Goal: Task Accomplishment & Management: Manage account settings

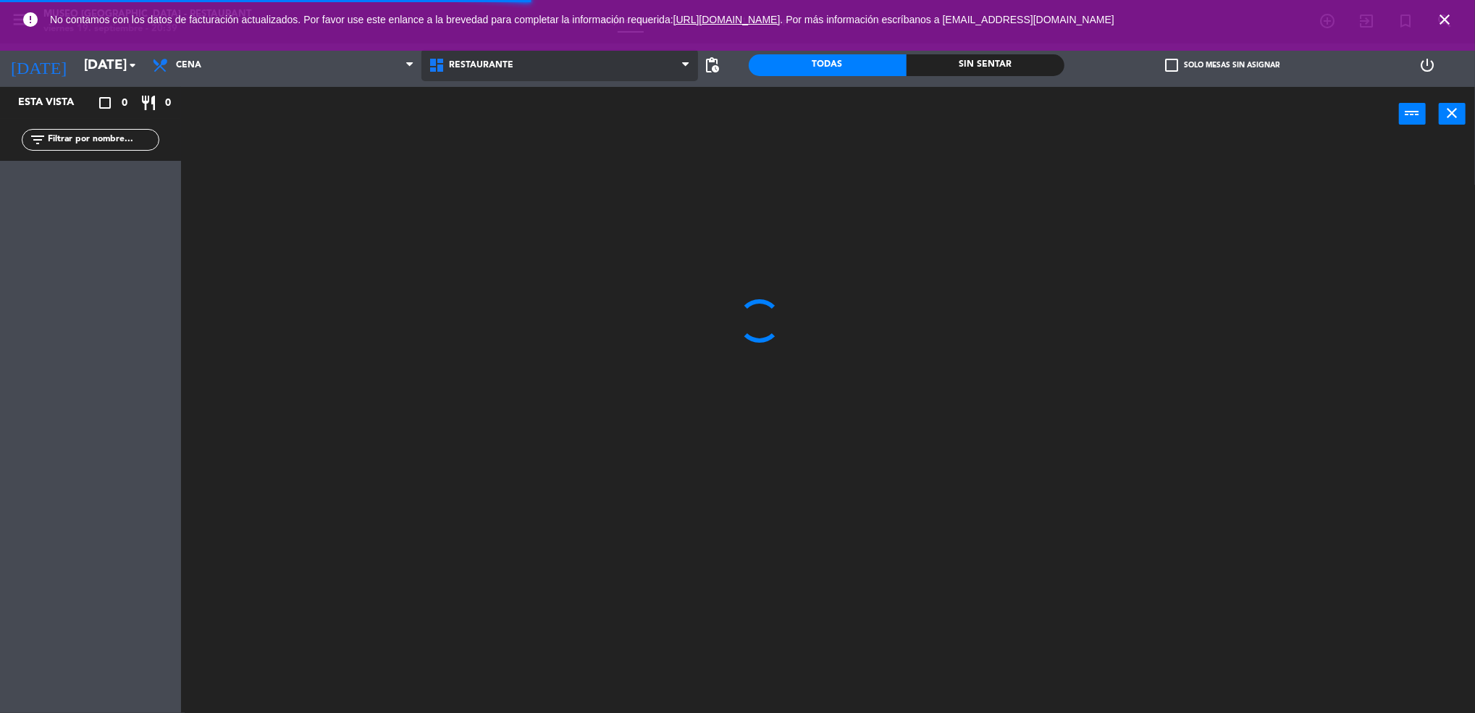
click at [470, 64] on span "Restaurante" at bounding box center [481, 65] width 64 height 10
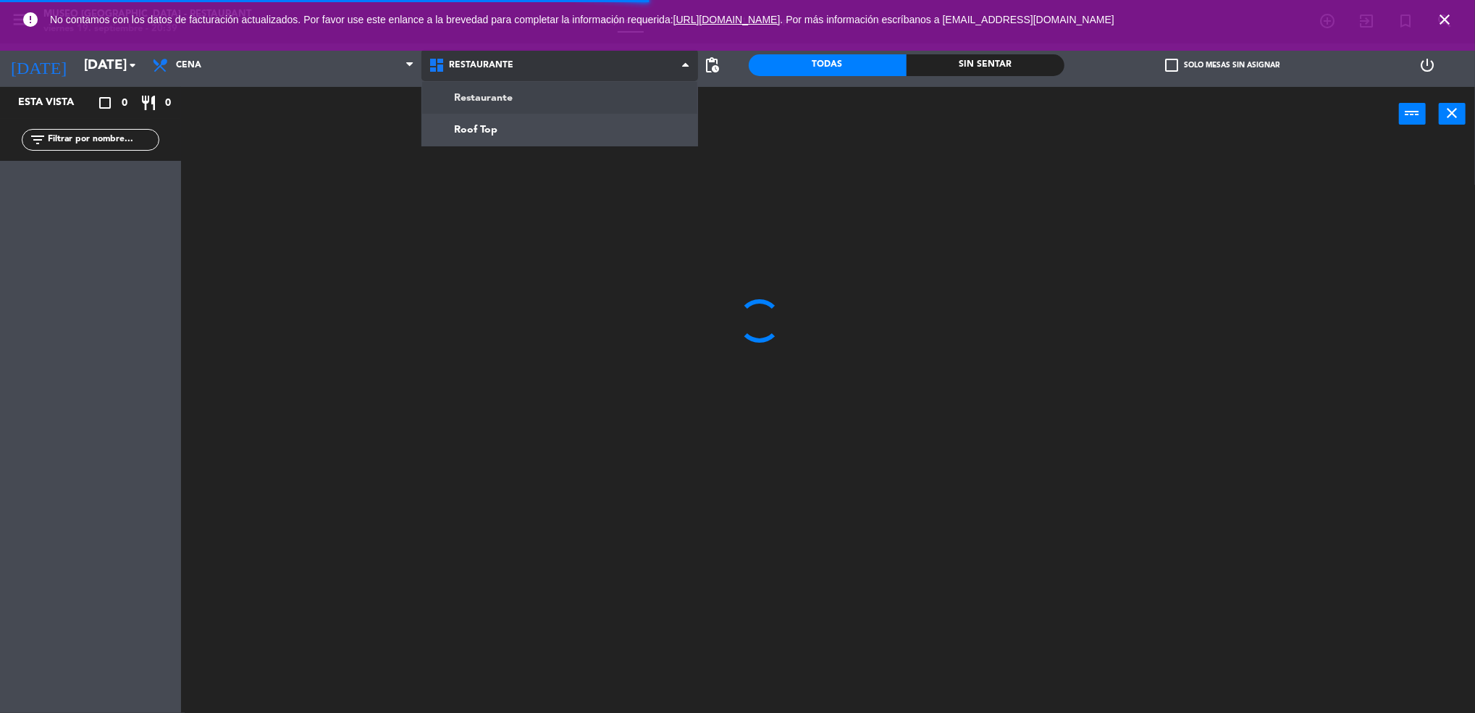
click at [538, 125] on ng-component "menu Museo [GEOGRAPHIC_DATA] - Restaurant viernes 19. septiembre - 20:39 Mis re…" at bounding box center [737, 358] width 1475 height 717
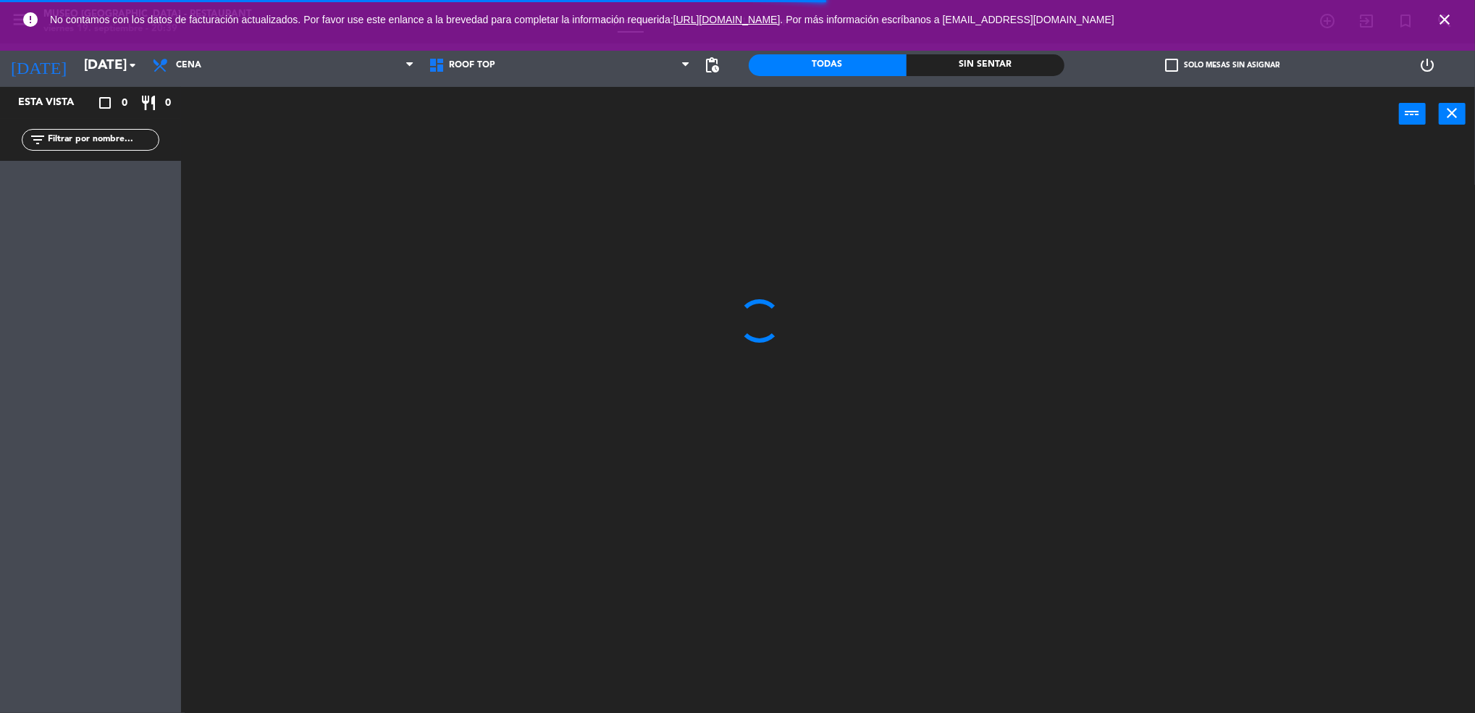
click at [63, 135] on input "text" at bounding box center [102, 140] width 112 height 16
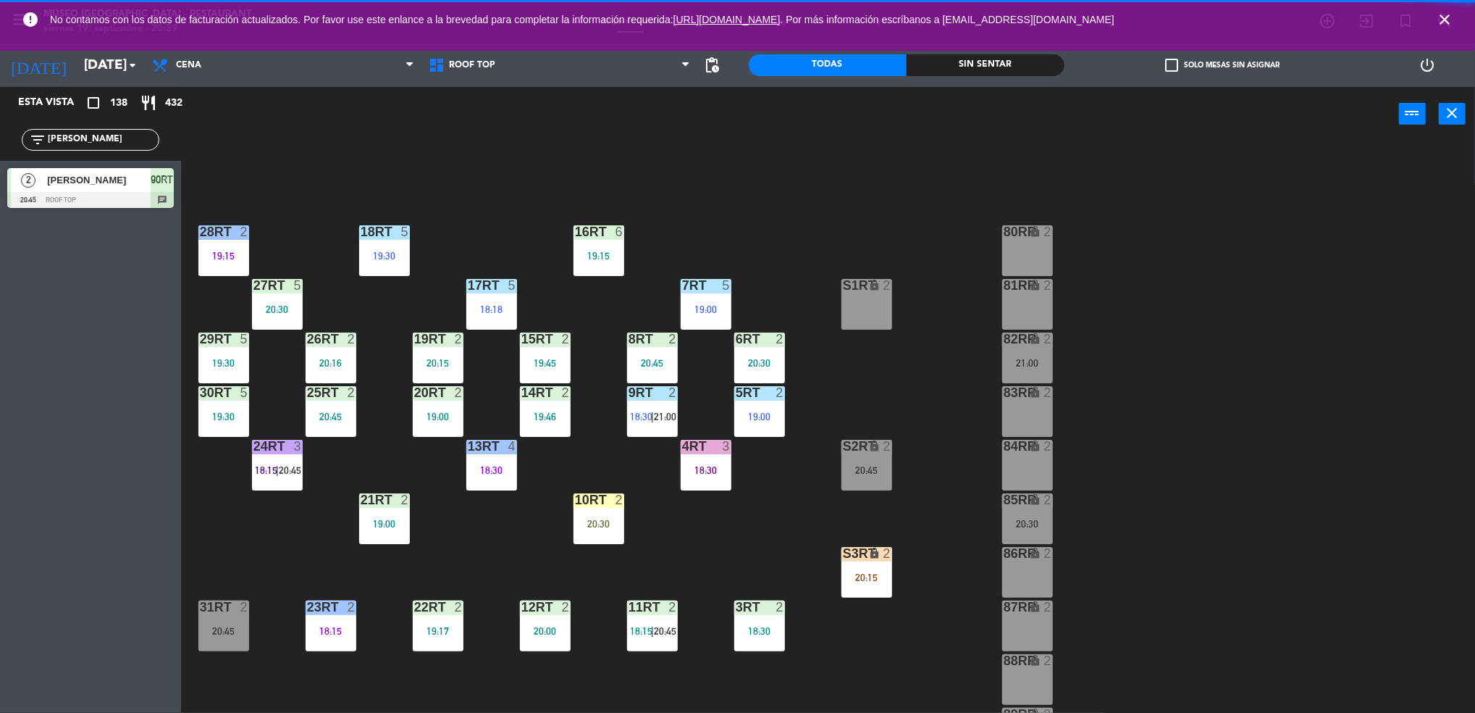
scroll to position [523, 0]
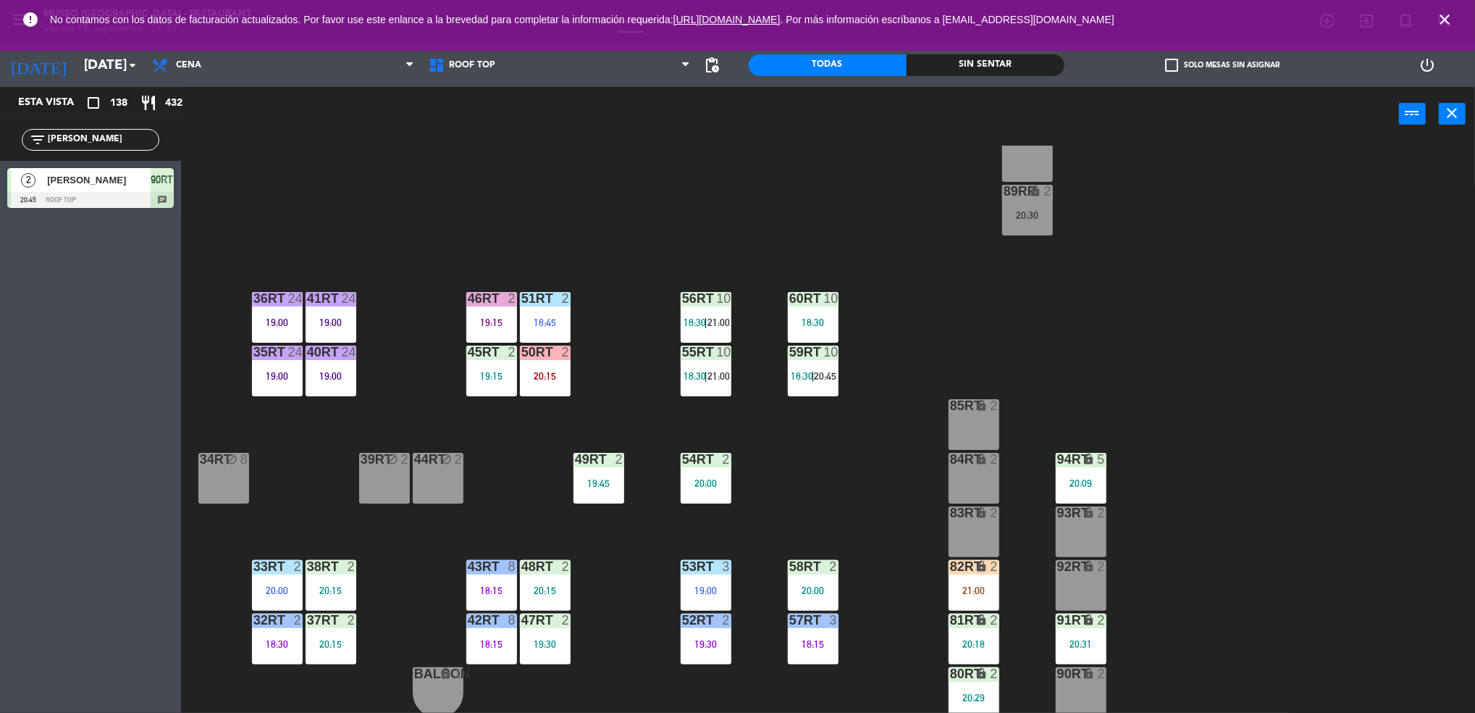
type input "[PERSON_NAME]"
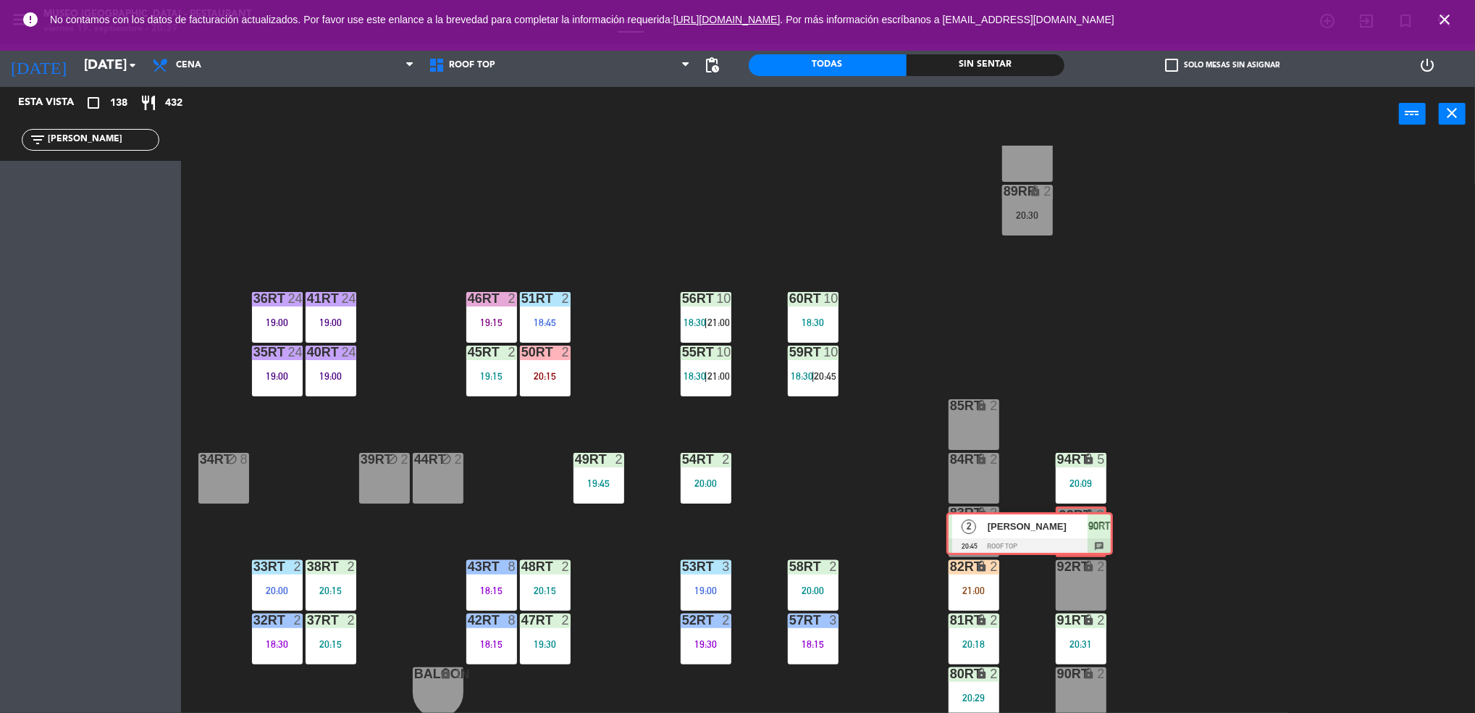
drag, startPoint x: 155, startPoint y: 196, endPoint x: 1090, endPoint y: 531, distance: 993.3
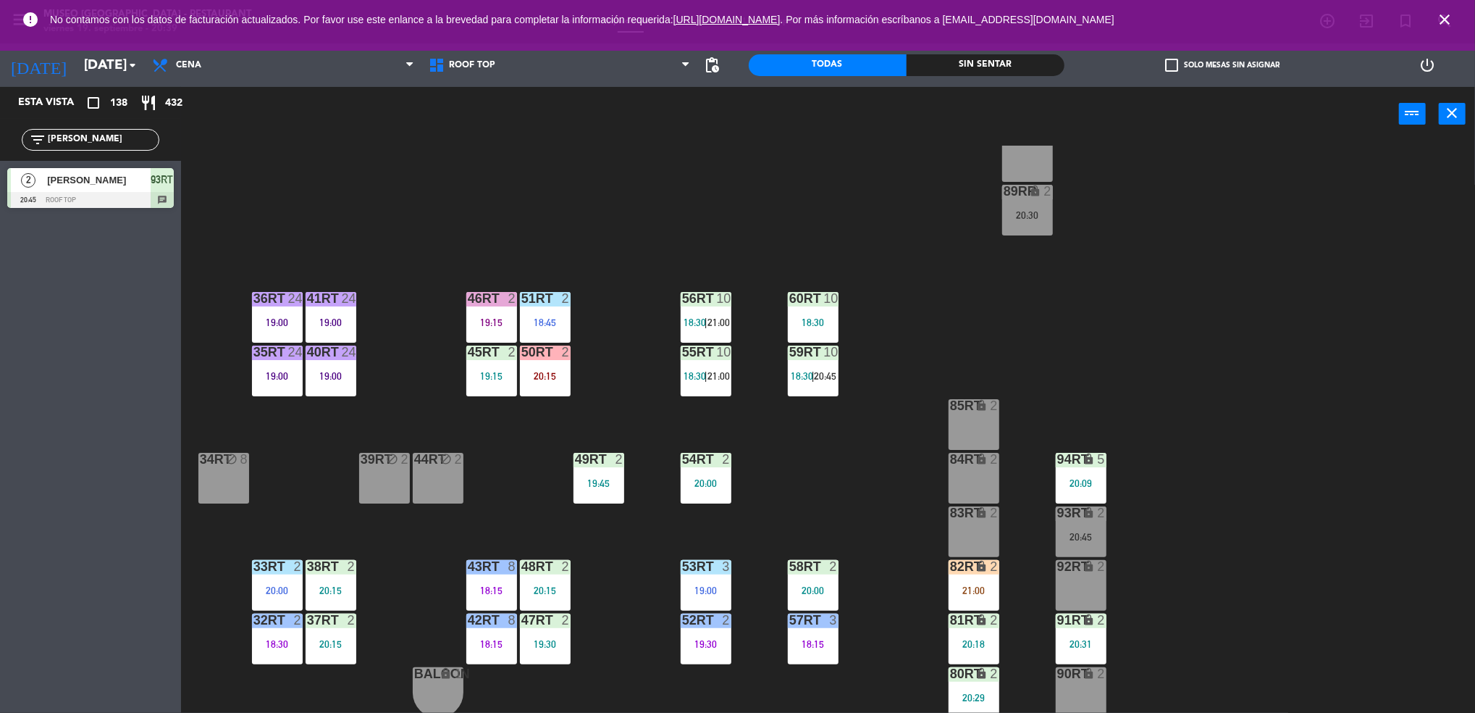
click at [1090, 532] on div "20:45" at bounding box center [1081, 537] width 51 height 10
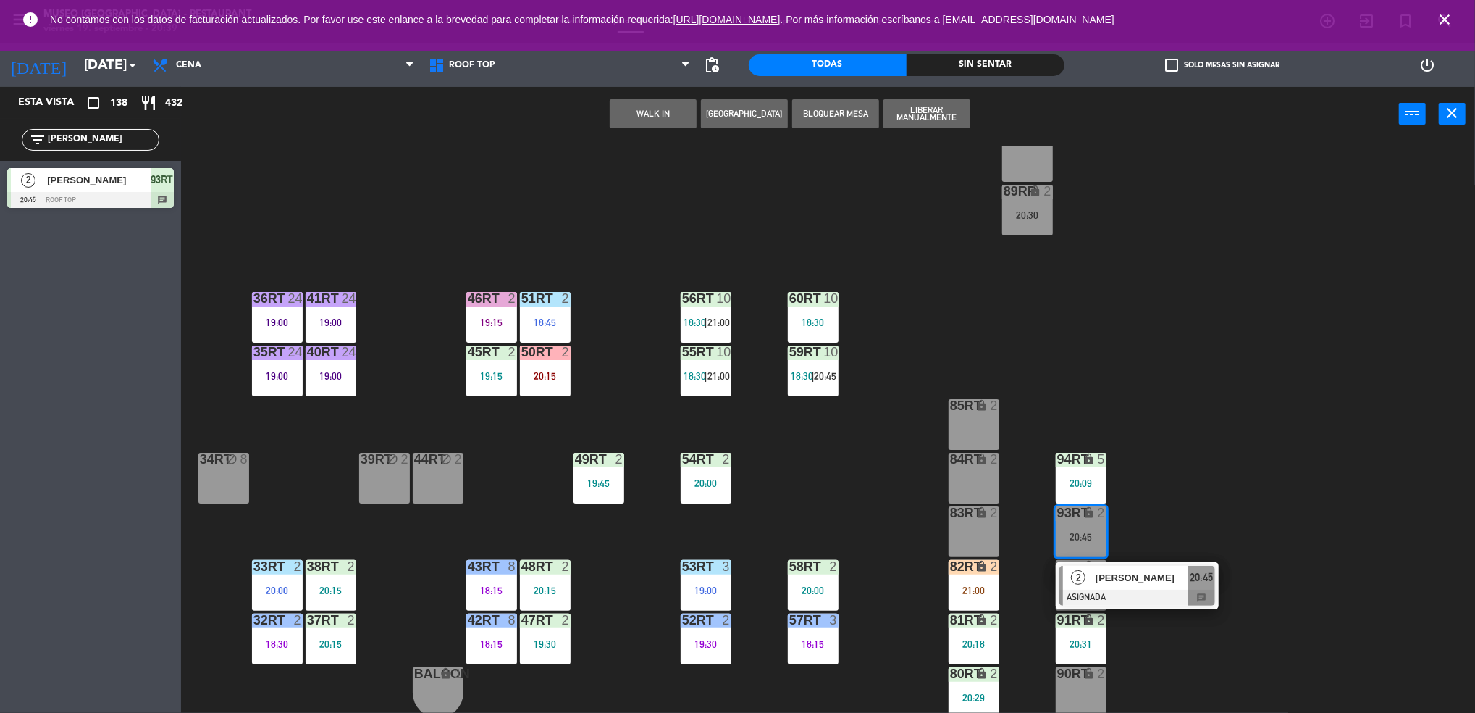
click at [1142, 568] on div "[PERSON_NAME]" at bounding box center [1141, 578] width 94 height 24
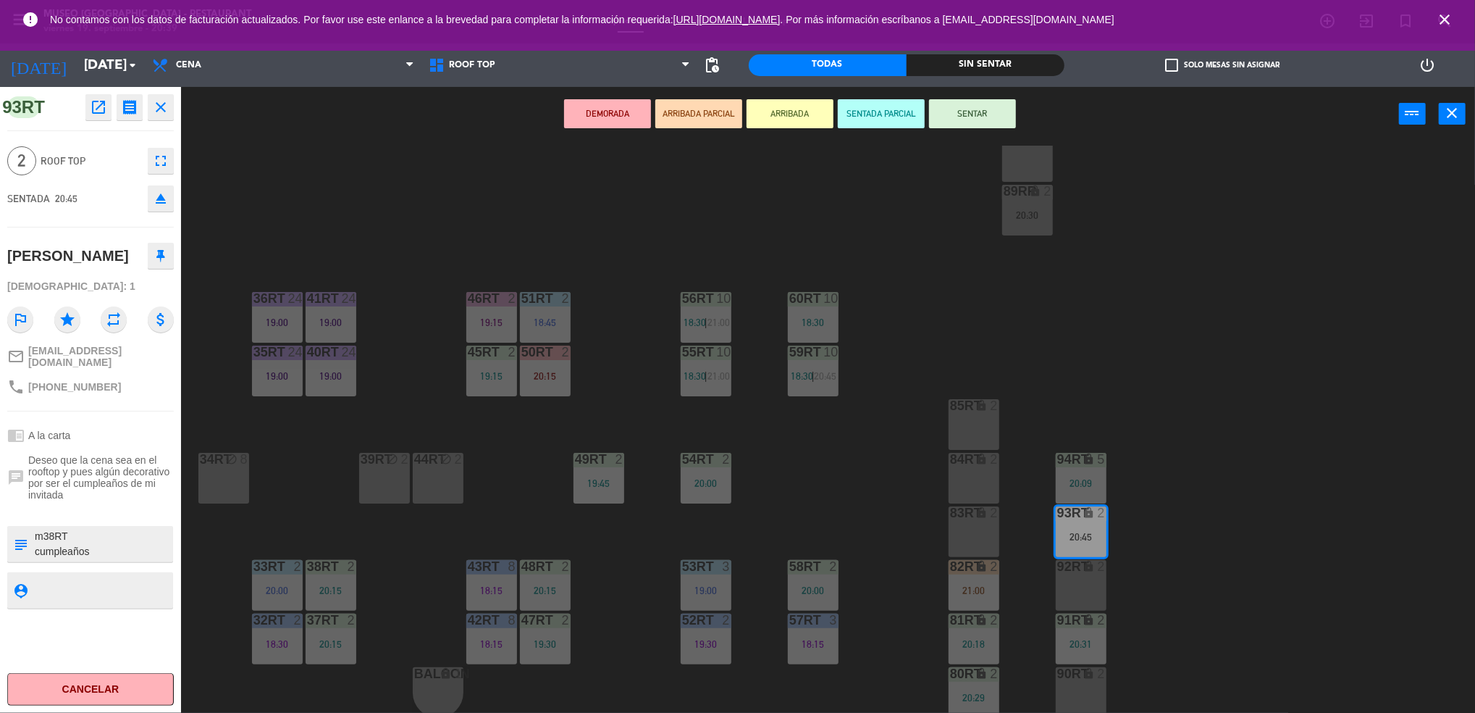
scroll to position [0, 0]
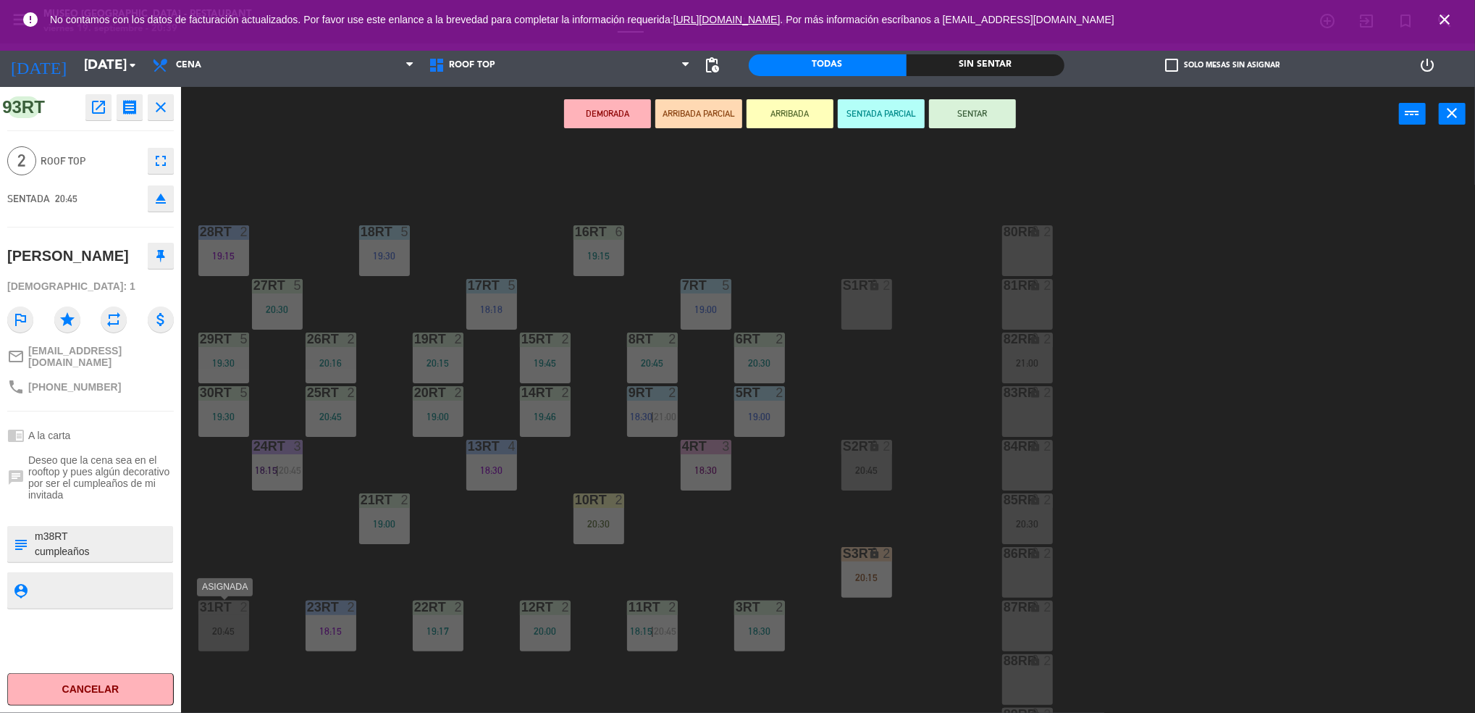
click at [233, 612] on div at bounding box center [223, 606] width 24 height 13
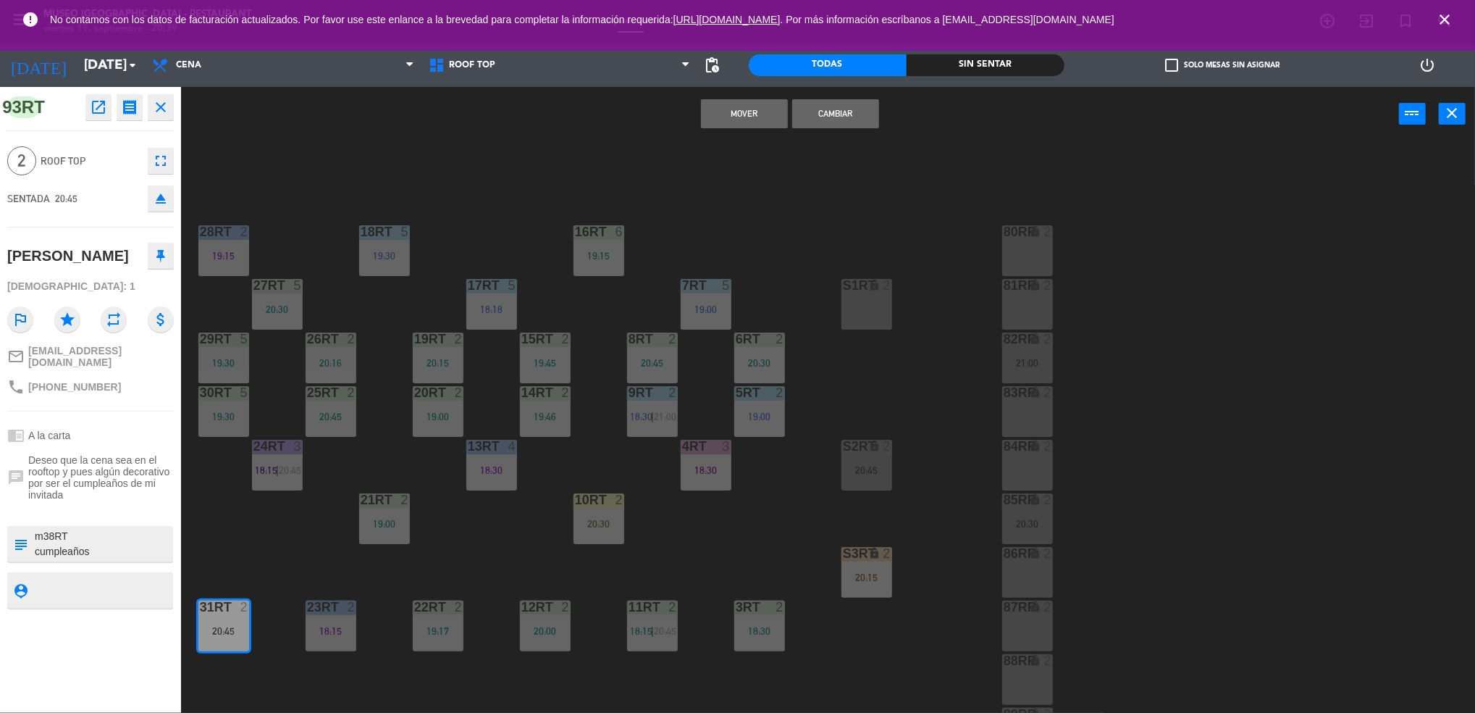
click at [841, 105] on button "Cambiar" at bounding box center [835, 113] width 87 height 29
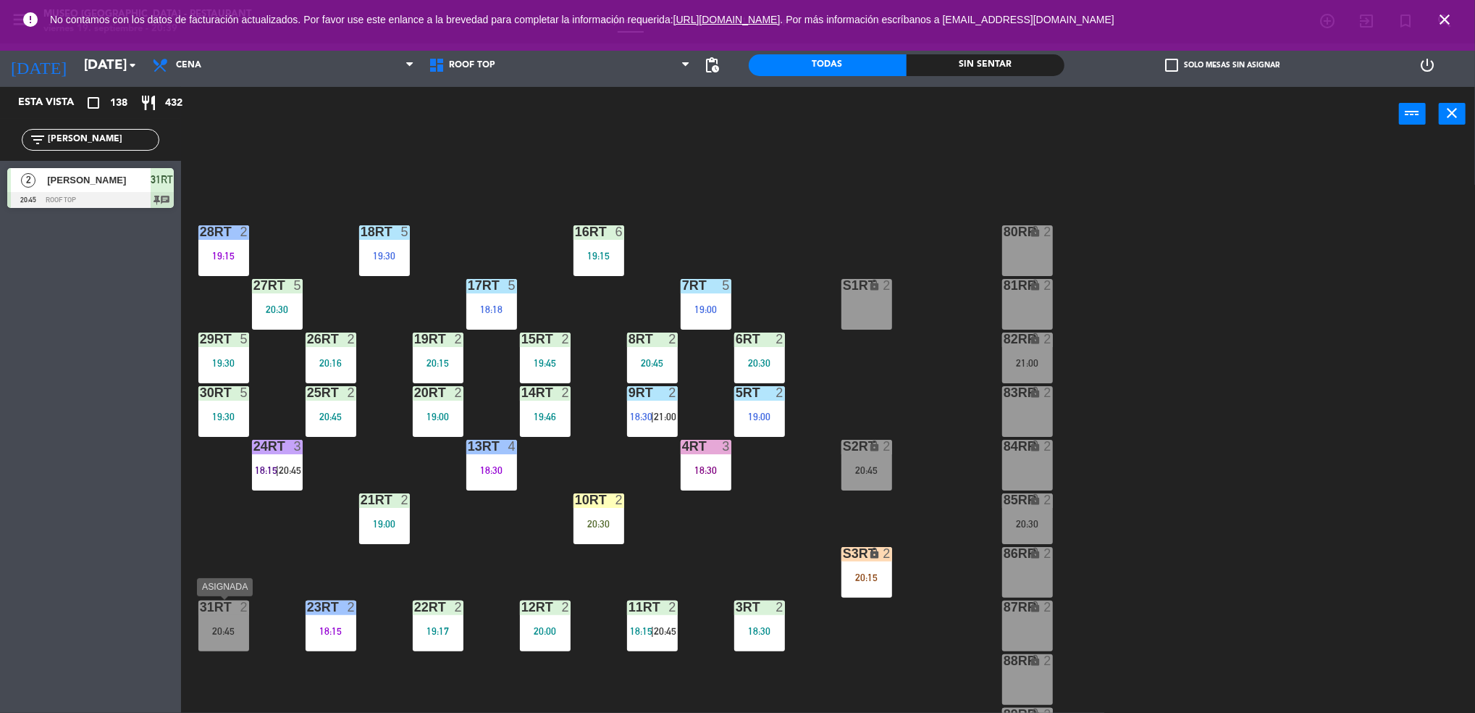
click at [219, 617] on div "31RT 2 20:45" at bounding box center [223, 625] width 51 height 51
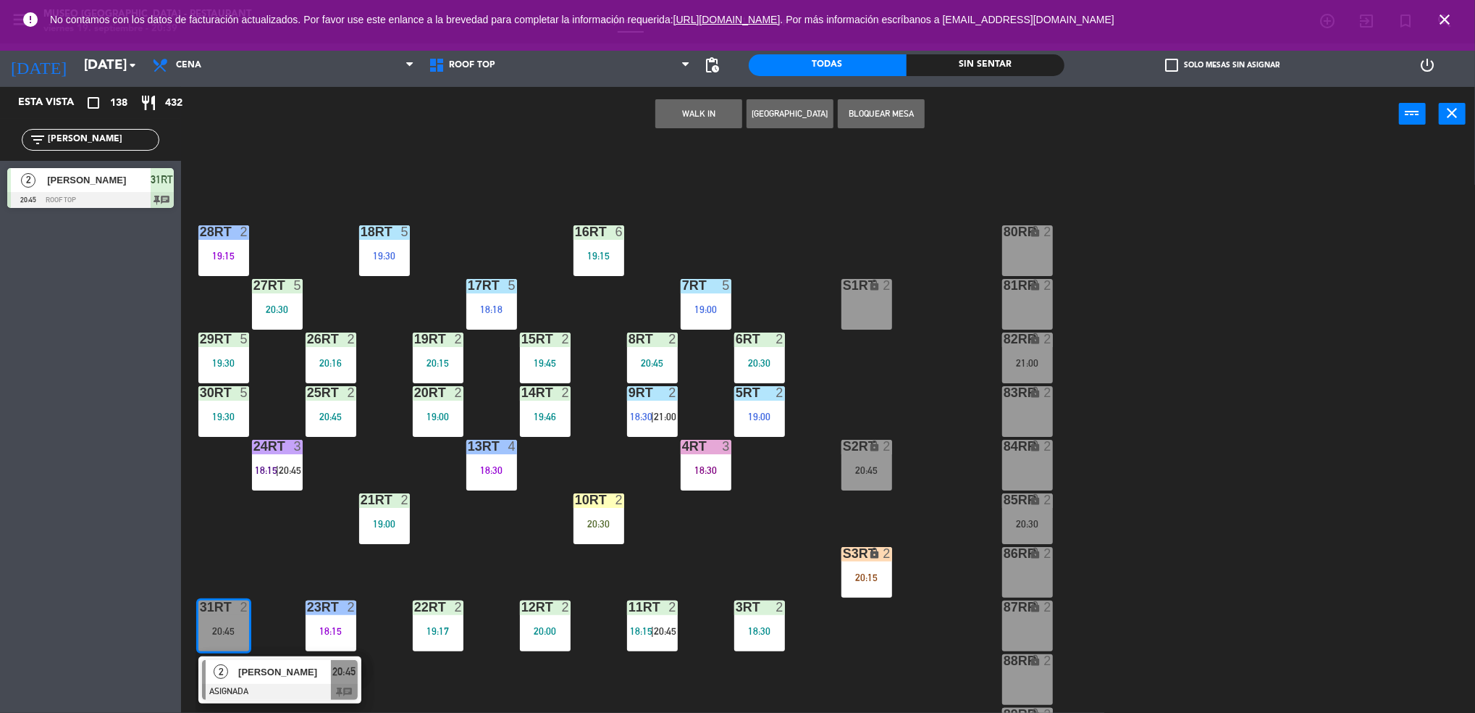
click at [255, 666] on span "[PERSON_NAME]" at bounding box center [284, 671] width 93 height 15
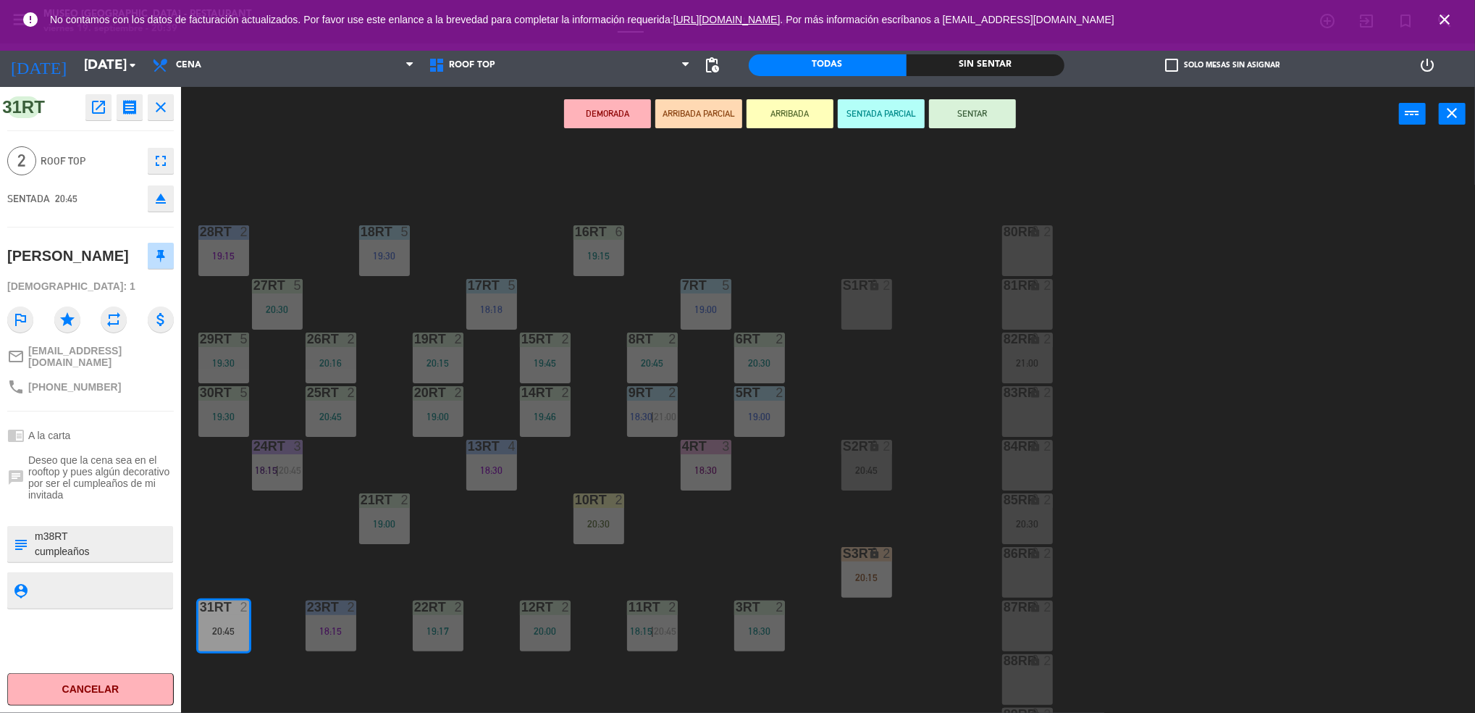
click at [986, 103] on button "SENTAR" at bounding box center [972, 113] width 87 height 29
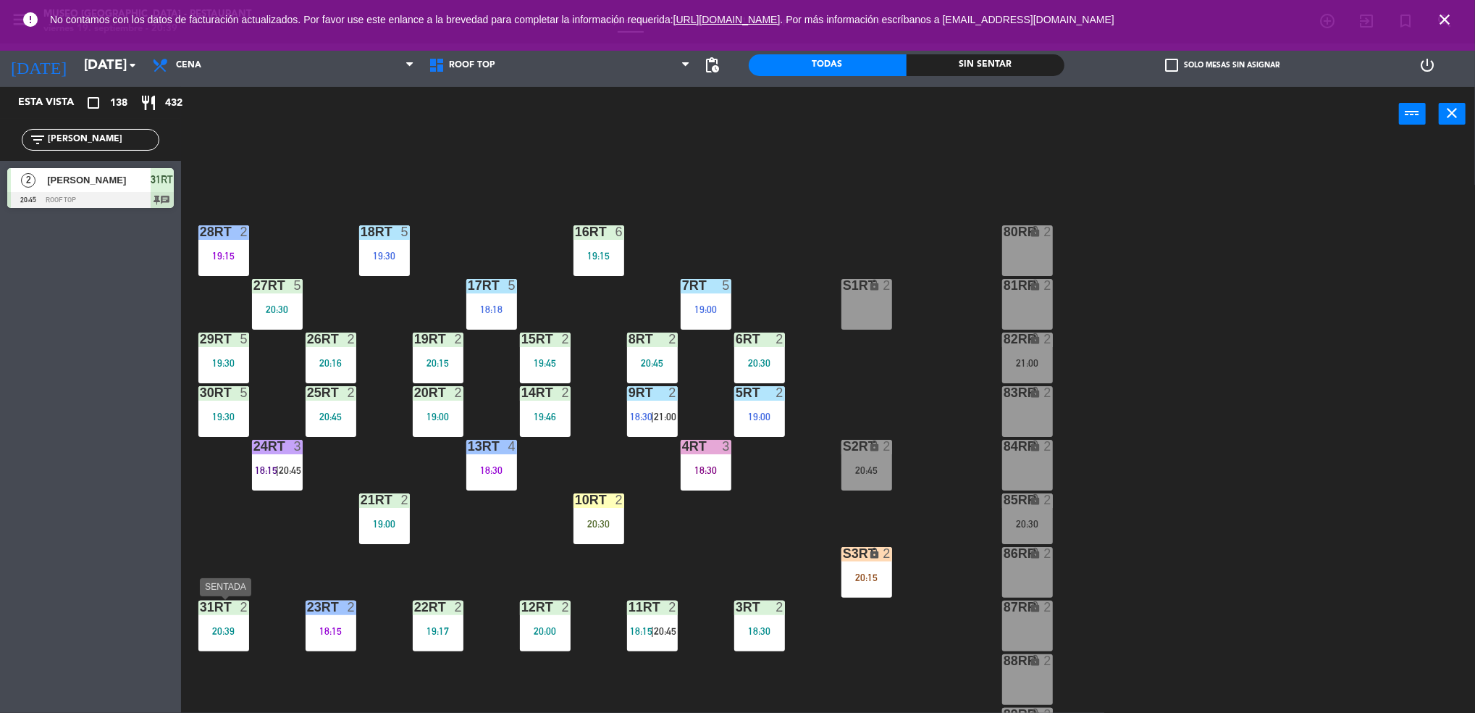
click at [232, 613] on div at bounding box center [223, 606] width 24 height 13
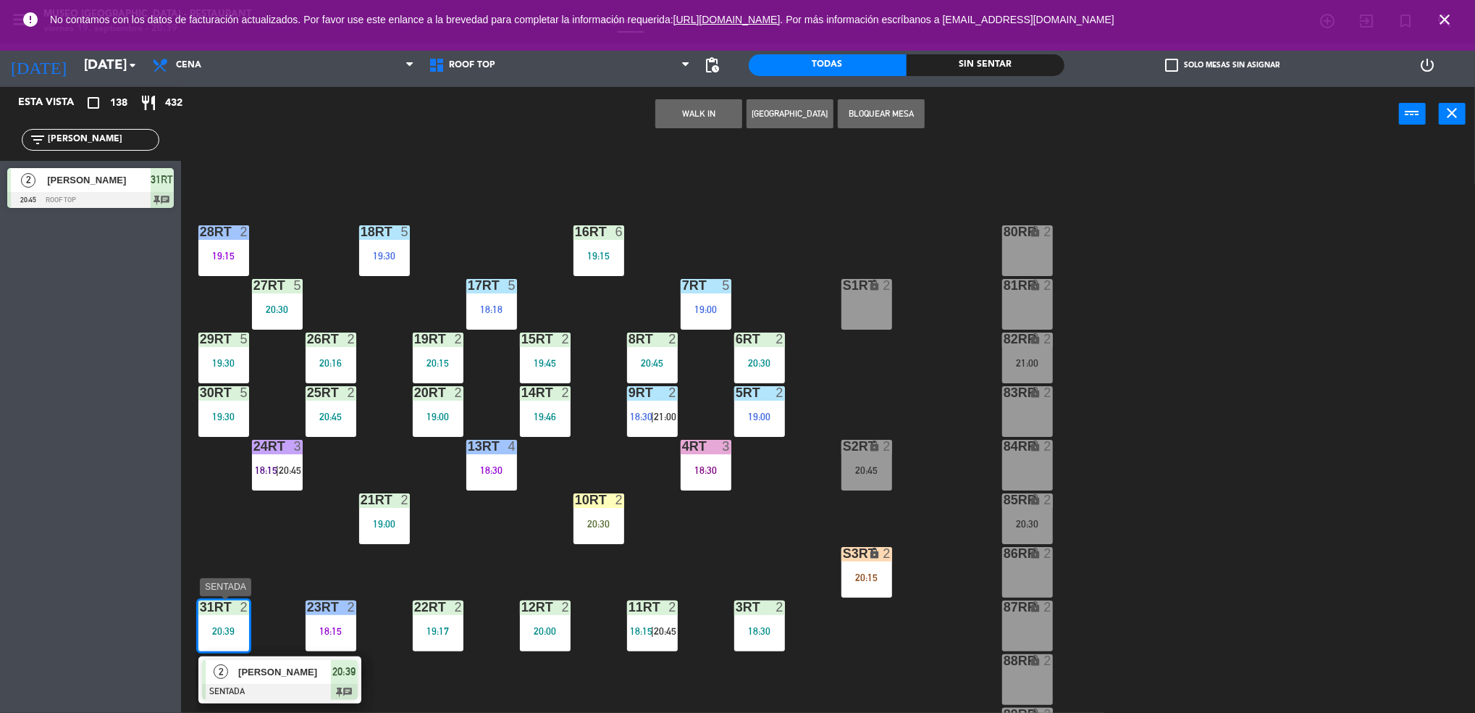
click at [282, 682] on div "[PERSON_NAME]" at bounding box center [284, 672] width 94 height 24
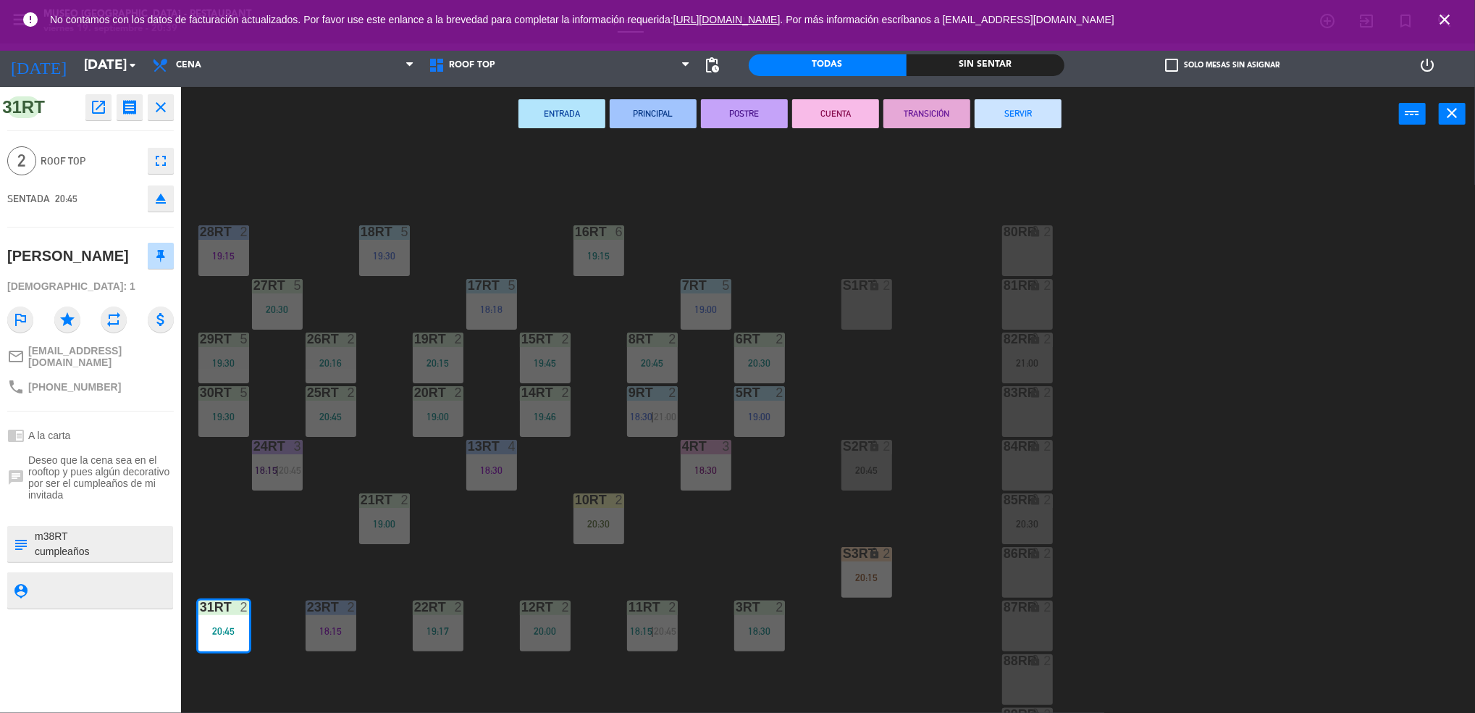
click at [48, 550] on textarea at bounding box center [102, 544] width 138 height 30
type textarea "m31RT cumpleaños llegó 20:23"
click at [93, 299] on div "[DEMOGRAPHIC_DATA]: 1" at bounding box center [90, 286] width 167 height 25
click at [784, 529] on div "18RT 5 19:30 16RT 6 19:15 28RT 2 19:15 80RR lock 2 27RT 5 20:30 7RT 5 19:00 S1R…" at bounding box center [836, 431] width 1280 height 571
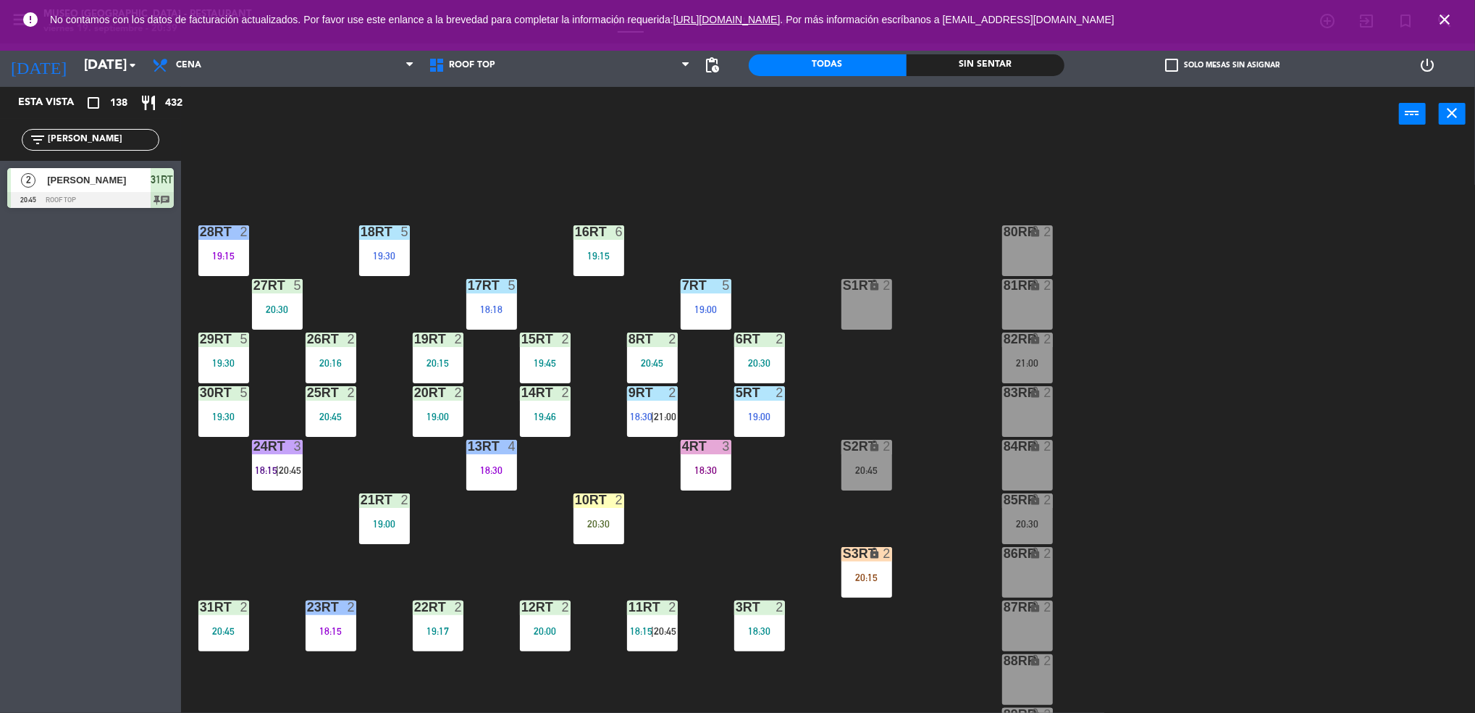
click at [612, 511] on div "10RT 2 20:30" at bounding box center [599, 518] width 51 height 51
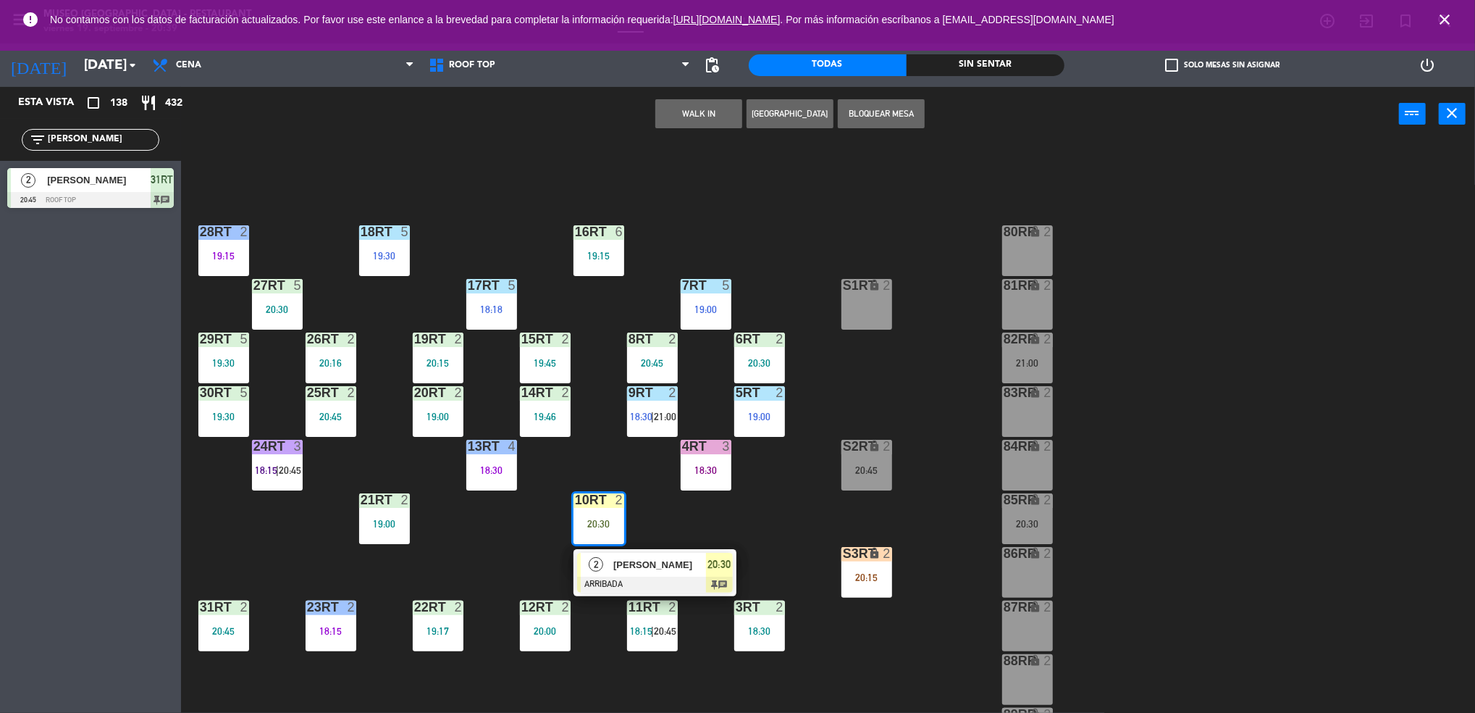
click at [661, 584] on div at bounding box center [655, 585] width 156 height 16
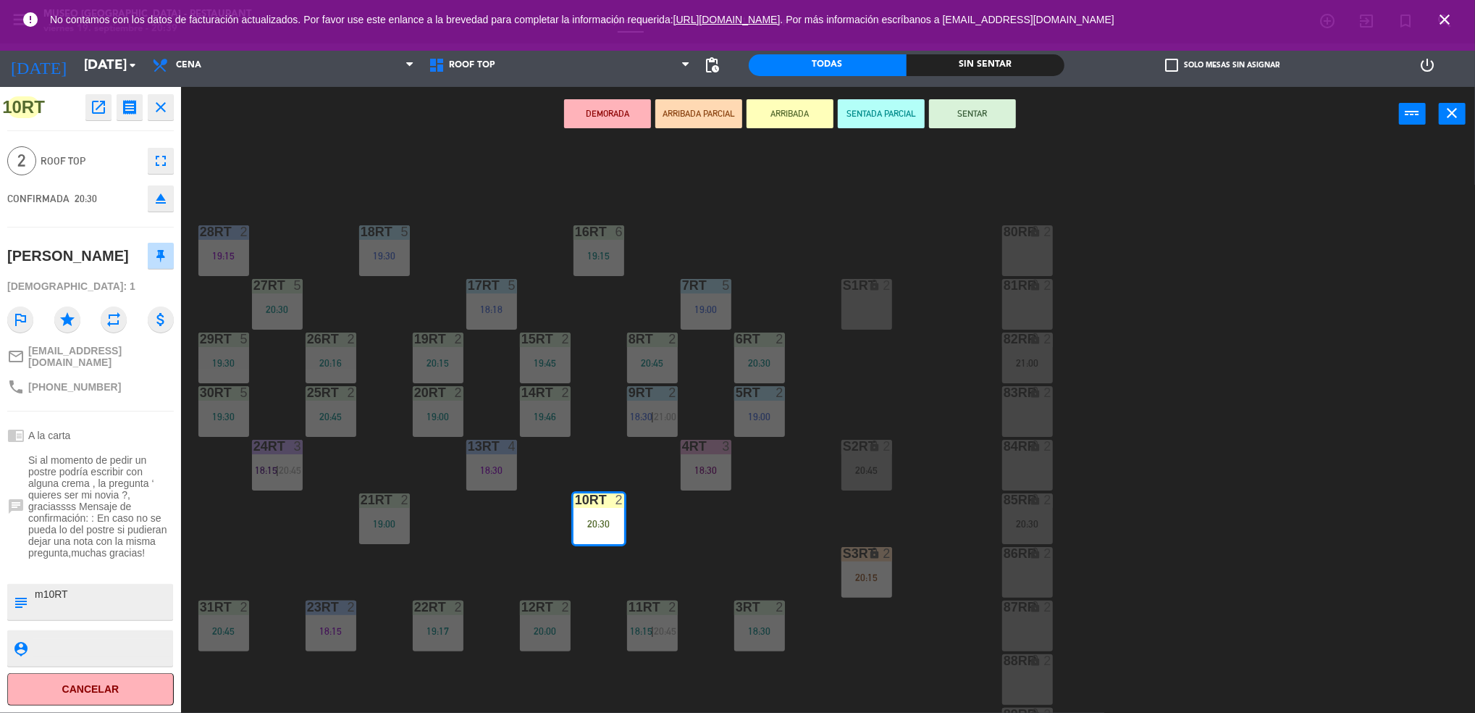
click at [102, 266] on div "[PERSON_NAME]" at bounding box center [90, 256] width 167 height 36
click at [737, 548] on div "18RT 5 19:30 16RT 6 19:15 28RT 2 19:15 80RR lock 2 27RT 5 20:30 7RT 5 19:00 S1R…" at bounding box center [836, 431] width 1280 height 571
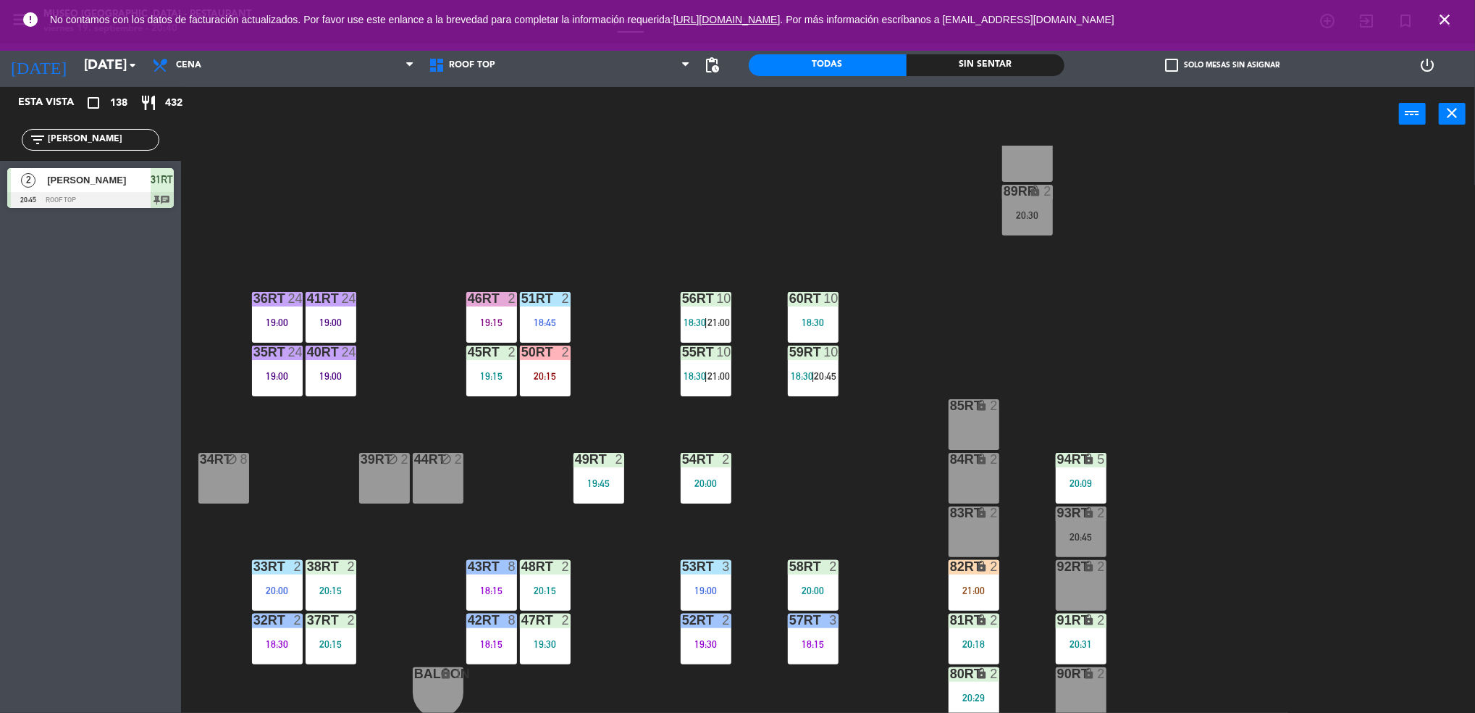
scroll to position [152, 0]
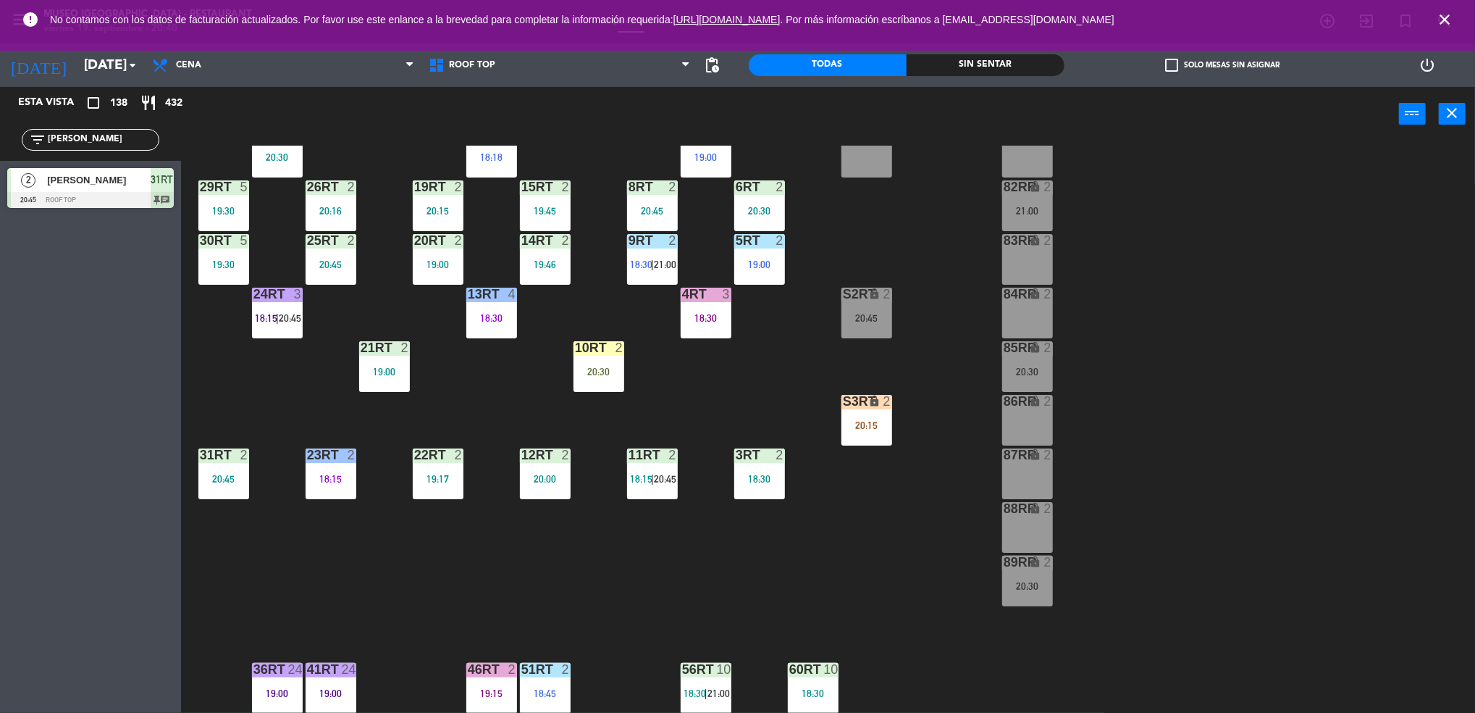
drag, startPoint x: 125, startPoint y: 138, endPoint x: 0, endPoint y: 109, distance: 127.9
click at [0, 109] on html "close × Museo Larco Café - Restaurant × chrome_reader_mode Listado de Reservas …" at bounding box center [737, 356] width 1475 height 713
type input "guti"
click at [77, 254] on div at bounding box center [90, 254] width 167 height 16
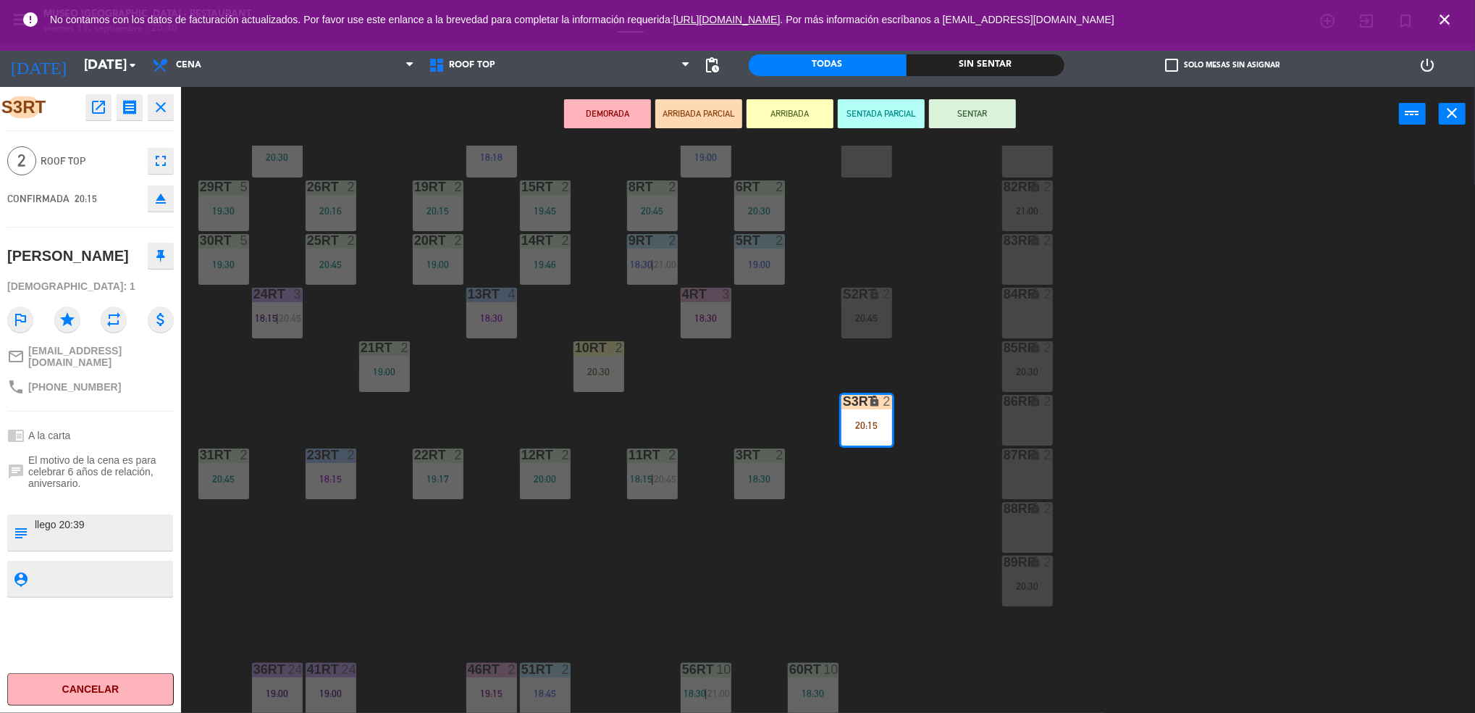
scroll to position [523, 0]
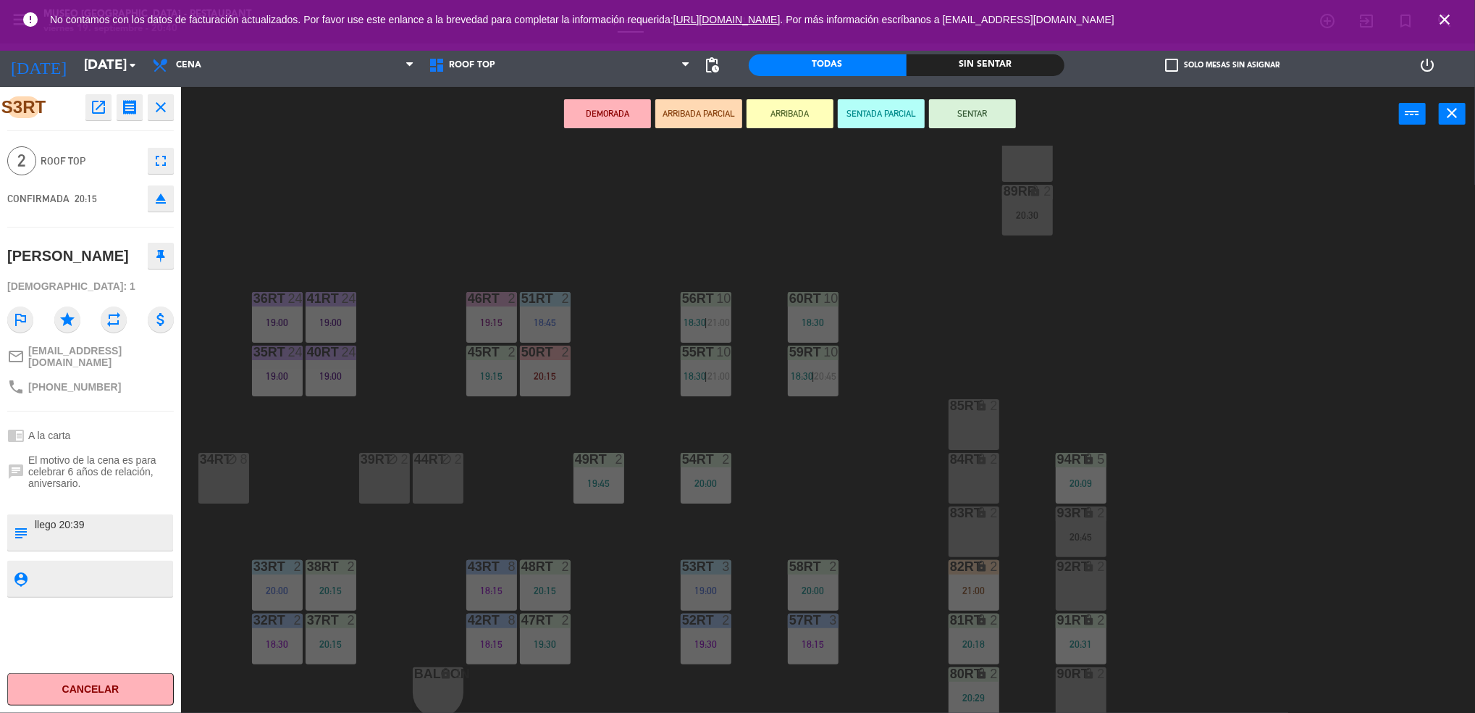
click at [1071, 599] on div "92RT lock 2" at bounding box center [1081, 585] width 51 height 51
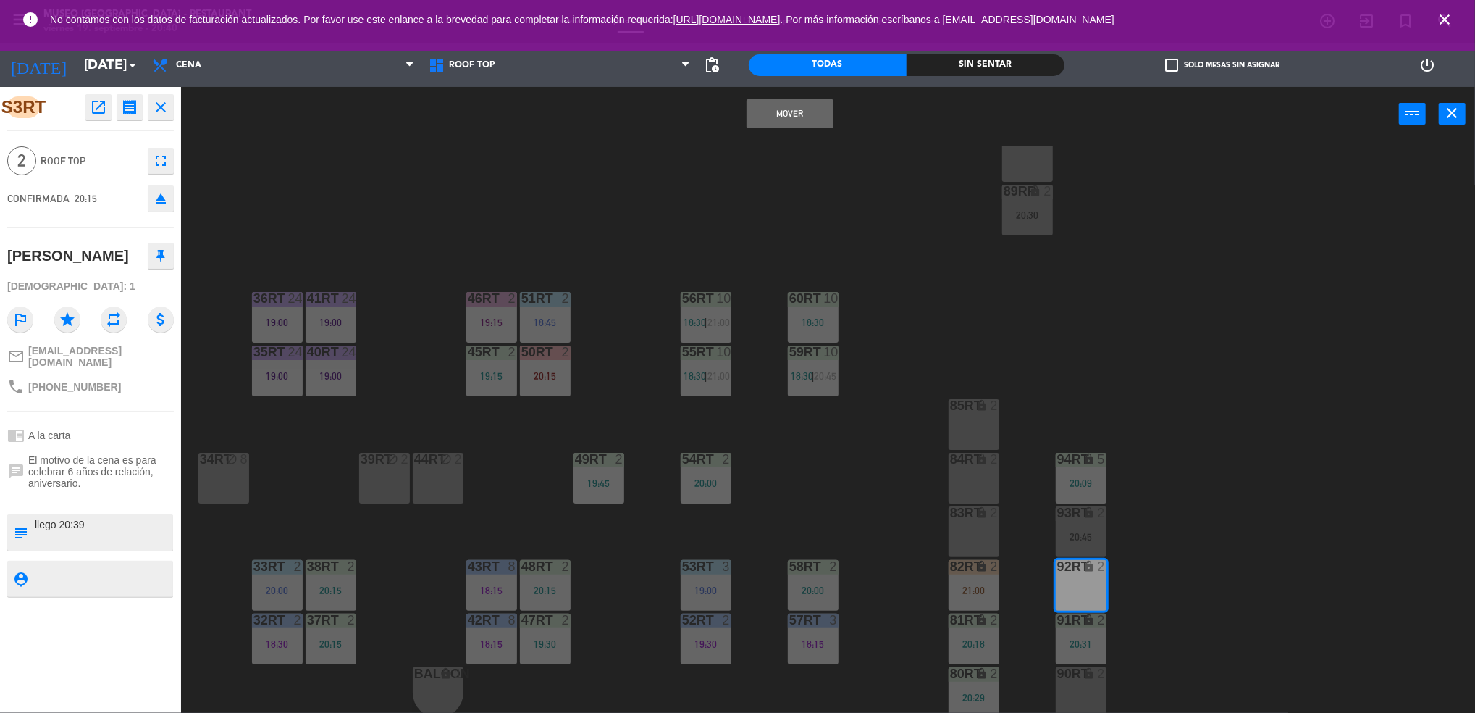
click at [779, 114] on button "Mover" at bounding box center [790, 113] width 87 height 29
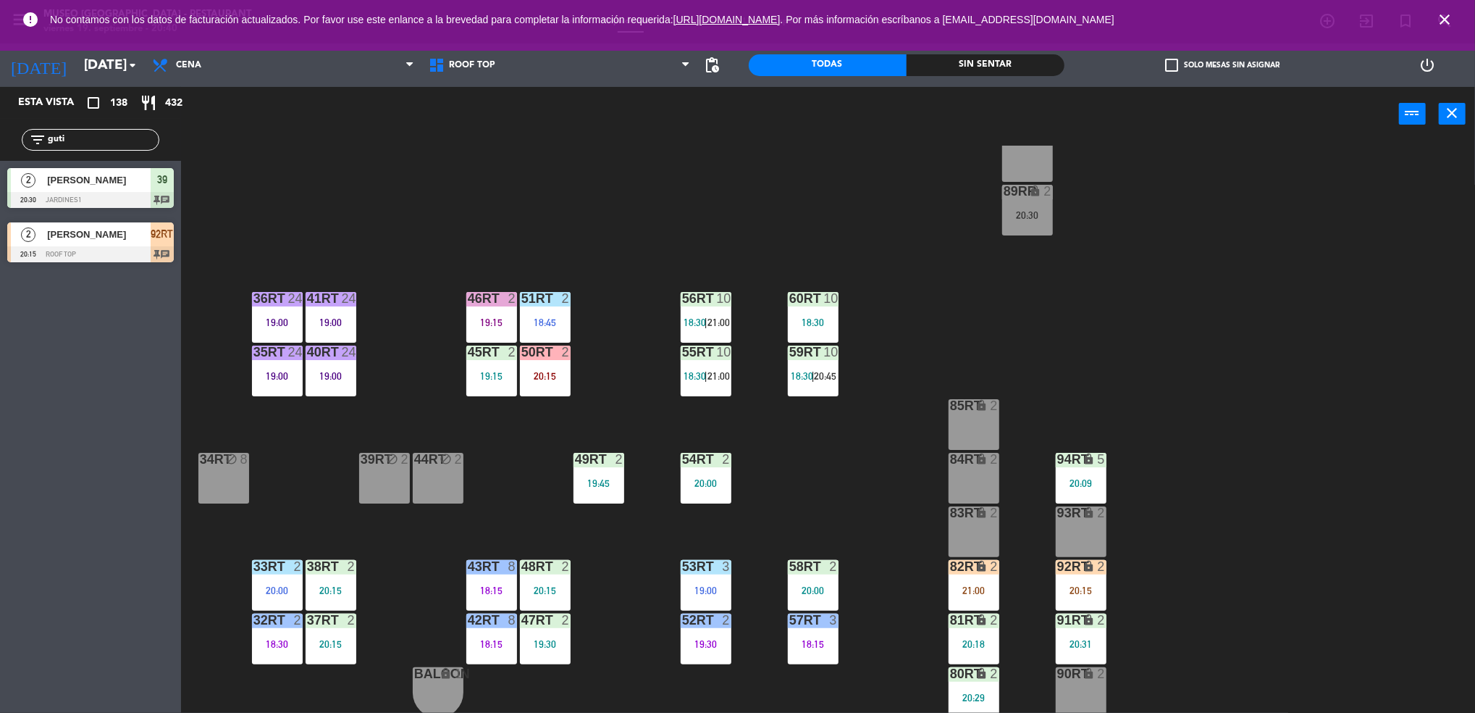
click at [979, 322] on div "18RT 5 19:30 16RT 6 19:15 28RT 2 19:15 80RR lock 2 27RT 5 20:30 7RT 5 19:00 S1R…" at bounding box center [836, 431] width 1280 height 571
drag, startPoint x: 137, startPoint y: 138, endPoint x: -4, endPoint y: 143, distance: 141.3
click at [0, 143] on html "close × Museo Larco Café - Restaurant × chrome_reader_mode Listado de Reservas …" at bounding box center [737, 356] width 1475 height 713
type input "romu"
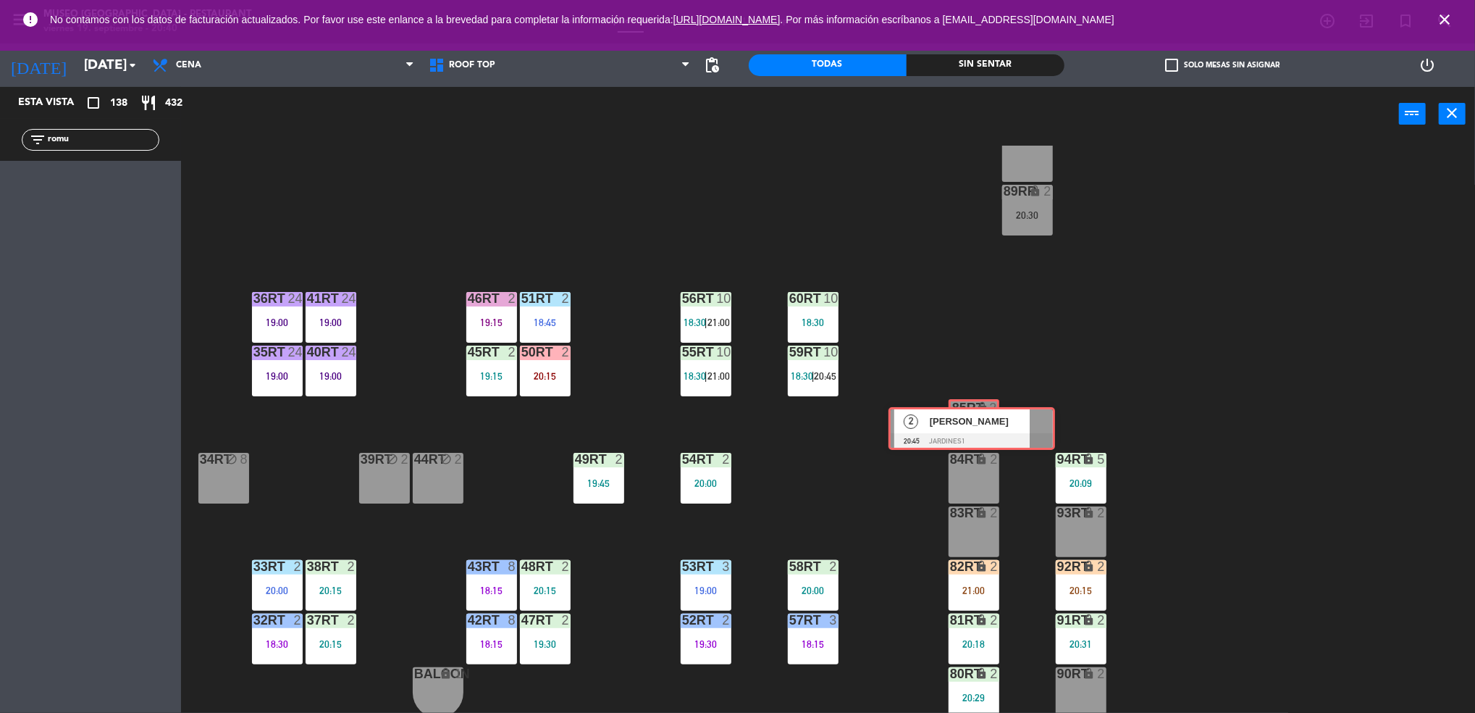
drag, startPoint x: 72, startPoint y: 183, endPoint x: 952, endPoint y: 420, distance: 911.5
click at [952, 420] on div "Esta vista crop_square 138 restaurant 432 filter_list romu 2 [PERSON_NAME] 20:4…" at bounding box center [737, 402] width 1475 height 630
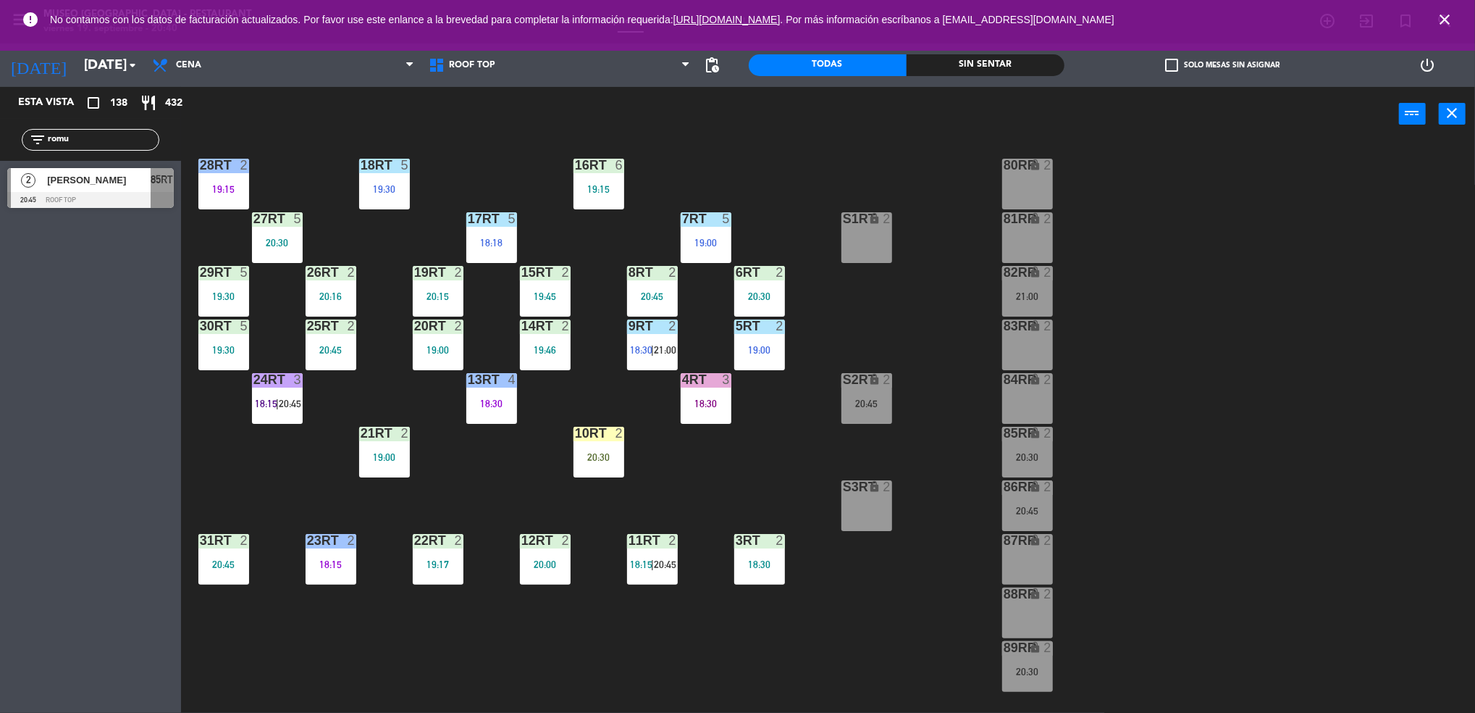
scroll to position [49, 0]
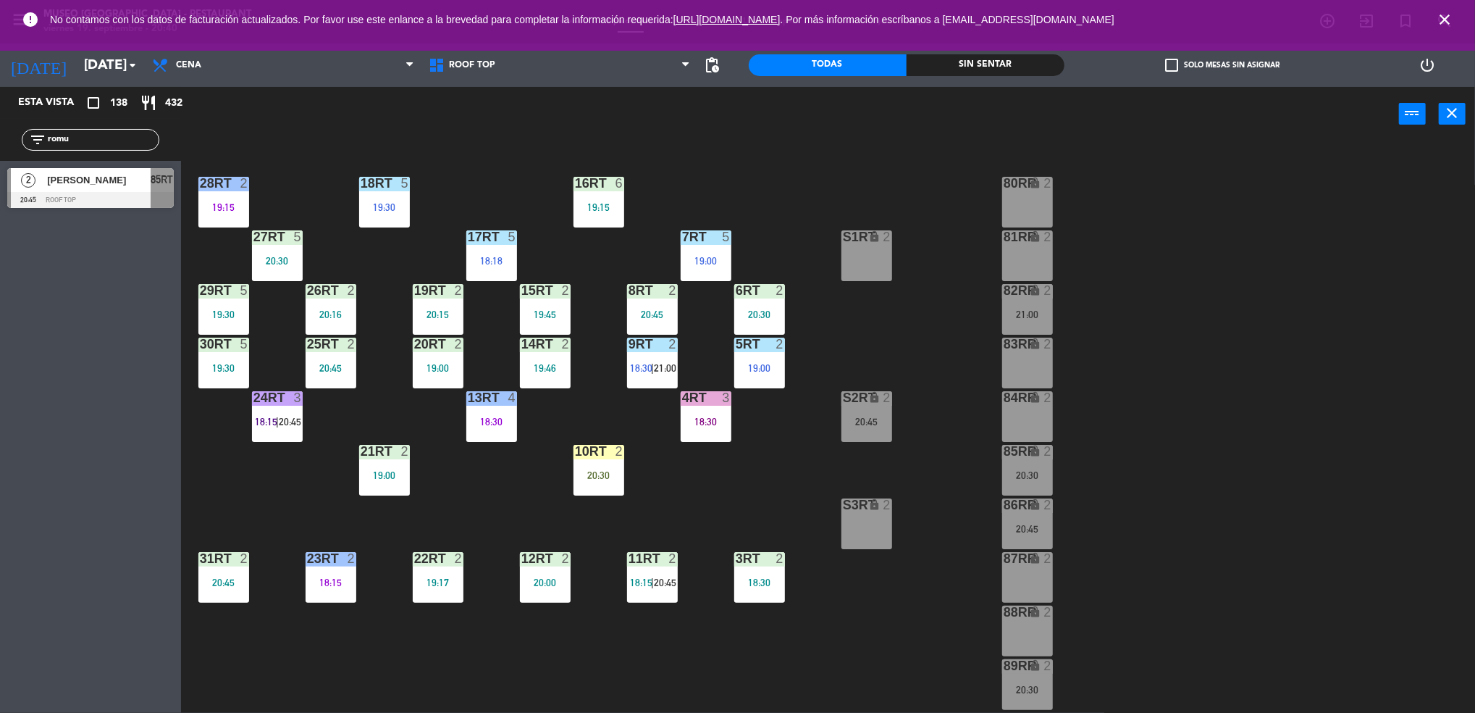
click at [577, 458] on div "10RT 2" at bounding box center [599, 452] width 51 height 14
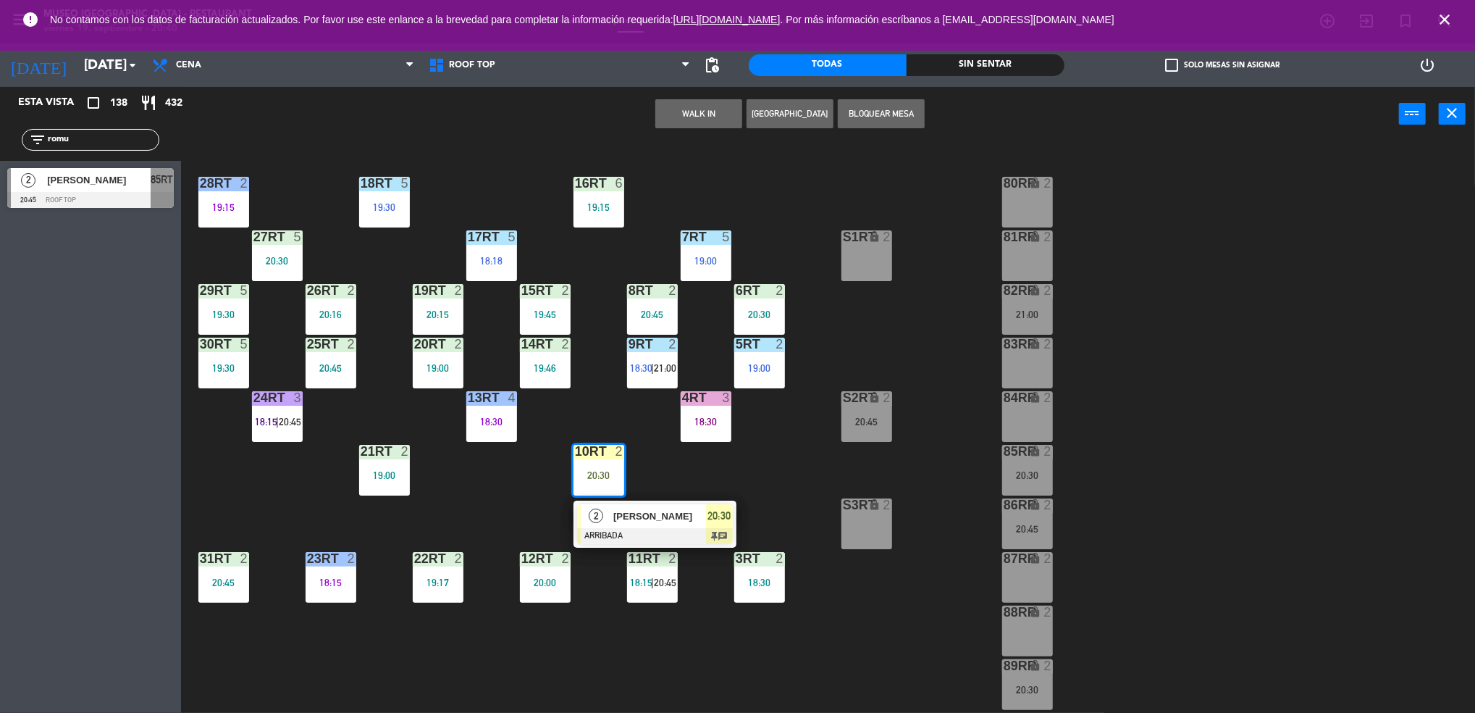
click at [670, 520] on span "[PERSON_NAME]" at bounding box center [659, 515] width 93 height 15
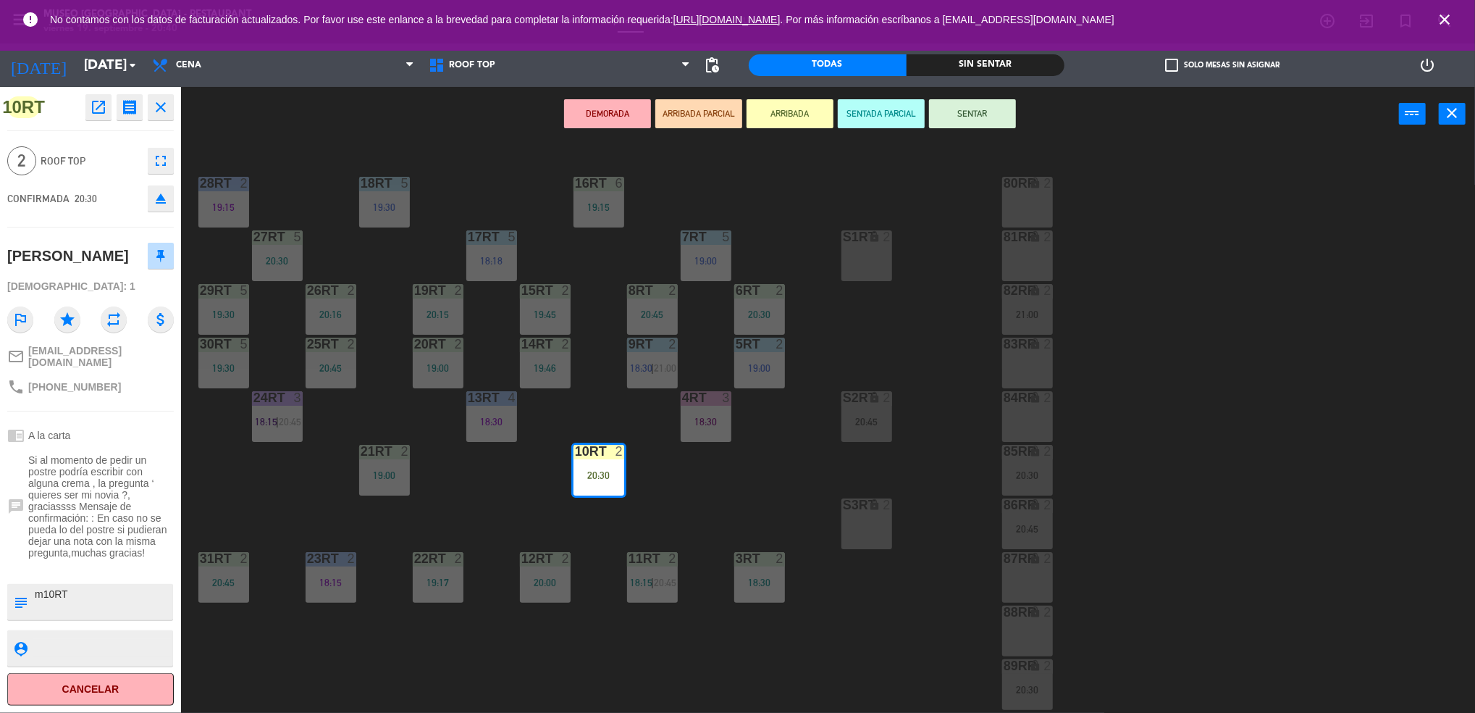
click at [116, 591] on textarea at bounding box center [102, 602] width 138 height 30
type textarea "m10RT se le dijo a [PERSON_NAME] y a meli"
click at [102, 269] on div "[PERSON_NAME]" at bounding box center [90, 256] width 167 height 36
click at [108, 281] on div "[DEMOGRAPHIC_DATA]: 1" at bounding box center [90, 286] width 167 height 25
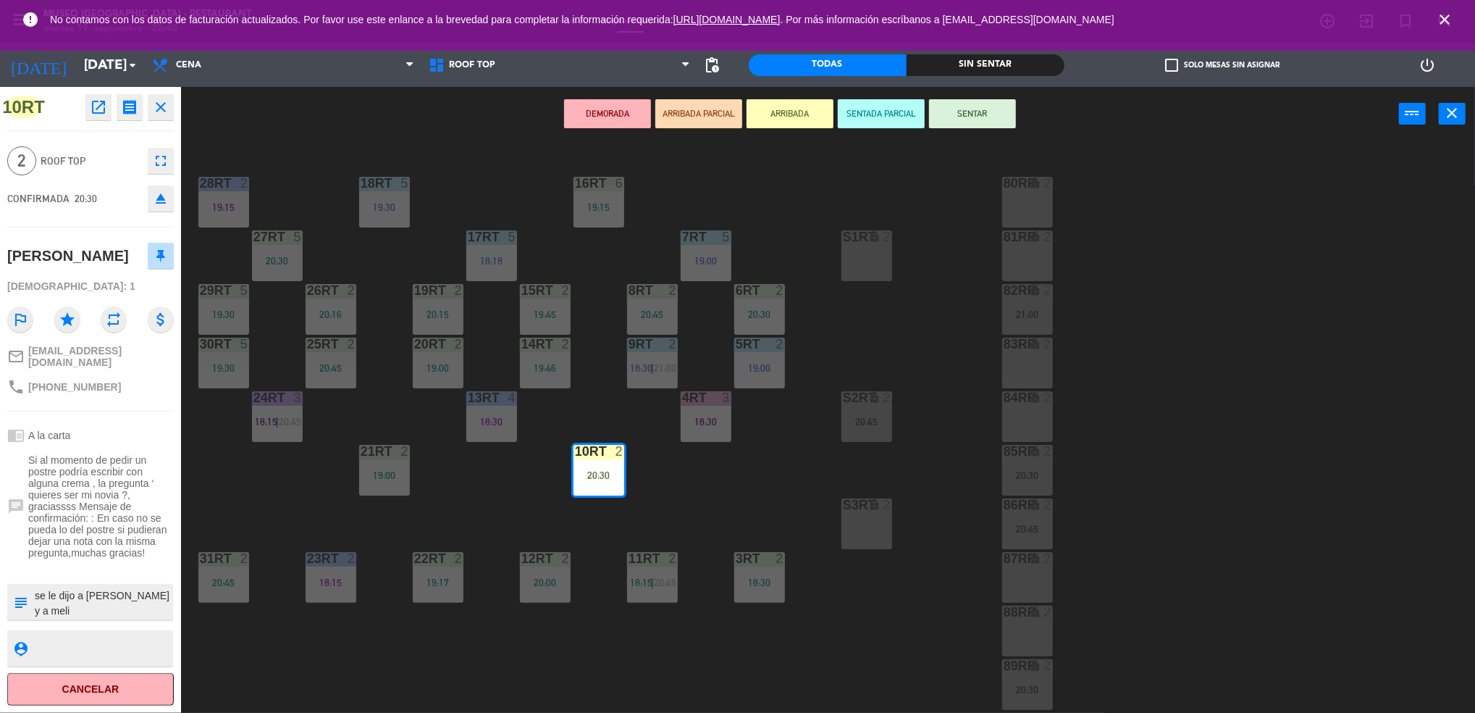
scroll to position [0, 0]
click at [117, 296] on div "[DEMOGRAPHIC_DATA]: 1" at bounding box center [90, 286] width 167 height 25
click at [949, 108] on button "SENTAR" at bounding box center [972, 113] width 87 height 29
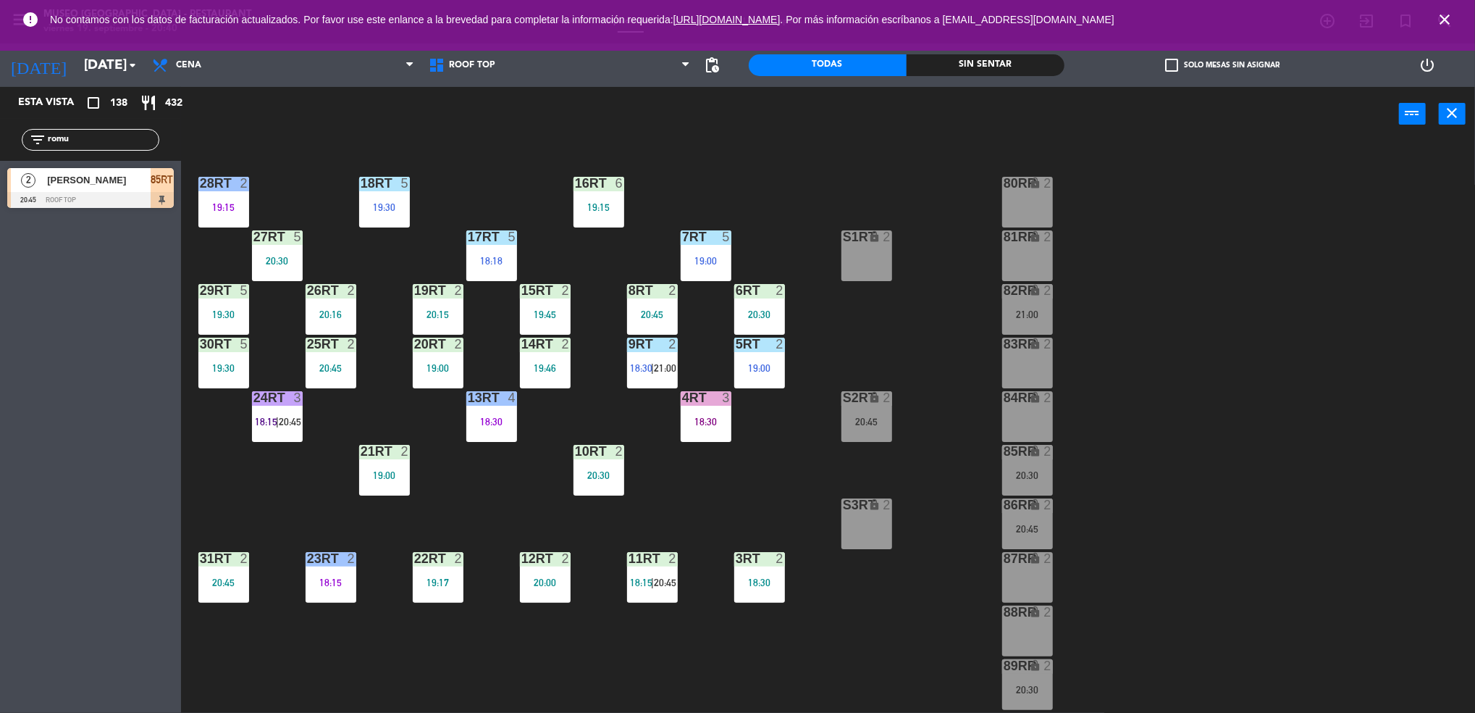
click at [137, 181] on span "[PERSON_NAME]" at bounding box center [99, 179] width 104 height 15
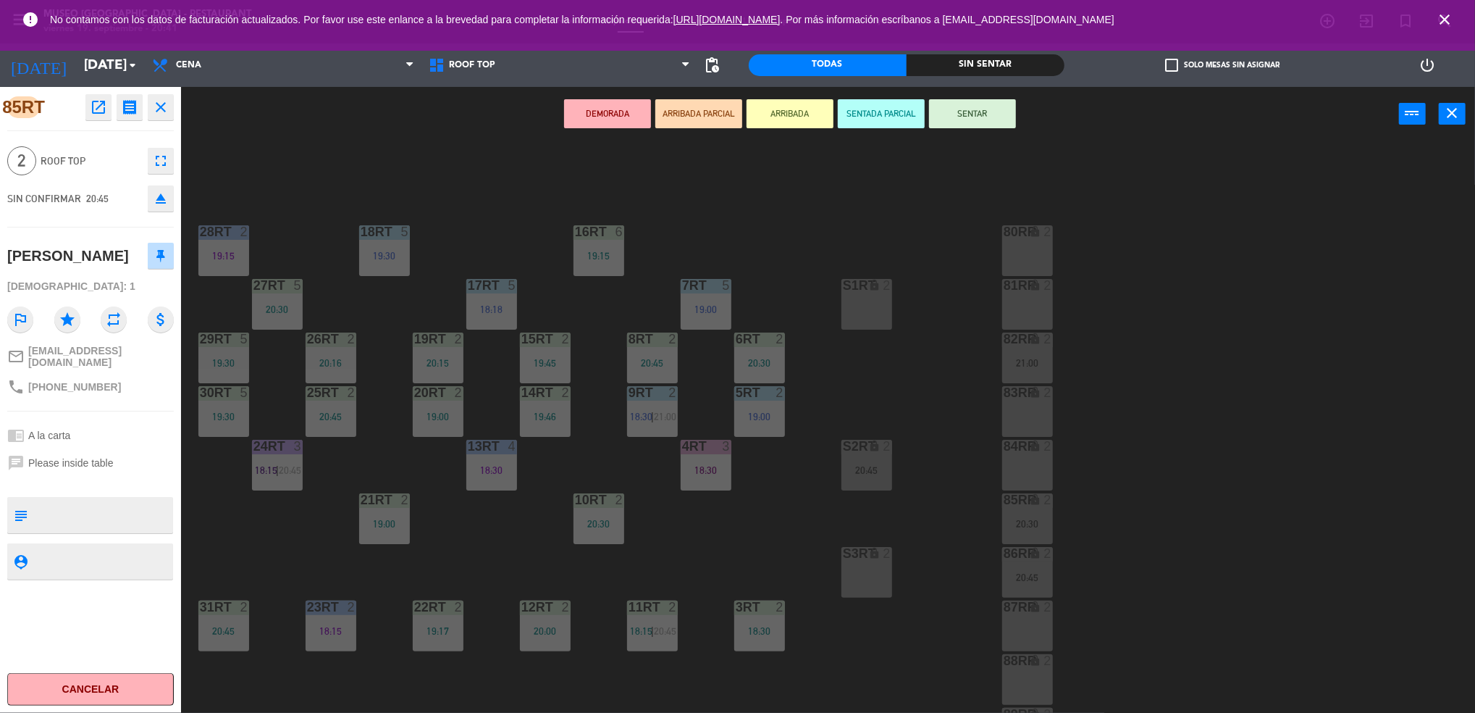
click at [755, 546] on div "18RT 5 19:30 16RT 6 19:15 28RT 2 19:15 80RR lock 2 27RT 5 20:30 7RT 5 19:00 S1R…" at bounding box center [836, 431] width 1280 height 571
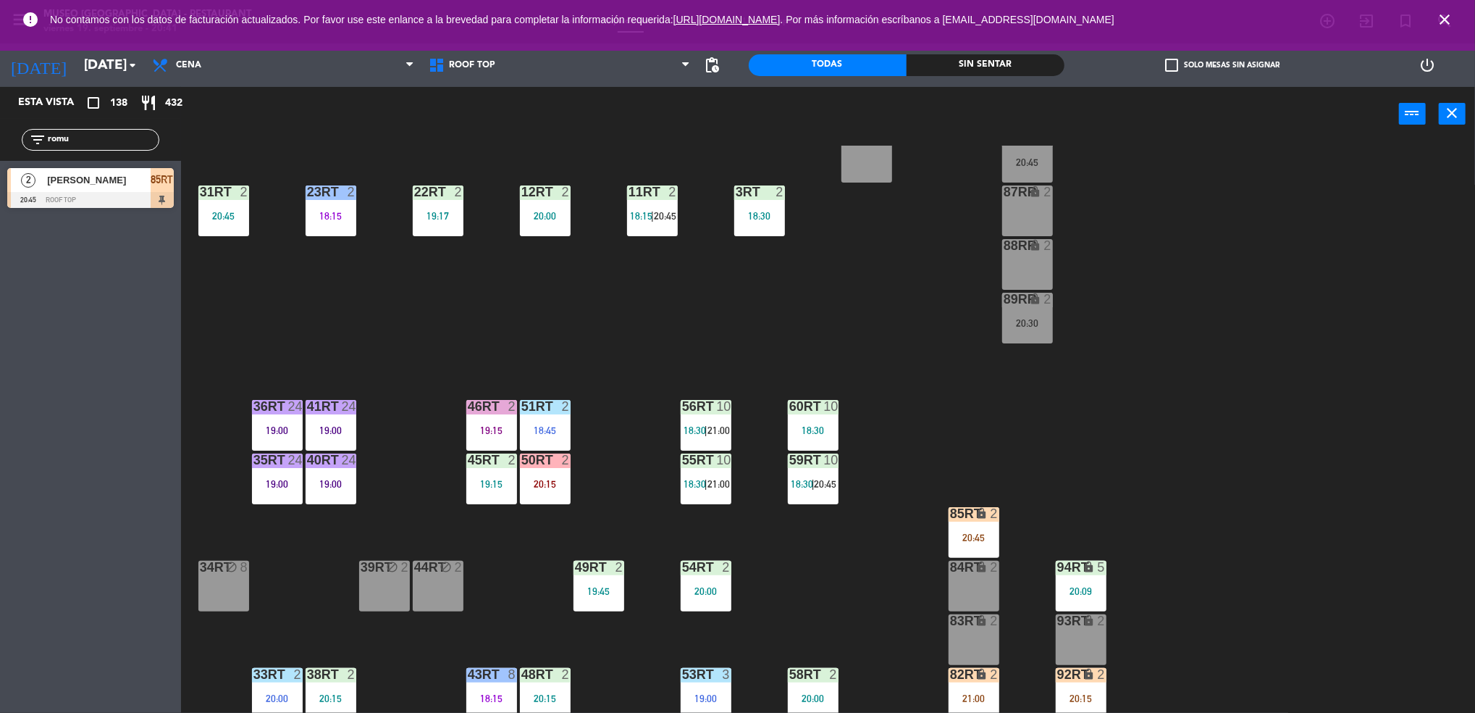
scroll to position [427, 0]
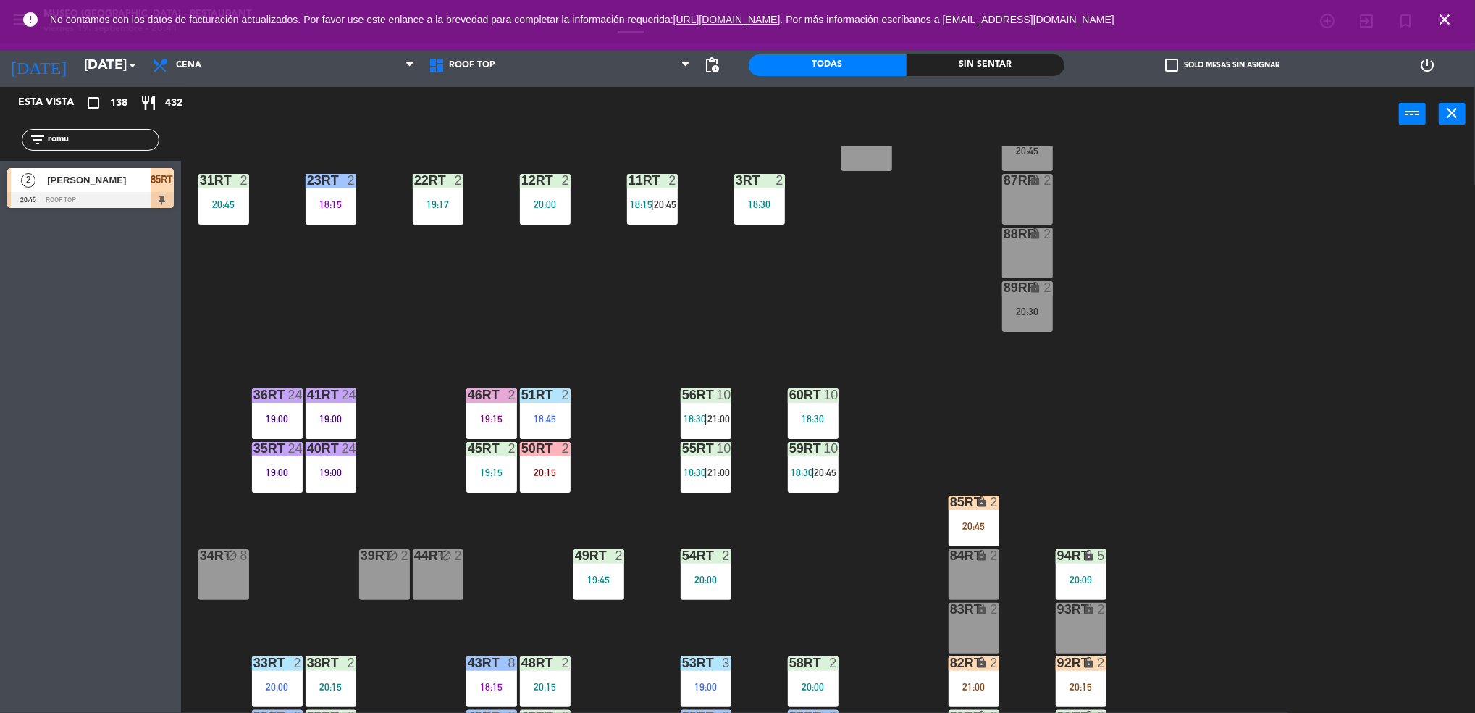
click at [970, 497] on div "lock" at bounding box center [974, 502] width 24 height 14
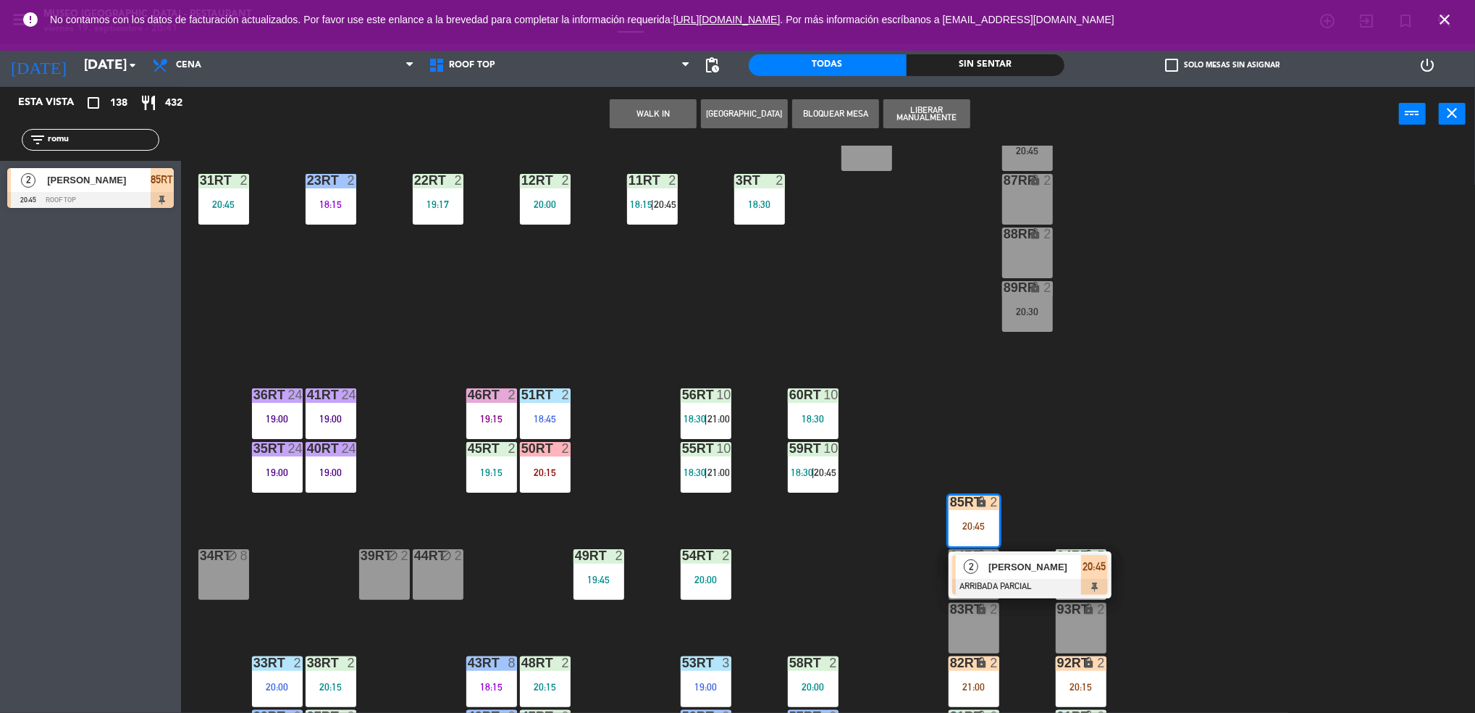
click at [1047, 556] on div "[PERSON_NAME]" at bounding box center [1034, 567] width 94 height 24
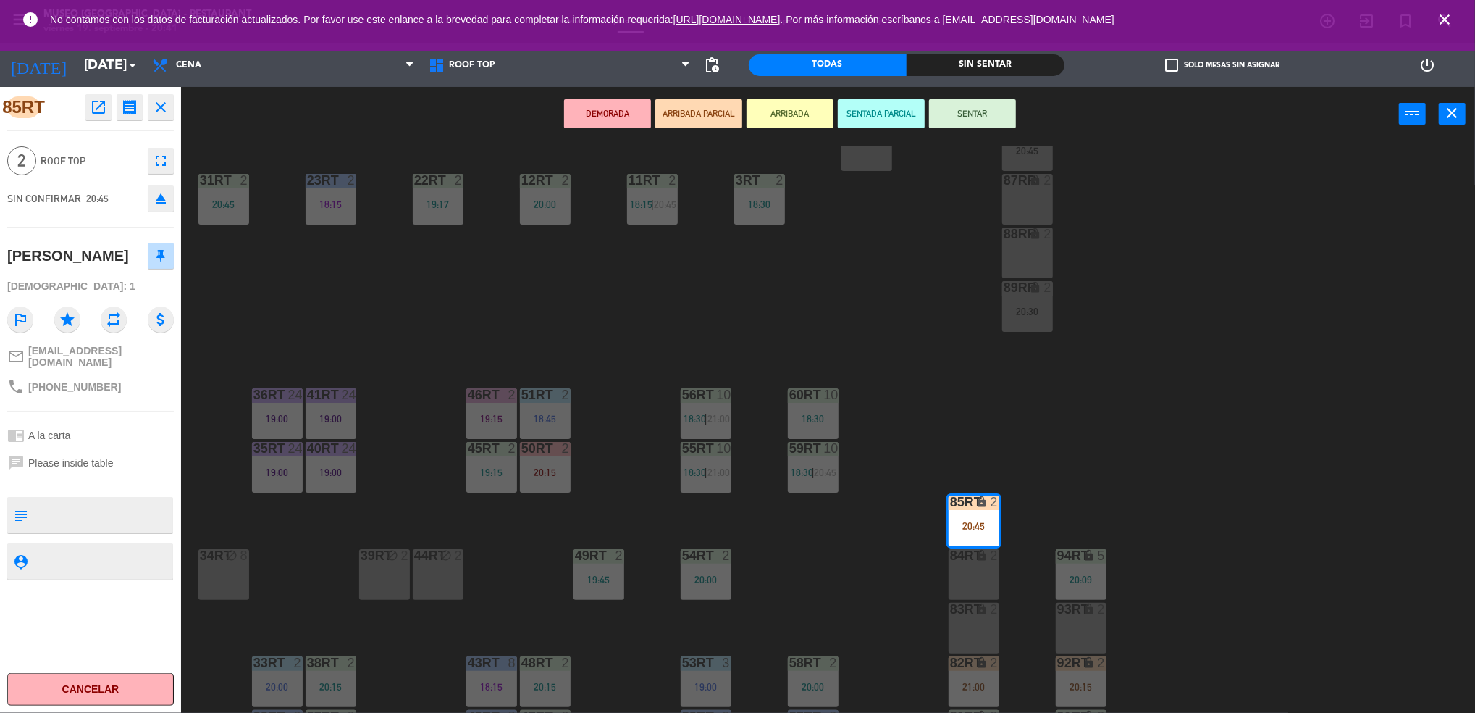
click at [1086, 626] on div "93RT lock 2" at bounding box center [1081, 628] width 51 height 51
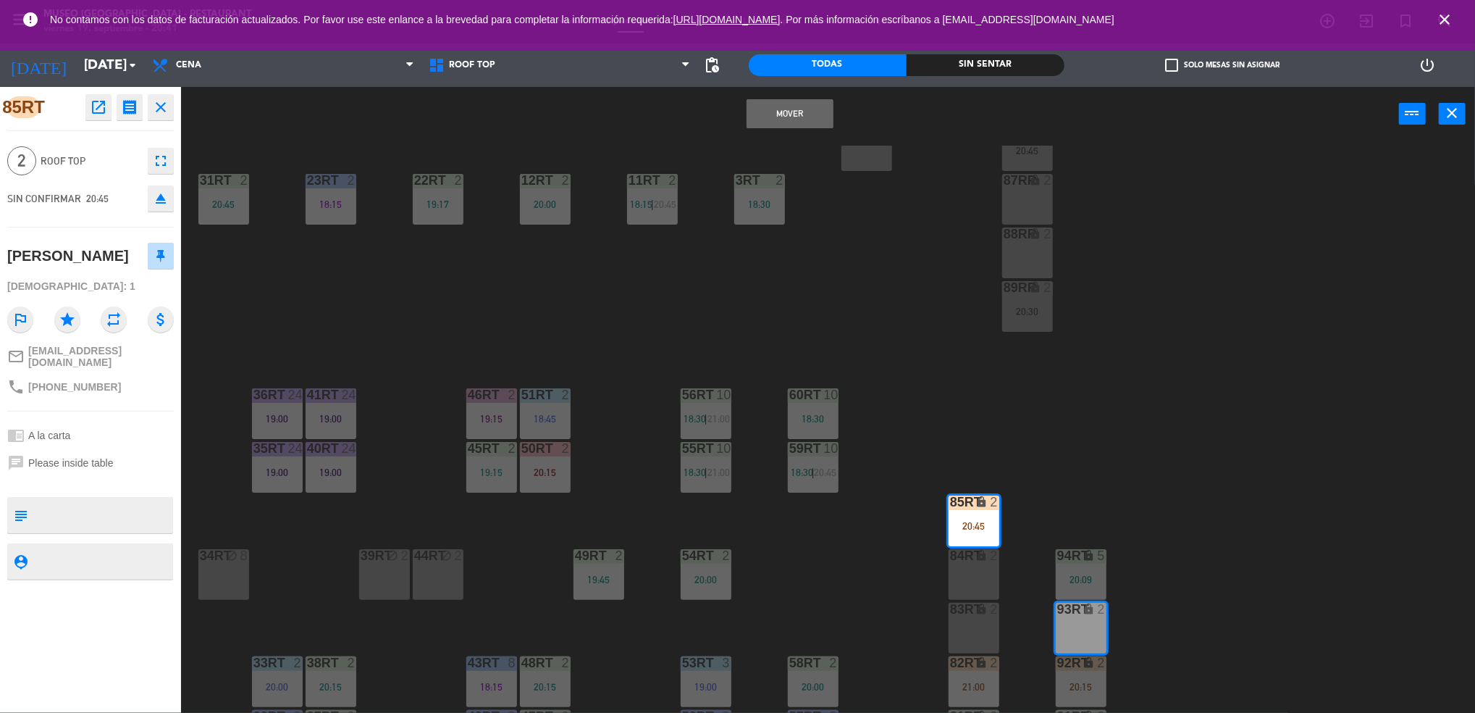
click at [813, 107] on button "Mover" at bounding box center [790, 113] width 87 height 29
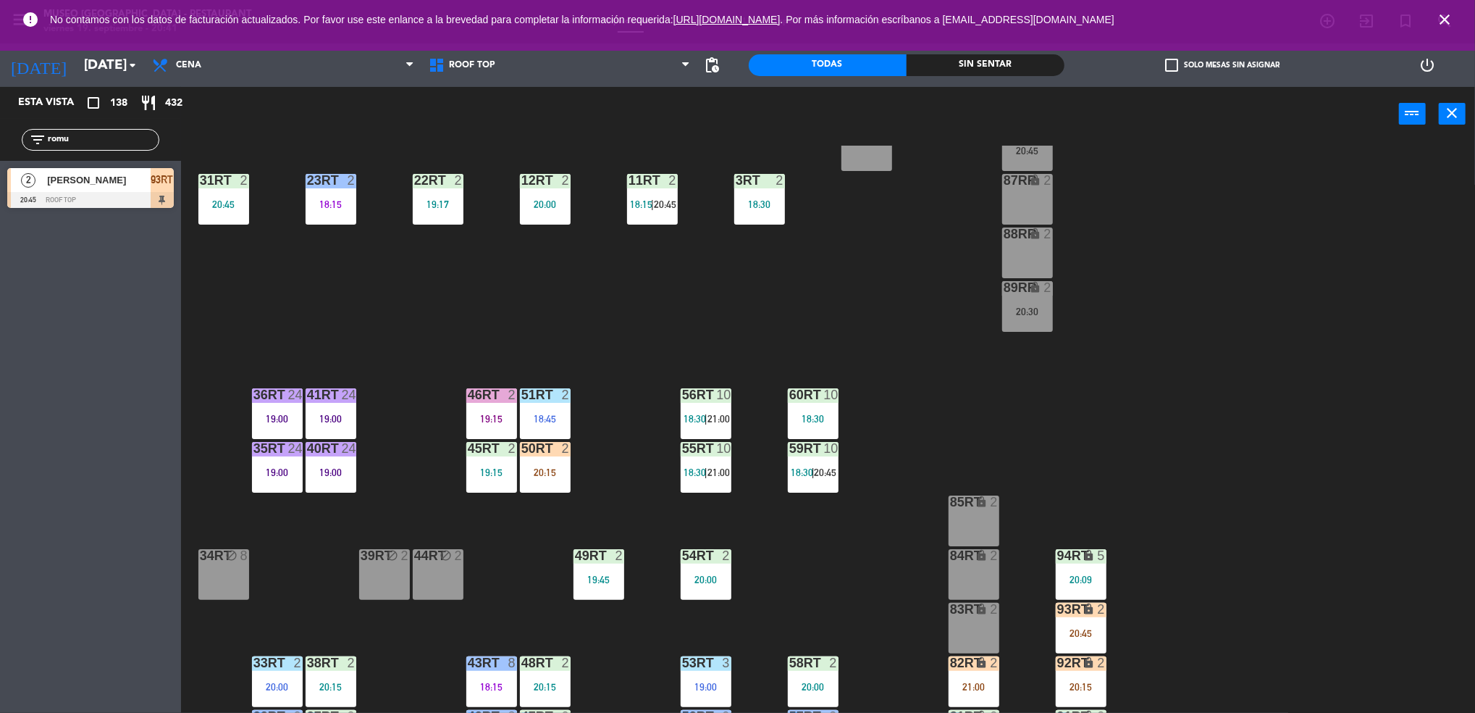
scroll to position [523, 0]
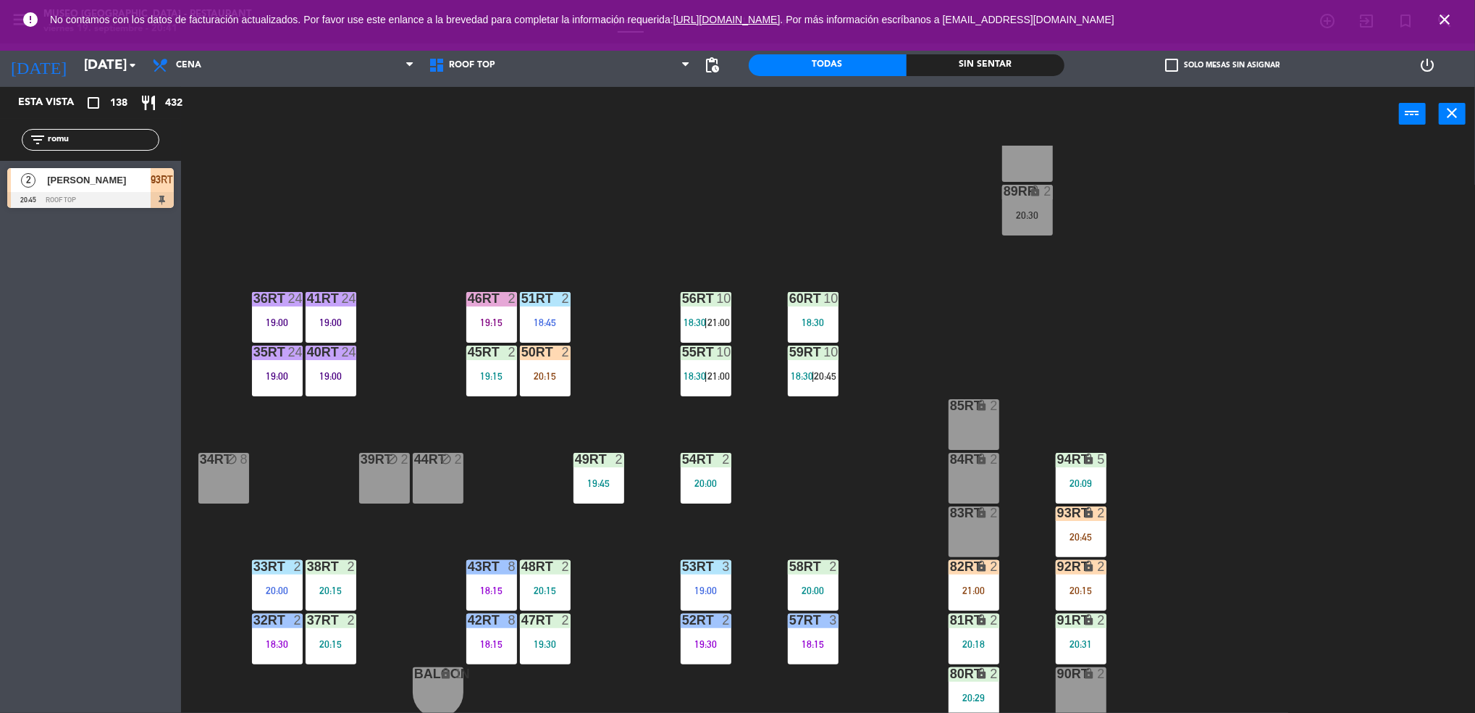
click at [546, 372] on div "20:15" at bounding box center [545, 376] width 51 height 10
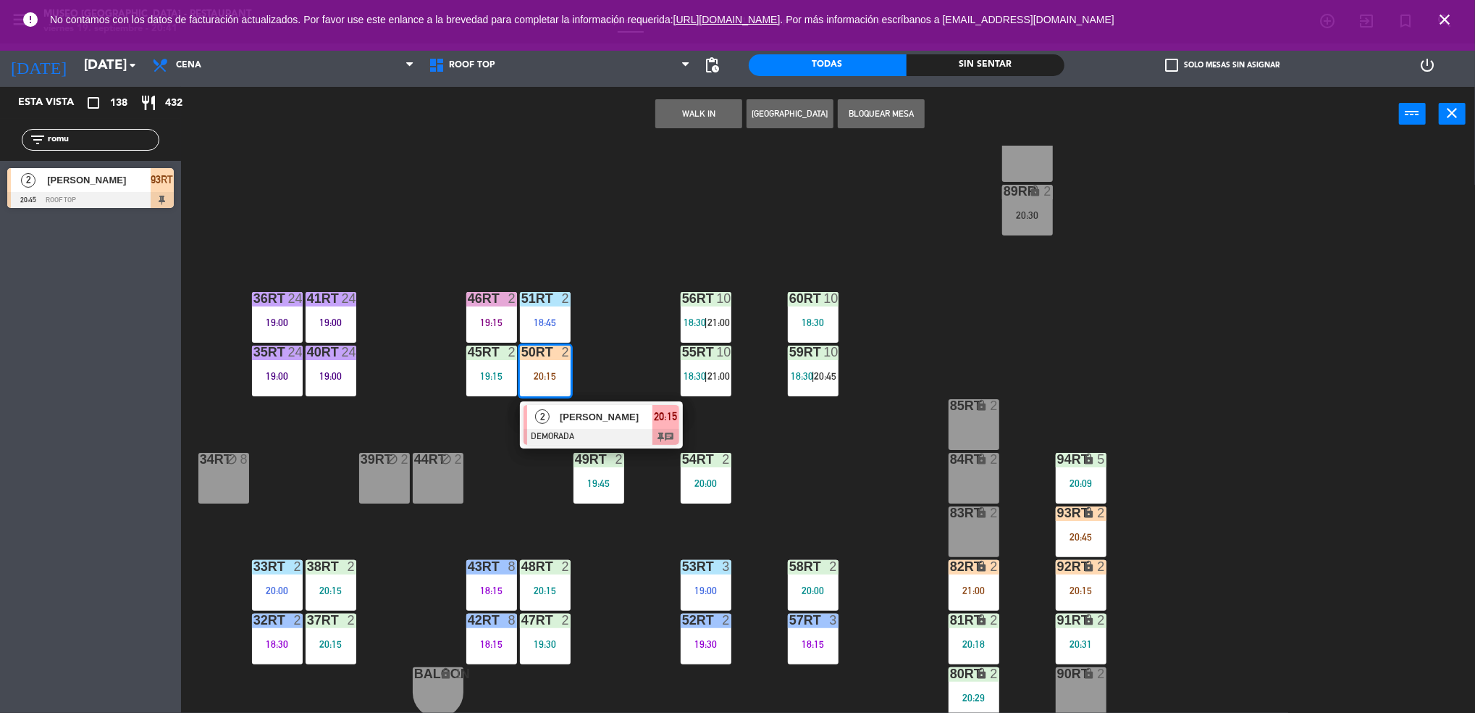
click at [594, 418] on span "[PERSON_NAME]" at bounding box center [606, 416] width 93 height 15
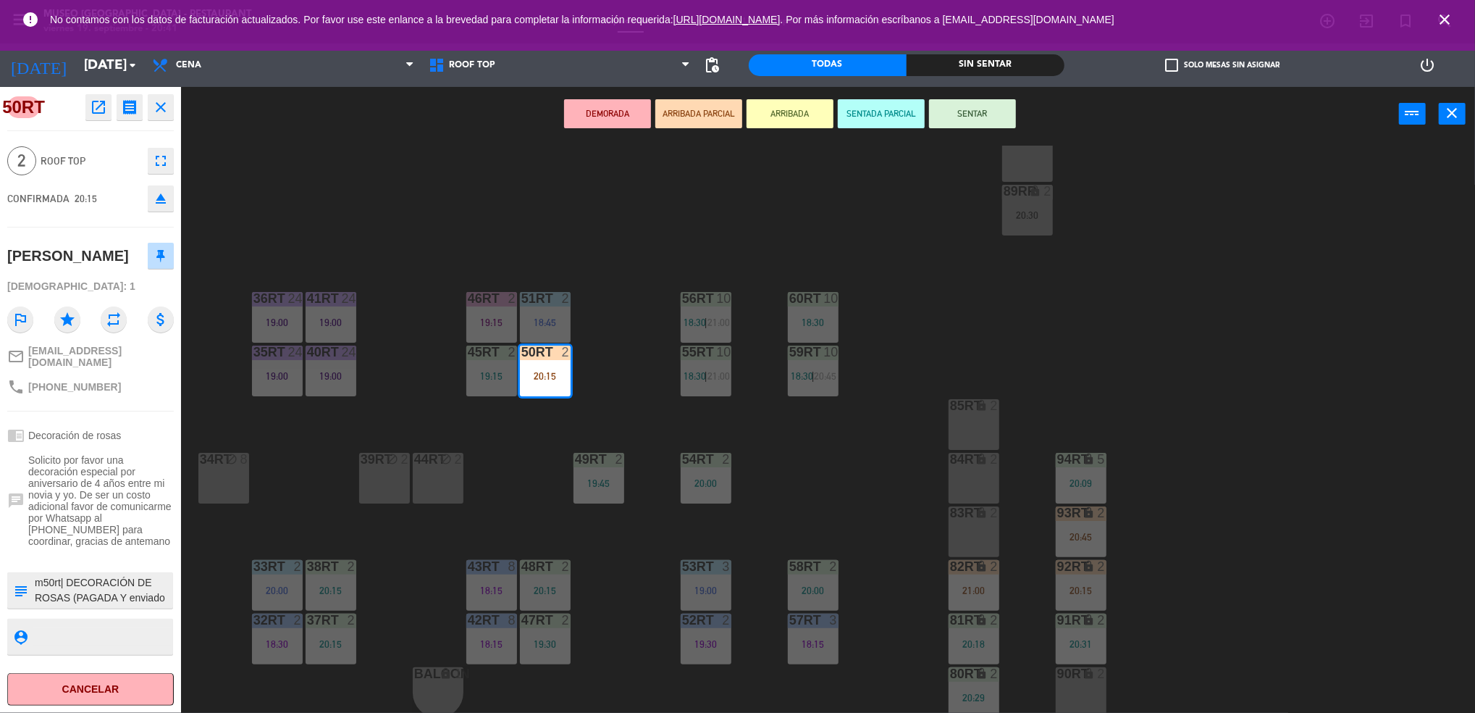
click at [647, 383] on div "18RT 5 19:30 16RT 6 19:15 28RT 2 19:15 80RR lock 2 27RT 5 20:30 7RT 5 19:00 S1R…" at bounding box center [836, 431] width 1280 height 571
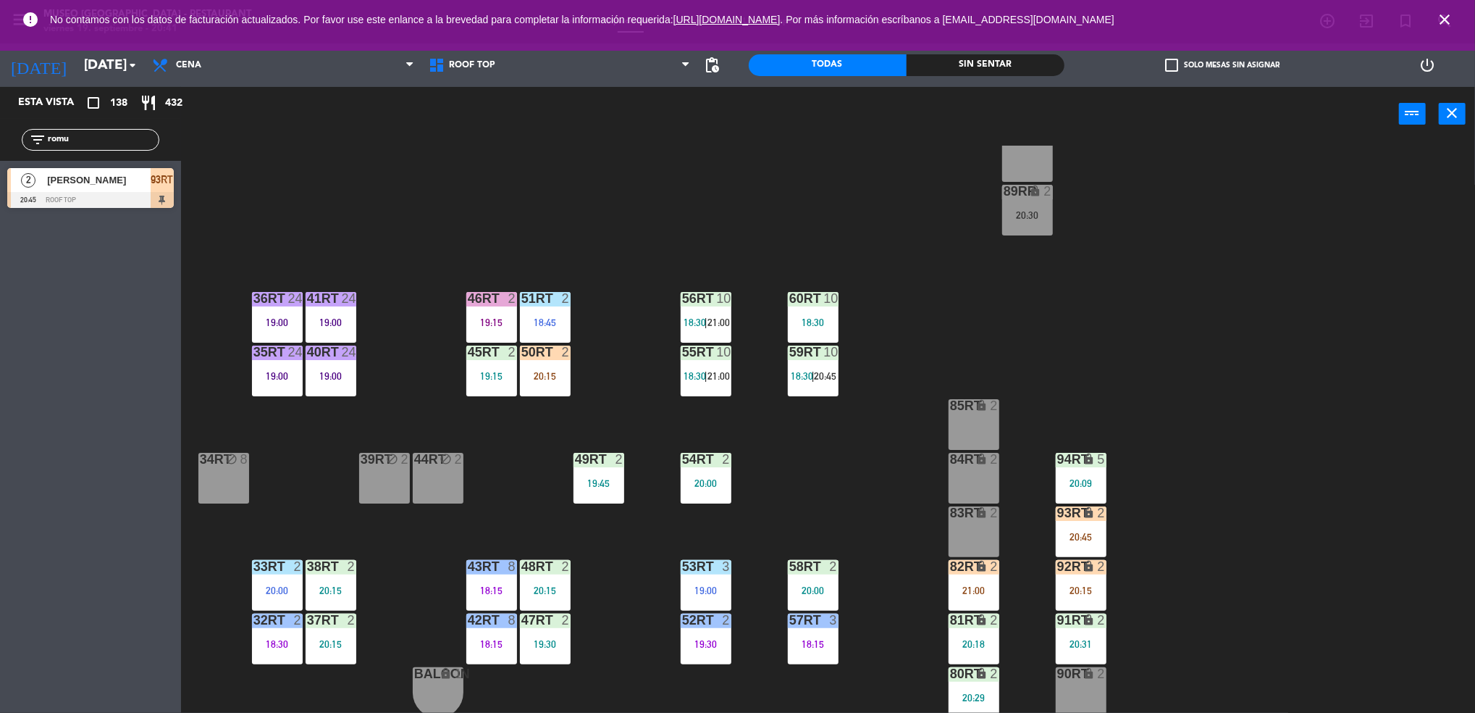
click at [340, 317] on div "19:00" at bounding box center [331, 322] width 51 height 10
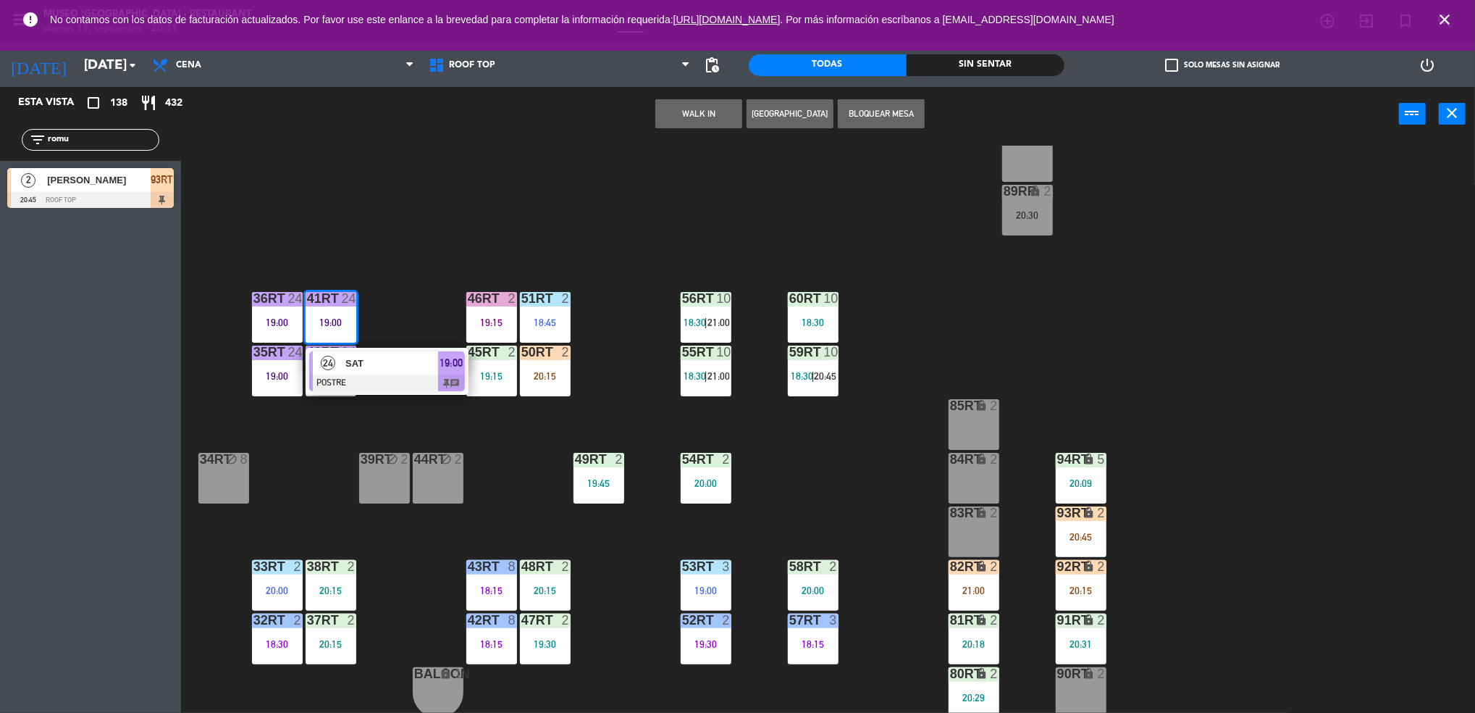
click at [406, 378] on div at bounding box center [387, 383] width 156 height 16
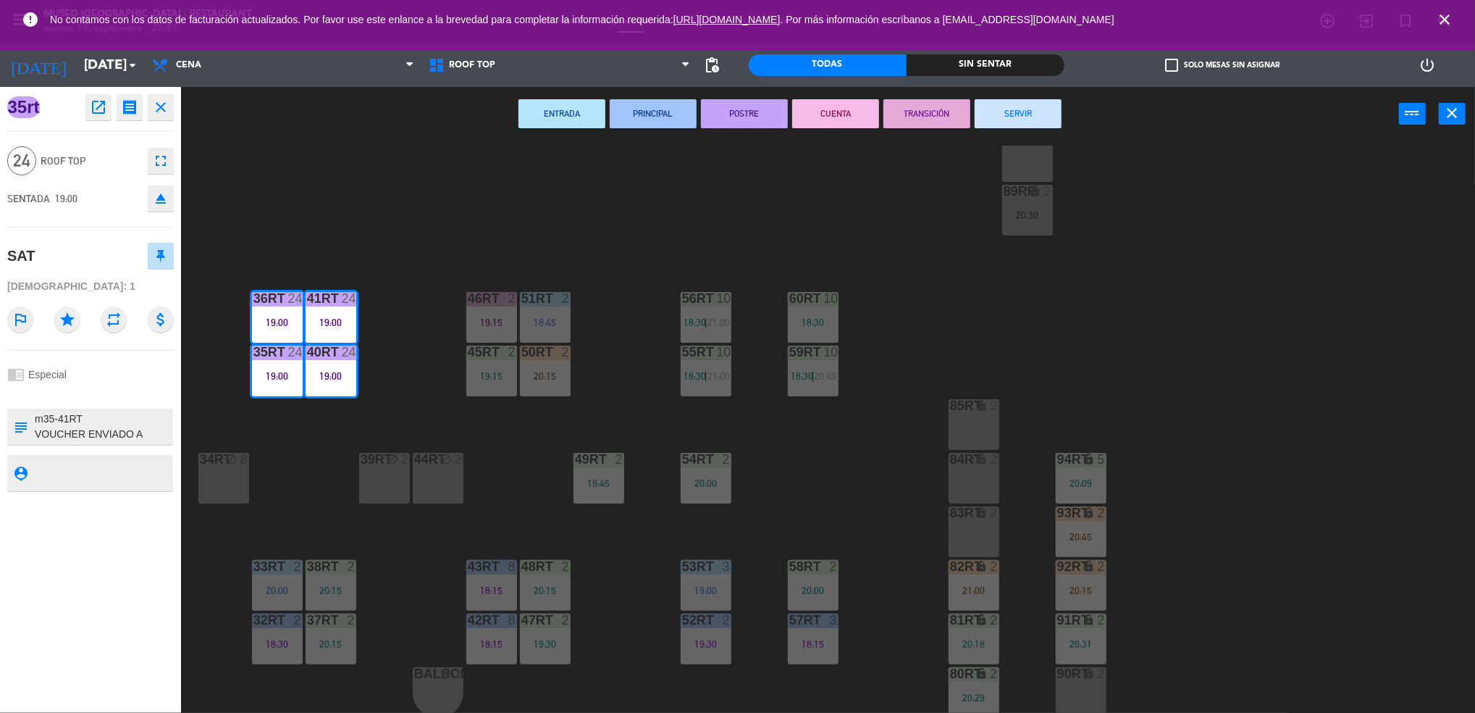
click at [944, 116] on button "TRANSICIÓN" at bounding box center [927, 113] width 87 height 29
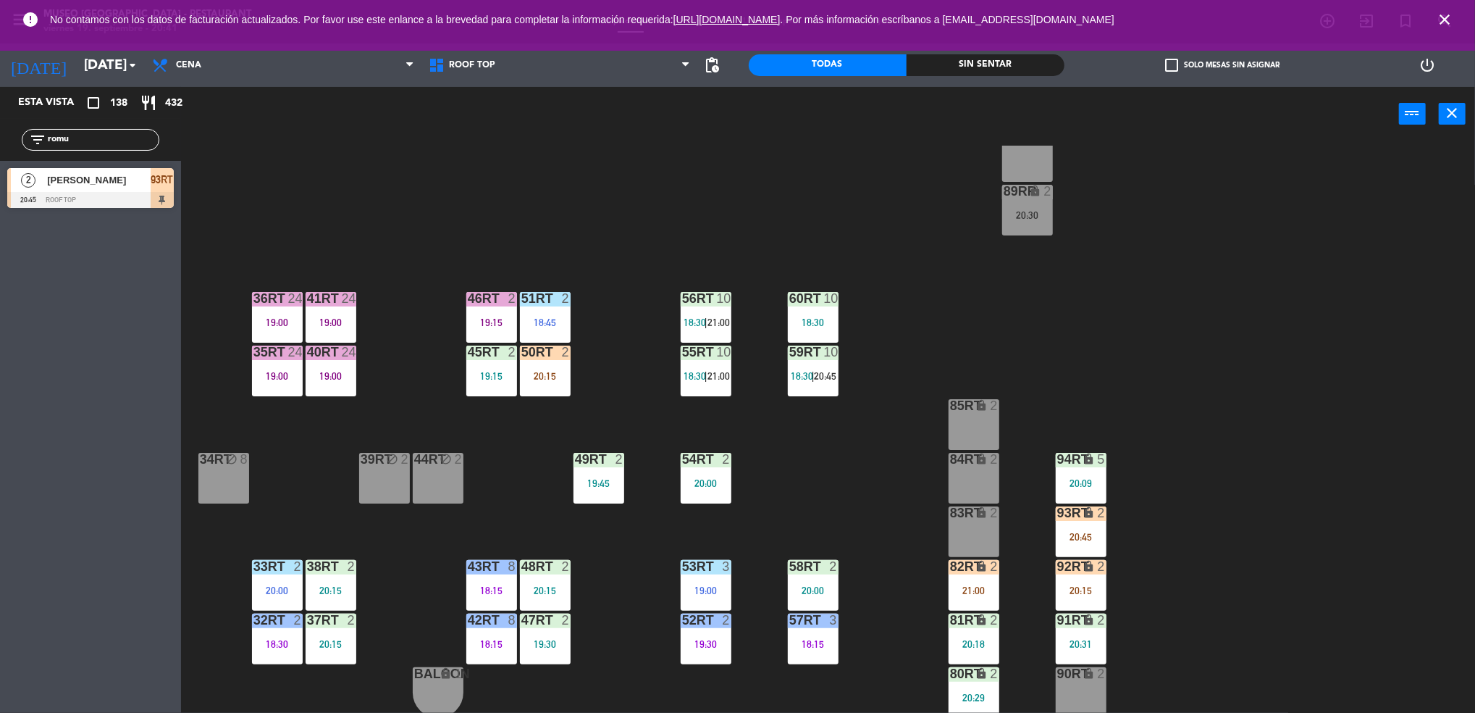
click at [490, 327] on div "19:15" at bounding box center [491, 322] width 51 height 10
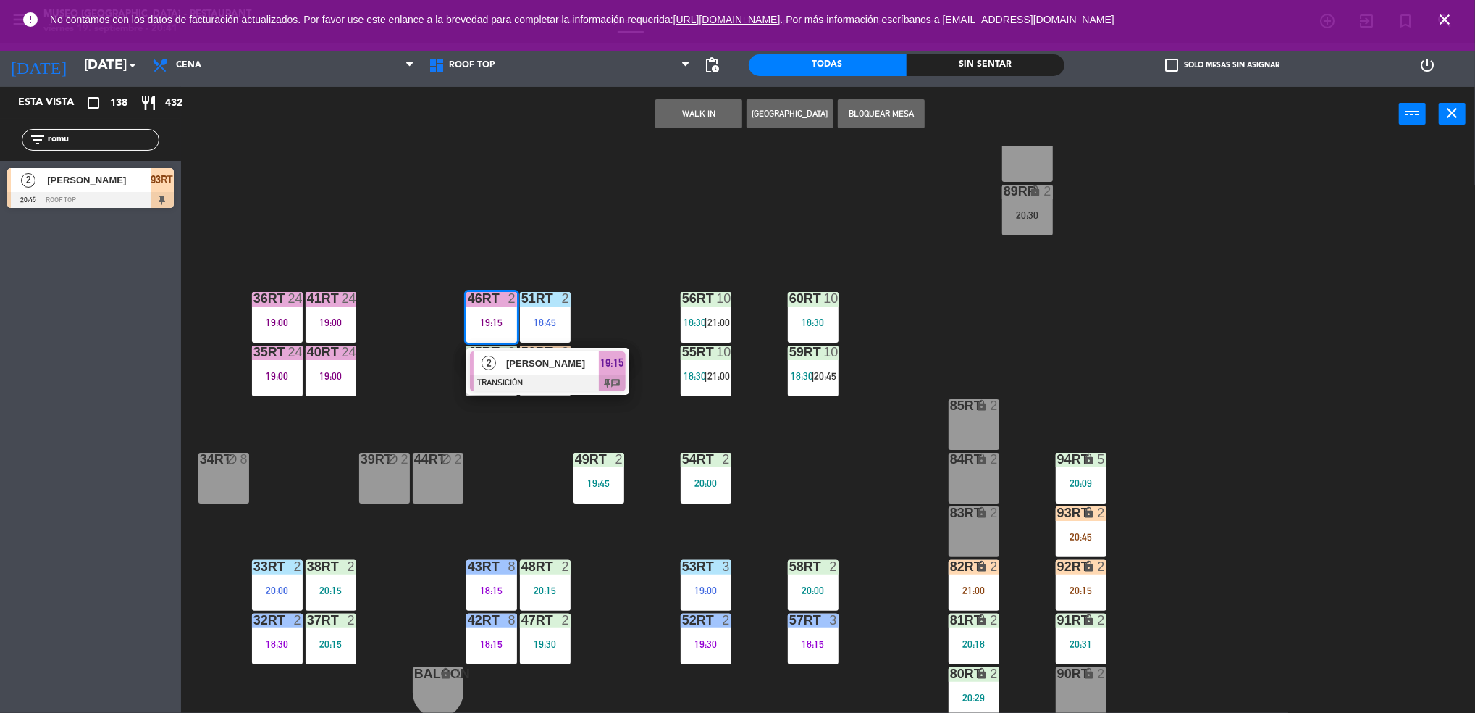
click at [623, 234] on div "18RT 5 19:30 16RT 6 19:15 28RT 2 19:15 80RR lock 2 27RT 5 20:30 7RT 5 19:00 S1R…" at bounding box center [836, 431] width 1280 height 571
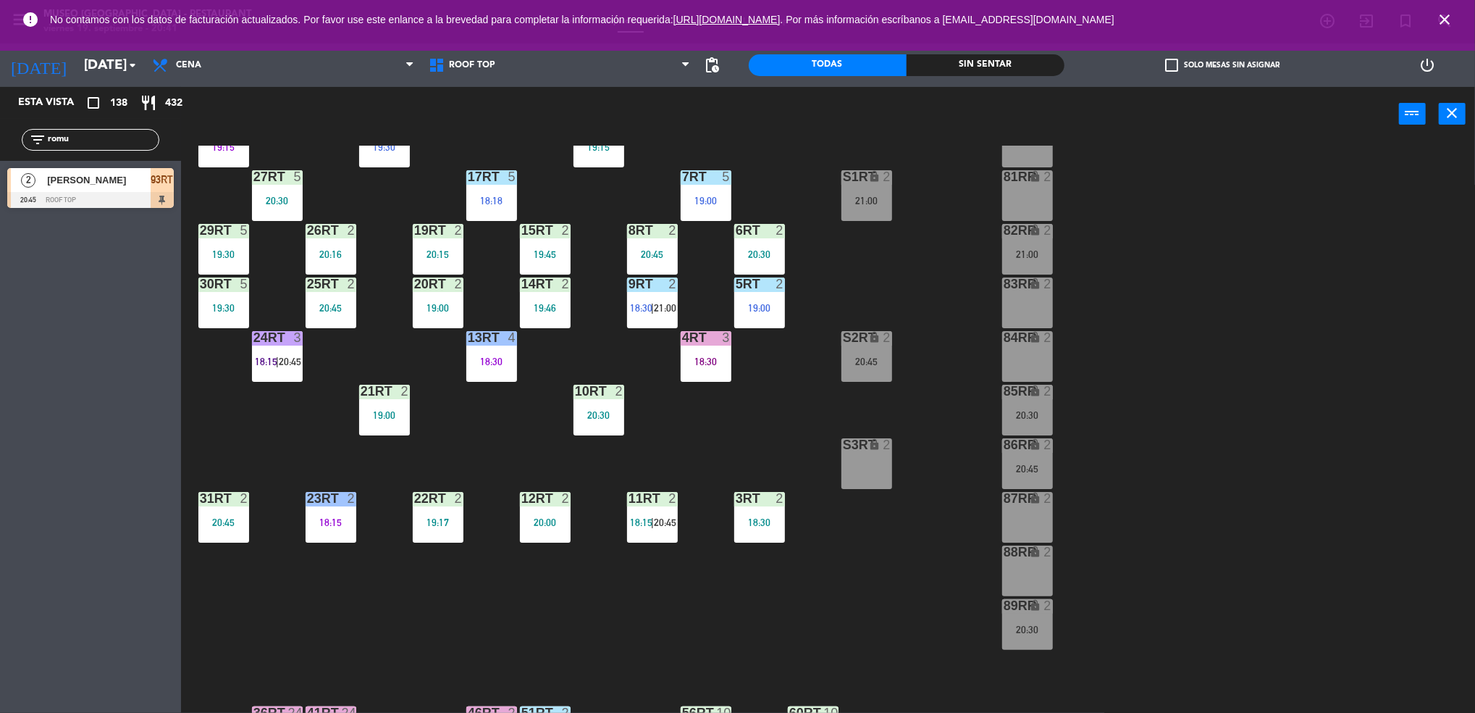
scroll to position [0, 0]
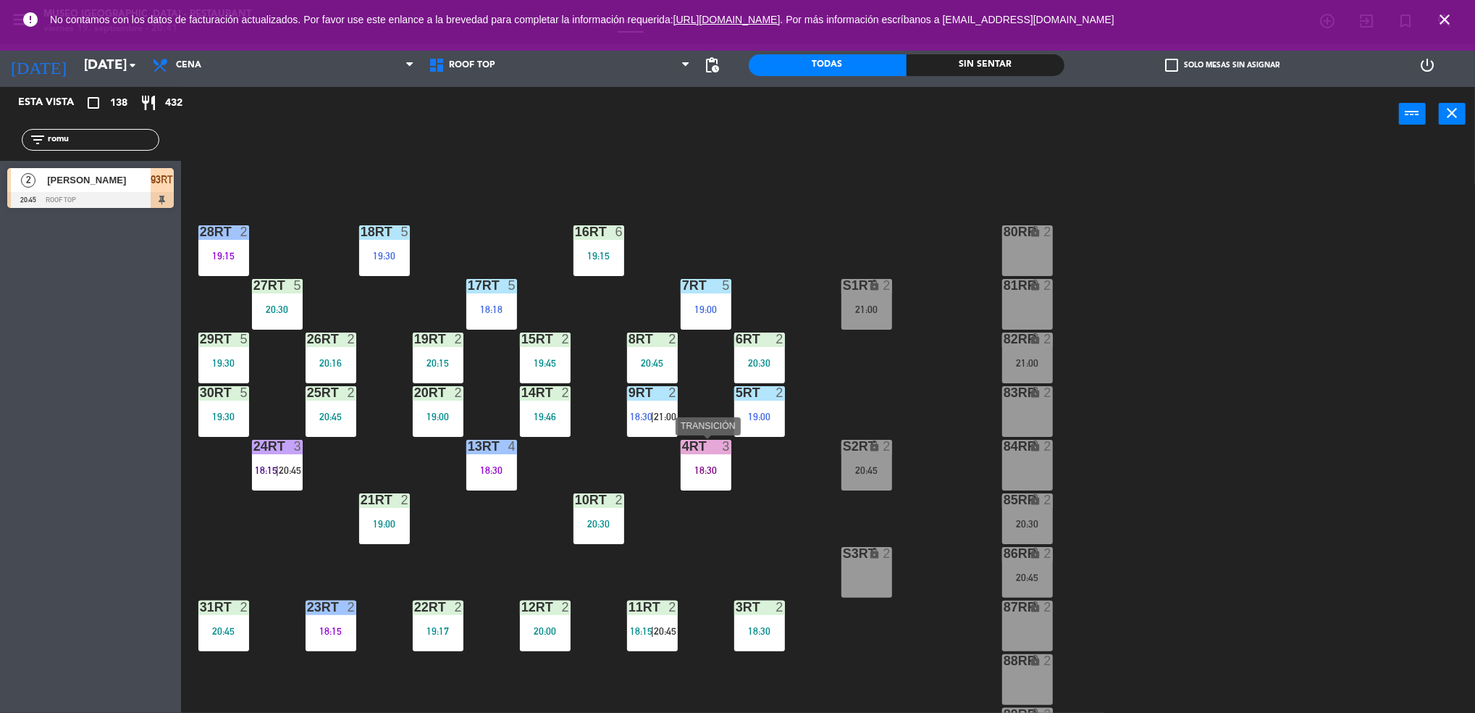
click at [696, 479] on div "4RT 3 18:30" at bounding box center [706, 465] width 51 height 51
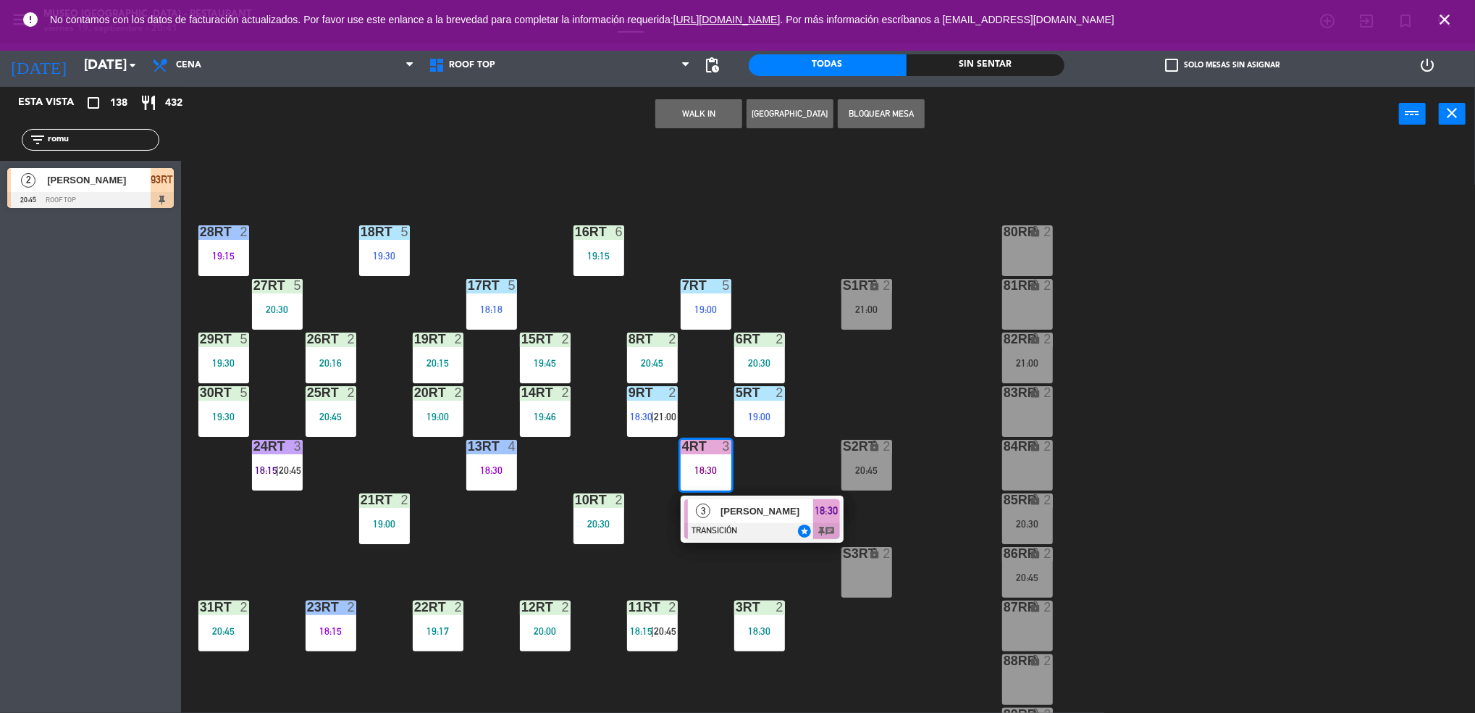
click at [773, 510] on span "[PERSON_NAME]" at bounding box center [767, 510] width 93 height 15
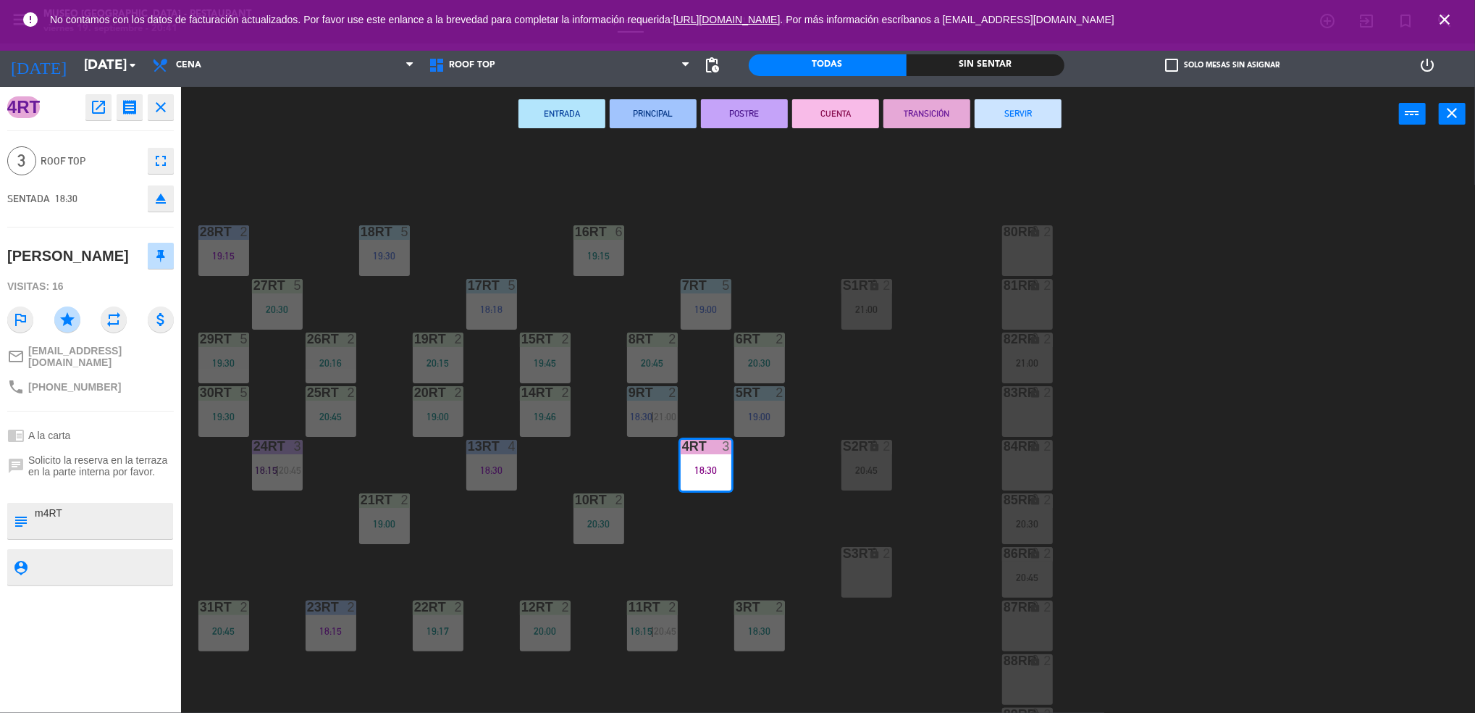
click at [734, 567] on div "18RT 5 19:30 16RT 6 19:15 28RT 2 19:15 80RR lock 2 27RT 5 20:30 7RT 5 19:00 S1R…" at bounding box center [836, 431] width 1280 height 571
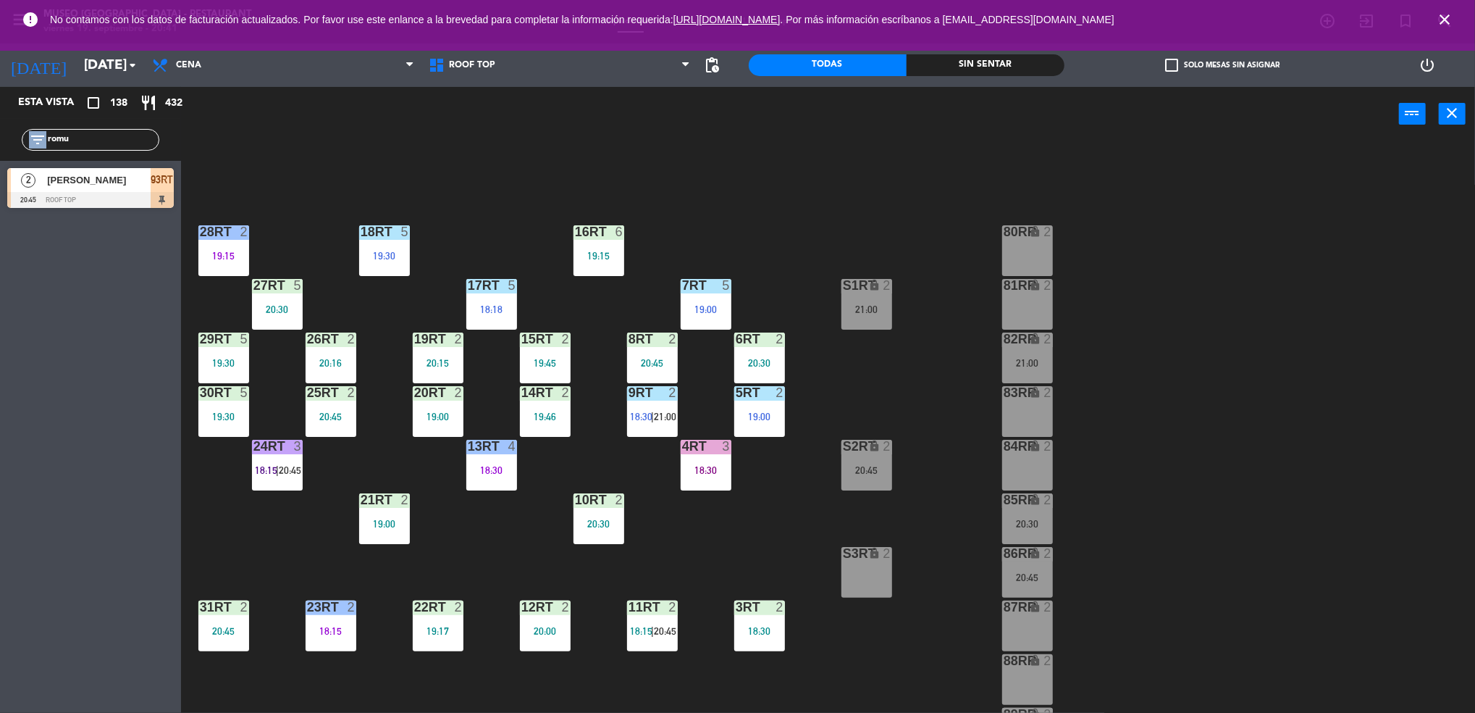
drag, startPoint x: 106, startPoint y: 128, endPoint x: 96, endPoint y: 130, distance: 9.5
click at [96, 130] on div "filter_list romu" at bounding box center [91, 140] width 138 height 22
click at [93, 136] on input "romu" at bounding box center [102, 140] width 112 height 16
drag, startPoint x: 93, startPoint y: 136, endPoint x: 2, endPoint y: 141, distance: 91.4
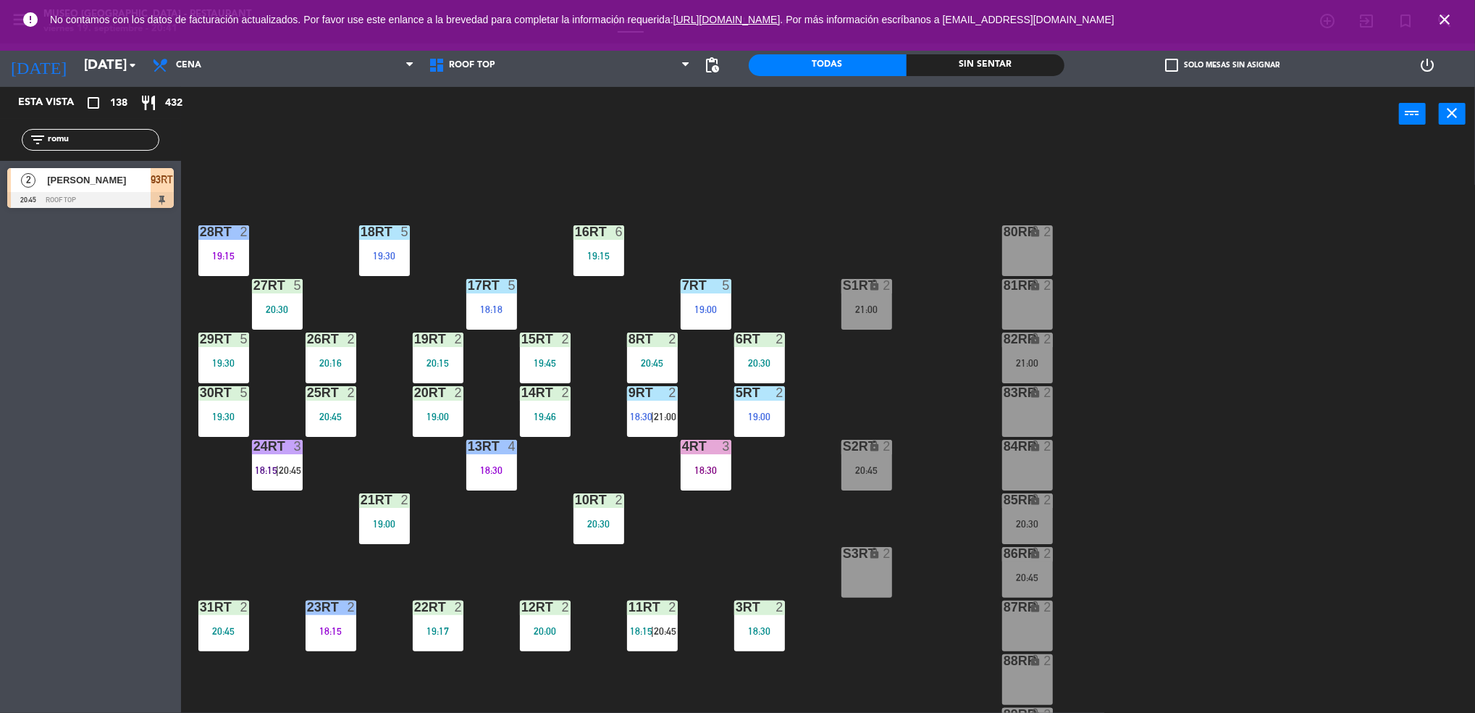
click at [2, 141] on div "filter_list romu" at bounding box center [90, 140] width 181 height 42
type input "scar"
click at [117, 189] on div "[PERSON_NAME]" at bounding box center [98, 180] width 104 height 24
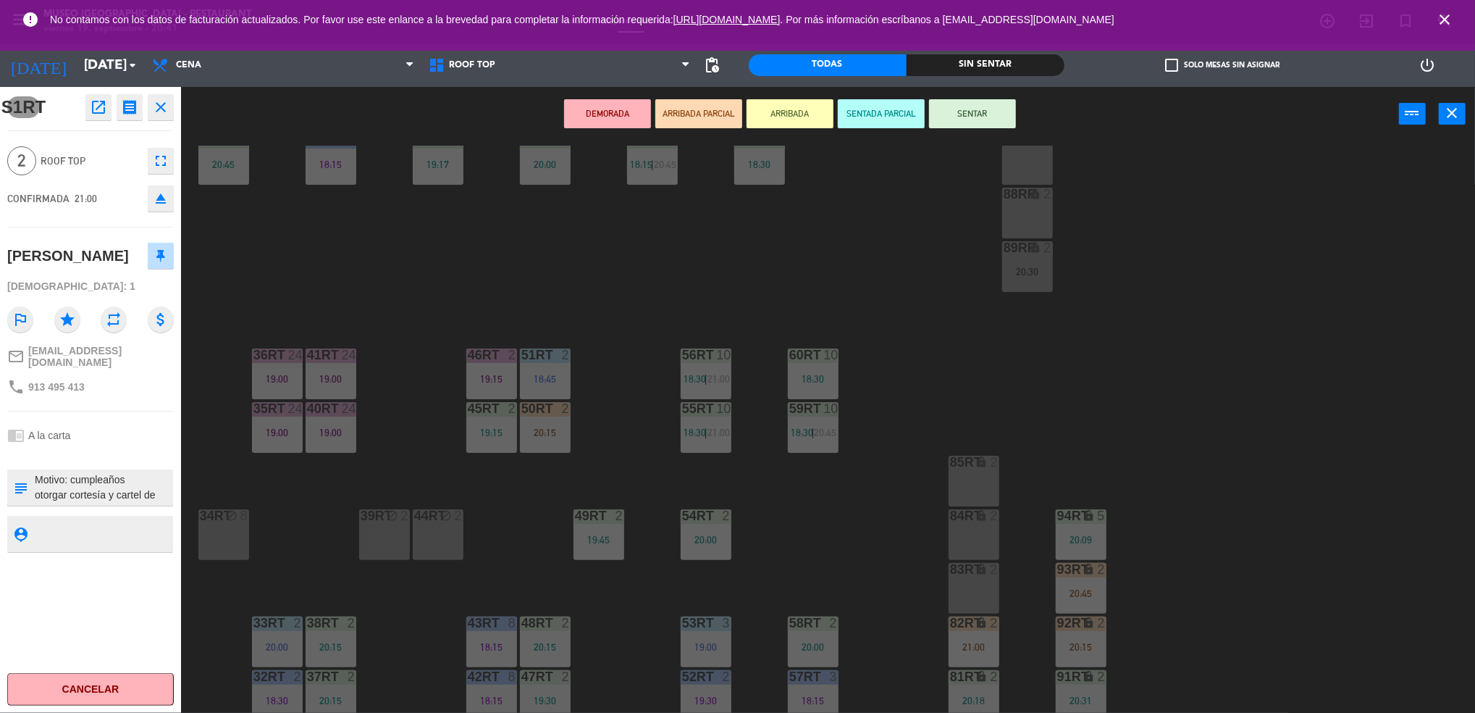
scroll to position [523, 0]
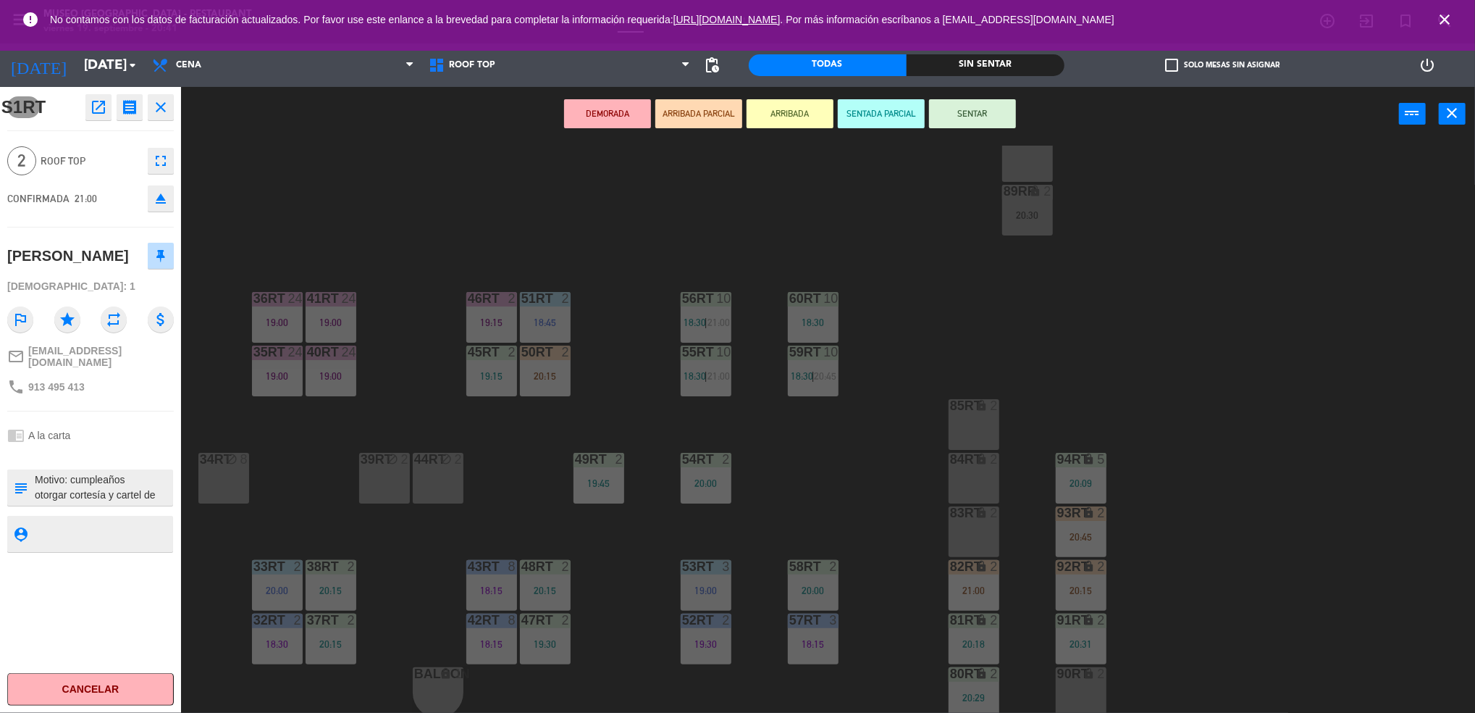
click at [968, 522] on div "83RT lock 2" at bounding box center [974, 531] width 51 height 51
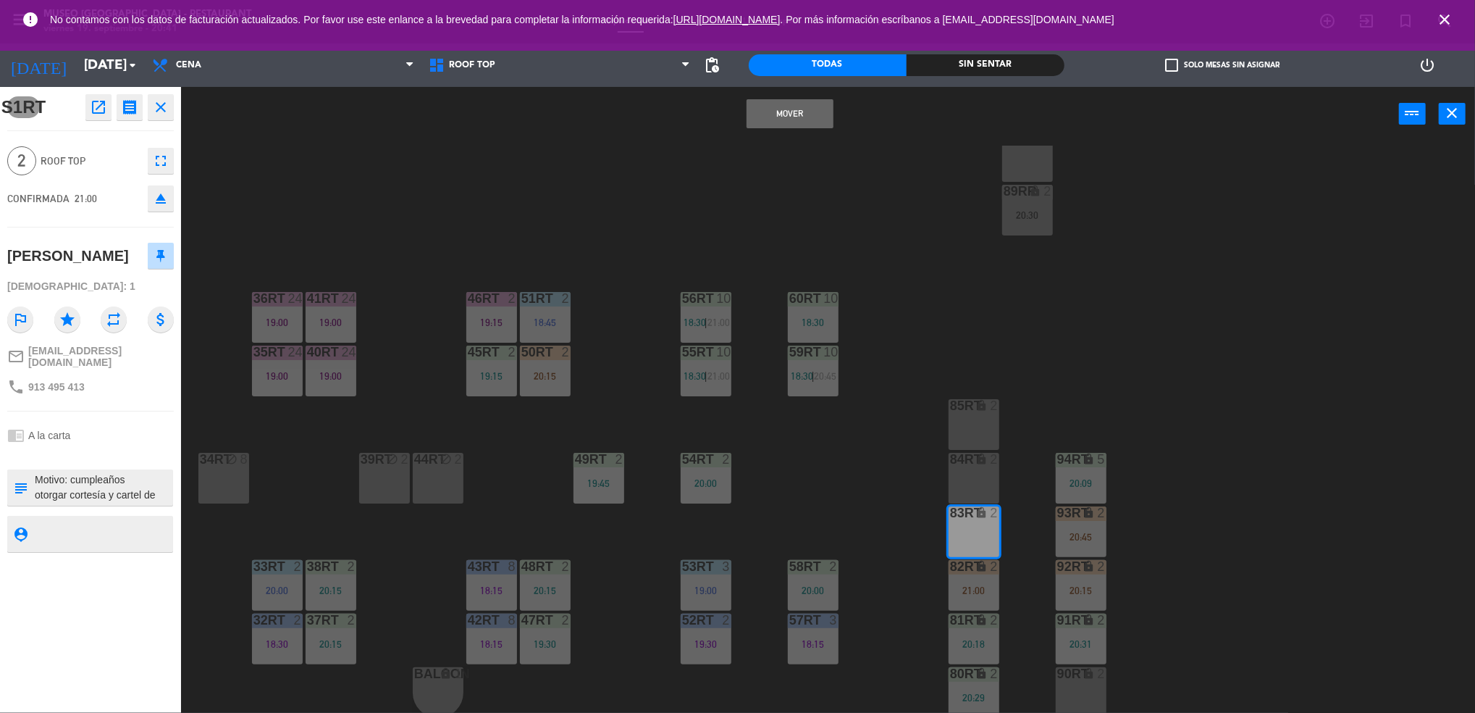
click at [768, 124] on button "Mover" at bounding box center [790, 113] width 87 height 29
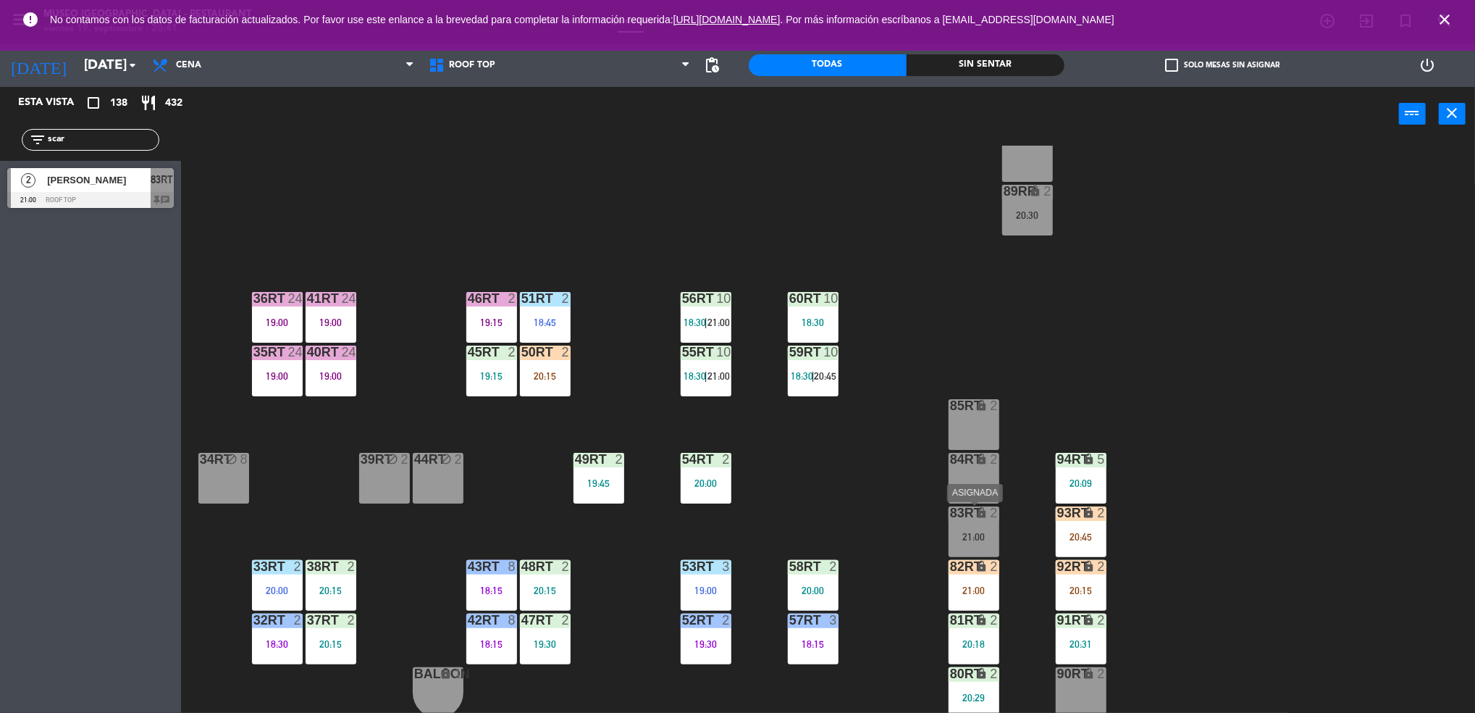
click at [976, 517] on icon "lock" at bounding box center [982, 512] width 12 height 12
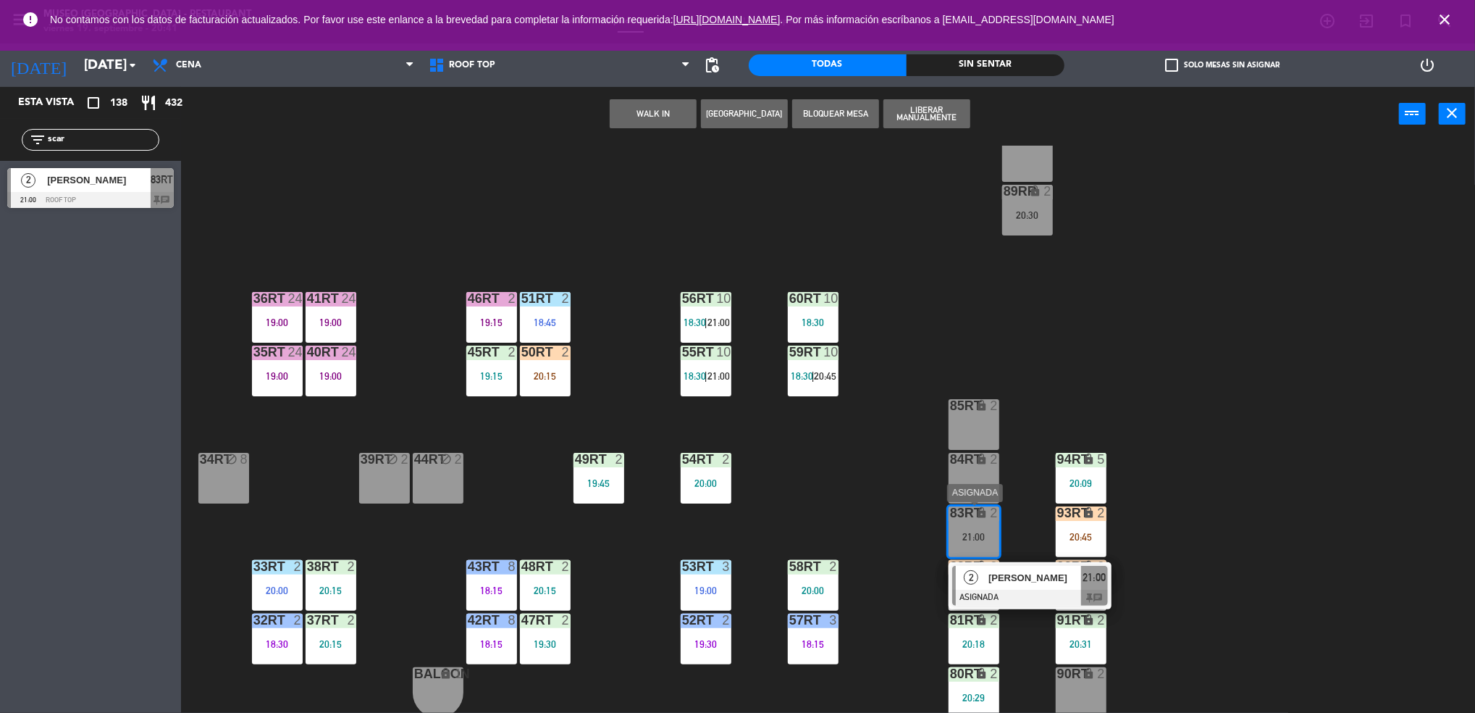
click at [1031, 581] on span "[PERSON_NAME]" at bounding box center [1035, 577] width 93 height 15
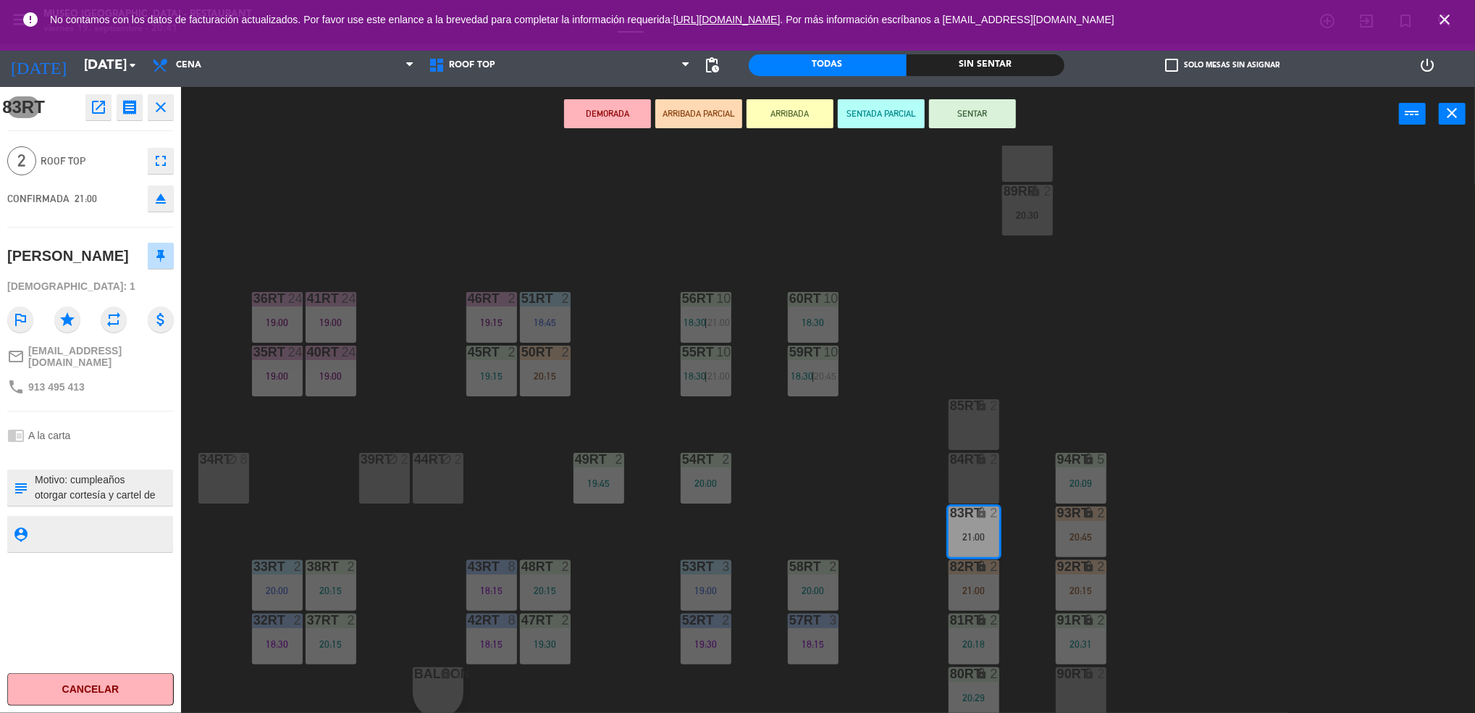
click at [695, 106] on button "ARRIBADA PARCIAL" at bounding box center [698, 113] width 87 height 29
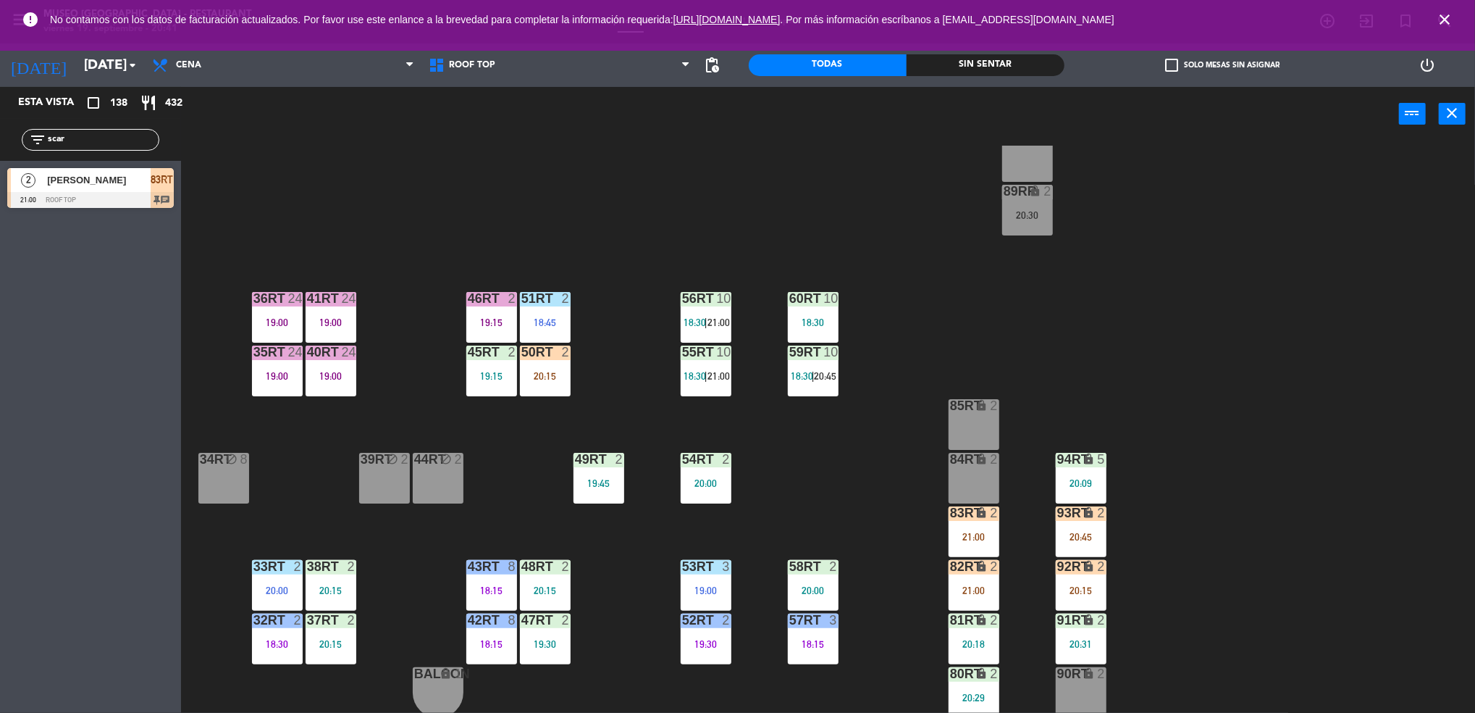
drag, startPoint x: 132, startPoint y: 140, endPoint x: -4, endPoint y: 155, distance: 137.0
click at [0, 155] on html "close × Museo Larco Café - Restaurant × chrome_reader_mode Listado de Reservas …" at bounding box center [737, 356] width 1475 height 713
type input "bañe"
click at [80, 253] on div at bounding box center [90, 254] width 167 height 16
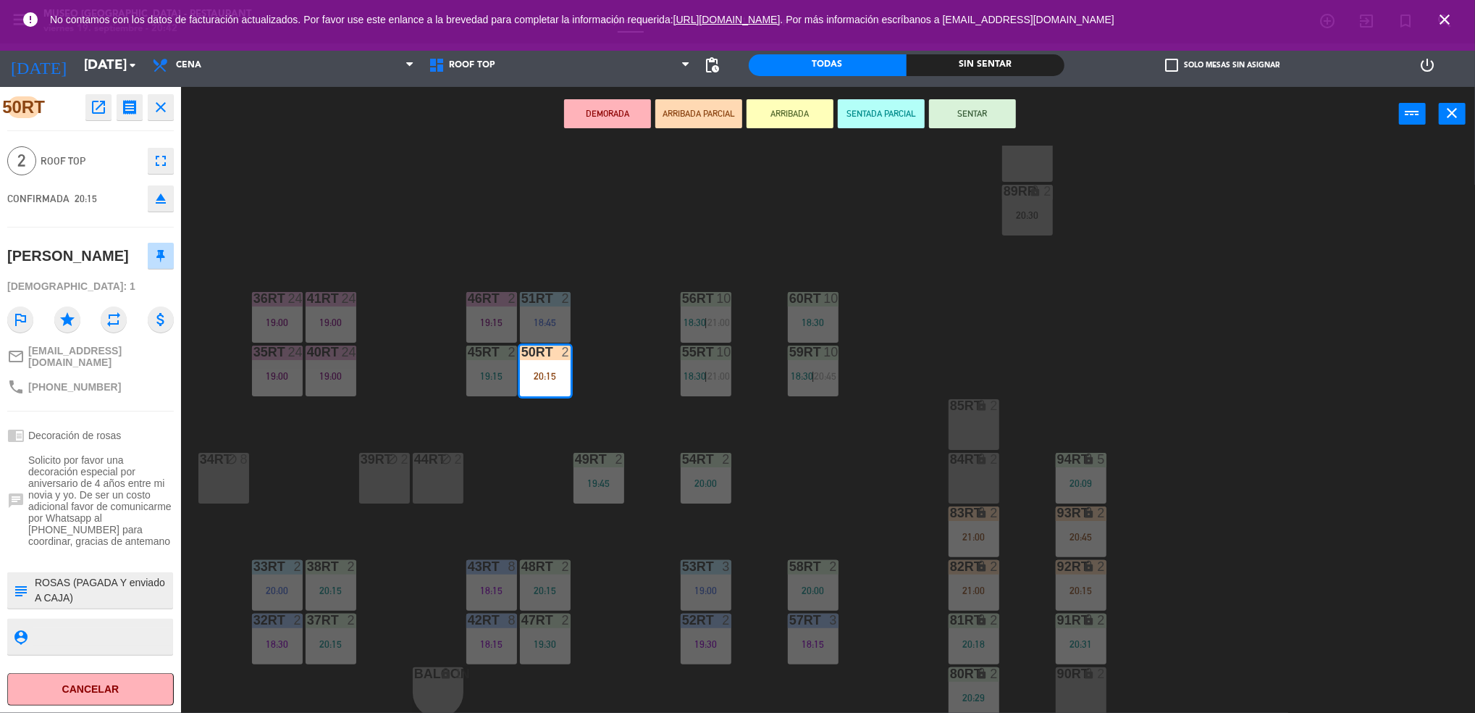
scroll to position [0, 0]
click at [143, 288] on div "[DEMOGRAPHIC_DATA]: 1" at bounding box center [90, 286] width 167 height 25
click at [947, 112] on button "SENTAR" at bounding box center [972, 113] width 87 height 29
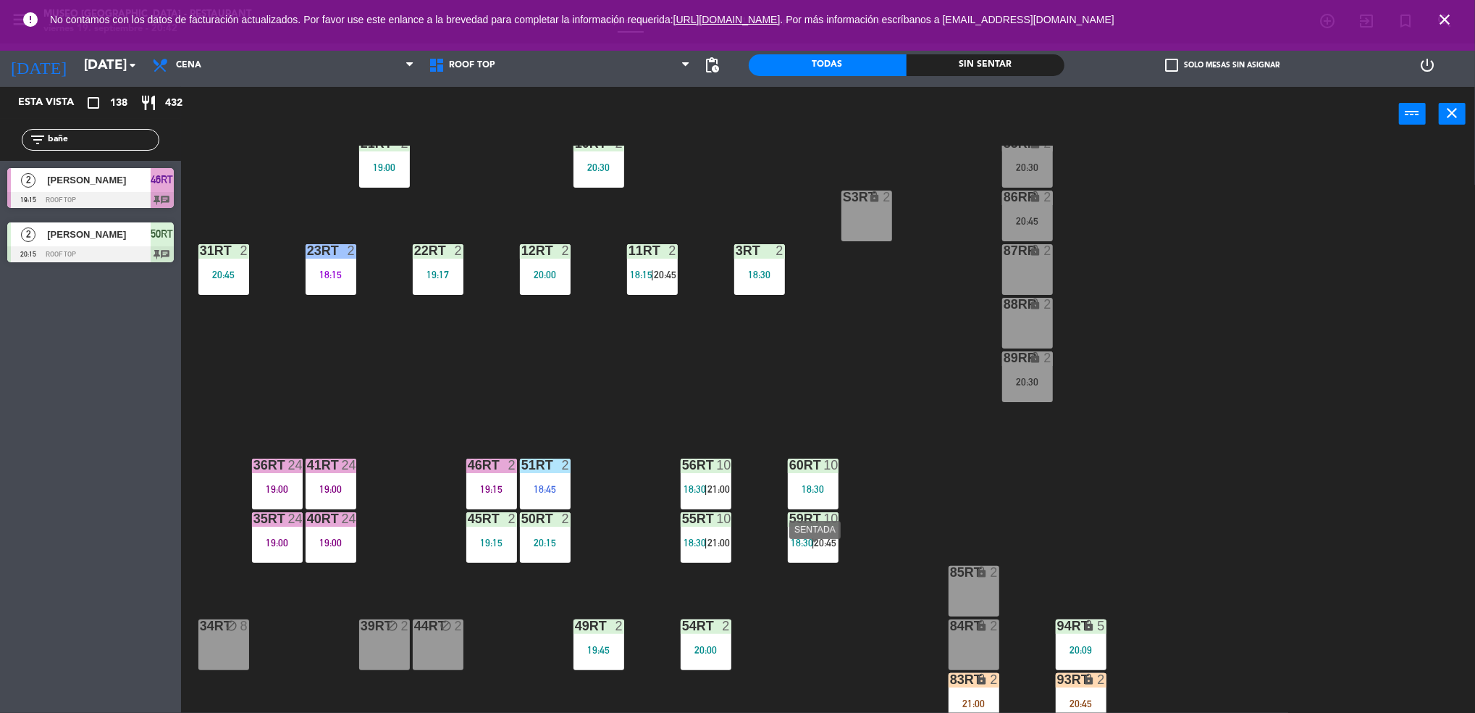
scroll to position [523, 0]
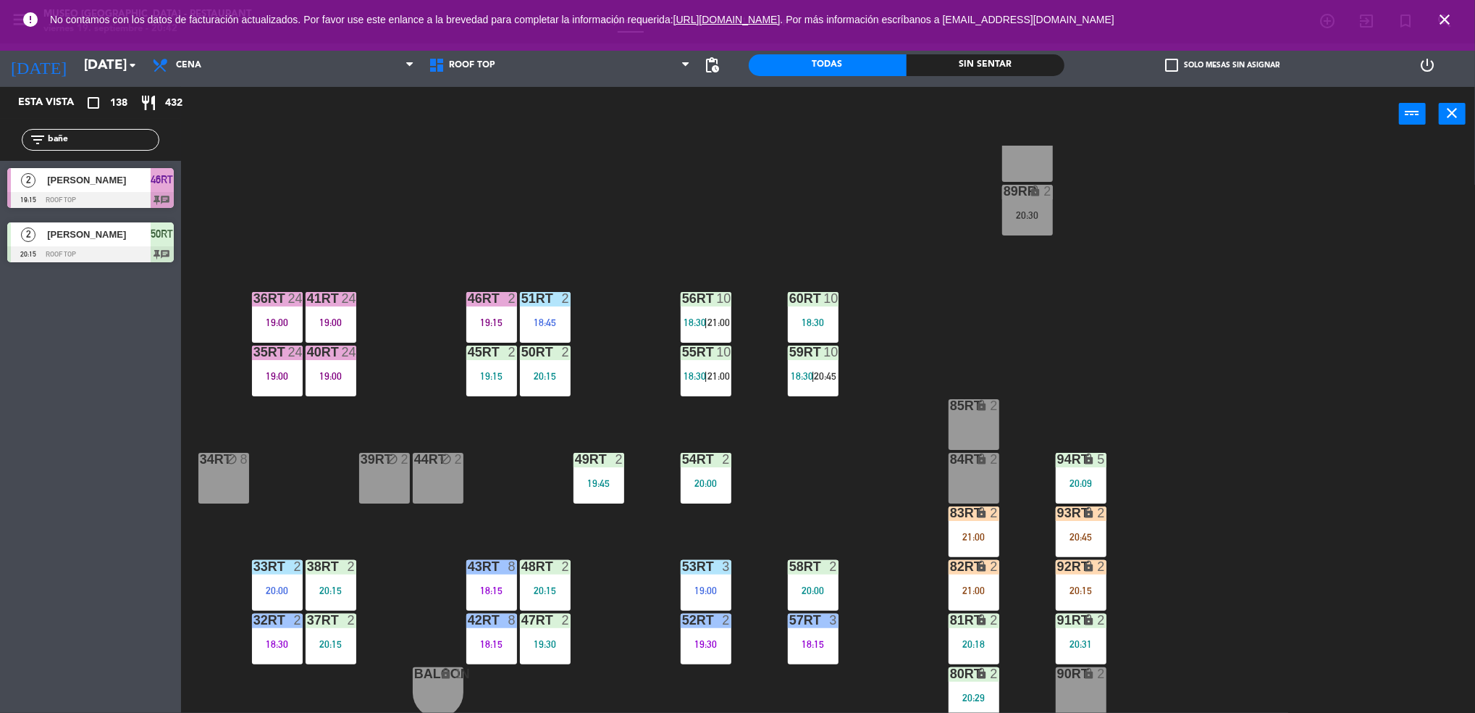
drag, startPoint x: 133, startPoint y: 141, endPoint x: 0, endPoint y: 156, distance: 133.4
click at [0, 156] on html "close × Museo Larco Café - Restaurant × chrome_reader_mode Listado de Reservas …" at bounding box center [737, 356] width 1475 height 713
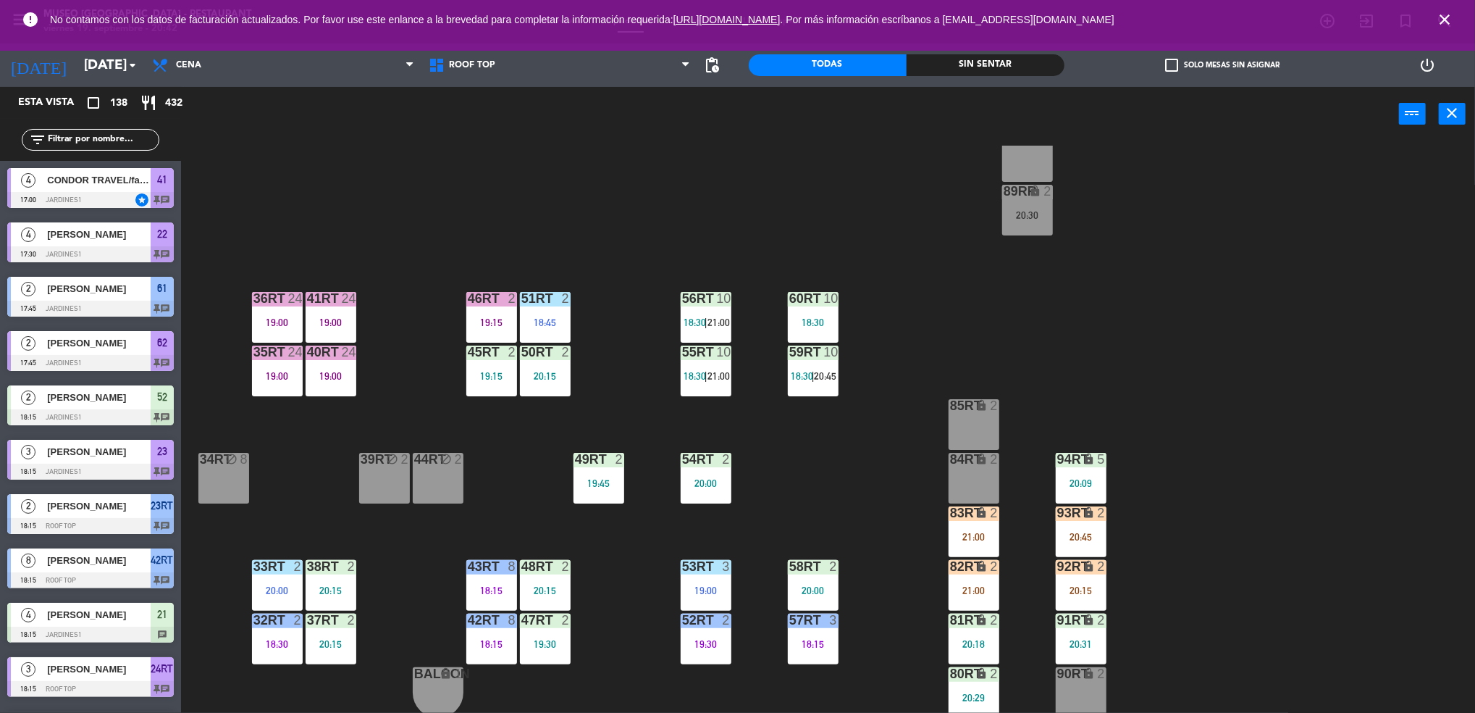
scroll to position [0, 0]
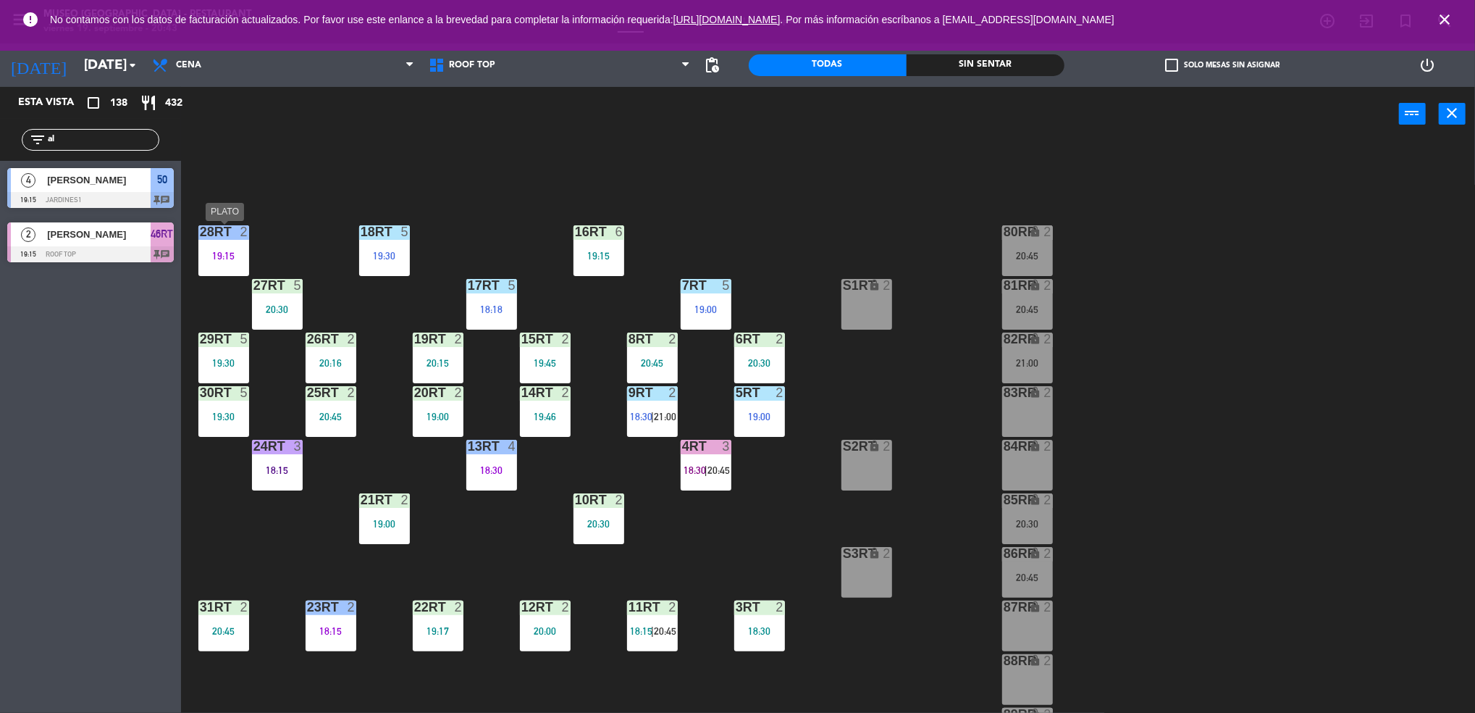
type input "a"
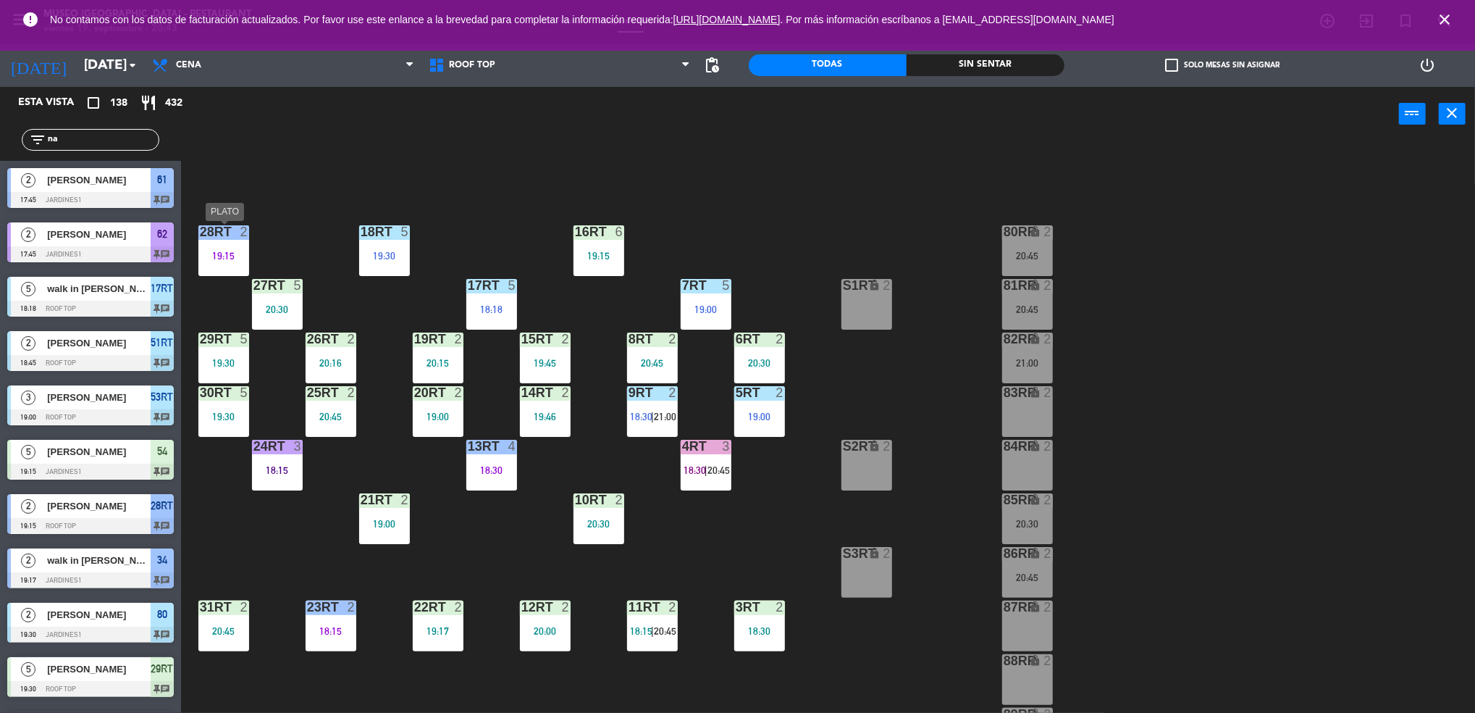
type input "n"
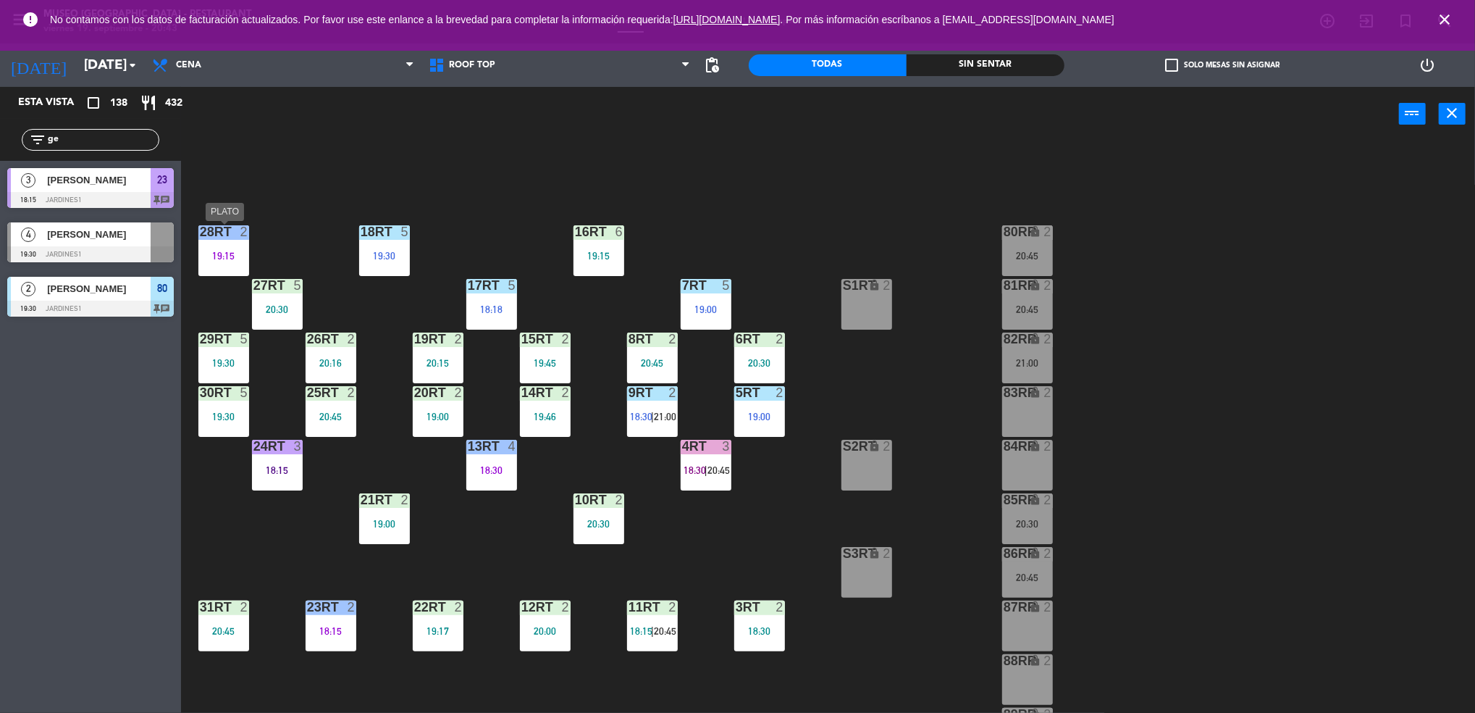
type input "g"
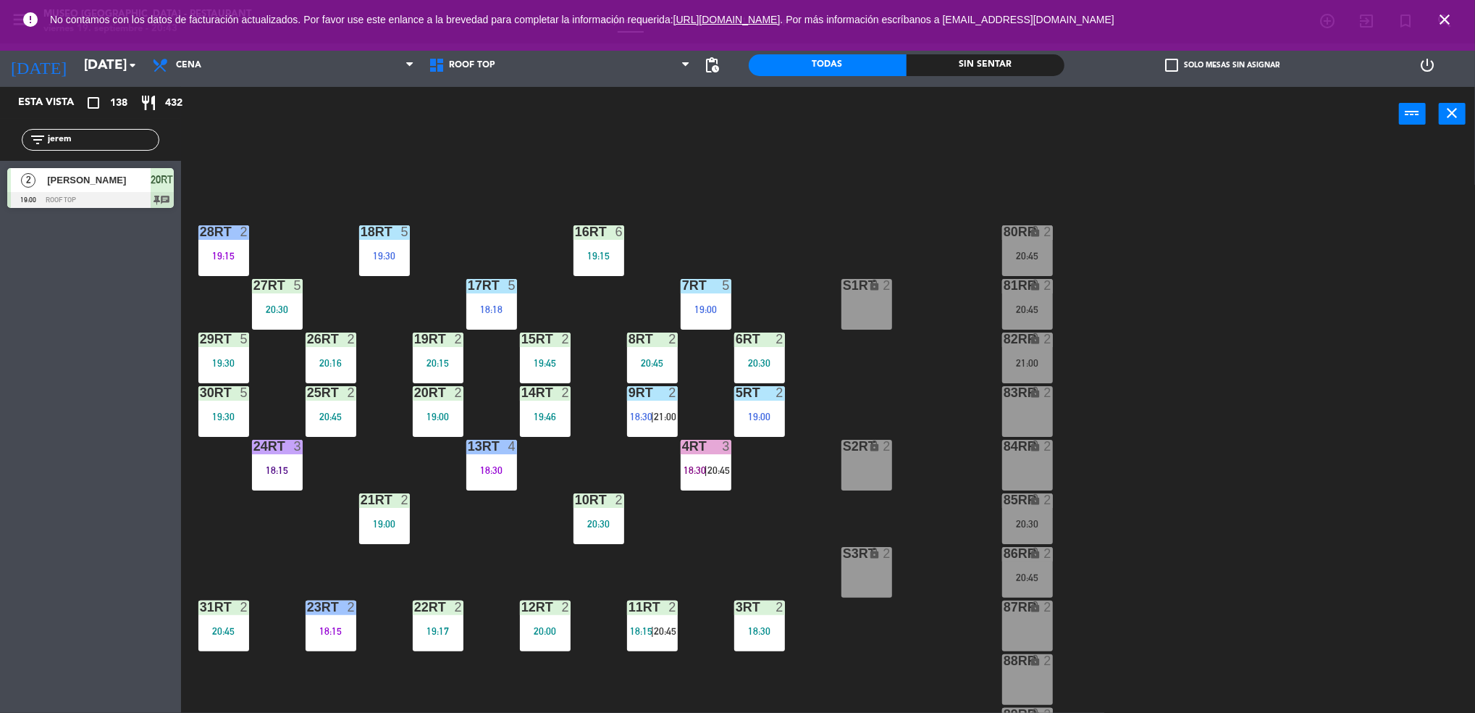
type input "jerem"
click at [132, 195] on div at bounding box center [90, 200] width 167 height 16
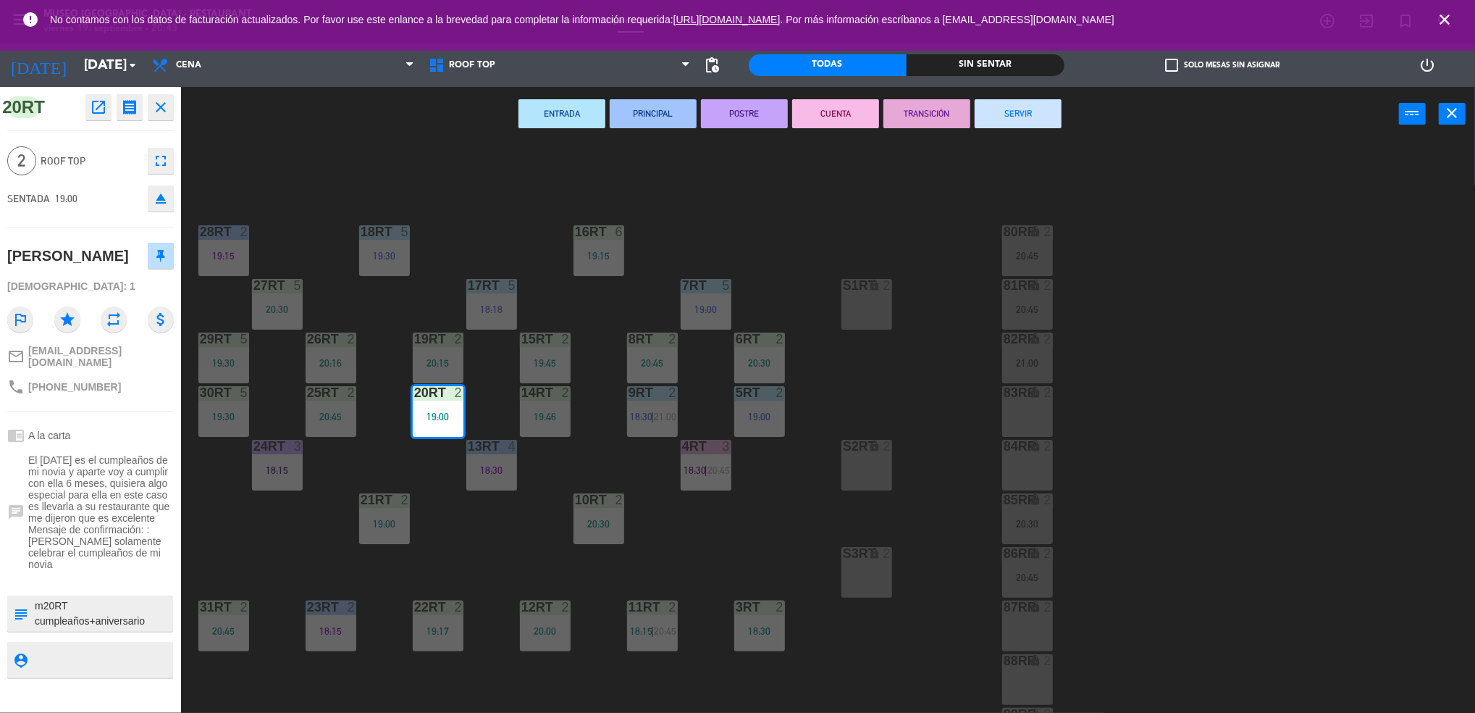
click at [381, 453] on div "18RT 5 19:30 16RT 6 19:15 28RT 2 19:15 80RR lock 2 20:45 27RT 5 20:30 7RT 5 19:…" at bounding box center [836, 431] width 1280 height 571
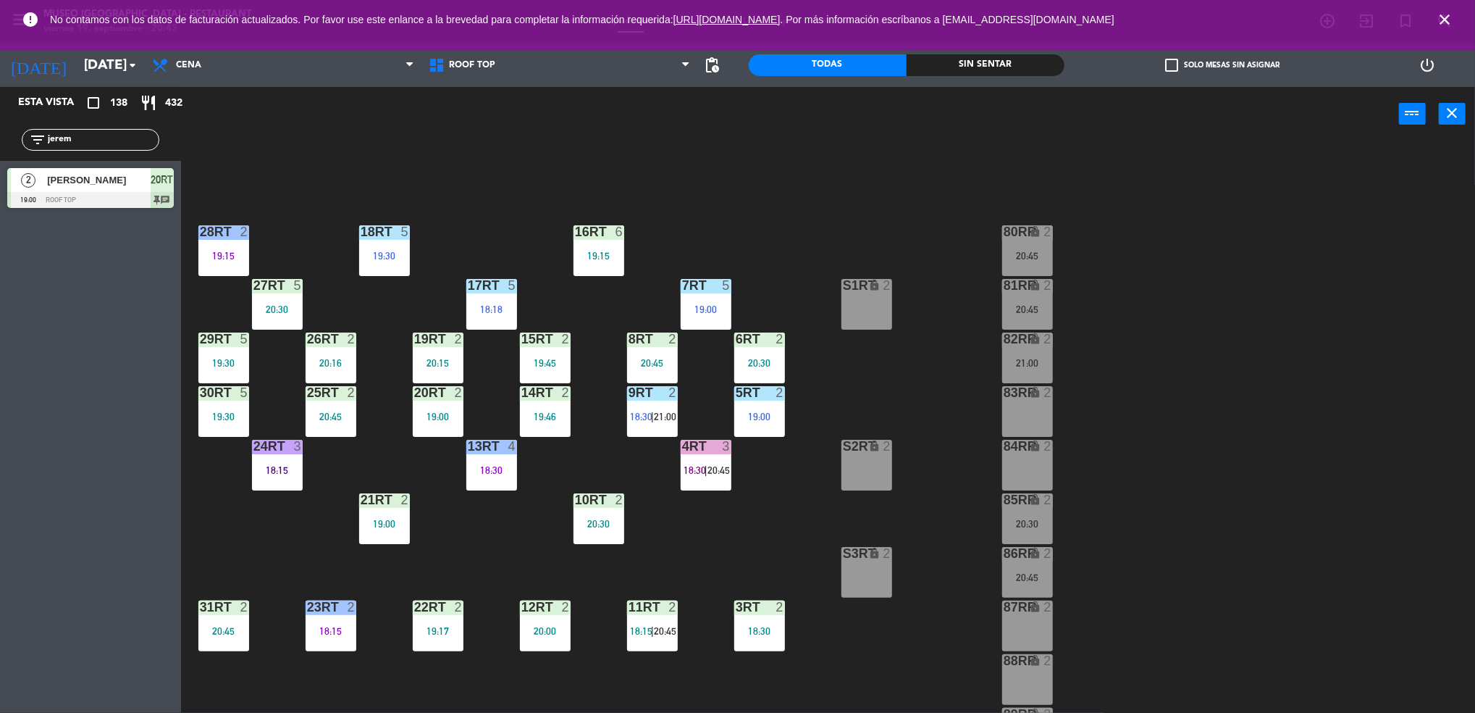
drag, startPoint x: 121, startPoint y: 143, endPoint x: -4, endPoint y: 153, distance: 125.7
click at [0, 153] on html "close × Museo Larco Café - Restaurant × chrome_reader_mode Listado de Reservas …" at bounding box center [737, 356] width 1475 height 713
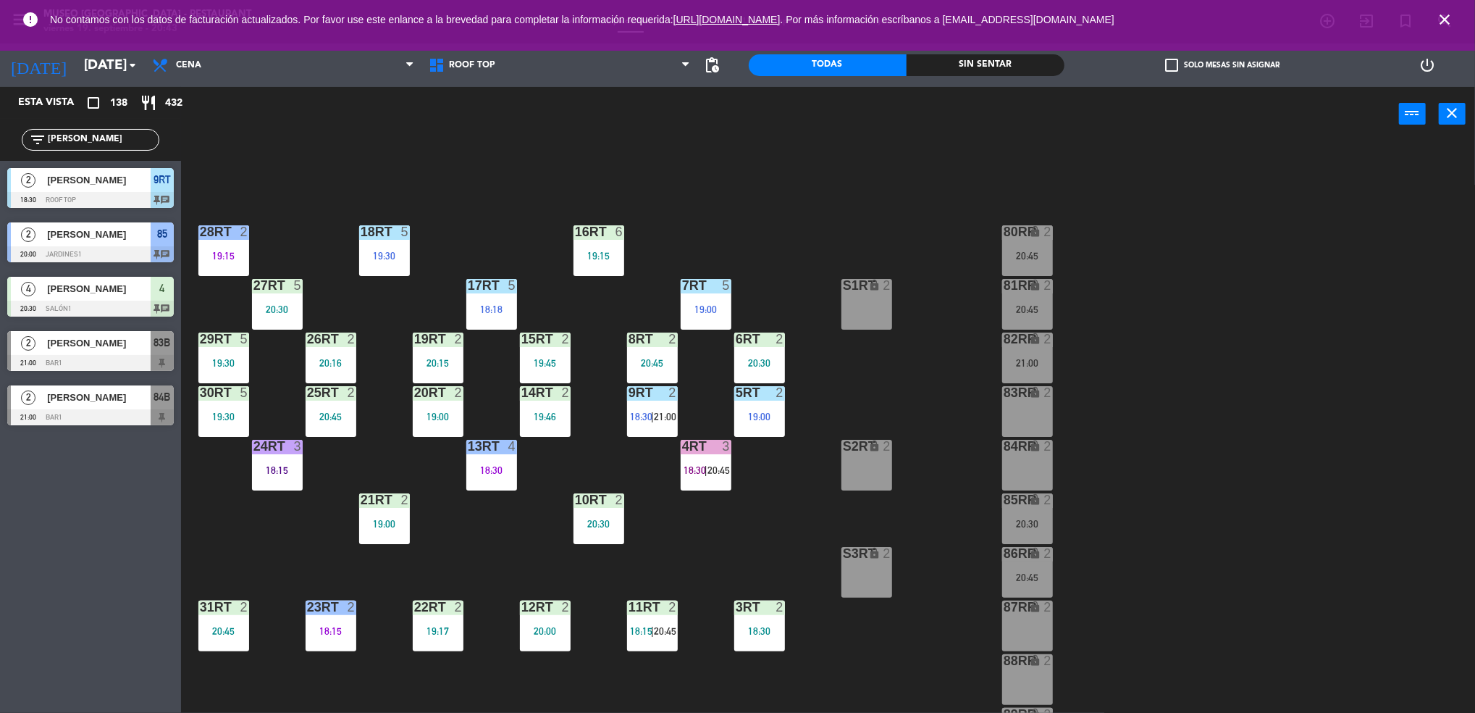
type input "[PERSON_NAME]"
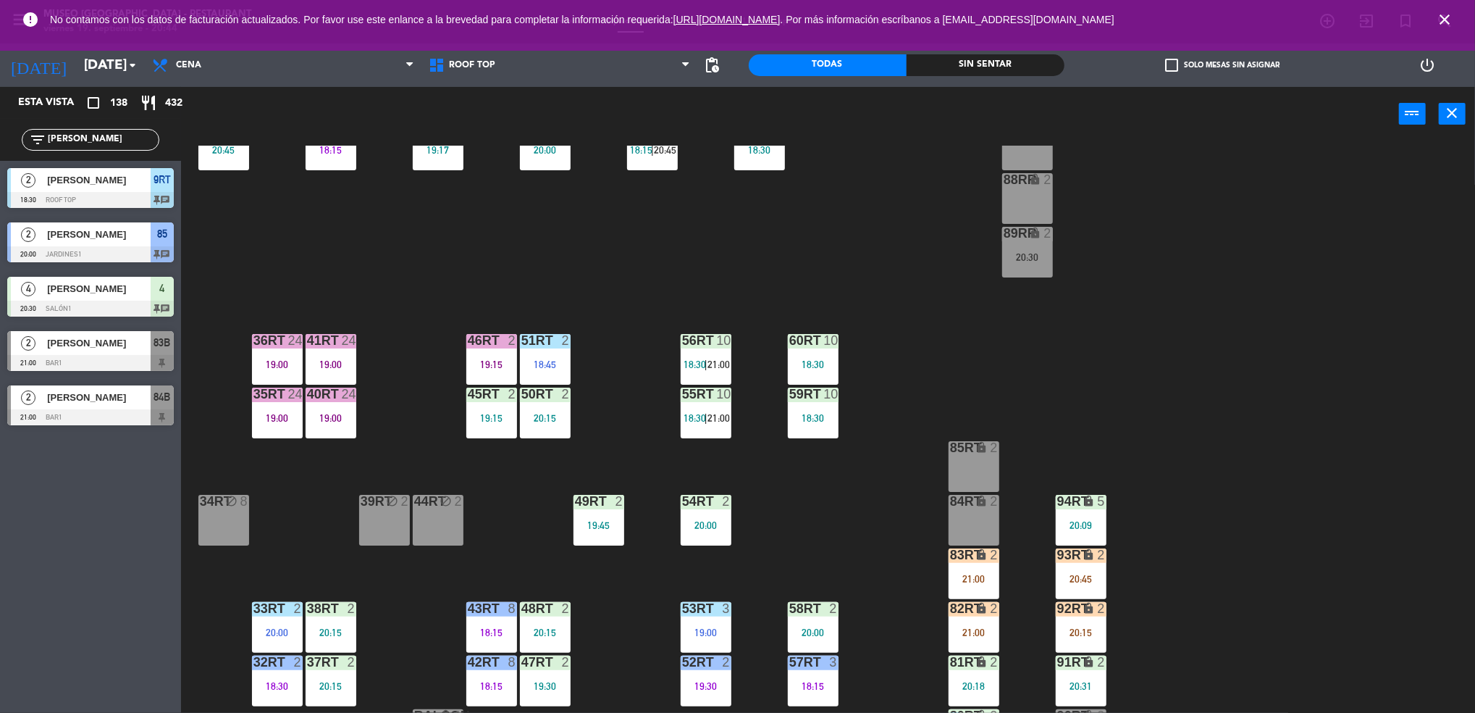
scroll to position [523, 0]
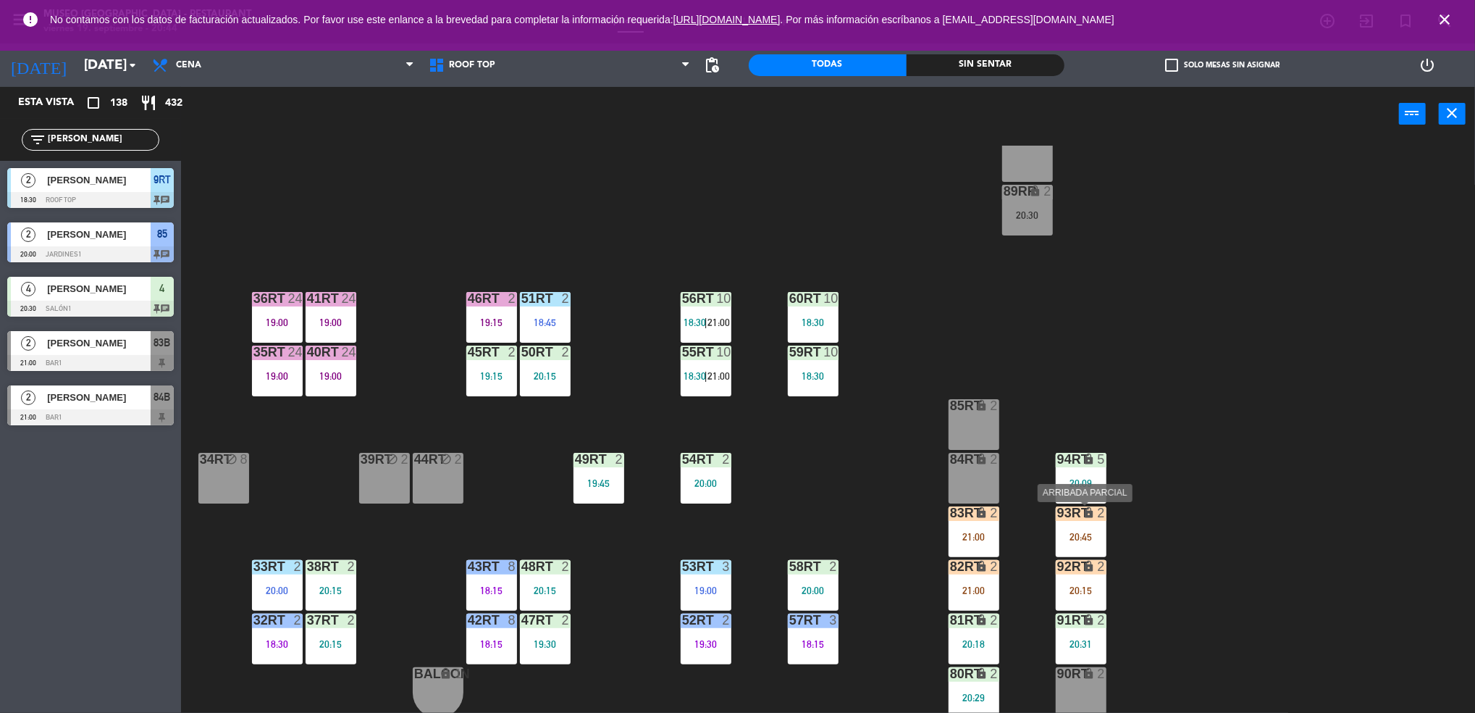
click at [1086, 535] on div "20:45" at bounding box center [1081, 537] width 51 height 10
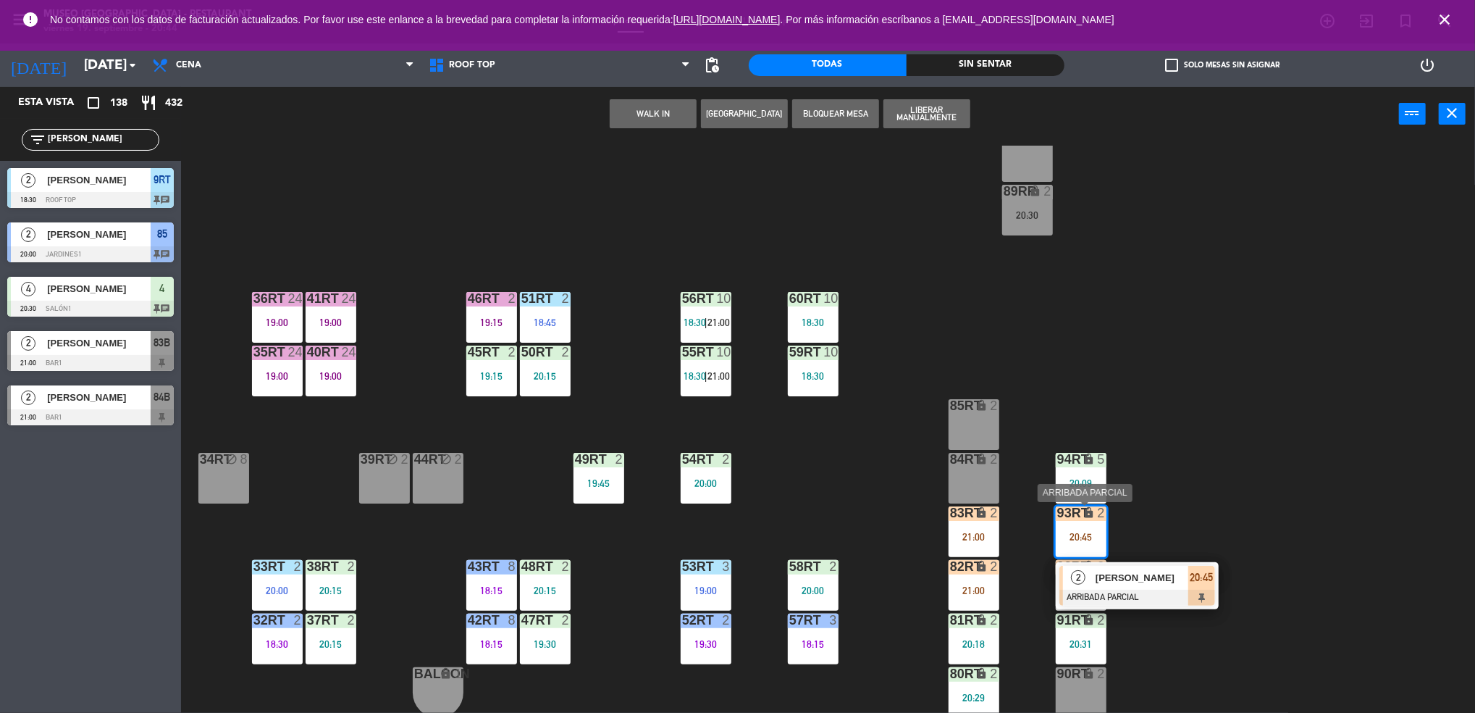
click at [1142, 578] on span "[PERSON_NAME]" at bounding box center [1142, 577] width 93 height 15
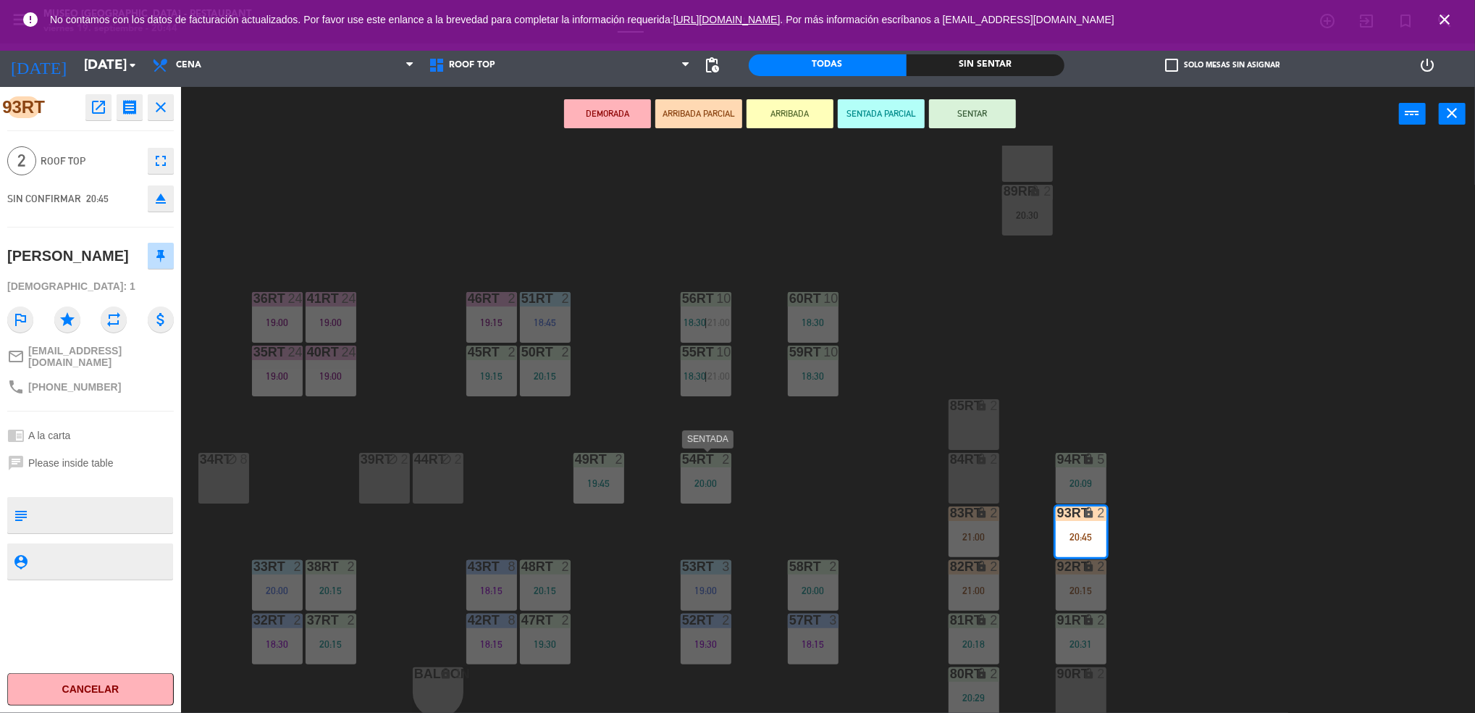
scroll to position [0, 0]
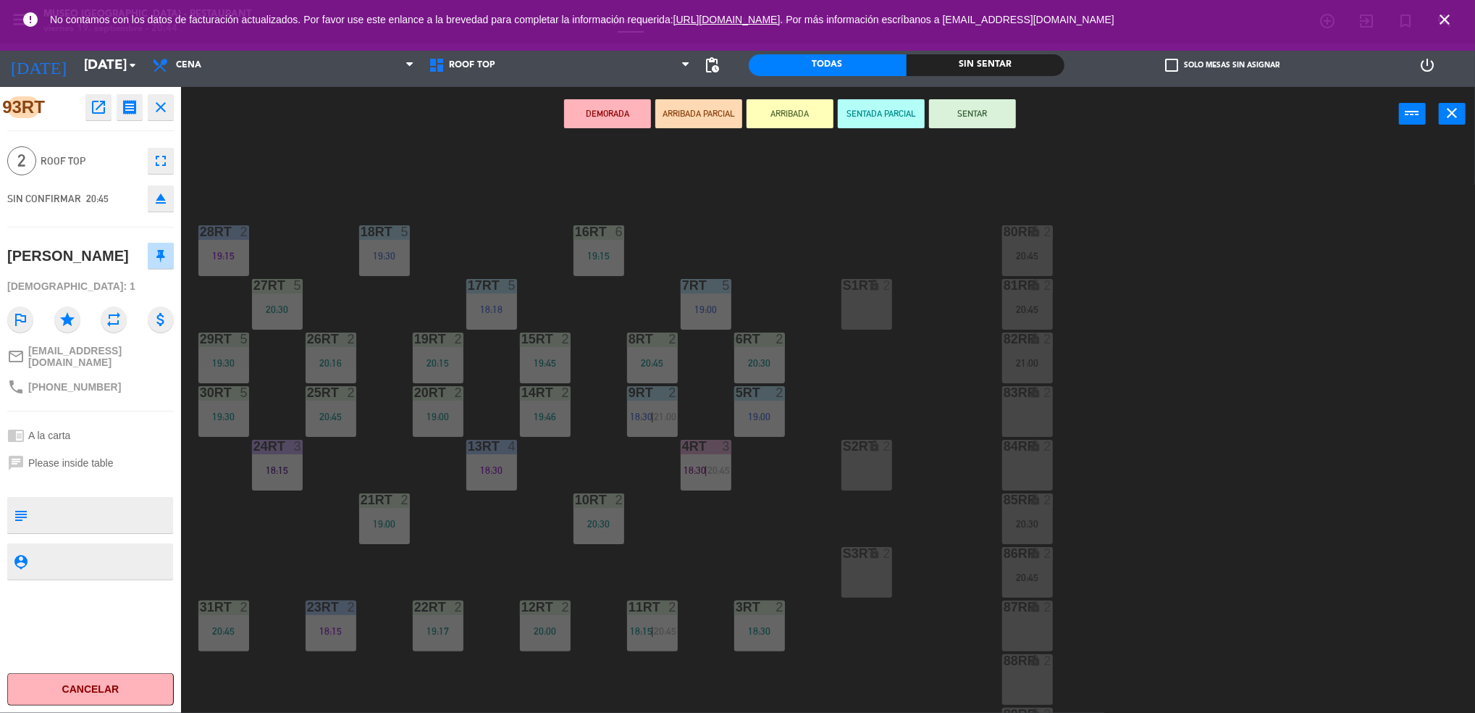
click at [753, 492] on div "18RT 5 19:30 16RT 6 19:15 28RT 2 19:15 80RR lock 2 20:45 27RT 5 20:30 7RT 5 19:…" at bounding box center [836, 431] width 1280 height 571
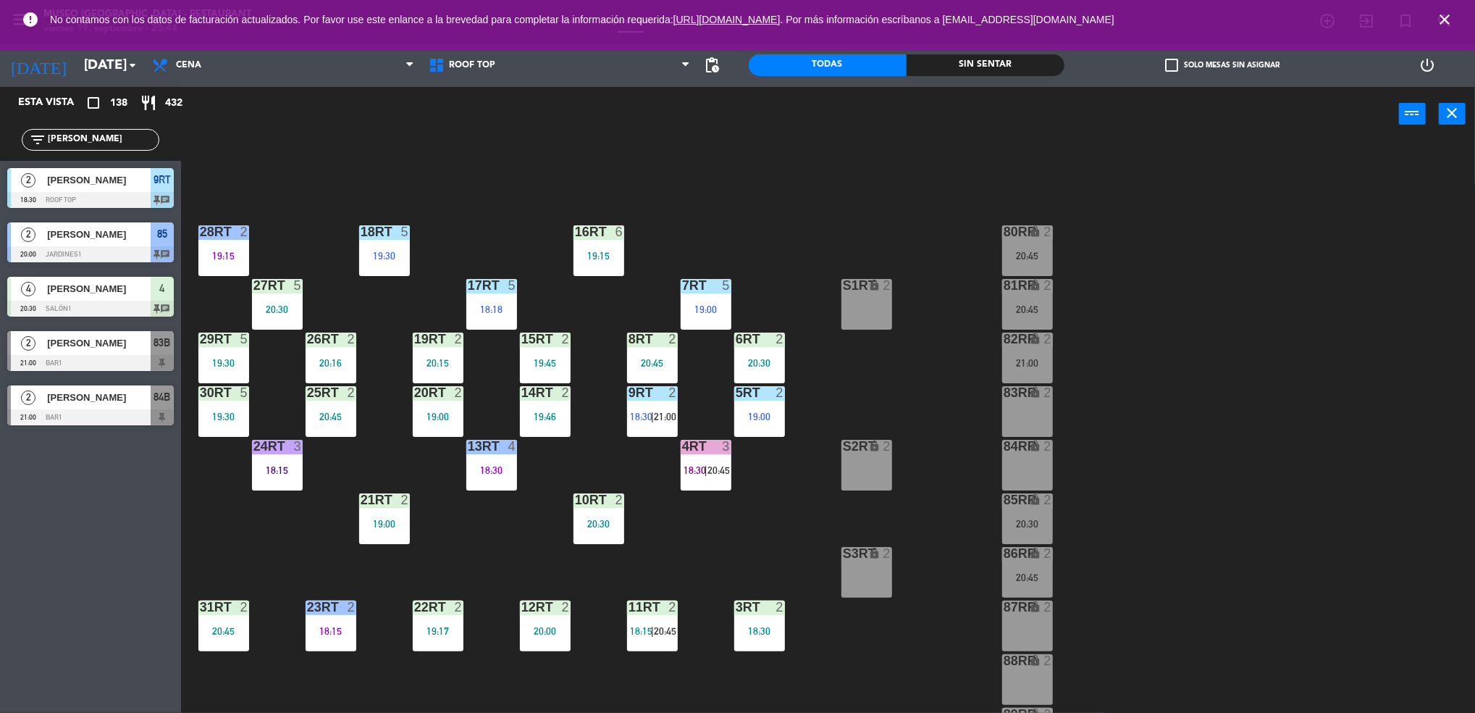
click at [720, 462] on div "4RT 3 18:30 | 20:45" at bounding box center [706, 465] width 51 height 51
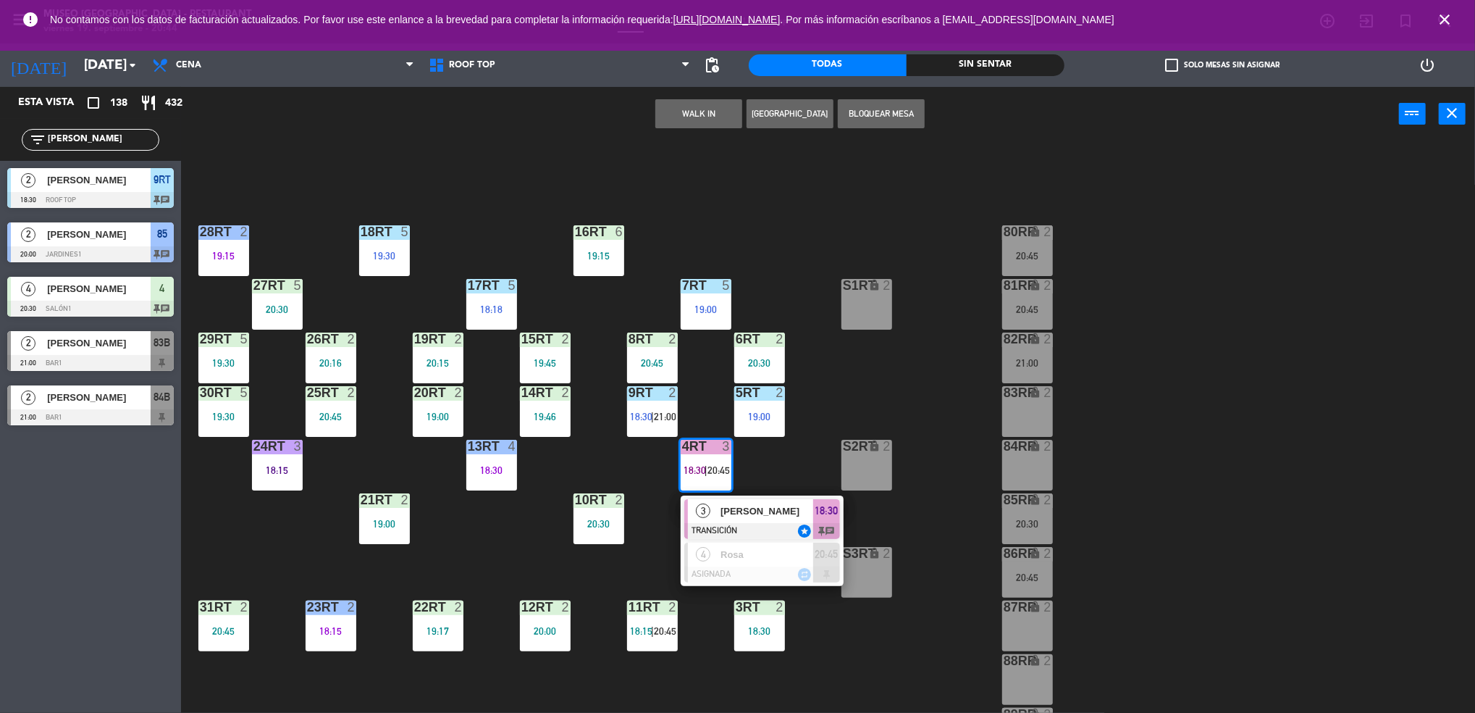
click at [772, 498] on div "3 [PERSON_NAME] TRANSICIÓN star 18:30 chat" at bounding box center [762, 518] width 163 height 47
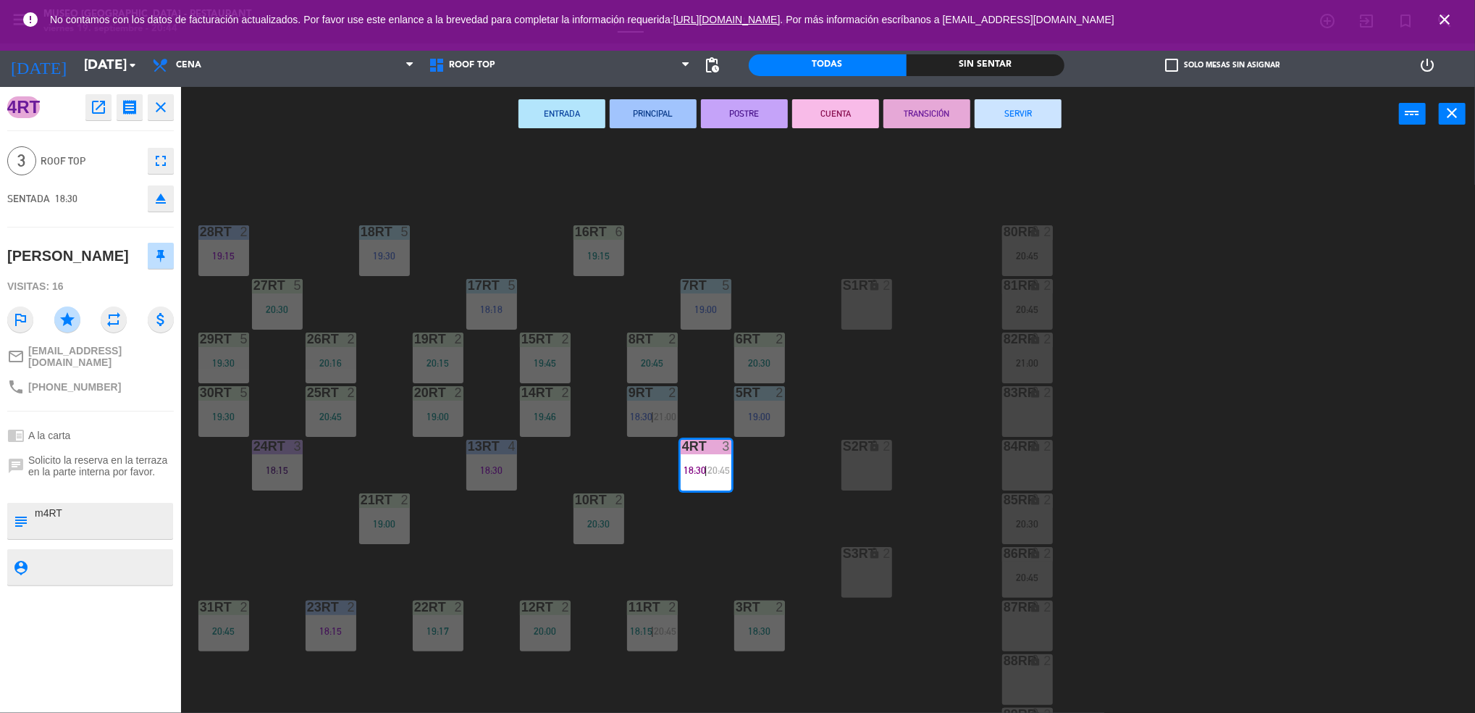
click at [1021, 112] on button "SERVIR" at bounding box center [1018, 113] width 87 height 29
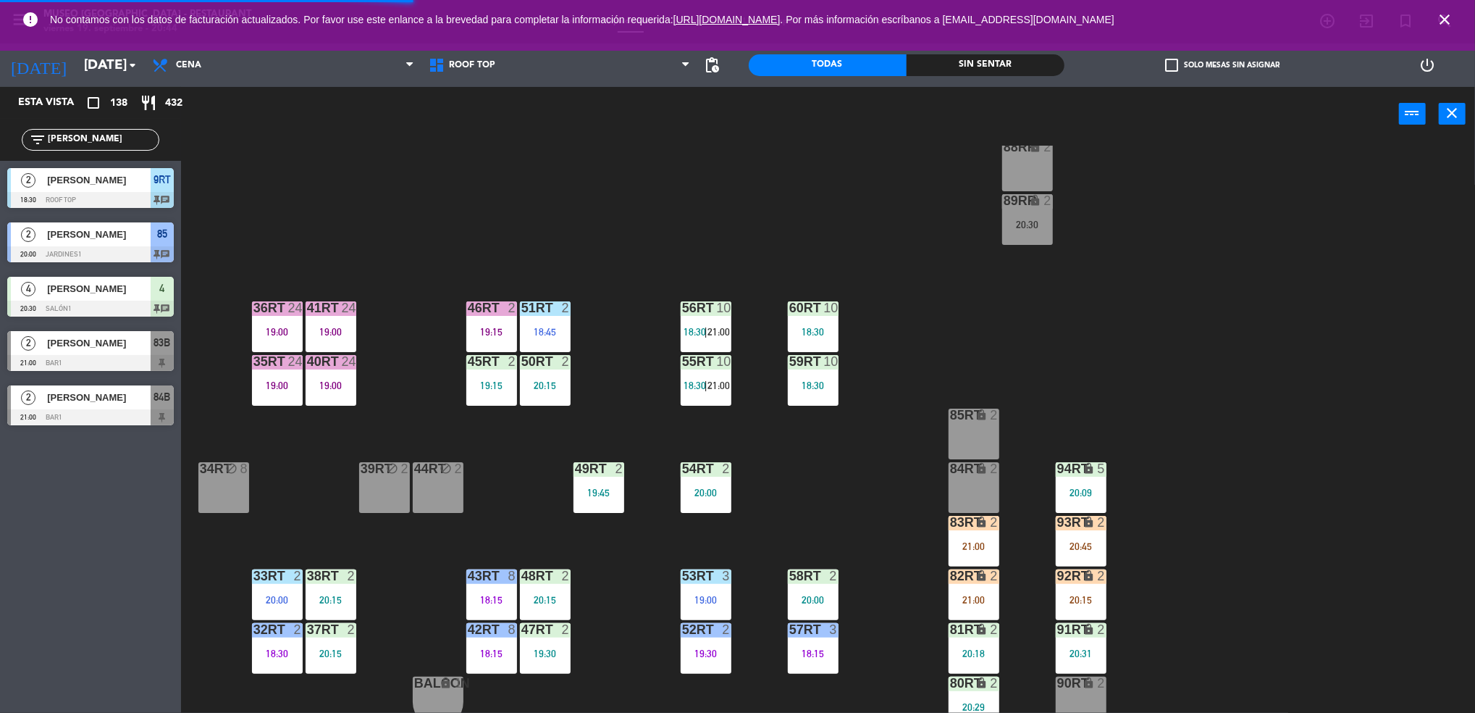
scroll to position [523, 0]
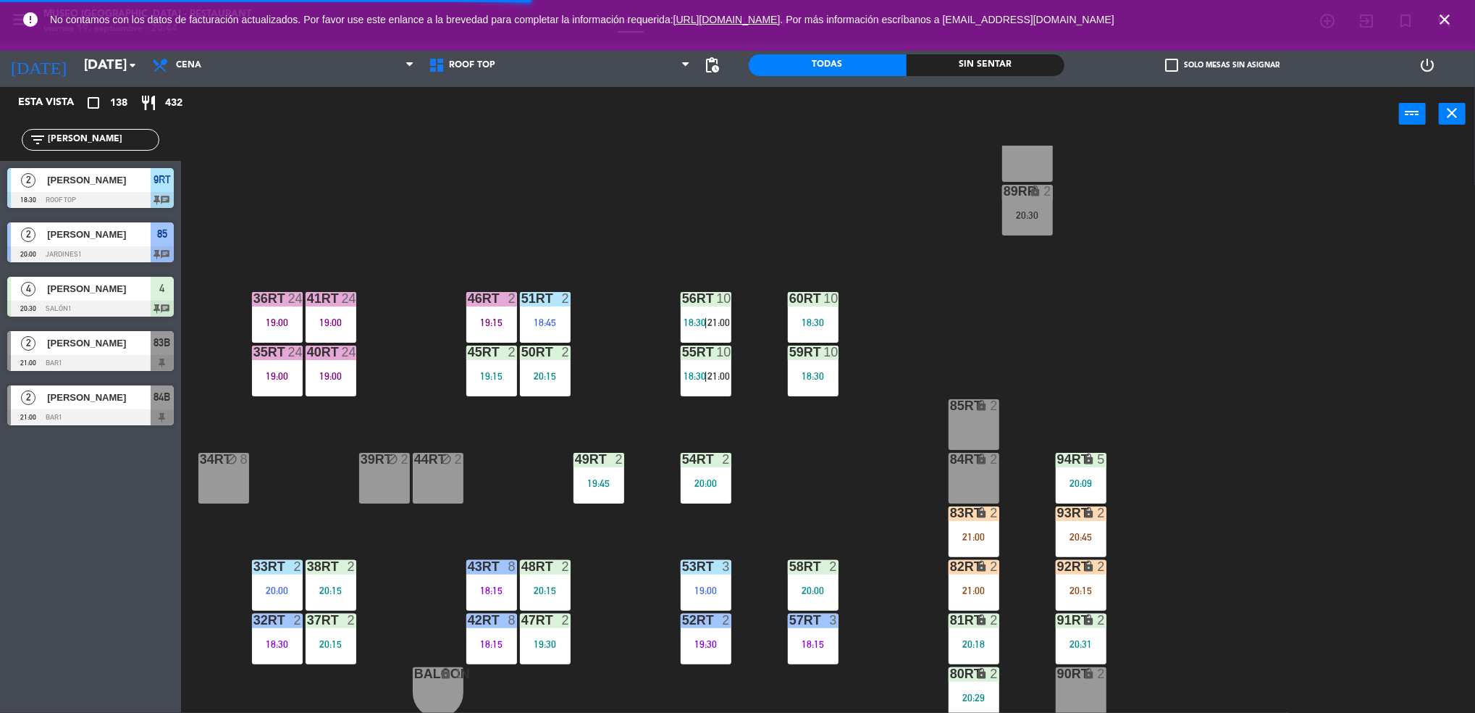
click at [1084, 524] on div "93RT lock 2 20:45" at bounding box center [1081, 531] width 51 height 51
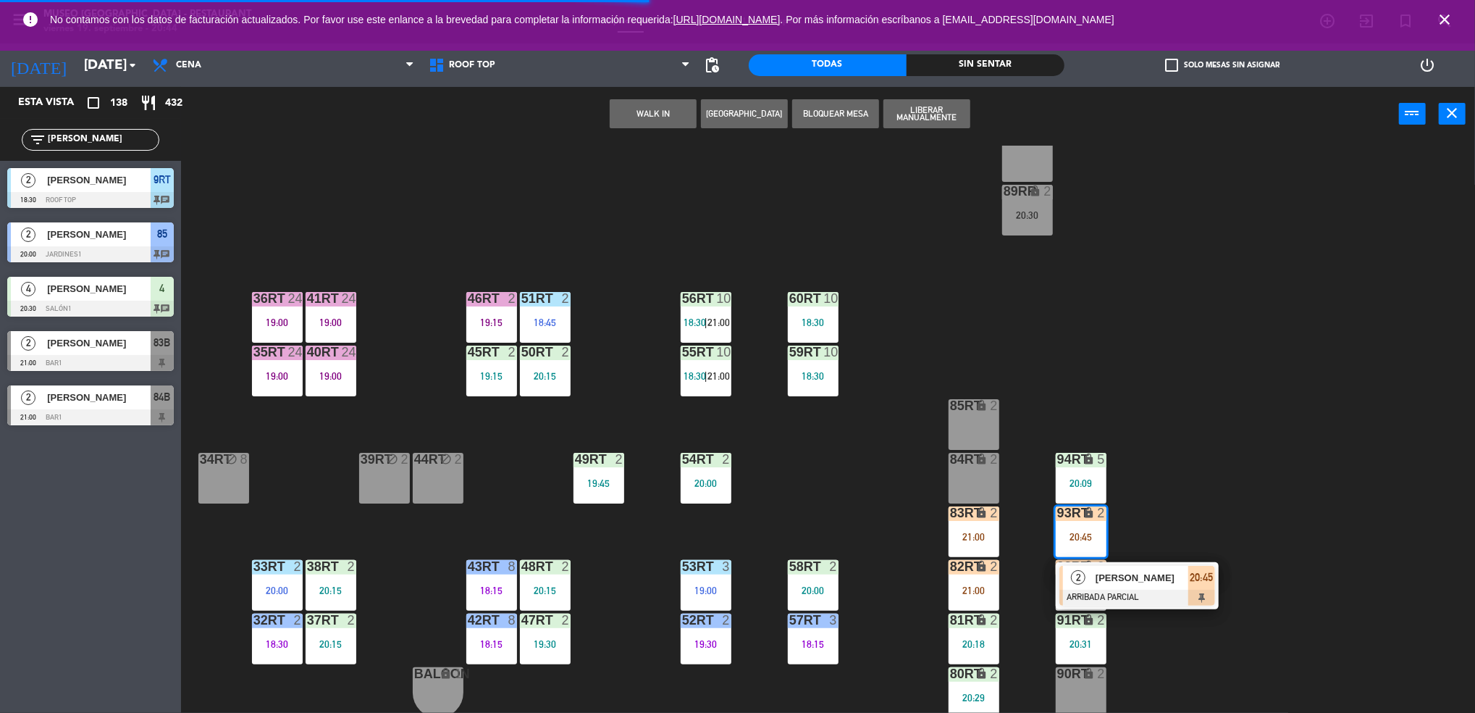
click at [1154, 587] on div "[PERSON_NAME]" at bounding box center [1141, 578] width 94 height 24
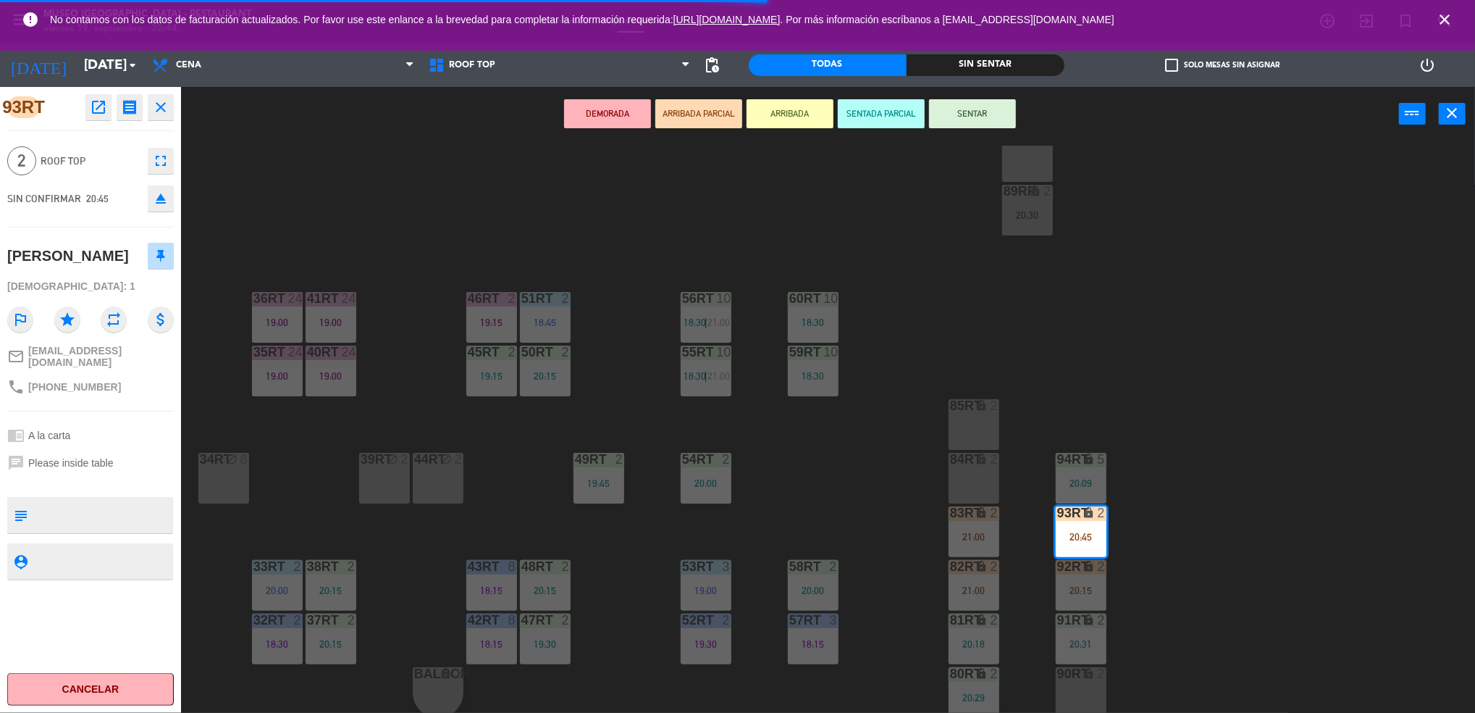
scroll to position [0, 0]
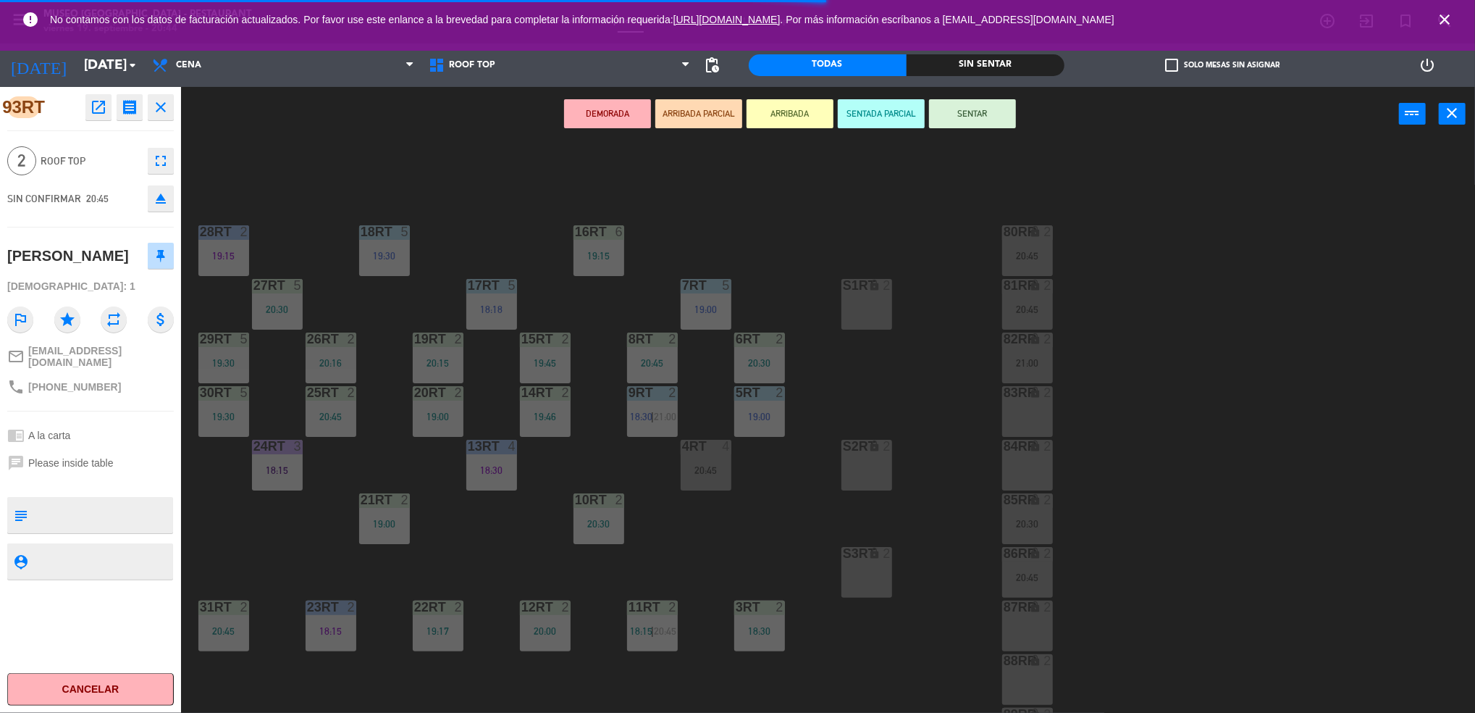
click at [694, 453] on div "4RT 4" at bounding box center [706, 447] width 51 height 14
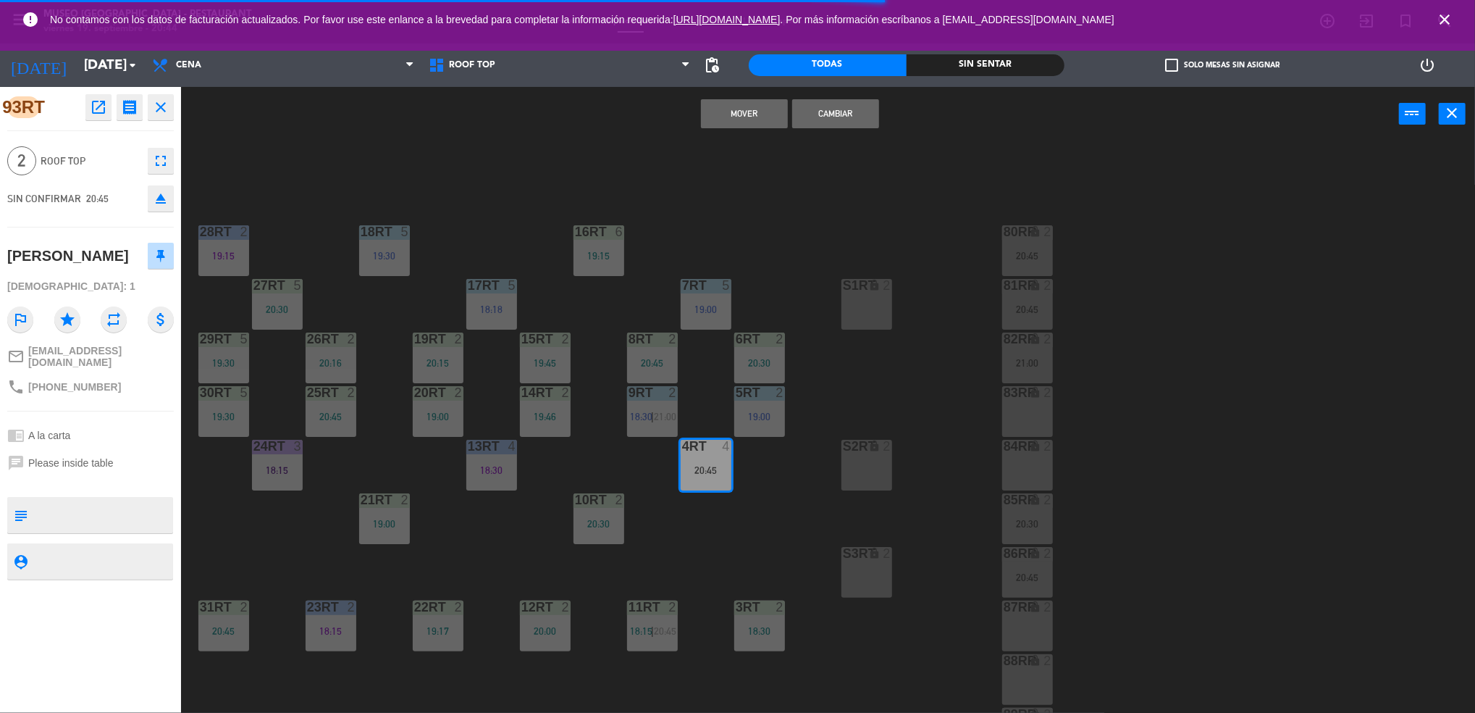
click at [841, 115] on button "Cambiar" at bounding box center [835, 113] width 87 height 29
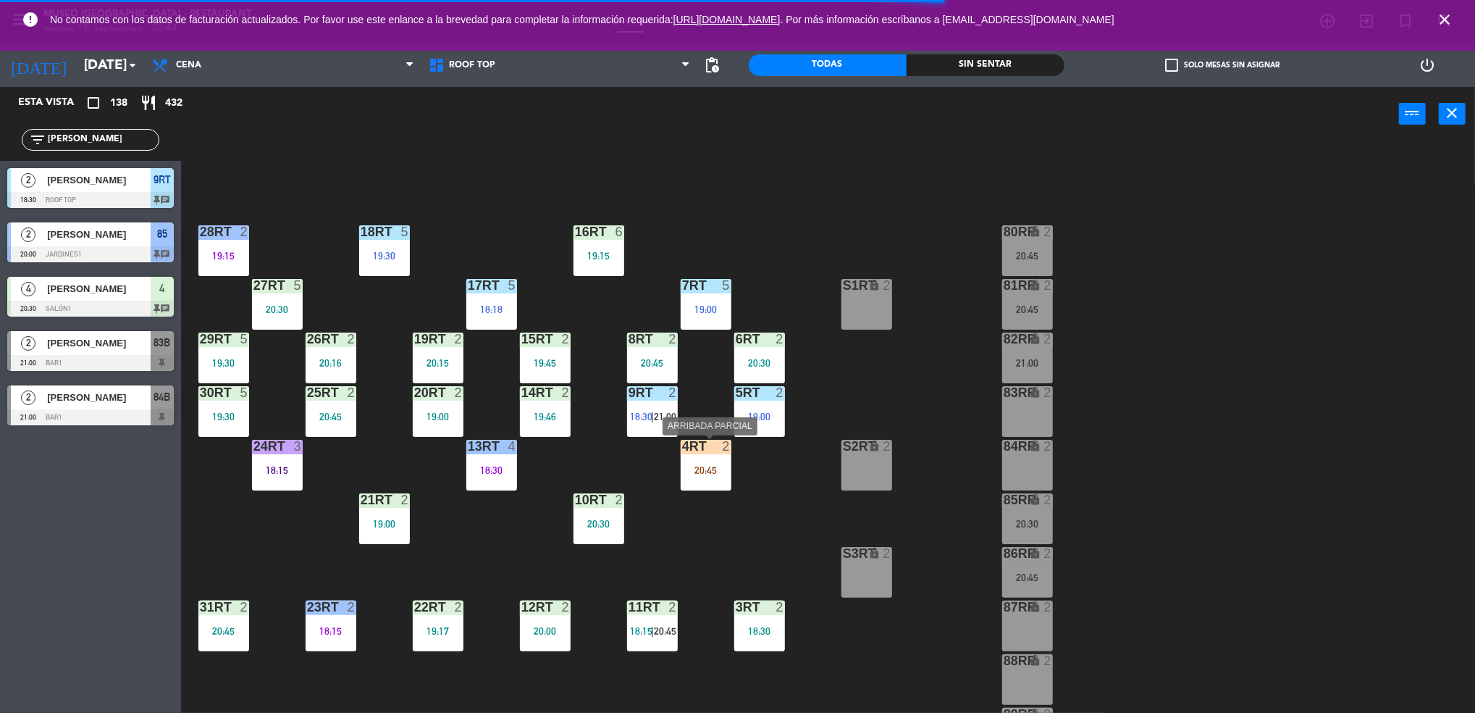
click at [703, 482] on div "4RT 2 20:45" at bounding box center [706, 465] width 51 height 51
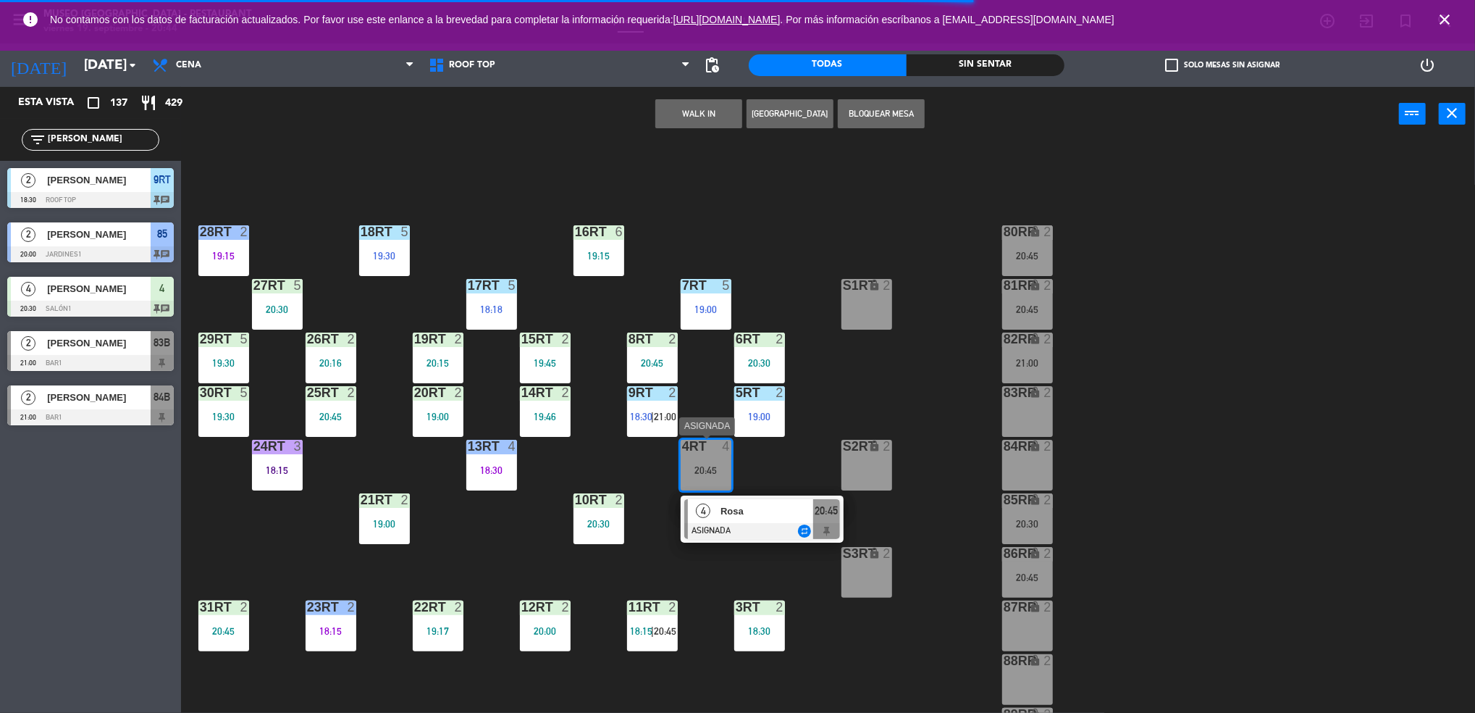
click at [753, 511] on span "Rosa" at bounding box center [767, 510] width 93 height 15
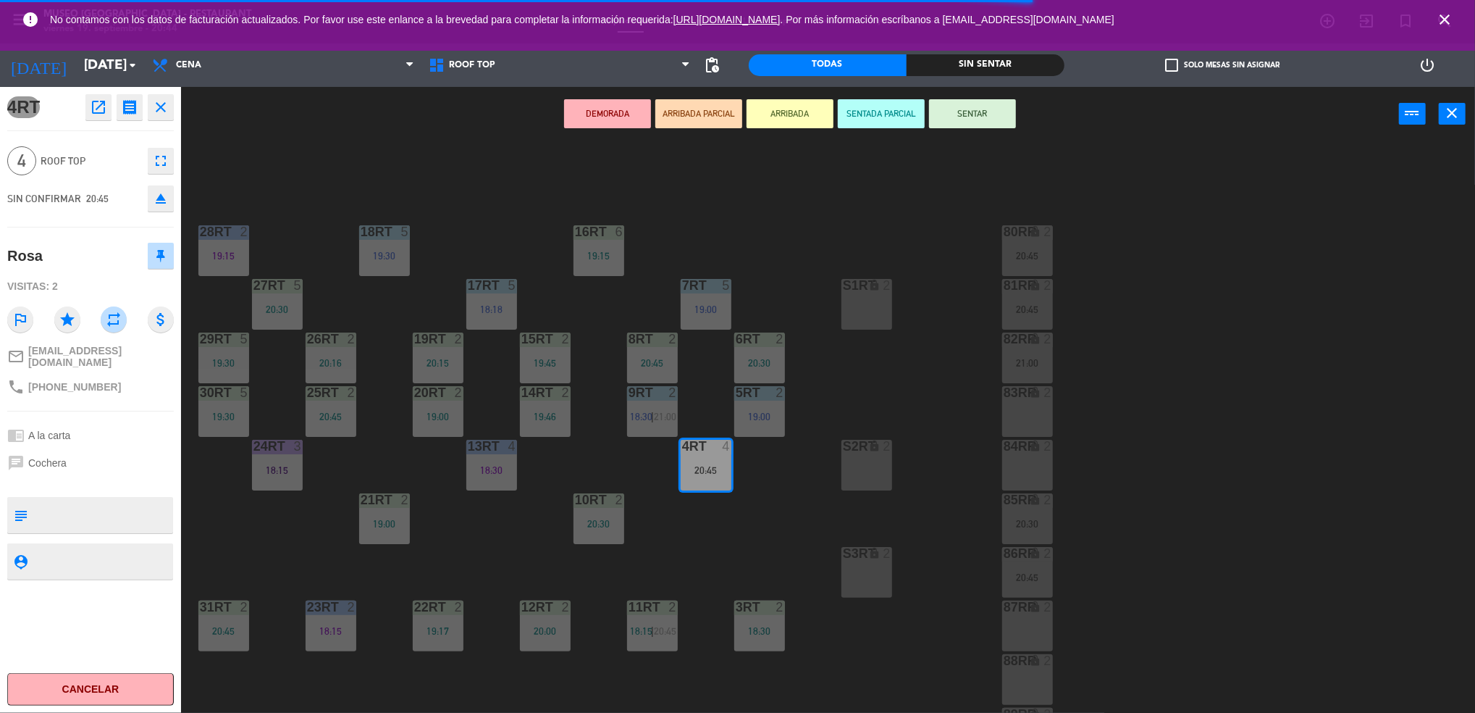
click at [782, 463] on div "18RT 5 19:30 16RT 6 19:15 28RT 2 19:15 80RR lock 2 20:45 27RT 5 20:30 7RT 5 19:…" at bounding box center [836, 431] width 1280 height 571
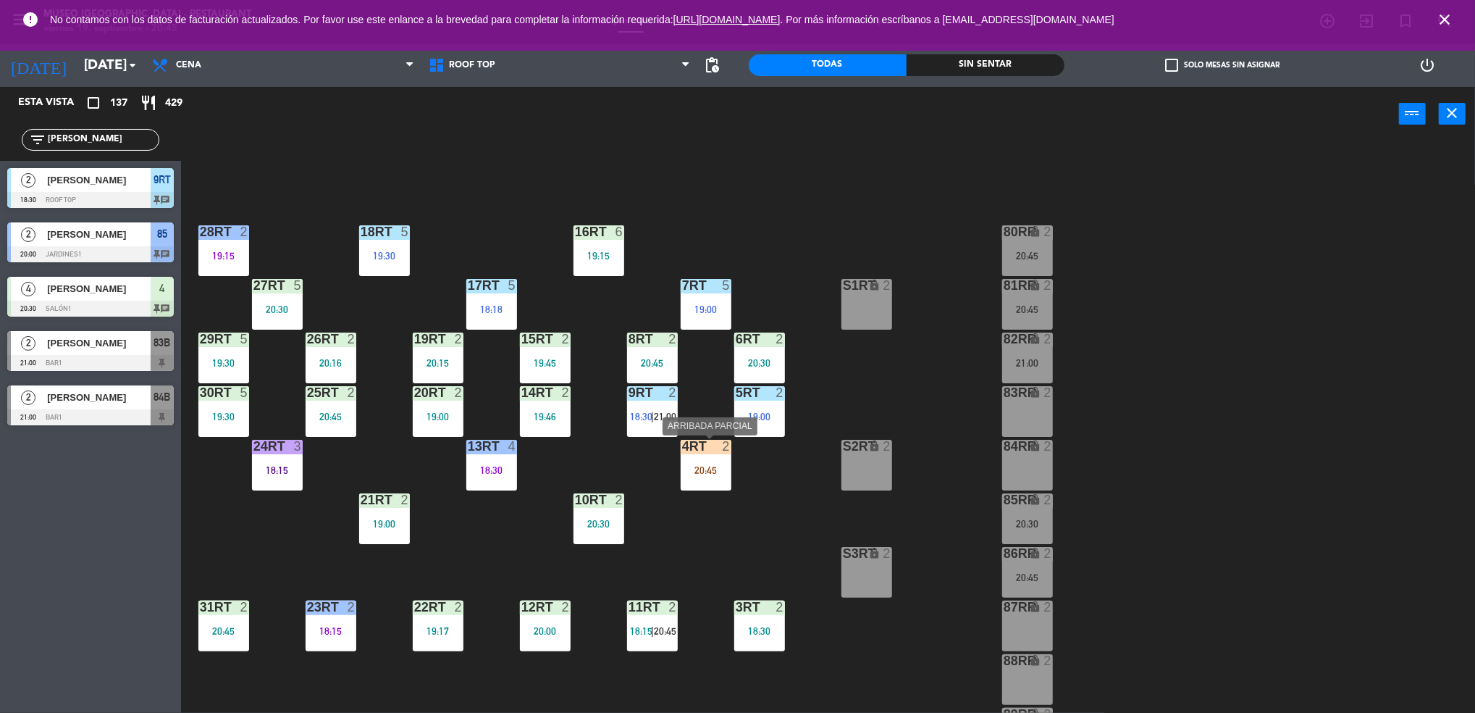
click at [704, 465] on div "20:45" at bounding box center [706, 470] width 51 height 10
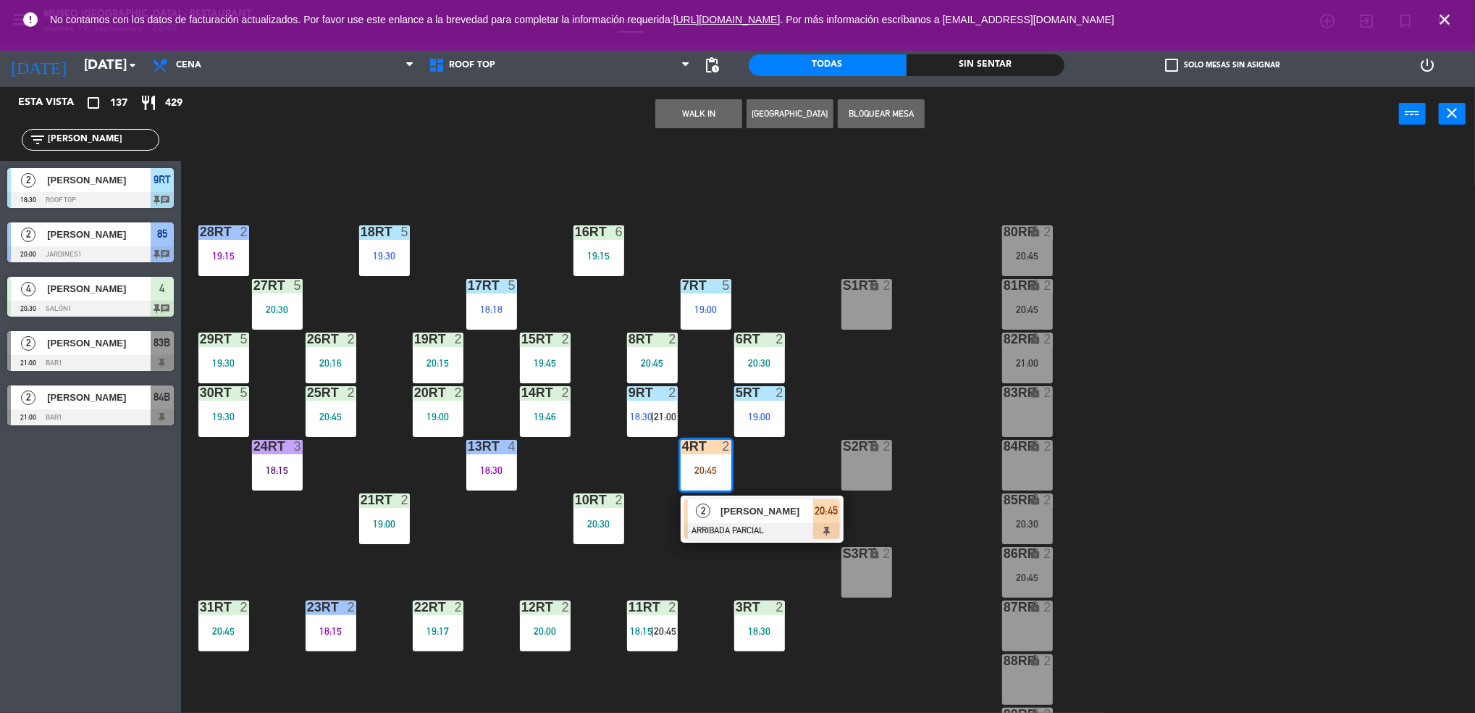
click at [760, 513] on span "[PERSON_NAME]" at bounding box center [767, 510] width 93 height 15
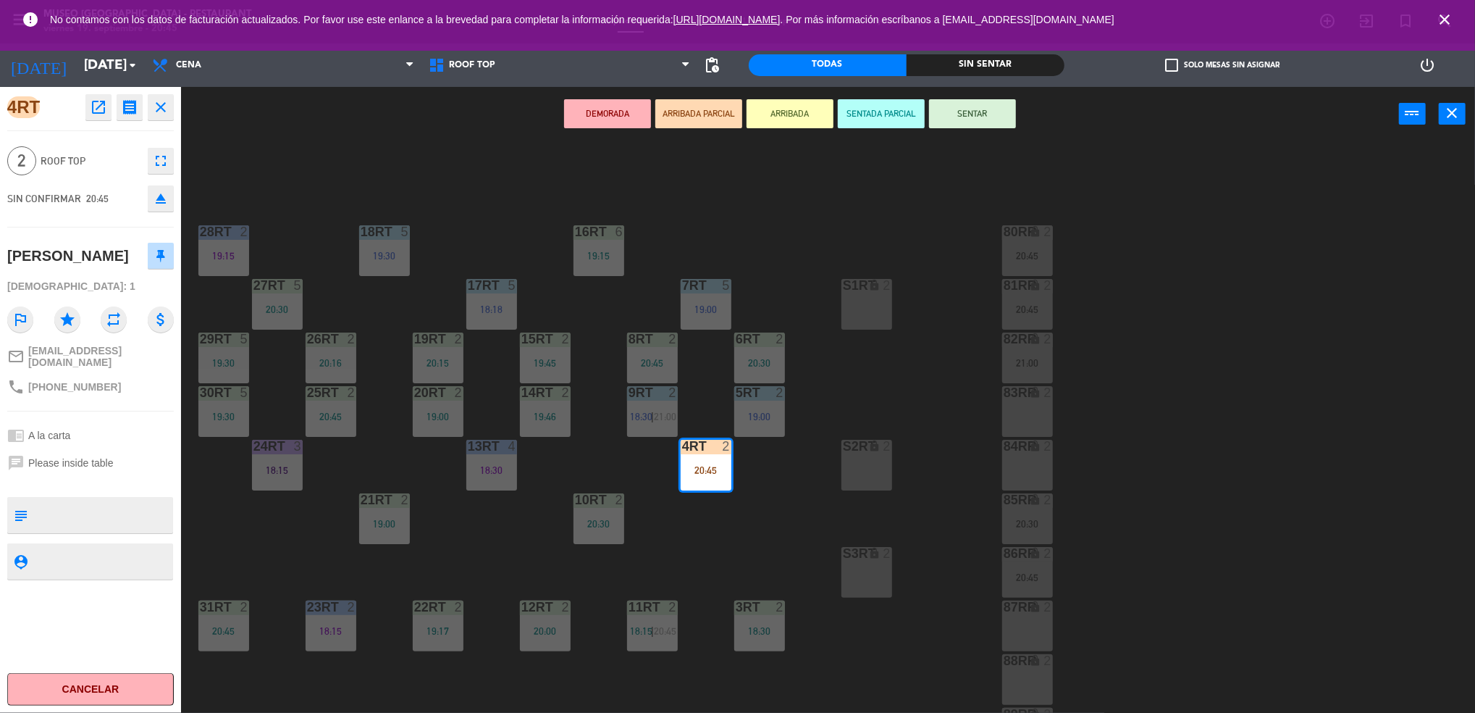
click at [33, 506] on textarea at bounding box center [102, 515] width 138 height 30
type textarea "m4rt"
click at [126, 248] on div "[PERSON_NAME]" at bounding box center [90, 256] width 167 height 36
click at [104, 281] on div "[DEMOGRAPHIC_DATA]: 1" at bounding box center [90, 286] width 167 height 25
click at [958, 120] on button "SENTAR" at bounding box center [972, 113] width 87 height 29
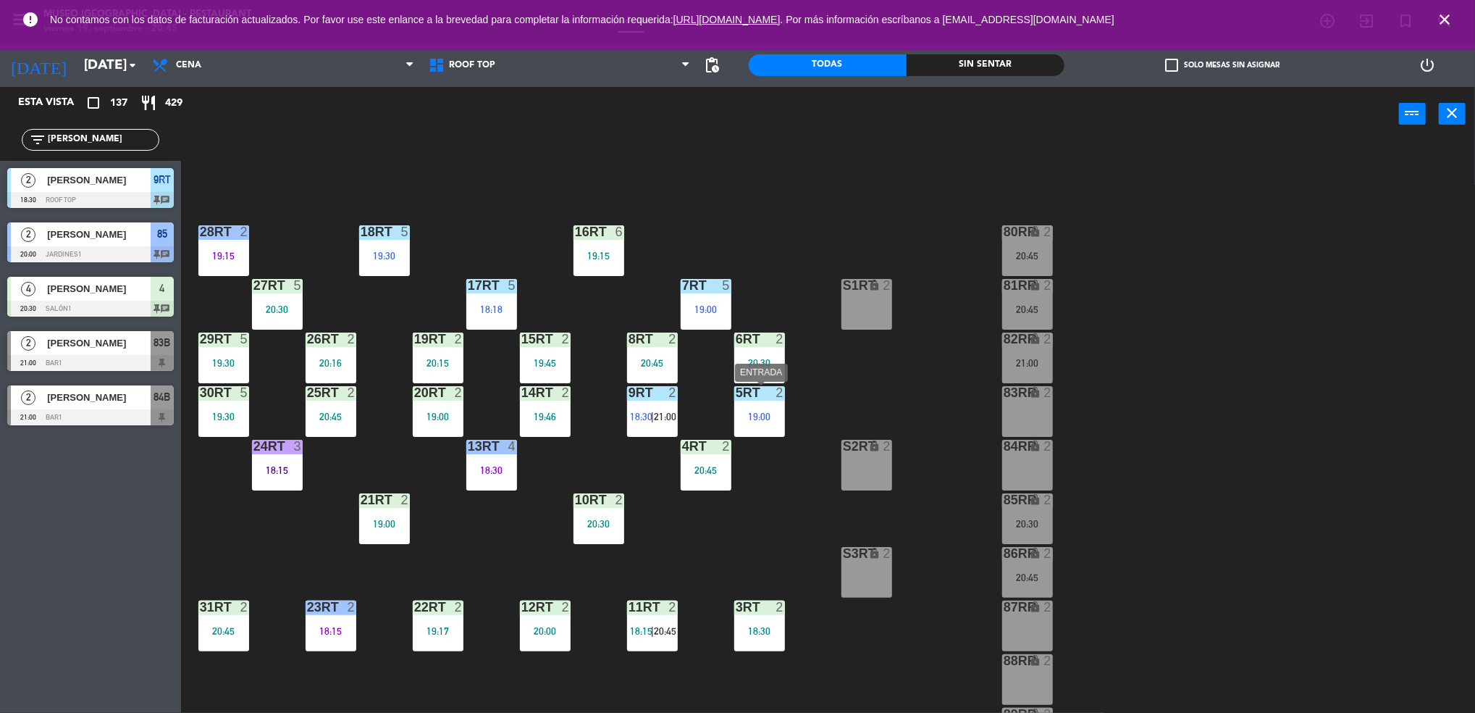
scroll to position [91, 0]
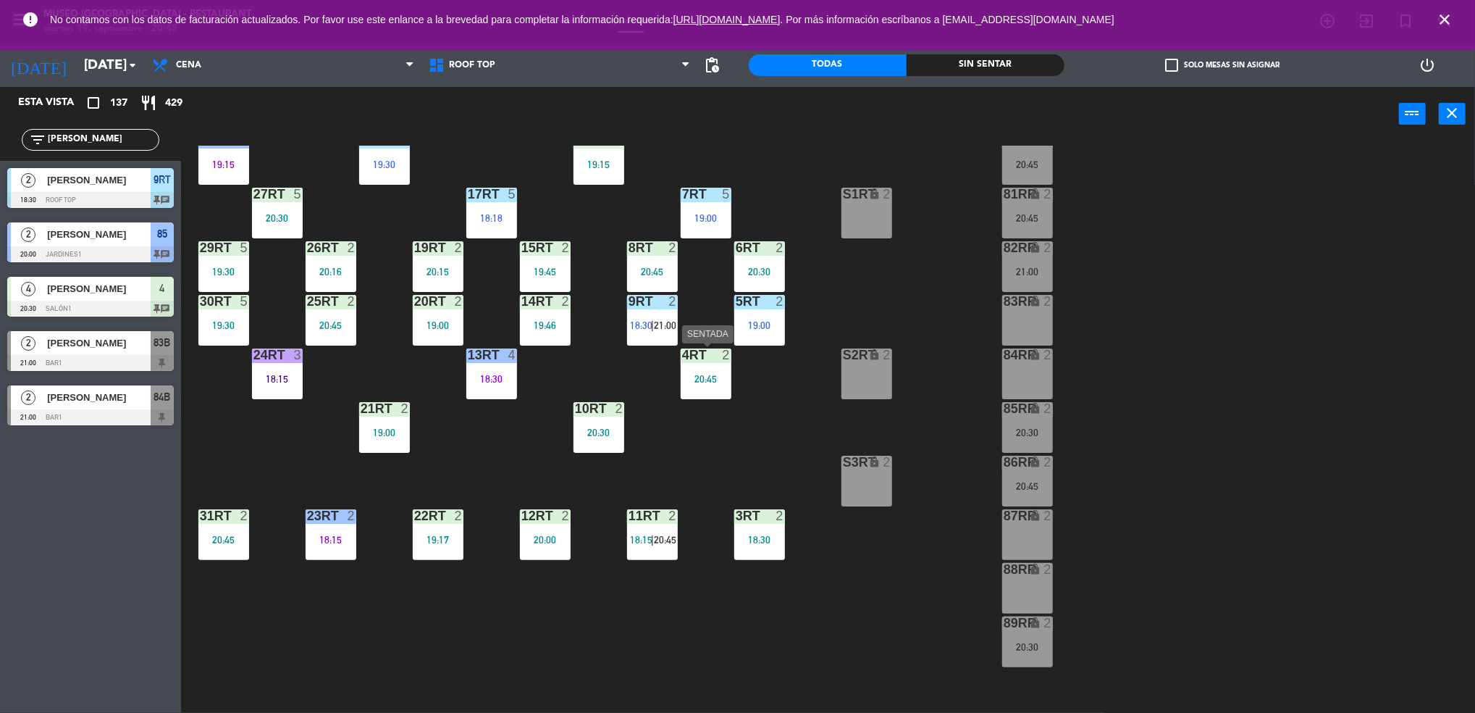
click at [705, 386] on div "4RT 2 20:45" at bounding box center [706, 373] width 51 height 51
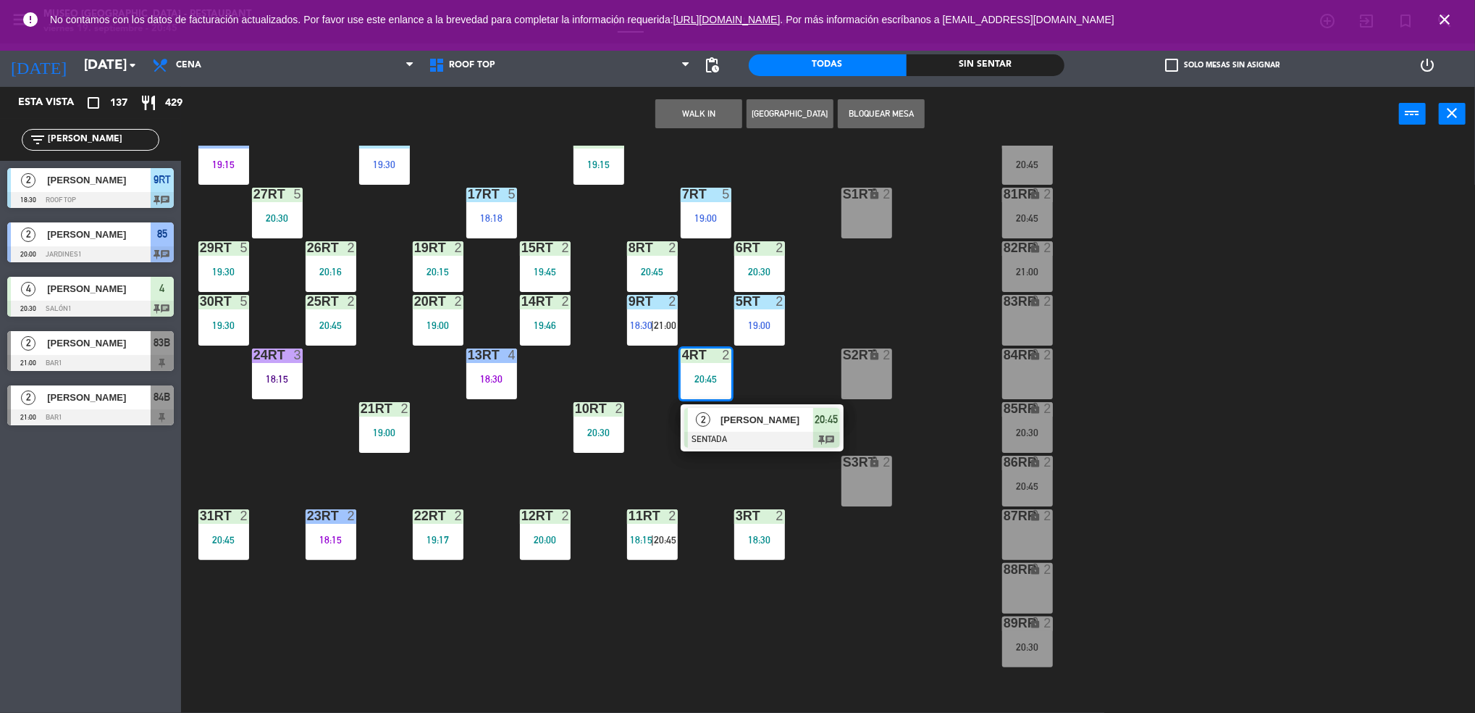
click at [771, 443] on div at bounding box center [762, 440] width 156 height 16
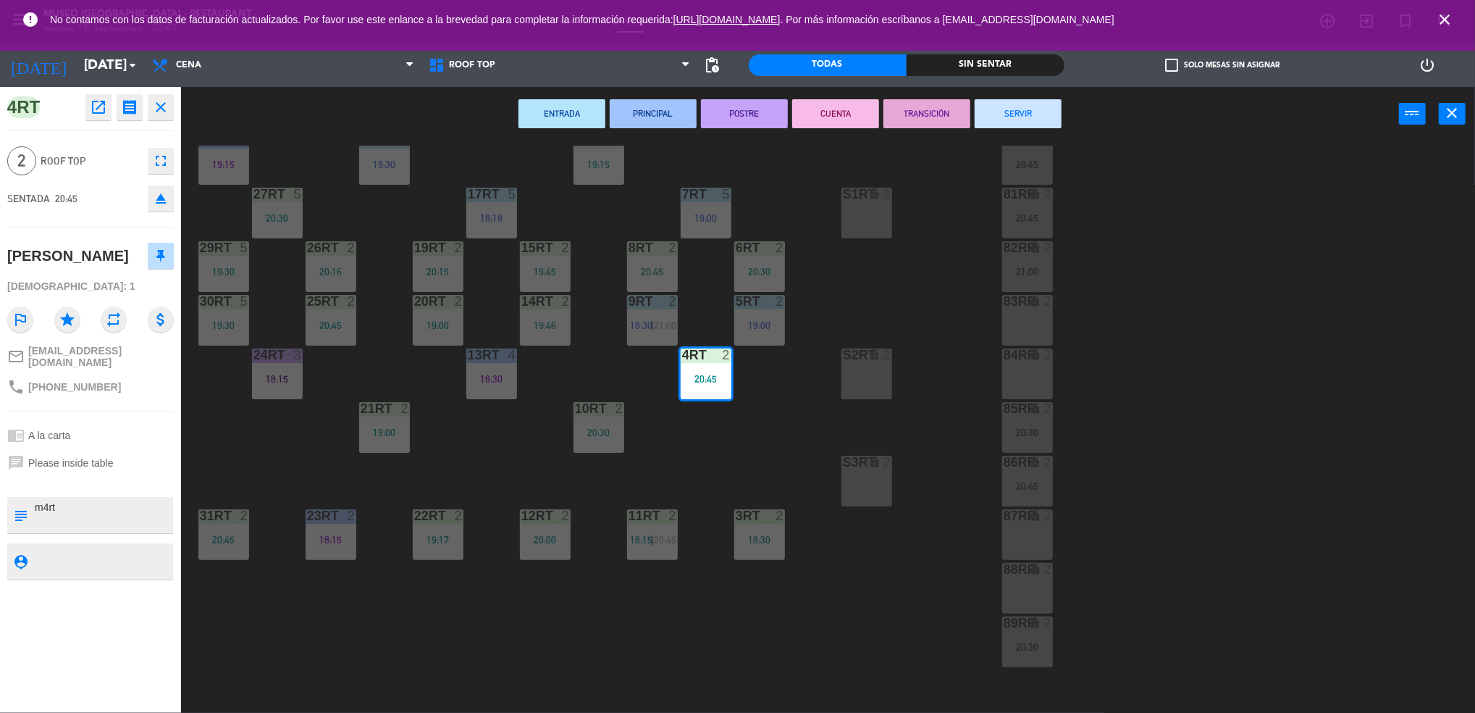
click at [505, 443] on div "18RT 5 19:30 16RT 6 19:15 28RT 2 19:15 80RR lock 2 20:45 27RT 5 20:30 7RT 5 19:…" at bounding box center [836, 431] width 1280 height 571
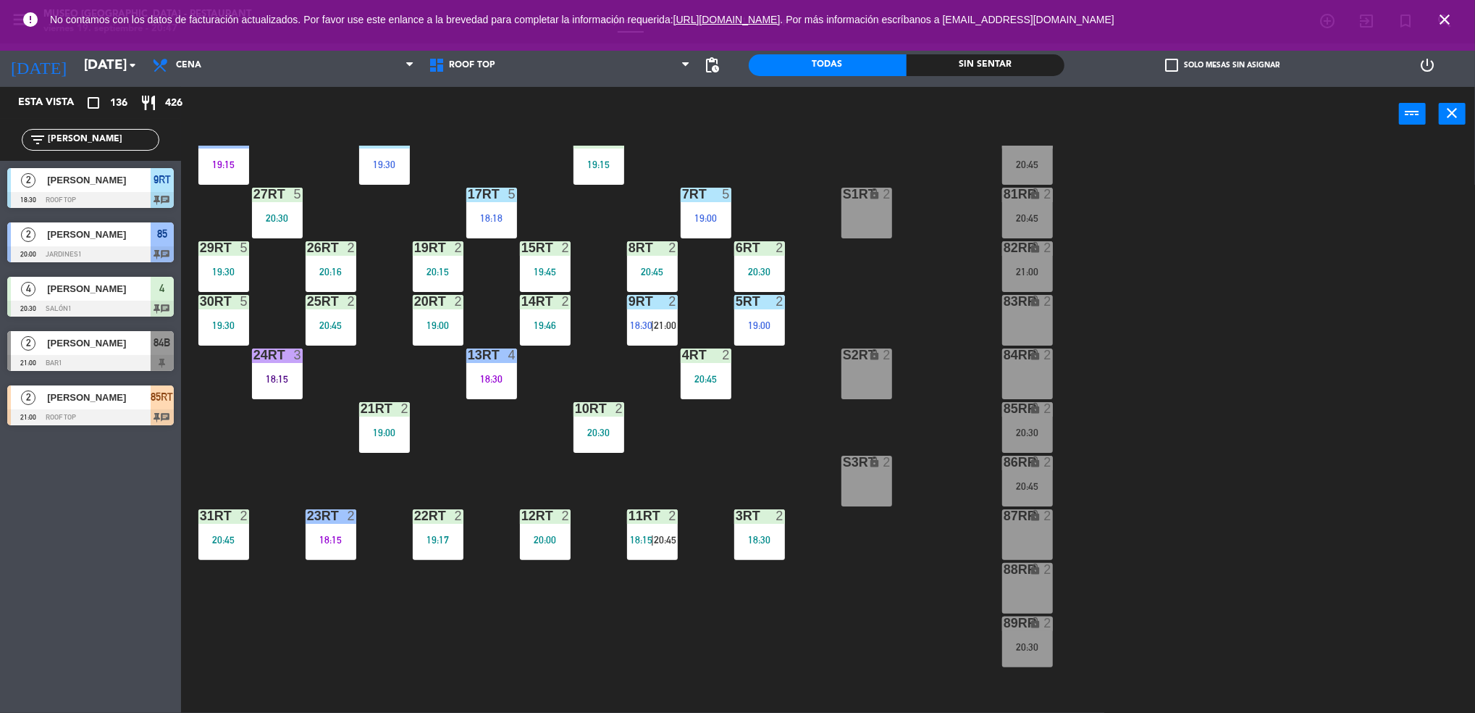
click at [696, 484] on div "18RT 5 19:30 16RT 6 19:15 28RT 2 19:15 80RR lock 2 20:45 27RT 5 20:30 7RT 5 19:…" at bounding box center [836, 431] width 1280 height 571
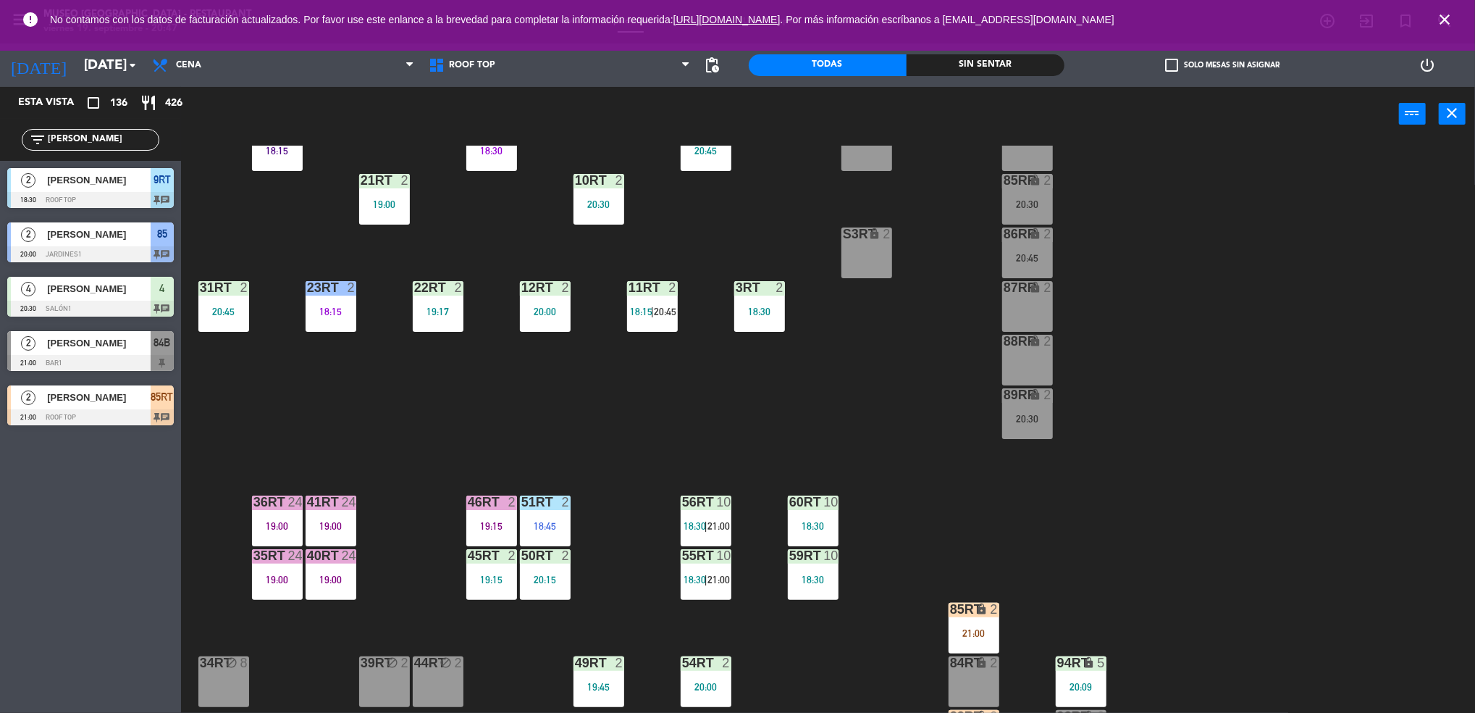
scroll to position [0, 0]
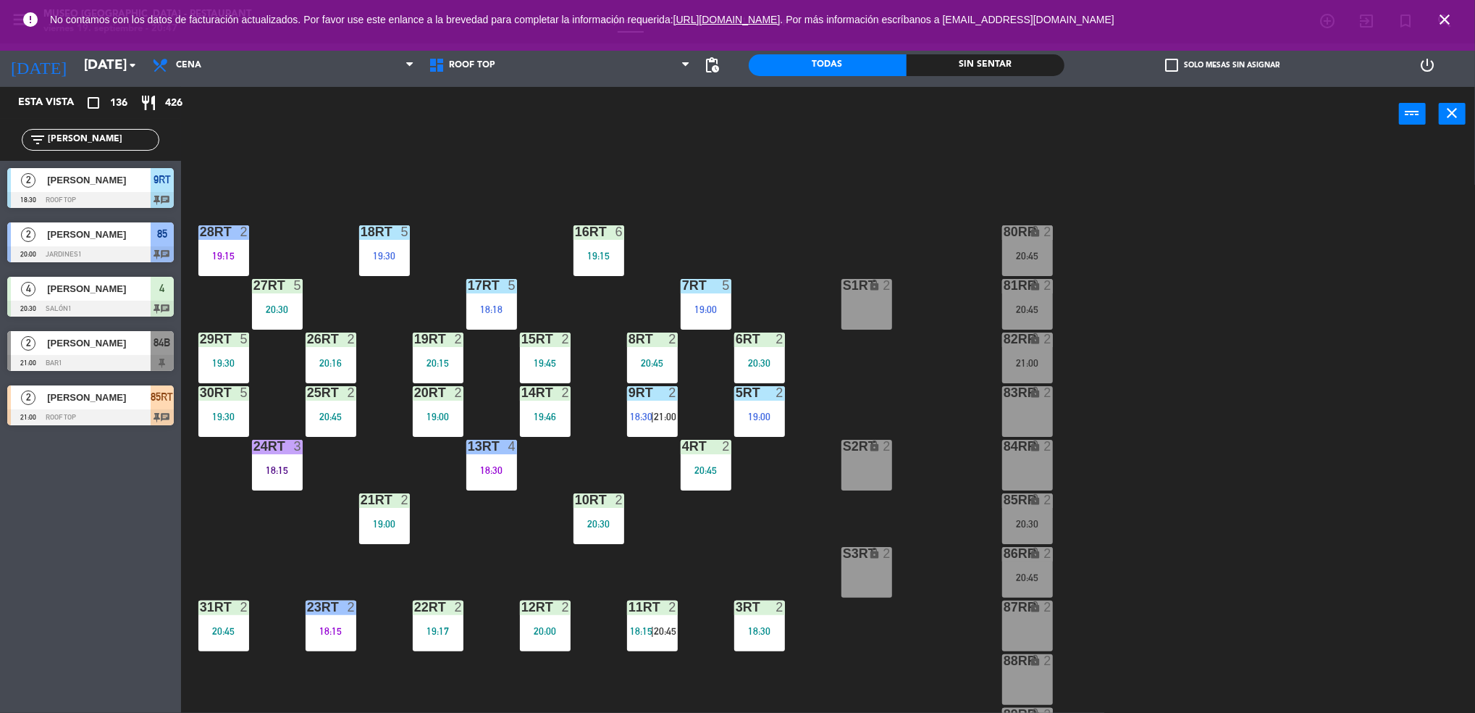
click at [711, 466] on div "20:45" at bounding box center [706, 470] width 51 height 10
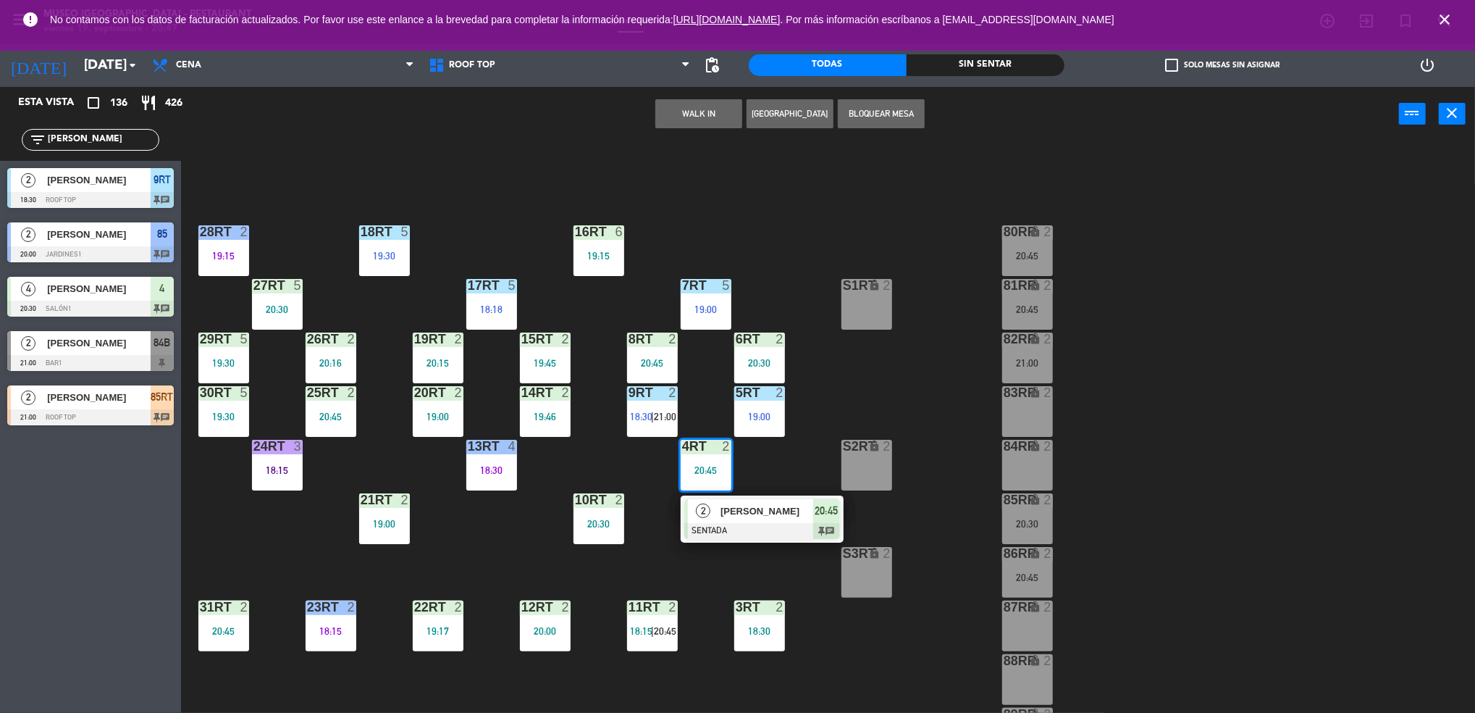
click at [747, 498] on div "2 [PERSON_NAME] SENTADA 20:45 chat" at bounding box center [762, 518] width 163 height 47
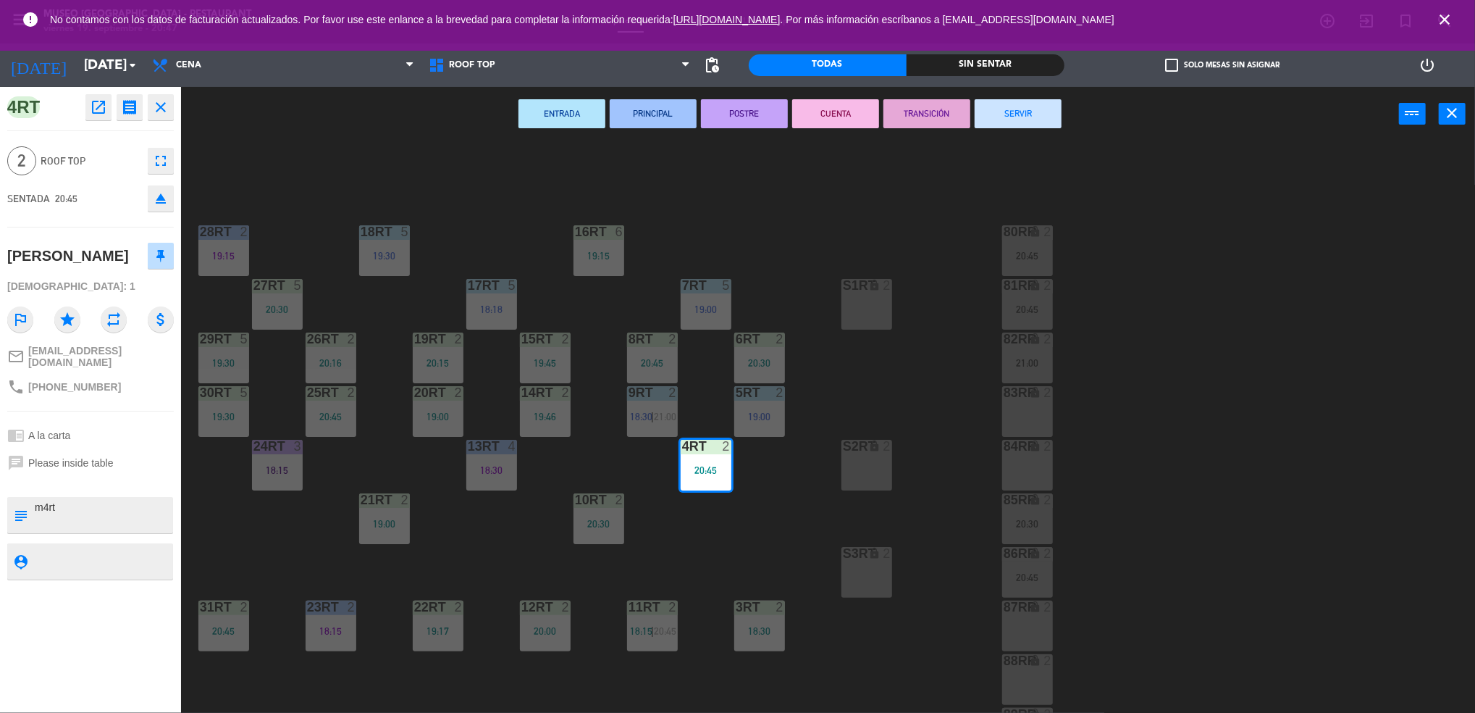
click at [753, 545] on div "18RT 5 19:30 16RT 6 19:15 28RT 2 19:15 80RR lock 2 20:45 27RT 5 20:30 7RT 5 19:…" at bounding box center [836, 431] width 1280 height 571
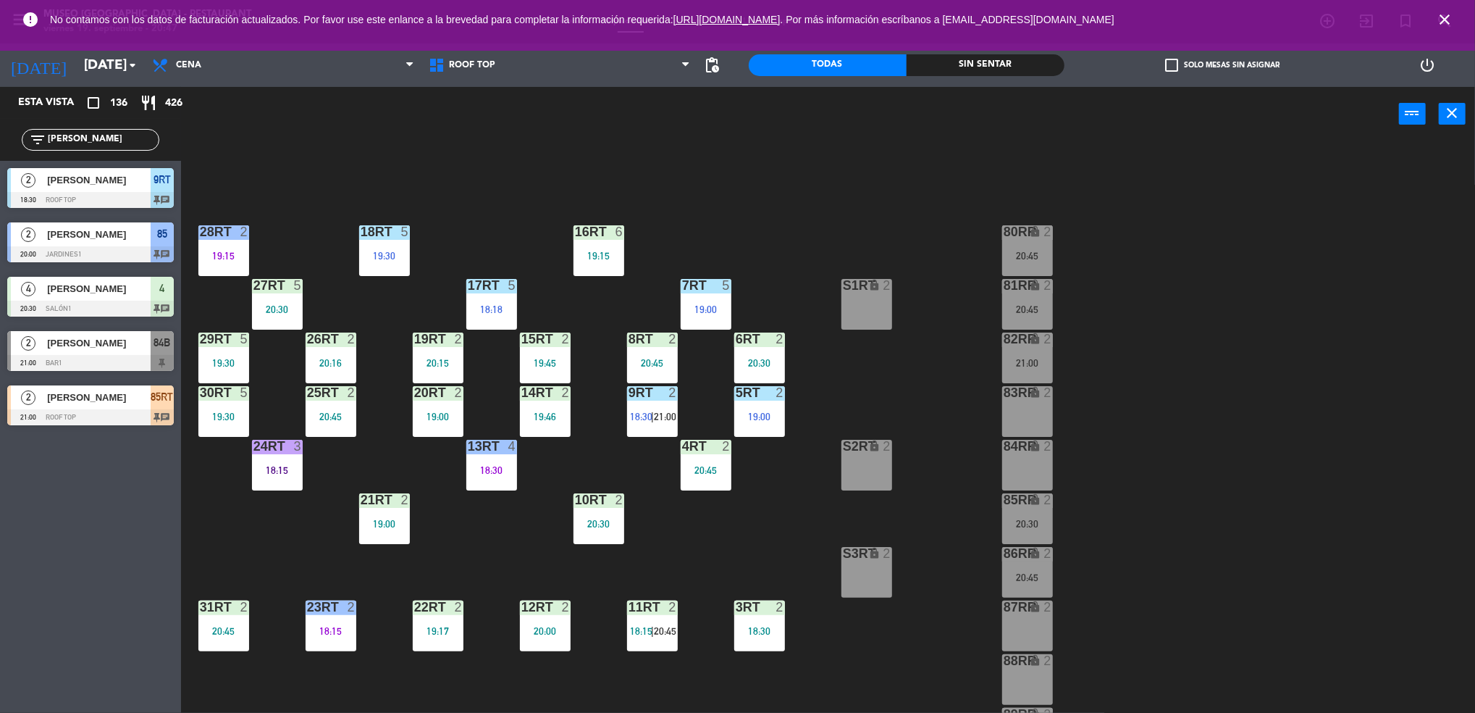
click at [711, 455] on div "4RT 2 20:45" at bounding box center [706, 465] width 51 height 51
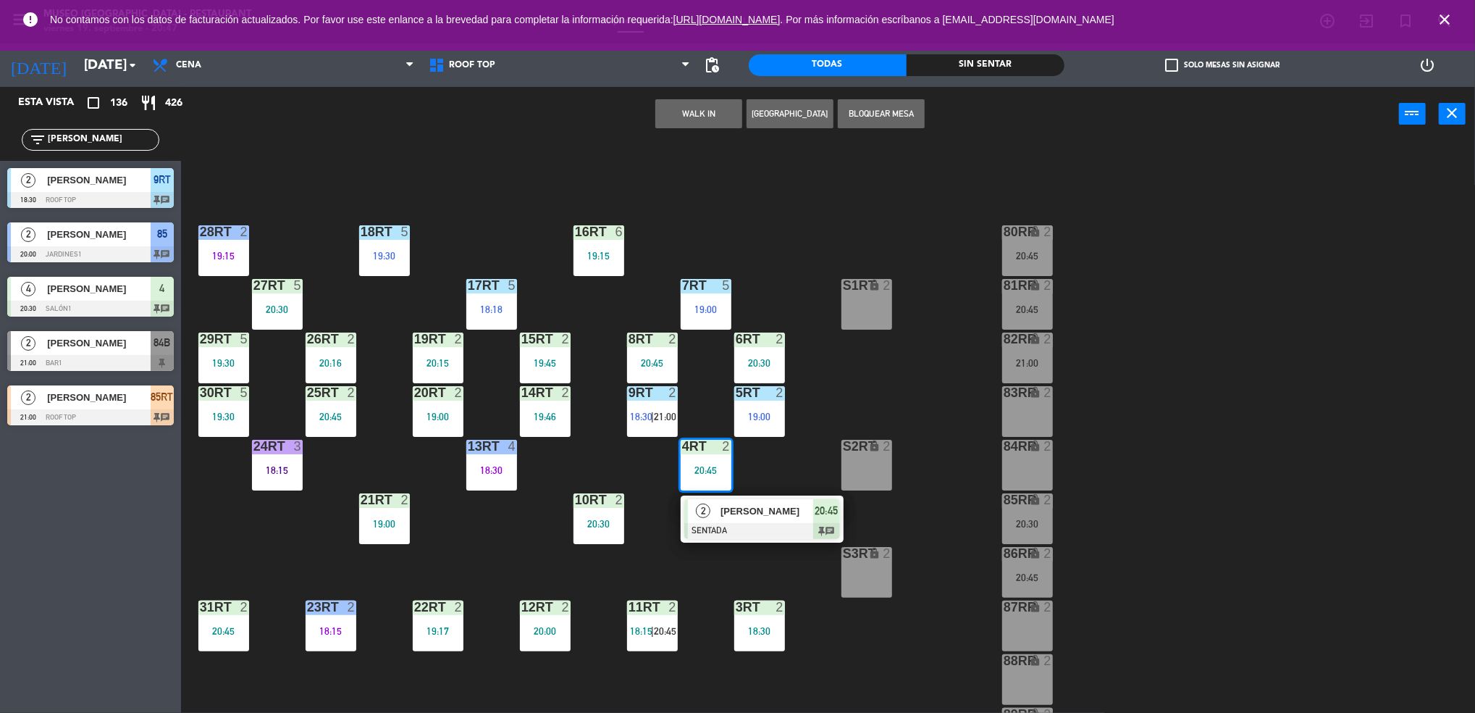
click at [782, 455] on div "18RT 5 19:30 16RT 6 19:15 28RT 2 19:15 80RR lock 2 20:45 27RT 5 20:30 7RT 5 19:…" at bounding box center [836, 431] width 1280 height 571
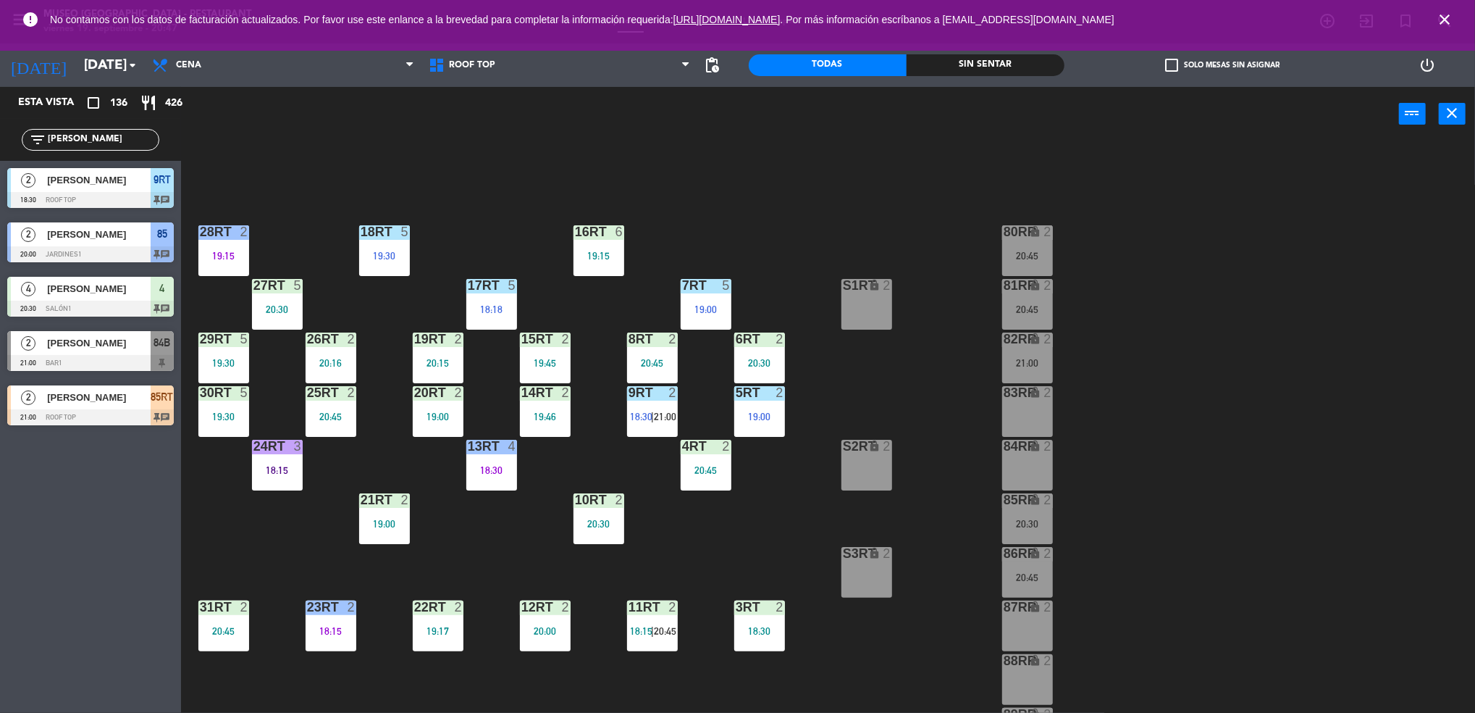
click at [716, 465] on div "20:45" at bounding box center [706, 470] width 51 height 10
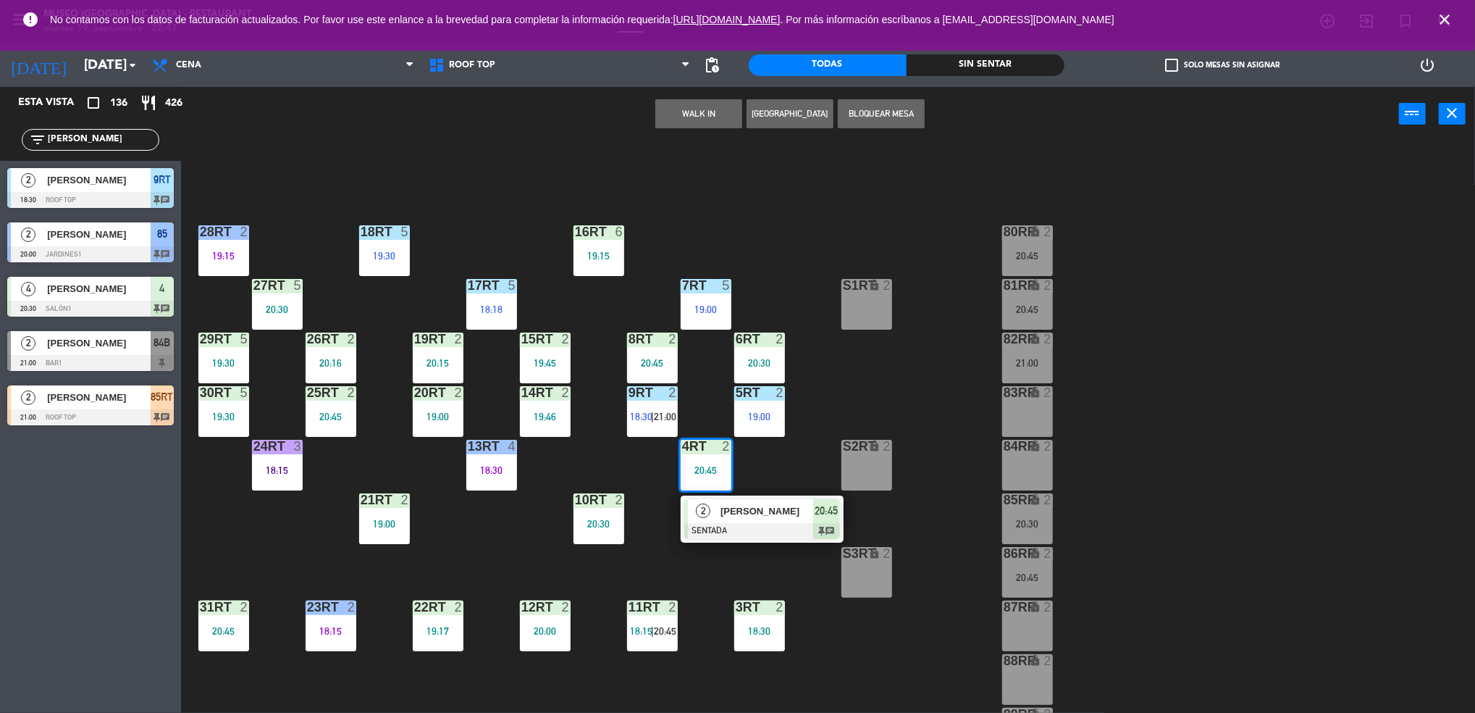
click at [800, 467] on div "18RT 5 19:30 16RT 6 19:15 28RT 2 19:15 80RR lock 2 20:45 27RT 5 20:30 7RT 5 19:…" at bounding box center [836, 431] width 1280 height 571
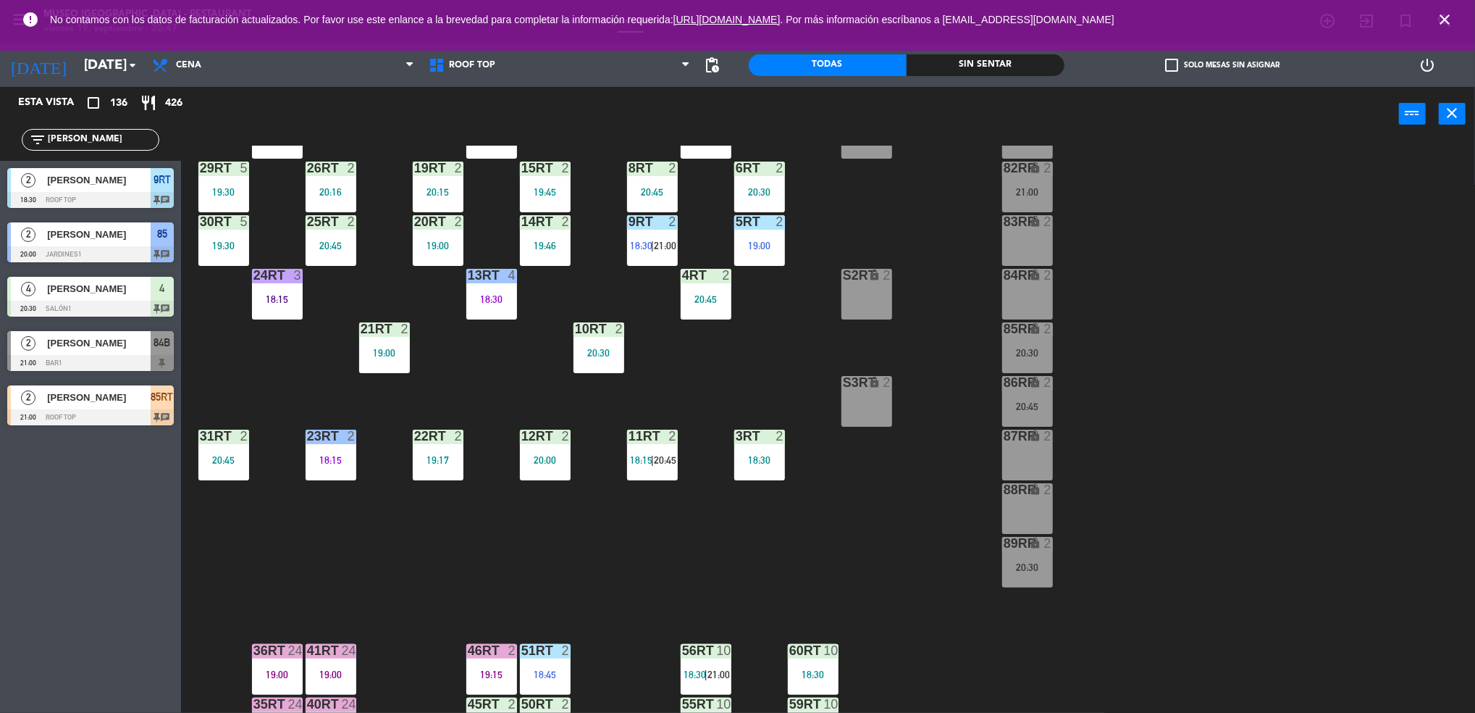
scroll to position [144, 0]
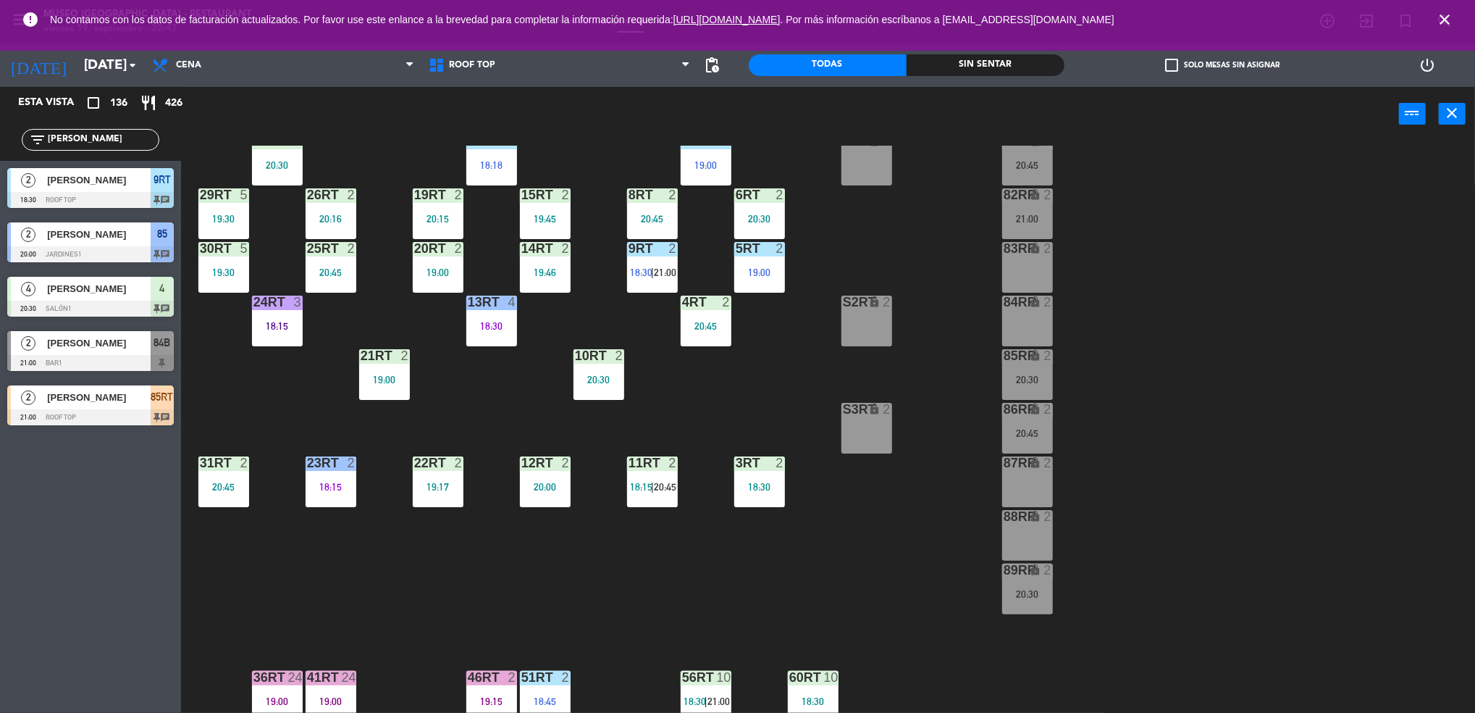
click at [698, 321] on div "20:45" at bounding box center [706, 326] width 51 height 10
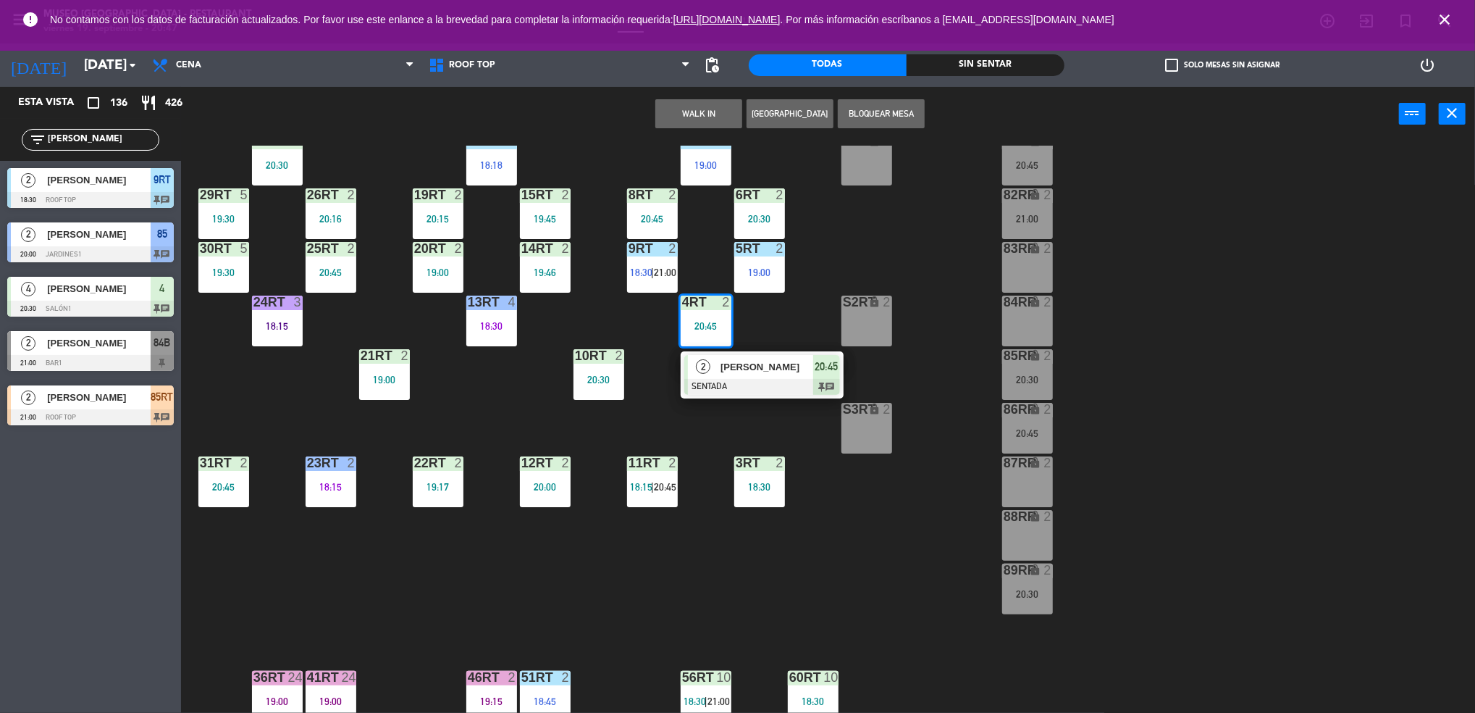
click at [785, 372] on span "[PERSON_NAME]" at bounding box center [767, 366] width 93 height 15
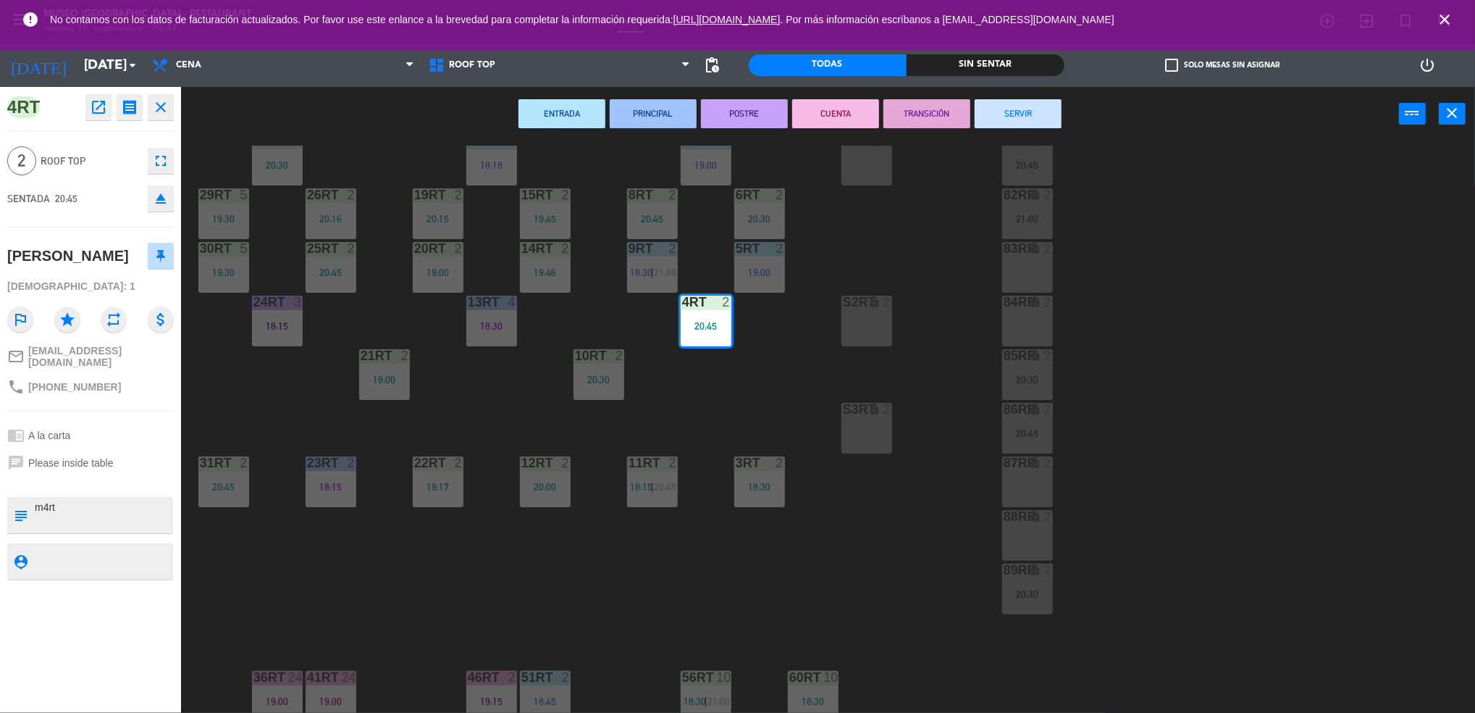
scroll to position [523, 0]
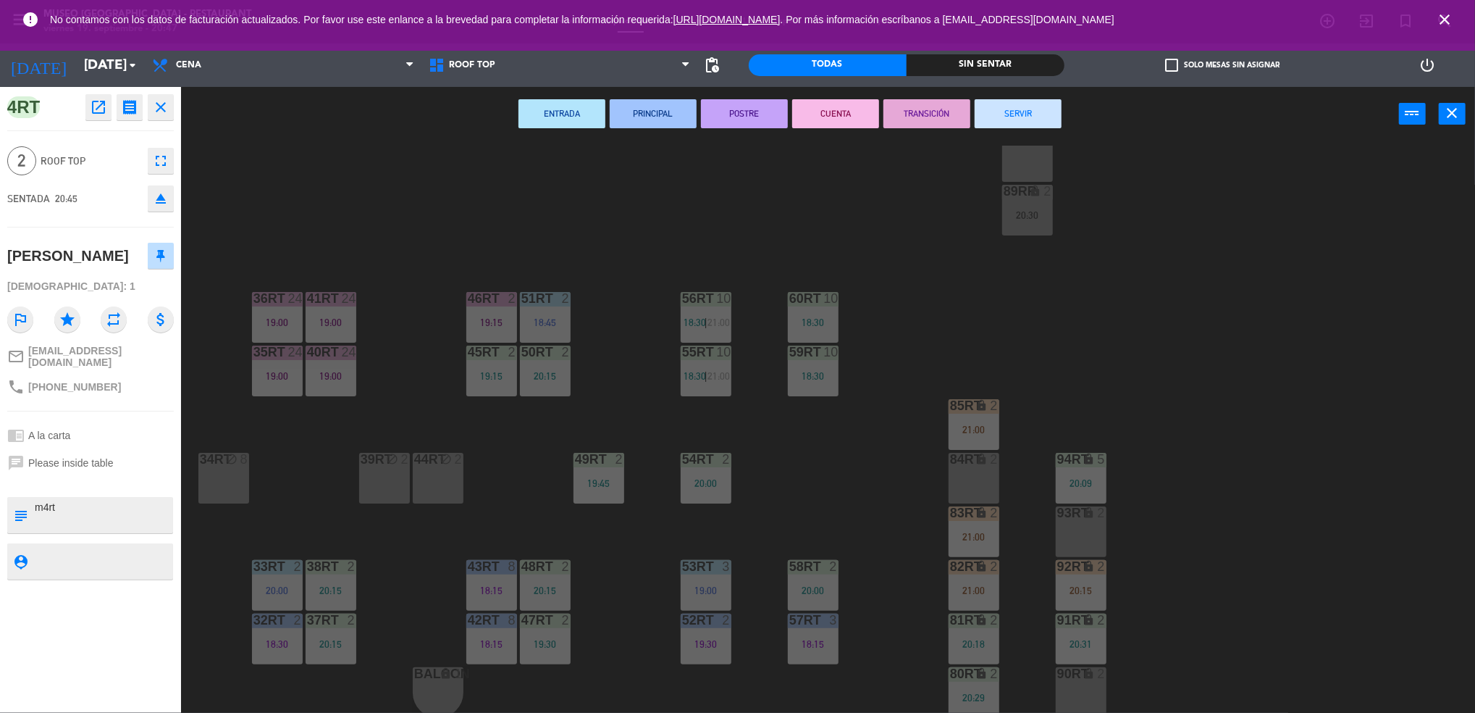
click at [632, 256] on div "18RT 5 19:30 16RT 6 19:15 28RT 2 19:15 80RR lock 2 20:45 27RT 5 20:30 7RT 5 19:…" at bounding box center [836, 431] width 1280 height 571
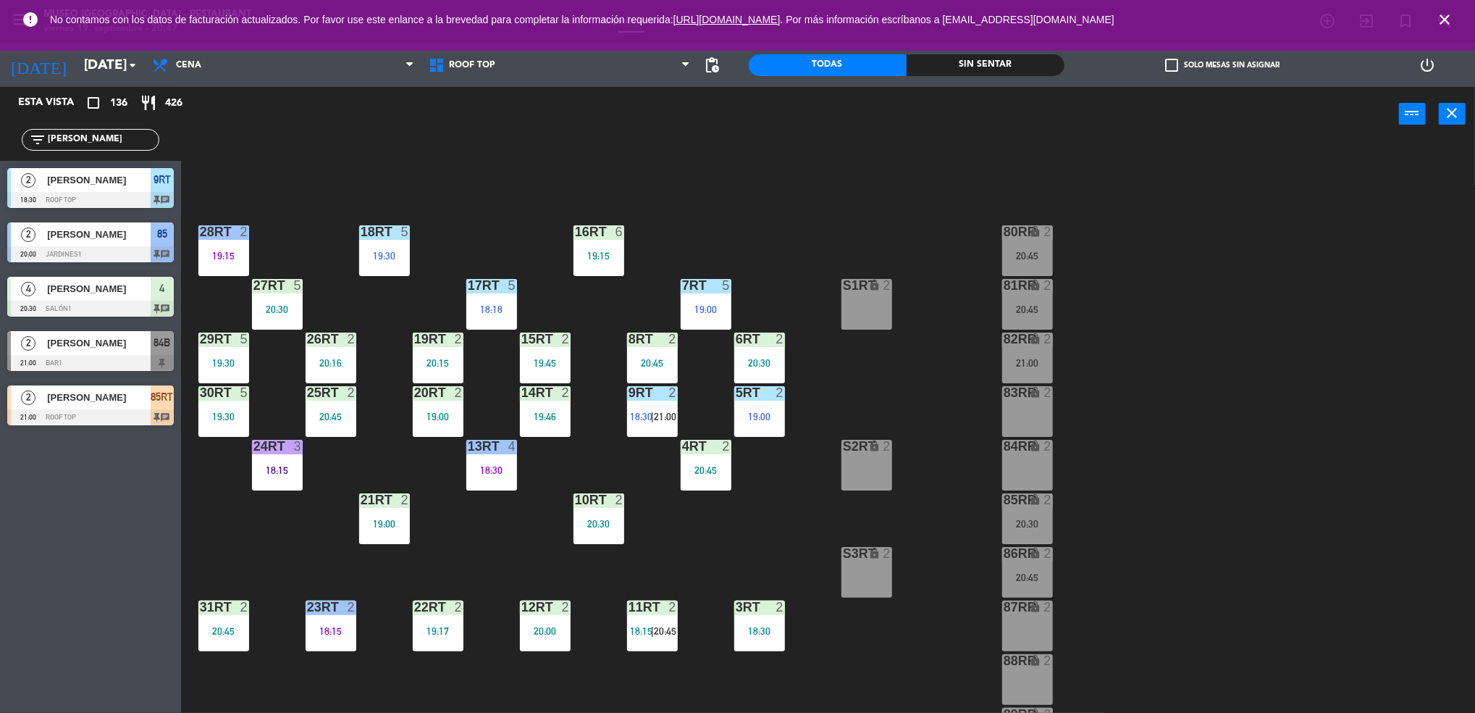
scroll to position [1, 0]
click at [868, 470] on div "S2RT lock 2" at bounding box center [867, 464] width 51 height 51
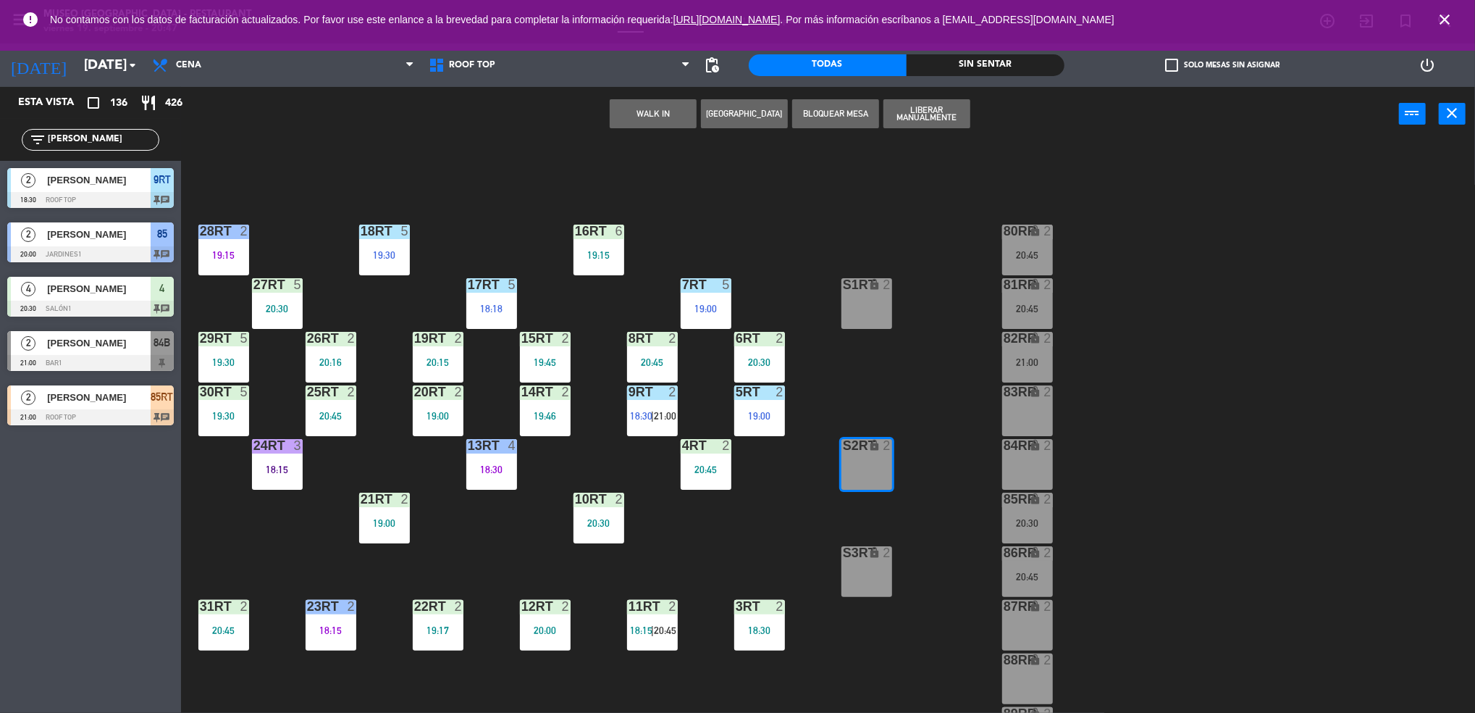
click at [708, 509] on div "18RT 5 19:30 16RT 6 19:15 28RT 2 19:15 80RR lock 2 20:45 27RT 5 20:30 7RT 5 19:…" at bounding box center [836, 431] width 1280 height 571
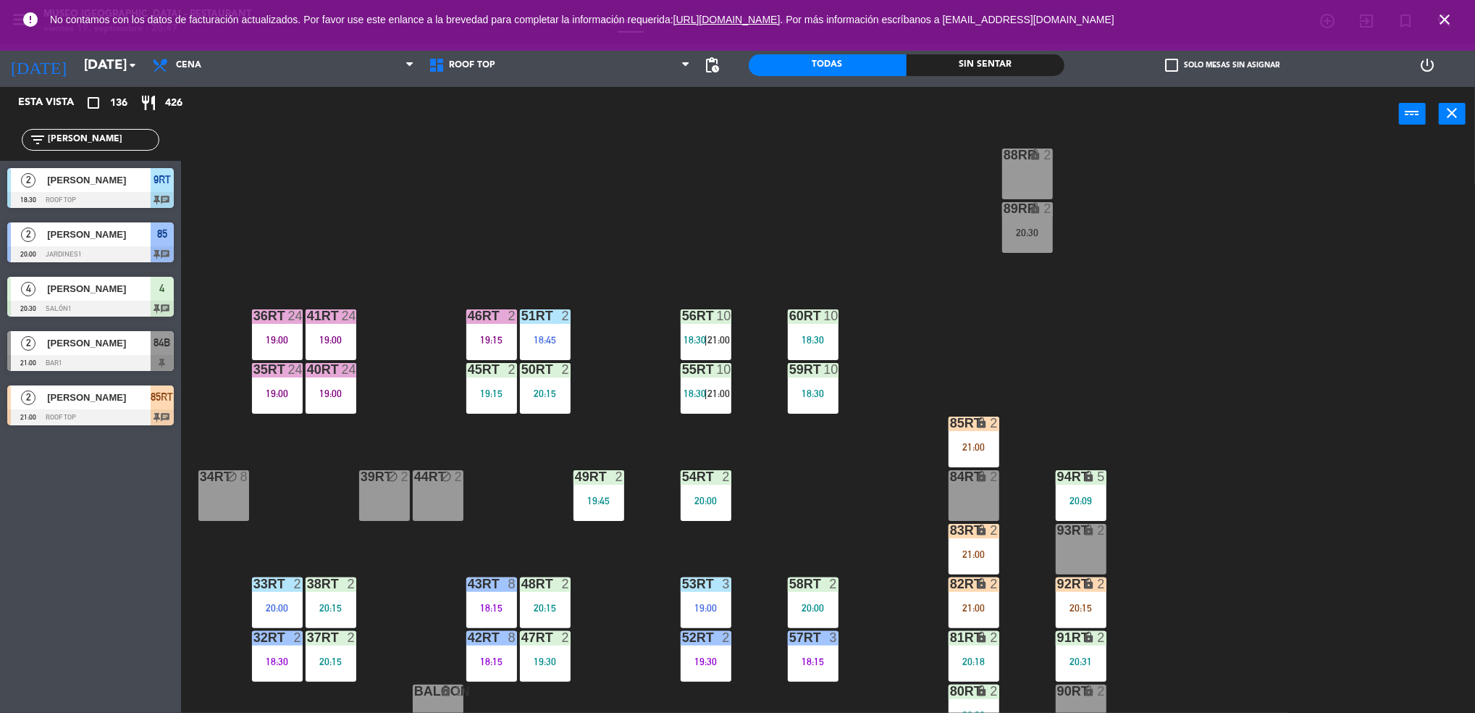
scroll to position [0, 0]
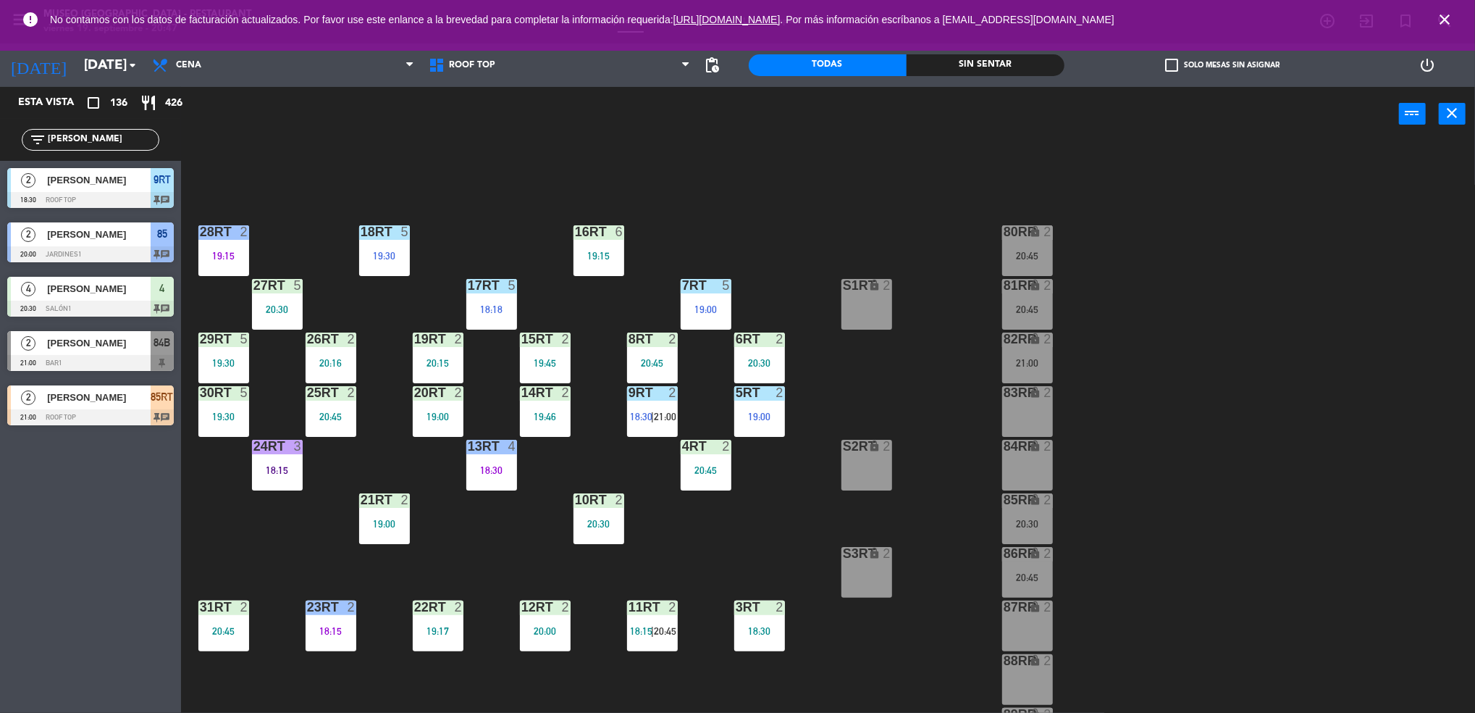
drag, startPoint x: 125, startPoint y: 148, endPoint x: 0, endPoint y: 174, distance: 128.0
click at [0, 174] on html "close × Museo Larco Café - Restaurant × chrome_reader_mode Listado de Reservas …" at bounding box center [737, 356] width 1475 height 713
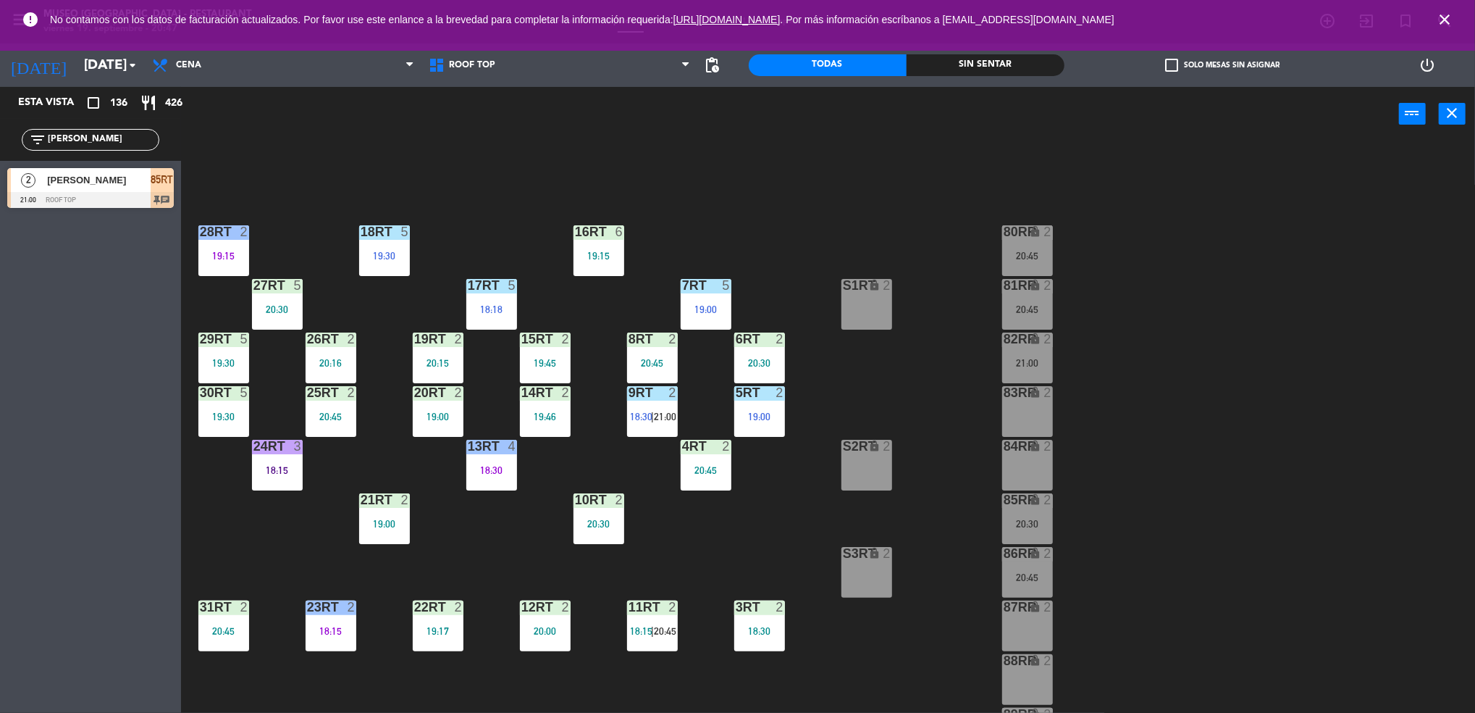
type input "[PERSON_NAME]"
click at [59, 183] on span "[PERSON_NAME]" at bounding box center [99, 179] width 104 height 15
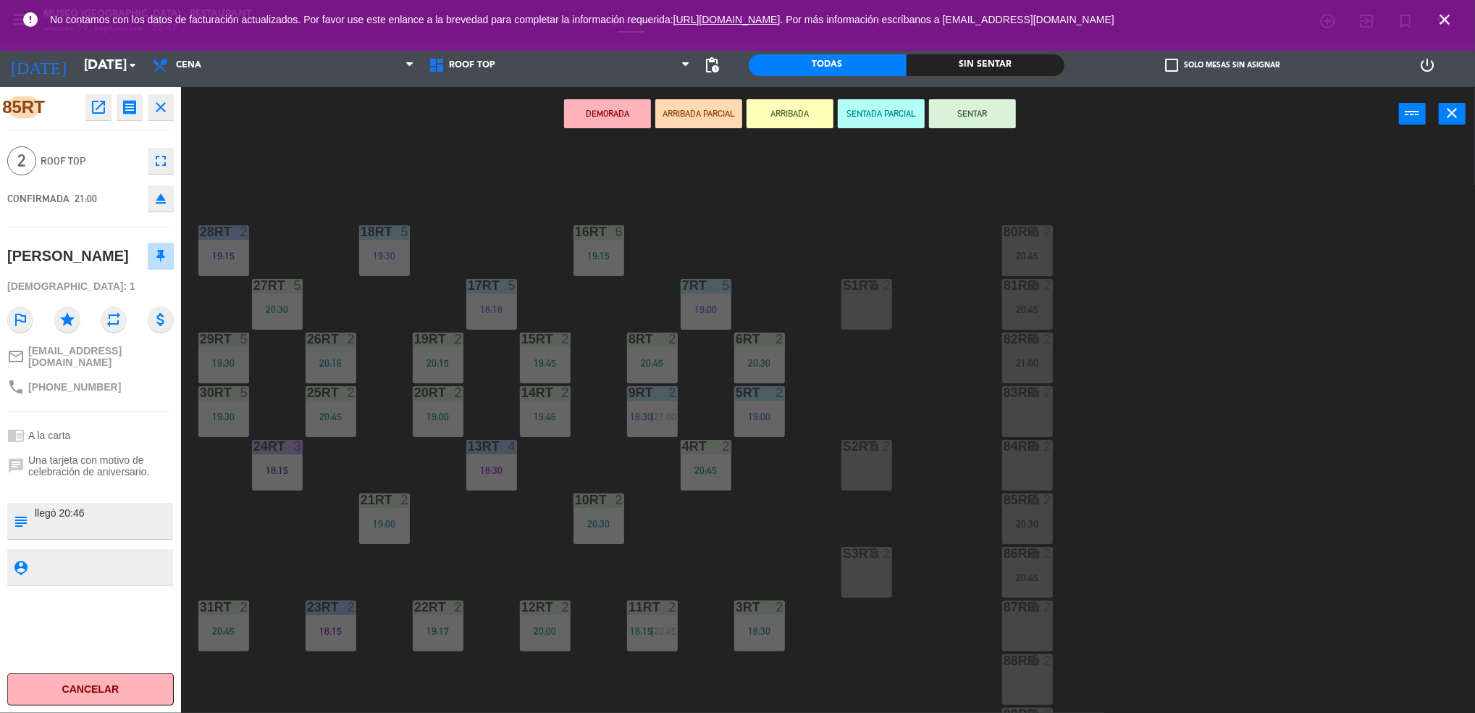
scroll to position [523, 0]
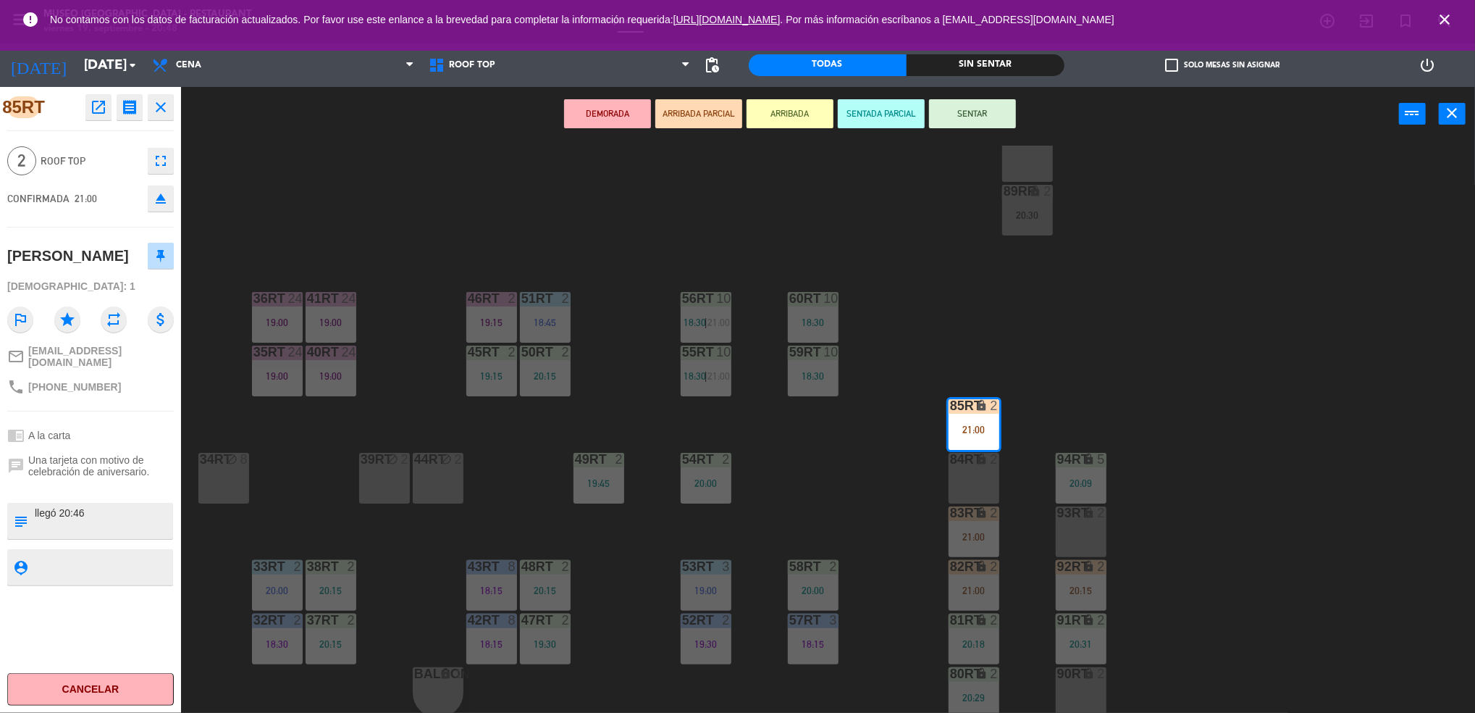
click at [979, 685] on div "80RT lock 2 20:29" at bounding box center [974, 692] width 51 height 51
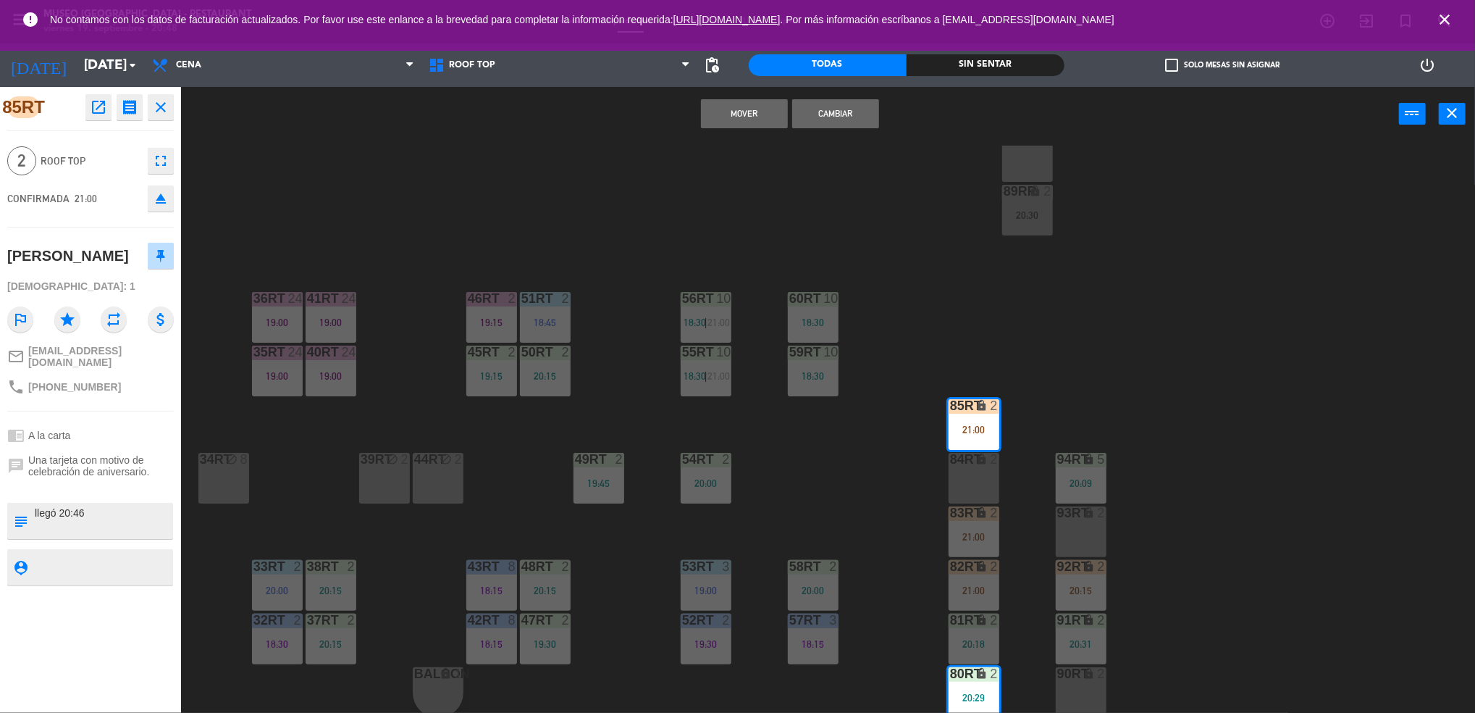
click at [839, 112] on button "Cambiar" at bounding box center [835, 113] width 87 height 29
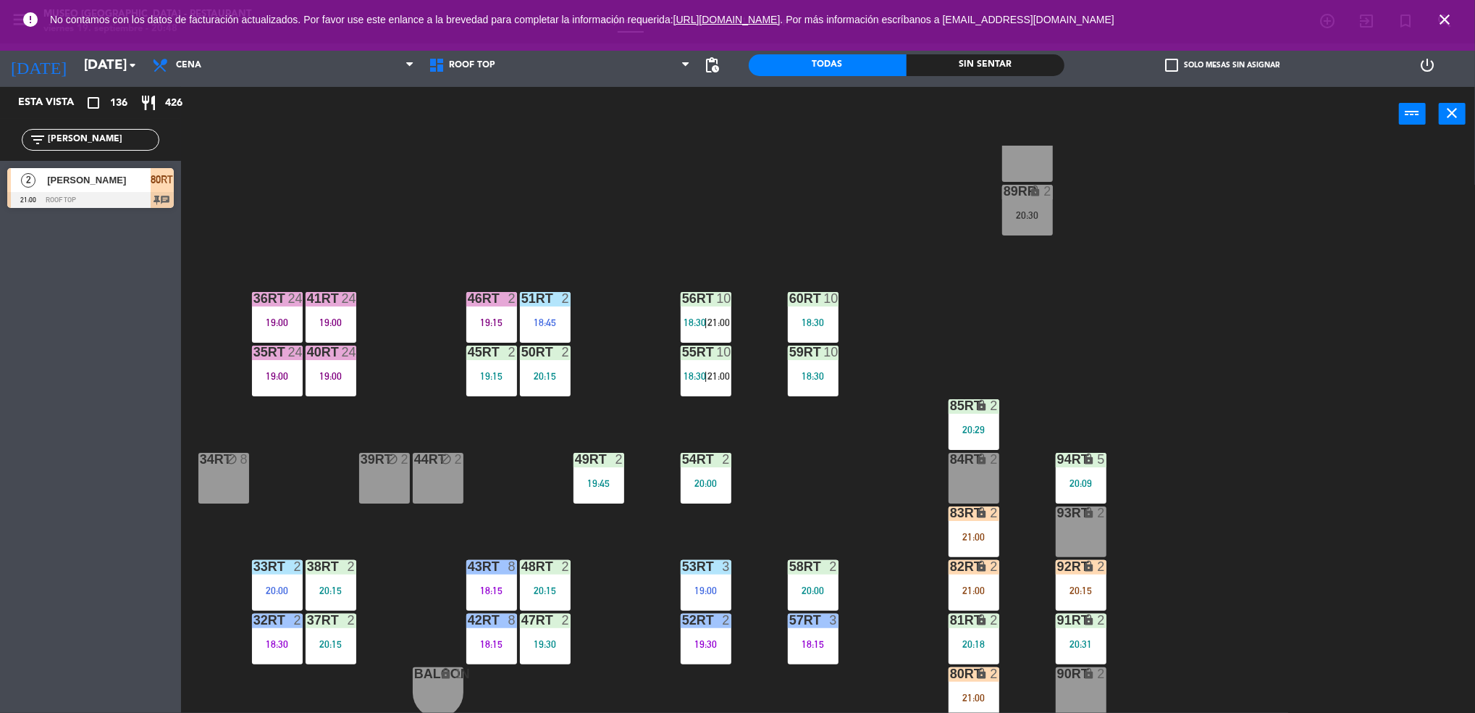
click at [479, 319] on div "19:15" at bounding box center [491, 322] width 51 height 10
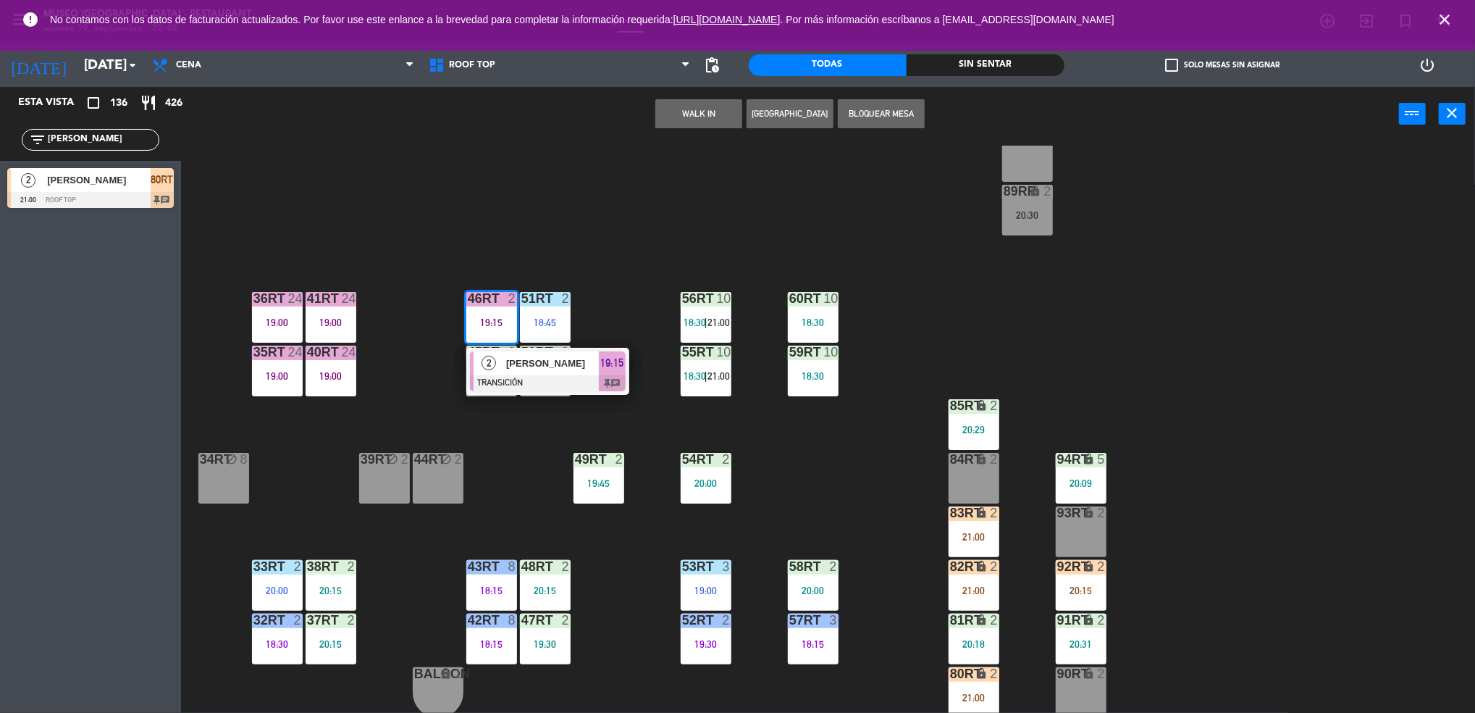
click at [540, 369] on span "[PERSON_NAME]" at bounding box center [552, 363] width 93 height 15
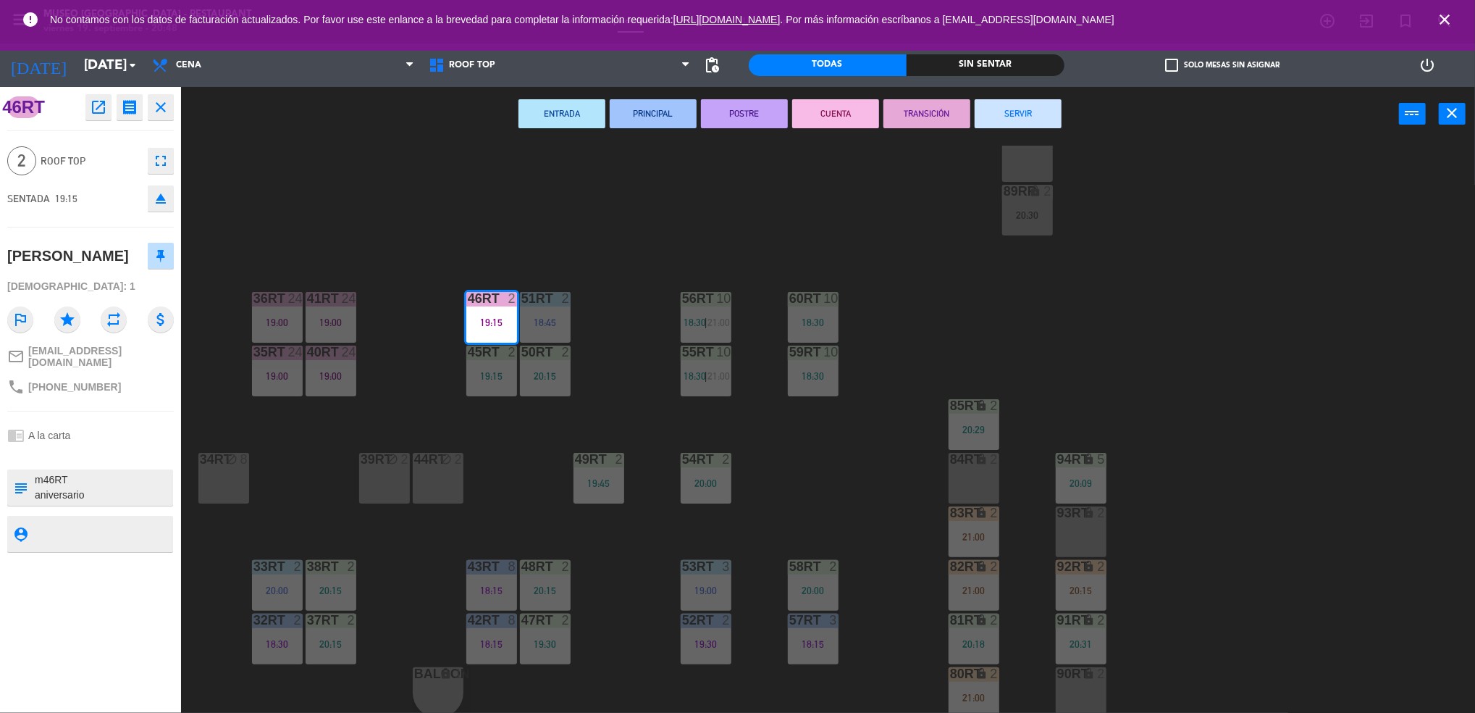
click at [1015, 112] on button "SERVIR" at bounding box center [1018, 113] width 87 height 29
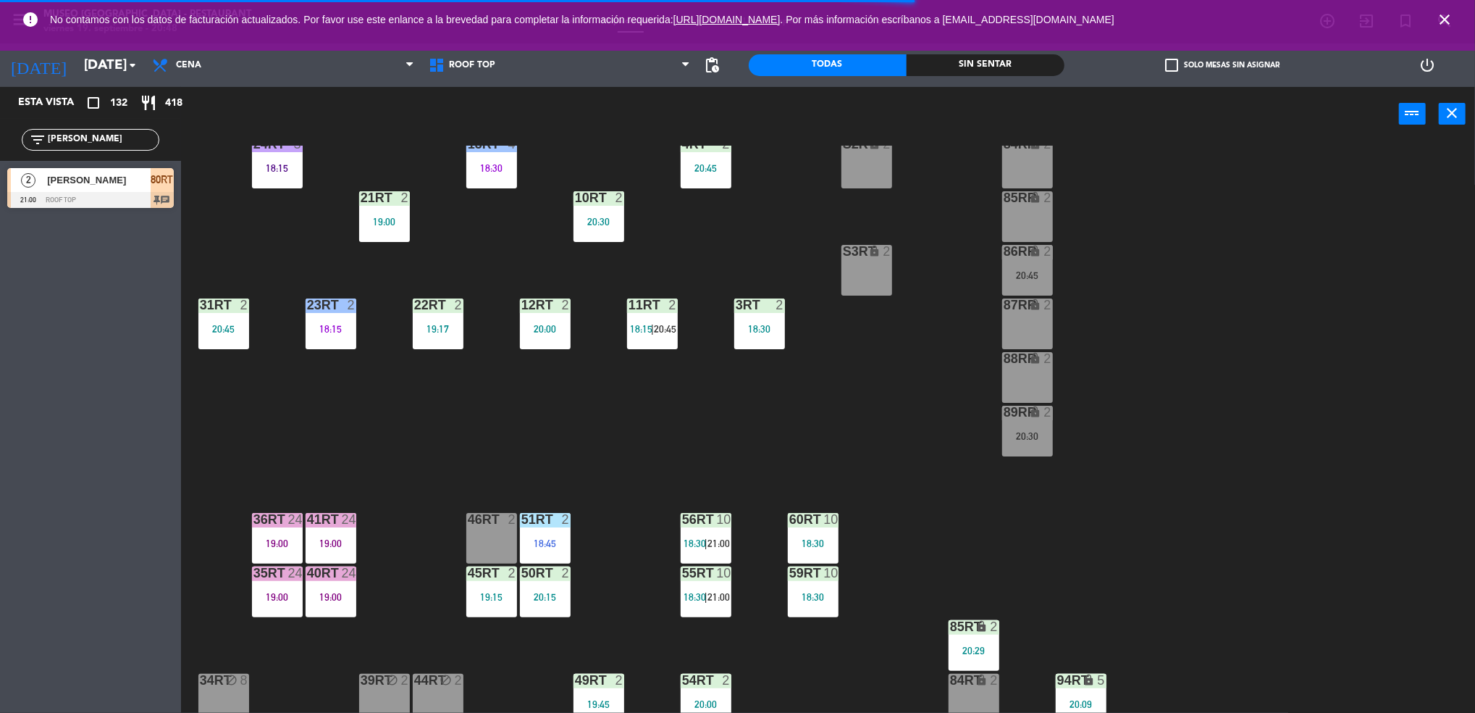
scroll to position [301, 0]
click at [703, 165] on div "20:45" at bounding box center [706, 169] width 51 height 10
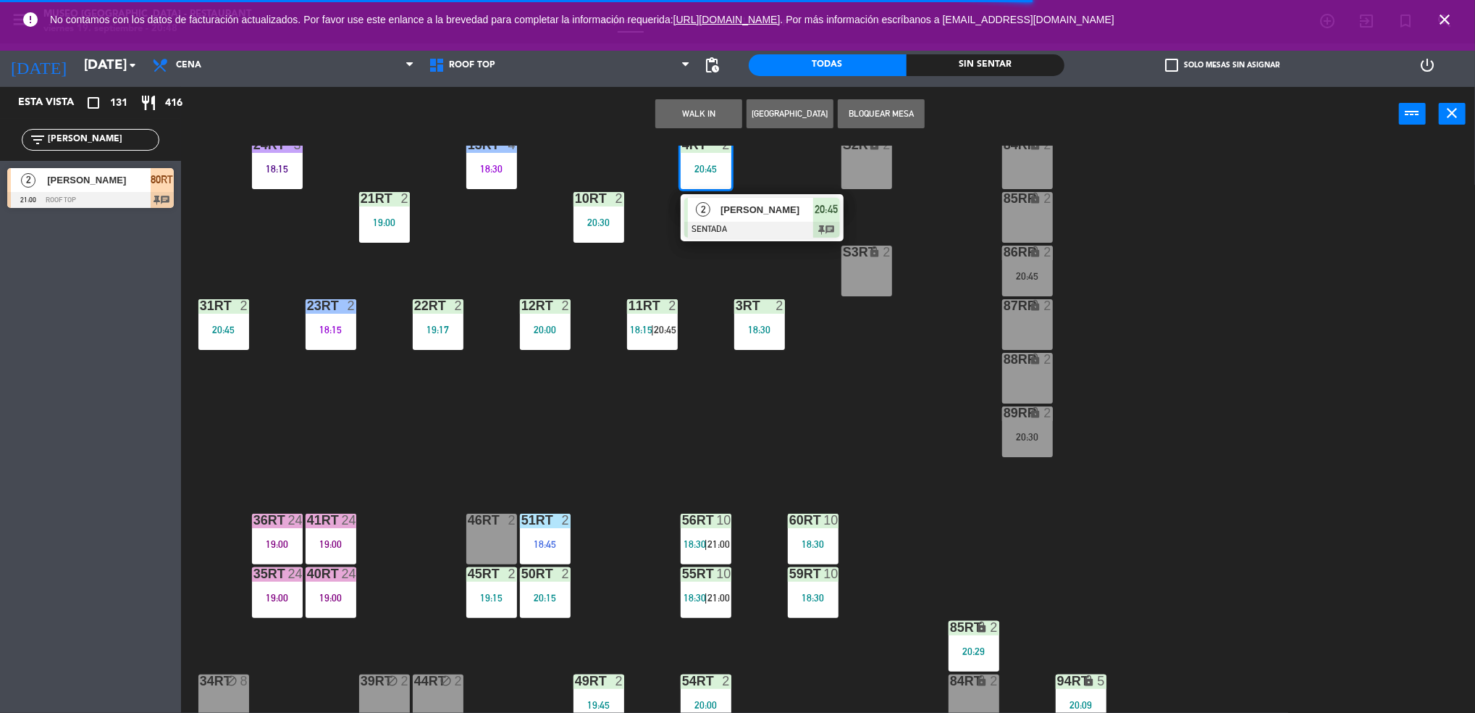
click at [726, 225] on div at bounding box center [762, 230] width 156 height 16
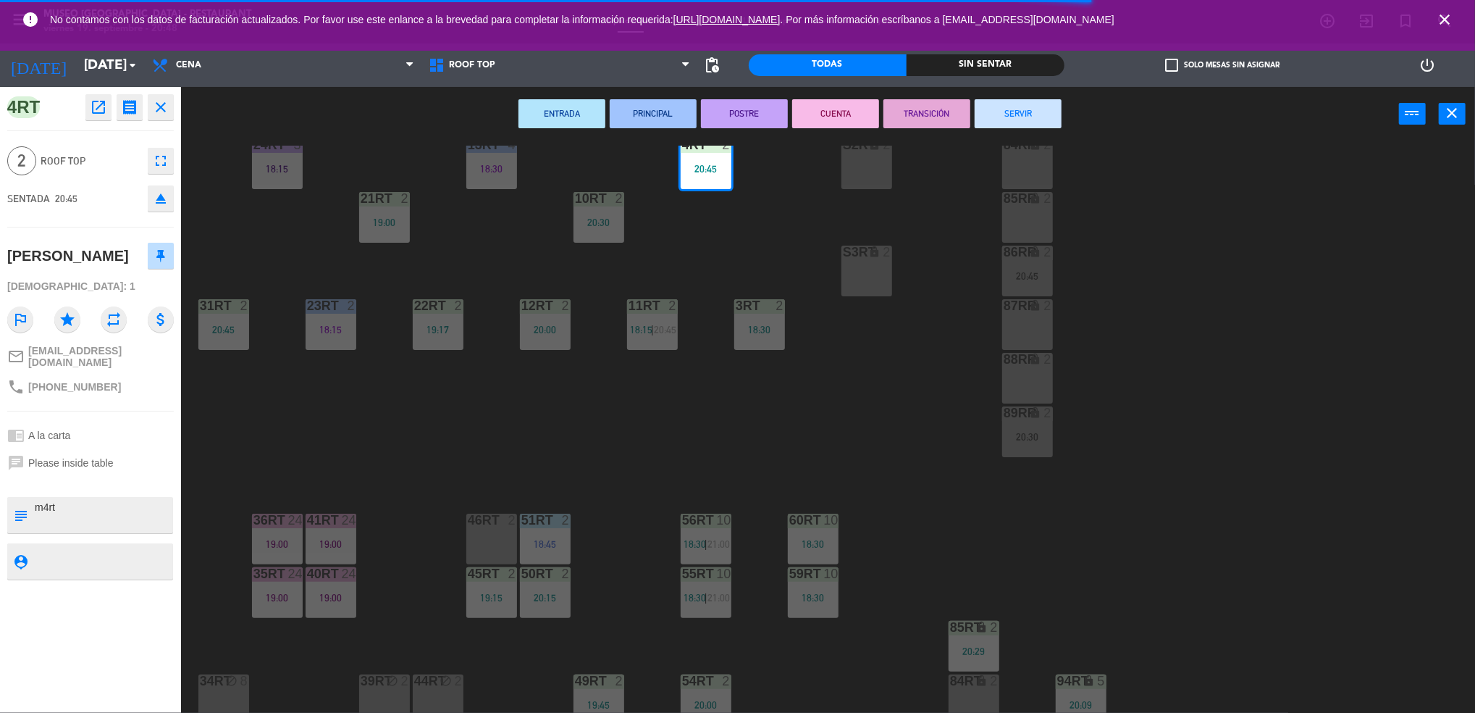
click at [482, 545] on div "46RT 2" at bounding box center [491, 538] width 51 height 51
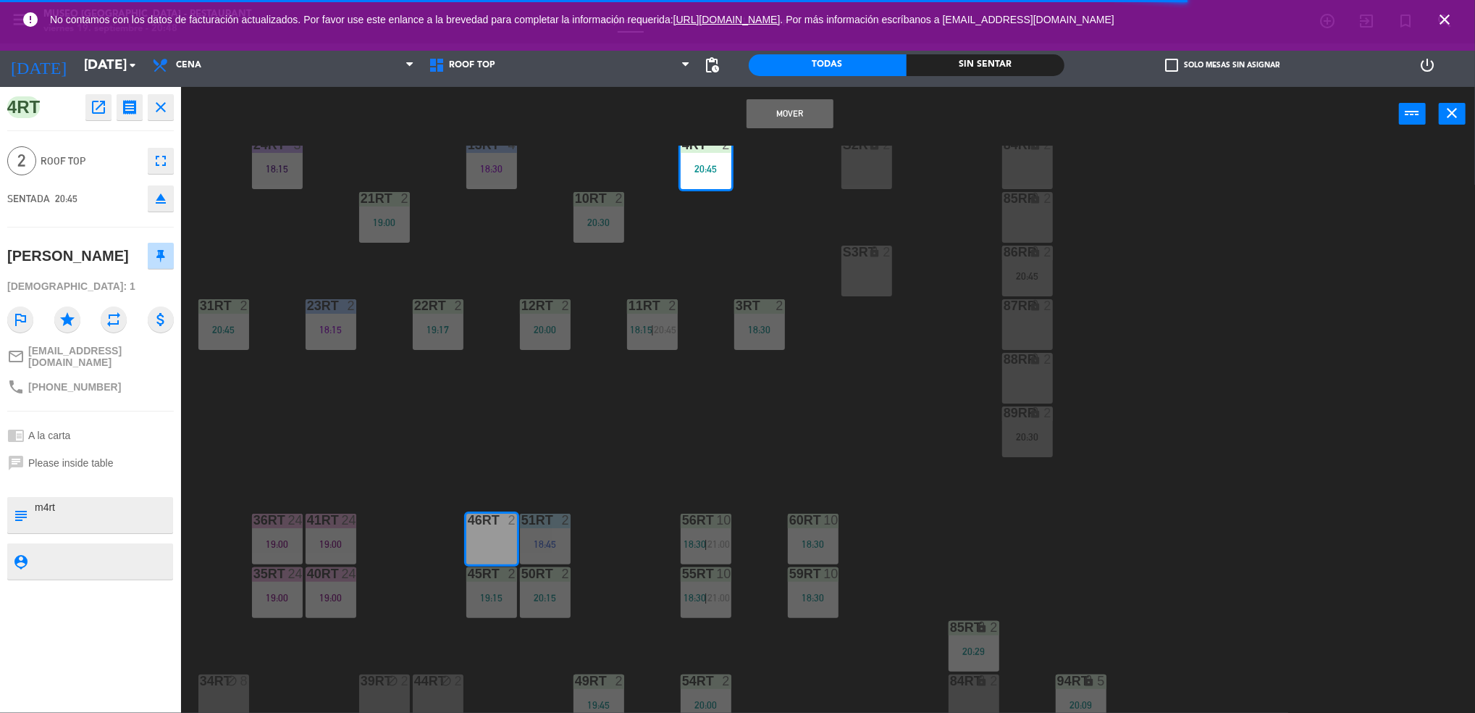
click at [782, 112] on button "Mover" at bounding box center [790, 113] width 87 height 29
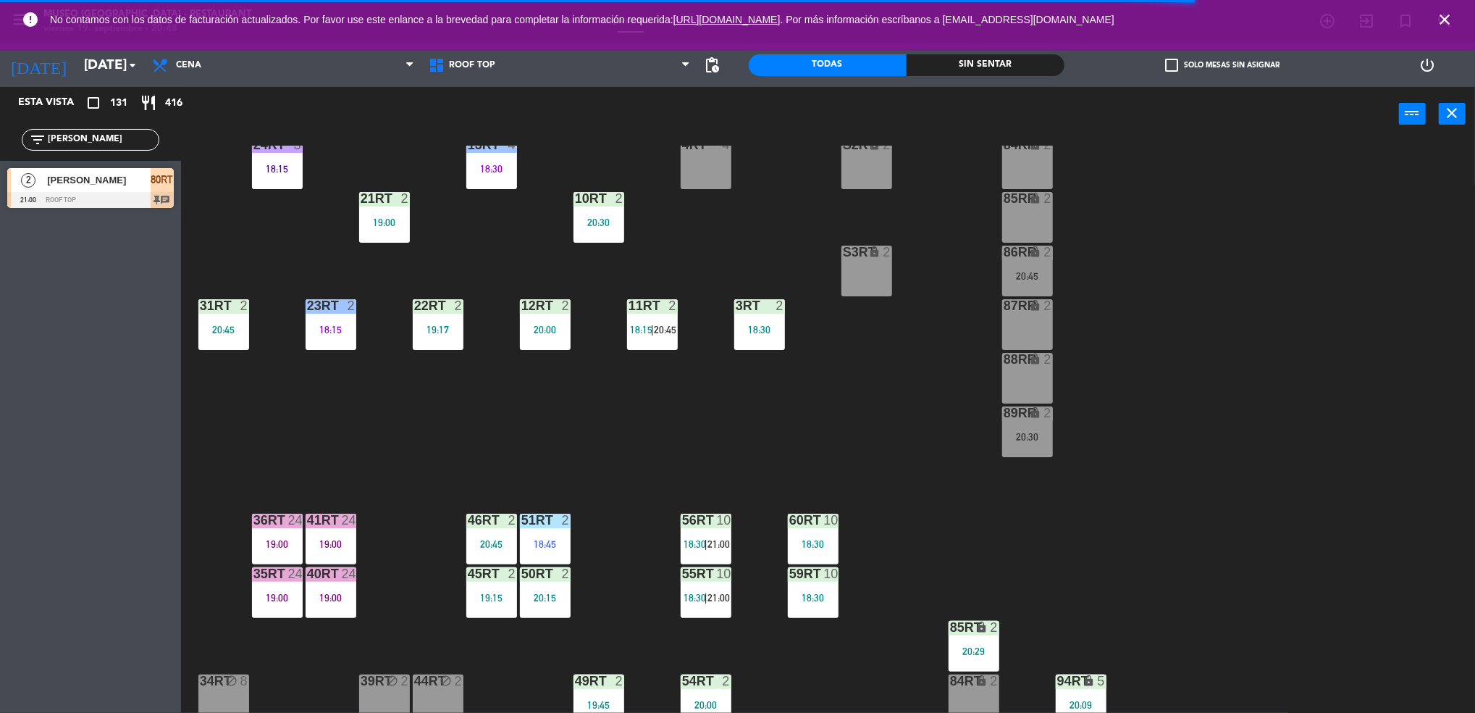
click at [494, 535] on div "46RT 2 20:45" at bounding box center [491, 538] width 51 height 51
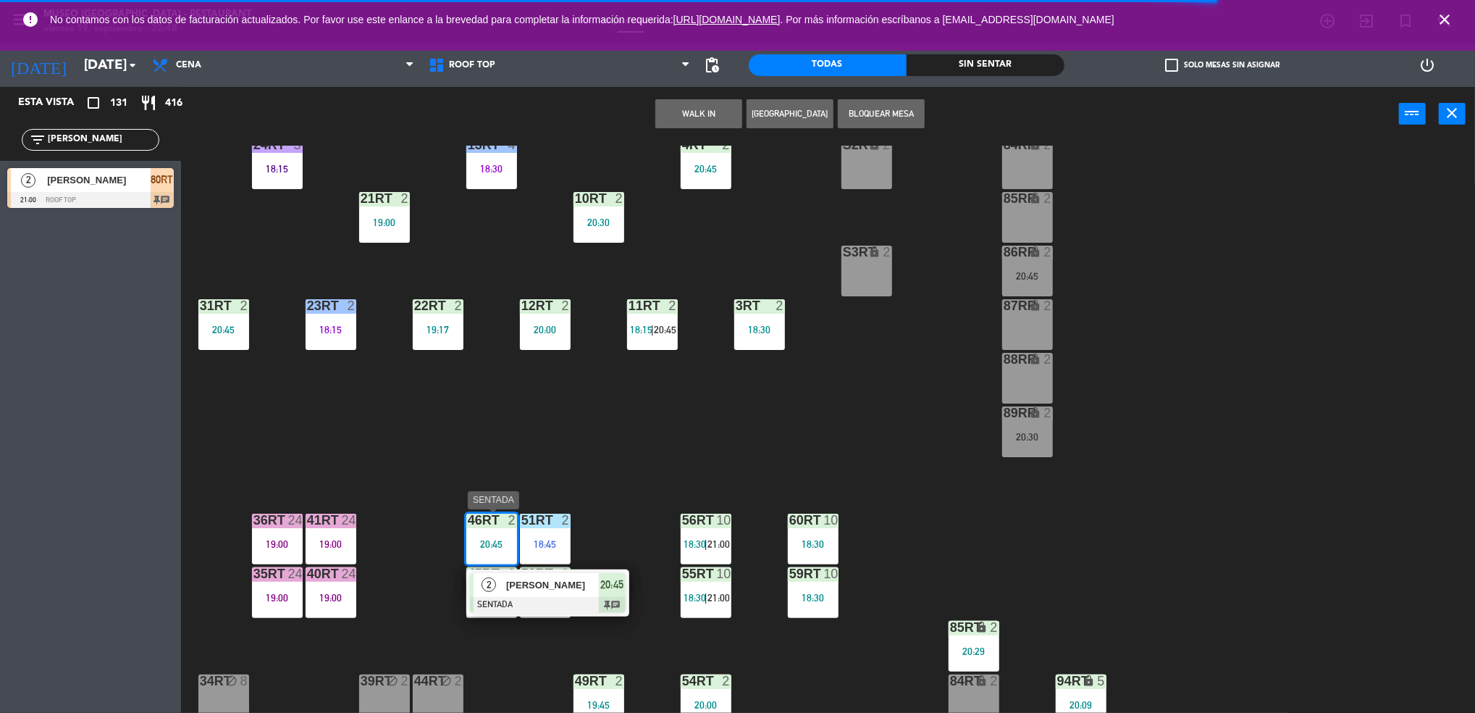
click at [532, 597] on div at bounding box center [548, 605] width 156 height 16
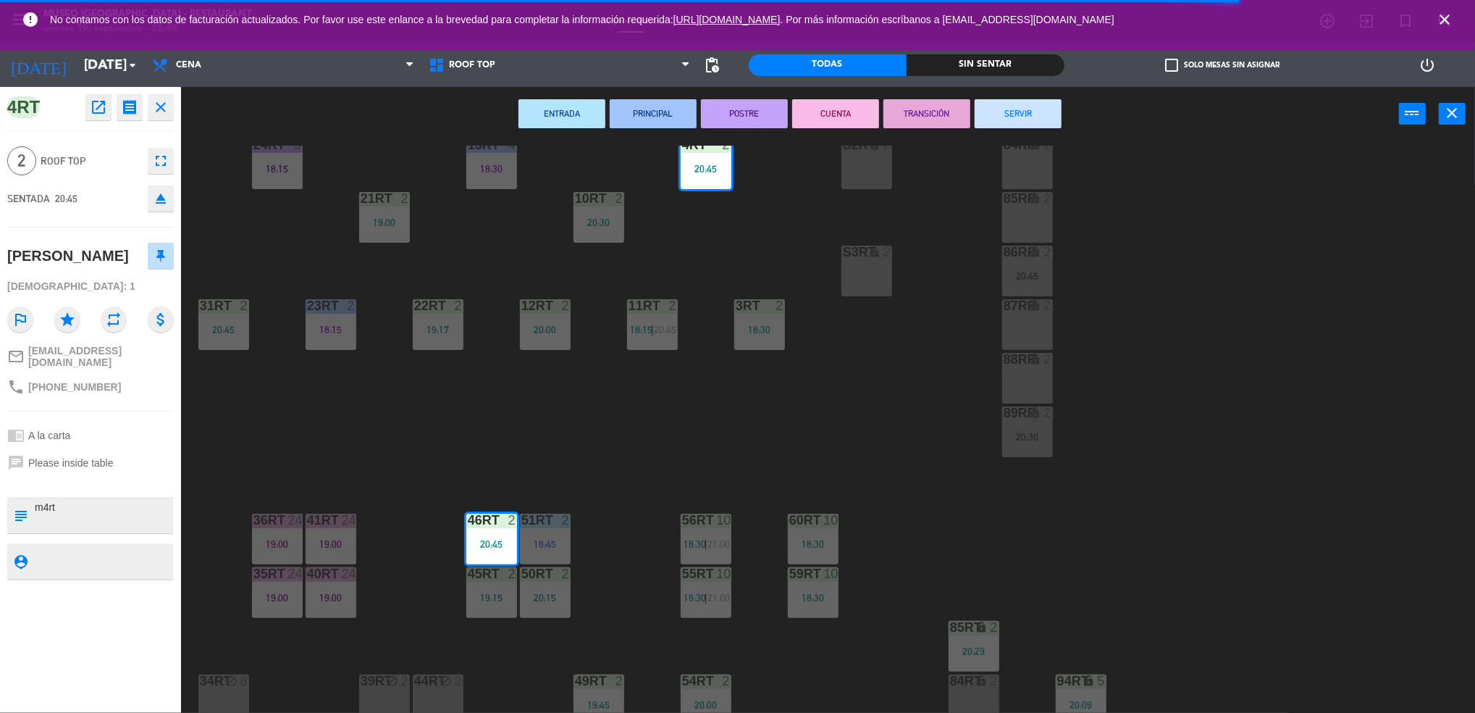
click at [70, 504] on textarea at bounding box center [102, 515] width 138 height 30
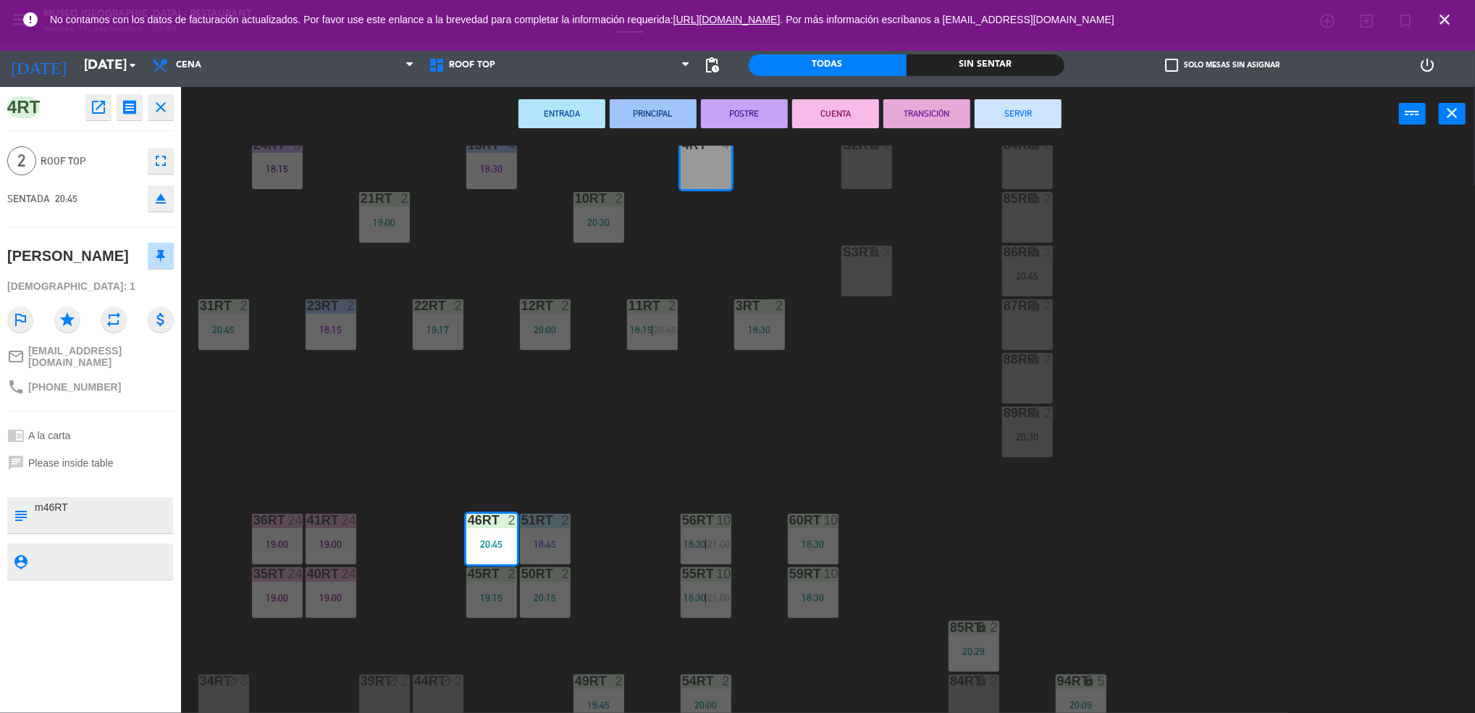
type textarea "m46RT"
click at [95, 292] on div "[DEMOGRAPHIC_DATA]: 1" at bounding box center [90, 286] width 167 height 25
click at [70, 255] on div "[PERSON_NAME]" at bounding box center [68, 256] width 122 height 24
click at [645, 481] on div "18RT 5 19:30 16RT 6 19:15 28RT 2 19:15 80RR lock 2 20:45 27RT 5 20:30 7RT 5 19:…" at bounding box center [836, 431] width 1280 height 571
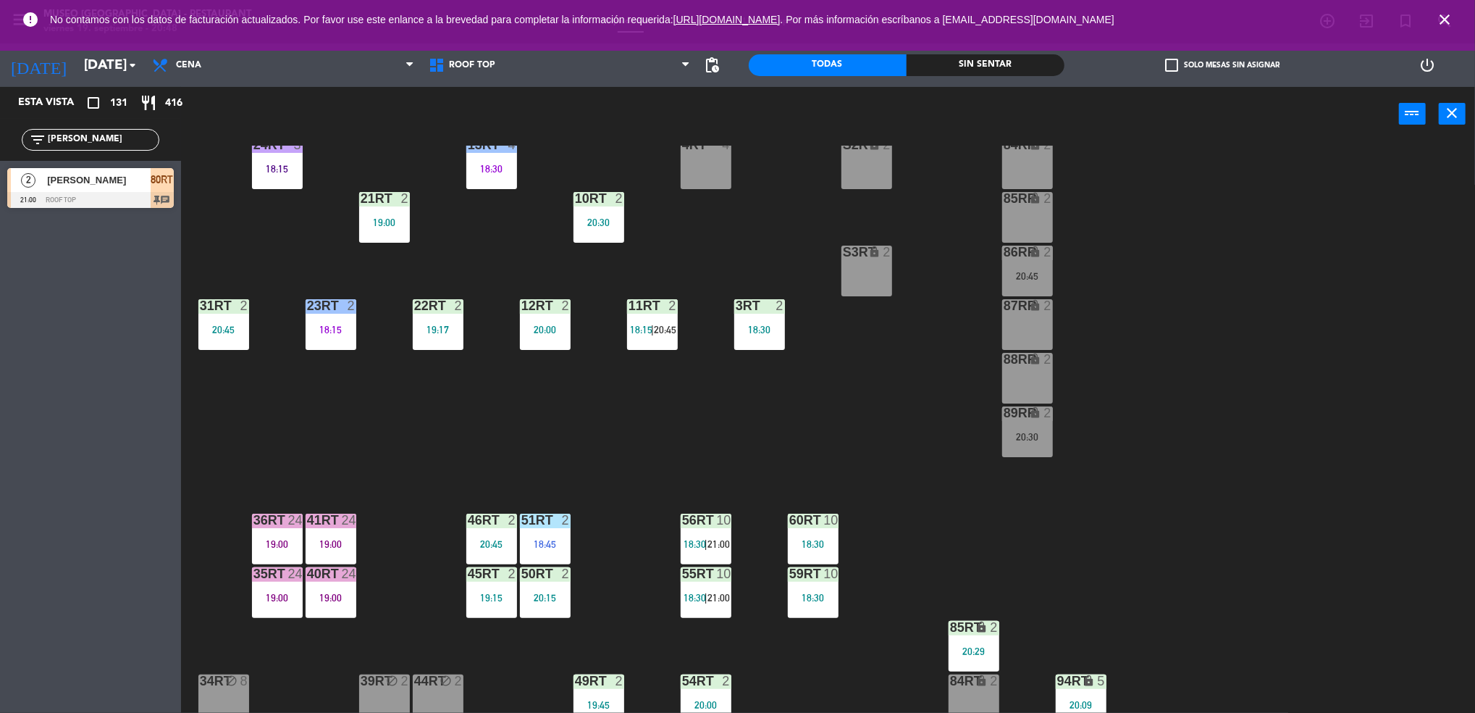
click at [475, 546] on div "20:45" at bounding box center [491, 544] width 51 height 10
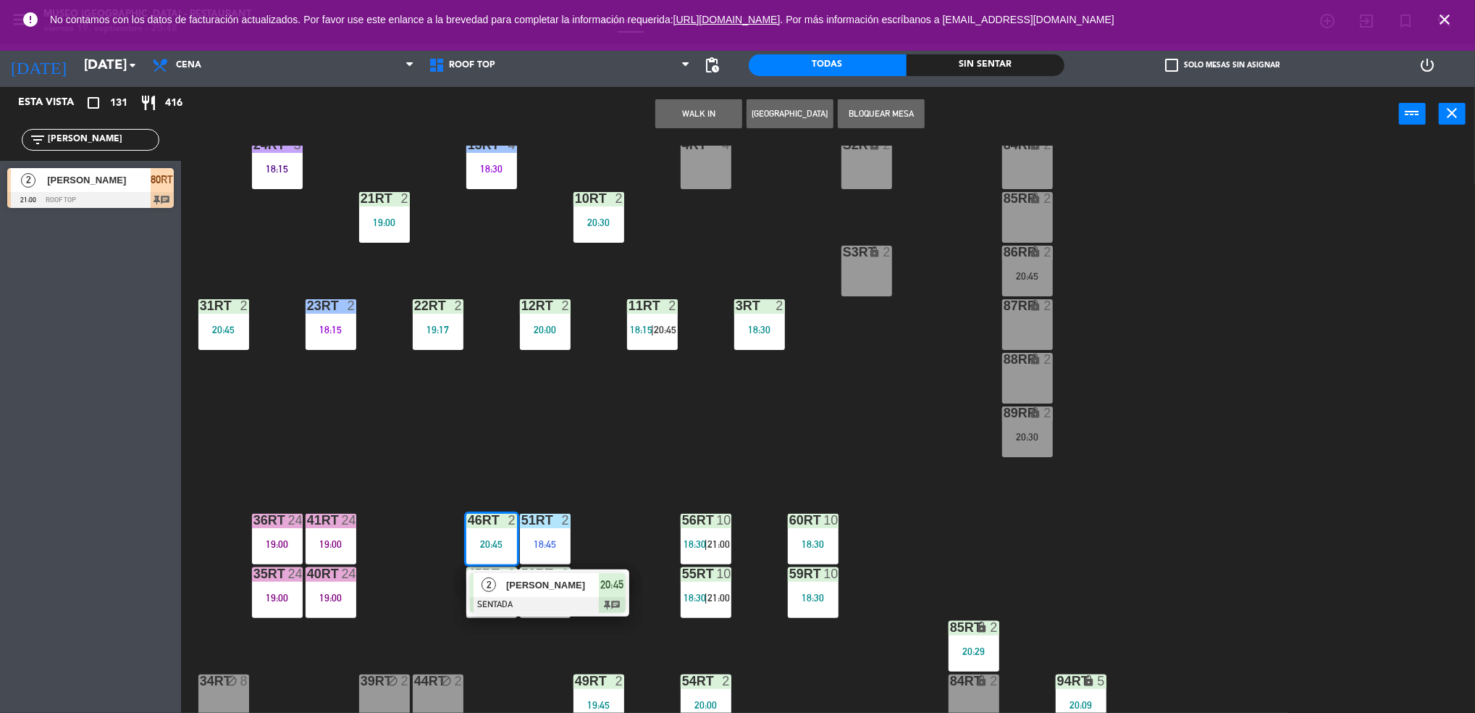
click at [520, 585] on span "[PERSON_NAME]" at bounding box center [552, 584] width 93 height 15
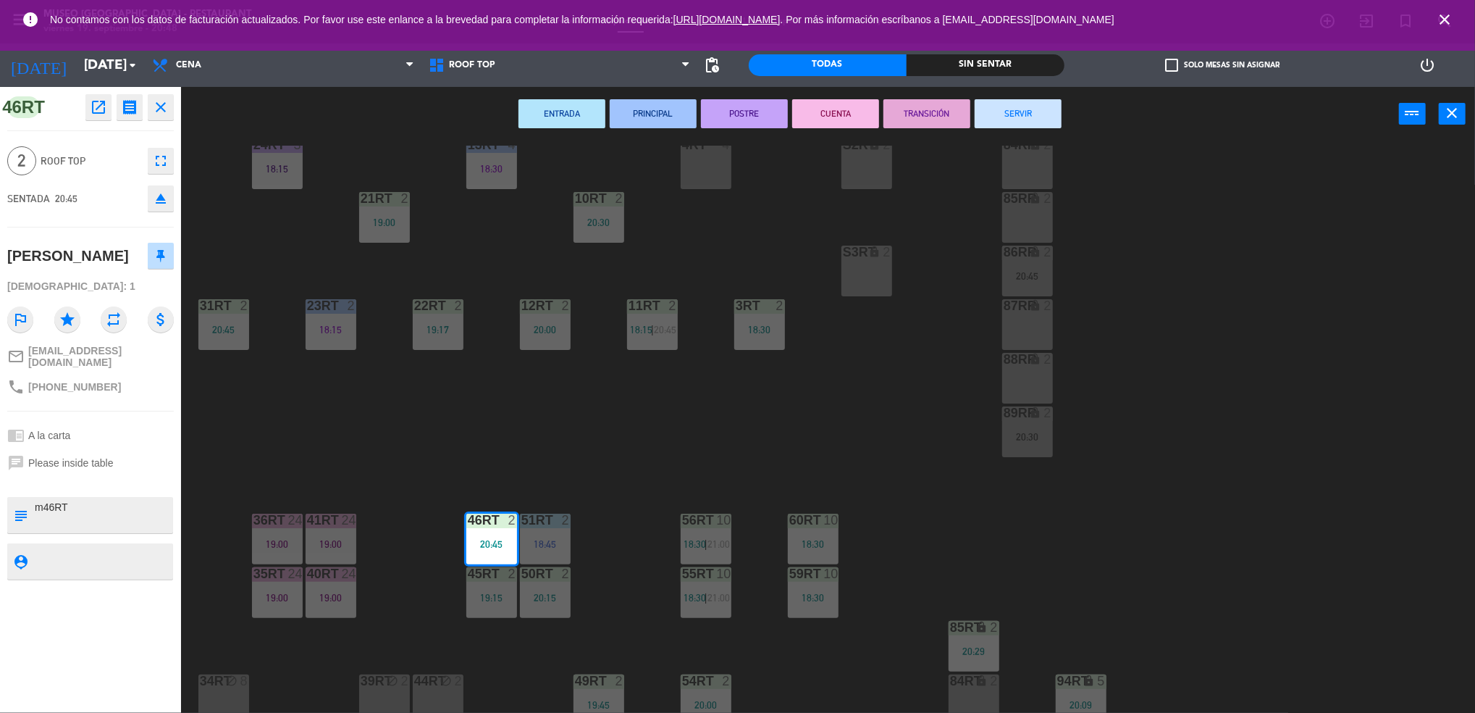
click at [534, 461] on div "18RT 5 19:30 16RT 6 19:15 28RT 2 19:15 80RR lock 2 20:45 27RT 5 20:30 7RT 5 19:…" at bounding box center [836, 431] width 1280 height 571
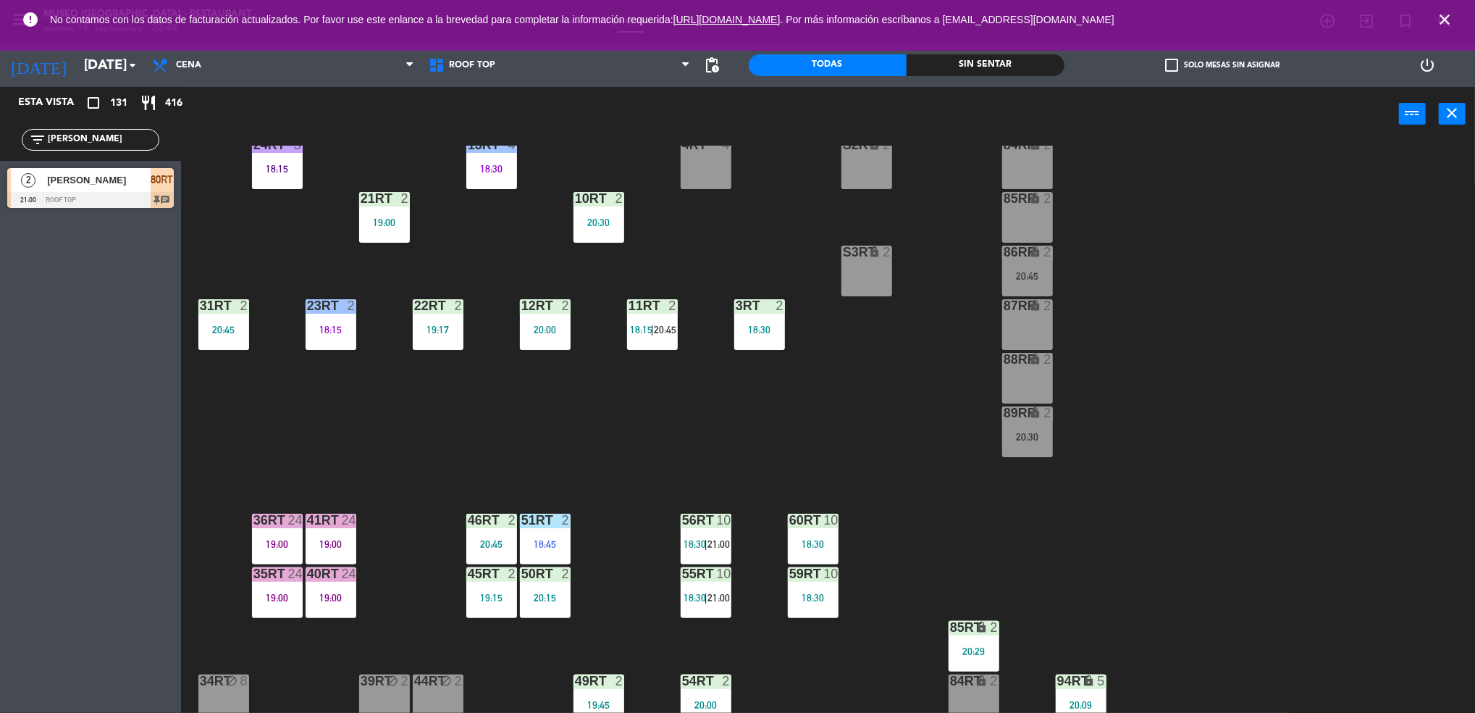
click at [474, 542] on div "20:45" at bounding box center [491, 544] width 51 height 10
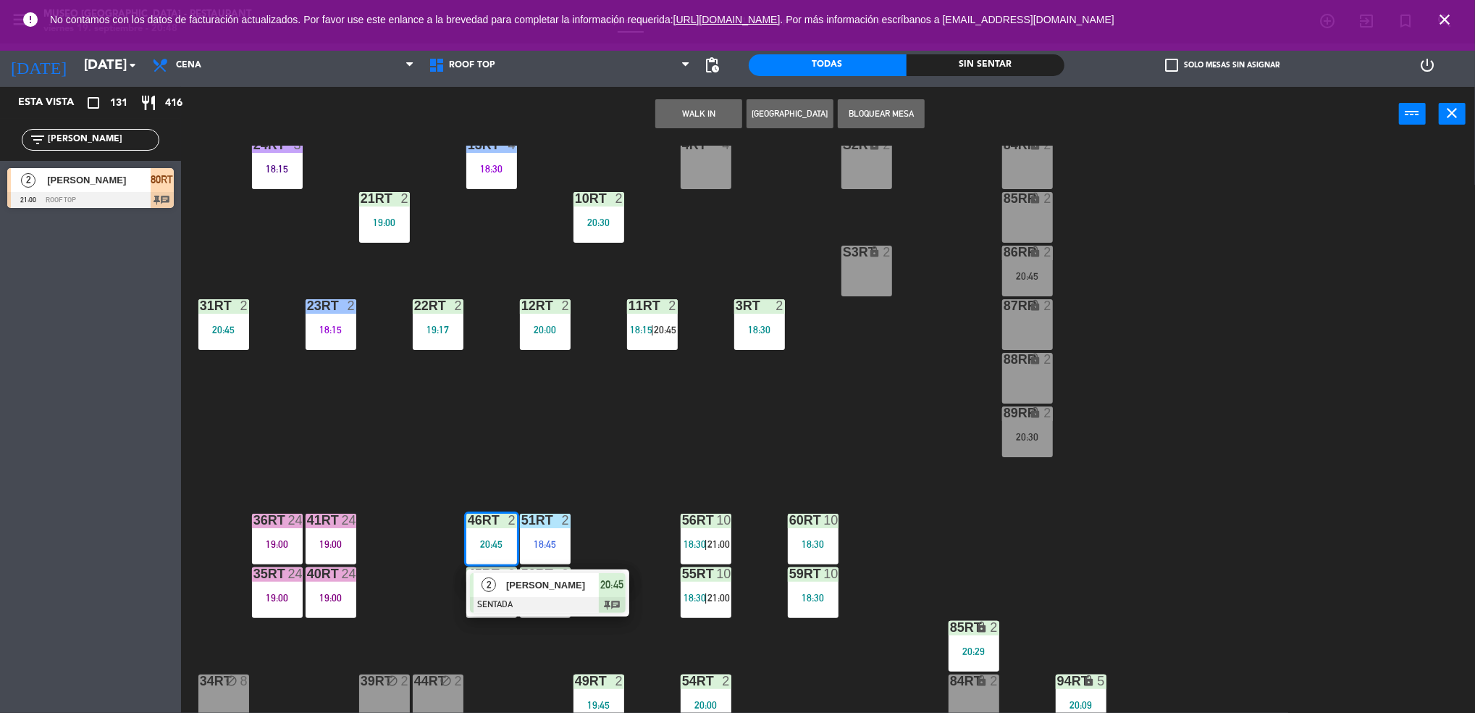
click at [539, 416] on div "18RT 5 19:30 16RT 6 19:15 28RT 2 19:15 80RR lock 2 20:45 27RT 5 20:30 7RT 5 19:…" at bounding box center [836, 431] width 1280 height 571
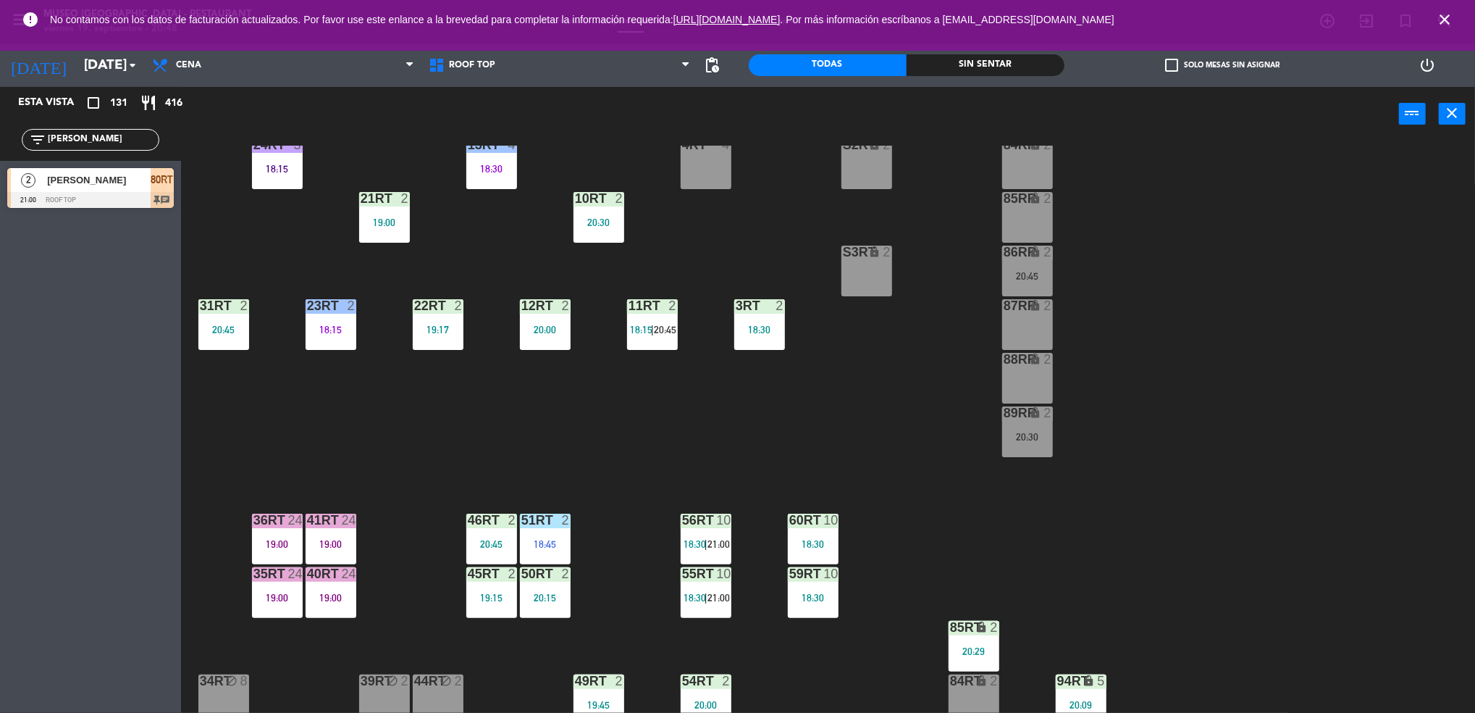
drag, startPoint x: 124, startPoint y: 141, endPoint x: 0, endPoint y: 146, distance: 124.0
click at [0, 147] on html "close × Museo Larco Café - Restaurant × chrome_reader_mode Listado de Reservas …" at bounding box center [737, 356] width 1475 height 713
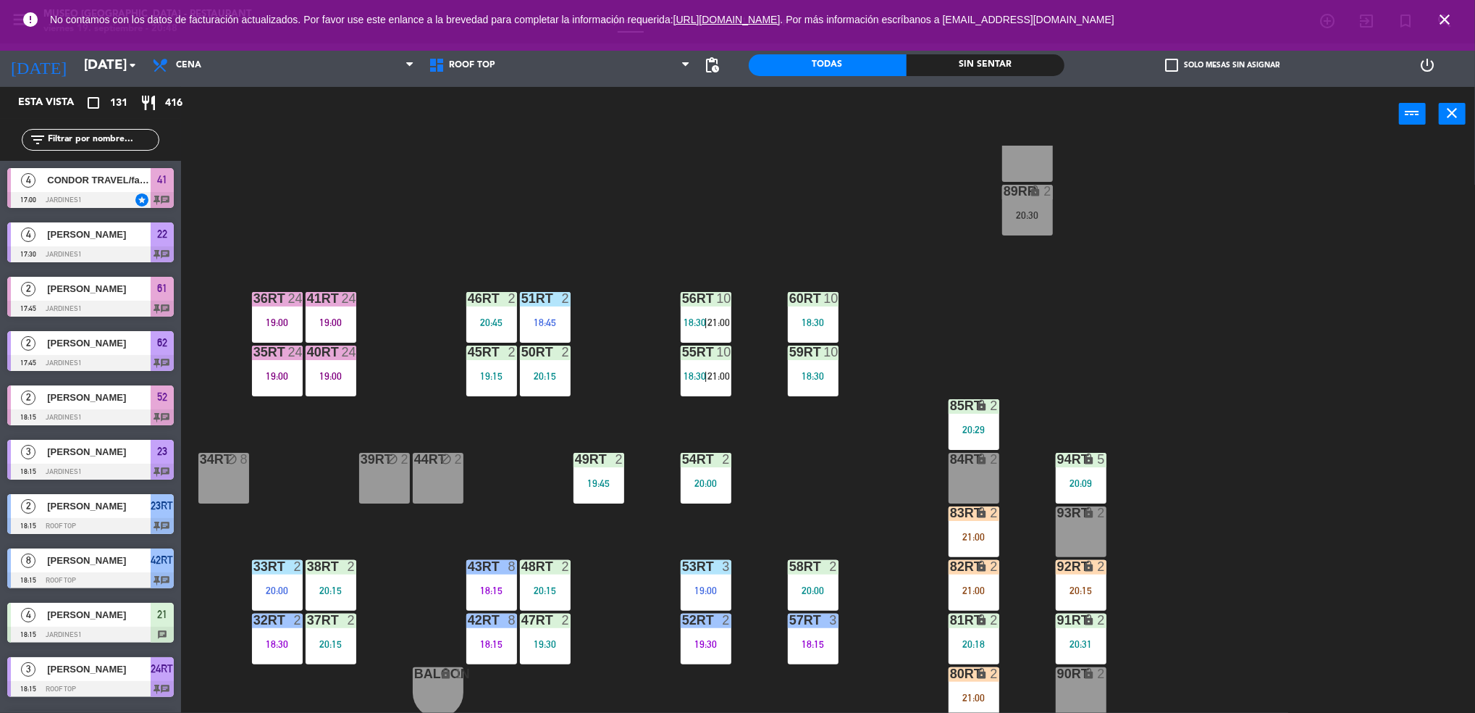
scroll to position [0, 0]
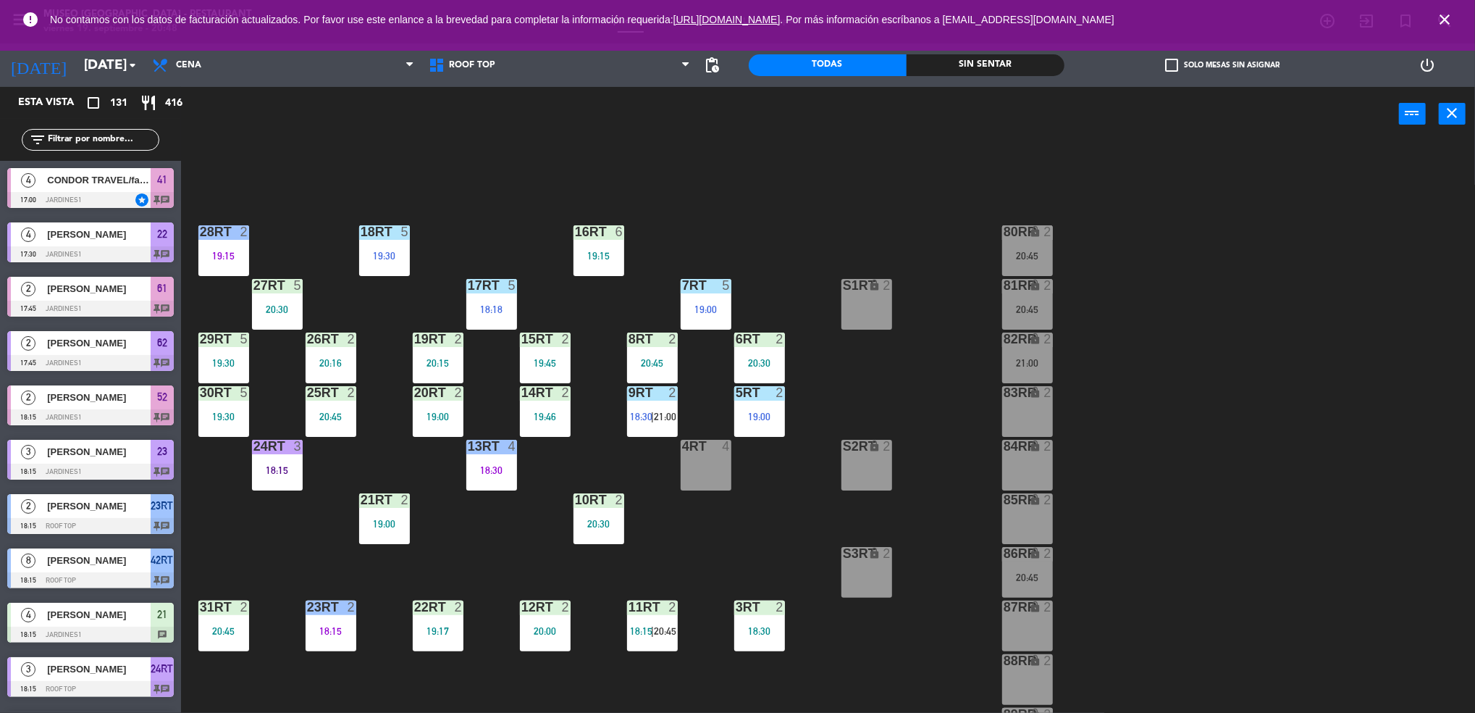
click at [503, 466] on div "18:30" at bounding box center [491, 470] width 51 height 10
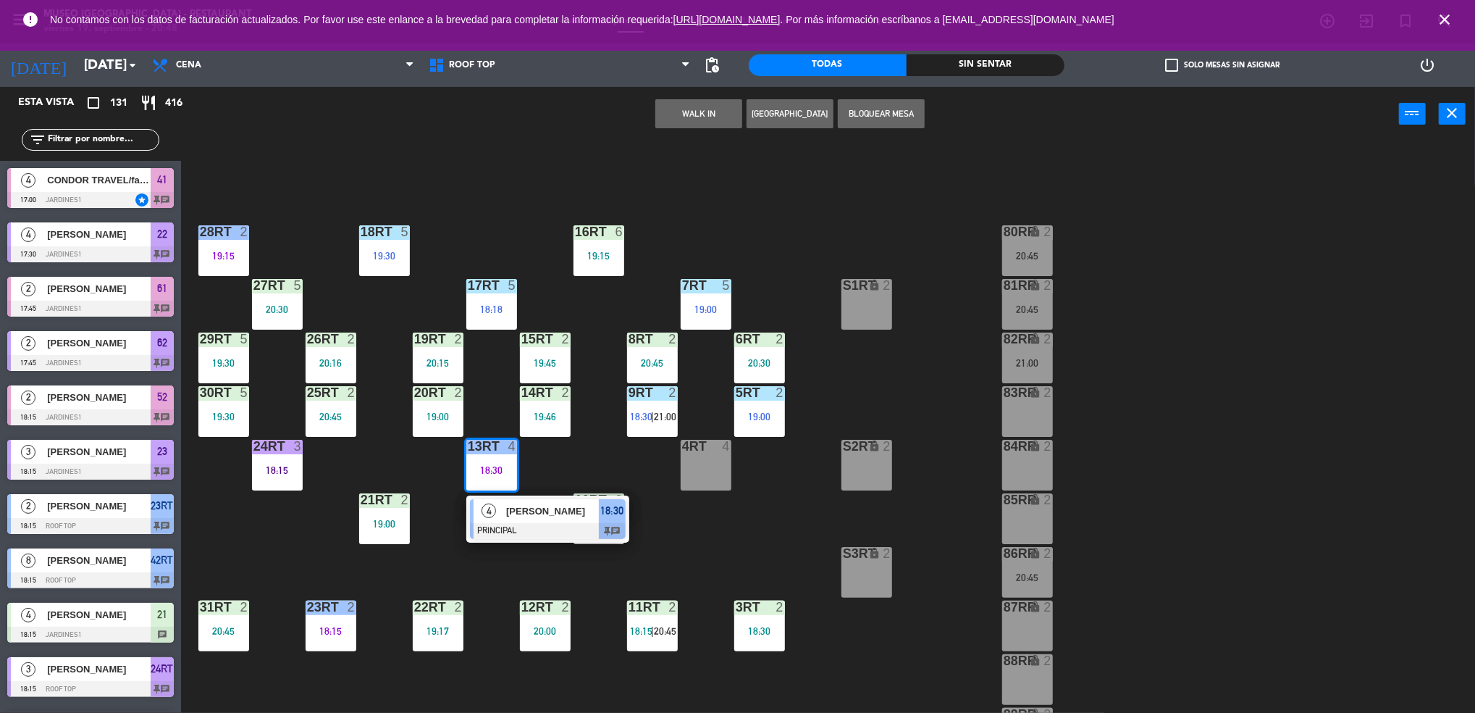
click at [555, 513] on span "[PERSON_NAME]" at bounding box center [552, 510] width 93 height 15
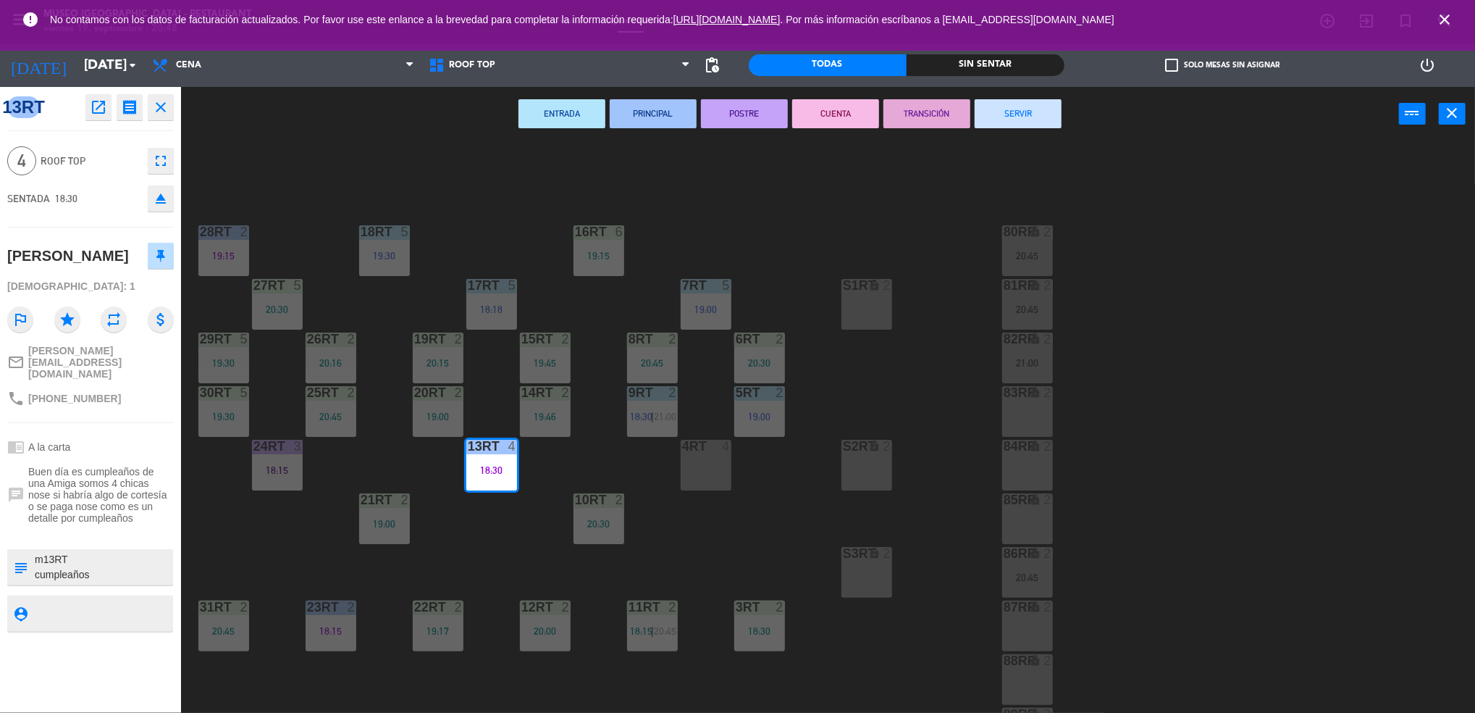
click at [942, 107] on button "TRANSICIÓN" at bounding box center [927, 113] width 87 height 29
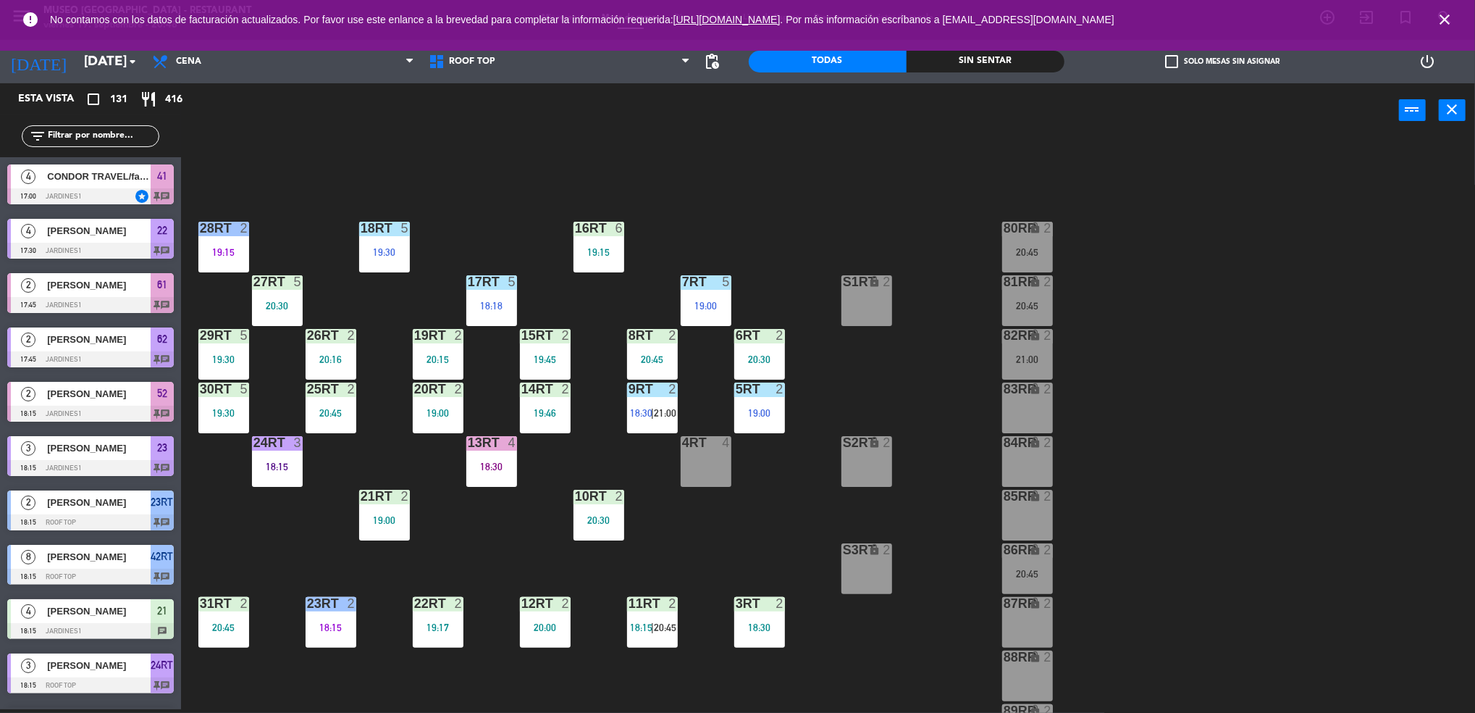
scroll to position [523, 0]
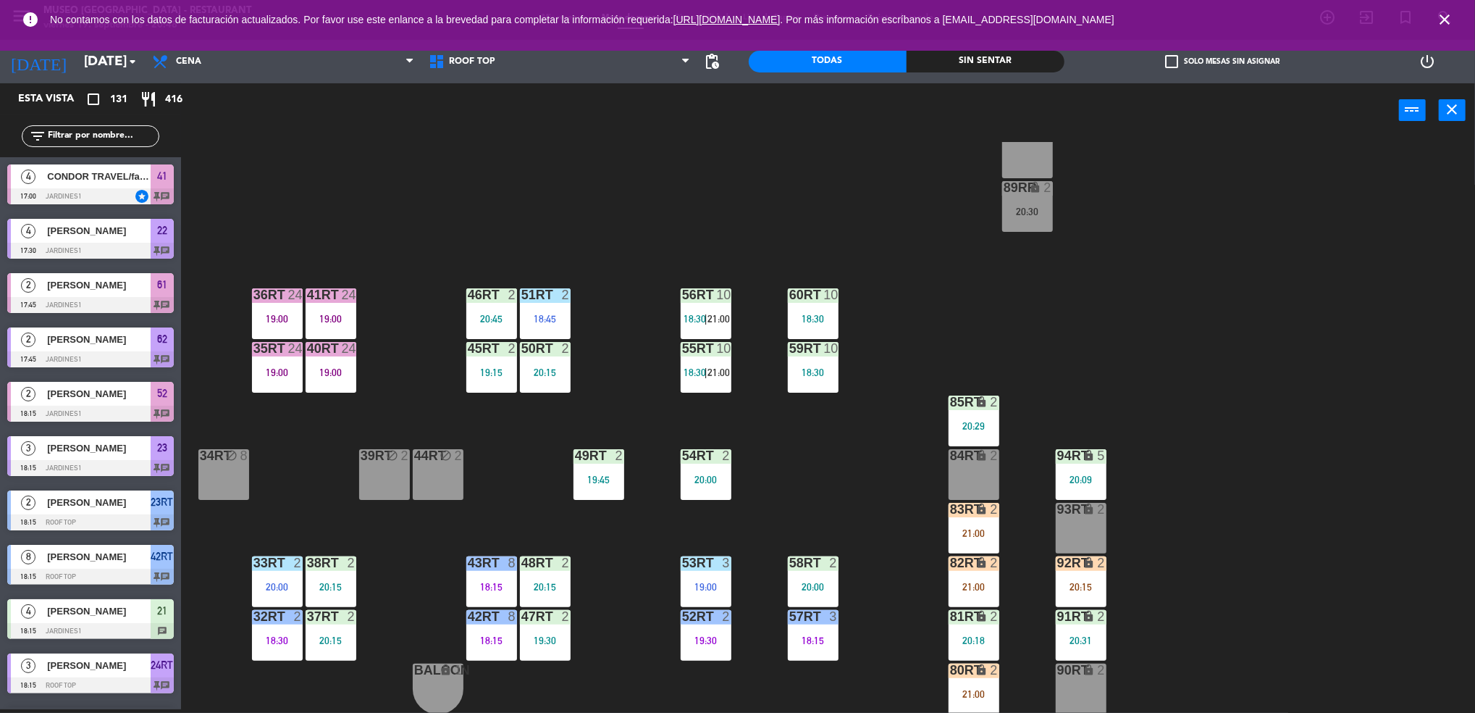
click at [540, 464] on div "18RT 5 19:30 16RT 6 19:15 28RT 2 19:15 80RR lock 2 20:45 27RT 5 20:30 7RT 5 19:…" at bounding box center [836, 427] width 1280 height 571
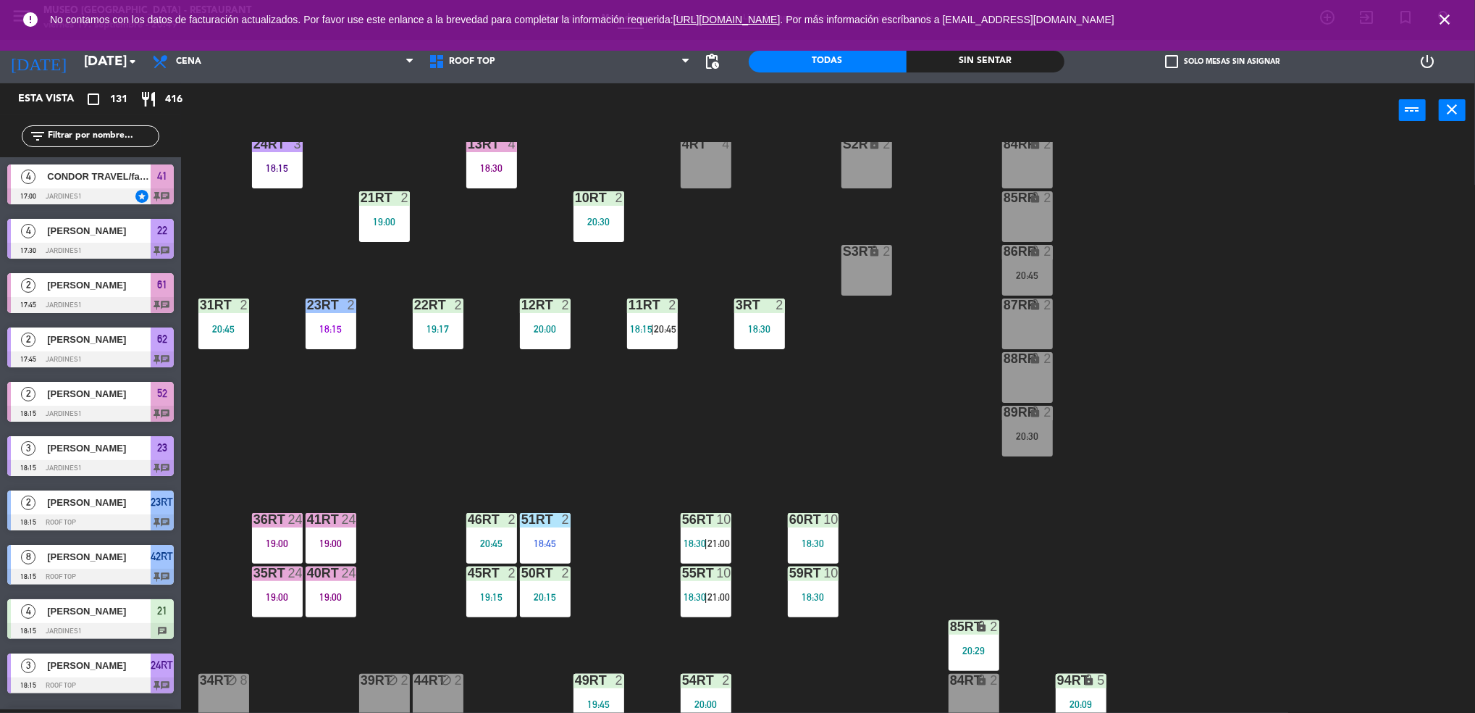
scroll to position [295, 0]
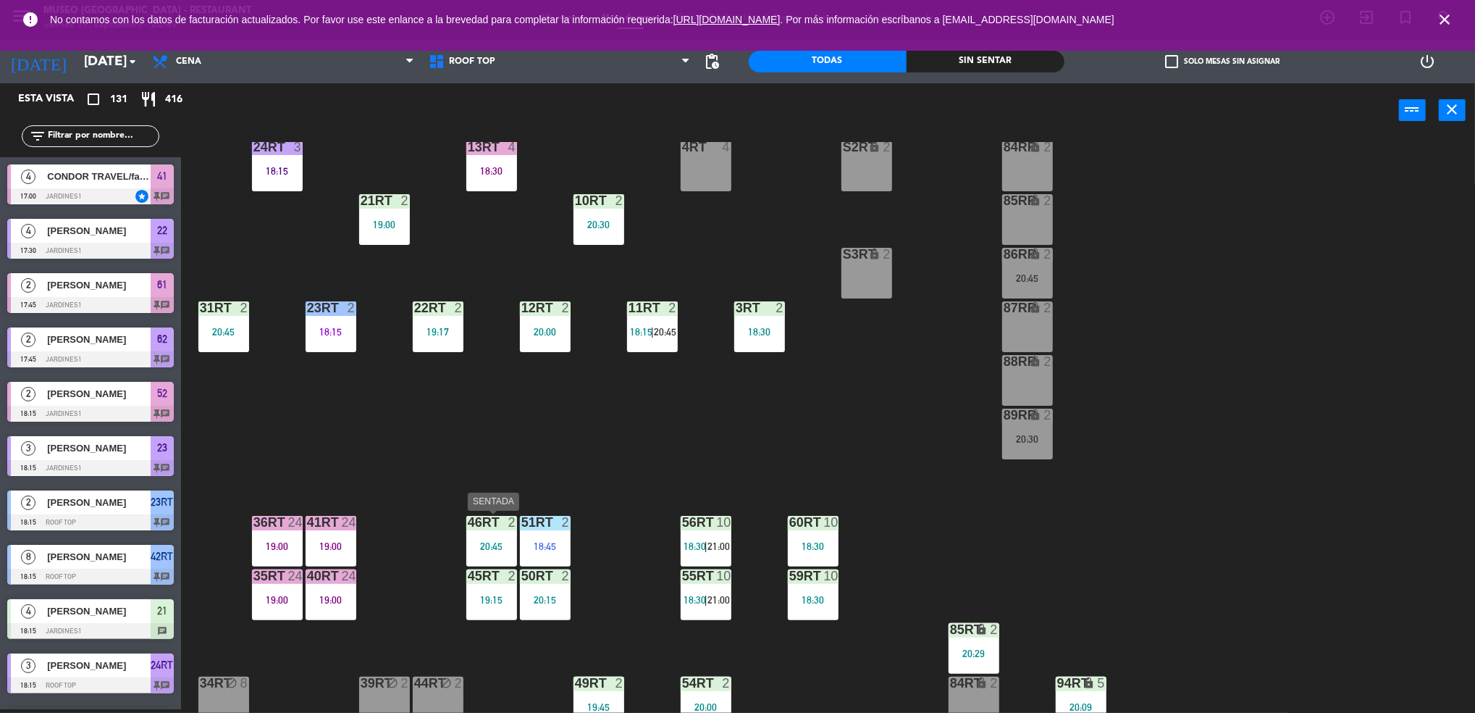
click at [489, 537] on div "46RT 2 20:45" at bounding box center [491, 541] width 51 height 51
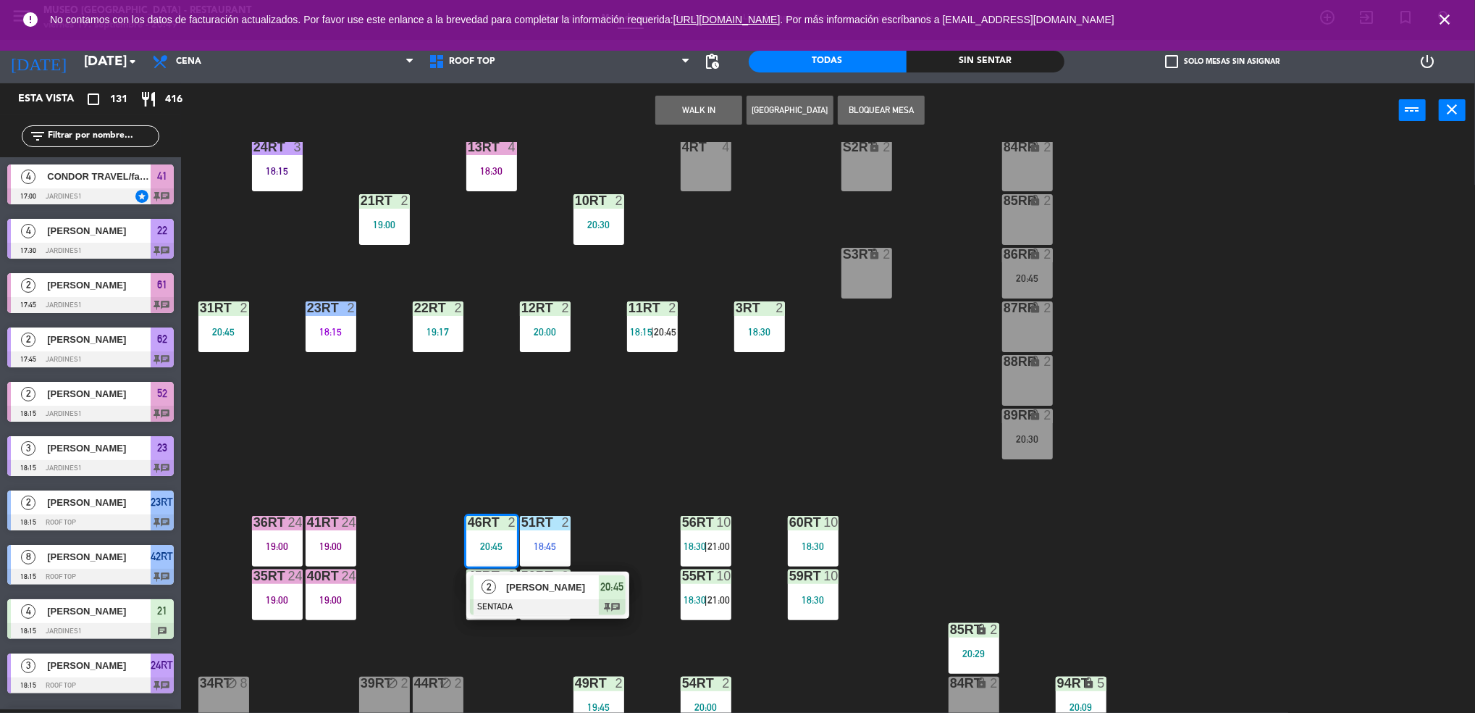
click at [548, 593] on span "[PERSON_NAME]" at bounding box center [552, 586] width 93 height 15
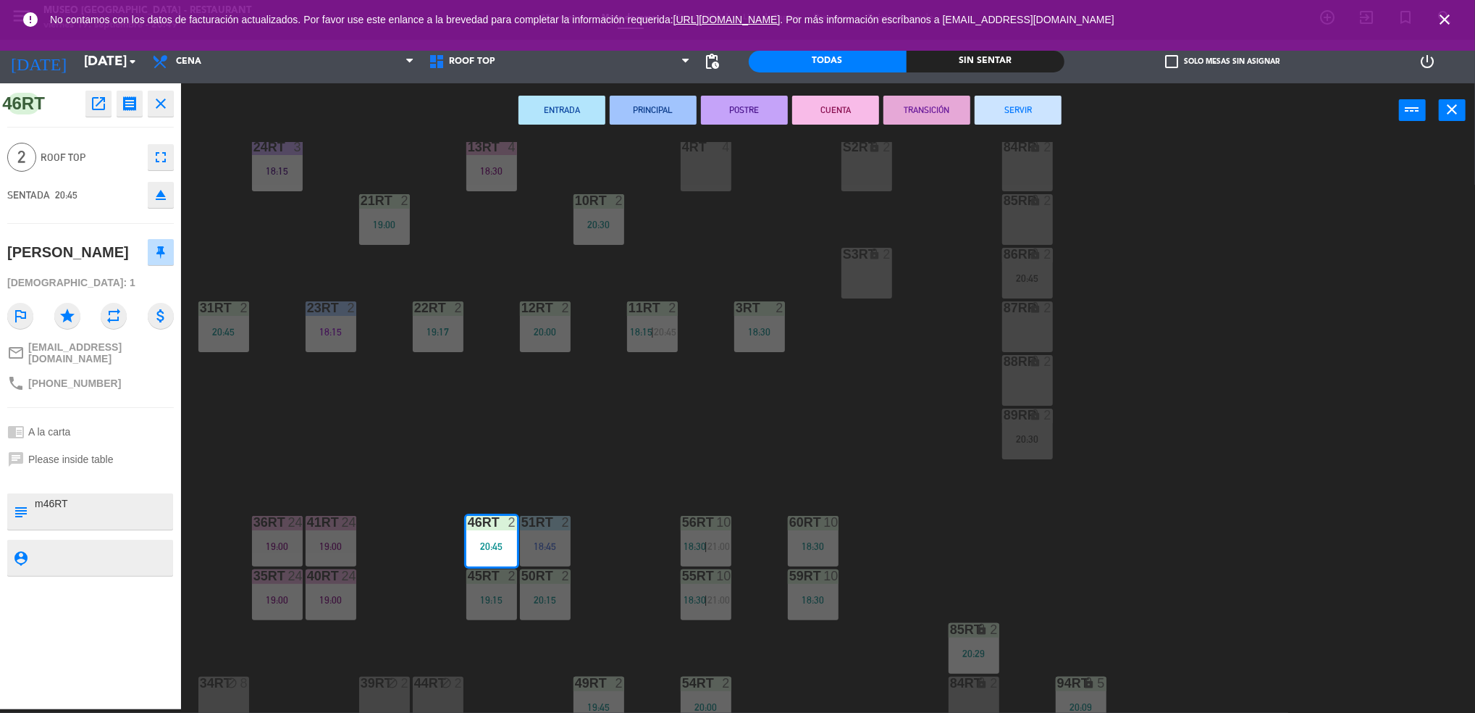
click at [72, 499] on textarea at bounding box center [102, 511] width 138 height 30
type textarea "m46RT aniversario"
click at [104, 263] on div "[PERSON_NAME]" at bounding box center [90, 252] width 167 height 36
click at [142, 276] on div "[DEMOGRAPHIC_DATA]: 1" at bounding box center [90, 282] width 167 height 25
click at [679, 471] on div "18RT 5 19:30 16RT 6 19:15 28RT 2 19:15 80RR lock 2 20:45 27RT 5 20:30 7RT 5 19:…" at bounding box center [836, 427] width 1280 height 571
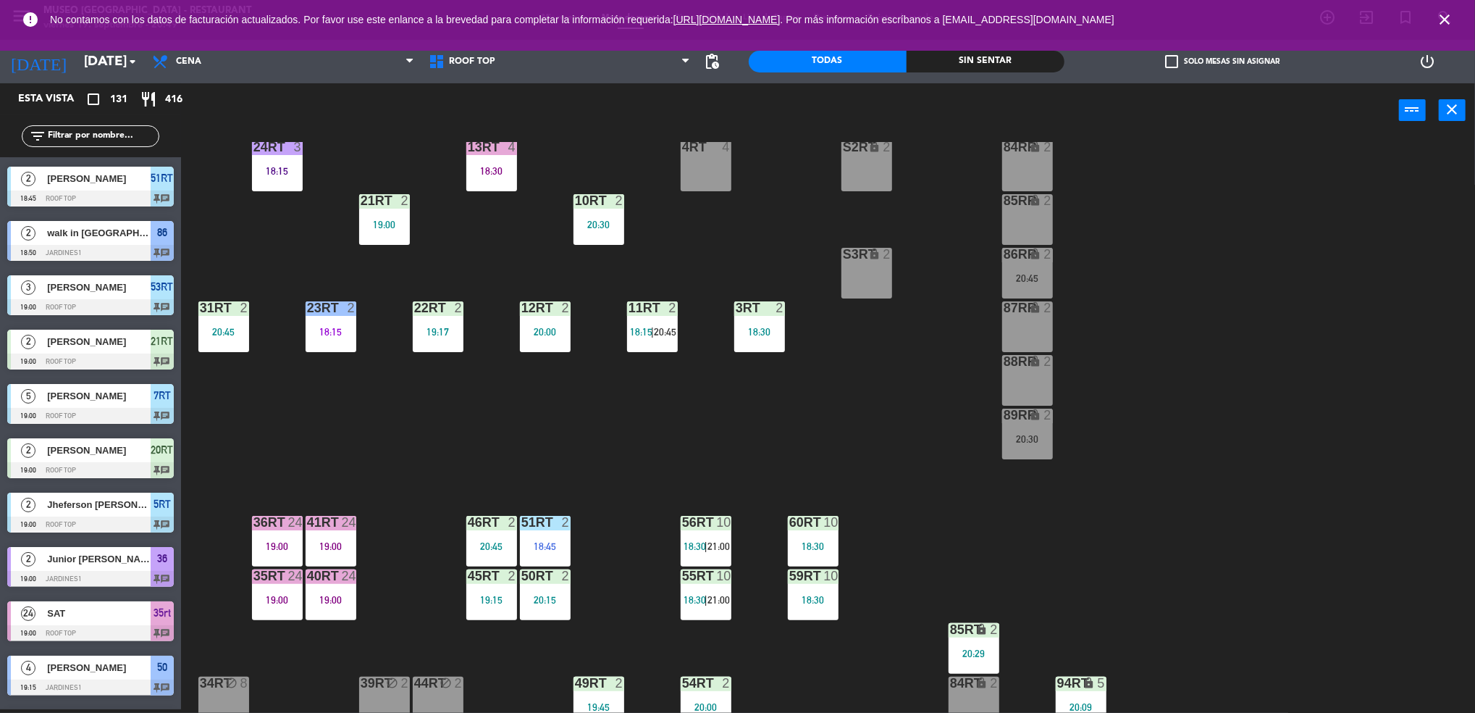
scroll to position [523, 0]
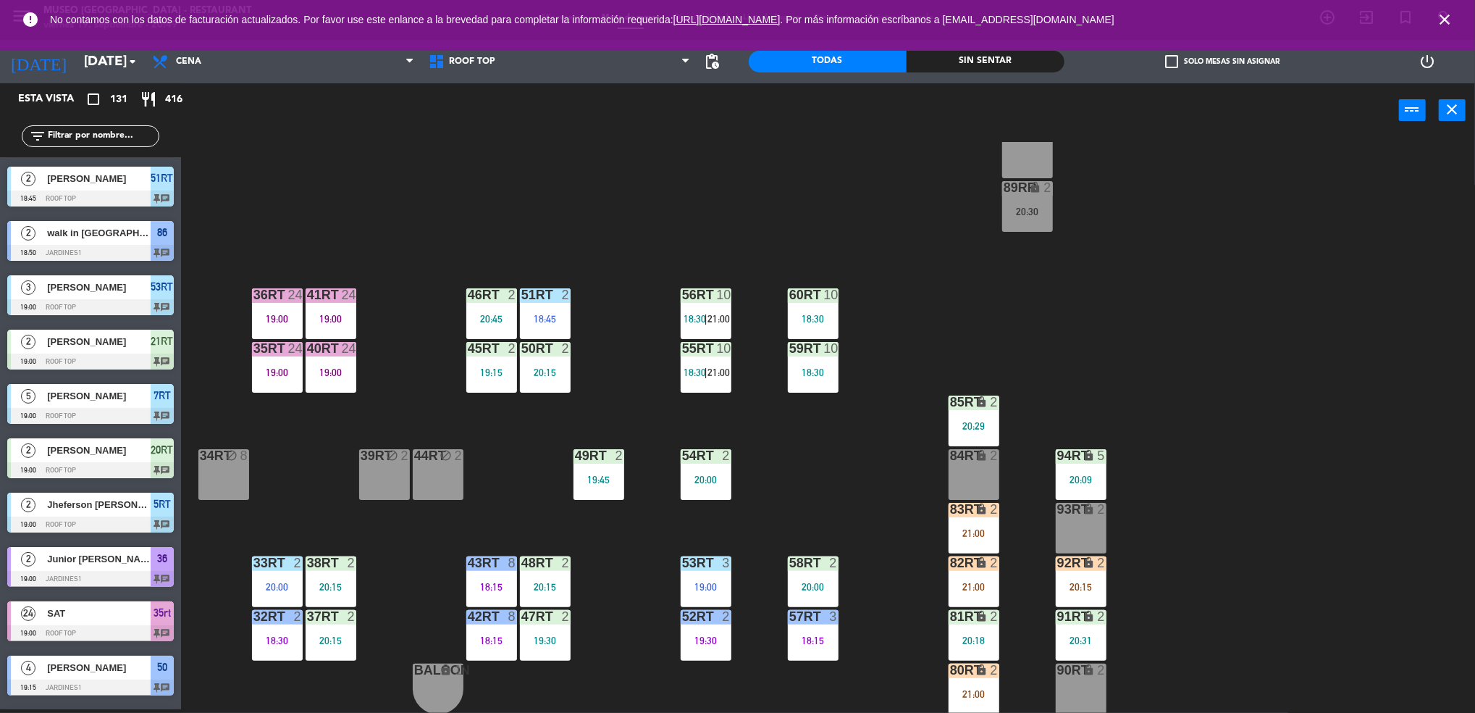
click at [865, 524] on div "18RT 5 19:30 16RT 6 19:15 28RT 2 19:15 80RR lock 2 20:45 27RT 5 20:30 7RT 5 19:…" at bounding box center [836, 427] width 1280 height 571
click at [1076, 579] on div "92RT lock 2 20:15" at bounding box center [1081, 581] width 51 height 51
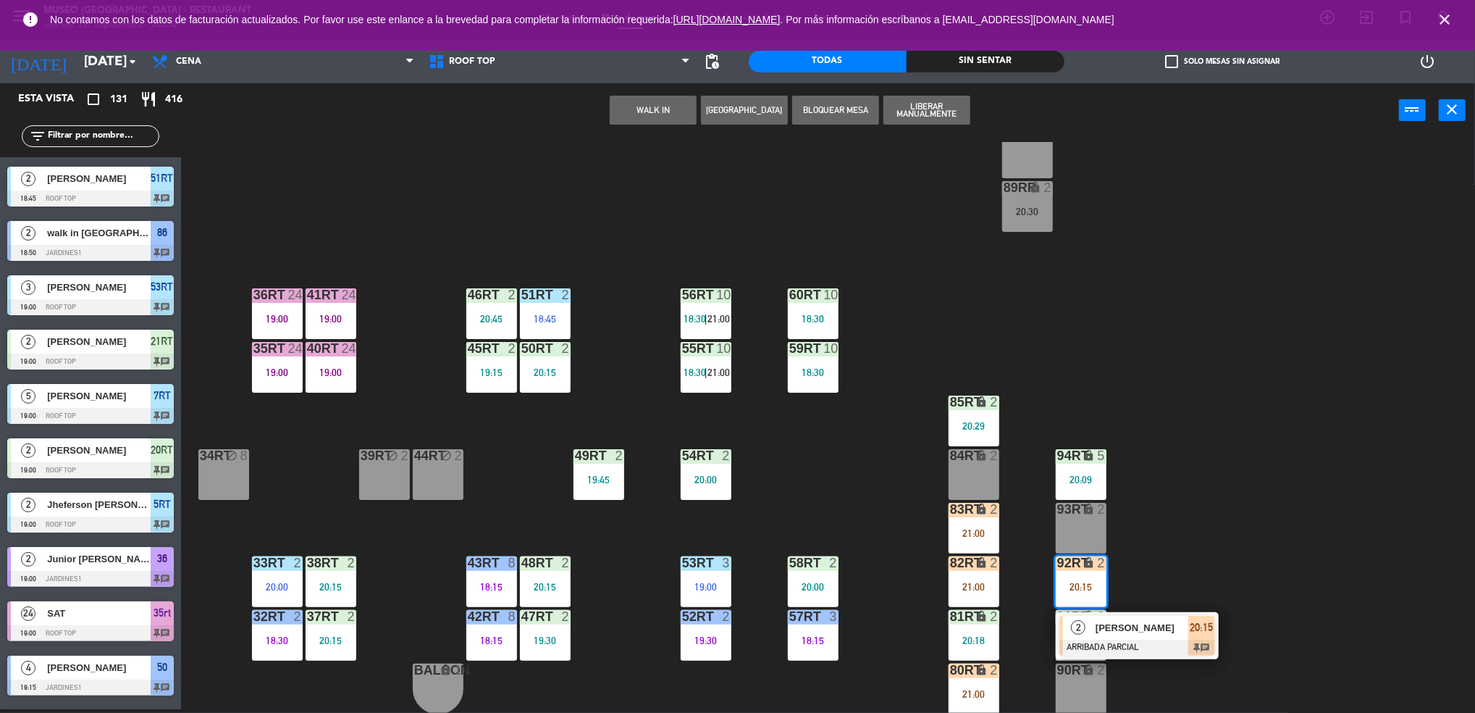
click at [1022, 574] on div "18RT 5 19:30 16RT 6 19:15 28RT 2 19:15 80RR lock 2 20:45 27RT 5 20:30 7RT 5 19:…" at bounding box center [836, 427] width 1280 height 571
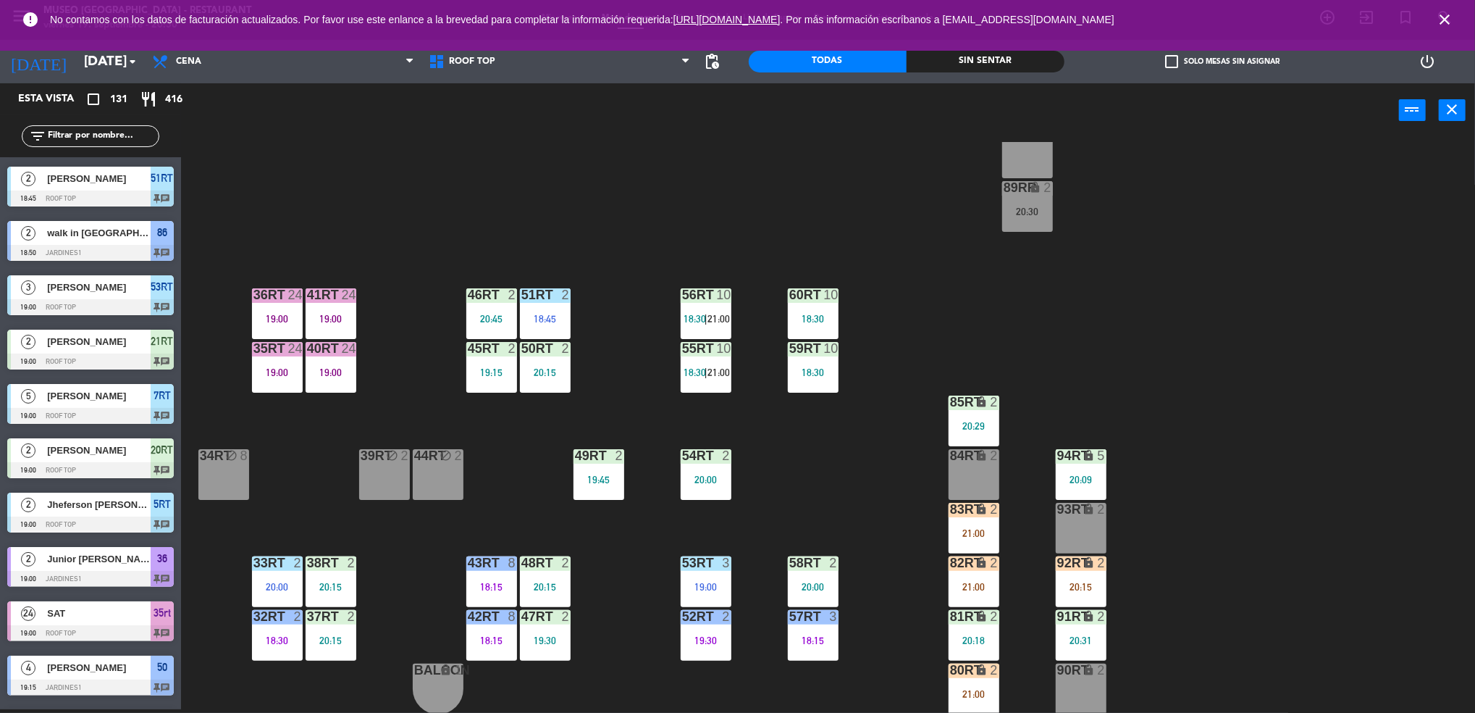
click at [981, 528] on div "21:00" at bounding box center [974, 533] width 51 height 10
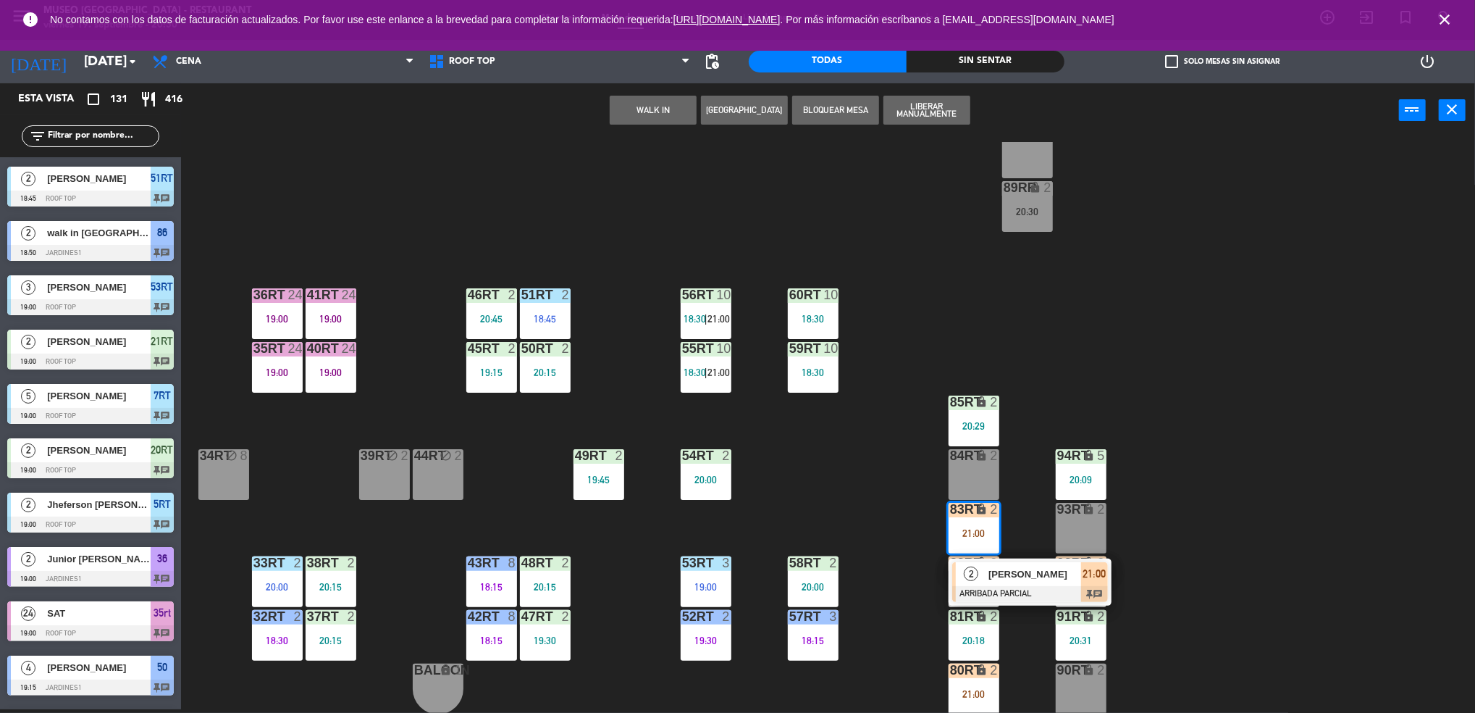
click at [1023, 582] on span "[PERSON_NAME]" at bounding box center [1035, 573] width 93 height 15
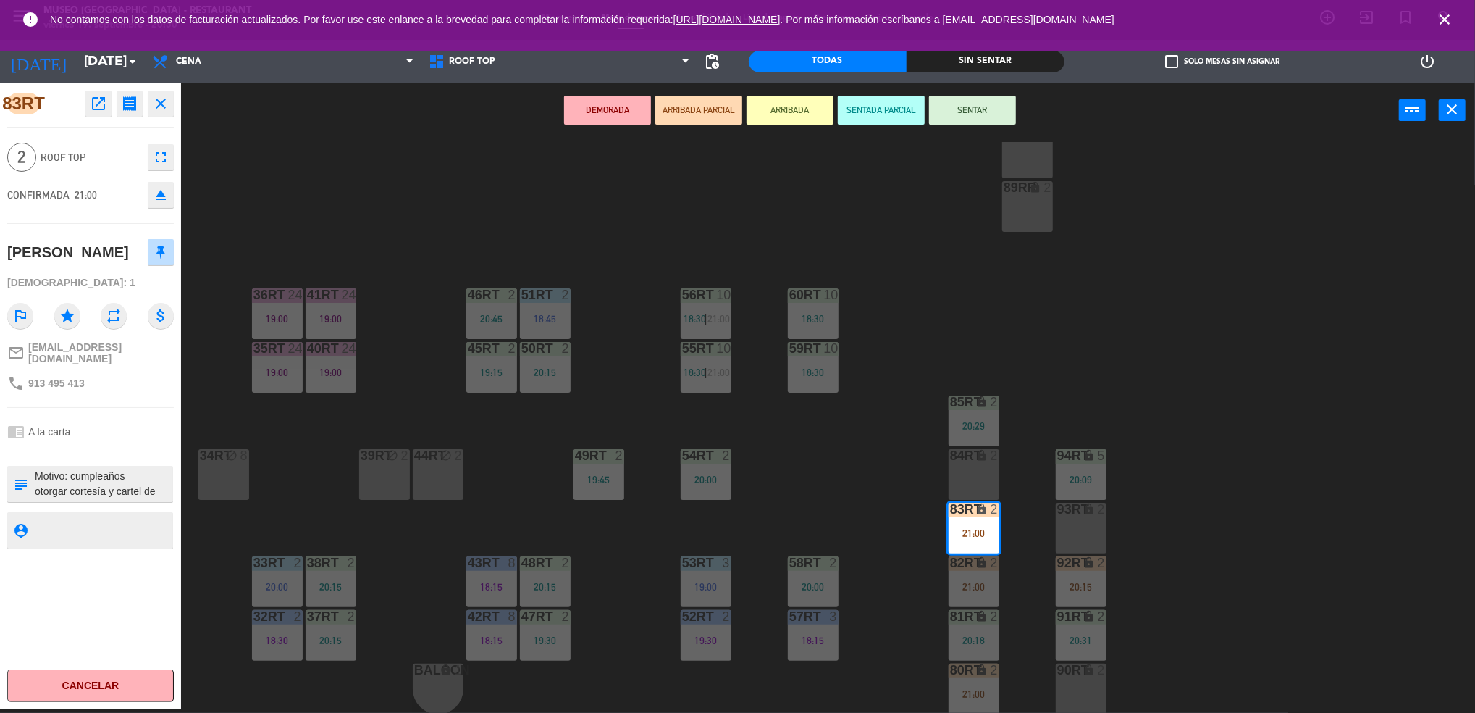
click at [826, 474] on div "18RT 5 19:30 16RT 6 19:15 28RT 2 19:15 80RR lock 2 20:45 27RT 5 20:30 7RT 5 19:…" at bounding box center [836, 427] width 1280 height 571
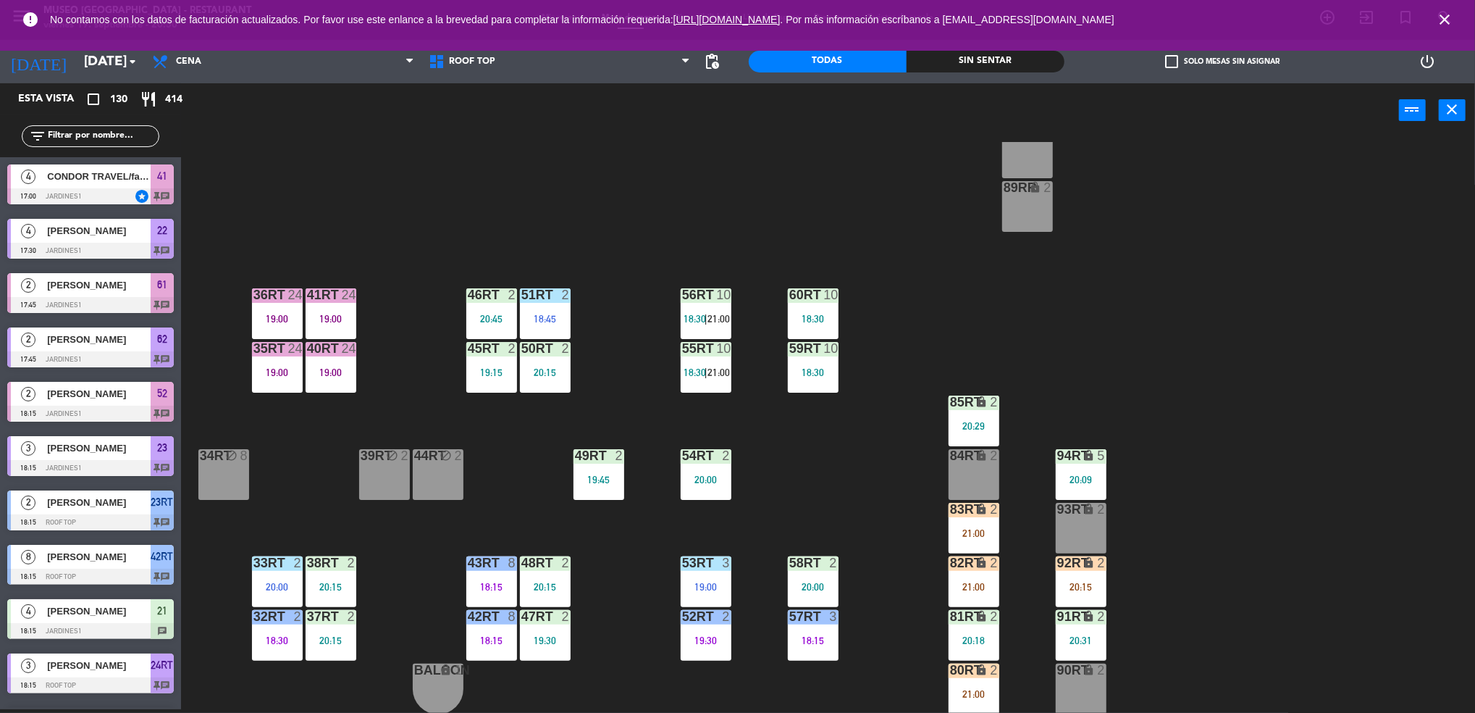
scroll to position [2423, 0]
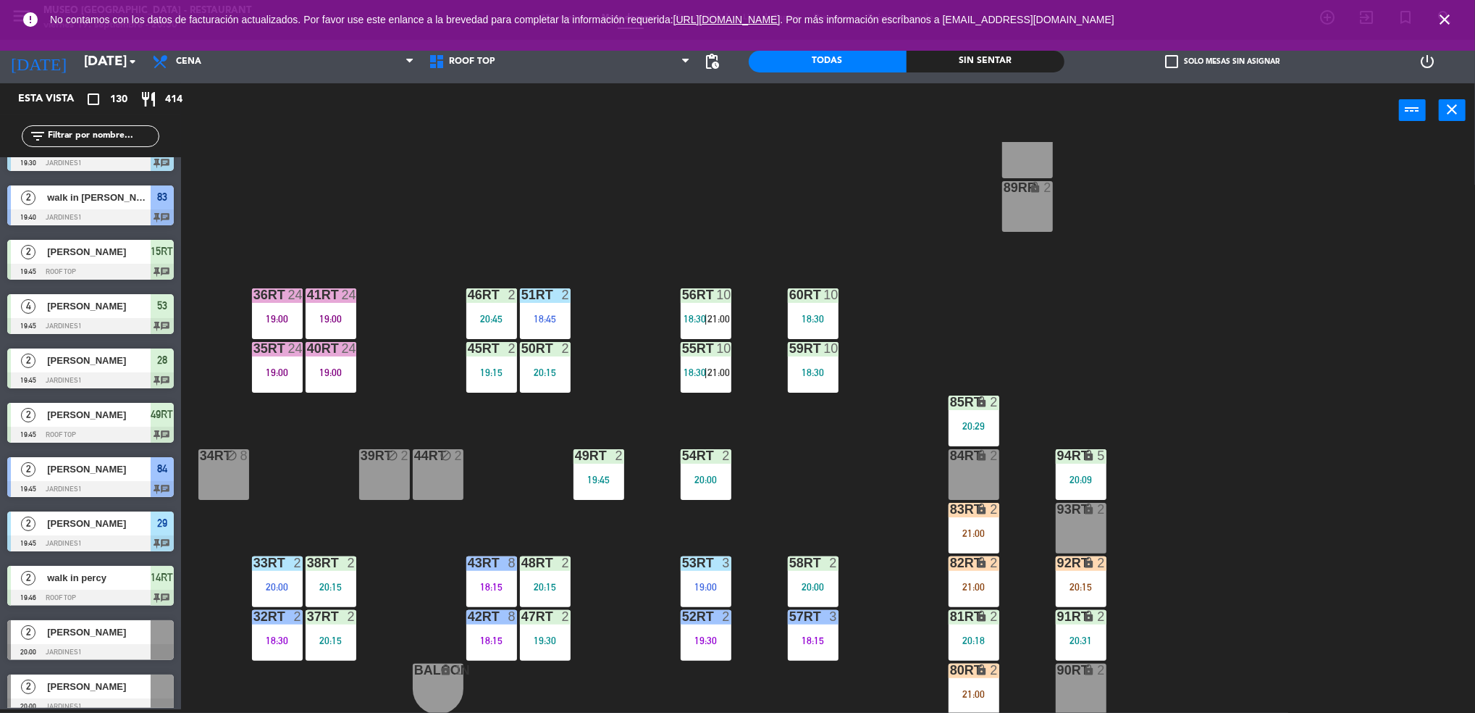
click at [966, 552] on div "83RT lock 2 21:00" at bounding box center [974, 528] width 51 height 51
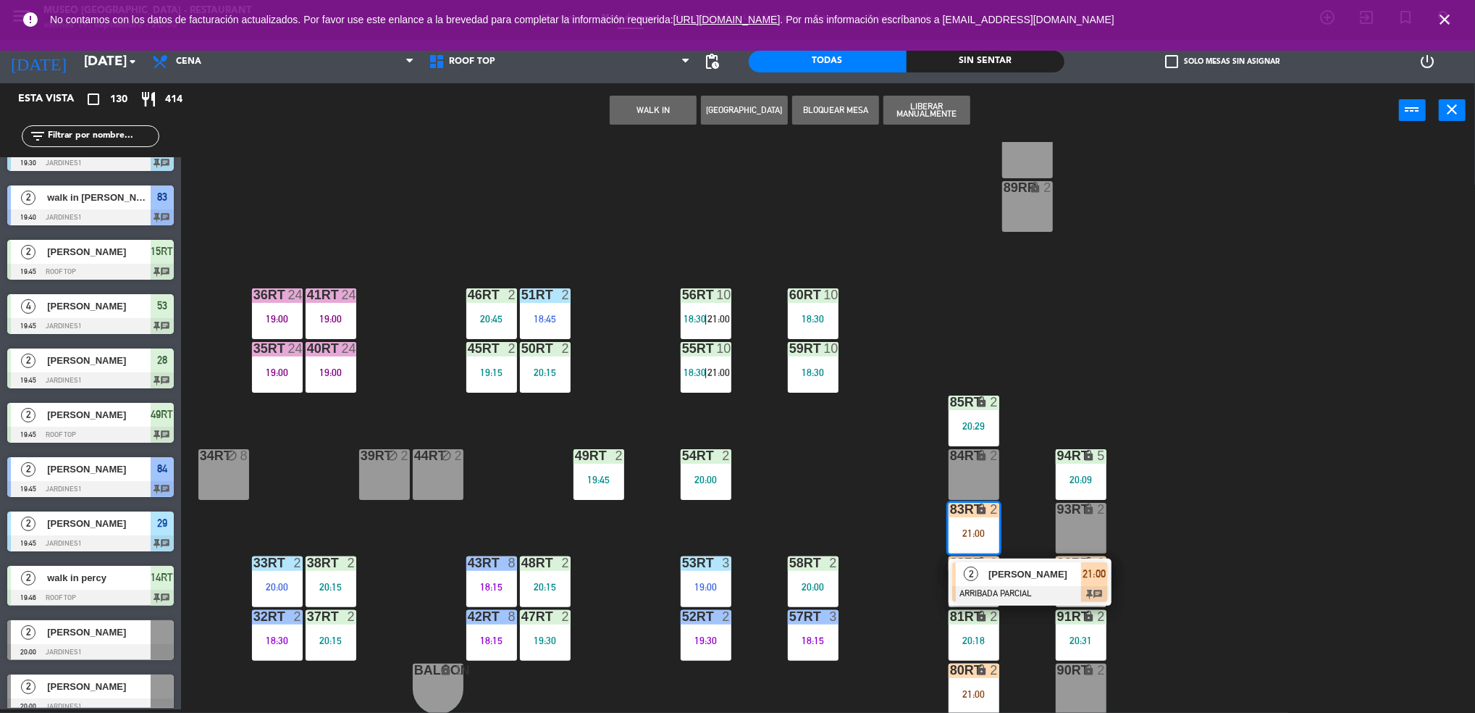
click at [1020, 580] on span "[PERSON_NAME]" at bounding box center [1035, 573] width 93 height 15
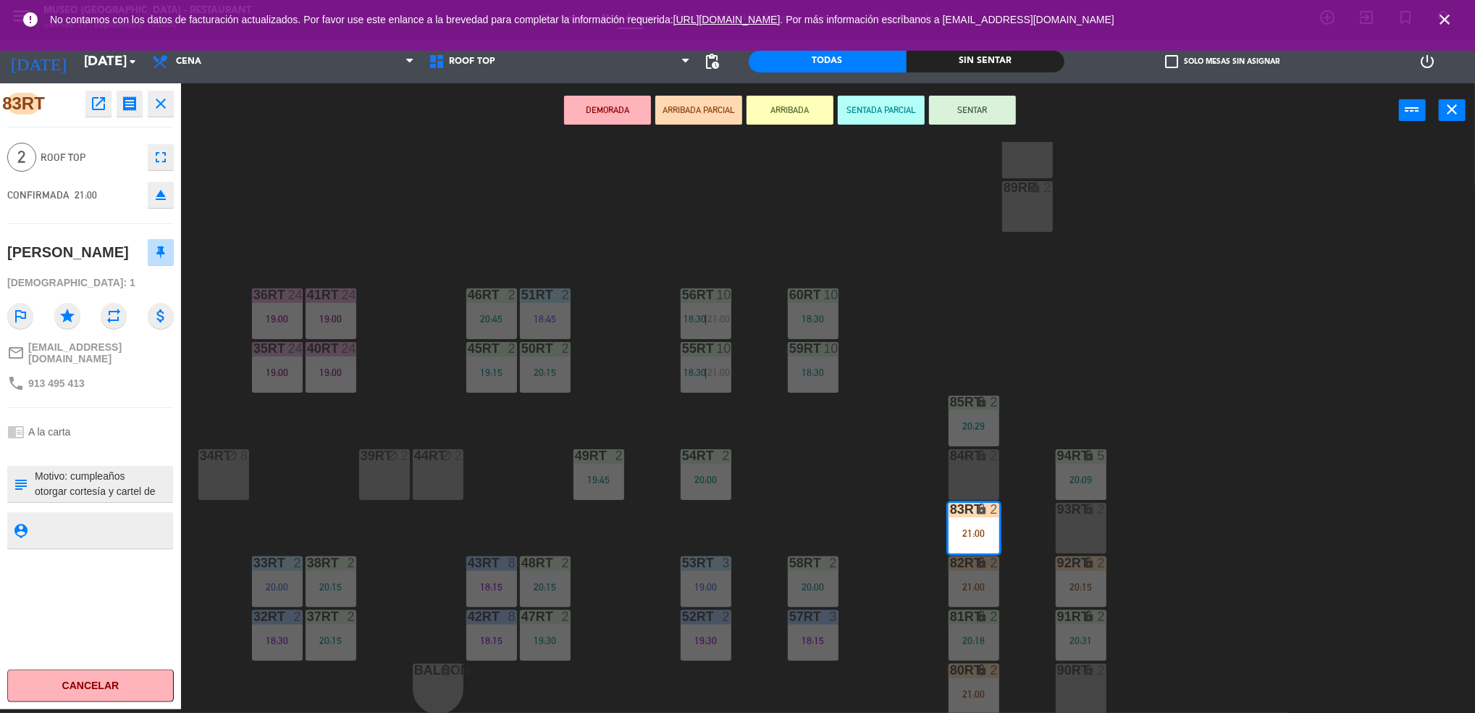
click at [886, 517] on div "18RT 5 19:30 16RT 6 19:15 28RT 2 19:15 80RR lock 2 20:45 27RT 5 20:30 7RT 5 19:…" at bounding box center [836, 427] width 1280 height 571
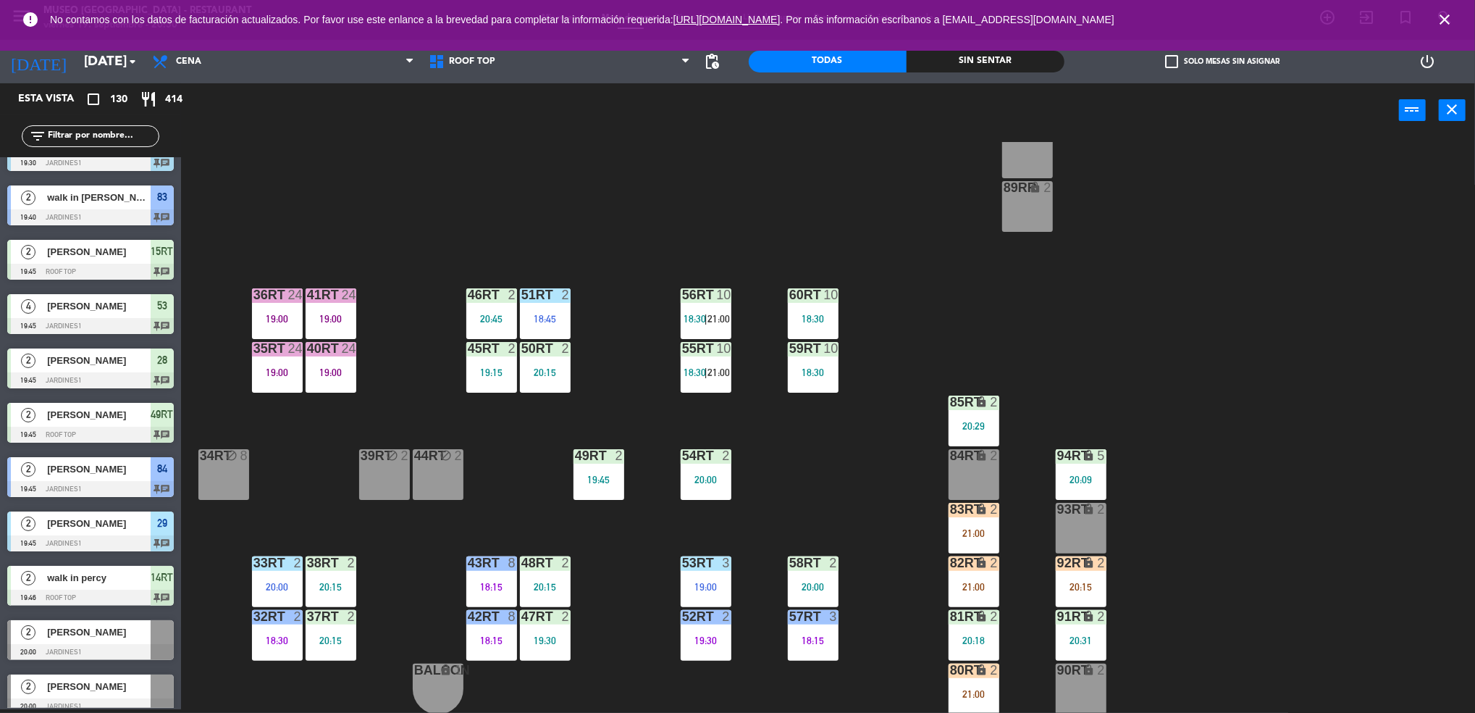
click at [976, 584] on div "21:00" at bounding box center [974, 587] width 51 height 10
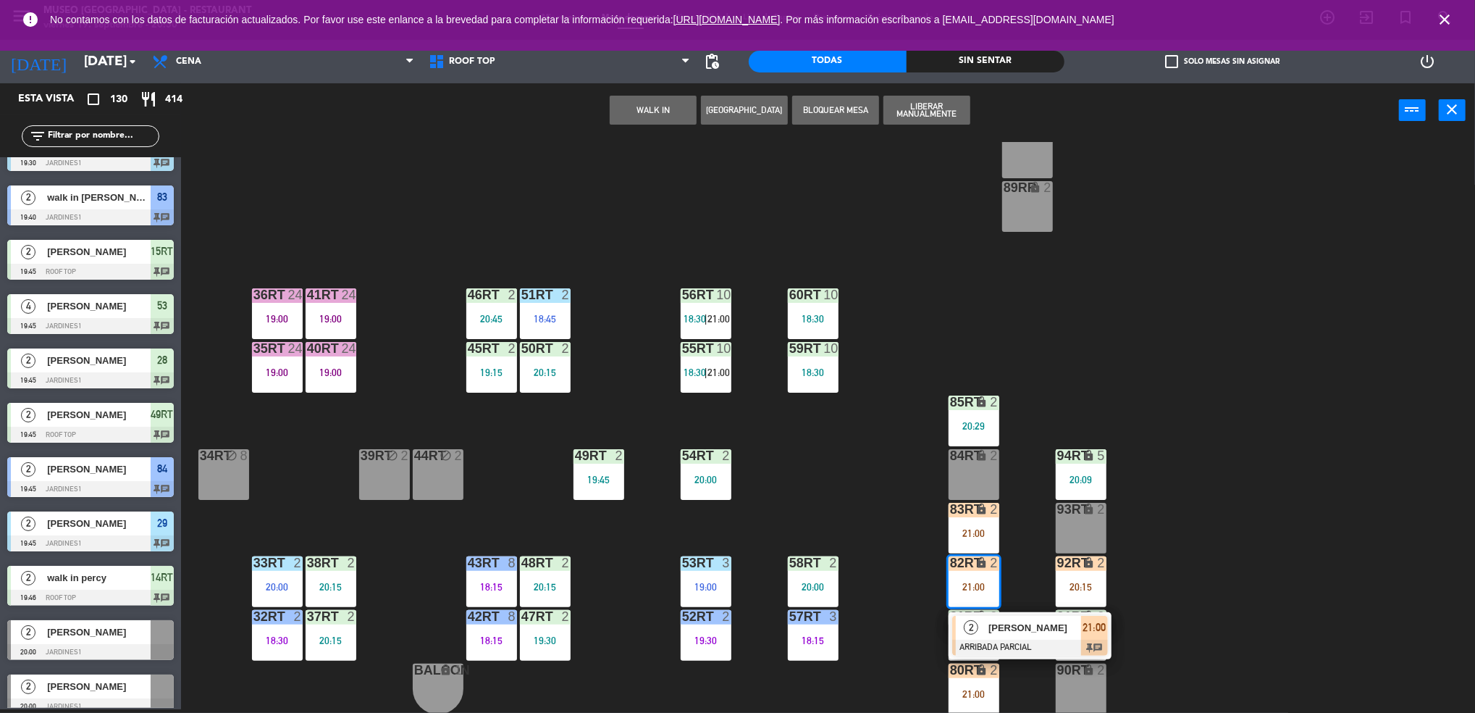
click at [1041, 493] on div "18RT 5 19:30 16RT 6 19:15 28RT 2 19:15 80RR lock 2 20:45 27RT 5 20:30 7RT 5 19:…" at bounding box center [836, 427] width 1280 height 571
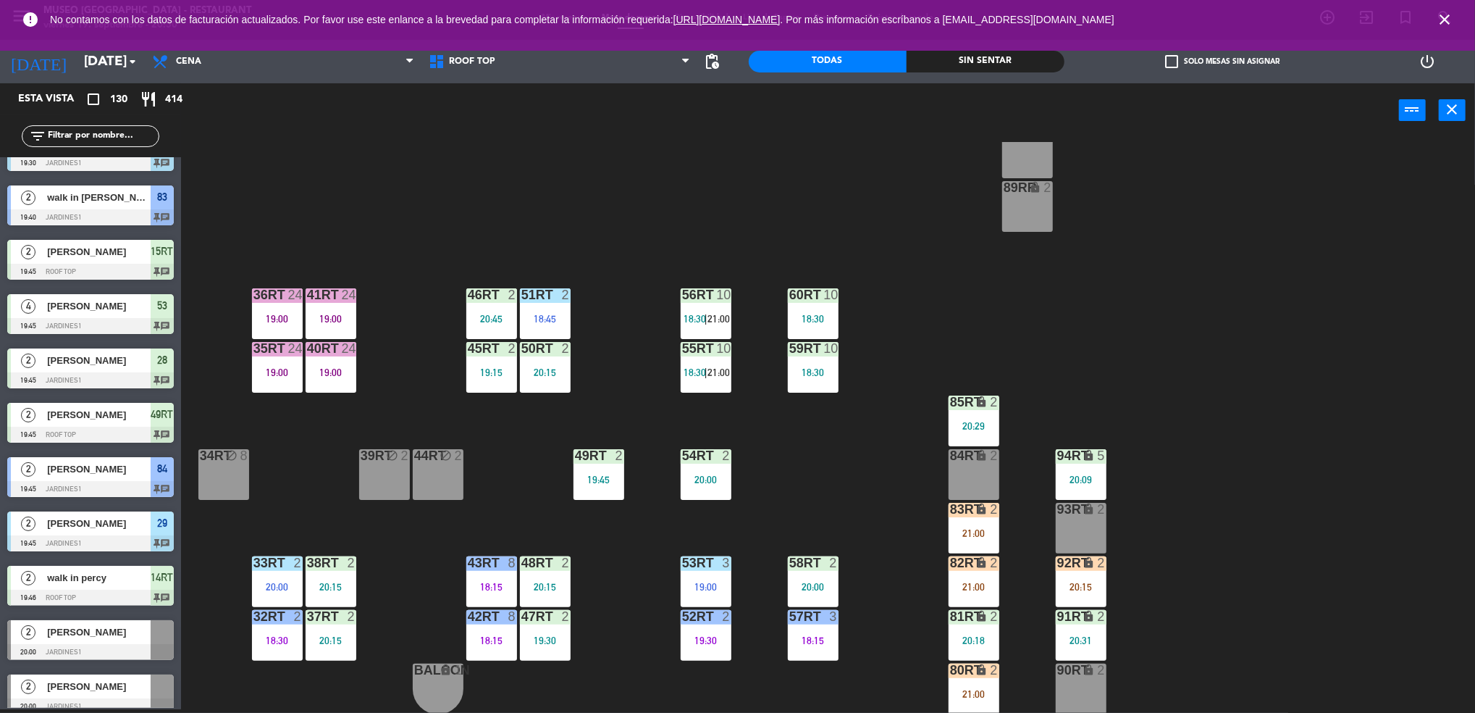
click at [983, 575] on div "82RT lock 2 21:00" at bounding box center [974, 581] width 51 height 51
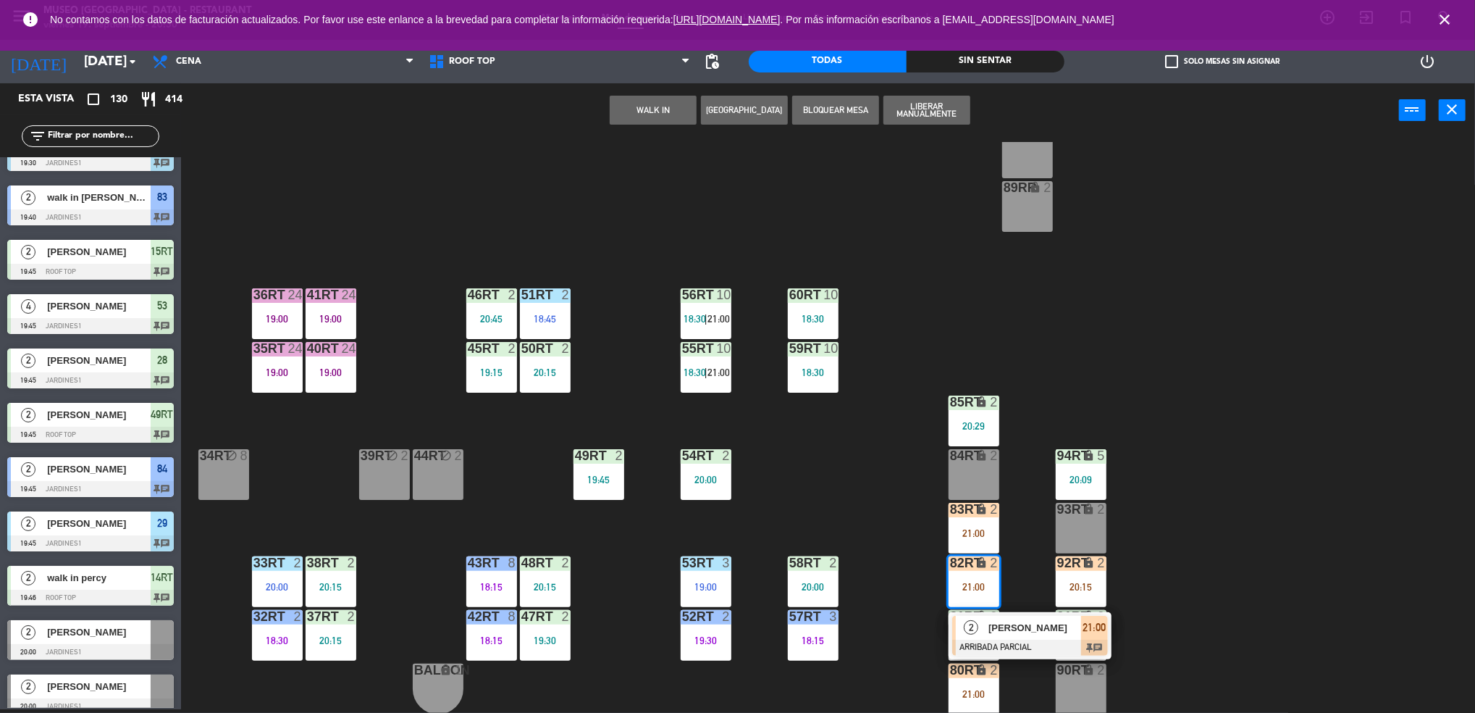
click at [1010, 634] on span "[PERSON_NAME]" at bounding box center [1035, 627] width 93 height 15
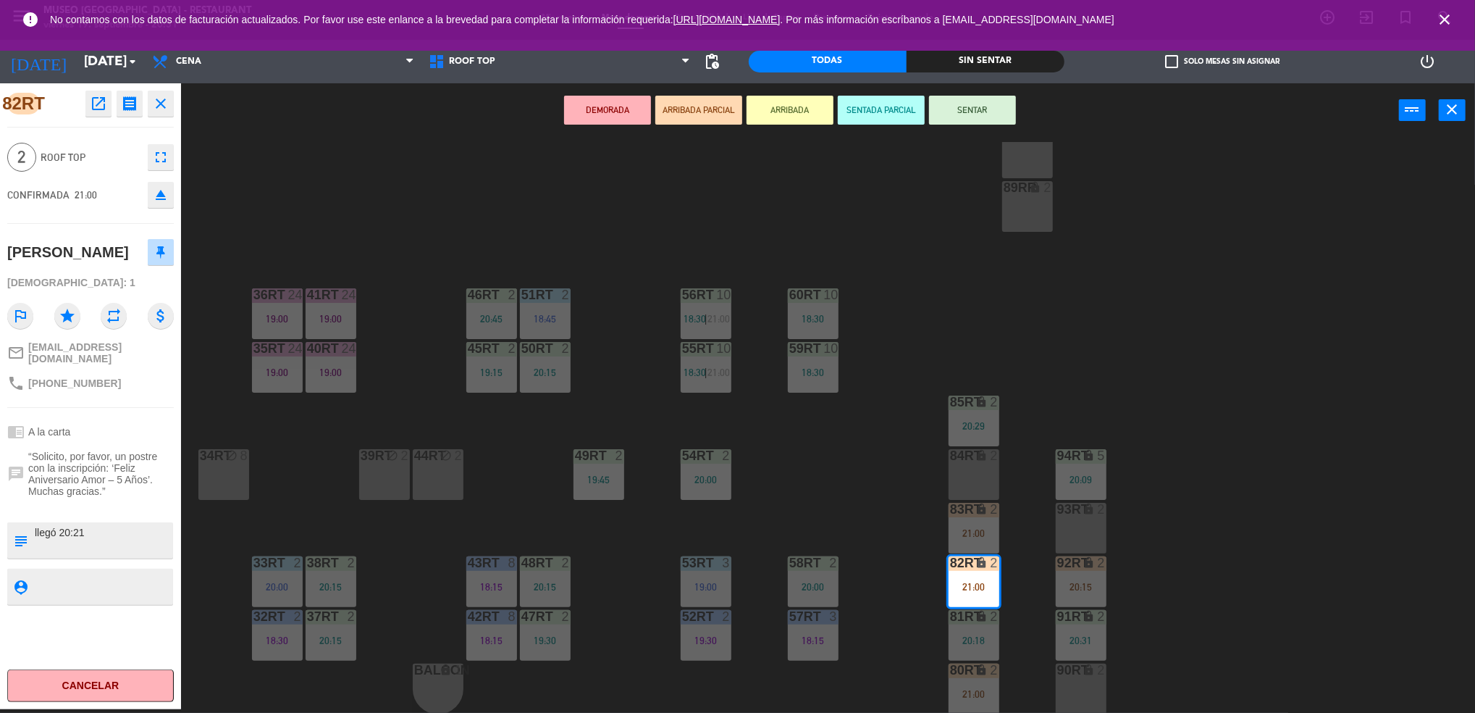
click at [801, 96] on button "ARRIBADA" at bounding box center [790, 110] width 87 height 29
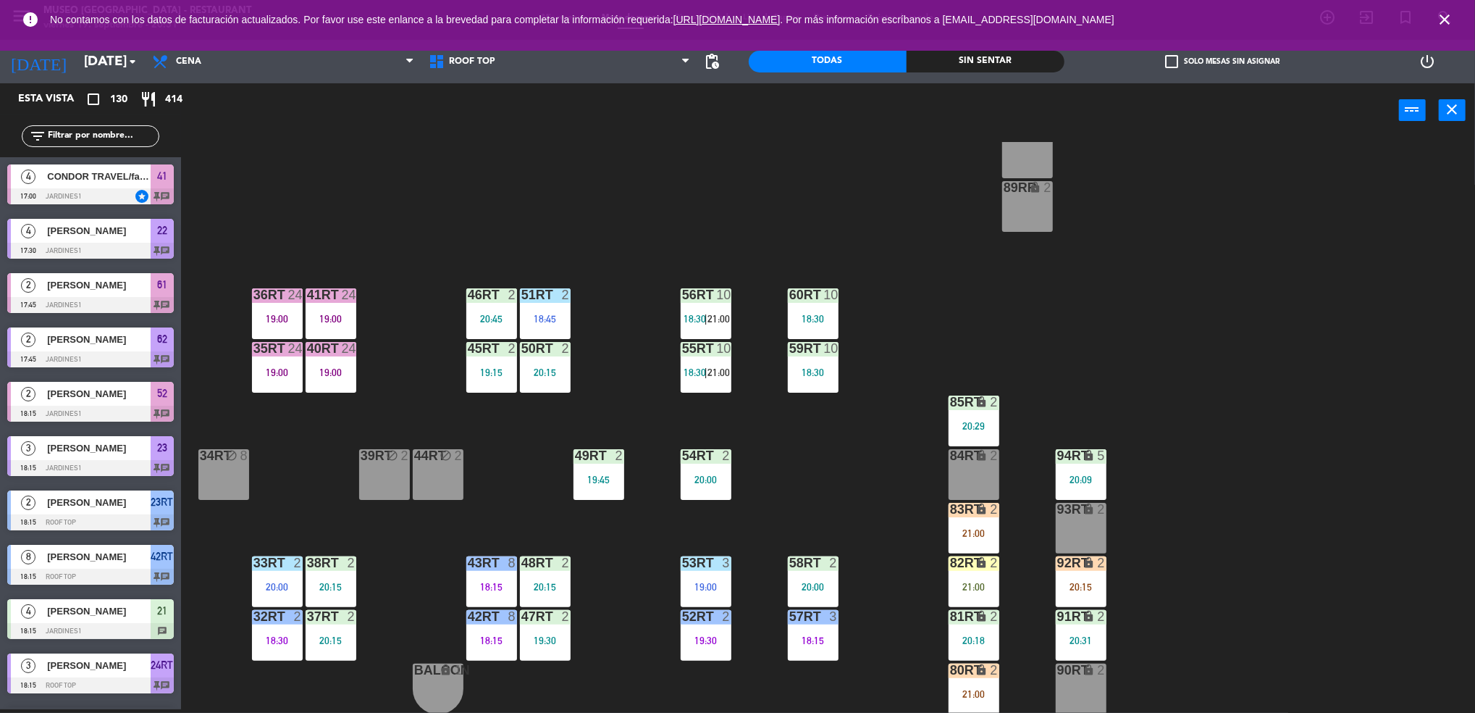
scroll to position [2314, 0]
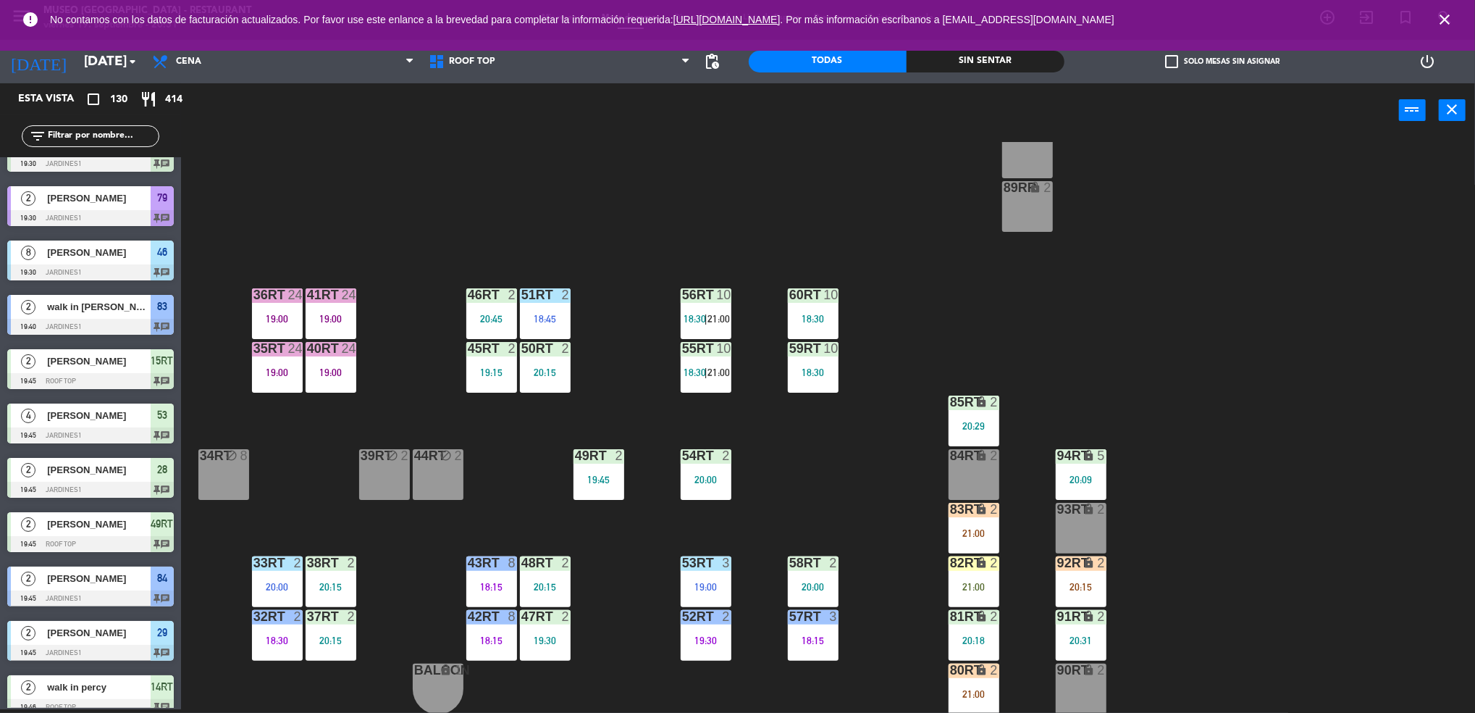
click at [960, 574] on div "82RT lock 2 21:00" at bounding box center [974, 581] width 51 height 51
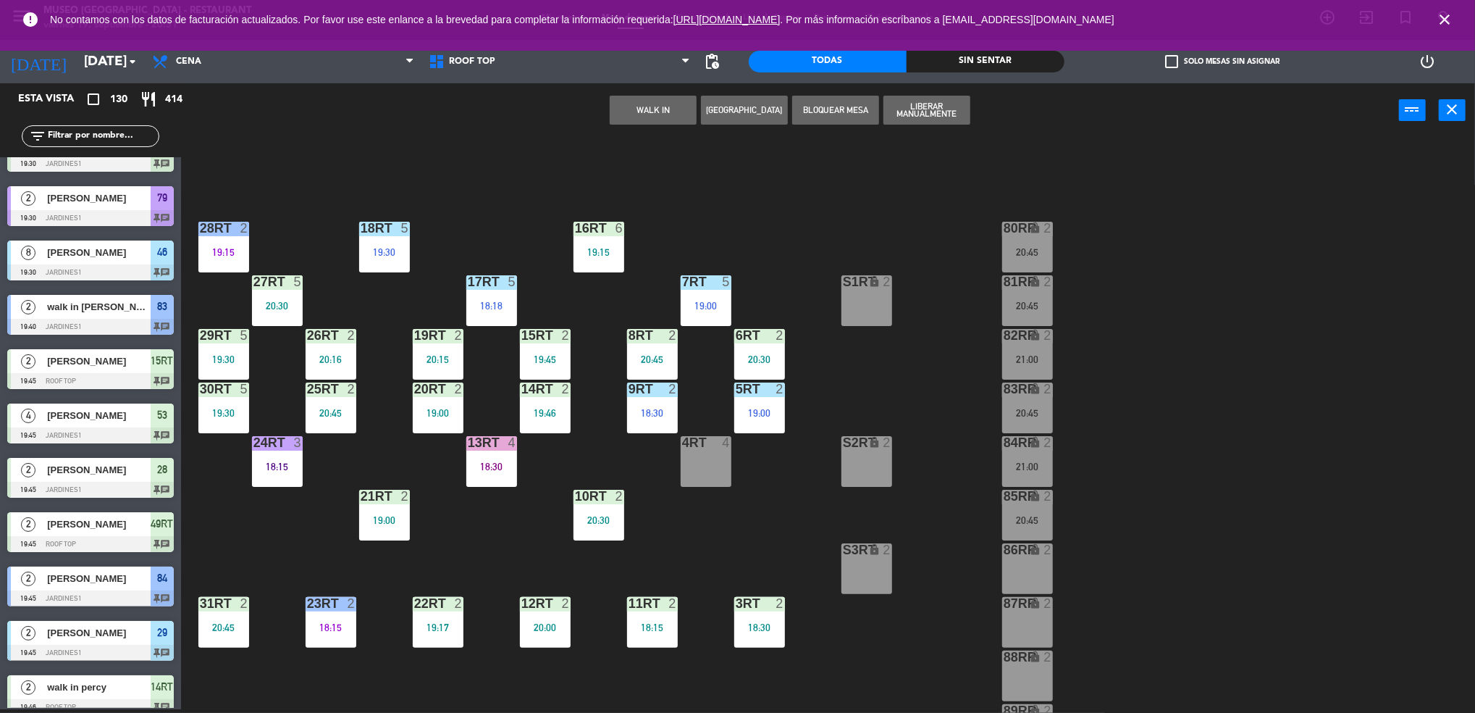
scroll to position [523, 0]
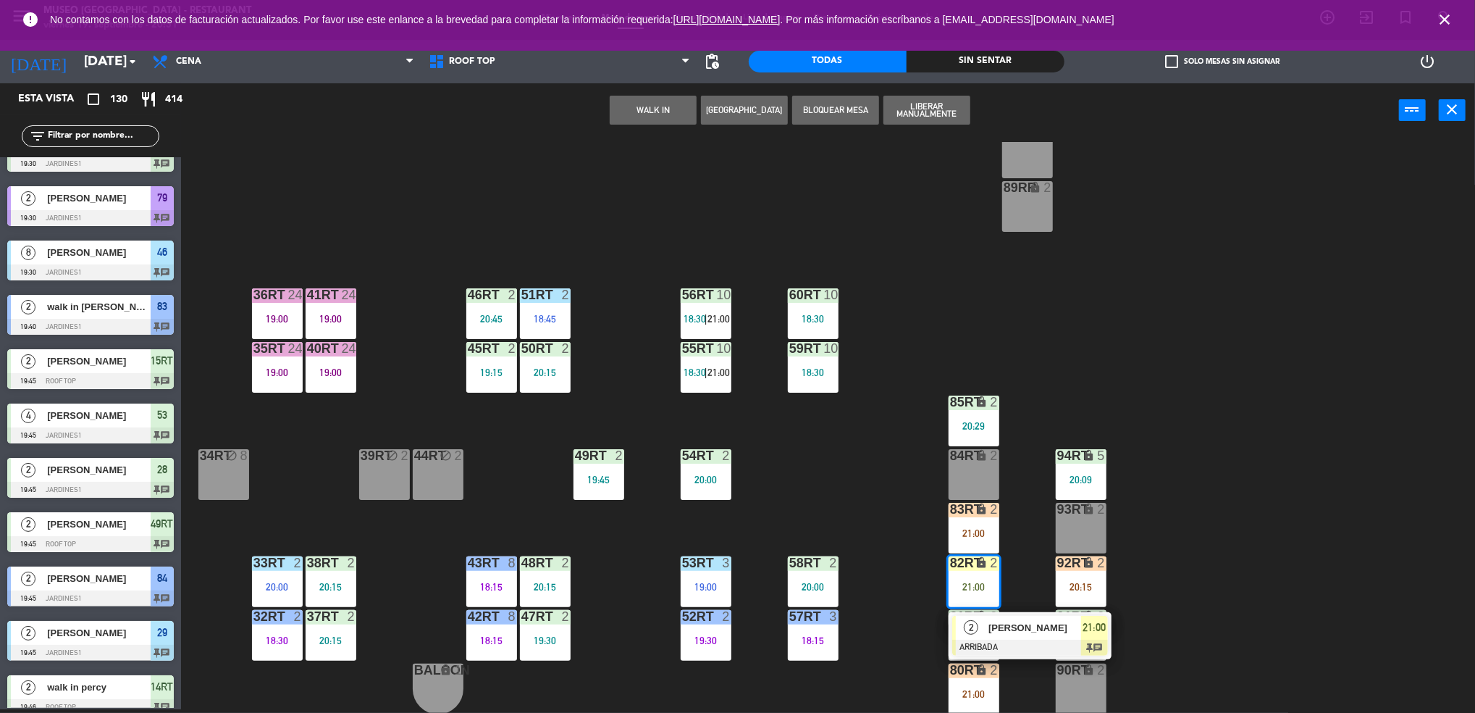
click at [384, 611] on div "18RT 5 19:30 16RT 6 19:15 28RT 2 19:15 80RR lock 2 20:45 27RT 5 20:30 7RT 5 19:…" at bounding box center [836, 427] width 1280 height 571
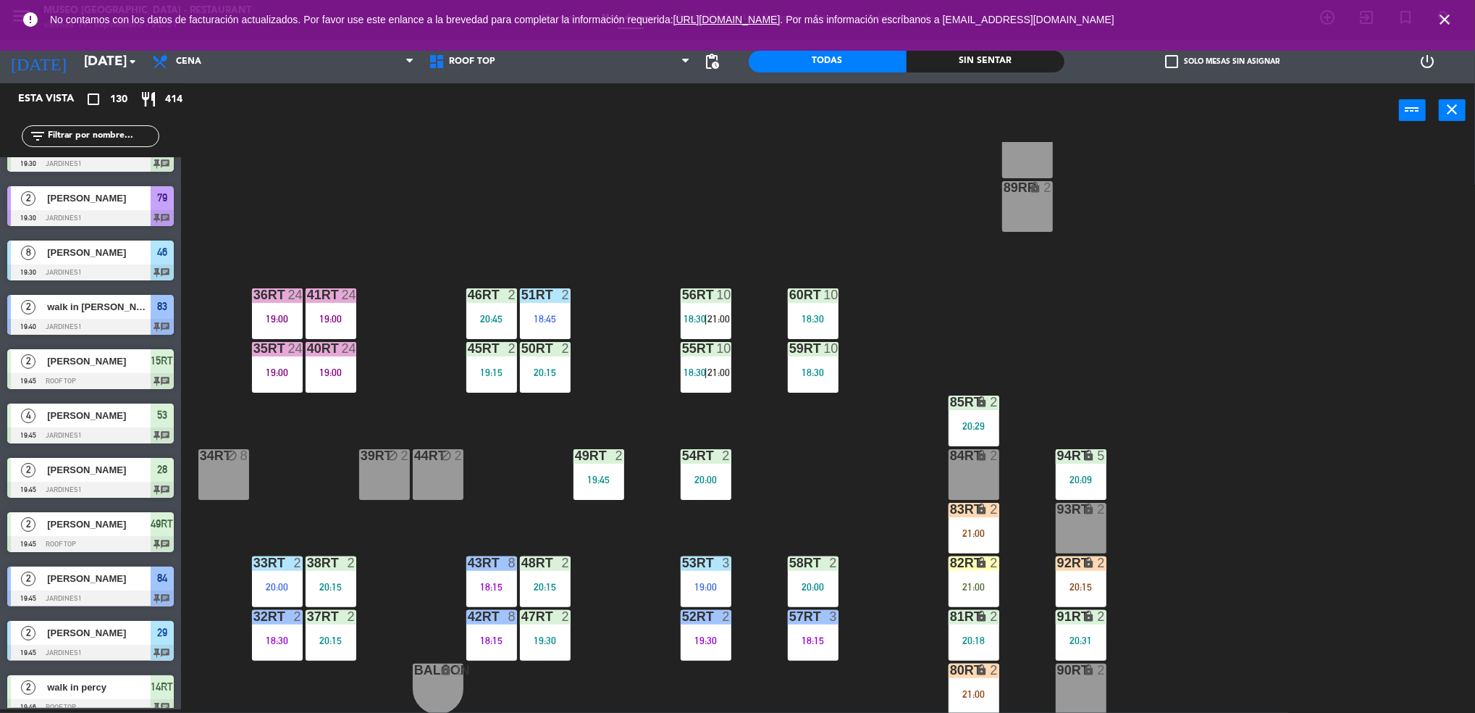
click at [330, 629] on div "37rt 2 20:15" at bounding box center [331, 635] width 51 height 51
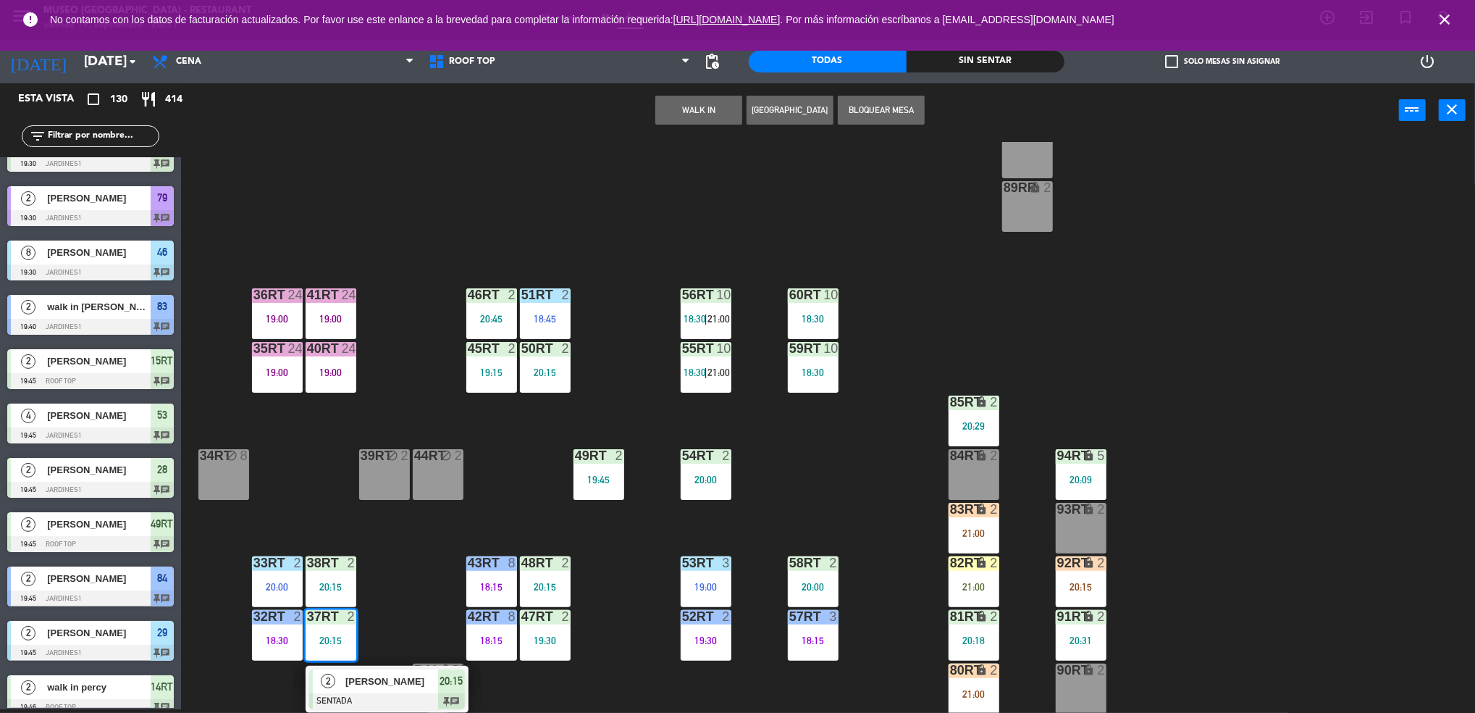
click at [406, 701] on div at bounding box center [387, 701] width 156 height 16
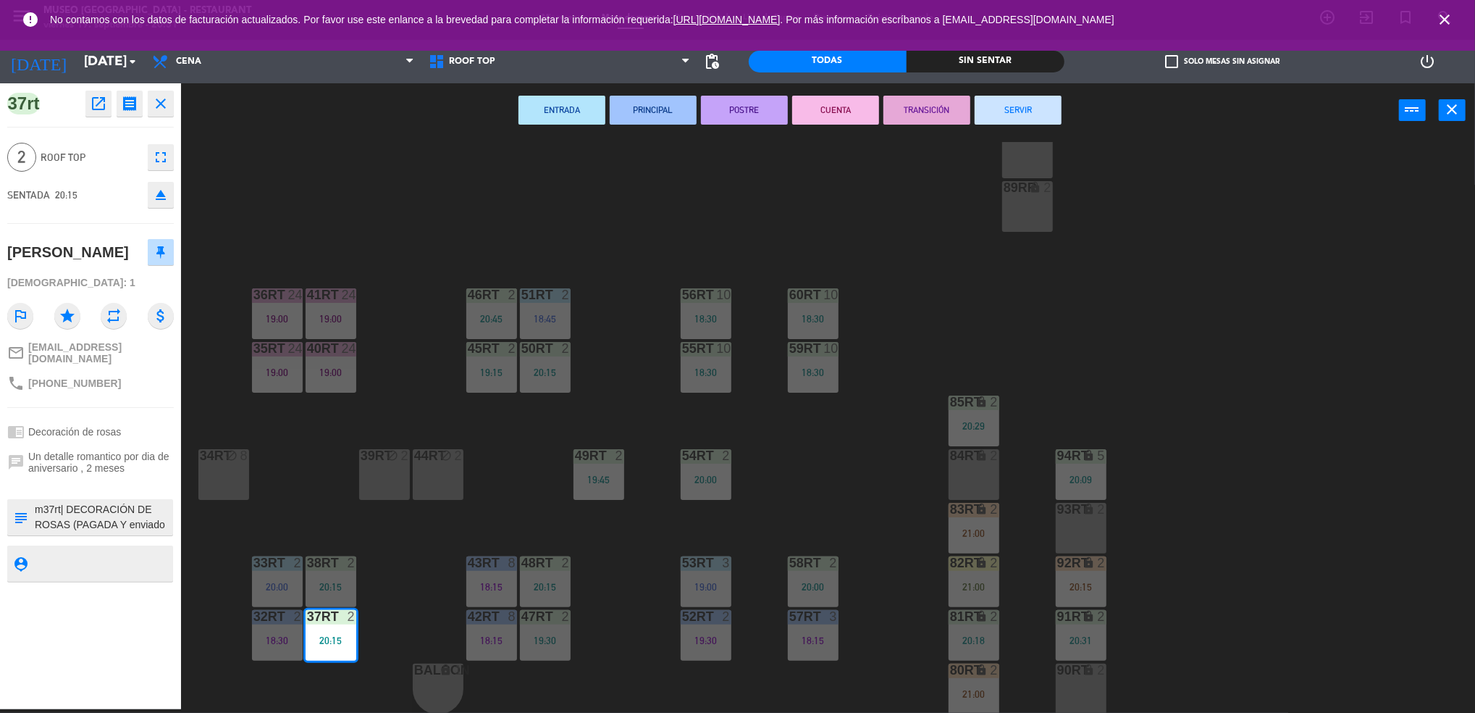
click at [1004, 101] on button "SERVIR" at bounding box center [1018, 110] width 87 height 29
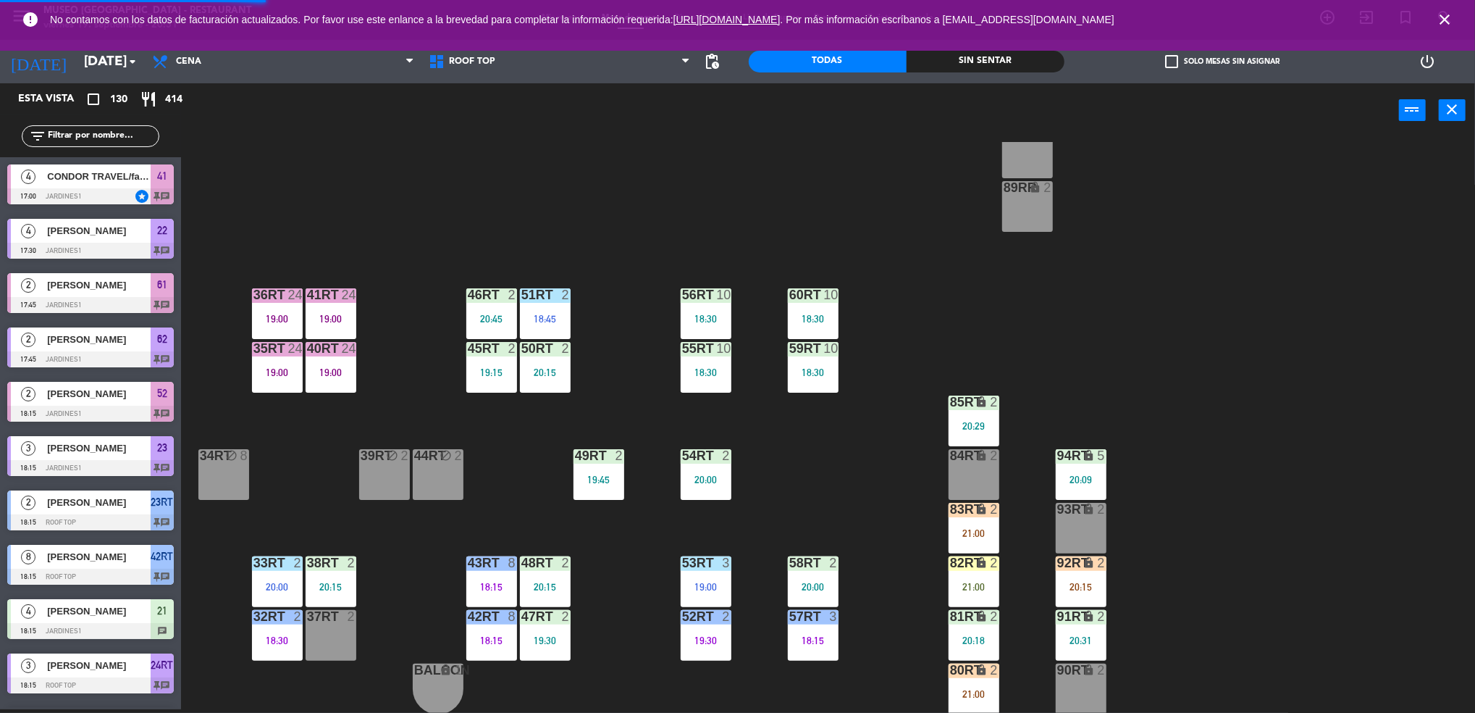
scroll to position [4, 0]
click at [973, 590] on div "21:00" at bounding box center [974, 587] width 51 height 10
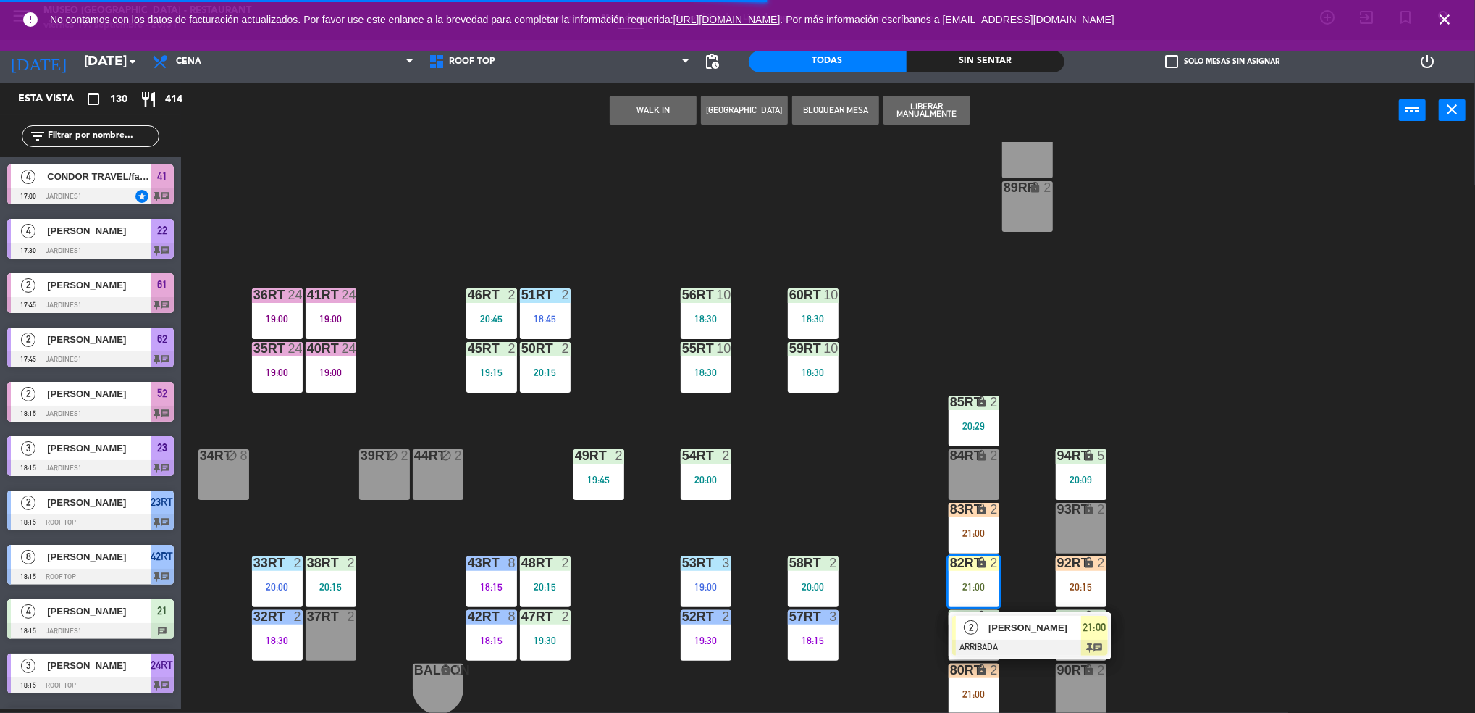
click at [343, 613] on div "2" at bounding box center [355, 616] width 24 height 13
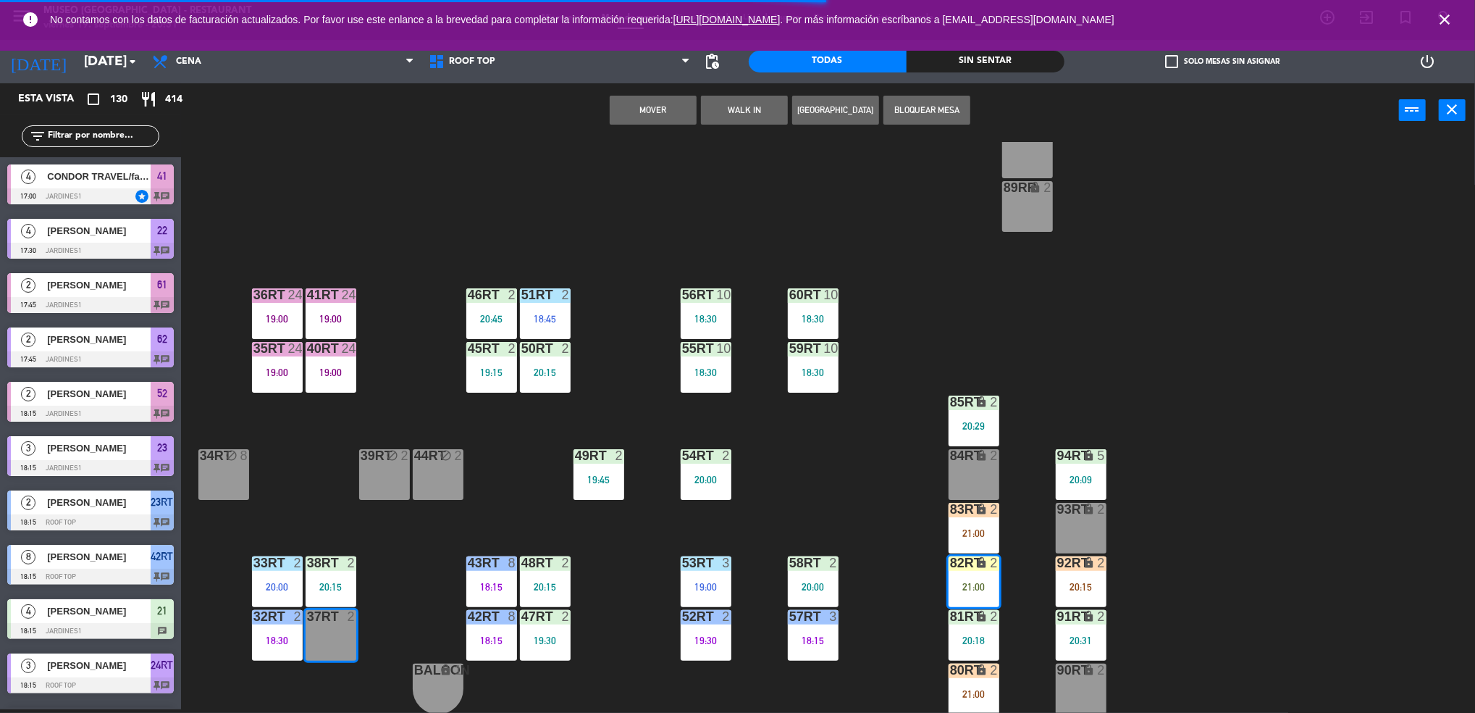
click at [684, 106] on button "Mover" at bounding box center [653, 110] width 87 height 29
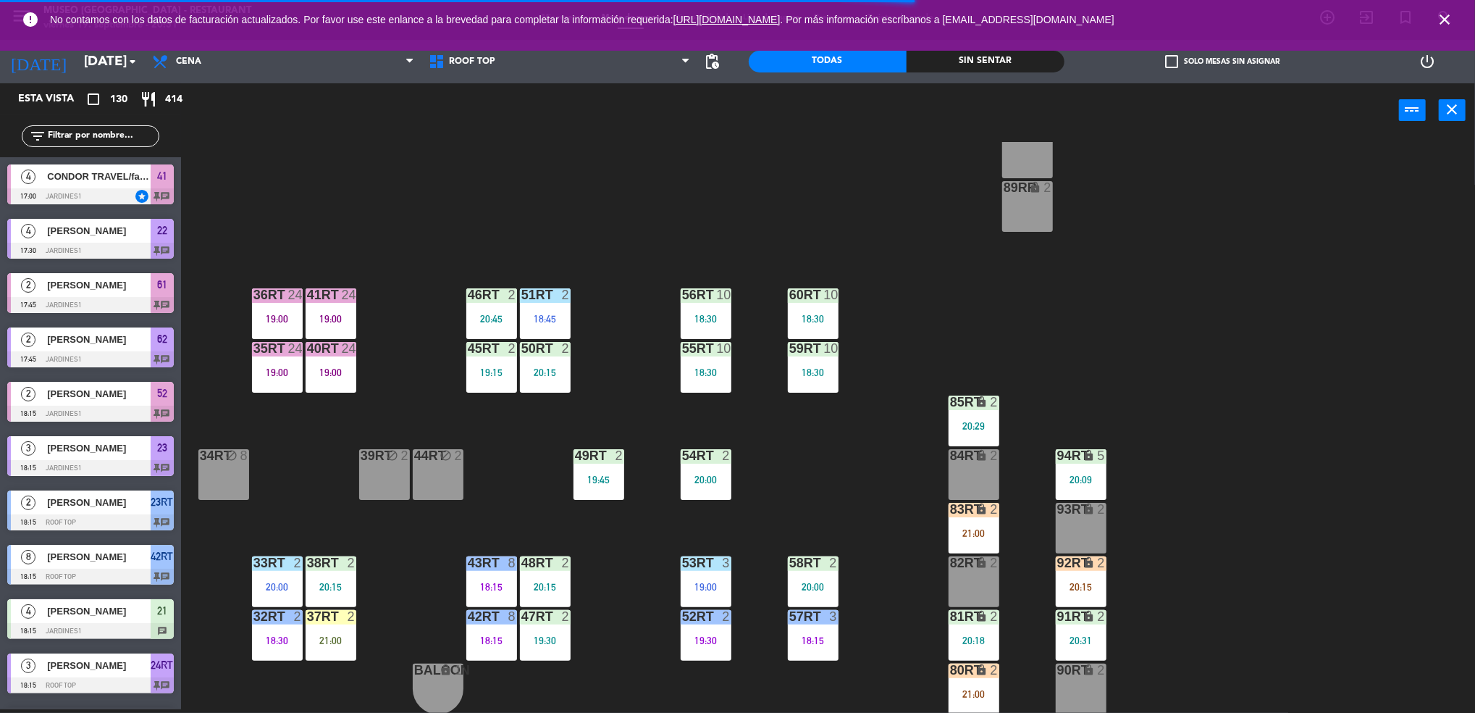
click at [340, 574] on div "38rt 2 20:15" at bounding box center [331, 581] width 51 height 51
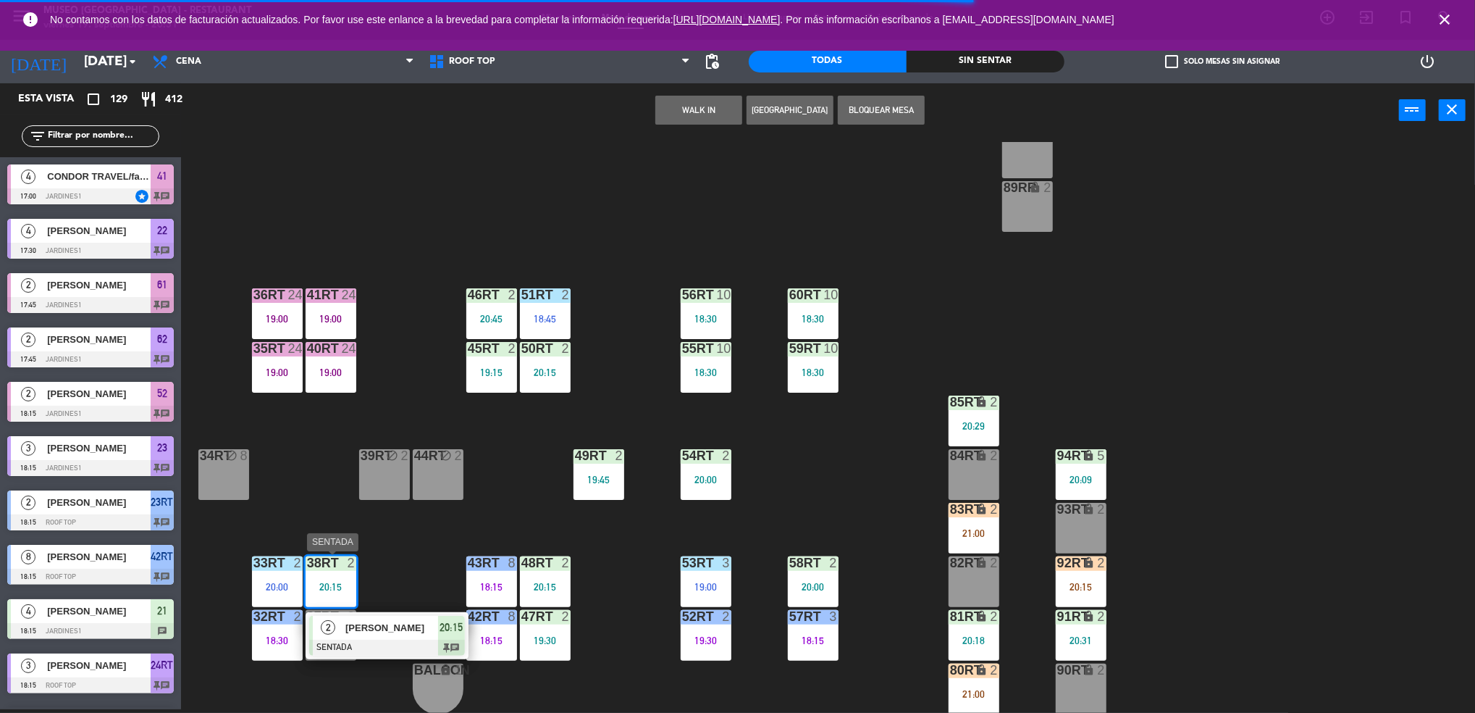
click at [414, 641] on div at bounding box center [387, 648] width 156 height 16
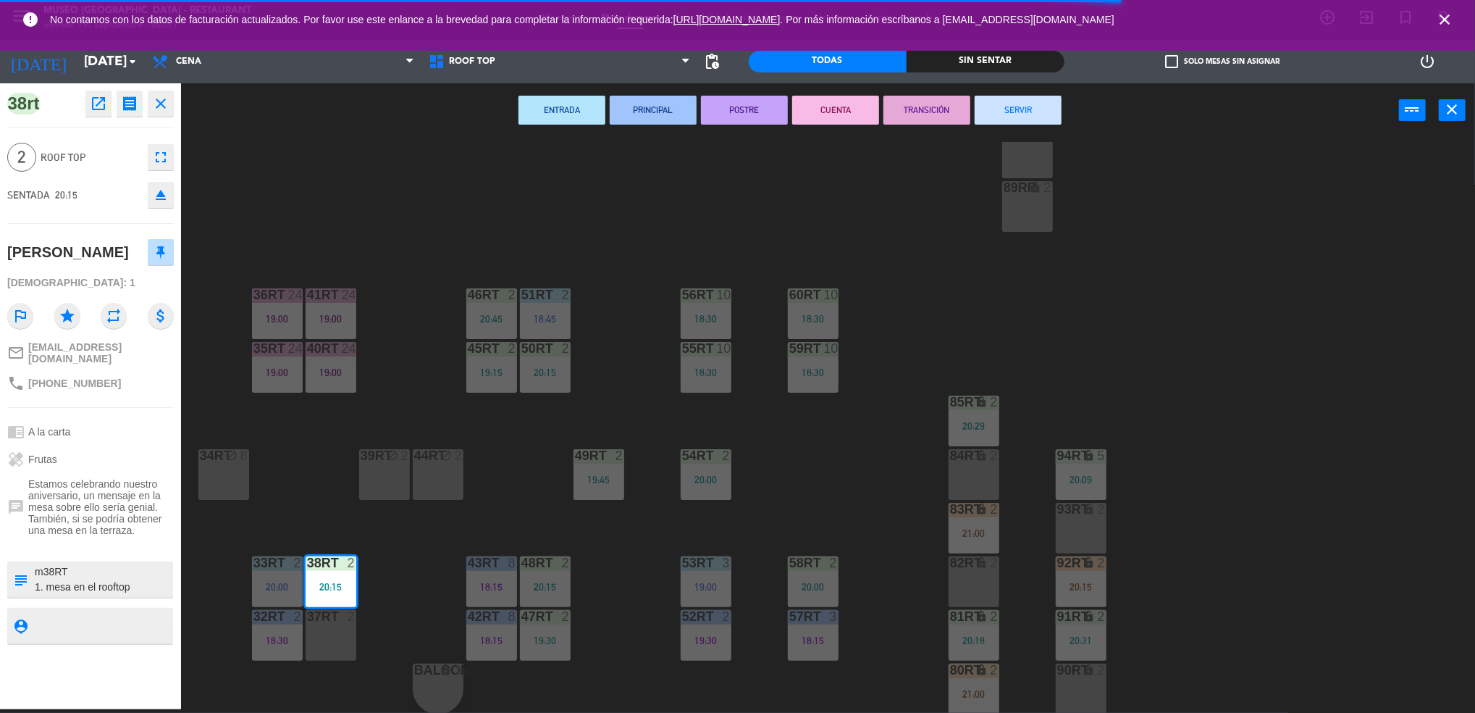
click at [385, 606] on div "18RT 5 19:30 16RT 6 19:15 28RT 2 19:15 80RR lock 2 20:45 27RT 5 20:30 7RT 5 19:…" at bounding box center [836, 427] width 1280 height 571
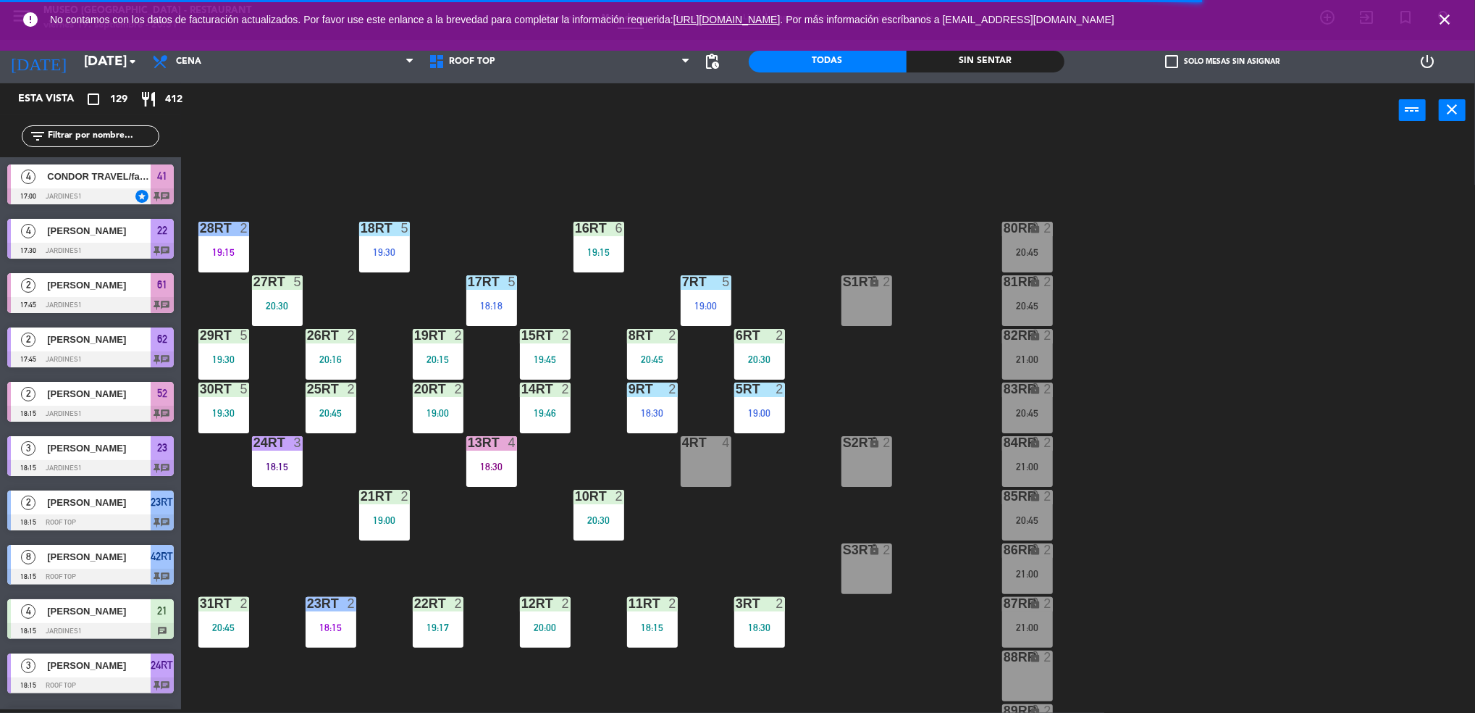
scroll to position [523, 0]
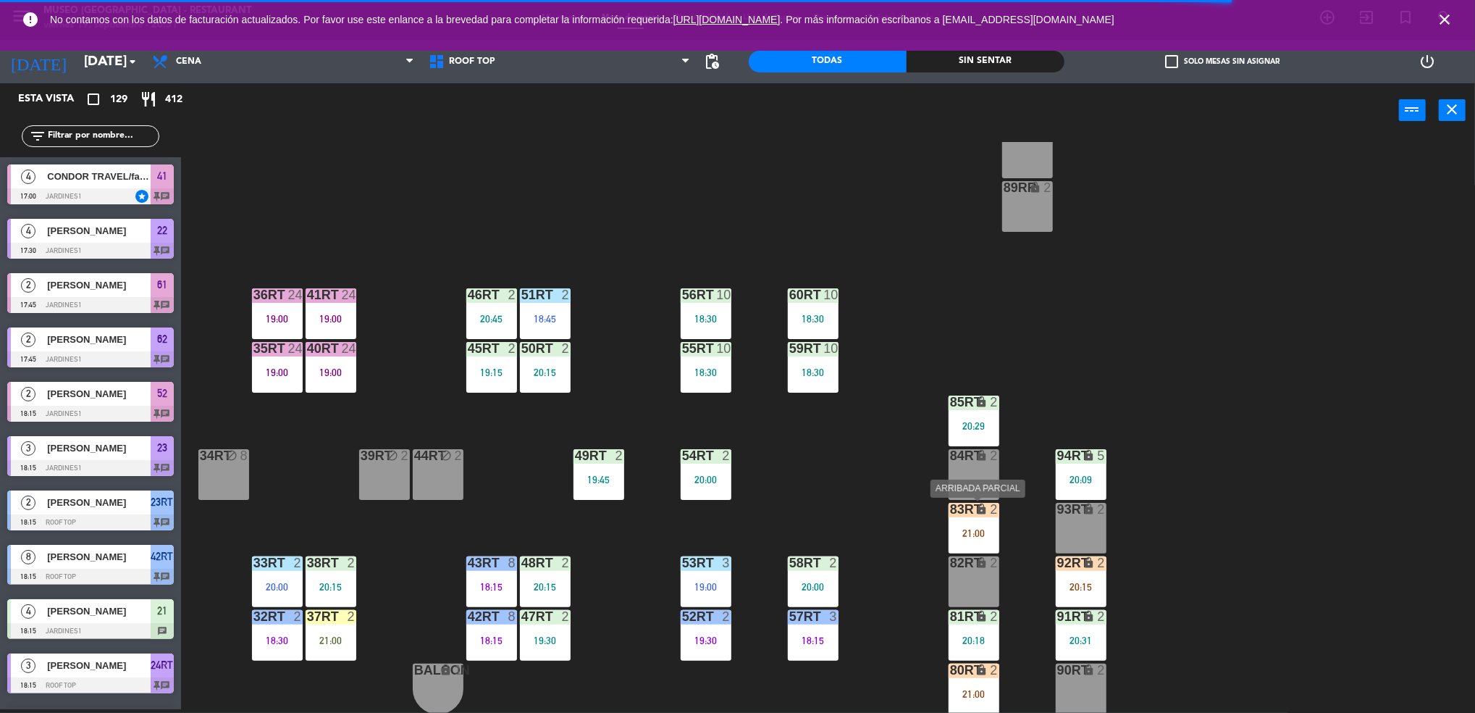
click at [970, 523] on div "83RT lock 2 21:00" at bounding box center [974, 528] width 51 height 51
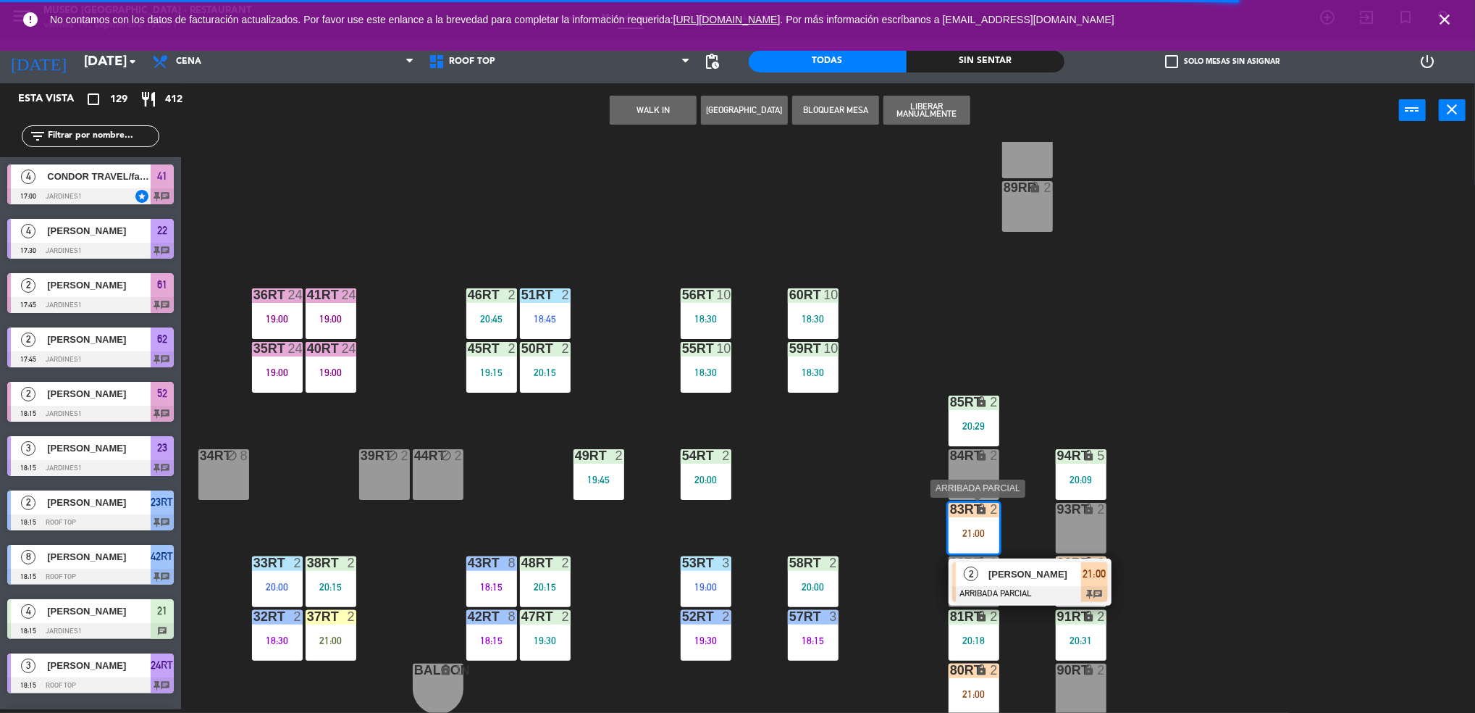
click at [1010, 595] on div at bounding box center [1030, 594] width 156 height 16
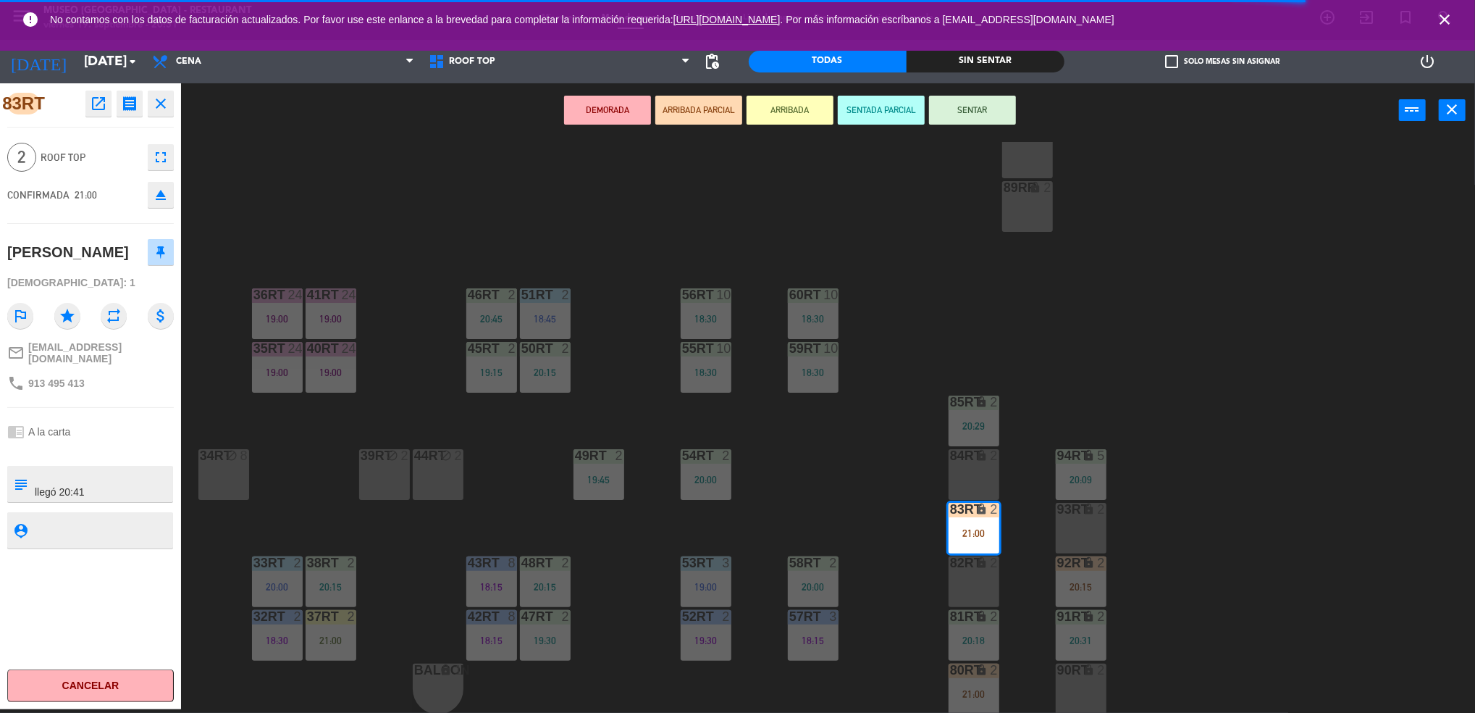
scroll to position [0, 0]
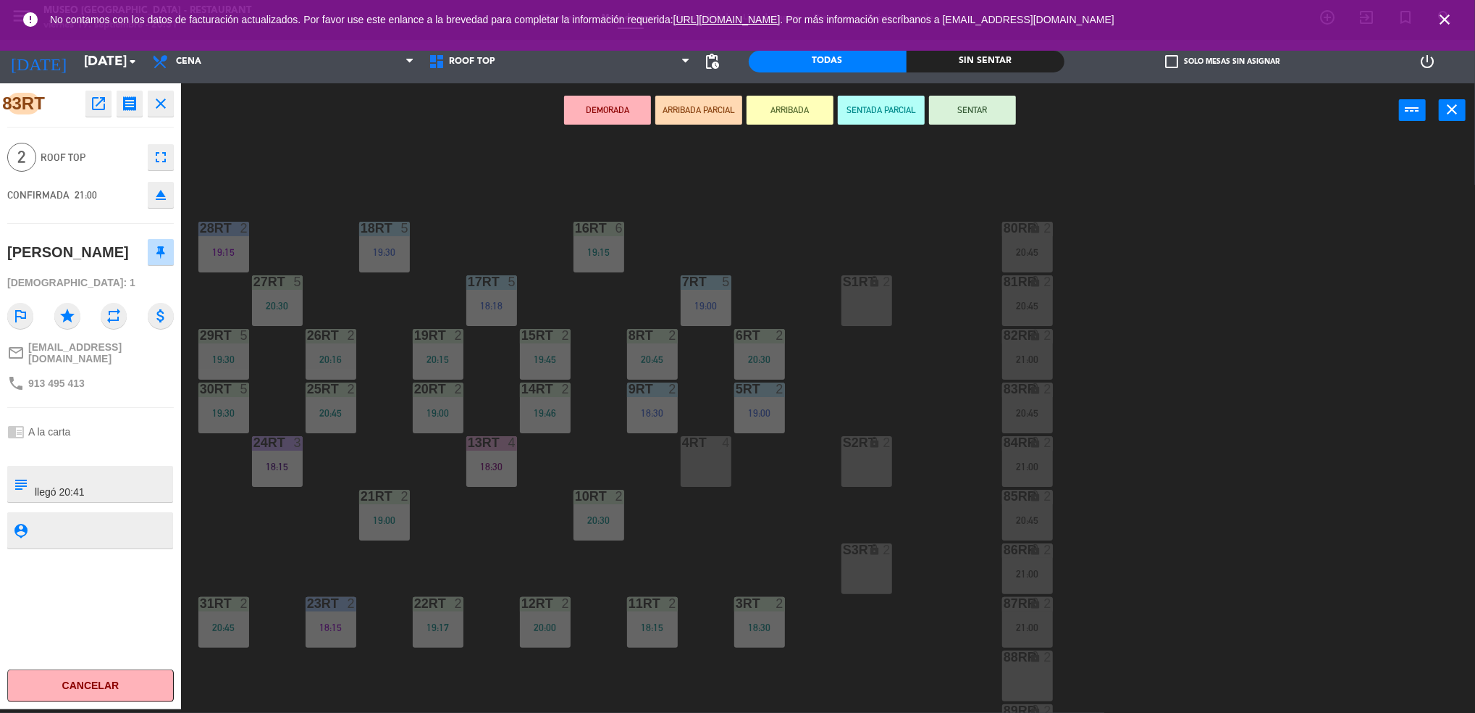
click at [720, 450] on div "4RT 4" at bounding box center [706, 443] width 51 height 14
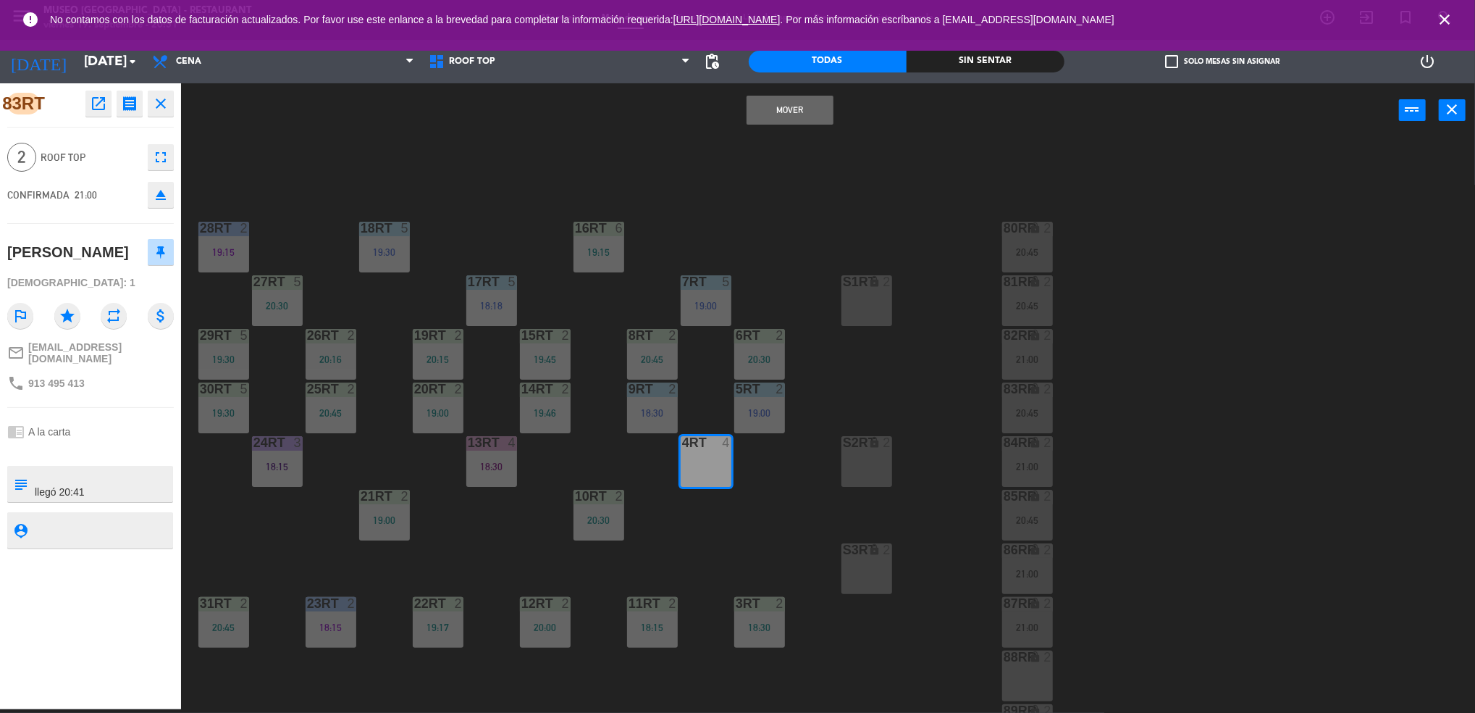
click at [809, 112] on button "Mover" at bounding box center [790, 110] width 87 height 29
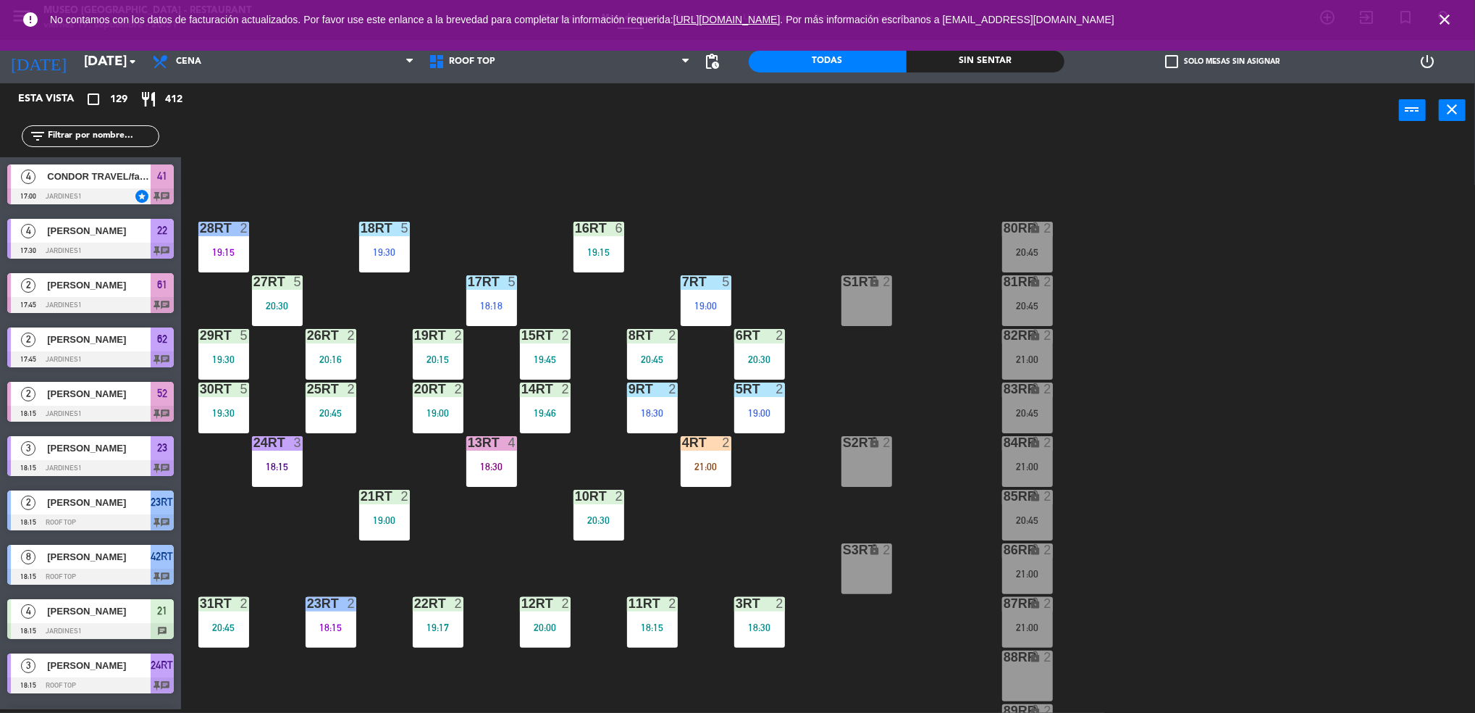
scroll to position [2404, 0]
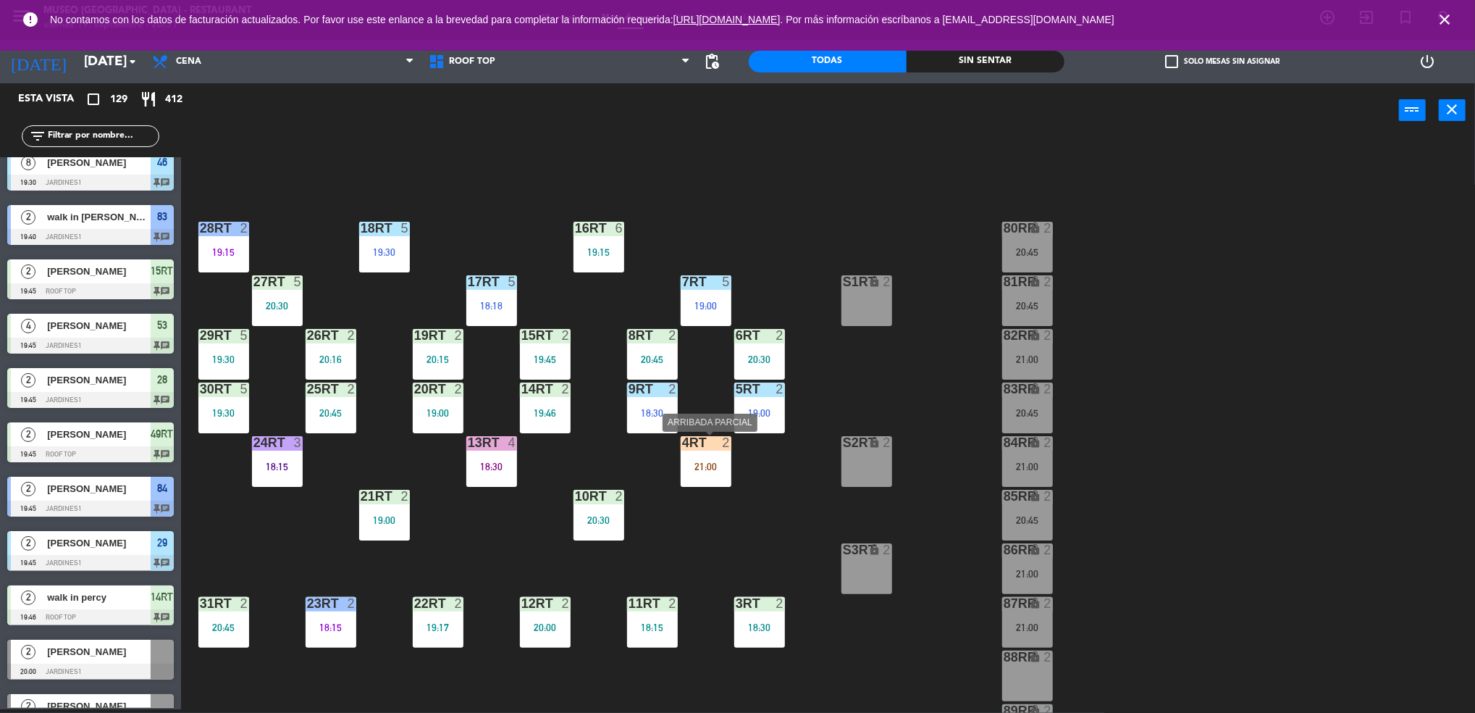
click at [703, 445] on div at bounding box center [706, 442] width 24 height 13
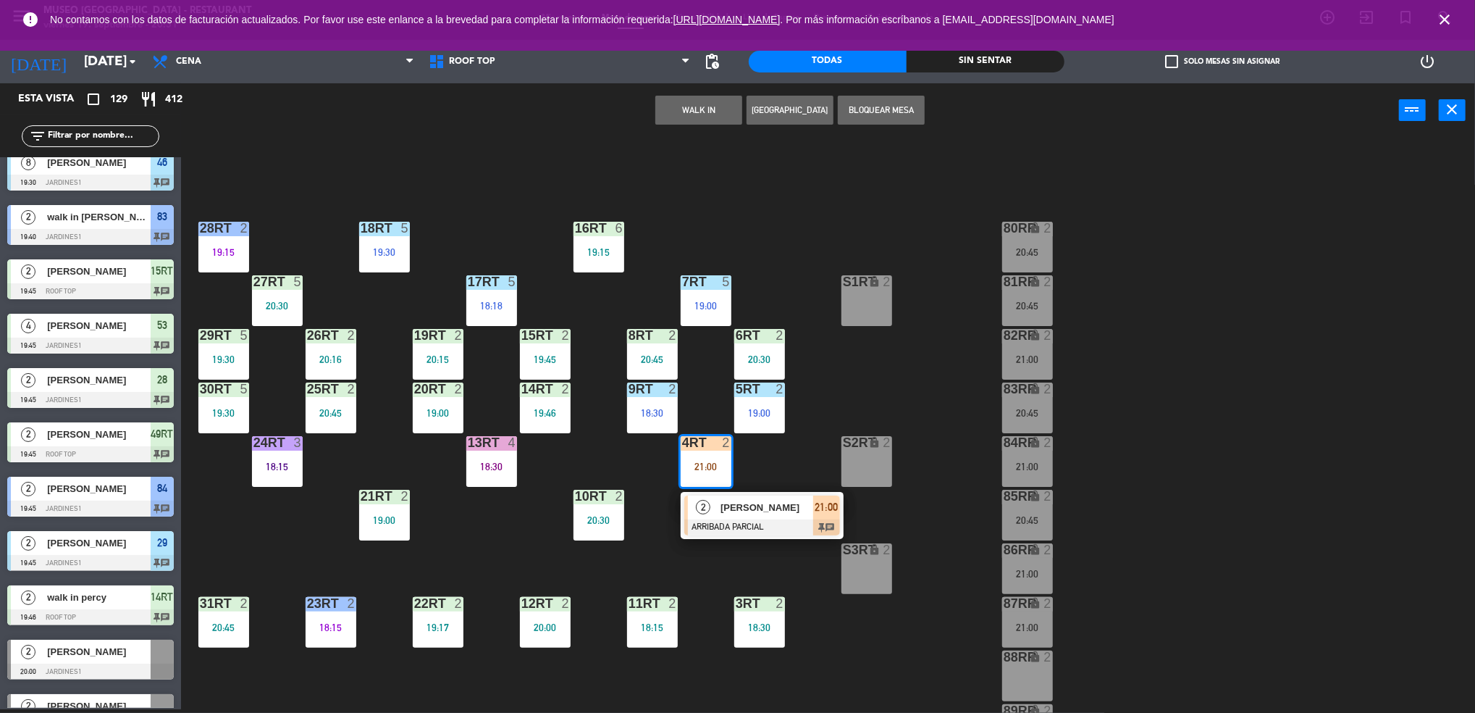
click at [749, 511] on span "[PERSON_NAME]" at bounding box center [767, 507] width 93 height 15
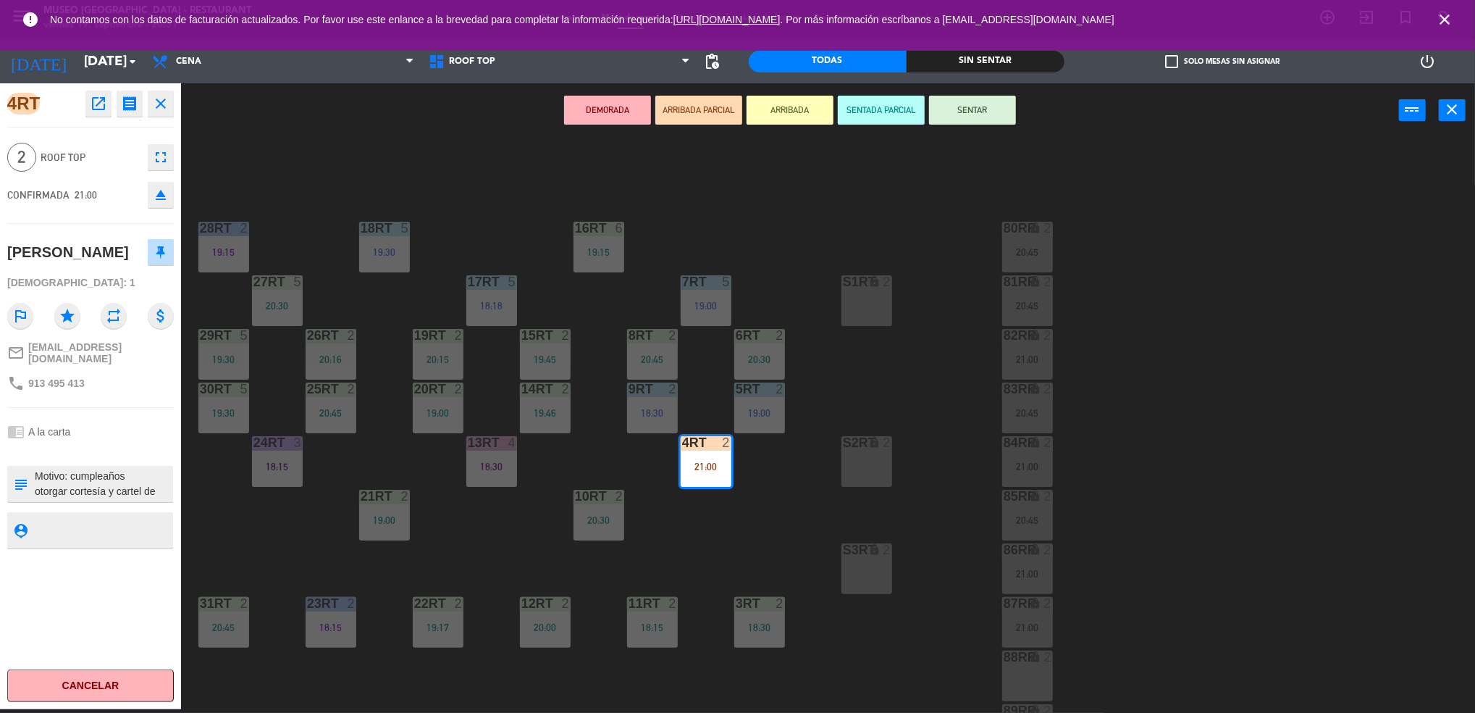
click at [36, 492] on textarea at bounding box center [102, 484] width 138 height 30
type textarea "m4RT Motivo: cumpleaños otorgar cortesía y cartel de cumpleaños llegó 20:41"
click at [88, 270] on div "[PERSON_NAME]" at bounding box center [90, 252] width 167 height 36
click at [981, 106] on button "SENTAR" at bounding box center [972, 110] width 87 height 29
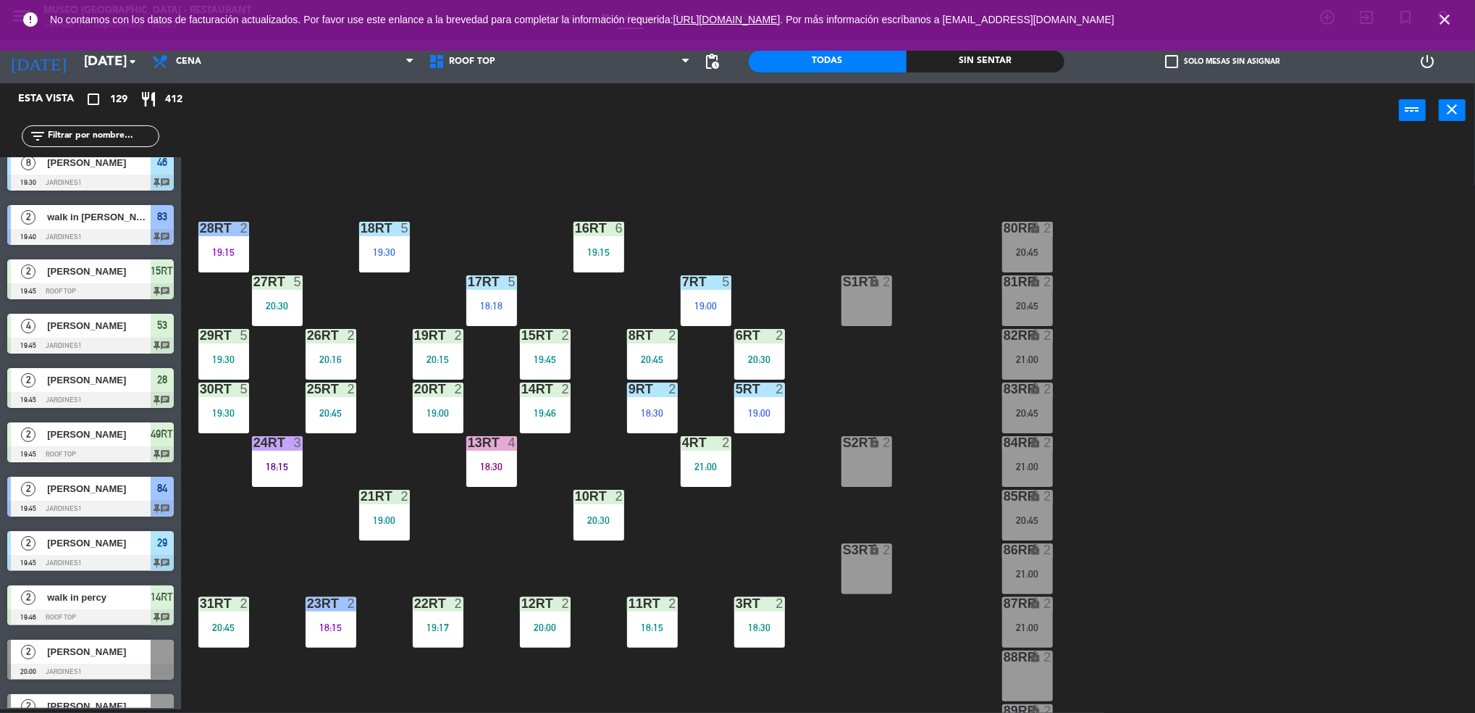
scroll to position [523, 0]
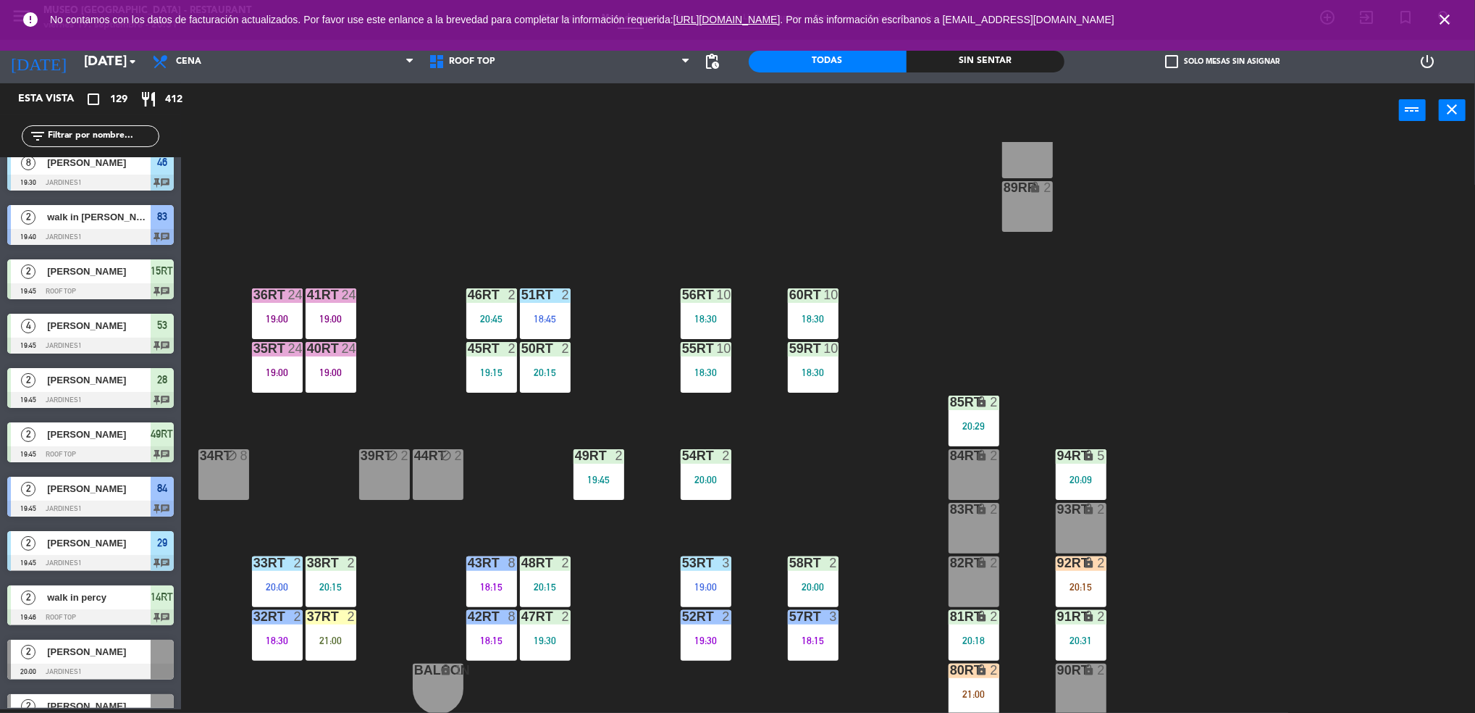
click at [330, 635] on div "21:00" at bounding box center [331, 640] width 51 height 10
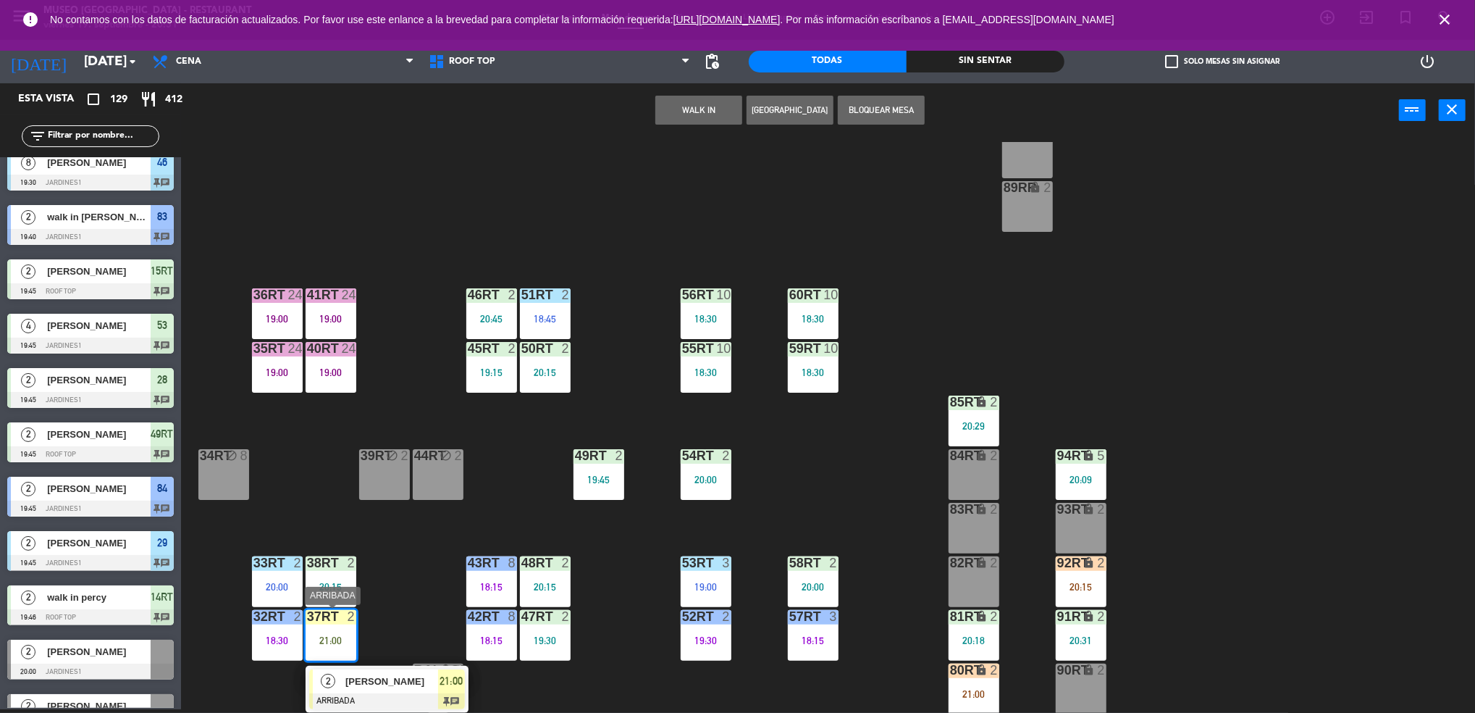
click at [379, 697] on div at bounding box center [387, 701] width 156 height 16
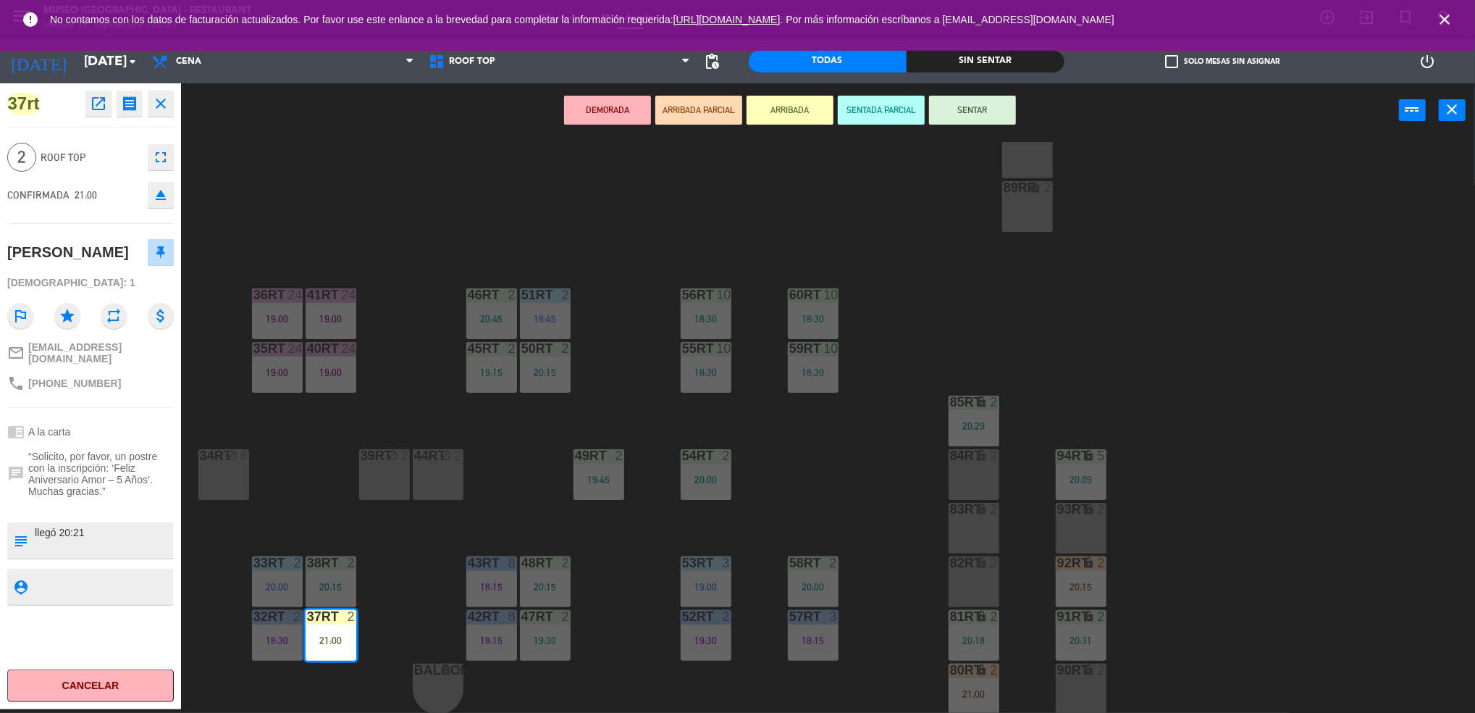
click at [424, 541] on div "18RT 5 19:30 16RT 6 19:15 28RT 2 19:15 80RR lock 2 20:45 27RT 5 20:30 7RT 5 19:…" at bounding box center [836, 427] width 1280 height 571
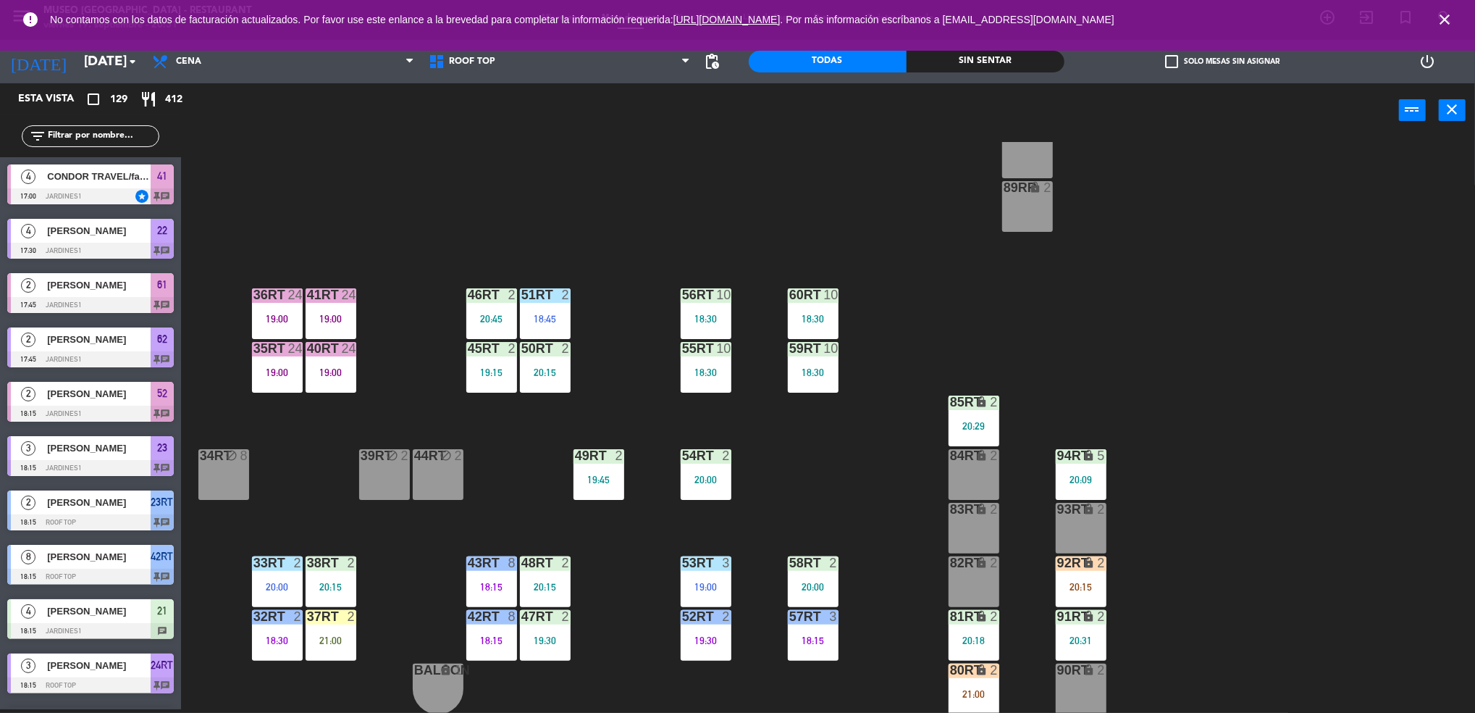
scroll to position [1480, 0]
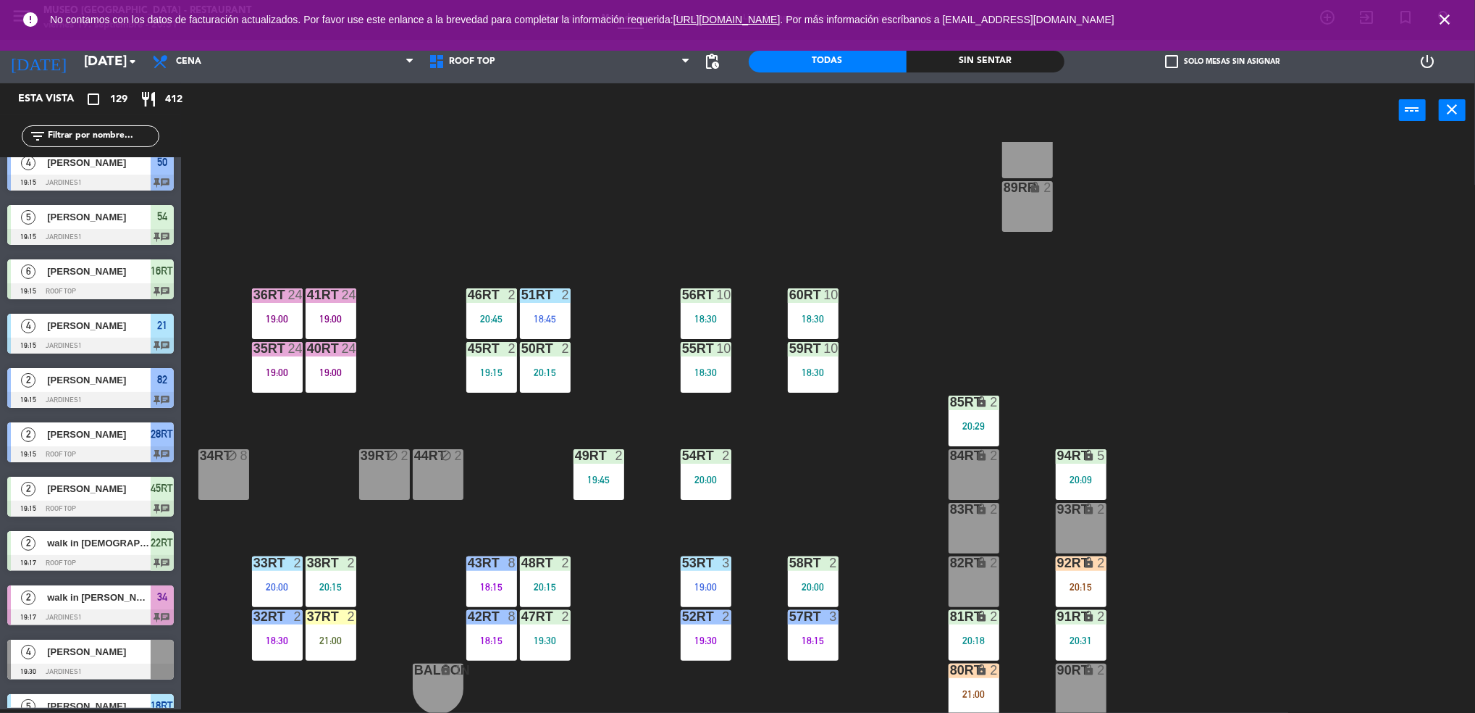
click at [958, 684] on div "80RT lock 2 21:00" at bounding box center [974, 688] width 51 height 51
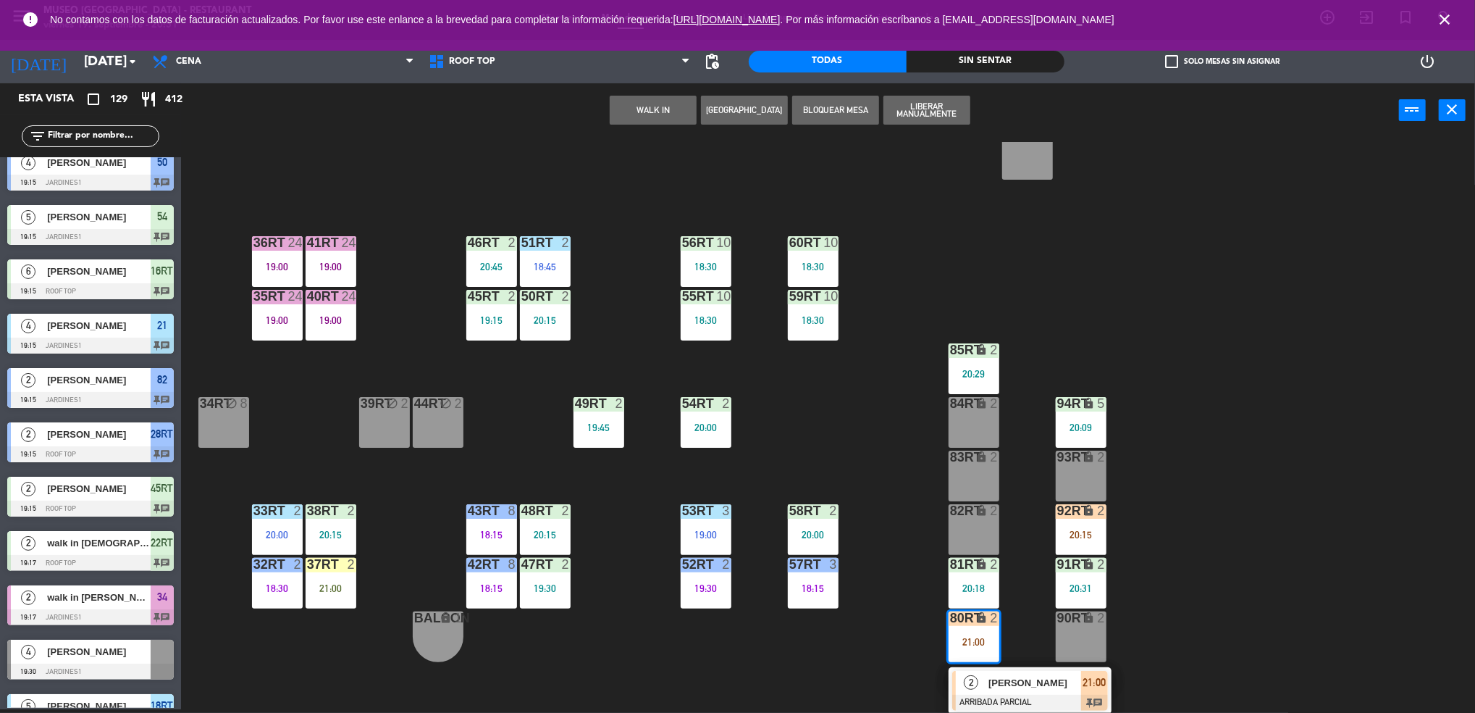
click at [1038, 683] on span "[PERSON_NAME]" at bounding box center [1035, 682] width 93 height 15
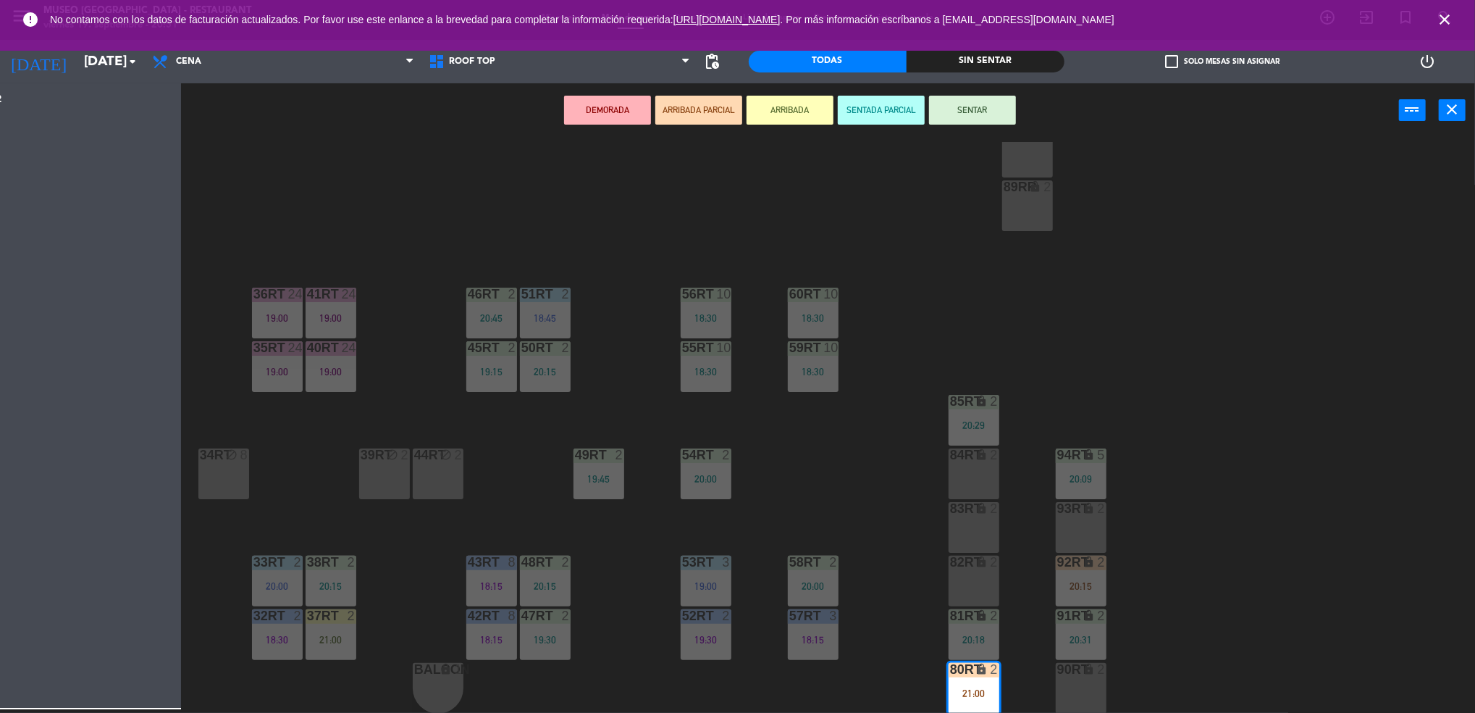
scroll to position [523, 0]
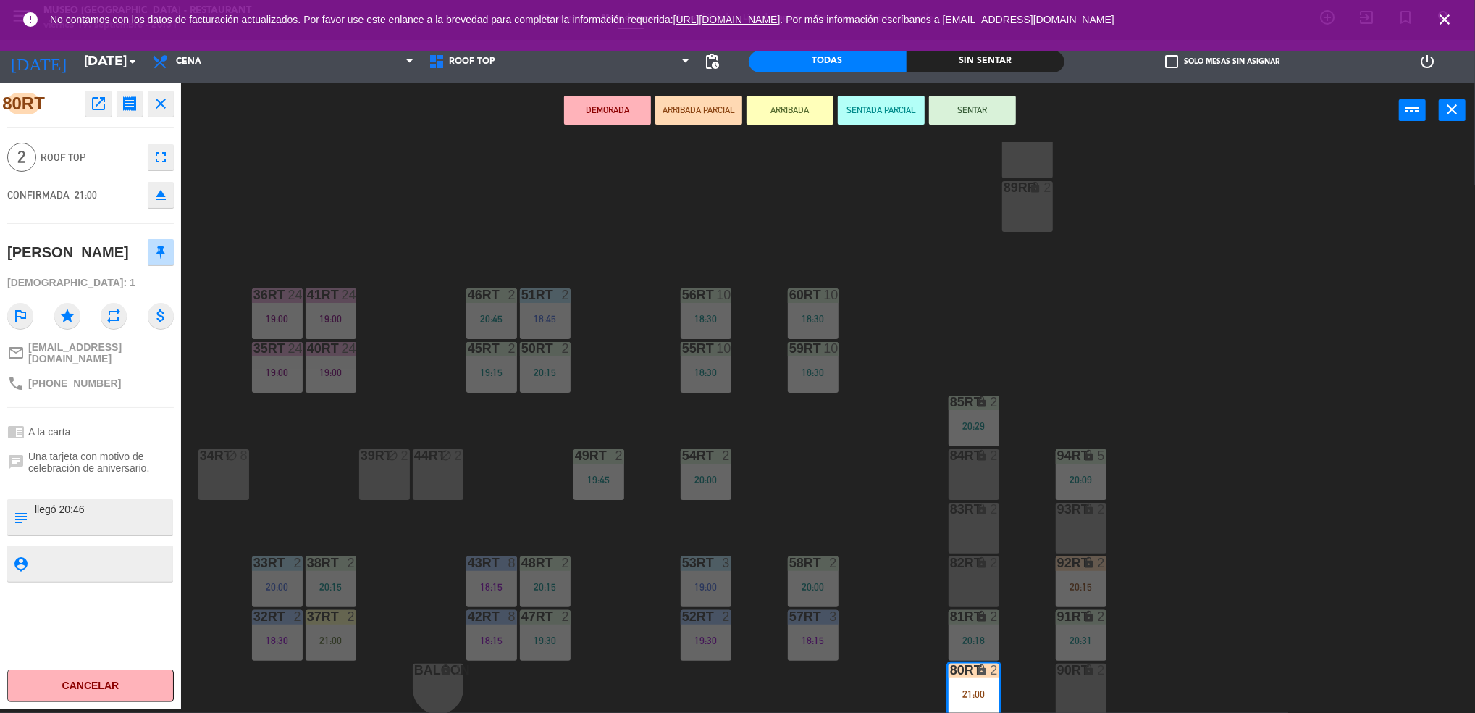
click at [887, 508] on div "18RT 5 19:30 16RT 6 19:15 28RT 2 19:15 80RR lock 2 20:45 27RT 5 20:30 7RT 5 19:…" at bounding box center [836, 427] width 1280 height 571
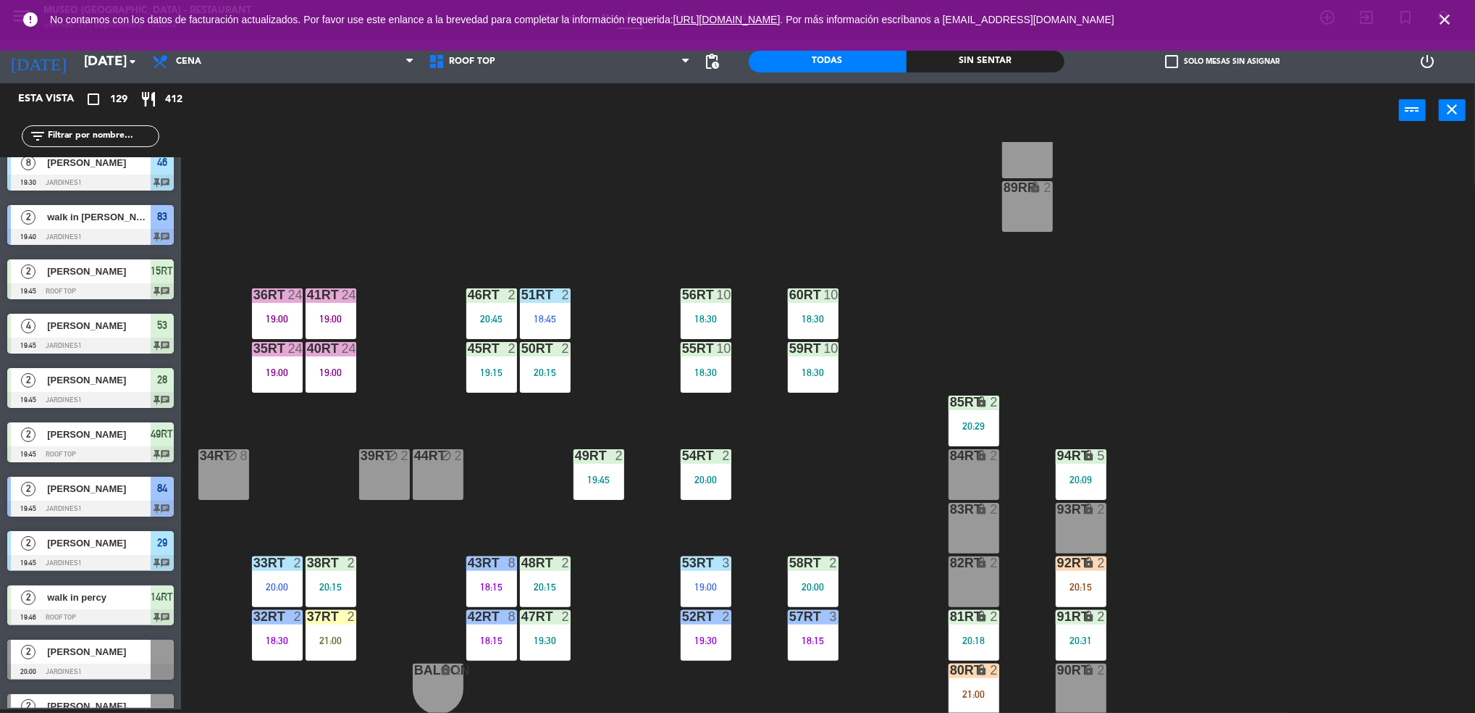
scroll to position [0, 0]
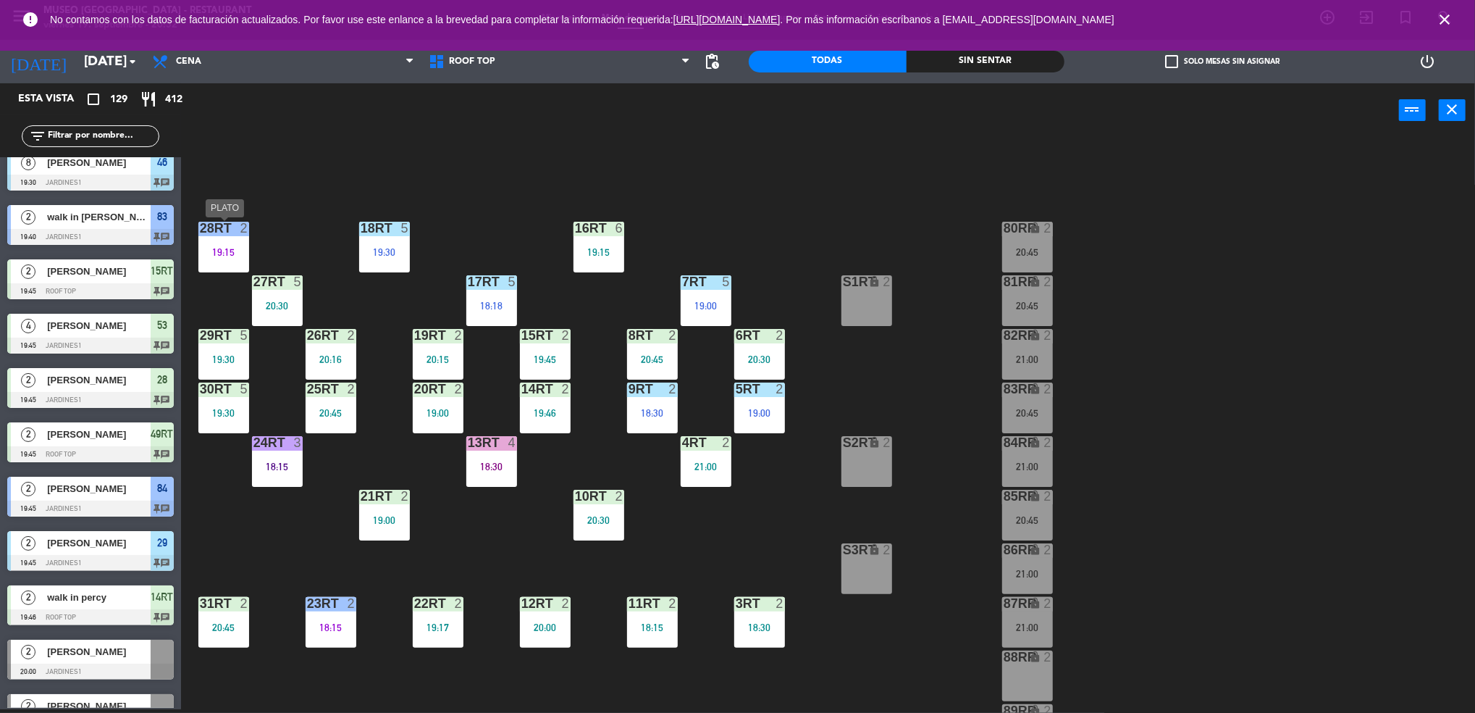
click at [230, 231] on div at bounding box center [223, 228] width 24 height 13
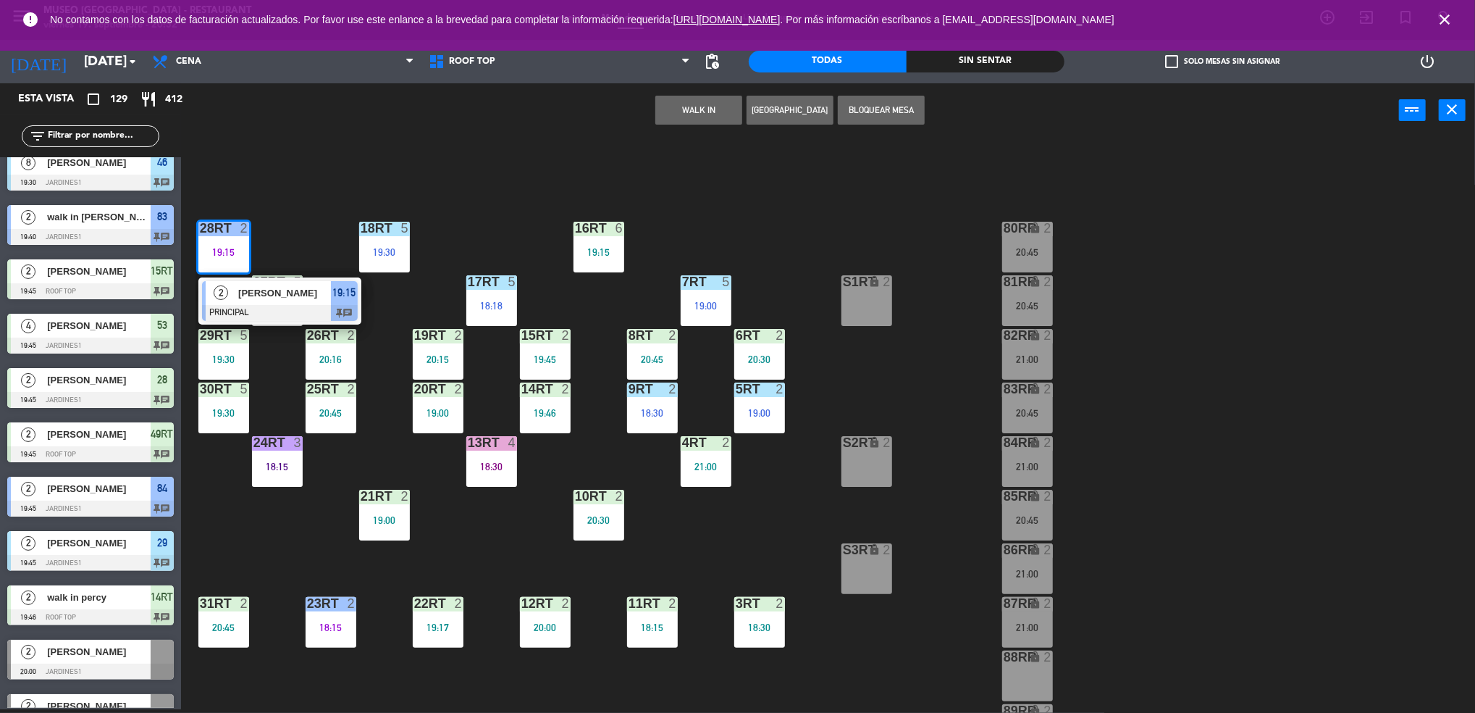
click at [277, 282] on div "[PERSON_NAME]" at bounding box center [284, 293] width 94 height 24
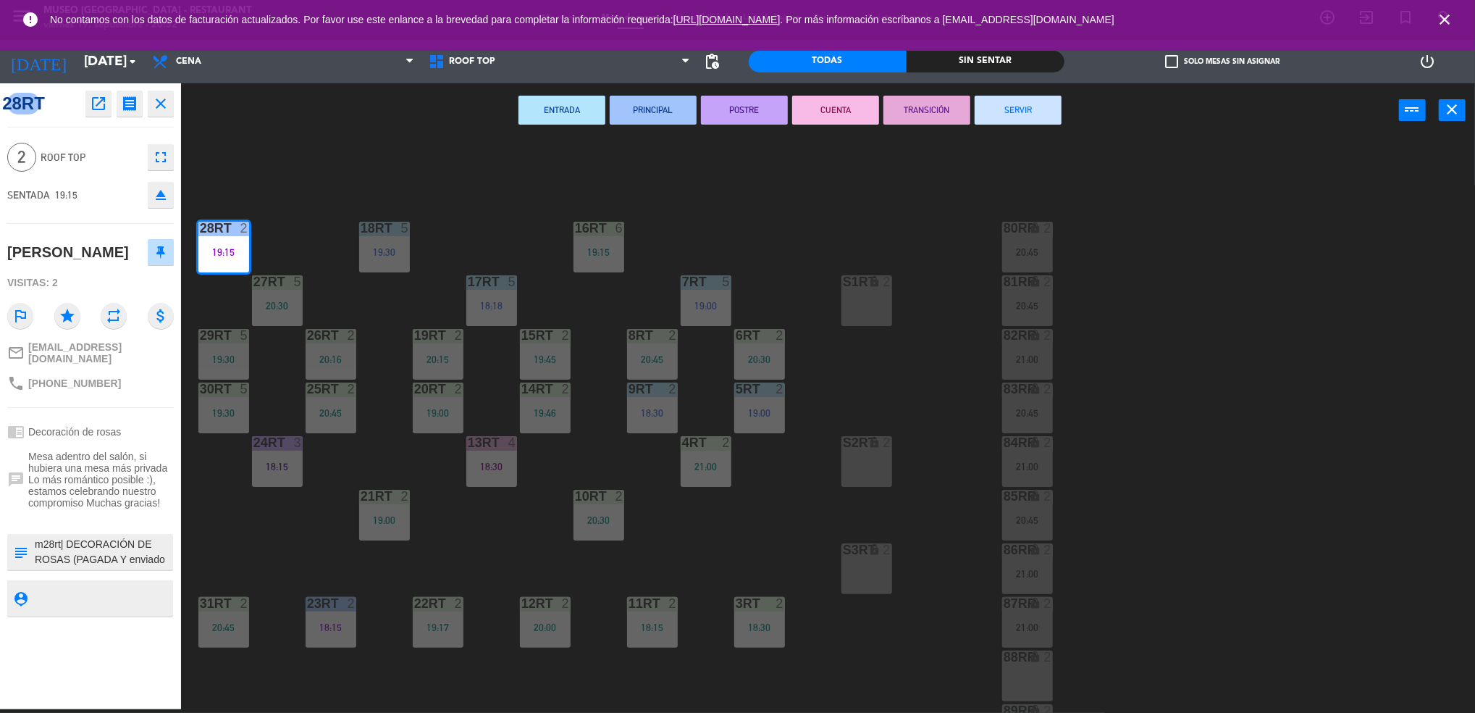
click at [773, 530] on div "18RT 5 19:30 16RT 6 19:15 28RT 2 19:15 80RR lock 2 20:45 27RT 5 20:30 7RT 5 19:…" at bounding box center [836, 427] width 1280 height 571
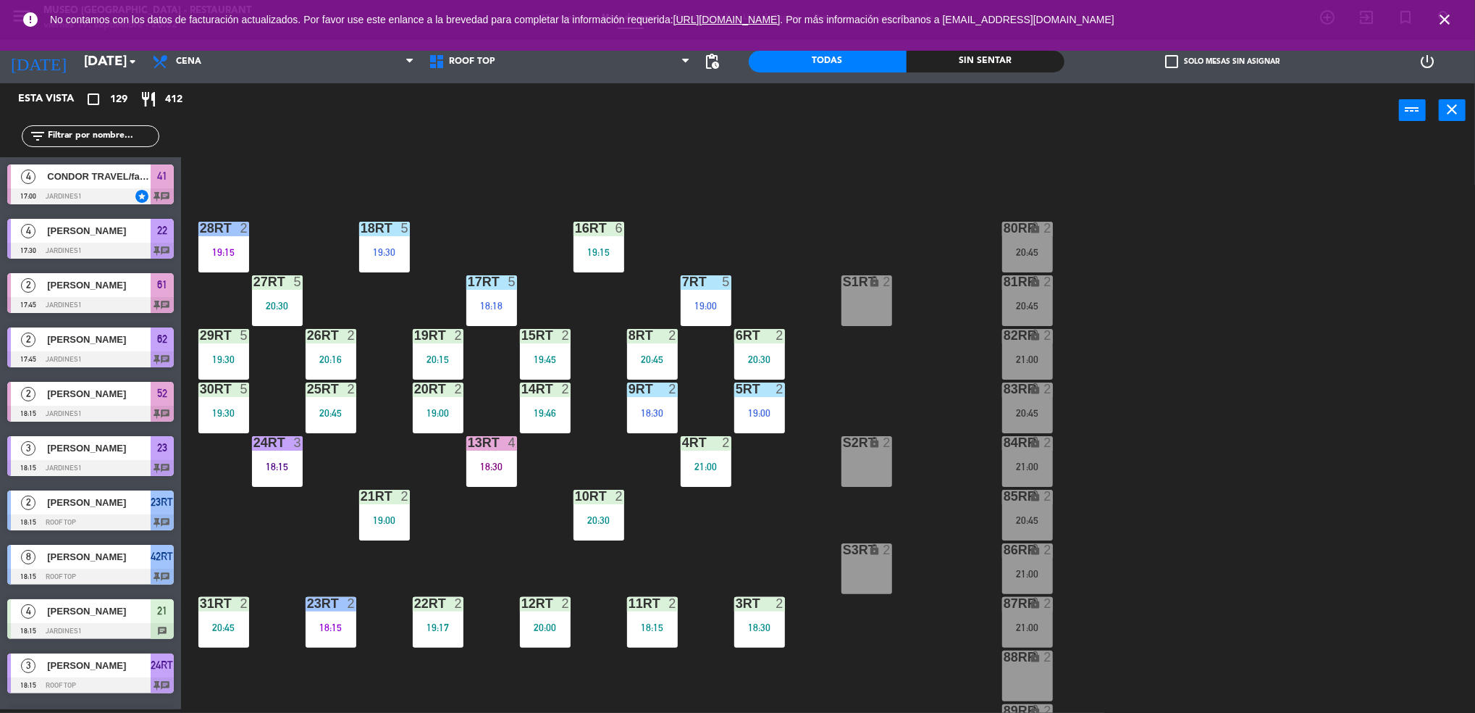
scroll to position [523, 0]
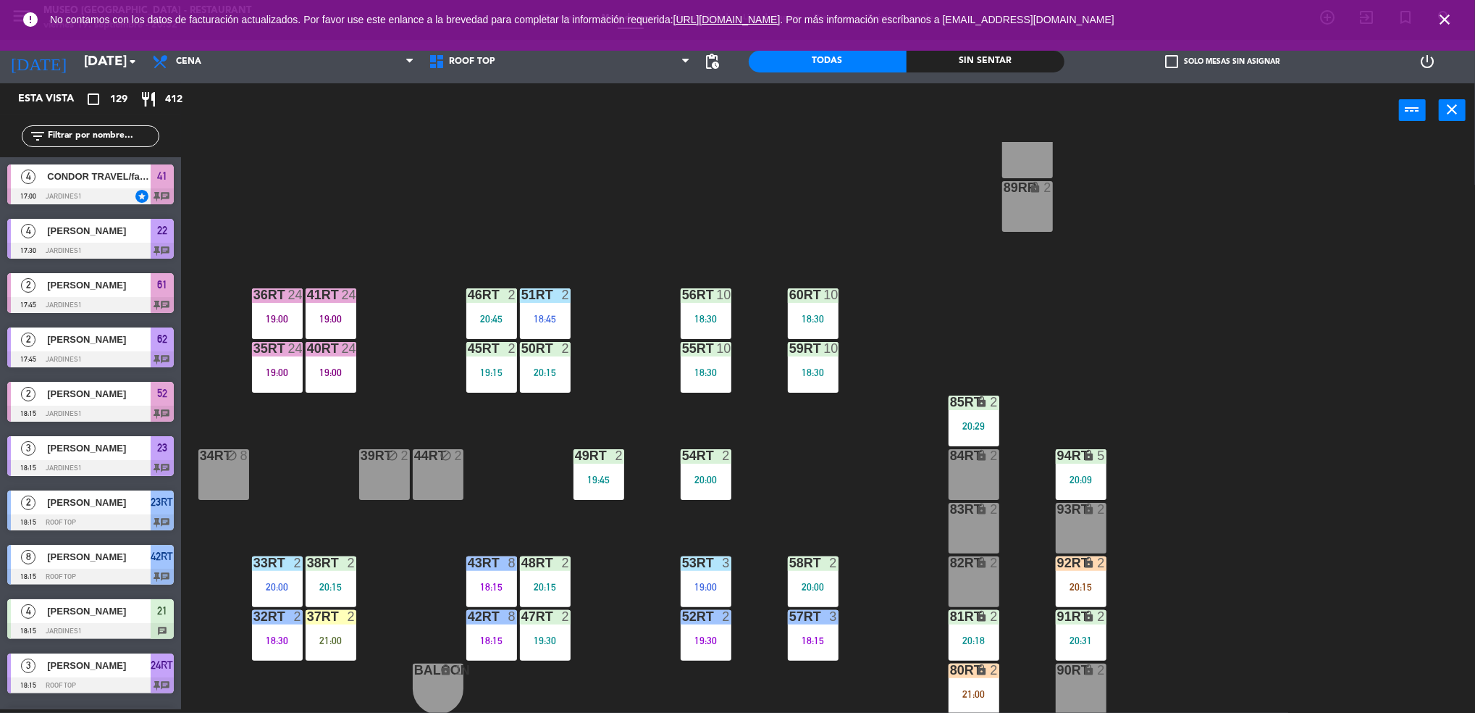
click at [351, 642] on div "21:00" at bounding box center [331, 640] width 51 height 10
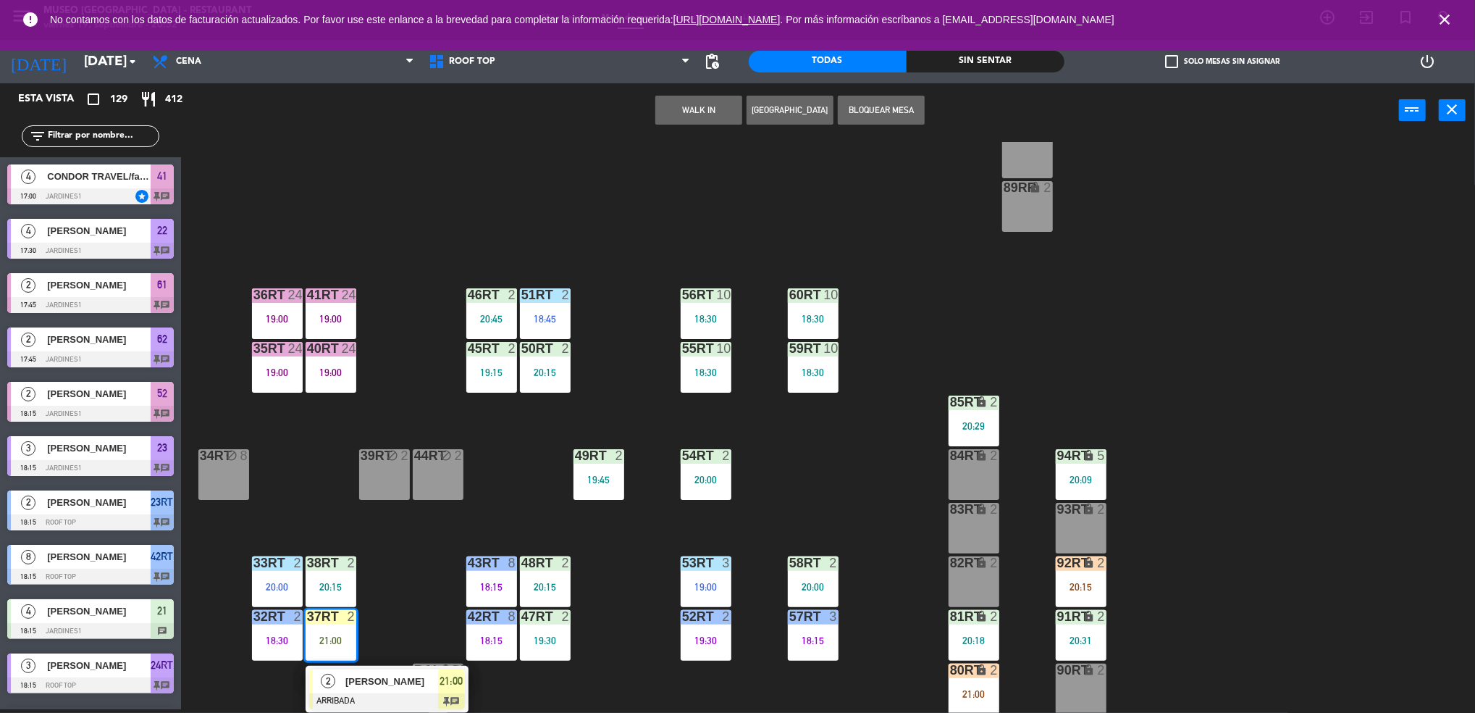
click at [419, 593] on div "18RT 5 19:30 16RT 6 19:15 28RT 2 19:15 80RR lock 2 20:45 27RT 5 20:30 7RT 5 19:…" at bounding box center [836, 427] width 1280 height 571
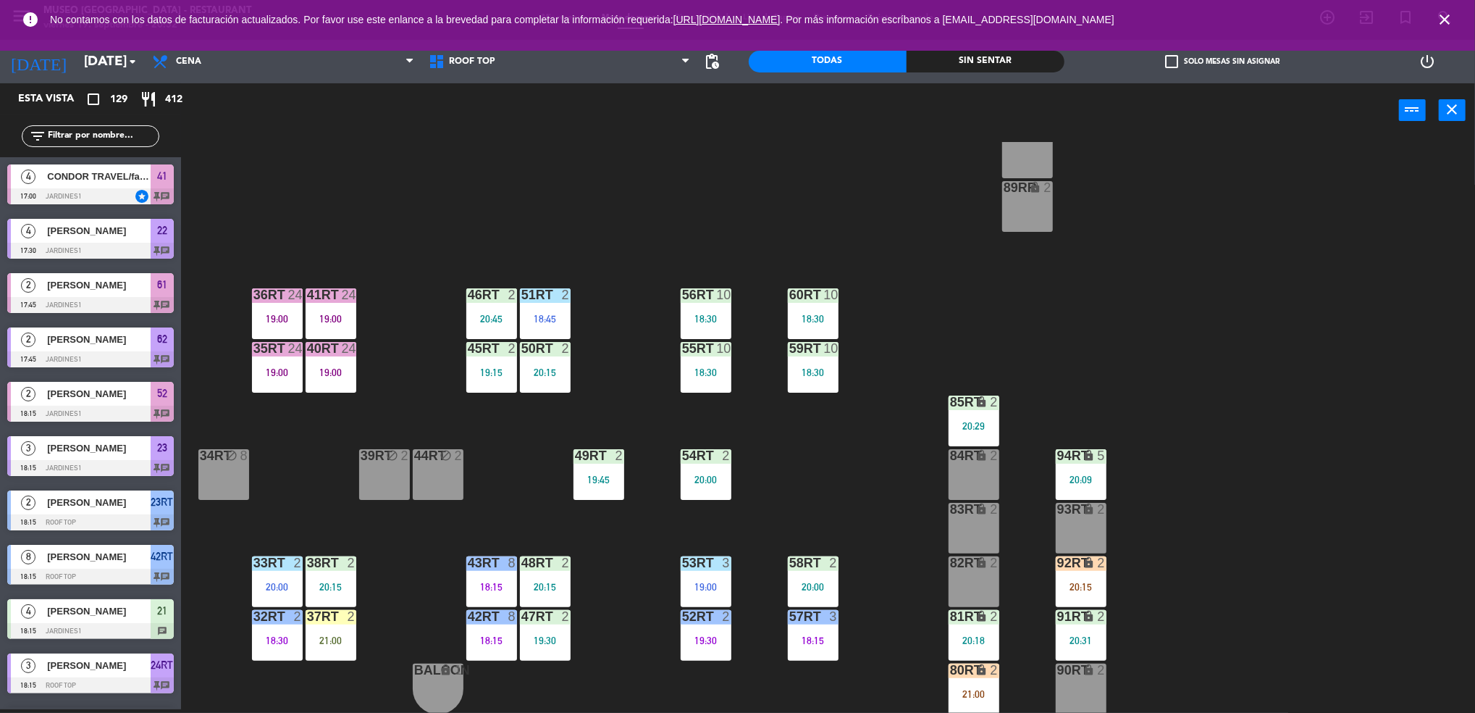
click at [343, 629] on div "37rt 2 21:00" at bounding box center [331, 635] width 51 height 51
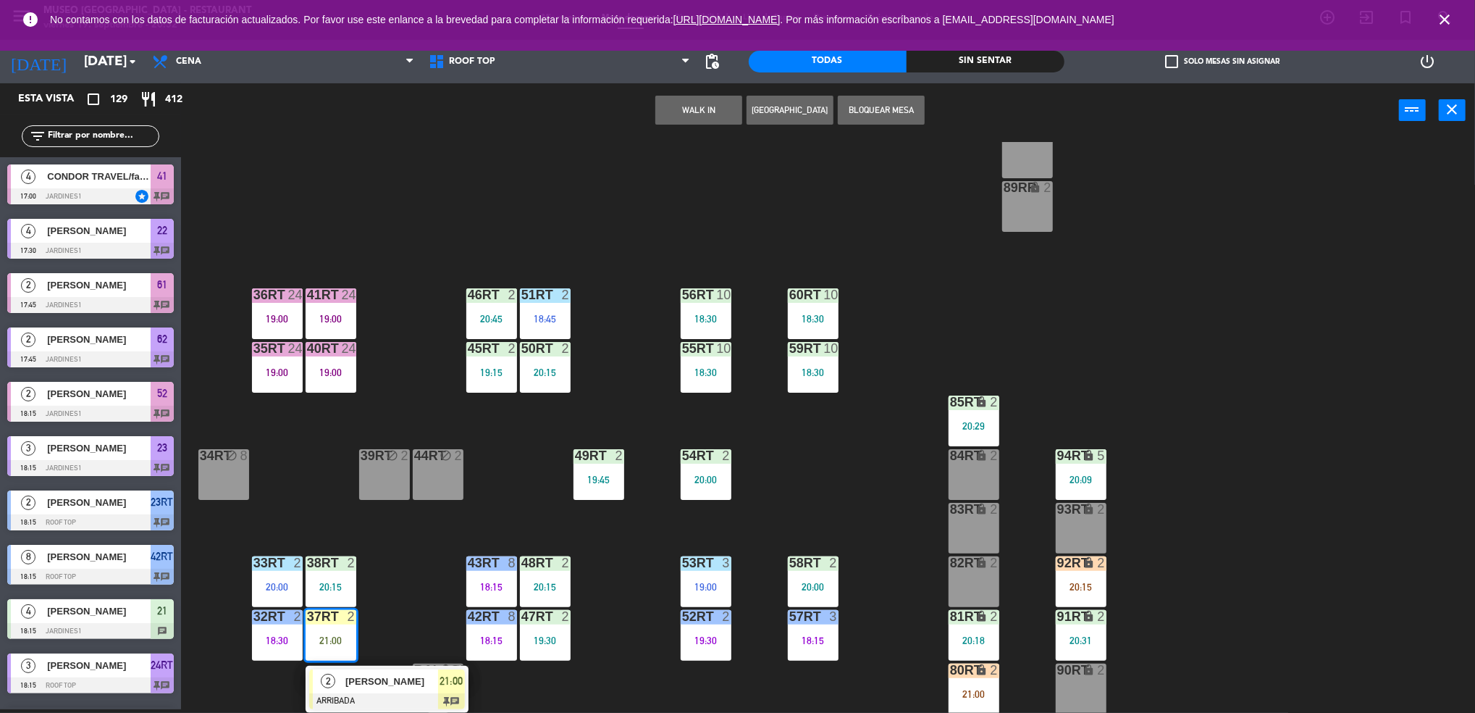
click at [380, 671] on div "[PERSON_NAME]" at bounding box center [391, 681] width 94 height 24
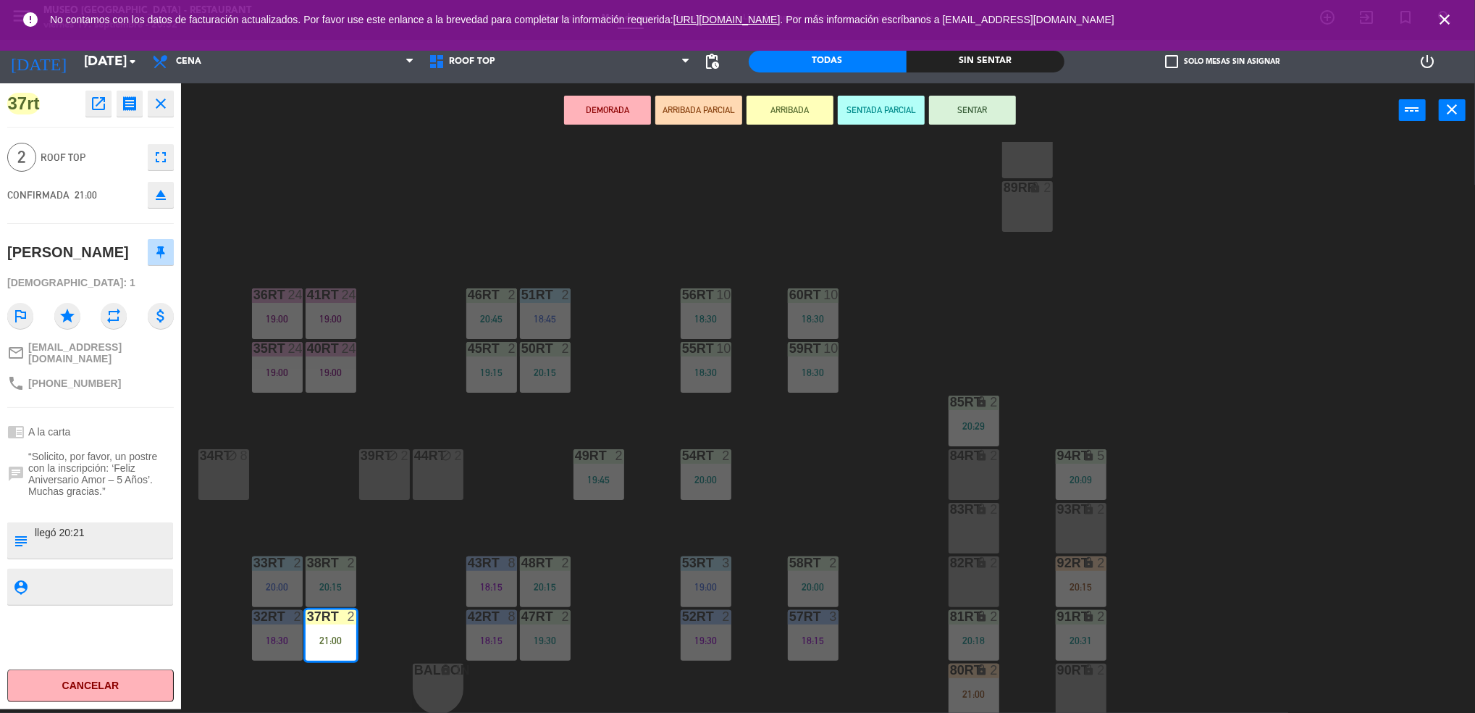
click at [634, 597] on div "18RT 5 19:30 16RT 6 19:15 28RT 2 19:15 80RR lock 2 20:45 27RT 5 20:30 7RT 5 19:…" at bounding box center [836, 427] width 1280 height 571
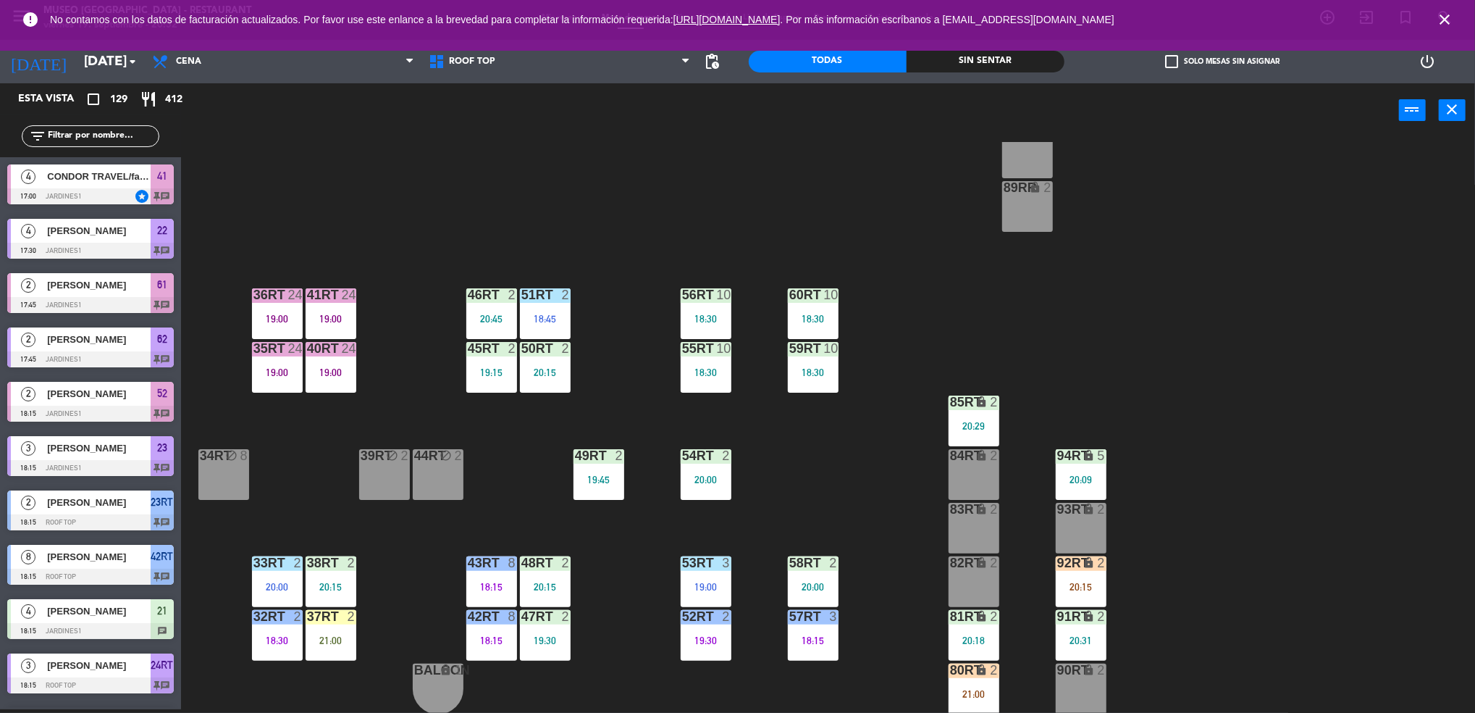
scroll to position [1535, 0]
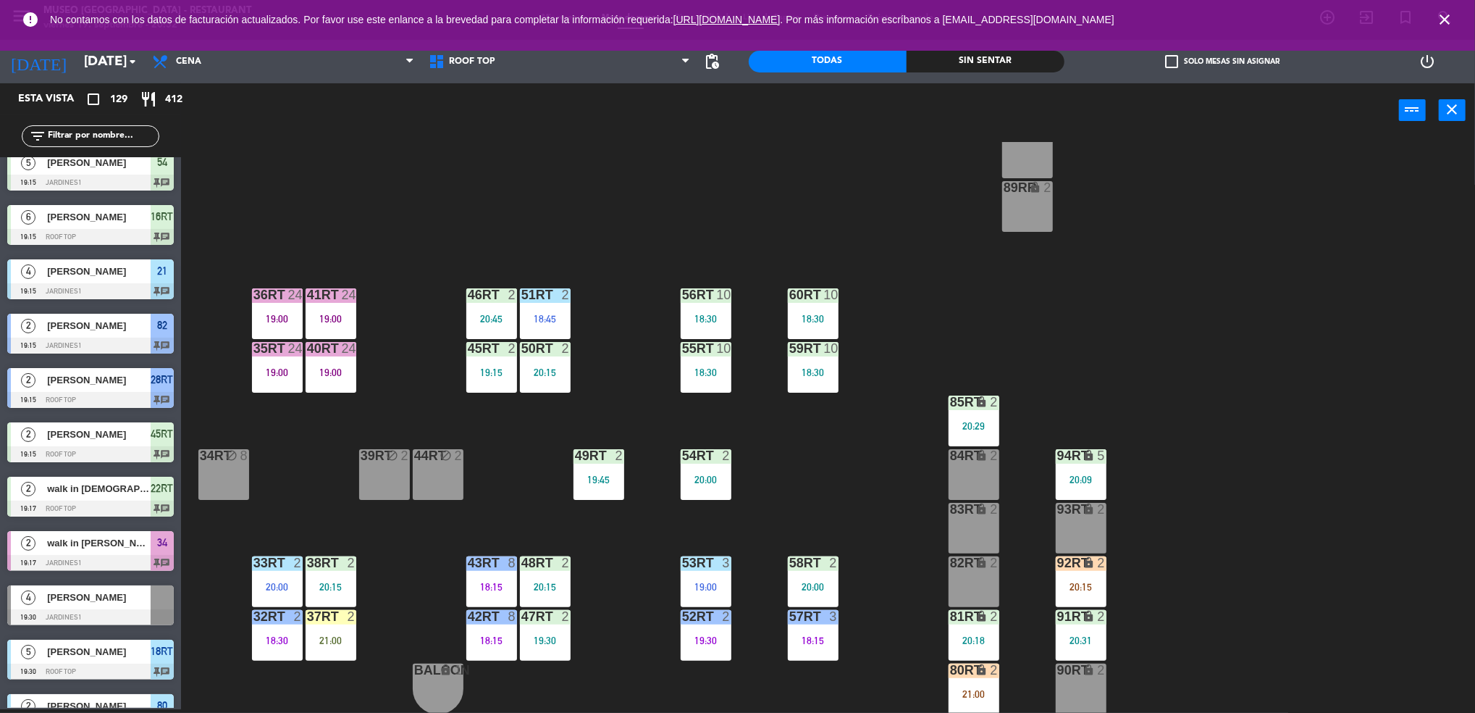
click at [708, 632] on div "52RT 2 19:30" at bounding box center [706, 635] width 51 height 51
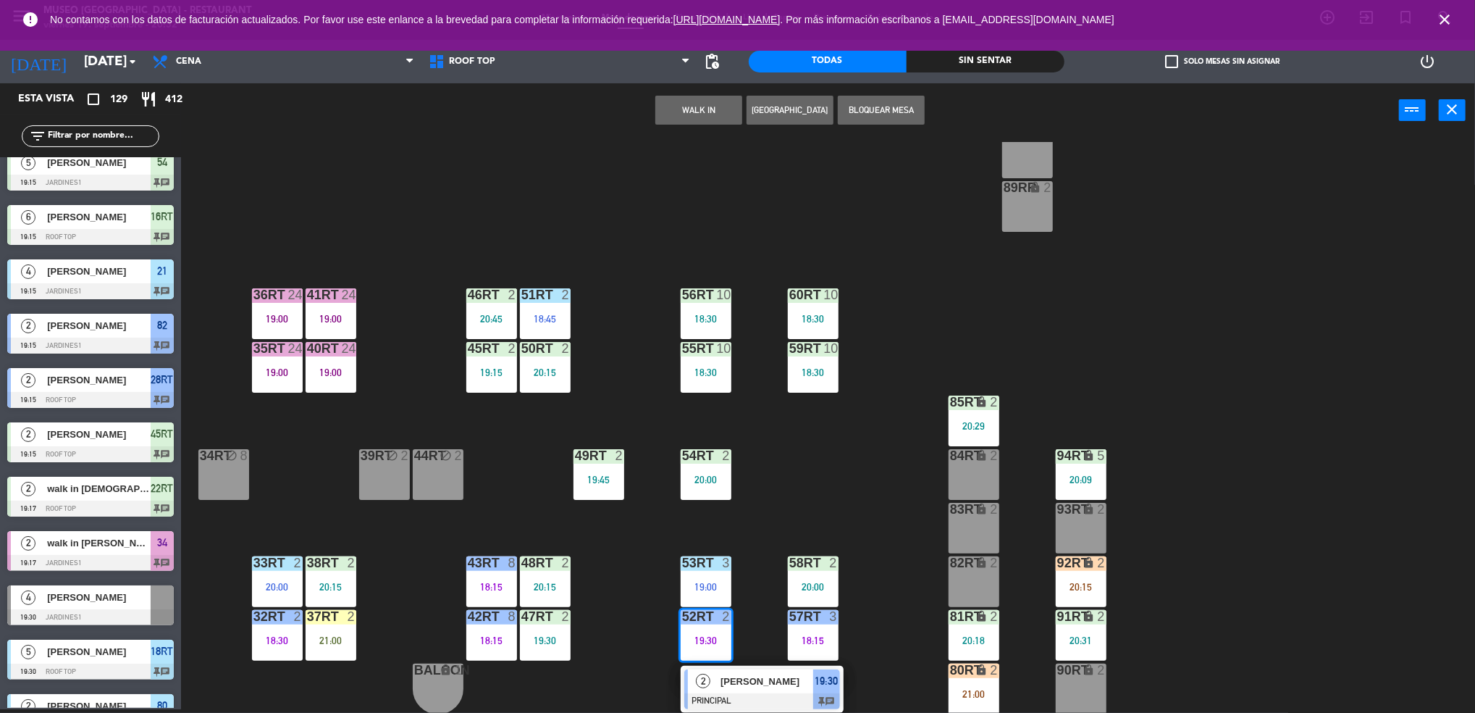
click at [767, 684] on span "[PERSON_NAME]" at bounding box center [767, 681] width 93 height 15
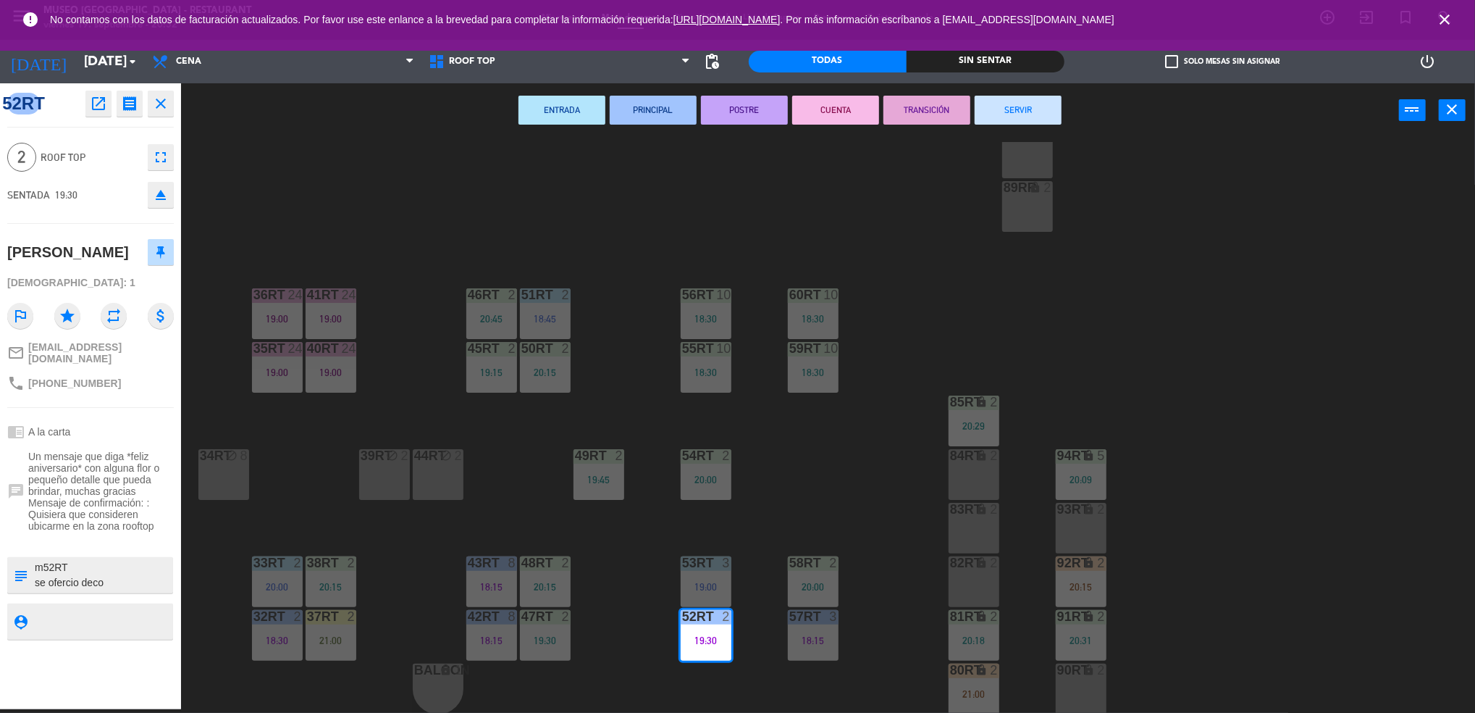
click at [920, 97] on button "TRANSICIÓN" at bounding box center [927, 110] width 87 height 29
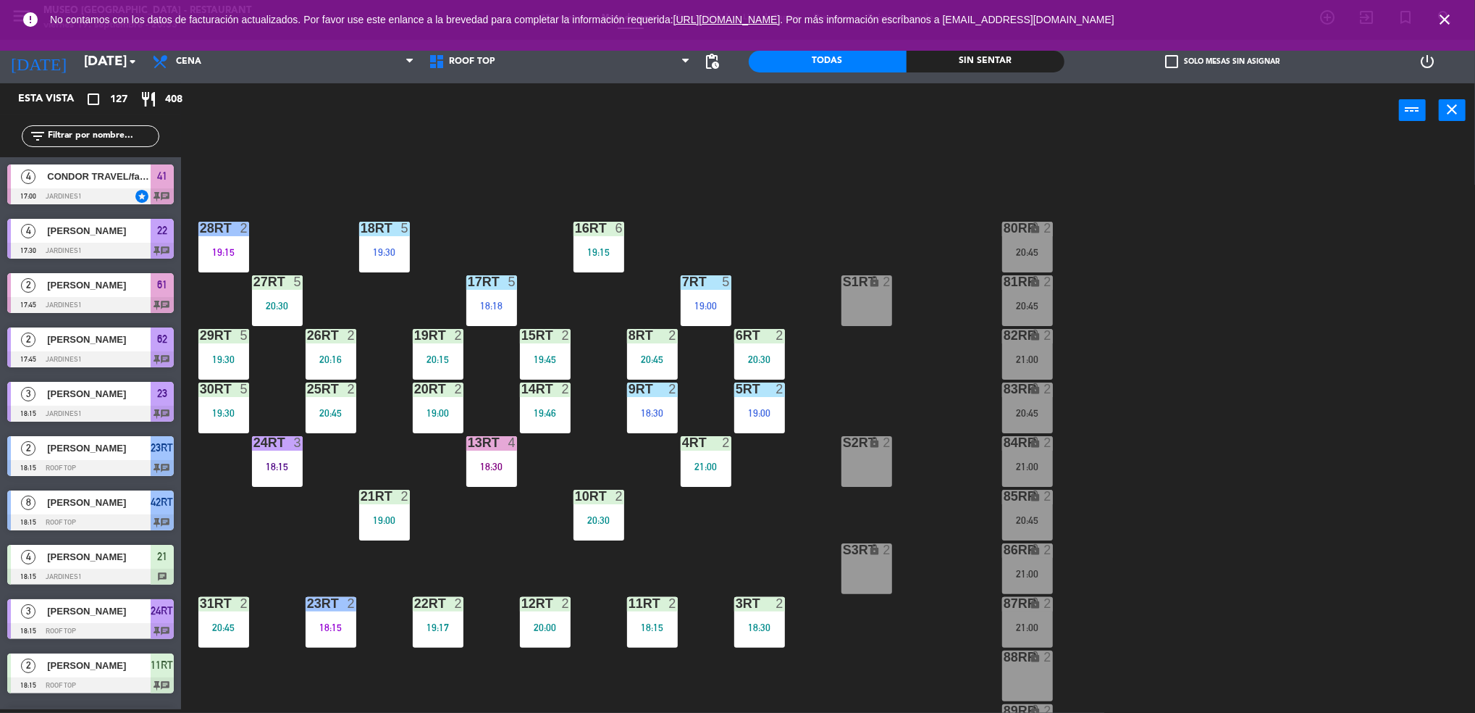
scroll to position [523, 0]
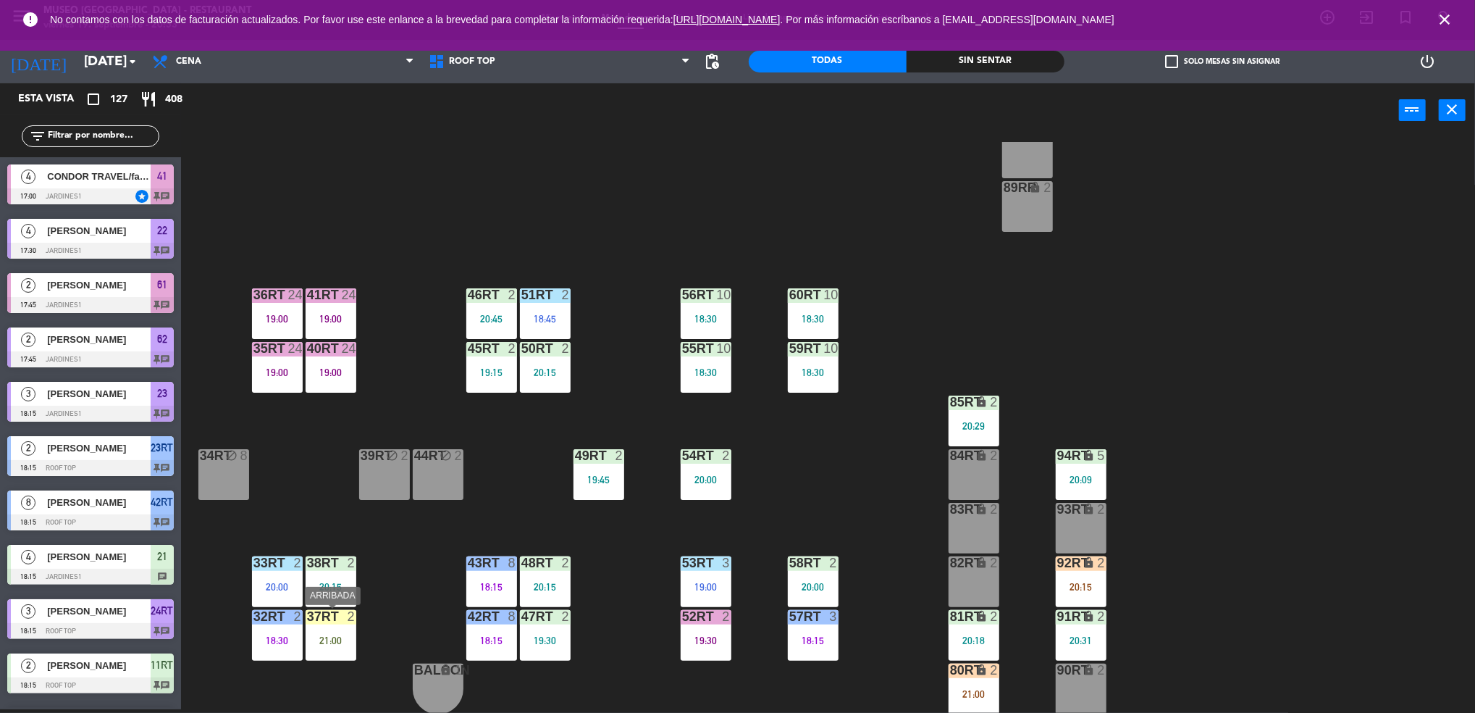
click at [323, 644] on div "21:00" at bounding box center [331, 640] width 51 height 10
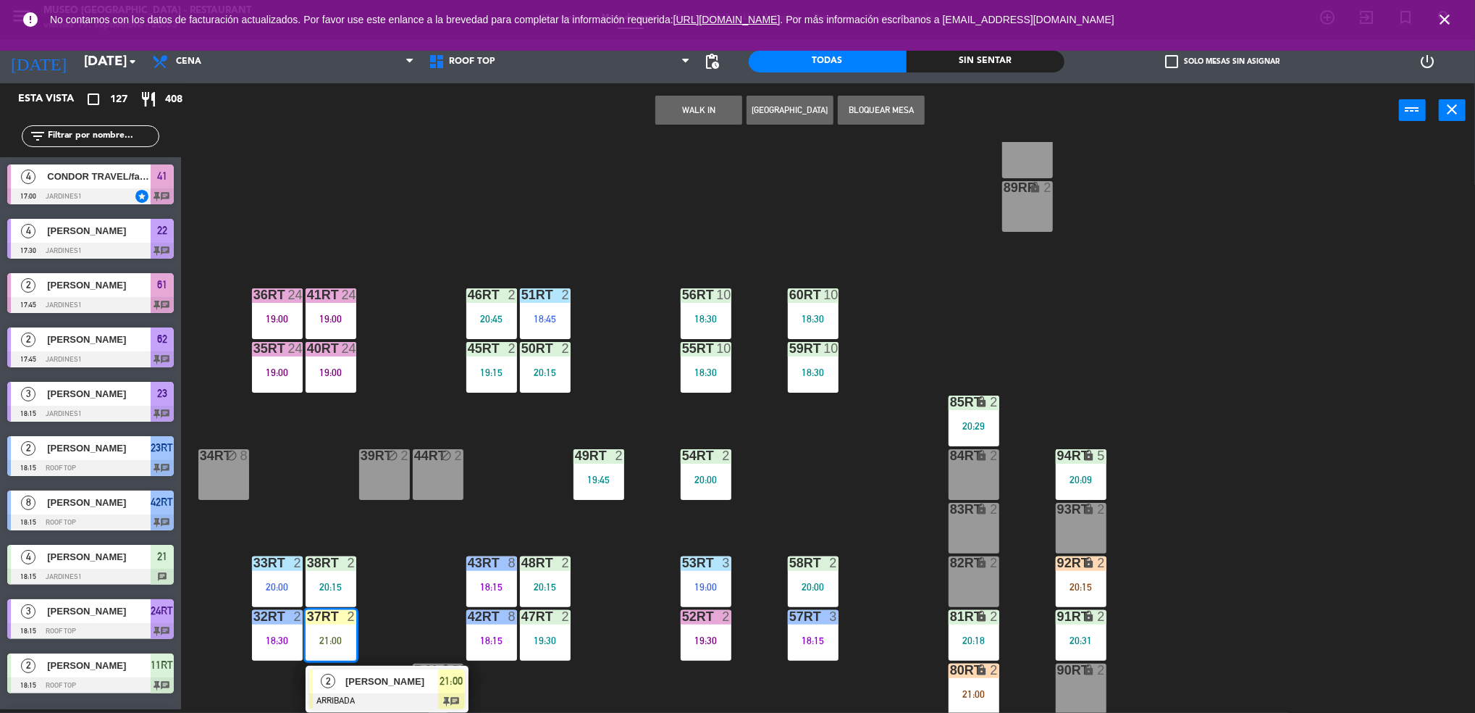
click at [408, 577] on div "18RT 5 19:30 16RT 6 19:15 28RT 2 19:15 80RR lock 2 20:45 27RT 5 20:30 7RT 5 19:…" at bounding box center [836, 427] width 1280 height 571
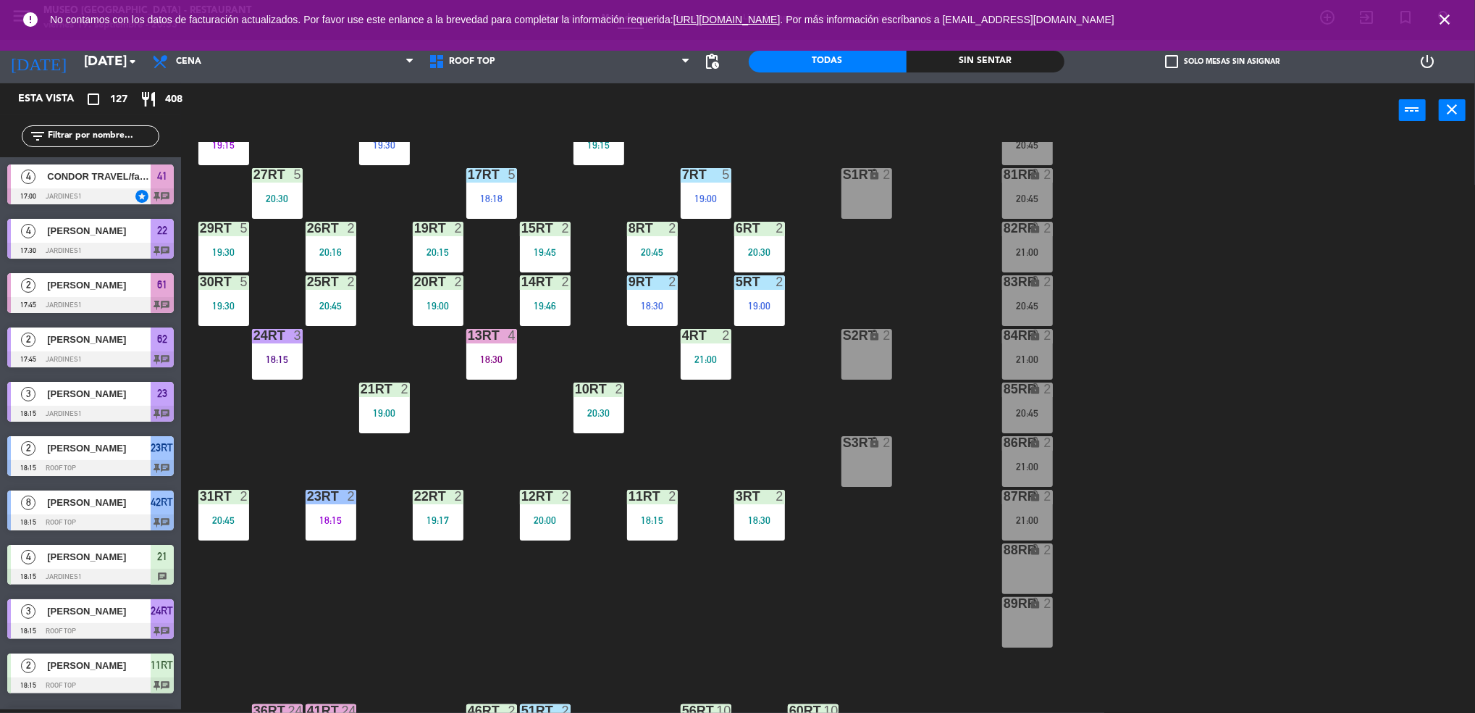
scroll to position [0, 0]
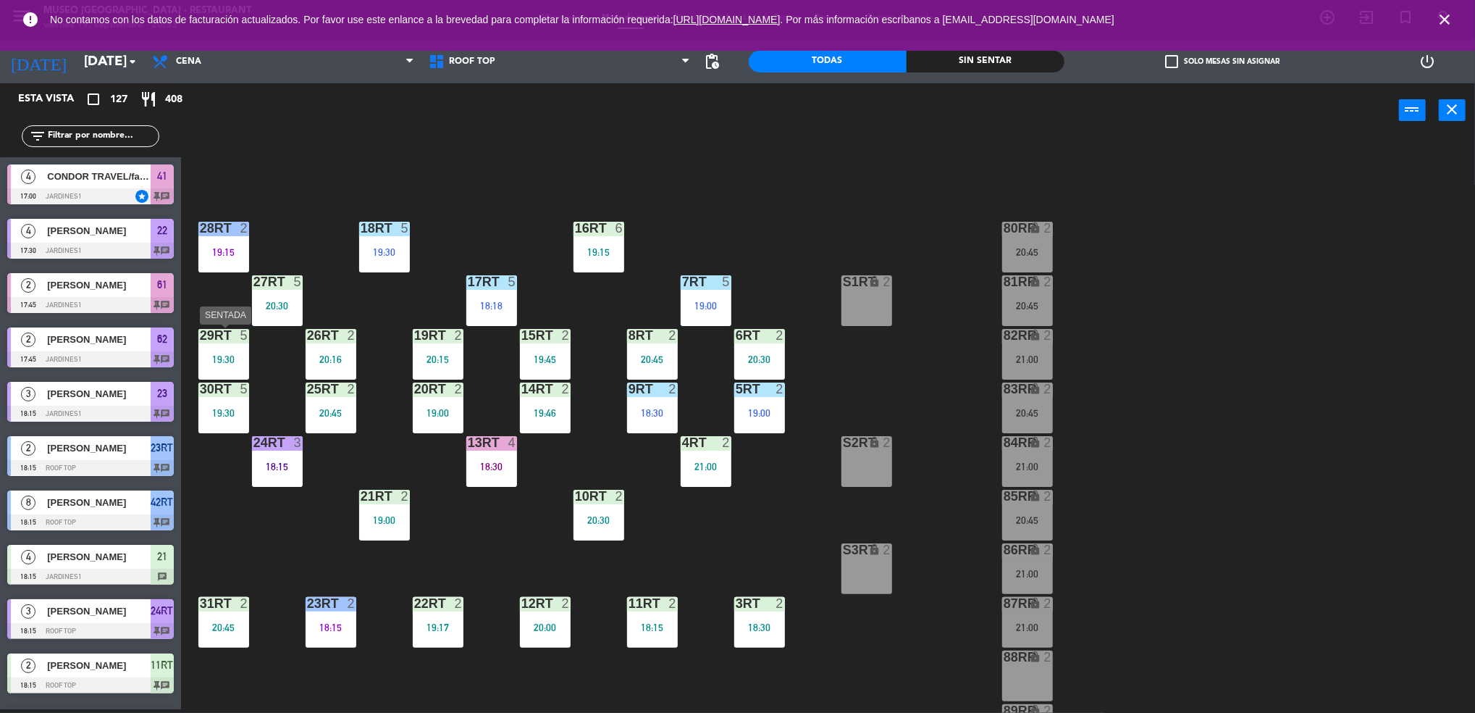
click at [222, 364] on div "19:30" at bounding box center [223, 359] width 51 height 10
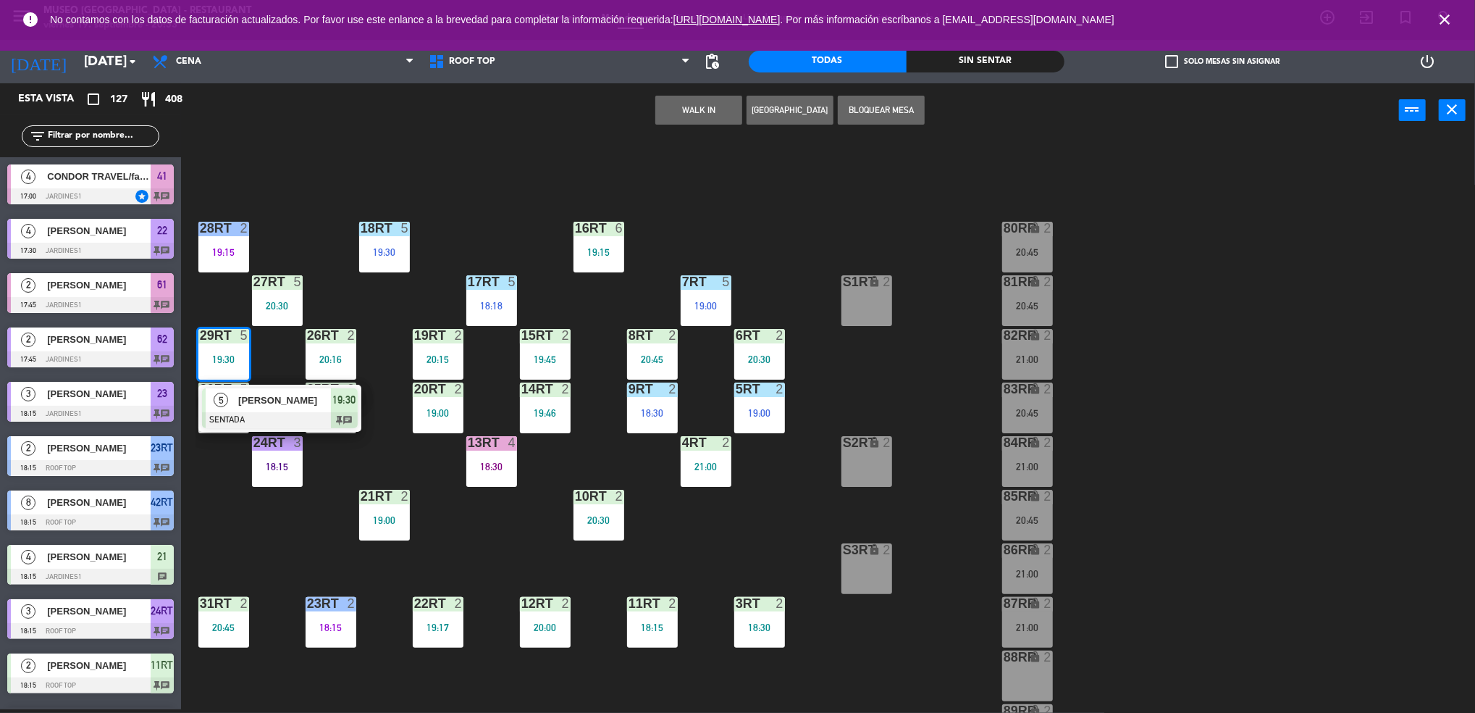
click at [654, 597] on div at bounding box center [652, 603] width 24 height 13
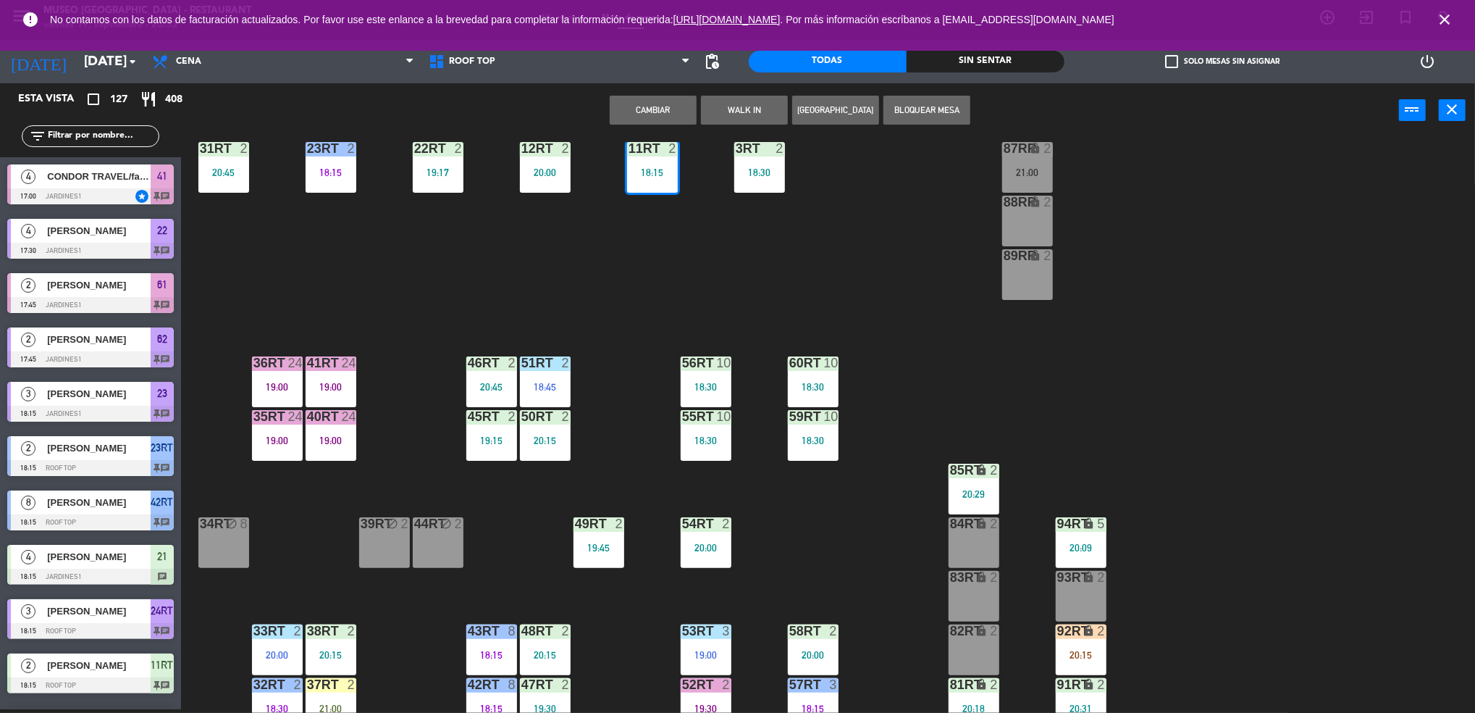
scroll to position [523, 0]
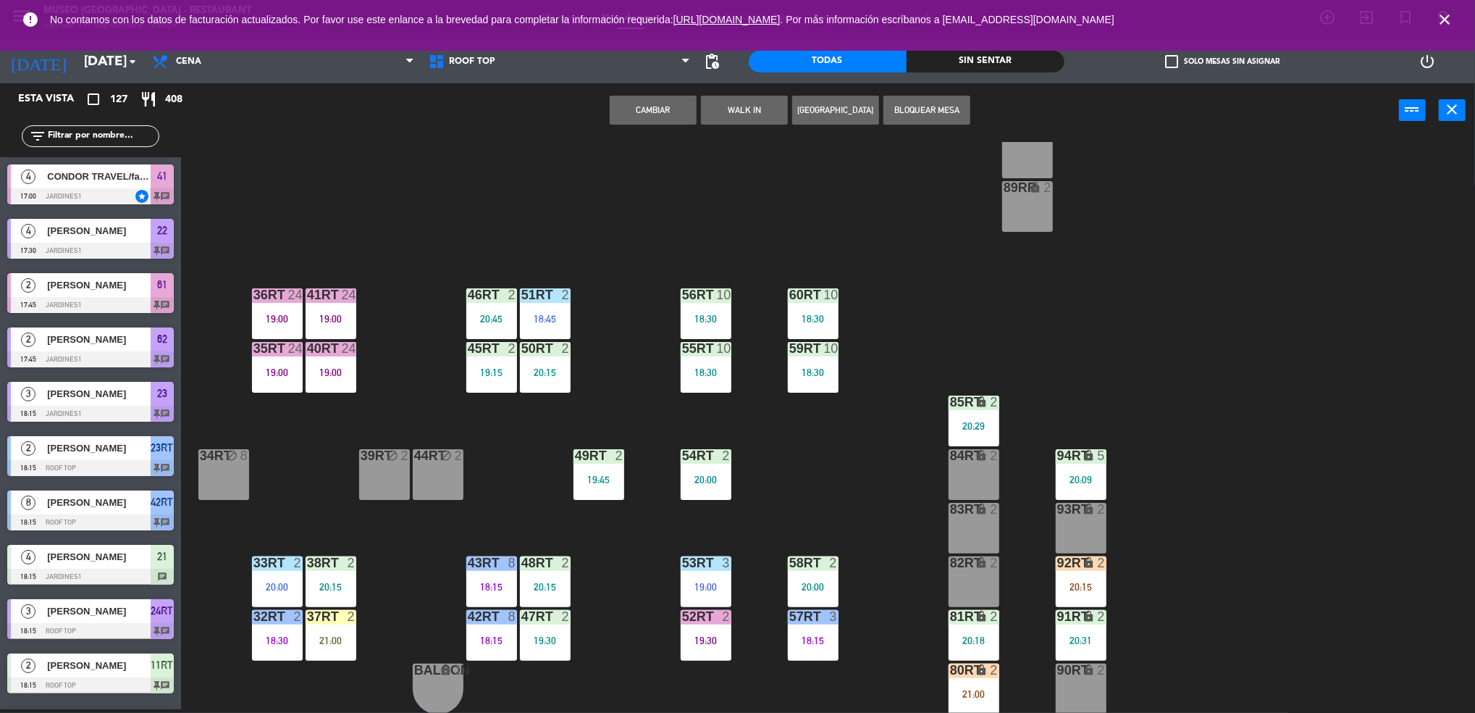
click at [1144, 513] on div "18RT 5 19:30 16RT 6 19:15 28RT 2 19:15 80RR lock 2 20:45 27RT 5 20:30 7RT 5 19:…" at bounding box center [836, 427] width 1280 height 571
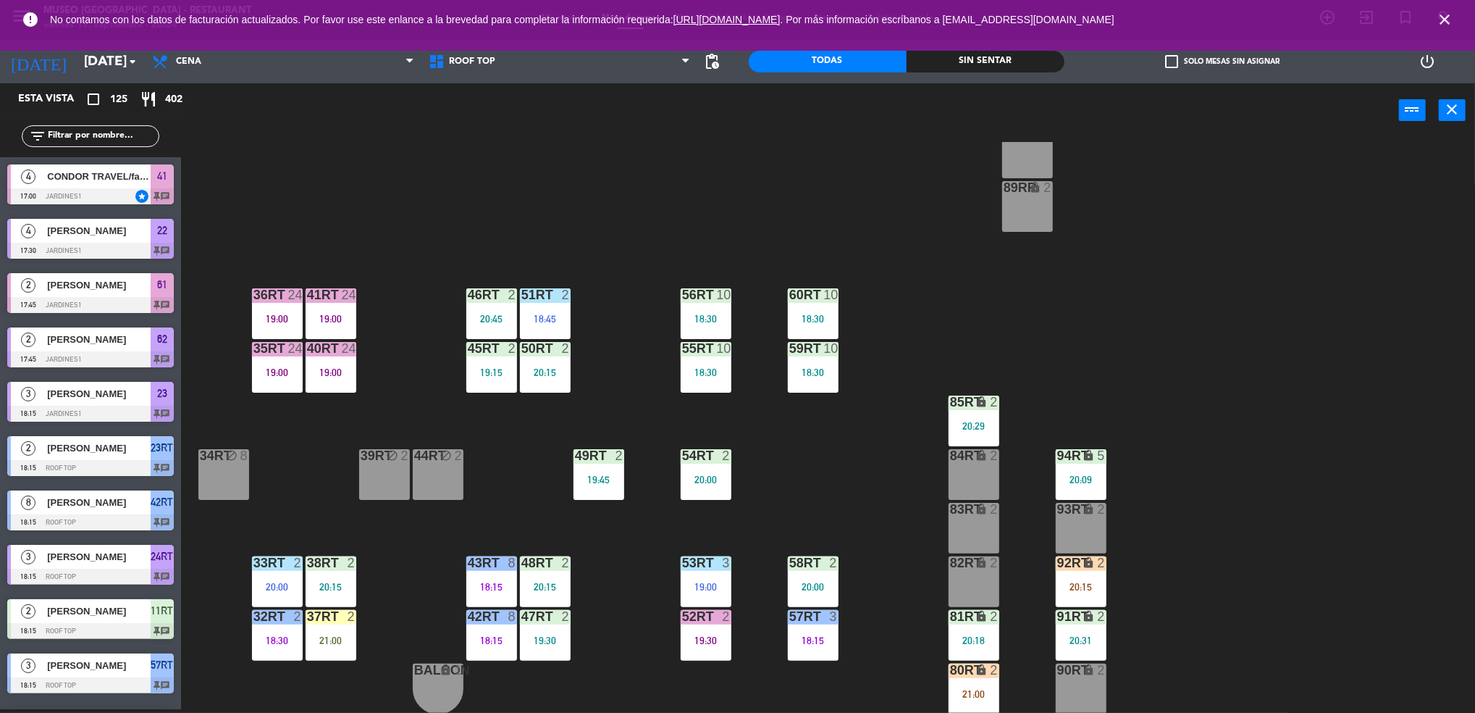
click at [224, 464] on div "34rt block 8" at bounding box center [223, 474] width 51 height 51
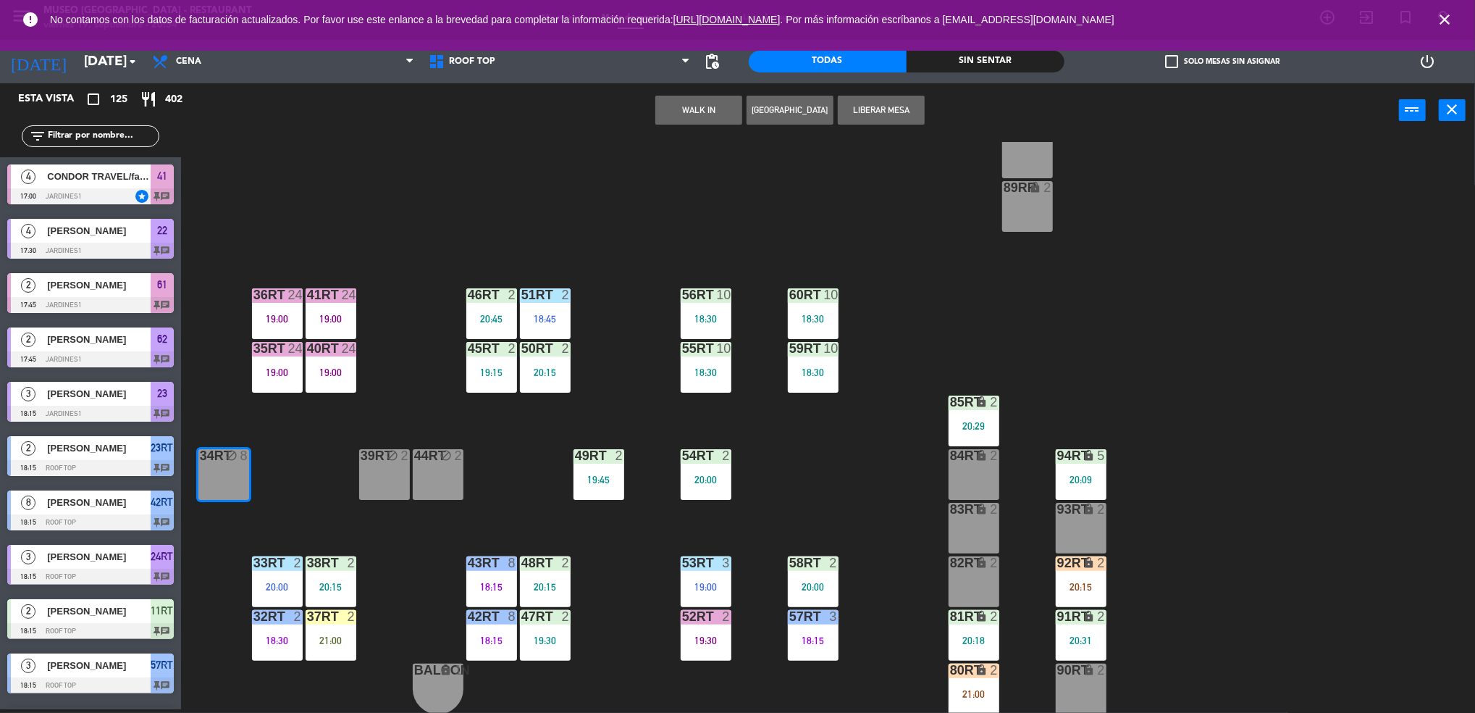
click at [894, 111] on button "Liberar Mesa" at bounding box center [881, 110] width 87 height 29
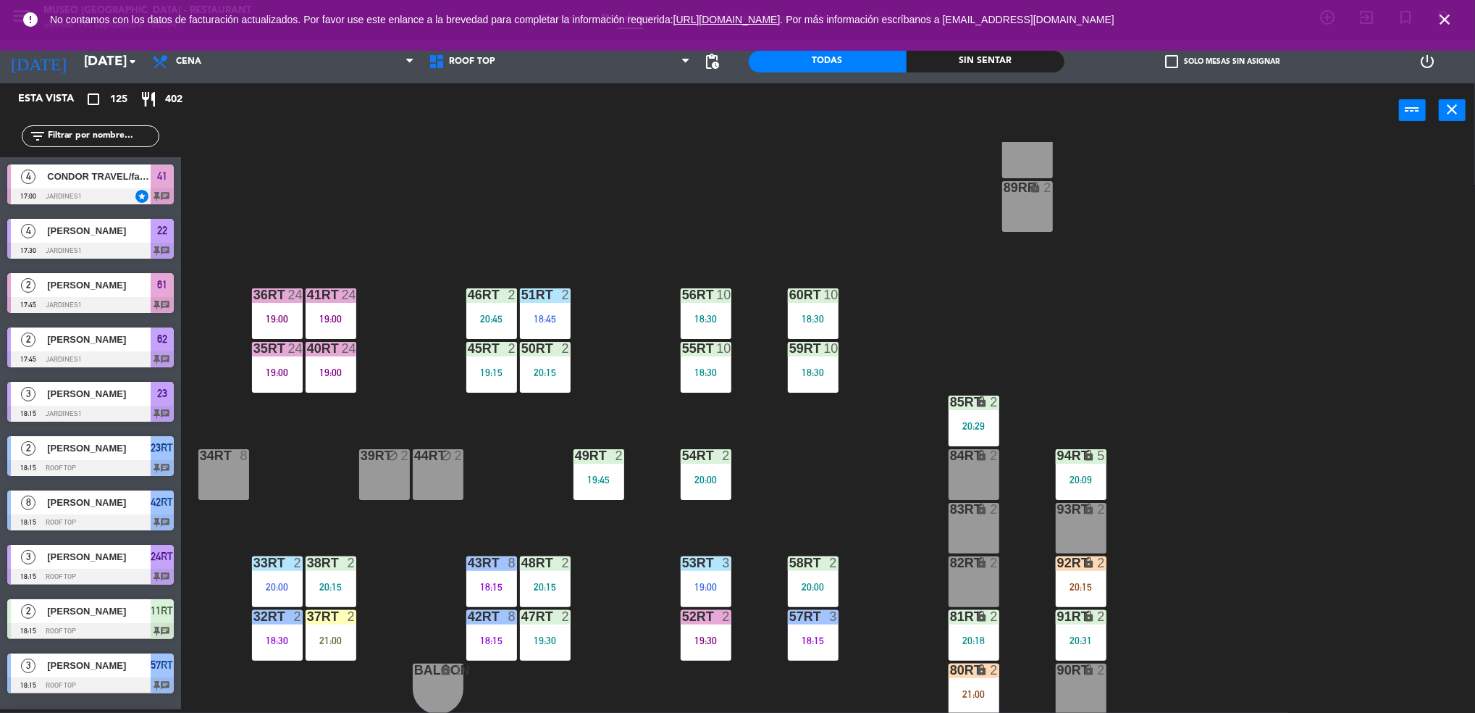
click at [323, 653] on div "37rt 2 21:00" at bounding box center [331, 635] width 51 height 51
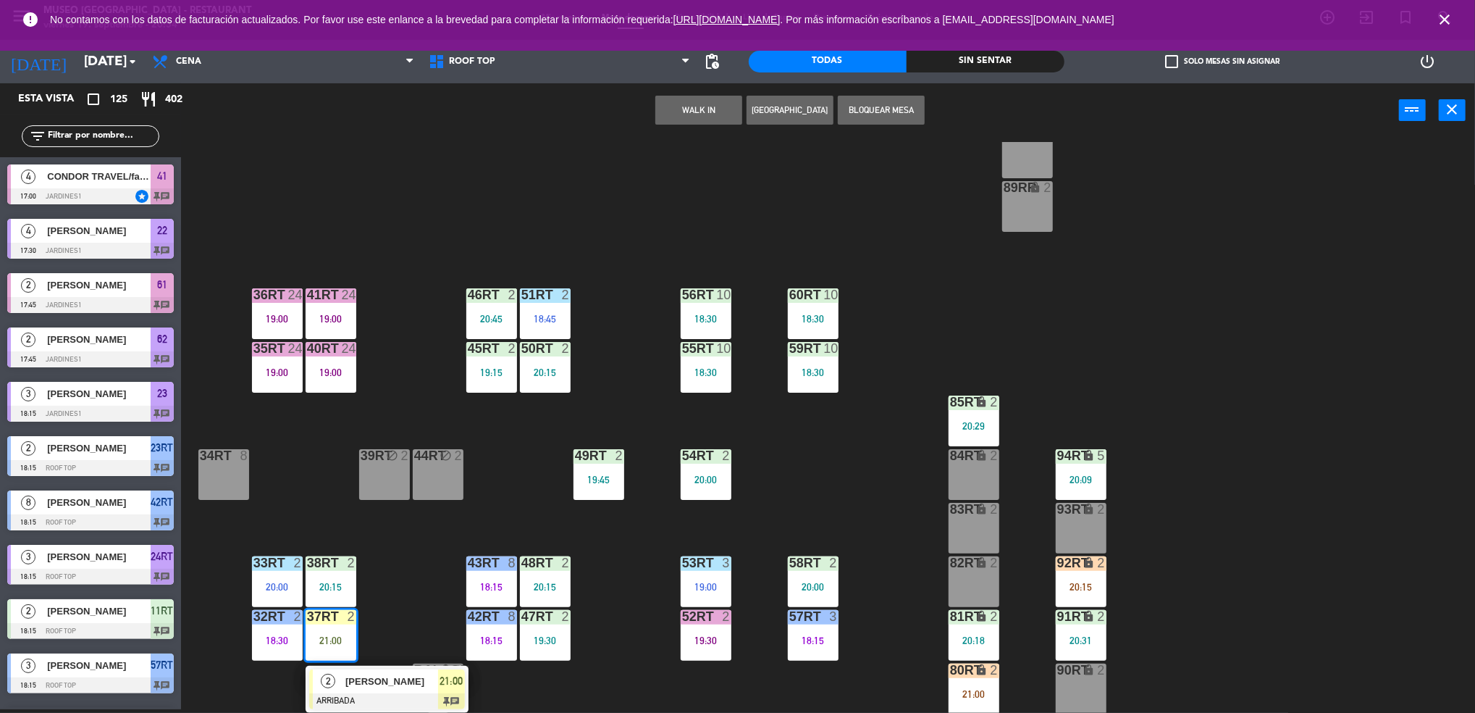
click at [401, 670] on div "[PERSON_NAME]" at bounding box center [391, 681] width 94 height 24
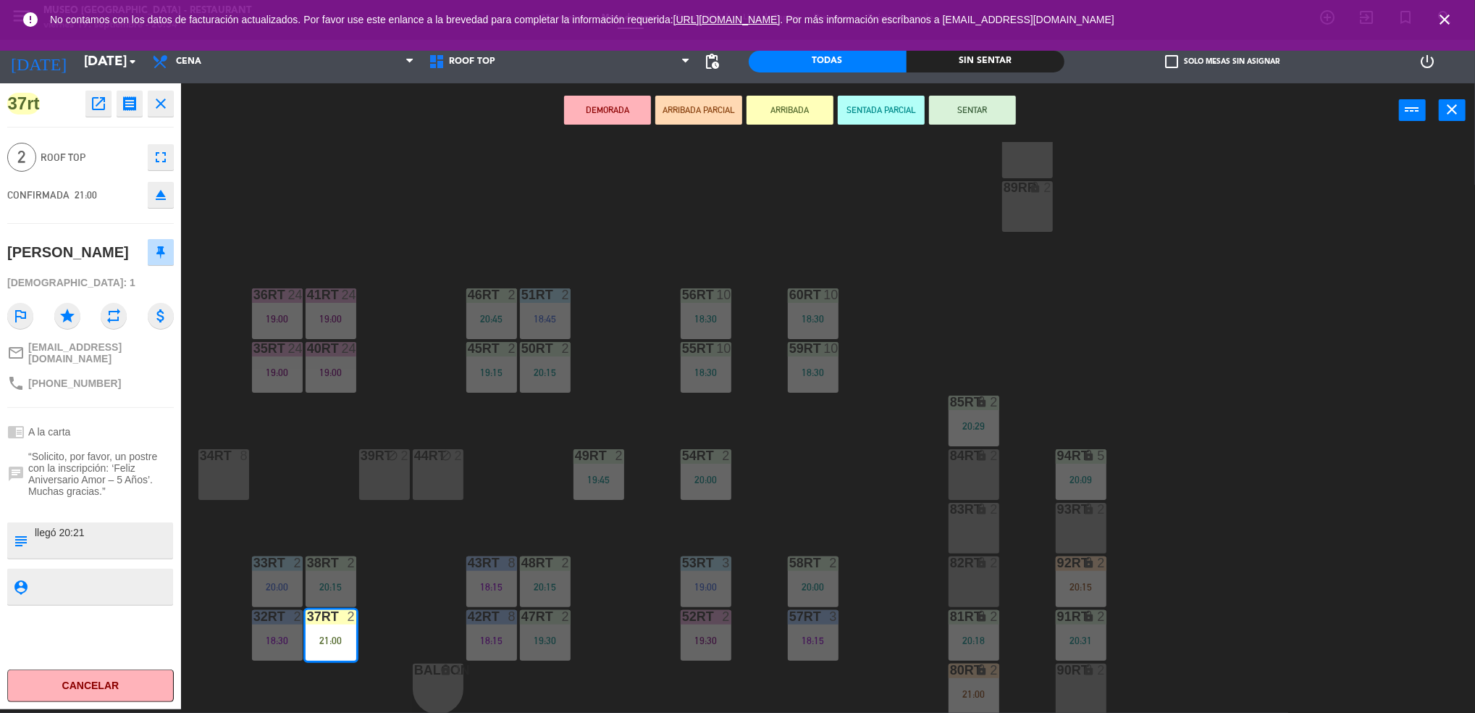
click at [35, 526] on textarea at bounding box center [102, 540] width 138 height 30
type textarea "m37RT aniversario llegó 20:21"
click at [103, 290] on div "[DEMOGRAPHIC_DATA]: 1" at bounding box center [90, 282] width 167 height 25
click at [987, 113] on button "SENTAR" at bounding box center [972, 110] width 87 height 29
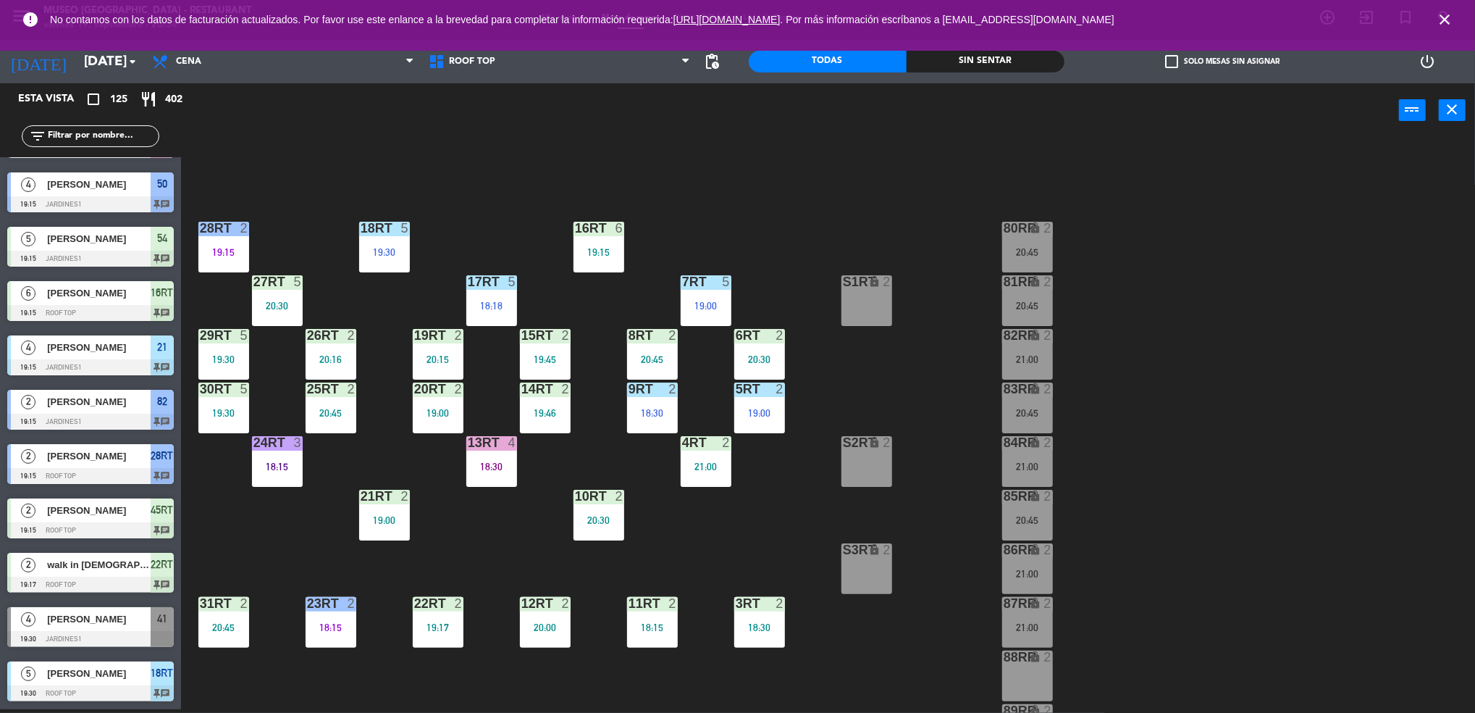
scroll to position [523, 0]
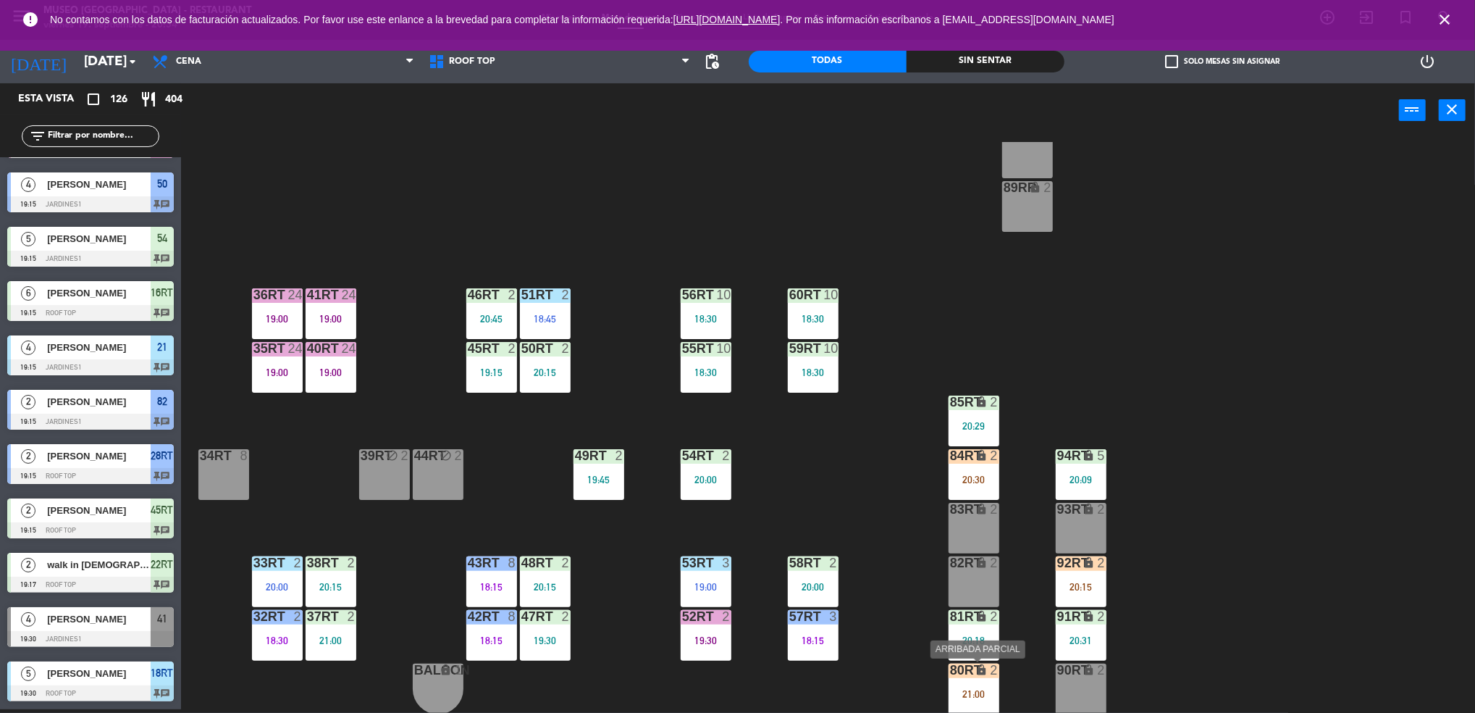
click at [994, 672] on div "2" at bounding box center [995, 669] width 9 height 13
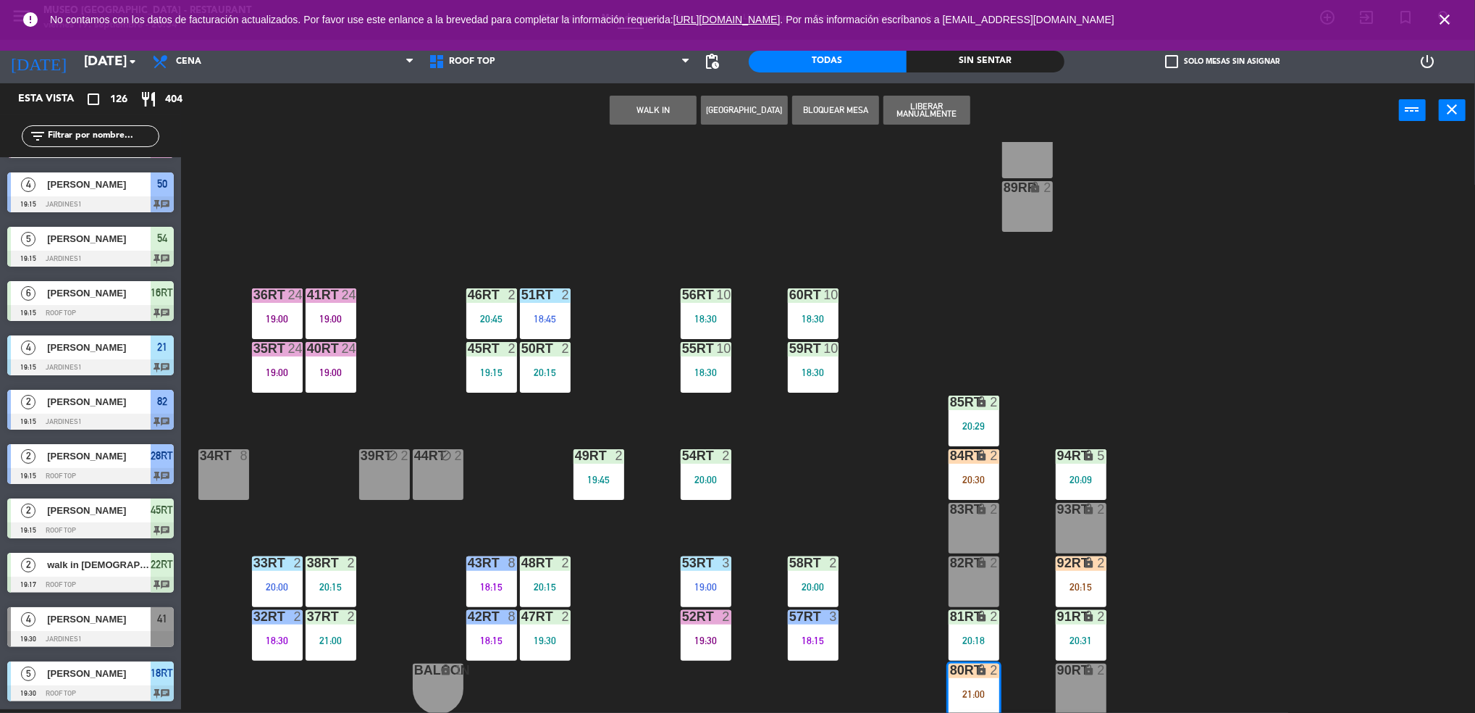
click at [924, 489] on div "18RT 5 19:30 16RT 6 19:15 28RT 2 19:15 80RR lock 2 27RT 5 20:30 7RT 5 19:00 S1R…" at bounding box center [836, 427] width 1280 height 571
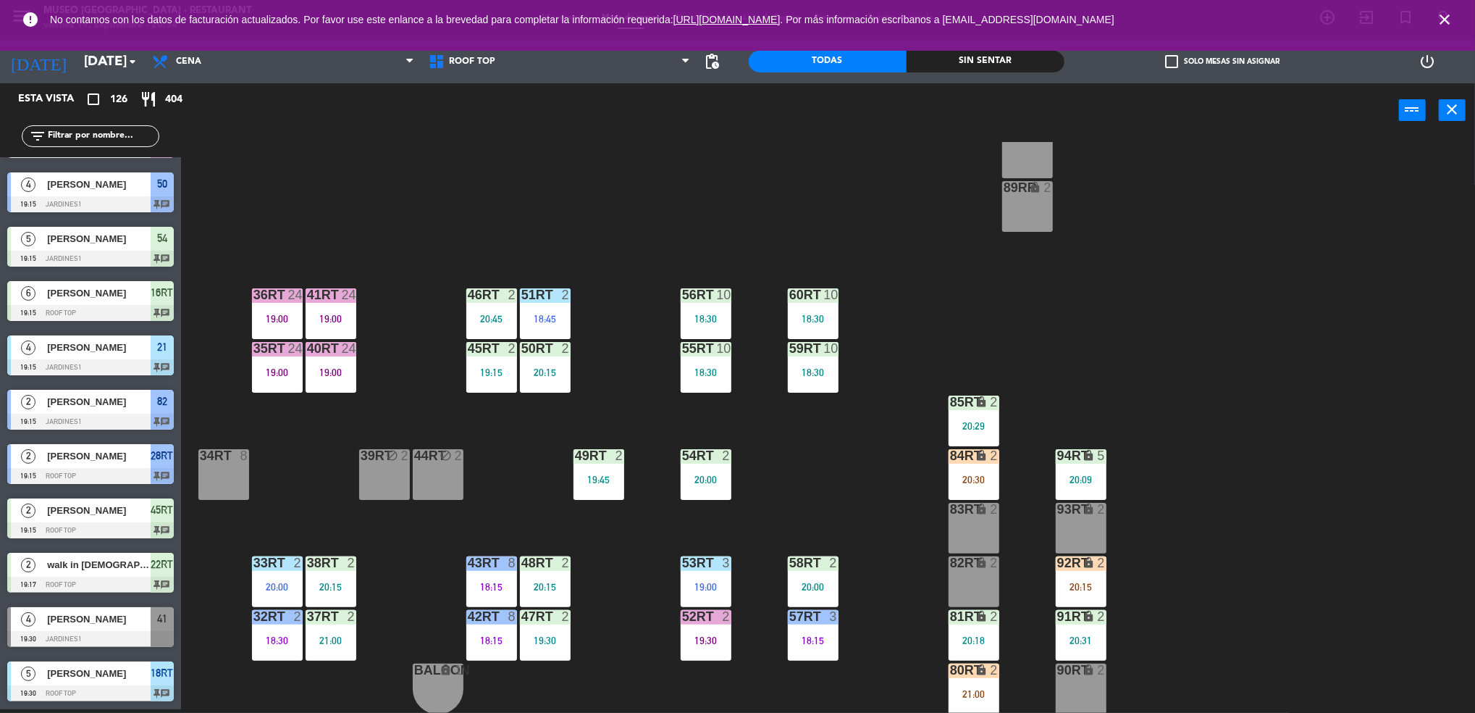
click at [977, 479] on div "20:30" at bounding box center [974, 479] width 51 height 10
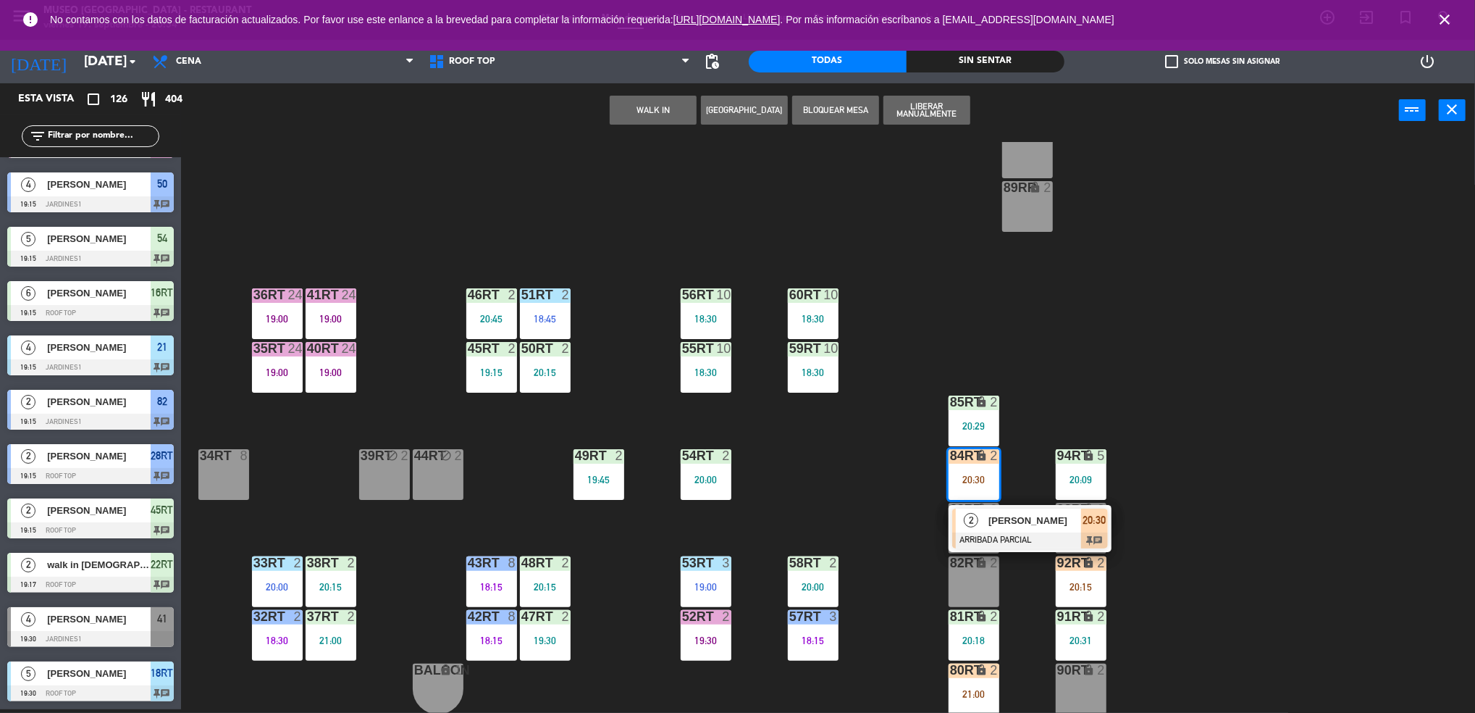
click at [1038, 527] on span "[PERSON_NAME]" at bounding box center [1035, 520] width 93 height 15
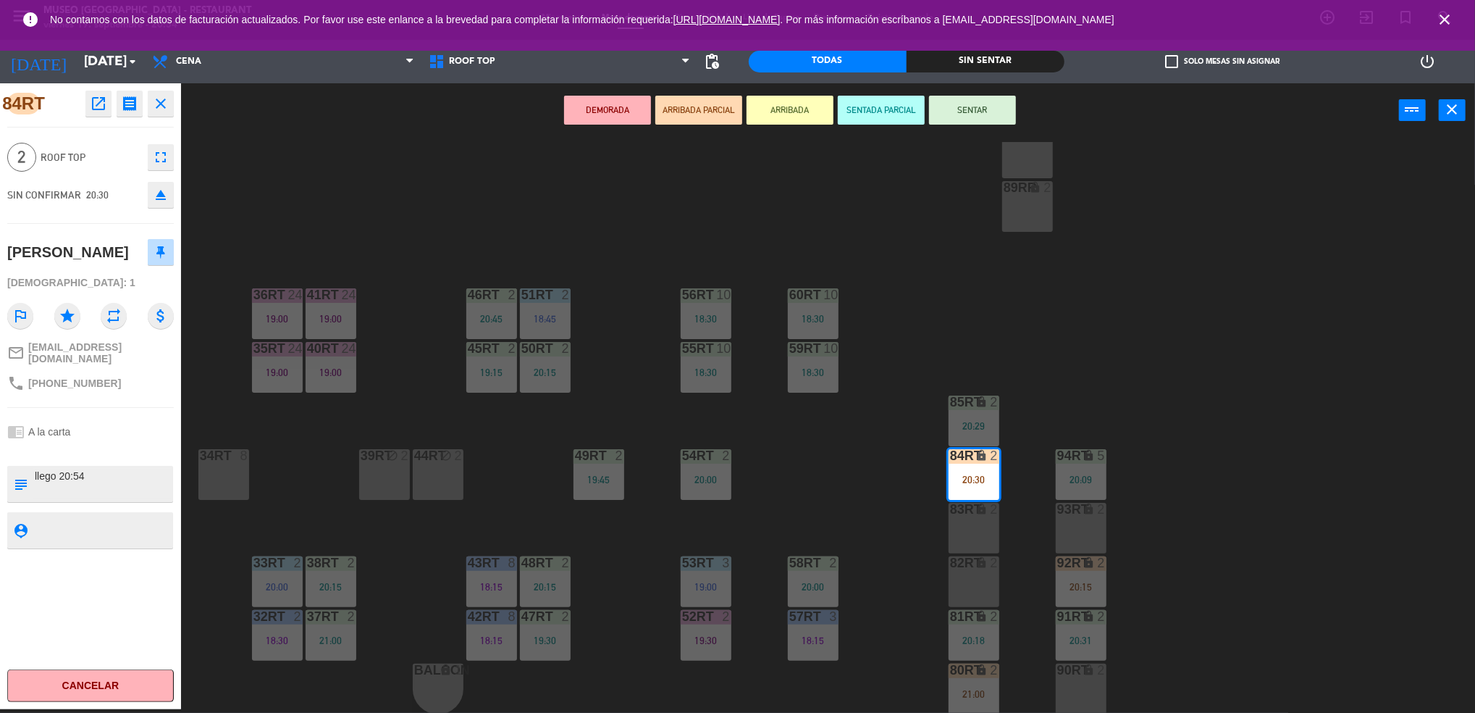
click at [854, 495] on div "18RT 5 19:30 16RT 6 19:15 28RT 2 19:15 80RR lock 2 27RT 5 20:30 7RT 5 19:00 S1R…" at bounding box center [836, 427] width 1280 height 571
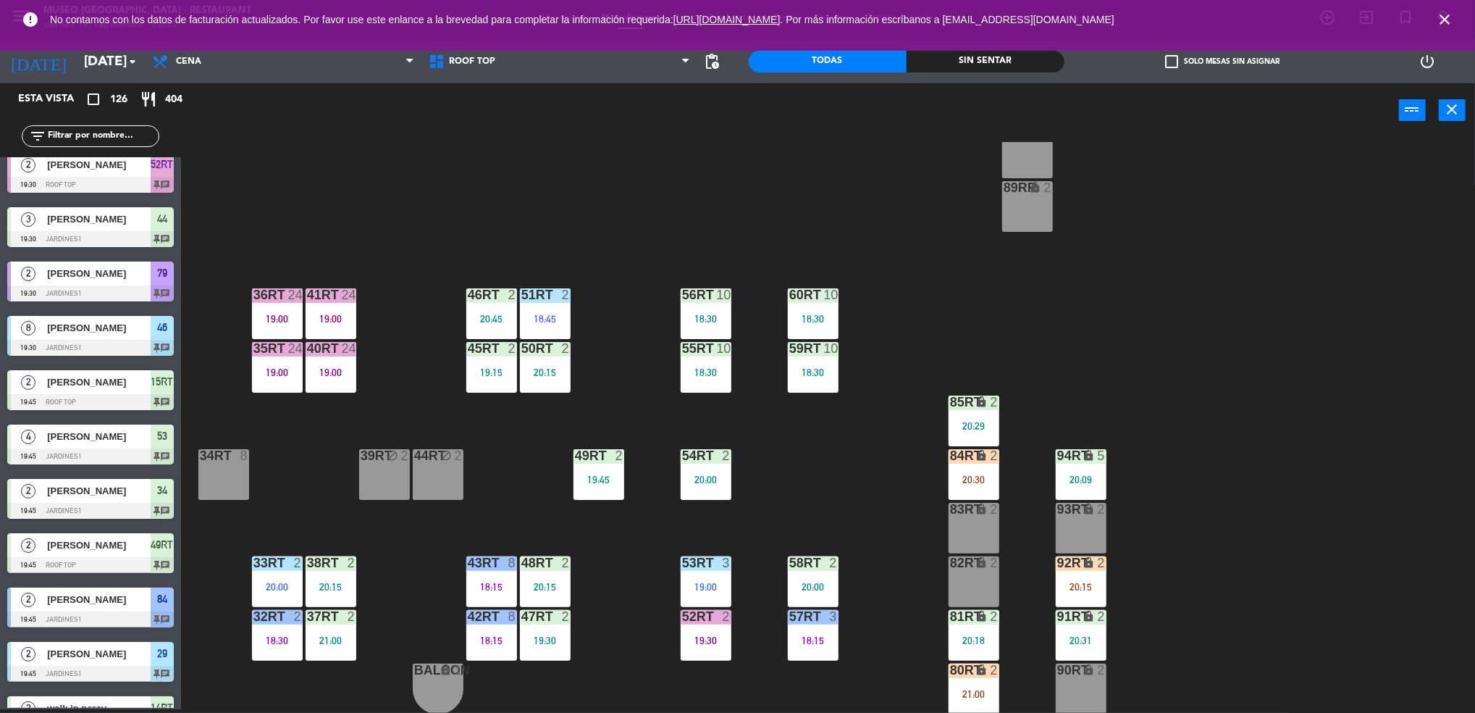
click at [707, 640] on div "19:30" at bounding box center [706, 640] width 51 height 10
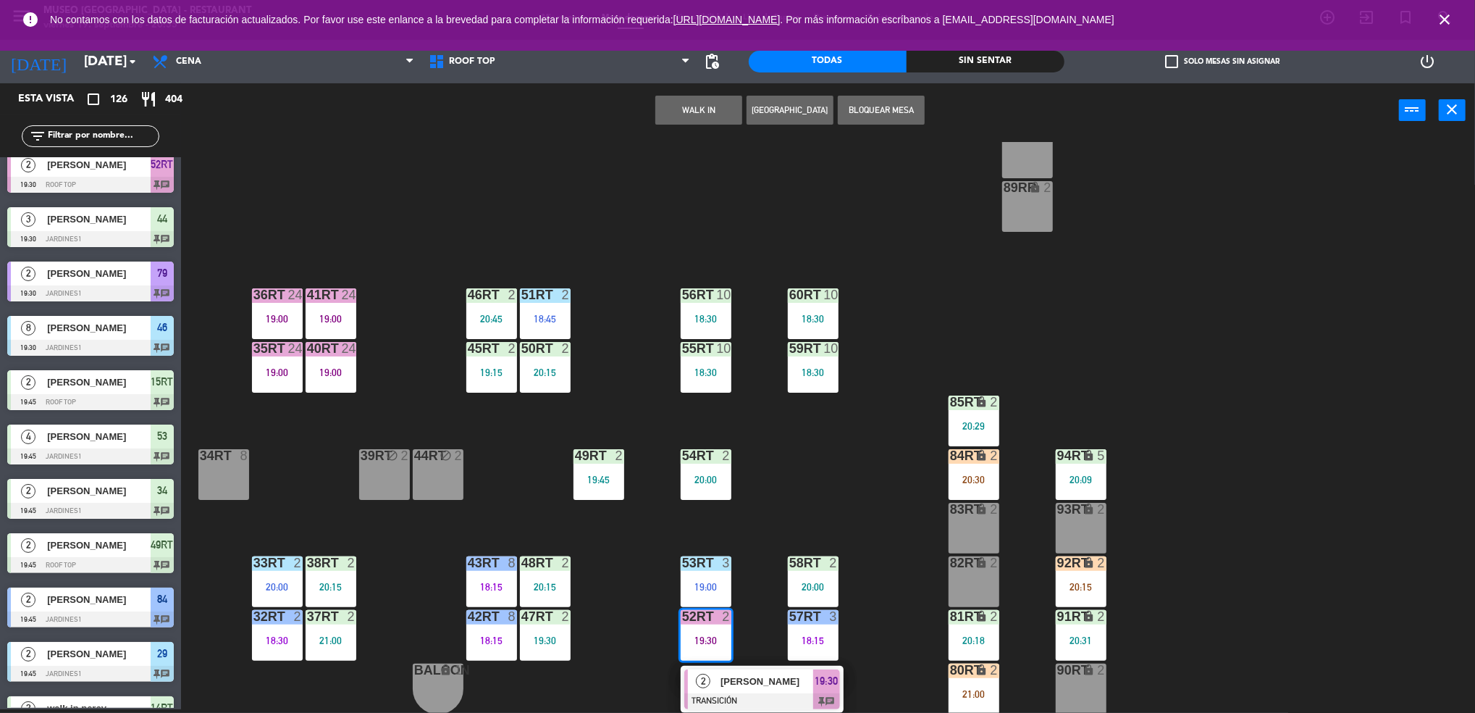
click at [763, 679] on span "[PERSON_NAME]" at bounding box center [767, 681] width 93 height 15
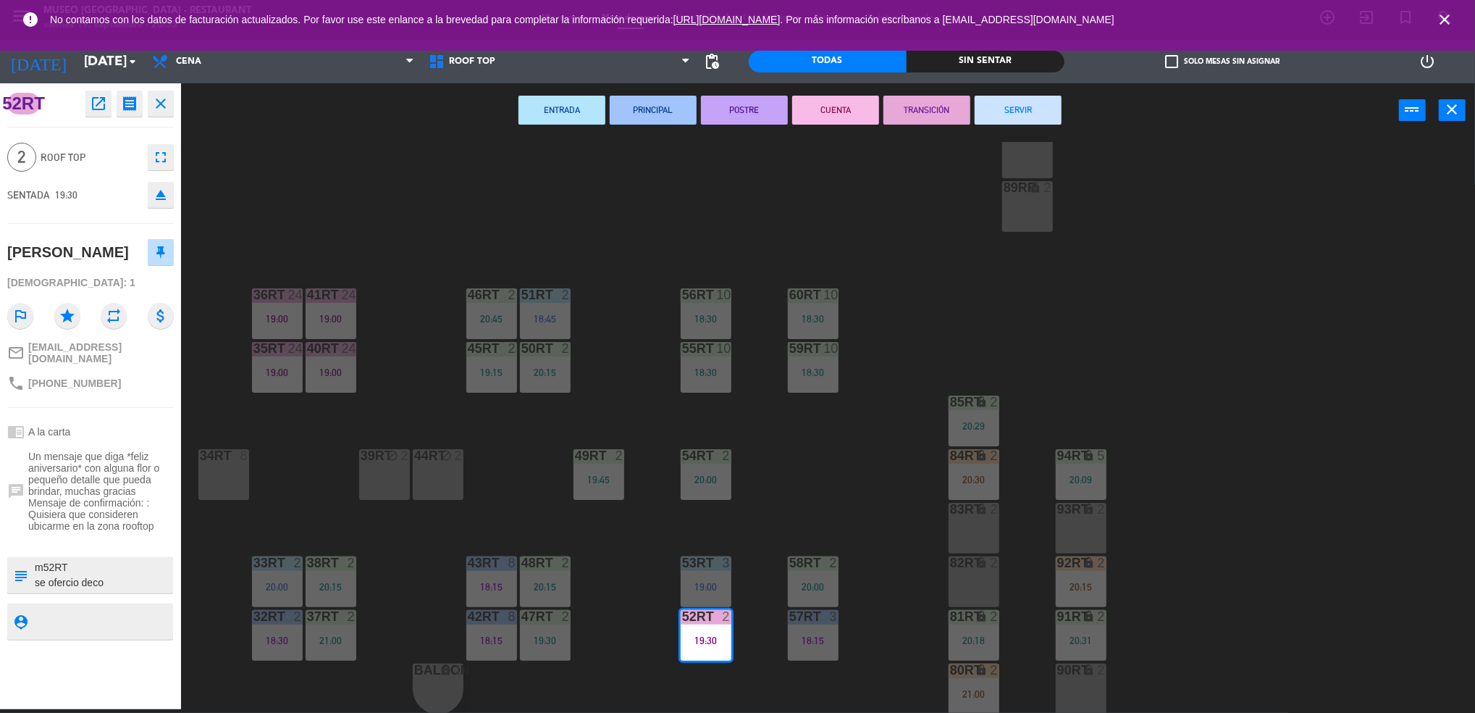
click at [1018, 113] on button "SERVIR" at bounding box center [1018, 110] width 87 height 29
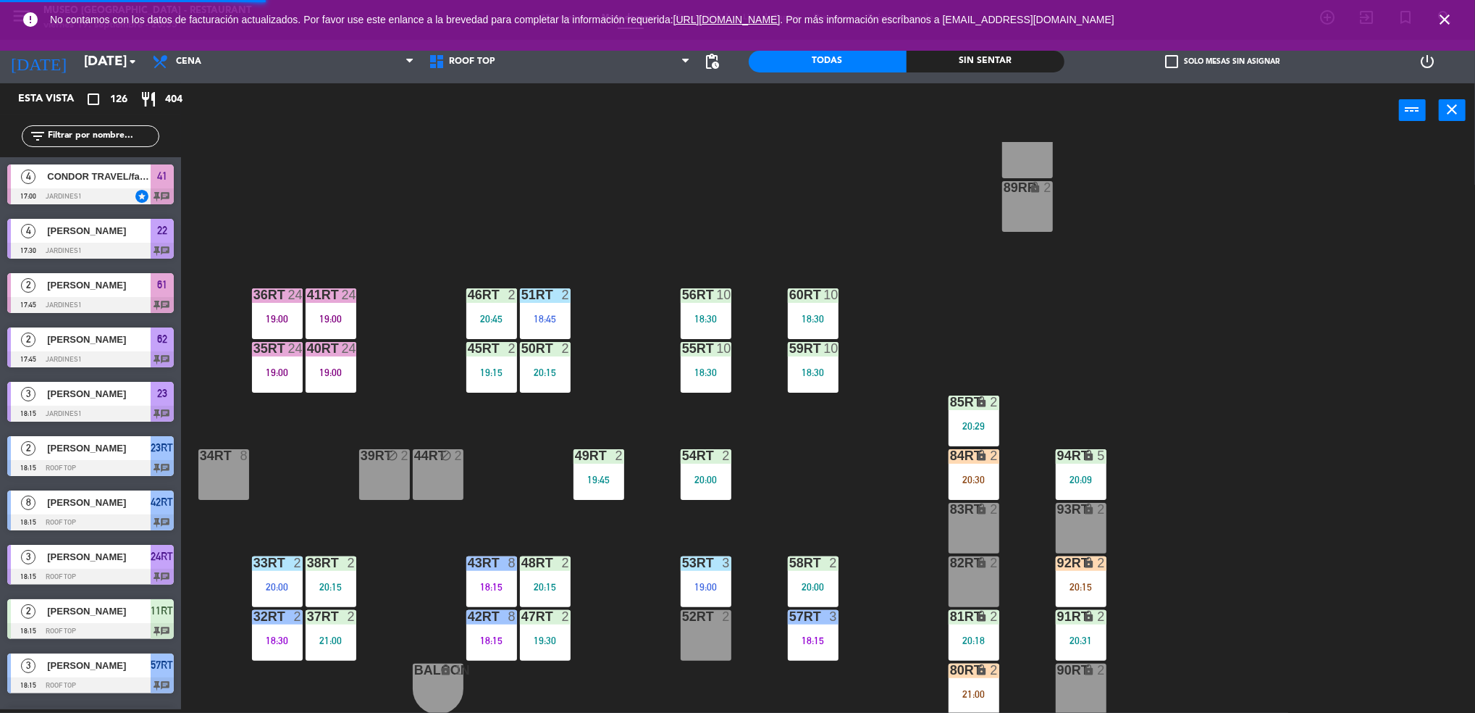
scroll to position [4, 0]
click at [977, 701] on div "80RT lock 2 21:00" at bounding box center [974, 688] width 51 height 51
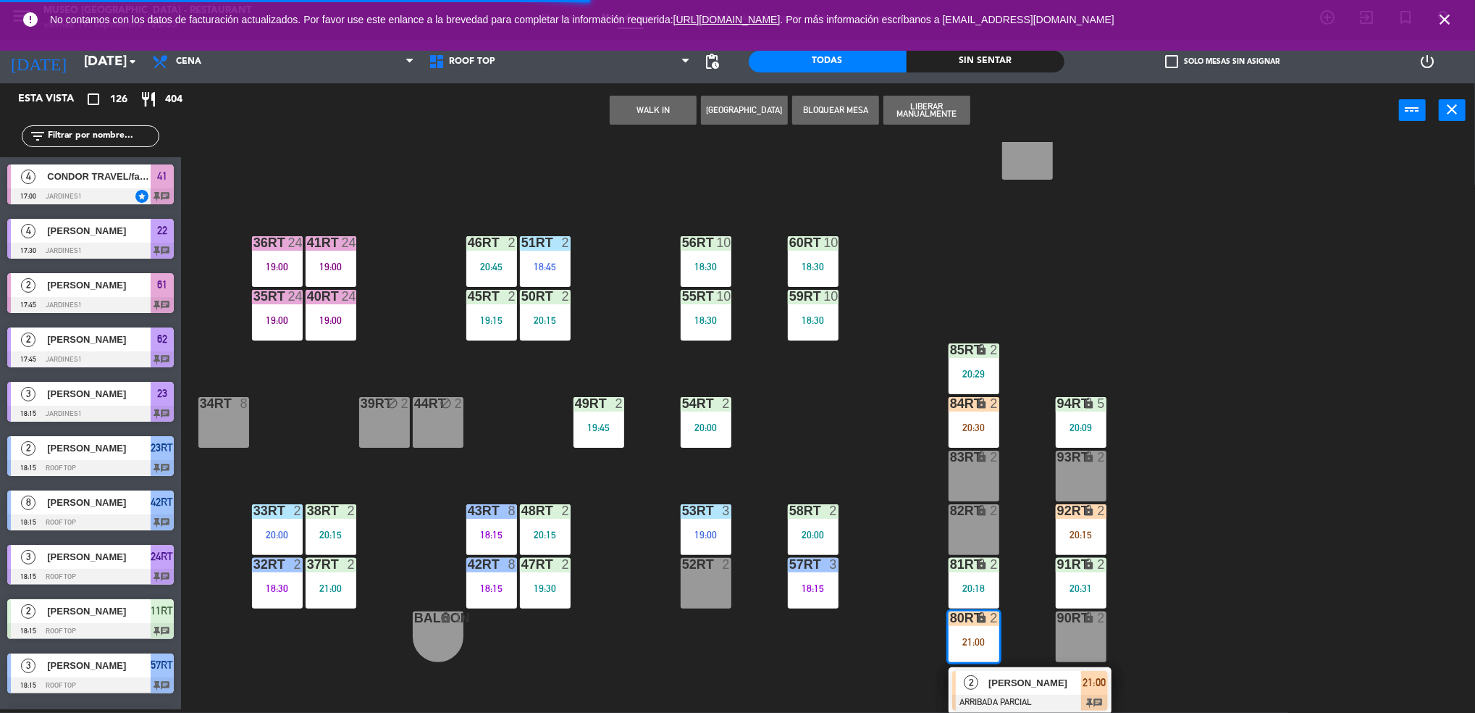
click at [1036, 686] on span "[PERSON_NAME]" at bounding box center [1035, 682] width 93 height 15
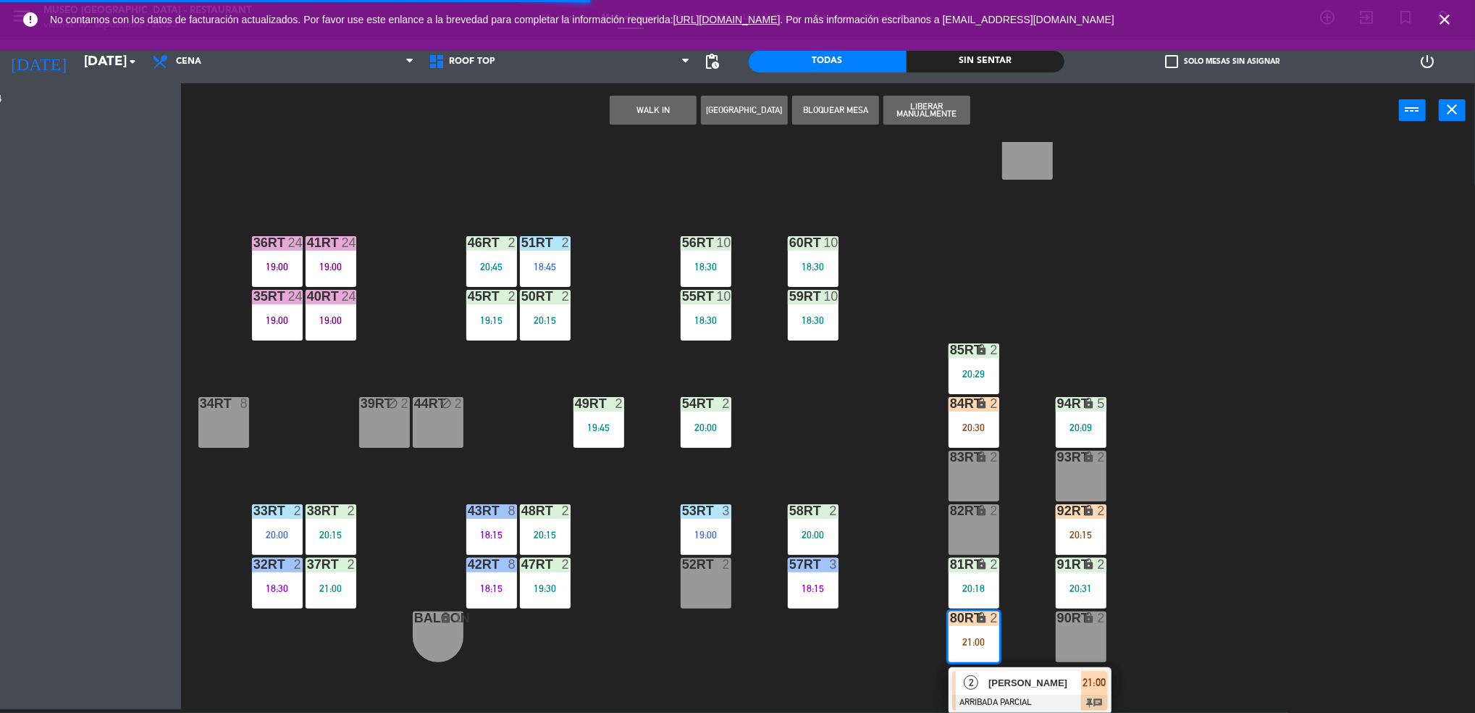
scroll to position [523, 0]
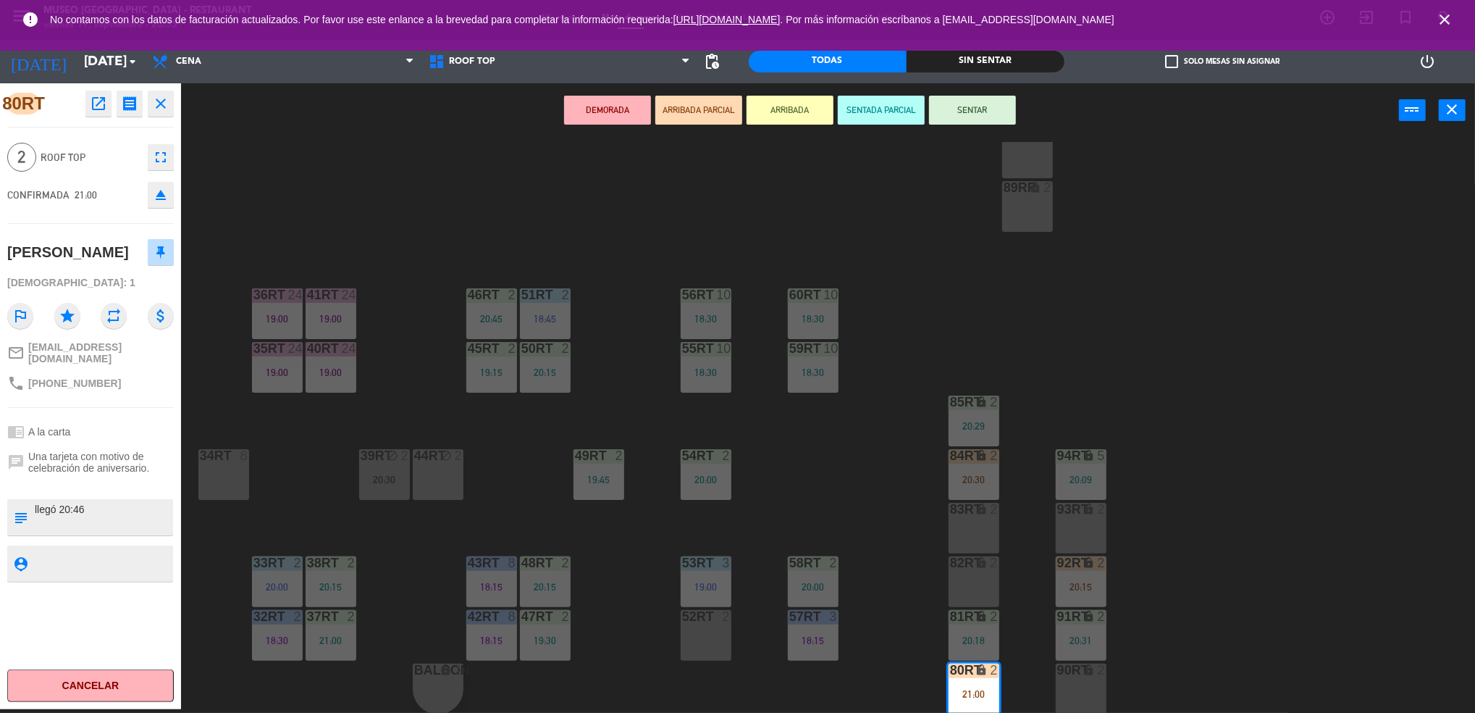
click at [698, 655] on div "52RT 2" at bounding box center [706, 635] width 51 height 51
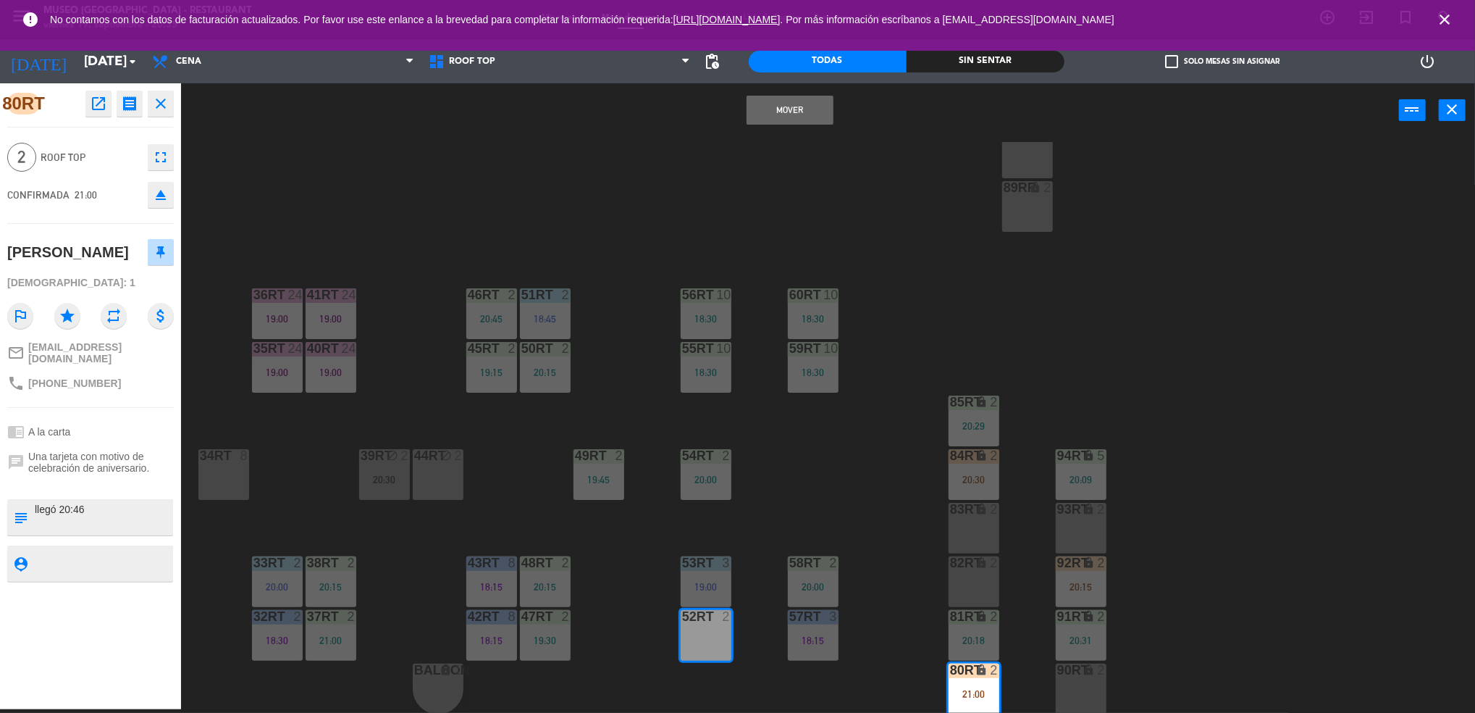
click at [765, 125] on div "Mover power_input close" at bounding box center [790, 110] width 1218 height 55
click at [769, 112] on button "Mover" at bounding box center [790, 110] width 87 height 29
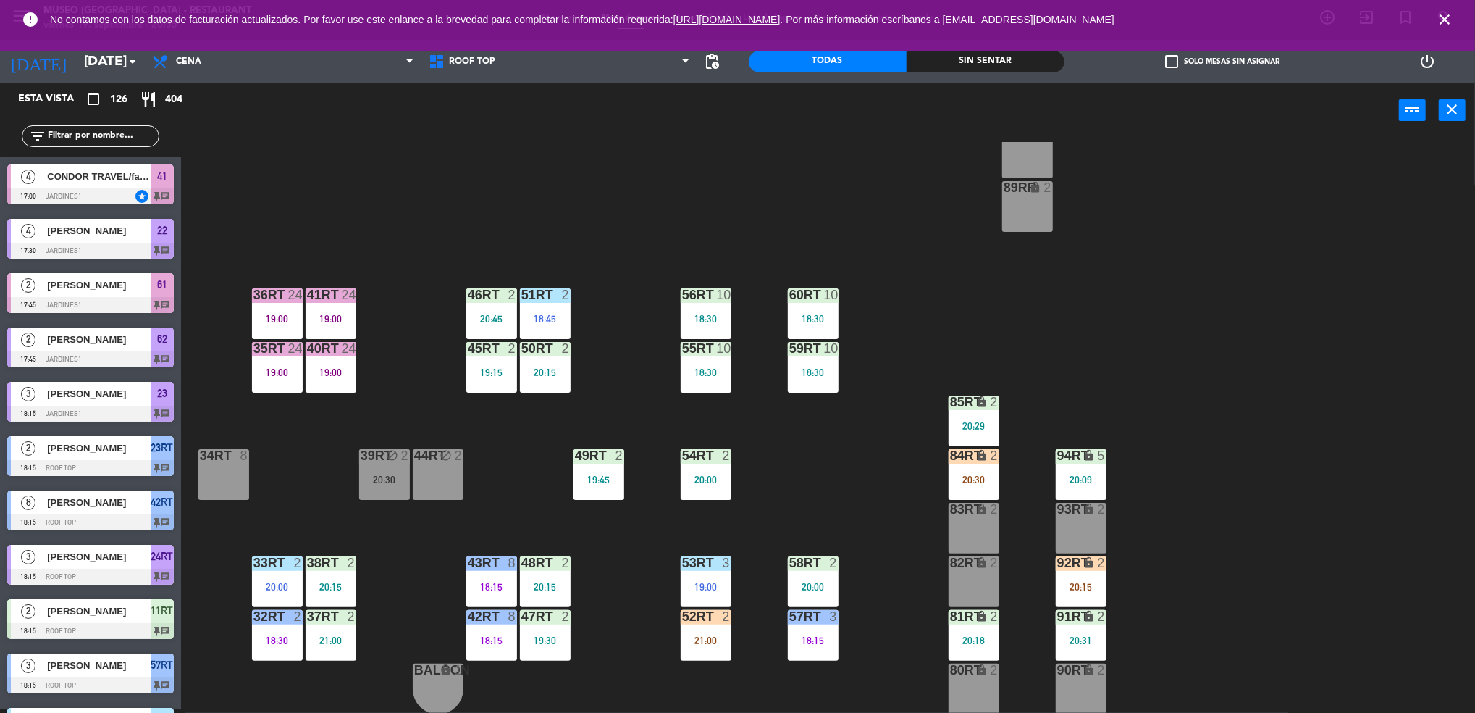
scroll to position [4, 0]
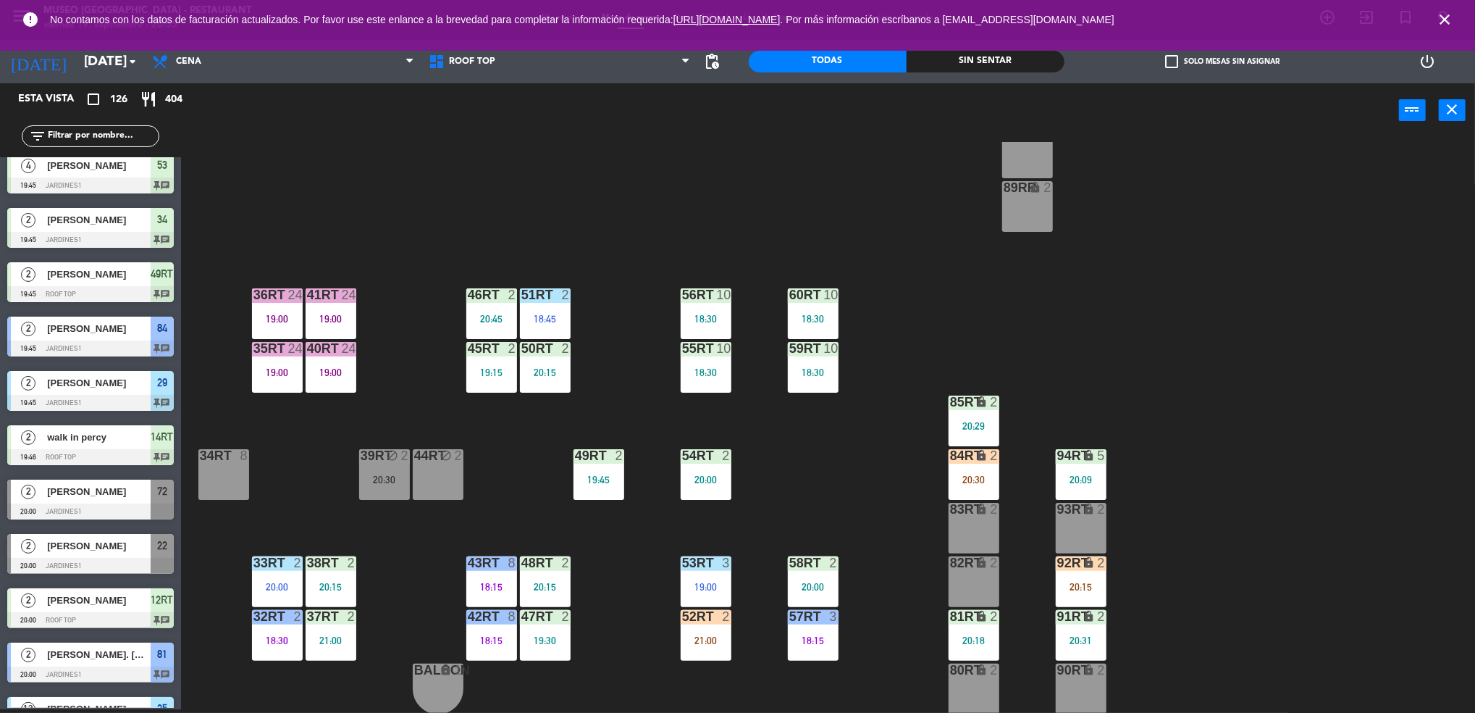
click at [697, 629] on div "52RT 2 21:00" at bounding box center [706, 635] width 51 height 51
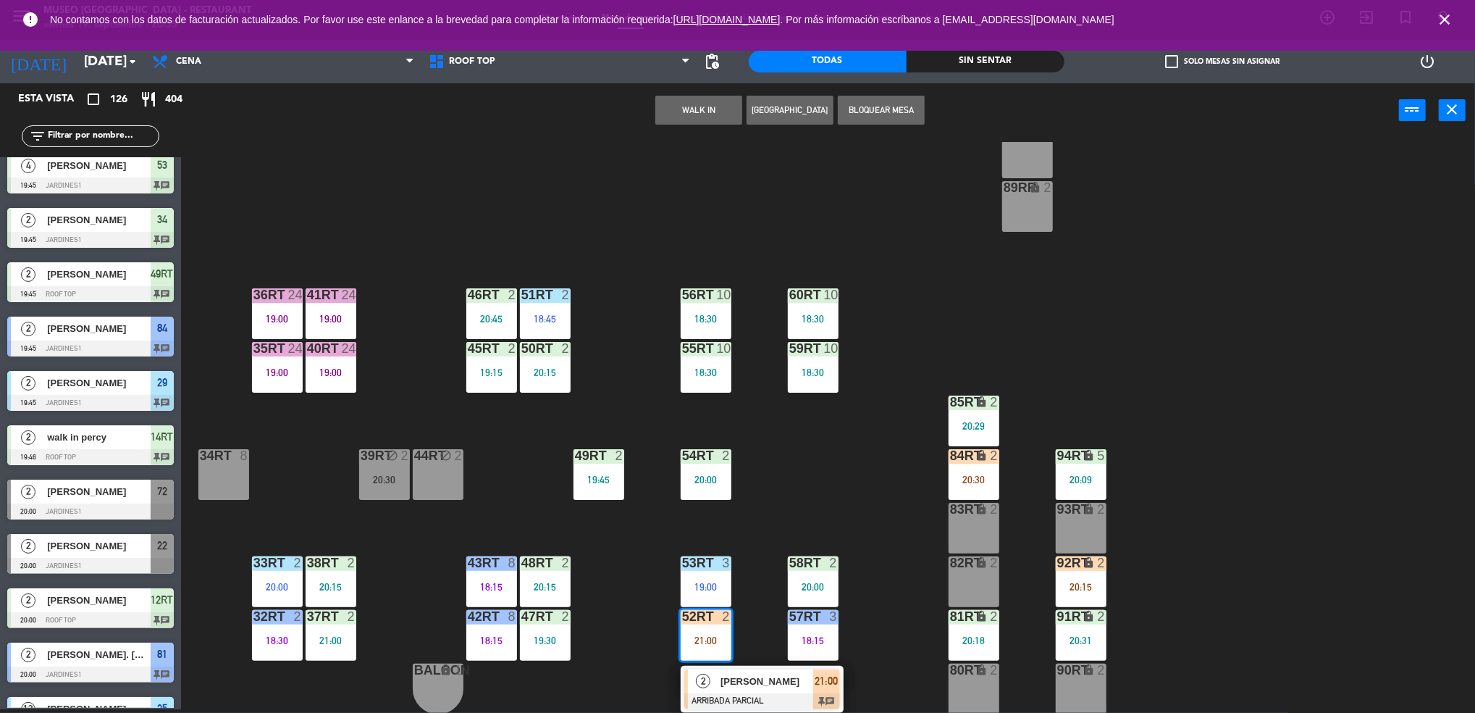
click at [735, 674] on span "[PERSON_NAME]" at bounding box center [767, 681] width 93 height 15
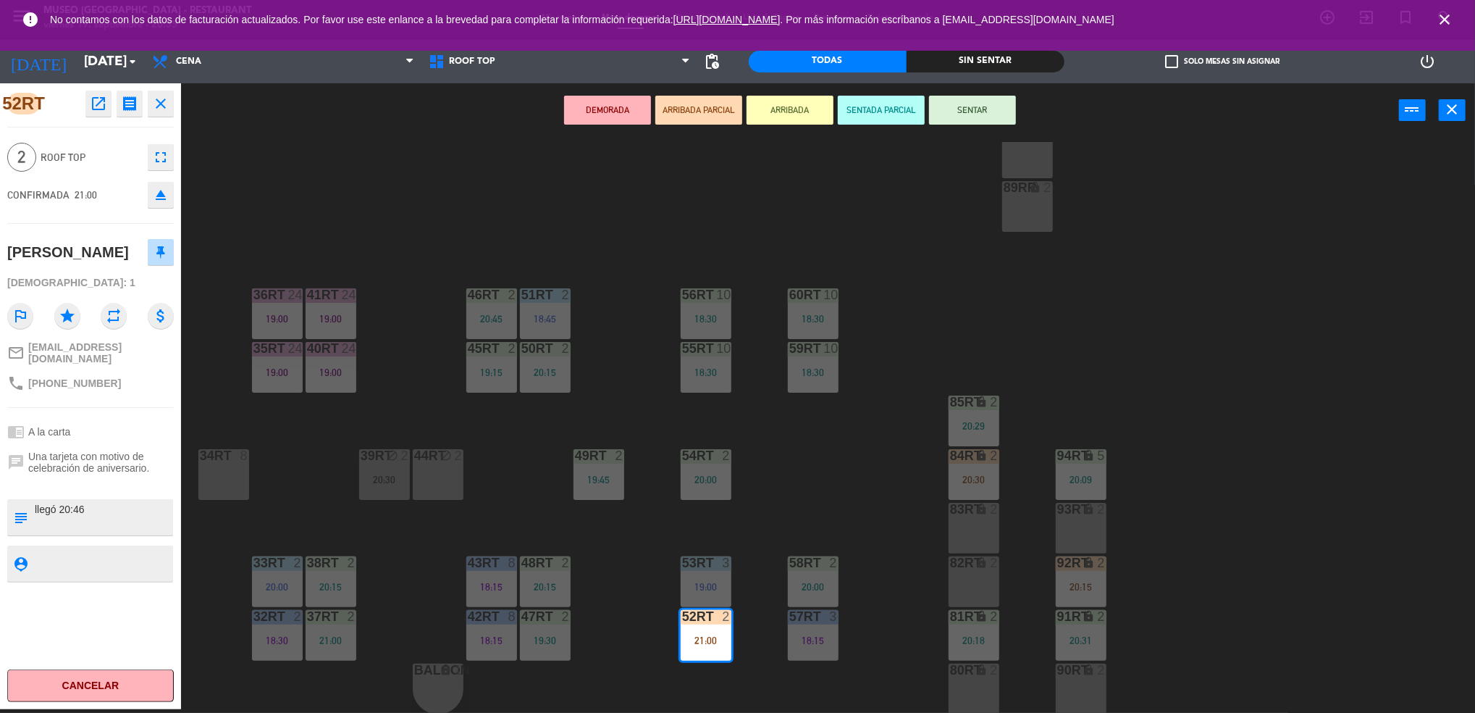
click at [35, 510] on textarea at bounding box center [102, 517] width 138 height 30
type textarea "m52RT aniversario llegó 20:46"
click at [112, 243] on div "[PERSON_NAME]" at bounding box center [90, 252] width 167 height 36
click at [1001, 114] on button "SENTAR" at bounding box center [972, 110] width 87 height 29
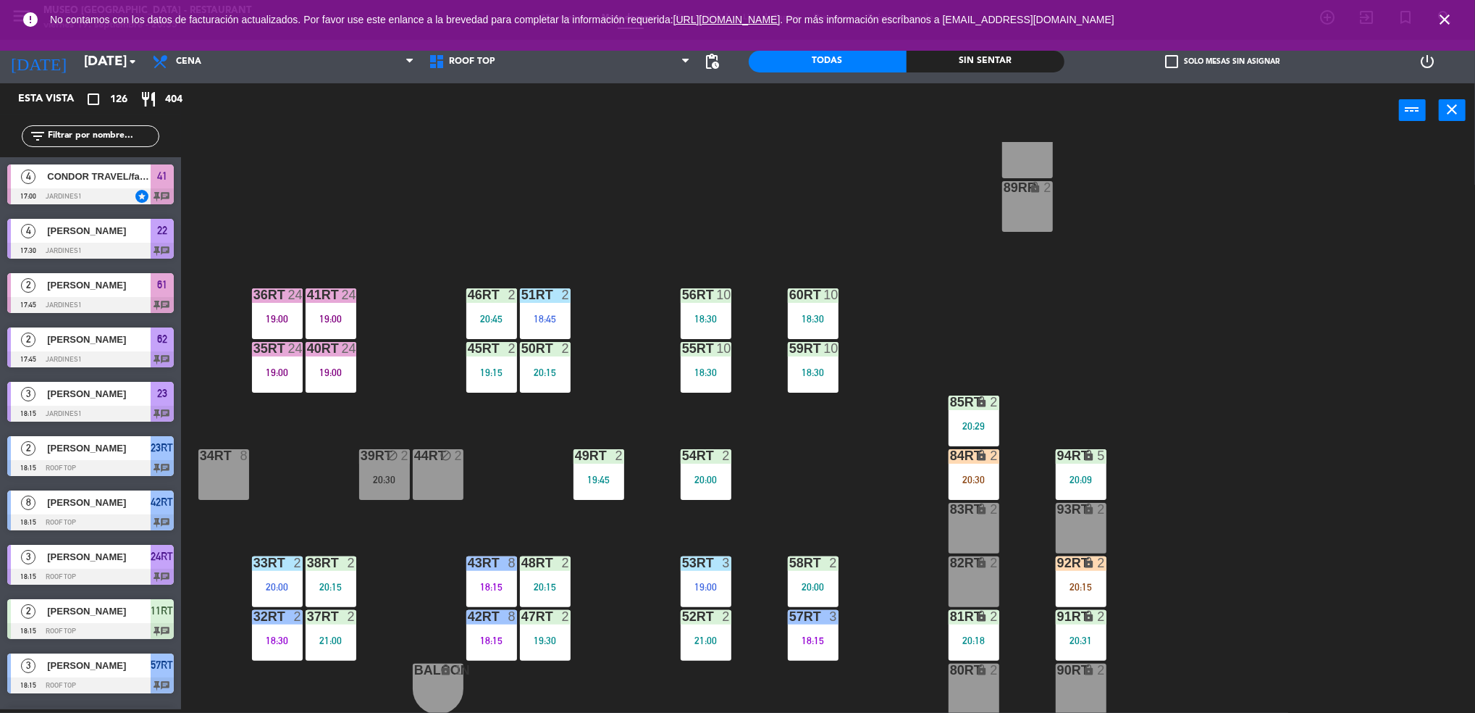
scroll to position [2292, 0]
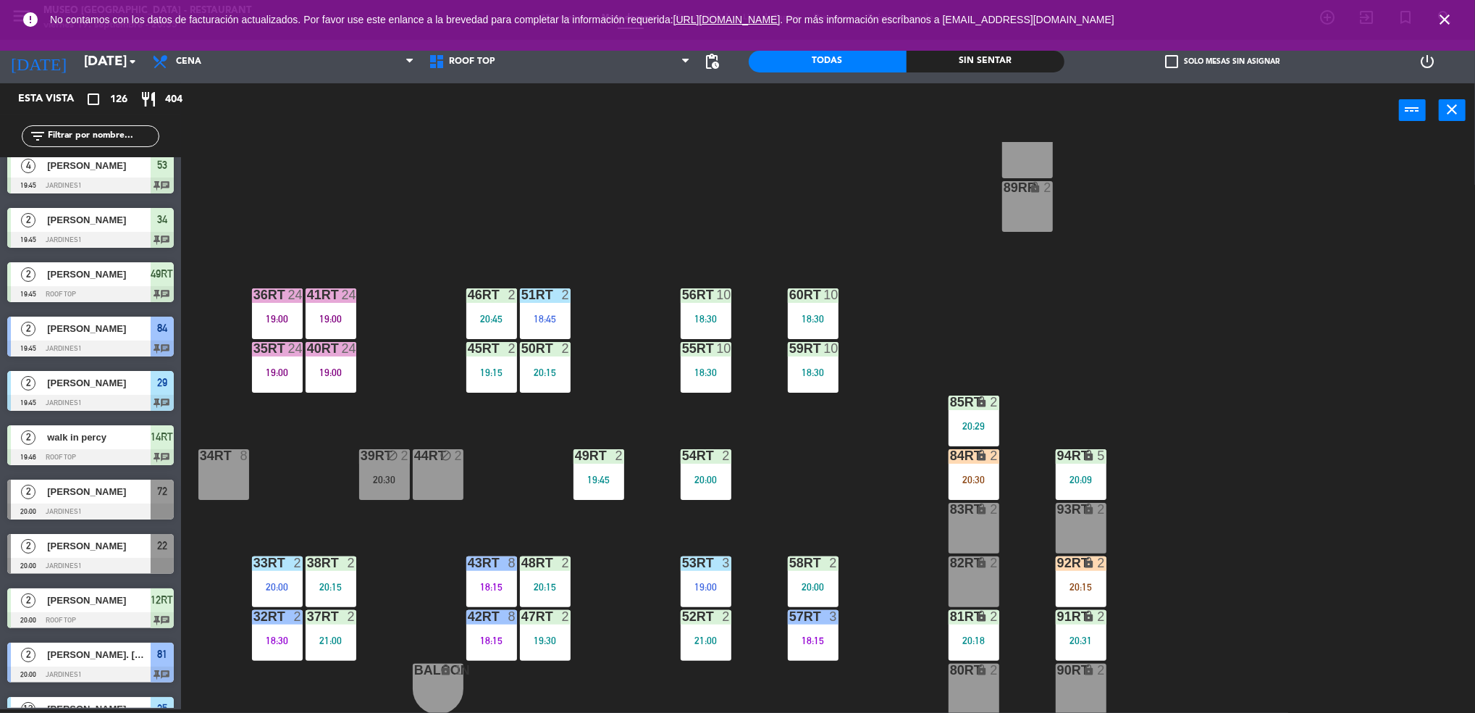
click at [973, 479] on div "20:30" at bounding box center [974, 479] width 51 height 10
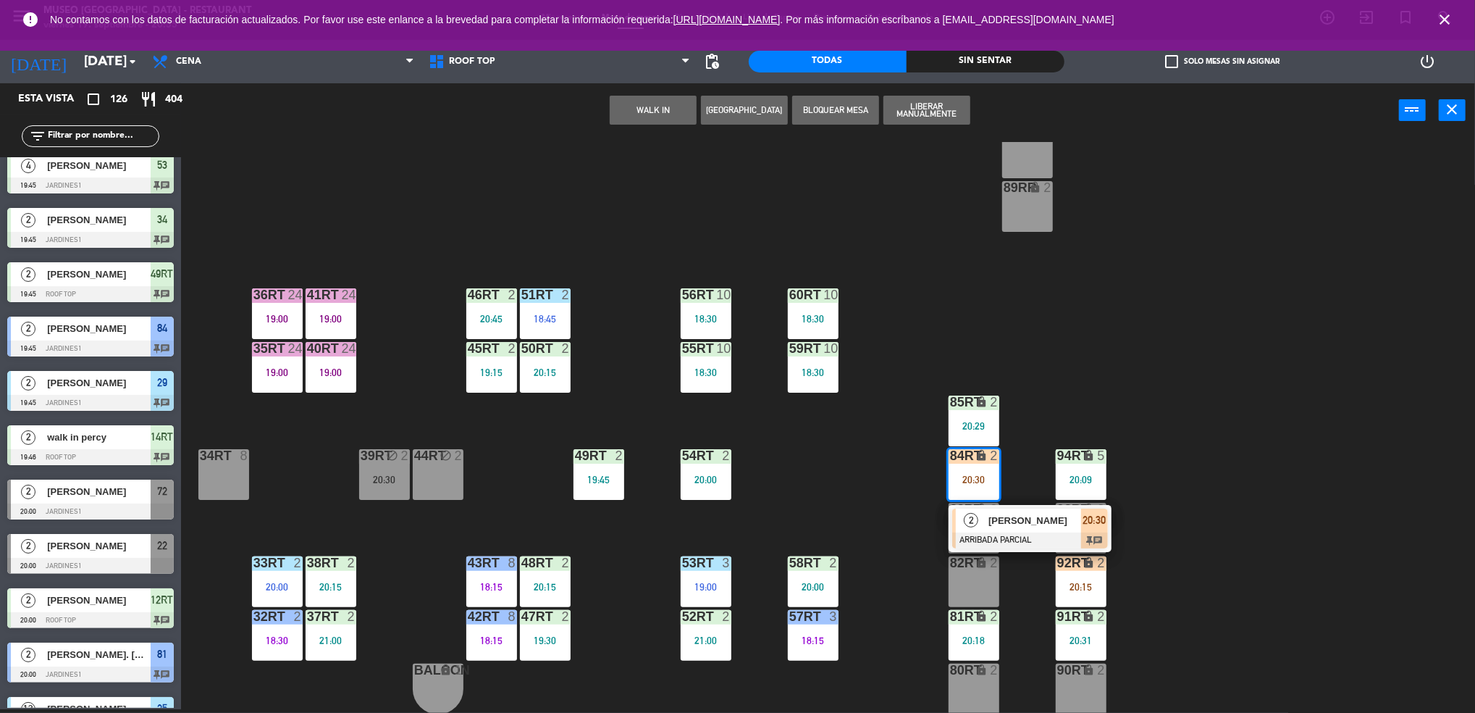
click at [918, 467] on div "18RT 5 19:30 16RT 6 19:15 28RT 2 19:15 80RR lock 2 27RT 5 20:30 7RT 5 19:00 S1R…" at bounding box center [836, 427] width 1280 height 571
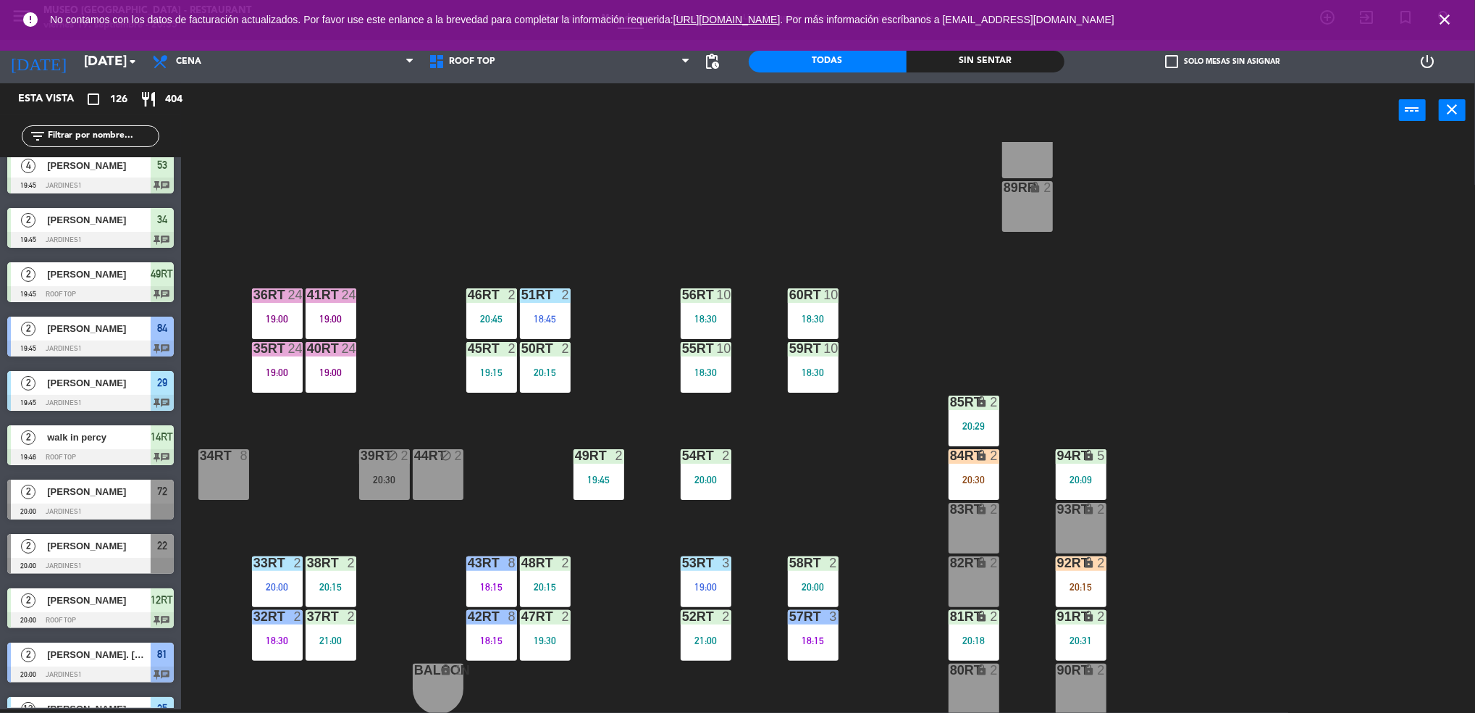
click at [989, 482] on div "20:30" at bounding box center [974, 479] width 51 height 10
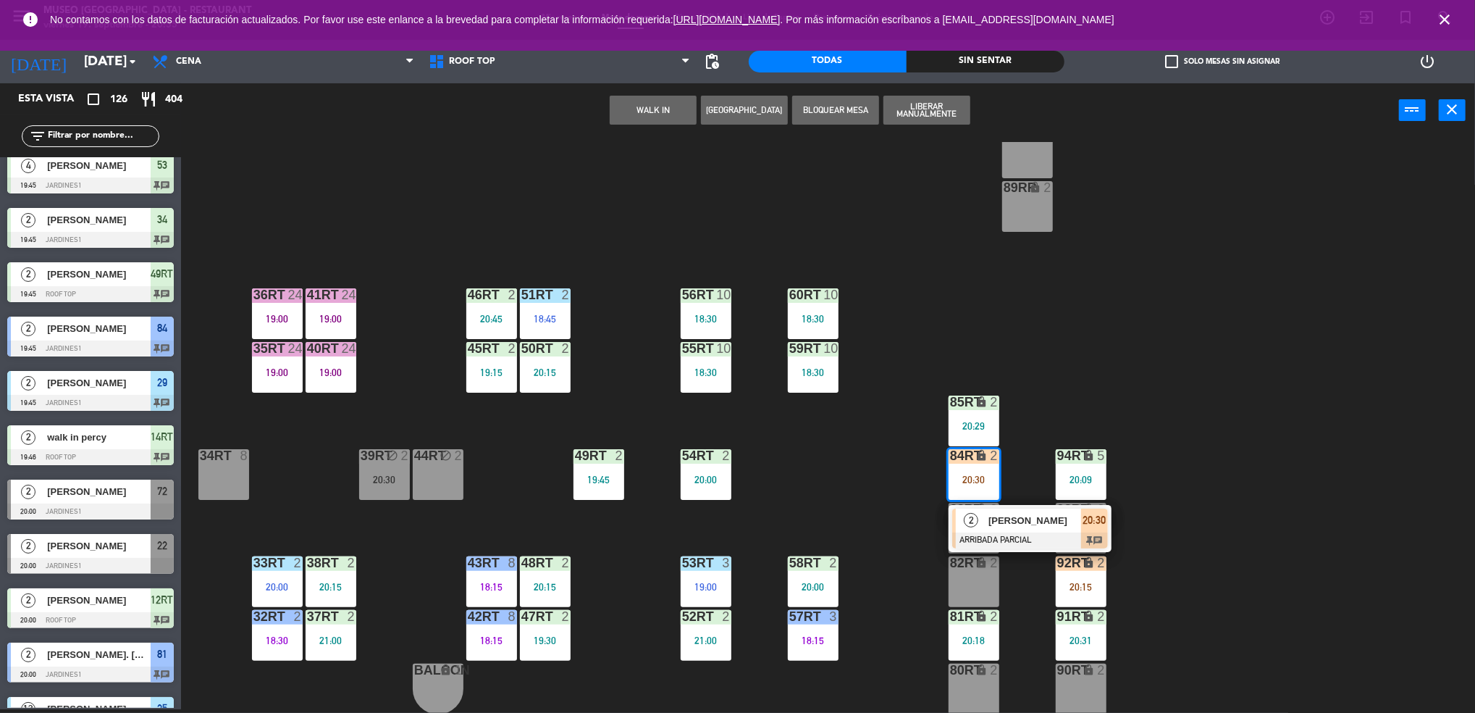
click at [1023, 539] on div at bounding box center [1030, 540] width 156 height 16
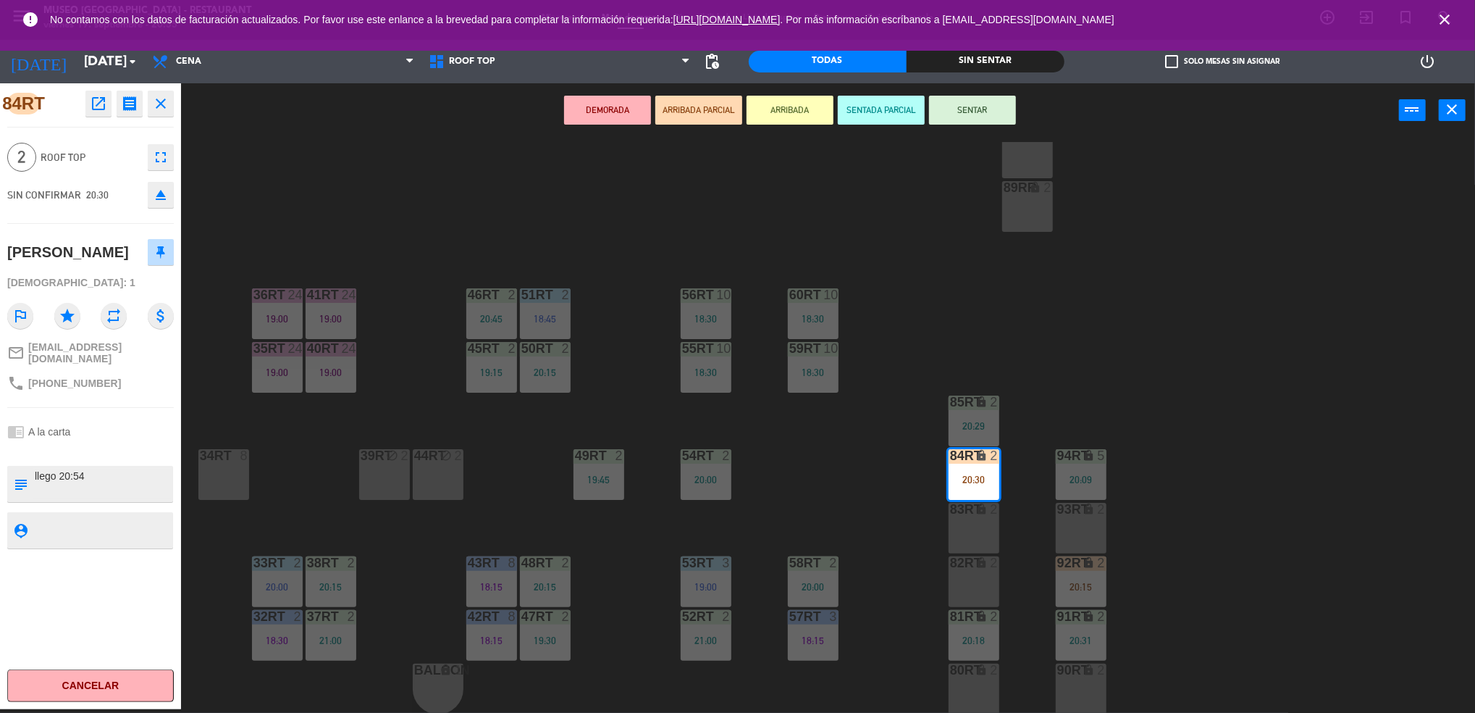
click at [1096, 682] on div "90RT lock 2" at bounding box center [1081, 688] width 51 height 51
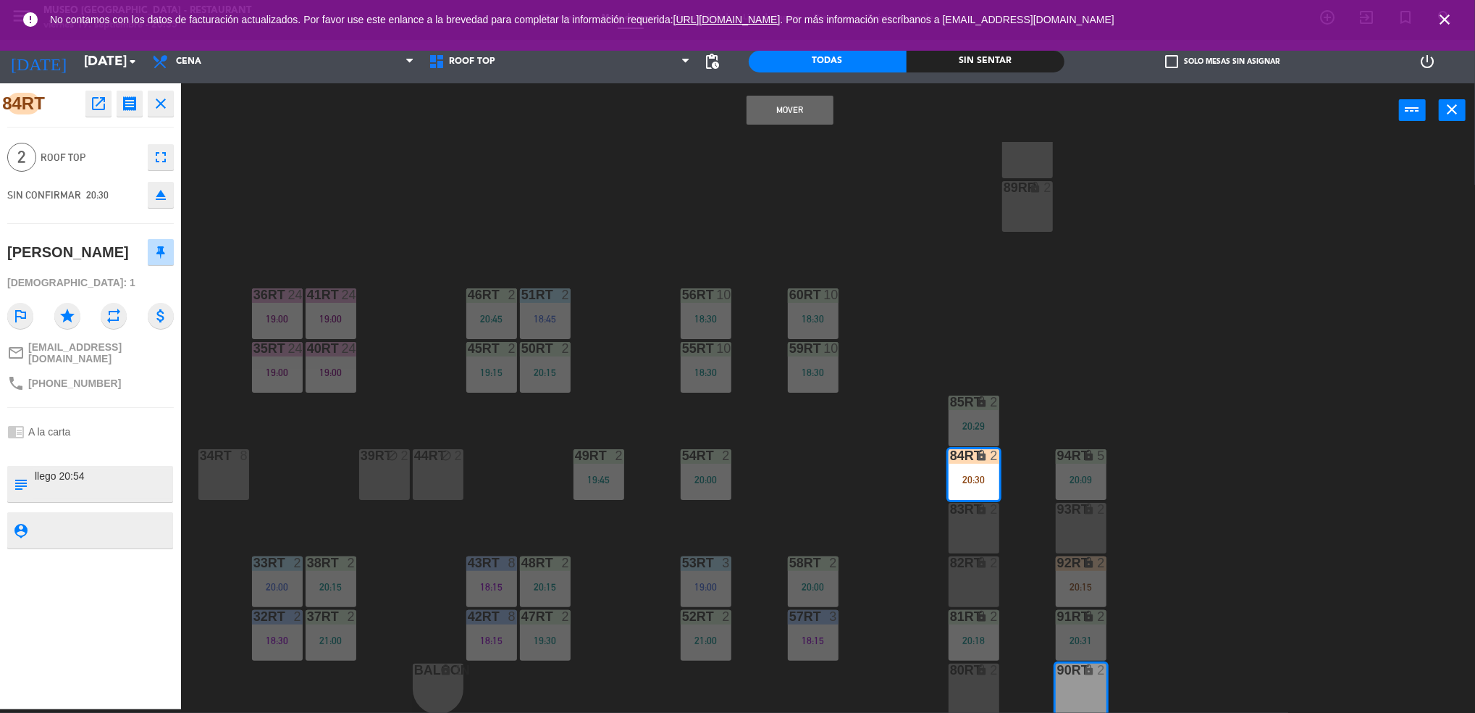
click at [769, 106] on button "Mover" at bounding box center [790, 110] width 87 height 29
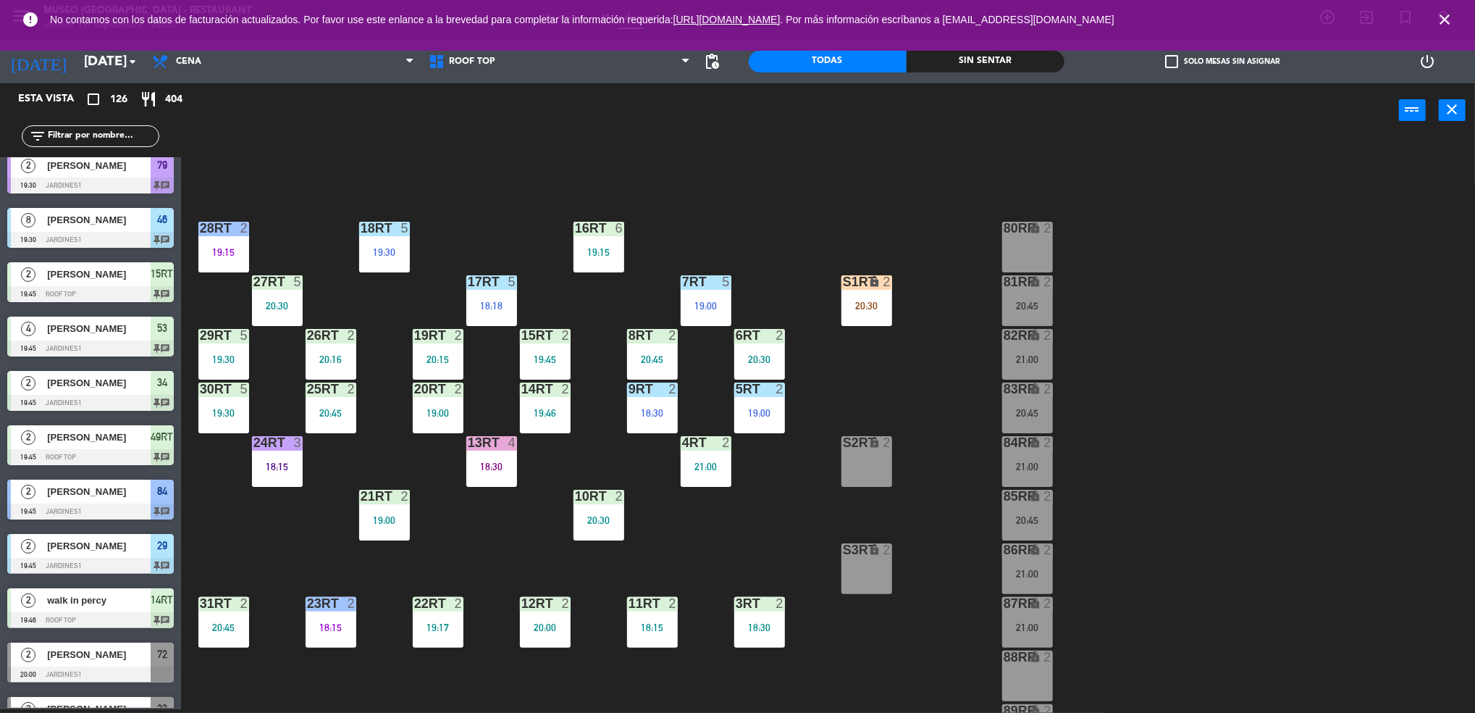
scroll to position [523, 0]
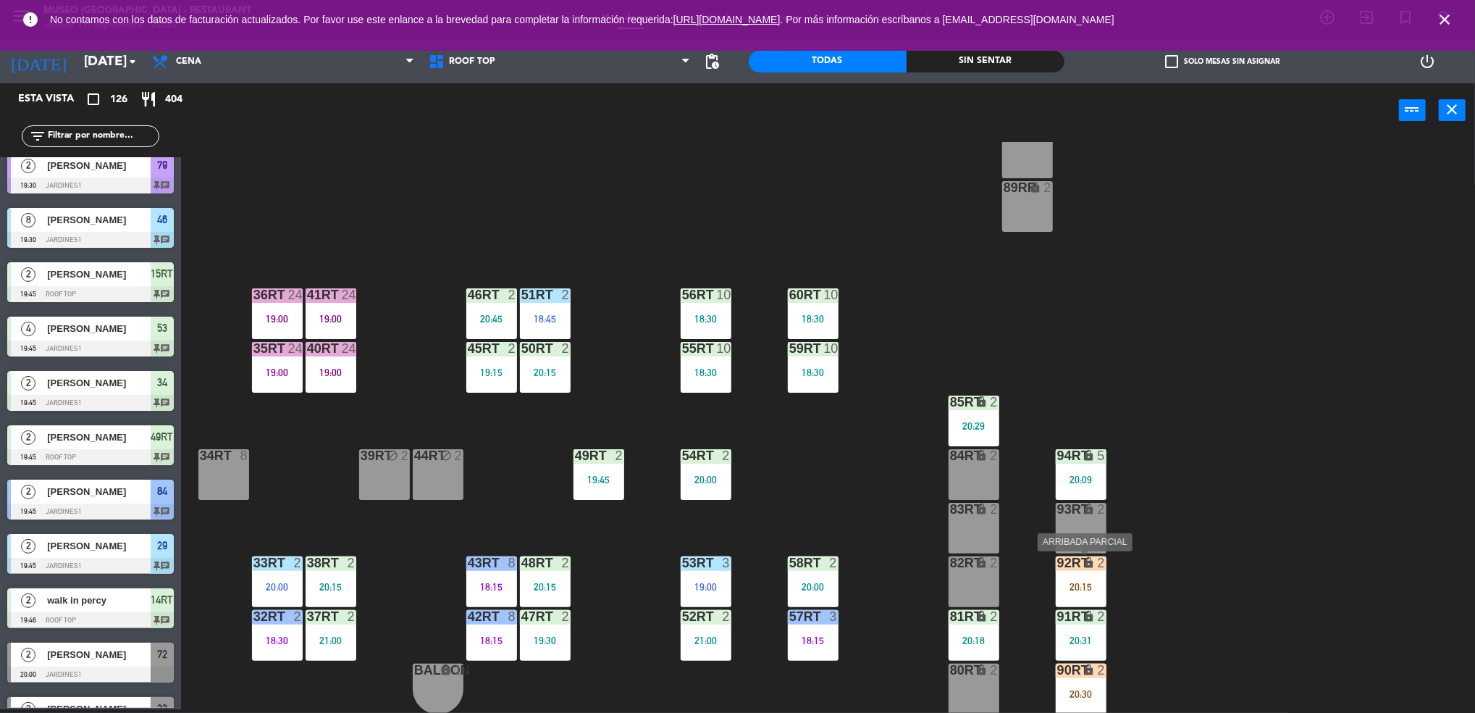
click at [1086, 569] on div "lock" at bounding box center [1081, 563] width 24 height 14
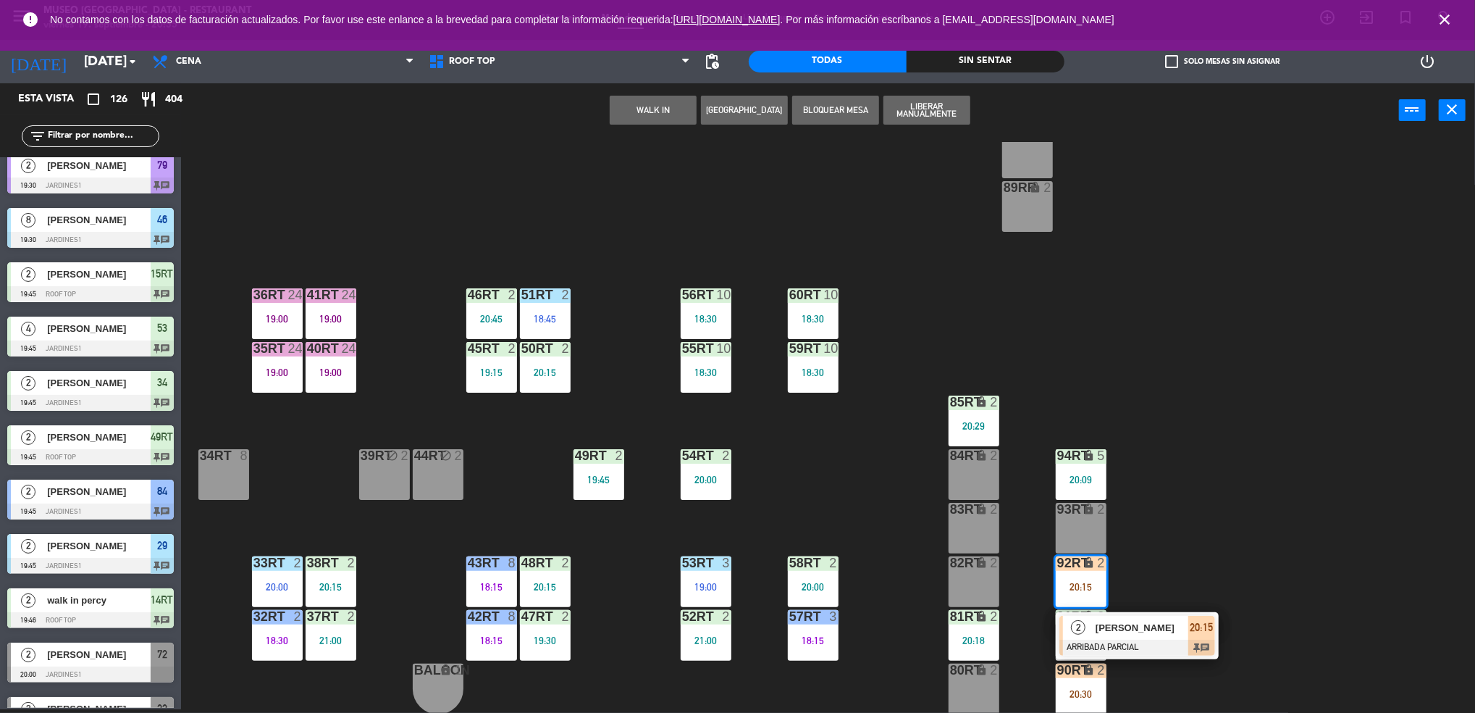
click at [1199, 575] on div "18RT 5 19:30 16RT 6 19:15 28RT 2 19:15 80RR lock 2 27RT 5 20:30 7RT 5 19:00 S1R…" at bounding box center [836, 427] width 1280 height 571
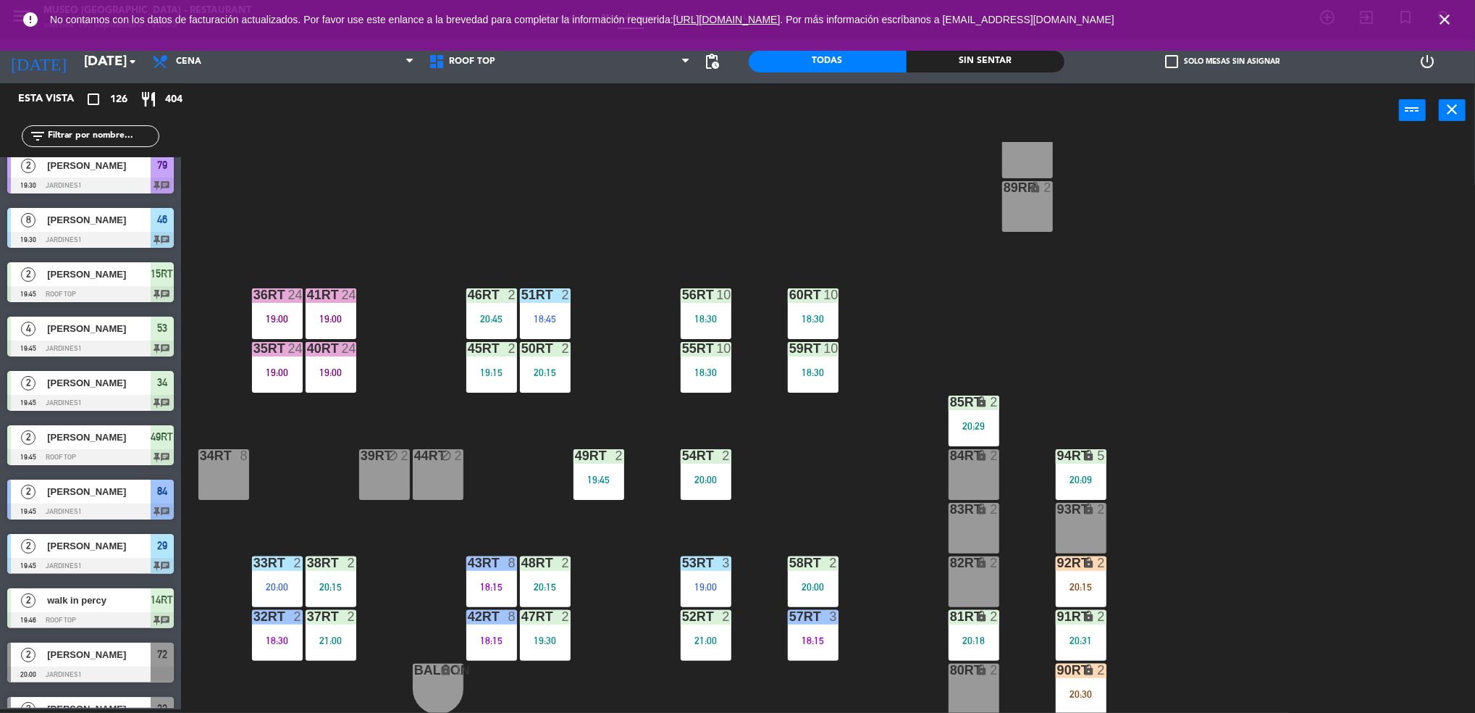
click at [682, 632] on div "52RT 2 21:00" at bounding box center [706, 635] width 51 height 51
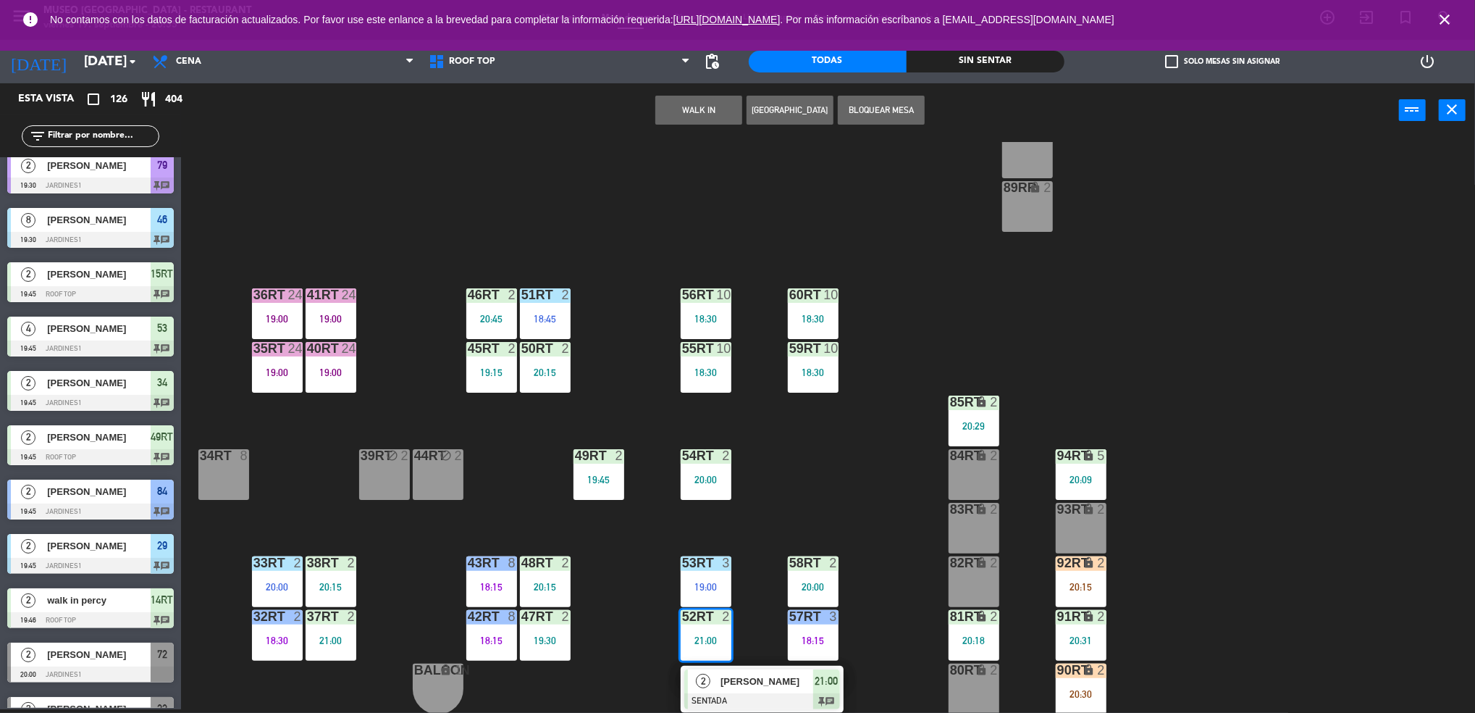
click at [792, 694] on div at bounding box center [762, 701] width 156 height 16
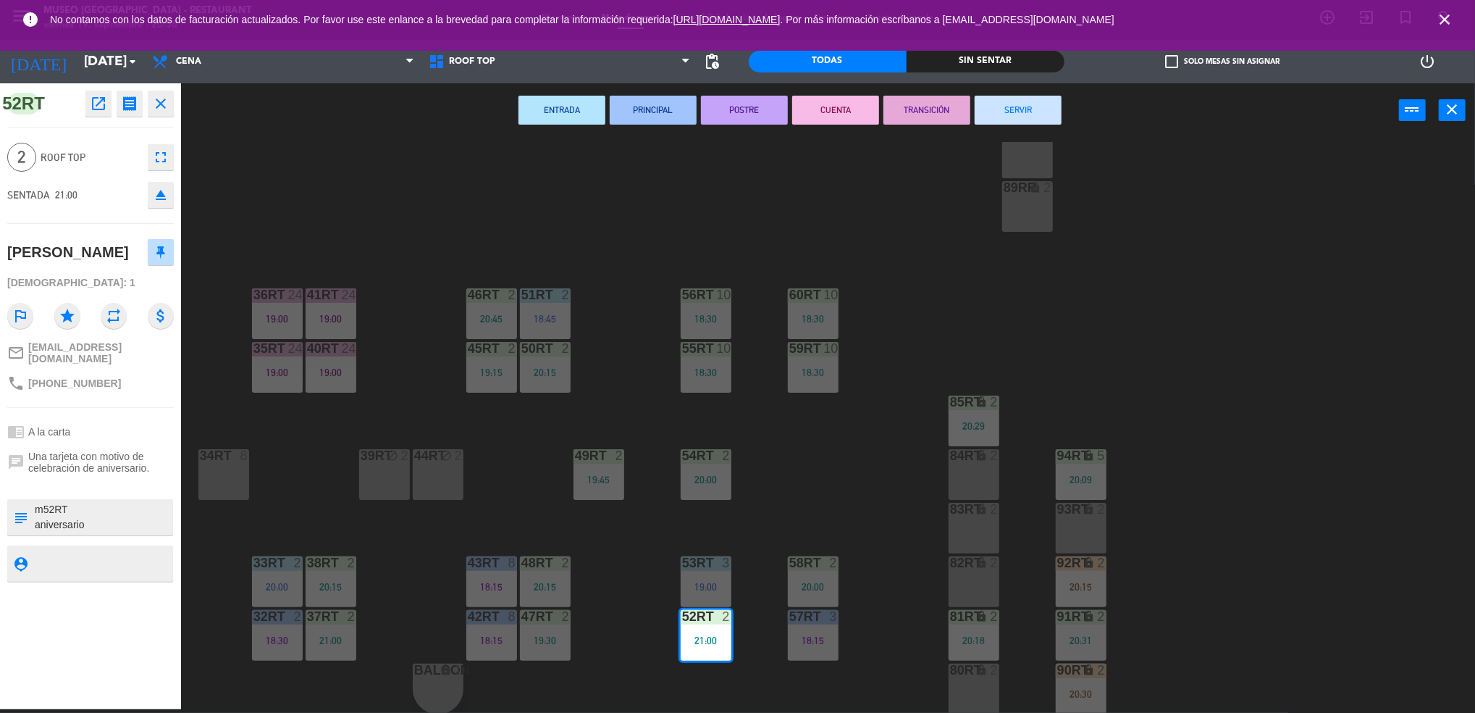
click at [514, 523] on div "18RT 5 19:30 16RT 6 19:15 28RT 2 19:15 80RR lock 2 27RT 5 20:30 7RT 5 19:00 S1R…" at bounding box center [836, 427] width 1280 height 571
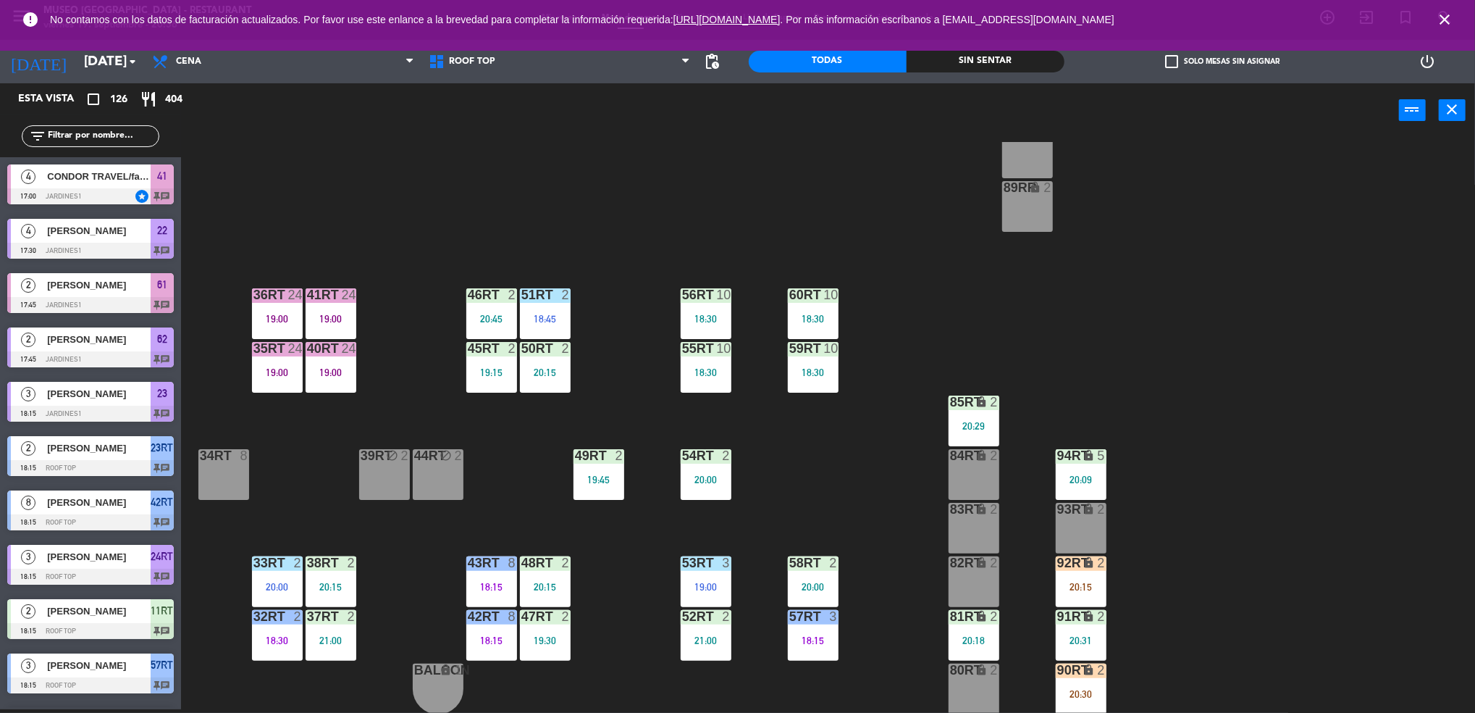
scroll to position [1370, 0]
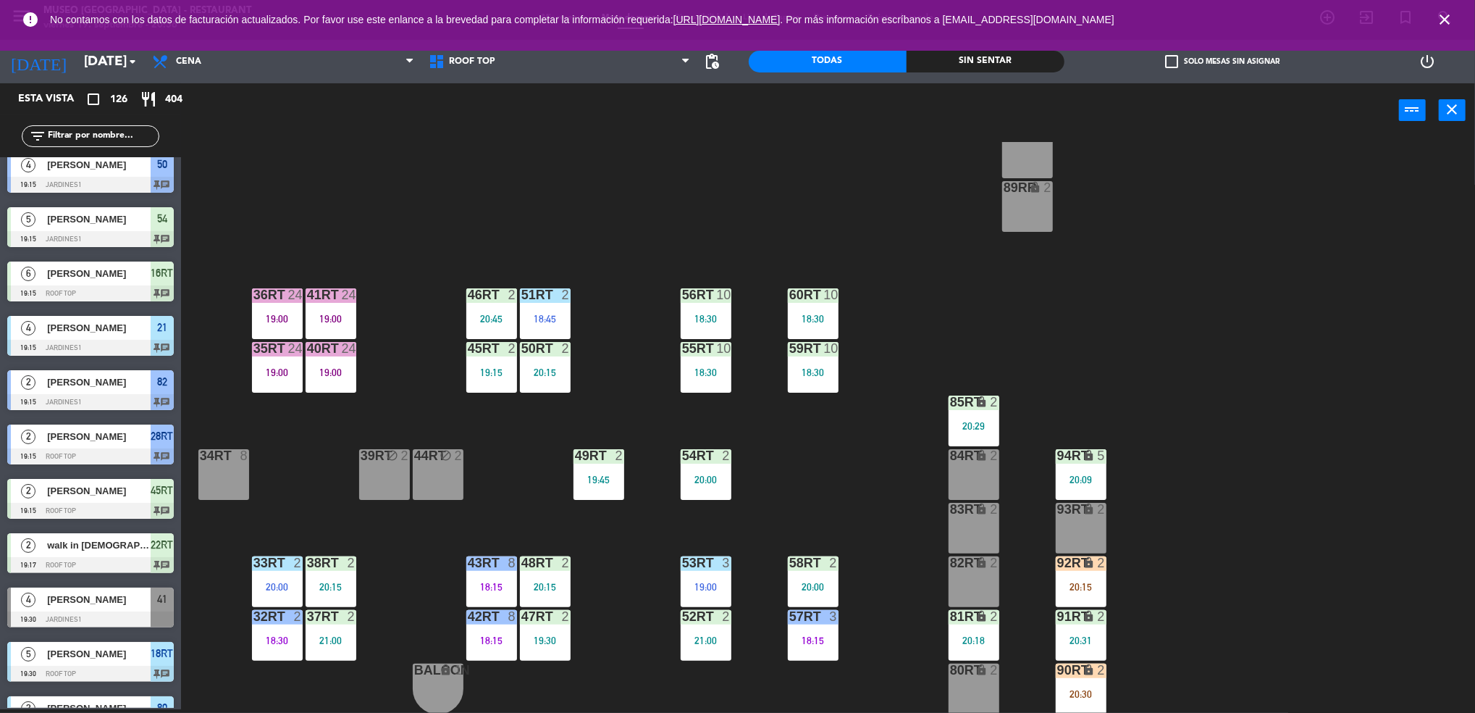
click at [68, 136] on input "text" at bounding box center [102, 136] width 112 height 16
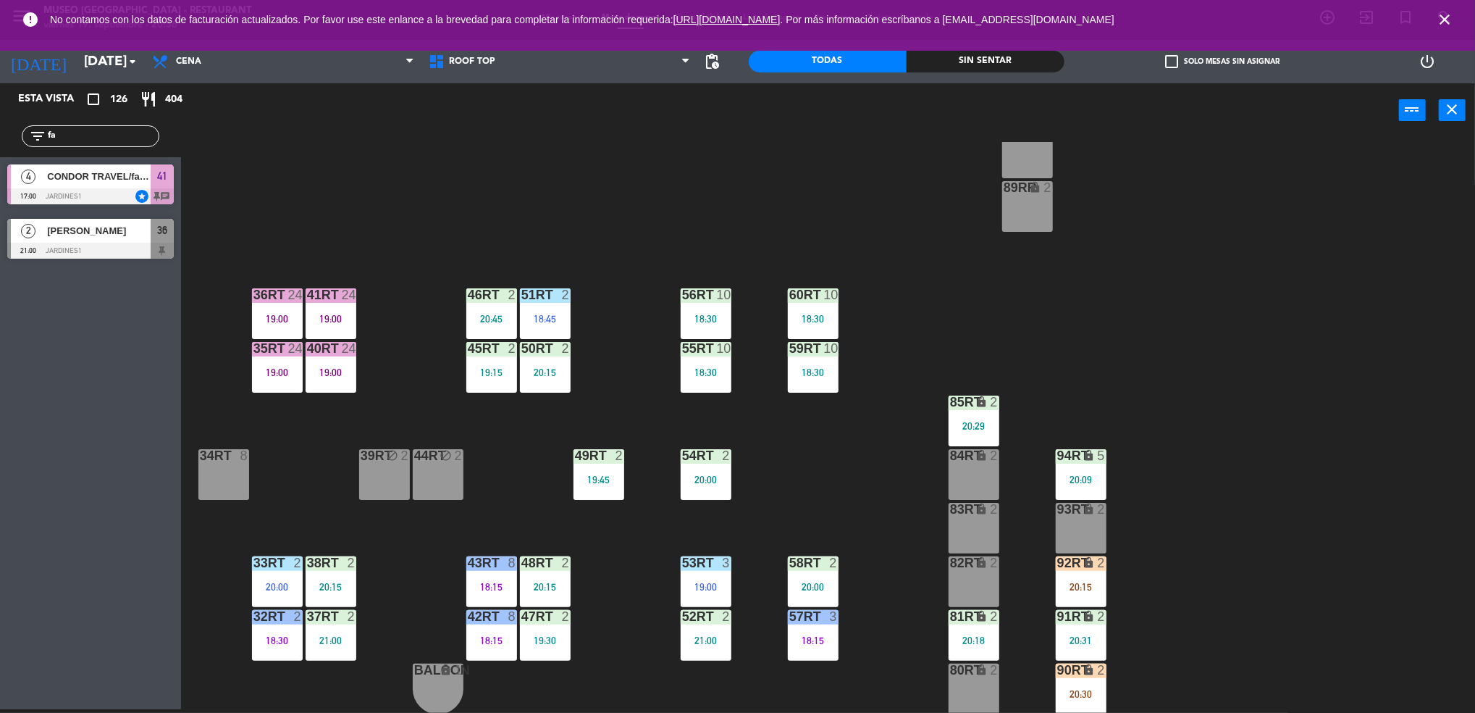
scroll to position [0, 0]
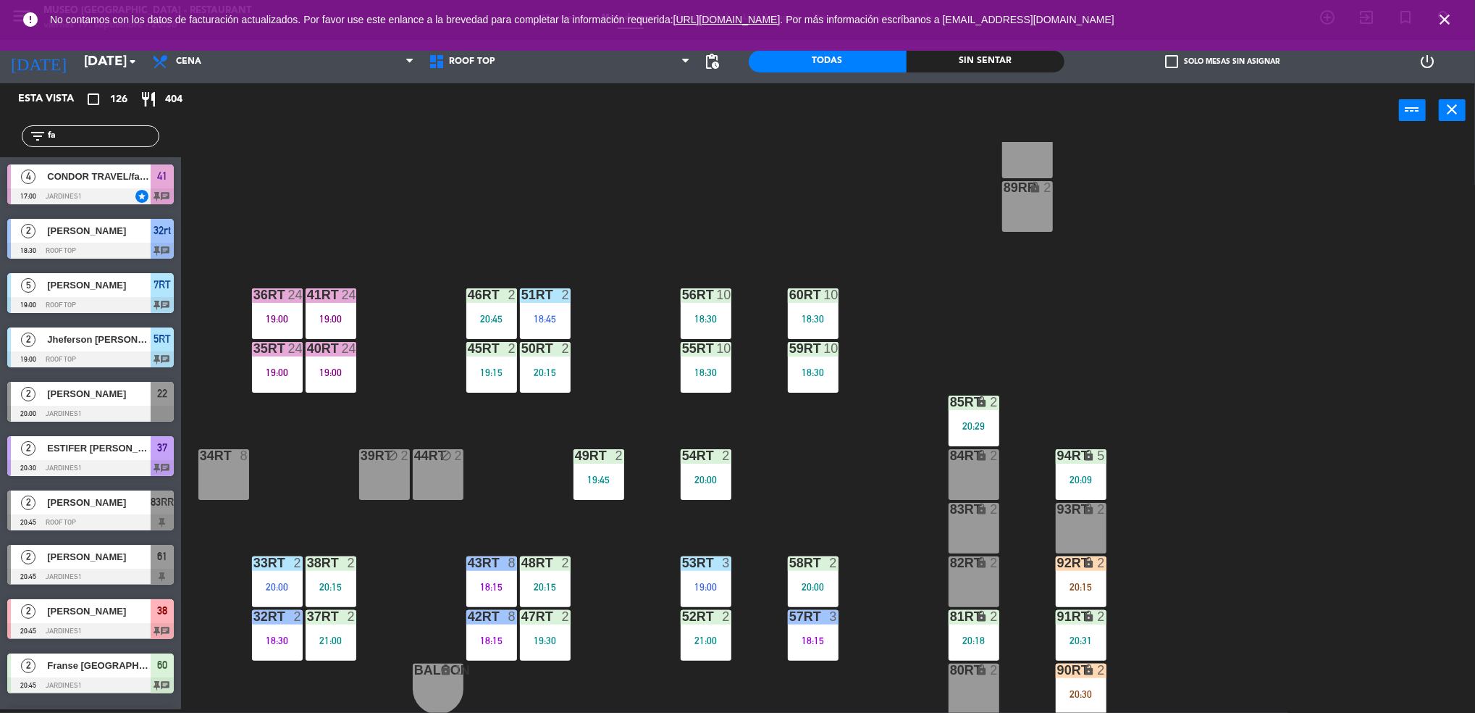
type input "f"
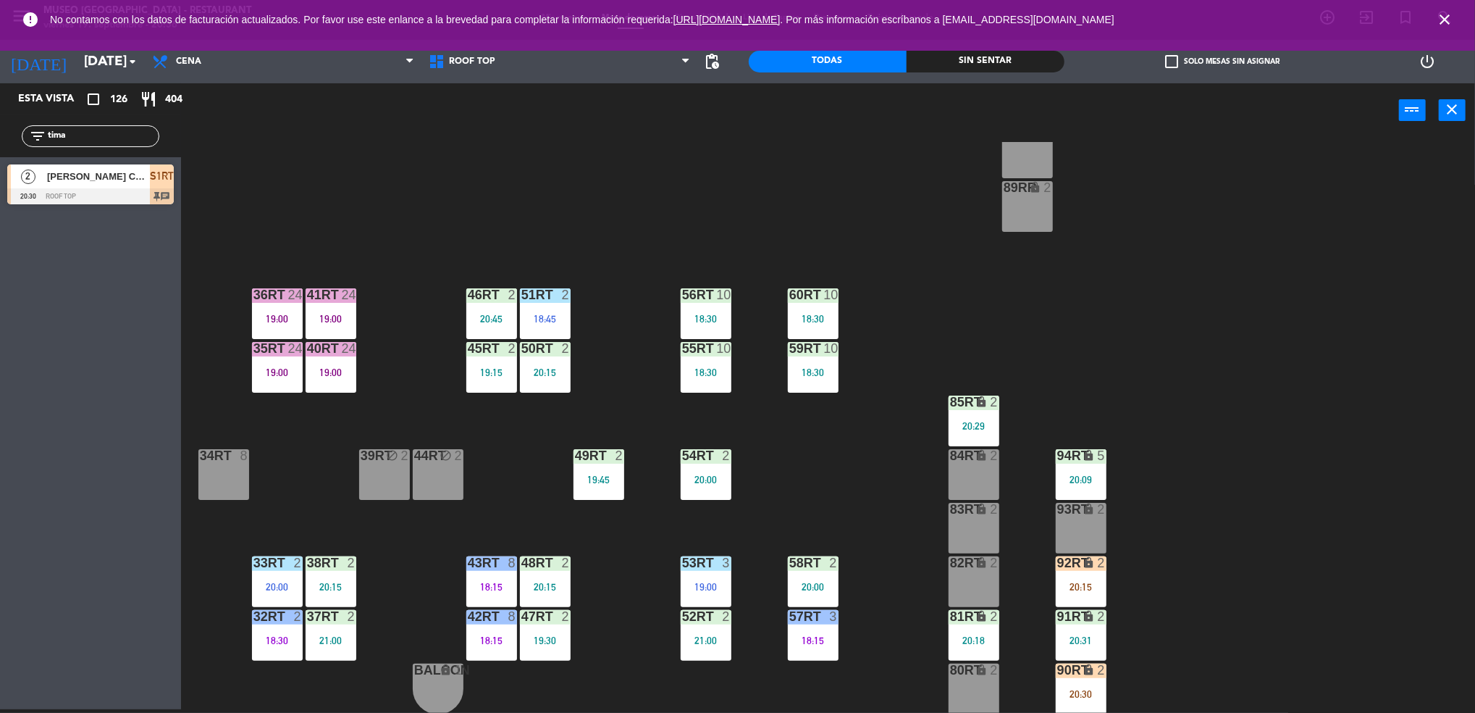
type input "tima"
click at [139, 188] on div at bounding box center [90, 196] width 167 height 16
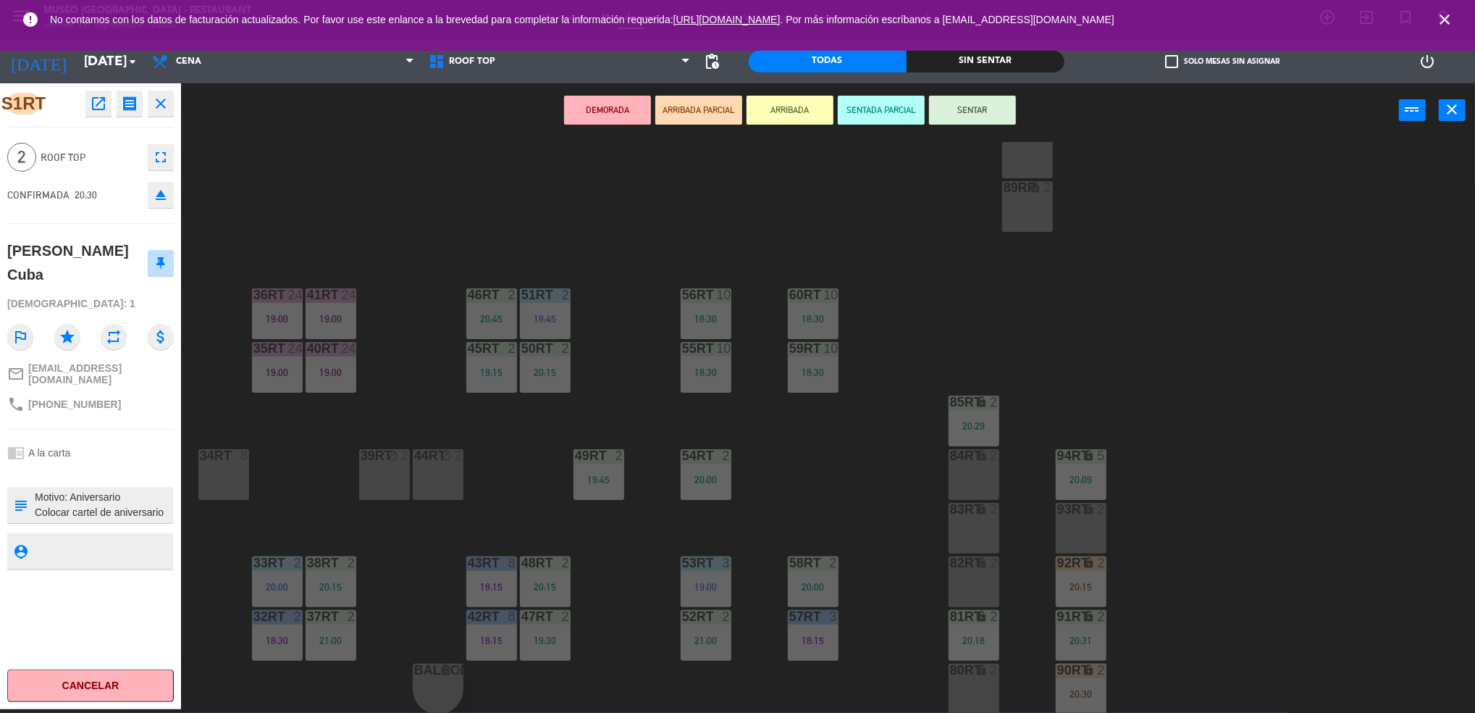
click at [1060, 524] on div "93RT lock 2" at bounding box center [1081, 528] width 51 height 51
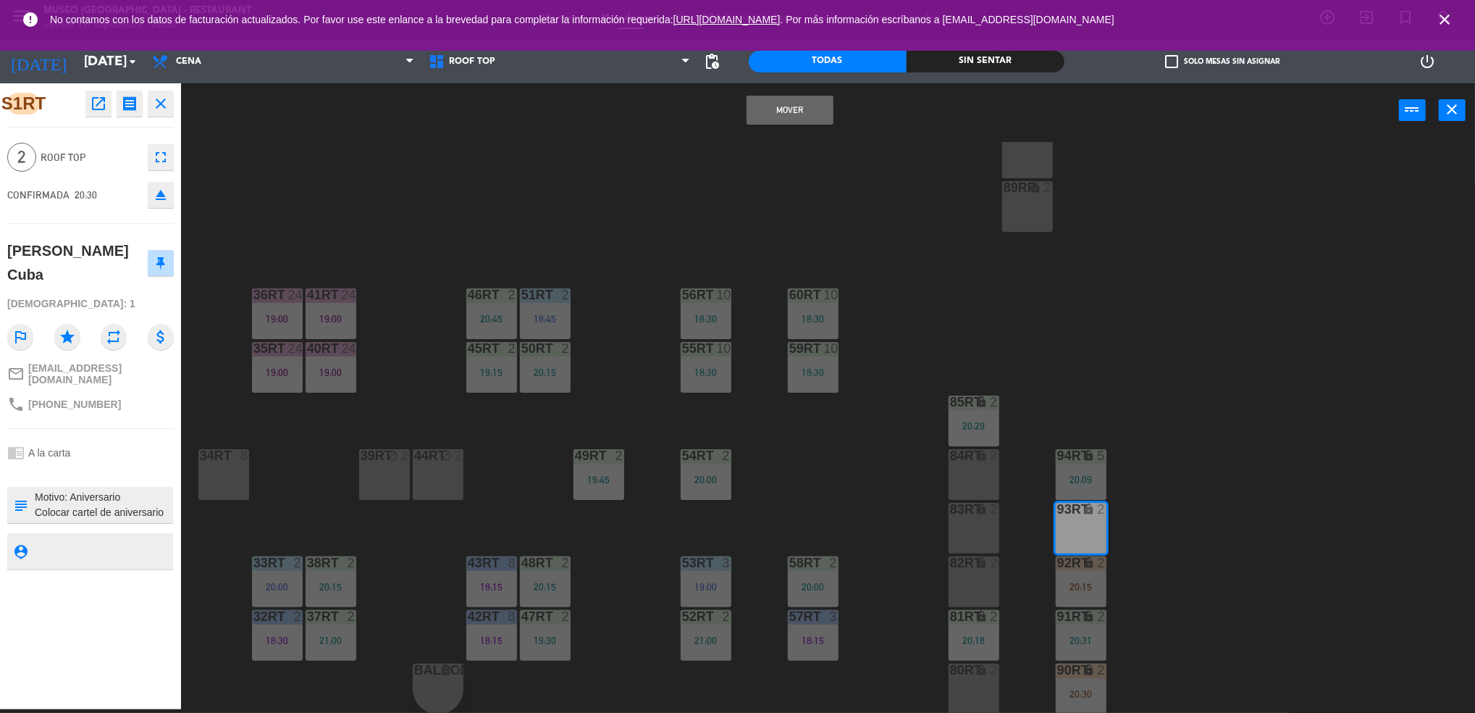
click at [814, 111] on button "Mover" at bounding box center [790, 110] width 87 height 29
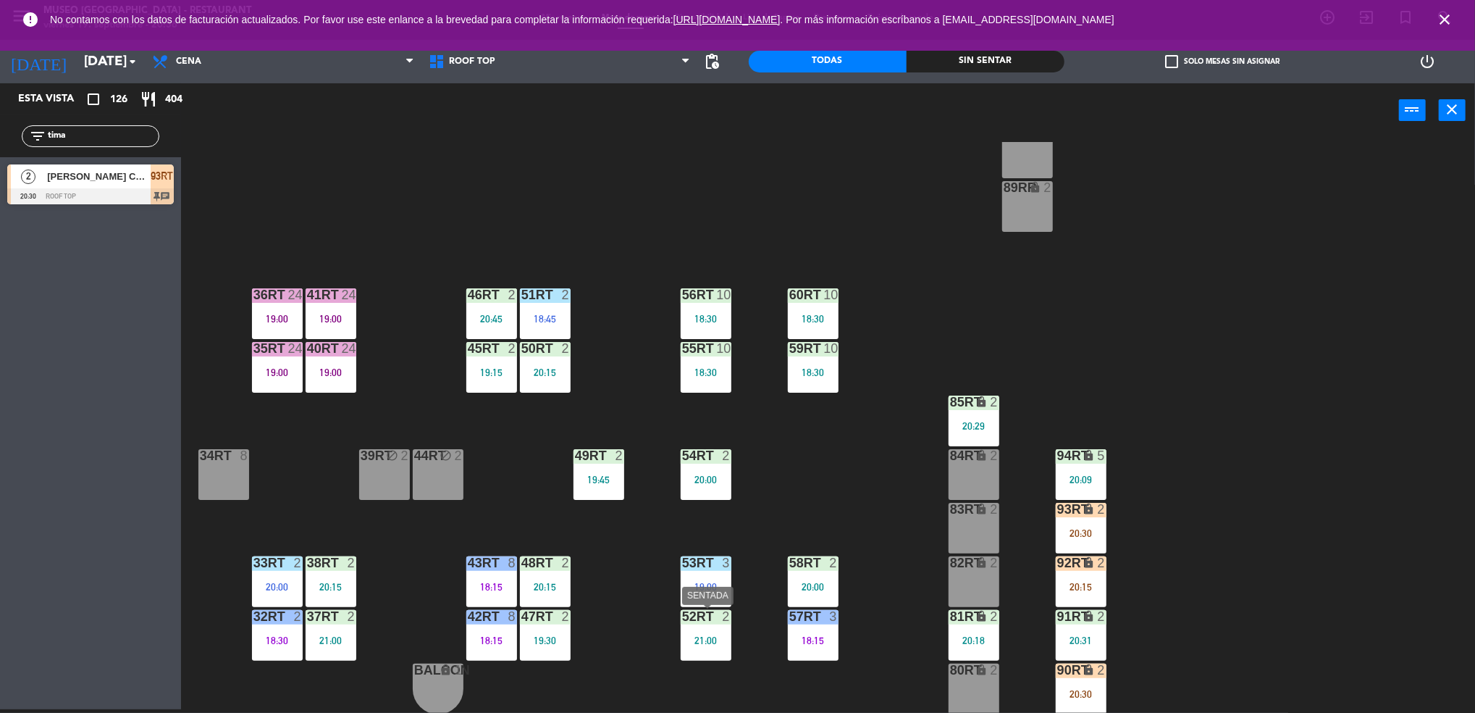
click at [719, 638] on div "21:00" at bounding box center [706, 640] width 51 height 10
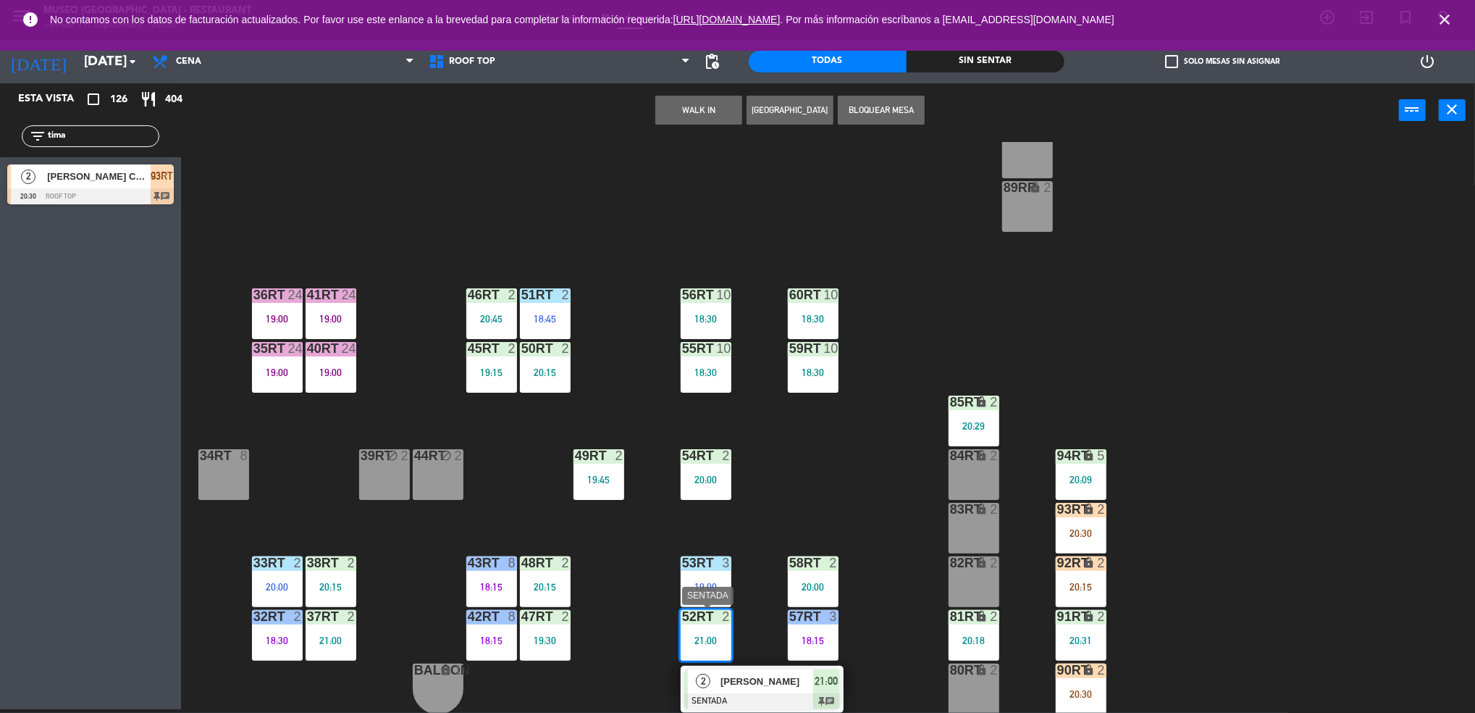
click at [783, 686] on span "[PERSON_NAME]" at bounding box center [767, 681] width 93 height 15
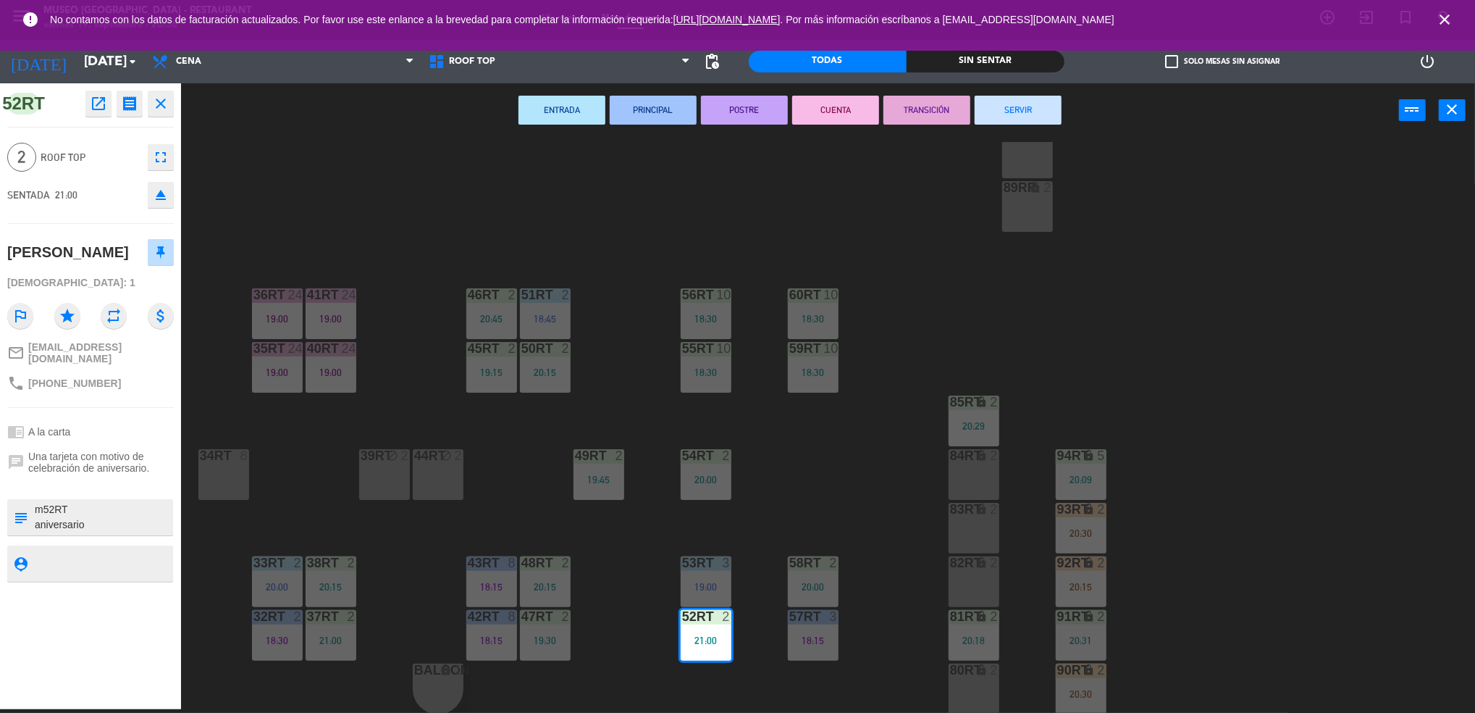
click at [842, 447] on div "18RT 5 19:30 16RT 6 19:15 28RT 2 19:15 80RR lock 2 27RT 5 20:30 7RT 5 19:00 S1R…" at bounding box center [836, 427] width 1280 height 571
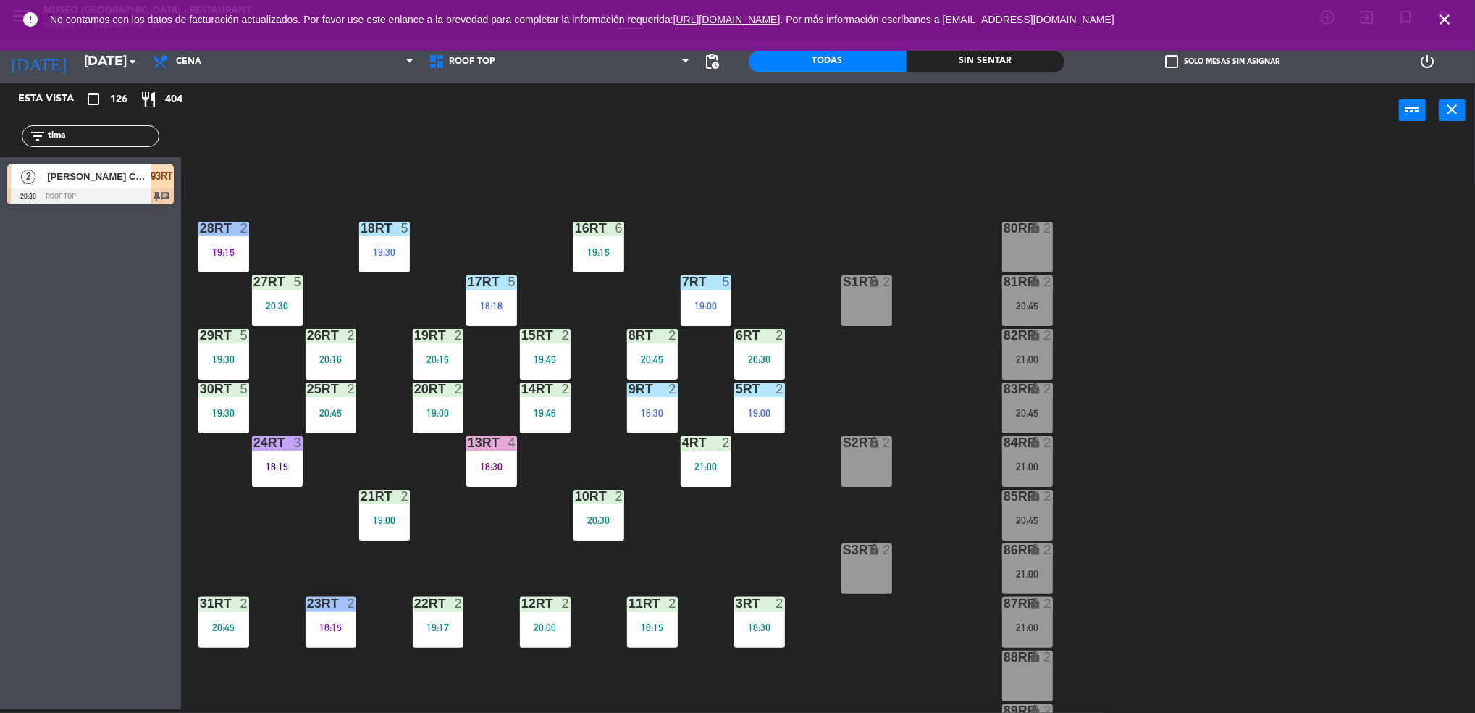
click at [489, 453] on div "13RT 4 18:30" at bounding box center [491, 461] width 51 height 51
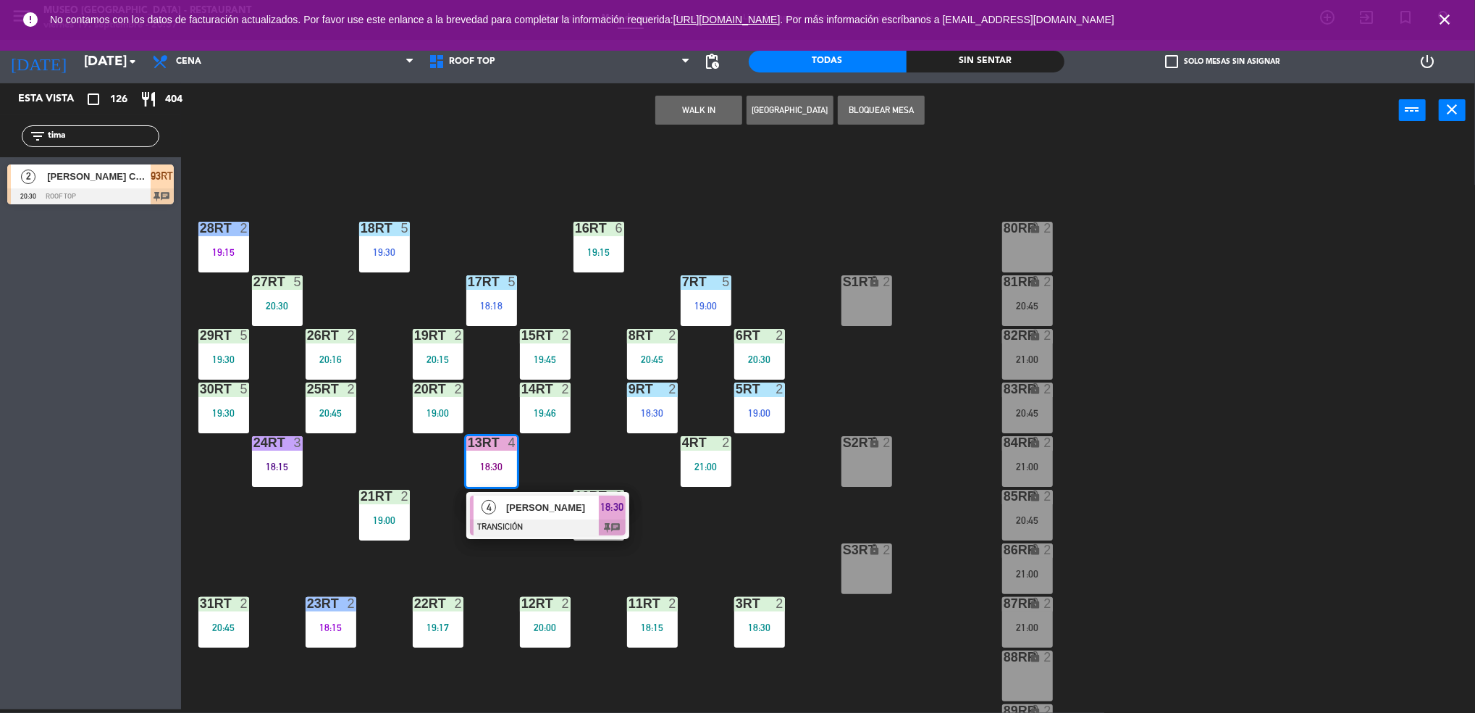
click at [447, 559] on div "18RT 5 19:30 16RT 6 19:15 28RT 2 19:15 80RR lock 2 27RT 5 20:30 7RT 5 19:00 S1R…" at bounding box center [836, 427] width 1280 height 571
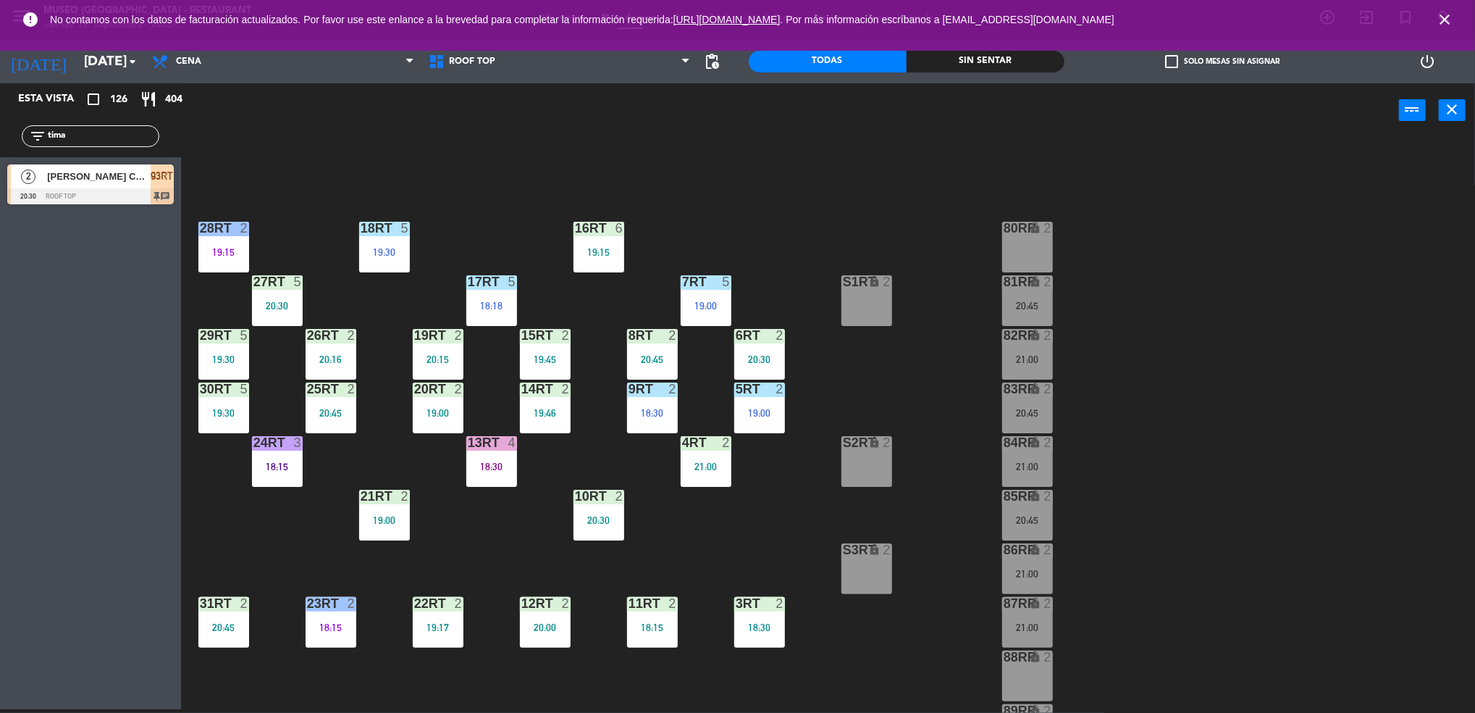
scroll to position [523, 0]
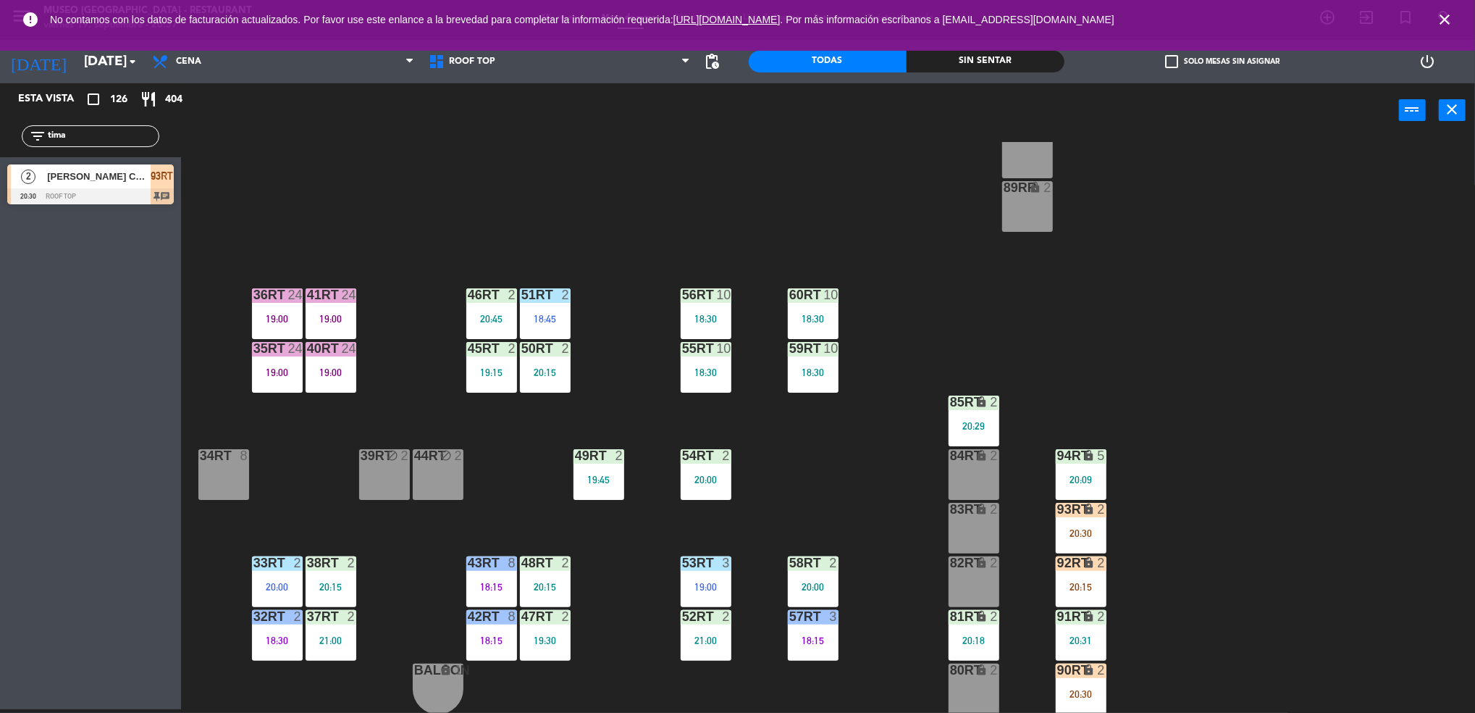
click at [333, 627] on div "37rt 2 21:00" at bounding box center [331, 635] width 51 height 51
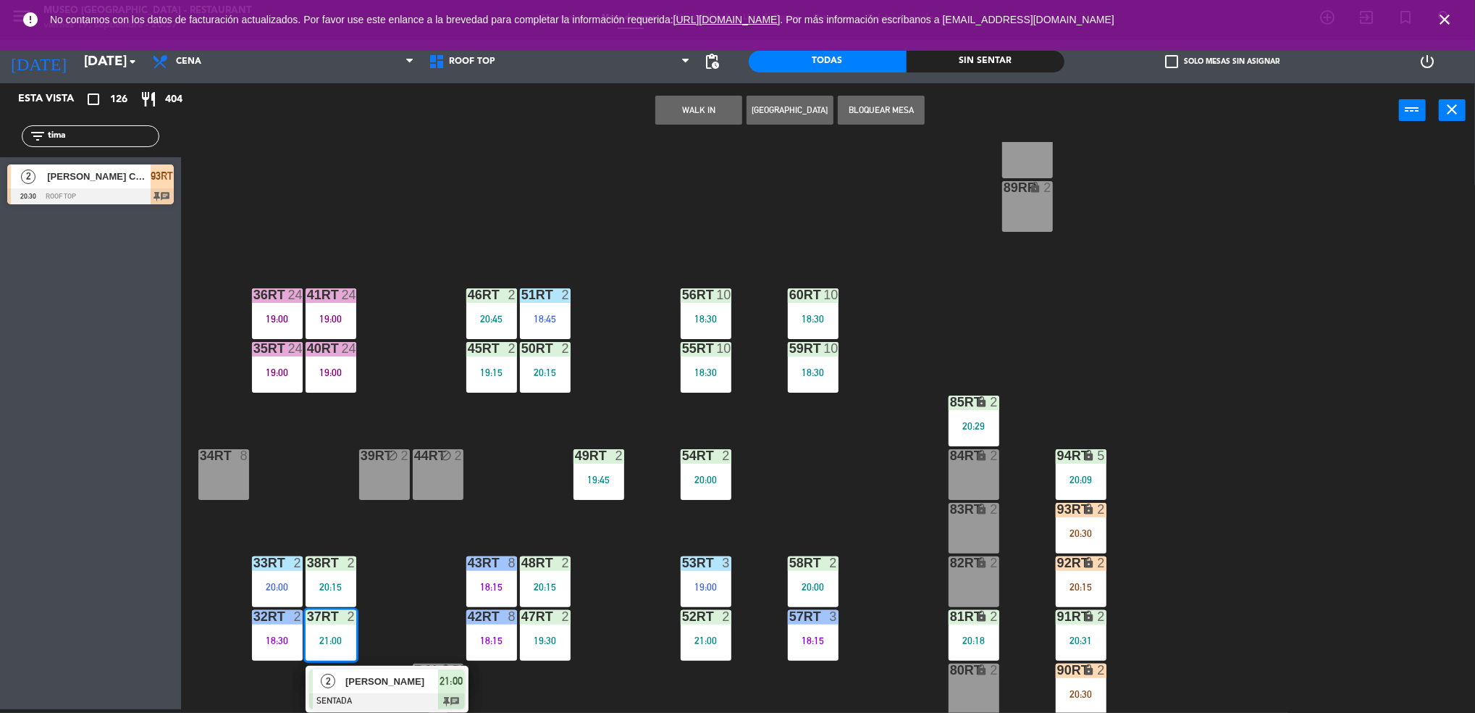
click at [377, 671] on div "[PERSON_NAME]" at bounding box center [391, 681] width 94 height 24
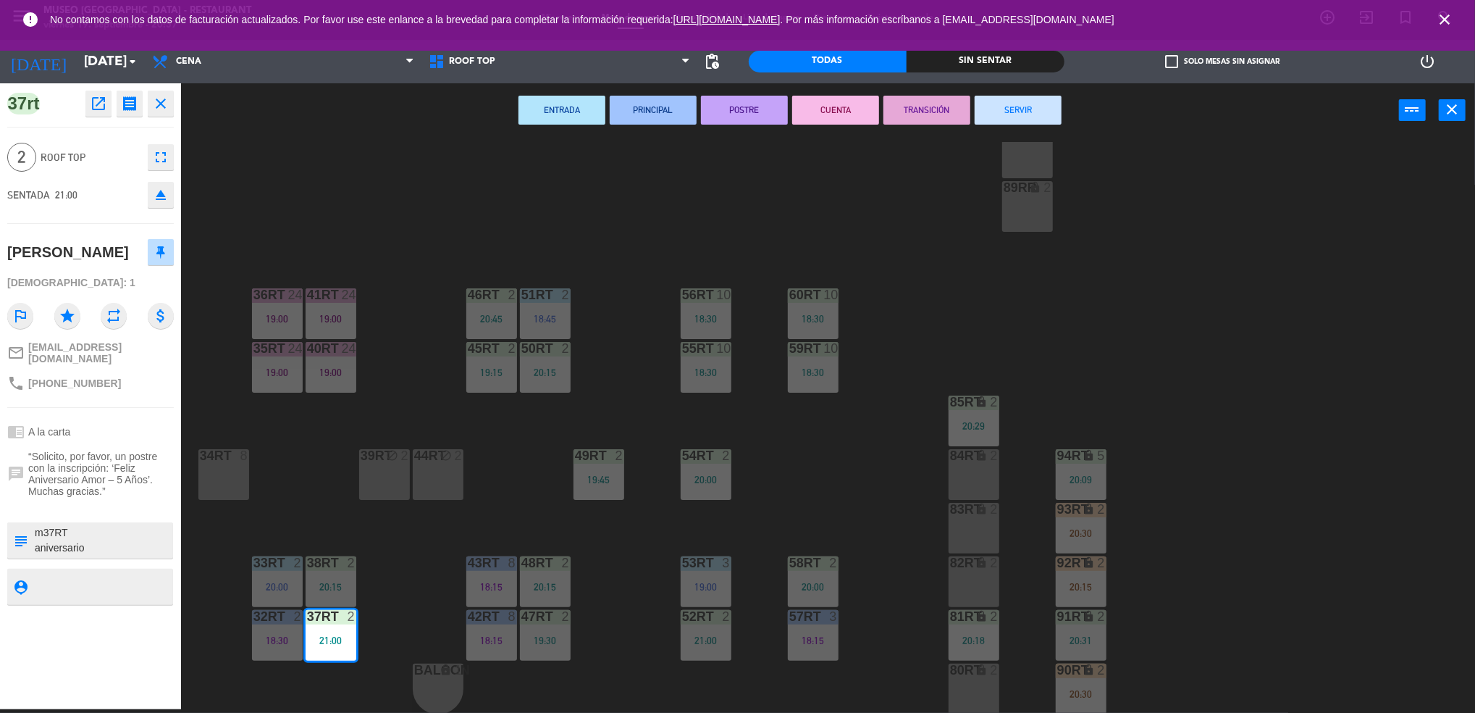
click at [390, 589] on div "18RT 5 19:30 16RT 6 19:15 28RT 2 19:15 80RR lock 2 27RT 5 20:30 7RT 5 19:00 S1R…" at bounding box center [836, 427] width 1280 height 571
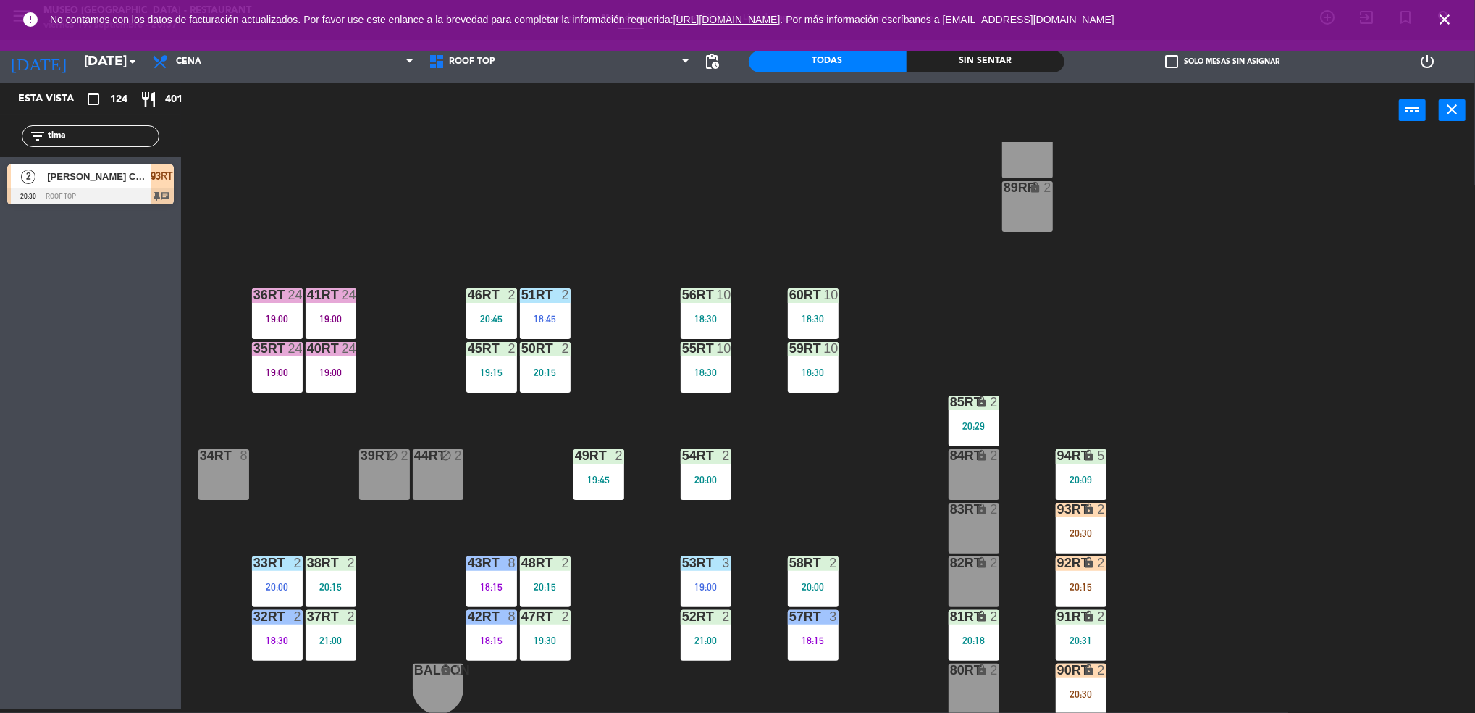
click at [343, 635] on div "21:00" at bounding box center [331, 640] width 51 height 10
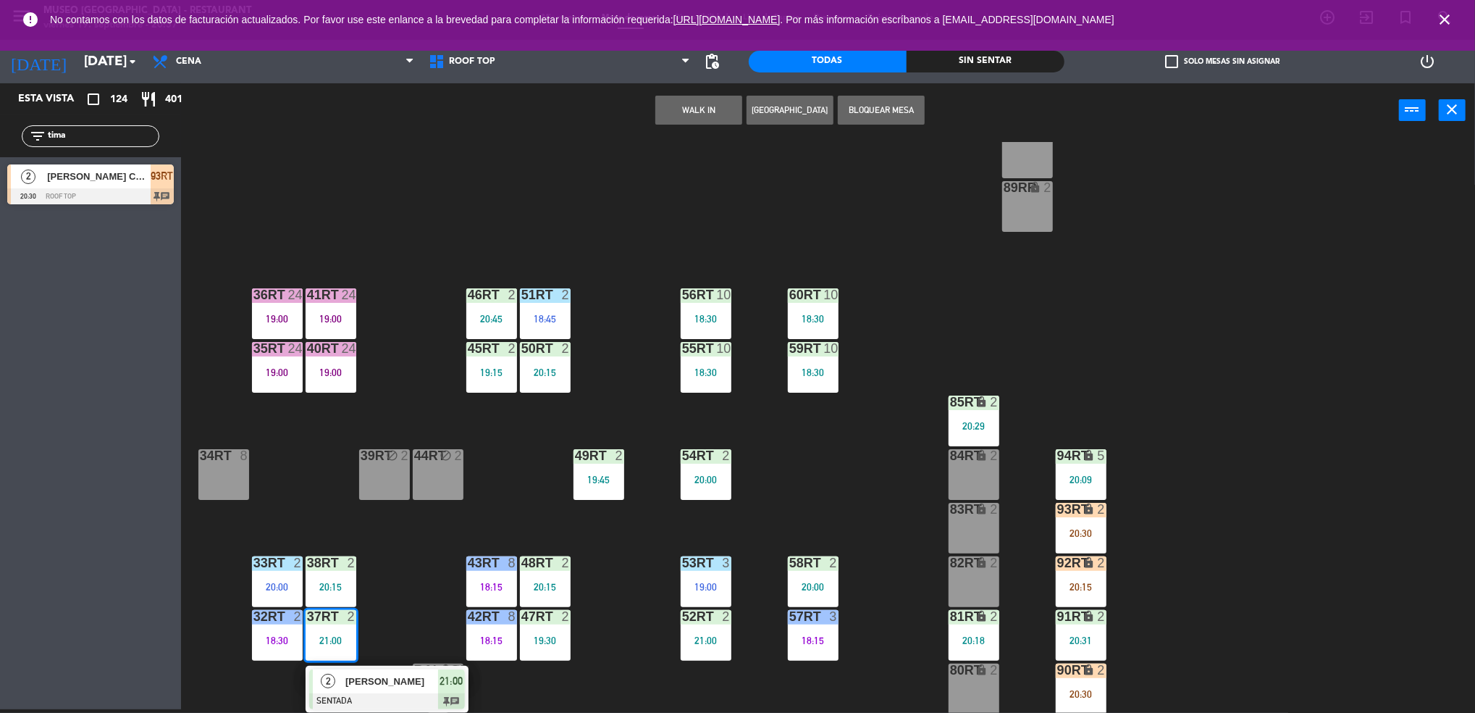
click at [404, 688] on span "[PERSON_NAME]" at bounding box center [391, 681] width 93 height 15
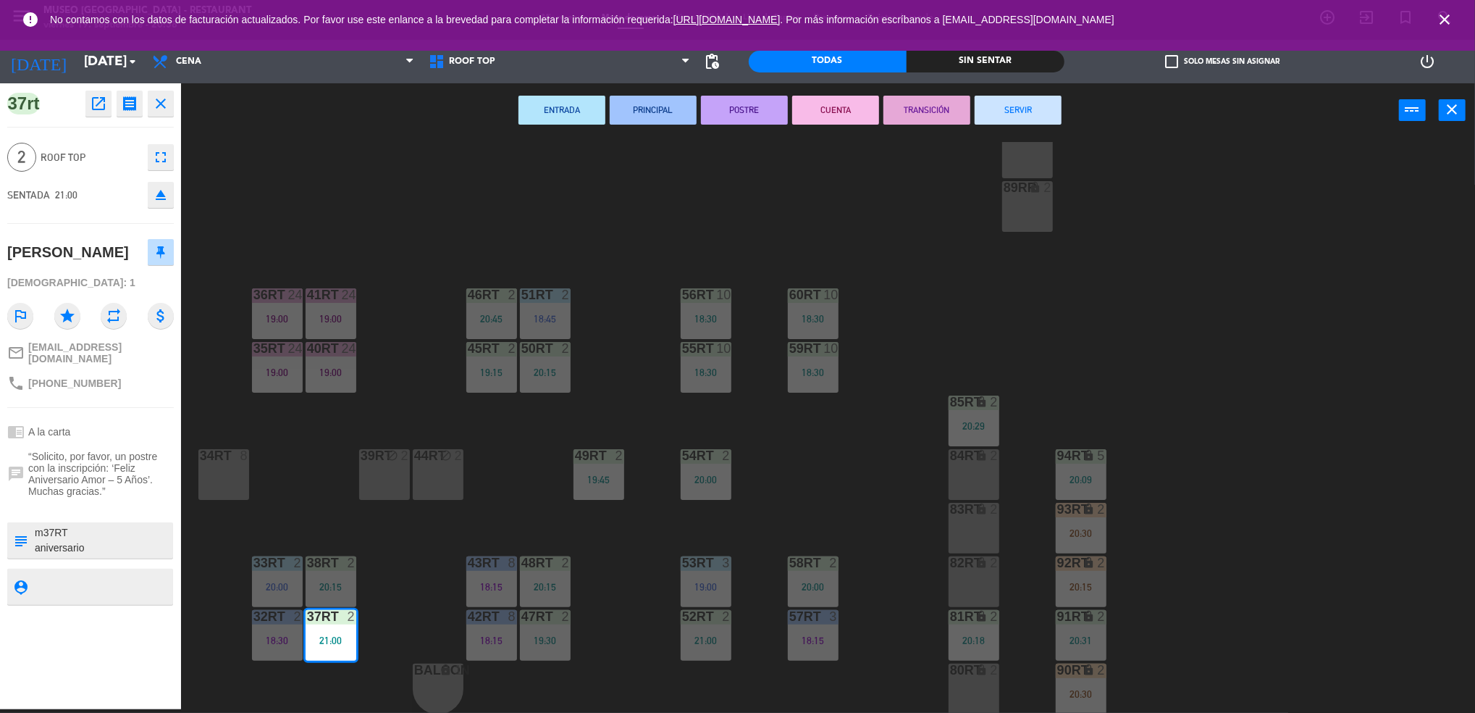
click at [518, 500] on div "18RT 5 19:30 16RT 6 19:15 28RT 2 19:15 80RR lock 2 27RT 5 20:30 7RT 5 19:00 S1R…" at bounding box center [836, 427] width 1280 height 571
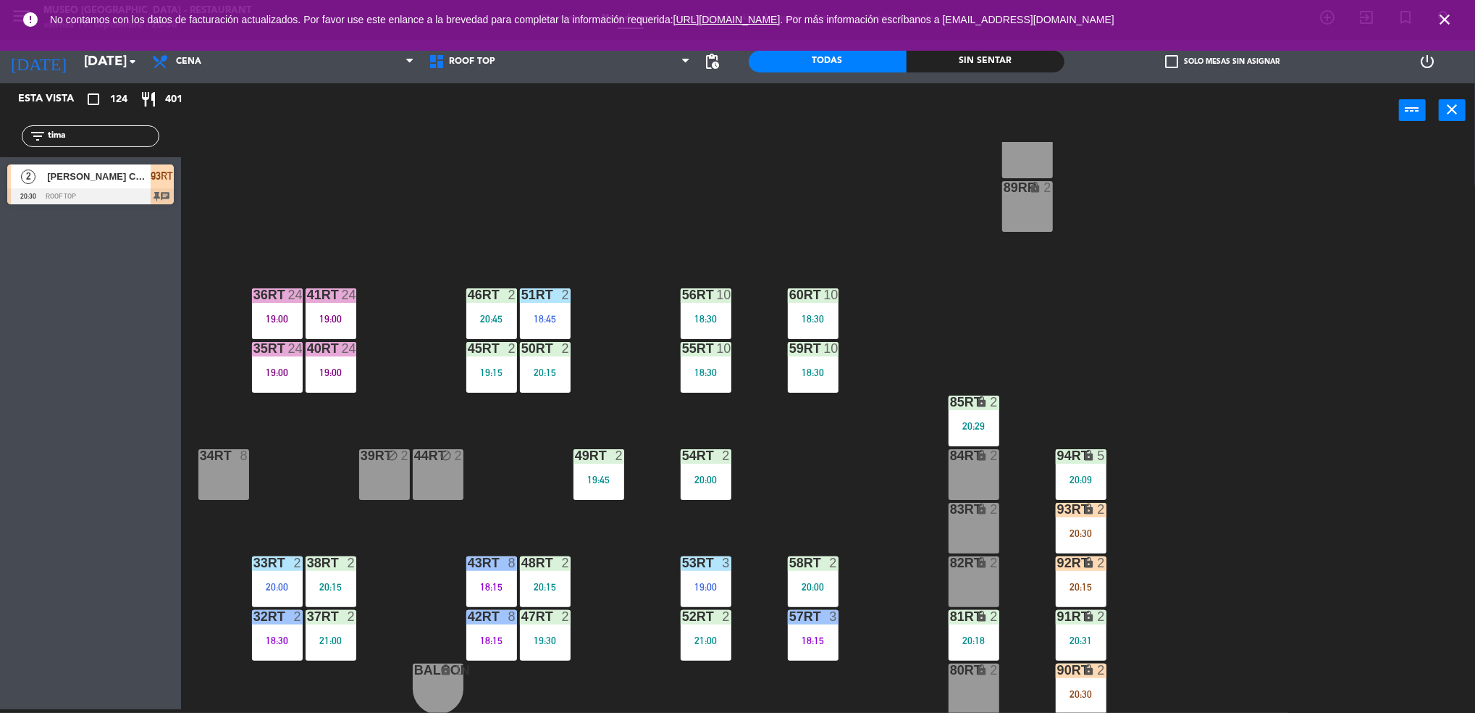
click at [503, 510] on div "18RT 5 19:30 16RT 6 19:15 28RT 2 19:15 80RR lock 2 27RT 5 20:30 7RT 5 19:00 S1R…" at bounding box center [836, 427] width 1280 height 571
click at [429, 577] on div "18RT 5 19:30 16RT 6 19:15 28RT 2 19:15 80RR lock 2 27RT 5 20:30 7RT 5 19:00 S1R…" at bounding box center [836, 427] width 1280 height 571
click at [284, 640] on div "18:30" at bounding box center [277, 640] width 51 height 10
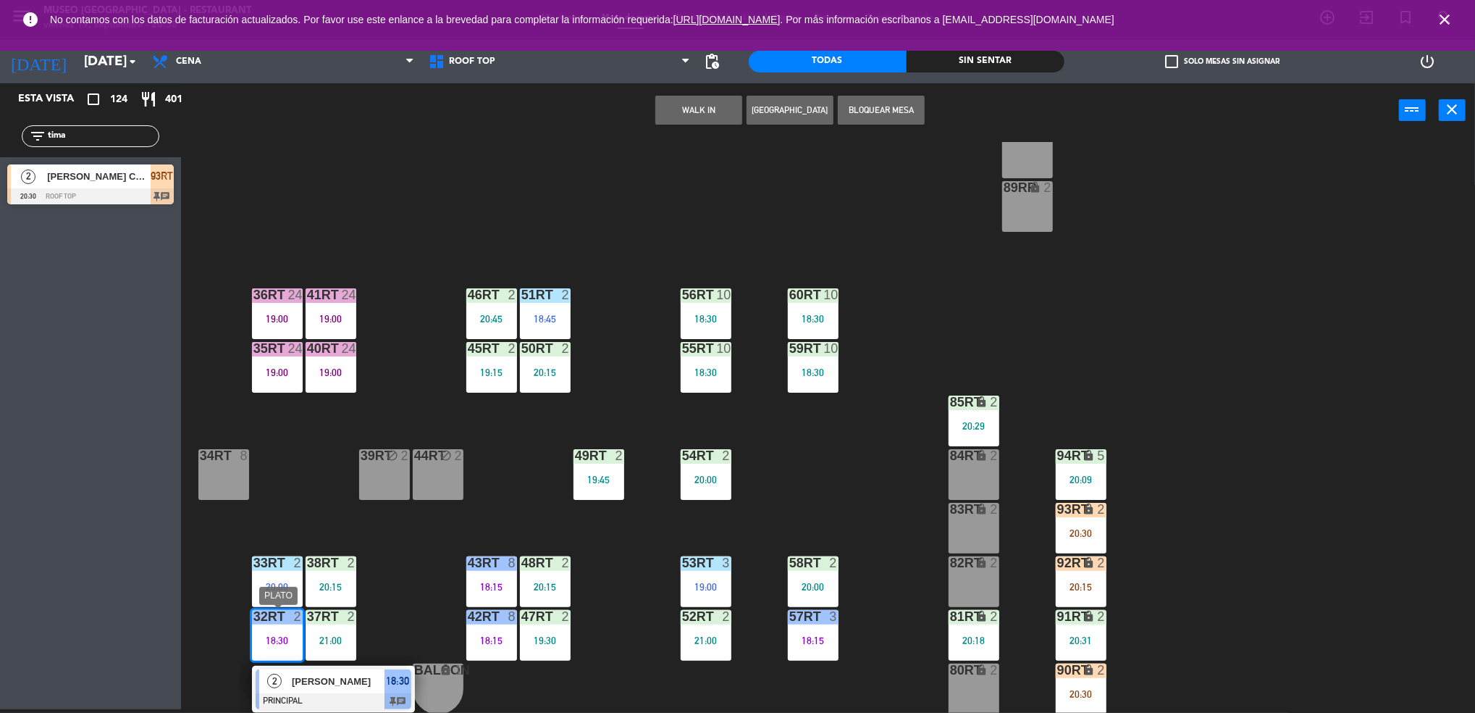
click at [365, 695] on div at bounding box center [334, 701] width 156 height 16
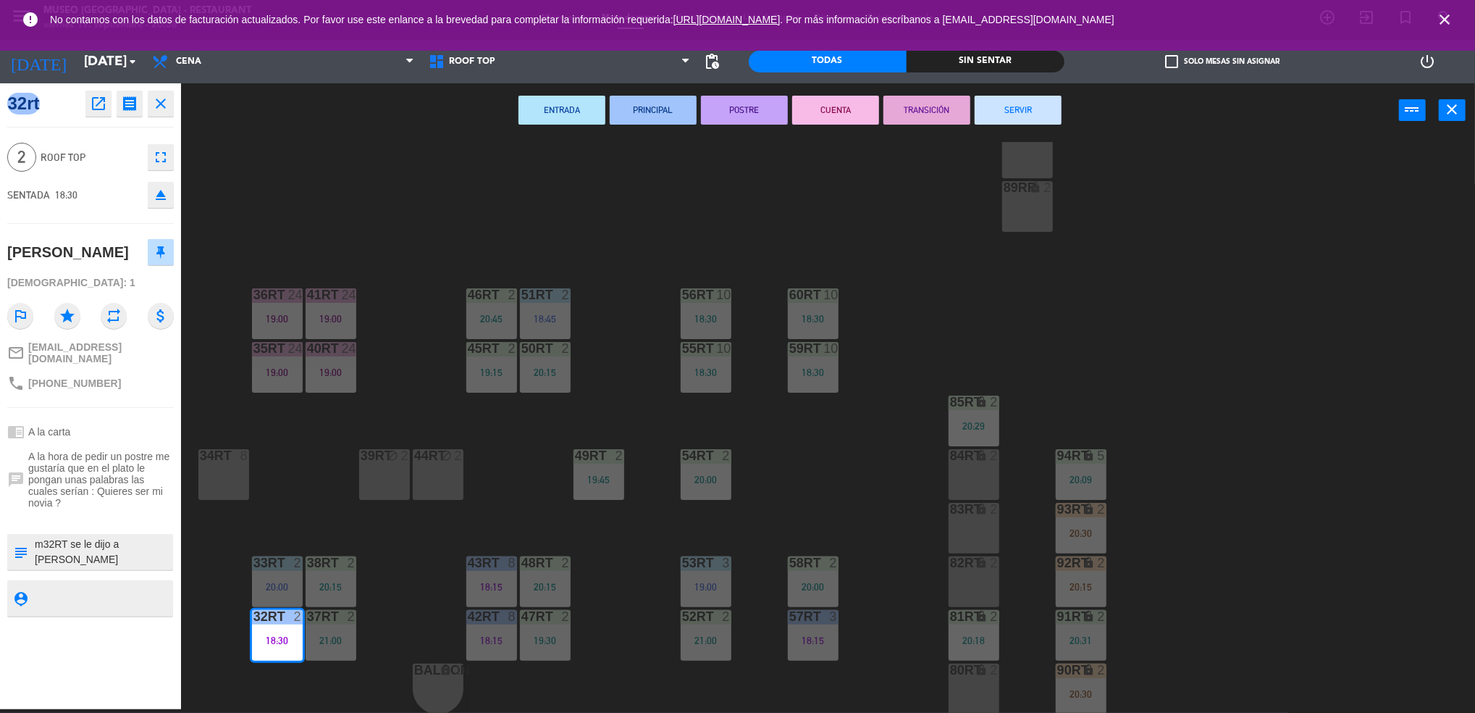
click at [425, 575] on div "18RT 5 19:30 16RT 6 19:15 28RT 2 19:15 80RR lock 2 27RT 5 20:30 7RT 5 19:00 S1R…" at bounding box center [836, 427] width 1280 height 571
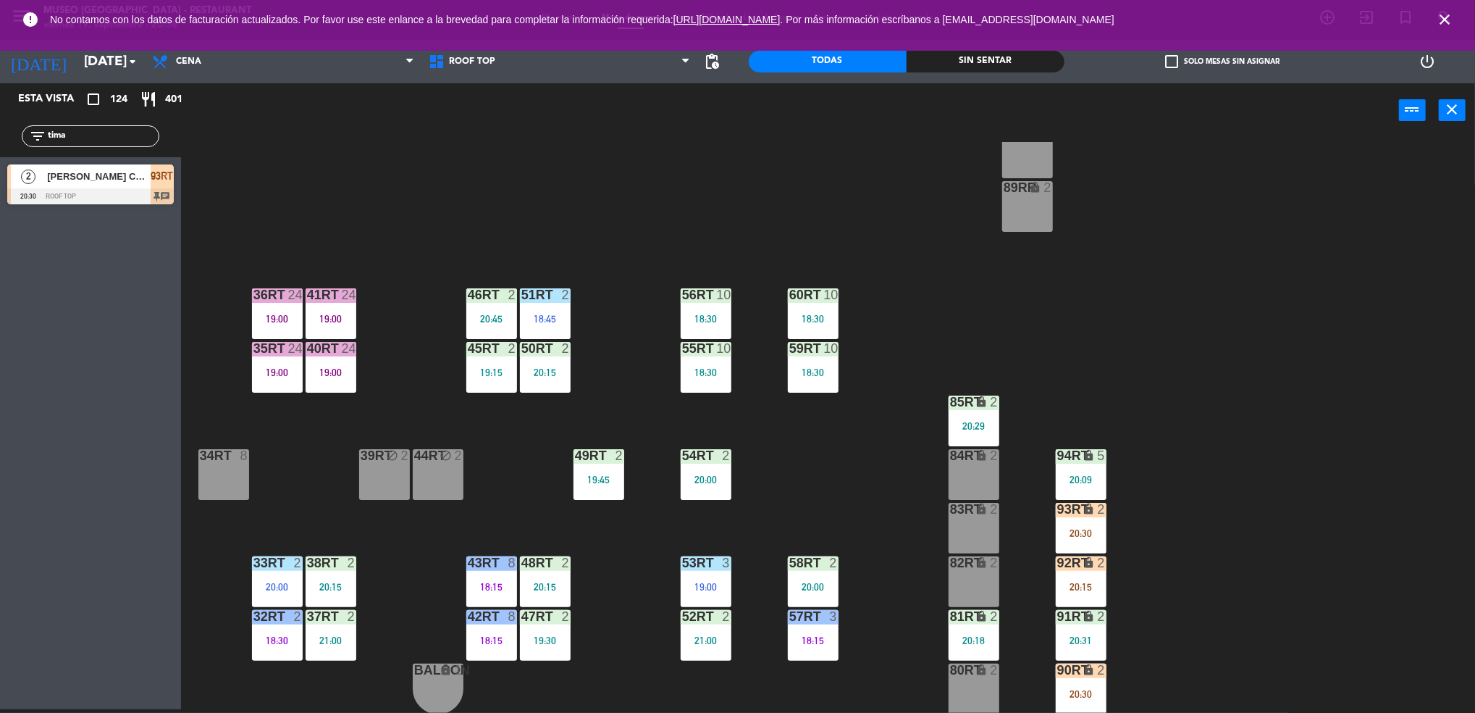
click at [320, 635] on div "21:00" at bounding box center [331, 640] width 51 height 10
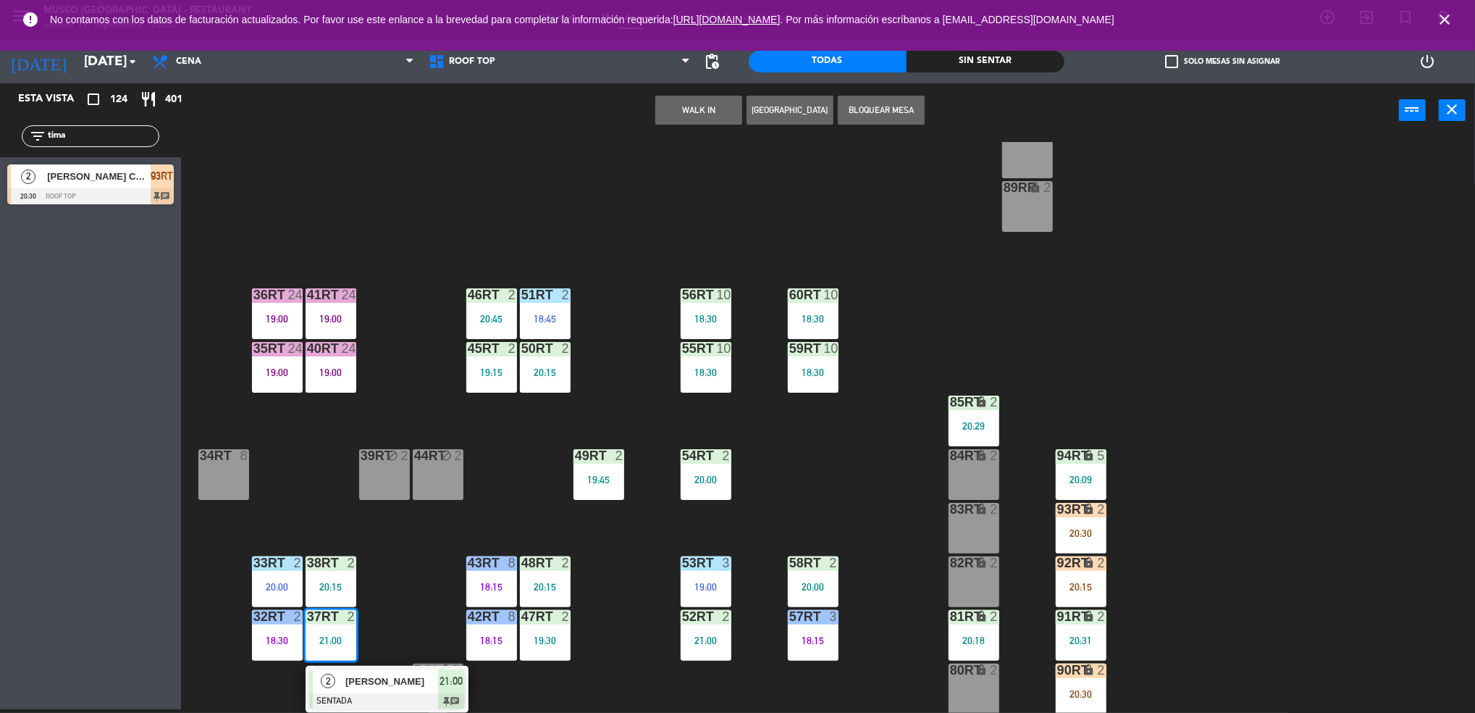
click at [886, 114] on button "Bloquear Mesa" at bounding box center [881, 110] width 87 height 29
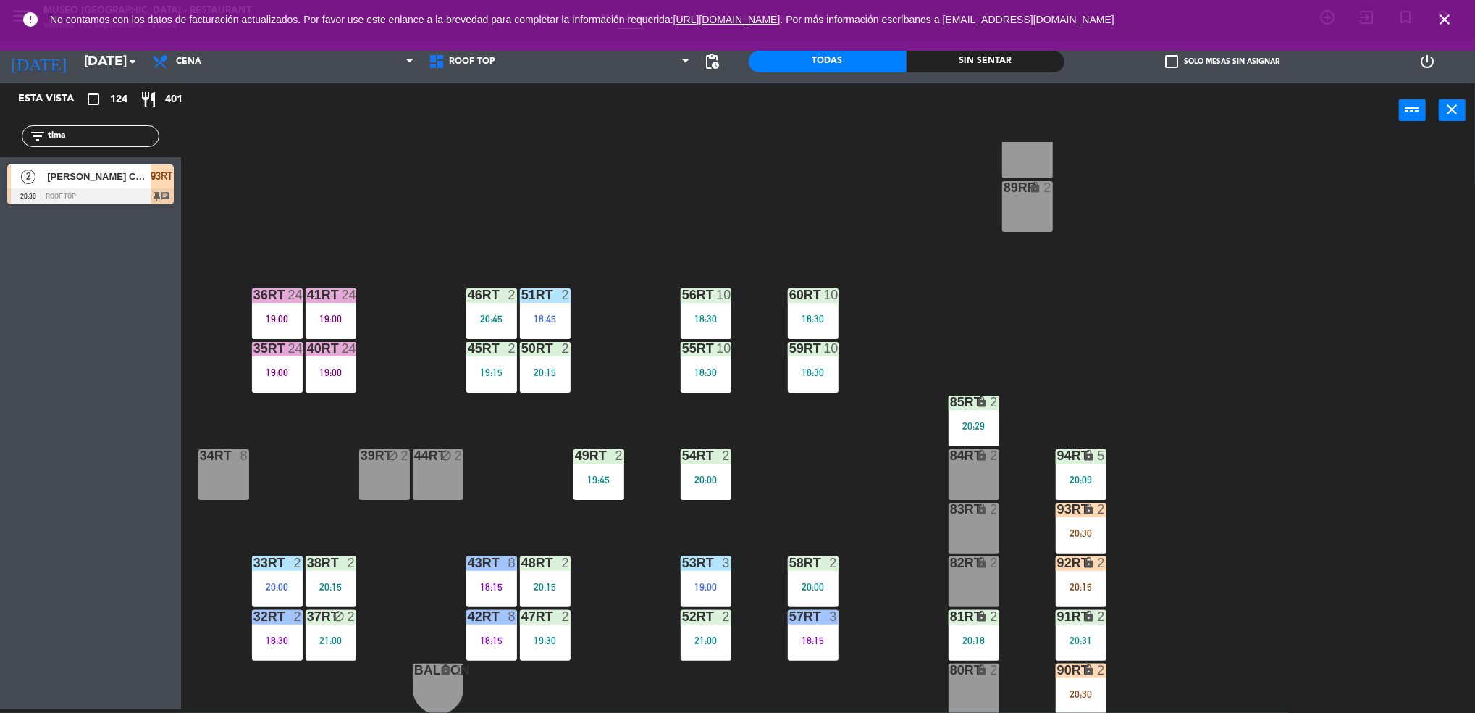
click at [334, 642] on div "21:00" at bounding box center [331, 640] width 51 height 10
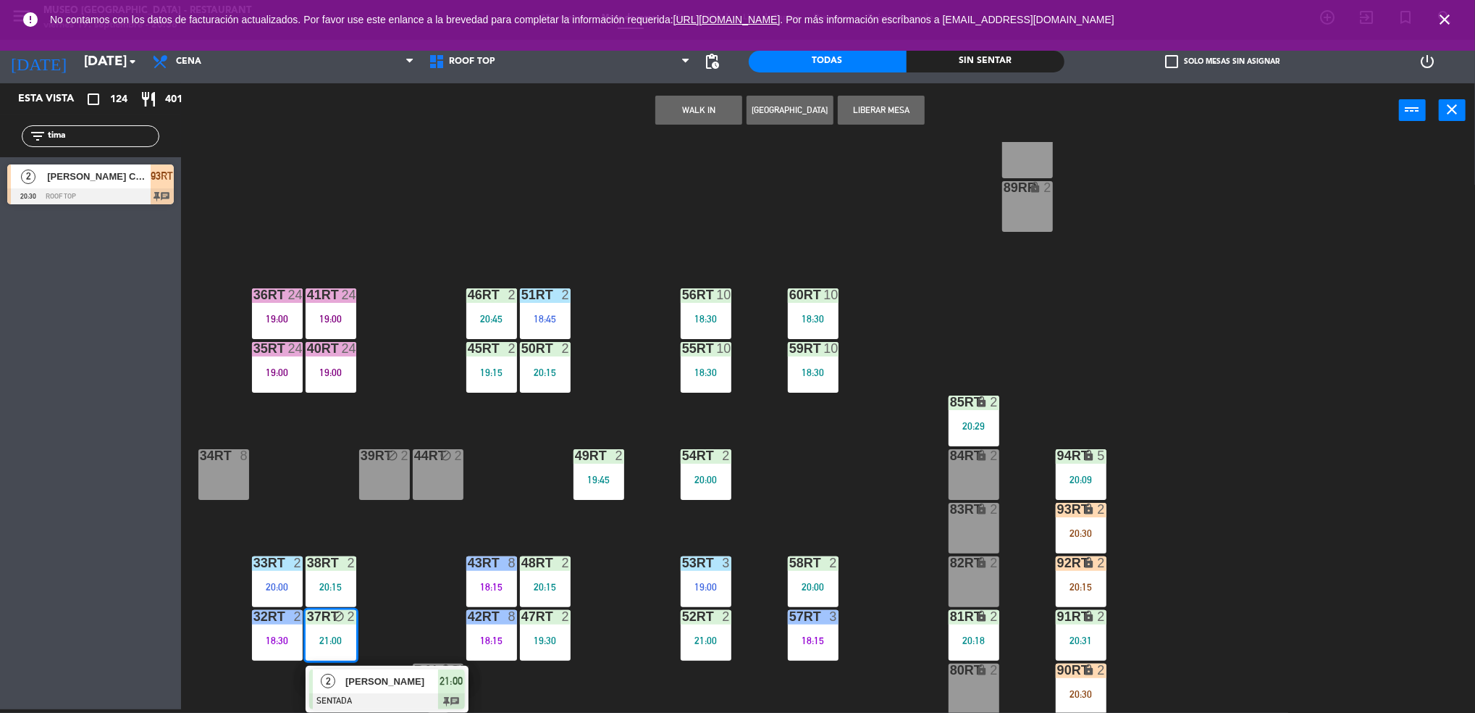
click at [394, 478] on div "39rt block 2" at bounding box center [384, 474] width 51 height 51
click at [395, 465] on div "39rt block 2" at bounding box center [384, 474] width 51 height 51
click at [448, 477] on div "44RT block 2" at bounding box center [438, 474] width 51 height 51
click at [672, 108] on button "Mover" at bounding box center [653, 110] width 87 height 29
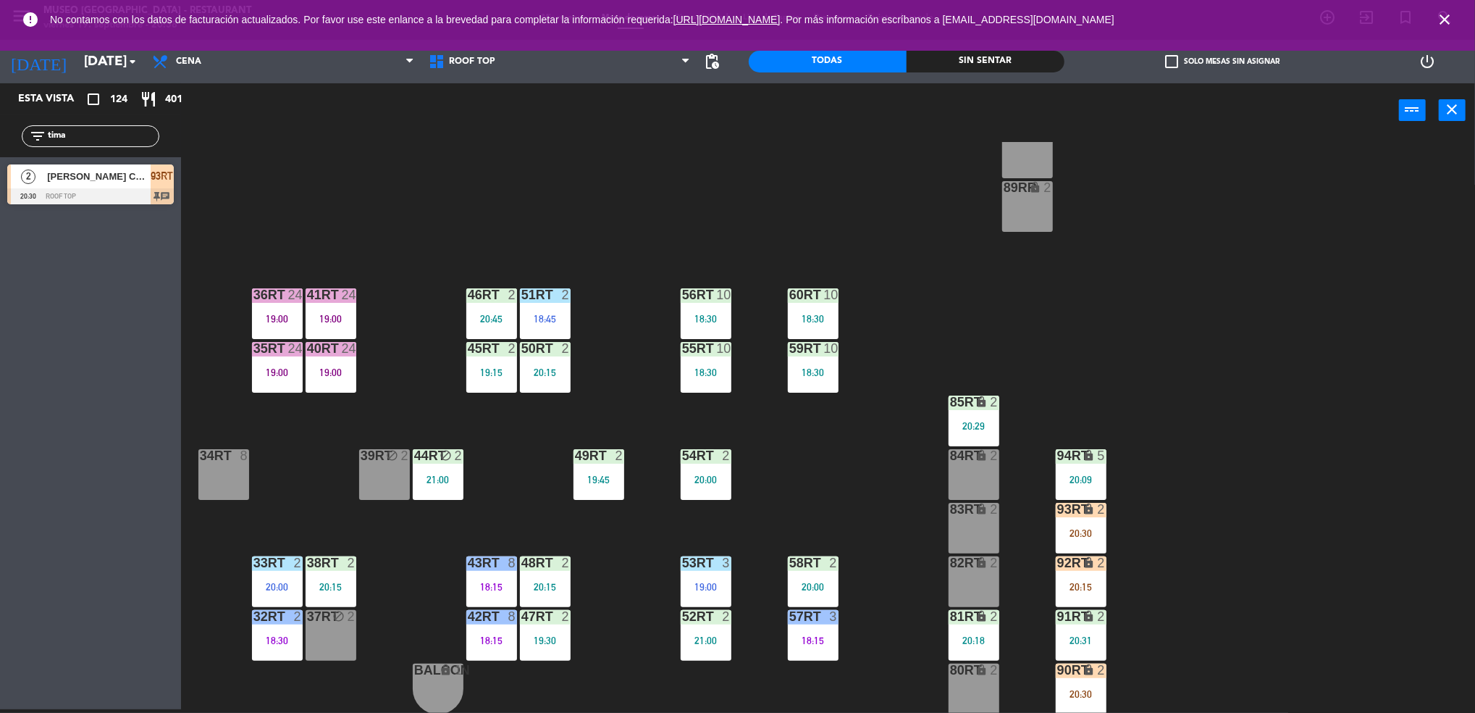
click at [264, 646] on div "32rt 2 18:30" at bounding box center [277, 635] width 51 height 51
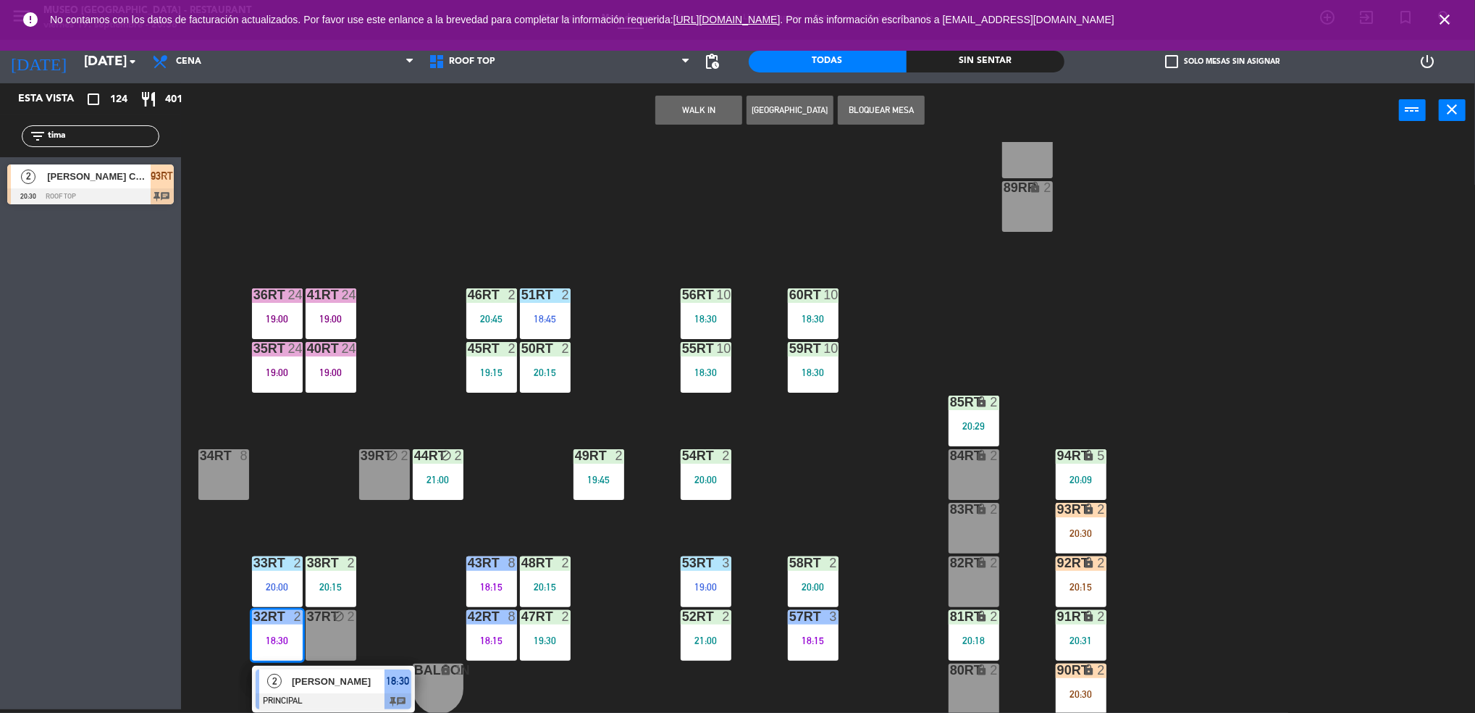
click at [301, 690] on div "[PERSON_NAME]" at bounding box center [337, 681] width 94 height 24
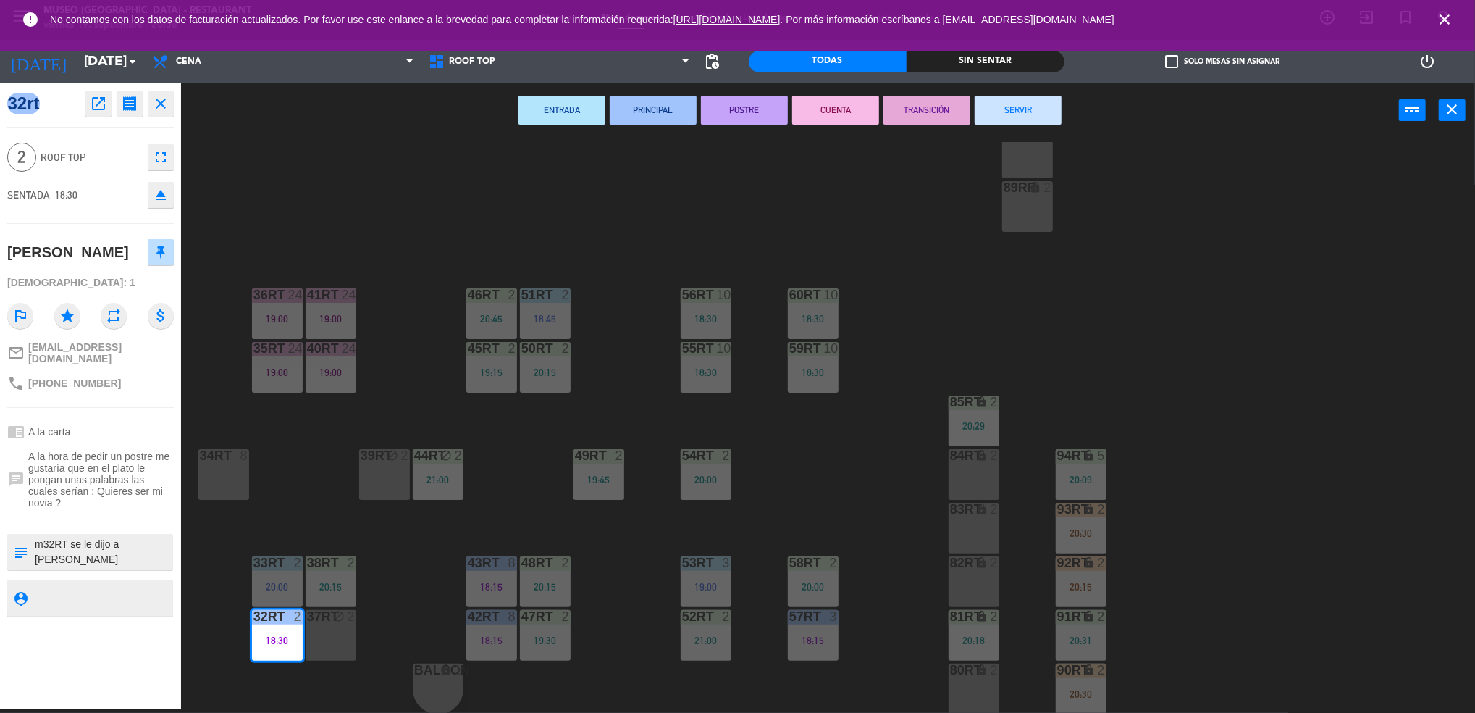
click at [946, 116] on button "TRANSICIÓN" at bounding box center [927, 110] width 87 height 29
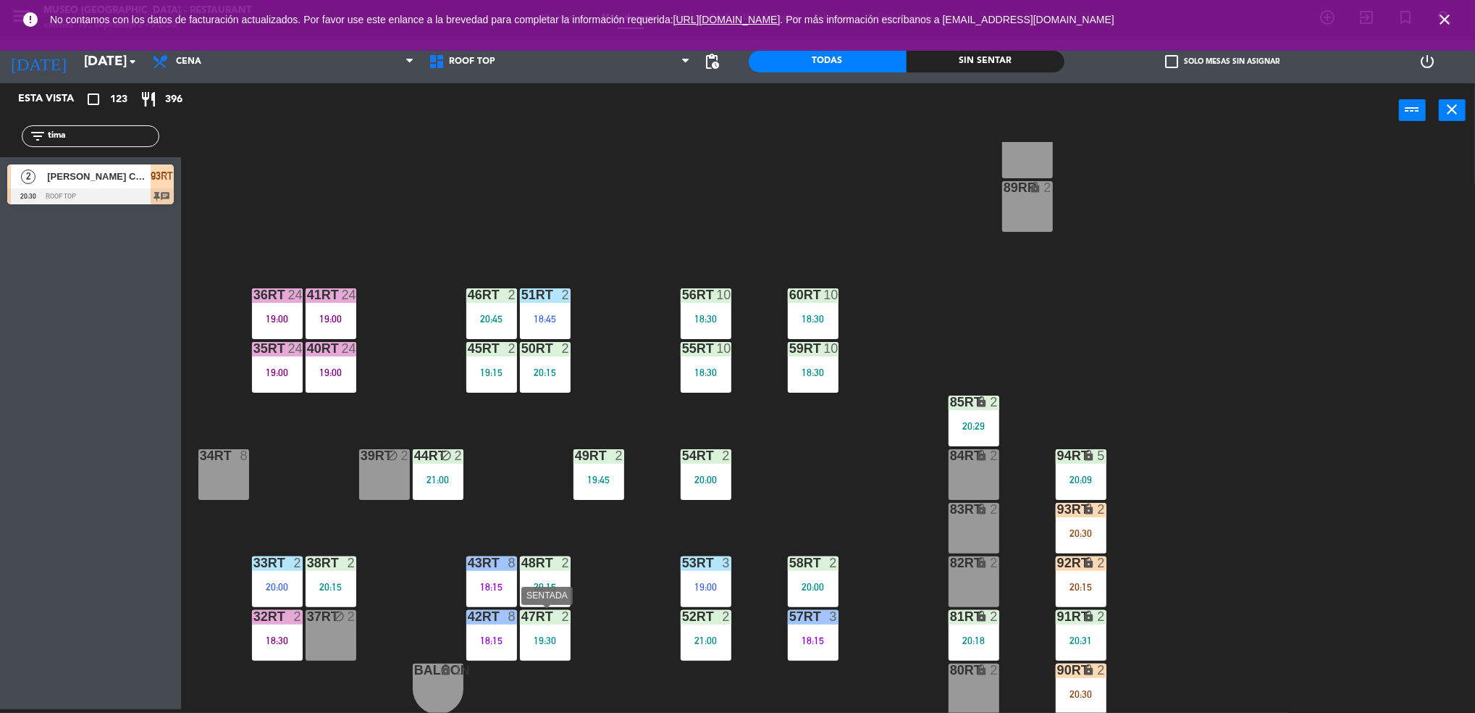
click at [534, 642] on div "19:30" at bounding box center [545, 640] width 51 height 10
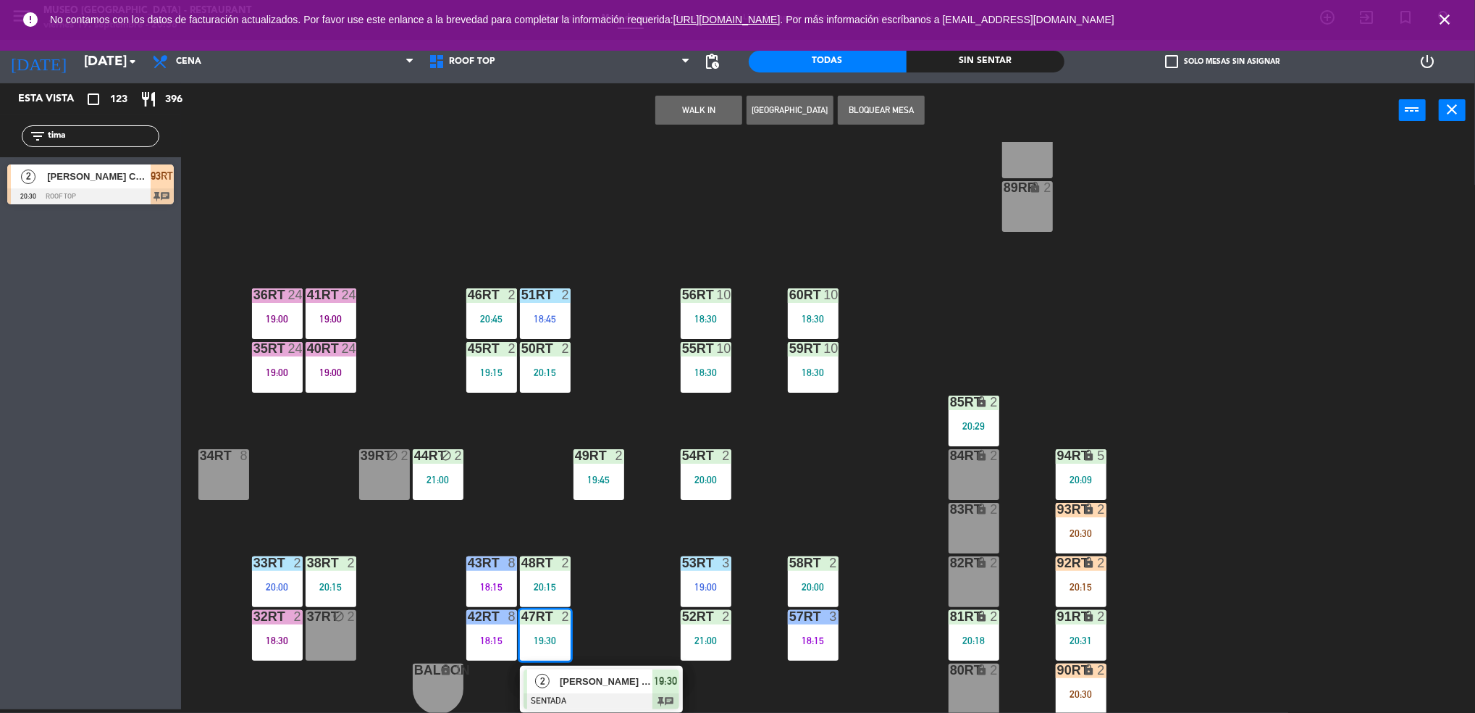
click at [620, 632] on div "18RT 5 19:30 16RT 6 19:15 28RT 2 19:15 80RR lock 2 27RT 5 20:30 7RT 5 19:00 S1R…" at bounding box center [836, 427] width 1280 height 571
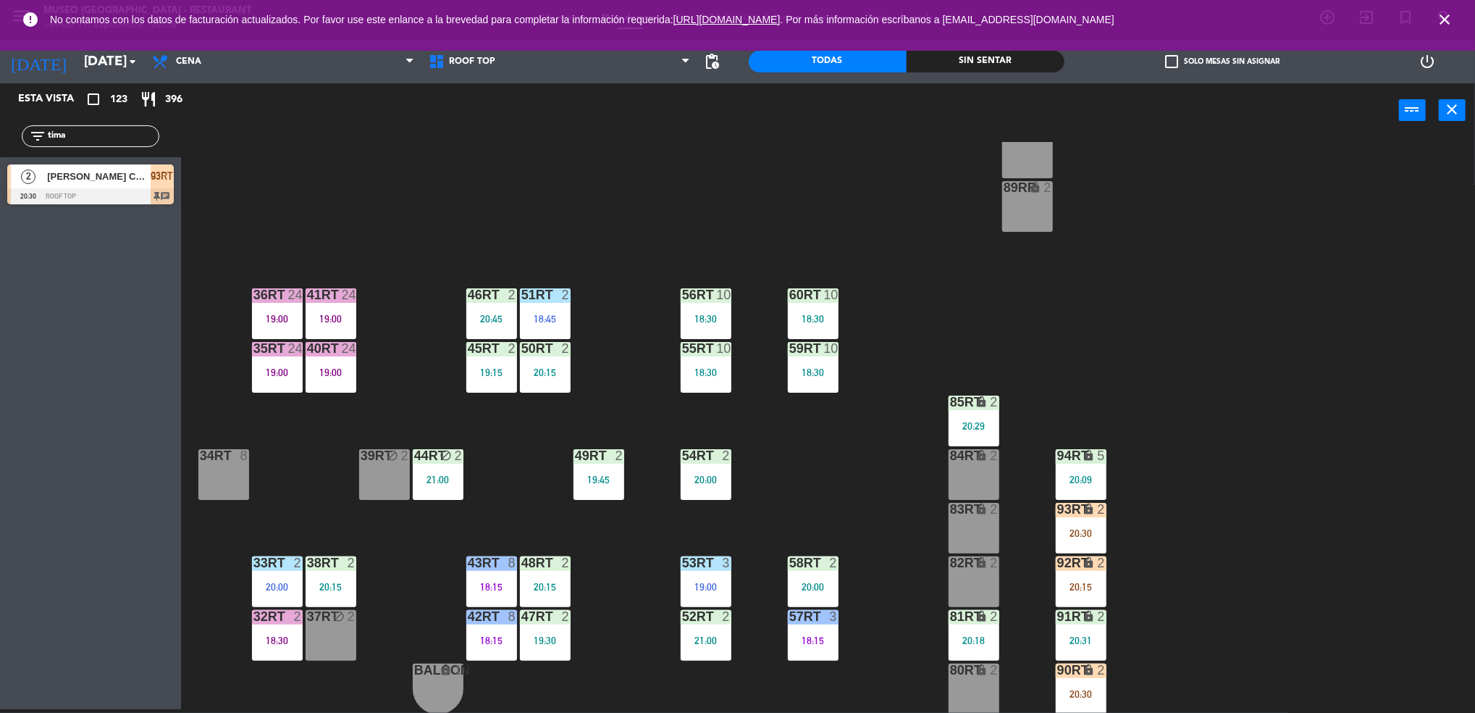
click at [562, 629] on div "47RT 2 19:30" at bounding box center [545, 635] width 51 height 51
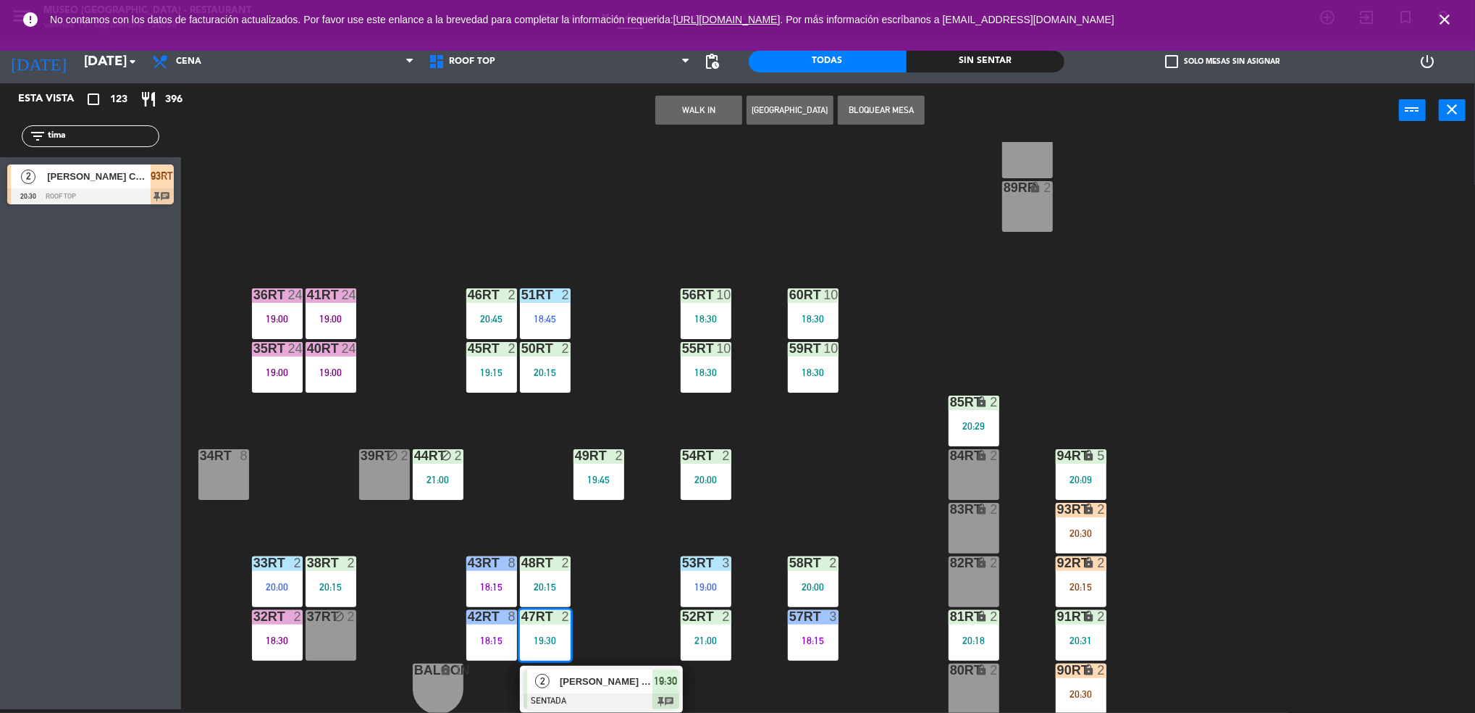
click at [603, 692] on div "[PERSON_NAME] [PERSON_NAME]" at bounding box center [605, 681] width 94 height 24
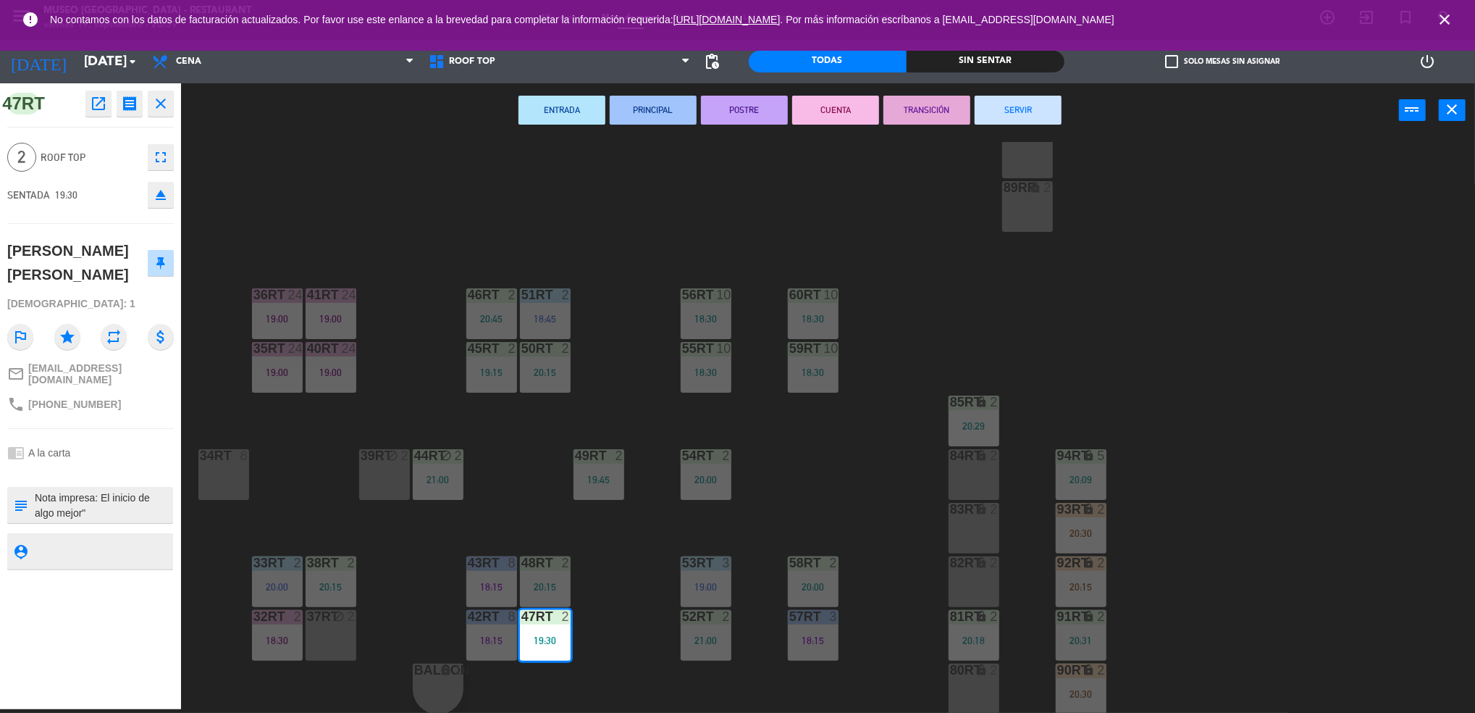
scroll to position [0, 0]
click at [112, 278] on div "[PERSON_NAME] [PERSON_NAME]" at bounding box center [77, 262] width 141 height 47
click at [1032, 122] on button "SERVIR" at bounding box center [1018, 110] width 87 height 29
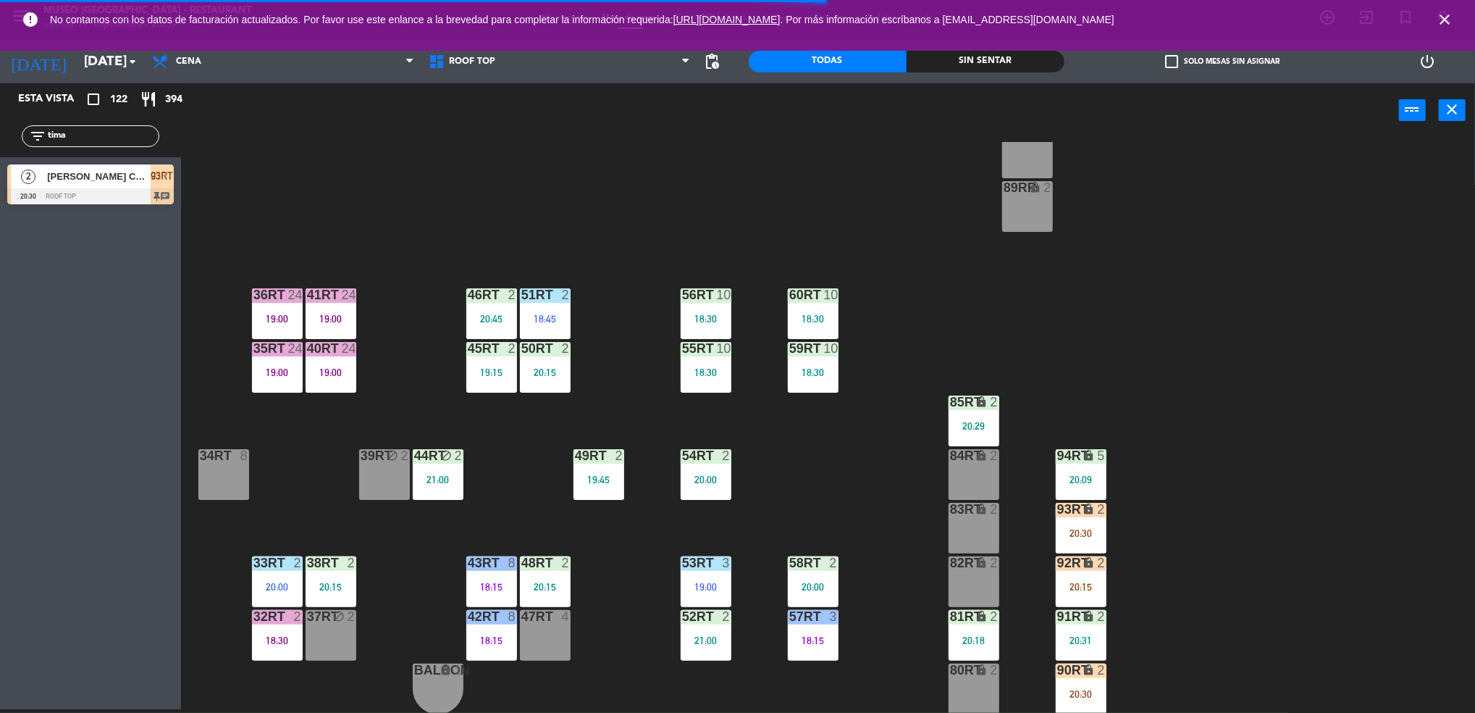
drag, startPoint x: 78, startPoint y: 130, endPoint x: 0, endPoint y: 141, distance: 78.9
click at [0, 141] on html "close × Museo Larco Café - Restaurant × chrome_reader_mode Listado de Reservas …" at bounding box center [737, 356] width 1475 height 713
type input "orihu"
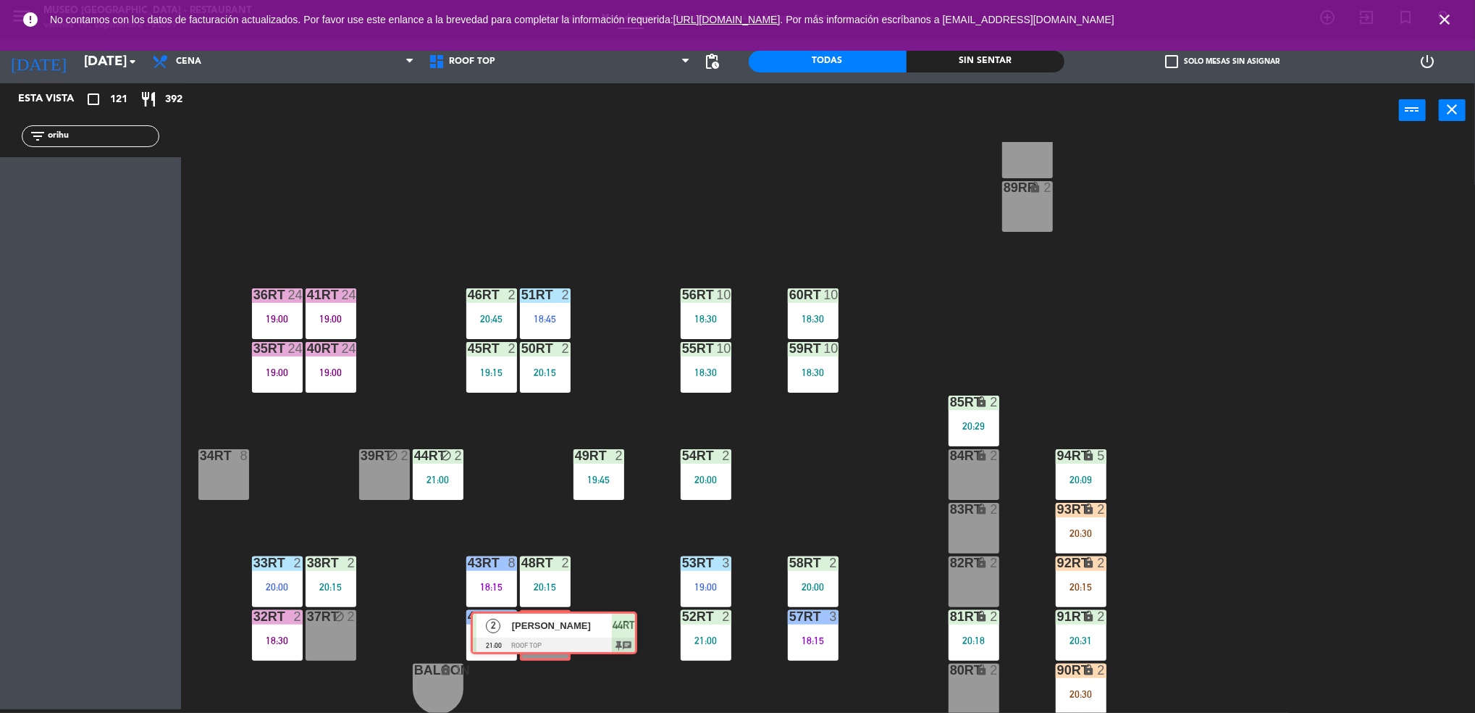
drag, startPoint x: 96, startPoint y: 180, endPoint x: 558, endPoint y: 627, distance: 642.8
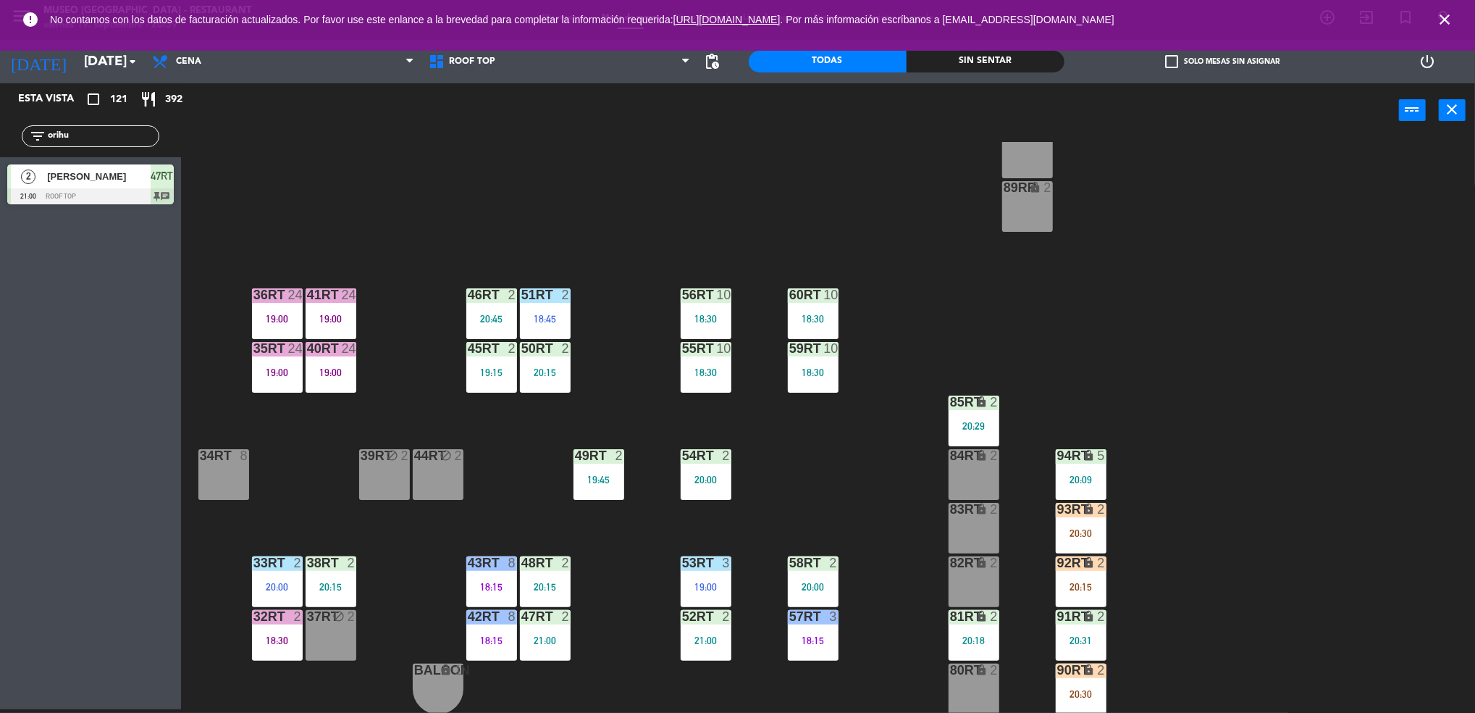
click at [600, 629] on div "18RT 5 19:30 16RT 6 19:15 28RT 2 19:15 80RR lock 2 27RT 5 20:30 7RT 5 19:00 S1R…" at bounding box center [836, 427] width 1280 height 571
click at [550, 635] on div "21:00" at bounding box center [545, 640] width 51 height 10
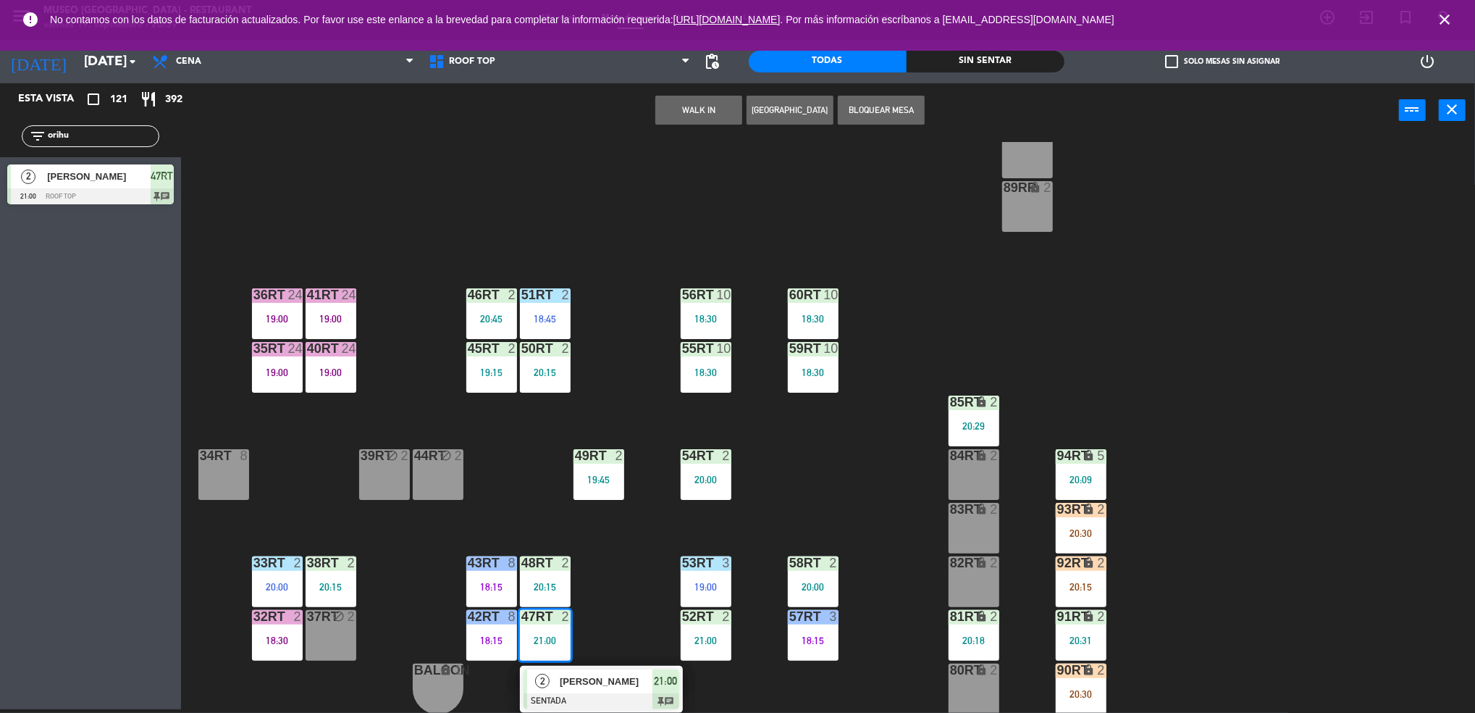
click at [390, 618] on div "18RT 5 19:30 16RT 6 19:15 28RT 2 19:15 80RR lock 2 27RT 5 20:30 7RT 5 19:00 S1R…" at bounding box center [836, 427] width 1280 height 571
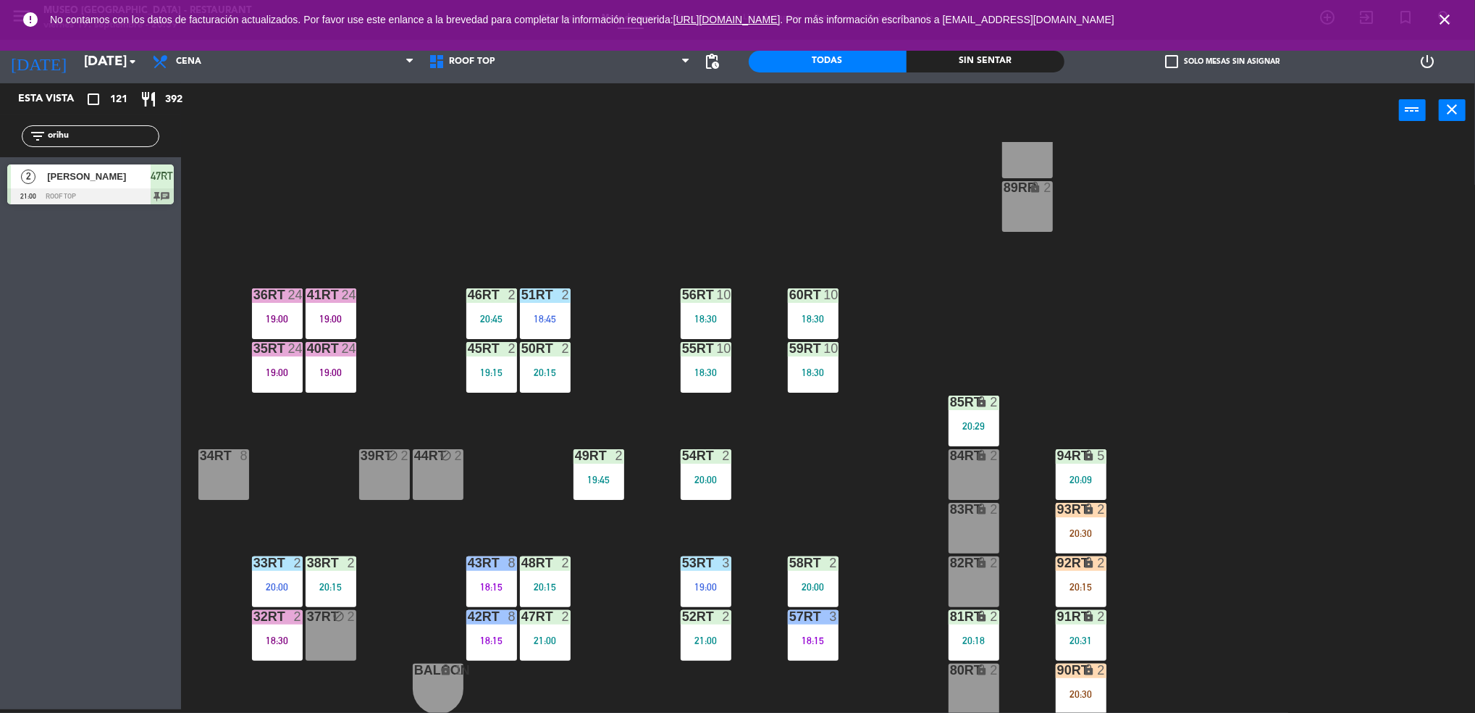
click at [575, 623] on div "18RT 5 19:30 16RT 6 19:15 28RT 2 19:15 80RR lock 2 27RT 5 20:30 7RT 5 19:00 S1R…" at bounding box center [836, 427] width 1280 height 571
click at [548, 628] on div "47RT 2 21:00" at bounding box center [545, 635] width 51 height 51
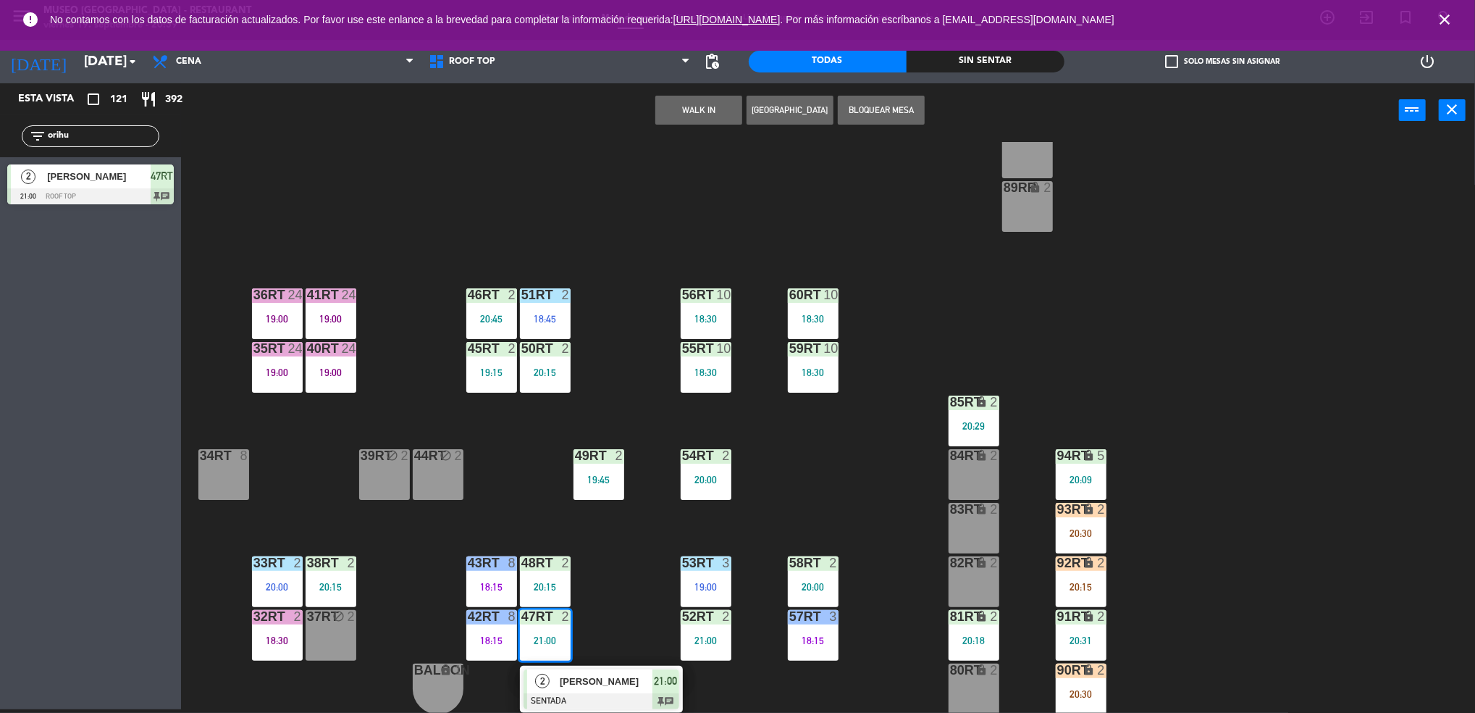
click at [611, 676] on span "[PERSON_NAME]" at bounding box center [606, 681] width 93 height 15
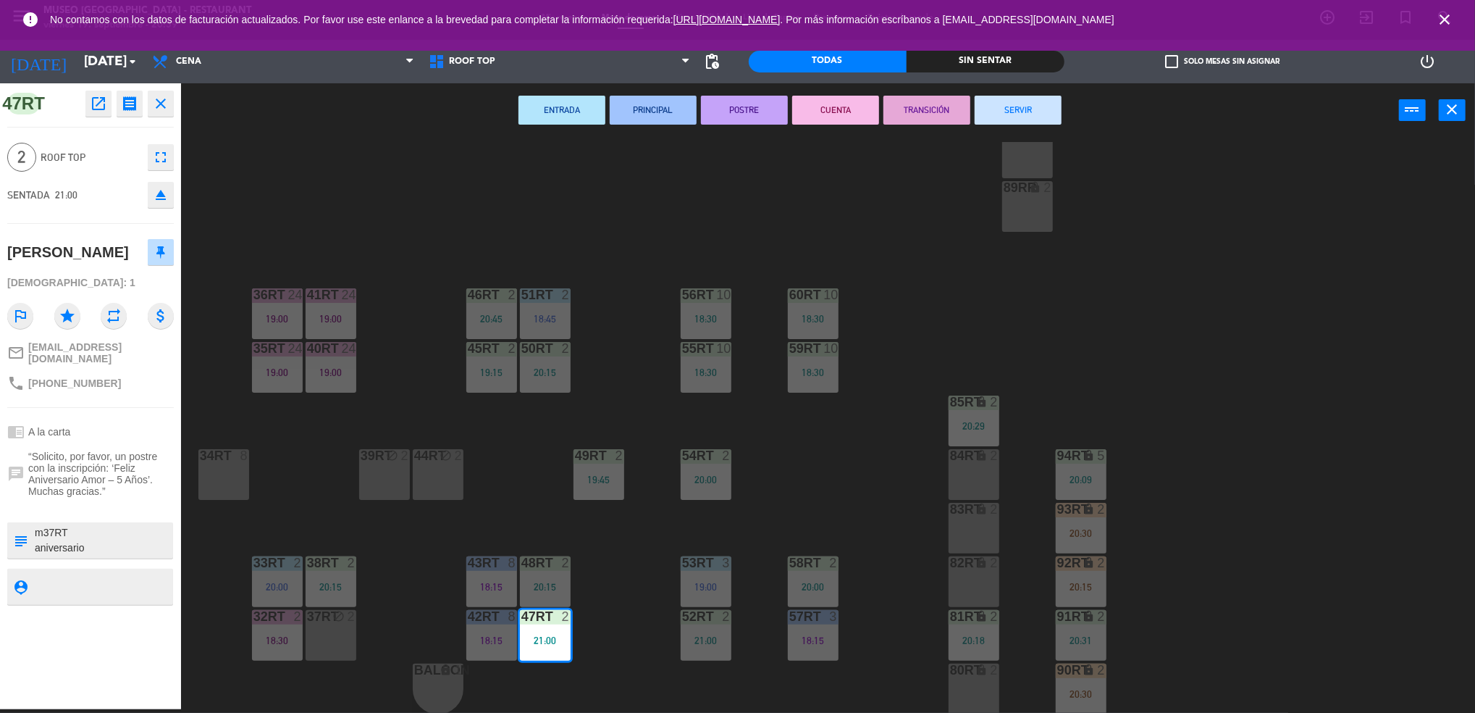
click at [49, 527] on textarea at bounding box center [102, 540] width 138 height 30
type textarea "m47RT aniversario llegó 20:21"
click at [104, 280] on div "[DEMOGRAPHIC_DATA]: 1" at bounding box center [90, 282] width 167 height 25
click at [647, 521] on div "18RT 5 19:30 16RT 6 19:15 28RT 2 19:15 80RR lock 2 27RT 5 20:30 7RT 5 19:00 S1R…" at bounding box center [836, 427] width 1280 height 571
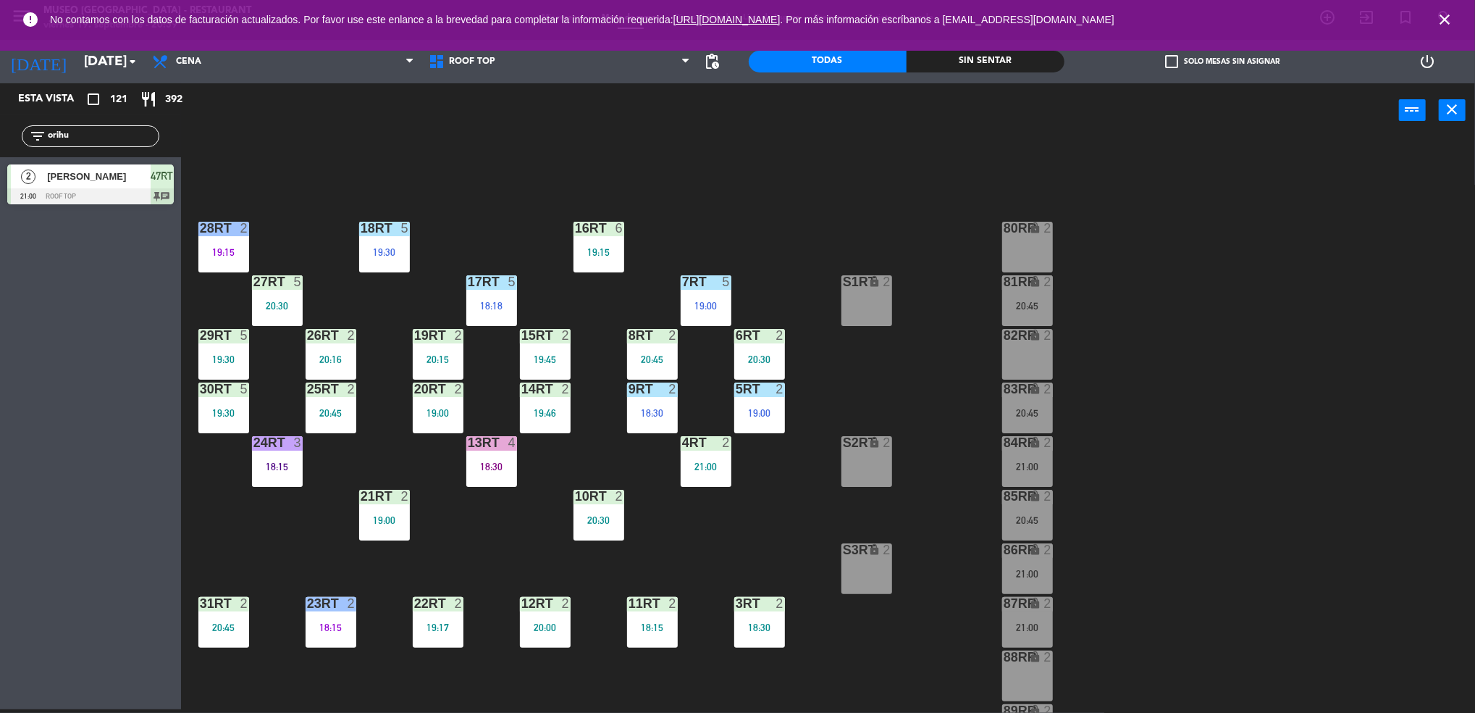
scroll to position [523, 0]
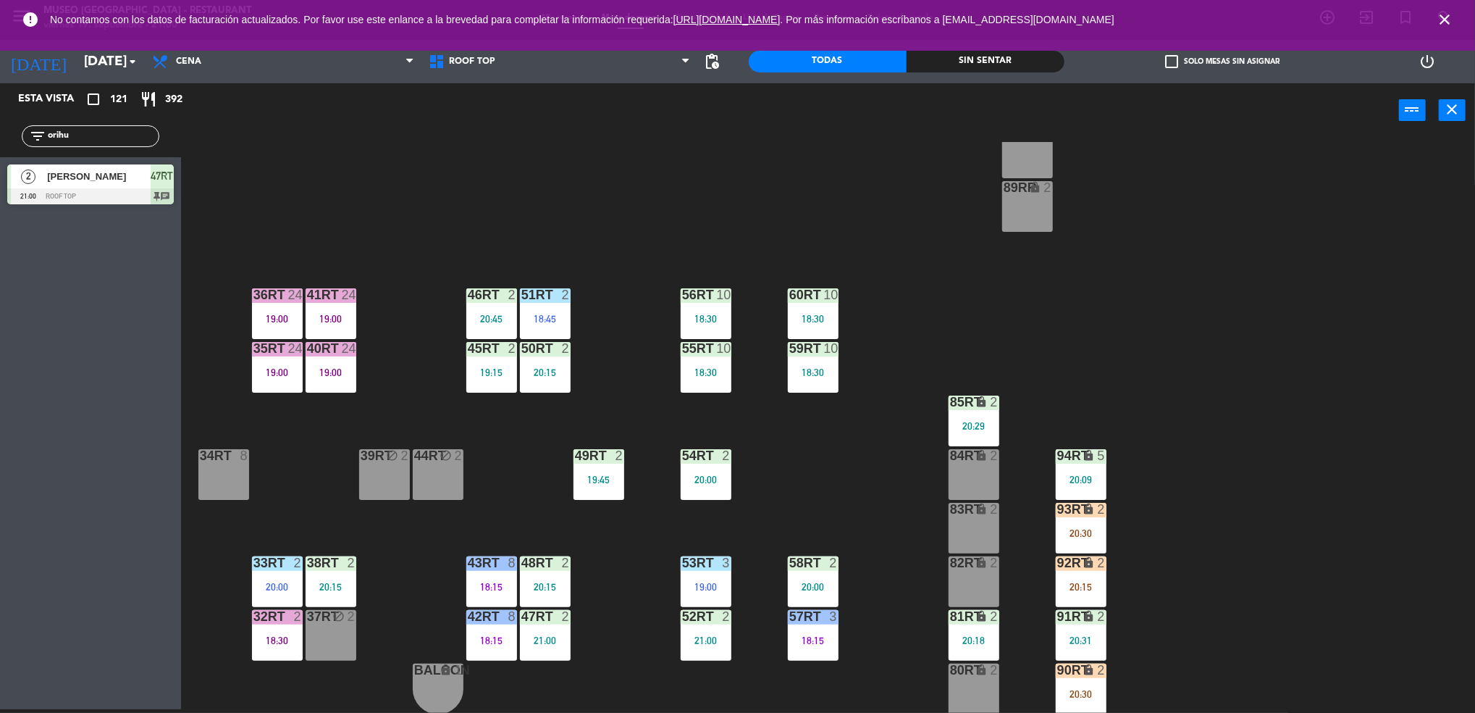
click at [863, 482] on div "18RT 5 19:30 16RT 6 19:15 28RT 2 19:15 80RR lock 2 27RT 5 20:30 7RT 5 19:00 S1R…" at bounding box center [836, 427] width 1280 height 571
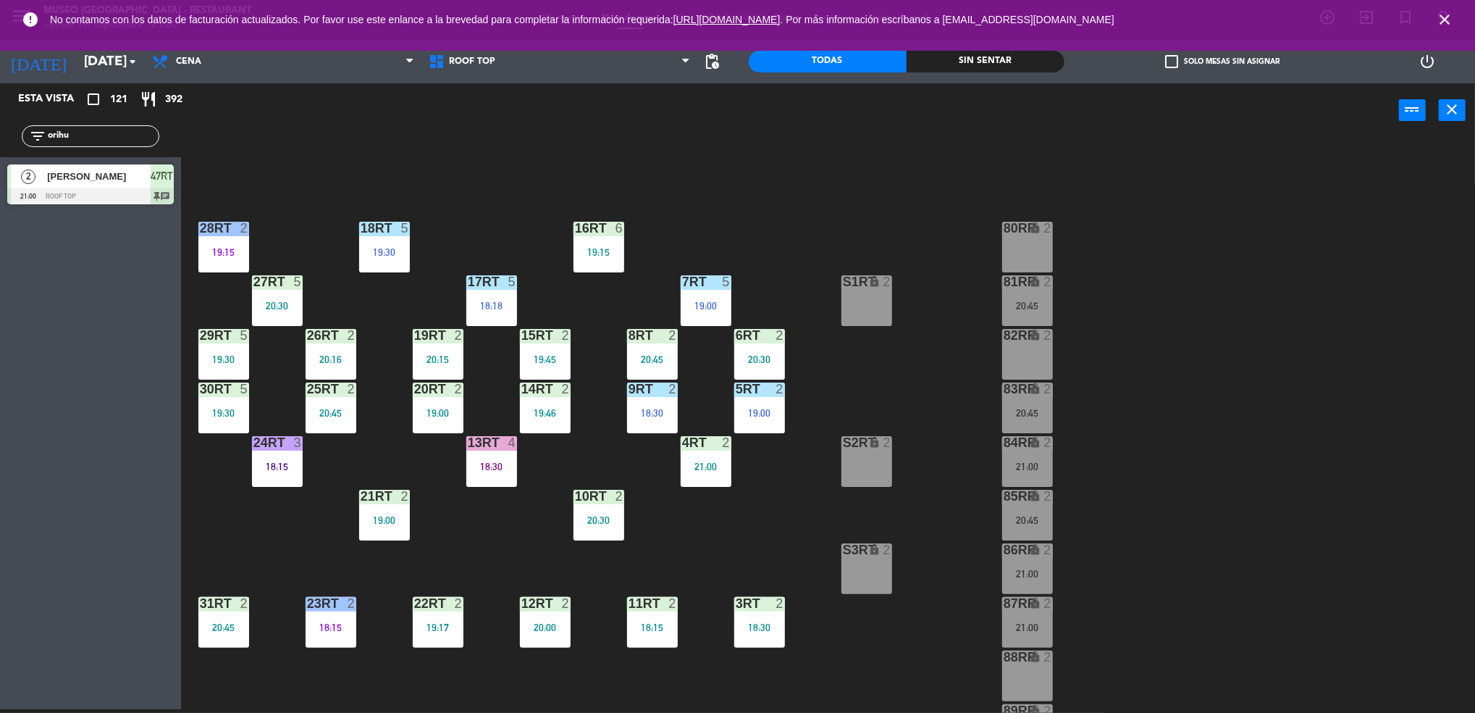
click at [490, 466] on div "18:30" at bounding box center [491, 466] width 51 height 10
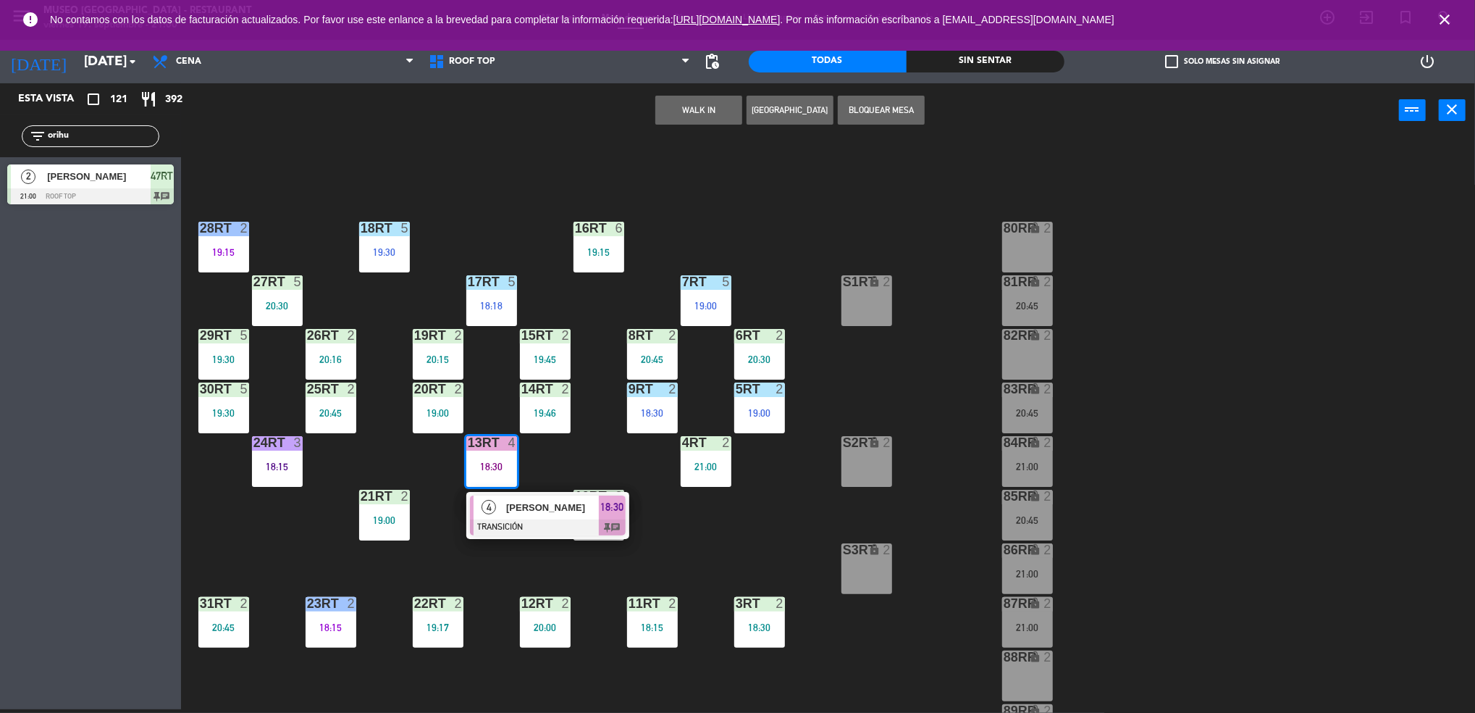
click at [540, 529] on div at bounding box center [548, 527] width 156 height 16
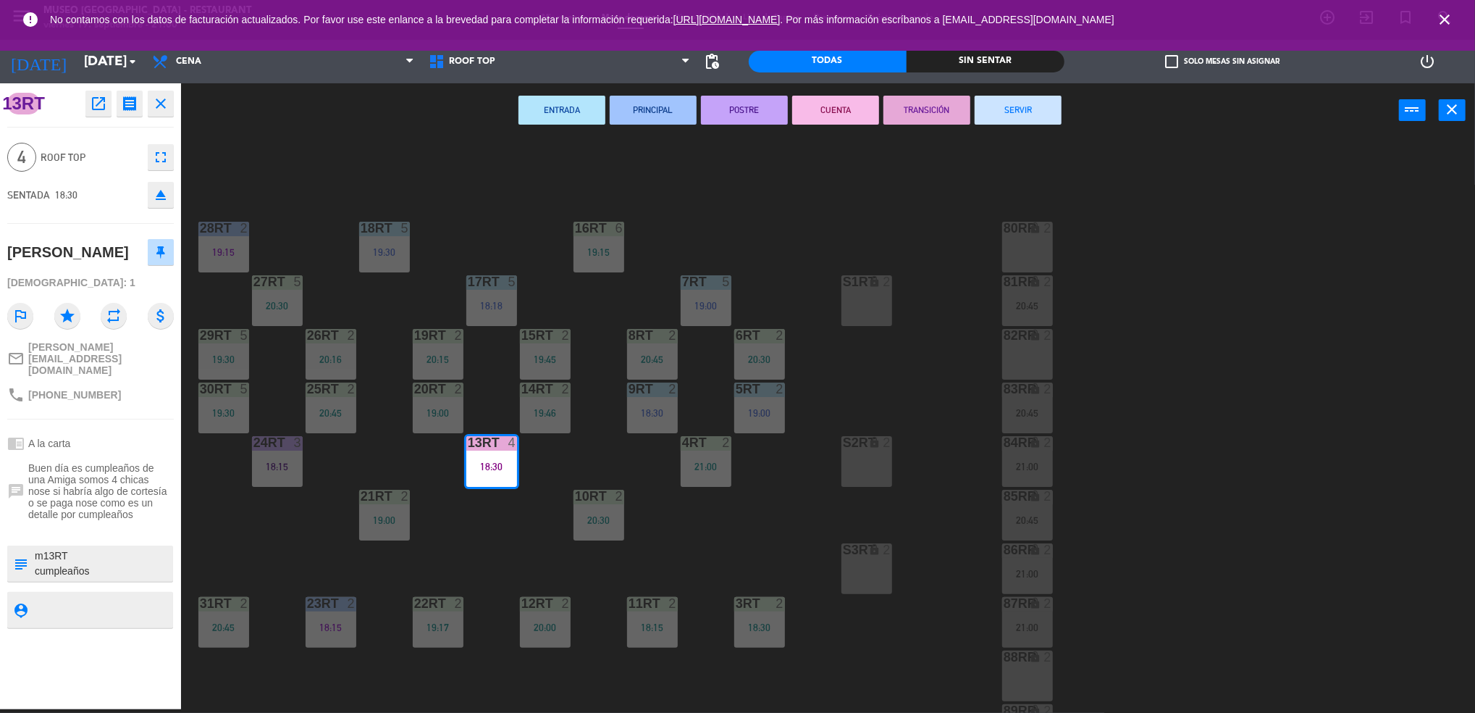
click at [518, 542] on div "18RT 5 19:30 16RT 6 19:15 28RT 2 19:15 80RR lock 2 27RT 5 20:30 7RT 5 19:00 S1R…" at bounding box center [836, 427] width 1280 height 571
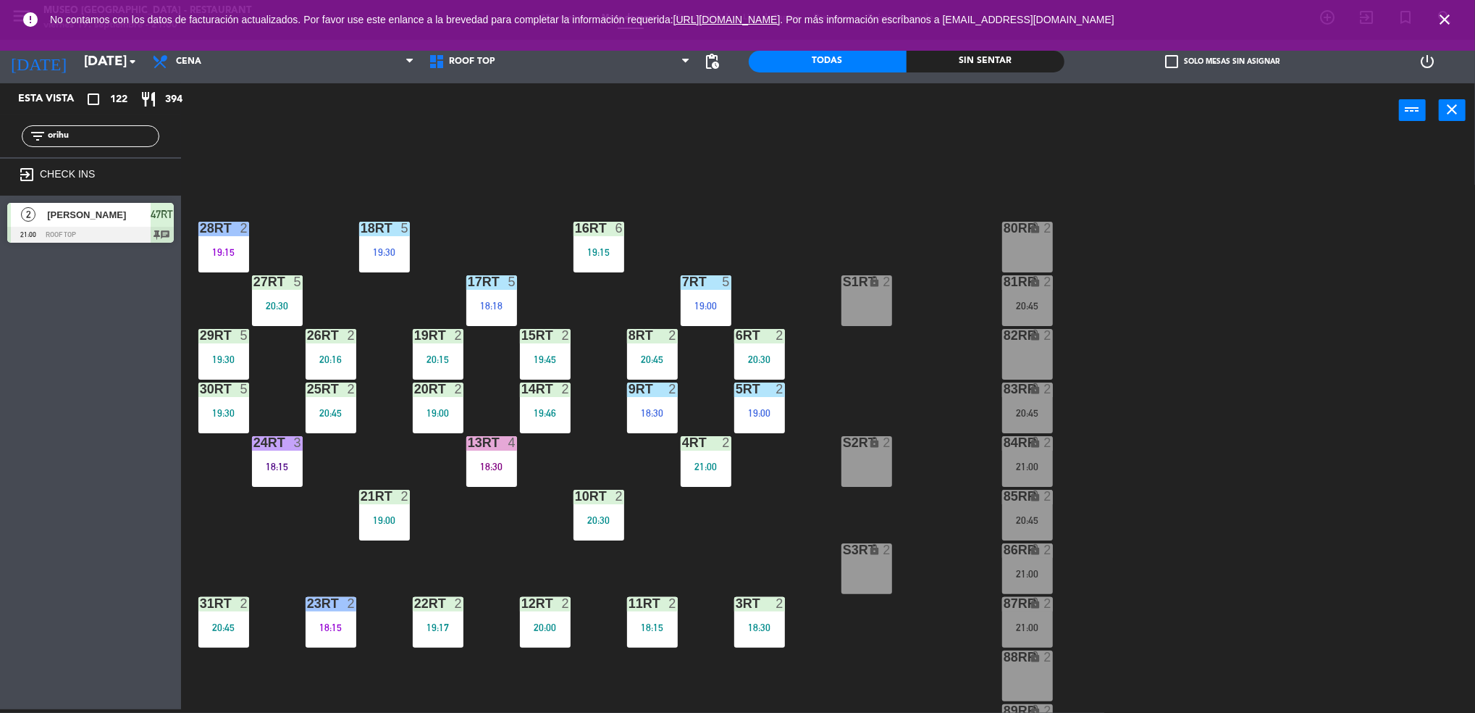
click at [508, 461] on div "18:30" at bounding box center [491, 466] width 51 height 10
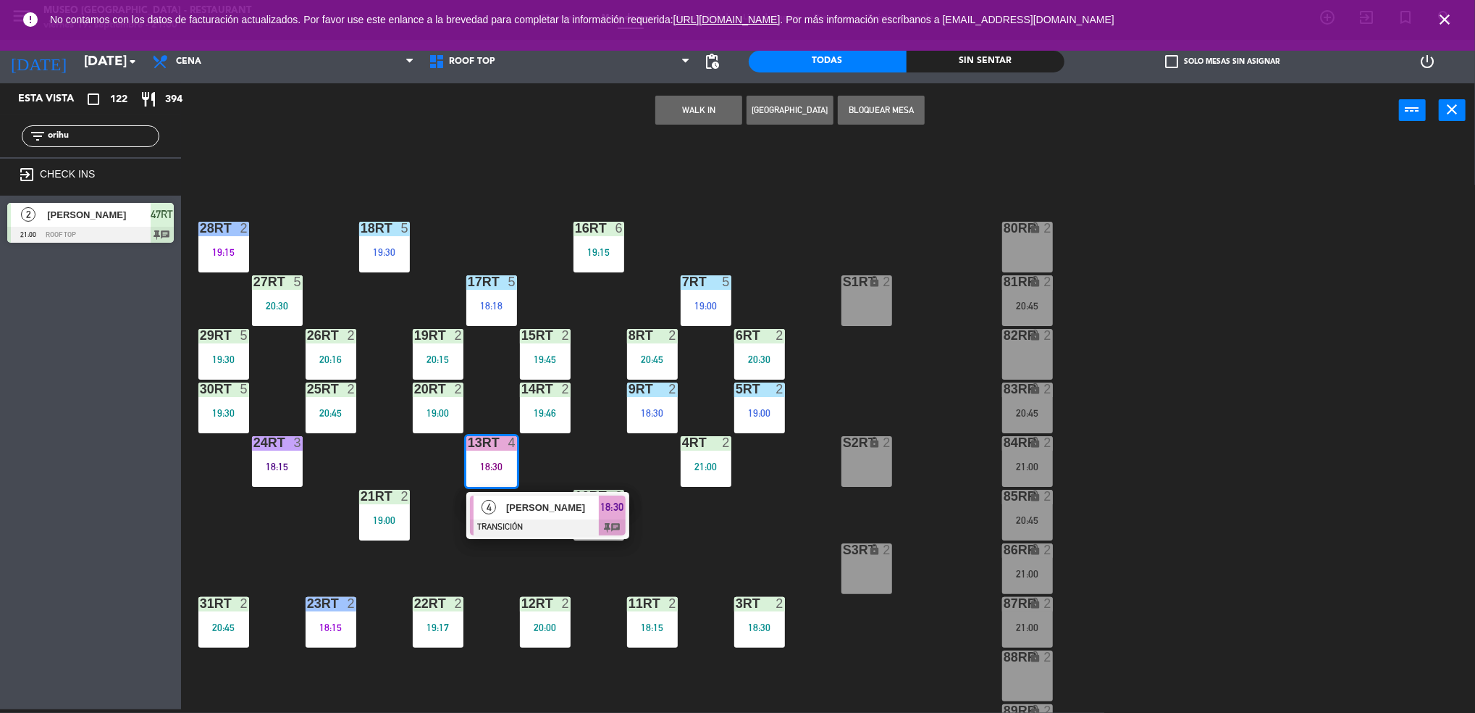
click at [506, 554] on div "18RT 5 19:30 16RT 6 19:15 28RT 2 19:15 80RR lock 2 27RT 5 20:30 7RT 5 19:00 S1R…" at bounding box center [836, 427] width 1280 height 571
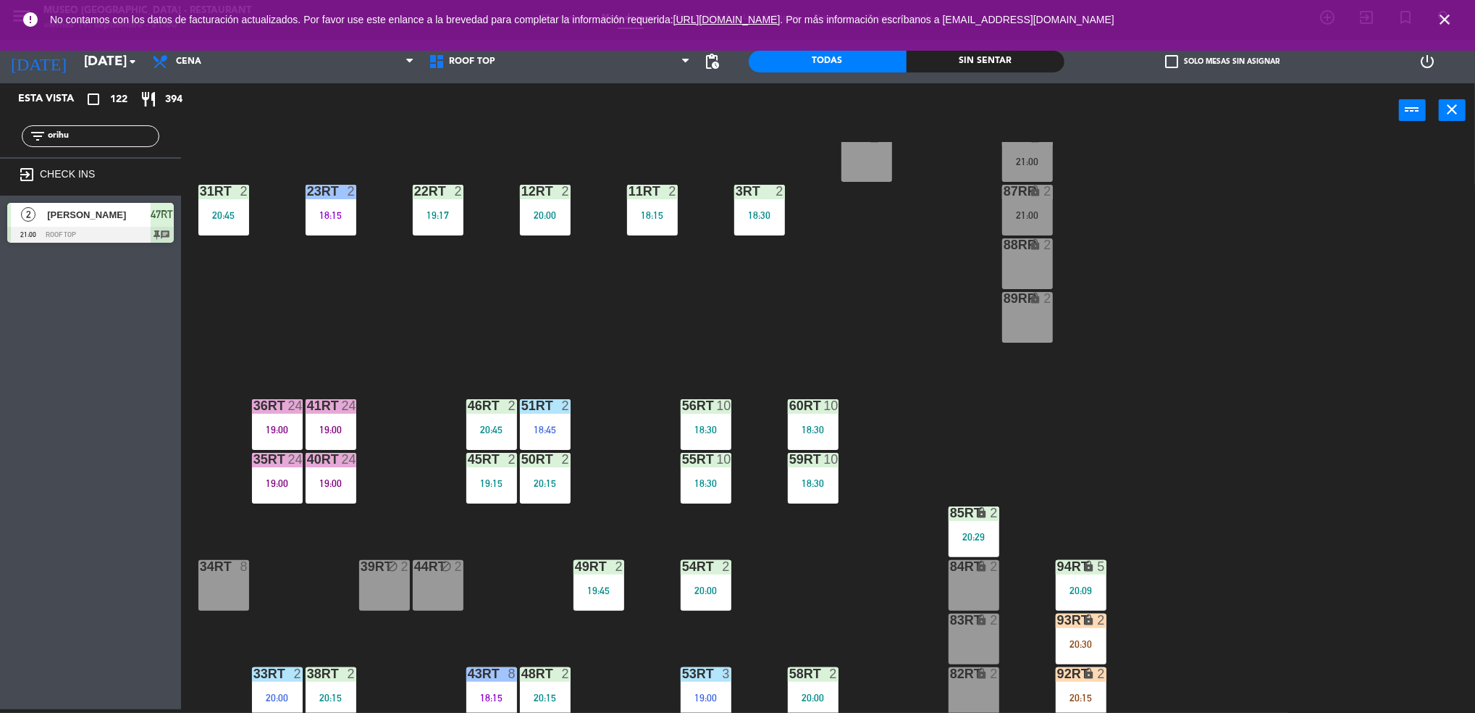
scroll to position [523, 0]
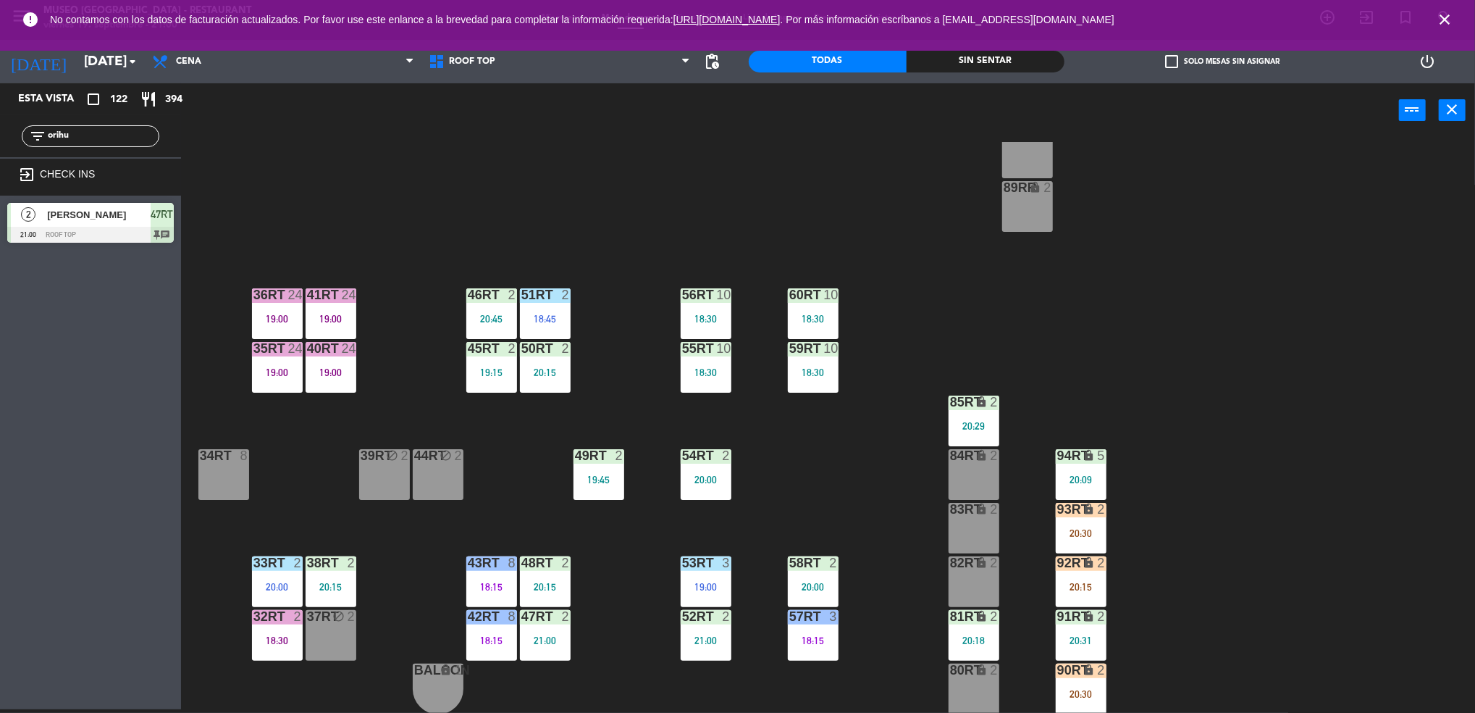
click at [303, 368] on div "18RT 5 19:30 16RT 6 19:15 28RT 2 19:15 80RR lock 2 27RT 5 20:30 7RT 5 19:00 S1R…" at bounding box center [836, 427] width 1280 height 571
click at [299, 531] on div "18RT 5 19:30 16RT 6 19:15 28RT 2 19:15 80RR lock 2 27RT 5 20:30 7RT 5 19:00 S1R…" at bounding box center [836, 427] width 1280 height 571
click at [270, 582] on div "20:00" at bounding box center [277, 587] width 51 height 10
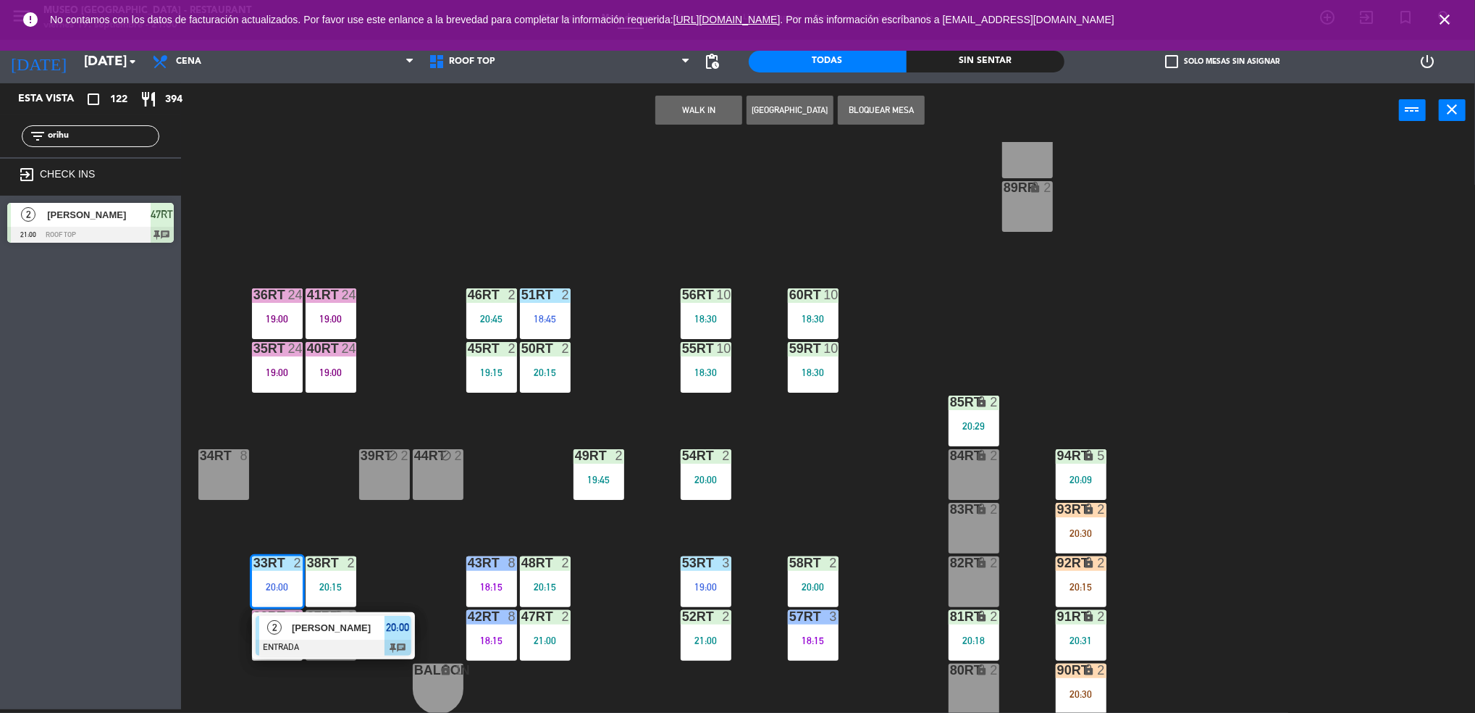
click at [297, 490] on div "18RT 5 19:30 16RT 6 19:15 28RT 2 19:15 80RR lock 2 27RT 5 20:30 7RT 5 19:00 S1R…" at bounding box center [836, 427] width 1280 height 571
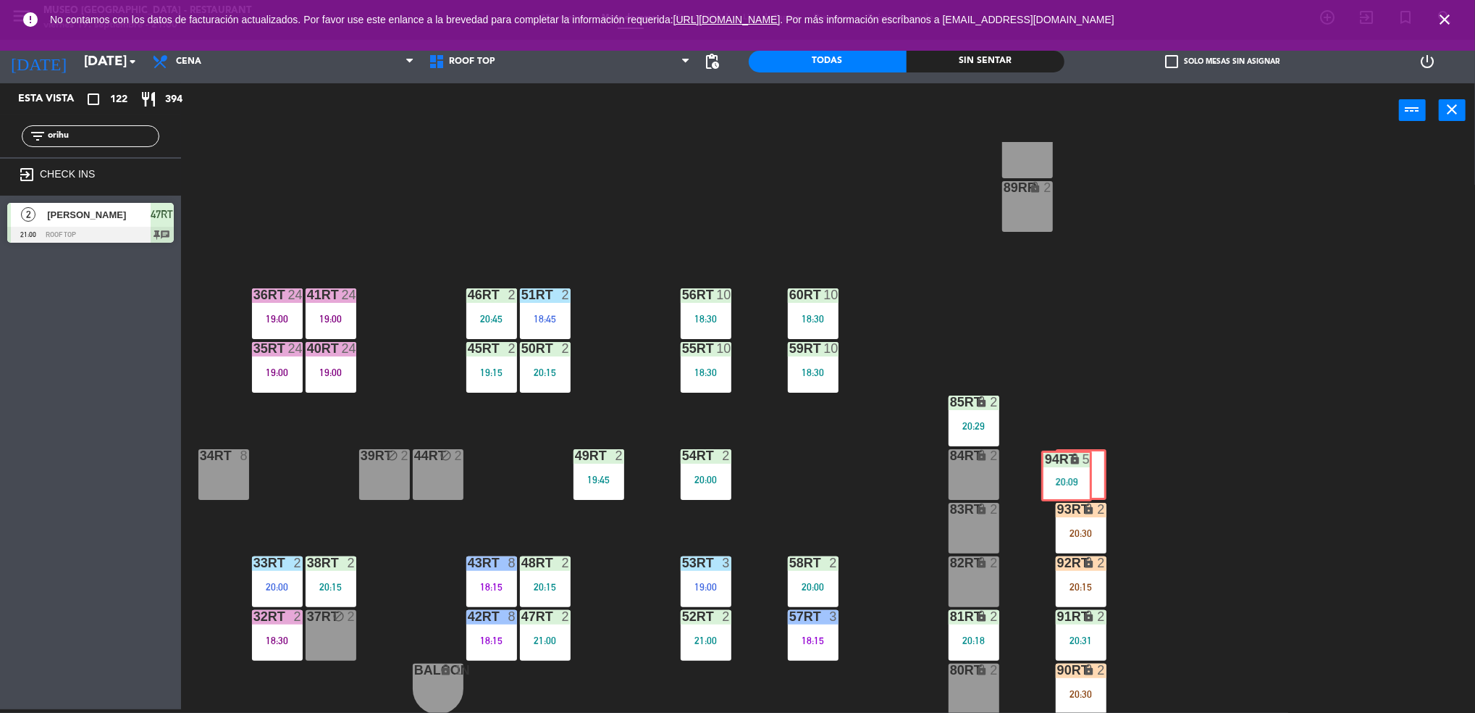
drag, startPoint x: 1083, startPoint y: 474, endPoint x: 1069, endPoint y: 471, distance: 14.9
click at [1069, 471] on div "94RT lock 5 20:09 94RT lock 5 20:09" at bounding box center [1081, 474] width 51 height 51
click at [765, 493] on div "18RT 5 19:30 16RT 6 19:15 28RT 2 19:15 80RR lock 2 27RT 5 20:30 7RT 5 19:00 S1R…" at bounding box center [836, 427] width 1280 height 571
click at [319, 372] on div "19:00" at bounding box center [331, 372] width 51 height 10
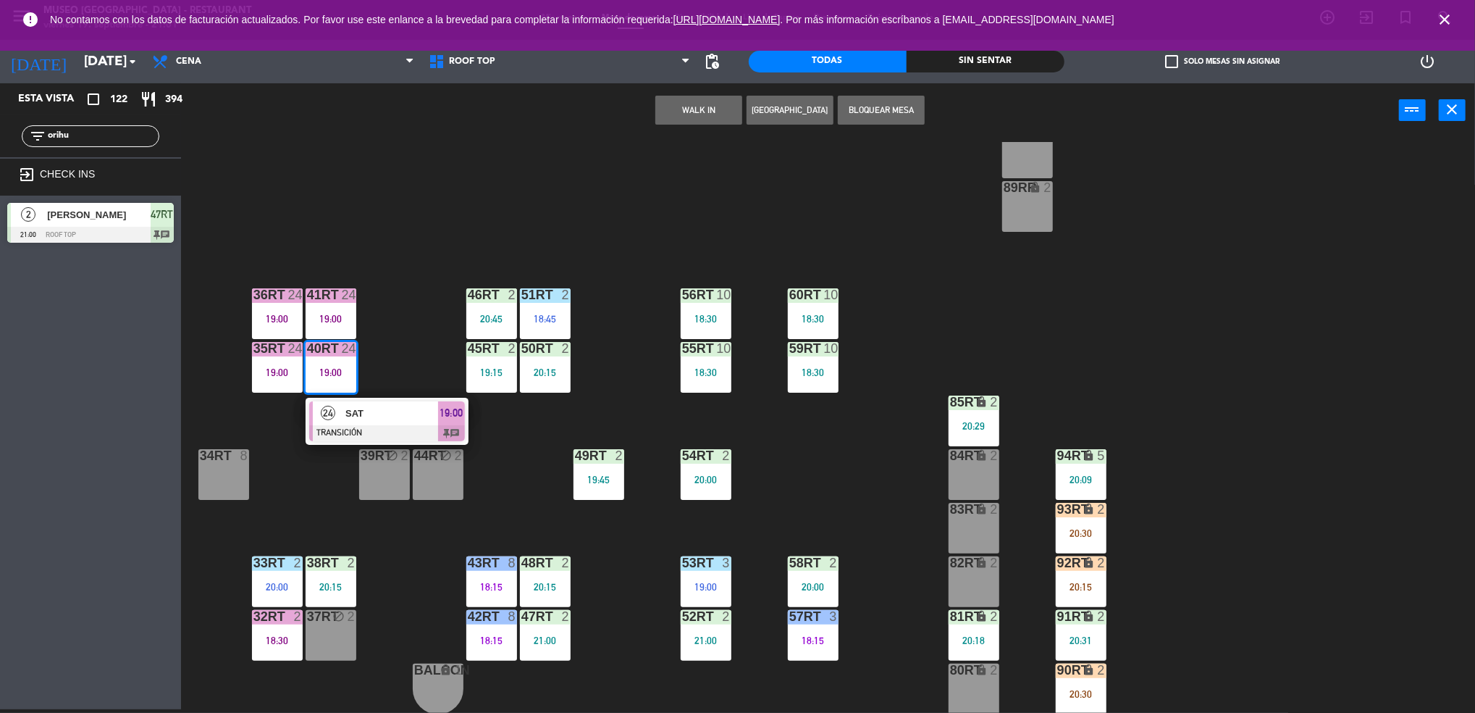
click at [368, 408] on span "SAT" at bounding box center [391, 413] width 93 height 15
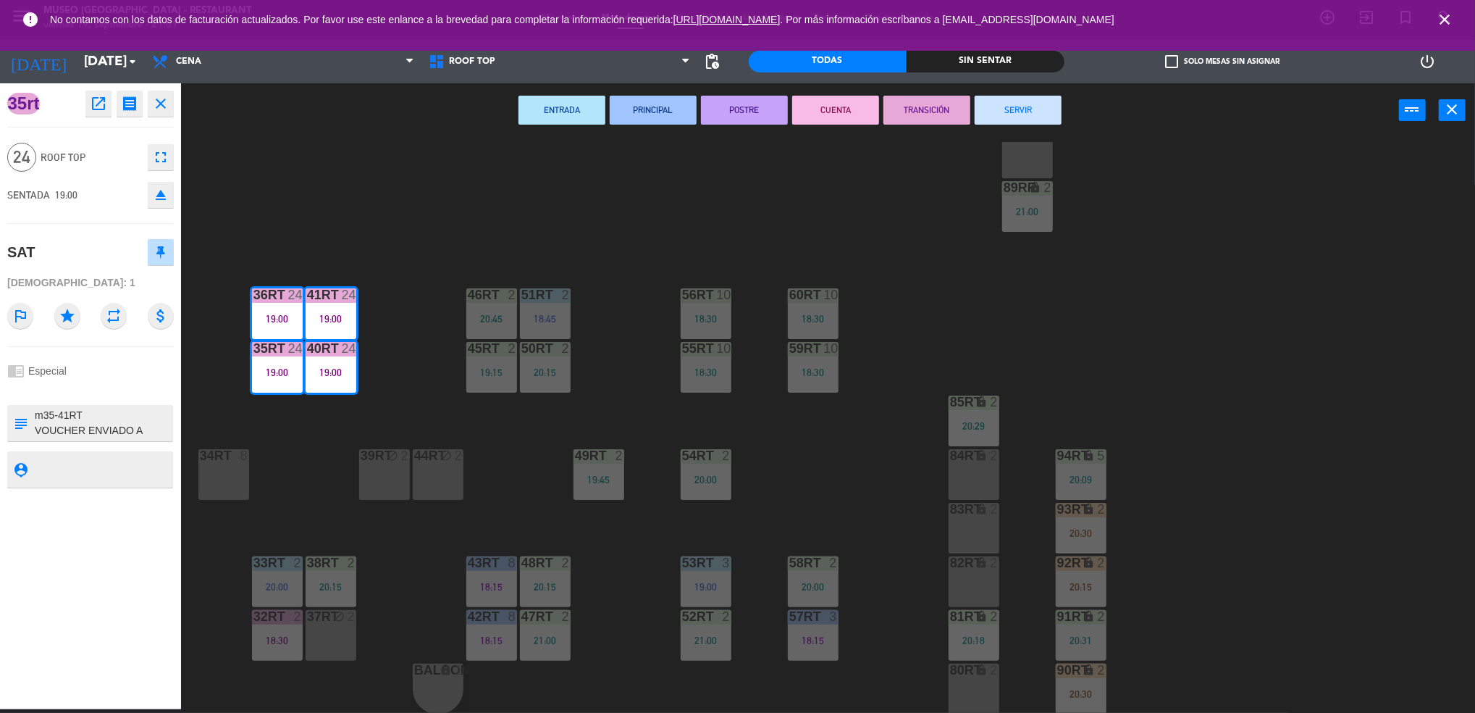
click at [1020, 113] on button "SERVIR" at bounding box center [1018, 110] width 87 height 29
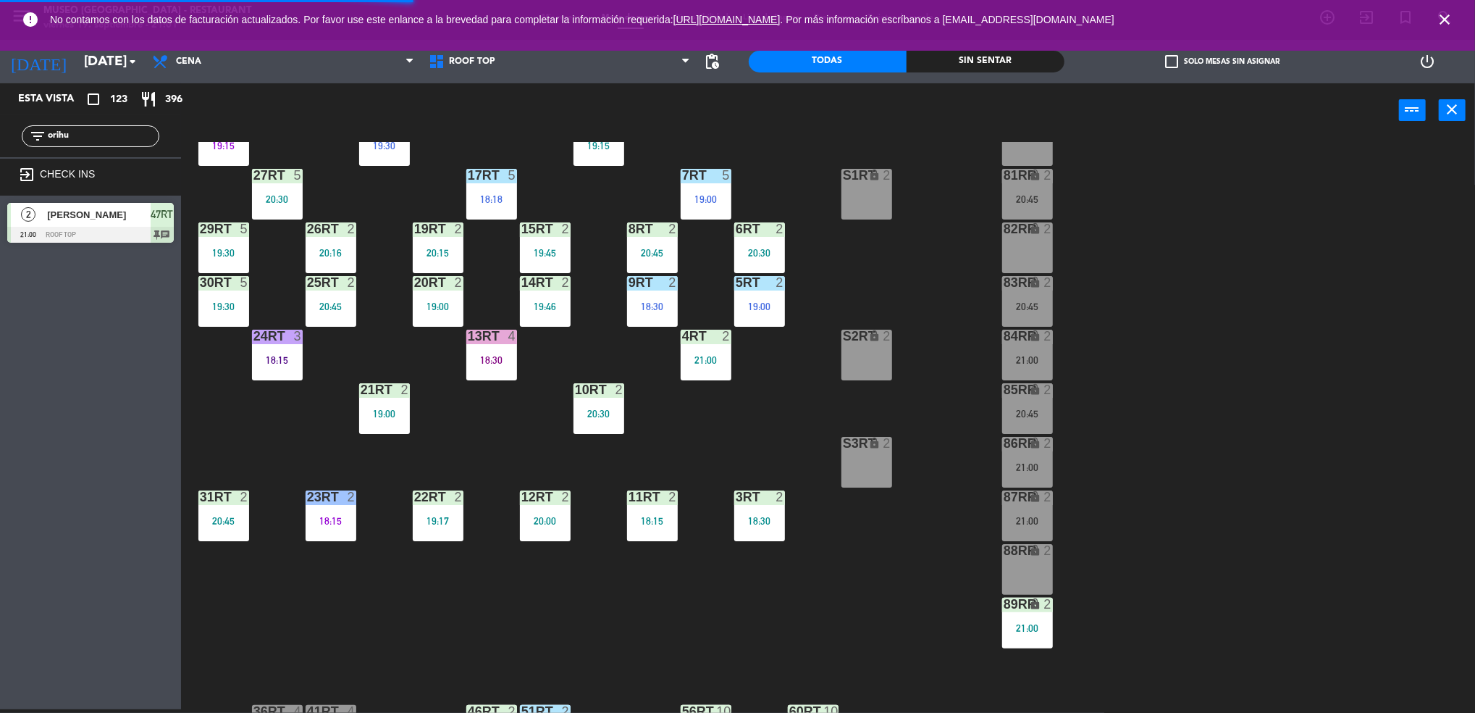
scroll to position [85, 0]
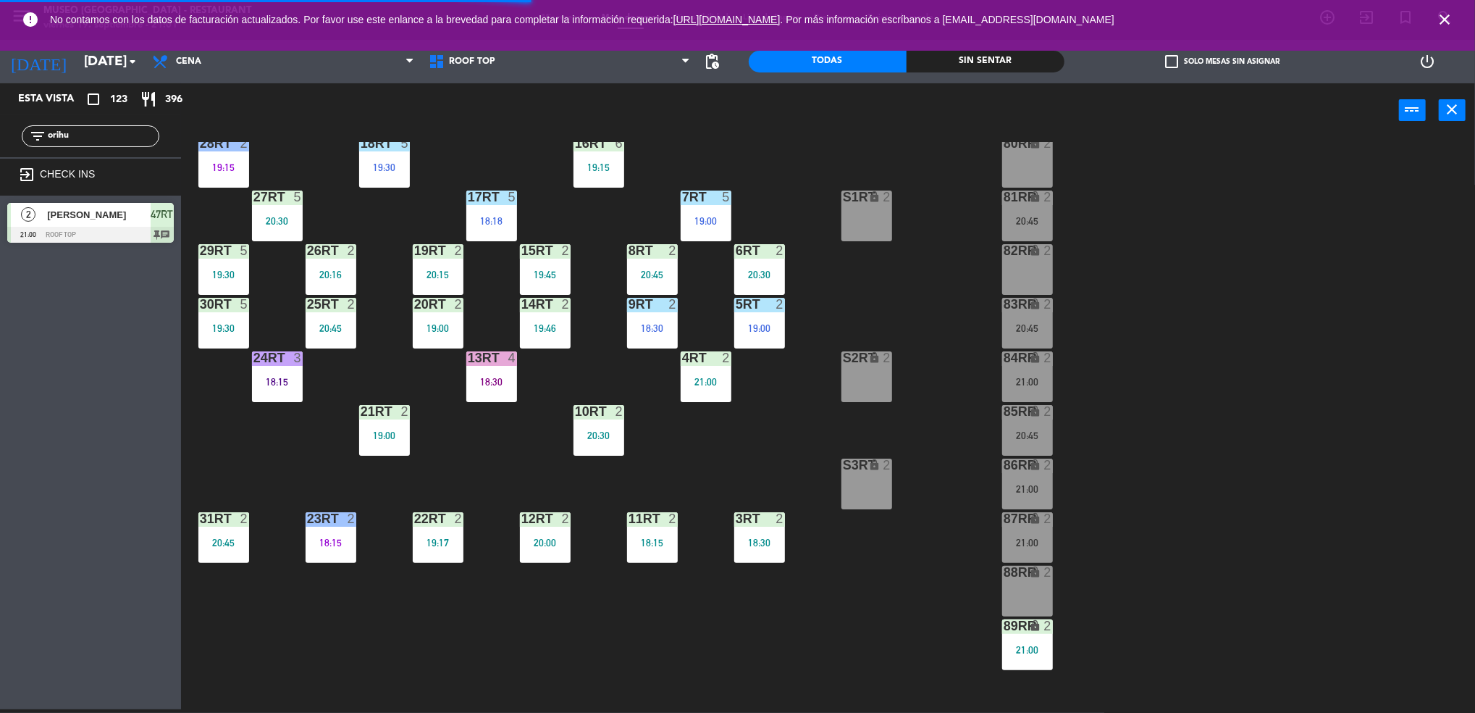
click at [505, 378] on div "18:30" at bounding box center [491, 382] width 51 height 10
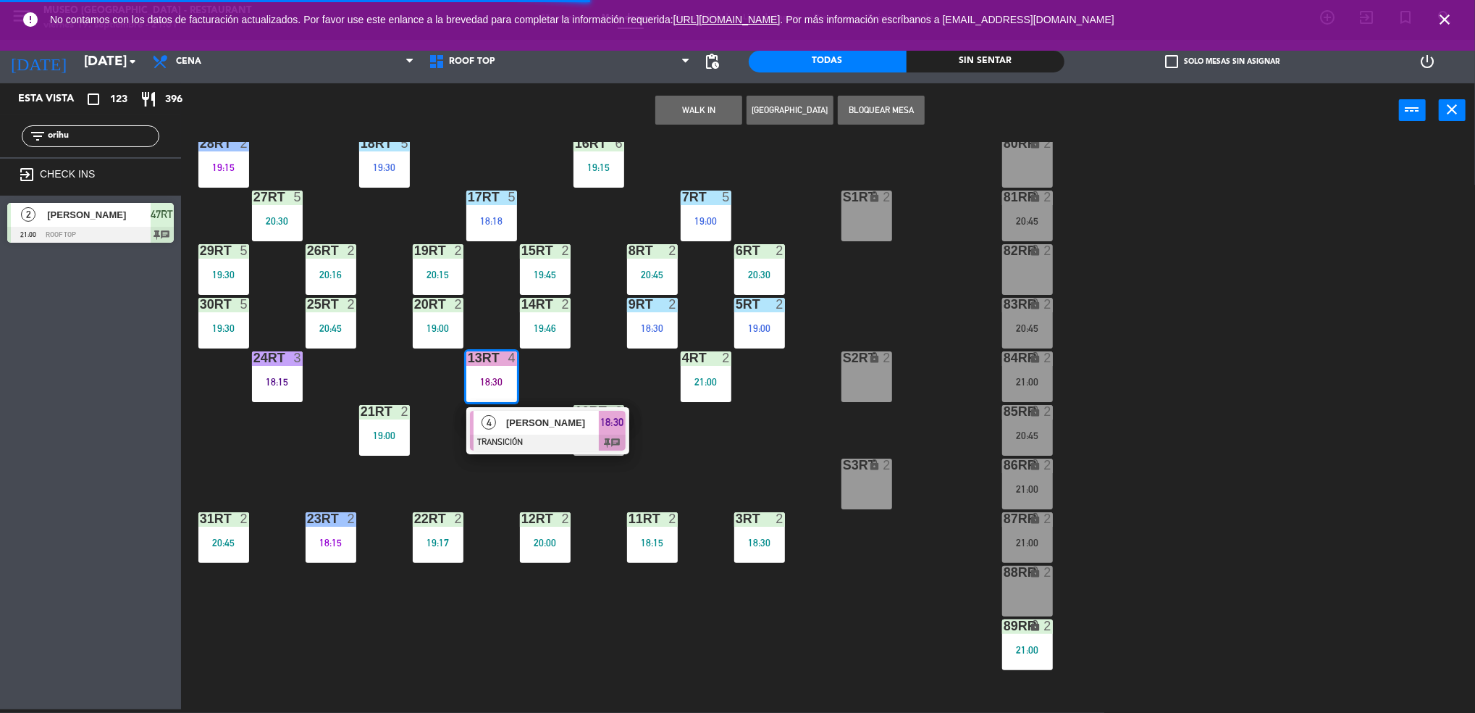
click at [542, 427] on span "[PERSON_NAME]" at bounding box center [552, 422] width 93 height 15
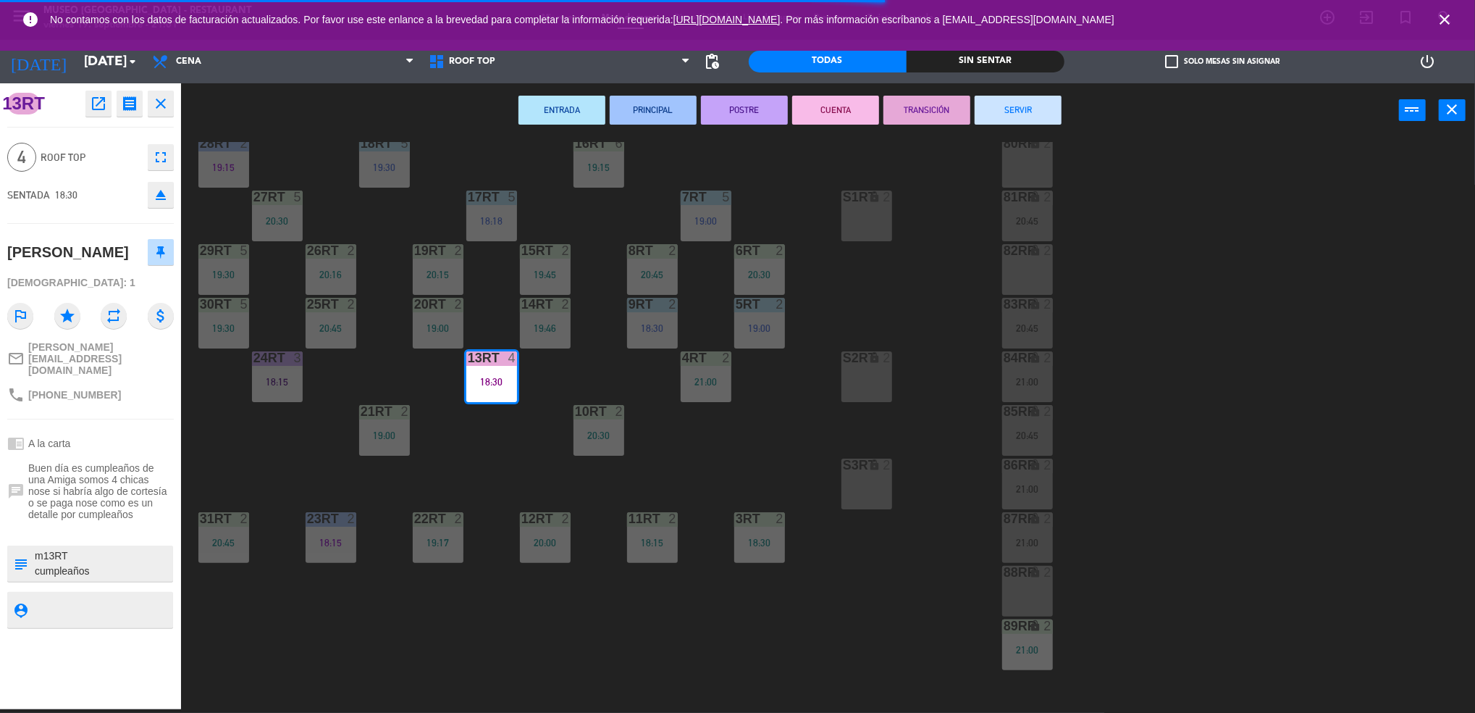
scroll to position [523, 0]
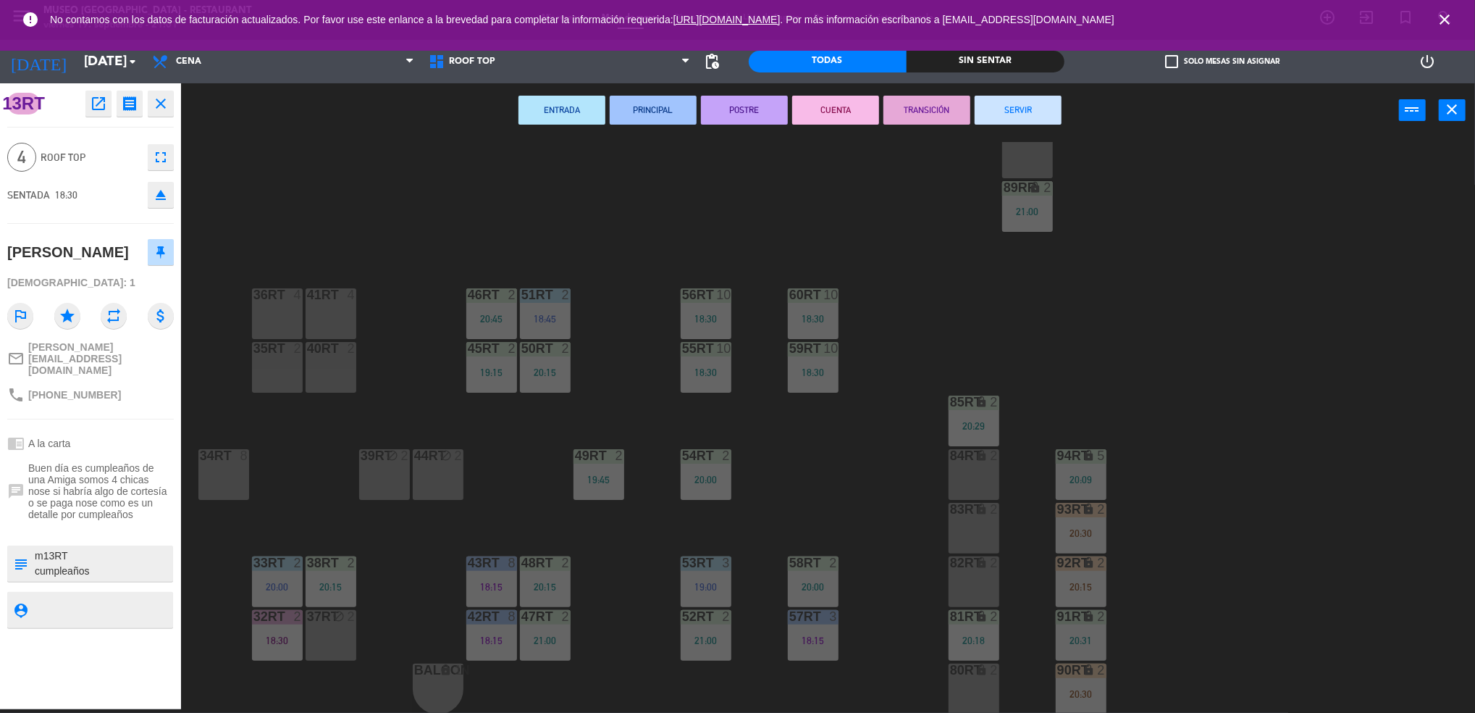
click at [1022, 106] on button "SERVIR" at bounding box center [1018, 110] width 87 height 29
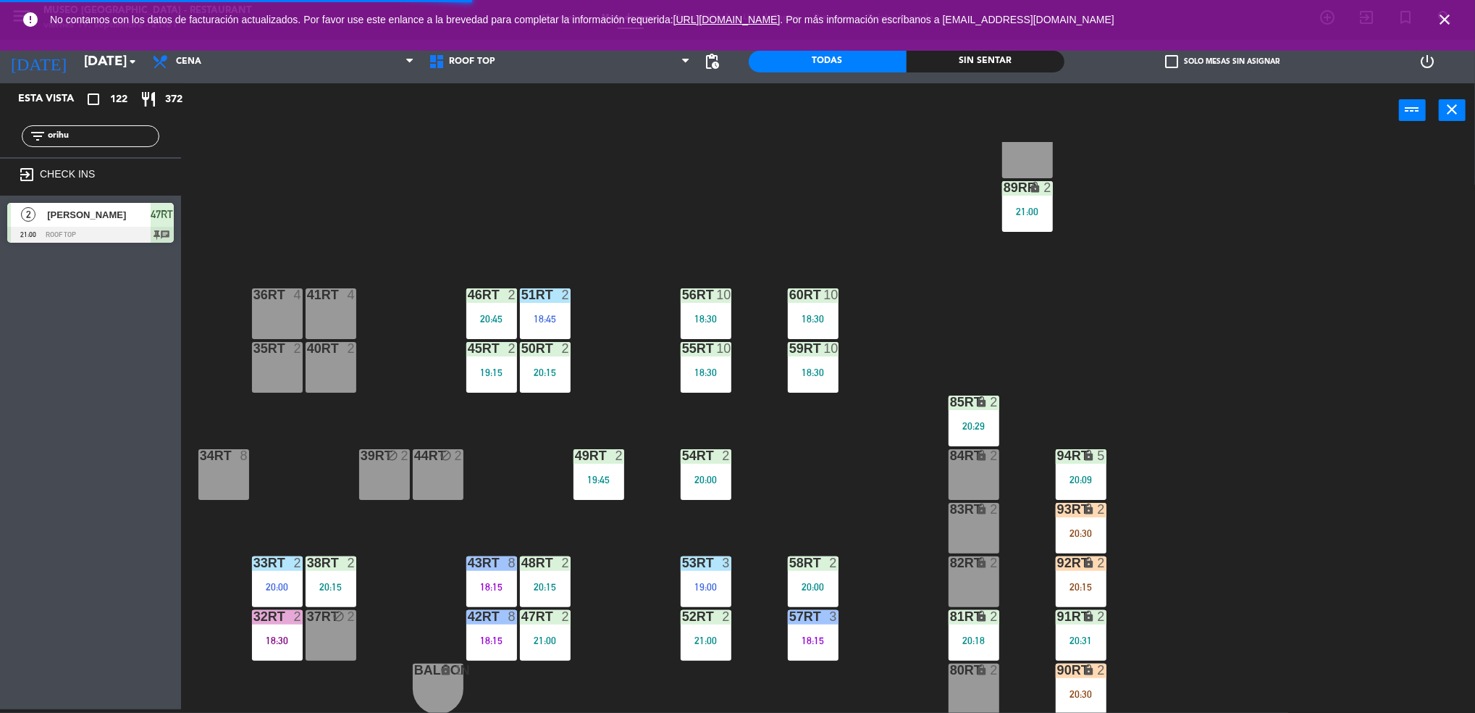
click at [276, 645] on div "18:30" at bounding box center [277, 640] width 51 height 10
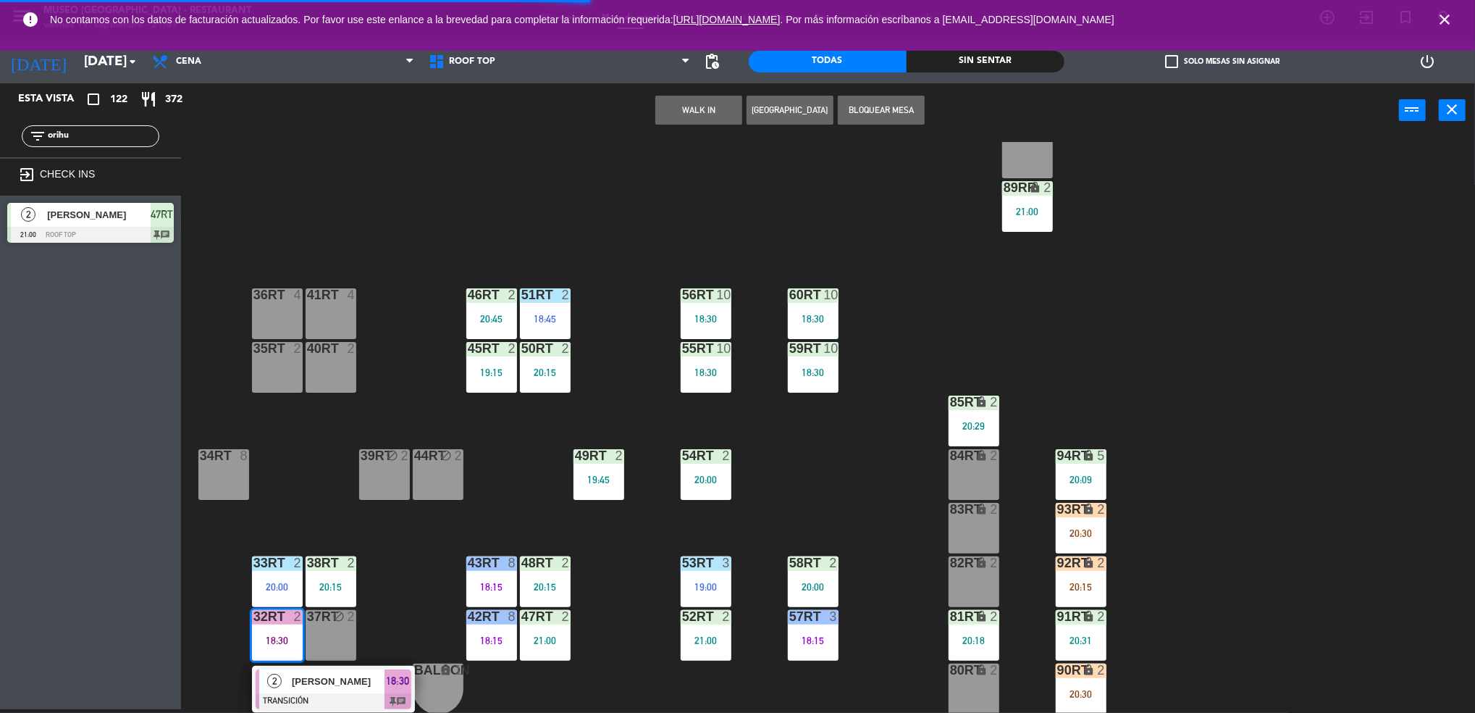
click at [316, 682] on span "[PERSON_NAME]" at bounding box center [338, 681] width 93 height 15
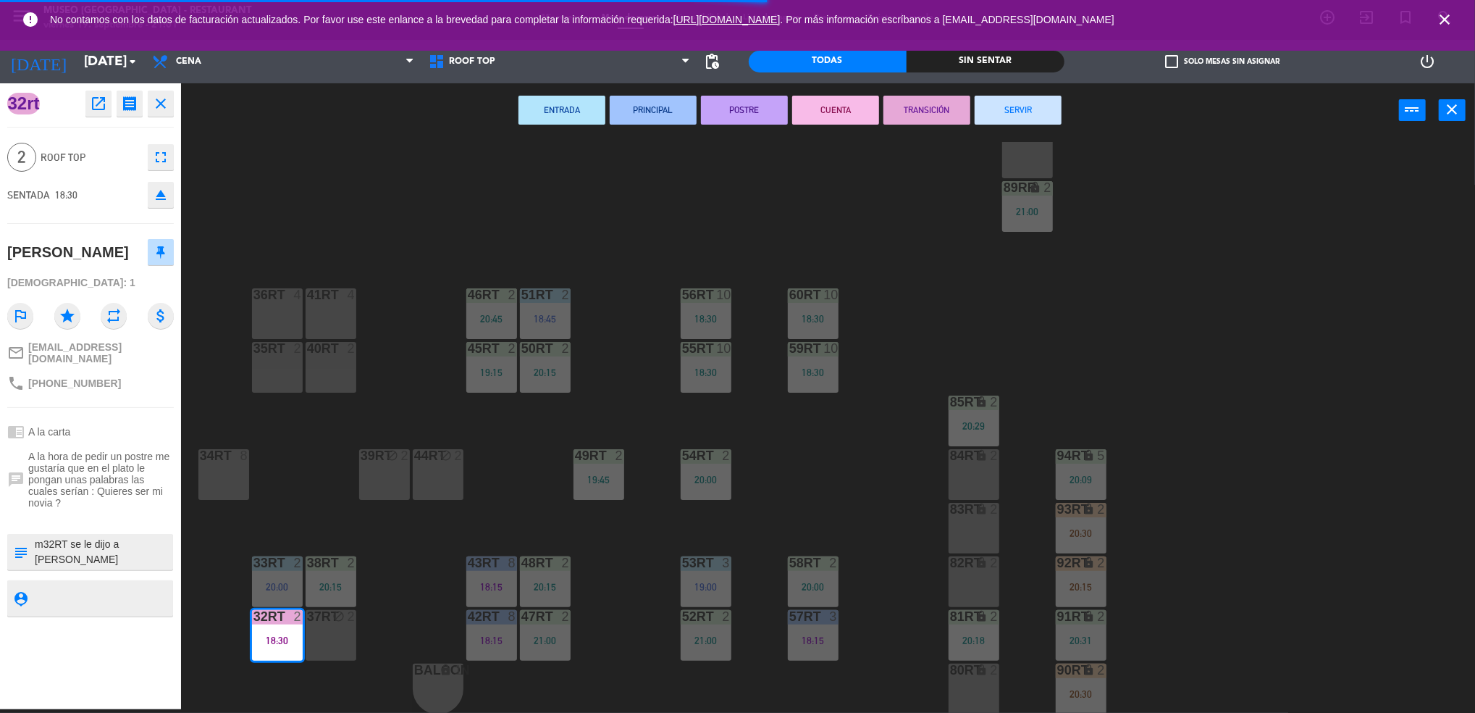
click at [1016, 109] on button "SERVIR" at bounding box center [1018, 110] width 87 height 29
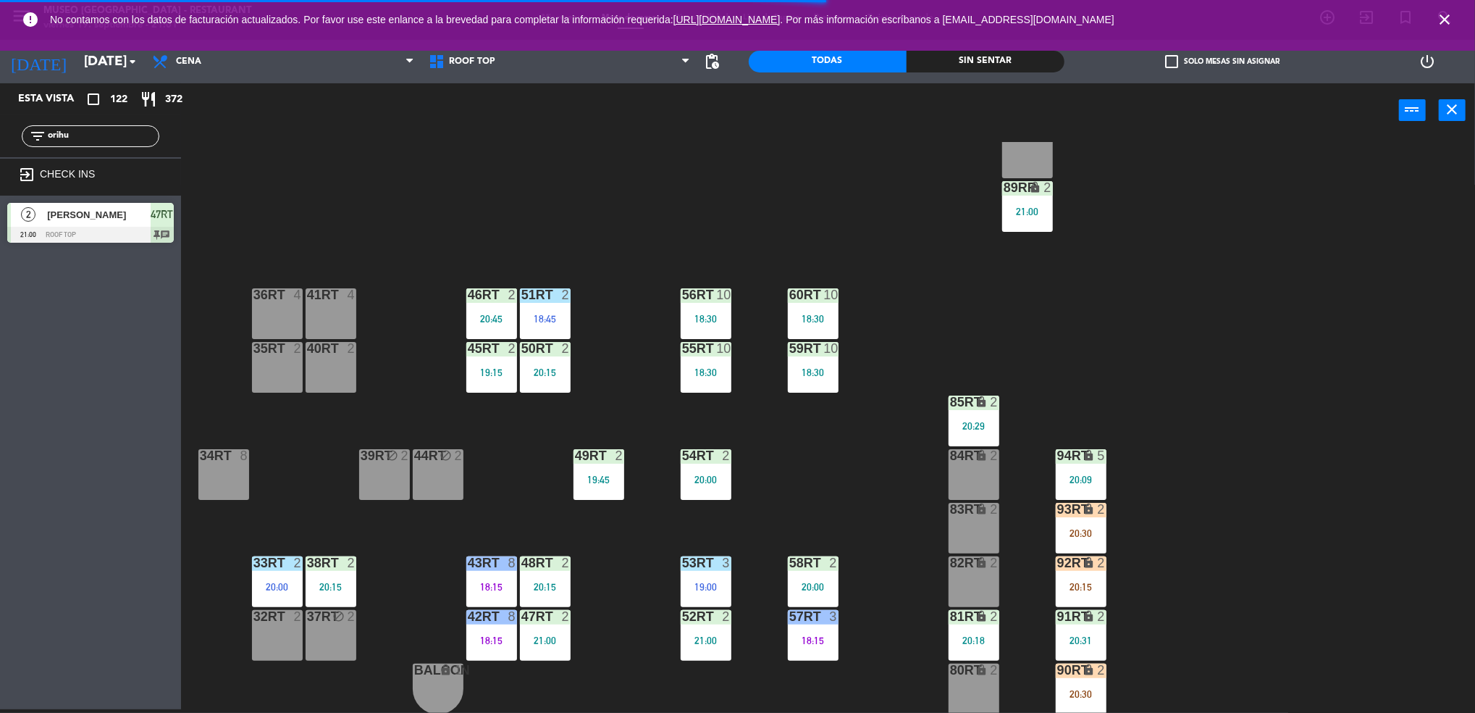
click at [1086, 453] on icon "lock" at bounding box center [1089, 455] width 12 height 12
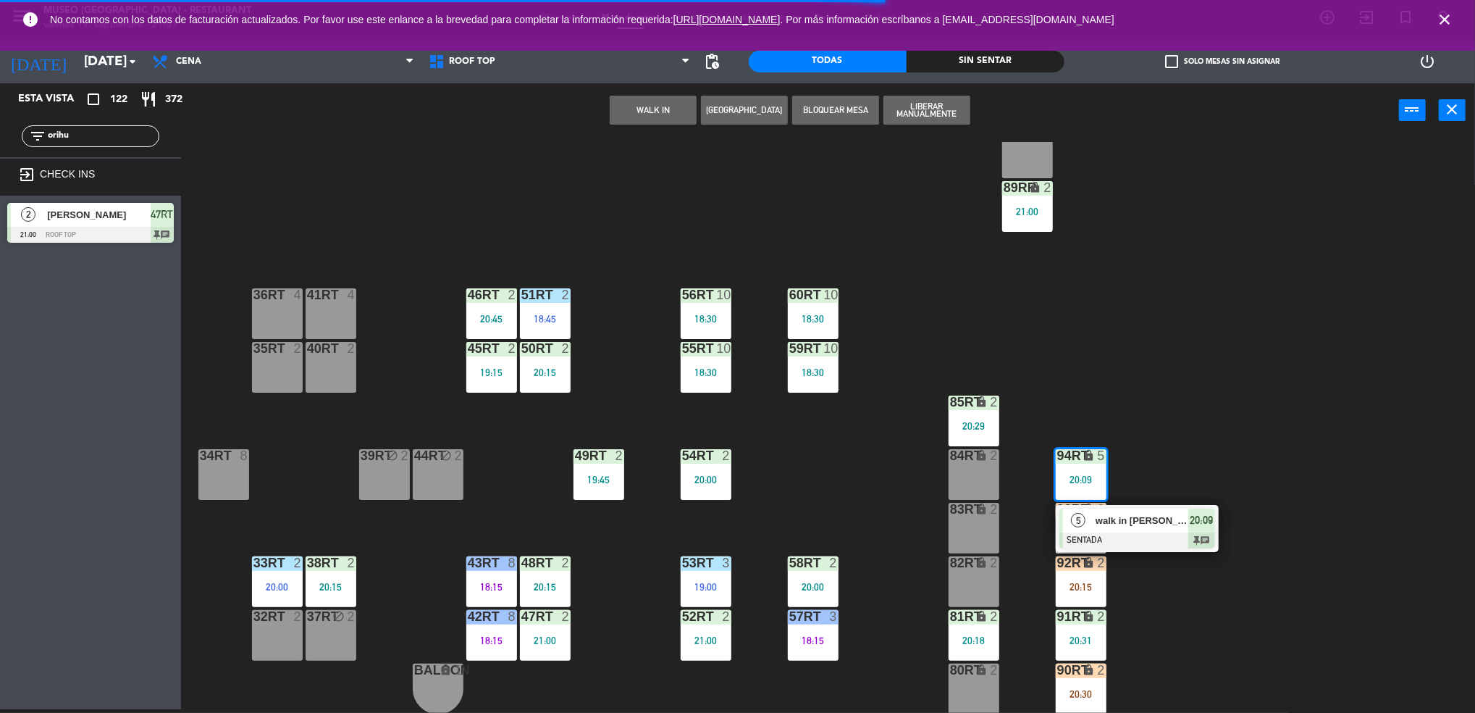
click at [1139, 548] on div "5 walk in [PERSON_NAME] SENTADA 20:09 chat" at bounding box center [1137, 528] width 163 height 47
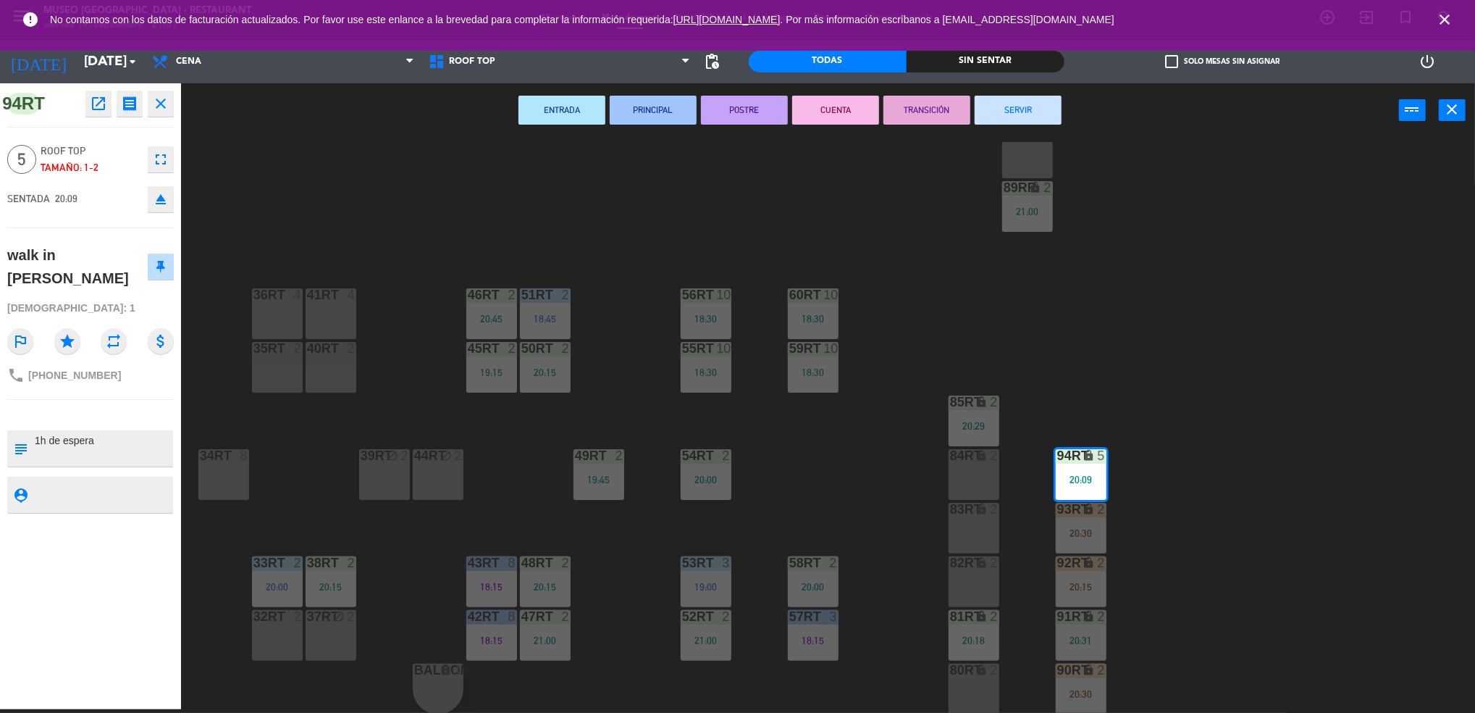
click at [250, 471] on div "18RT 5 19:30 16RT 6 19:15 28RT 2 19:15 80RR lock 2 27RT 5 20:30 7RT 5 19:00 S1R…" at bounding box center [836, 427] width 1280 height 571
drag, startPoint x: 1073, startPoint y: 456, endPoint x: 215, endPoint y: 475, distance: 858.4
click at [215, 475] on div "18RT 5 19:30 16RT 6 19:15 28RT 2 19:15 80RR lock 2 27RT 5 20:30 7RT 5 19:00 S1R…" at bounding box center [836, 427] width 1280 height 571
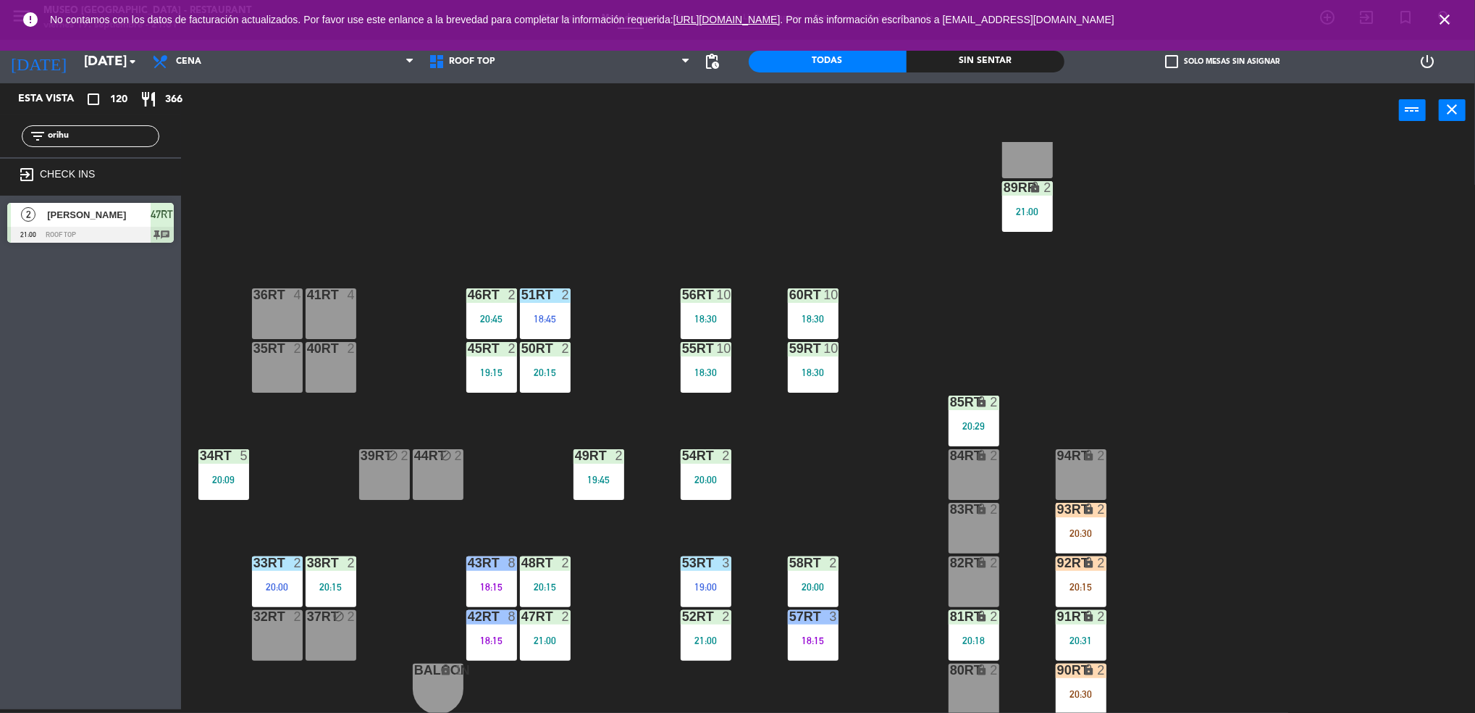
drag, startPoint x: 87, startPoint y: 133, endPoint x: -4, endPoint y: 162, distance: 95.5
click at [0, 162] on html "close × Museo Larco Café - Restaurant × chrome_reader_mode Listado de Reservas …" at bounding box center [737, 356] width 1475 height 713
type input "rios"
click at [293, 460] on div "18RT 5 19:30 16RT 6 19:15 28RT 2 19:15 80RR lock 2 27RT 5 20:30 7RT 5 19:00 S1R…" at bounding box center [836, 427] width 1280 height 571
click at [218, 460] on div at bounding box center [223, 455] width 24 height 13
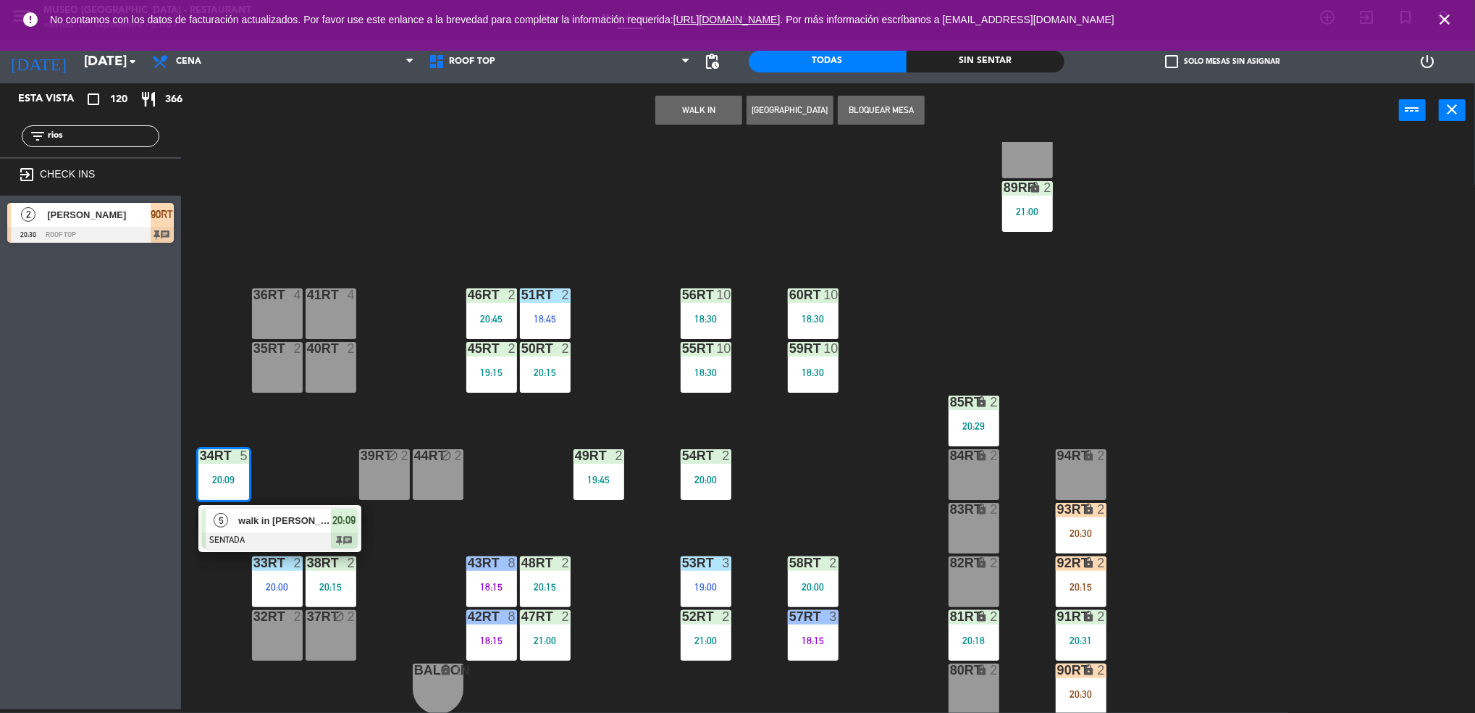
click at [261, 516] on span "walk in [PERSON_NAME]" at bounding box center [284, 520] width 93 height 15
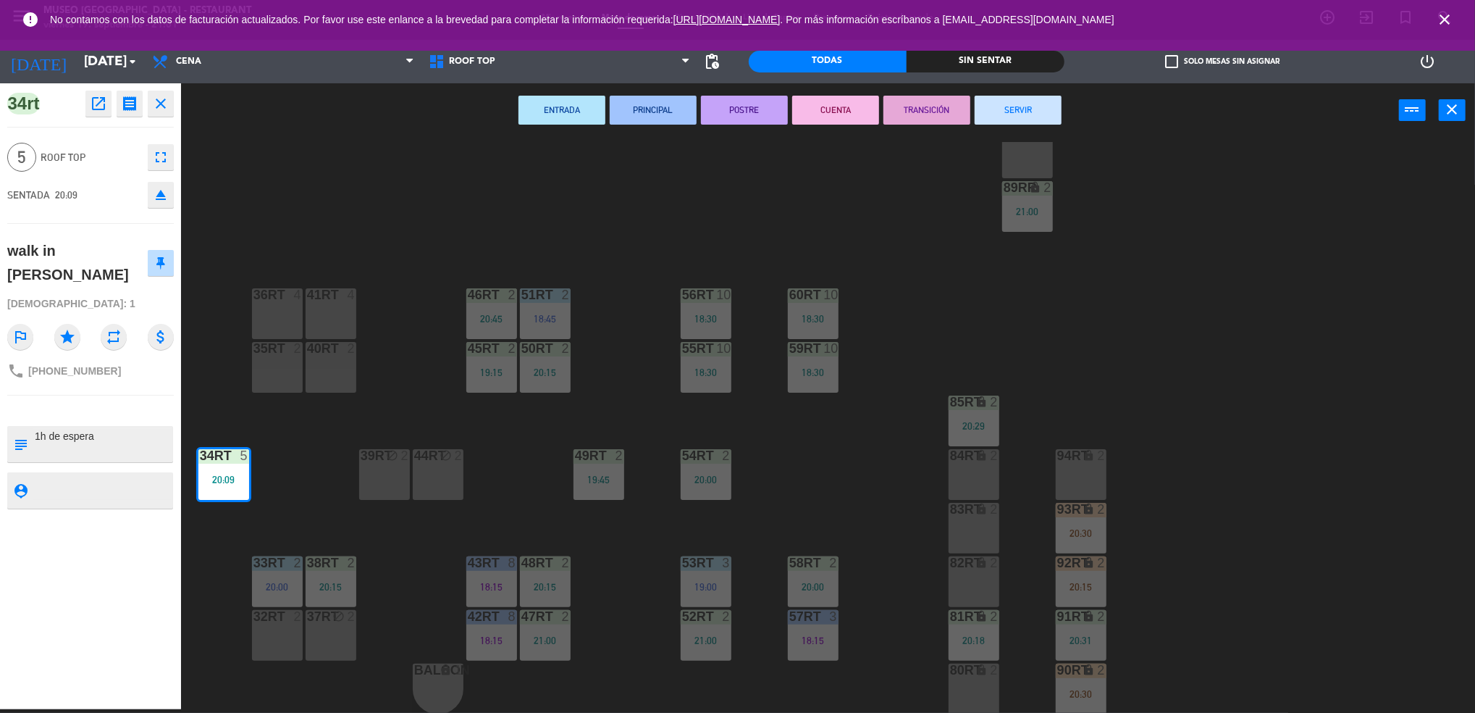
click at [37, 439] on textarea at bounding box center [102, 444] width 138 height 30
type textarea "m34RT 1h de espera"
click at [120, 292] on div "[DEMOGRAPHIC_DATA]: 1" at bounding box center [90, 303] width 167 height 25
click at [526, 485] on div "18RT 5 19:30 16RT 6 19:15 28RT 2 19:15 80RR lock 2 27RT 5 20:30 7RT 5 19:00 S1R…" at bounding box center [836, 427] width 1280 height 571
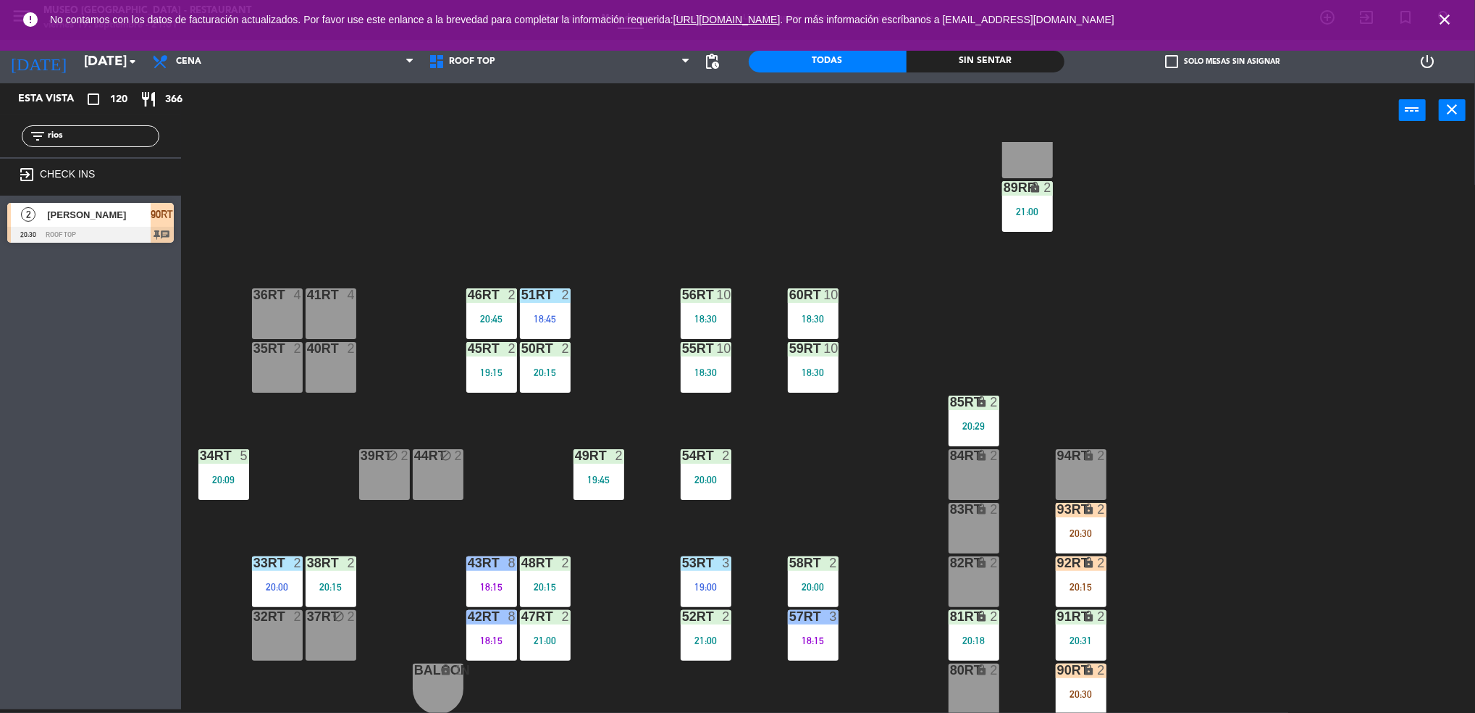
click at [992, 640] on div "20:18" at bounding box center [974, 640] width 51 height 10
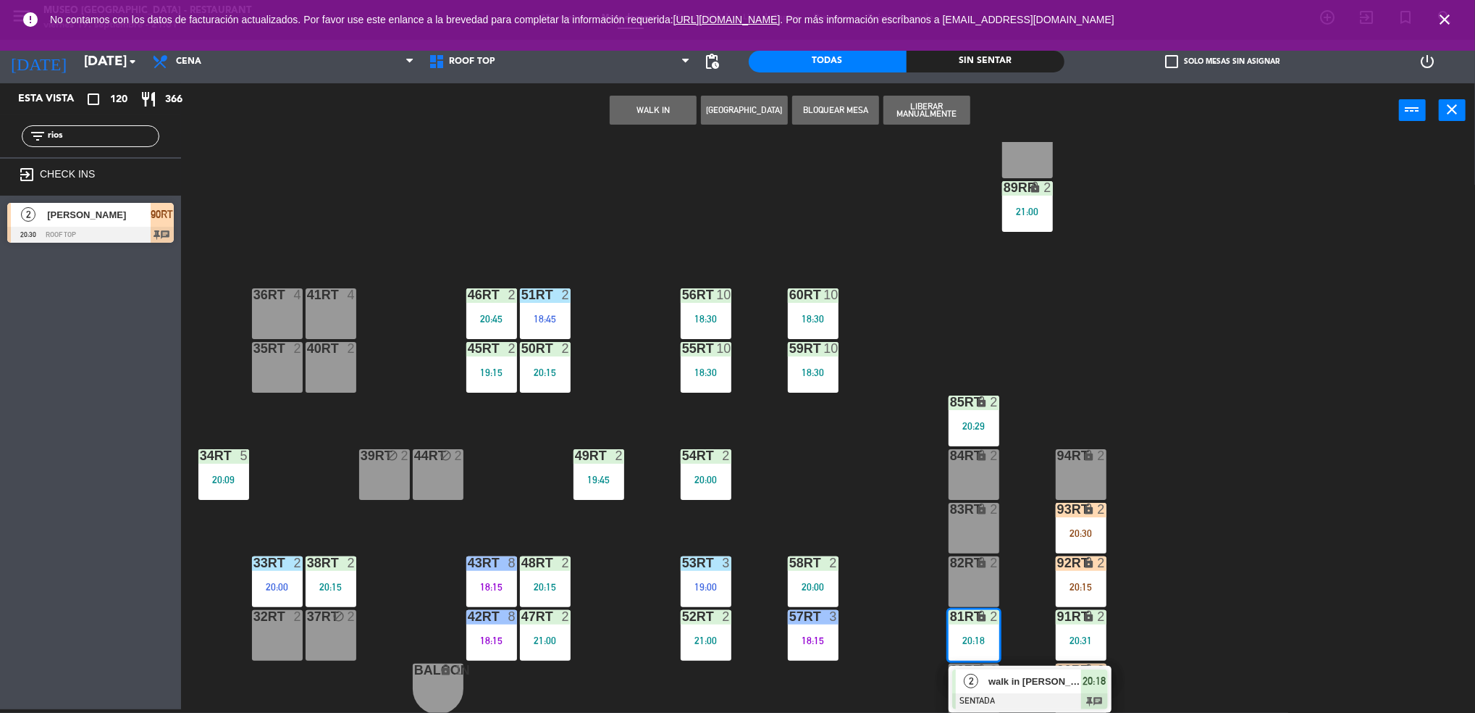
click at [1039, 702] on div at bounding box center [1030, 701] width 156 height 16
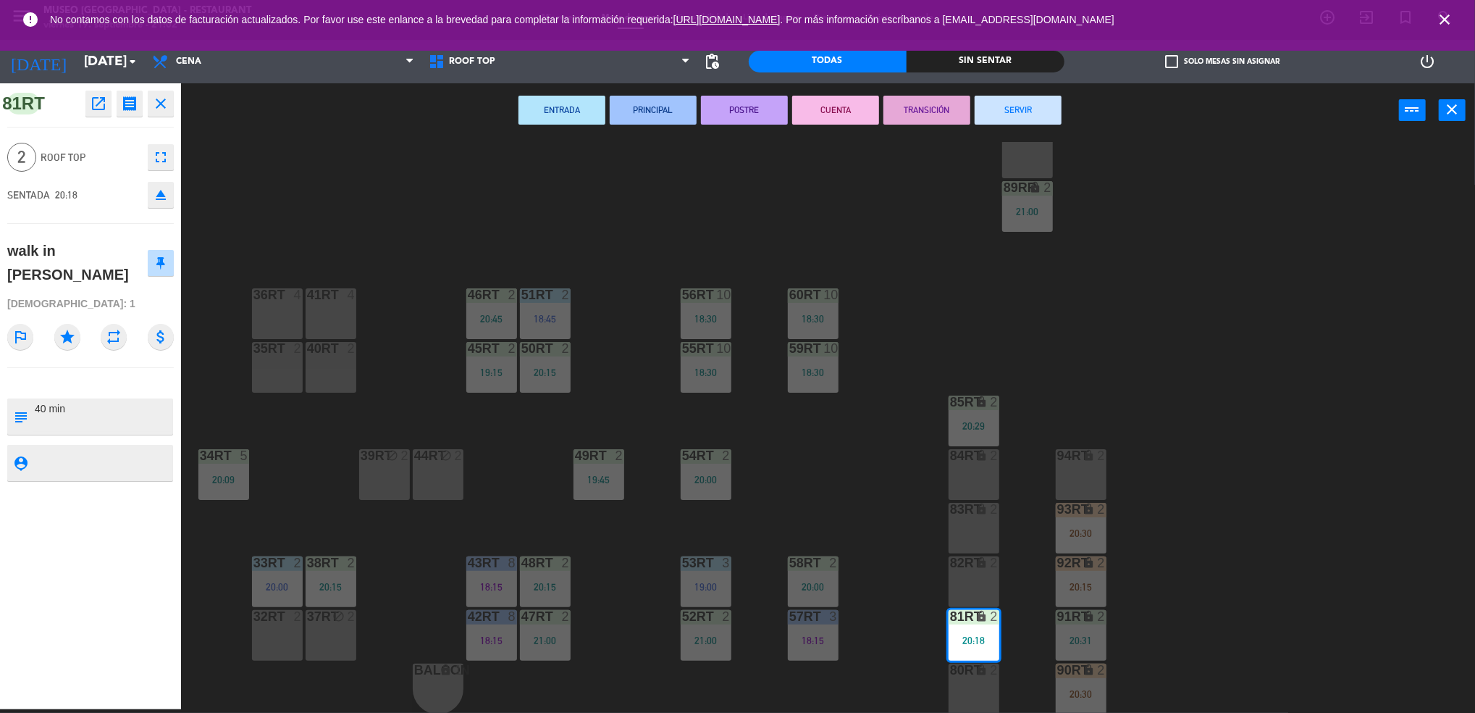
scroll to position [0, 0]
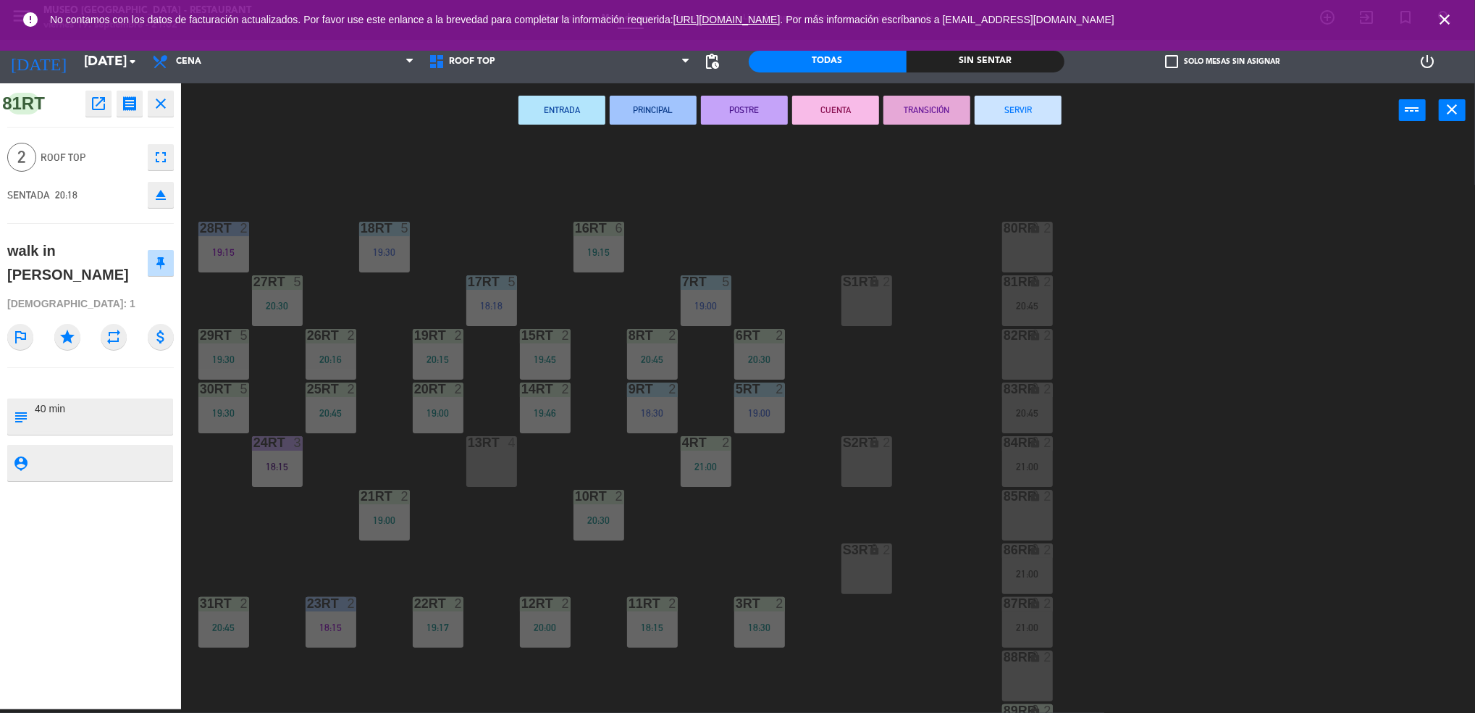
click at [501, 466] on div "13RT 4" at bounding box center [491, 461] width 51 height 51
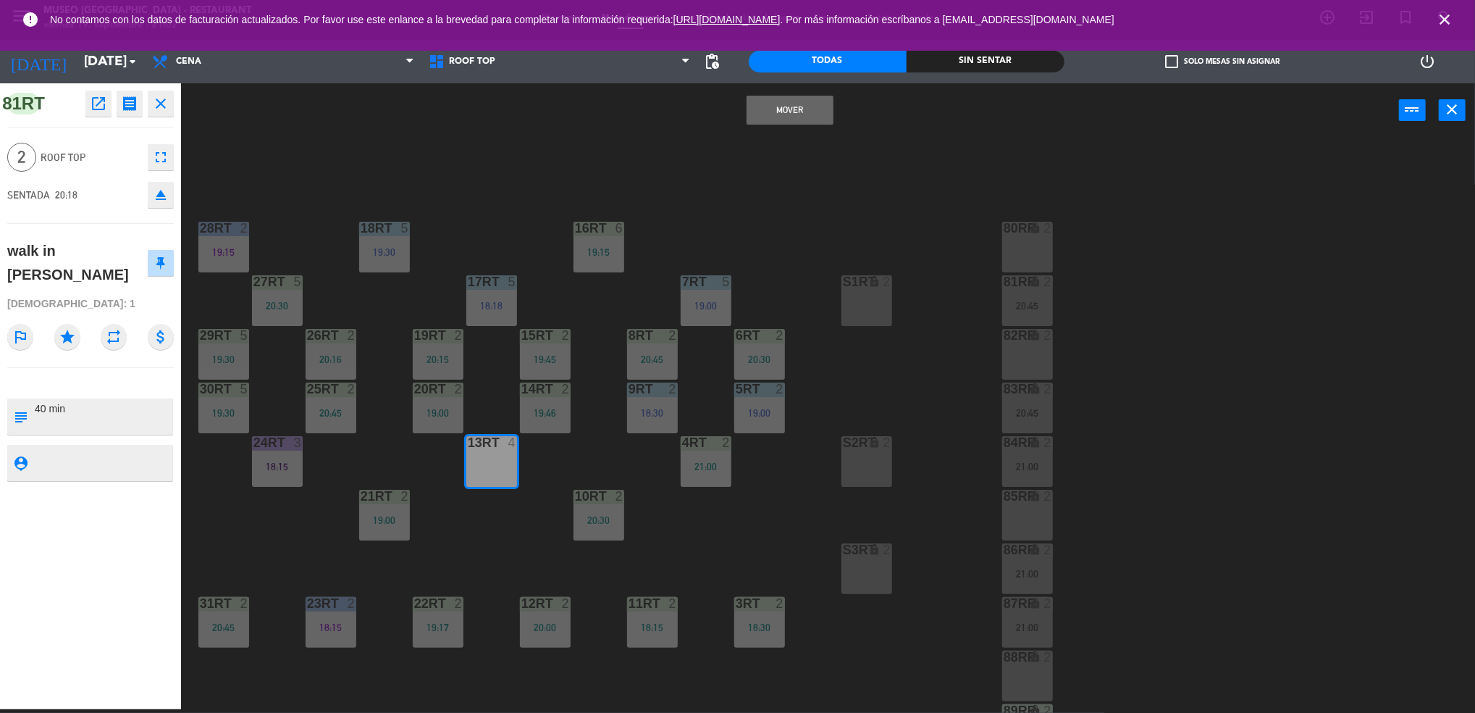
click at [777, 115] on button "Mover" at bounding box center [790, 110] width 87 height 29
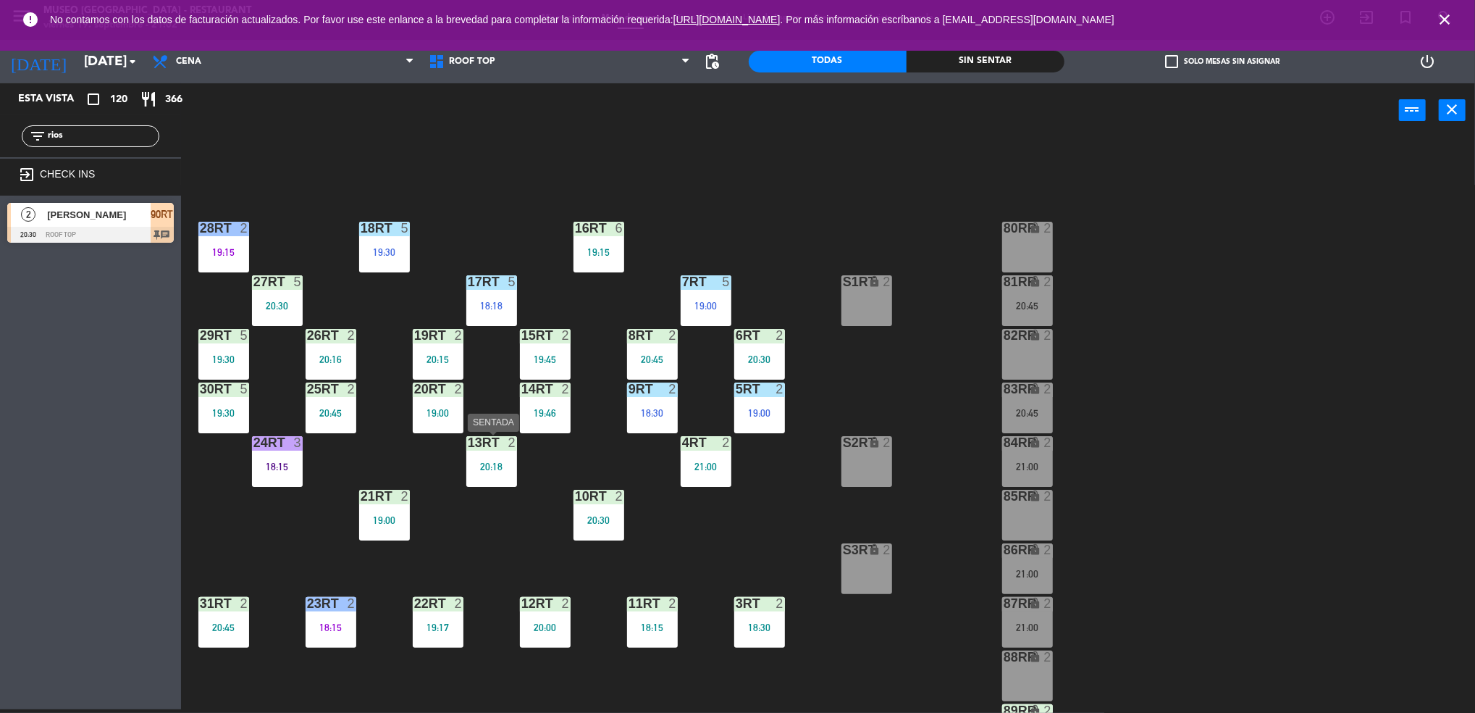
click at [473, 482] on div "13RT 2 20:18" at bounding box center [491, 461] width 51 height 51
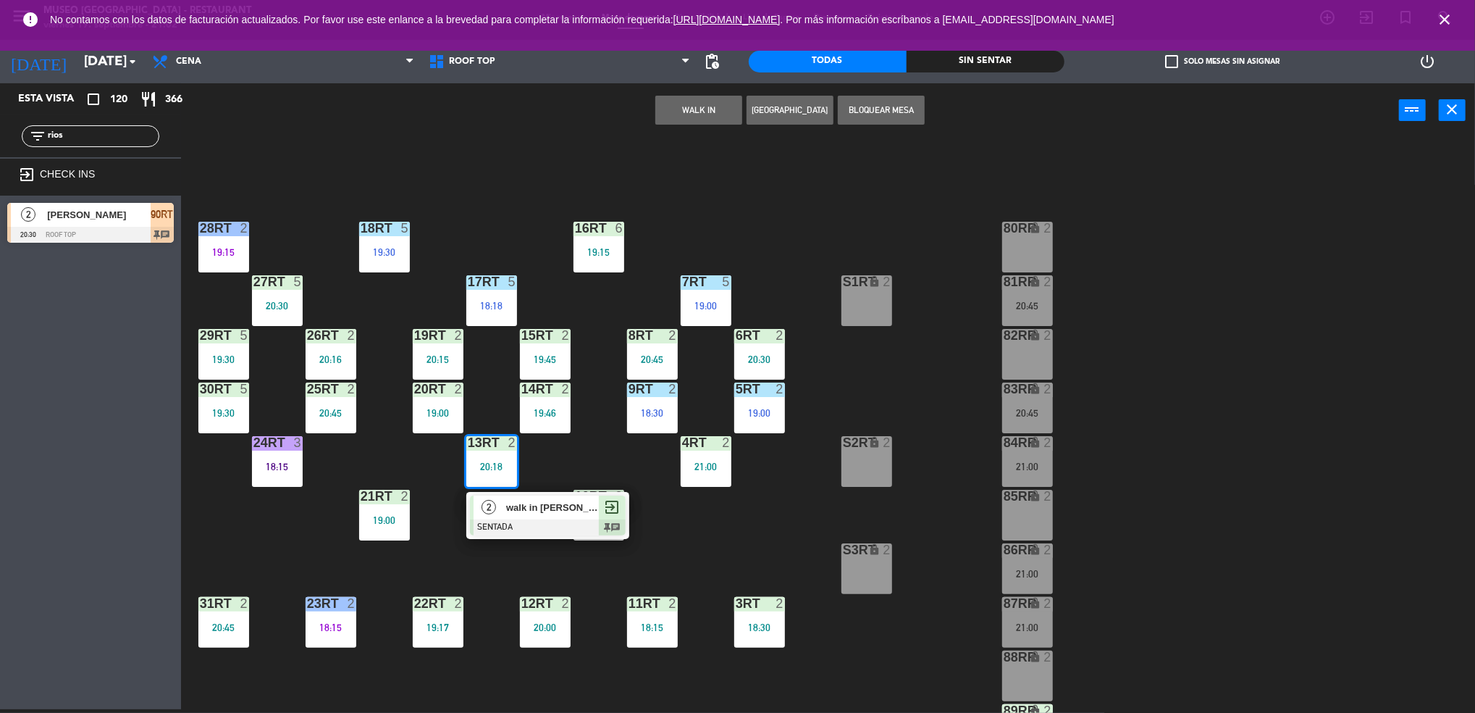
click at [541, 524] on div at bounding box center [548, 527] width 156 height 16
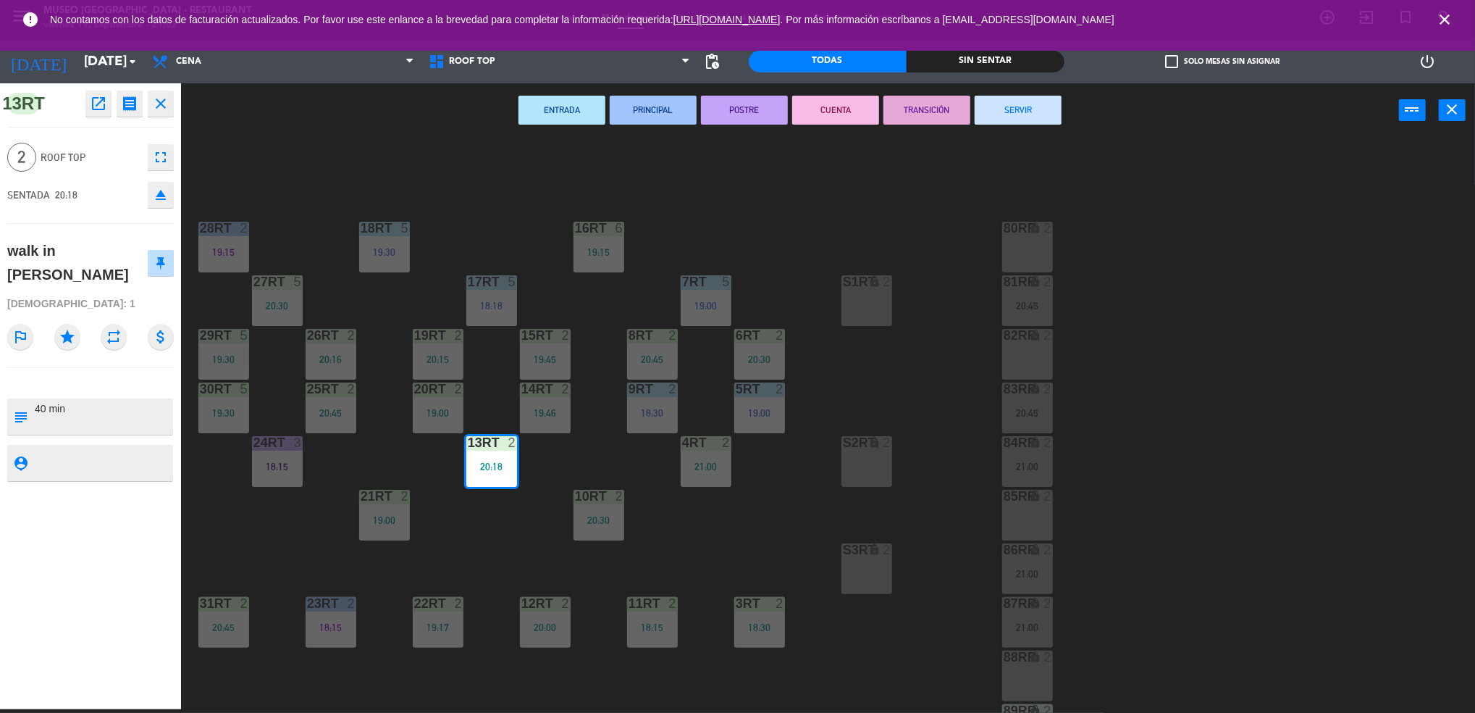
click at [36, 408] on textarea at bounding box center [102, 416] width 138 height 30
type textarea "m13RT 40 min"
click at [100, 278] on div "walk in [PERSON_NAME]" at bounding box center [77, 262] width 140 height 47
click at [749, 545] on div "18RT 5 19:30 16RT 6 19:15 28RT 2 19:15 80RR lock 2 27RT 5 20:30 7RT 5 19:00 S1R…" at bounding box center [836, 427] width 1280 height 571
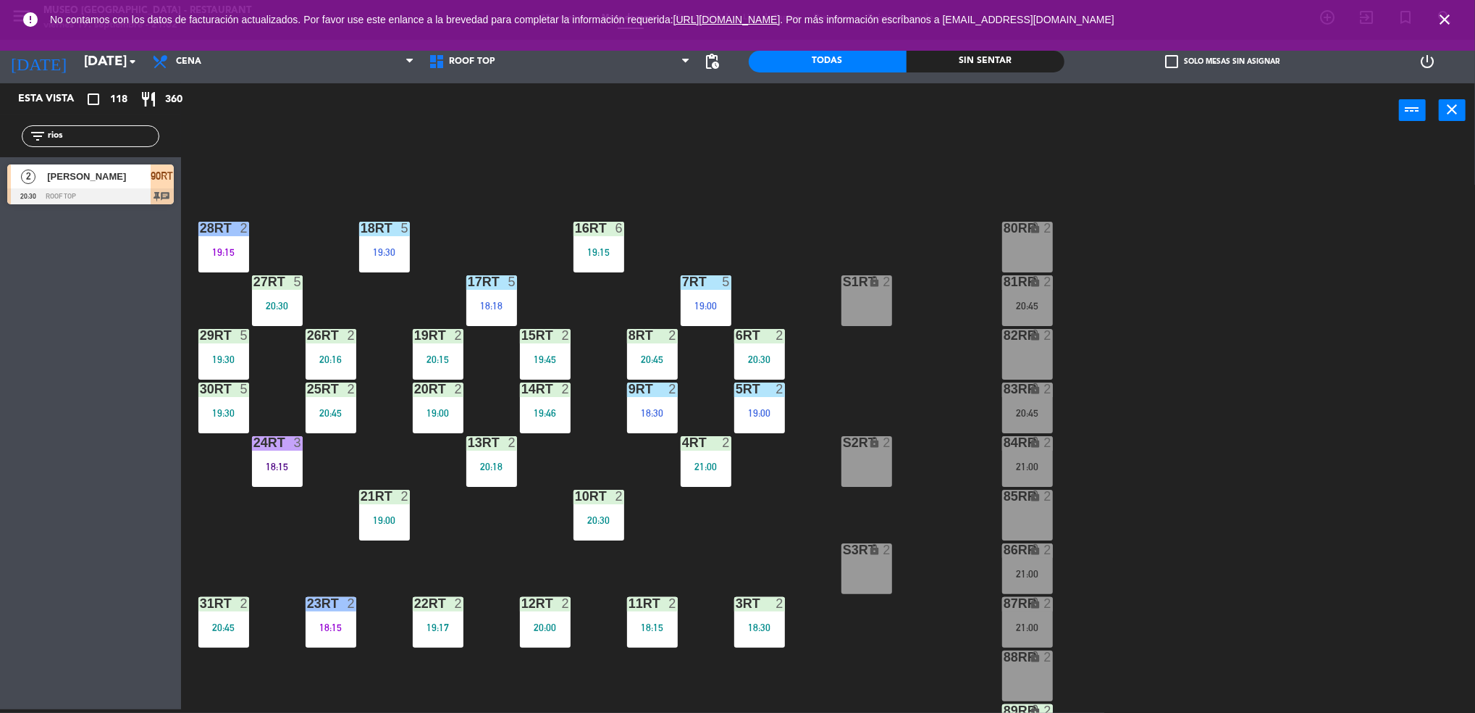
scroll to position [523, 0]
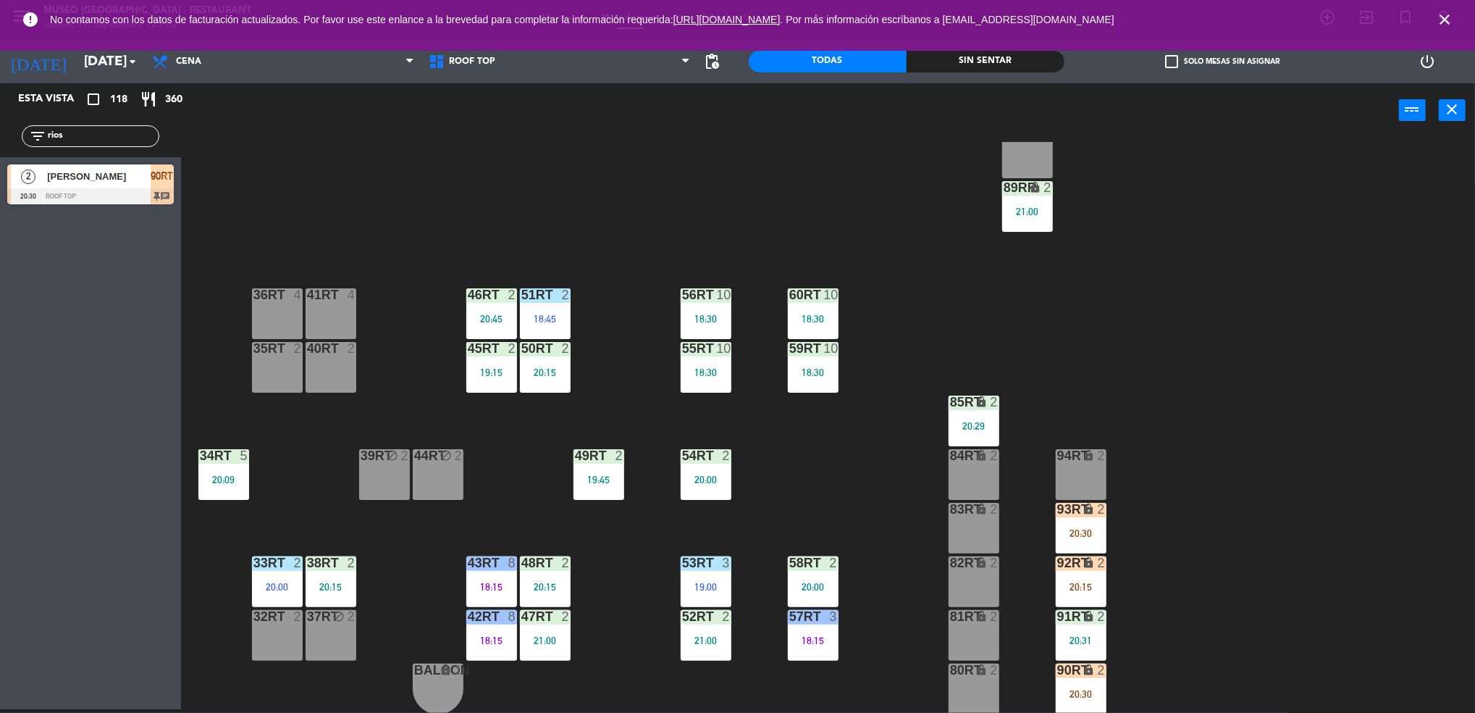
click at [1079, 590] on div "20:15" at bounding box center [1081, 587] width 51 height 10
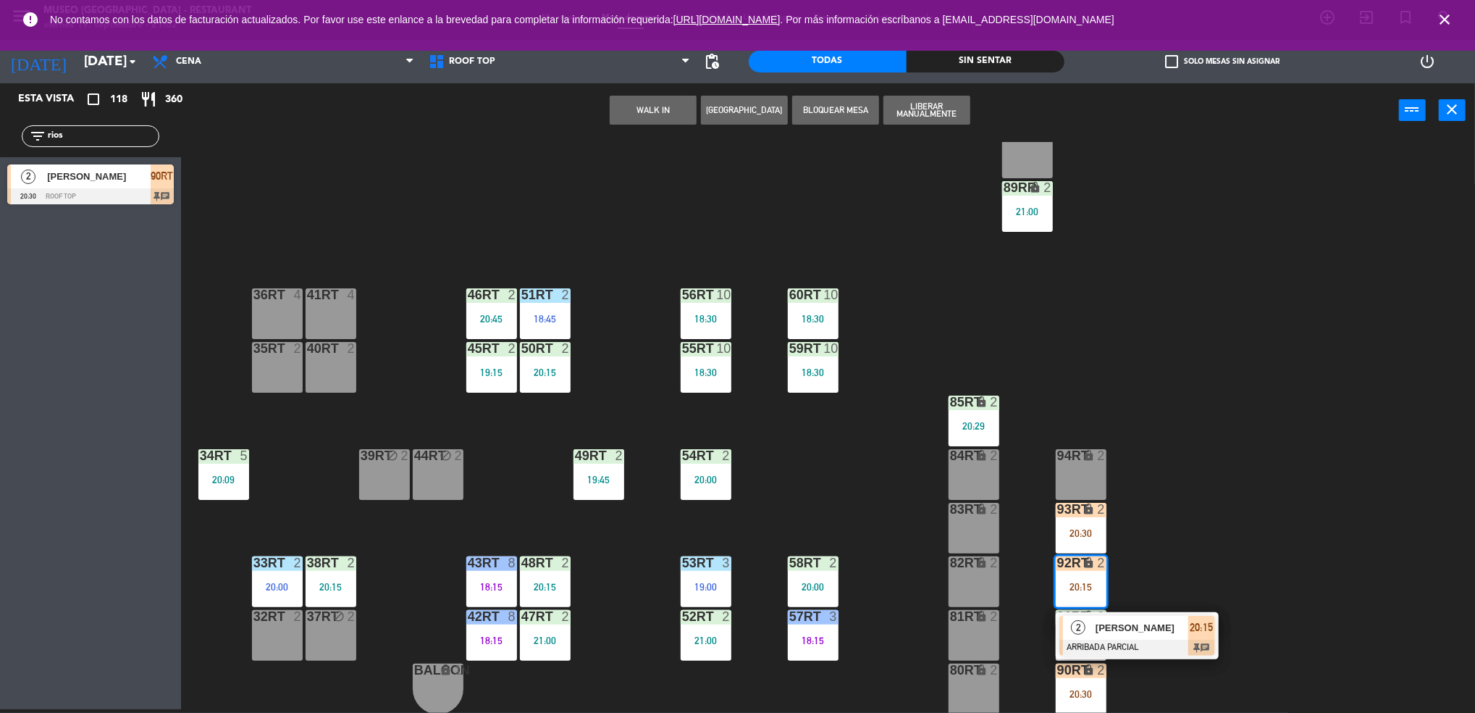
click at [1121, 624] on span "[PERSON_NAME]" at bounding box center [1142, 627] width 93 height 15
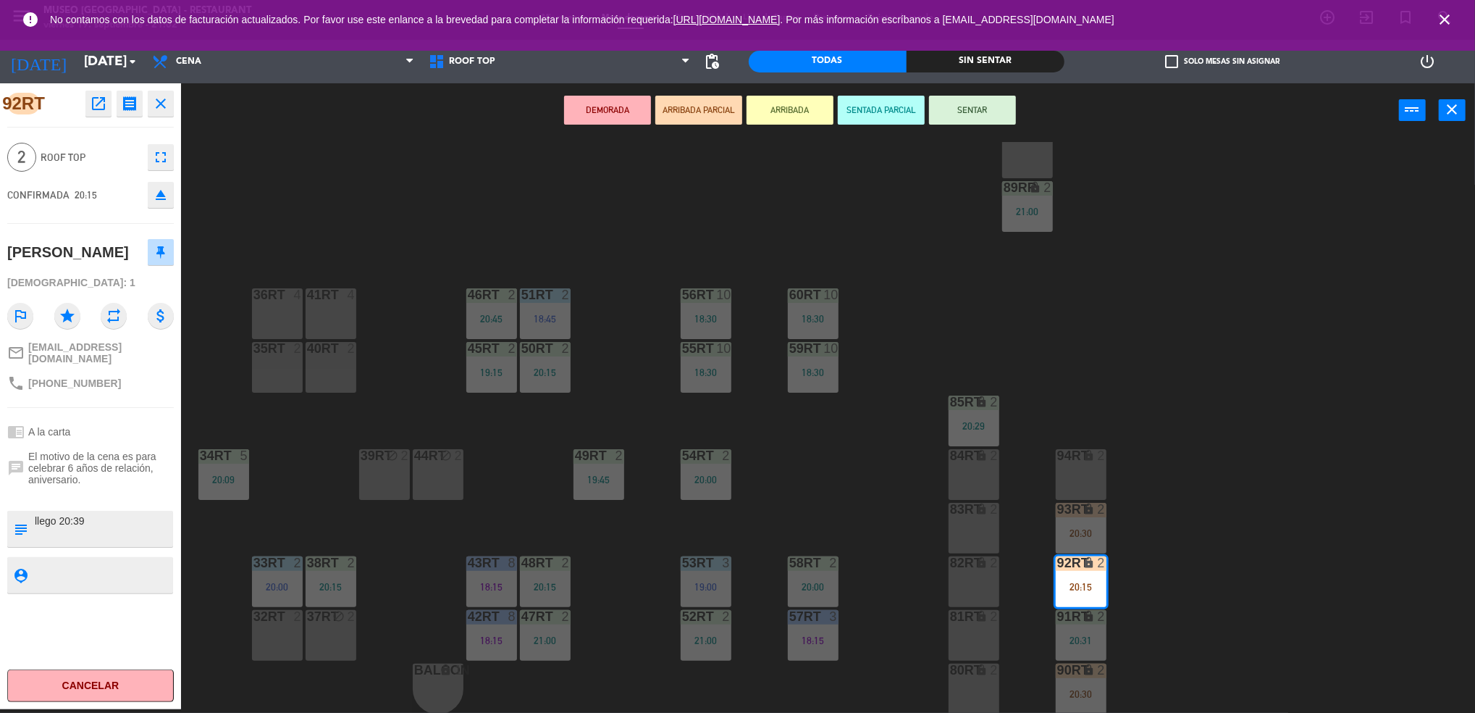
click at [272, 382] on div "35rt 2" at bounding box center [277, 367] width 51 height 51
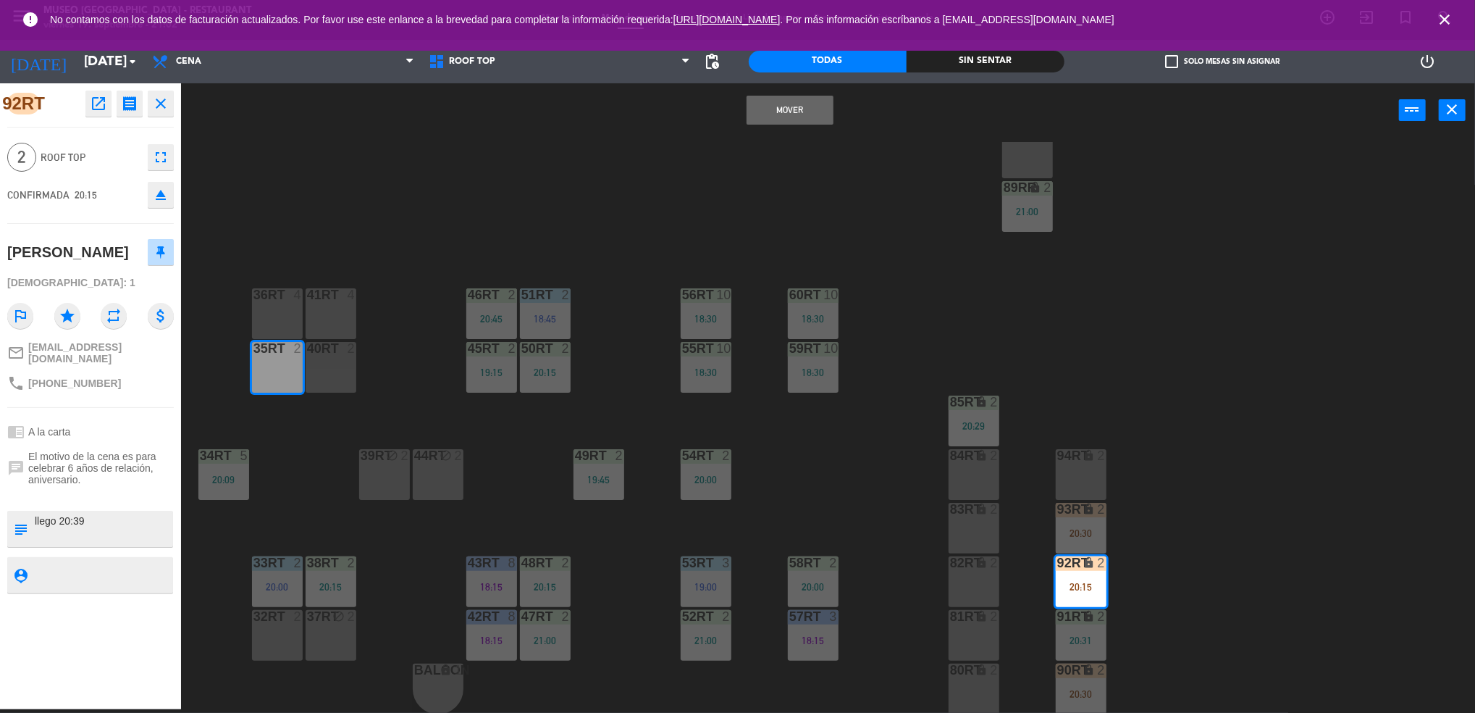
click at [794, 124] on div "Mover power_input close" at bounding box center [790, 110] width 1218 height 55
click at [794, 105] on button "Mover" at bounding box center [790, 110] width 87 height 29
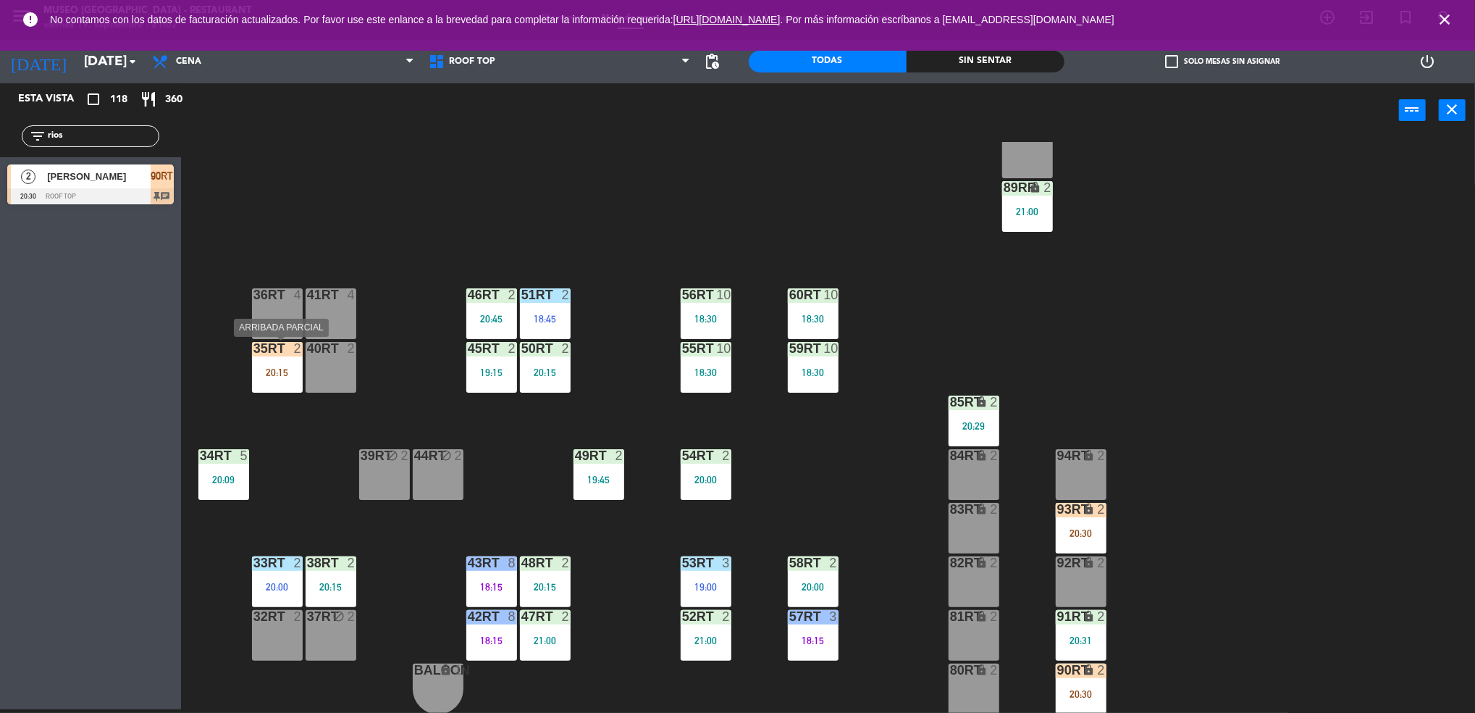
click at [274, 367] on div "20:15" at bounding box center [277, 372] width 51 height 10
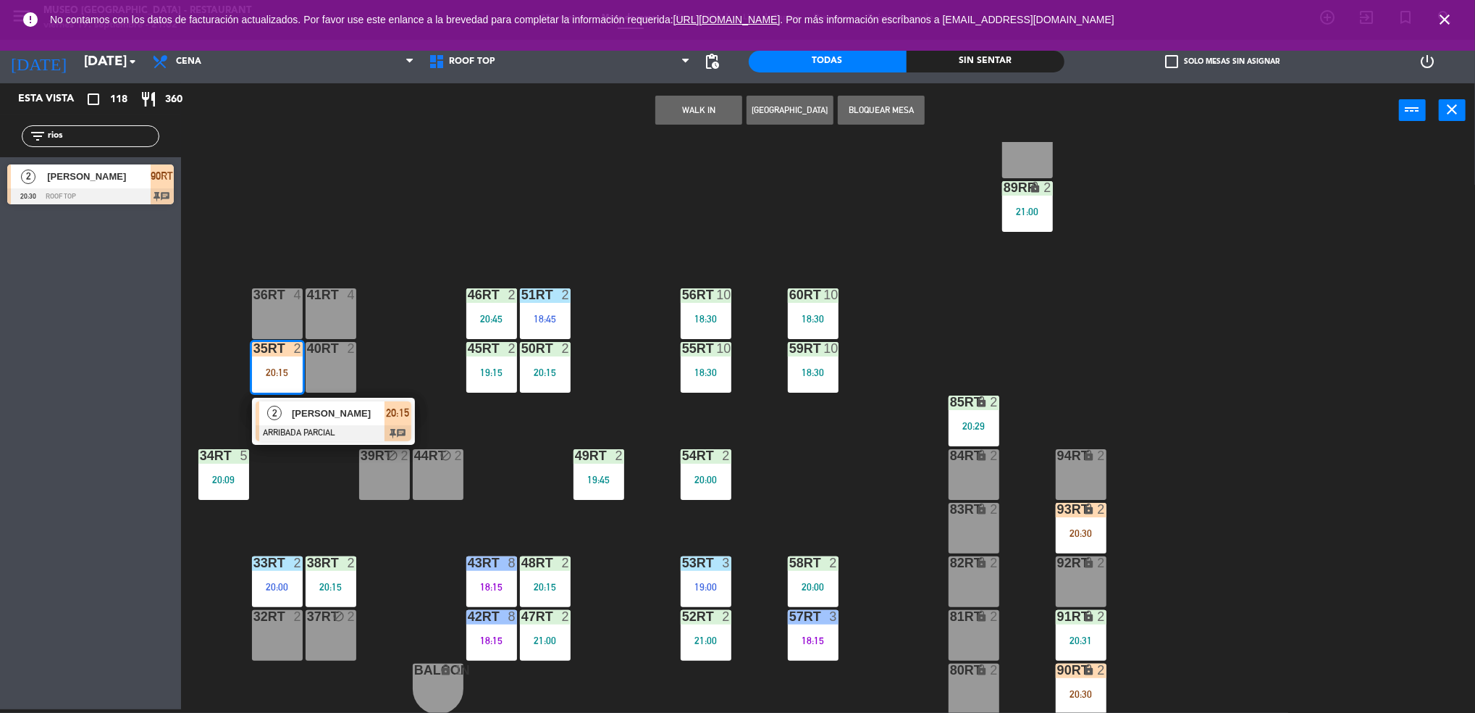
click at [311, 421] on div "[PERSON_NAME]" at bounding box center [337, 413] width 94 height 24
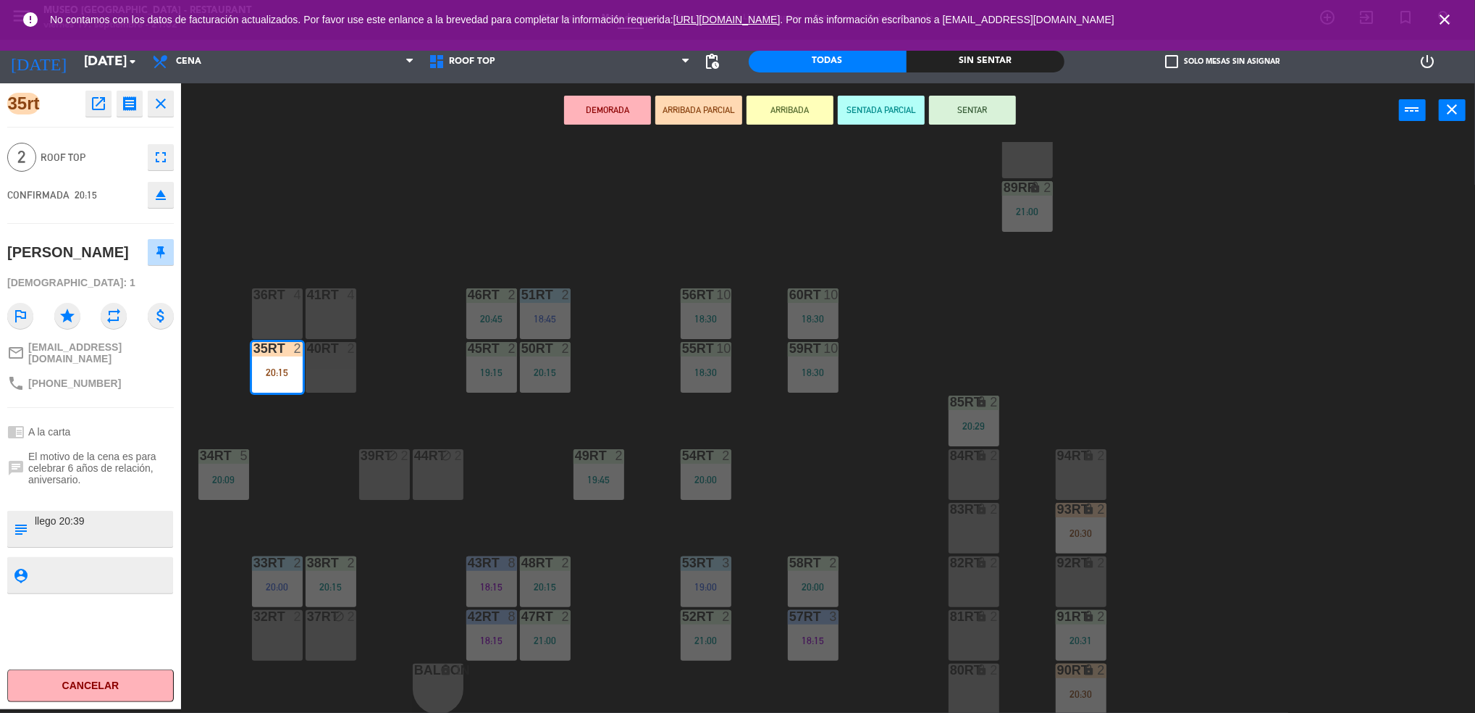
click at [37, 542] on textarea at bounding box center [102, 528] width 138 height 30
type textarea "m35RT aniversario llego 20:39"
click at [99, 270] on div "[PERSON_NAME]" at bounding box center [90, 252] width 167 height 36
click at [967, 108] on button "SENTAR" at bounding box center [972, 110] width 87 height 29
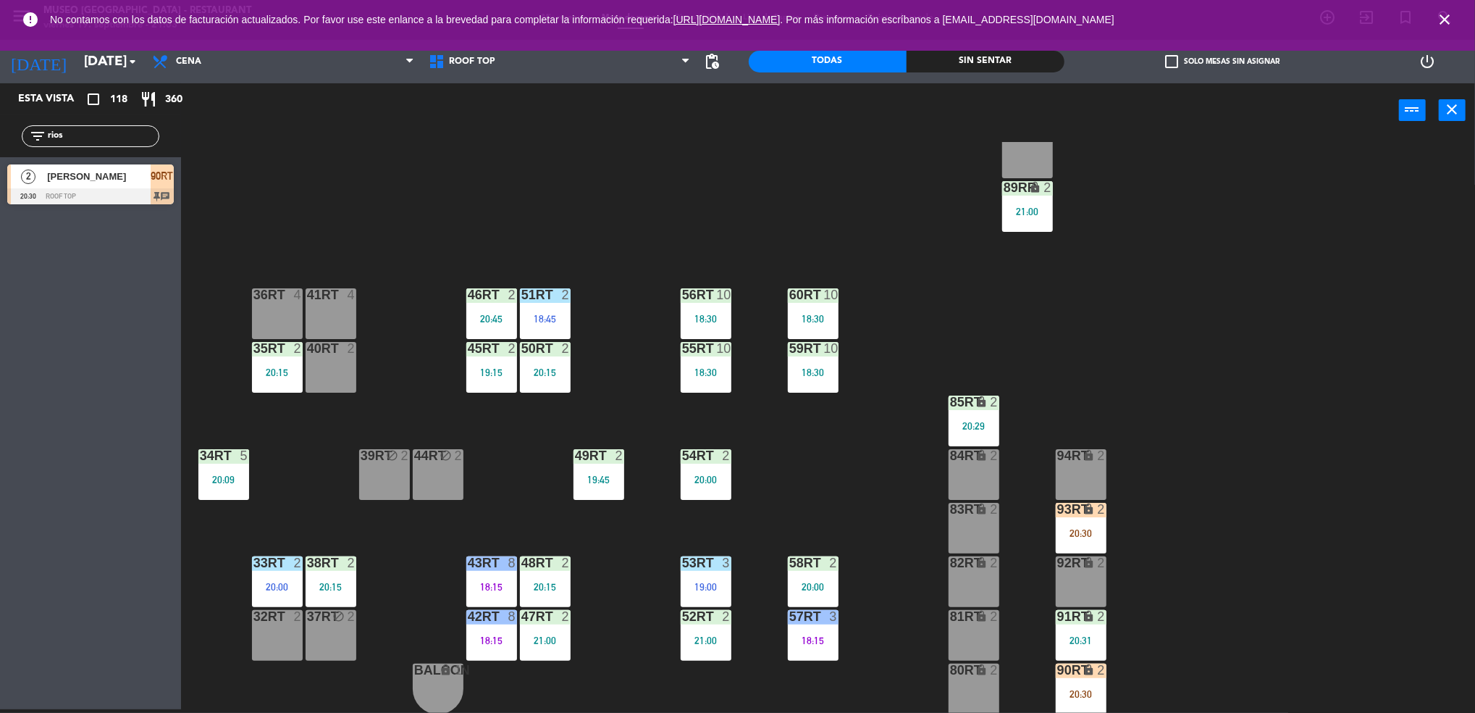
scroll to position [0, 0]
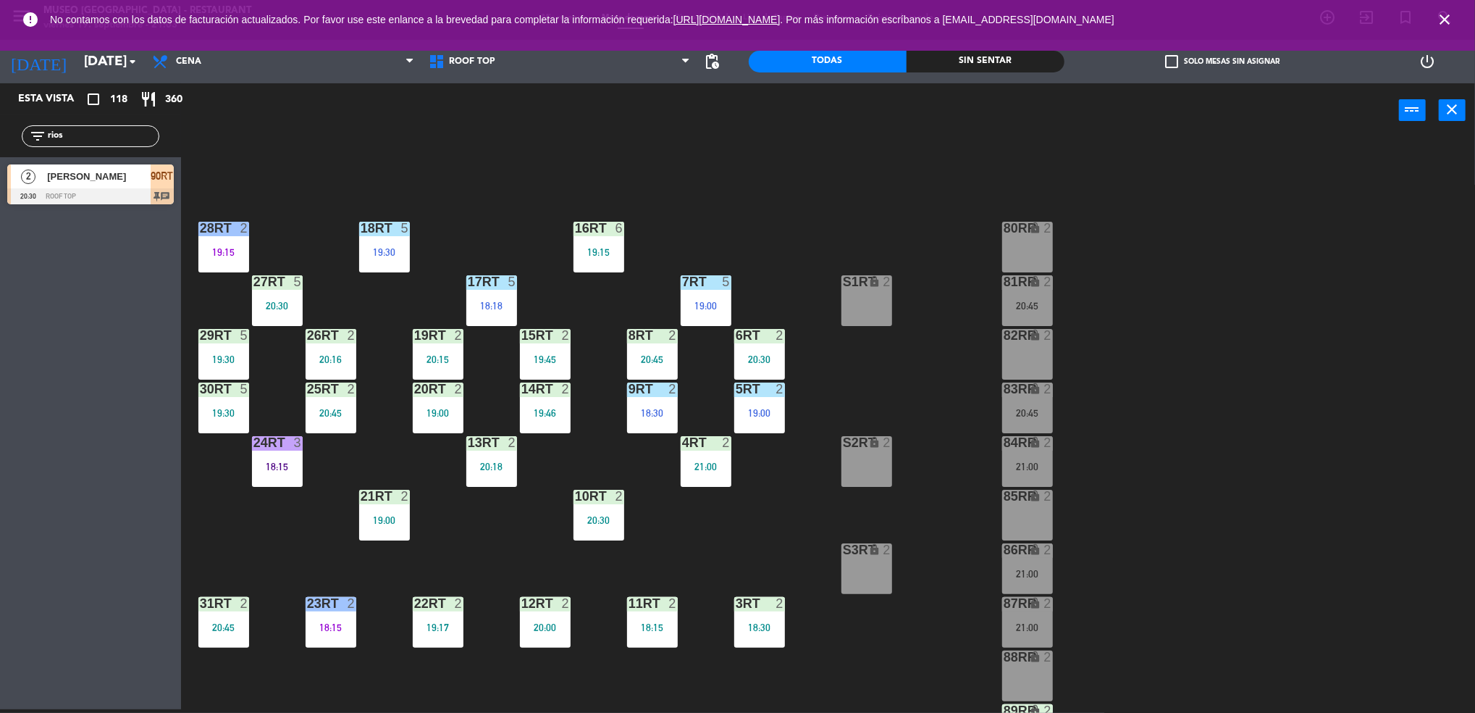
click at [647, 401] on div "9RT 2 18:30" at bounding box center [652, 407] width 51 height 51
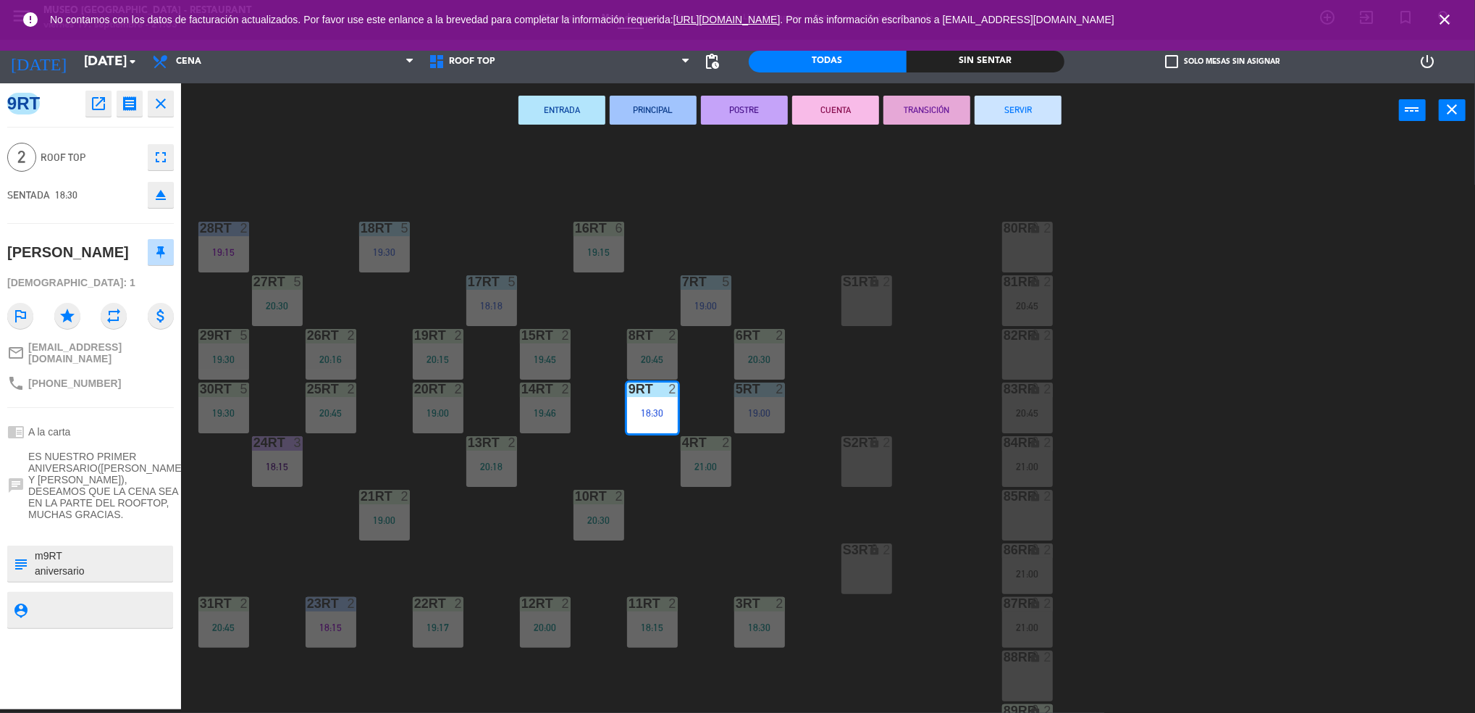
click at [925, 120] on button "TRANSICIÓN" at bounding box center [927, 110] width 87 height 29
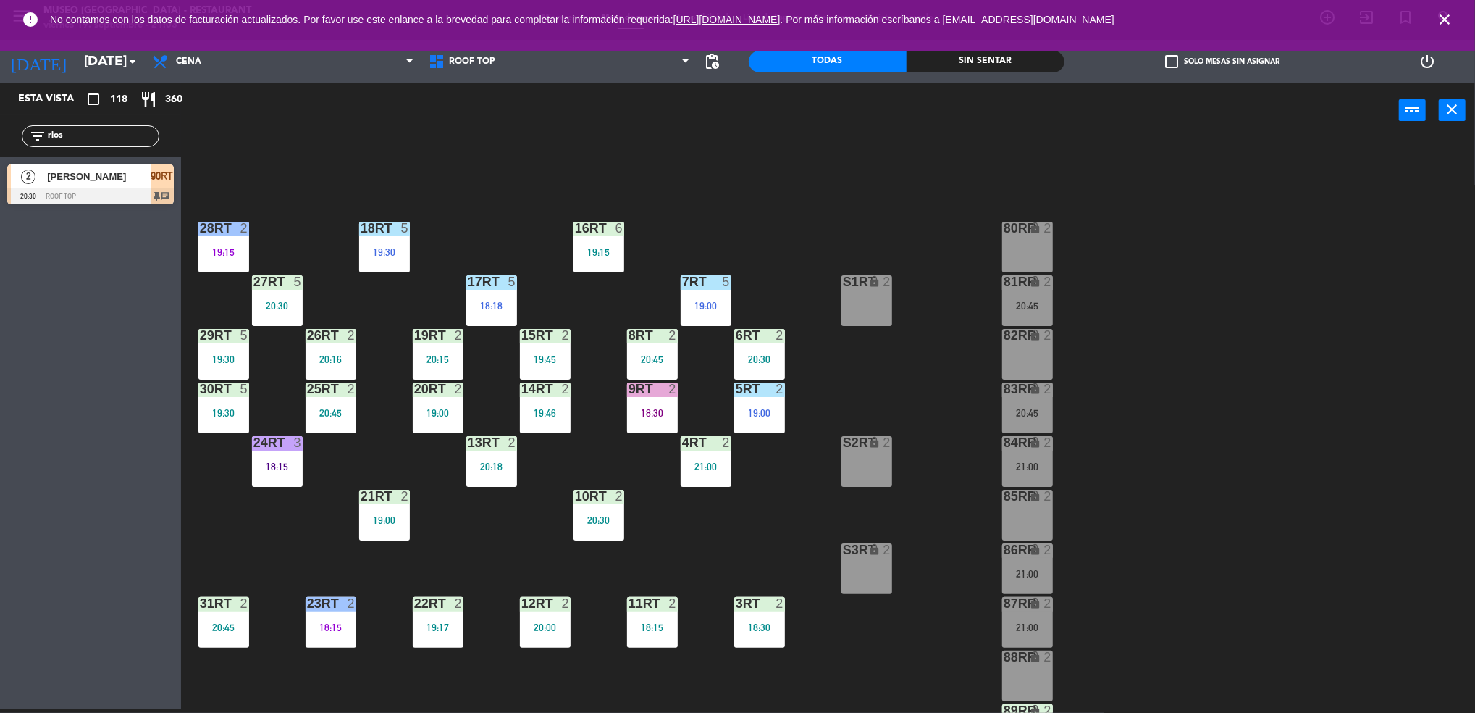
click at [419, 408] on div "19:00" at bounding box center [438, 413] width 51 height 10
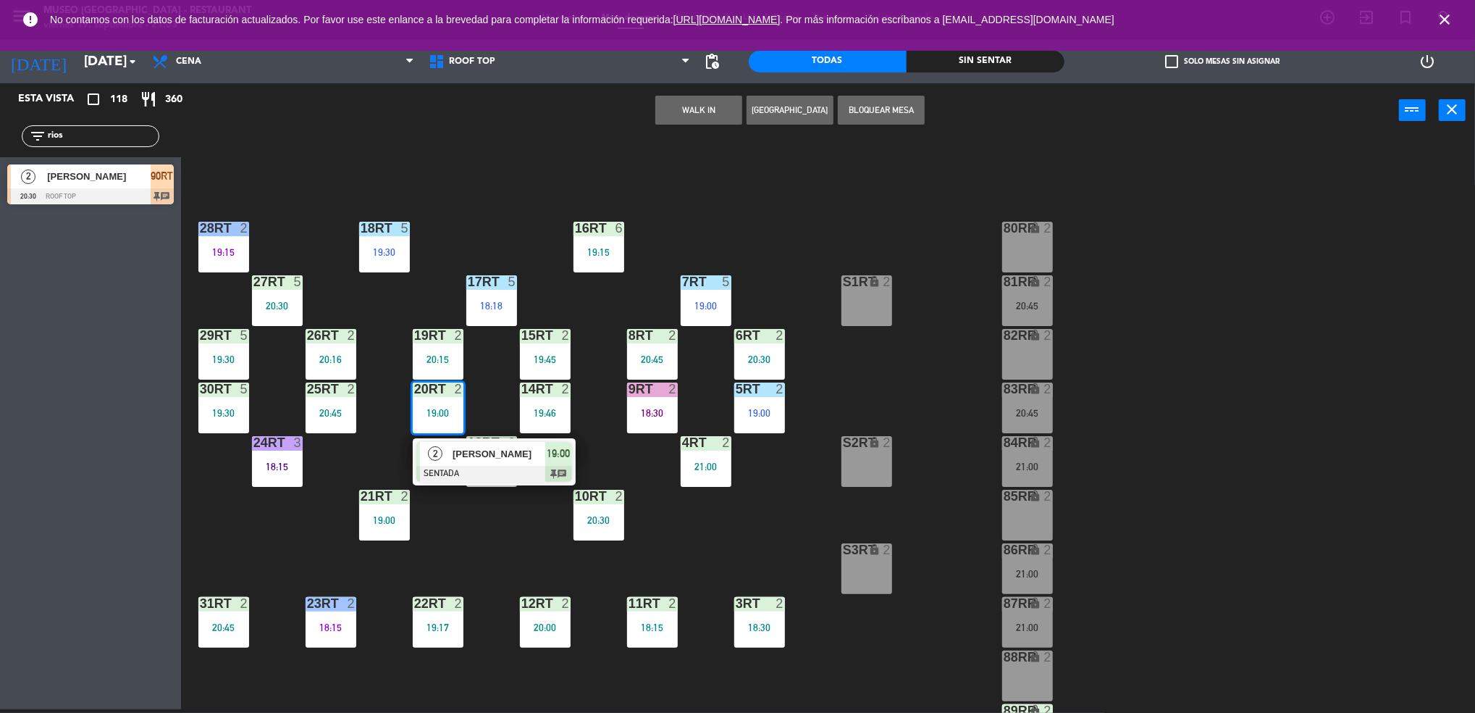
click at [493, 461] on span "[PERSON_NAME]" at bounding box center [499, 453] width 93 height 15
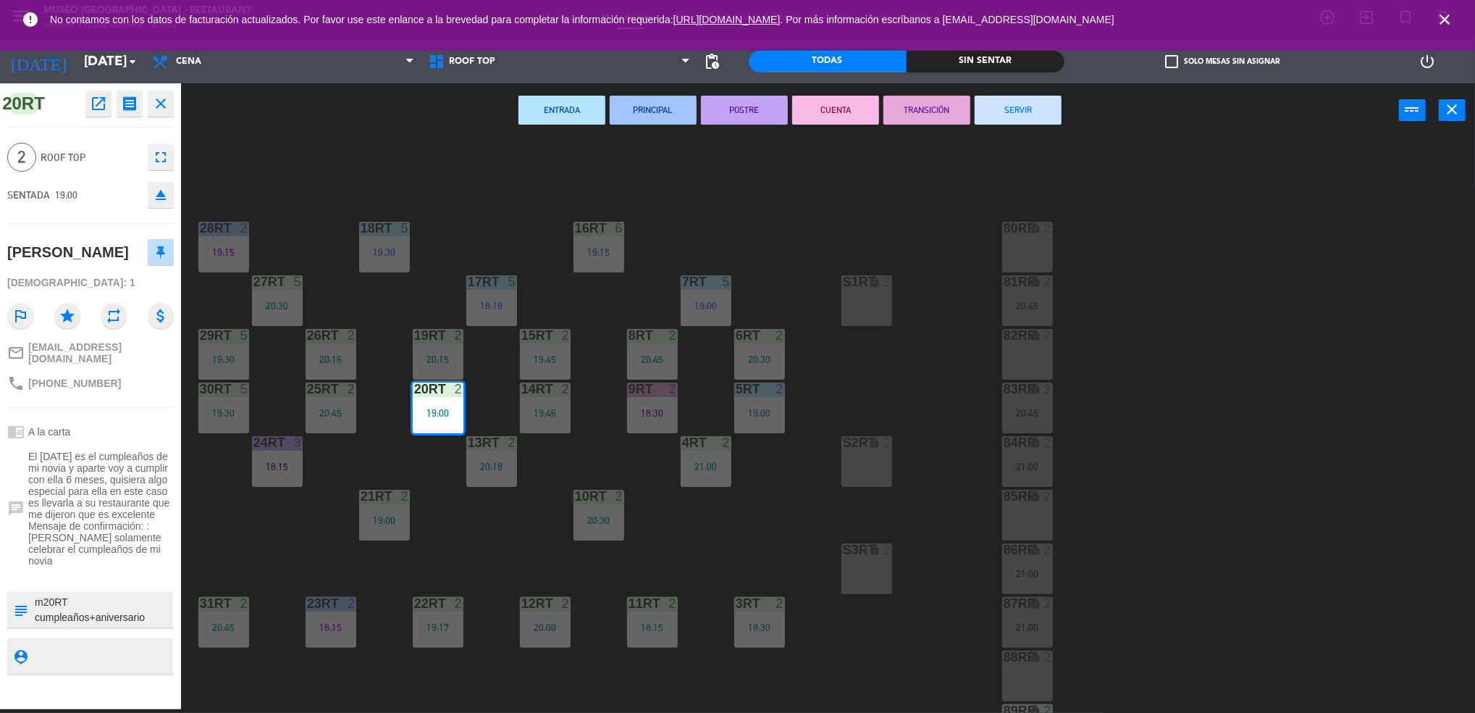
click at [931, 118] on button "TRANSICIÓN" at bounding box center [927, 110] width 87 height 29
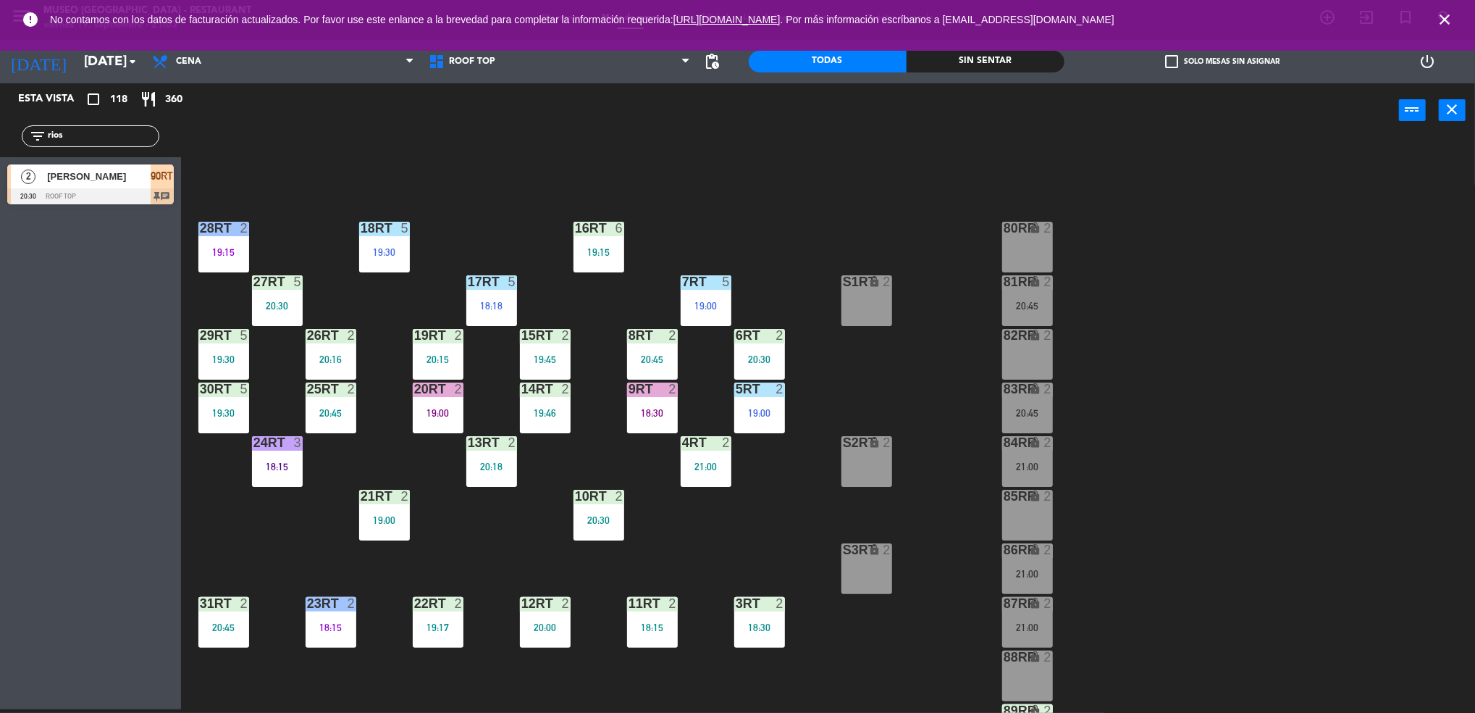
click at [490, 477] on div "13RT 2 20:18" at bounding box center [491, 461] width 51 height 51
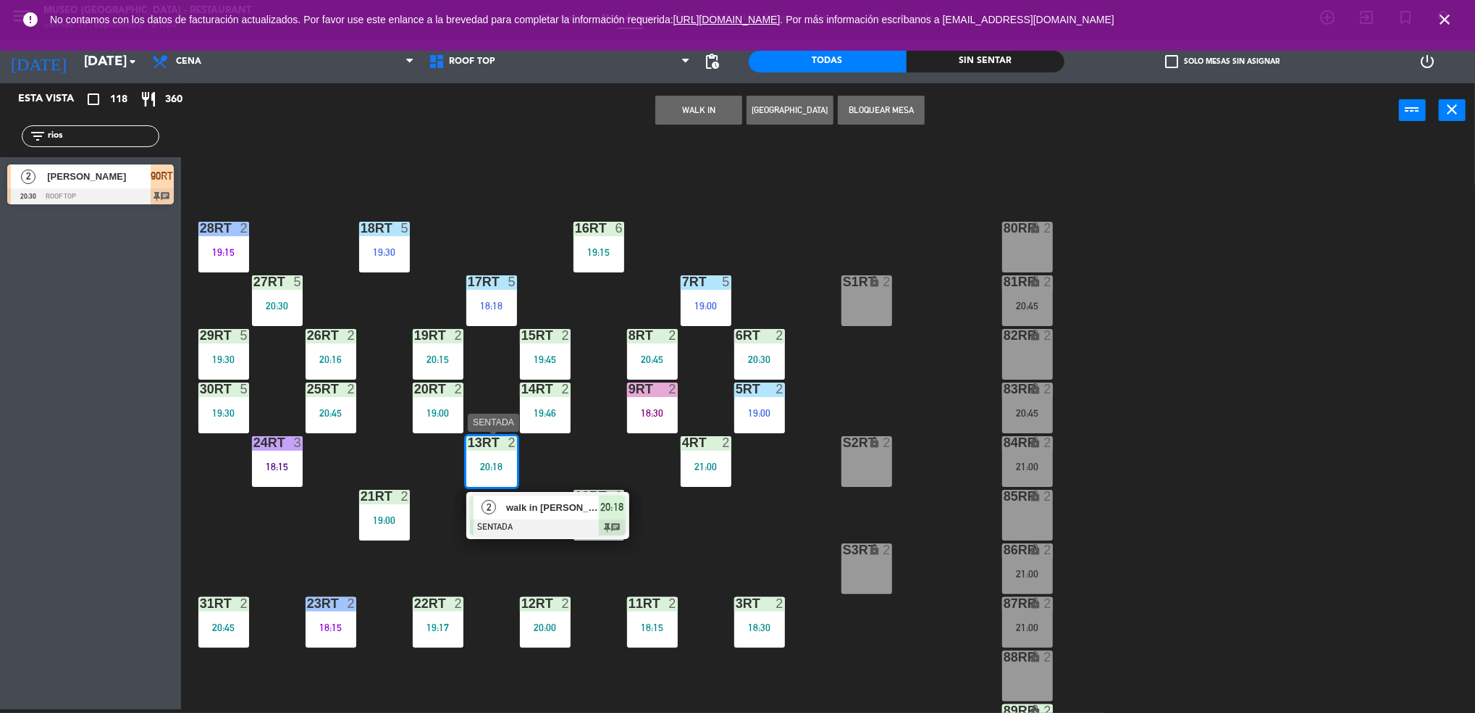
click at [524, 507] on span "walk in [PERSON_NAME]" at bounding box center [552, 507] width 93 height 15
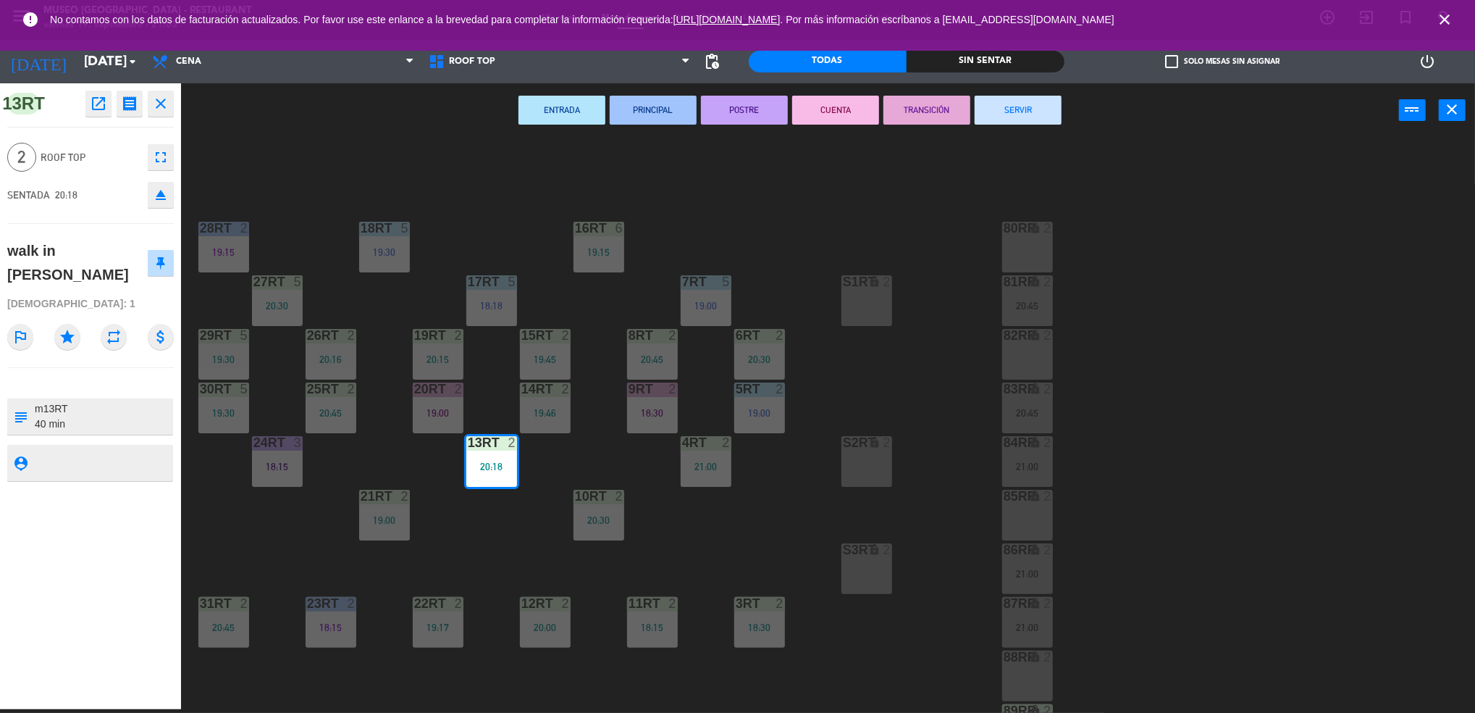
scroll to position [523, 0]
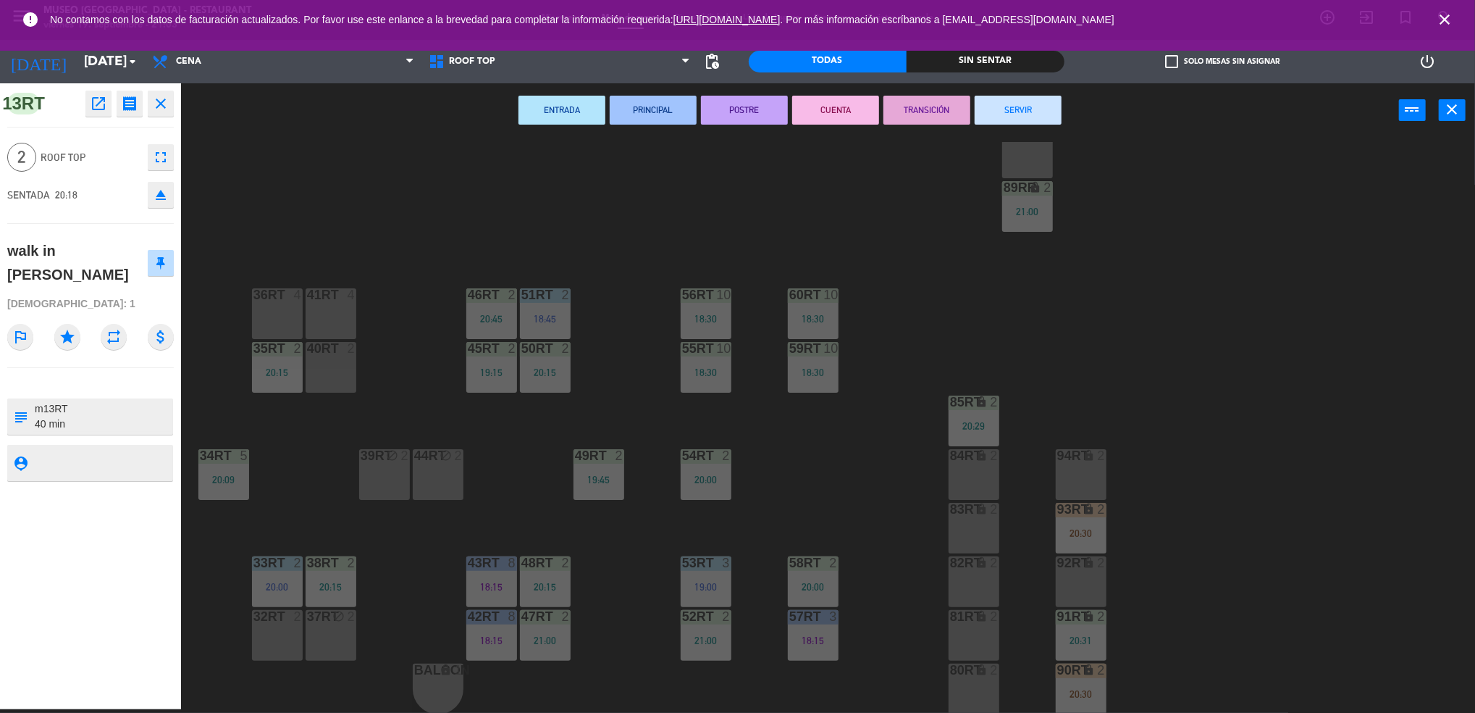
click at [545, 452] on div "18RT 5 19:30 16RT 6 19:15 28RT 2 19:15 80RR lock 2 27RT 5 20:30 7RT 5 19:00 S1R…" at bounding box center [836, 427] width 1280 height 571
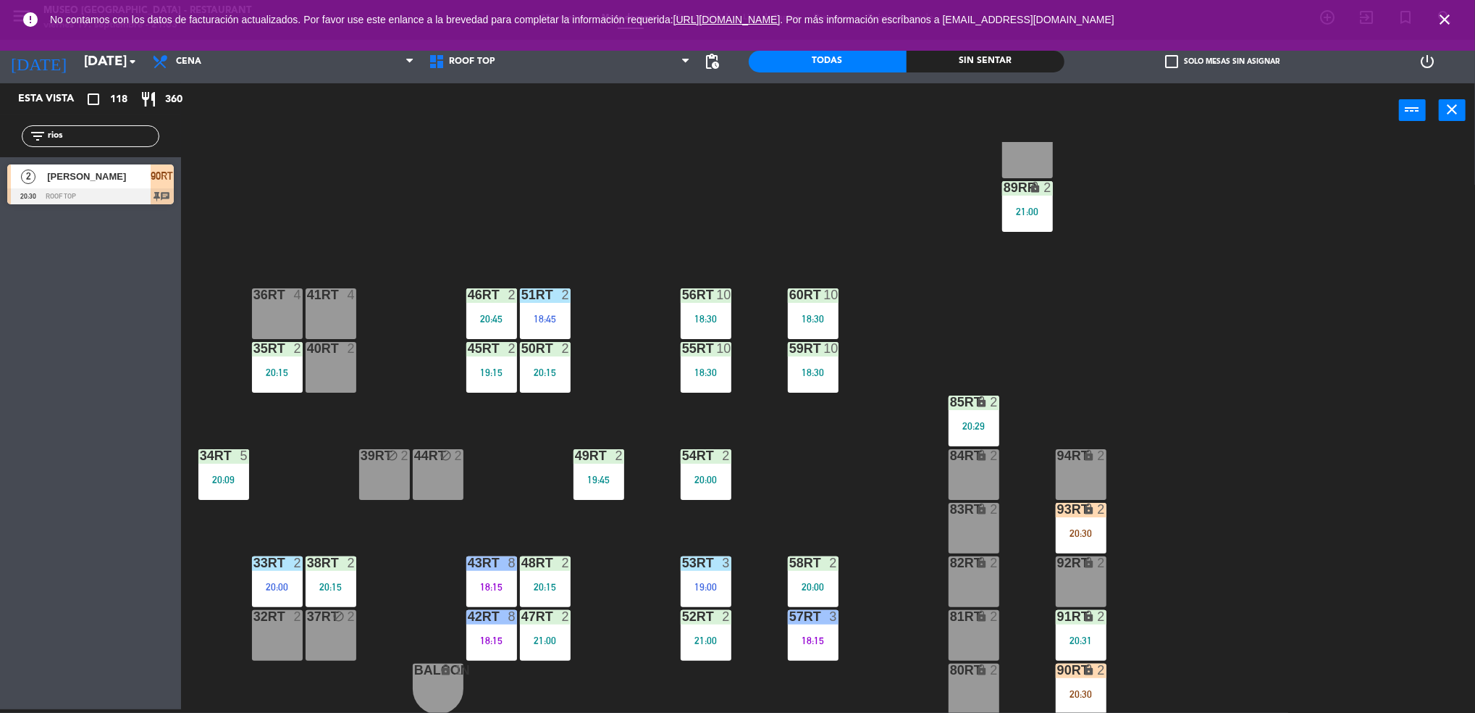
click at [288, 372] on div "20:15" at bounding box center [277, 372] width 51 height 10
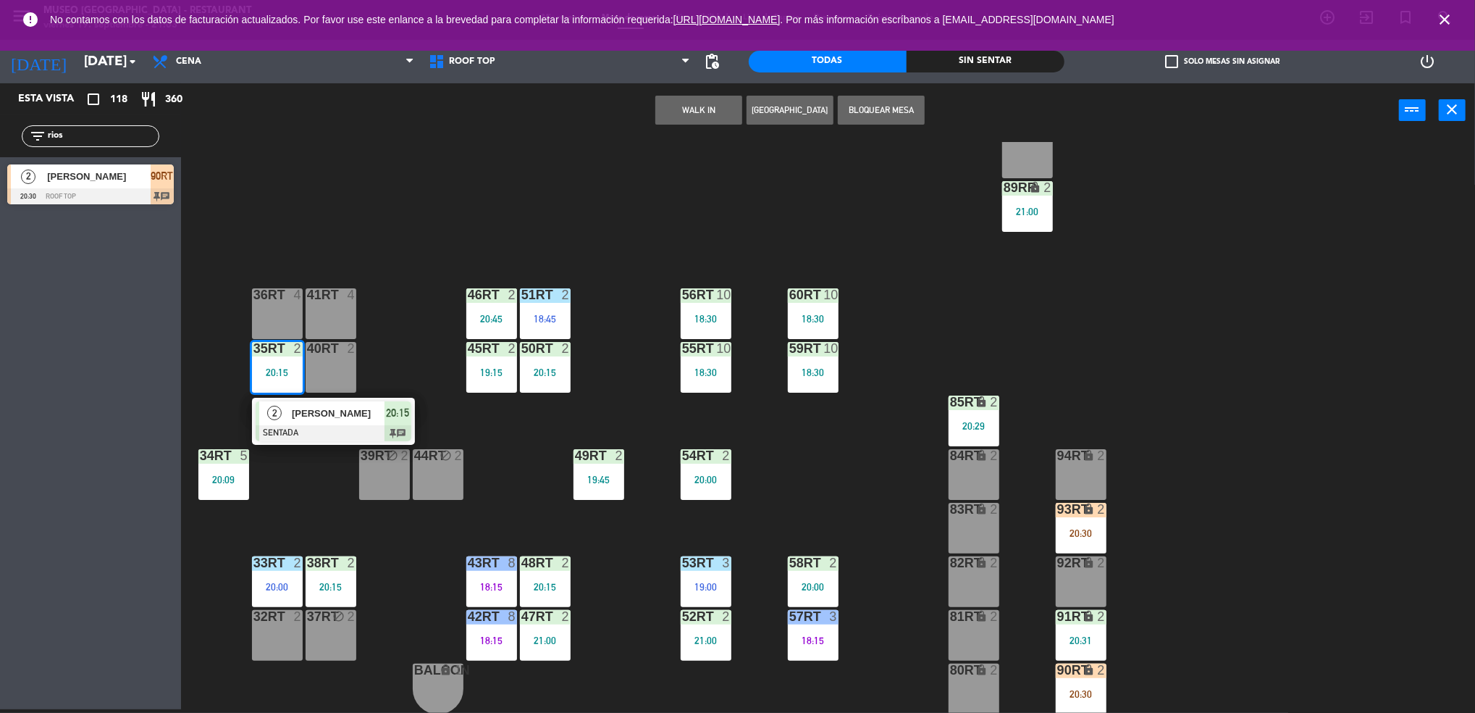
click at [330, 419] on span "[PERSON_NAME]" at bounding box center [338, 413] width 93 height 15
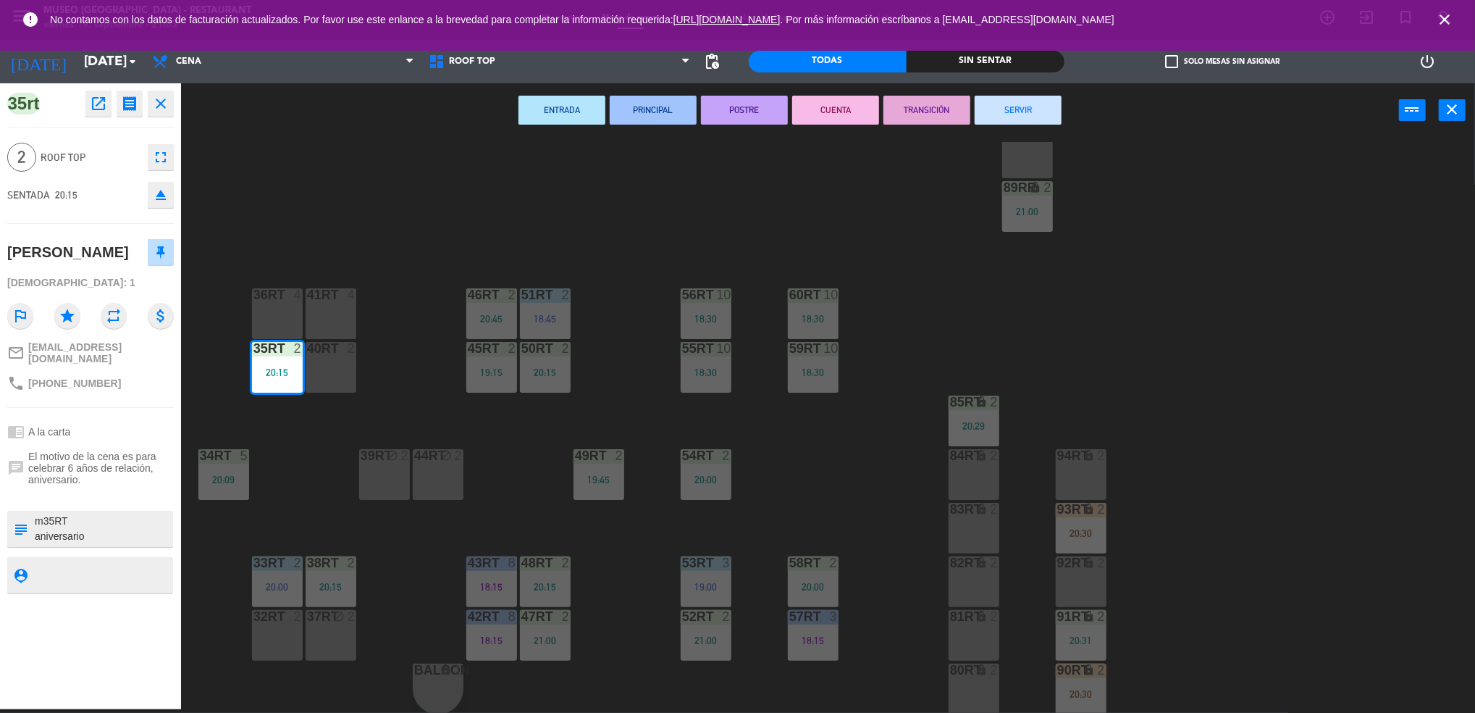
scroll to position [0, 0]
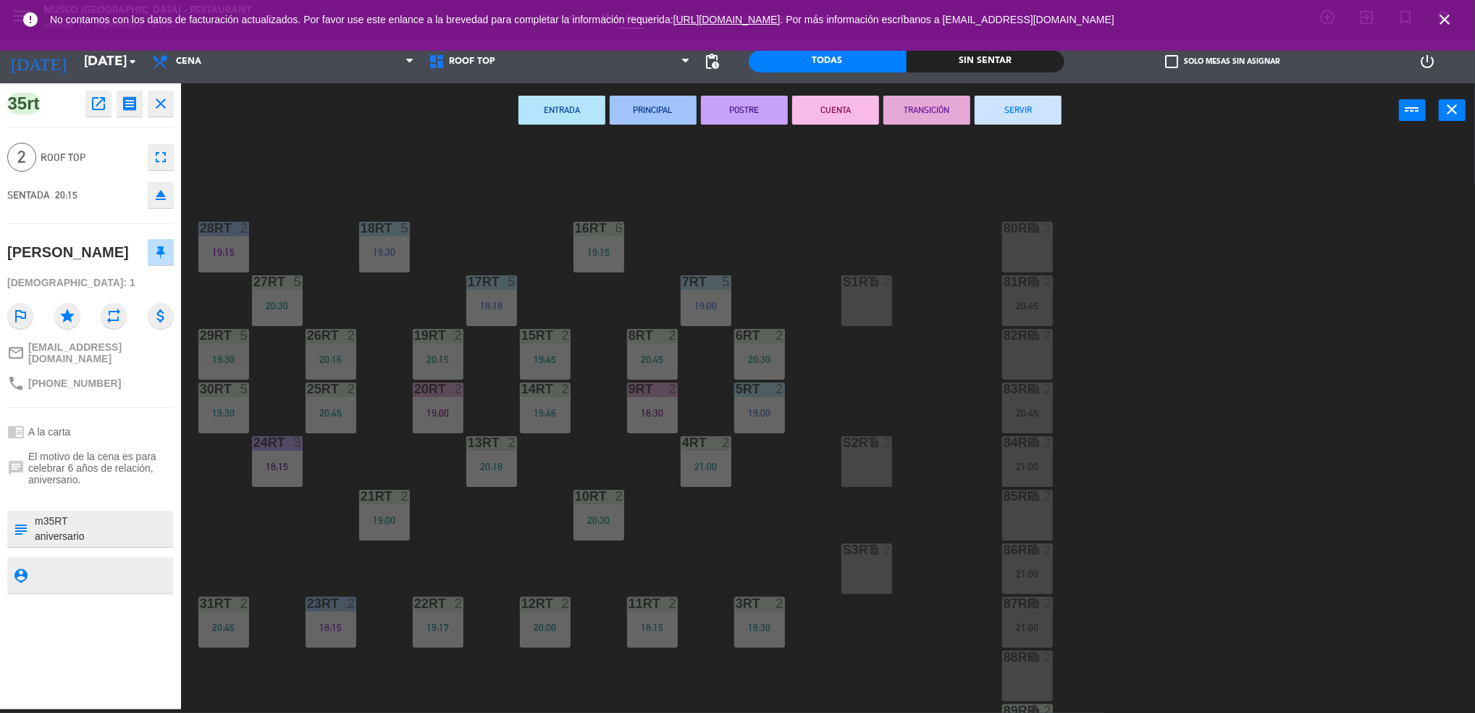
click at [712, 519] on div "18RT 5 19:30 16RT 6 19:15 28RT 2 19:15 80RR lock 2 27RT 5 20:30 7RT 5 19:00 S1R…" at bounding box center [836, 427] width 1280 height 571
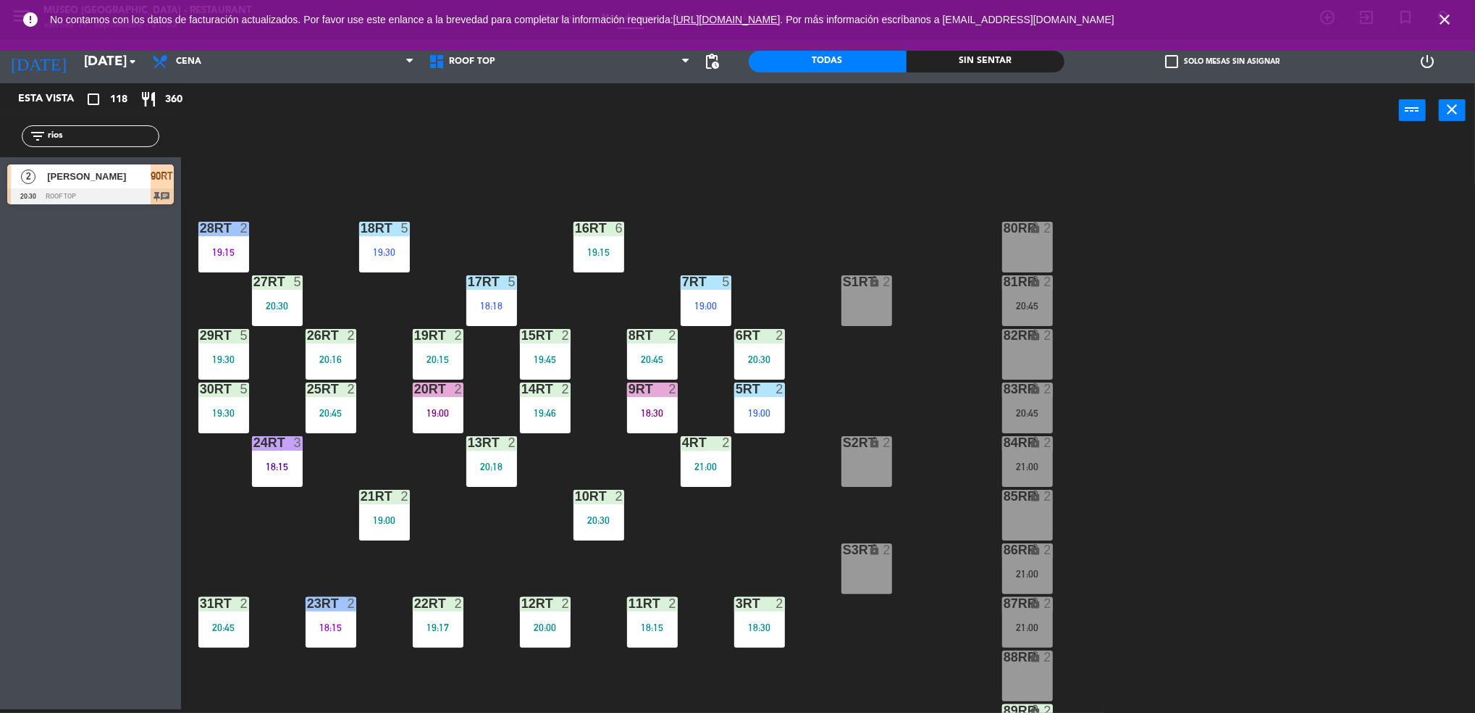
click at [490, 485] on div "13RT 2 20:18" at bounding box center [491, 461] width 51 height 51
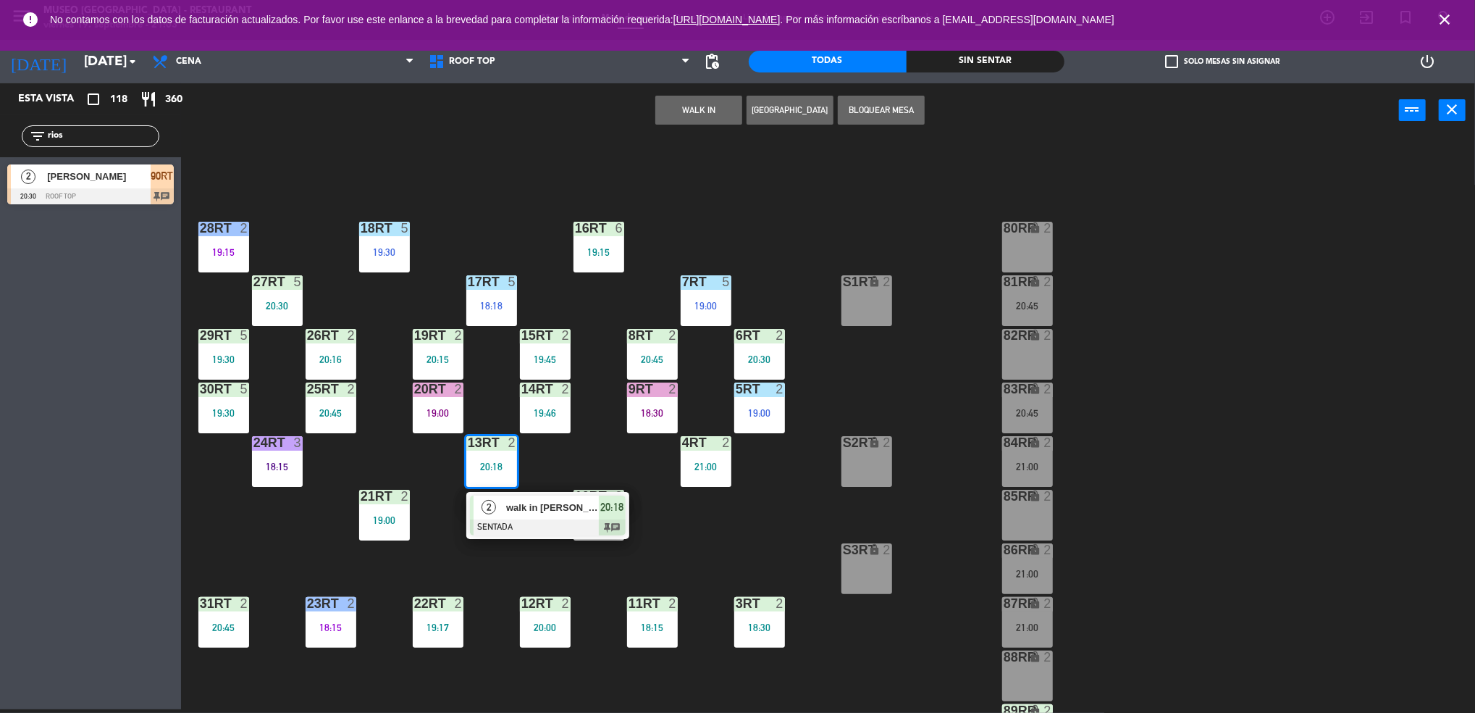
click at [546, 529] on div at bounding box center [548, 527] width 156 height 16
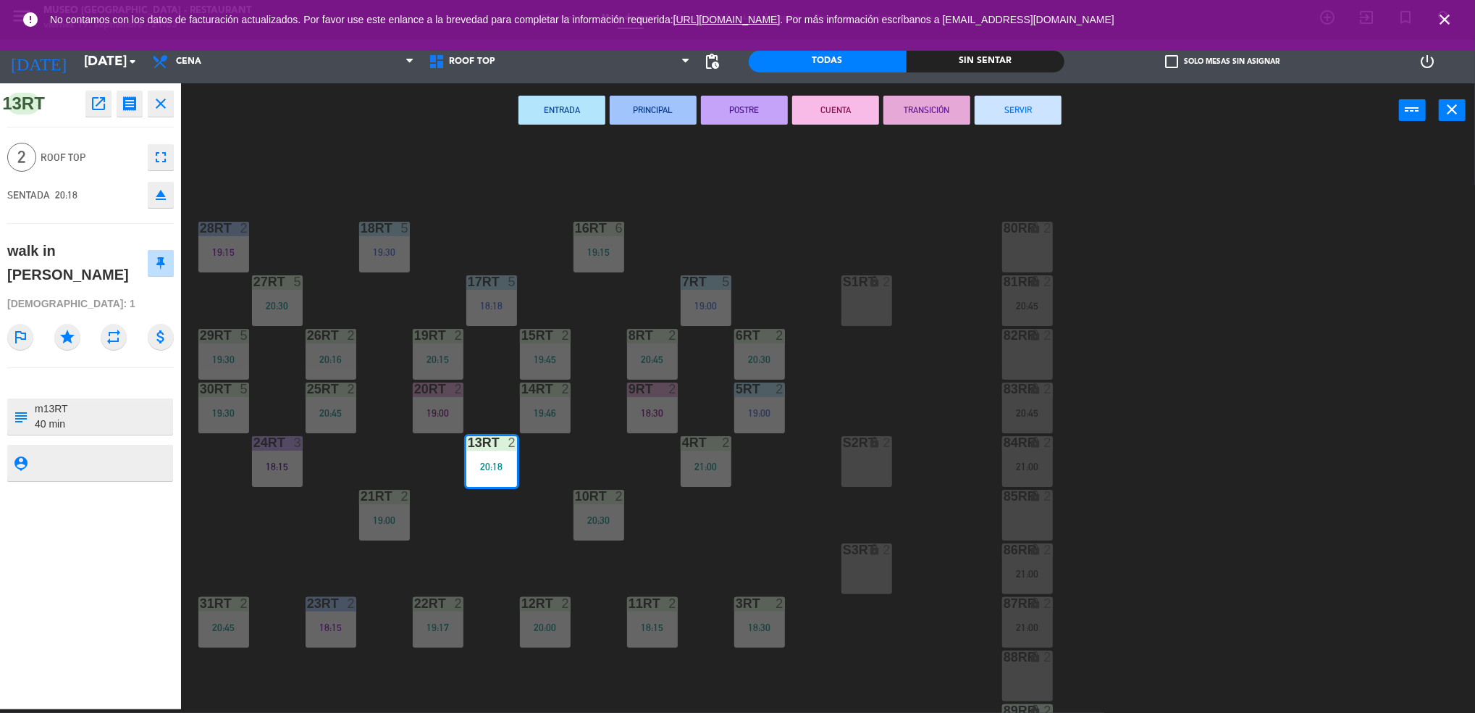
click at [532, 530] on div "18RT 5 19:30 16RT 6 19:15 28RT 2 19:15 80RR lock 2 27RT 5 20:30 7RT 5 19:00 S1R…" at bounding box center [836, 427] width 1280 height 571
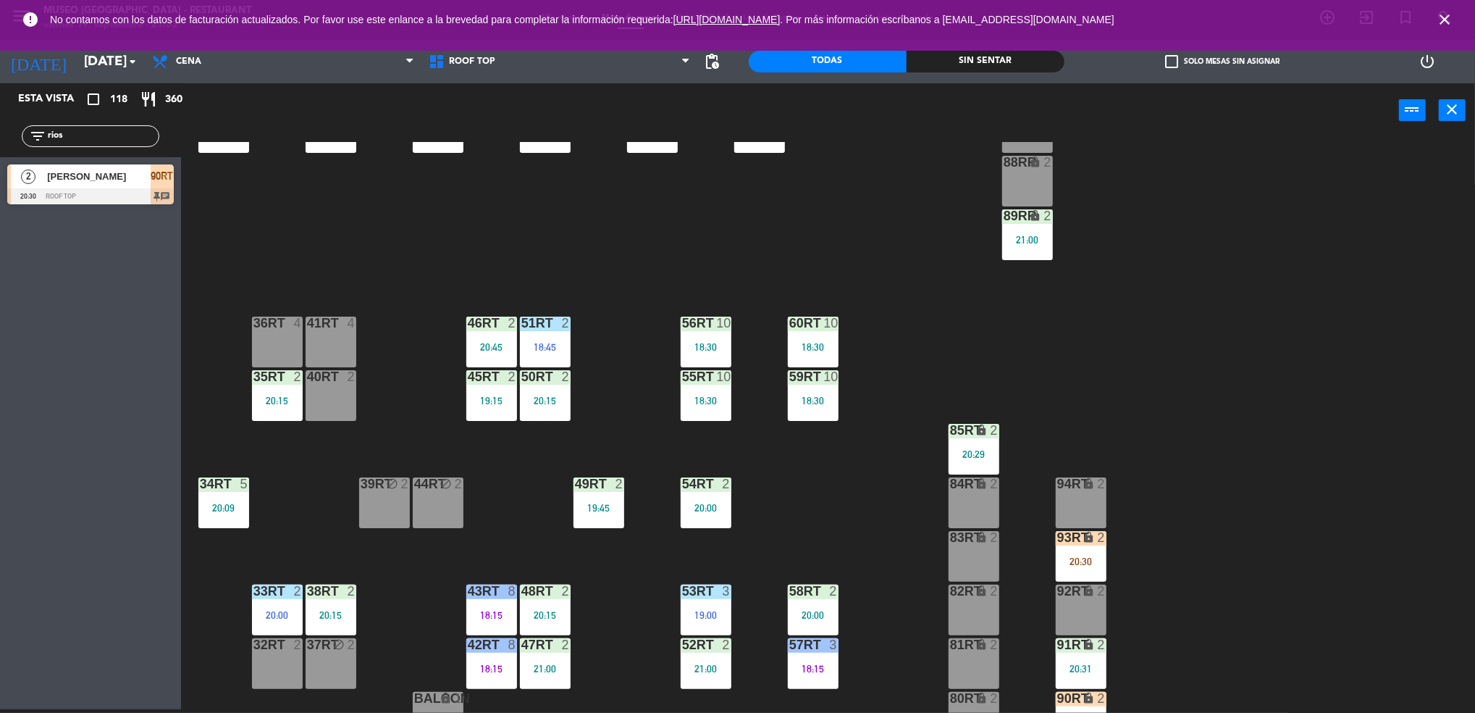
scroll to position [523, 0]
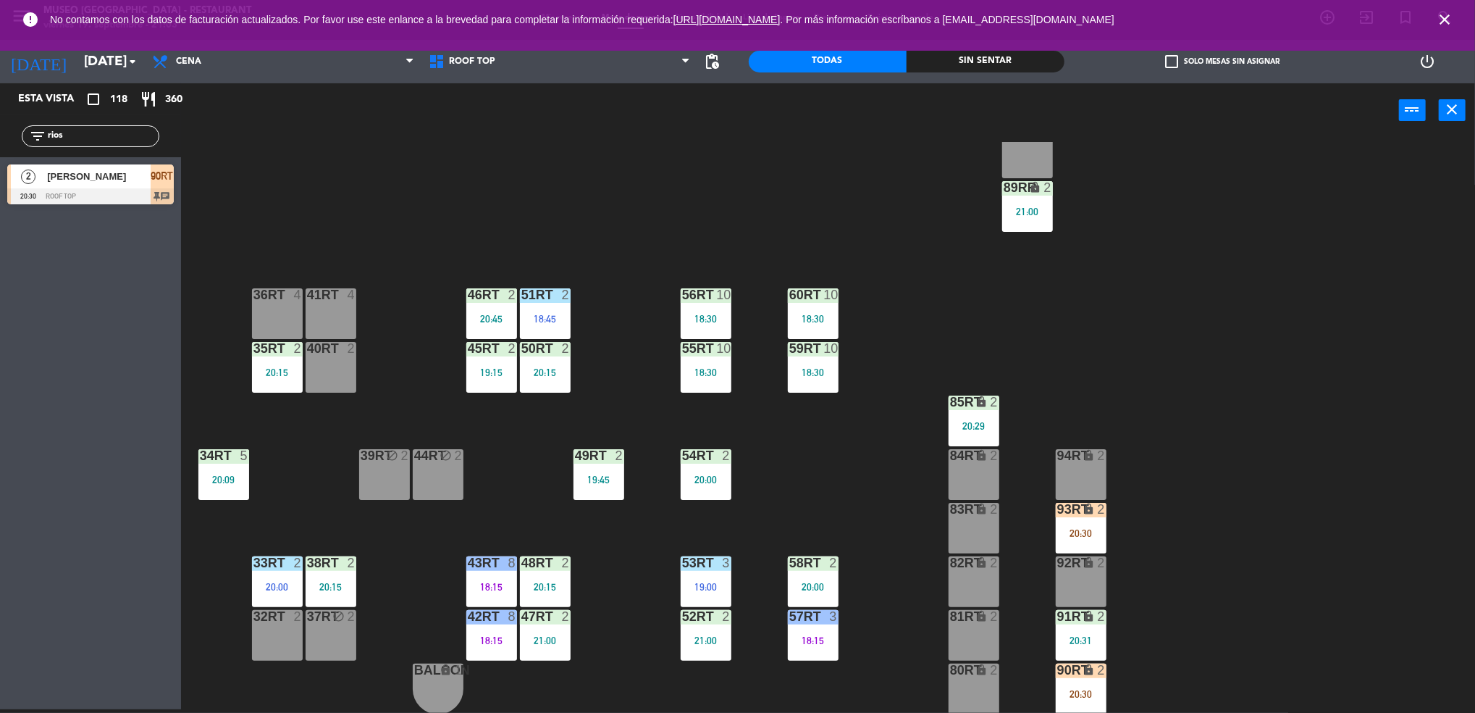
click at [268, 377] on div "20:15" at bounding box center [277, 372] width 51 height 10
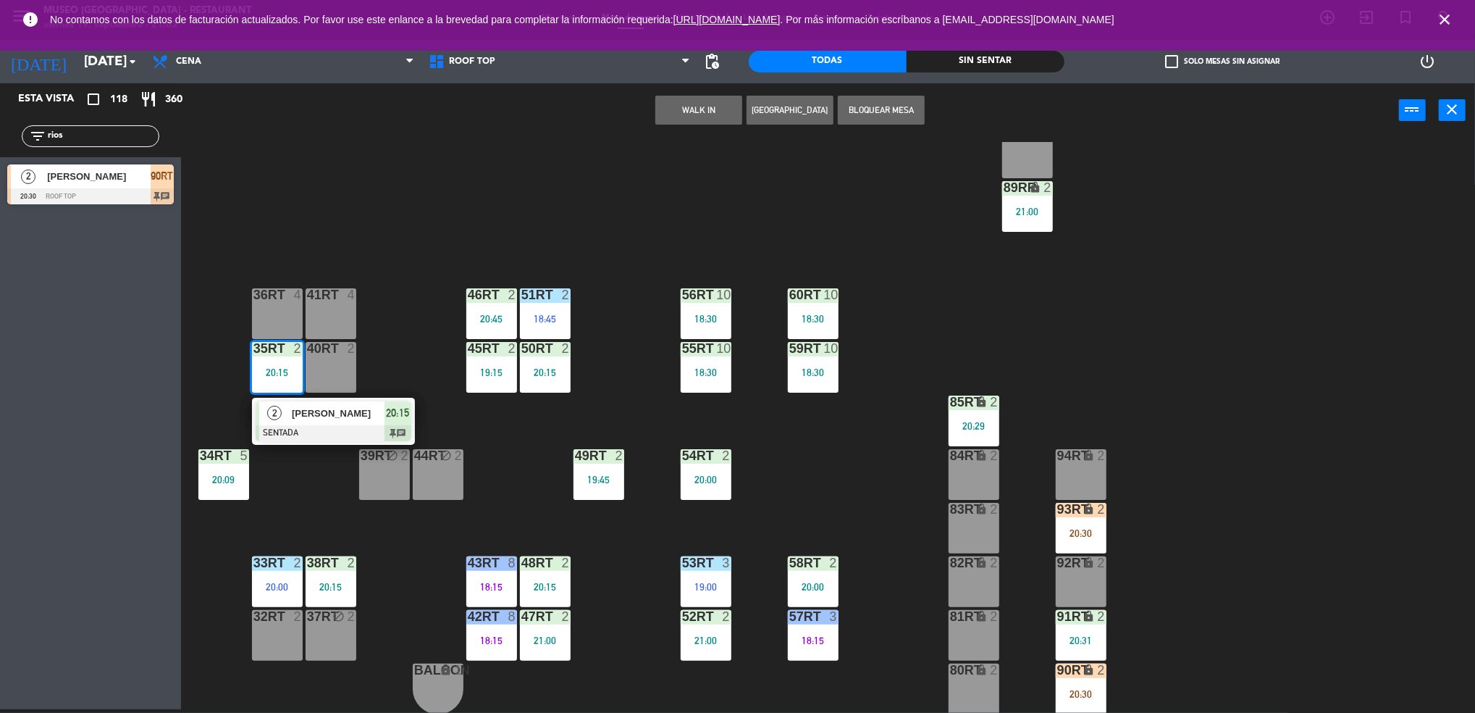
click at [309, 424] on div "[PERSON_NAME]" at bounding box center [337, 413] width 94 height 24
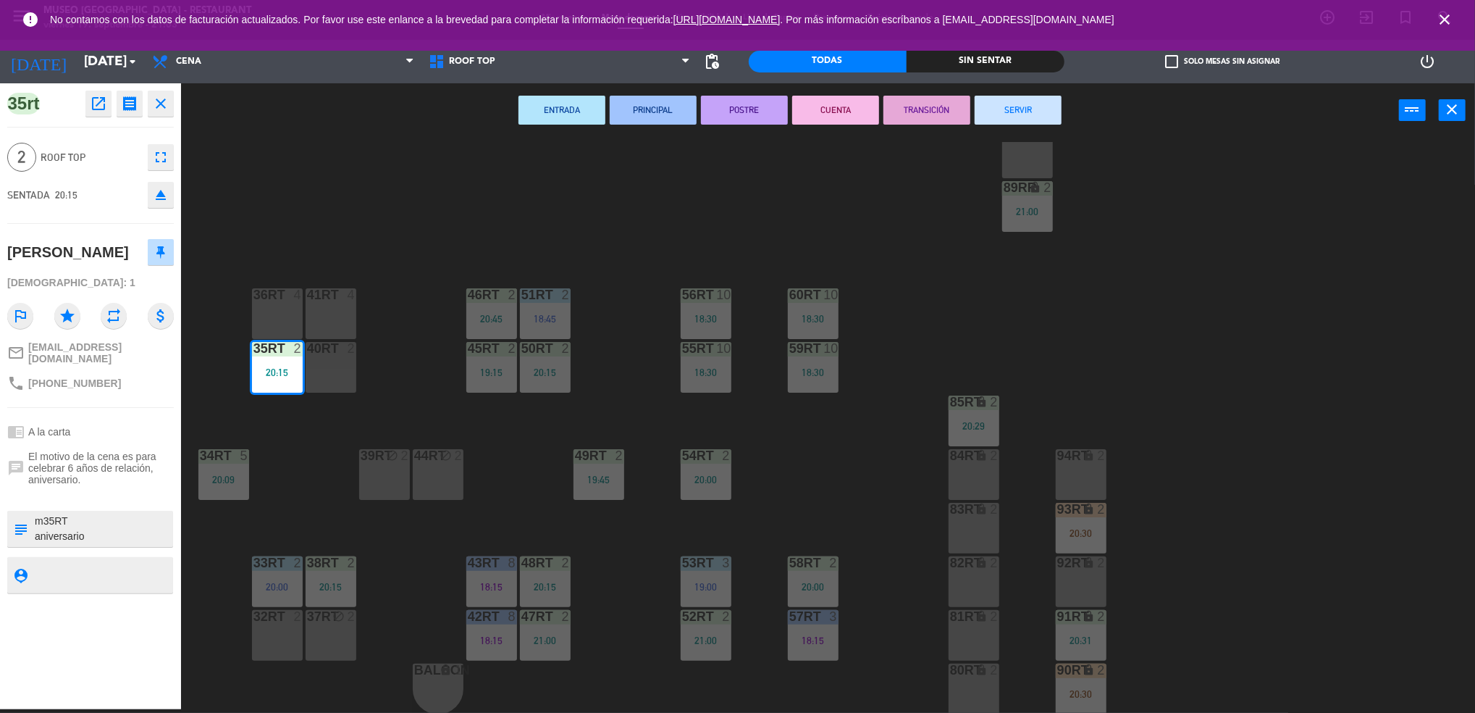
click at [471, 244] on div "18RT 5 19:30 16RT 6 19:15 28RT 2 19:15 80RR lock 2 27RT 5 20:30 7RT 5 19:00 S1R…" at bounding box center [836, 427] width 1280 height 571
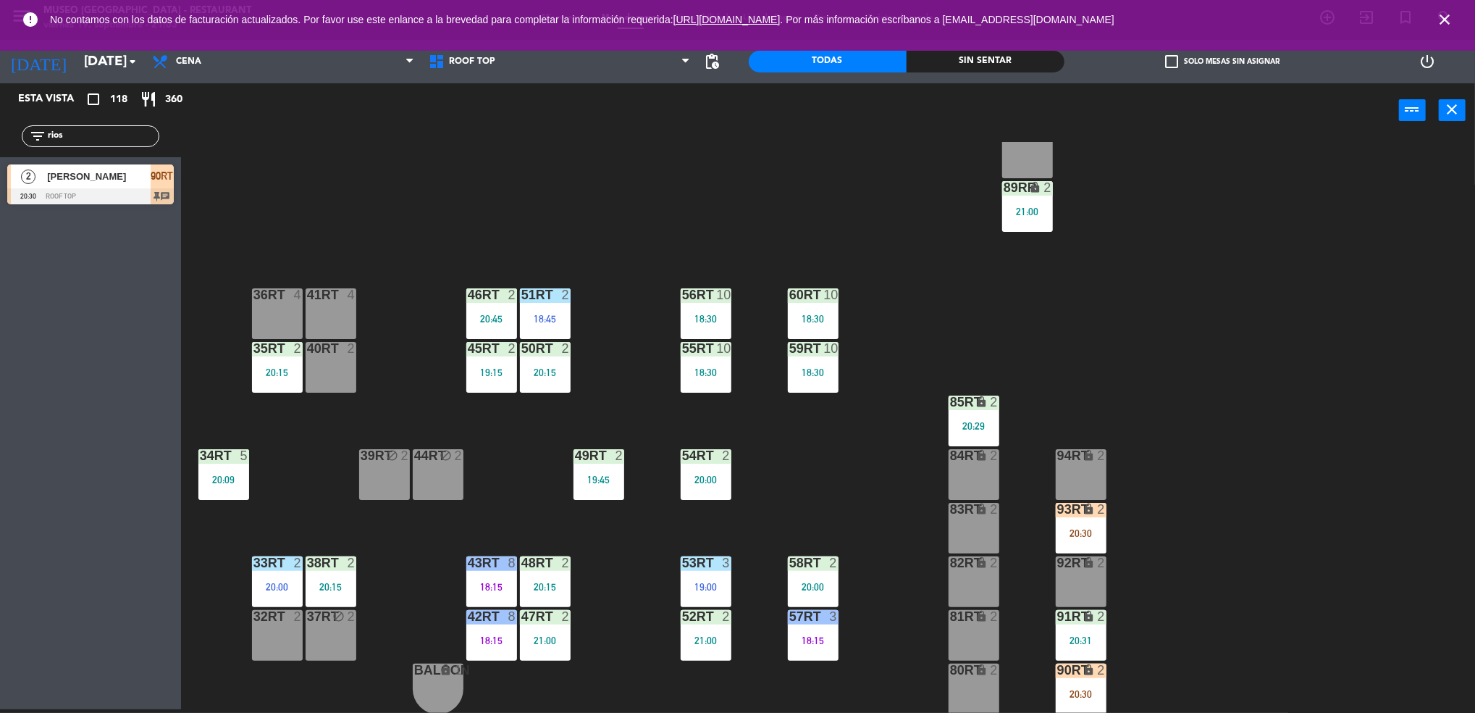
scroll to position [0, 0]
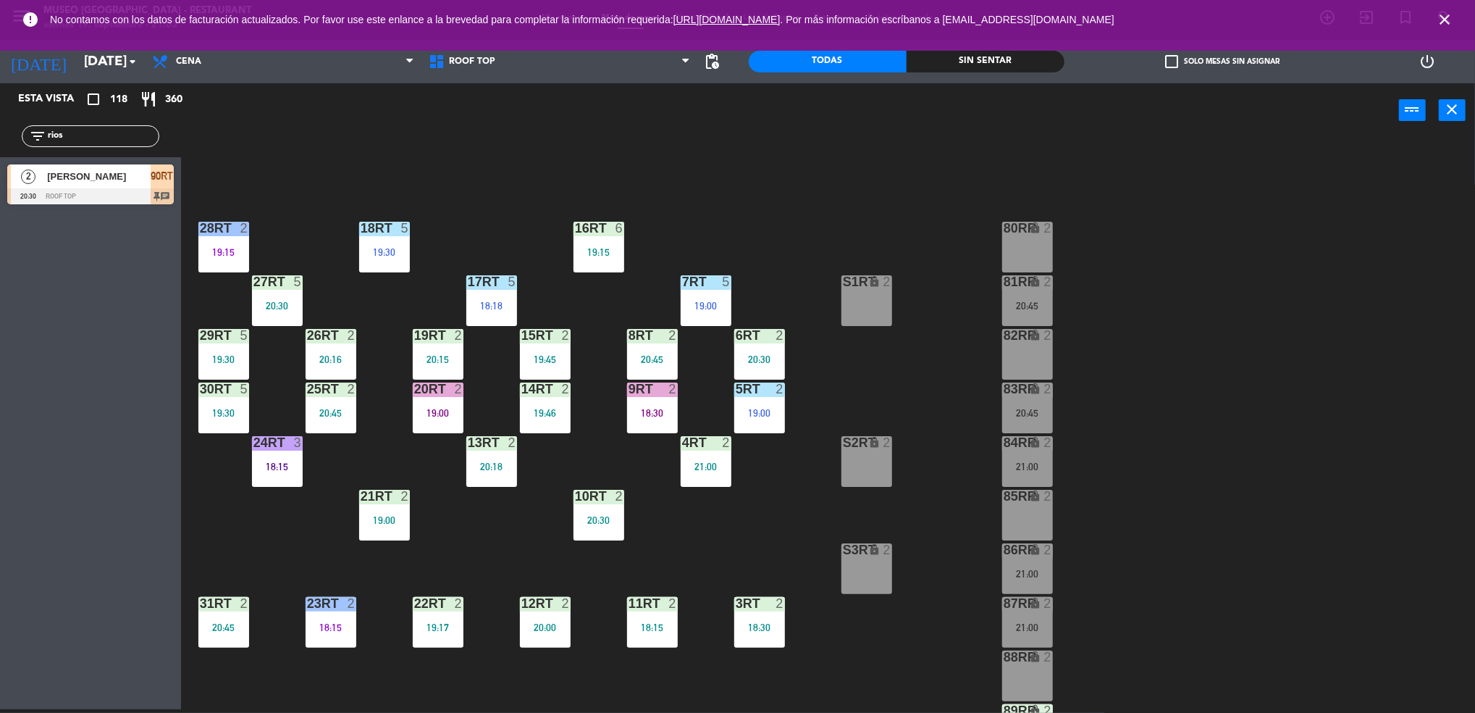
click at [487, 466] on div "20:18" at bounding box center [491, 466] width 51 height 10
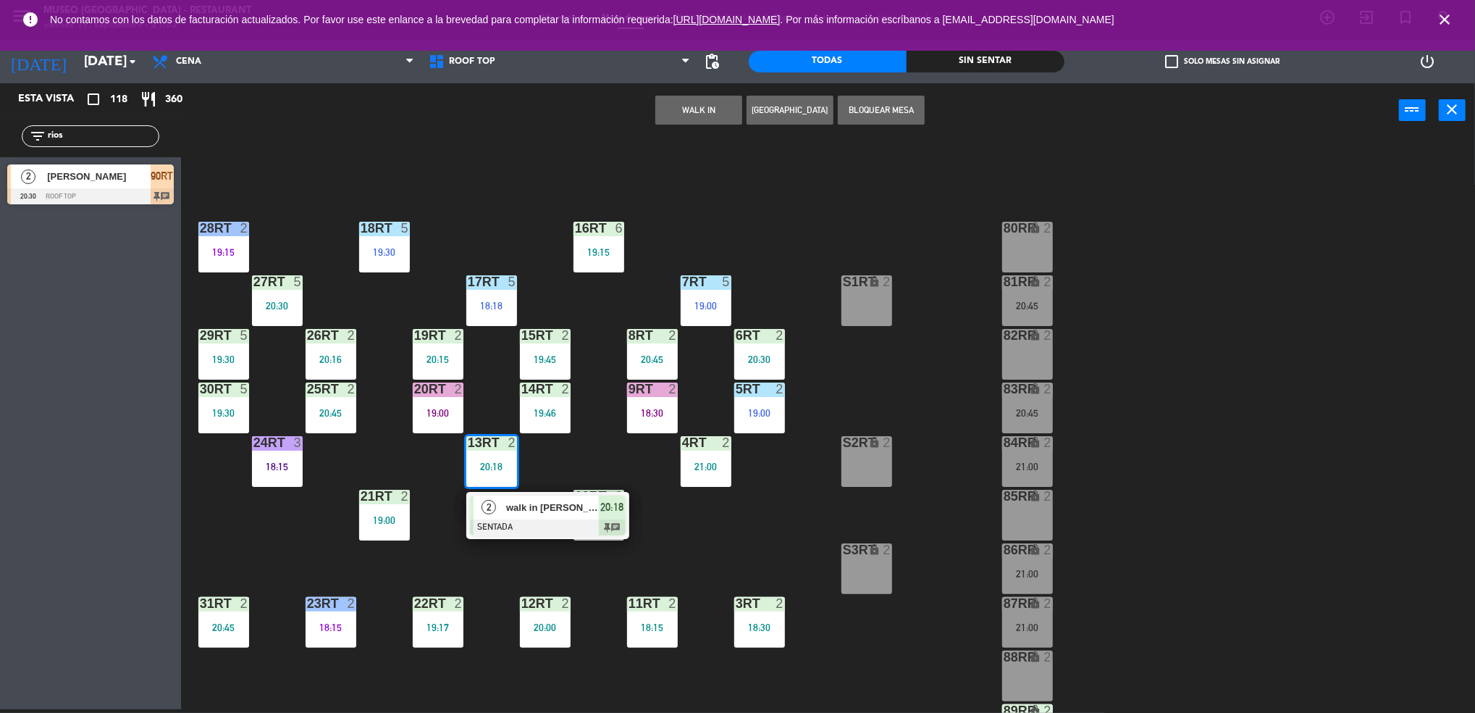
click at [550, 524] on div at bounding box center [548, 527] width 156 height 16
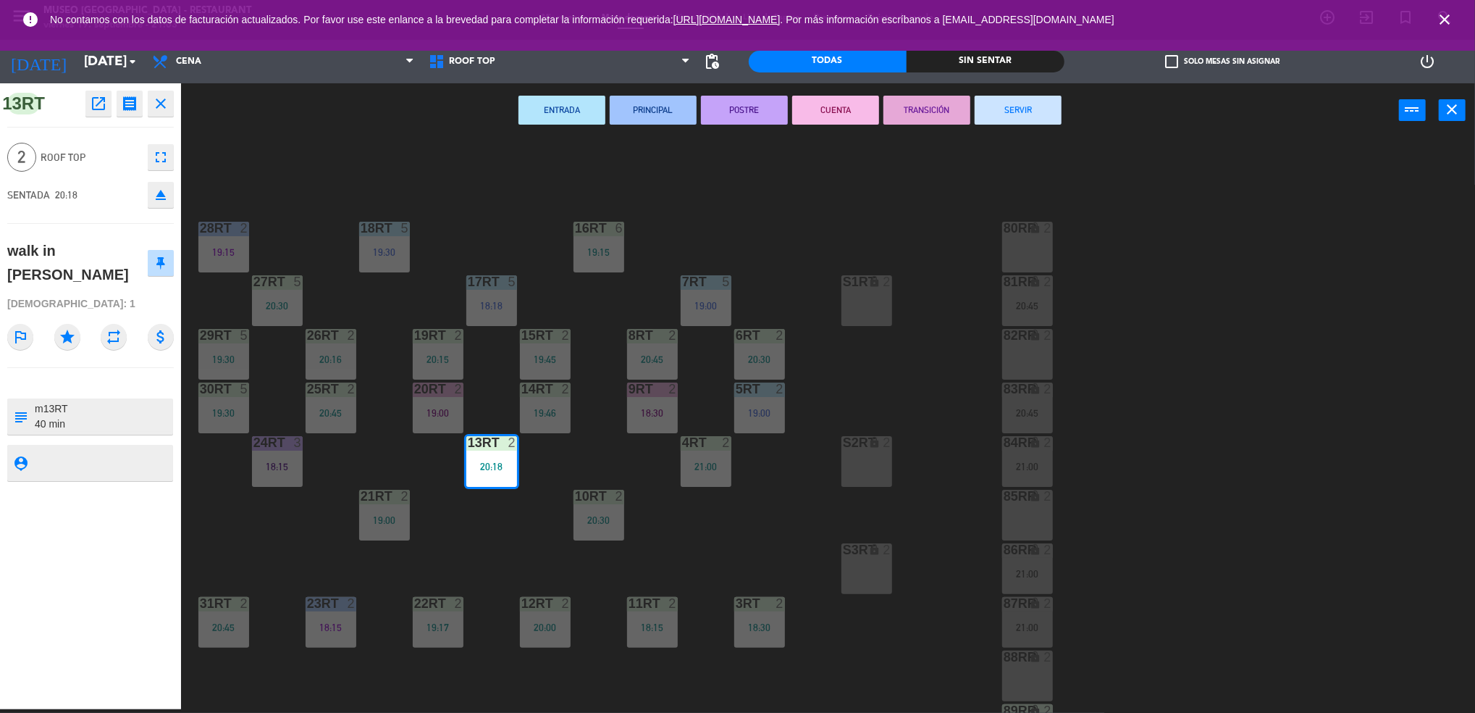
click at [114, 422] on textarea at bounding box center [102, 416] width 138 height 30
type textarea "m13RT 40 min aniversario"
click at [113, 279] on div "walk in [PERSON_NAME]" at bounding box center [77, 262] width 140 height 47
click at [910, 623] on div "18RT 5 19:30 16RT 6 19:15 28RT 2 19:15 80RR lock 2 27RT 5 20:30 7RT 5 19:00 S1R…" at bounding box center [836, 427] width 1280 height 571
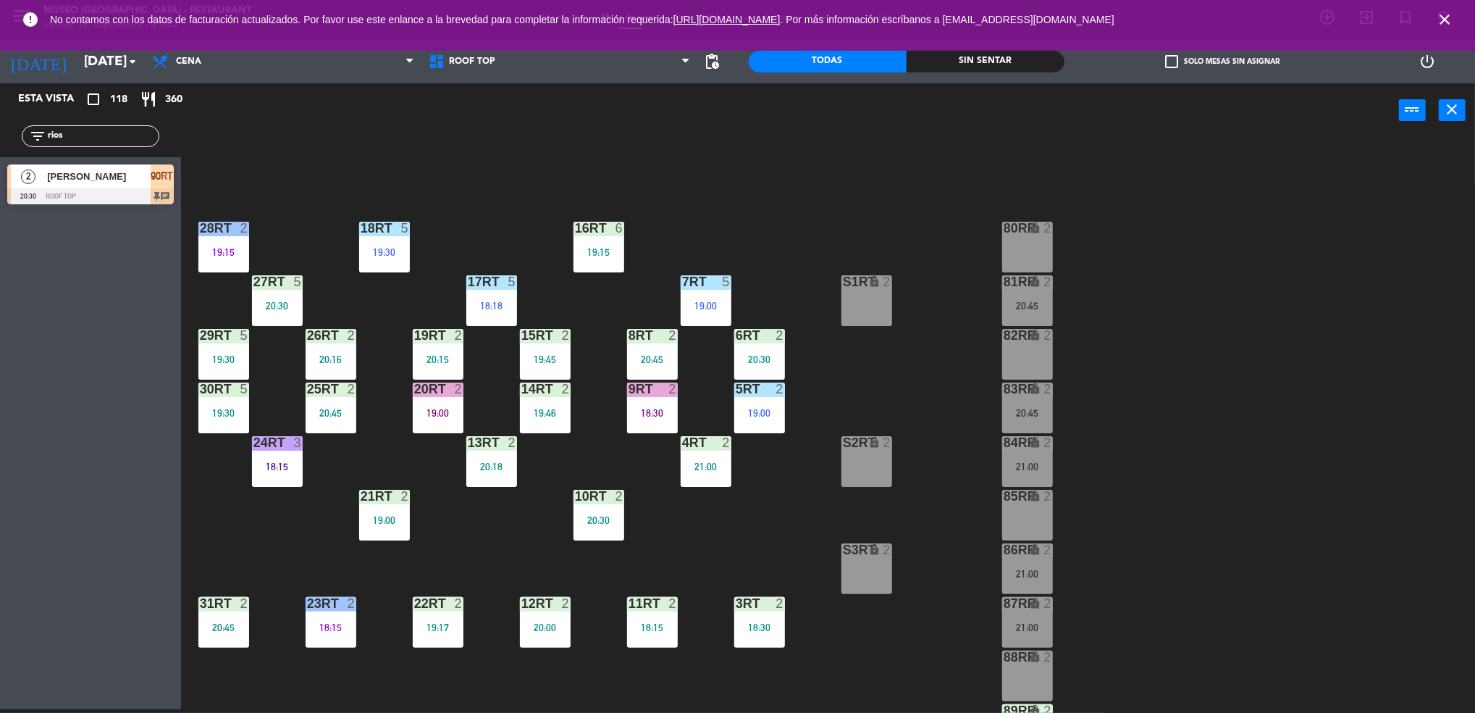
scroll to position [523, 0]
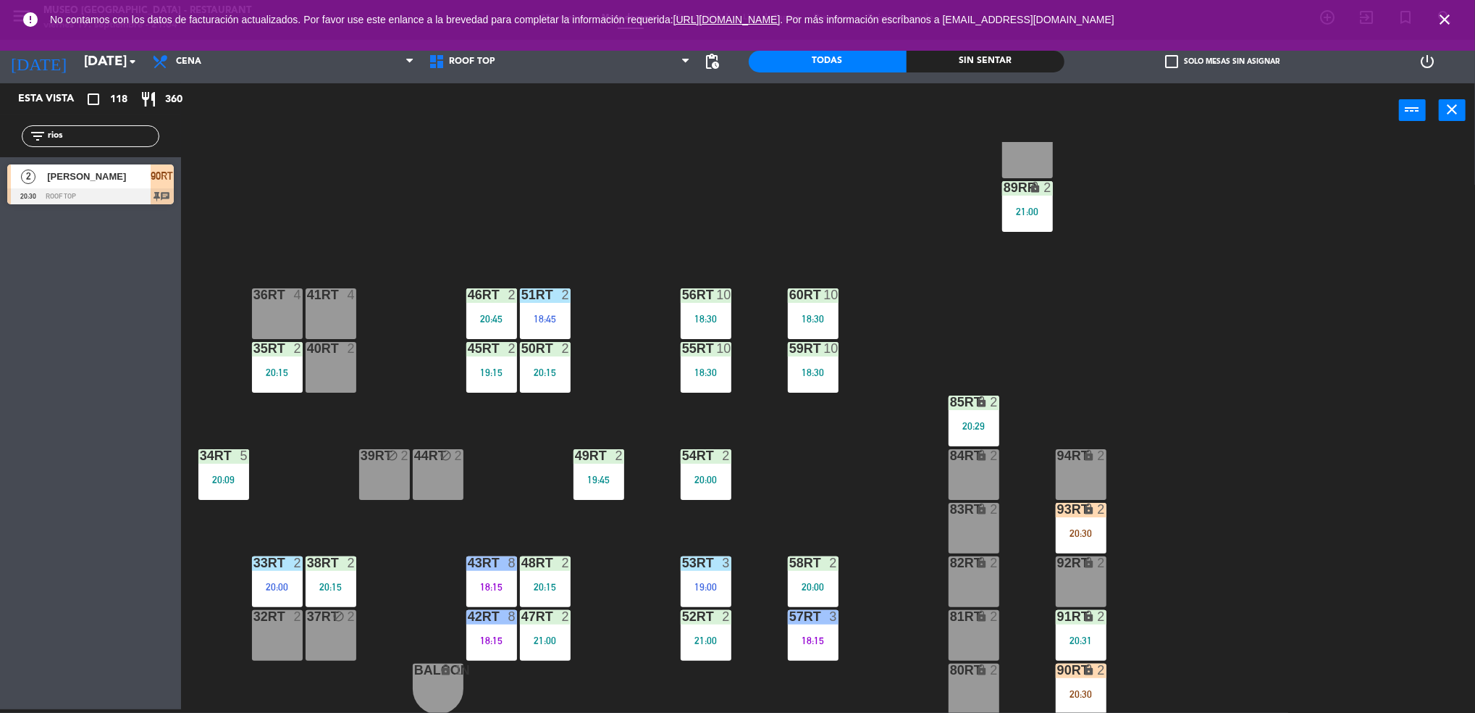
click at [983, 409] on div "85RT lock 2 20:29" at bounding box center [974, 420] width 51 height 51
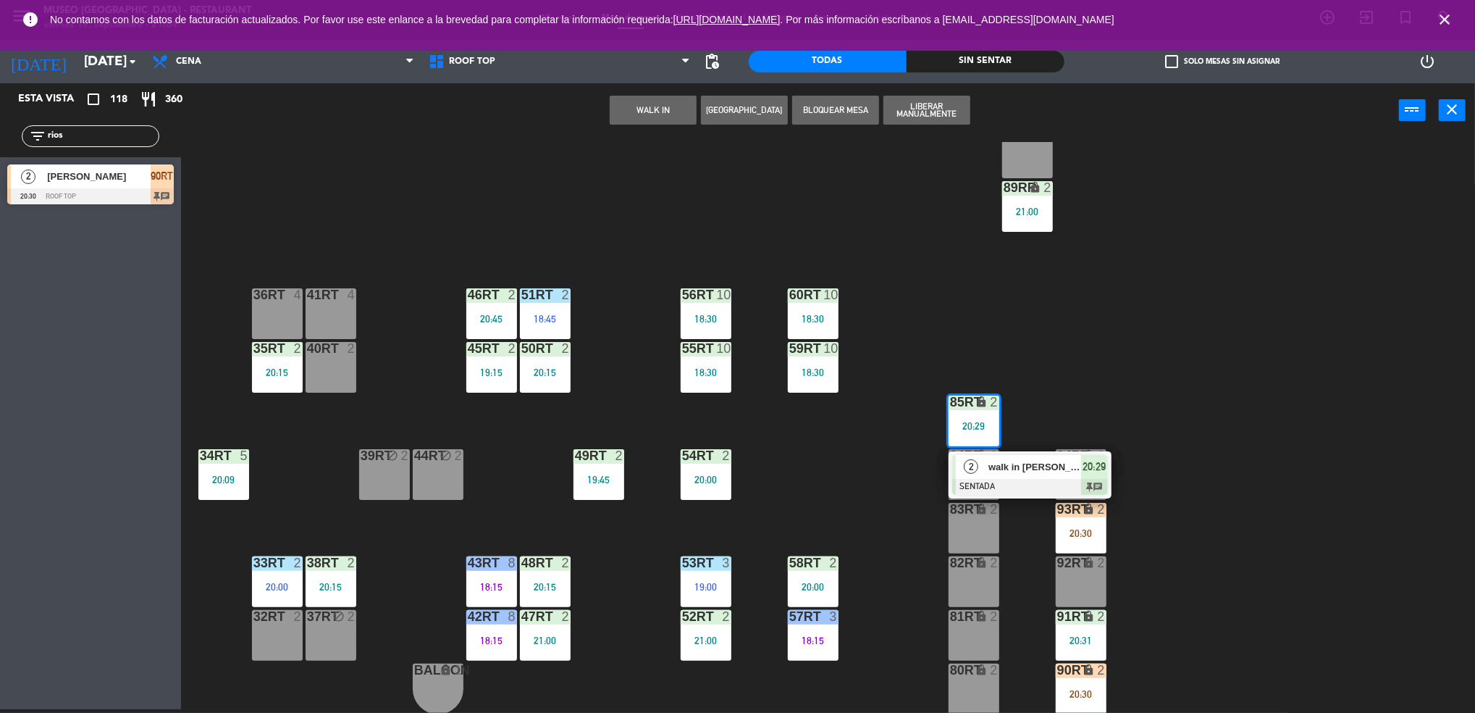
click at [1036, 494] on div at bounding box center [1030, 487] width 156 height 16
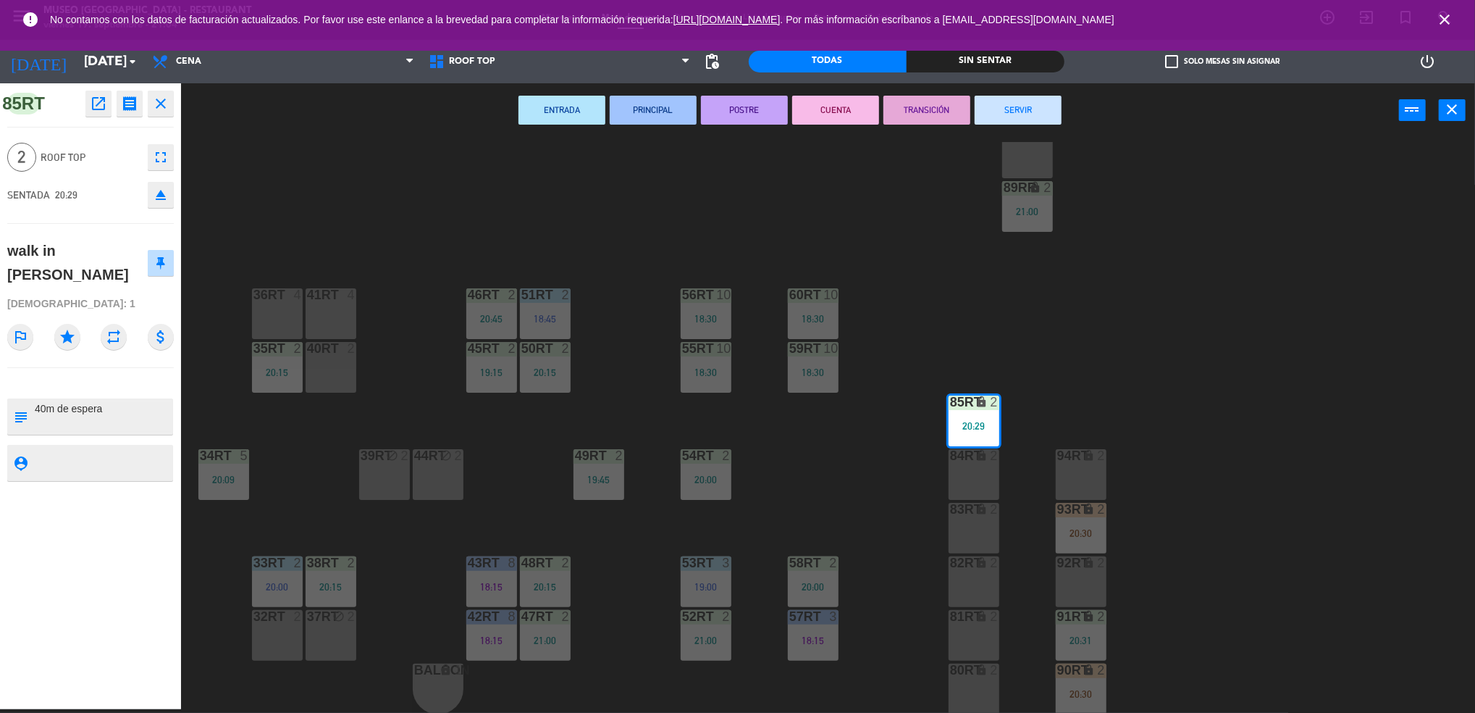
click at [320, 380] on div "40RT 2" at bounding box center [331, 367] width 51 height 51
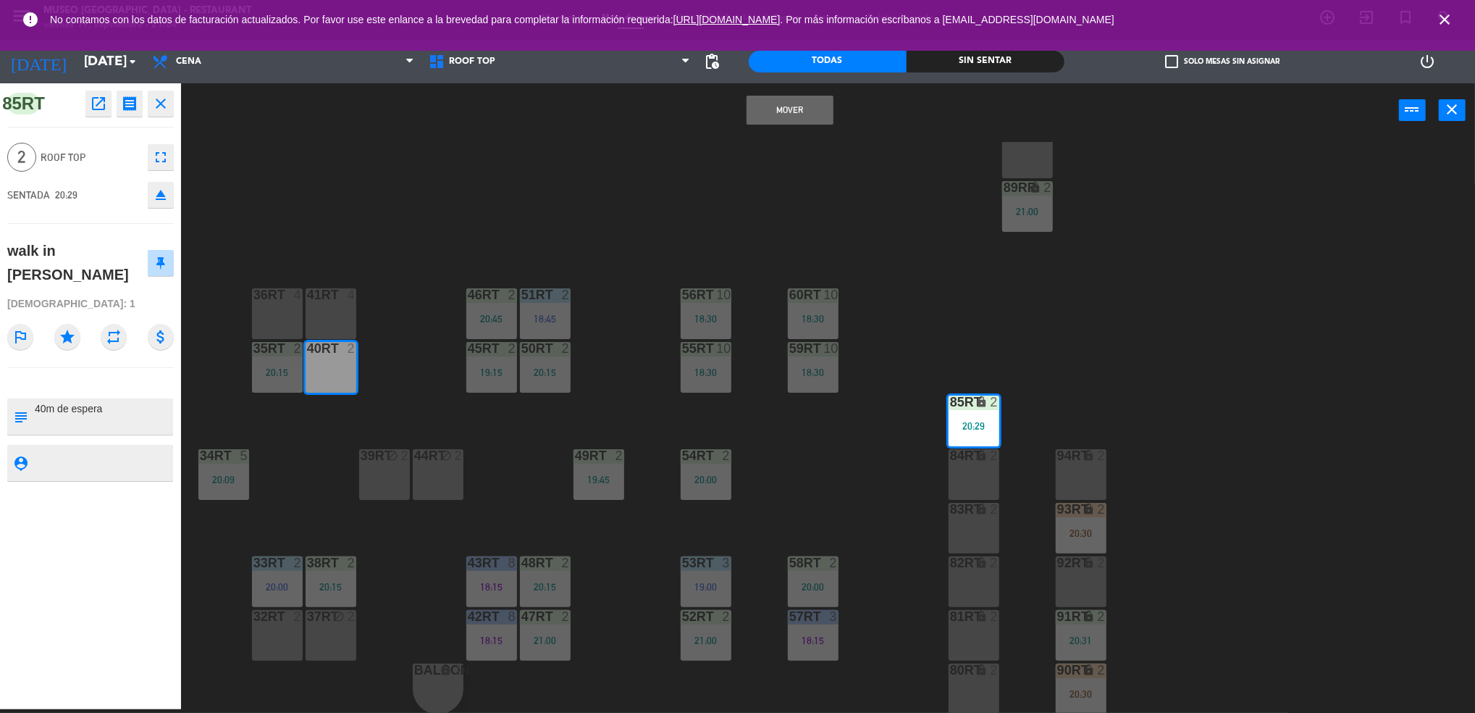
click at [804, 112] on button "Mover" at bounding box center [790, 110] width 87 height 29
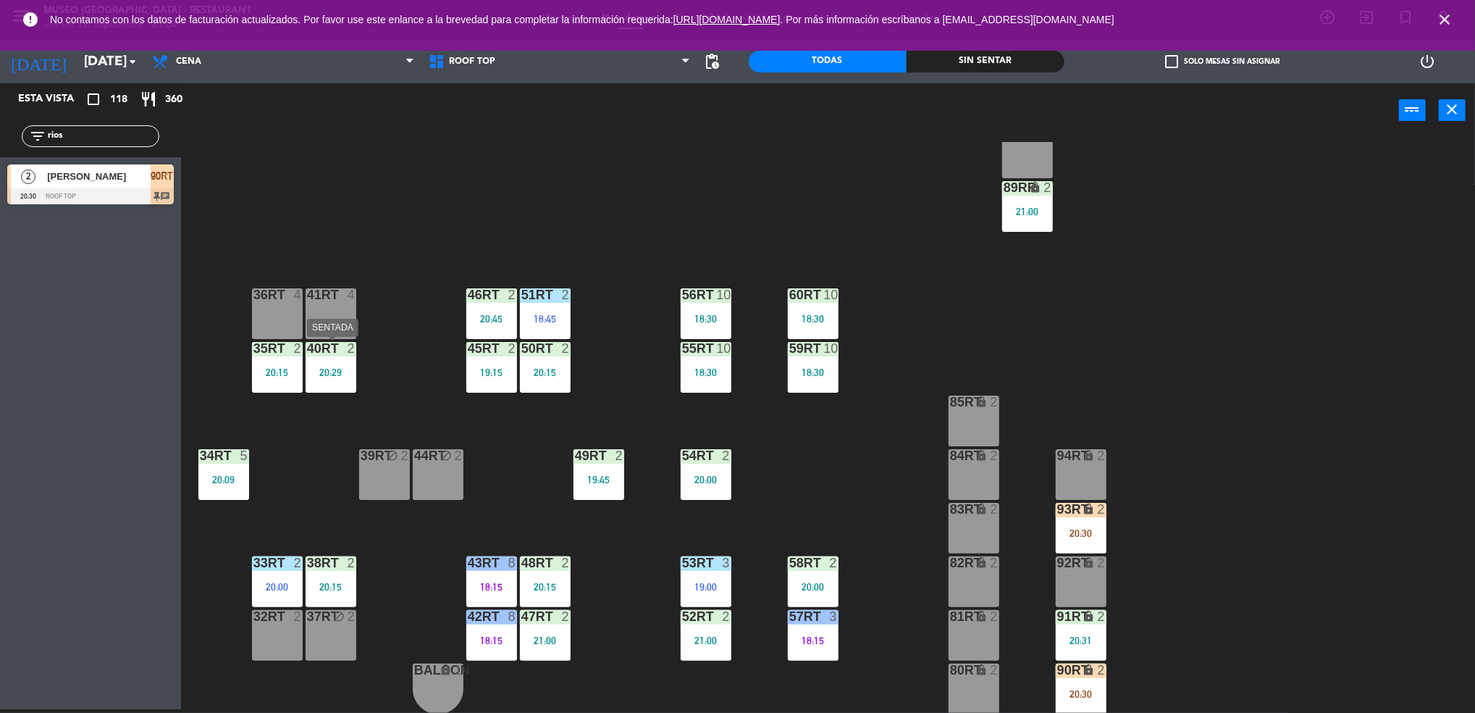
click at [334, 370] on div "20:29" at bounding box center [331, 372] width 51 height 10
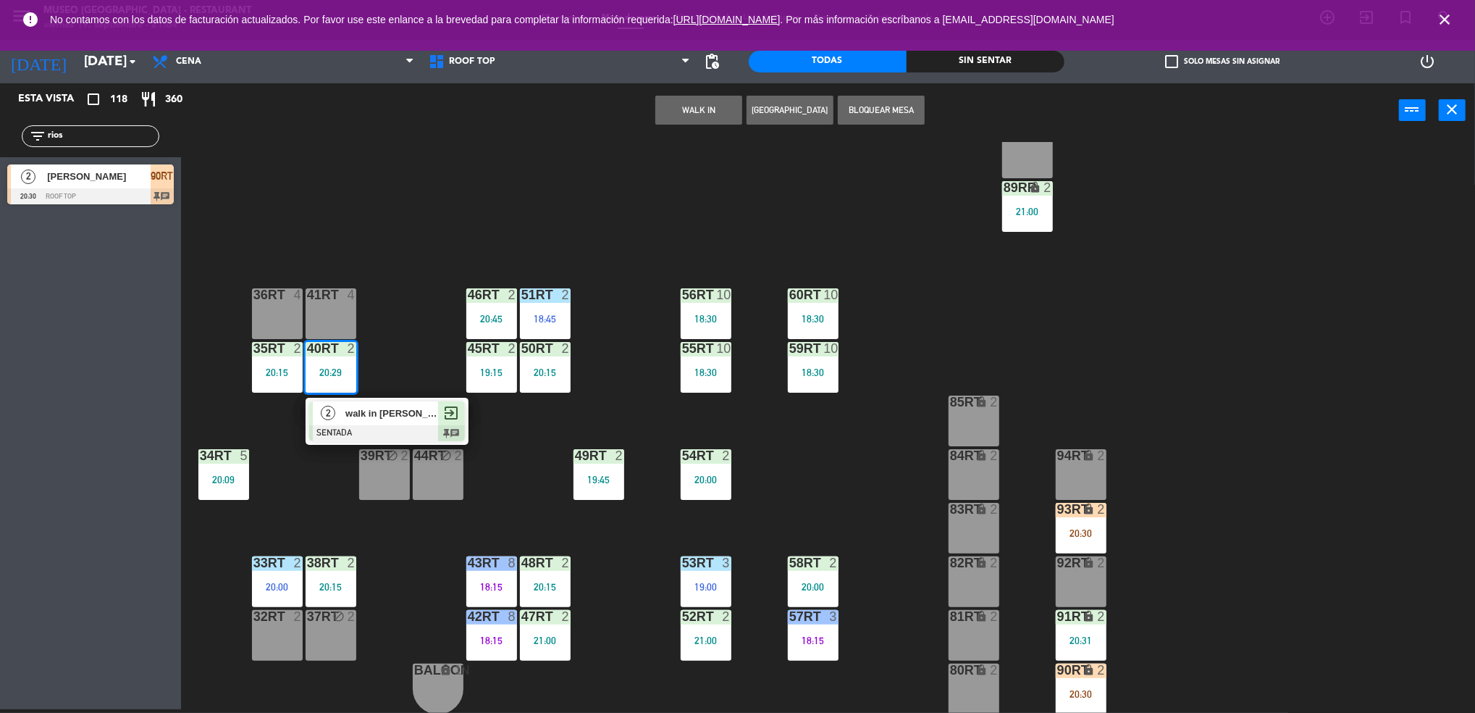
click at [363, 408] on span "walk in [PERSON_NAME]" at bounding box center [391, 413] width 93 height 15
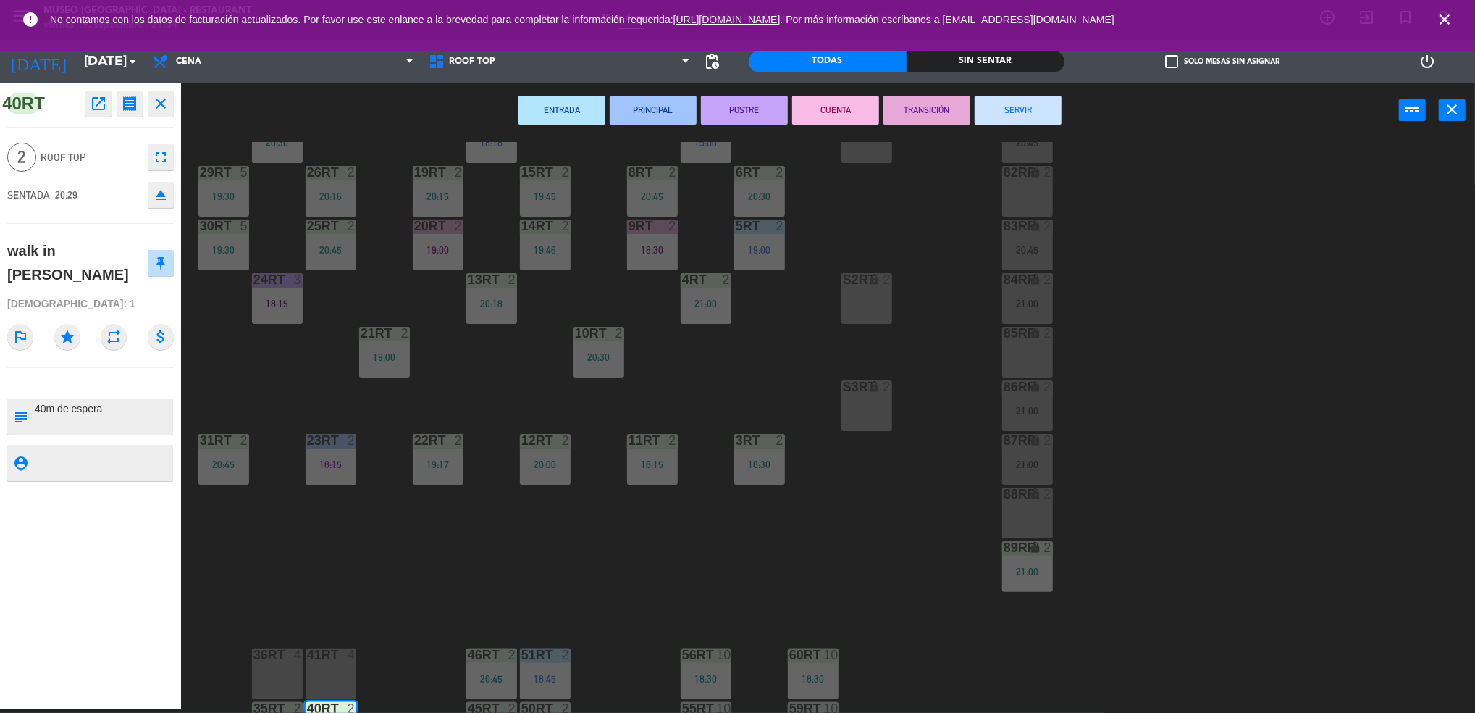
scroll to position [0, 0]
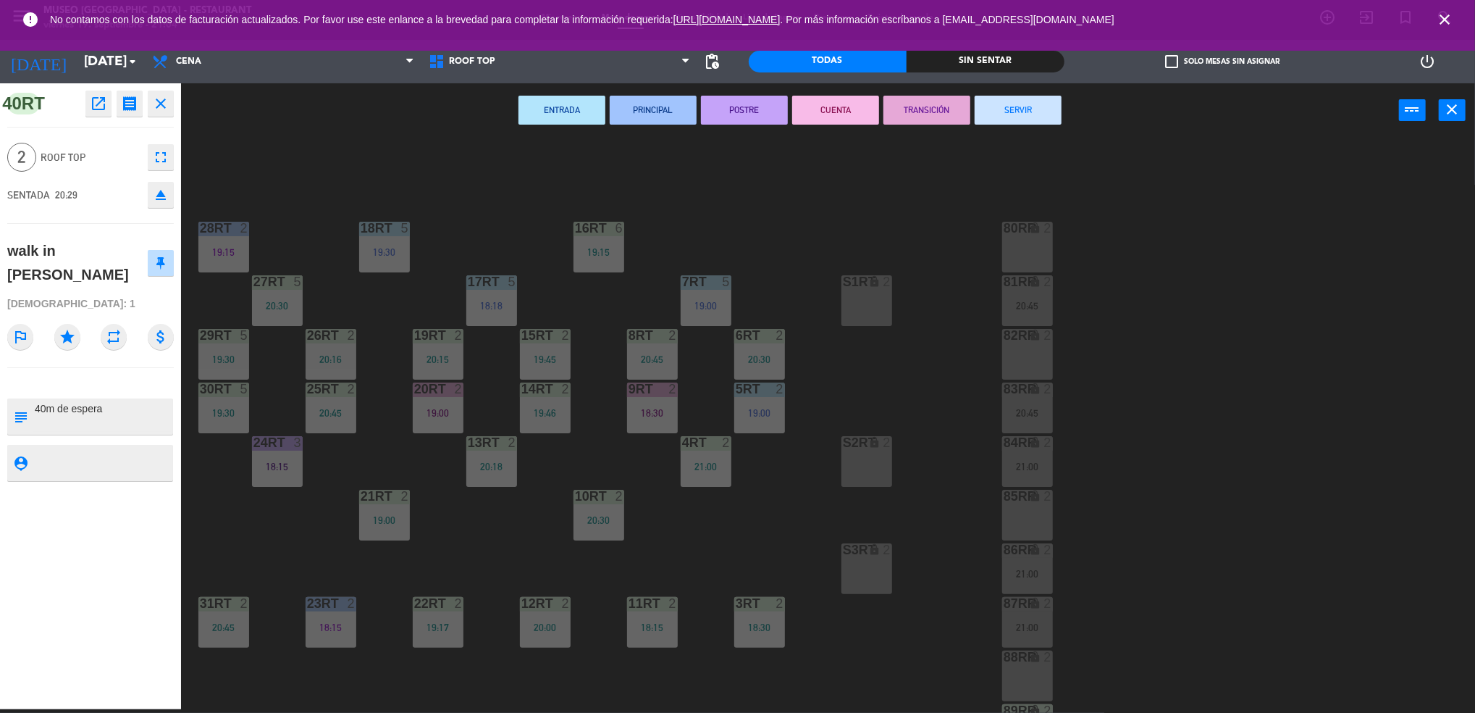
click at [712, 540] on div "18RT 5 19:30 16RT 6 19:15 28RT 2 19:15 80RR lock 2 27RT 5 20:30 7RT 5 19:00 S1R…" at bounding box center [836, 427] width 1280 height 571
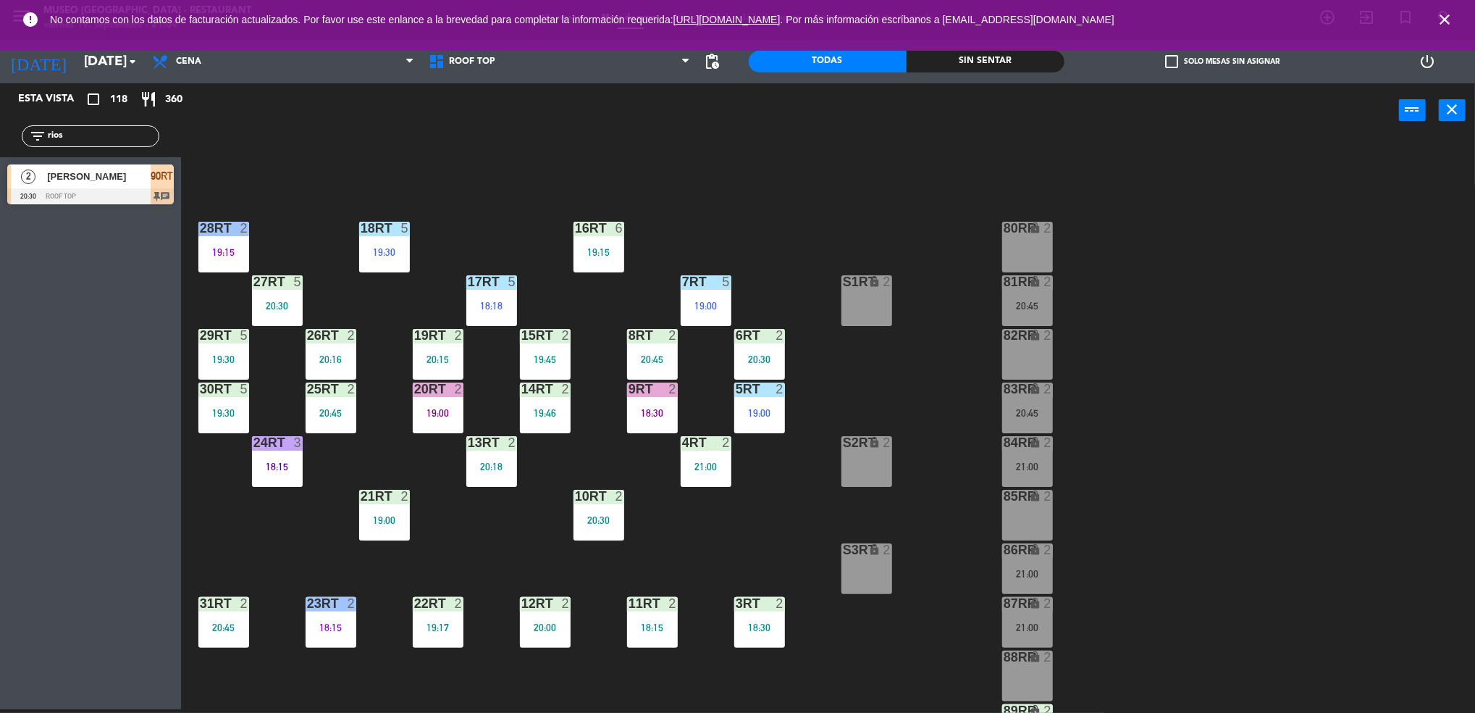
click at [658, 605] on div at bounding box center [652, 603] width 24 height 13
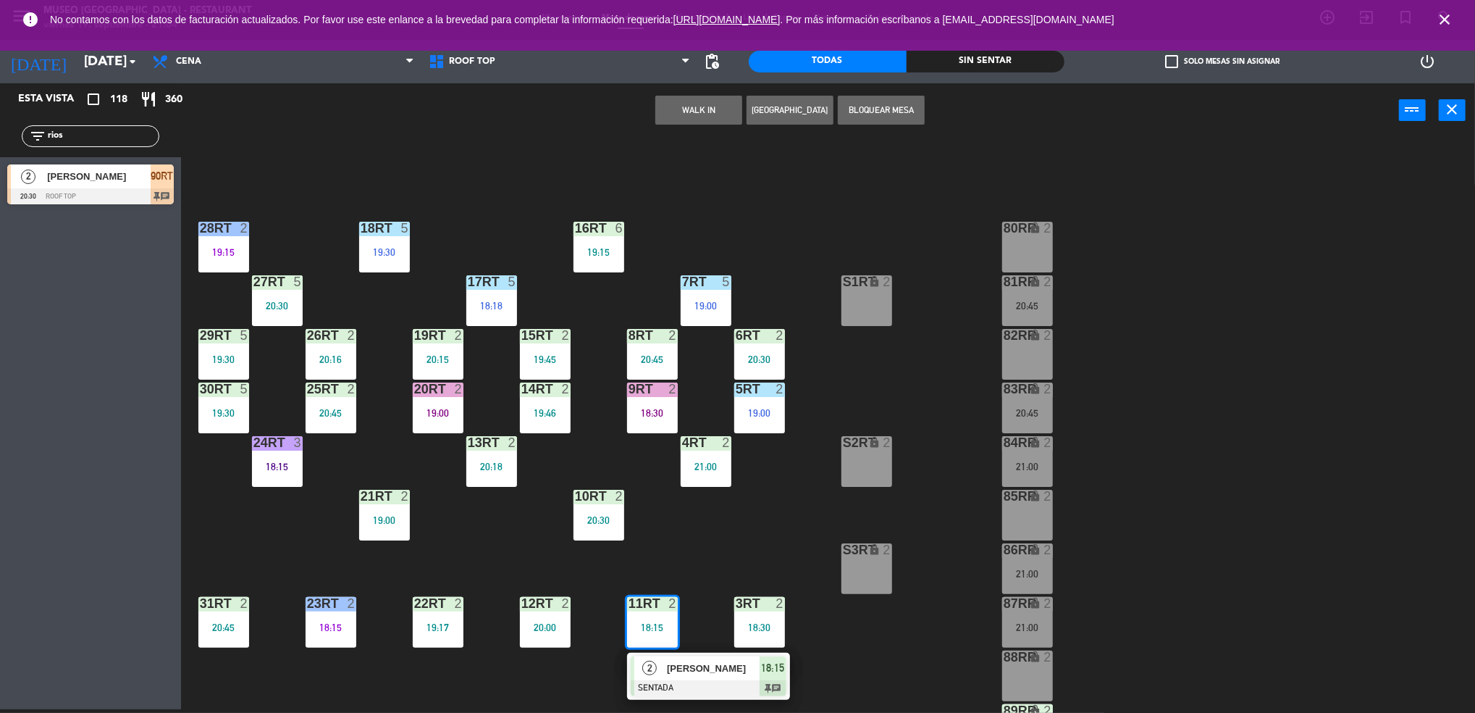
click at [687, 688] on div at bounding box center [709, 688] width 156 height 16
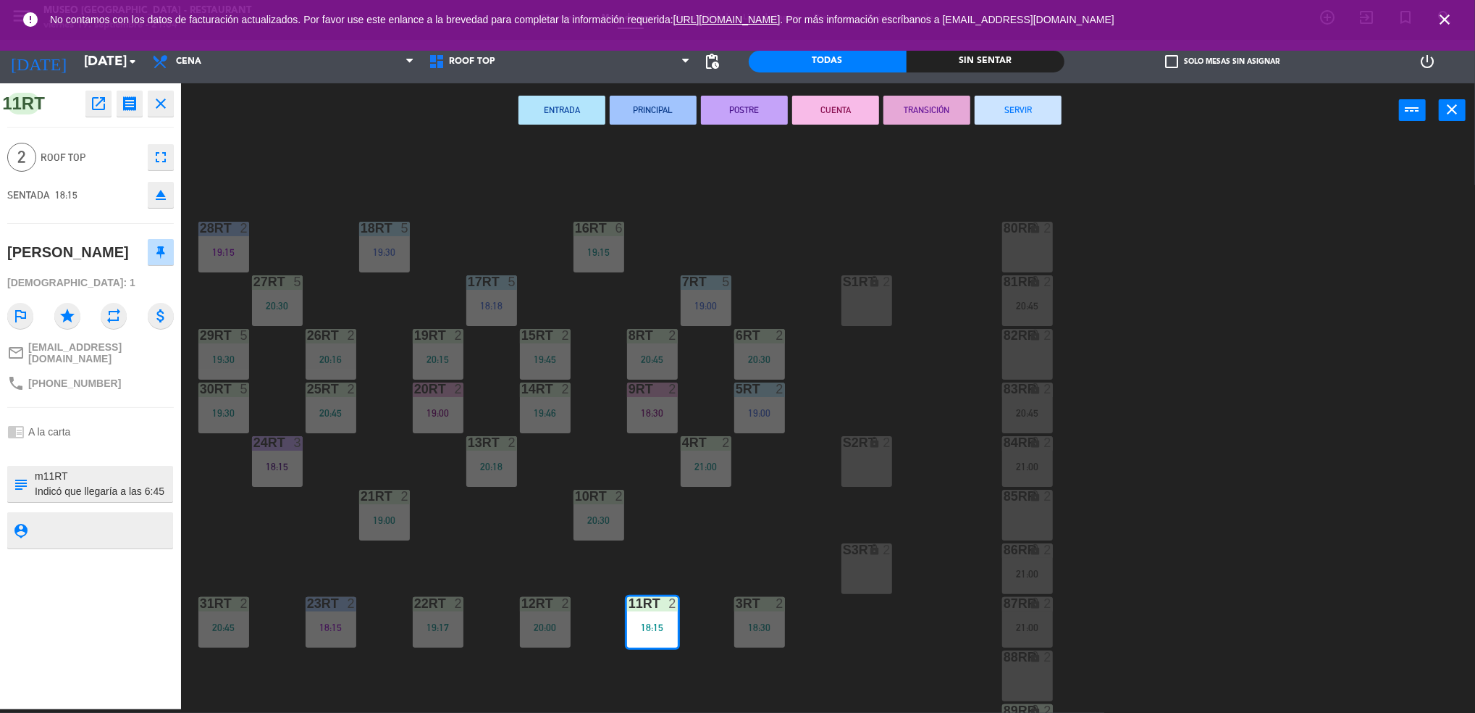
click at [994, 113] on button "SERVIR" at bounding box center [1018, 110] width 87 height 29
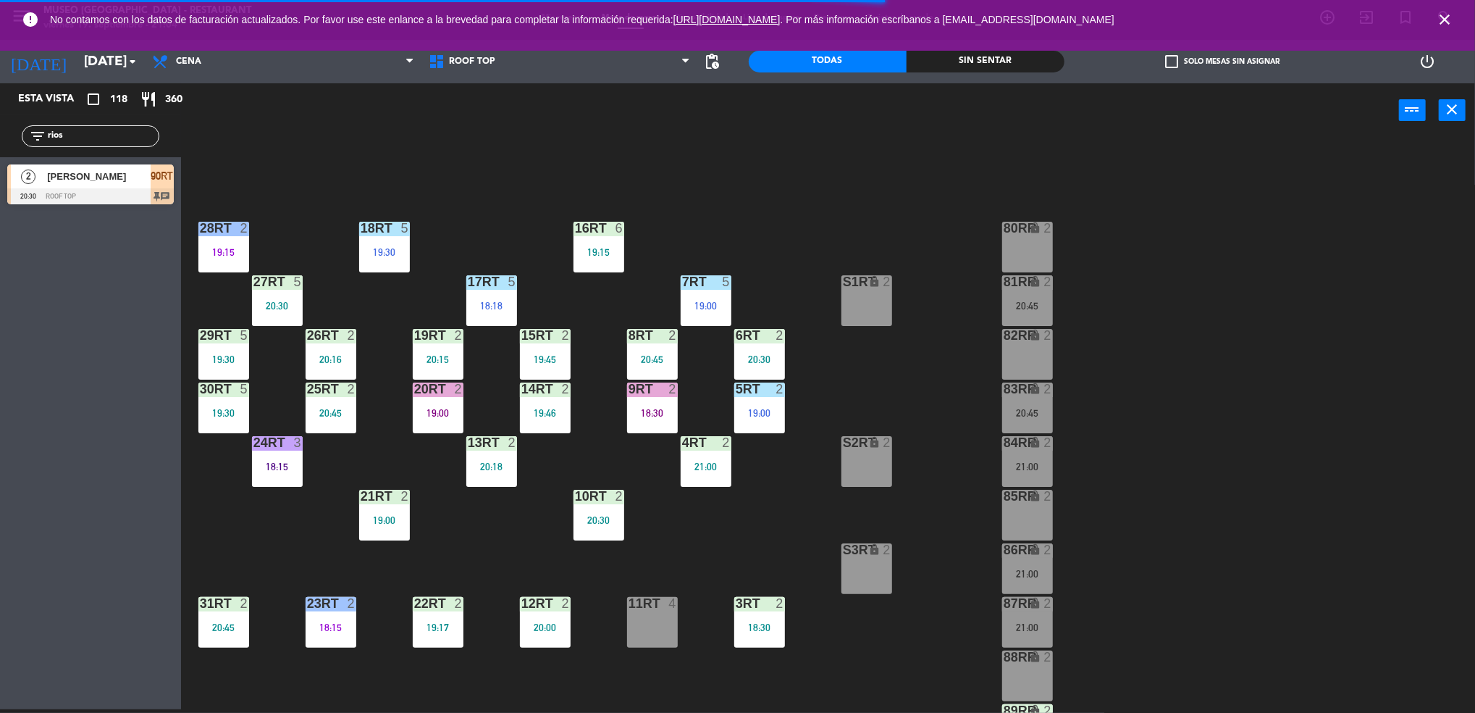
scroll to position [523, 0]
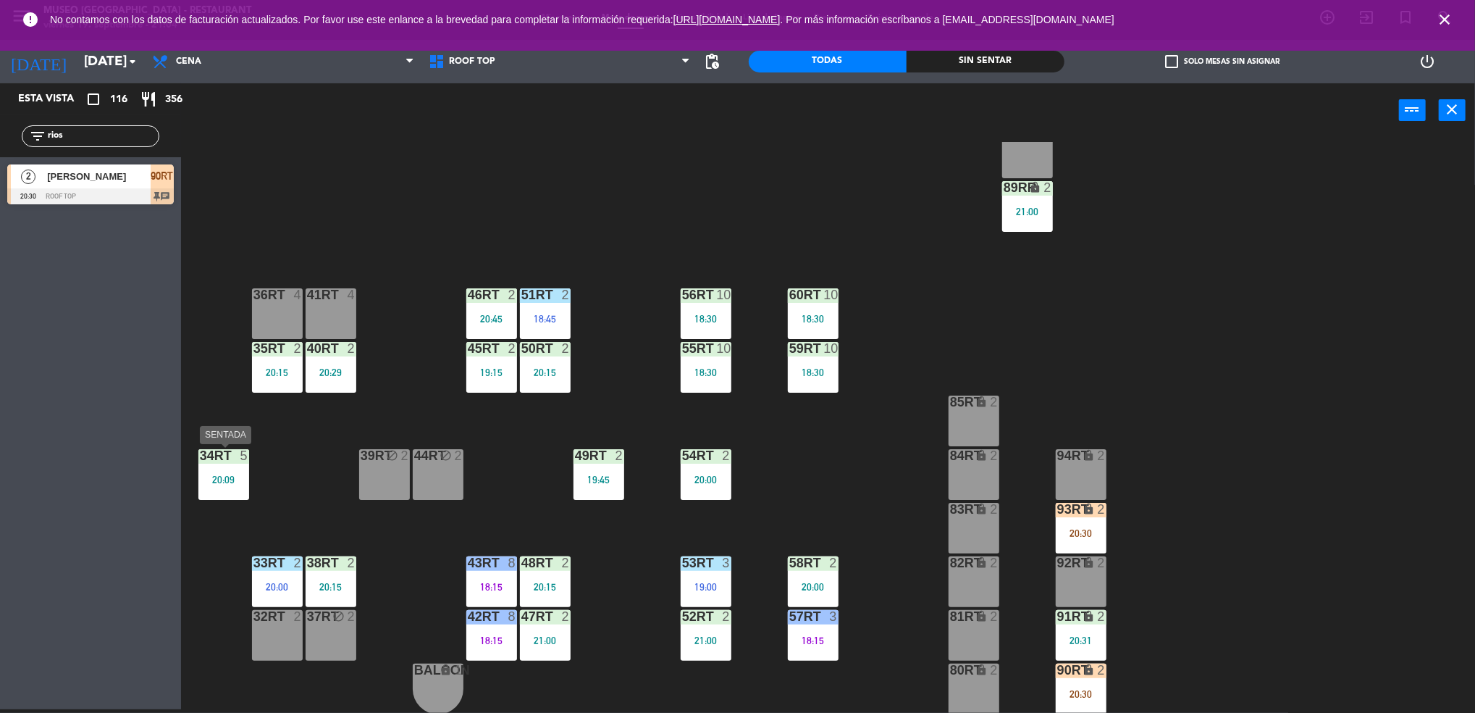
click at [196, 482] on div "18RT 5 19:30 16RT 6 19:15 28RT 2 19:15 80RR lock 2 27RT 5 20:30 7RT 5 19:00 S1R…" at bounding box center [836, 427] width 1280 height 571
click at [245, 493] on div "34rt 5 20:09" at bounding box center [223, 474] width 51 height 51
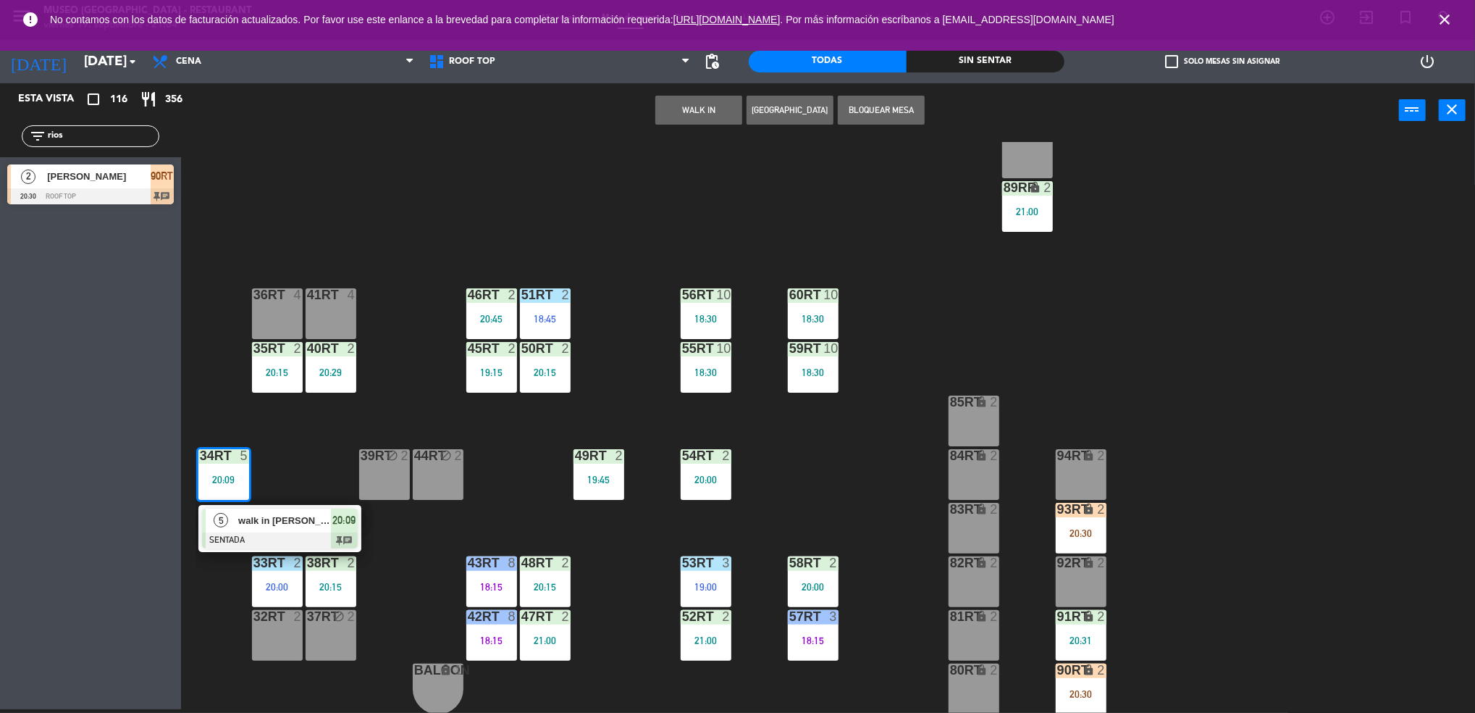
click at [295, 537] on div at bounding box center [280, 540] width 156 height 16
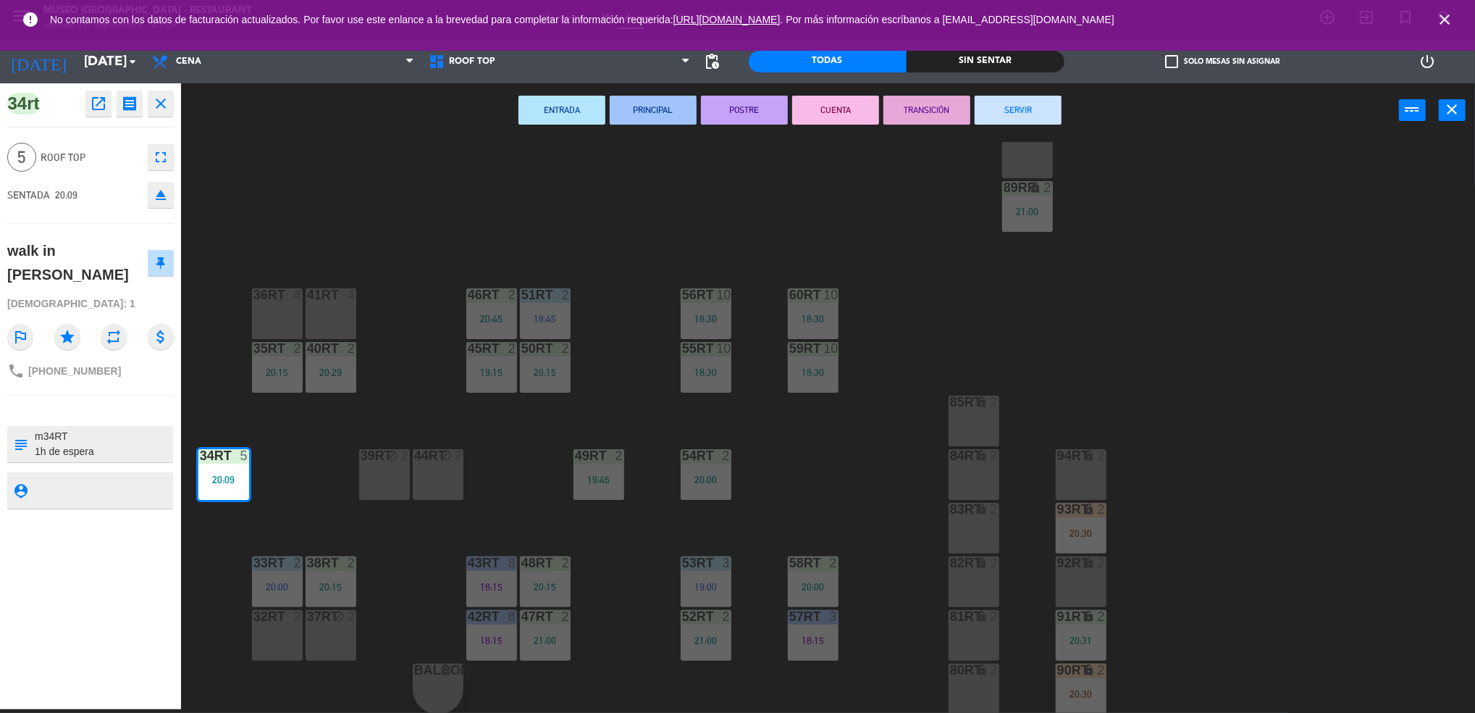
click at [100, 437] on textarea at bounding box center [102, 444] width 138 height 30
type textarea "m34RT cumpleaños 1h de espera"
click at [122, 284] on div "walk in [PERSON_NAME]" at bounding box center [77, 262] width 140 height 47
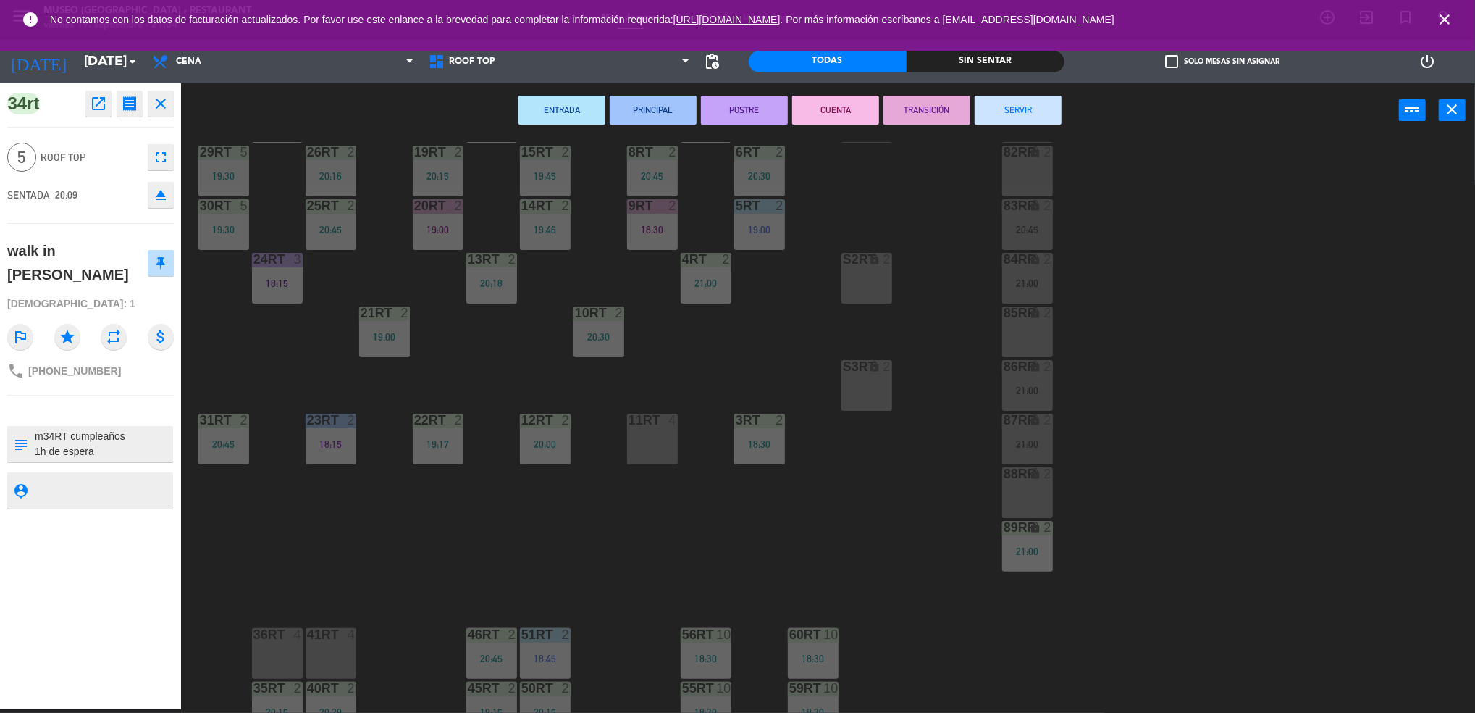
scroll to position [0, 0]
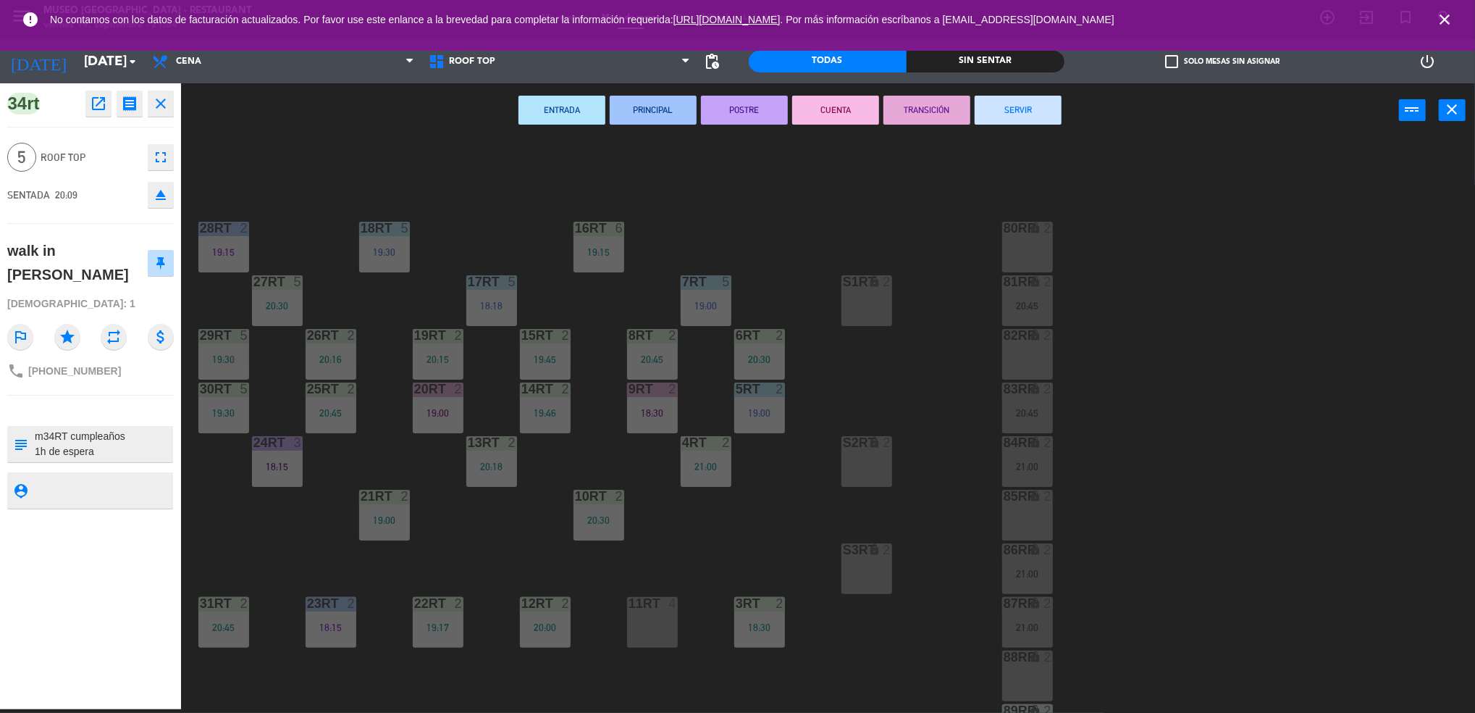
click at [535, 531] on div "18RT 5 19:30 16RT 6 19:15 28RT 2 19:15 80RR lock 2 27RT 5 20:30 7RT 5 19:00 S1R…" at bounding box center [836, 427] width 1280 height 571
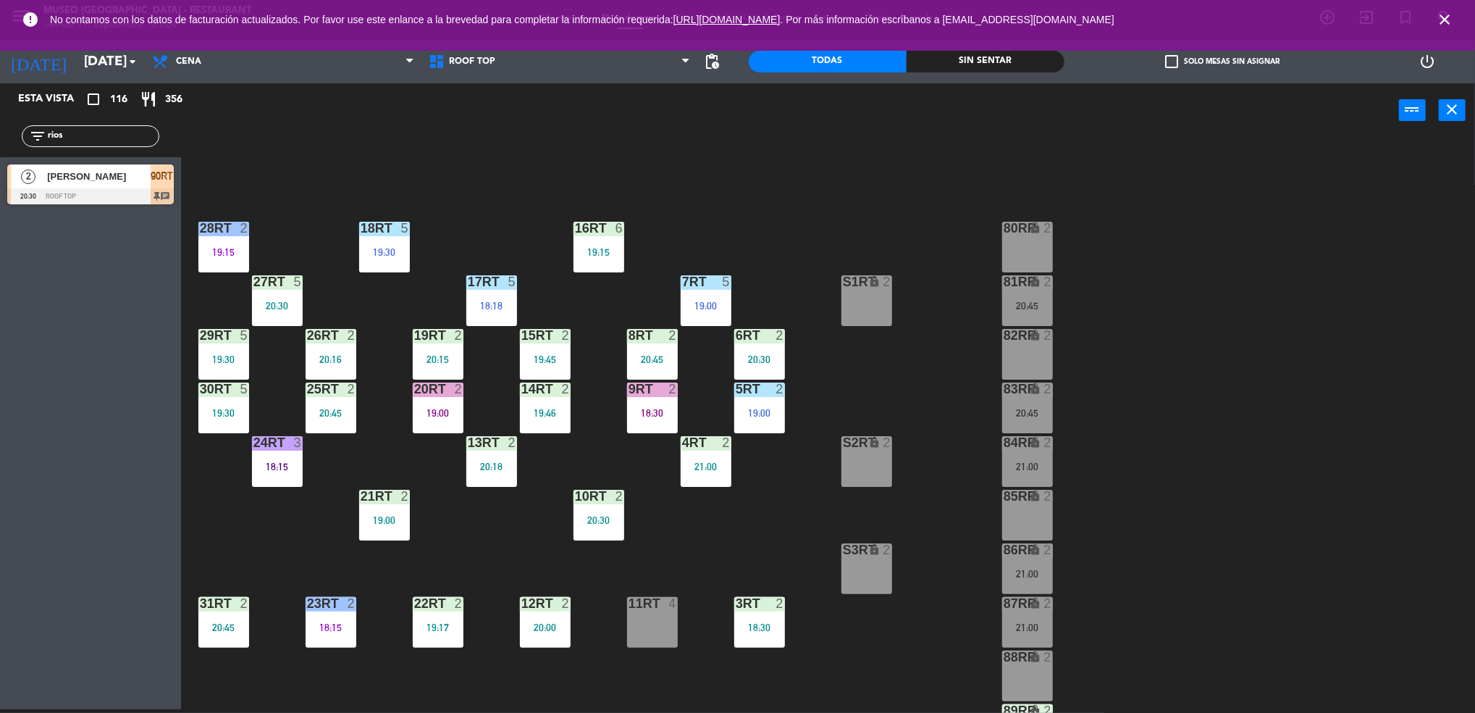
scroll to position [523, 0]
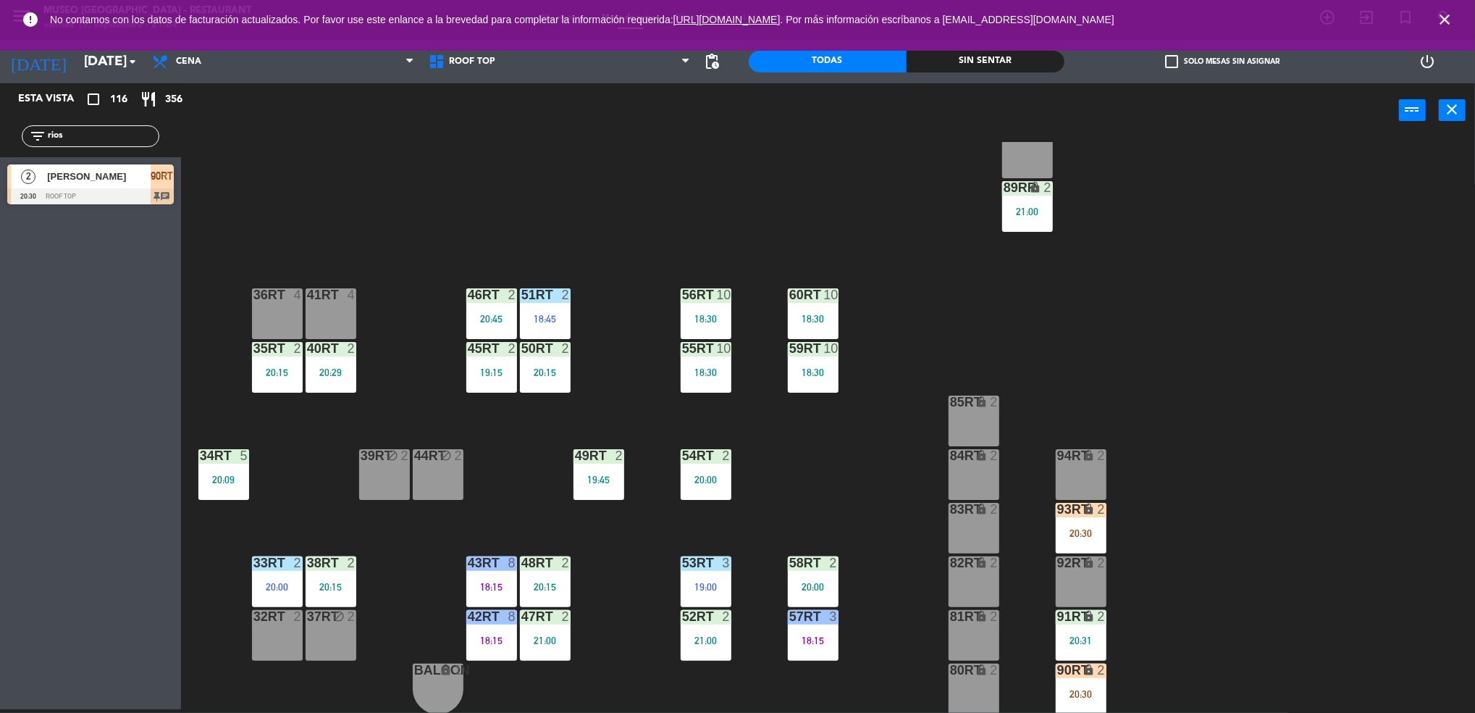
click at [1023, 210] on div "21:00" at bounding box center [1027, 211] width 51 height 10
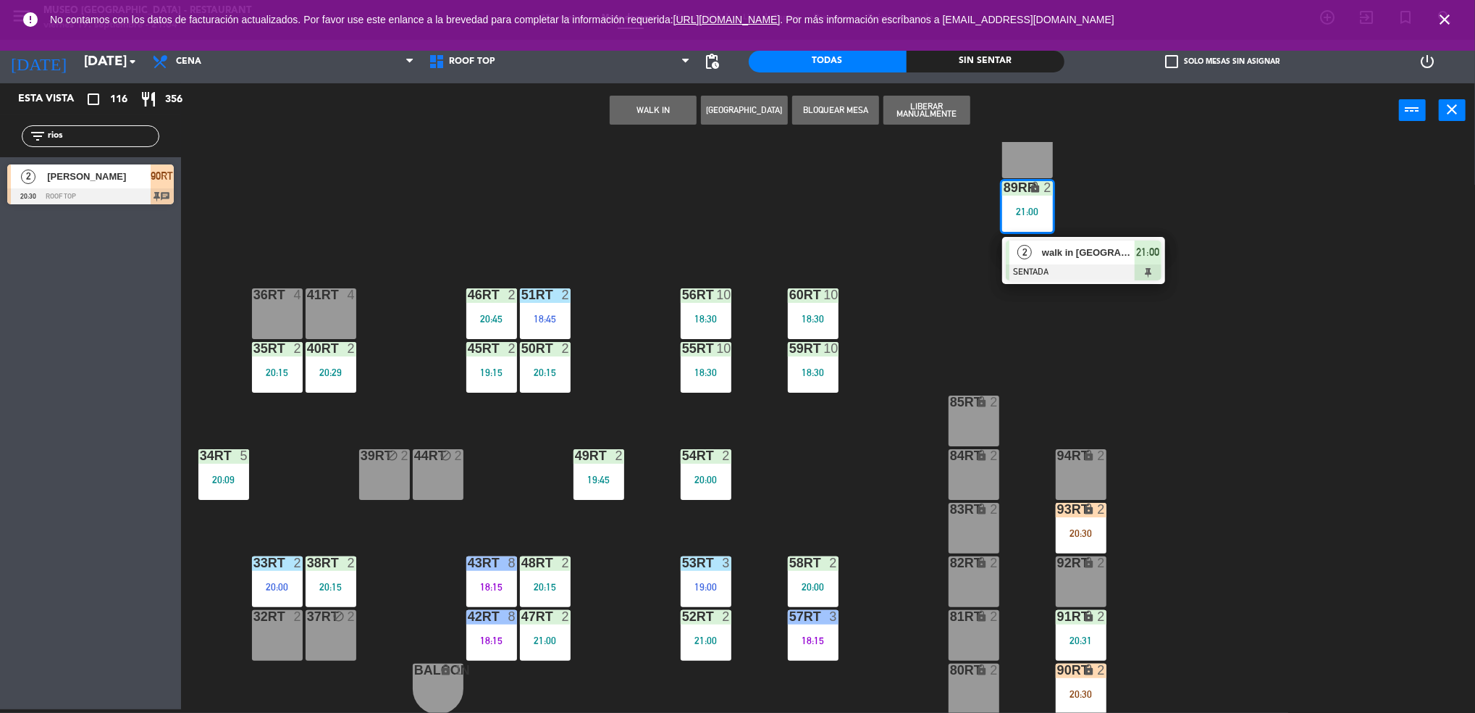
click at [1079, 274] on div at bounding box center [1084, 272] width 156 height 16
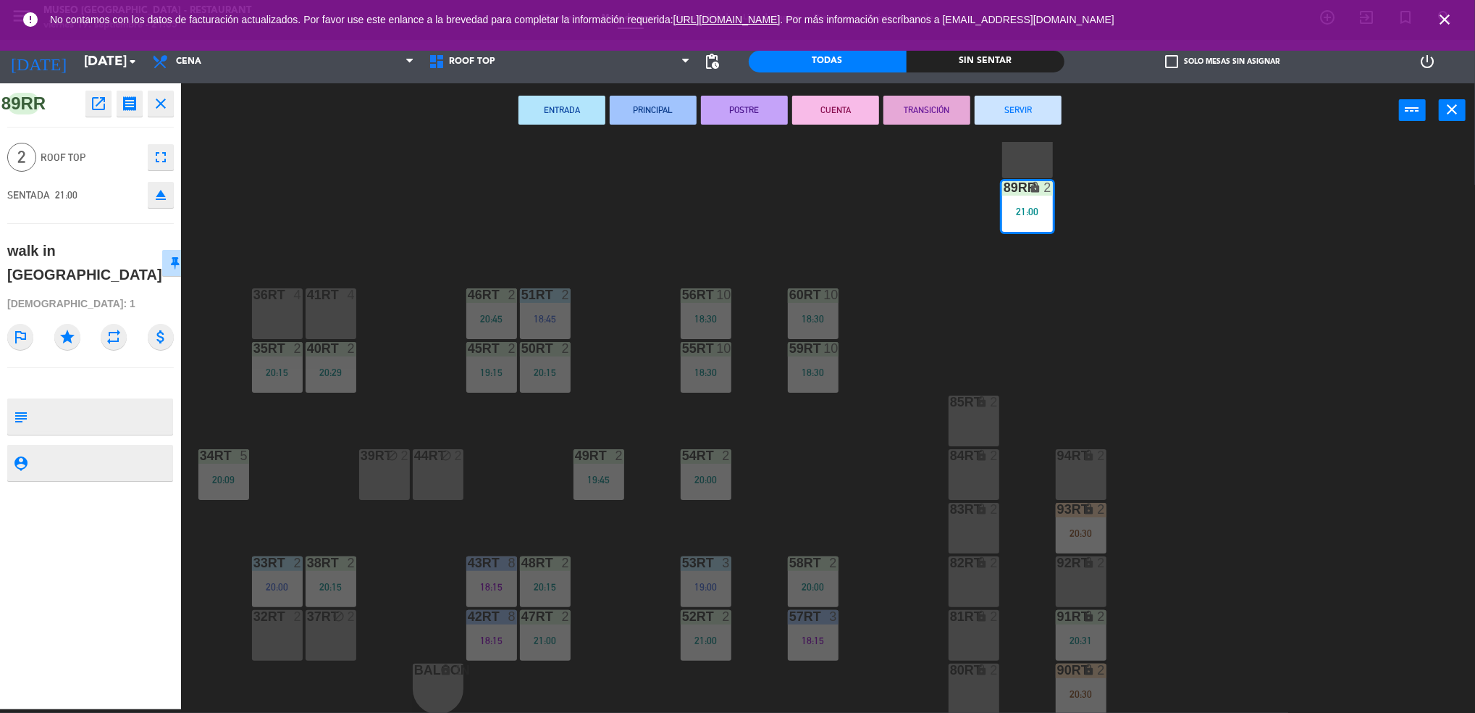
click at [1120, 307] on div "18RT 5 19:30 16RT 6 19:15 28RT 2 19:15 80RR lock 2 27RT 5 20:30 7RT 5 19:00 S1R…" at bounding box center [836, 427] width 1280 height 571
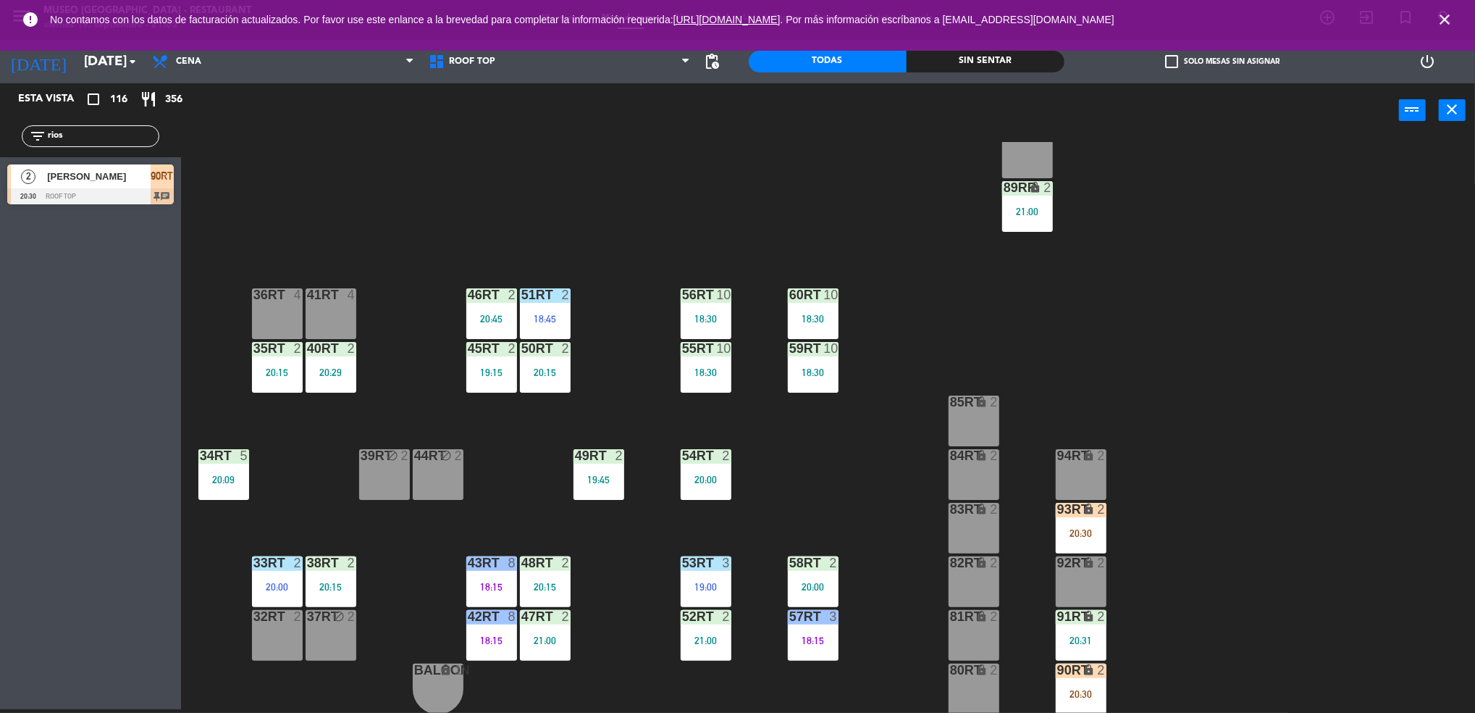
click at [1086, 498] on div "94RT lock 2" at bounding box center [1081, 474] width 51 height 51
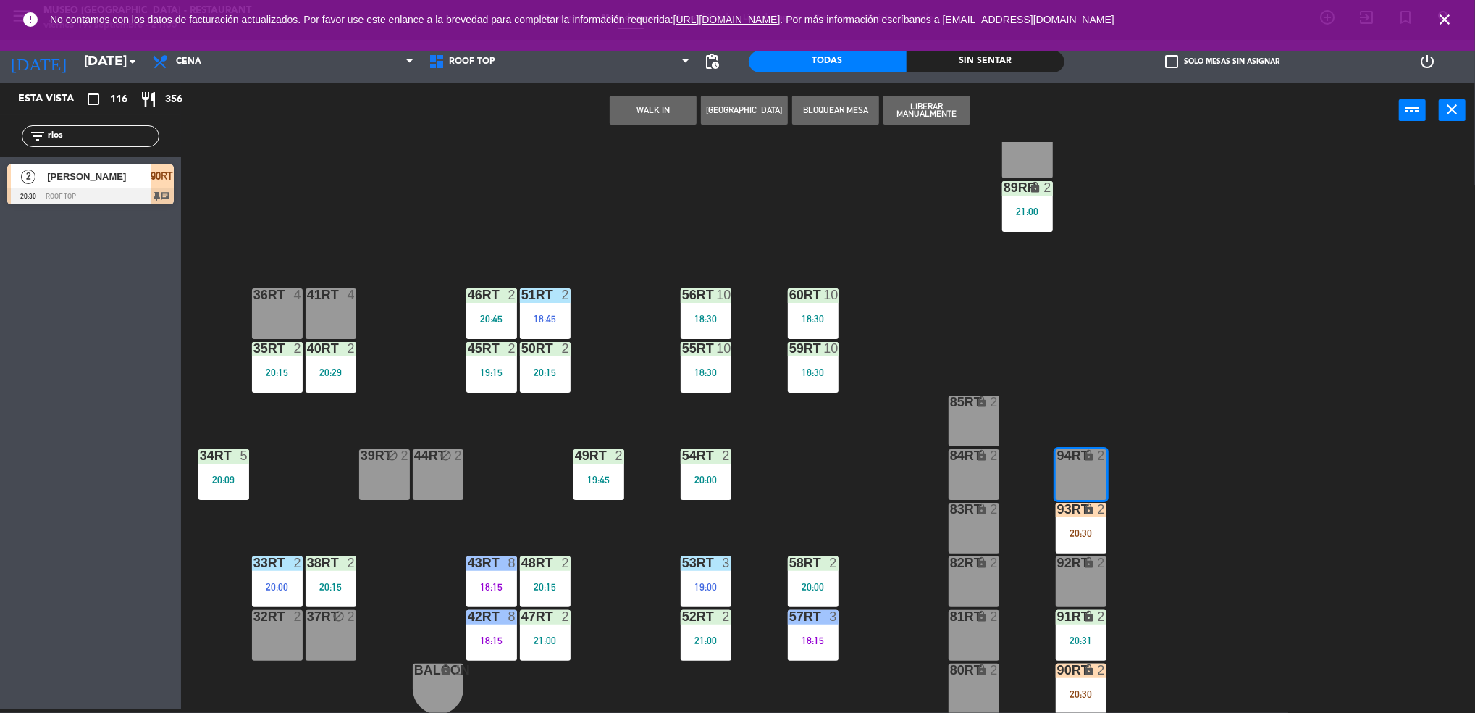
click at [1140, 503] on div "18RT 5 19:30 16RT 6 19:15 28RT 2 19:15 80RR lock 2 27RT 5 20:30 7RT 5 19:00 S1R…" at bounding box center [836, 427] width 1280 height 571
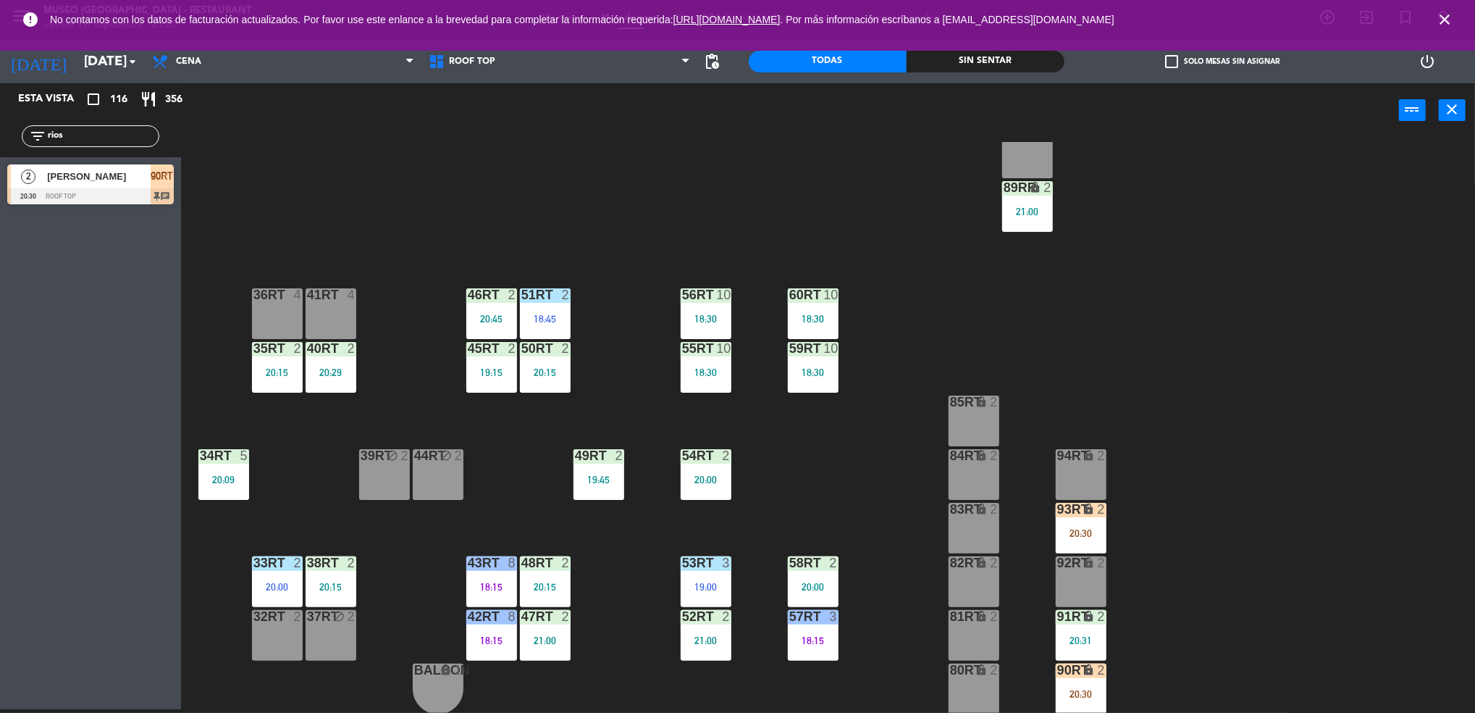
click at [1081, 517] on div "93RT lock 2 20:30" at bounding box center [1081, 528] width 51 height 51
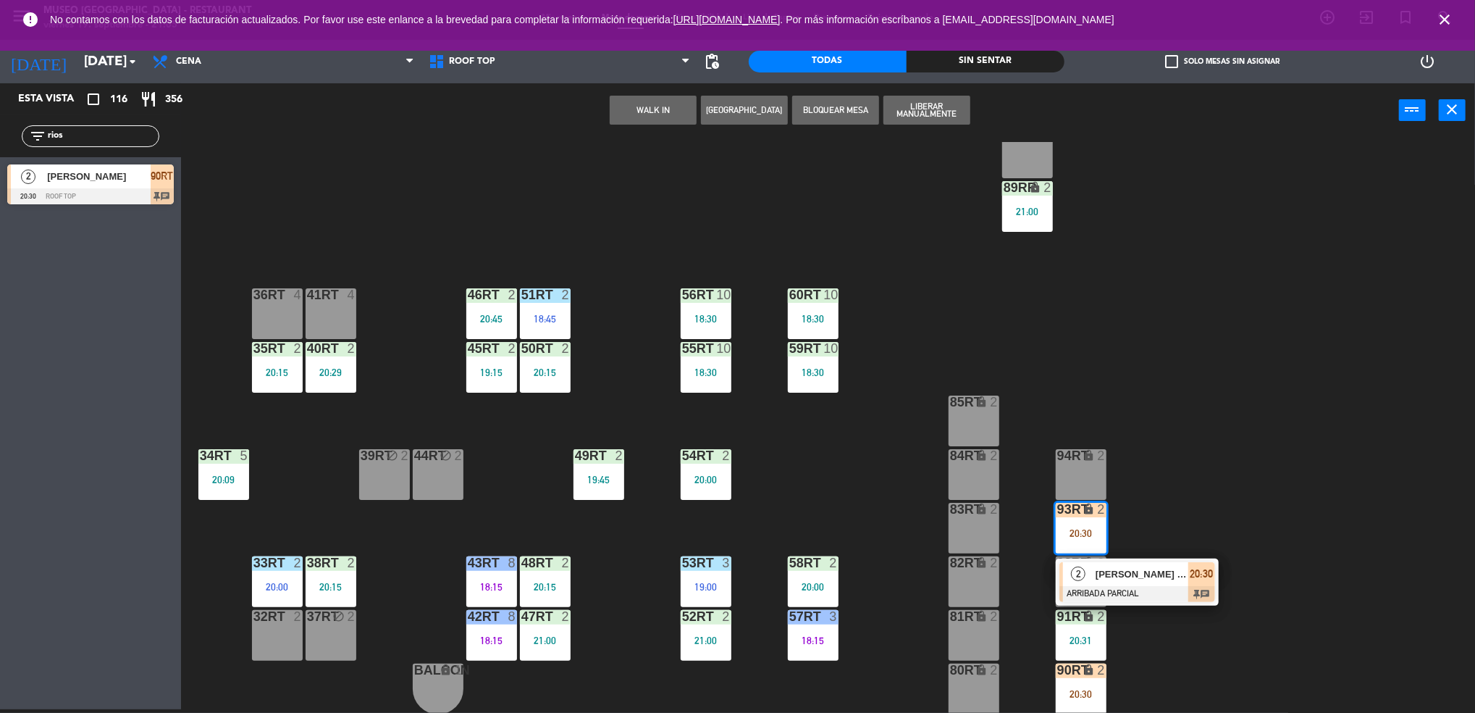
click at [1150, 568] on span "[PERSON_NAME] Cuba" at bounding box center [1142, 573] width 93 height 15
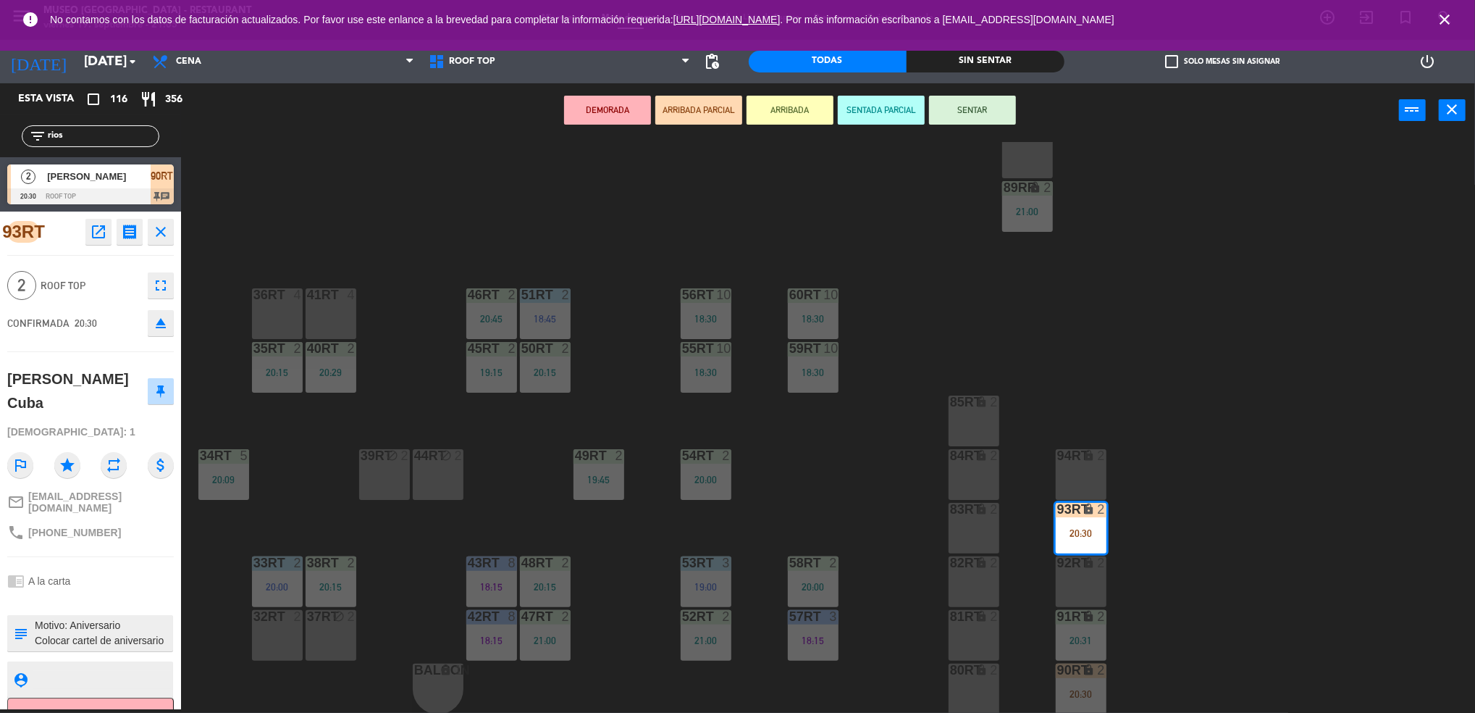
click at [1150, 568] on div "18RT 5 19:30 16RT 6 19:15 28RT 2 19:15 80RR lock 2 27RT 5 20:30 7RT 5 19:00 S1R…" at bounding box center [836, 427] width 1280 height 571
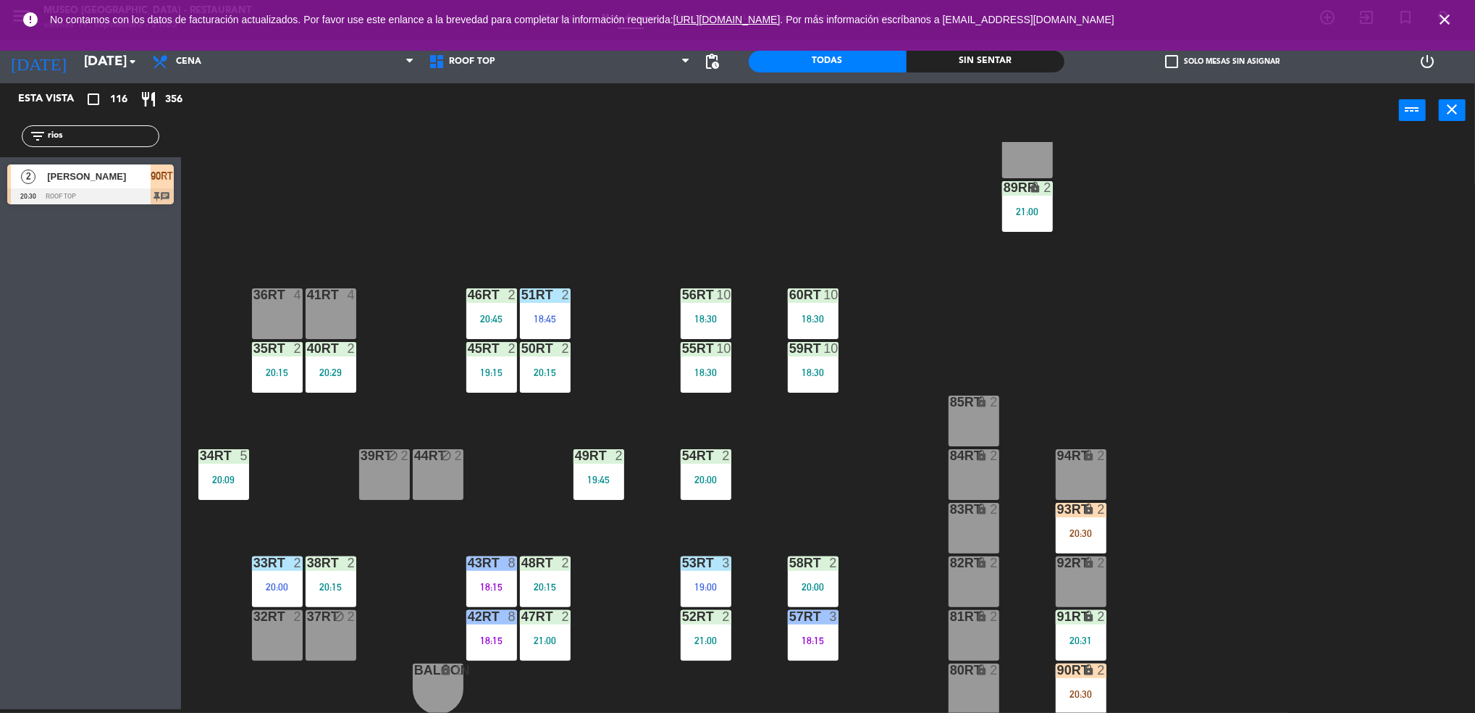
click at [1094, 674] on div "2" at bounding box center [1106, 670] width 24 height 14
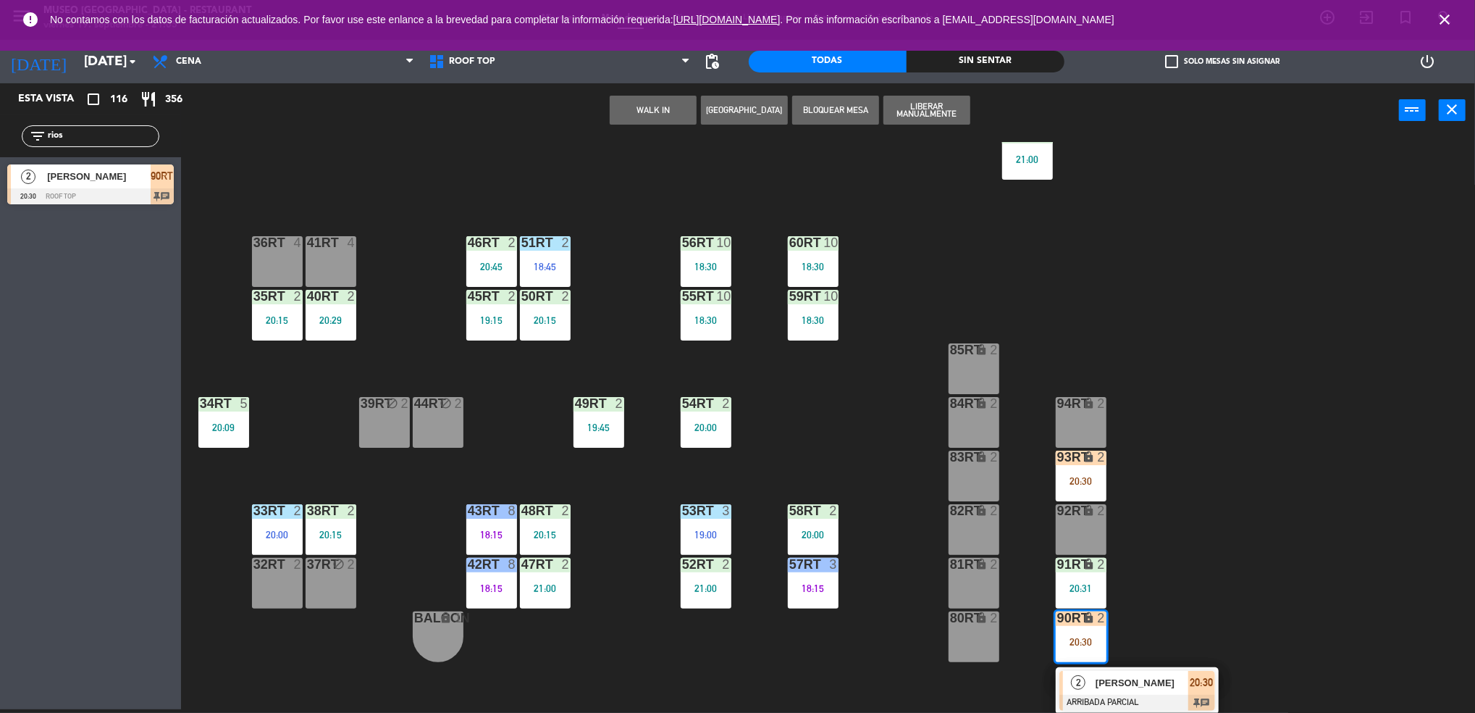
click at [1136, 686] on span "[PERSON_NAME]" at bounding box center [1142, 682] width 93 height 15
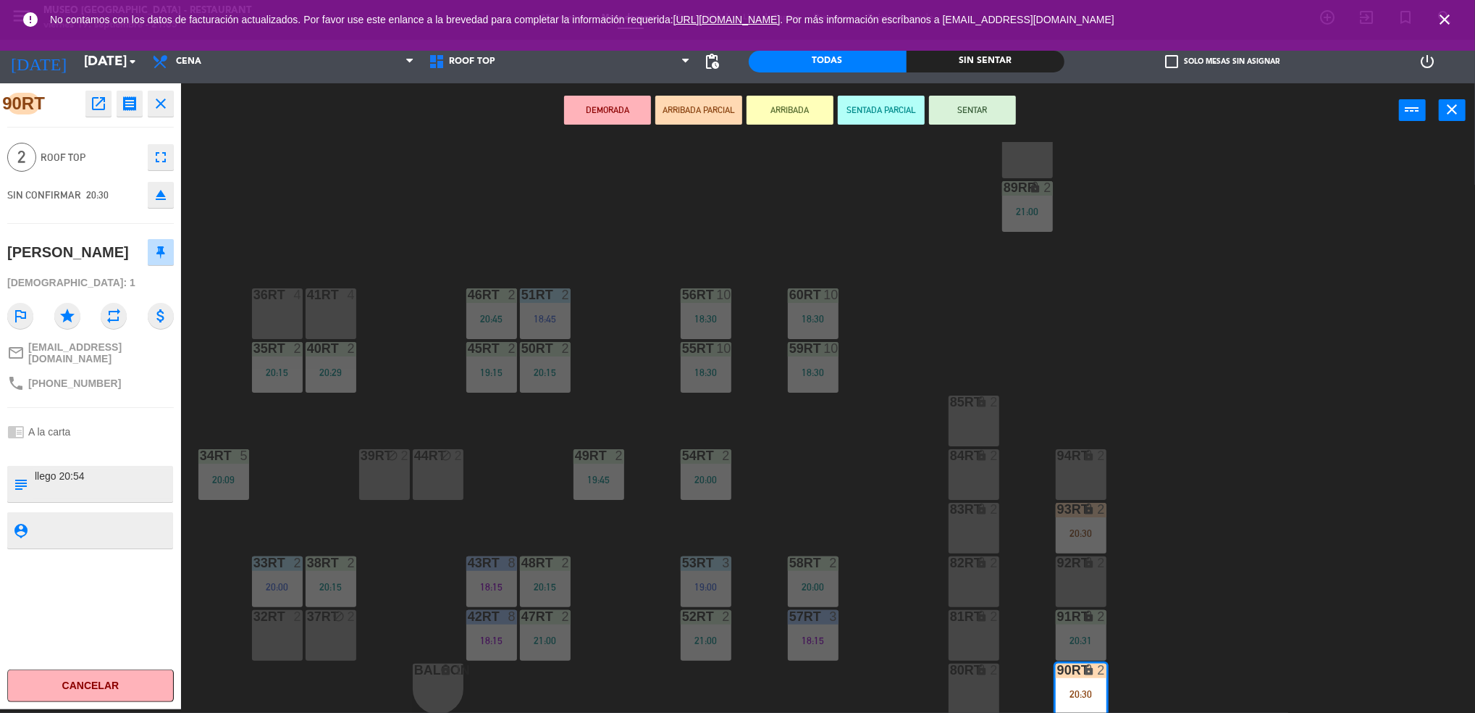
click at [253, 638] on div "32rt 2" at bounding box center [277, 635] width 51 height 51
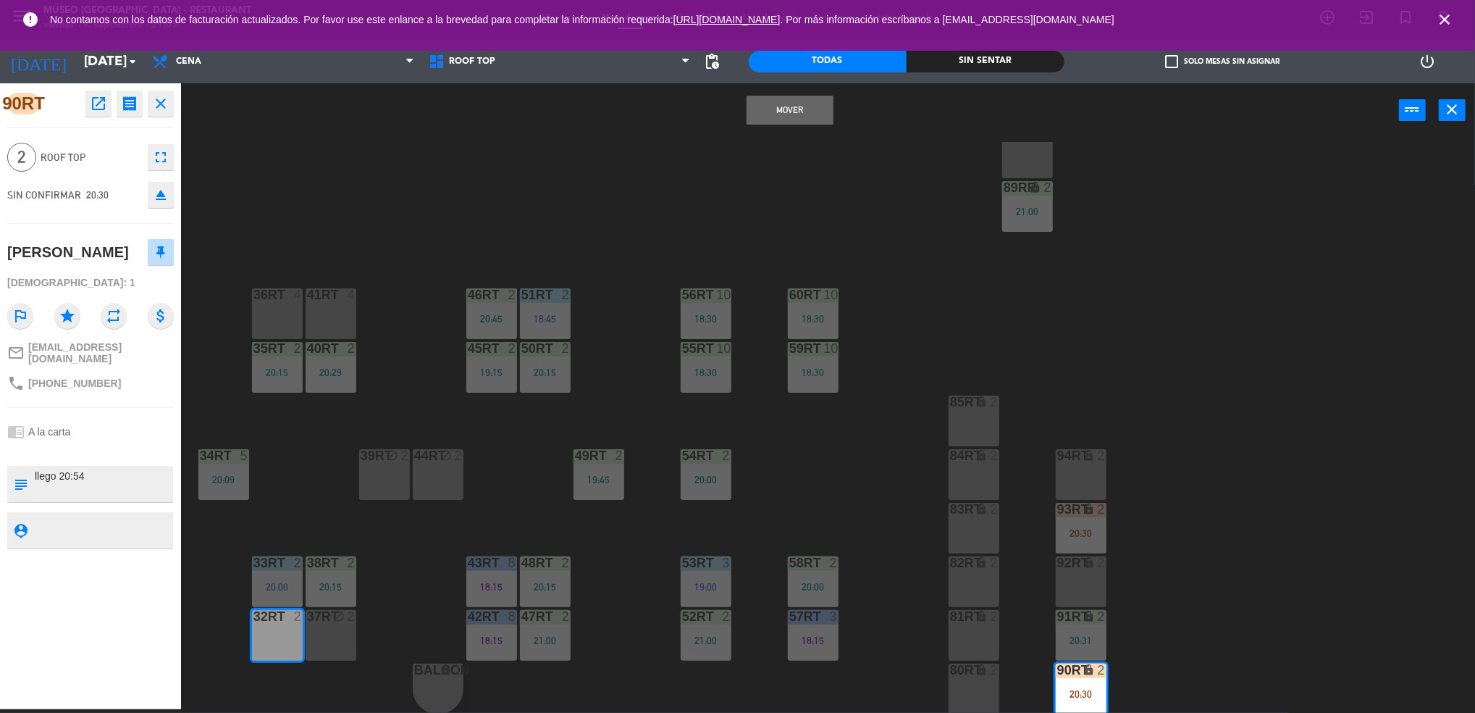
click at [779, 109] on button "Mover" at bounding box center [790, 110] width 87 height 29
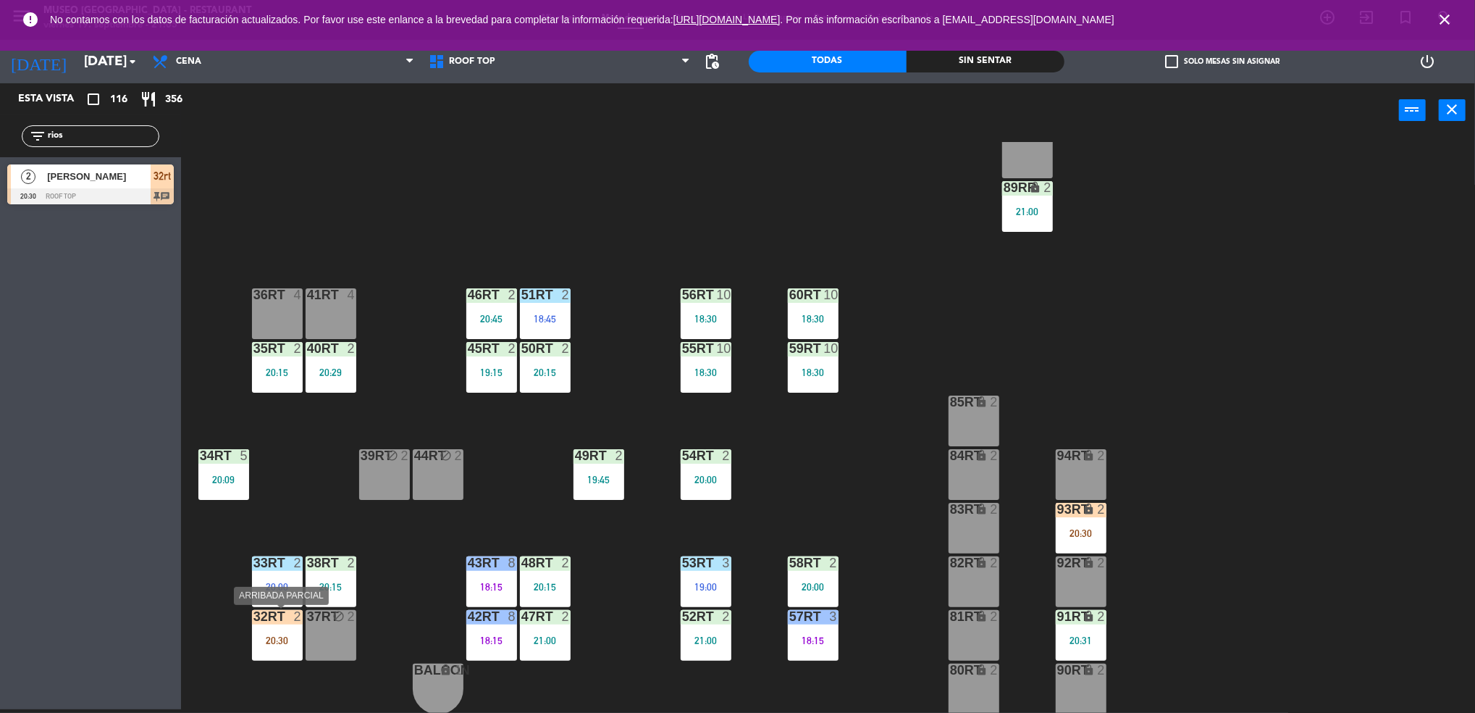
click at [274, 633] on div "32rt 2 20:30" at bounding box center [277, 635] width 51 height 51
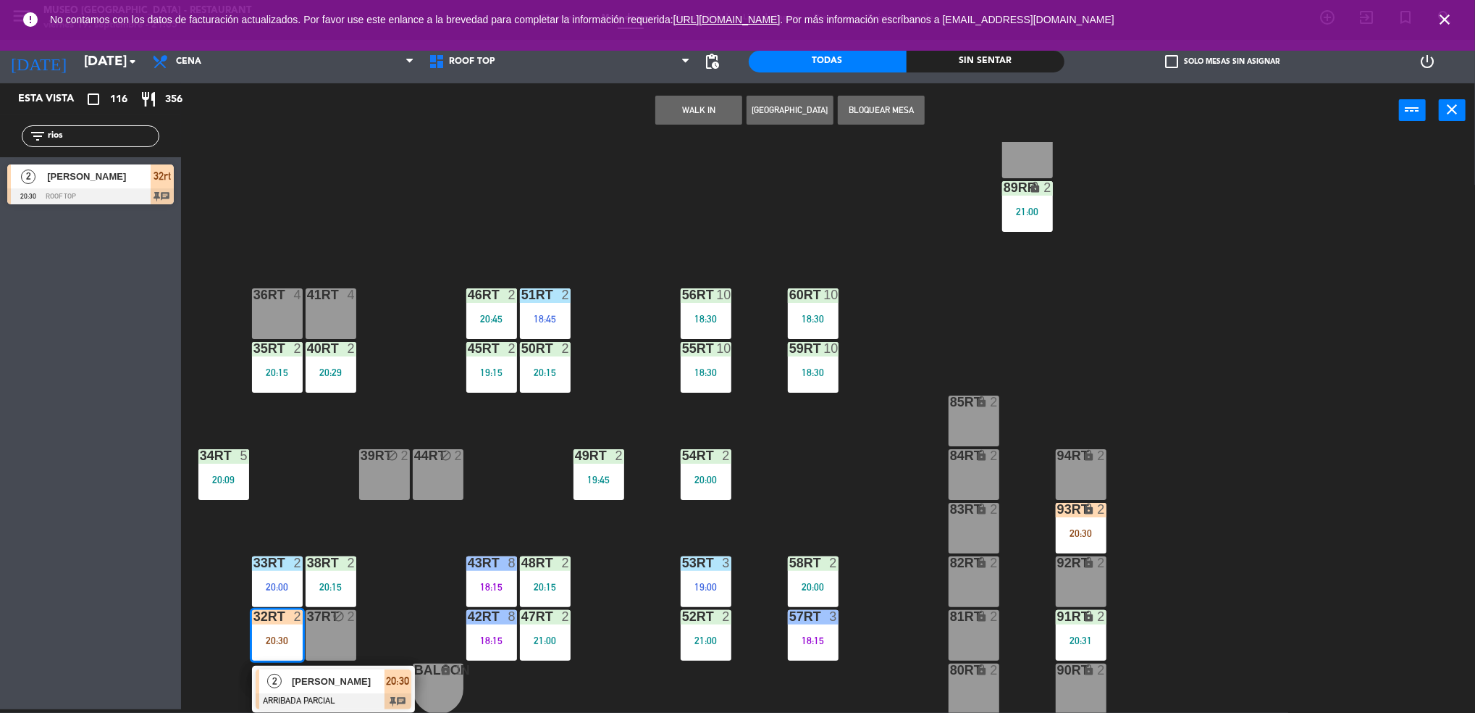
click at [305, 675] on span "[PERSON_NAME]" at bounding box center [338, 681] width 93 height 15
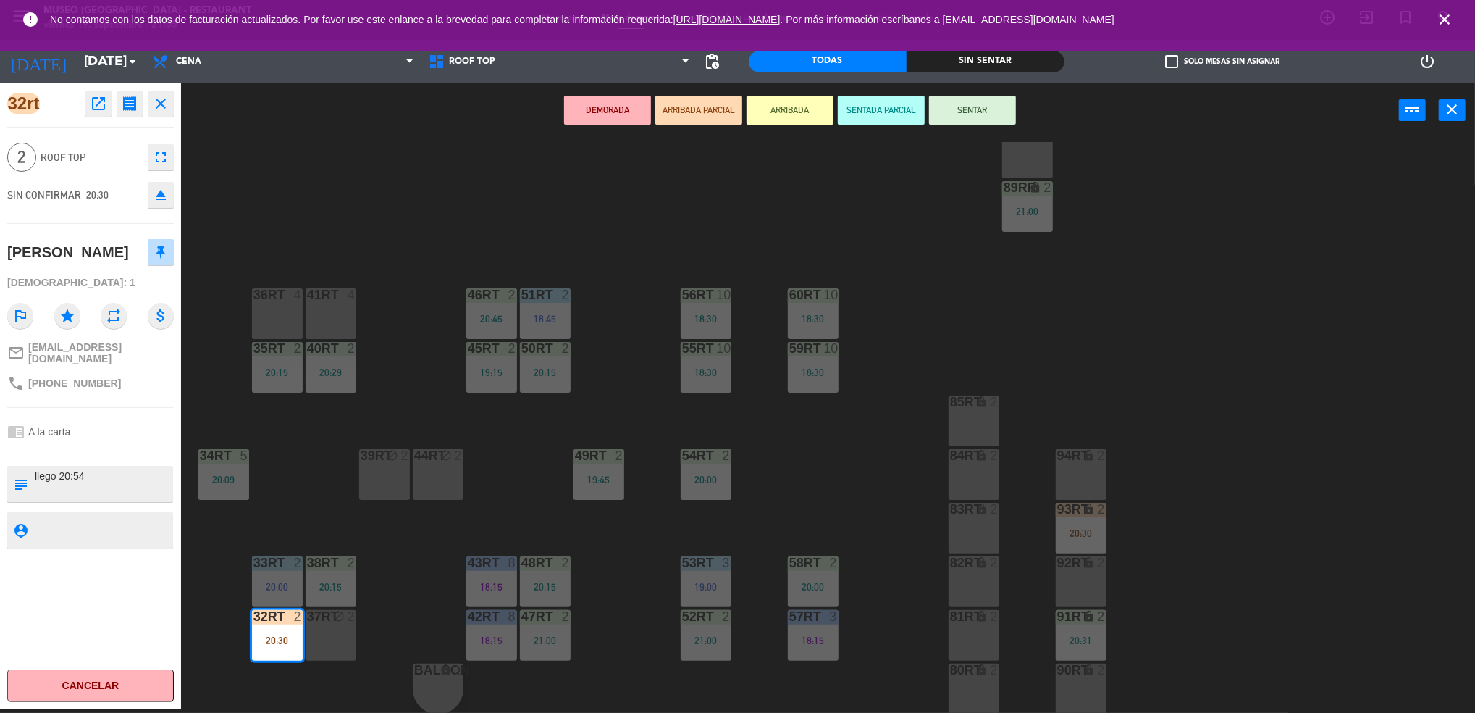
click at [30, 479] on div "subject" at bounding box center [20, 484] width 26 height 36
click at [33, 472] on textarea at bounding box center [102, 484] width 138 height 30
type textarea "m32RT llego 20:54"
click at [91, 242] on div "[PERSON_NAME]" at bounding box center [68, 252] width 122 height 24
click at [619, 211] on div "18RT 5 19:30 16RT 6 19:15 28RT 2 19:15 80RR lock 2 27RT 5 20:30 7RT 5 19:00 S1R…" at bounding box center [836, 427] width 1280 height 571
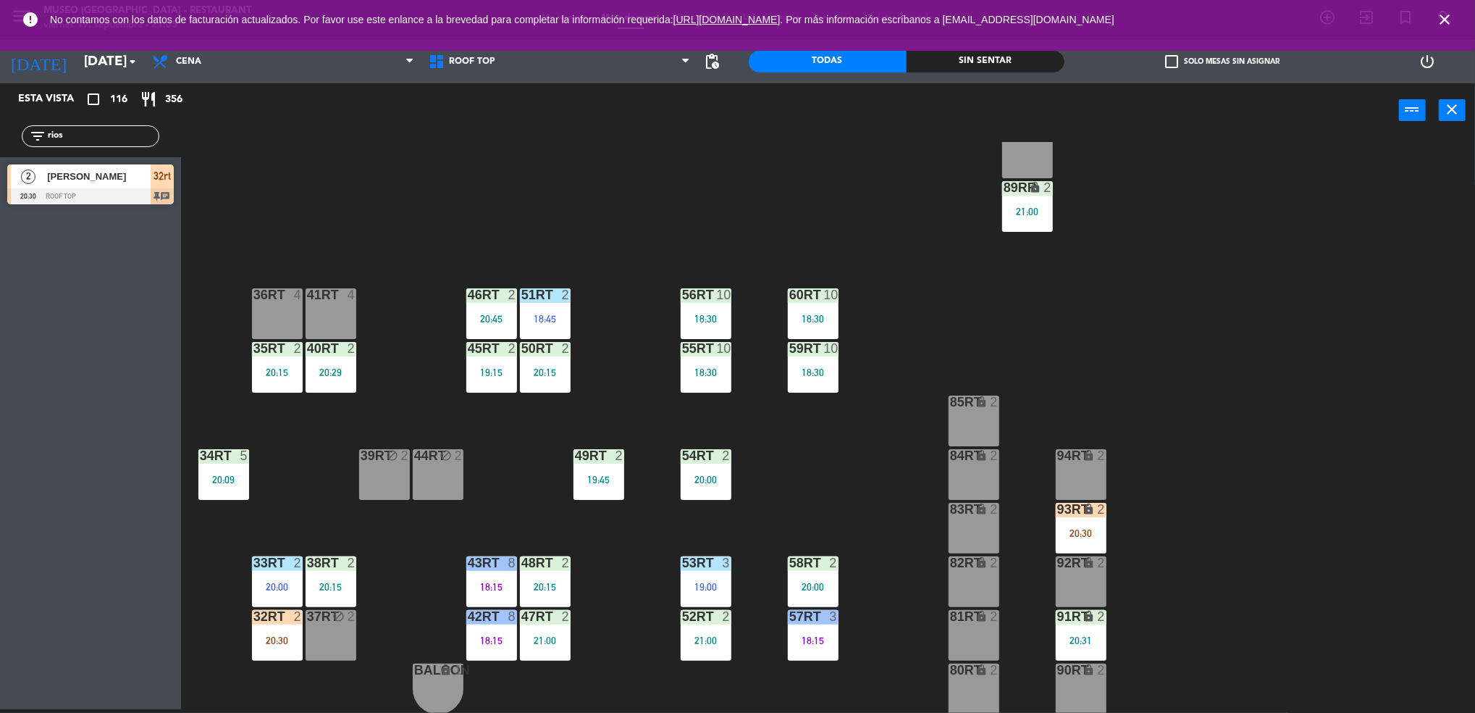
click at [340, 370] on div "20:29" at bounding box center [331, 372] width 51 height 10
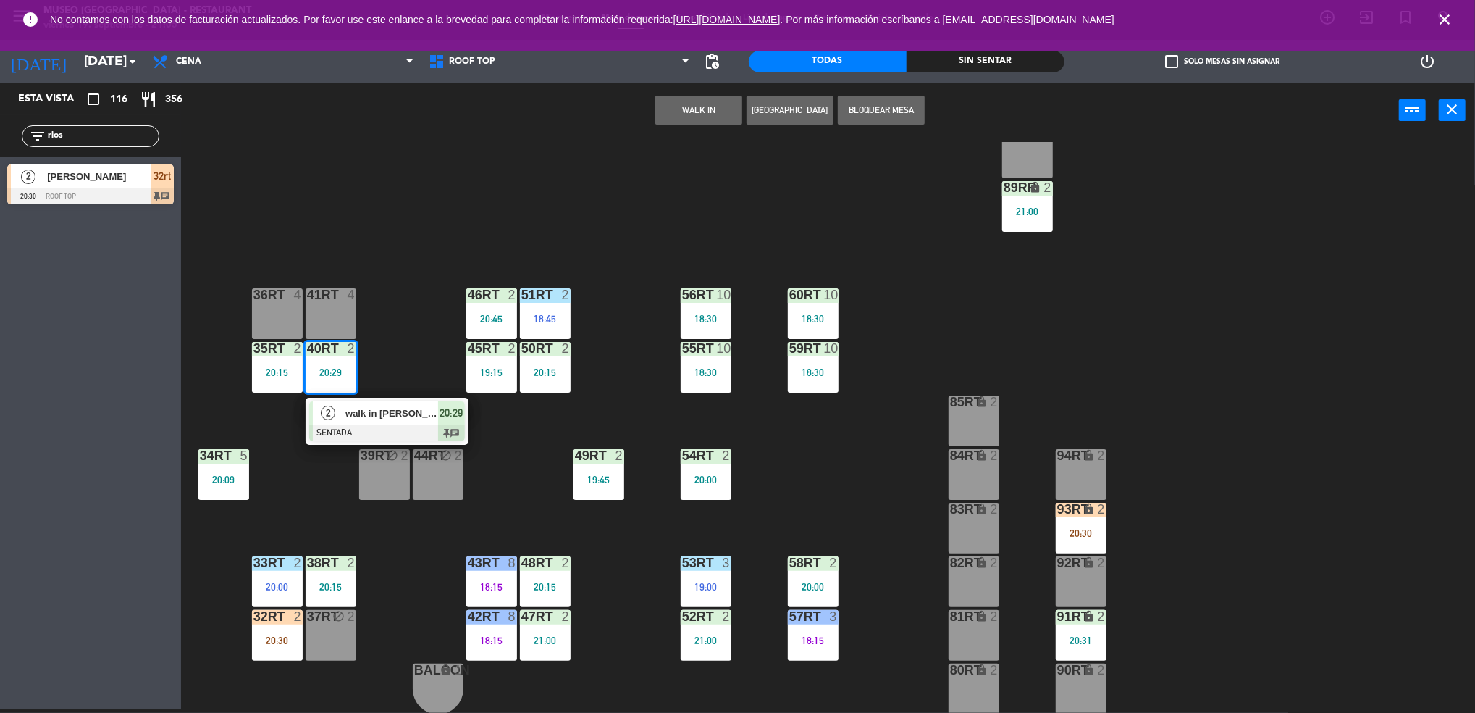
click at [390, 417] on span "walk in [PERSON_NAME]" at bounding box center [391, 413] width 93 height 15
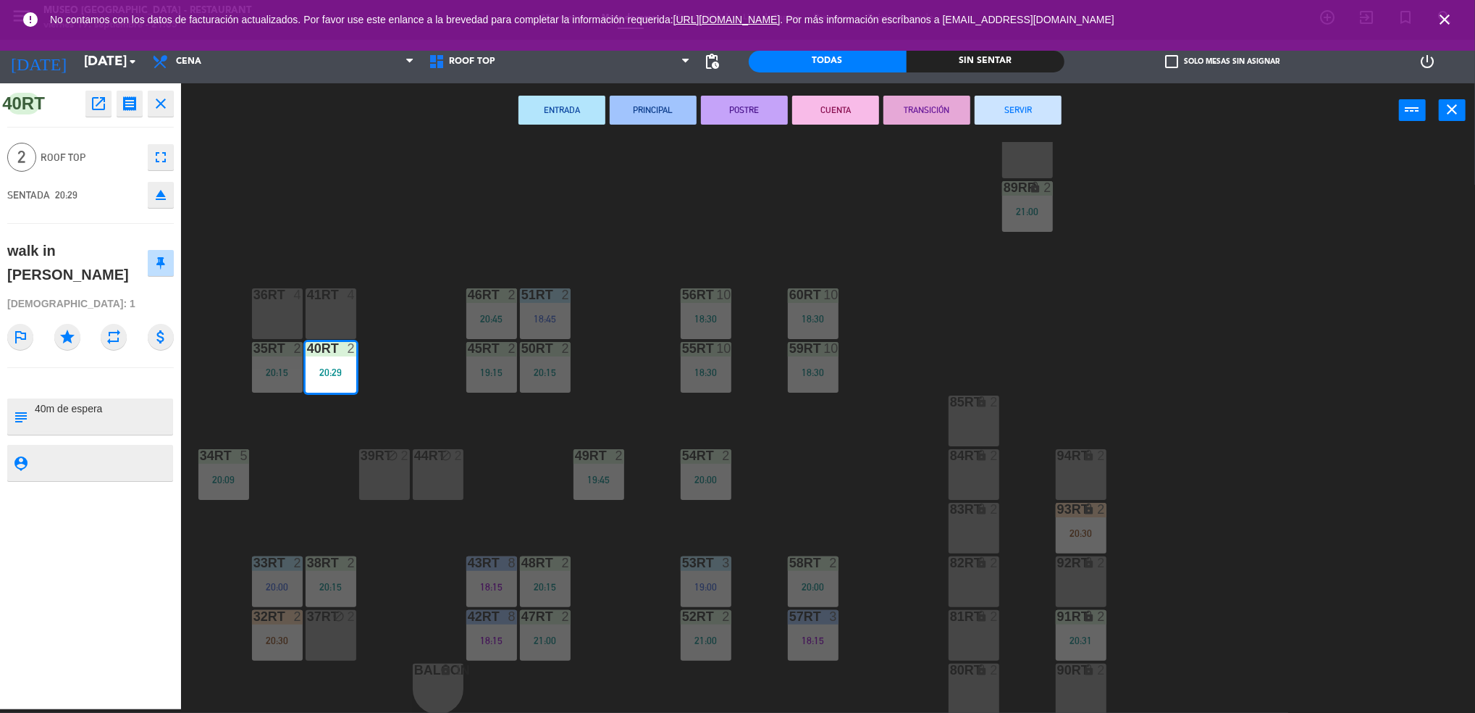
click at [36, 410] on textarea at bounding box center [102, 416] width 138 height 30
click at [82, 279] on div "walk in [PERSON_NAME]" at bounding box center [77, 262] width 140 height 47
click at [114, 405] on textarea at bounding box center [102, 416] width 138 height 30
type textarea "m40RT aniversario 40m de espera"
click at [101, 264] on div "walk in [PERSON_NAME]" at bounding box center [77, 262] width 140 height 47
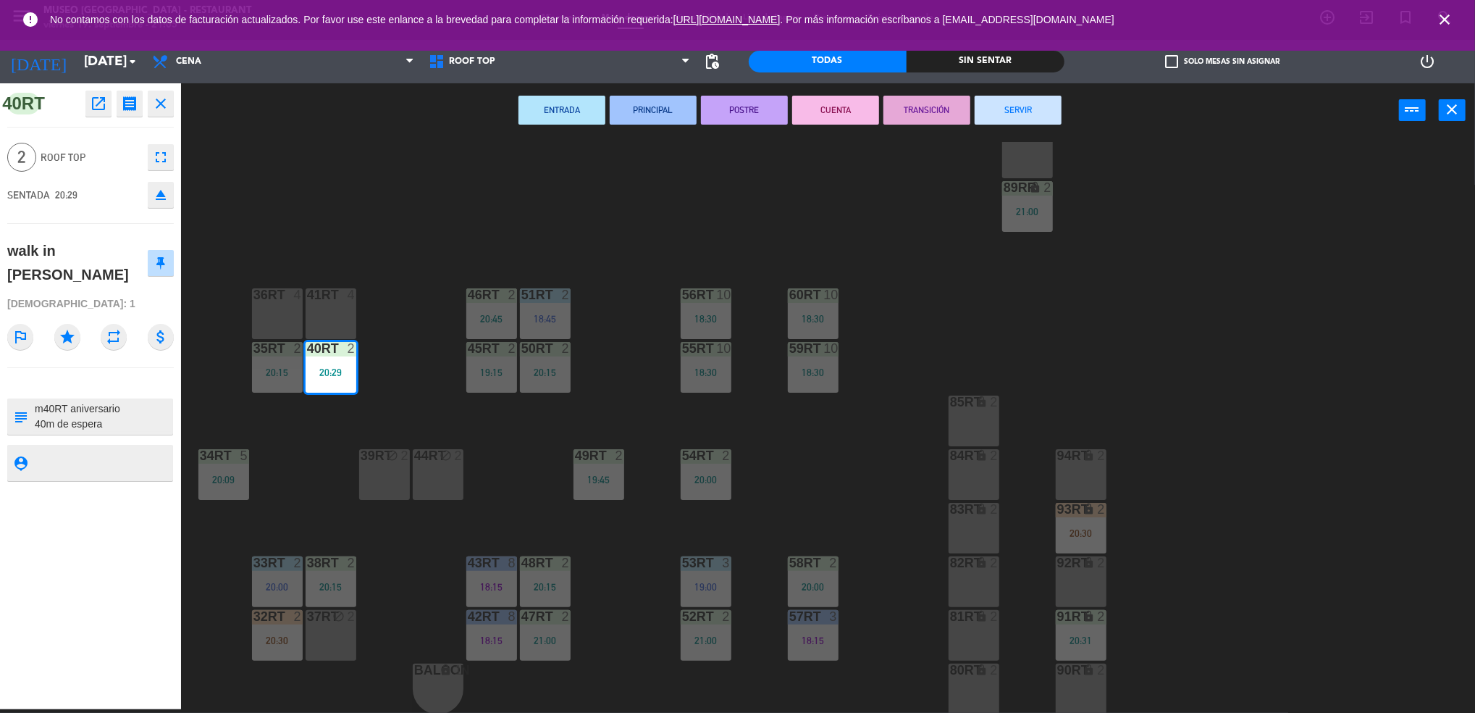
click at [832, 454] on div "18RT 5 19:30 16RT 6 19:15 28RT 2 19:15 80RR lock 2 27RT 5 20:30 7RT 5 19:00 S1R…" at bounding box center [836, 427] width 1280 height 571
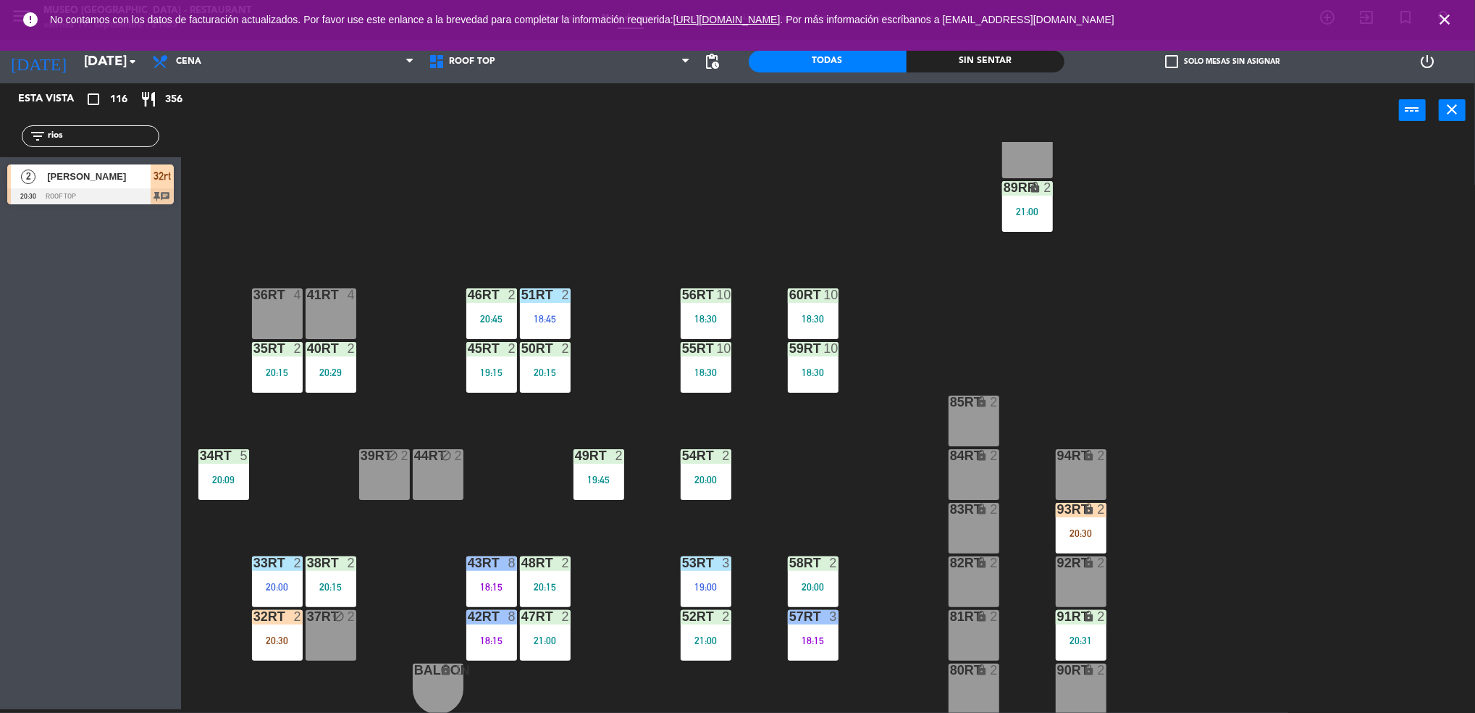
click at [248, 637] on div "18RT 5 19:30 16RT 6 19:15 28RT 2 19:15 80RR lock 2 27RT 5 20:30 7RT 5 19:00 S1R…" at bounding box center [836, 427] width 1280 height 571
click at [285, 622] on div at bounding box center [277, 616] width 24 height 13
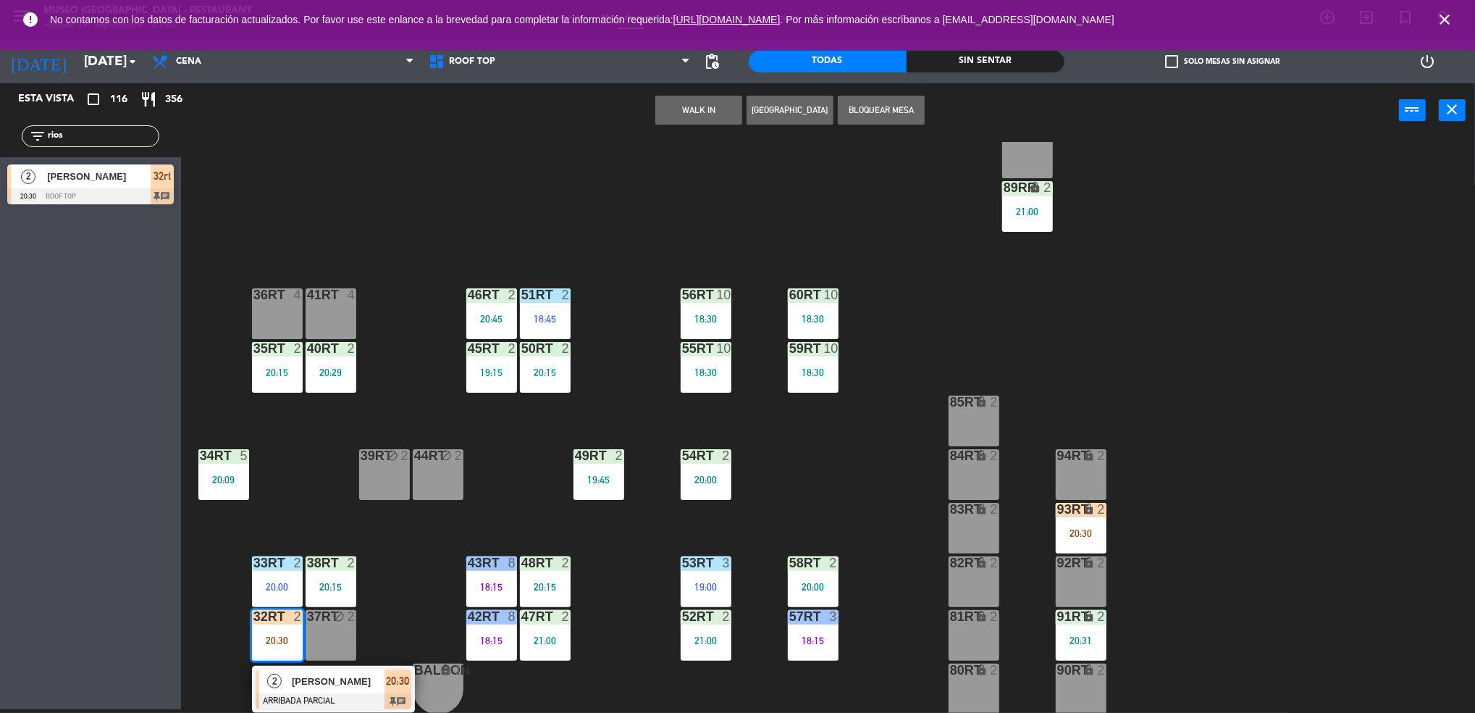
click at [429, 582] on div "18RT 5 19:30 16RT 6 19:15 28RT 2 19:15 80RR lock 2 27RT 5 20:30 7RT 5 19:00 S1R…" at bounding box center [836, 427] width 1280 height 571
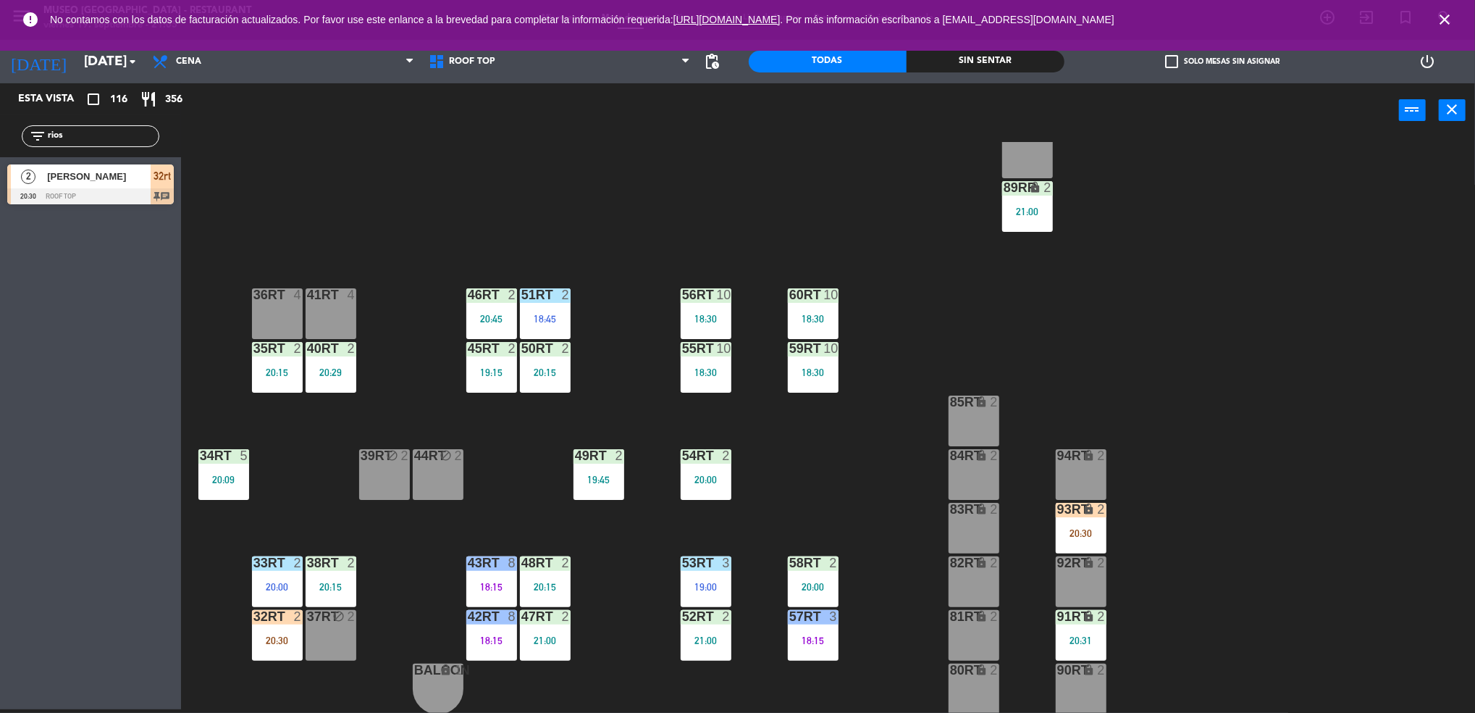
click at [267, 578] on div "33rt 2 20:00" at bounding box center [277, 581] width 51 height 51
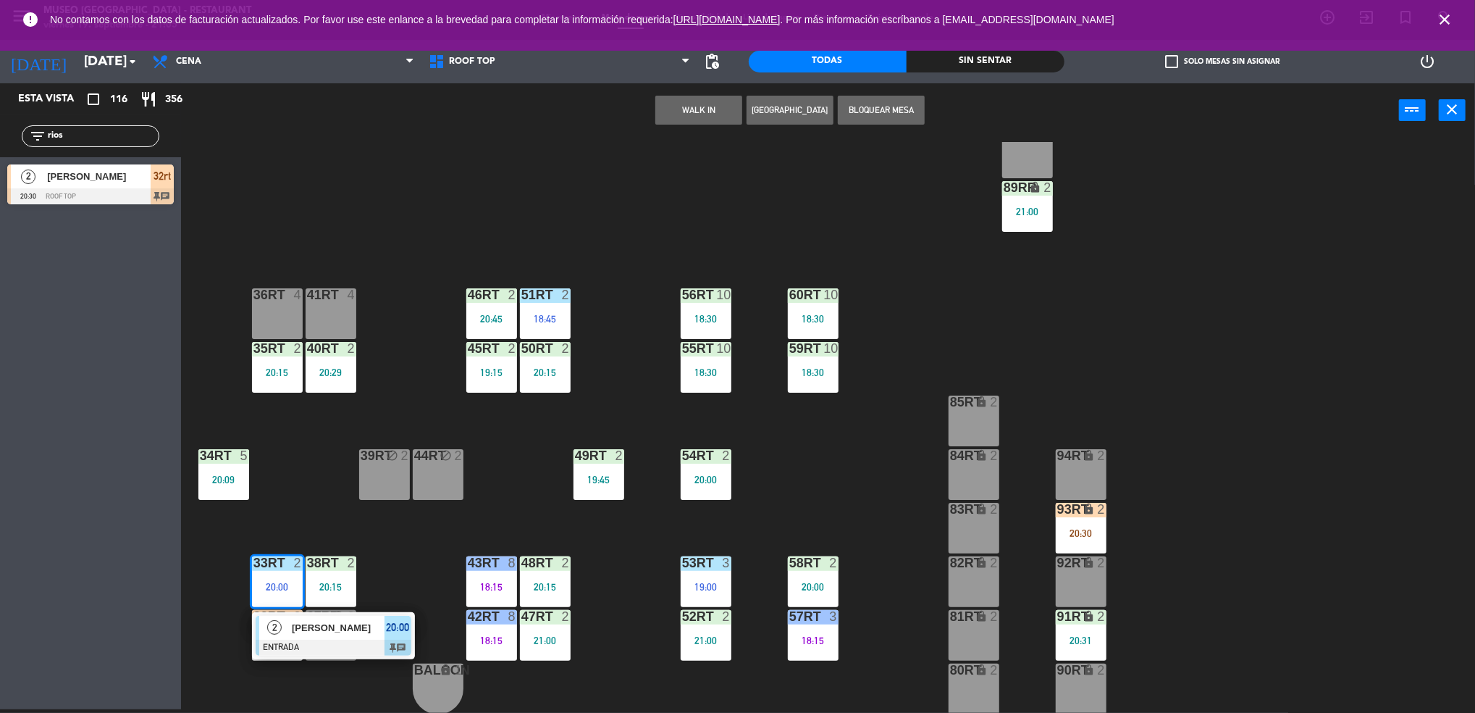
click at [313, 619] on div "[PERSON_NAME]" at bounding box center [337, 628] width 94 height 24
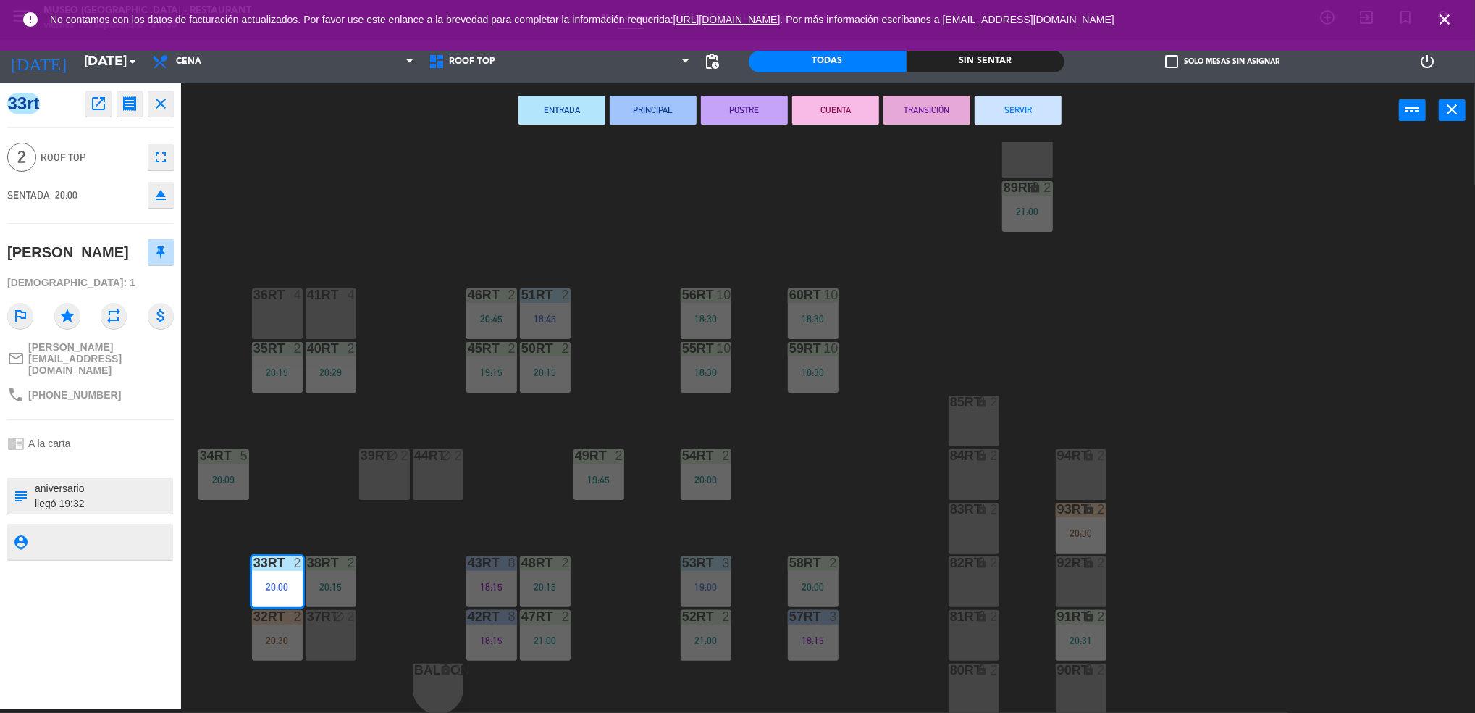
scroll to position [0, 0]
click at [1015, 113] on button "SERVIR" at bounding box center [1018, 110] width 87 height 29
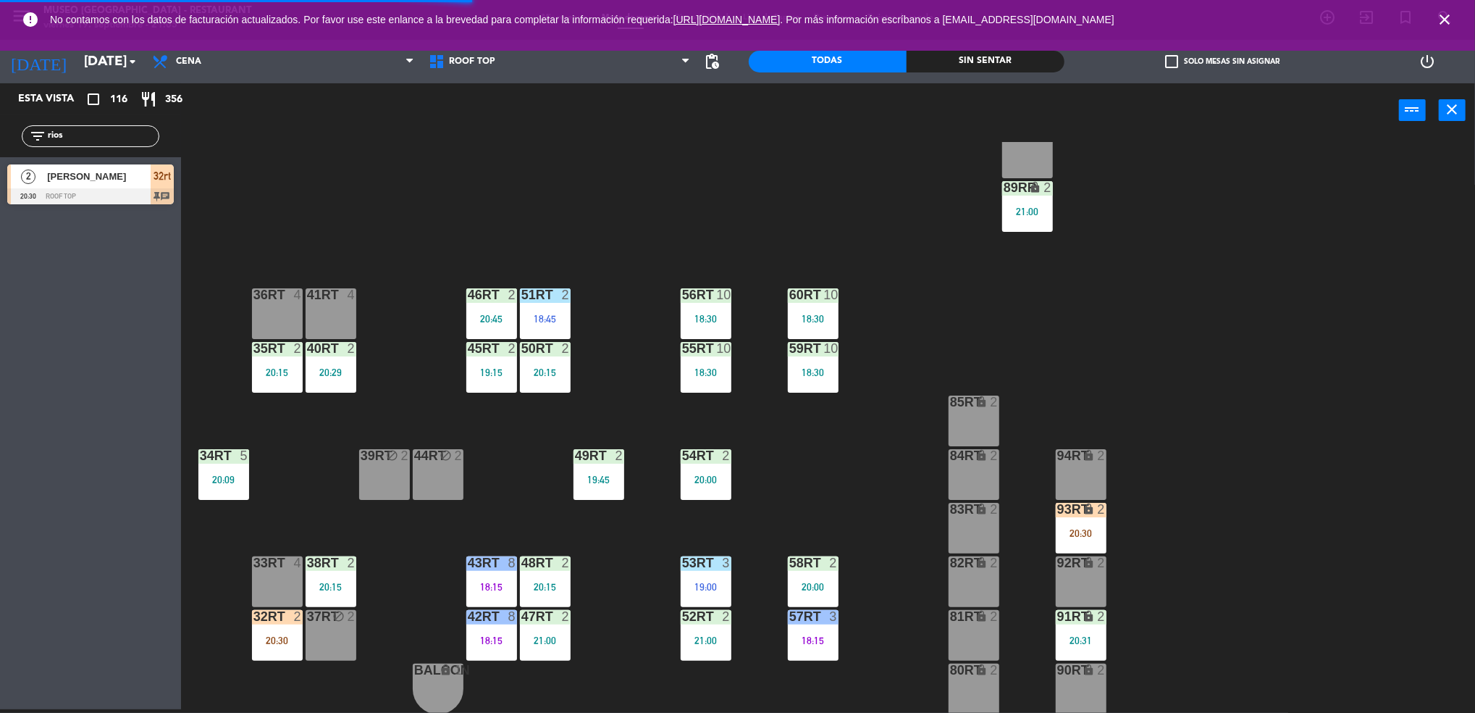
click at [267, 655] on div "32rt 2 20:30" at bounding box center [277, 635] width 51 height 51
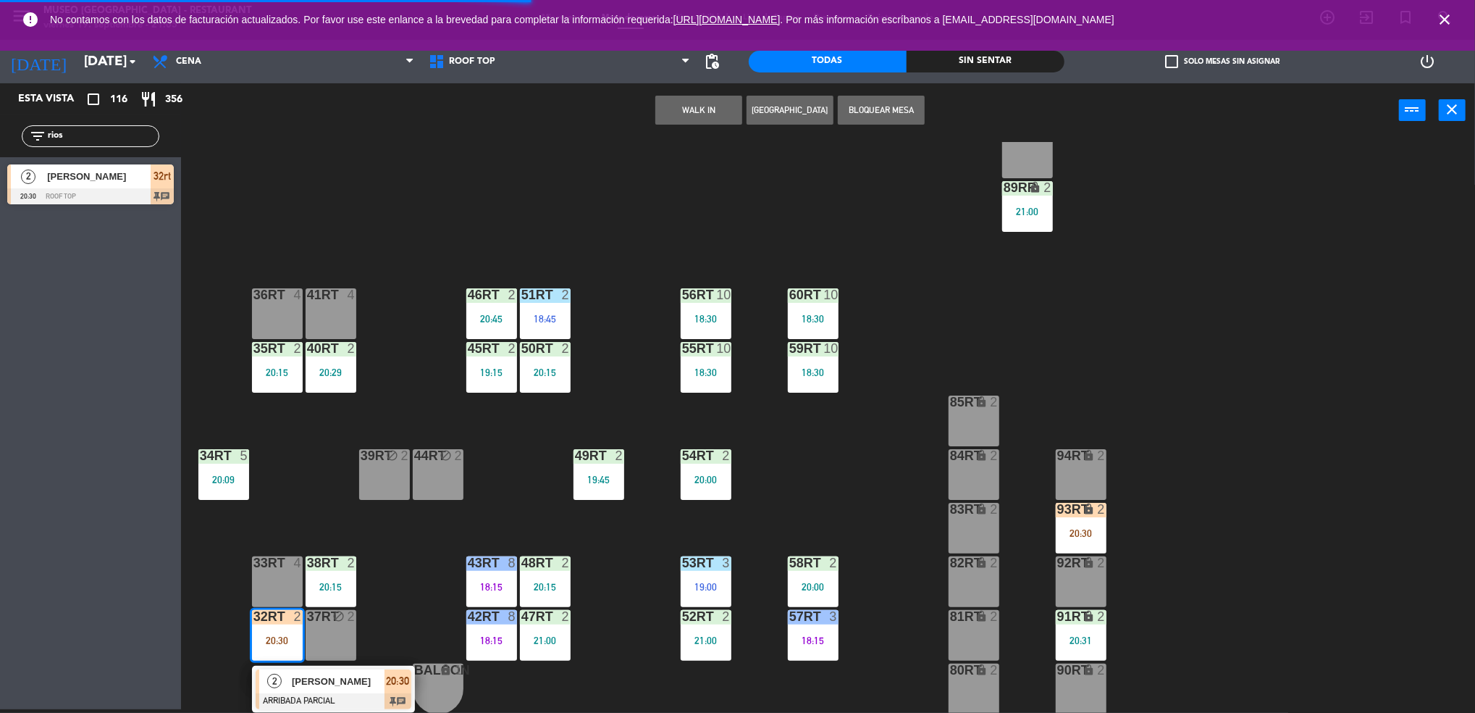
click at [332, 693] on div at bounding box center [334, 701] width 156 height 16
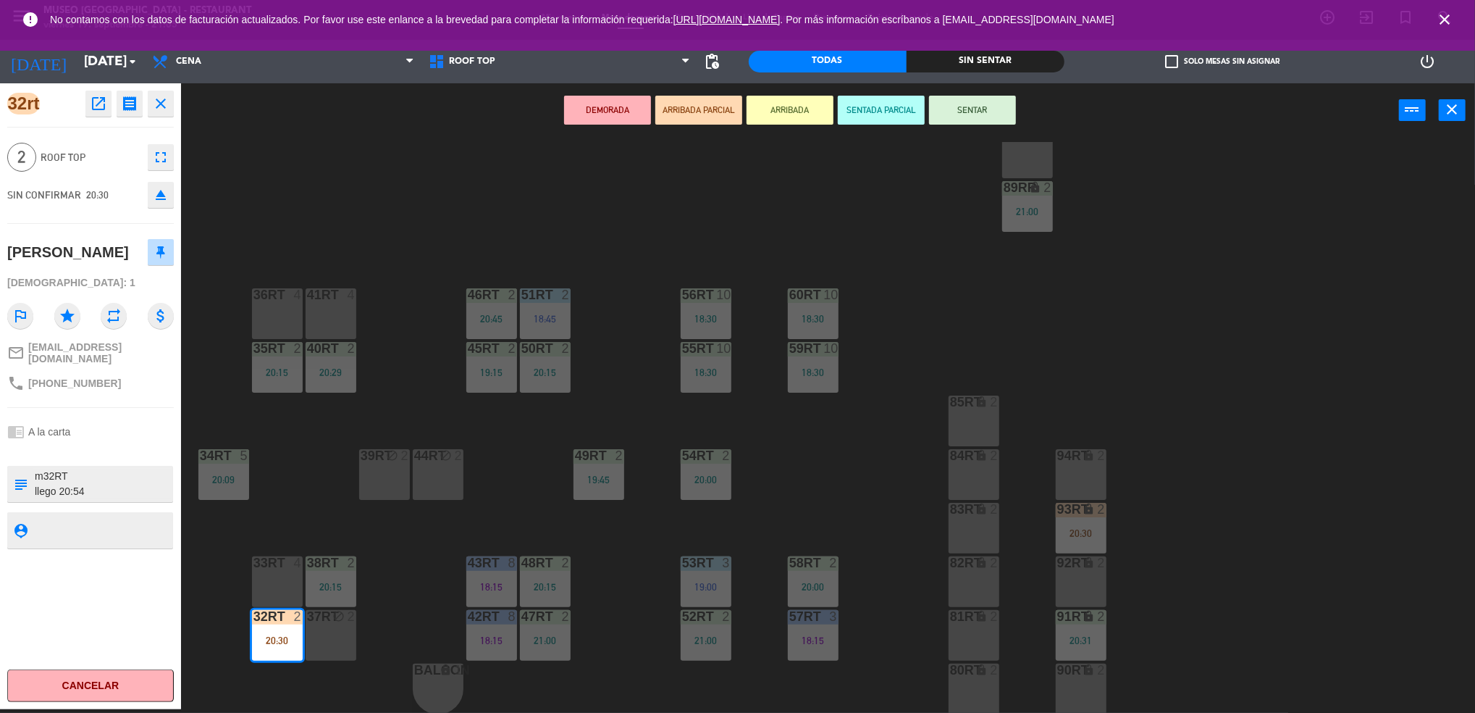
click at [117, 267] on div "[PERSON_NAME]" at bounding box center [90, 252] width 167 height 36
click at [120, 284] on div "[DEMOGRAPHIC_DATA]: 1" at bounding box center [90, 282] width 167 height 25
click at [663, 539] on div "18RT 5 19:30 16RT 6 19:15 28RT 2 19:15 80RR lock 2 27RT 5 20:30 7RT 5 19:00 S1R…" at bounding box center [836, 427] width 1280 height 571
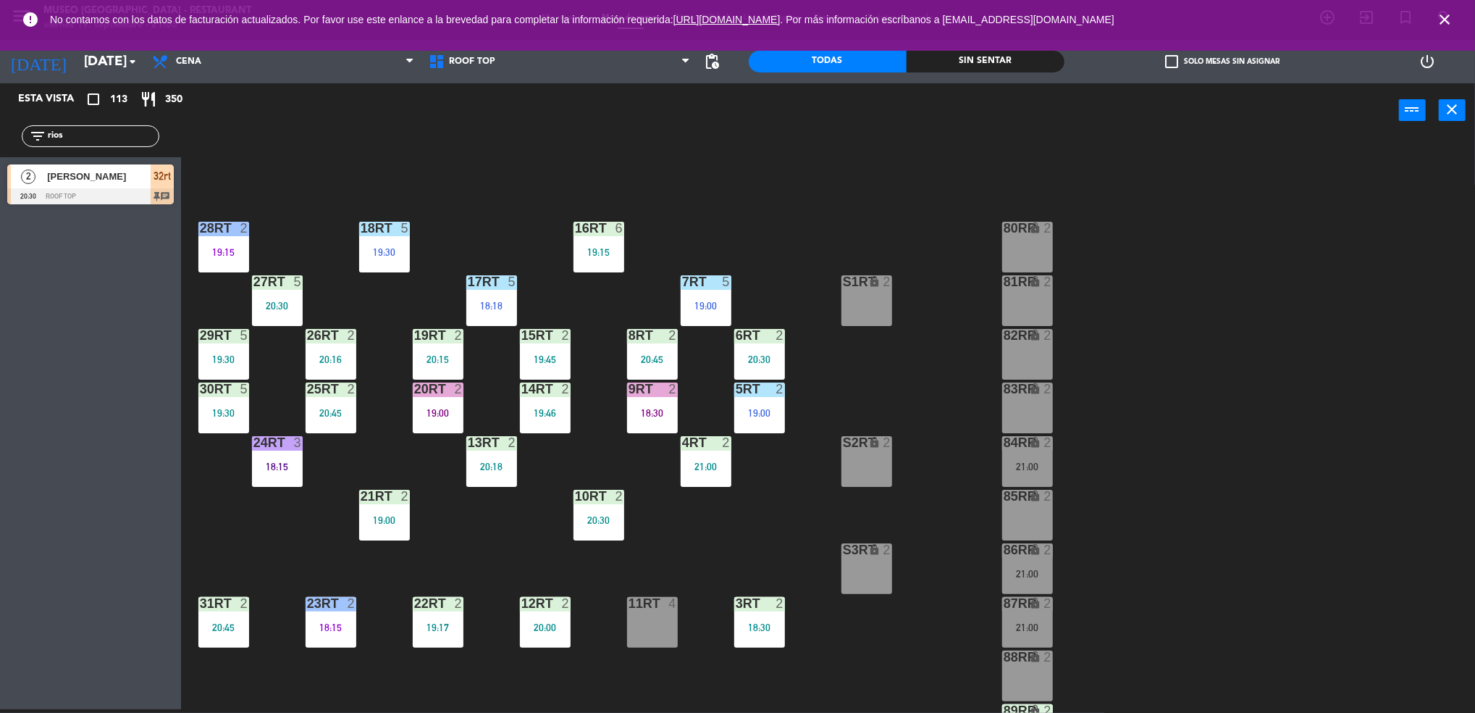
scroll to position [523, 0]
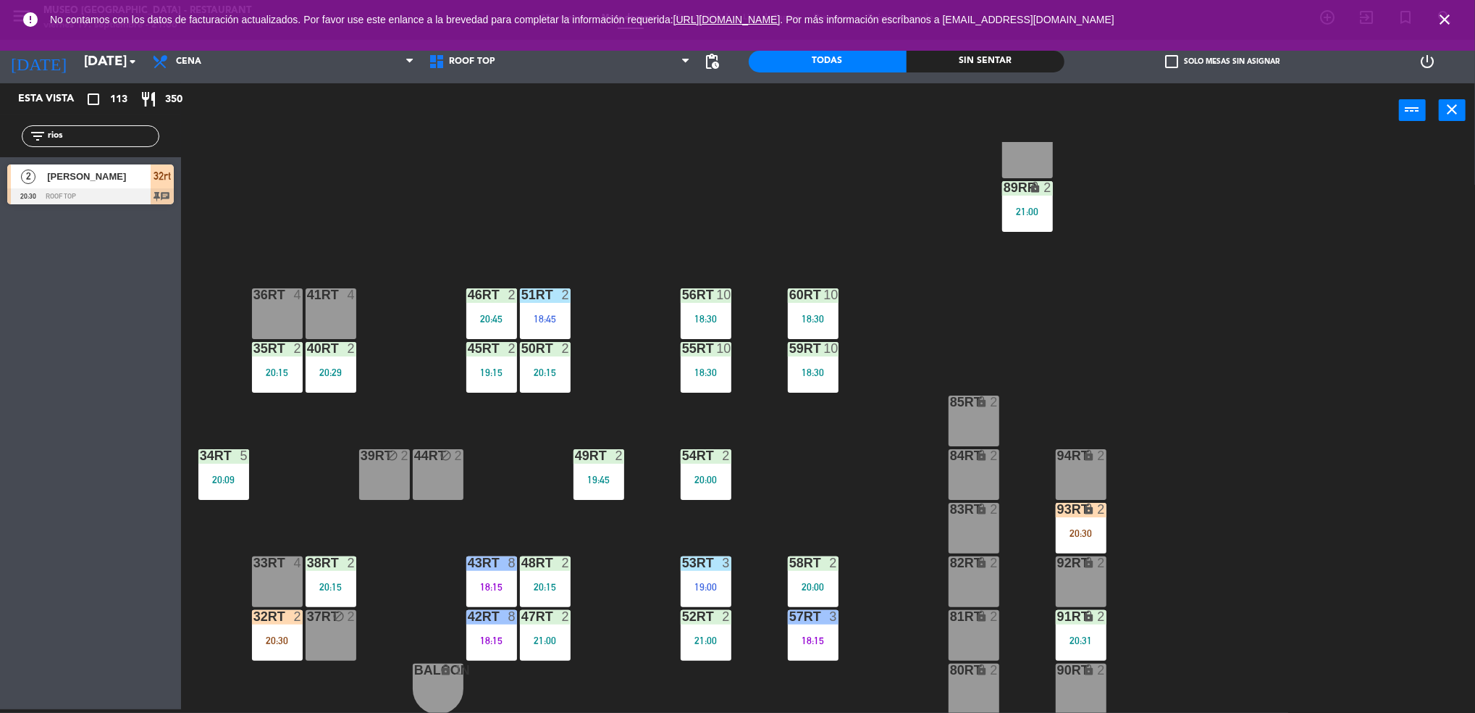
click at [1079, 521] on div "93RT lock 2 20:30" at bounding box center [1081, 528] width 51 height 51
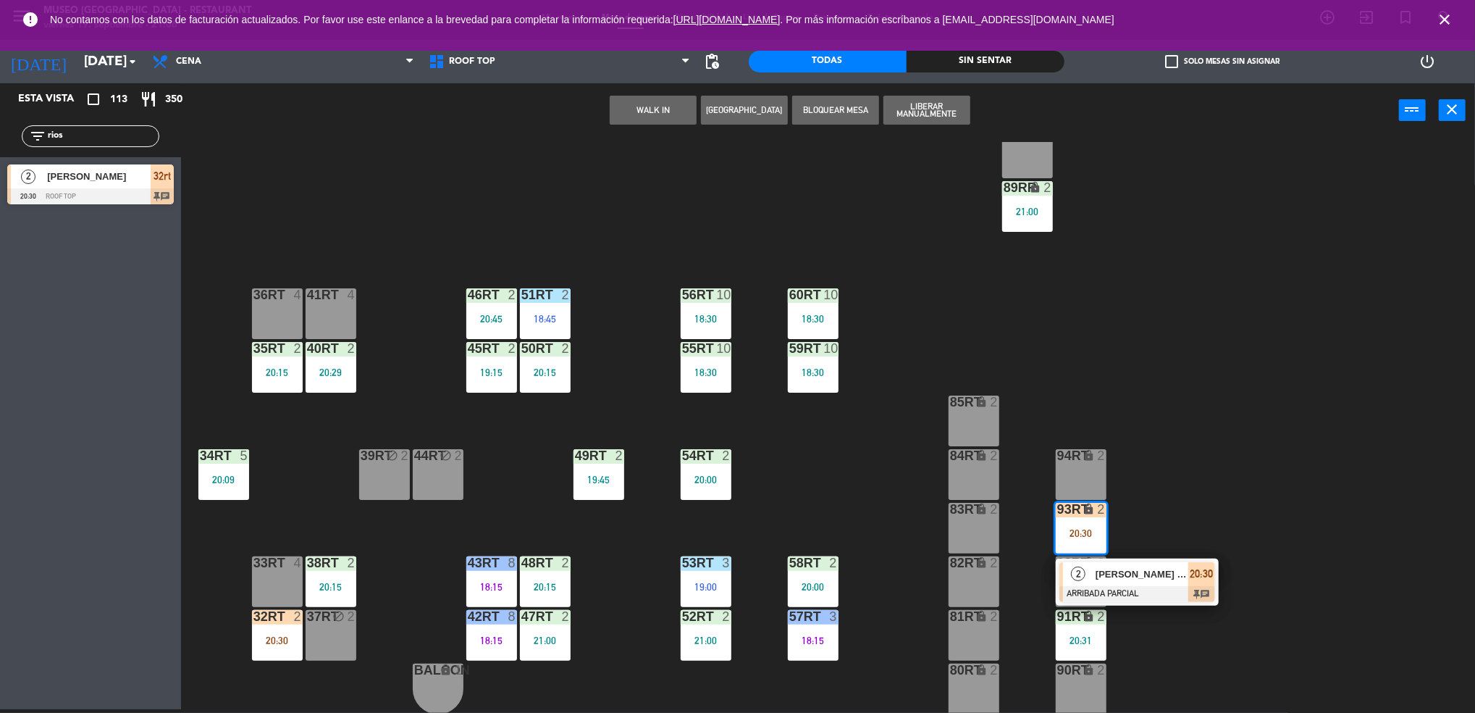
click at [1173, 623] on div "18RT 5 19:30 16RT 6 19:15 28RT 2 19:15 80RR lock 2 27RT 5 20:30 7RT 5 19:00 S1R…" at bounding box center [836, 427] width 1280 height 571
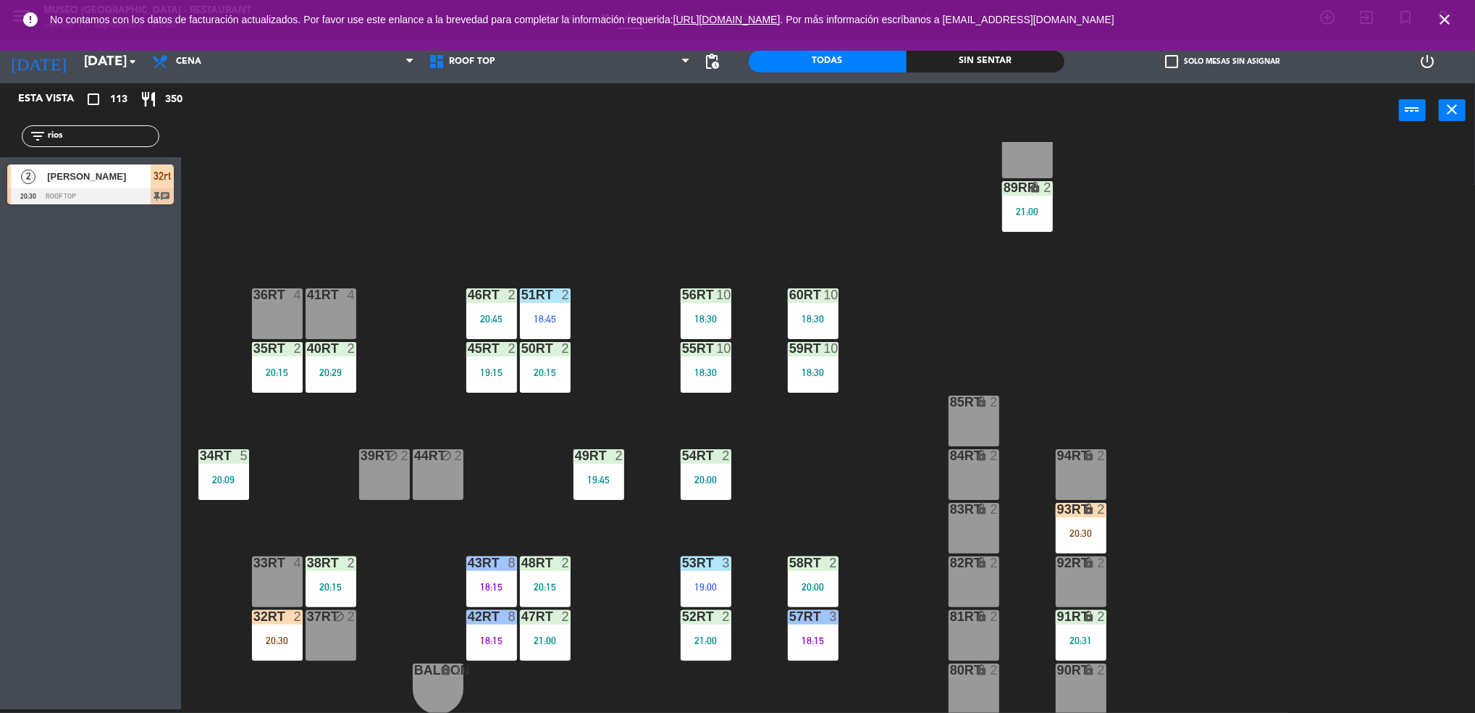
click at [1081, 616] on div "lock" at bounding box center [1081, 617] width 24 height 14
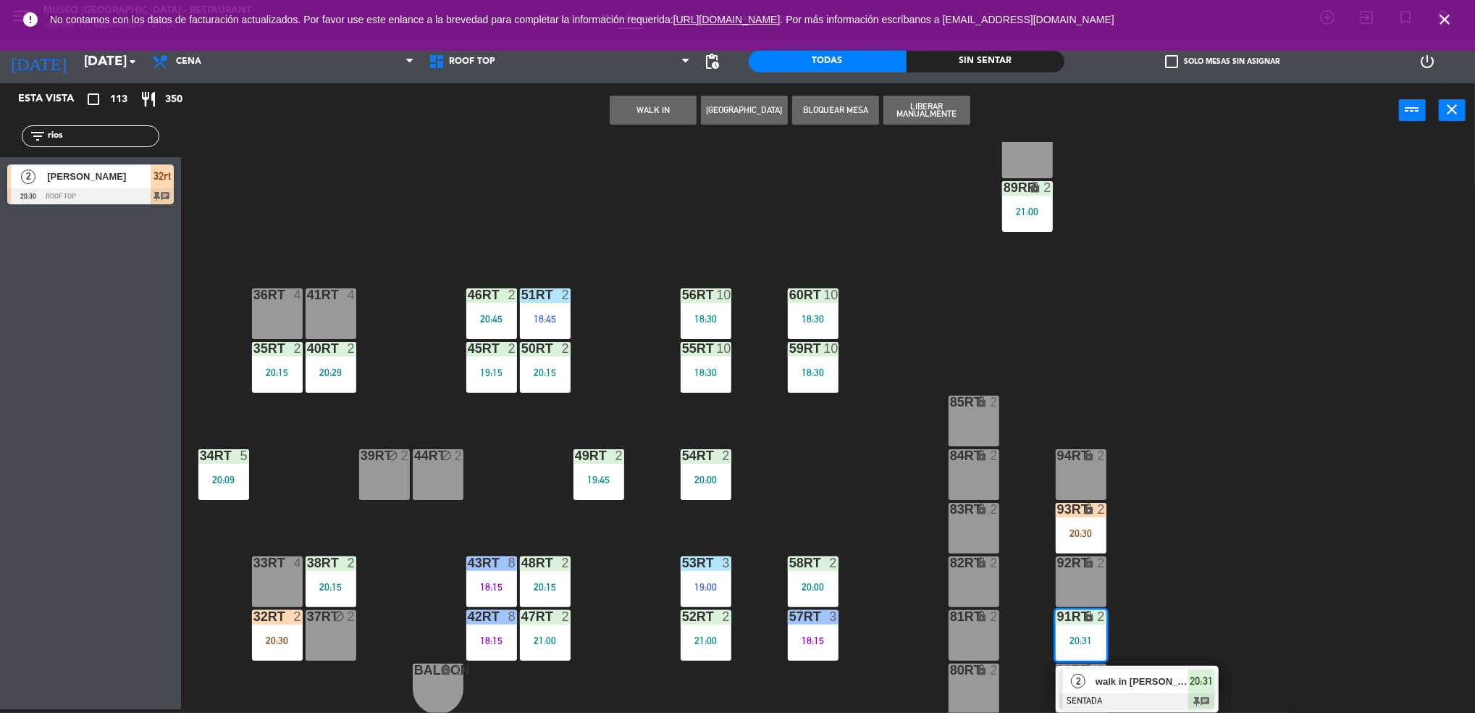
click at [1167, 674] on span "walk in [PERSON_NAME]" at bounding box center [1142, 681] width 93 height 15
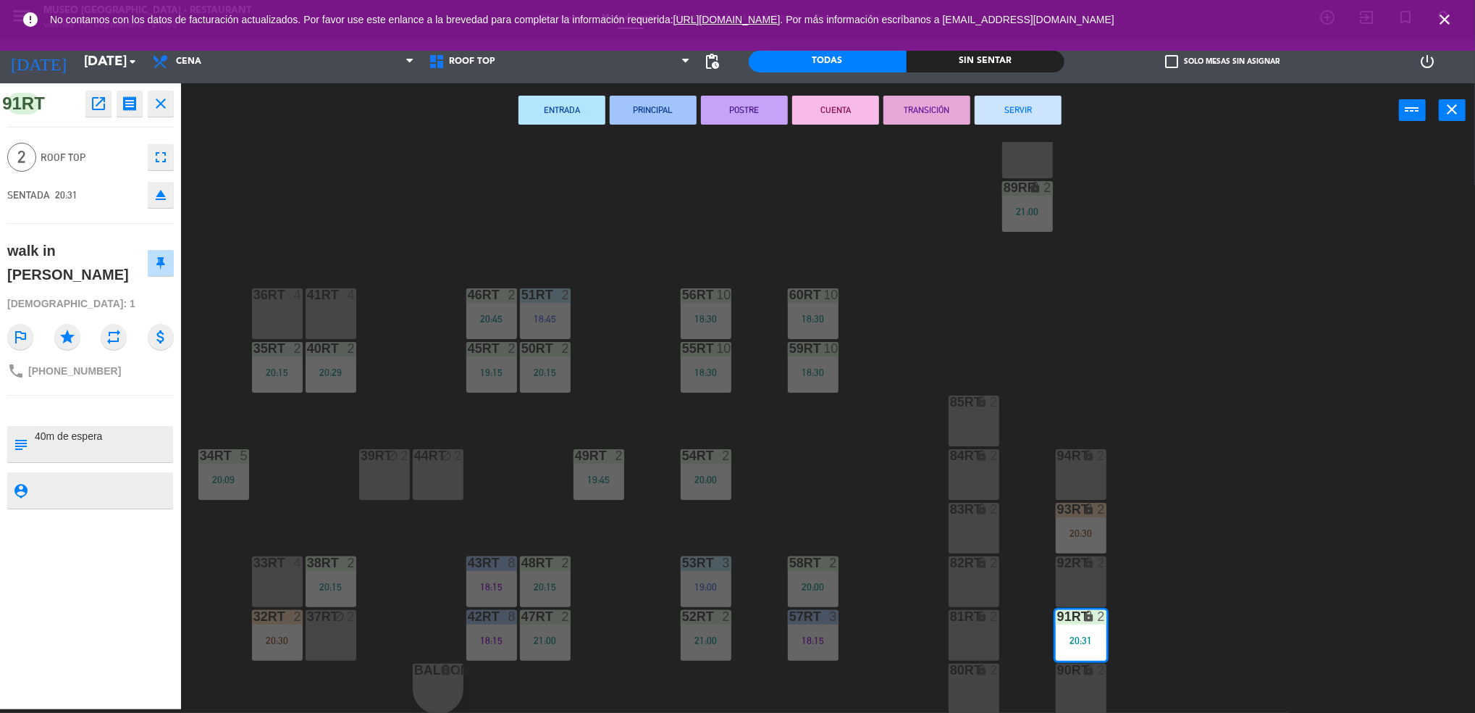
click at [293, 322] on div "36rt 4" at bounding box center [277, 313] width 51 height 51
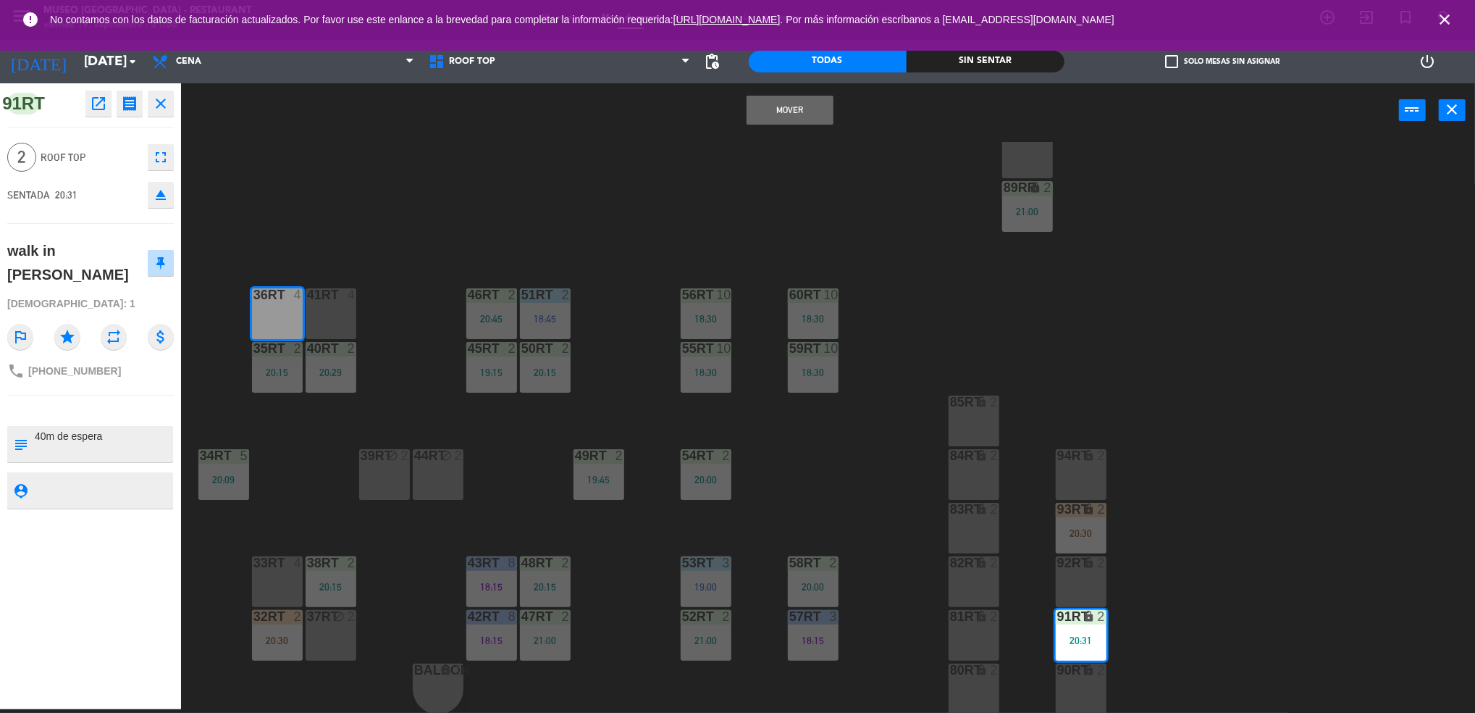
click at [784, 107] on button "Mover" at bounding box center [790, 110] width 87 height 29
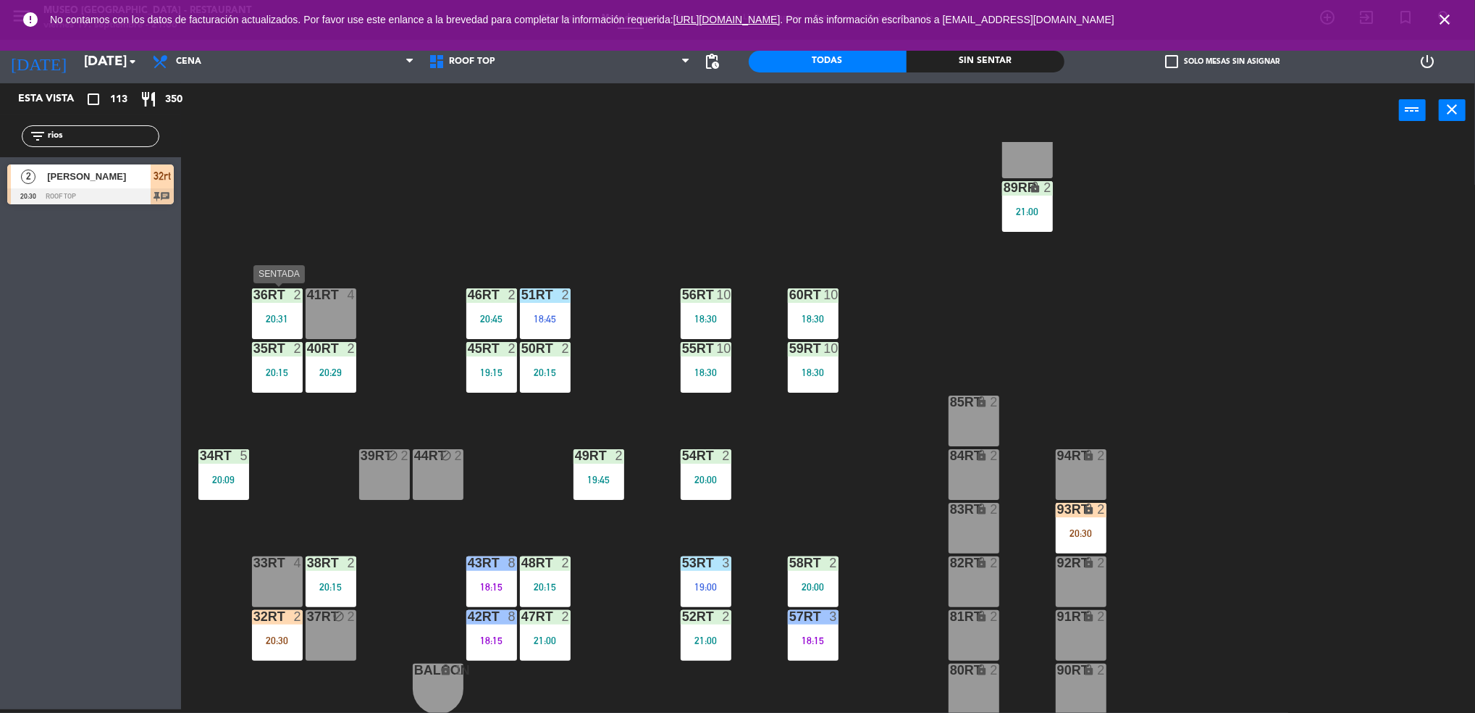
click at [267, 302] on div "36rt 2 20:31" at bounding box center [277, 313] width 51 height 51
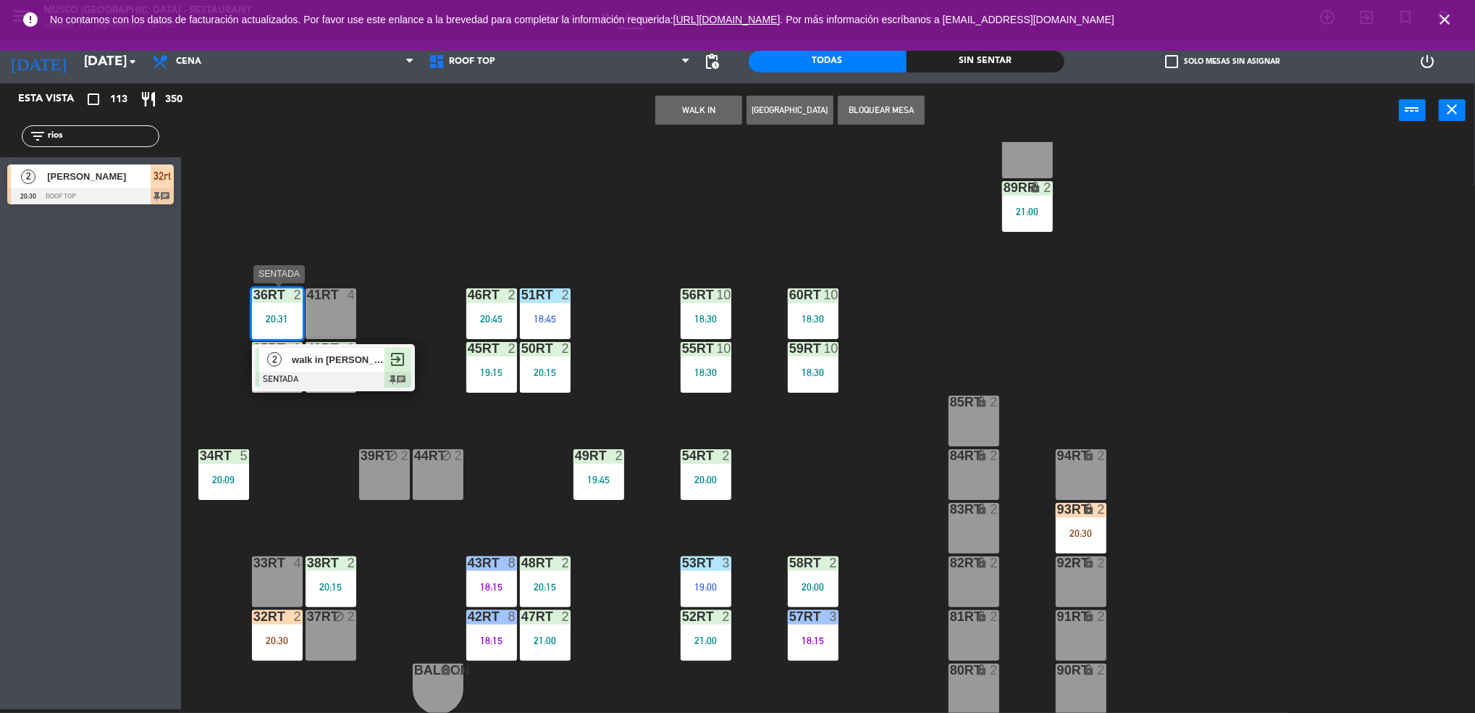
click at [330, 358] on span "walk in [PERSON_NAME]" at bounding box center [338, 359] width 93 height 15
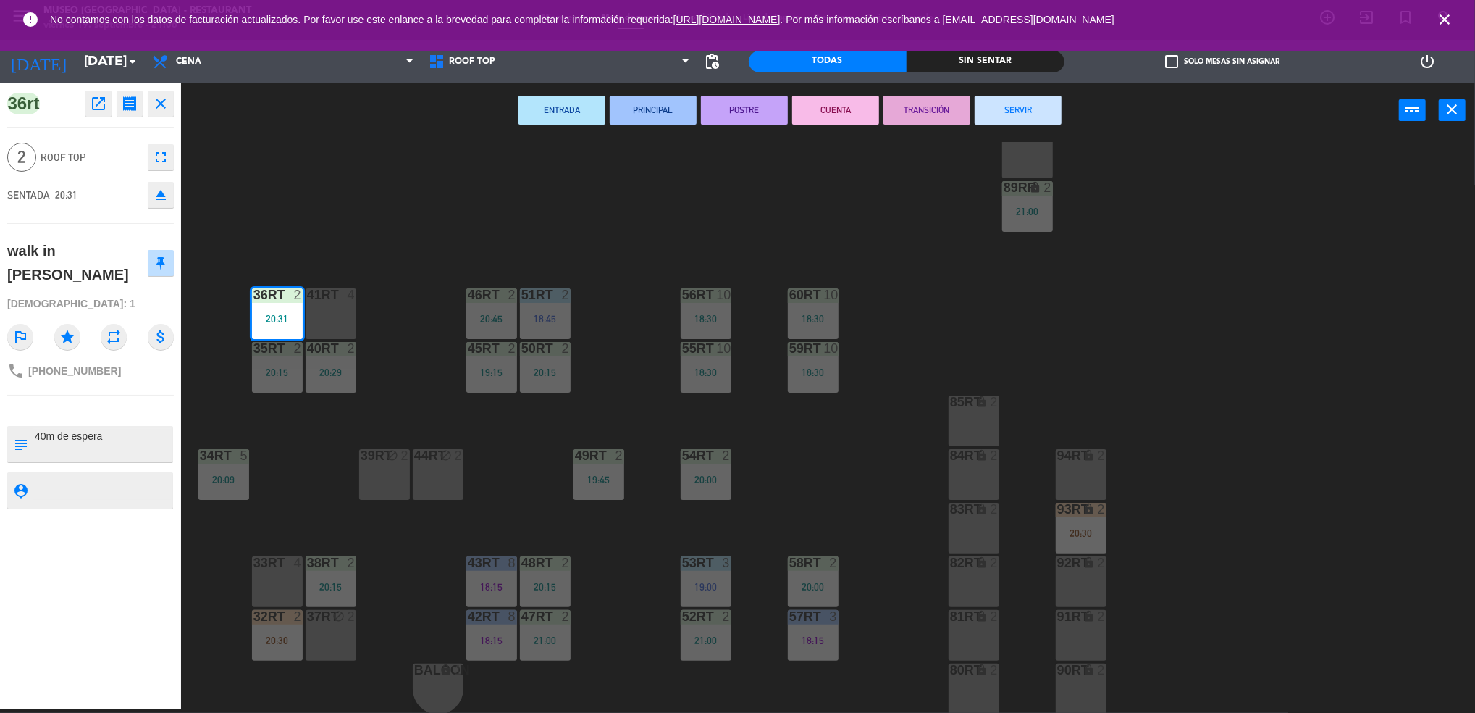
click at [38, 443] on textarea at bounding box center [102, 444] width 138 height 30
type textarea "m36RT 40m de espera"
click at [99, 270] on div "walk in [PERSON_NAME]" at bounding box center [77, 262] width 140 height 47
click at [330, 537] on div "18RT 5 19:30 16RT 6 19:15 28RT 2 19:15 80RR lock 2 27RT 5 20:30 7RT 5 19:00 S1R…" at bounding box center [836, 427] width 1280 height 571
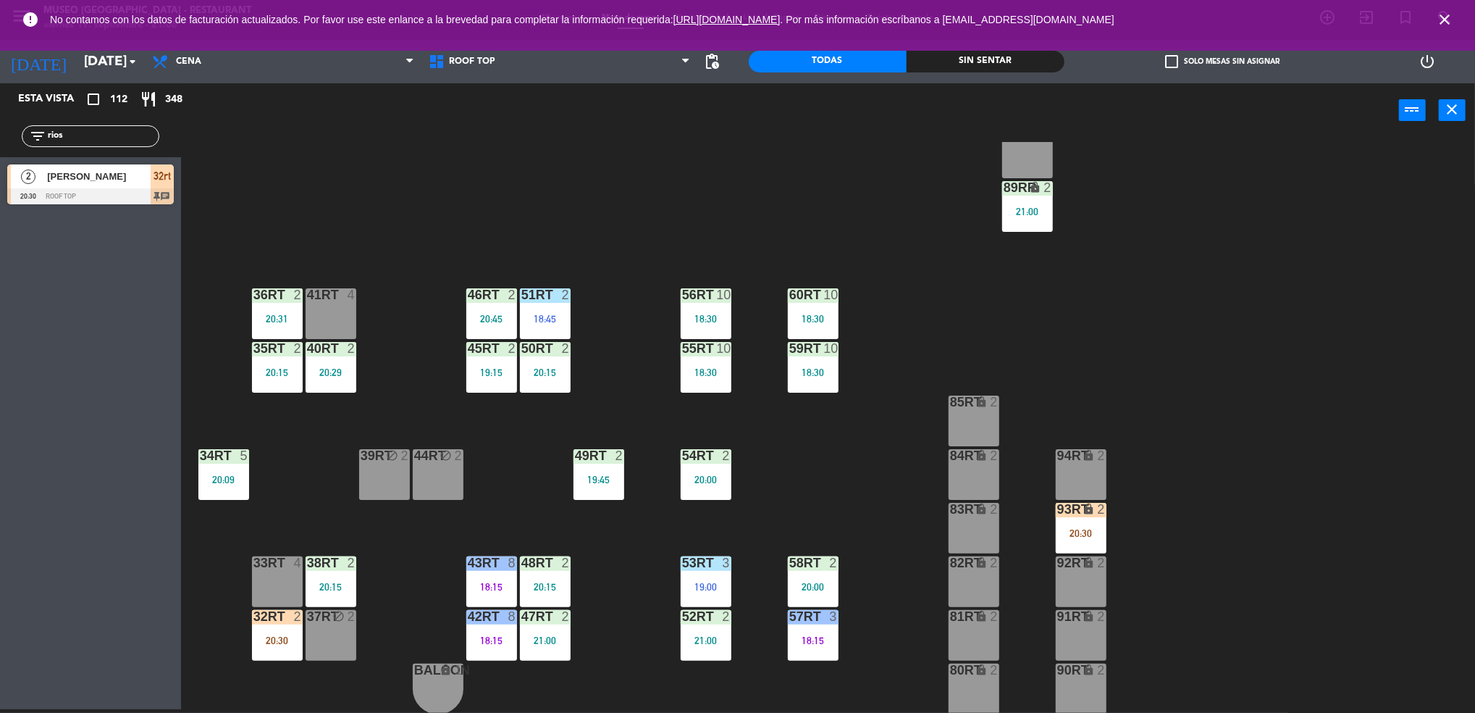
click at [271, 648] on div "32rt 2 20:30" at bounding box center [277, 635] width 51 height 51
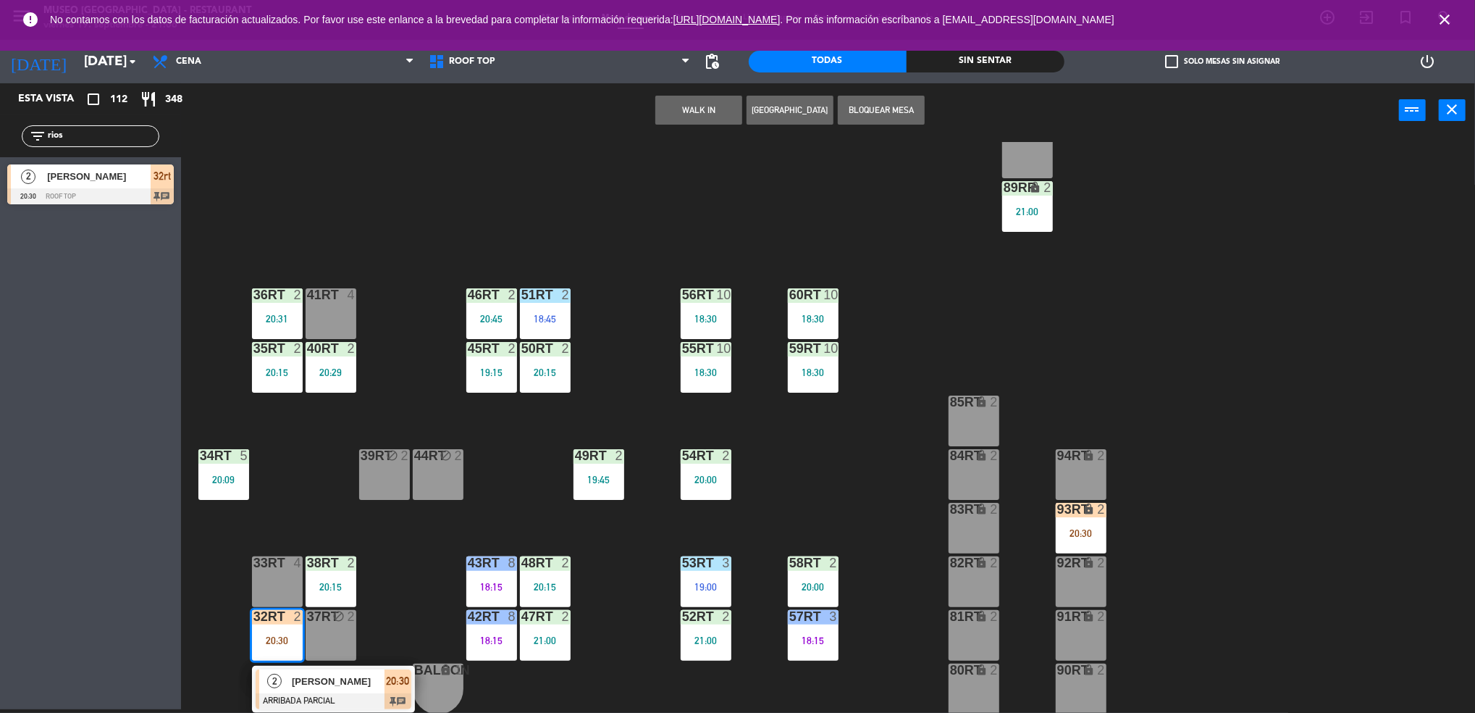
click at [316, 678] on span "[PERSON_NAME]" at bounding box center [338, 681] width 93 height 15
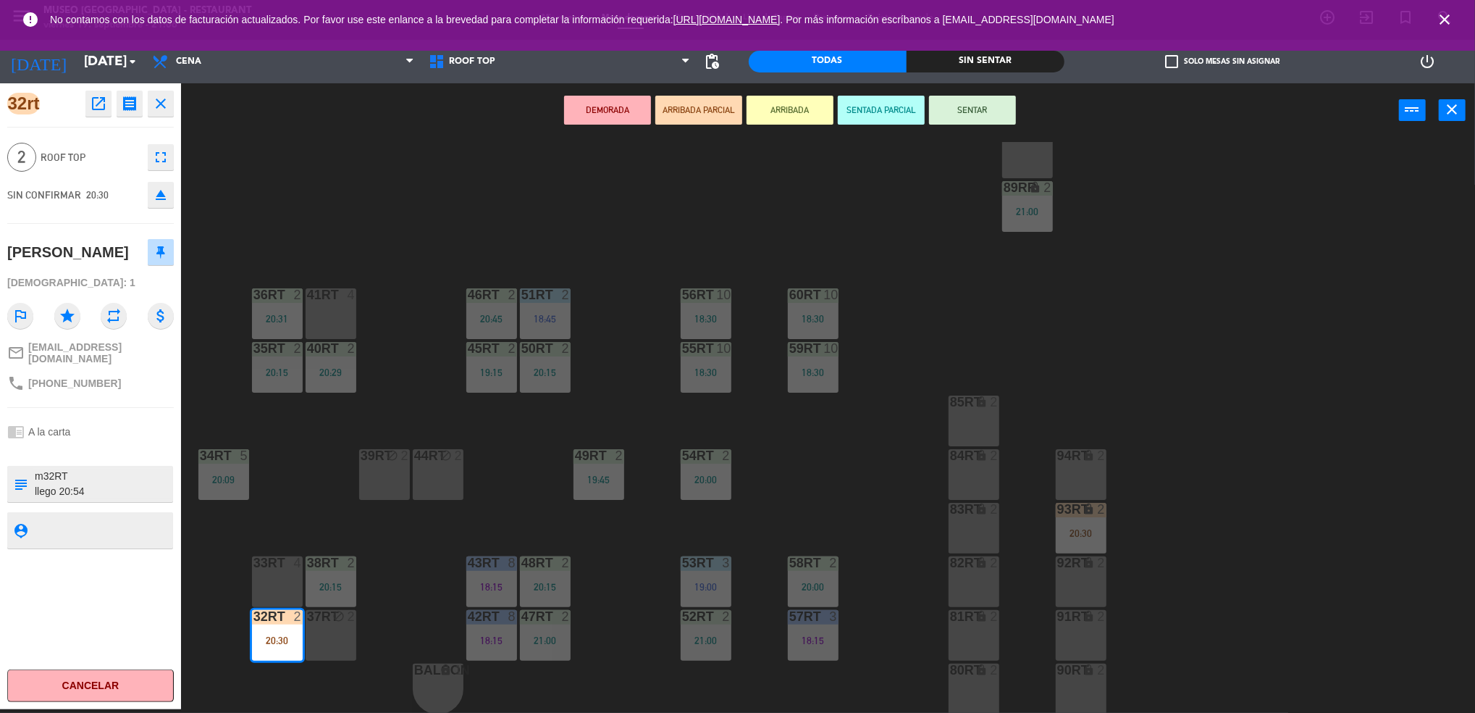
click at [104, 469] on textarea at bounding box center [102, 484] width 138 height 30
type textarea "m32RT cumpleaños llego 20:54"
click at [122, 261] on div "[PERSON_NAME]" at bounding box center [90, 252] width 167 height 36
click at [957, 112] on button "SENTAR" at bounding box center [972, 110] width 87 height 29
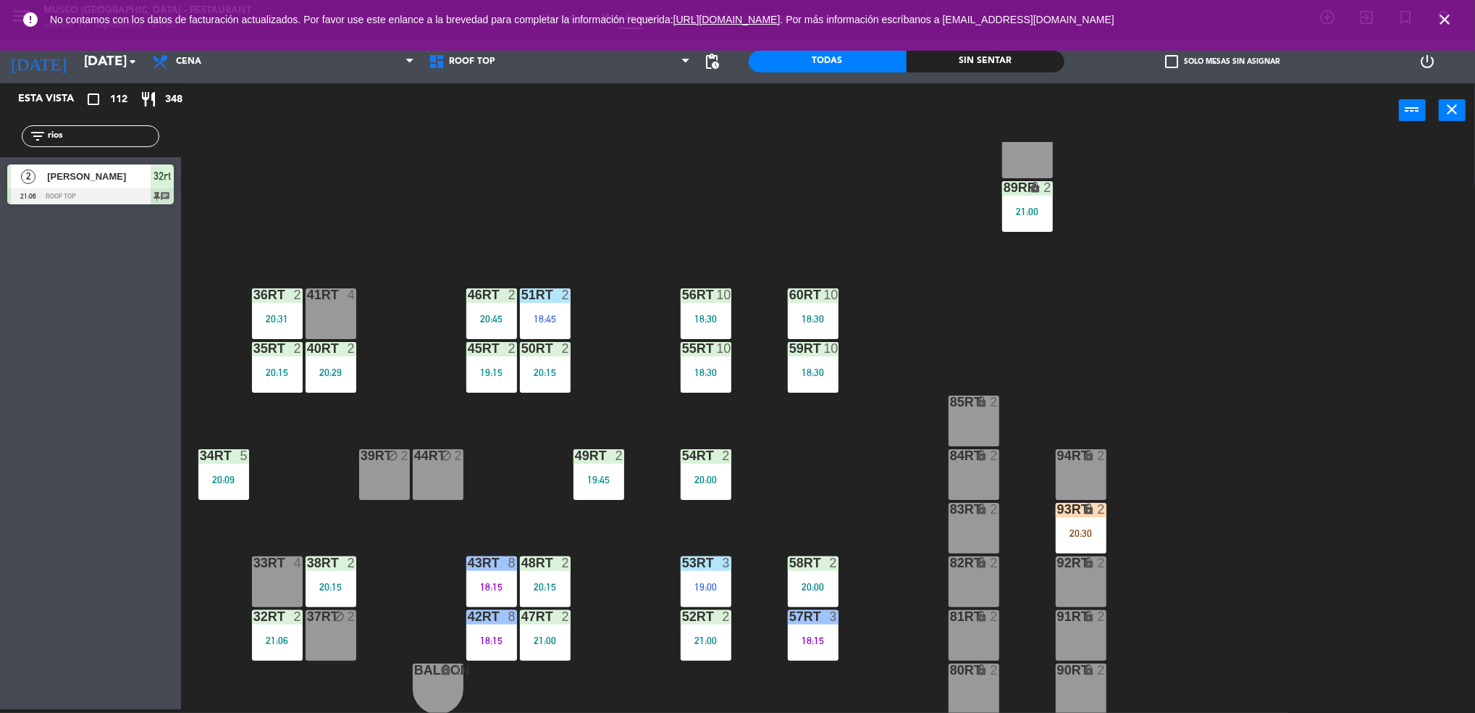
click at [1083, 521] on div "93RT lock 2 20:30" at bounding box center [1081, 528] width 51 height 51
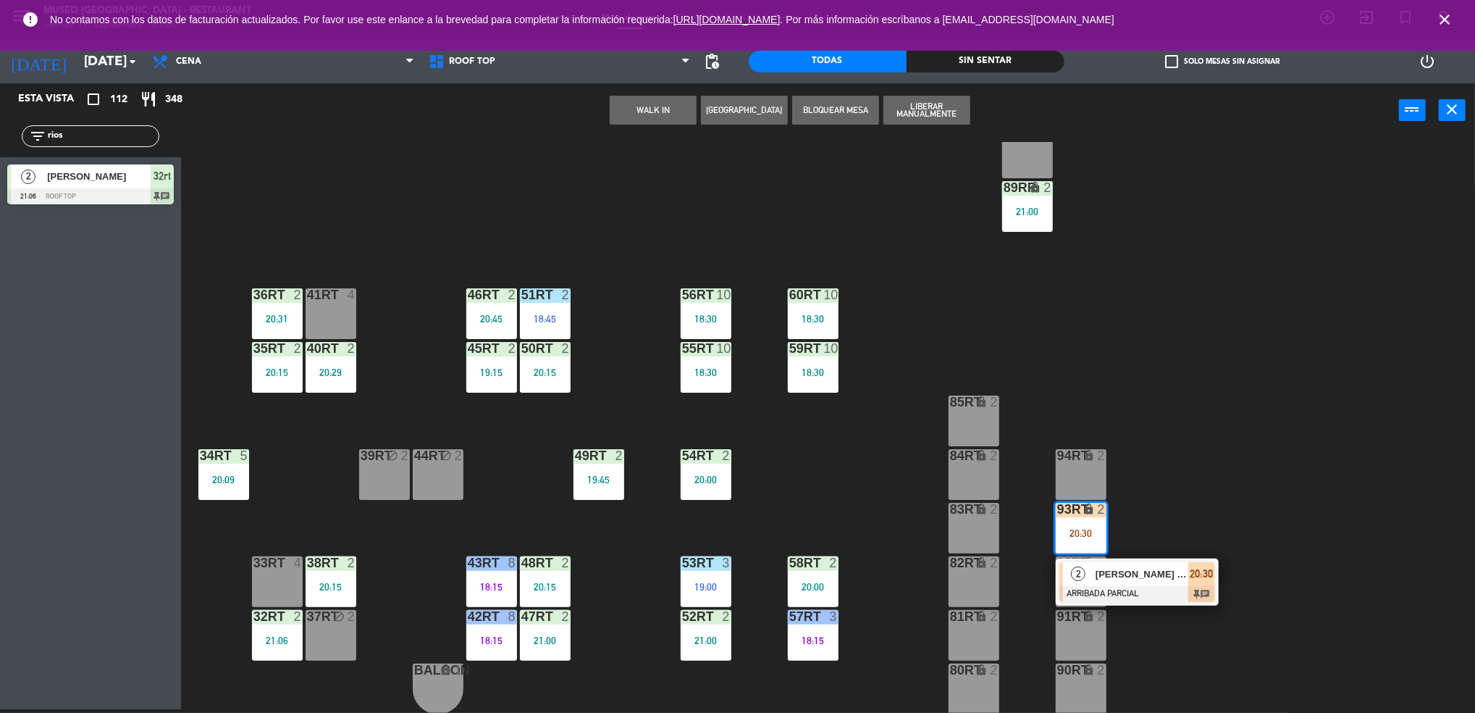
click at [1132, 576] on span "[PERSON_NAME] Cuba" at bounding box center [1142, 573] width 93 height 15
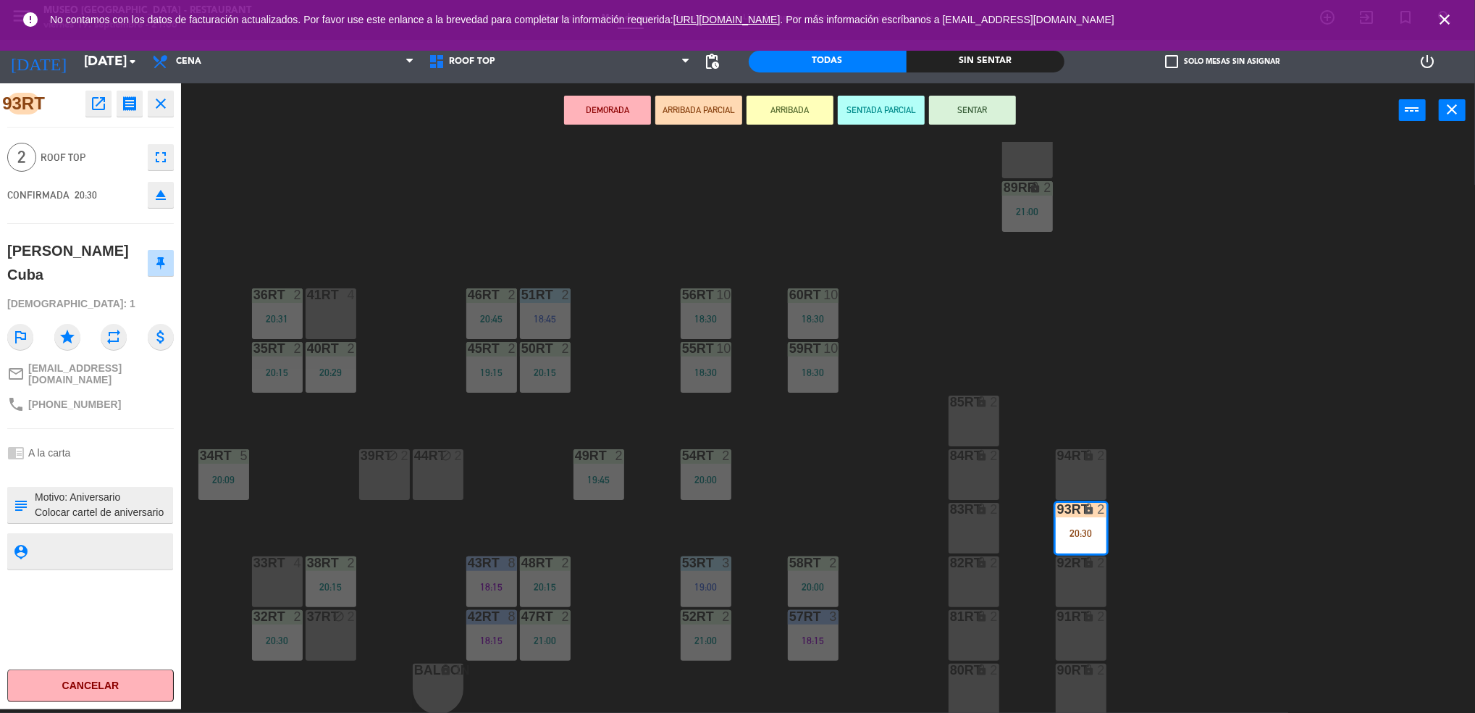
click at [276, 571] on div "33rt 4" at bounding box center [277, 581] width 51 height 51
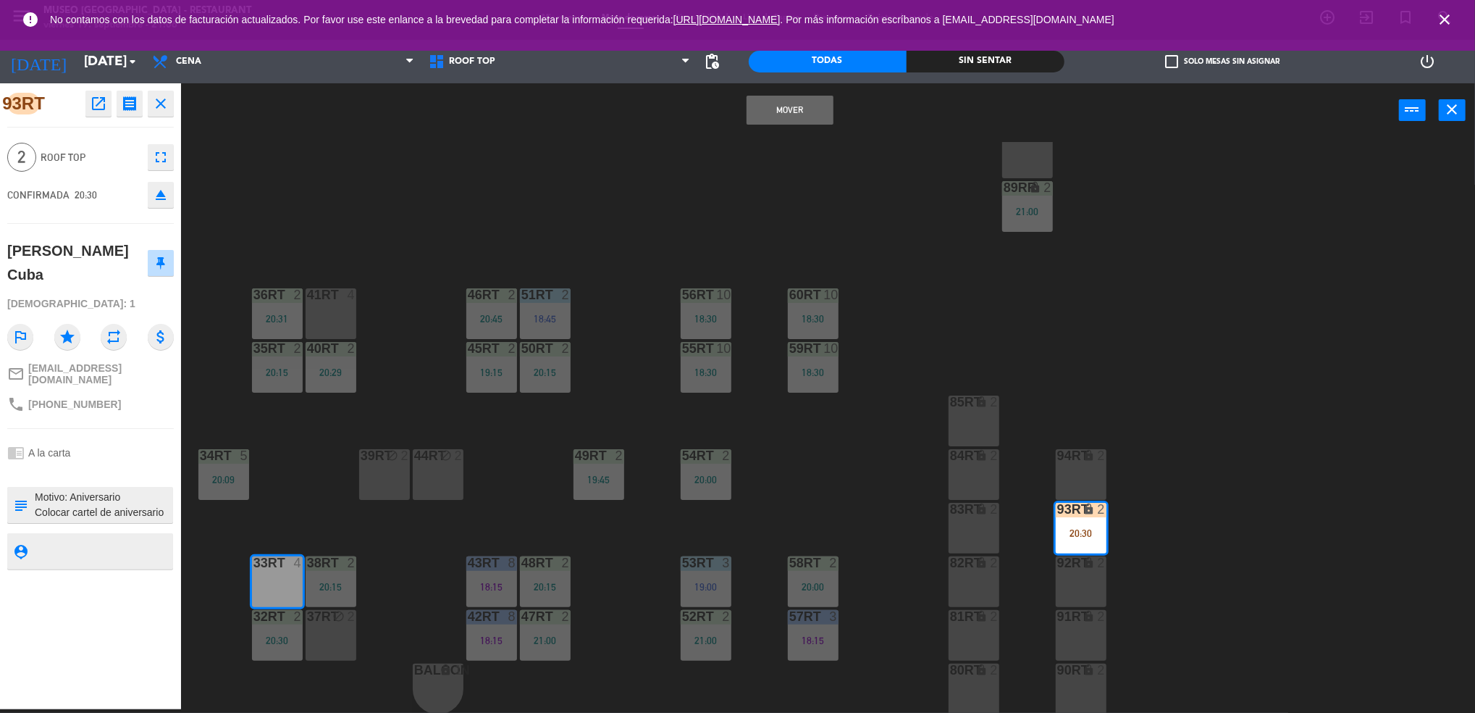
click at [777, 113] on button "Mover" at bounding box center [790, 110] width 87 height 29
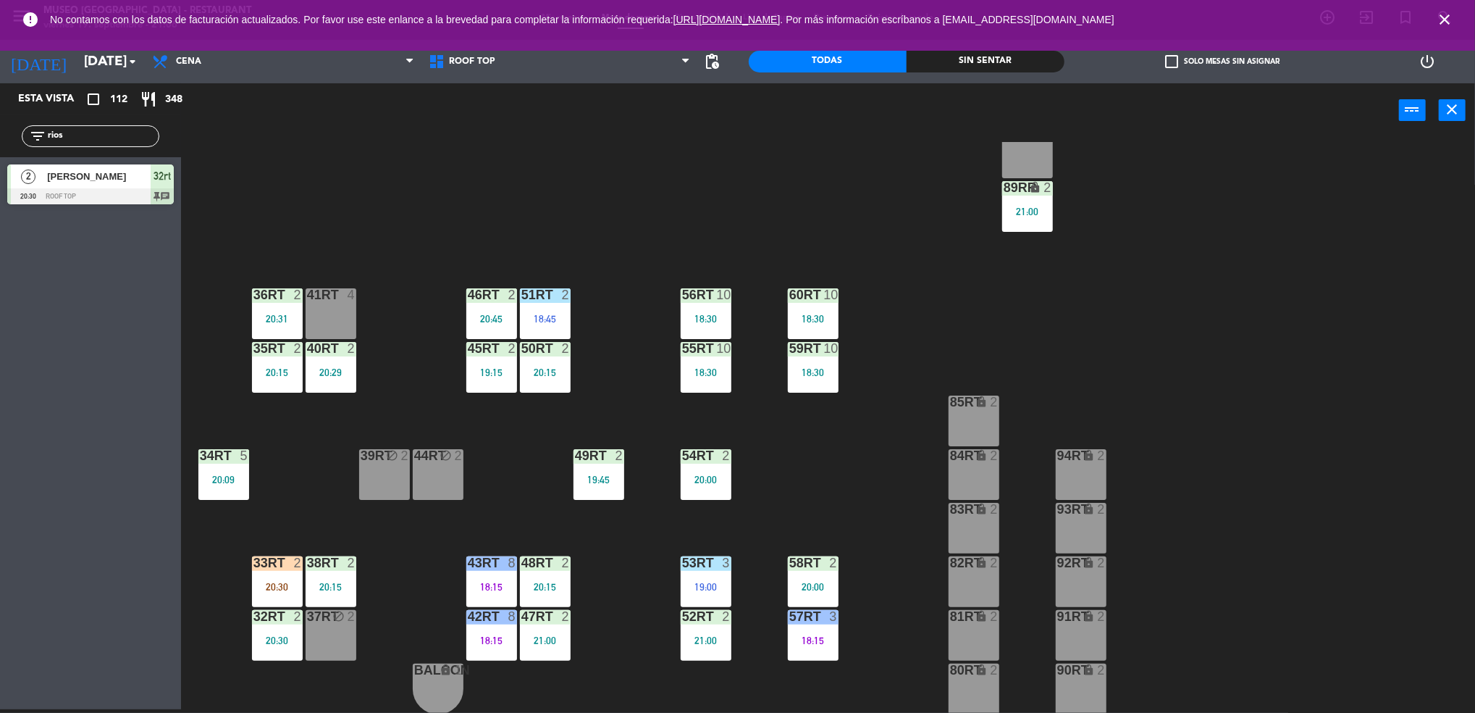
click at [284, 550] on div "18RT 5 19:30 16RT 6 19:15 28RT 2 19:15 80RR lock 2 21:00 27RT 5 20:30 7RT 5 19:…" at bounding box center [836, 427] width 1280 height 571
click at [285, 570] on div "33rt 2 20:30" at bounding box center [277, 581] width 51 height 51
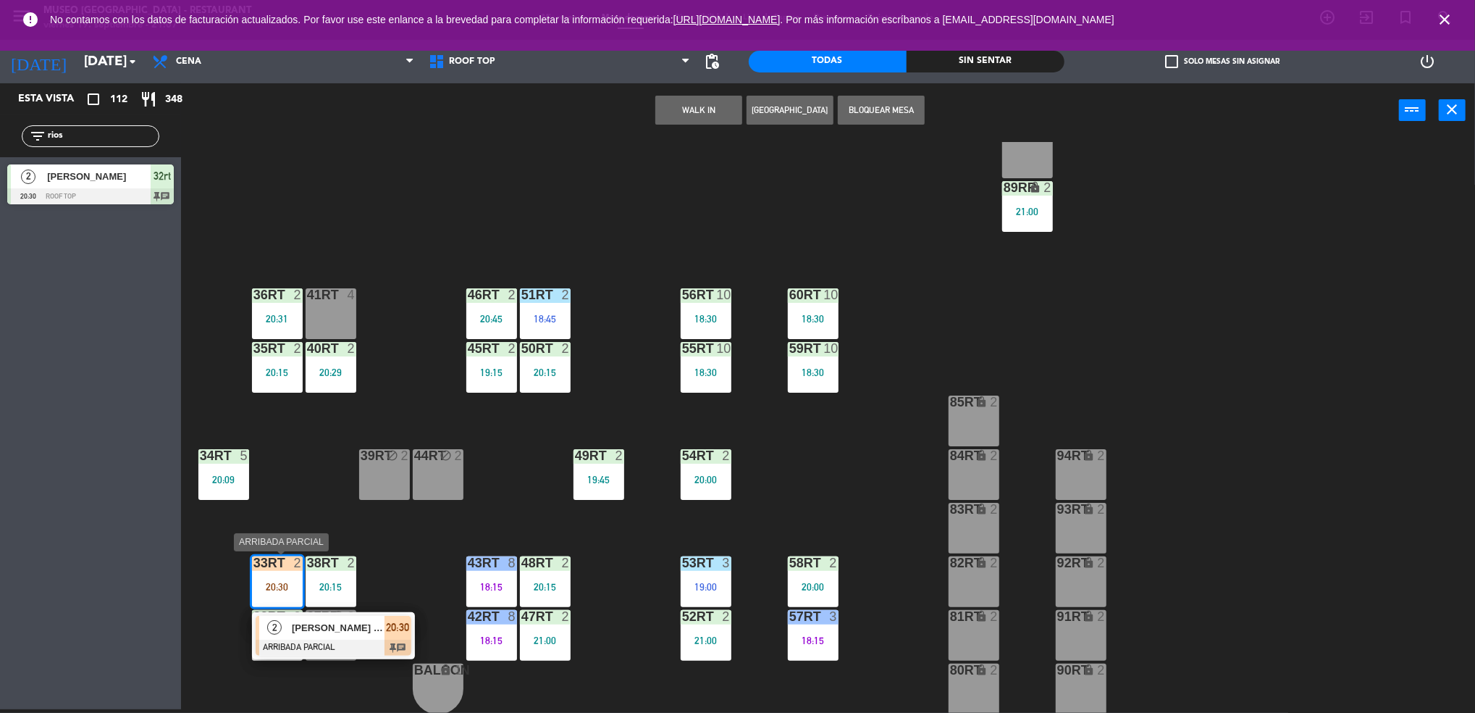
click at [336, 645] on div at bounding box center [334, 648] width 156 height 16
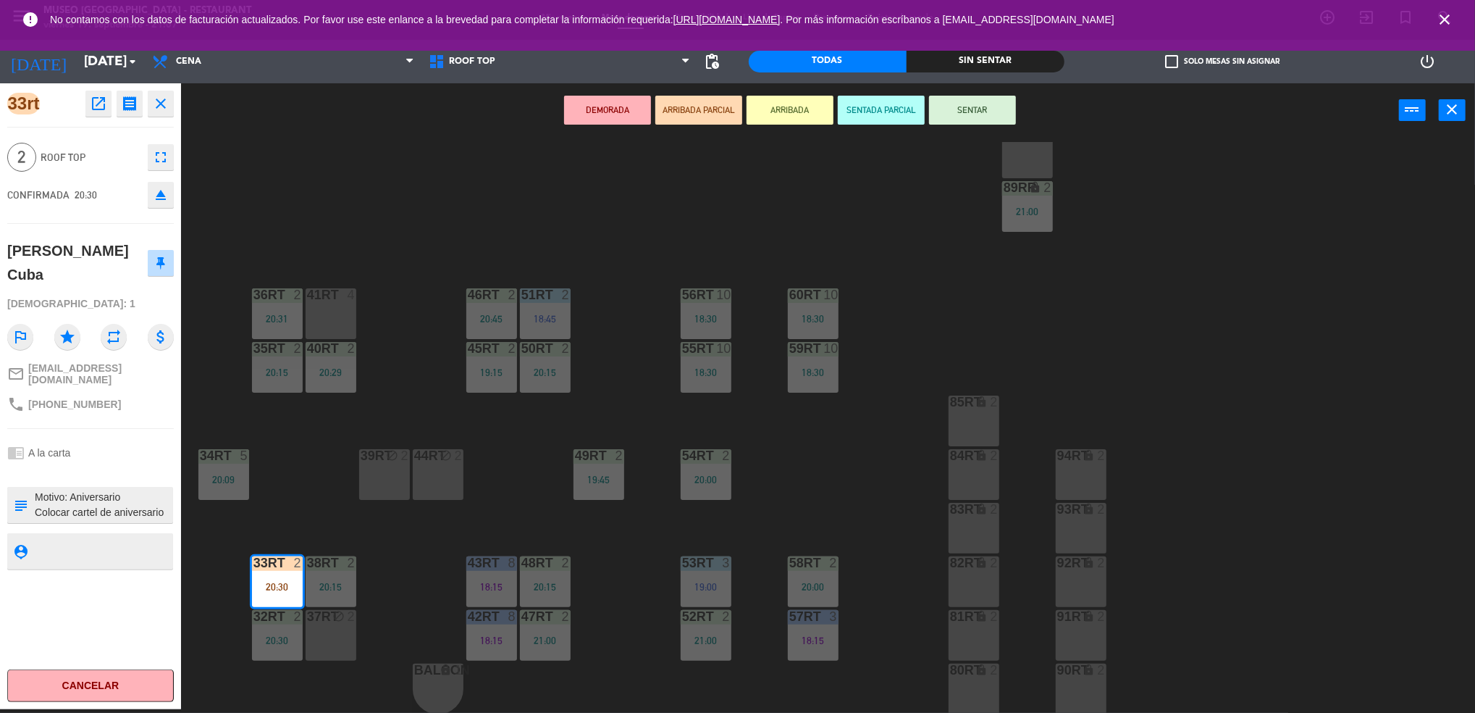
click at [35, 490] on textarea at bounding box center [102, 505] width 138 height 30
type textarea "m33RT Motivo: Aniversario Colocar cartel de aniversario llego 20:55"
click at [97, 303] on div "[DEMOGRAPHIC_DATA]: 1" at bounding box center [90, 303] width 167 height 25
click at [1007, 103] on button "SENTAR" at bounding box center [972, 110] width 87 height 29
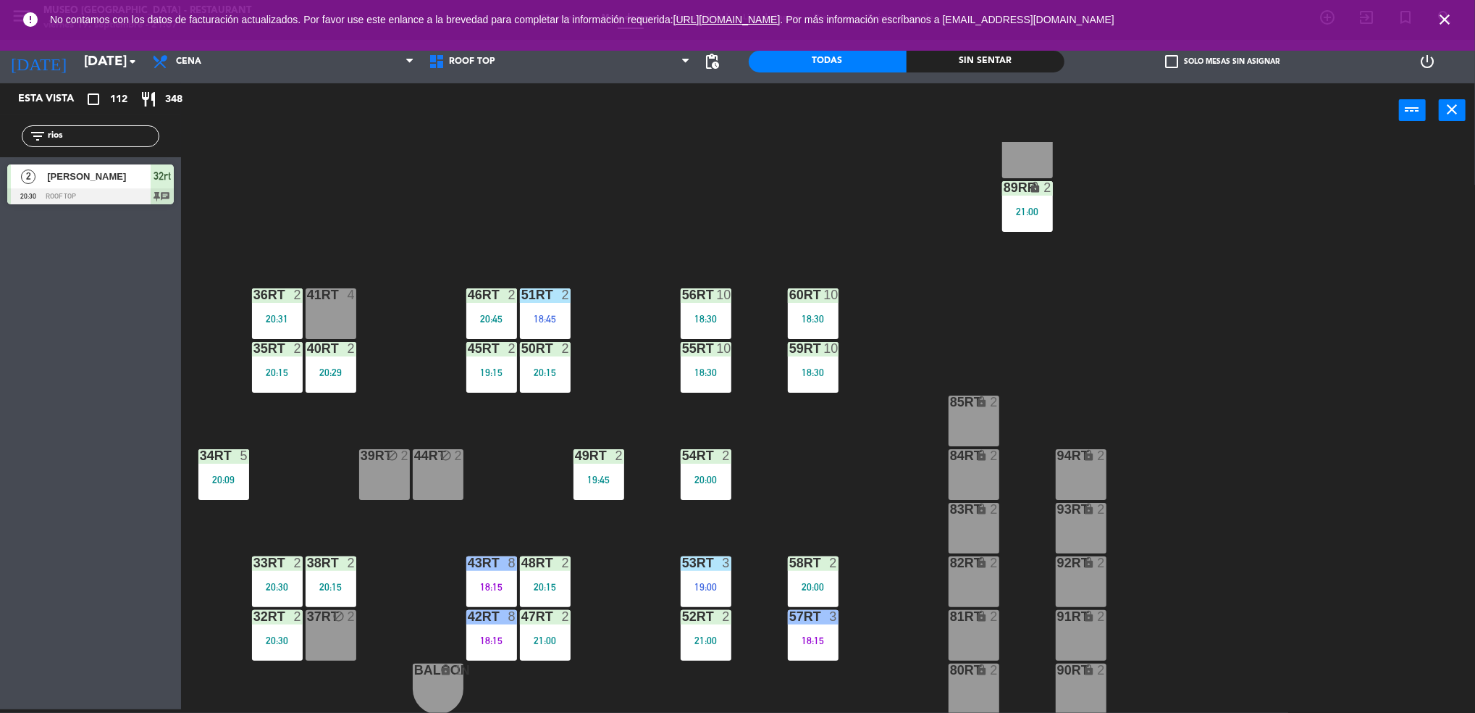
click at [275, 624] on div "32rt 2 20:30" at bounding box center [277, 635] width 51 height 51
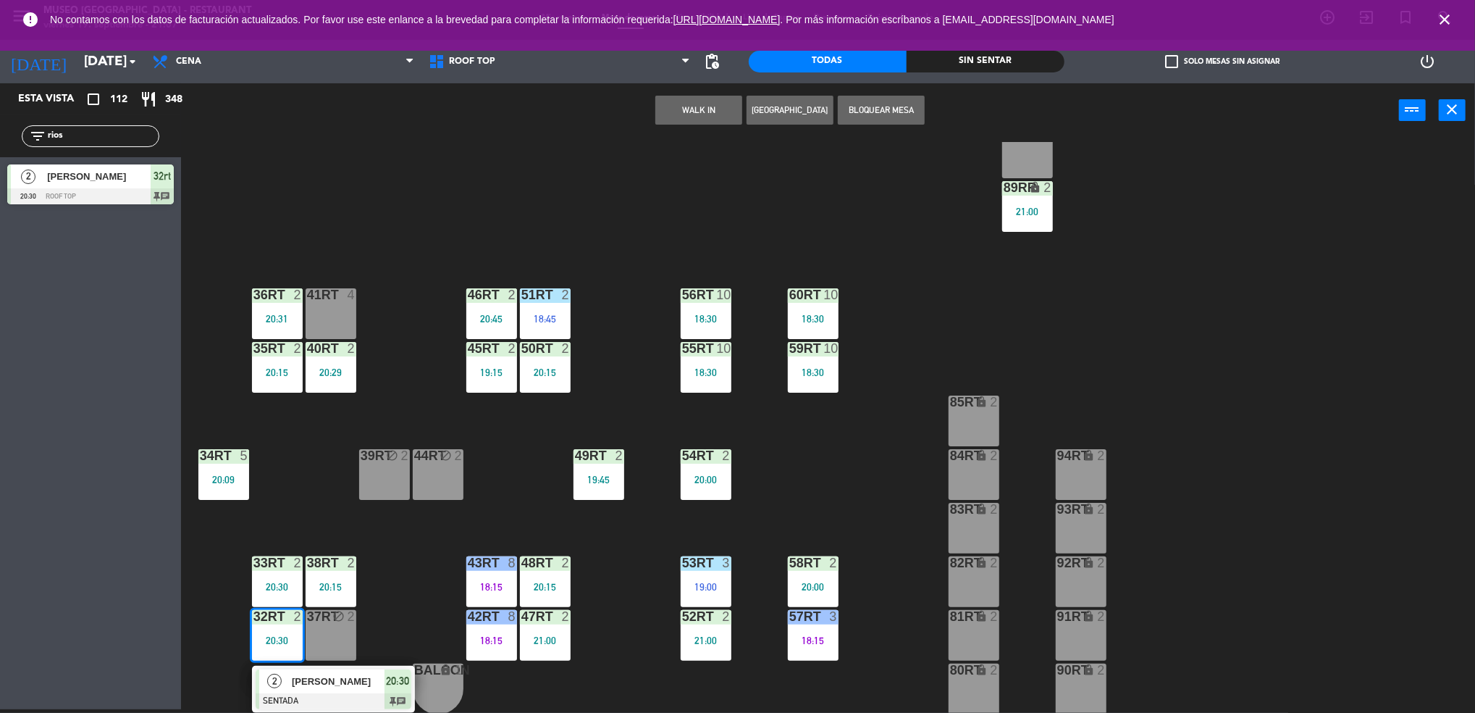
click at [319, 687] on span "[PERSON_NAME]" at bounding box center [338, 681] width 93 height 15
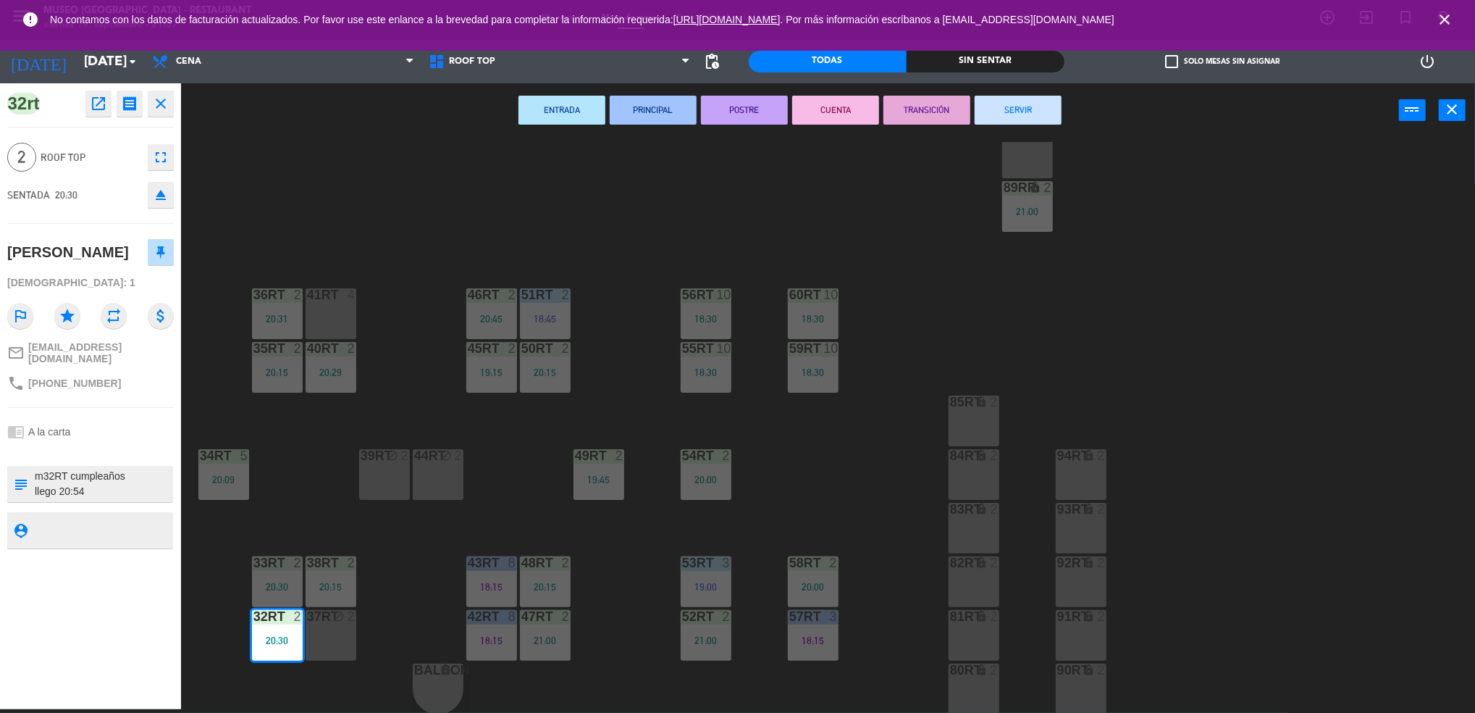
click at [322, 482] on div "18RT 5 19:30 16RT 6 19:15 28RT 2 19:15 80RR lock 2 21:00 27RT 5 20:30 7RT 5 19:…" at bounding box center [836, 427] width 1280 height 571
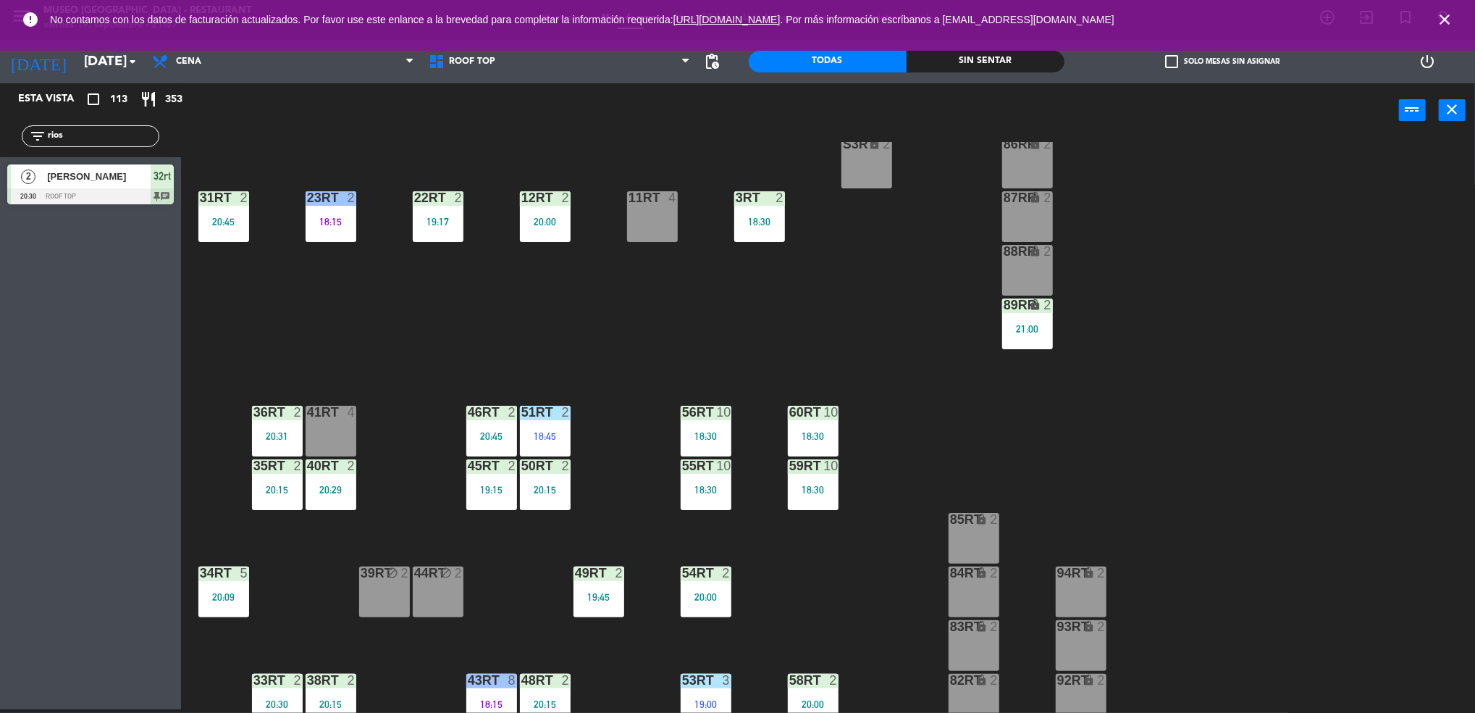
scroll to position [411, 0]
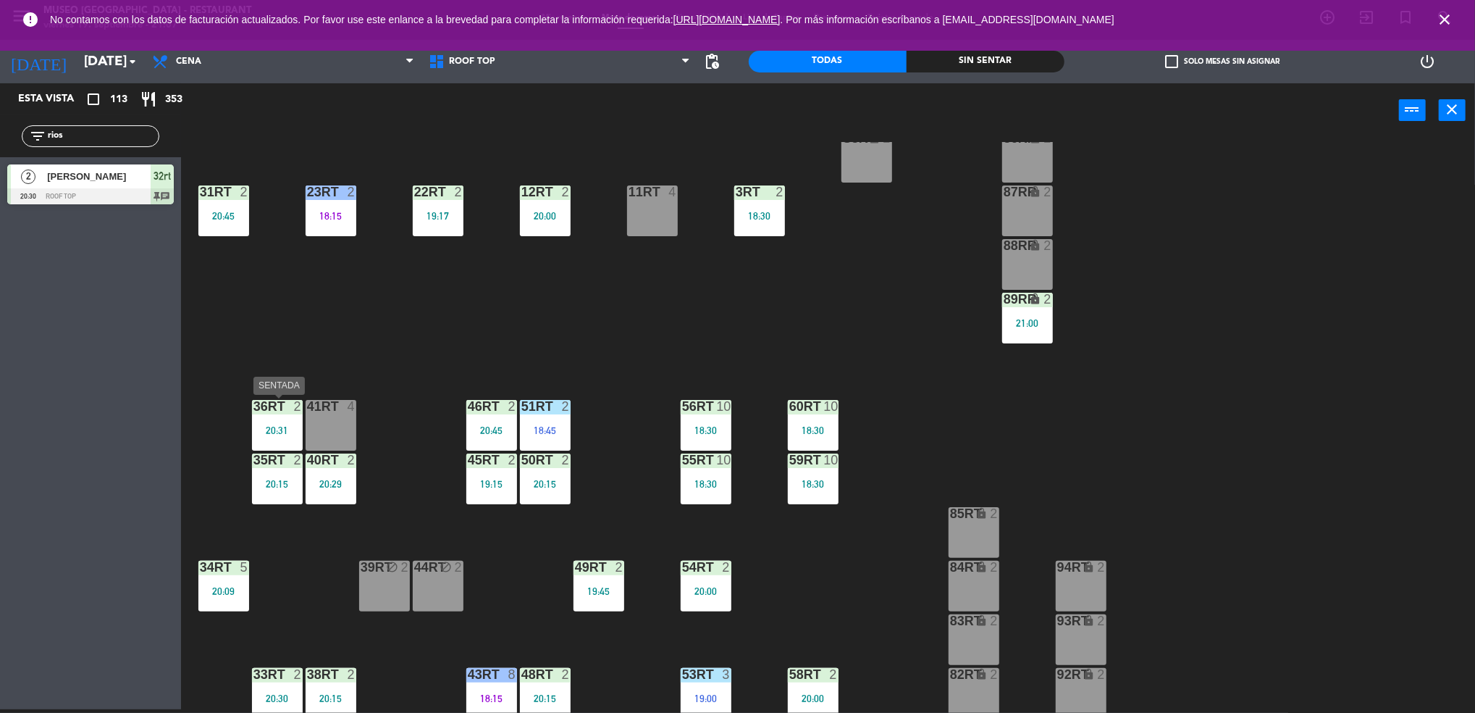
click at [254, 400] on div "36rt" at bounding box center [253, 406] width 1 height 13
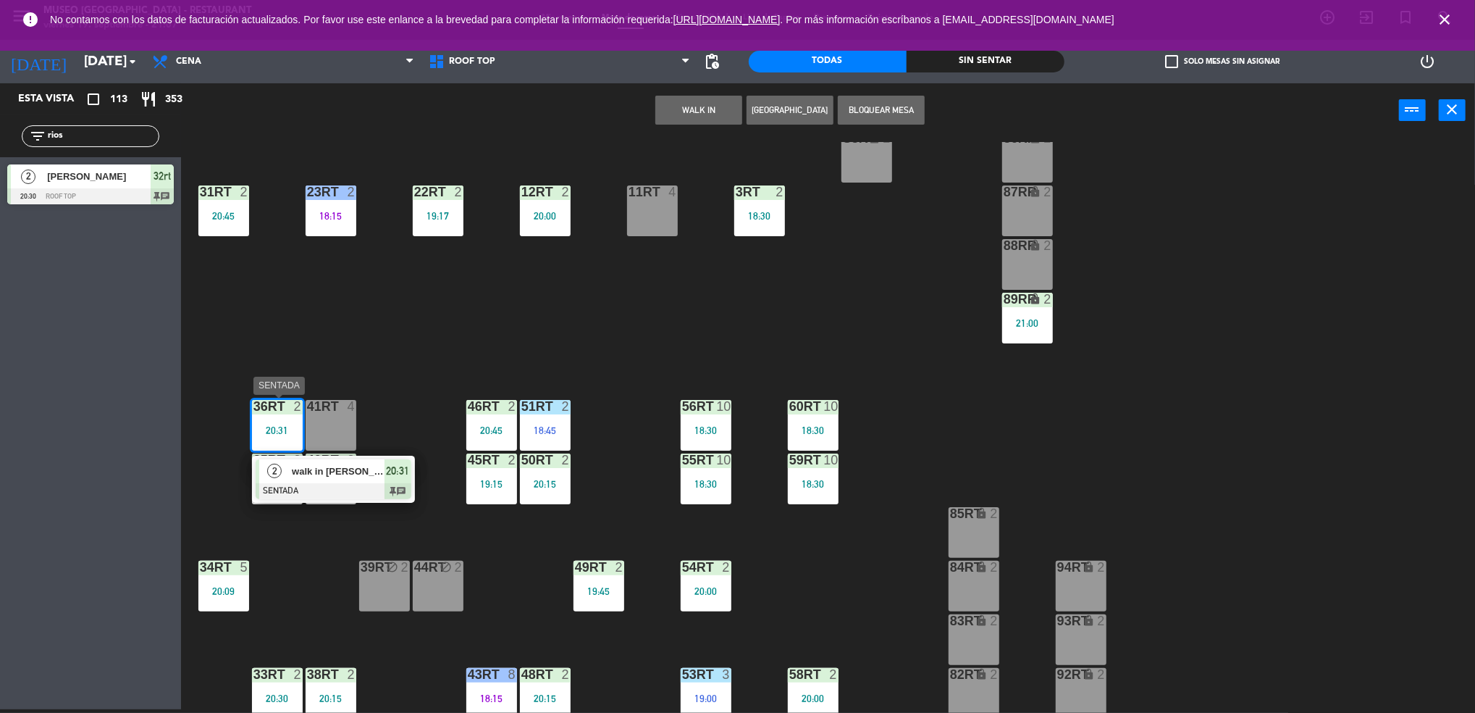
click at [343, 483] on div at bounding box center [334, 491] width 156 height 16
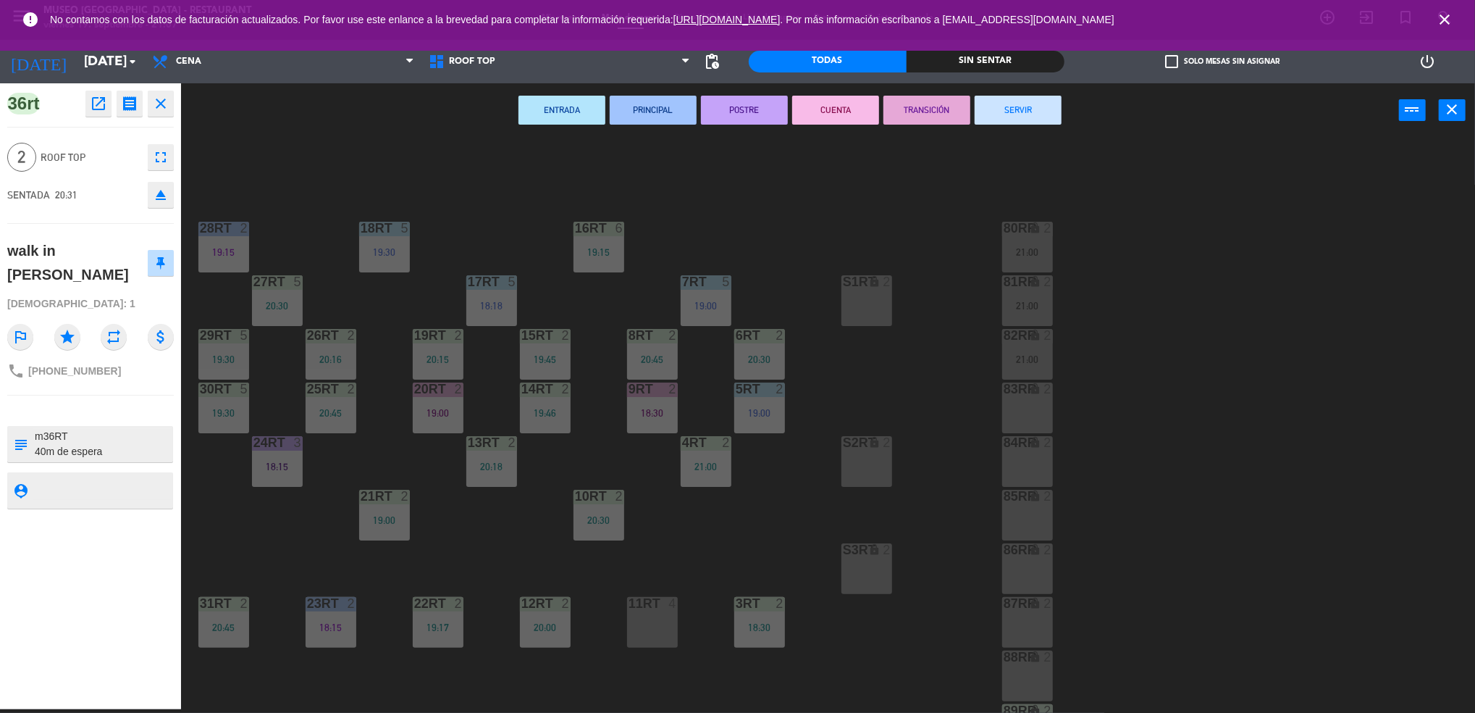
scroll to position [523, 0]
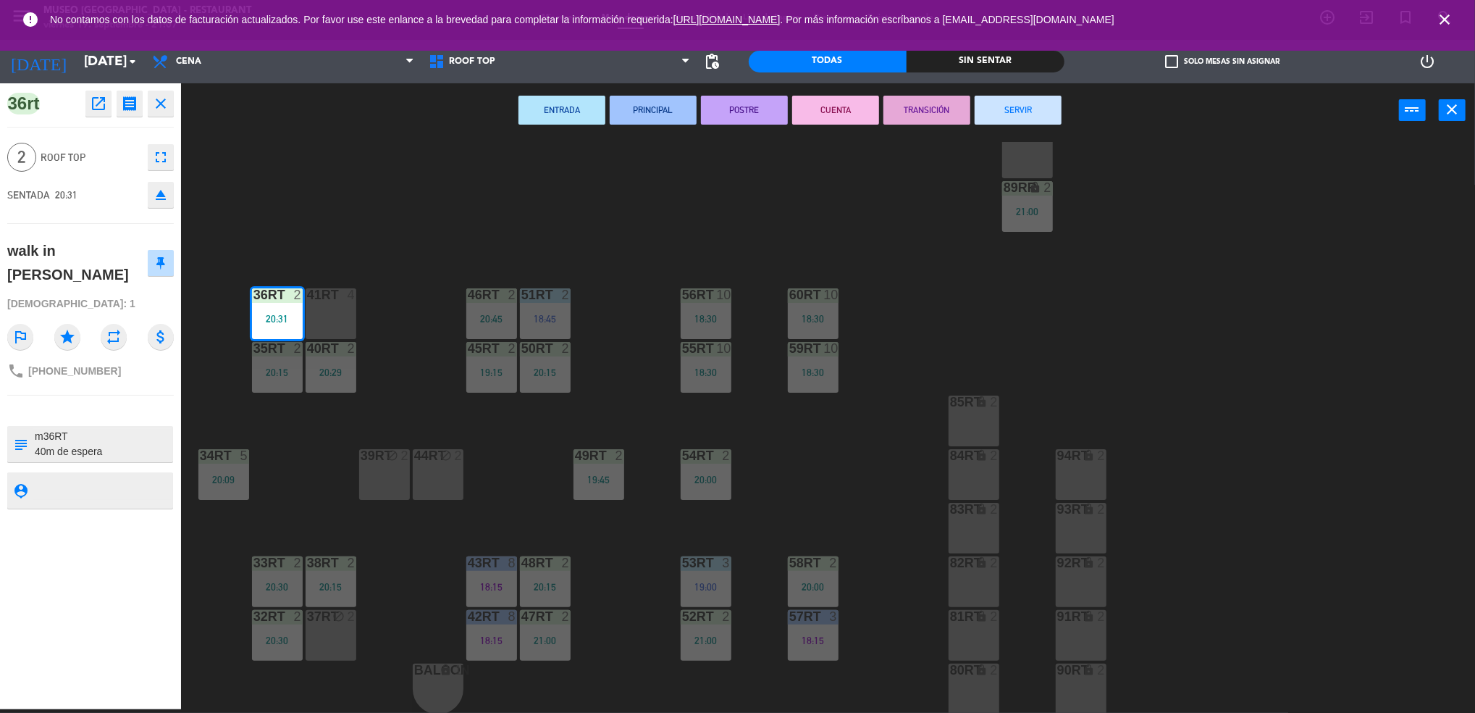
click at [67, 437] on textarea at bounding box center [102, 444] width 138 height 30
type textarea "m36RT cumpleaños 40m de espera"
click at [114, 286] on div "walk in [PERSON_NAME]" at bounding box center [90, 262] width 167 height 57
click at [800, 217] on div "18RT 5 19:30 16RT 6 19:15 28RT 2 19:15 80RR lock 2 21:00 27RT 5 20:30 7RT 5 19:…" at bounding box center [836, 427] width 1280 height 571
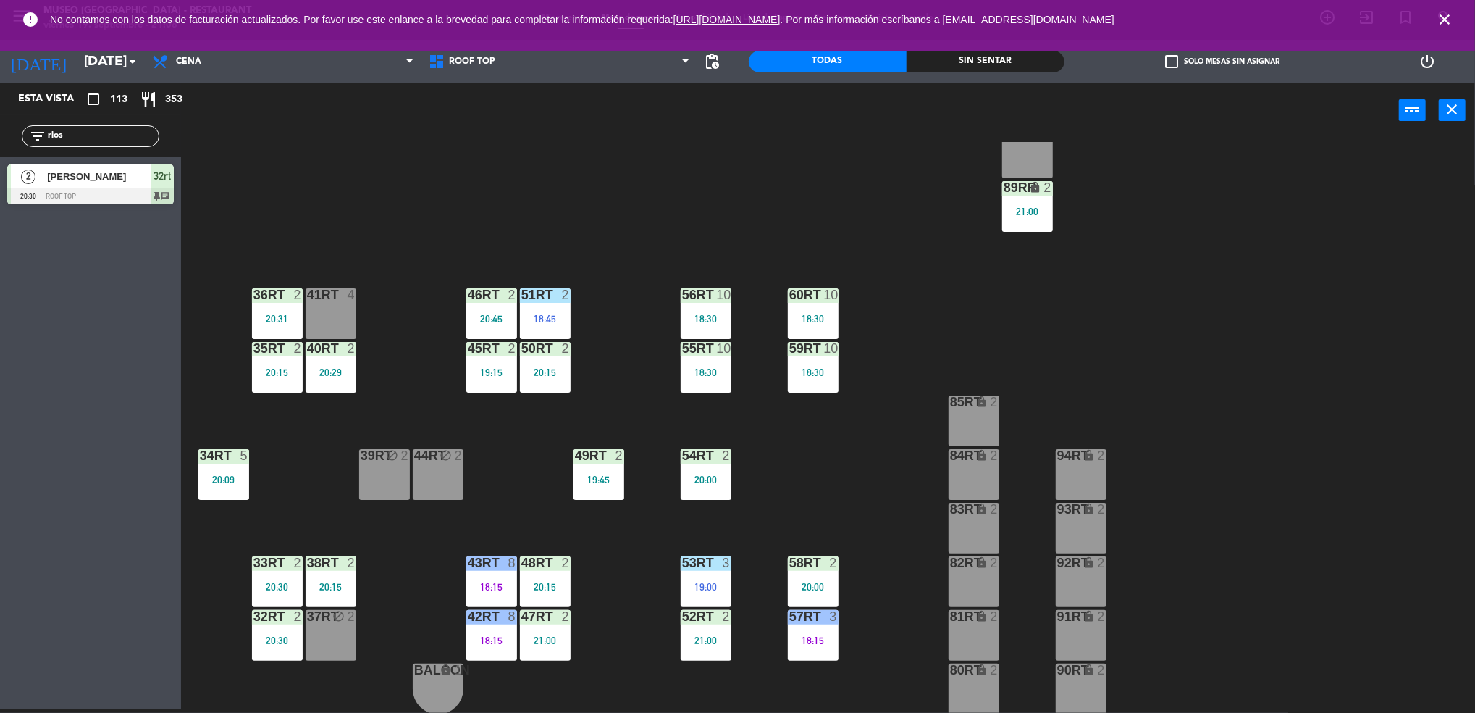
click at [1044, 212] on div "21:00" at bounding box center [1027, 211] width 51 height 10
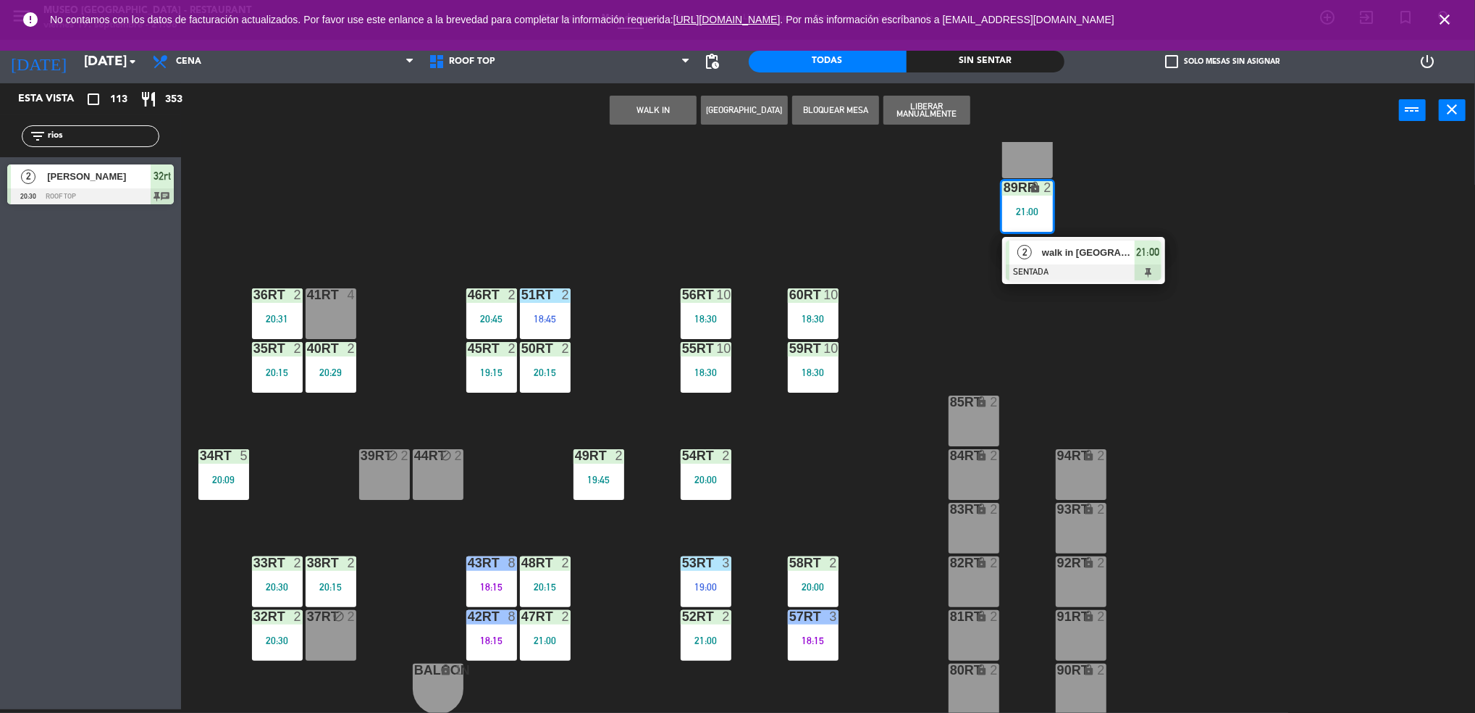
click at [1061, 246] on span "walk in [GEOGRAPHIC_DATA]" at bounding box center [1088, 252] width 93 height 15
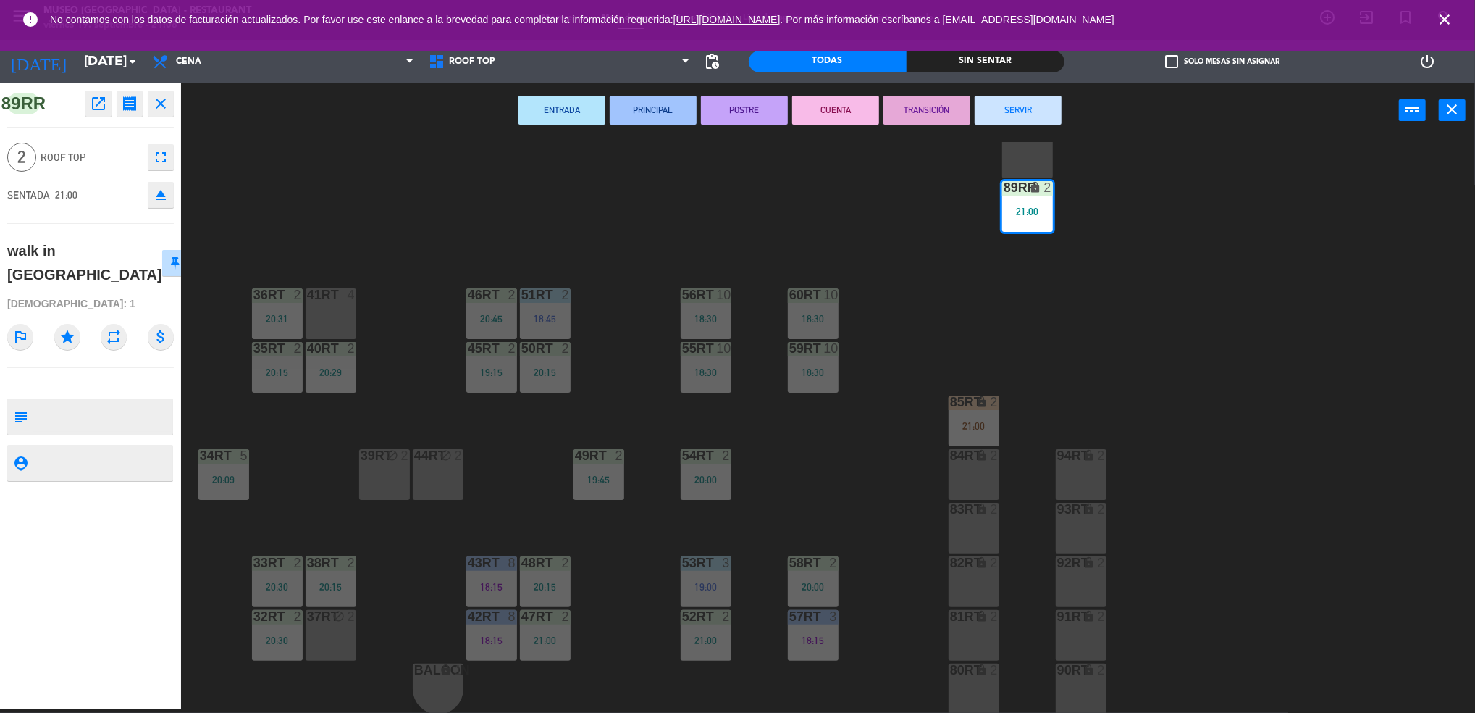
click at [941, 250] on div "18RT 5 19:30 16RT 6 19:15 28RT 2 19:15 80RR lock 2 27RT 5 20:30 7RT 5 19:00 S1R…" at bounding box center [836, 427] width 1280 height 571
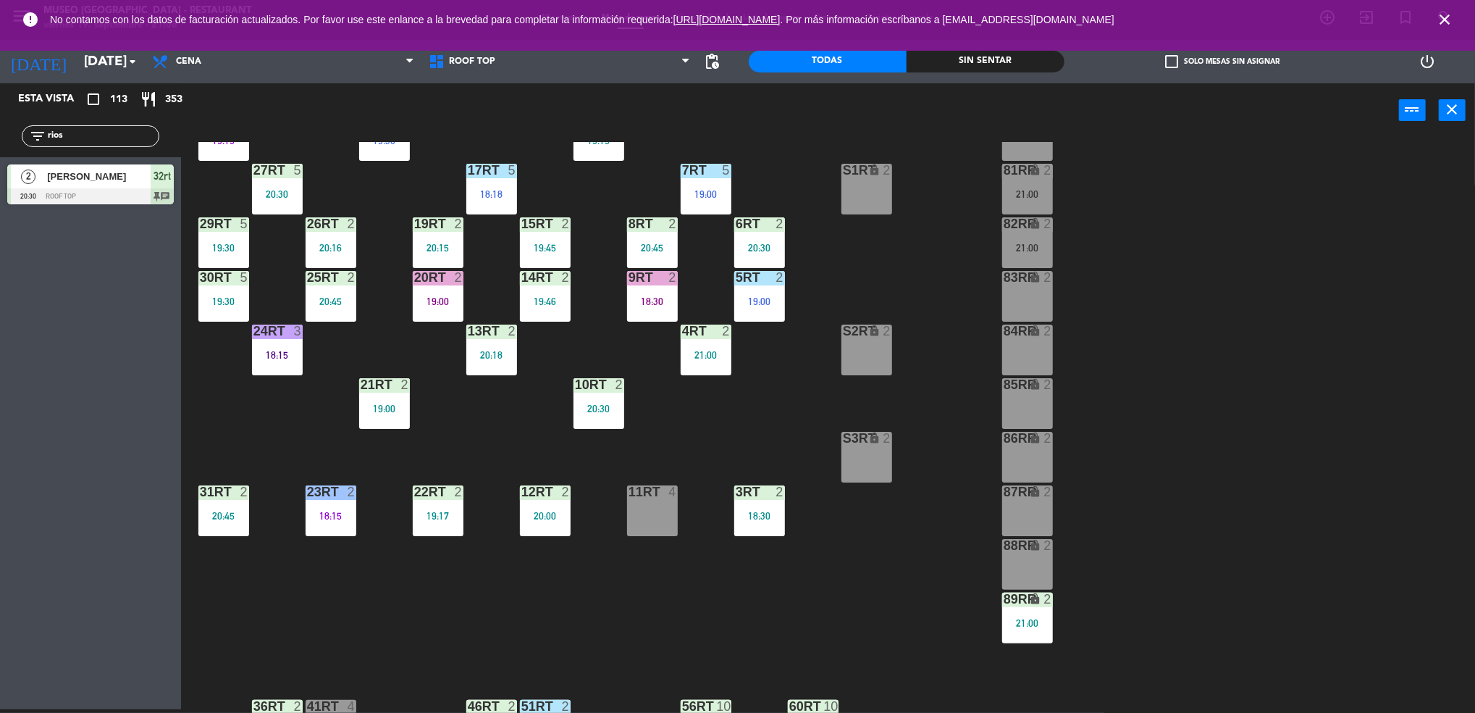
scroll to position [0, 0]
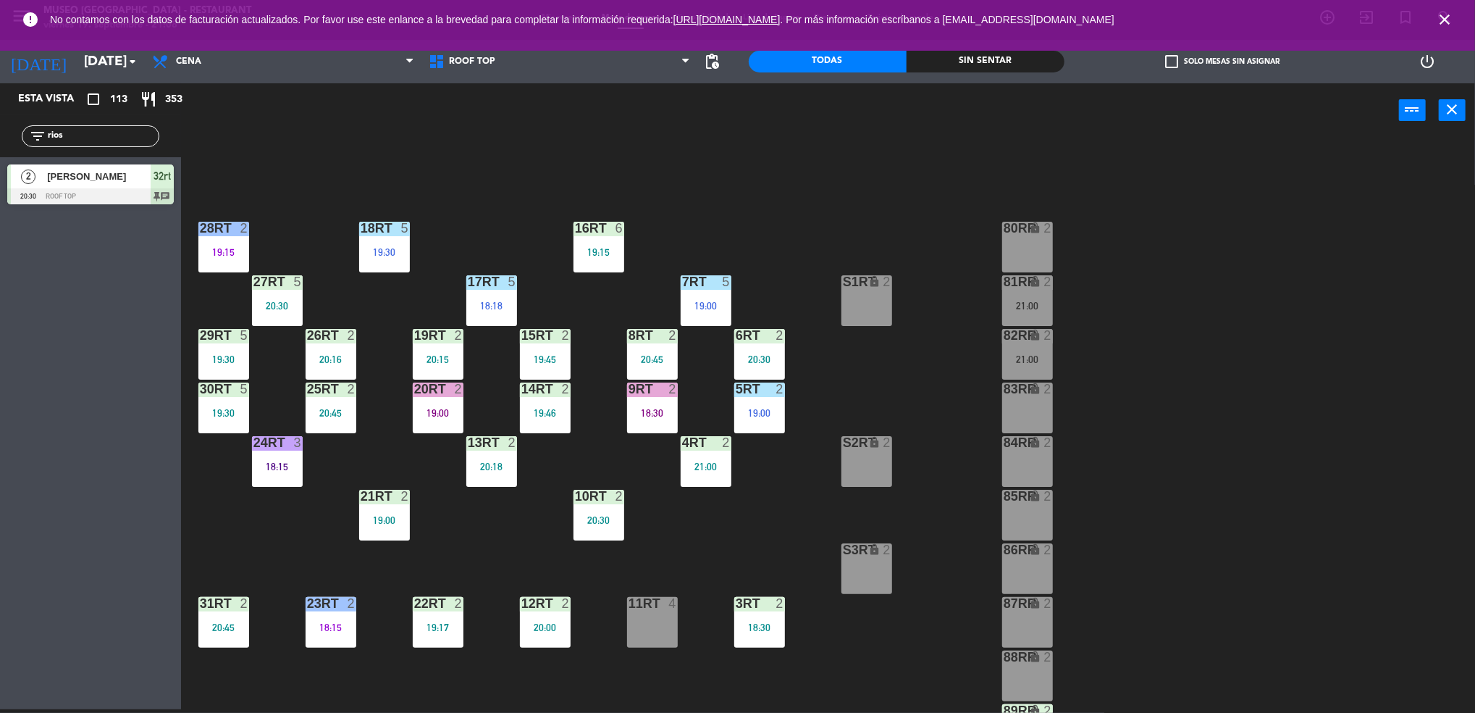
click at [662, 404] on div "9RT 2 18:30" at bounding box center [652, 407] width 51 height 51
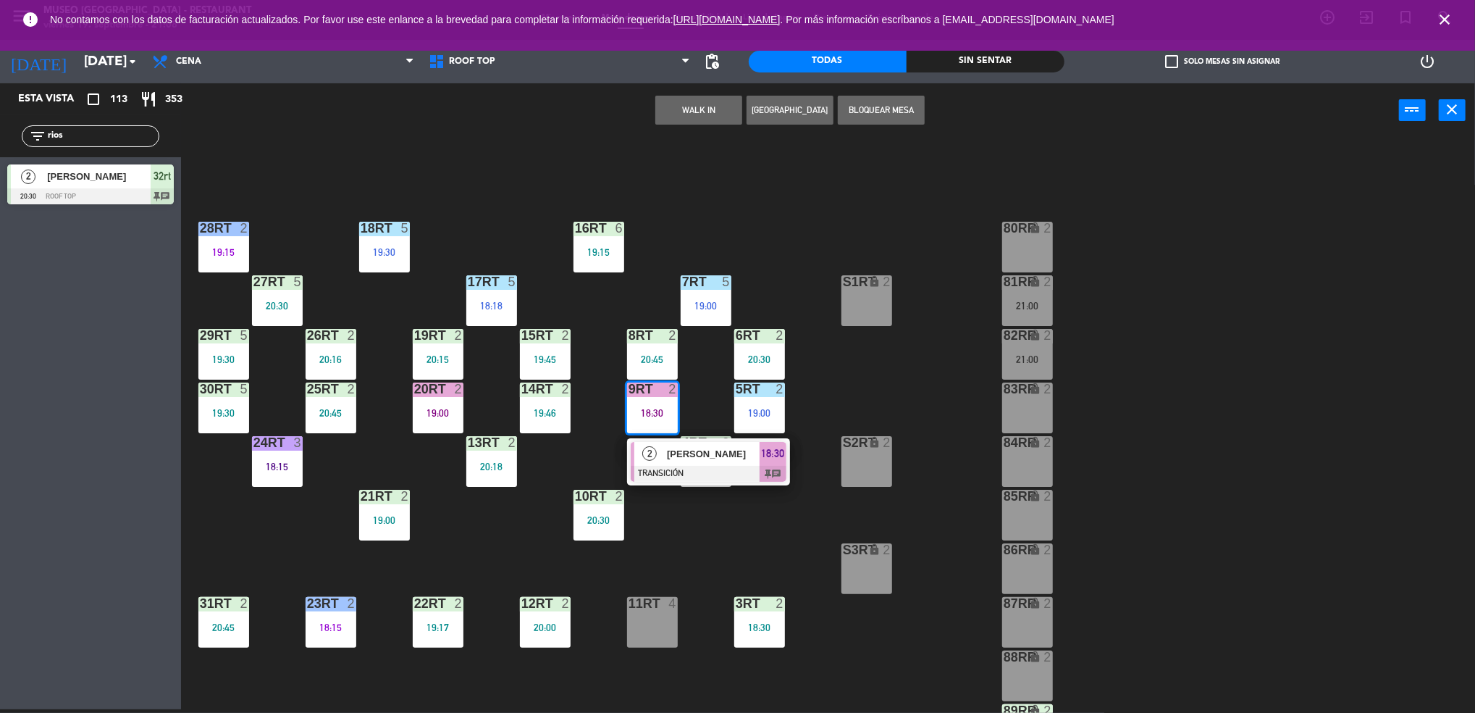
click at [703, 454] on span "[PERSON_NAME]" at bounding box center [713, 453] width 93 height 15
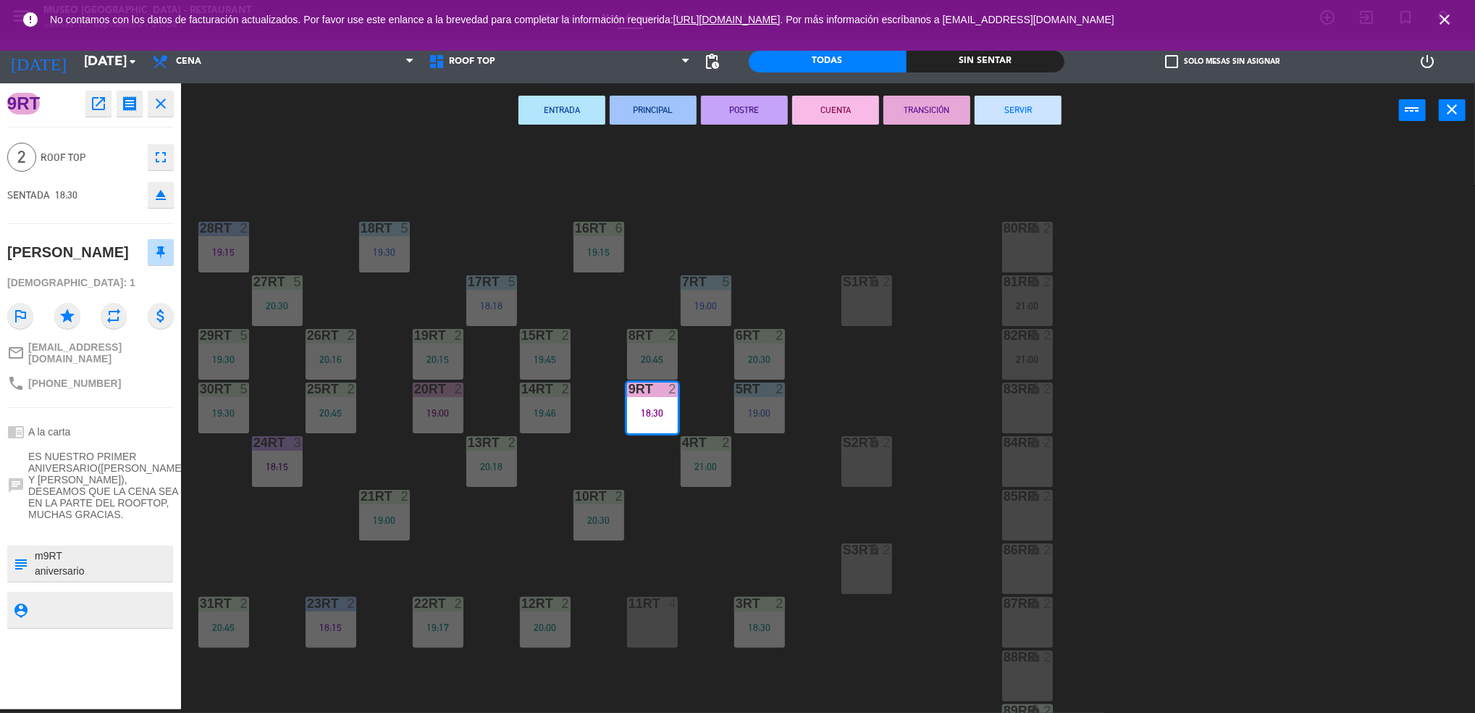
click at [1011, 109] on button "SERVIR" at bounding box center [1018, 110] width 87 height 29
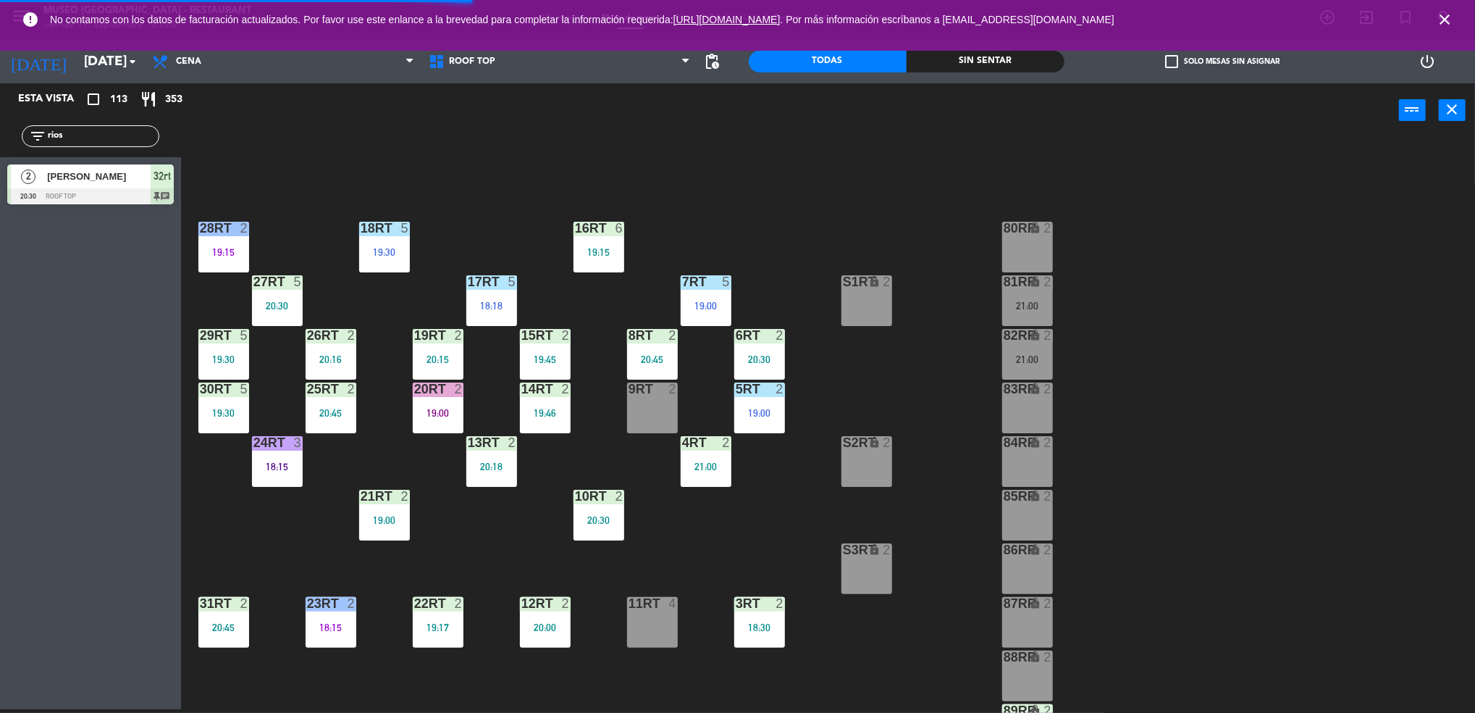
scroll to position [523, 0]
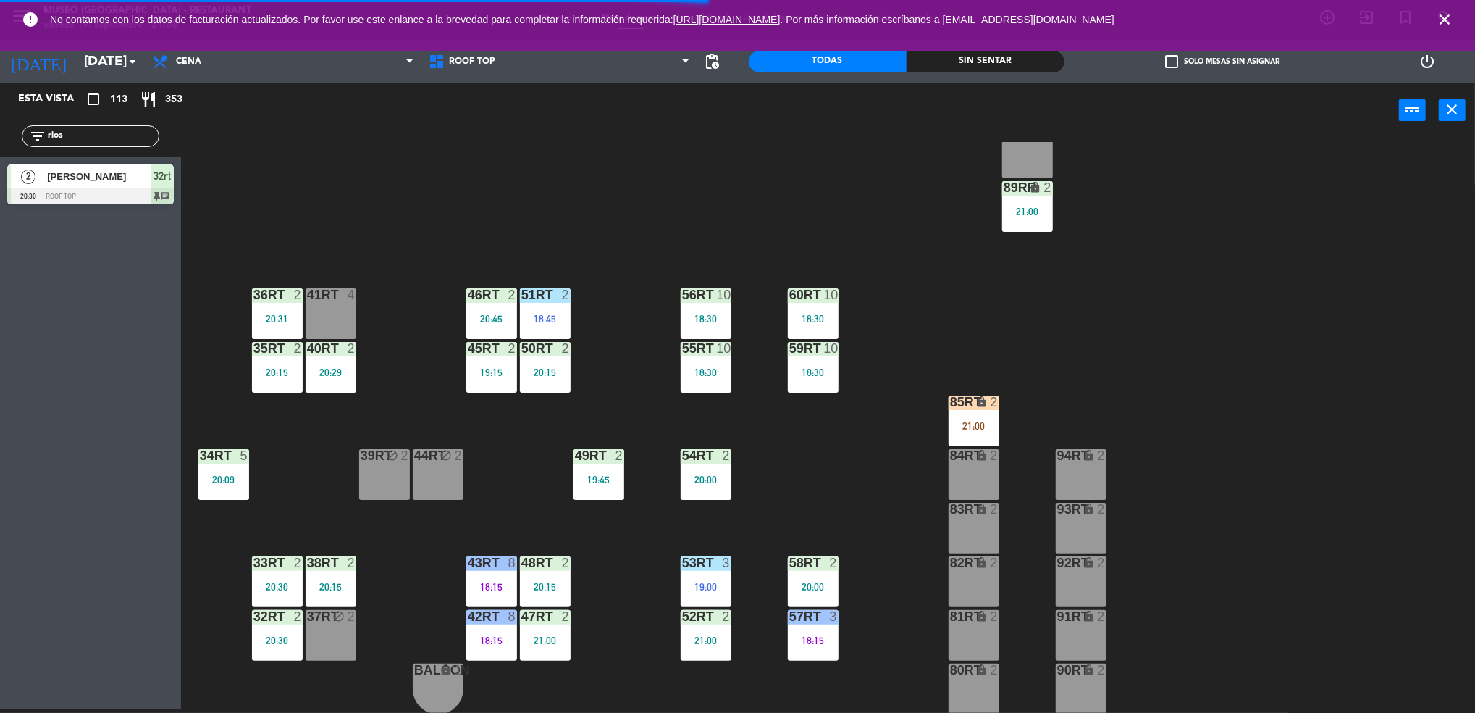
click at [999, 414] on div "85RT lock 2 21:00" at bounding box center [974, 420] width 51 height 51
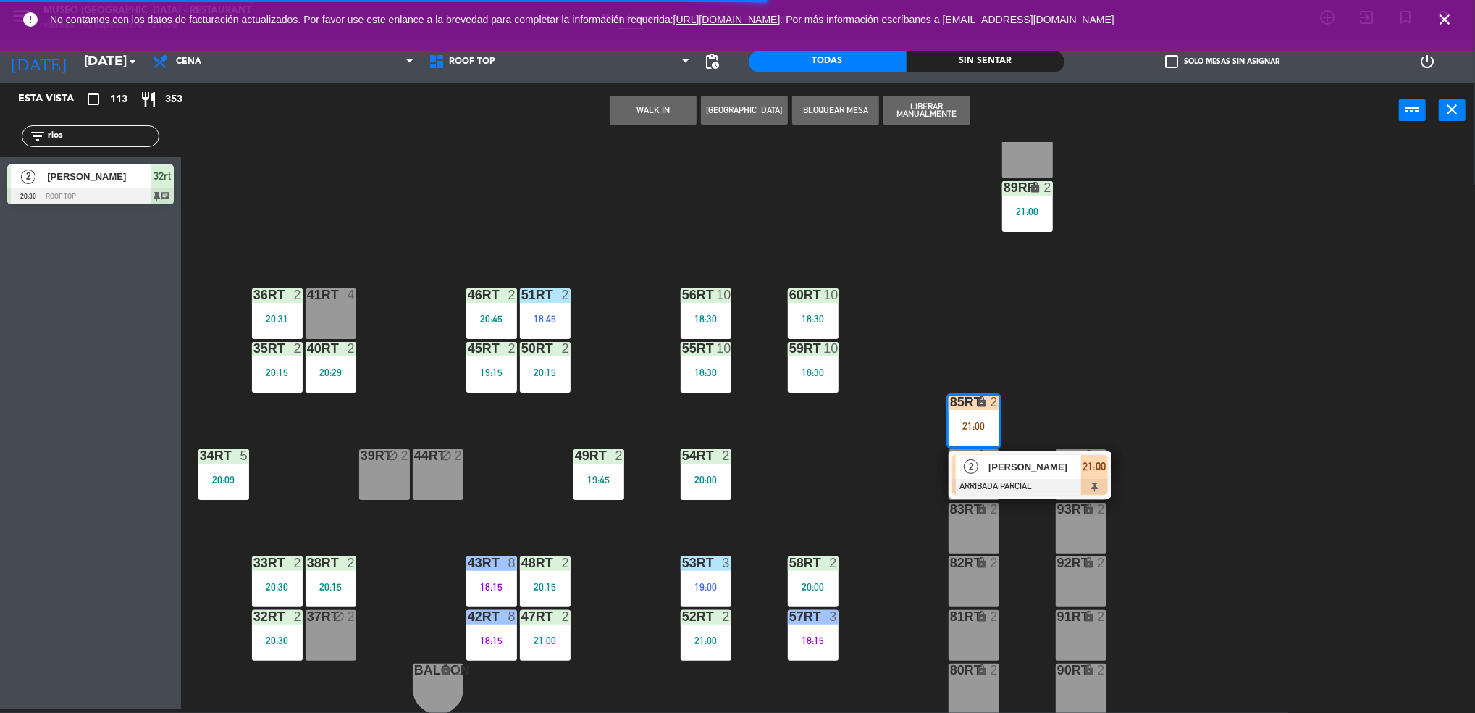
click at [1066, 395] on div "18RT 5 19:30 16RT 6 19:15 28RT 2 19:15 80RR lock 2 27RT 5 20:30 7RT 5 19:00 S1R…" at bounding box center [836, 427] width 1280 height 571
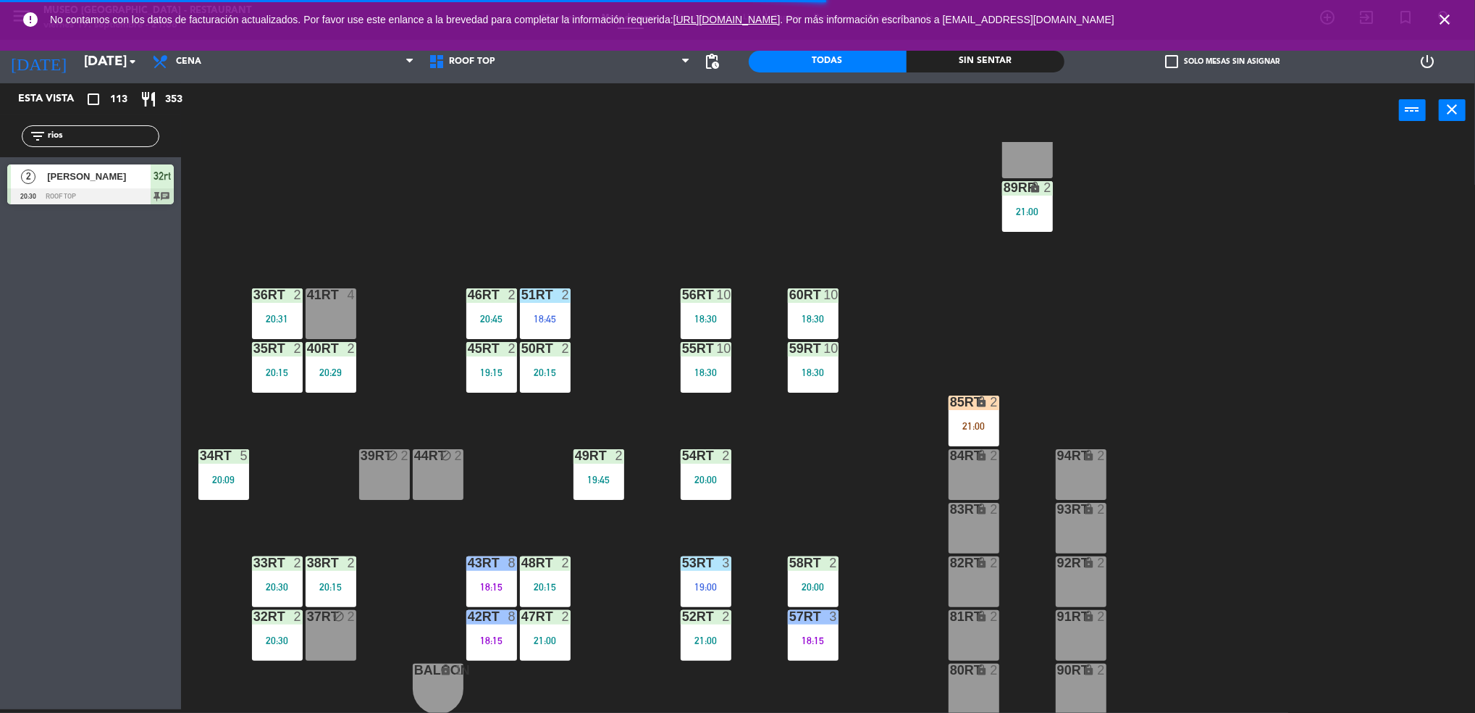
click at [1041, 212] on div "21:00" at bounding box center [1027, 211] width 51 height 10
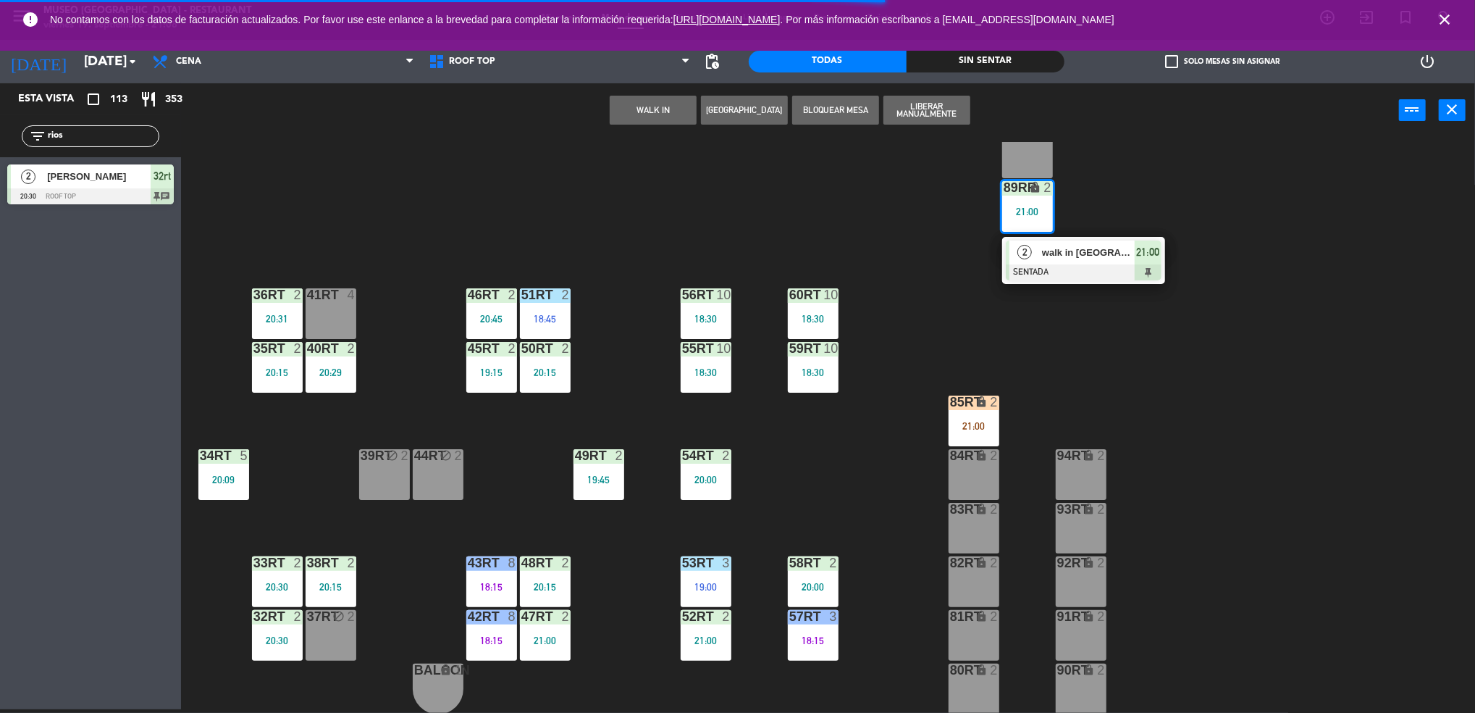
click at [1070, 276] on div at bounding box center [1084, 272] width 156 height 16
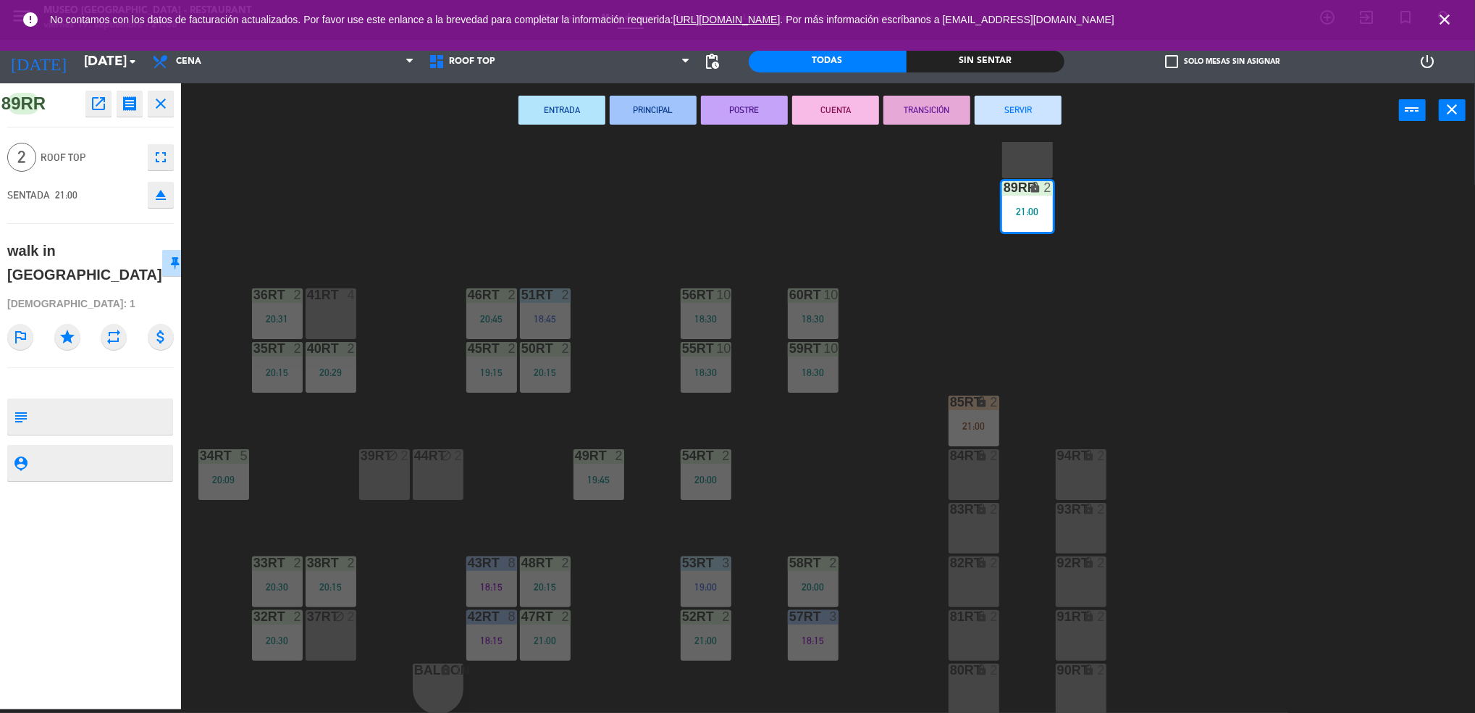
click at [957, 462] on div "84RT lock 2" at bounding box center [974, 456] width 51 height 14
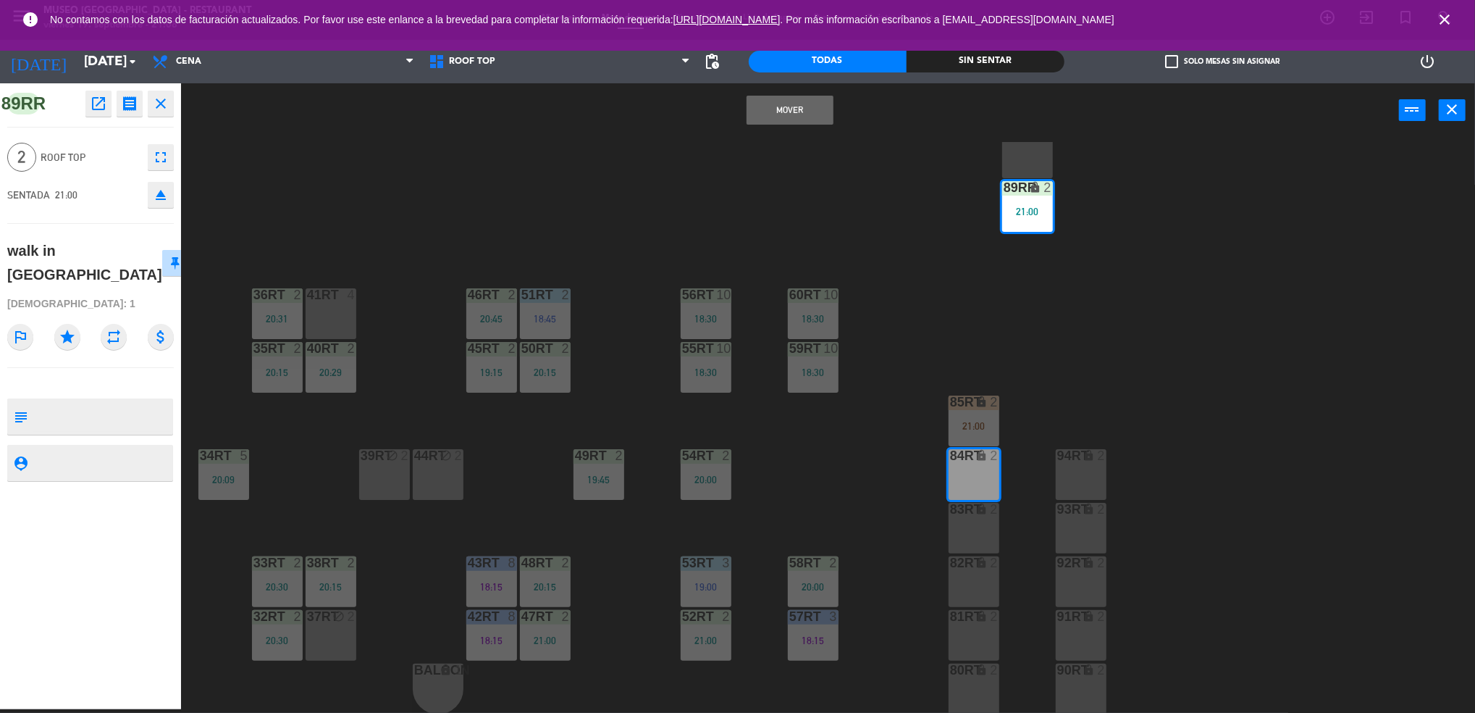
click at [830, 114] on button "Mover" at bounding box center [790, 110] width 87 height 29
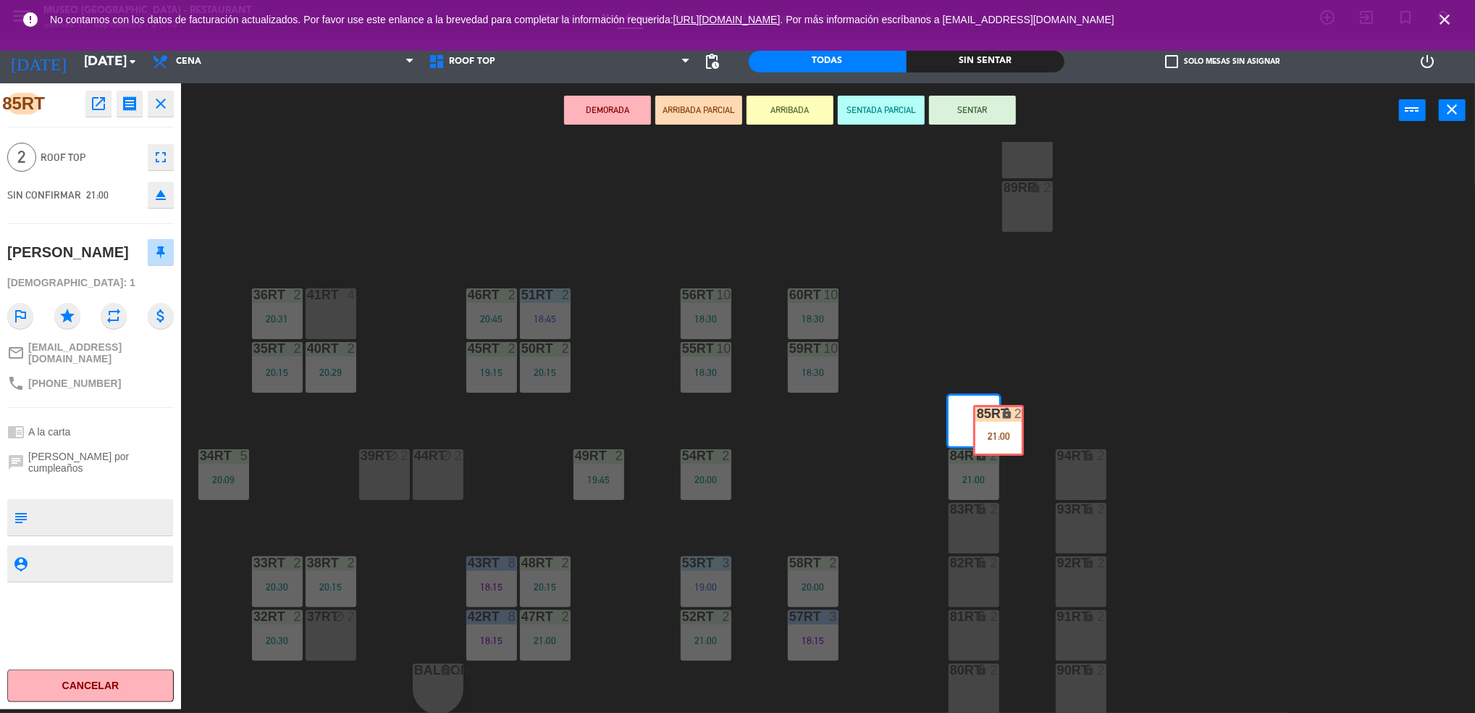
drag, startPoint x: 976, startPoint y: 395, endPoint x: 1002, endPoint y: 404, distance: 27.7
click at [1002, 404] on div "18RT 5 19:30 16RT 6 19:15 28RT 2 19:15 80RR lock 2 27RT 5 20:30 7RT 5 19:00 S1R…" at bounding box center [836, 427] width 1280 height 571
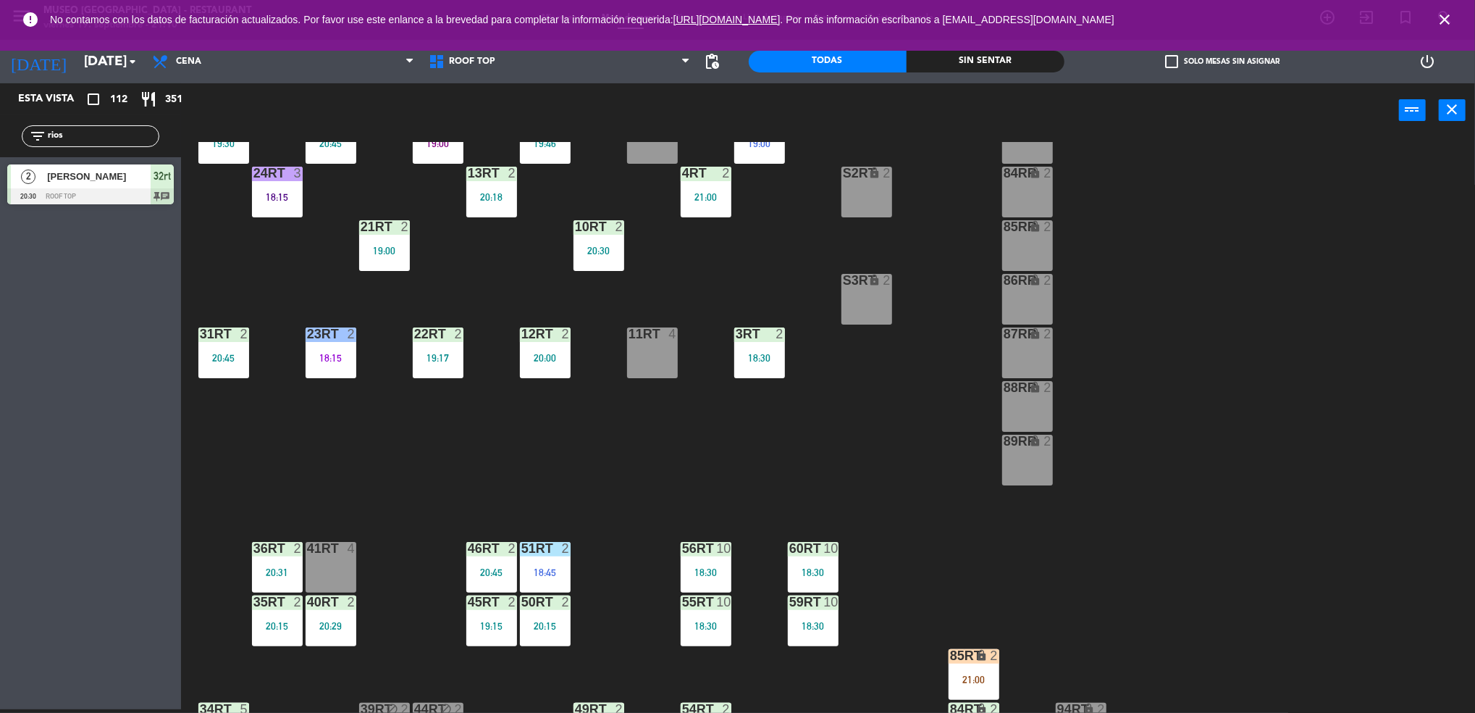
scroll to position [267, 0]
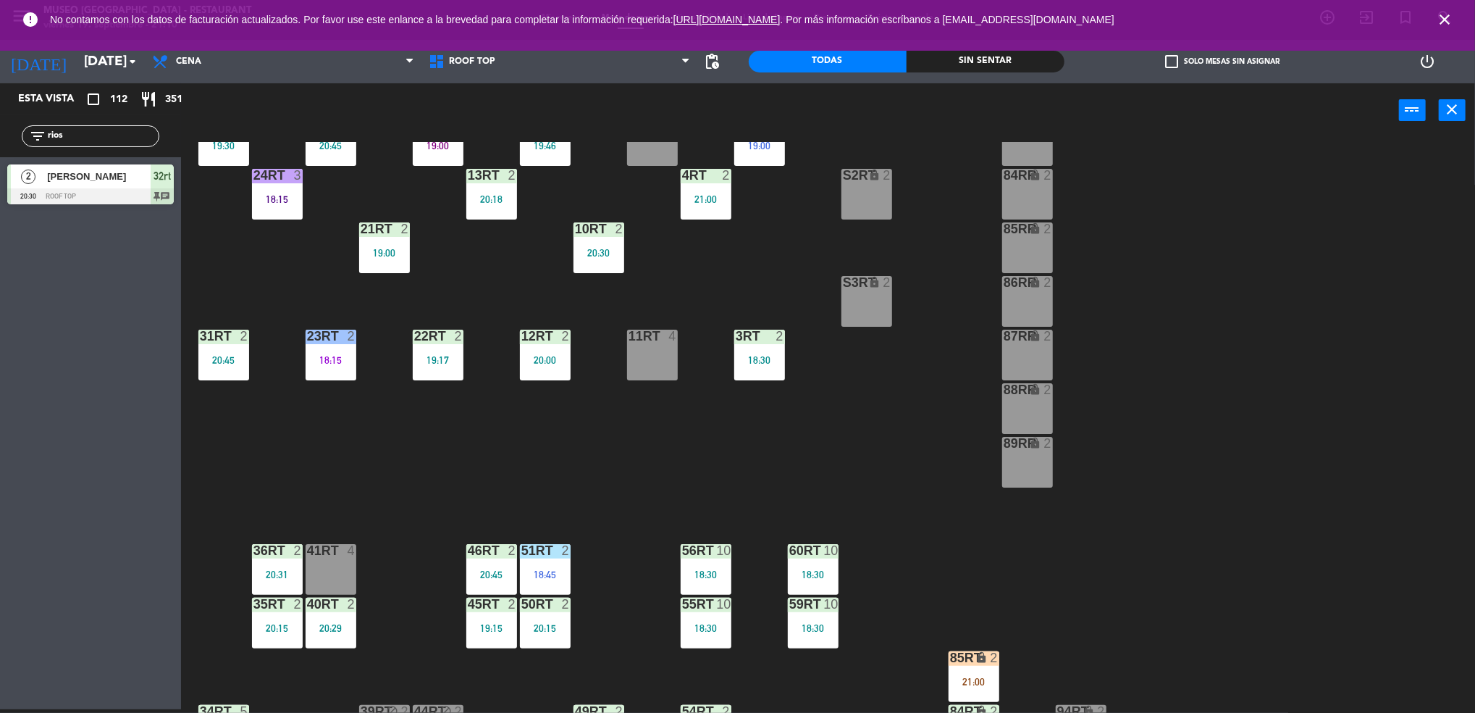
click at [910, 650] on div "18RT 5 19:30 16RT 6 19:15 28RT 2 19:15 80RR lock 2 27RT 5 20:30 7RT 5 19:00 S1R…" at bounding box center [836, 427] width 1280 height 571
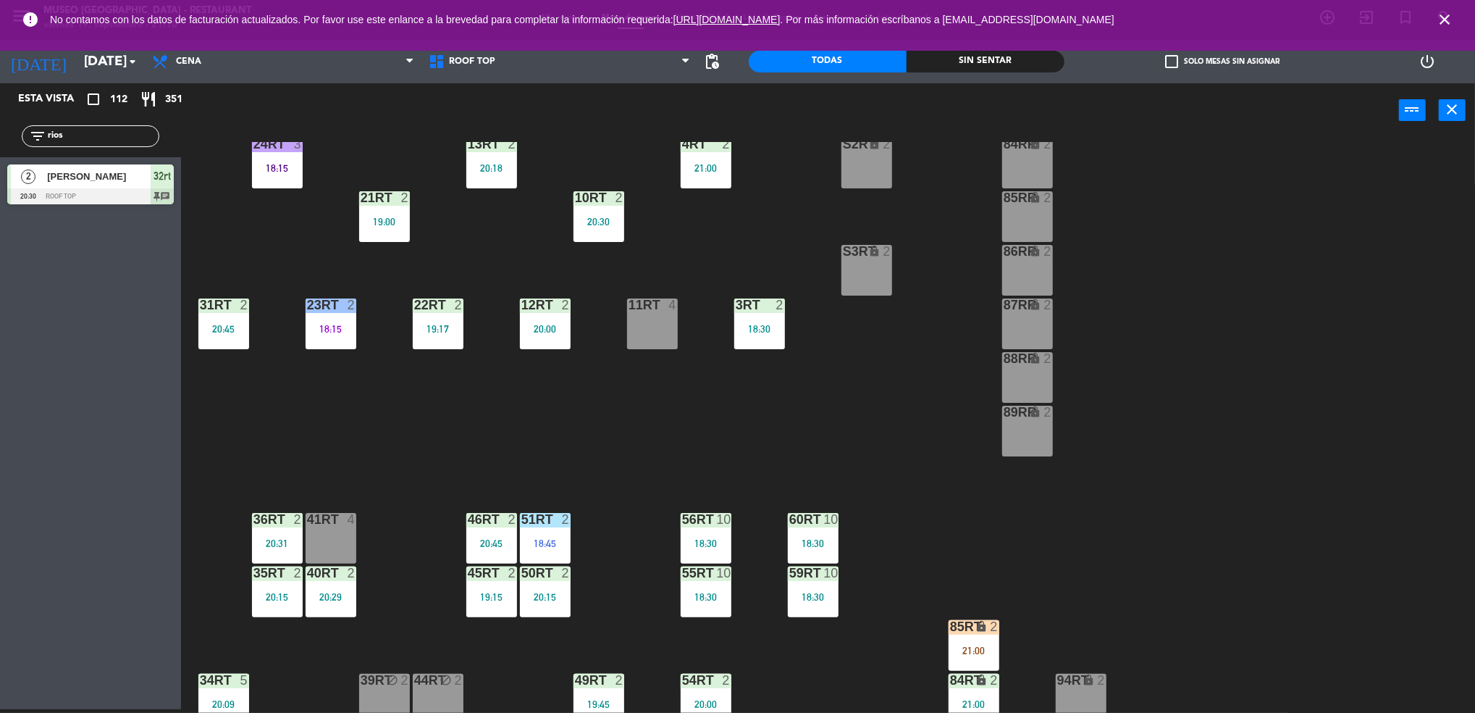
scroll to position [299, 0]
click at [951, 629] on div "85RT" at bounding box center [950, 625] width 1 height 13
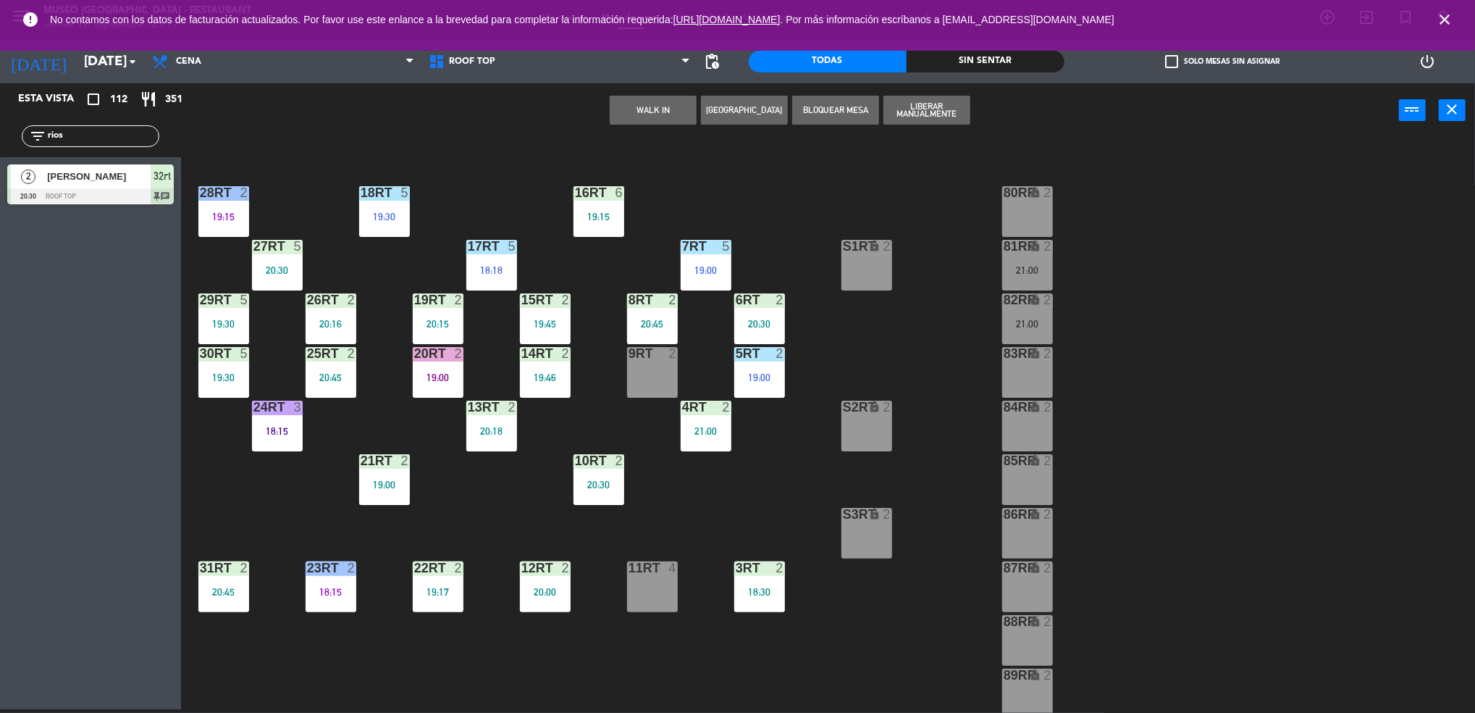
scroll to position [0, 0]
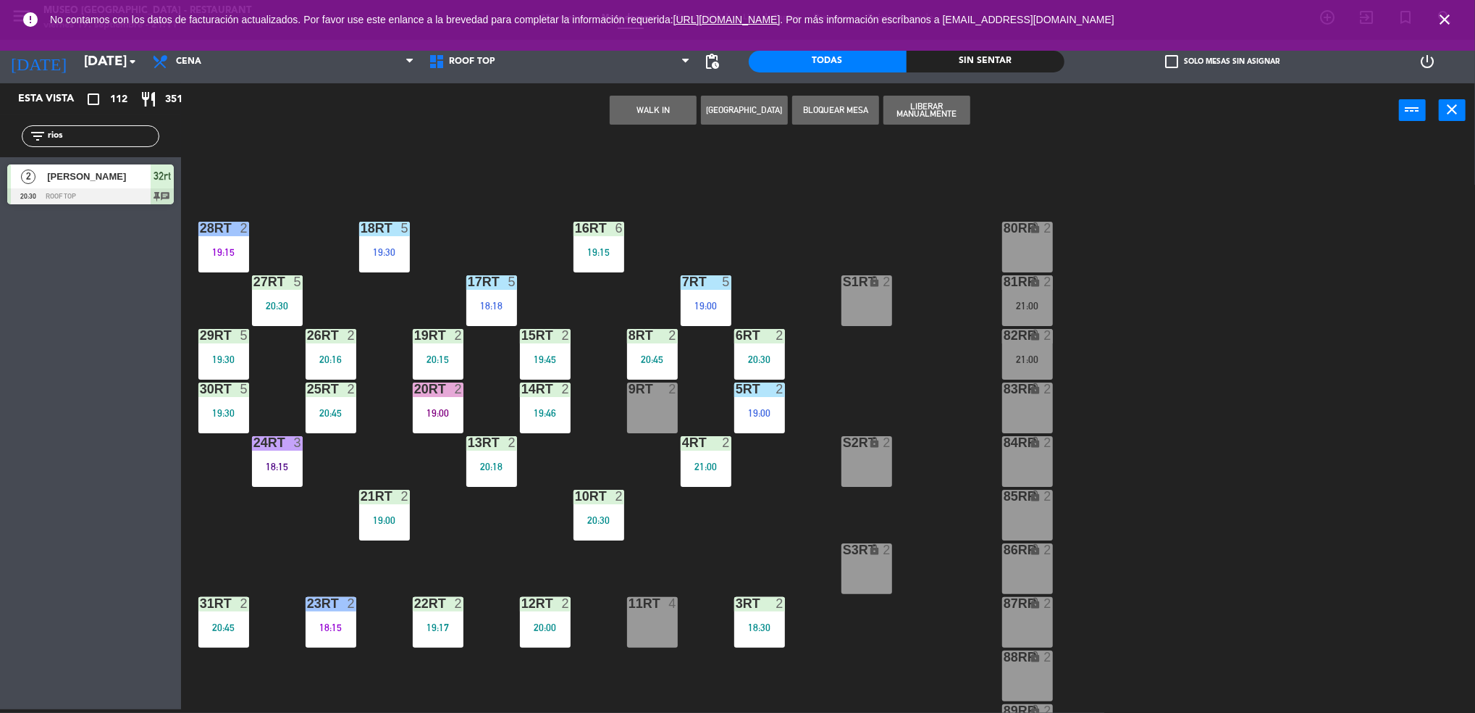
click at [82, 135] on input "rios" at bounding box center [102, 136] width 112 height 16
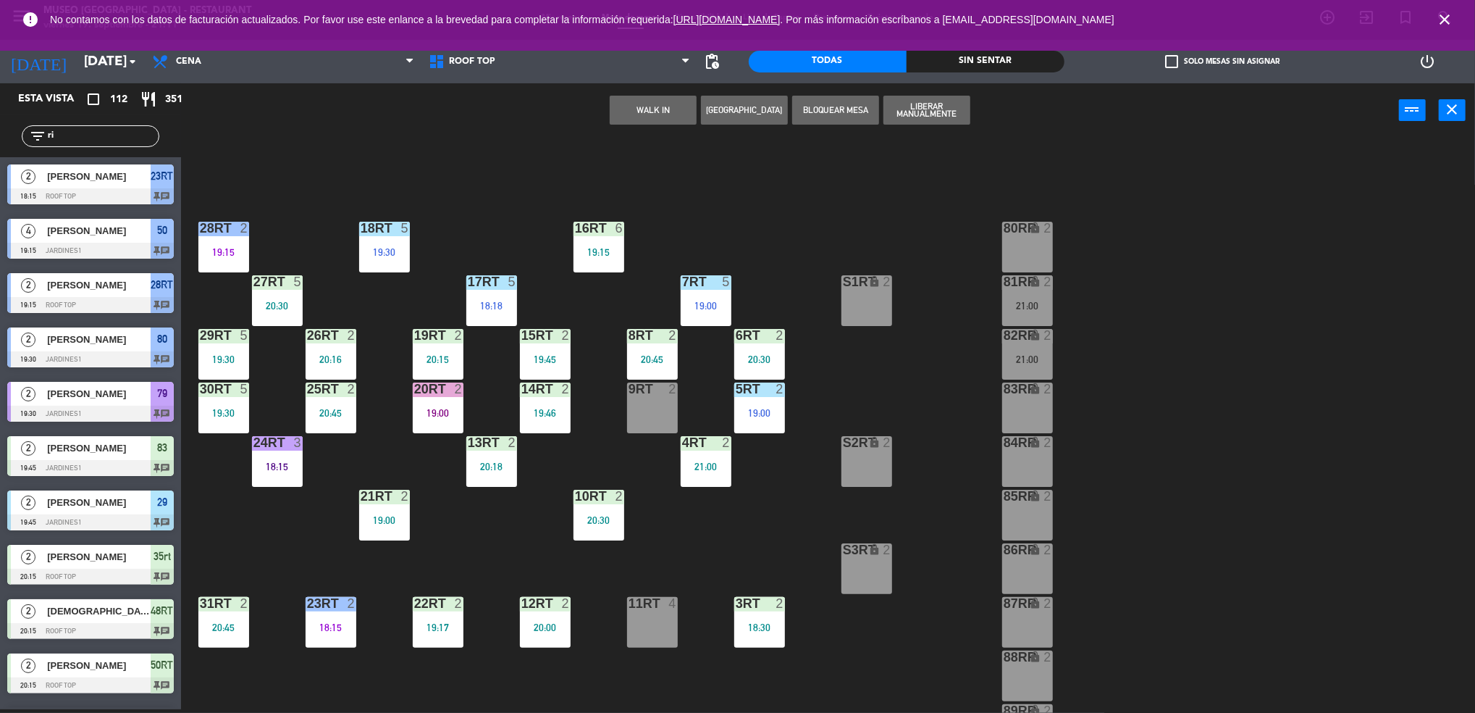
type input "r"
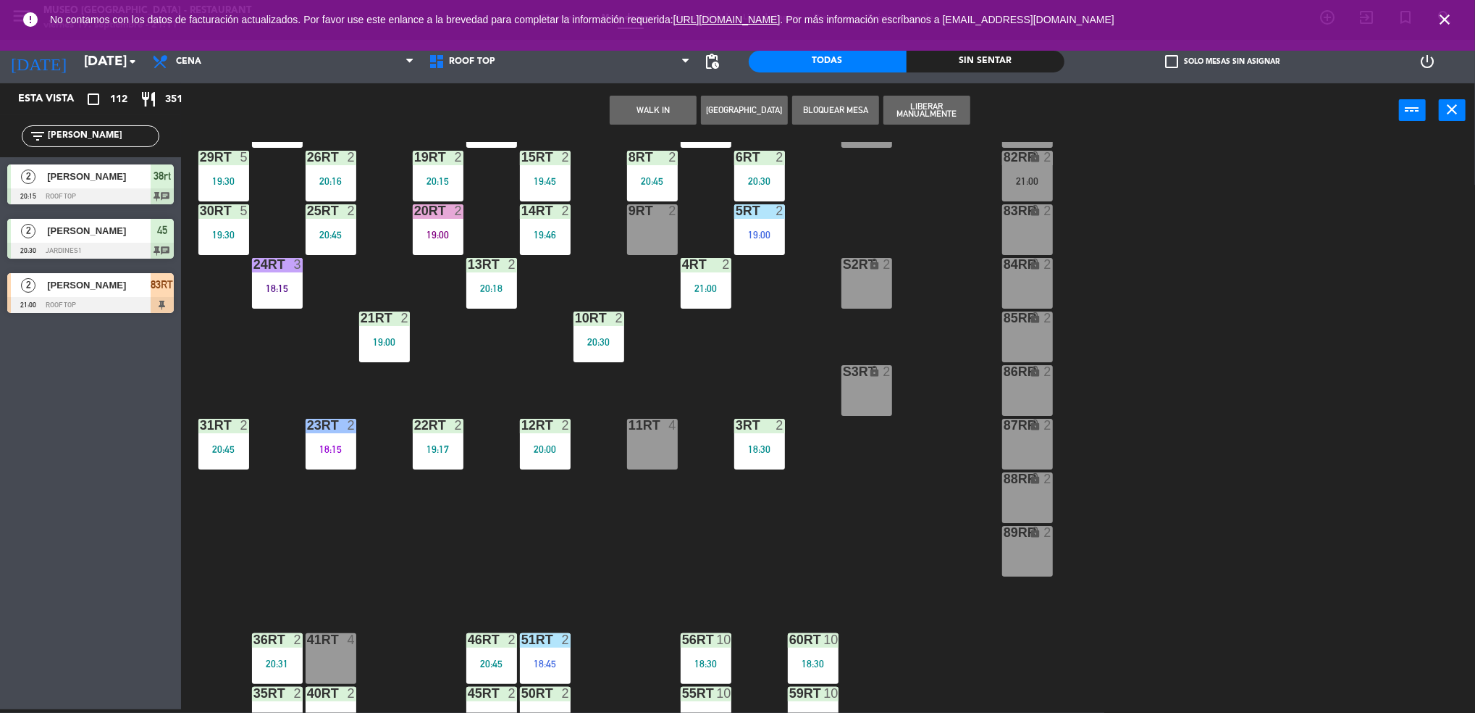
scroll to position [523, 0]
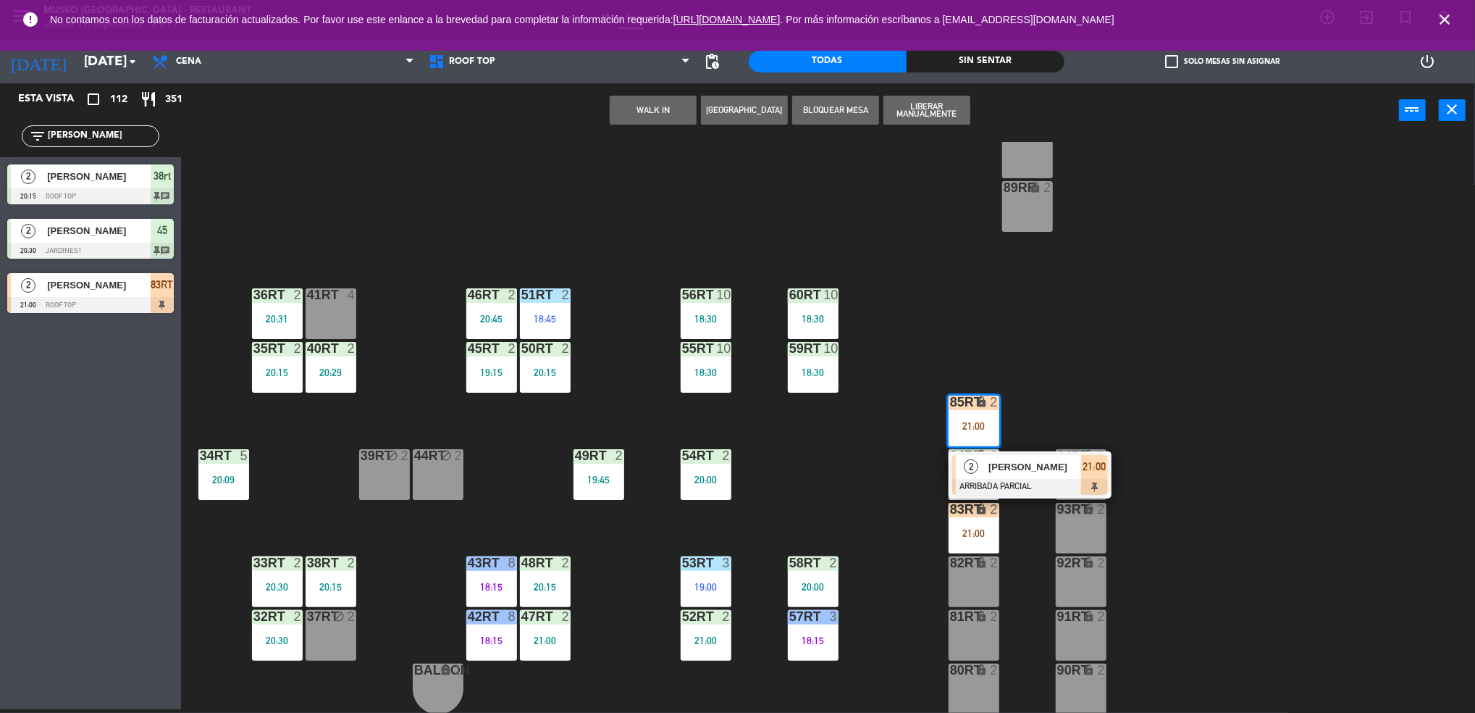
type input "[PERSON_NAME]"
click at [902, 506] on div "18RT 5 19:30 16RT 6 19:15 28RT 2 19:15 80RR lock 2 27RT 5 20:30 7RT 5 19:00 S1R…" at bounding box center [836, 427] width 1280 height 571
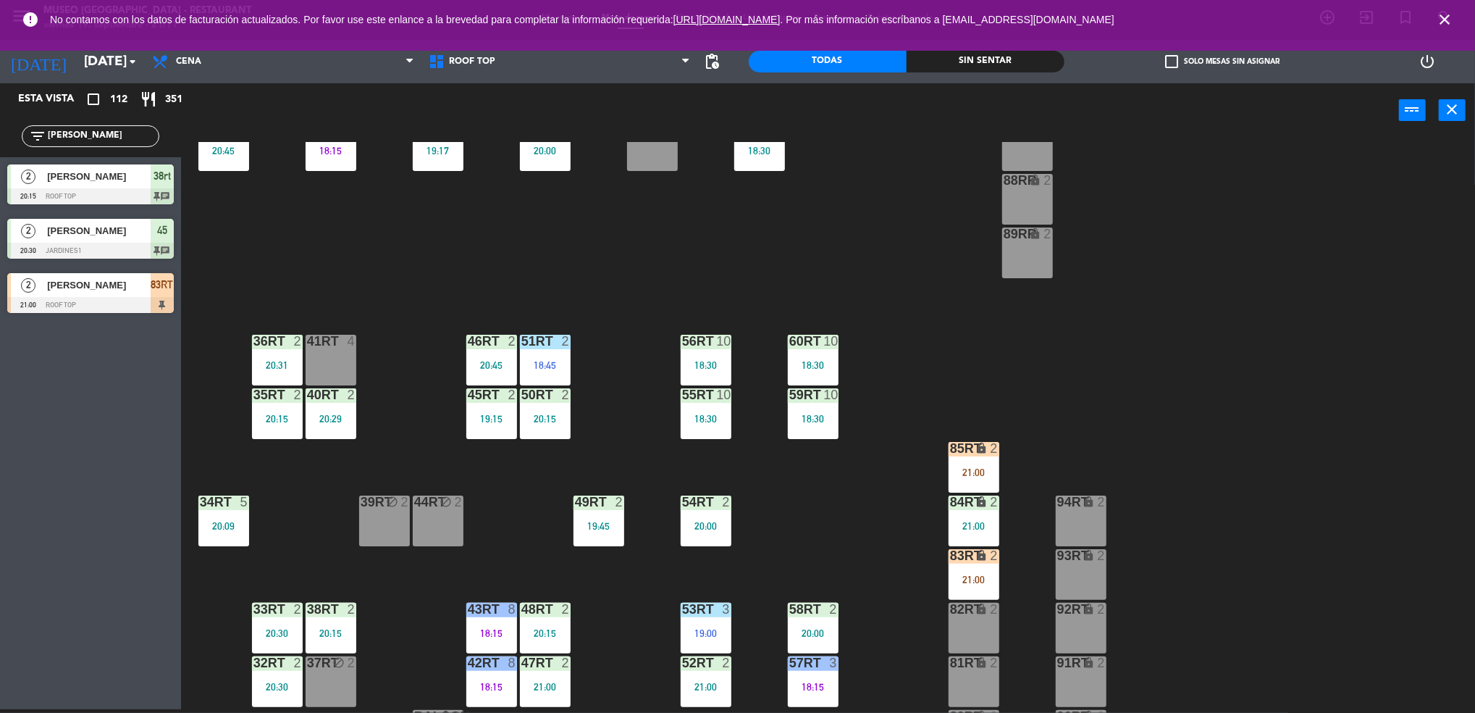
scroll to position [485, 0]
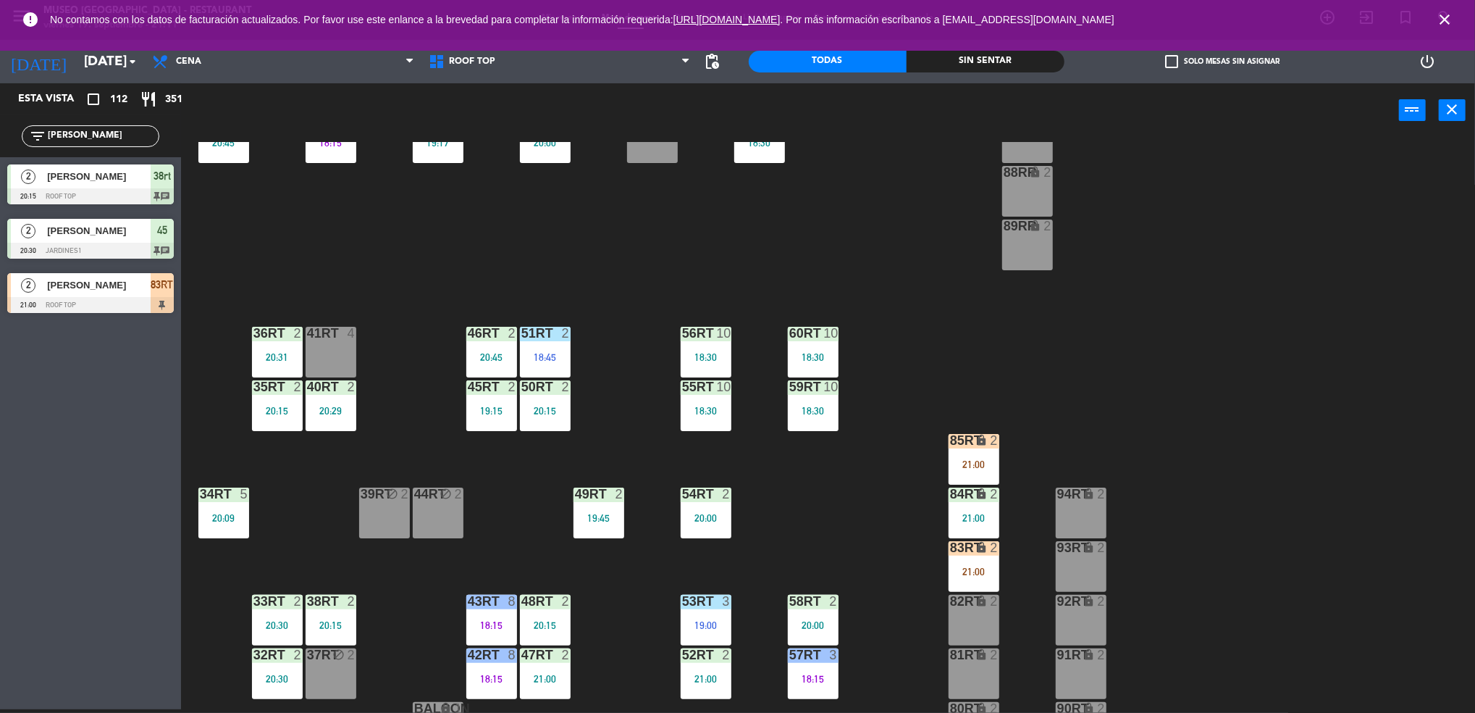
click at [963, 577] on div "83RT lock 2 21:00" at bounding box center [974, 566] width 51 height 51
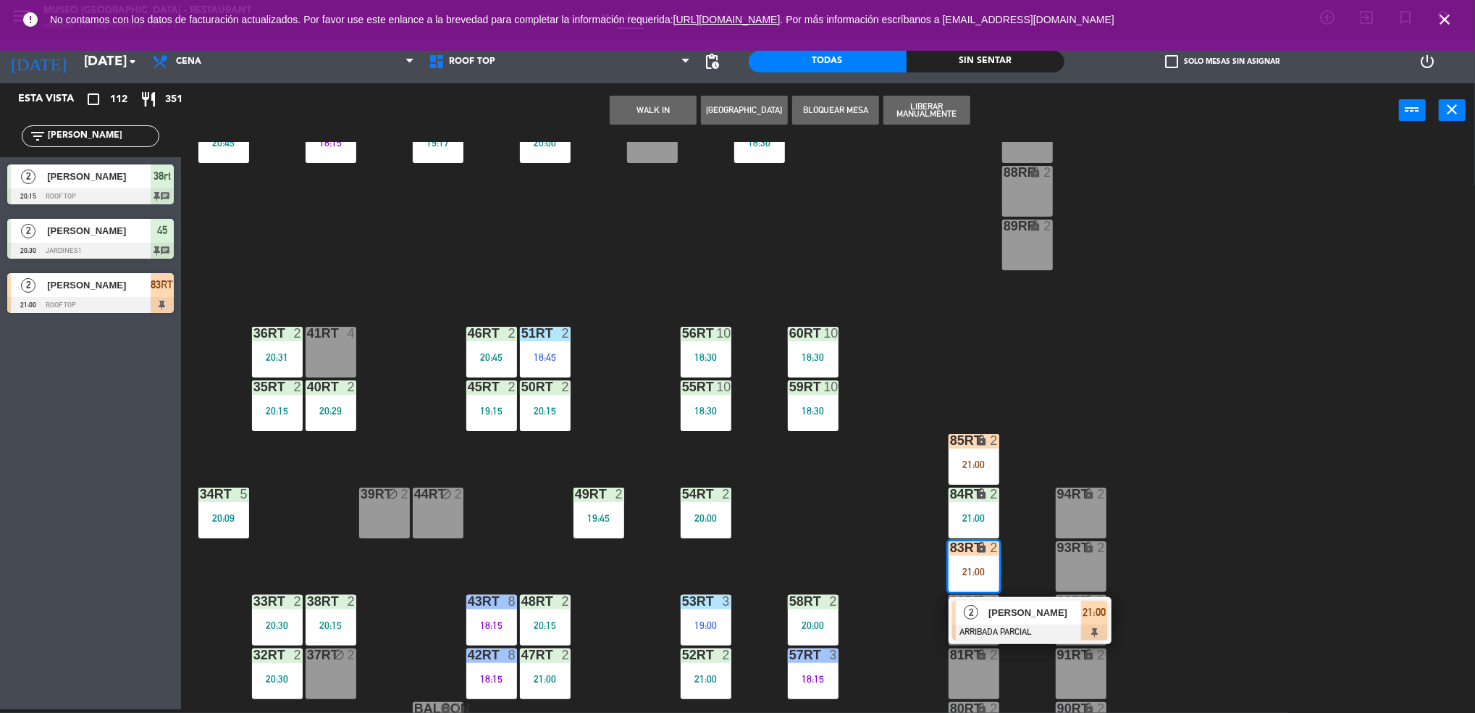
click at [980, 613] on div "2" at bounding box center [971, 612] width 31 height 24
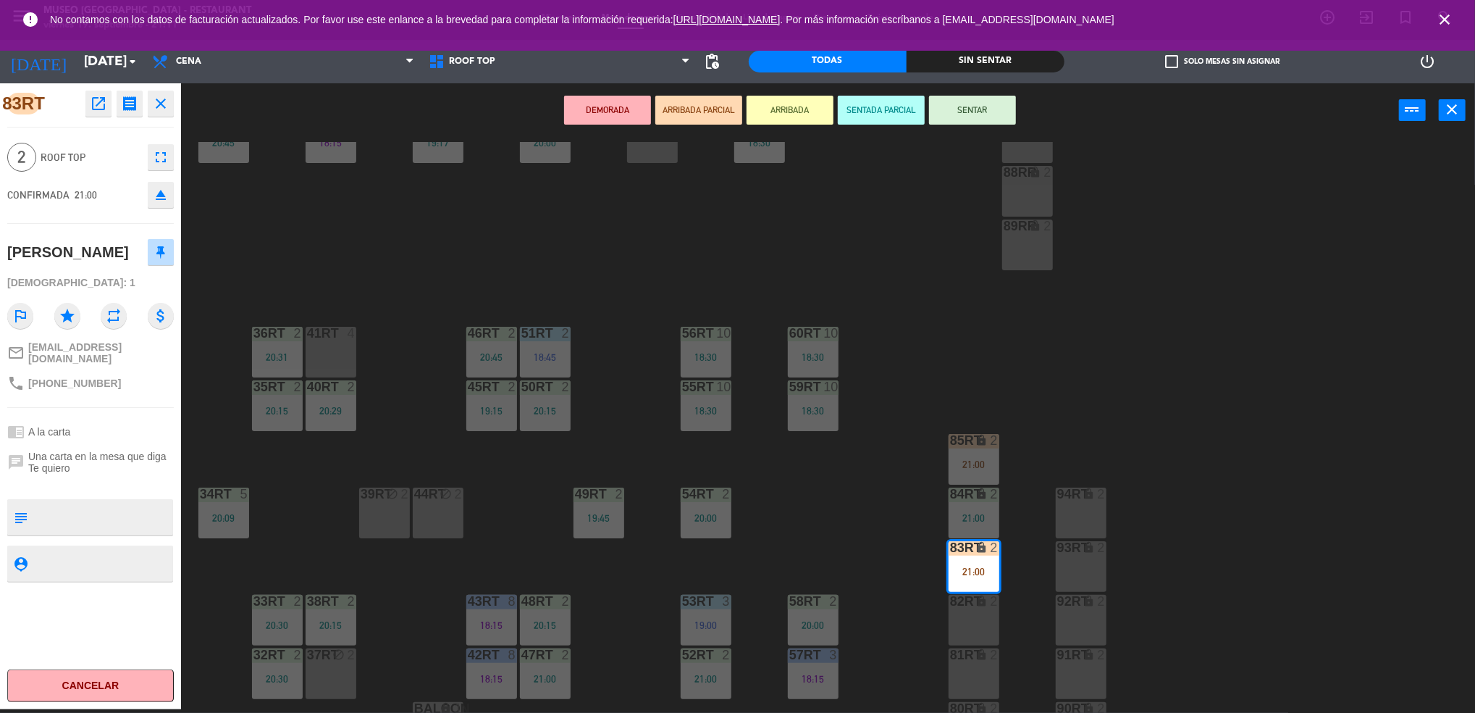
click at [898, 524] on div "18RT 5 19:30 16RT 6 19:15 28RT 2 19:15 80RR lock 2 27RT 5 20:30 7RT 5 19:00 S1R…" at bounding box center [836, 427] width 1280 height 571
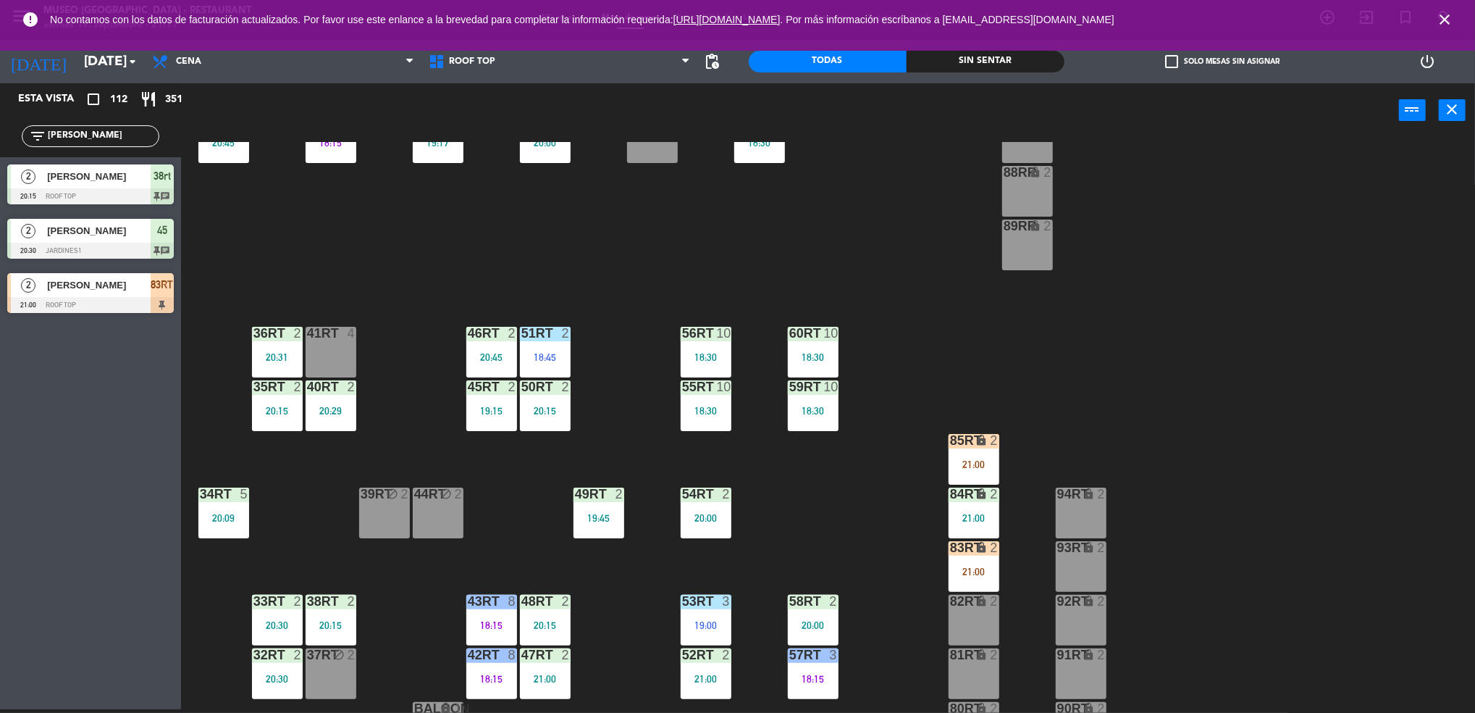
click at [959, 556] on div "83RT lock 2 21:00" at bounding box center [974, 566] width 51 height 51
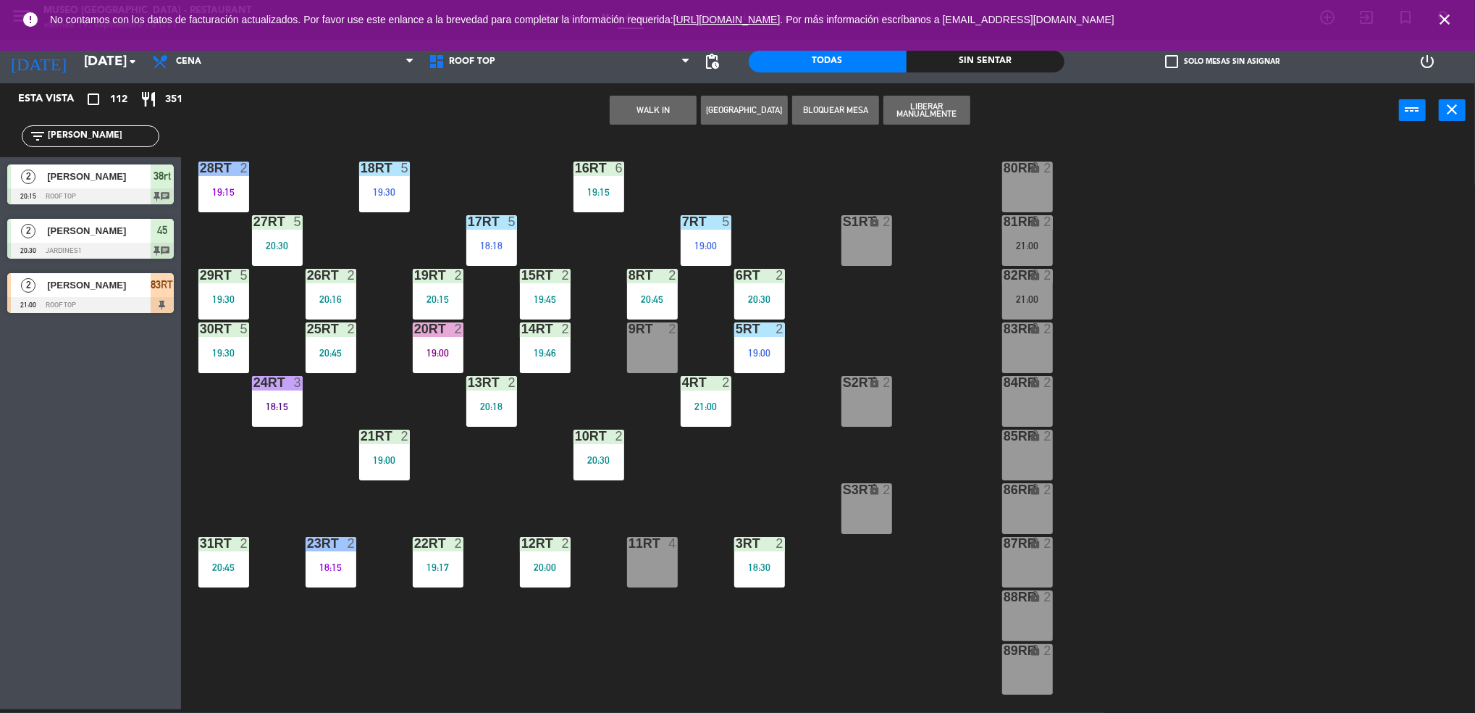
scroll to position [59, 0]
click at [647, 326] on div at bounding box center [652, 329] width 24 height 13
click at [647, 103] on button "Mover" at bounding box center [653, 110] width 87 height 29
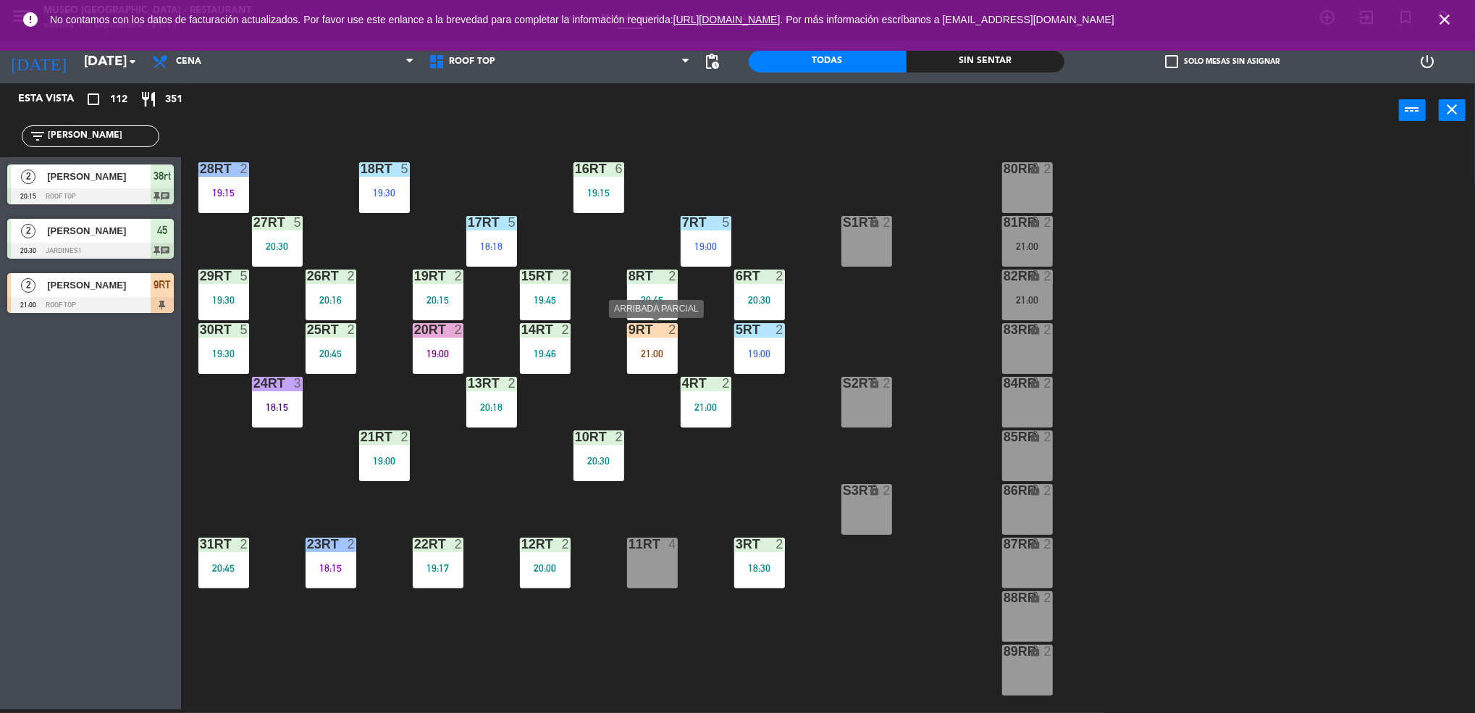
click at [650, 340] on div "9RT 2 21:00" at bounding box center [652, 348] width 51 height 51
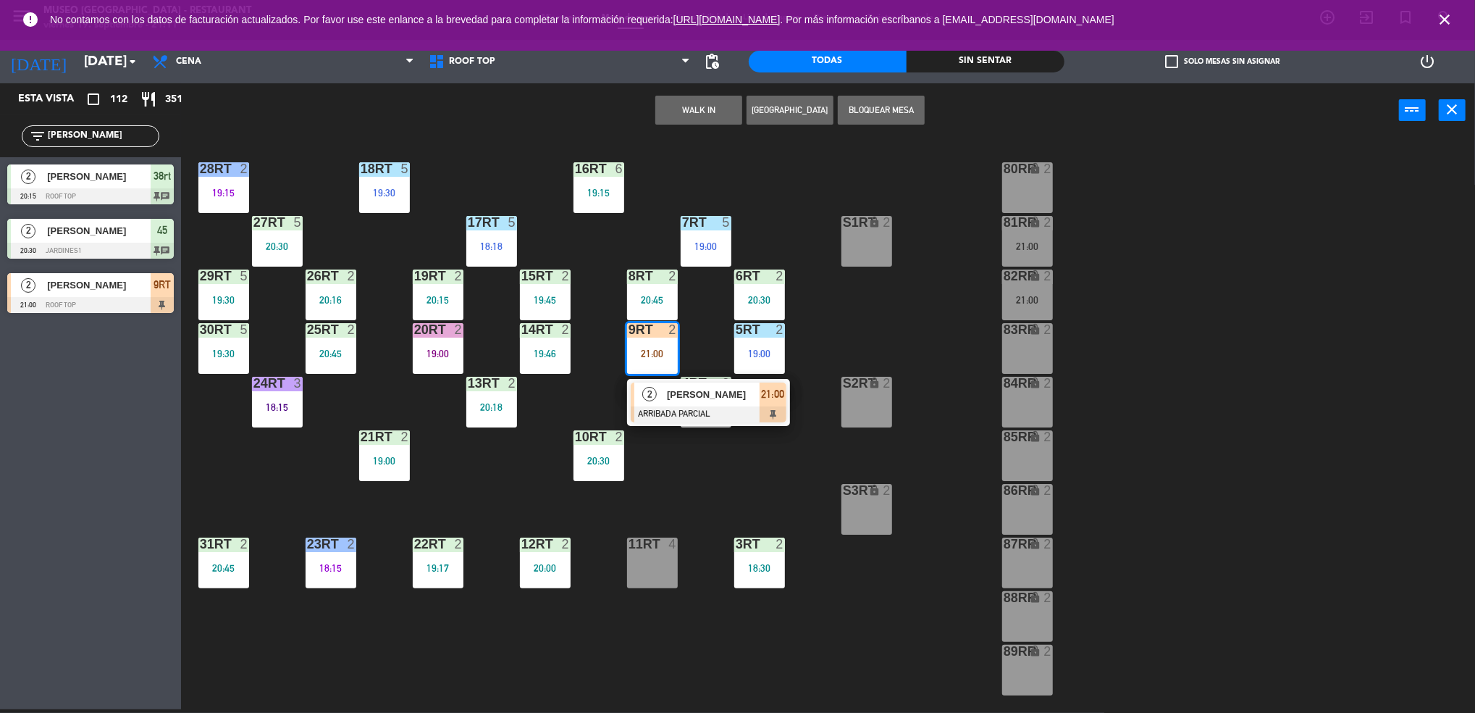
click at [710, 424] on div "2 [PERSON_NAME] ARRIBADA PARCIAL 21:00" at bounding box center [708, 402] width 163 height 47
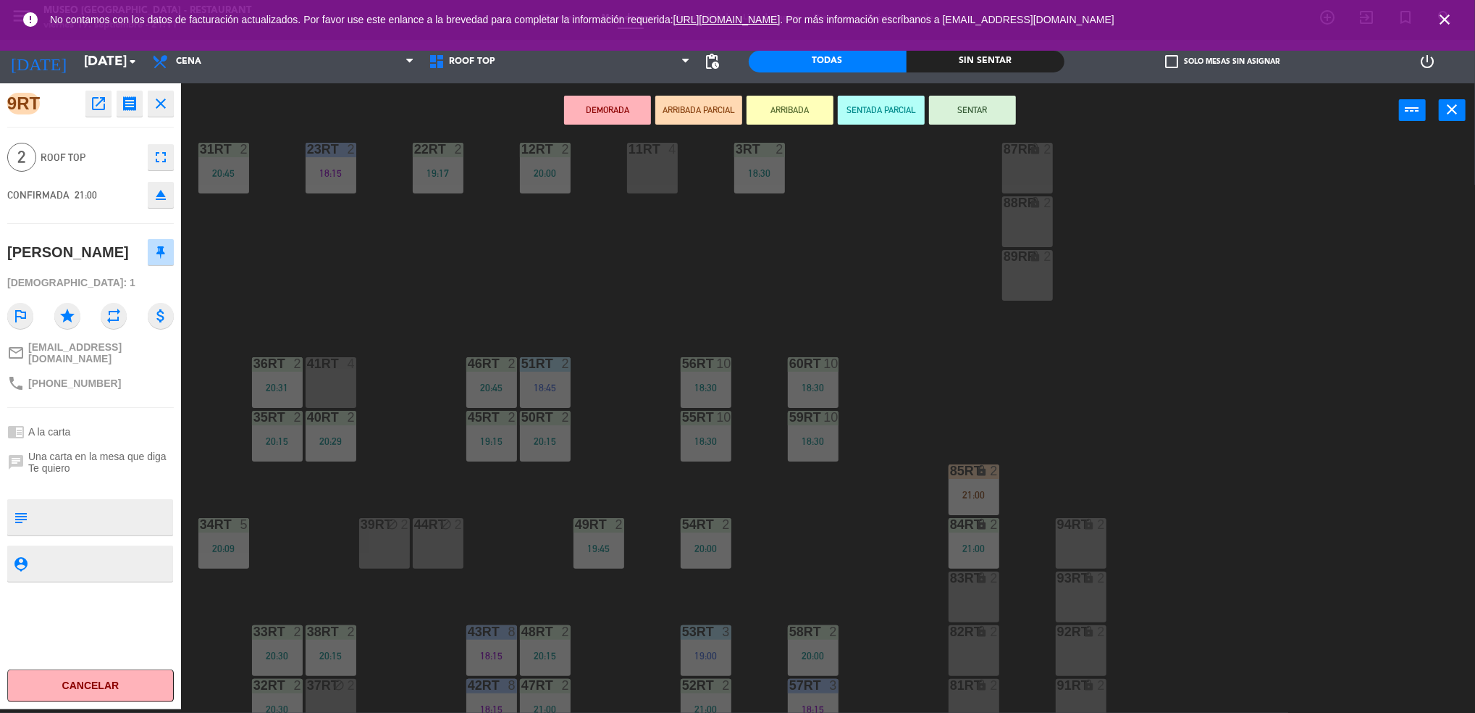
scroll to position [523, 0]
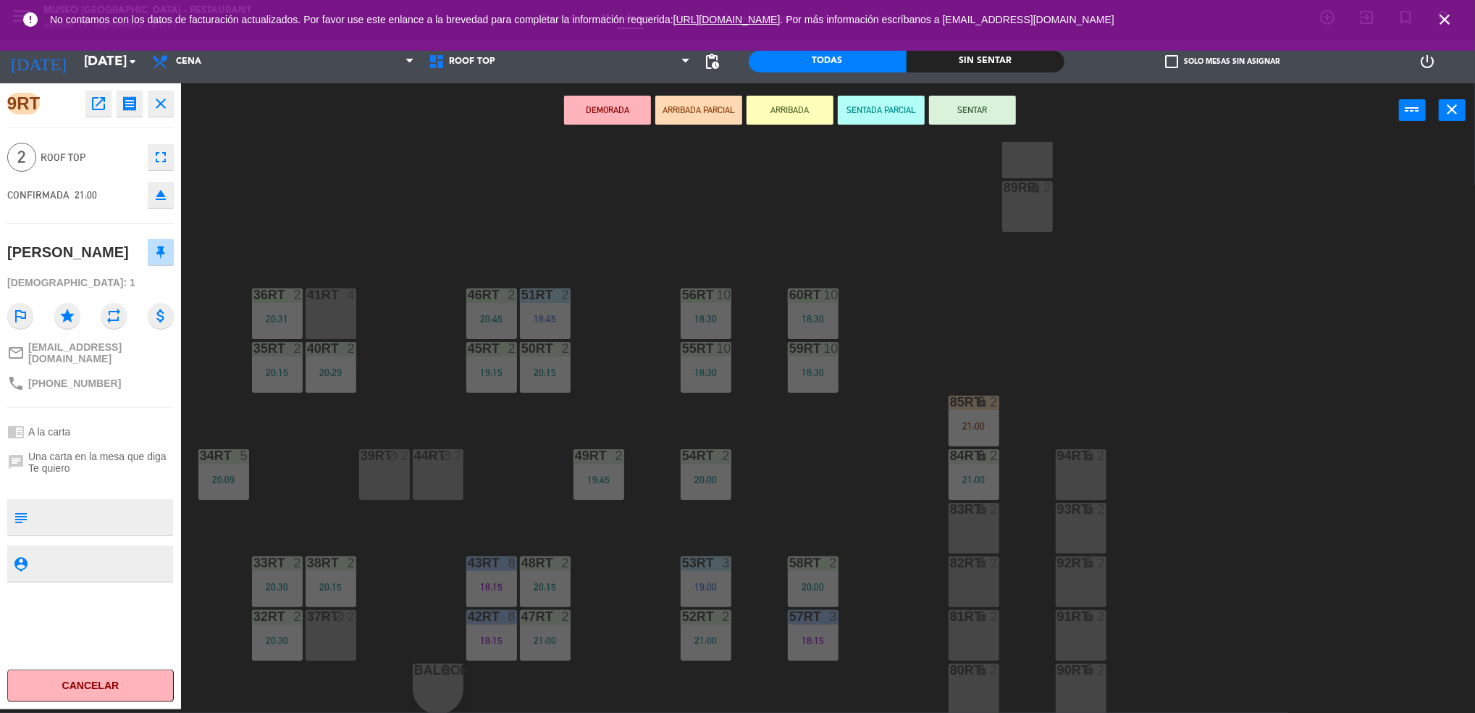
click at [328, 306] on div "41RT 4" at bounding box center [331, 313] width 51 height 51
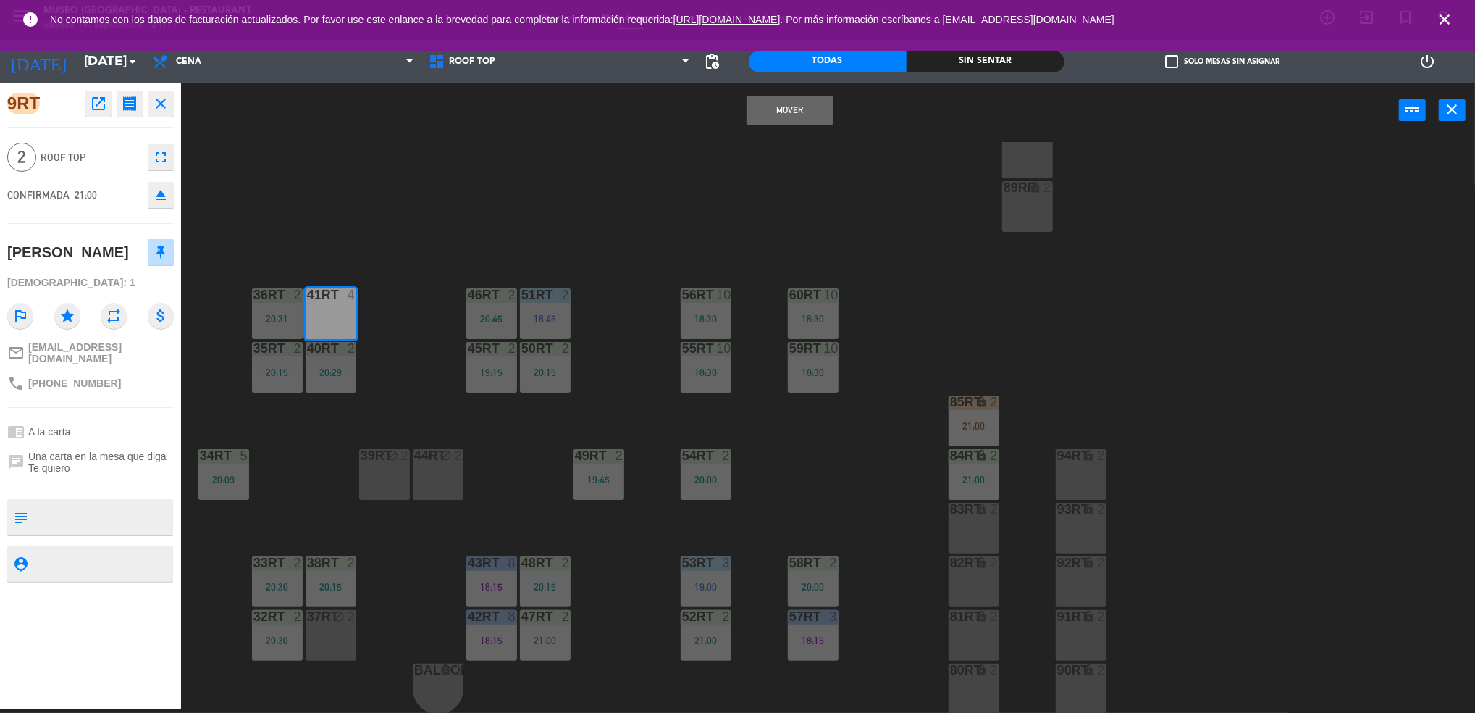
click at [775, 102] on button "Mover" at bounding box center [790, 110] width 87 height 29
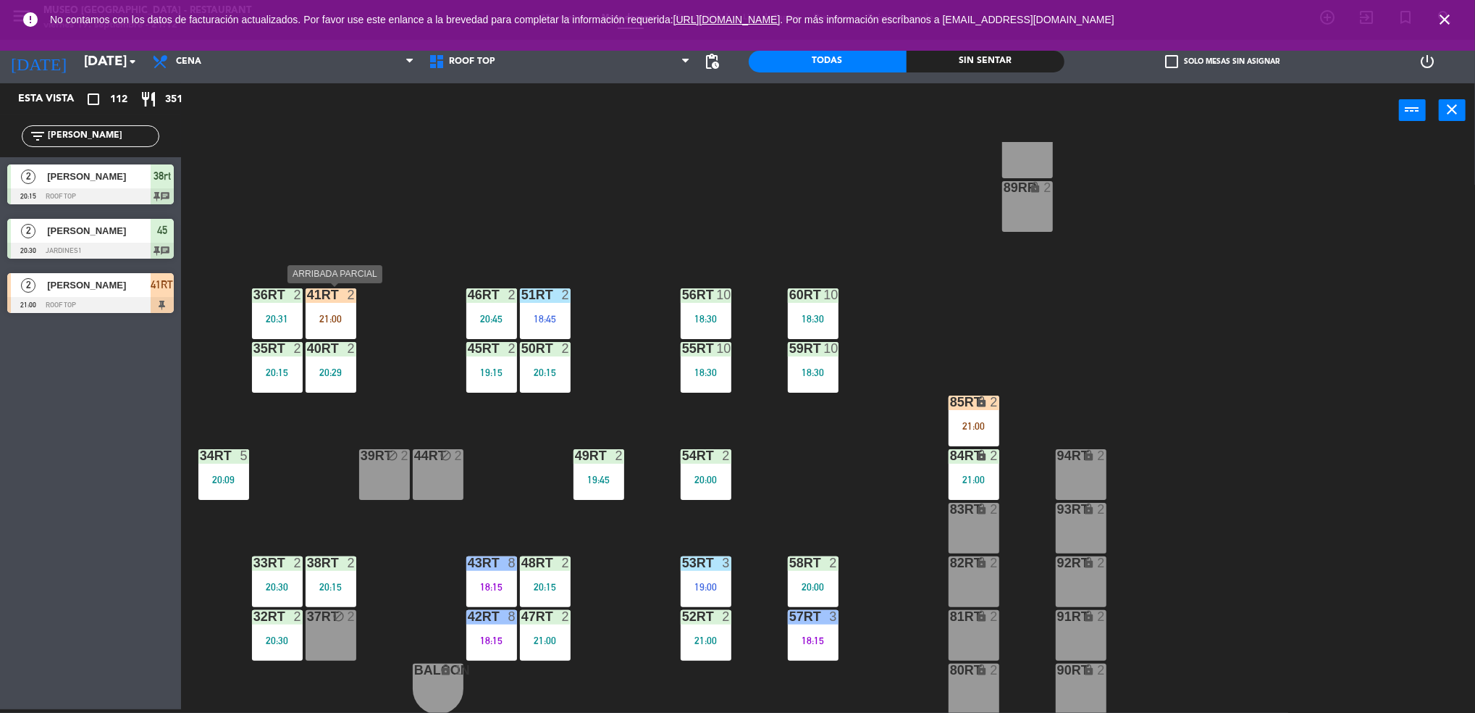
click at [338, 309] on div "41RT 2 21:00" at bounding box center [331, 313] width 51 height 51
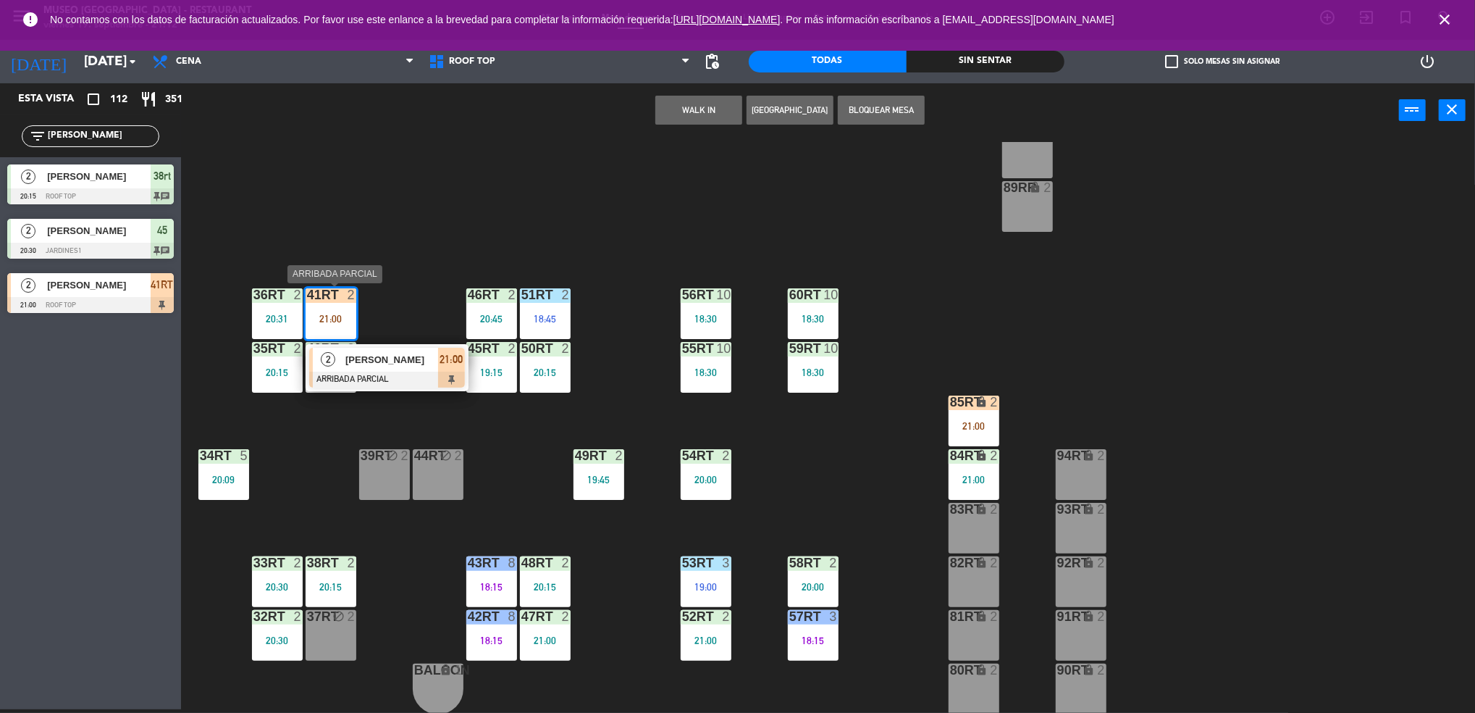
click at [378, 350] on div "[PERSON_NAME]" at bounding box center [391, 360] width 94 height 24
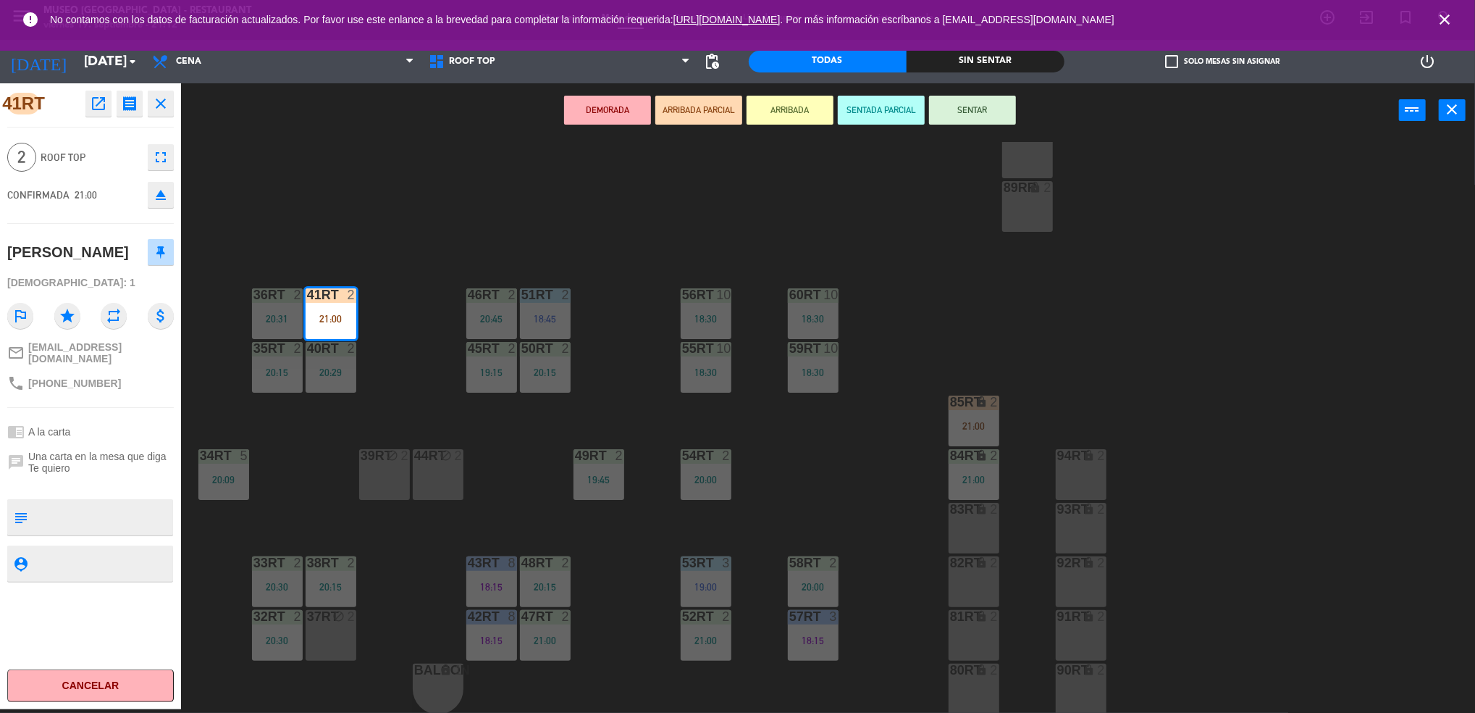
click at [130, 509] on textarea at bounding box center [102, 517] width 138 height 30
type textarea "m41RT"
click at [128, 279] on div "[DEMOGRAPHIC_DATA]: 1" at bounding box center [90, 282] width 167 height 25
click at [981, 106] on button "SENTAR" at bounding box center [972, 110] width 87 height 29
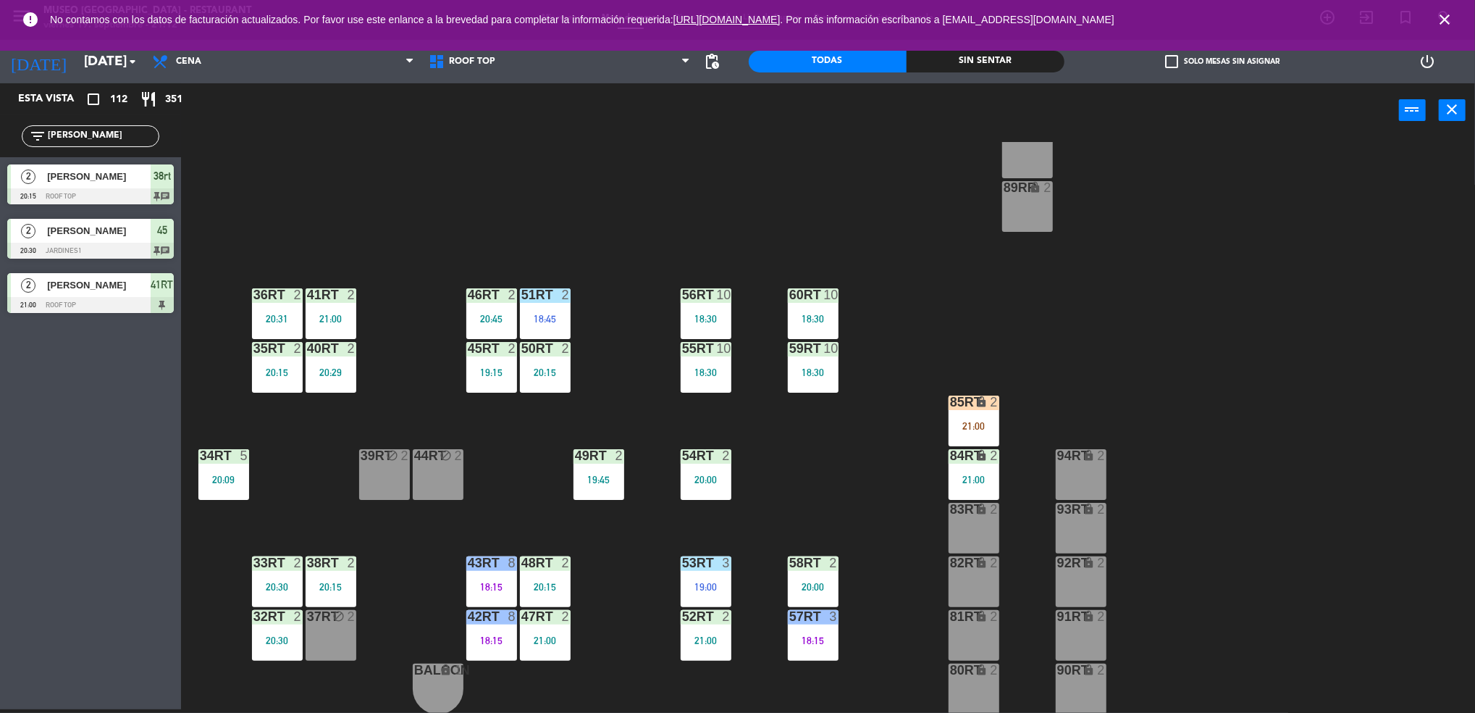
scroll to position [0, 0]
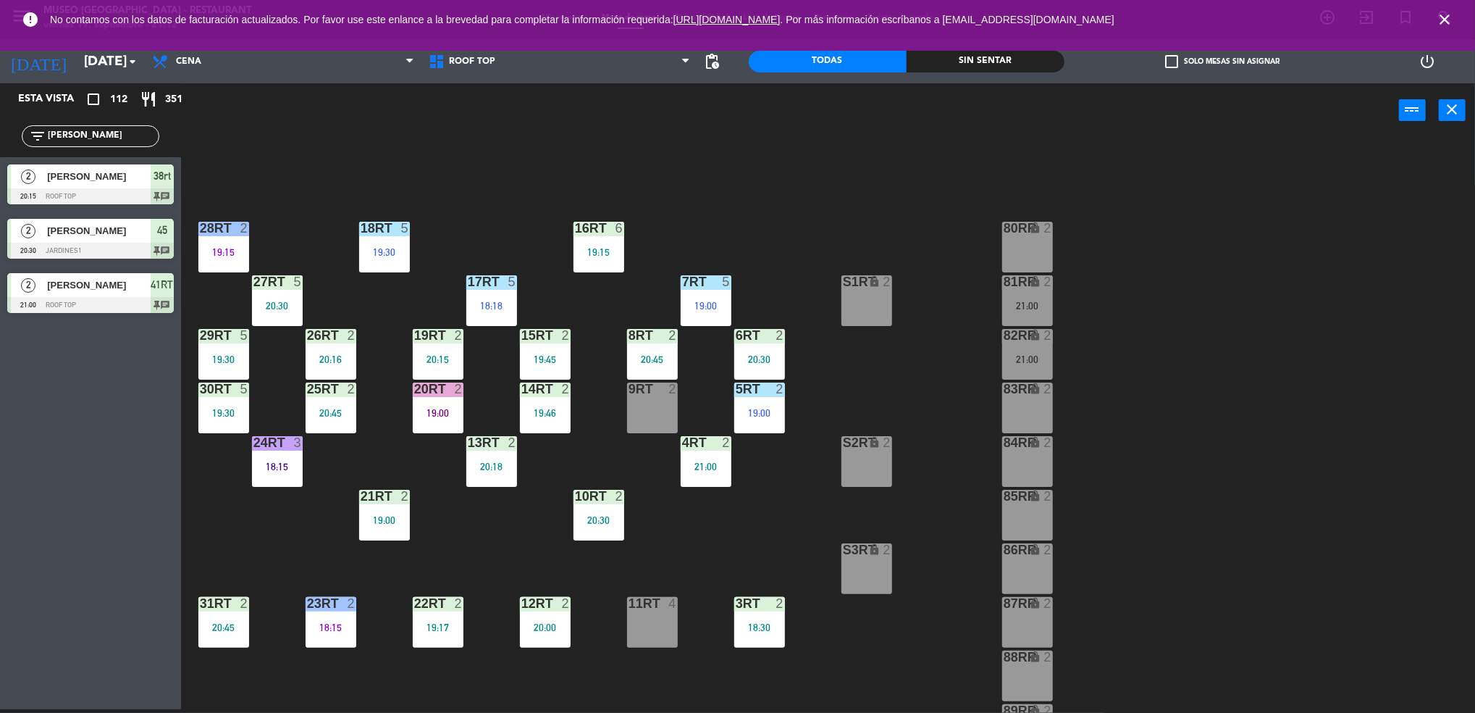
click at [323, 614] on div "23RT 2 18:15" at bounding box center [331, 622] width 51 height 51
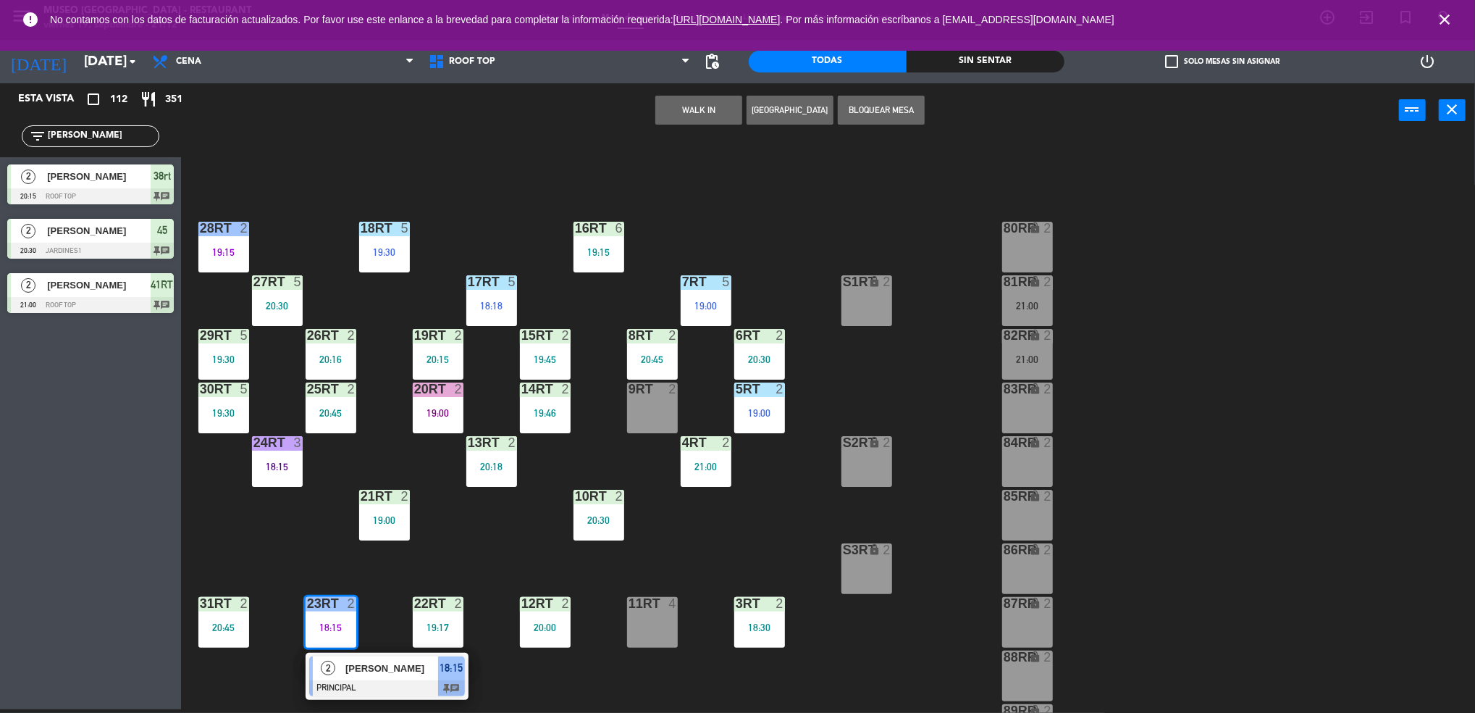
click at [471, 544] on div "18RT 5 19:30 16RT 6 19:15 28RT 2 19:15 80RR lock 2 27RT 5 20:30 7RT 5 19:00 S1R…" at bounding box center [836, 427] width 1280 height 571
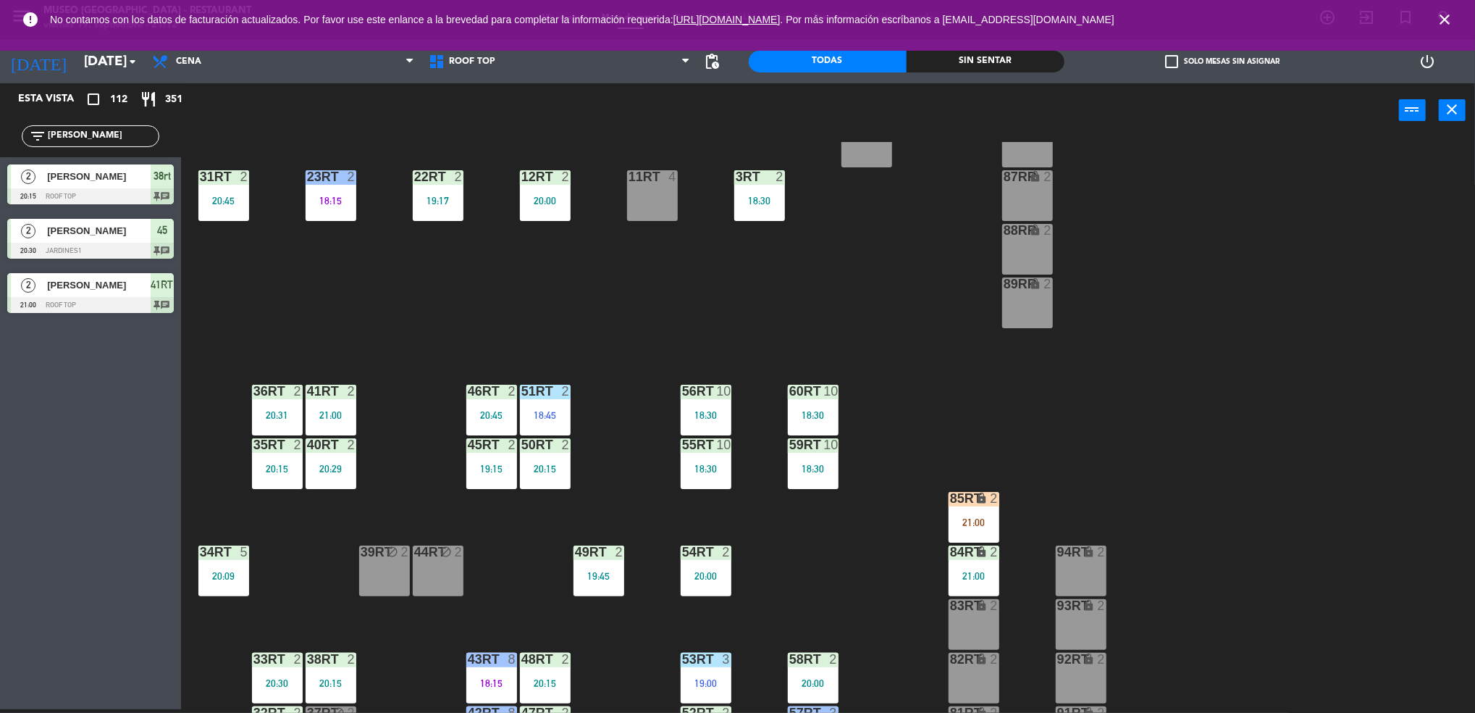
scroll to position [523, 0]
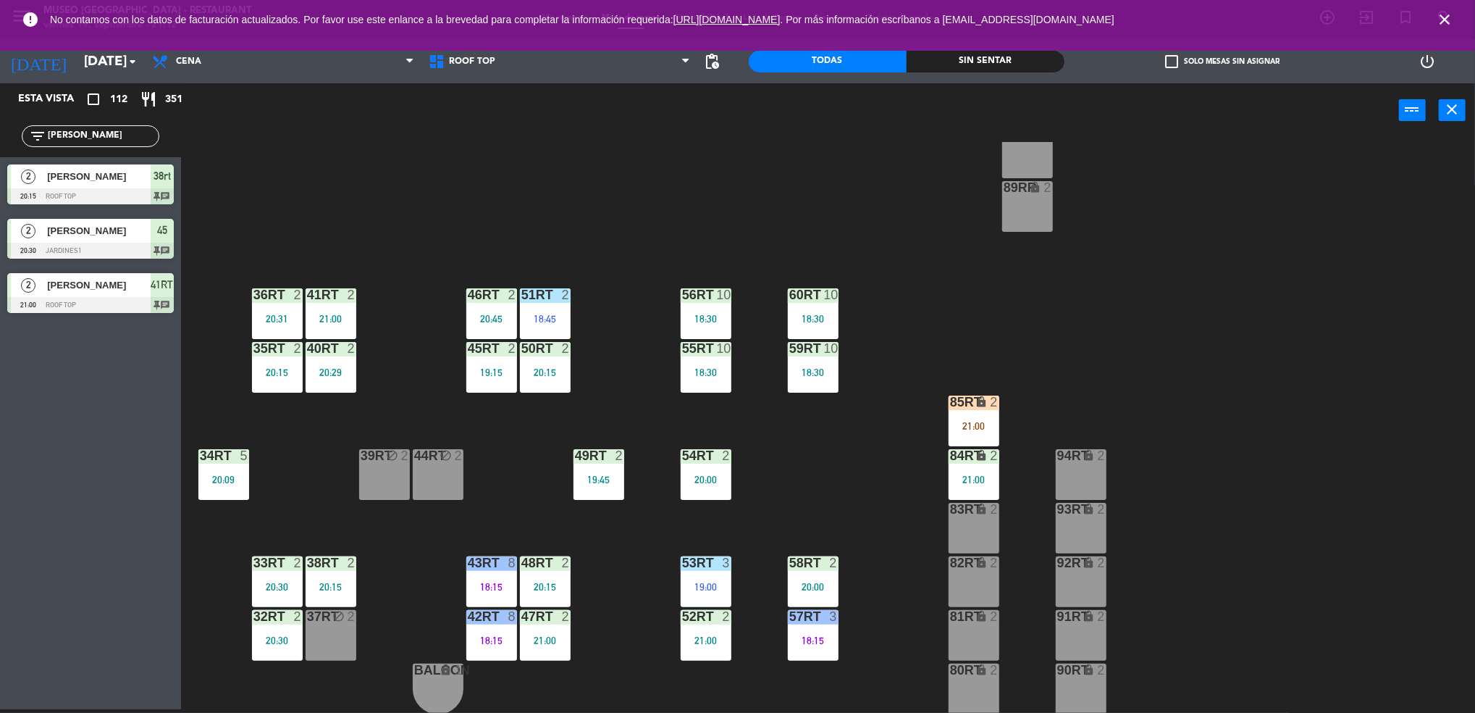
click at [963, 421] on div "21:00" at bounding box center [974, 426] width 51 height 10
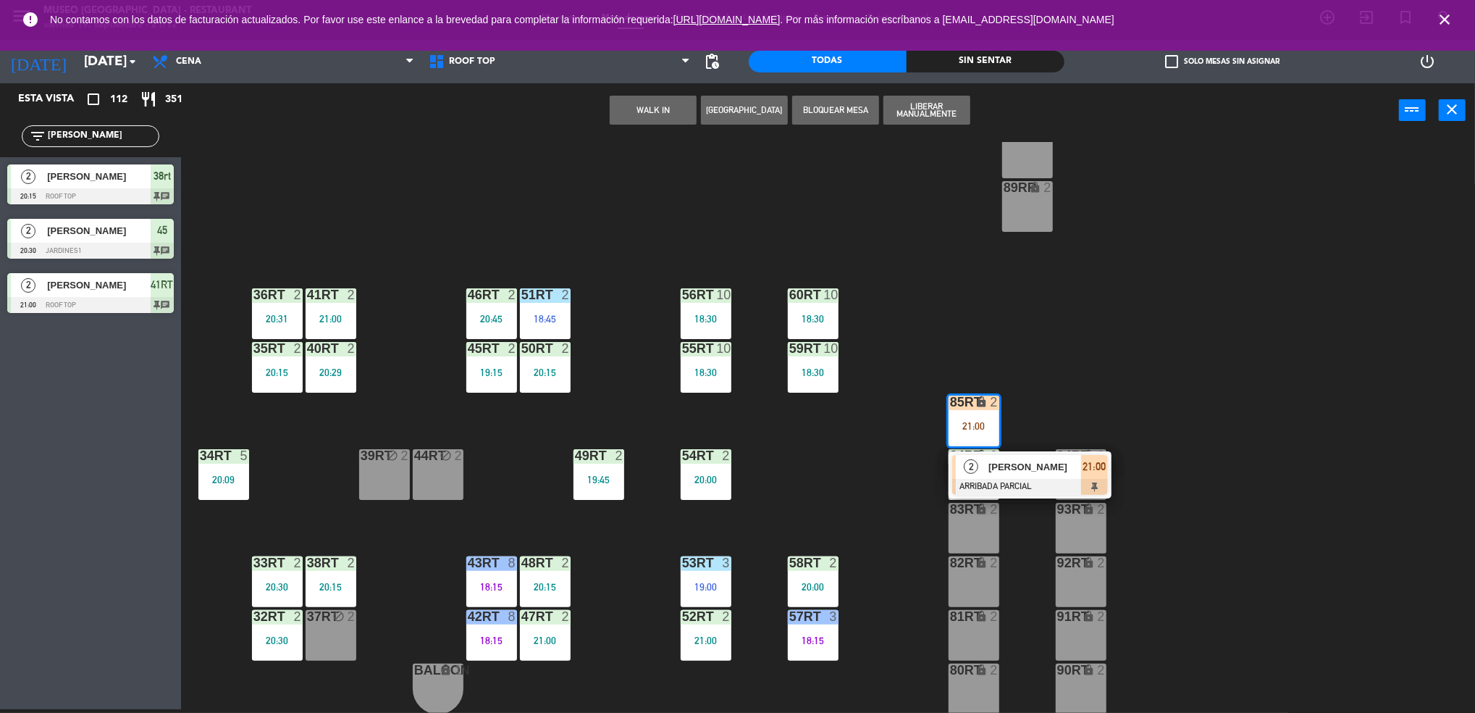
click at [1005, 466] on span "[PERSON_NAME]" at bounding box center [1035, 466] width 93 height 15
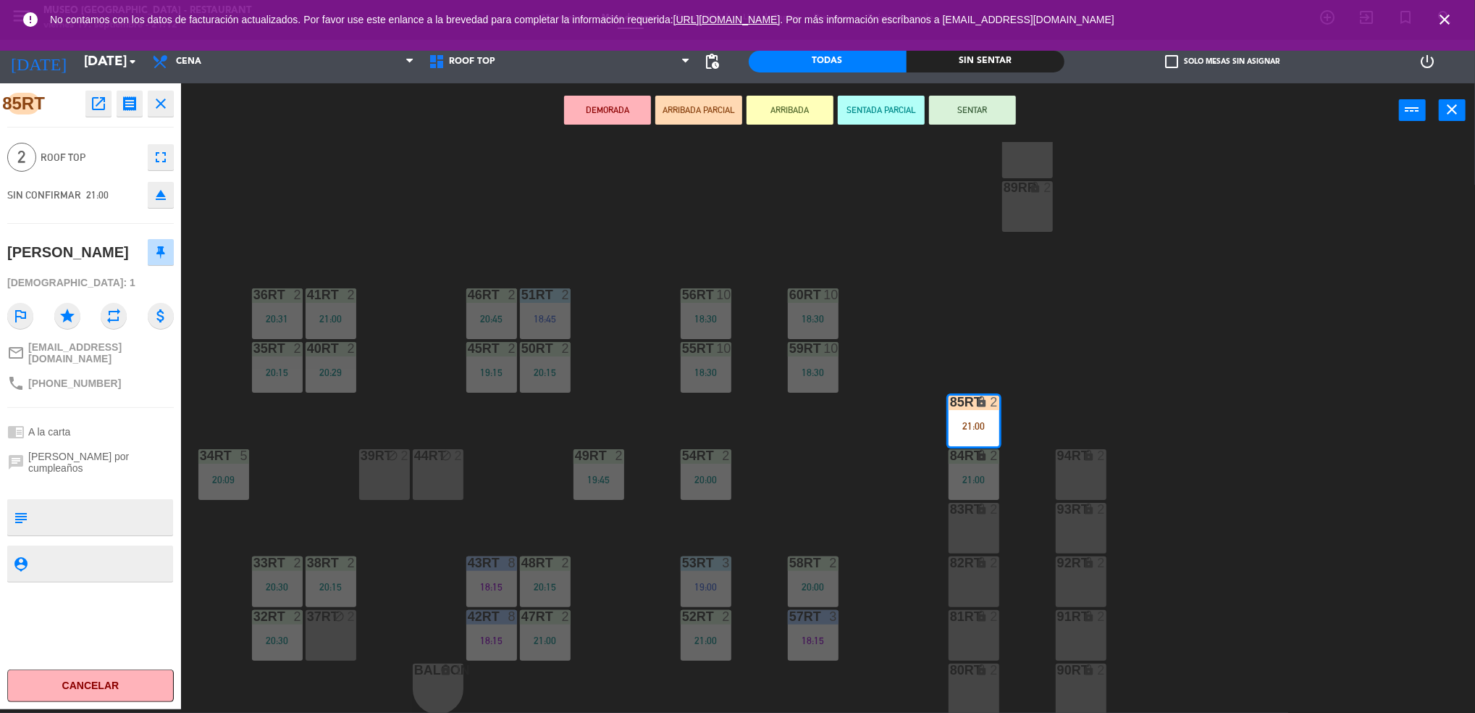
scroll to position [0, 0]
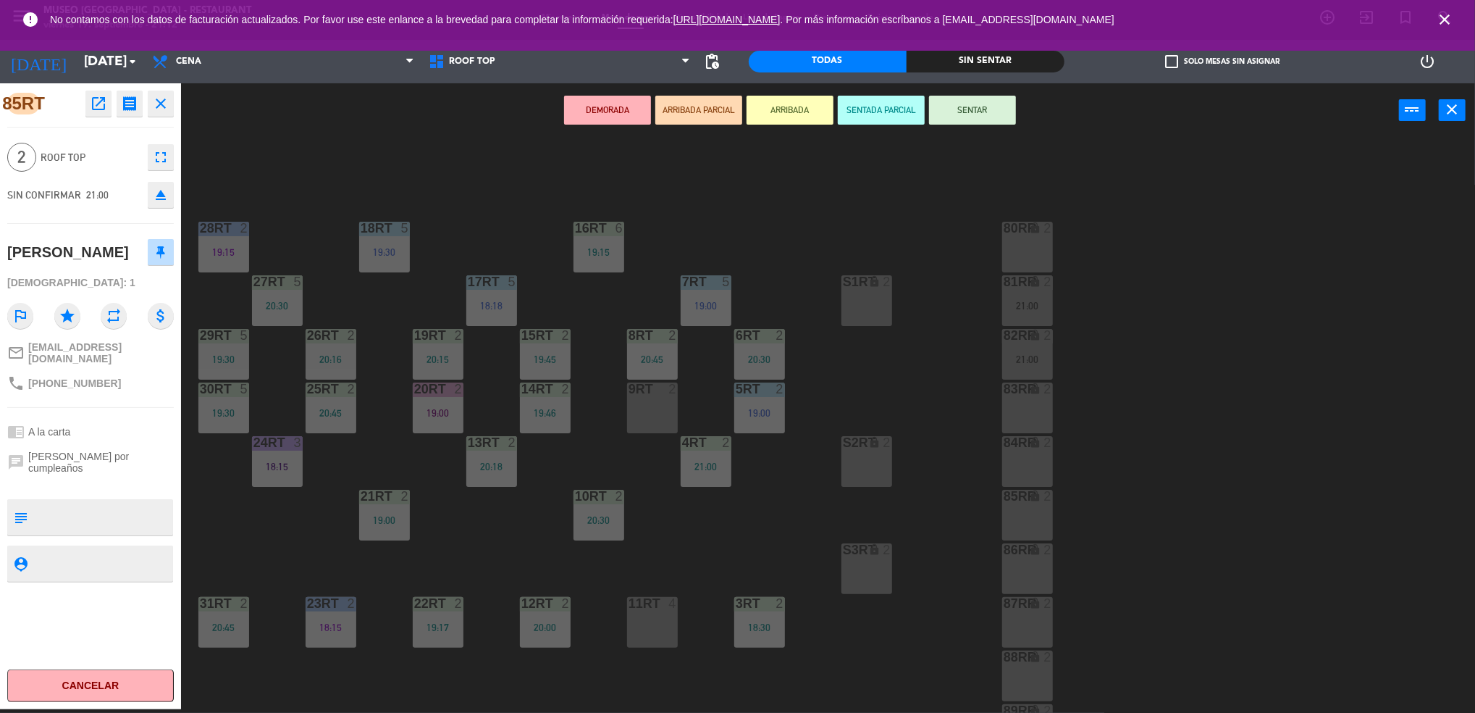
click at [640, 406] on div "9RT 2" at bounding box center [652, 407] width 51 height 51
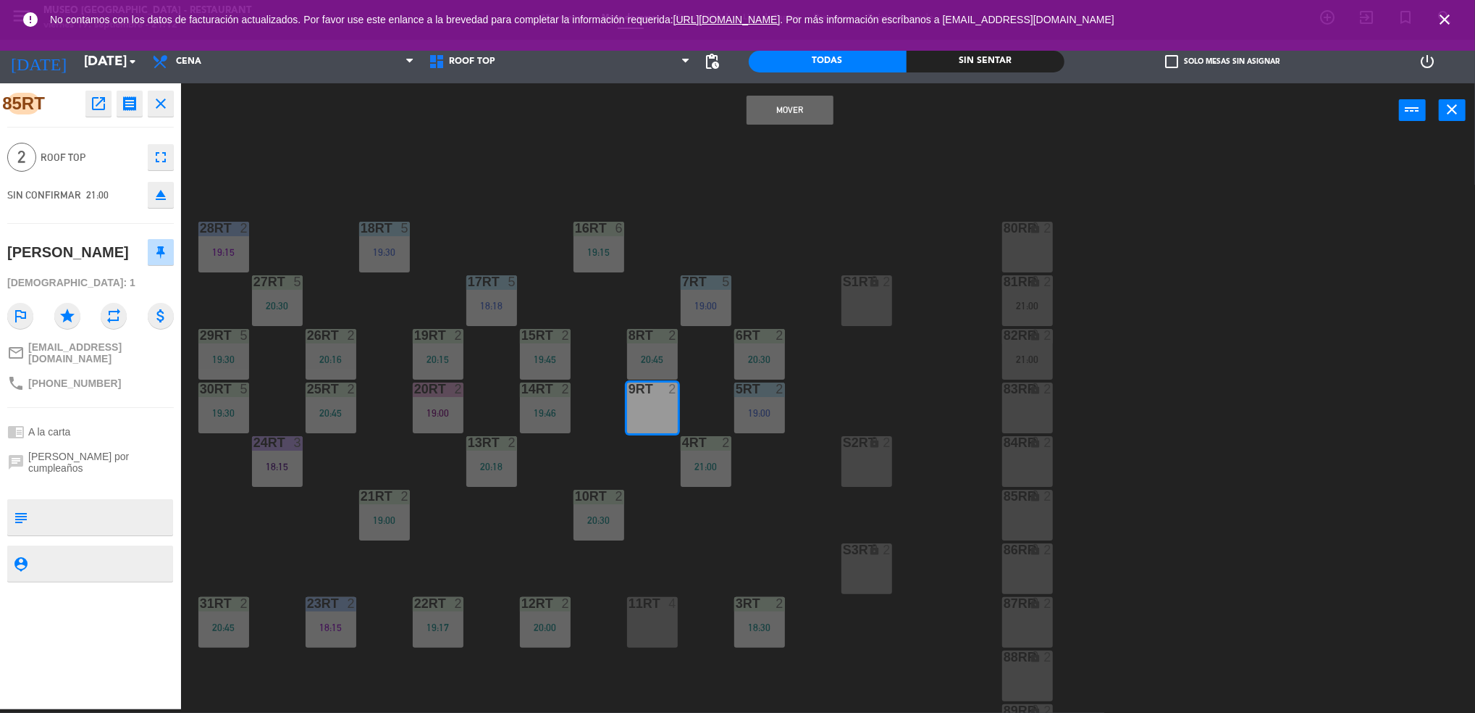
click at [779, 117] on button "Mover" at bounding box center [790, 110] width 87 height 29
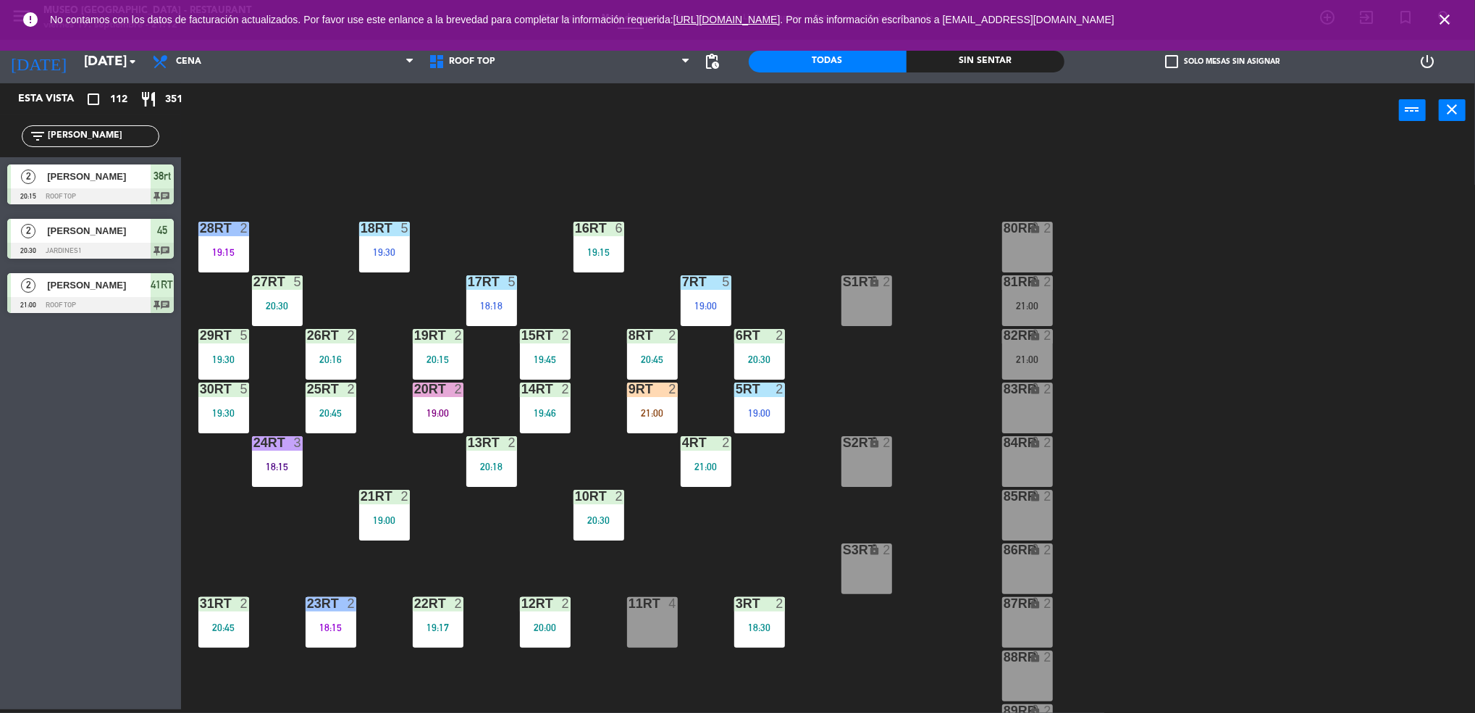
click at [641, 401] on div "9RT 2 21:00" at bounding box center [652, 407] width 51 height 51
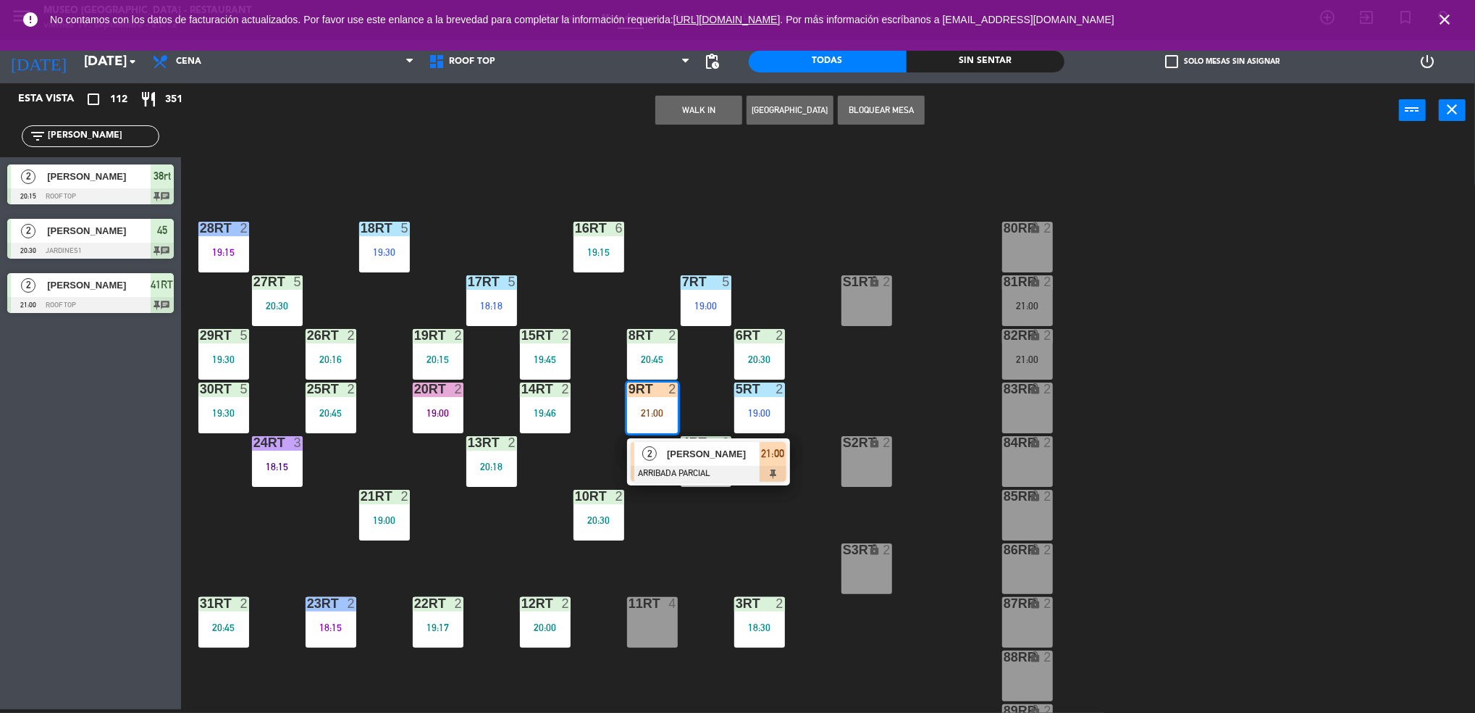
click at [668, 447] on span "[PERSON_NAME]" at bounding box center [713, 453] width 93 height 15
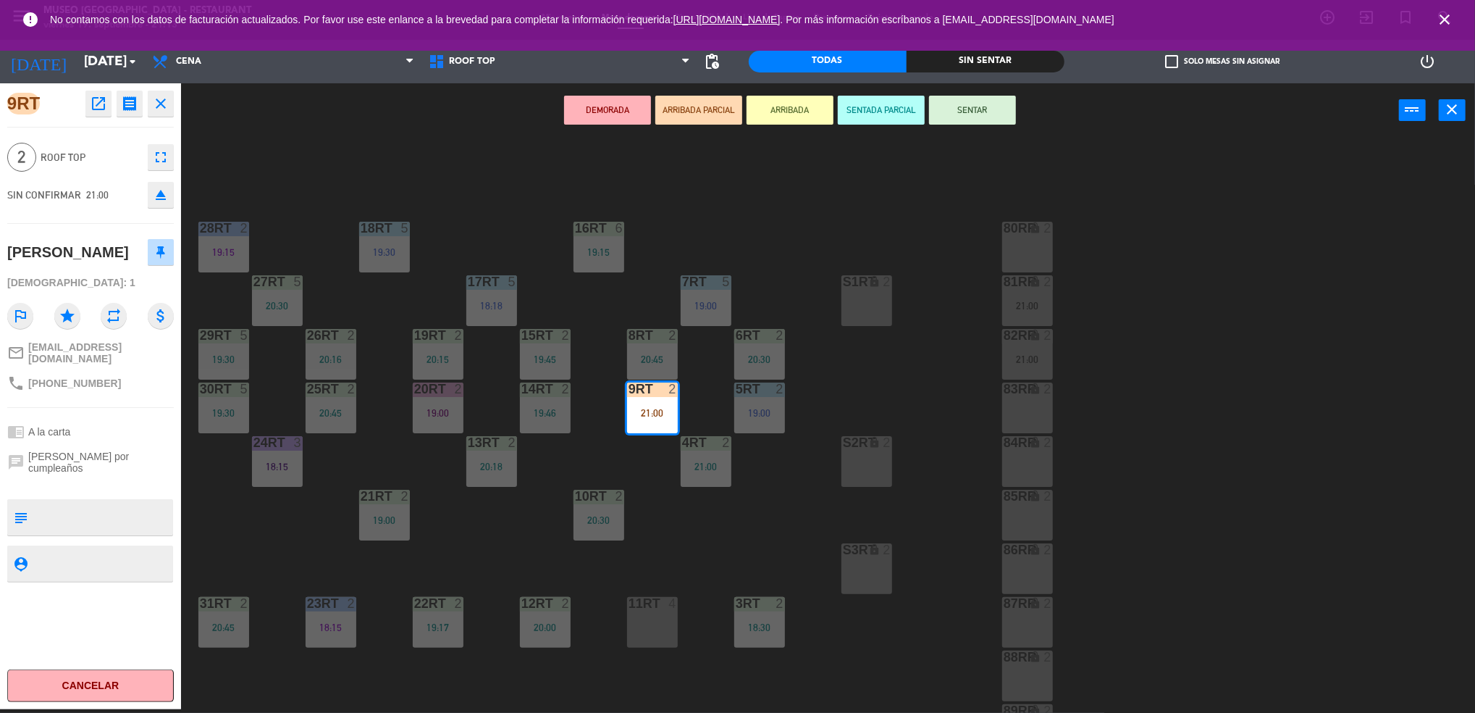
click at [98, 524] on textarea at bounding box center [102, 517] width 138 height 30
type textarea "m9RT cumpleaños"
click at [108, 263] on div "[PERSON_NAME]" at bounding box center [68, 252] width 122 height 24
click at [958, 107] on button "SENTAR" at bounding box center [972, 110] width 87 height 29
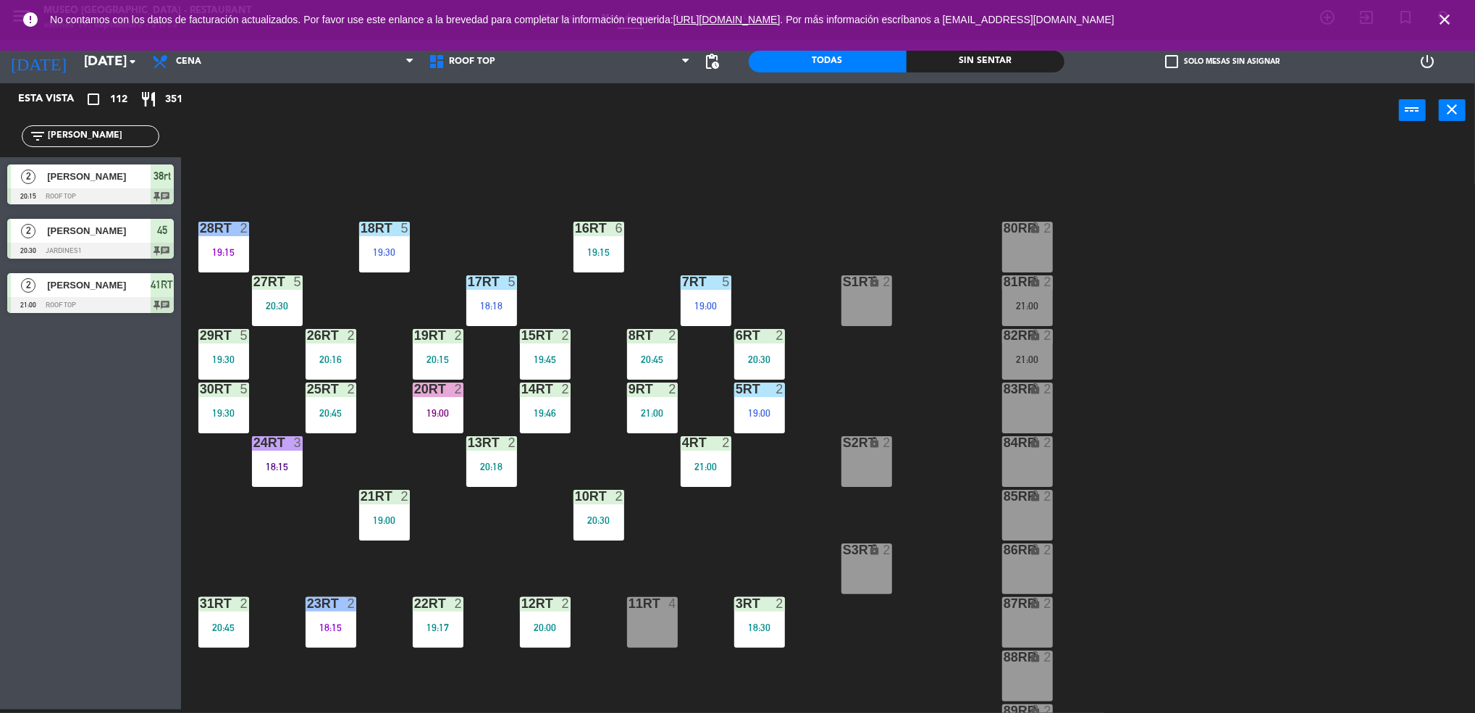
drag, startPoint x: 144, startPoint y: 137, endPoint x: 0, endPoint y: 171, distance: 148.1
click at [0, 171] on html "close × Museo Larco Café - Restaurant × chrome_reader_mode Listado de Reservas …" at bounding box center [737, 356] width 1475 height 713
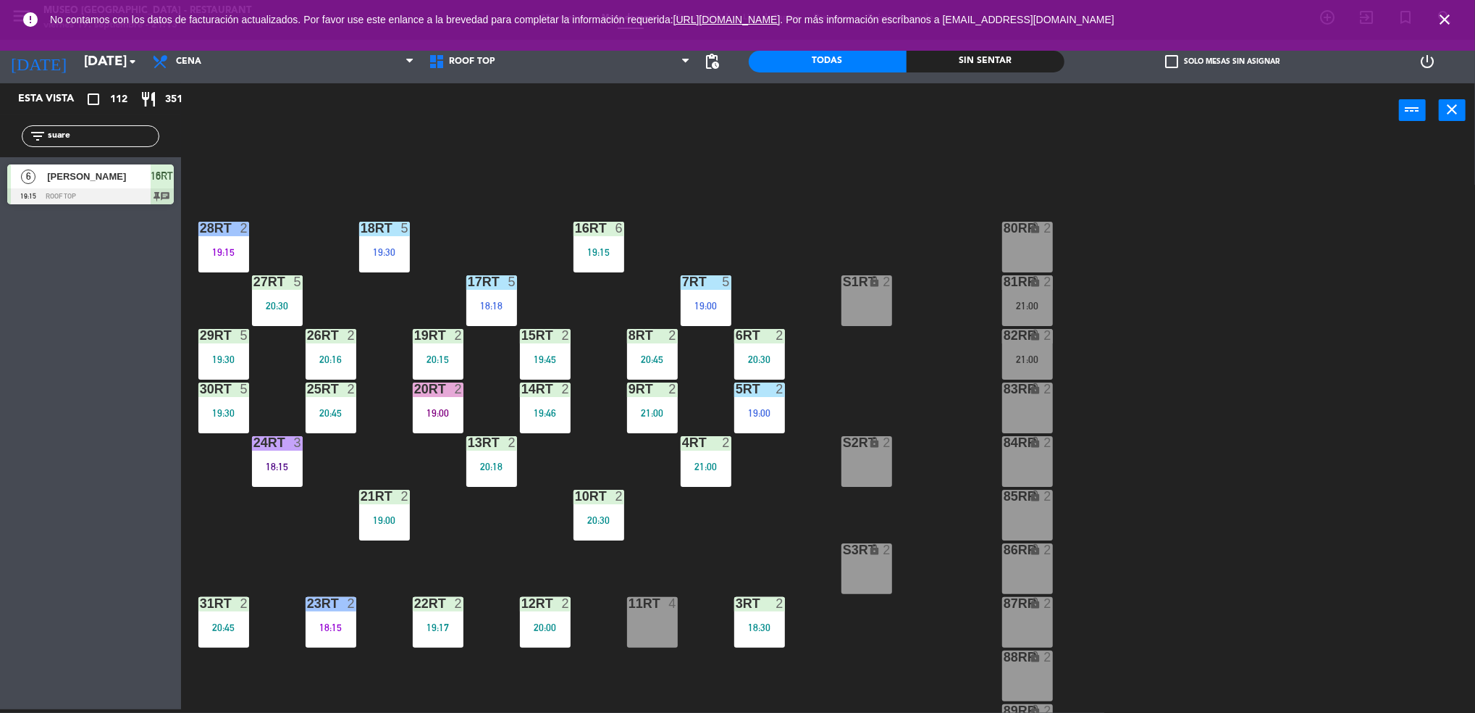
type input "suare"
click at [763, 204] on div "18RT 5 19:30 16RT 6 19:15 28RT 2 19:15 80RR lock 2 27RT 5 20:30 7RT 5 19:00 S1R…" at bounding box center [836, 427] width 1280 height 571
click at [746, 529] on div "18RT 5 19:30 16RT 6 19:15 28RT 2 19:15 80RR lock 2 27RT 5 20:30 7RT 5 19:00 S1R…" at bounding box center [836, 427] width 1280 height 571
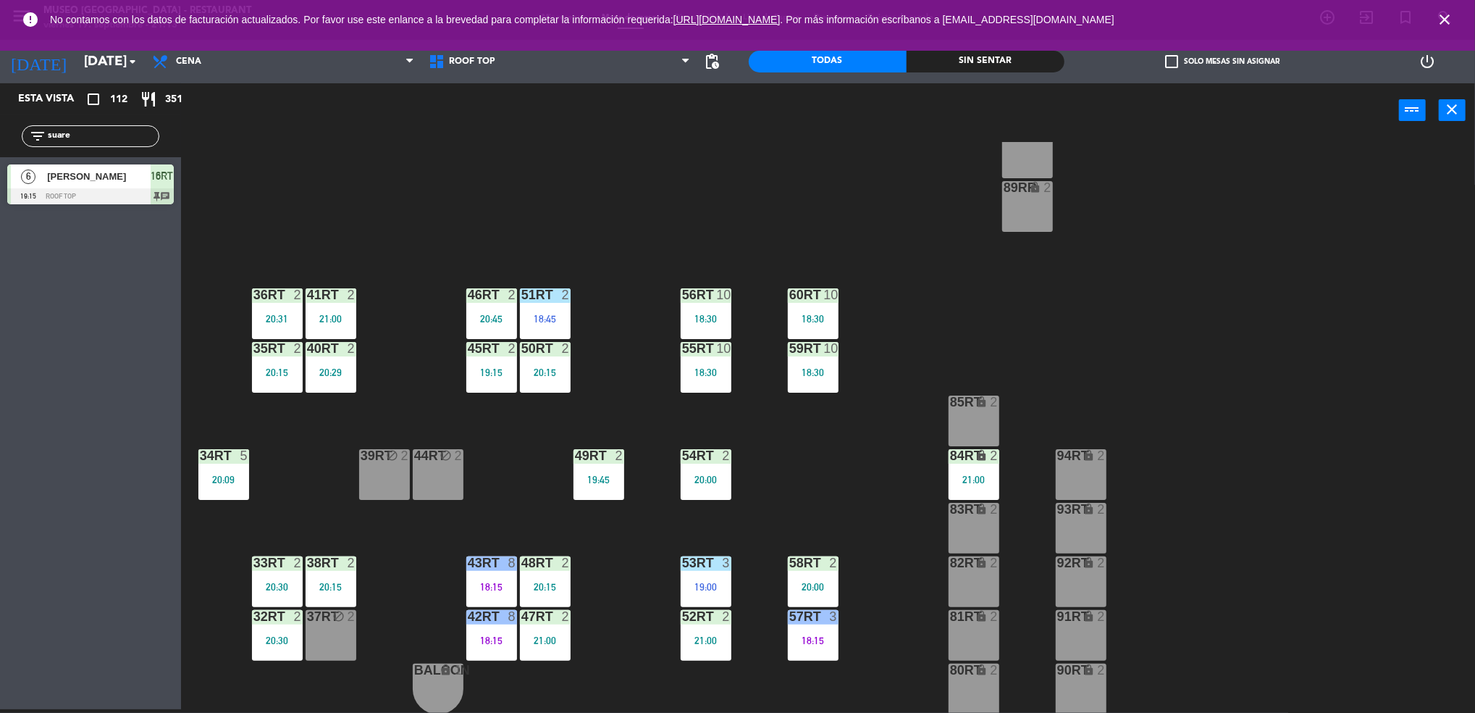
click at [976, 463] on div "84RT lock 2 21:00" at bounding box center [974, 474] width 51 height 51
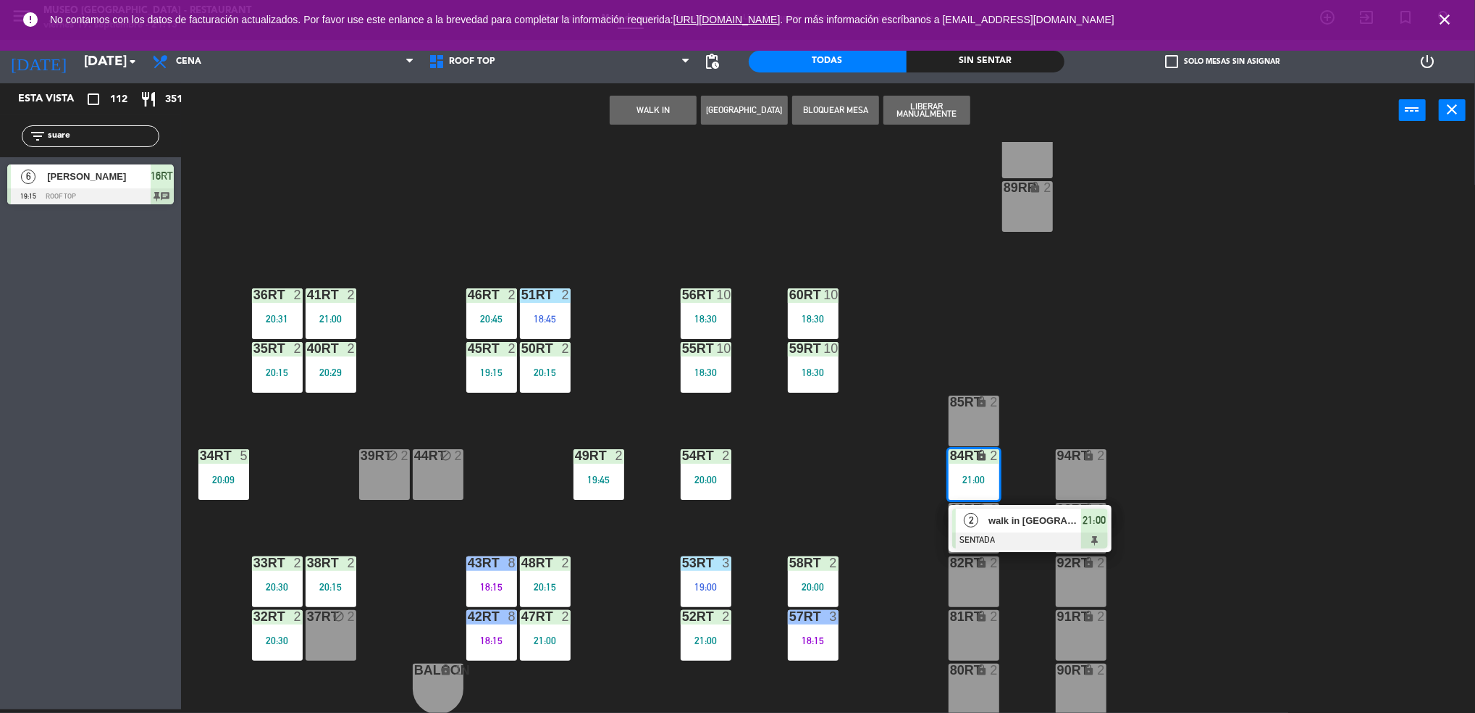
click at [868, 488] on div "18RT 5 19:30 16RT 6 19:15 28RT 2 19:15 80RR lock 2 27RT 5 20:30 7RT 5 19:00 S1R…" at bounding box center [836, 427] width 1280 height 571
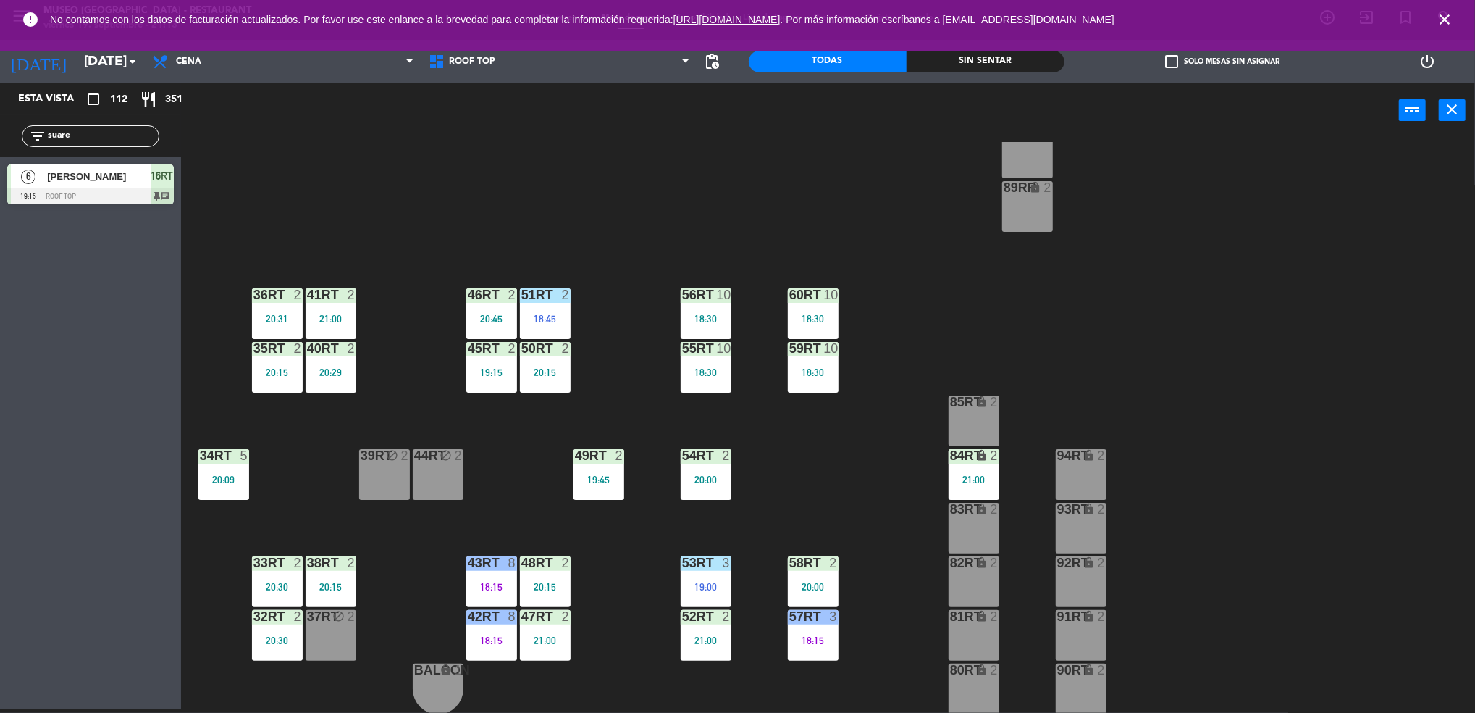
click at [346, 307] on div "41RT 2 21:00" at bounding box center [331, 313] width 51 height 51
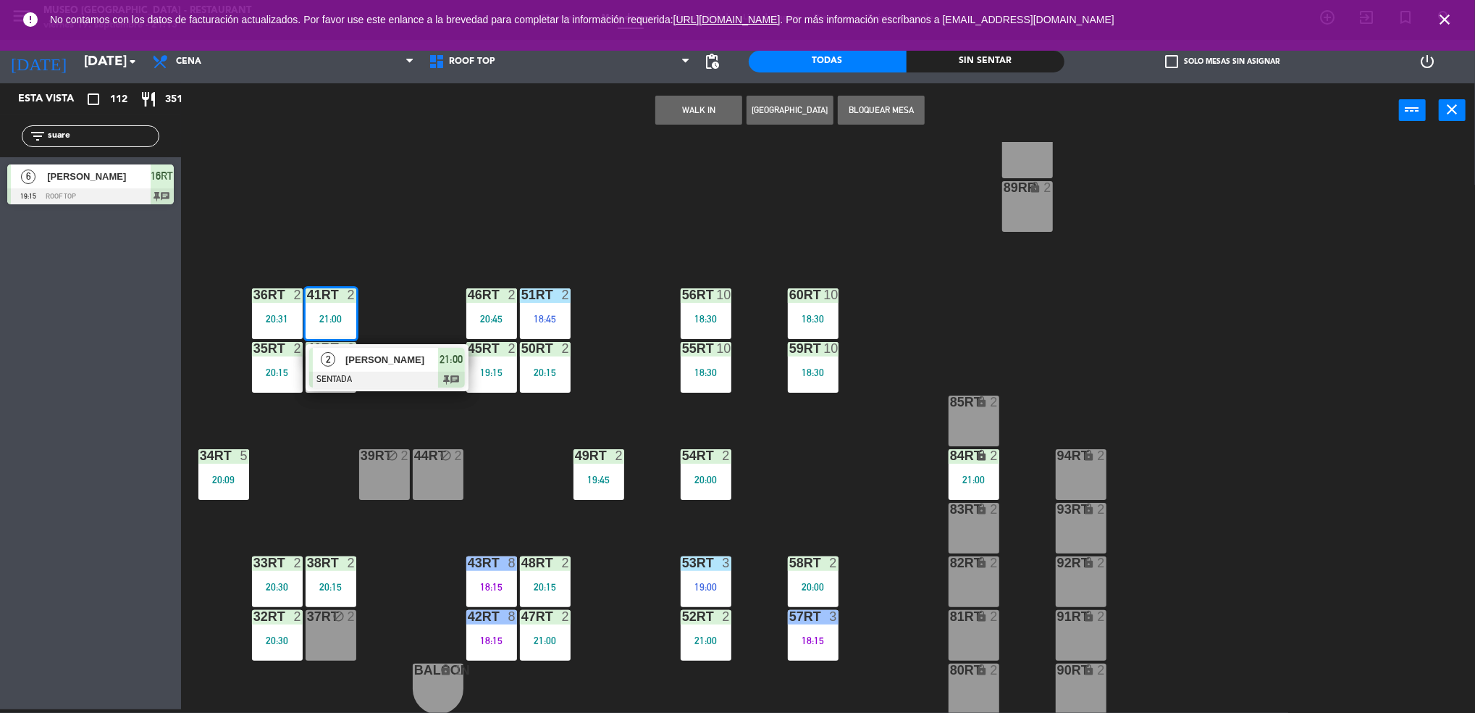
click at [403, 311] on div "18RT 5 19:30 16RT 6 19:15 28RT 2 19:15 80RR lock 2 27RT 5 20:30 7RT 5 19:00 S1R…" at bounding box center [836, 427] width 1280 height 571
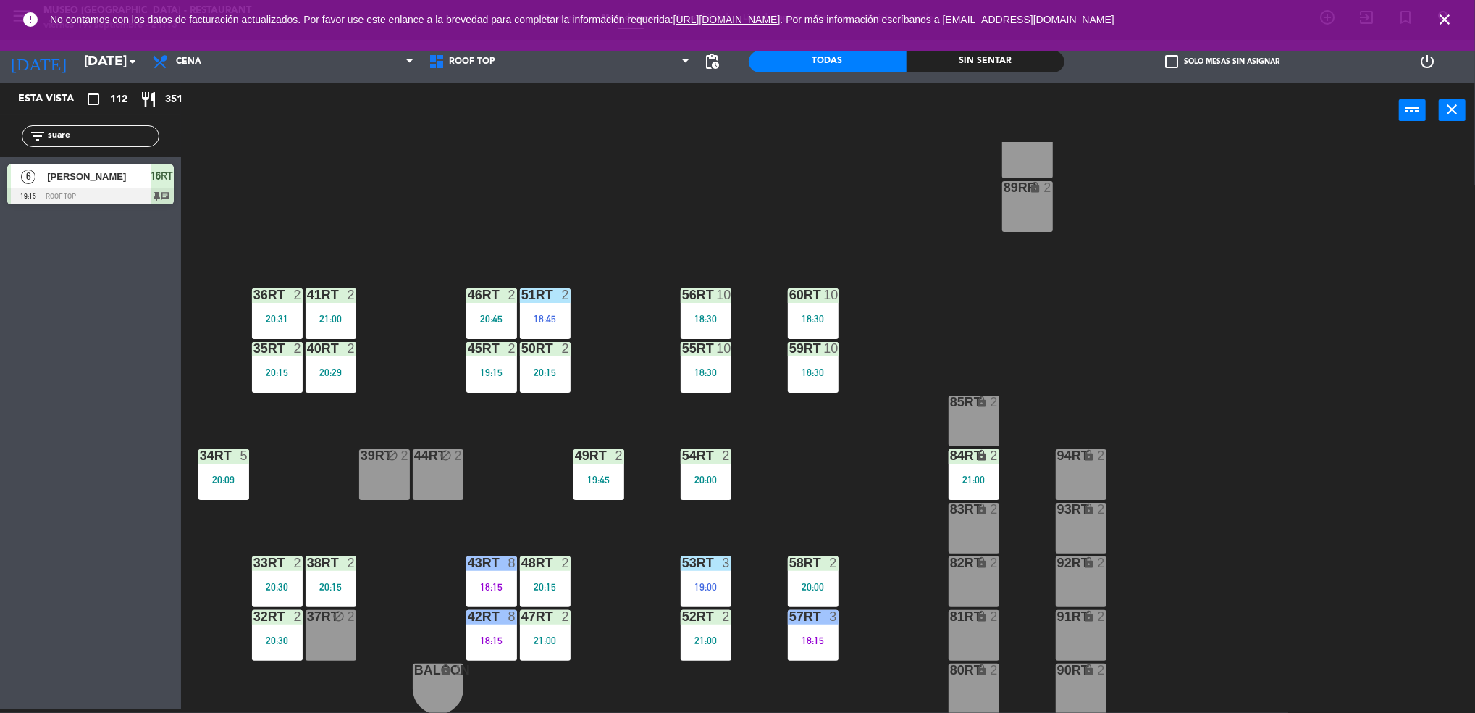
click at [640, 368] on div "18RT 5 19:30 16RT 6 19:15 28RT 2 19:15 80RR lock 2 27RT 5 20:30 7RT 5 19:00 S1R…" at bounding box center [836, 427] width 1280 height 571
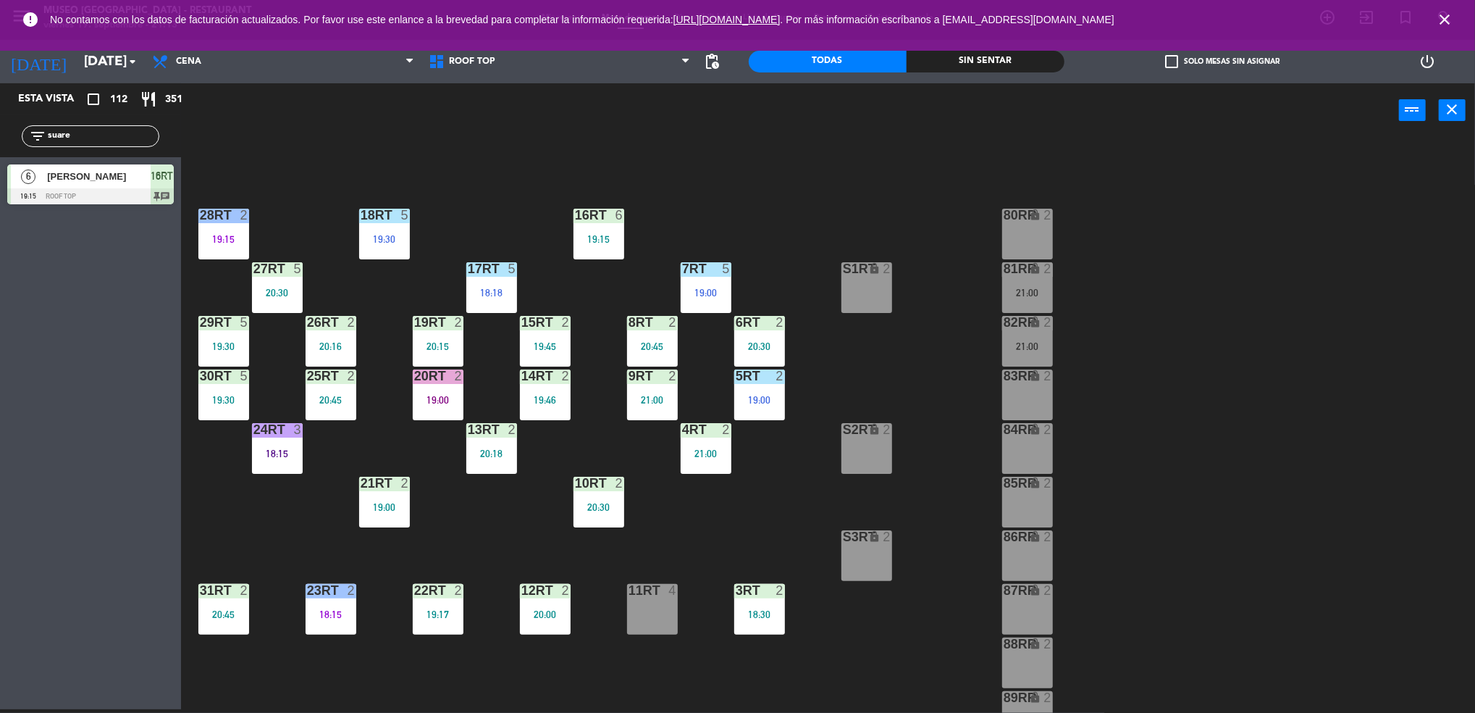
scroll to position [0, 0]
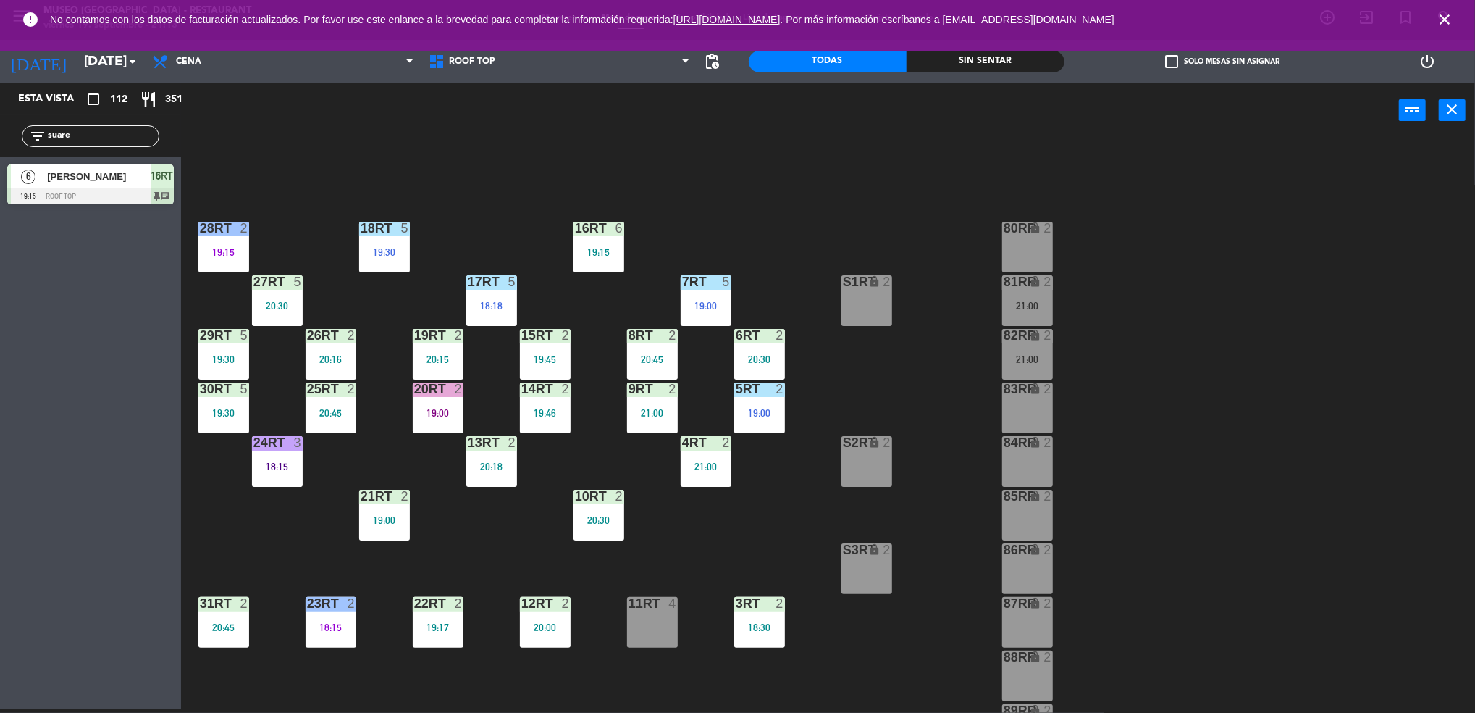
click at [789, 642] on div "18RT 5 19:30 16RT 6 19:15 28RT 2 19:15 80RR lock 2 27RT 5 20:30 7RT 5 19:00 S1R…" at bounding box center [836, 427] width 1280 height 571
click at [771, 626] on div "18:30" at bounding box center [759, 627] width 51 height 10
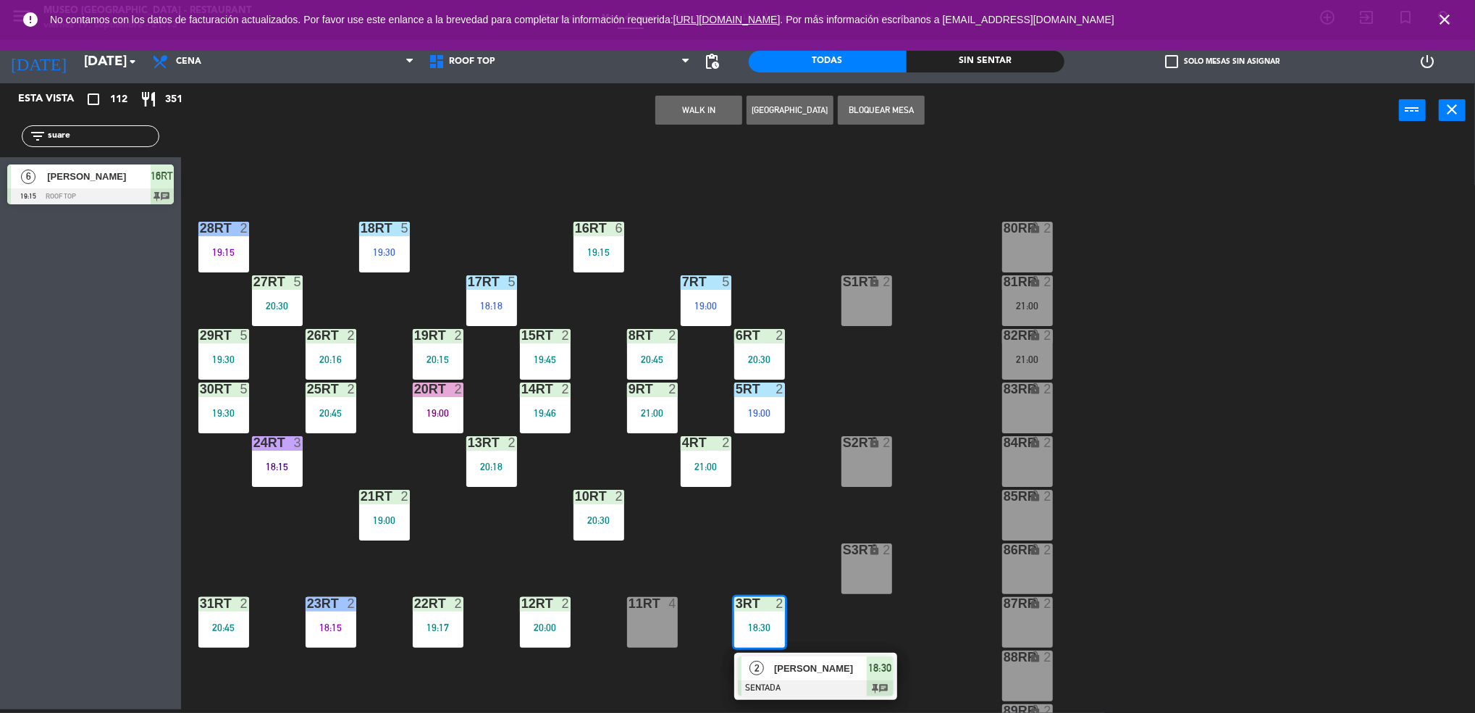
click at [850, 684] on div at bounding box center [816, 688] width 156 height 16
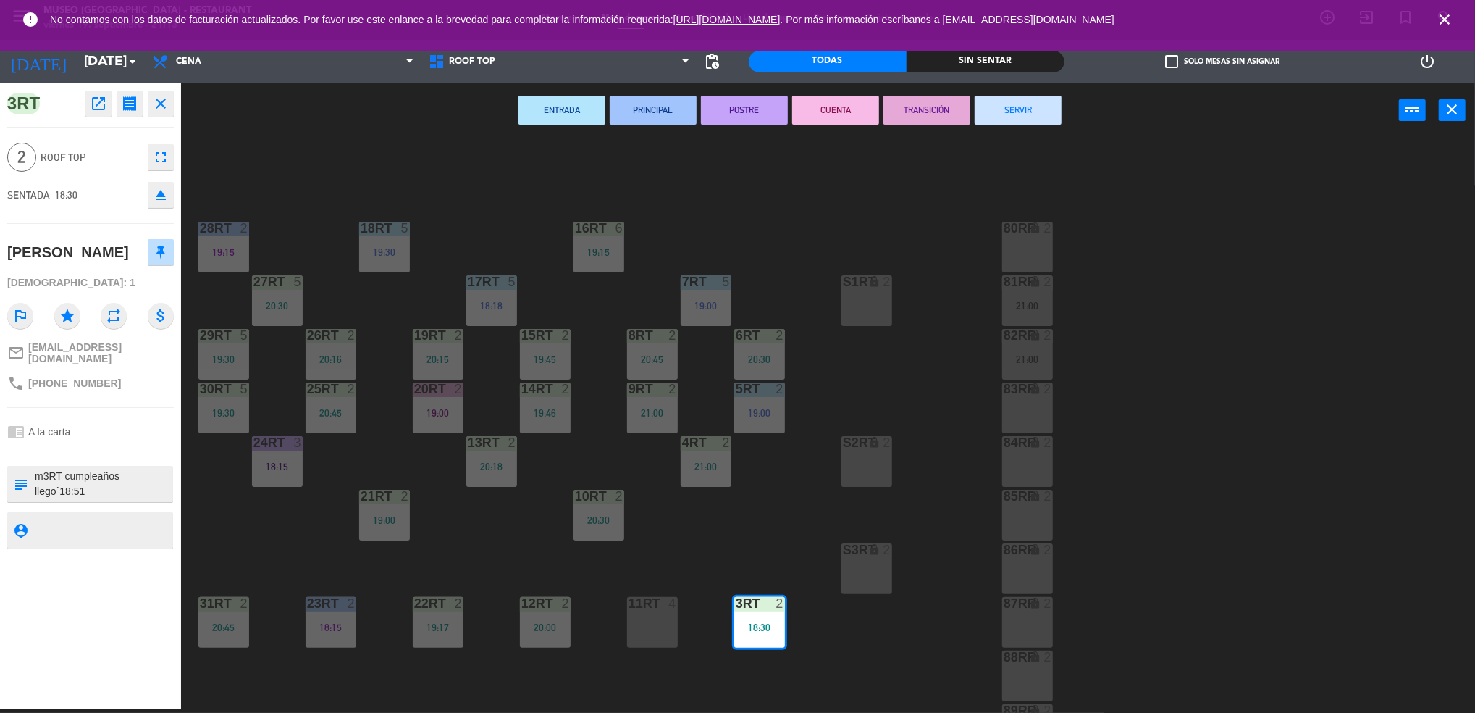
click at [1020, 117] on button "SERVIR" at bounding box center [1018, 110] width 87 height 29
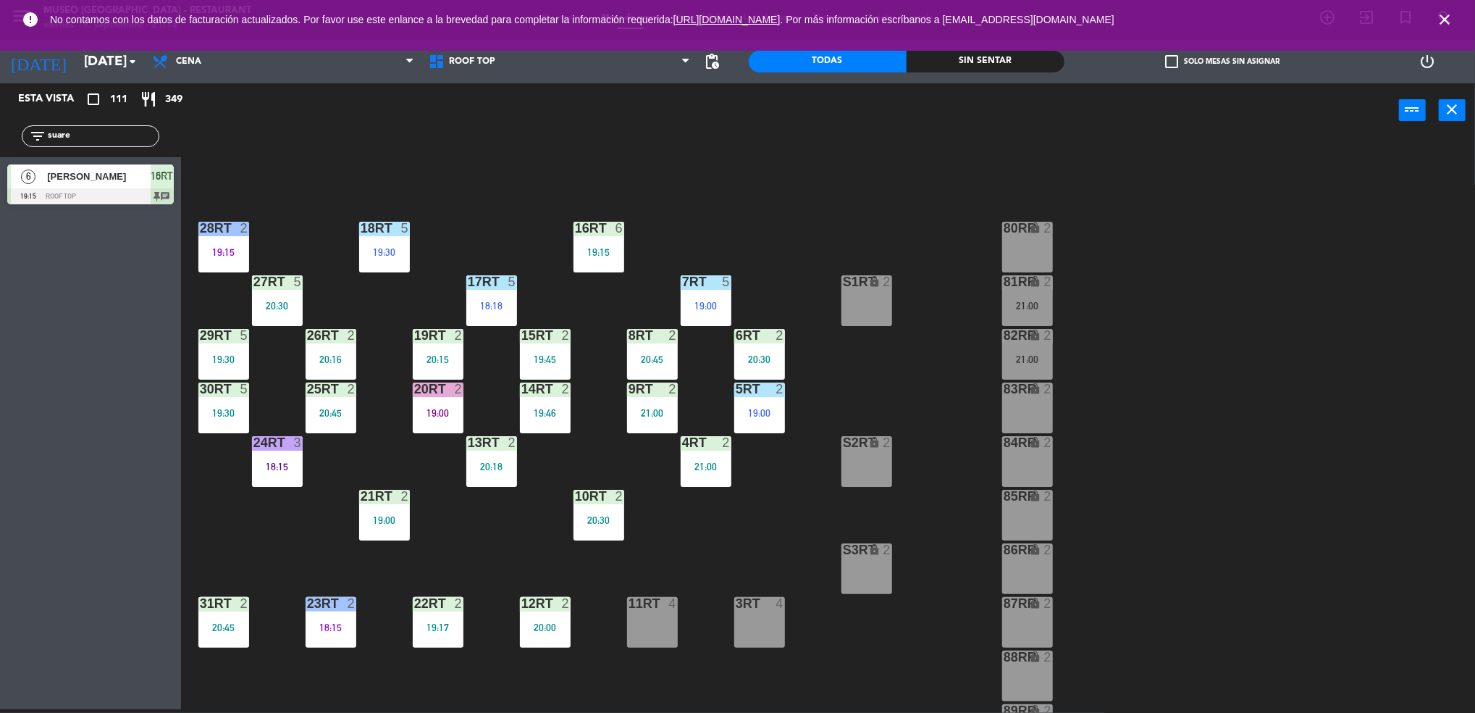
click at [720, 536] on div "18RT 5 19:30 16RT 6 19:15 28RT 2 19:15 80RR lock 2 27RT 5 20:30 7RT 5 19:00 S1R…" at bounding box center [836, 427] width 1280 height 571
drag, startPoint x: 93, startPoint y: 141, endPoint x: -4, endPoint y: 172, distance: 102.1
click at [0, 172] on html "close × Museo Larco Café - Restaurant × chrome_reader_mode Listado de Reservas …" at bounding box center [737, 356] width 1475 height 713
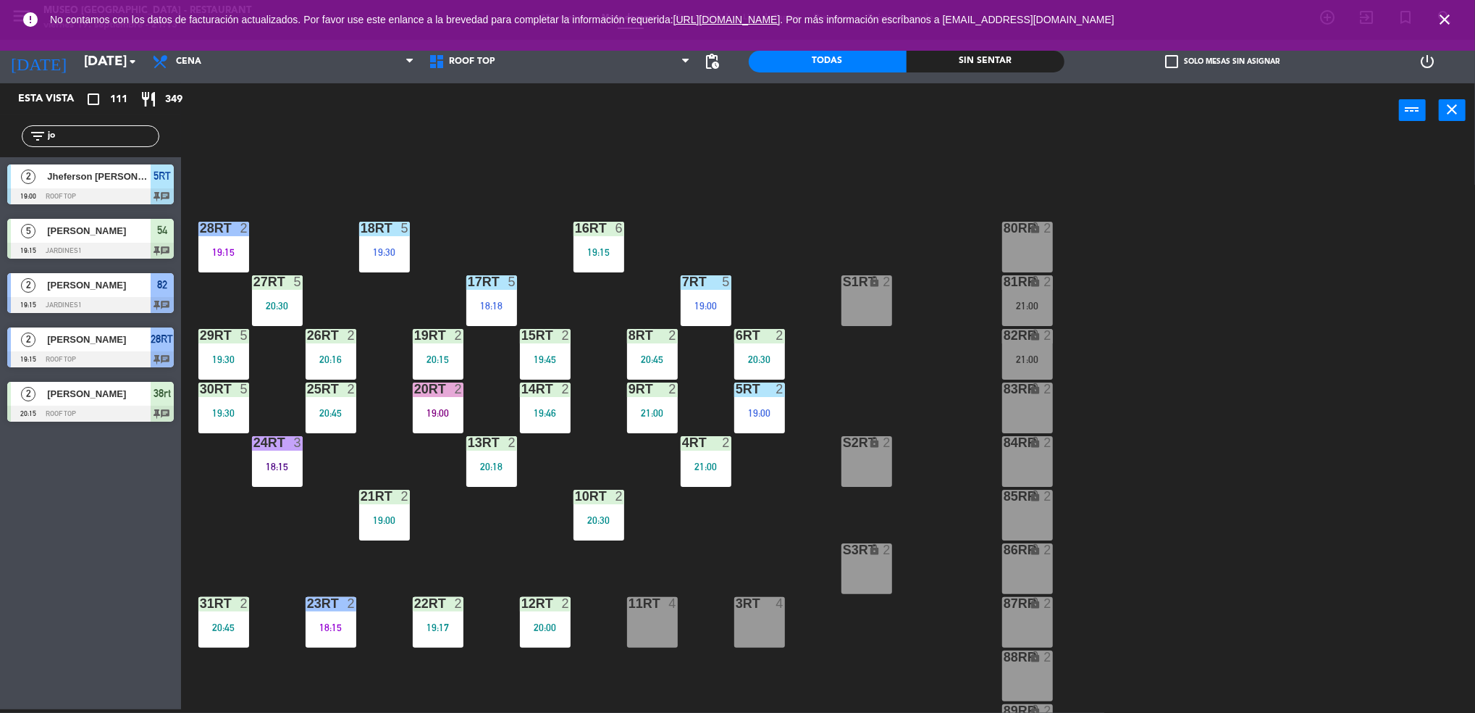
type input "j"
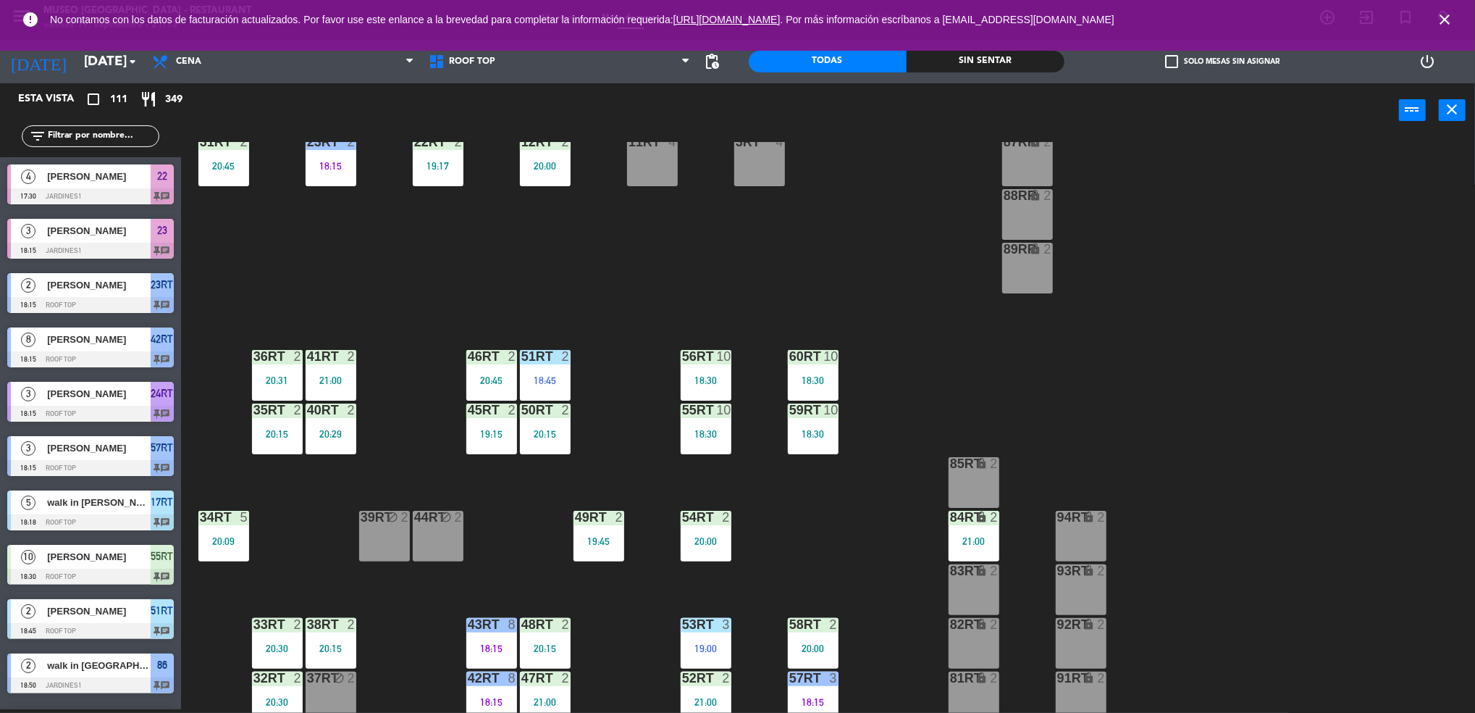
scroll to position [523, 0]
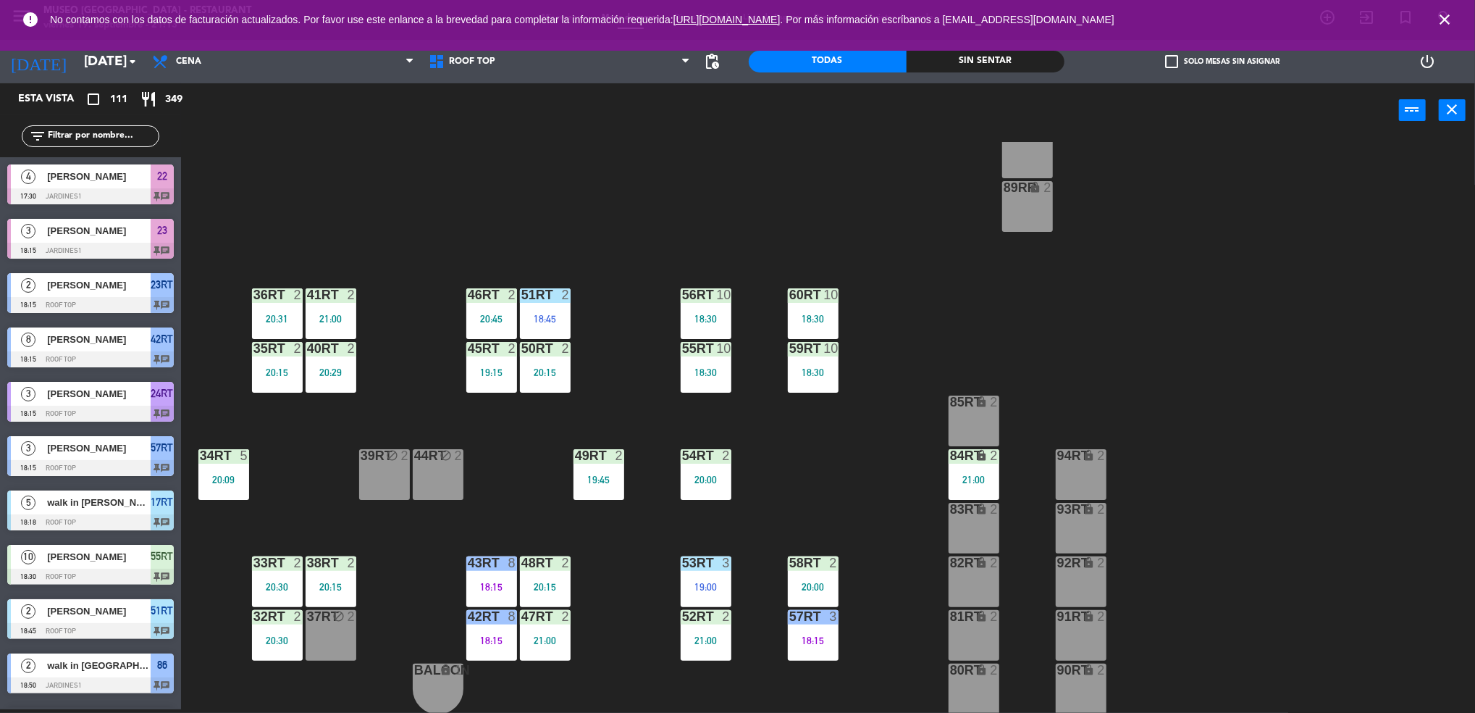
click at [978, 482] on div "21:00" at bounding box center [974, 479] width 51 height 10
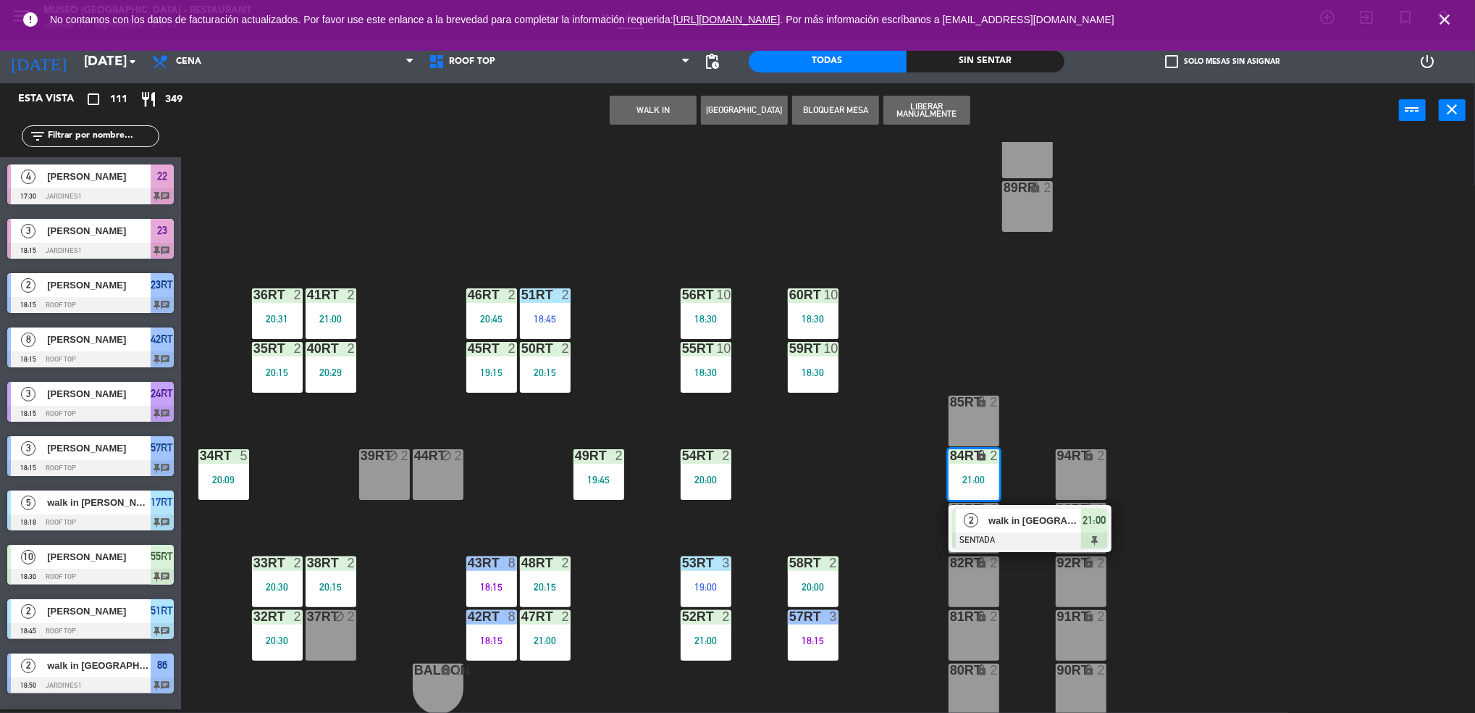
click at [1024, 552] on div "18RT 5 19:30 16RT 6 19:15 28RT 2 19:15 80RR lock 2 27RT 5 20:30 7RT 5 19:00 S1R…" at bounding box center [836, 427] width 1280 height 571
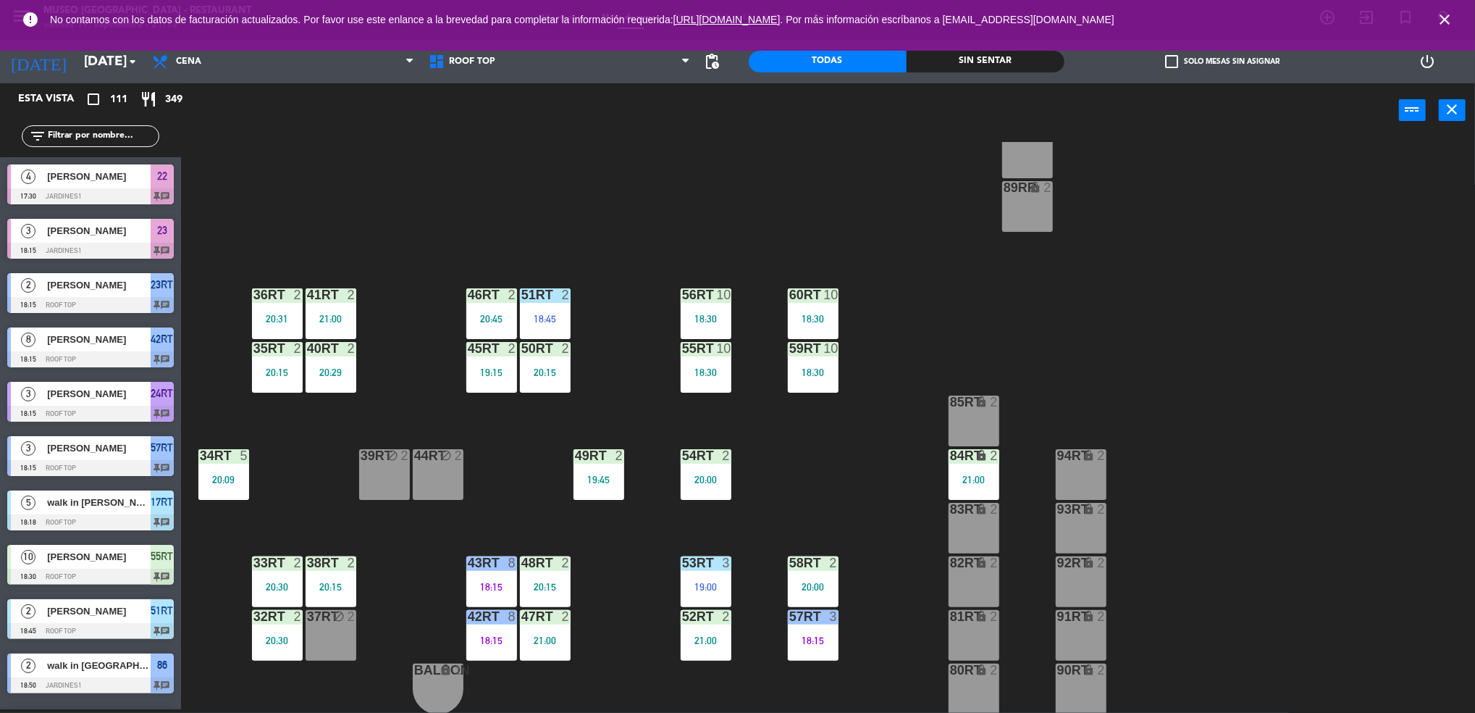
click at [980, 471] on div "84RT lock 2 21:00" at bounding box center [974, 474] width 51 height 51
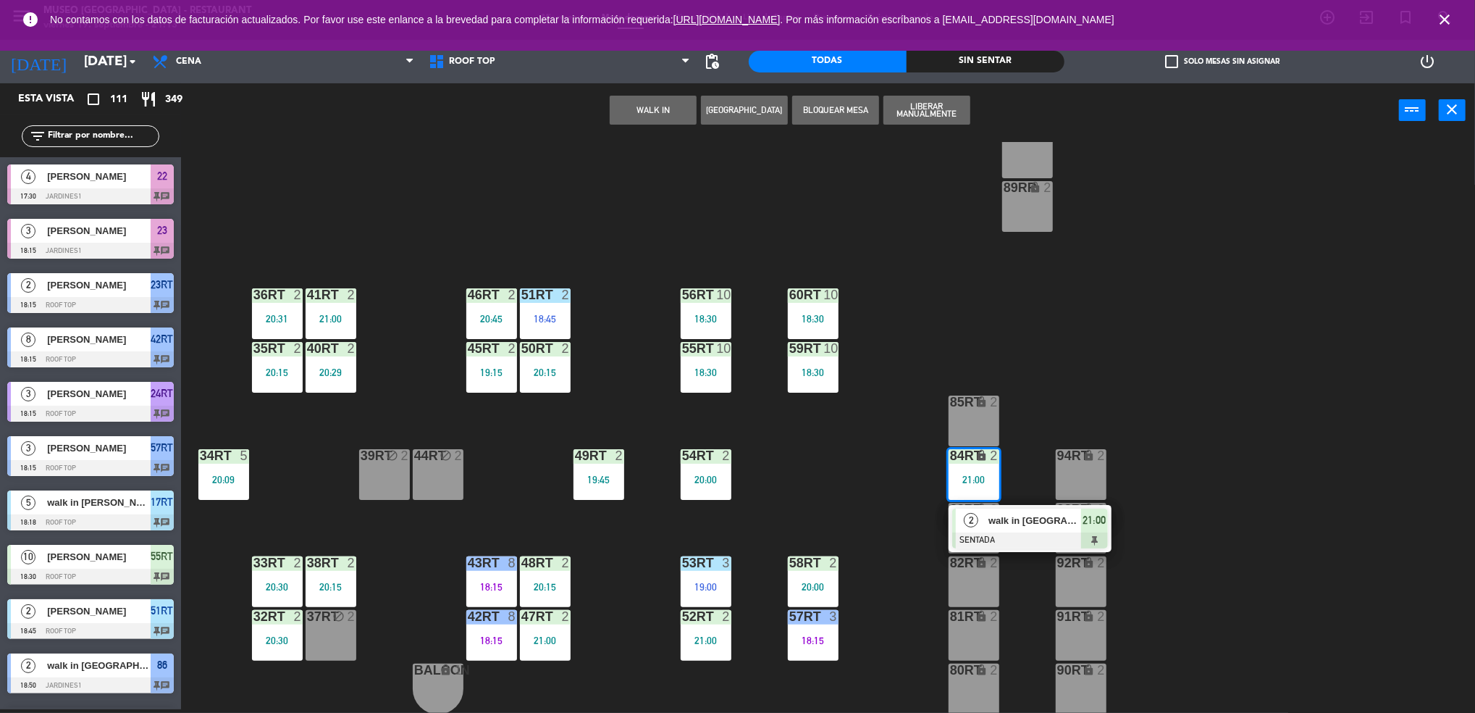
click at [1021, 516] on span "walk in [GEOGRAPHIC_DATA]" at bounding box center [1035, 520] width 93 height 15
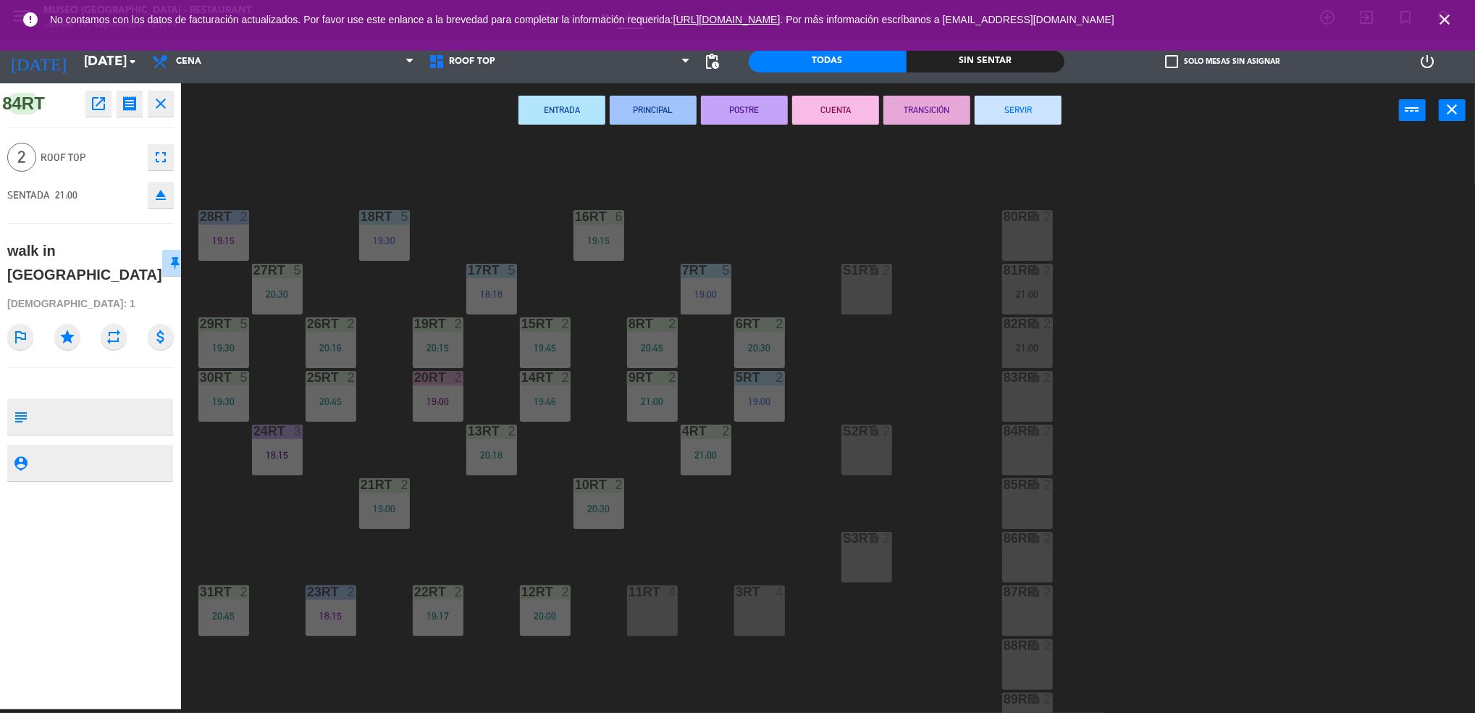
scroll to position [0, 0]
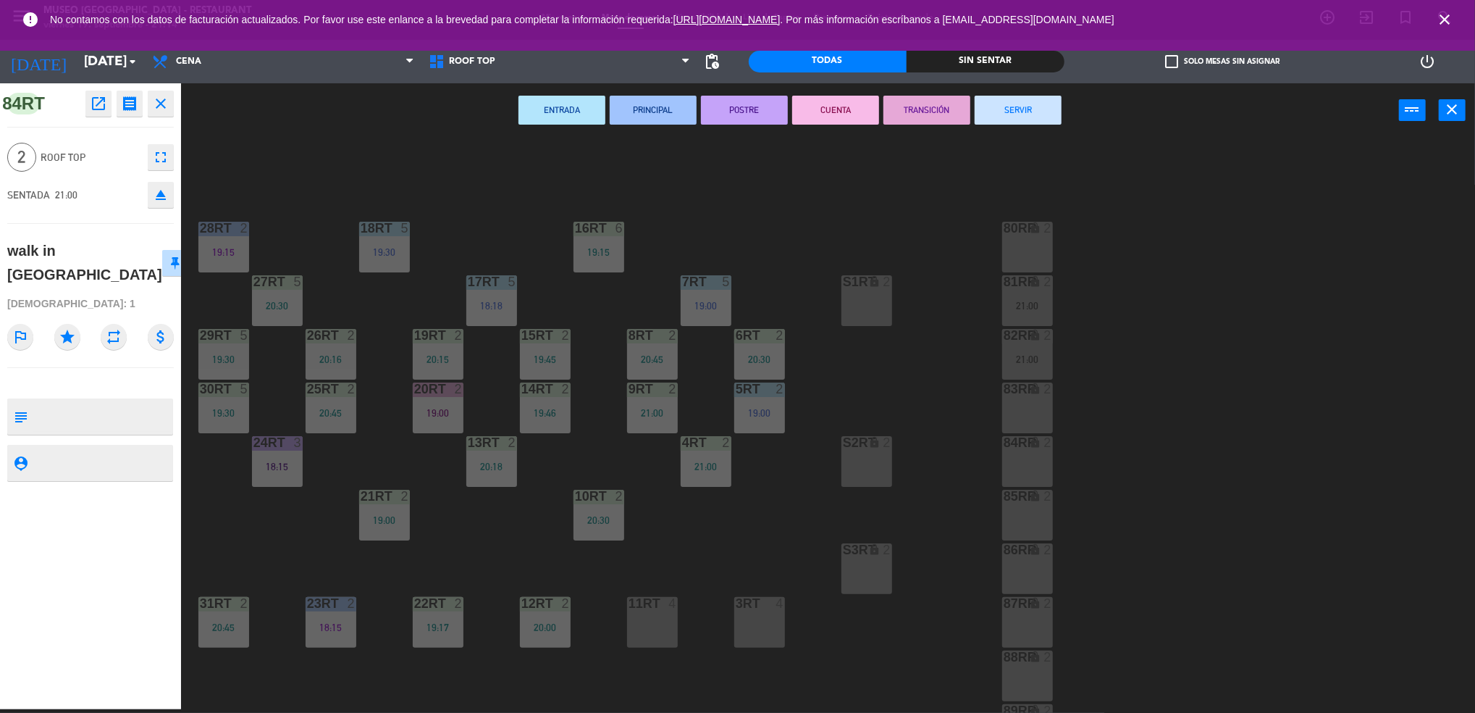
click at [662, 624] on div "11RT 4" at bounding box center [652, 622] width 51 height 51
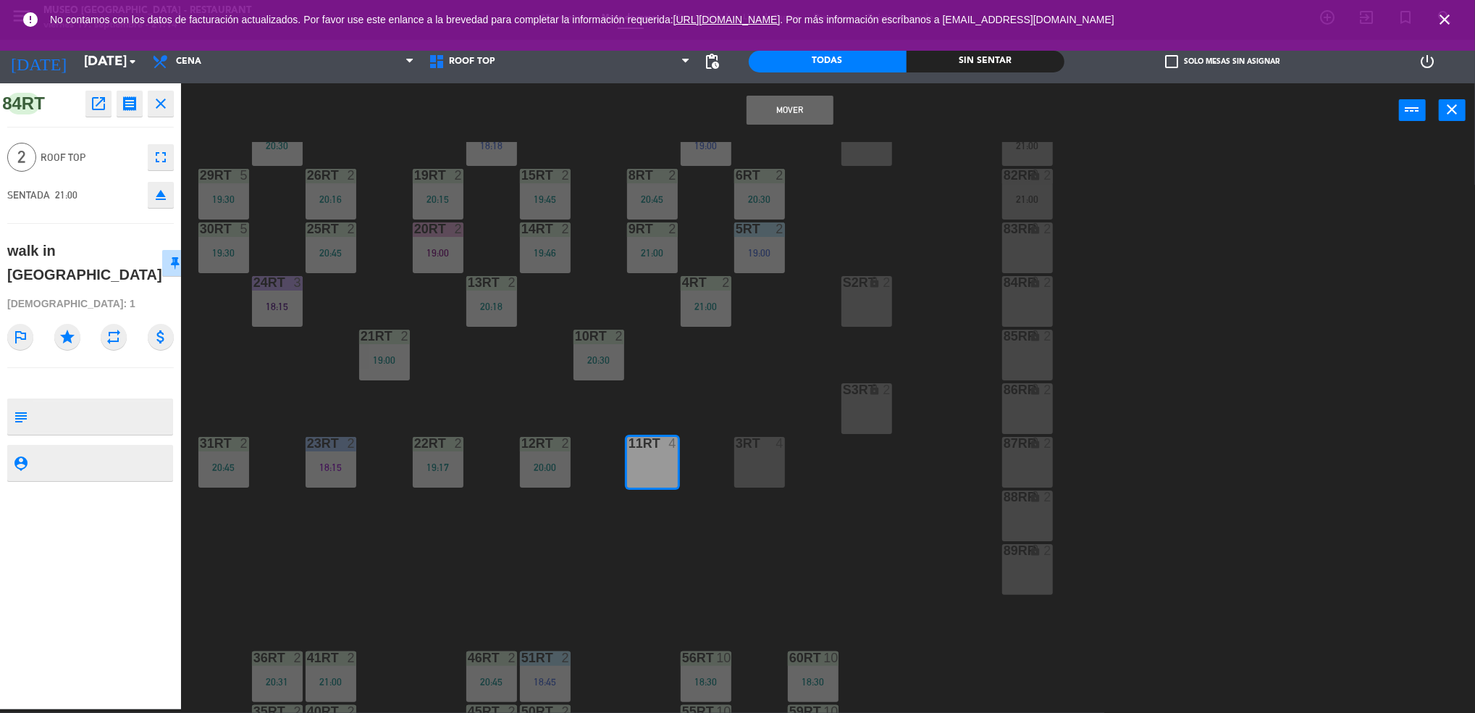
scroll to position [156, 0]
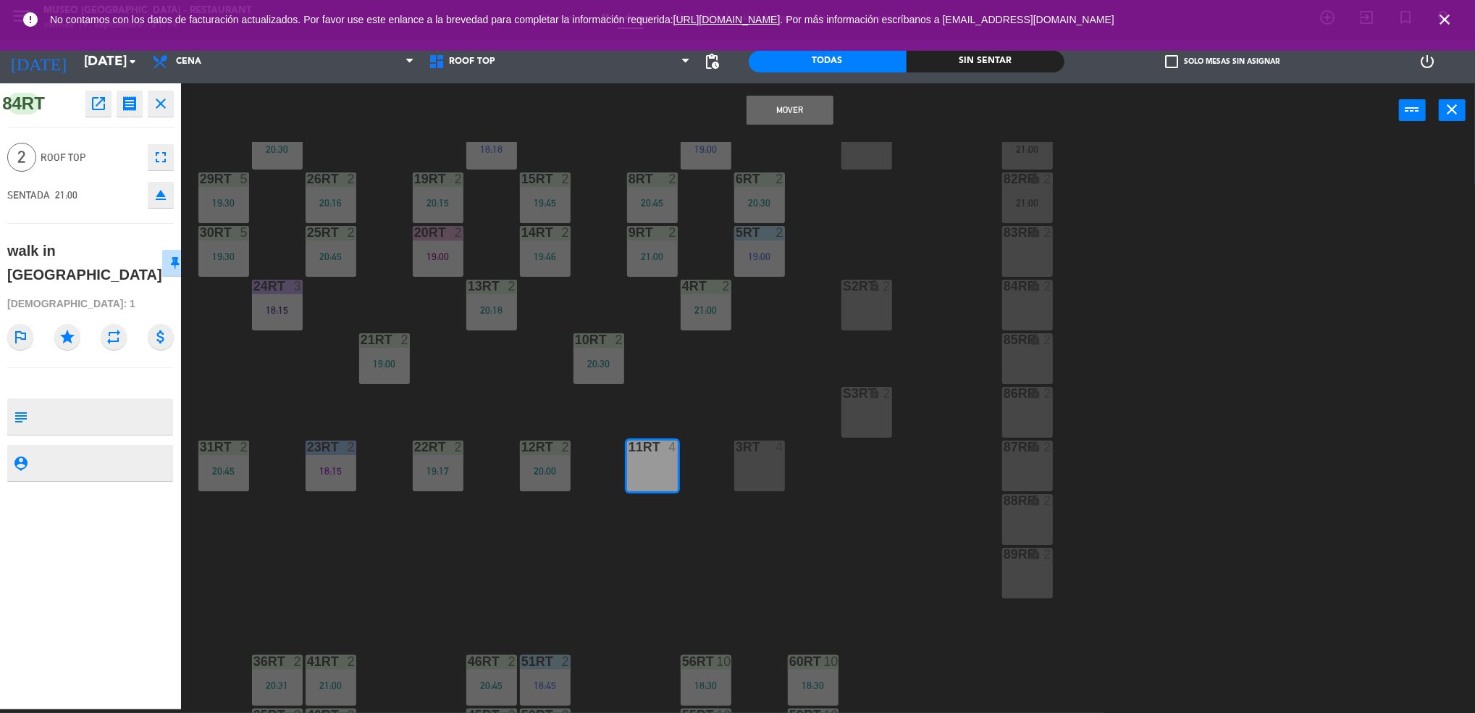
click at [810, 105] on button "Mover" at bounding box center [790, 110] width 87 height 29
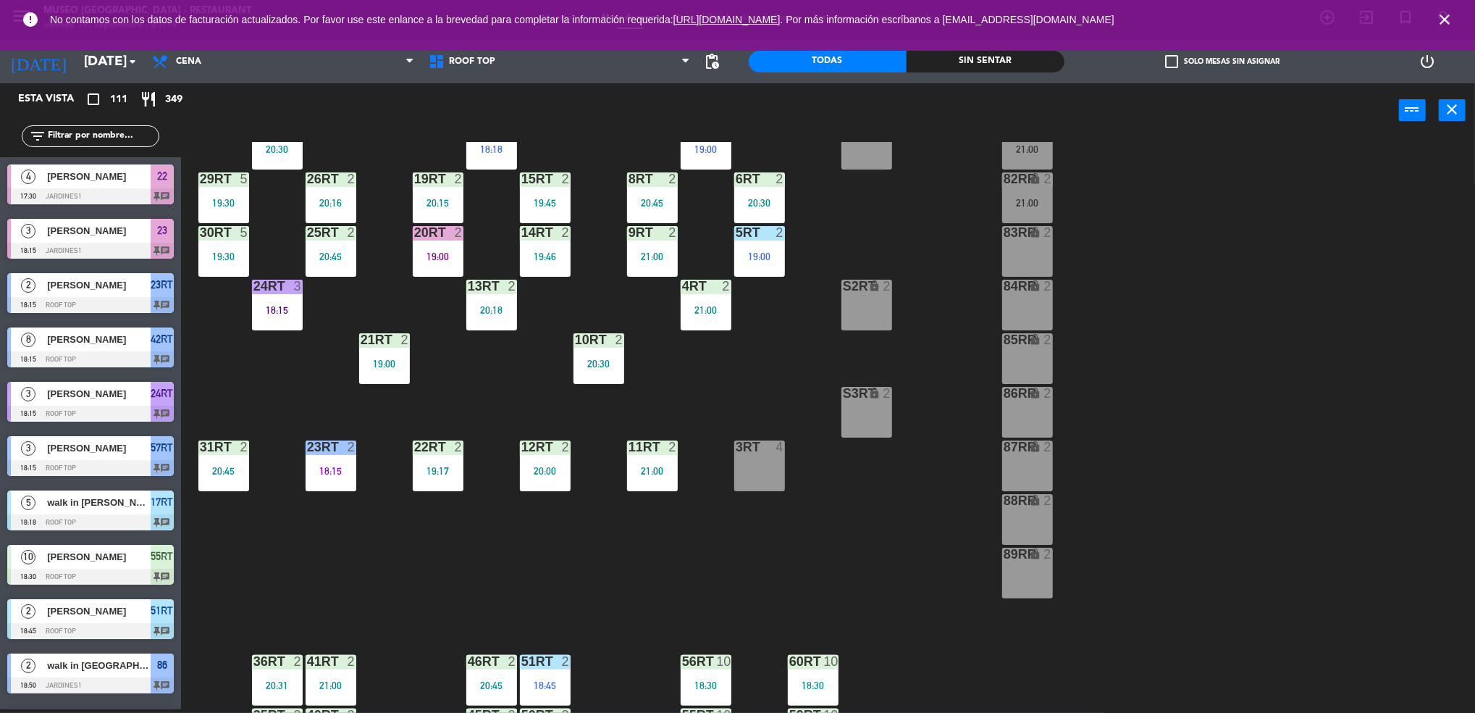
scroll to position [1953, 0]
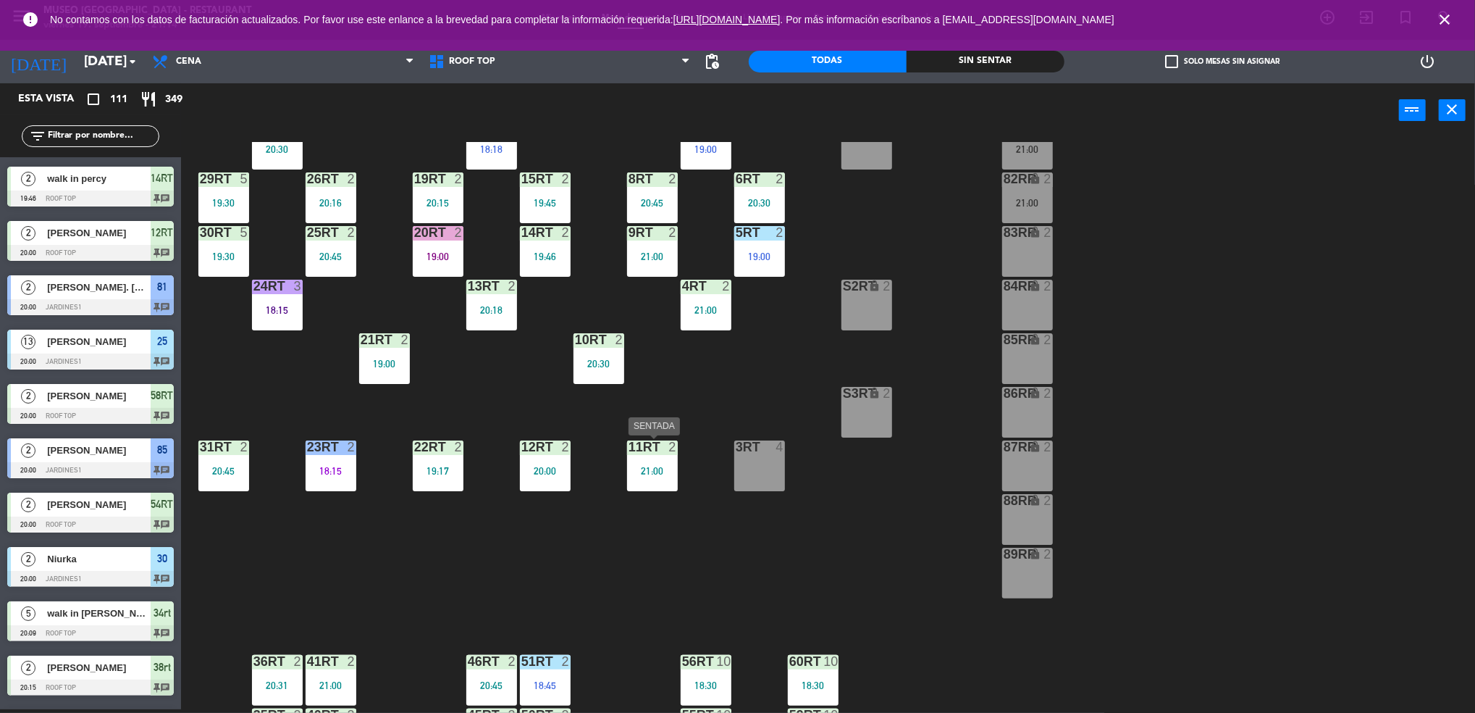
click at [649, 474] on div "21:00" at bounding box center [652, 471] width 51 height 10
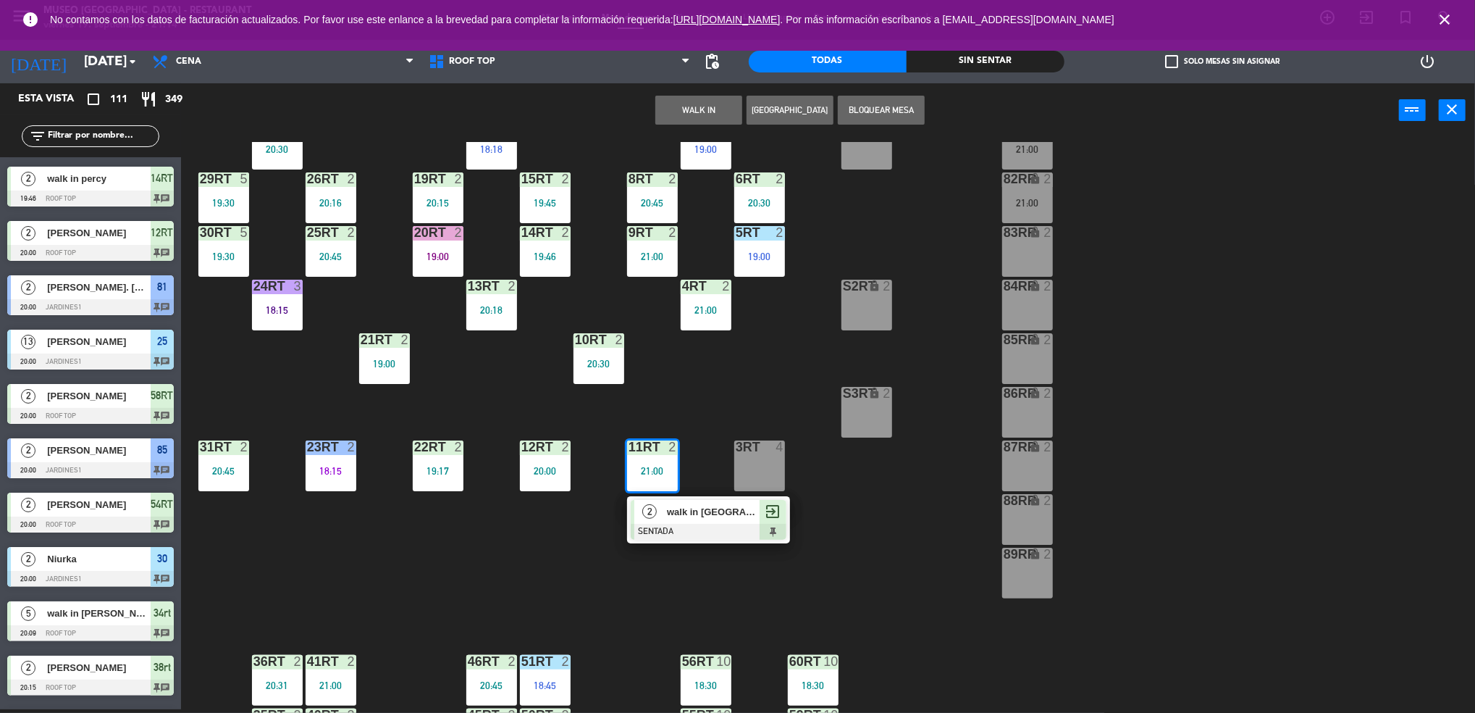
click at [686, 517] on span "walk in [GEOGRAPHIC_DATA]" at bounding box center [713, 511] width 93 height 15
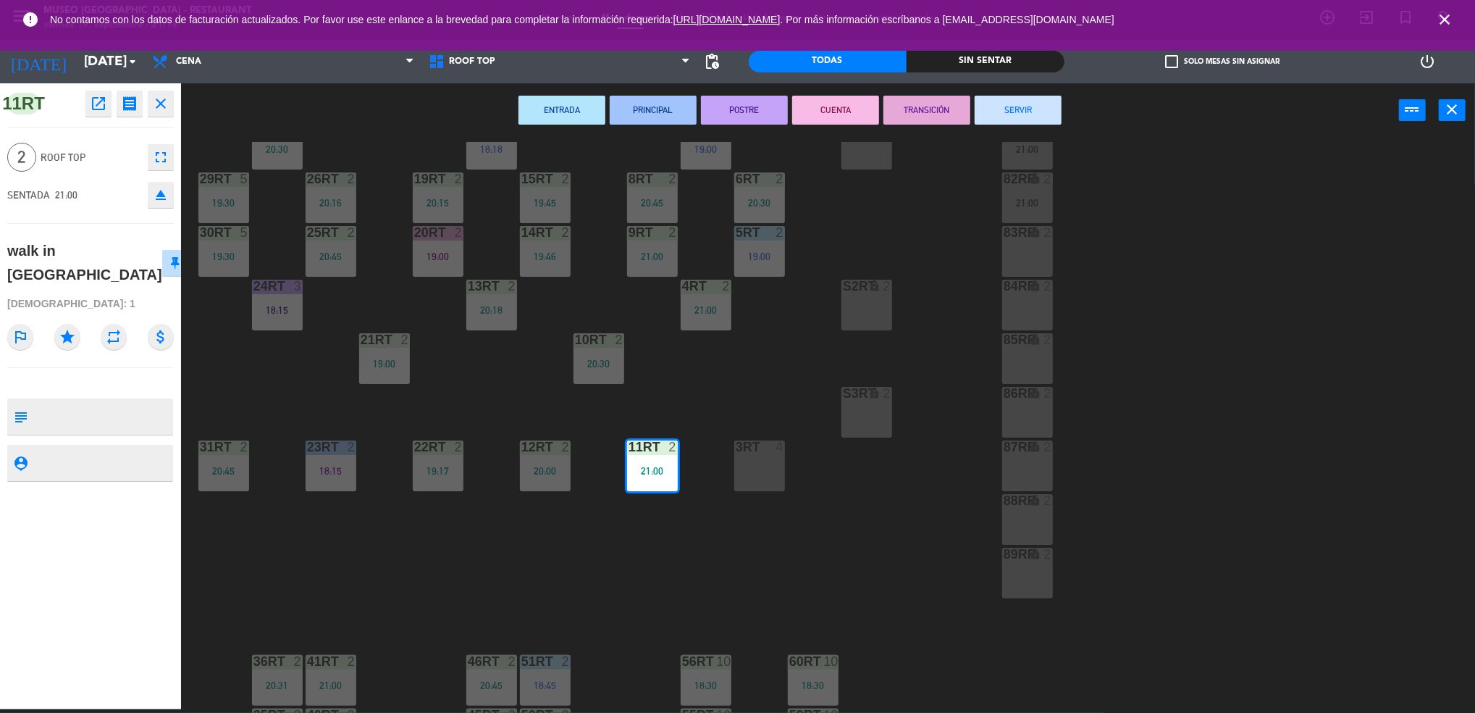
click at [85, 401] on textarea at bounding box center [102, 416] width 138 height 30
type textarea "m11RT"
click at [105, 291] on div "[DEMOGRAPHIC_DATA]: 1" at bounding box center [90, 303] width 167 height 25
click at [842, 548] on div "18RT 5 19:30 16RT 6 19:15 28RT 2 19:15 80RR lock 2 27RT 5 20:30 7RT 5 19:00 S1R…" at bounding box center [836, 427] width 1280 height 571
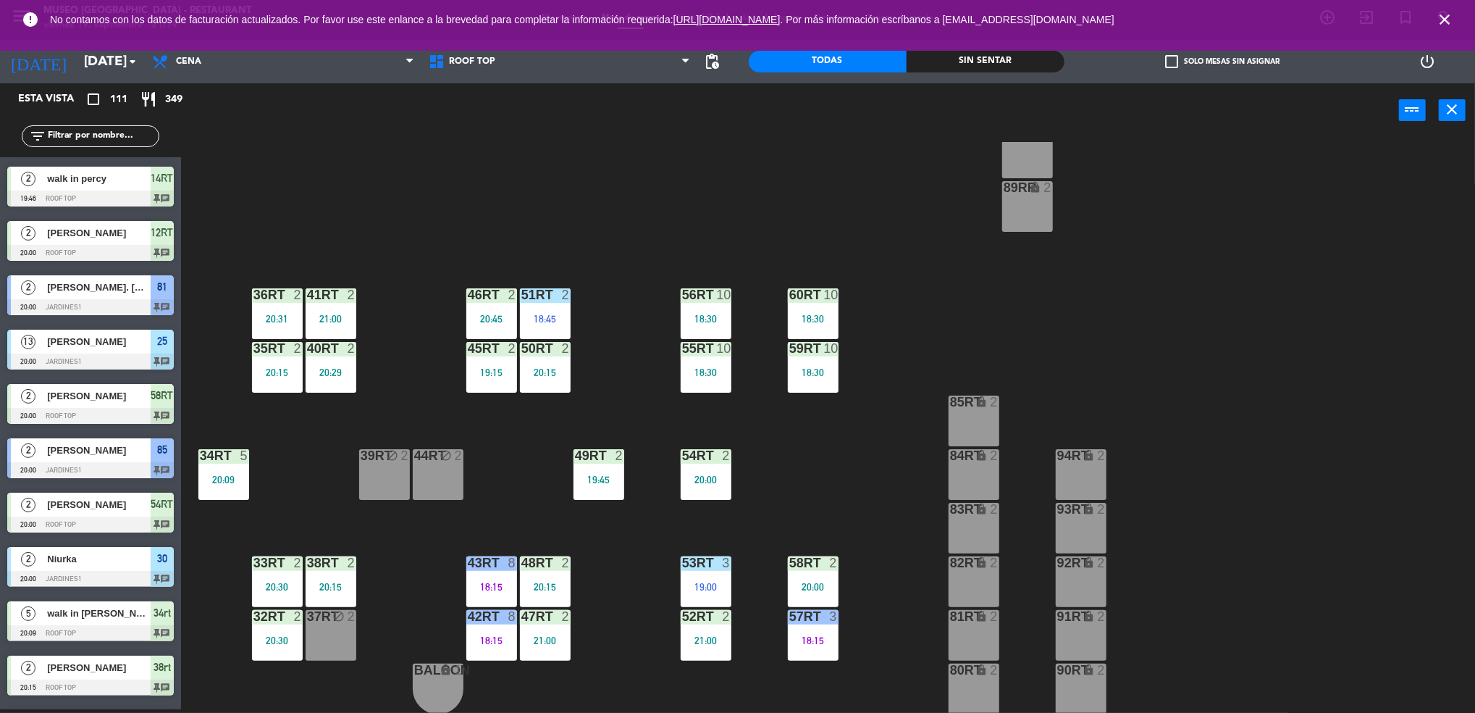
scroll to position [0, 0]
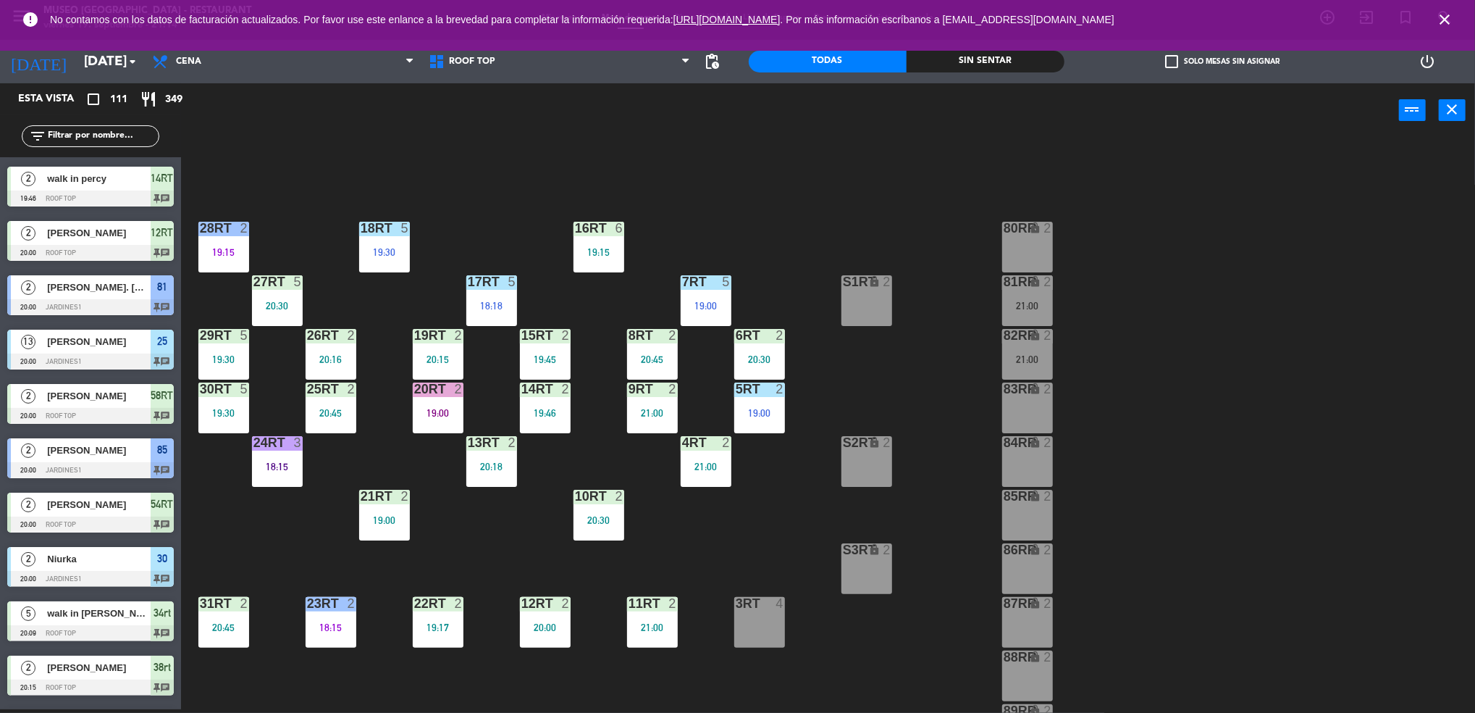
click at [444, 424] on div "20RT 2 19:00" at bounding box center [438, 407] width 51 height 51
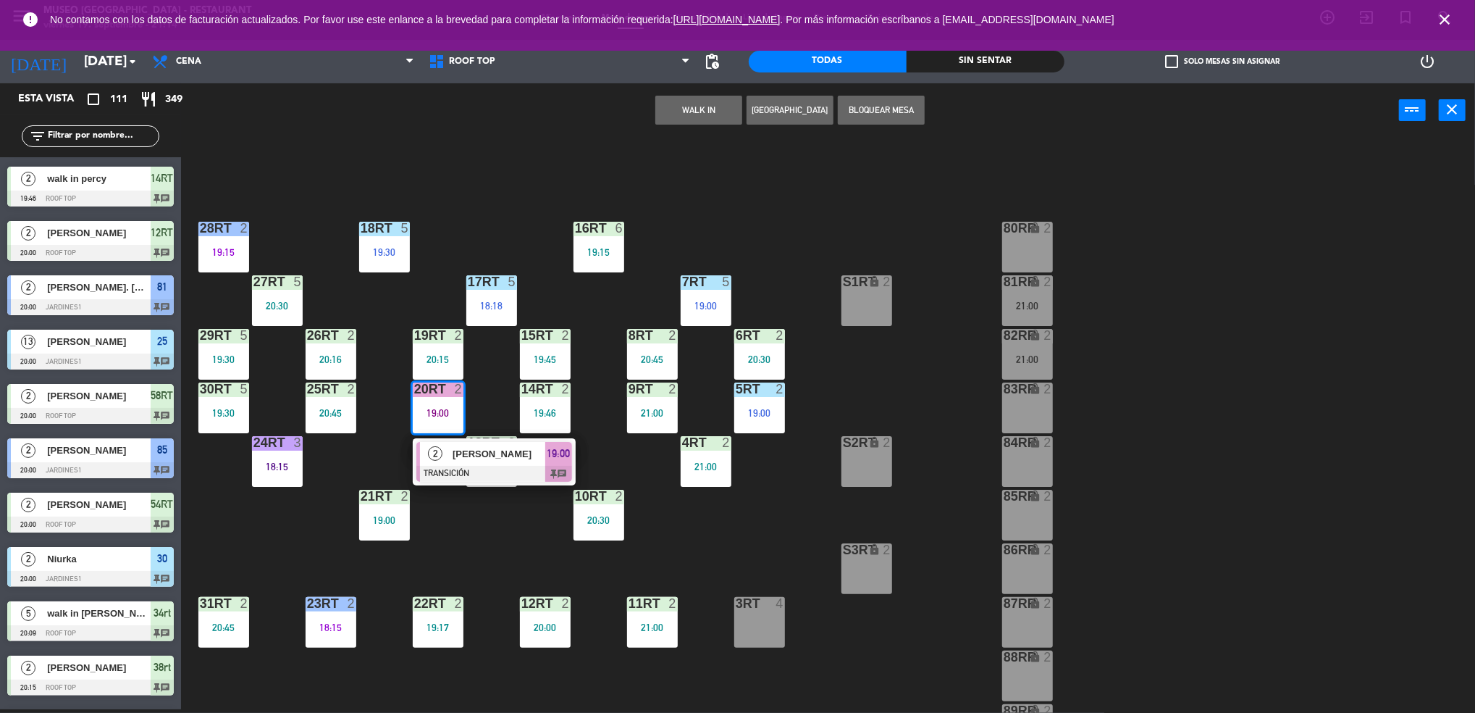
click at [504, 564] on div "18RT 5 19:30 16RT 6 19:15 28RT 2 19:15 80RR lock 2 27RT 5 20:30 7RT 5 19:00 S1R…" at bounding box center [836, 427] width 1280 height 571
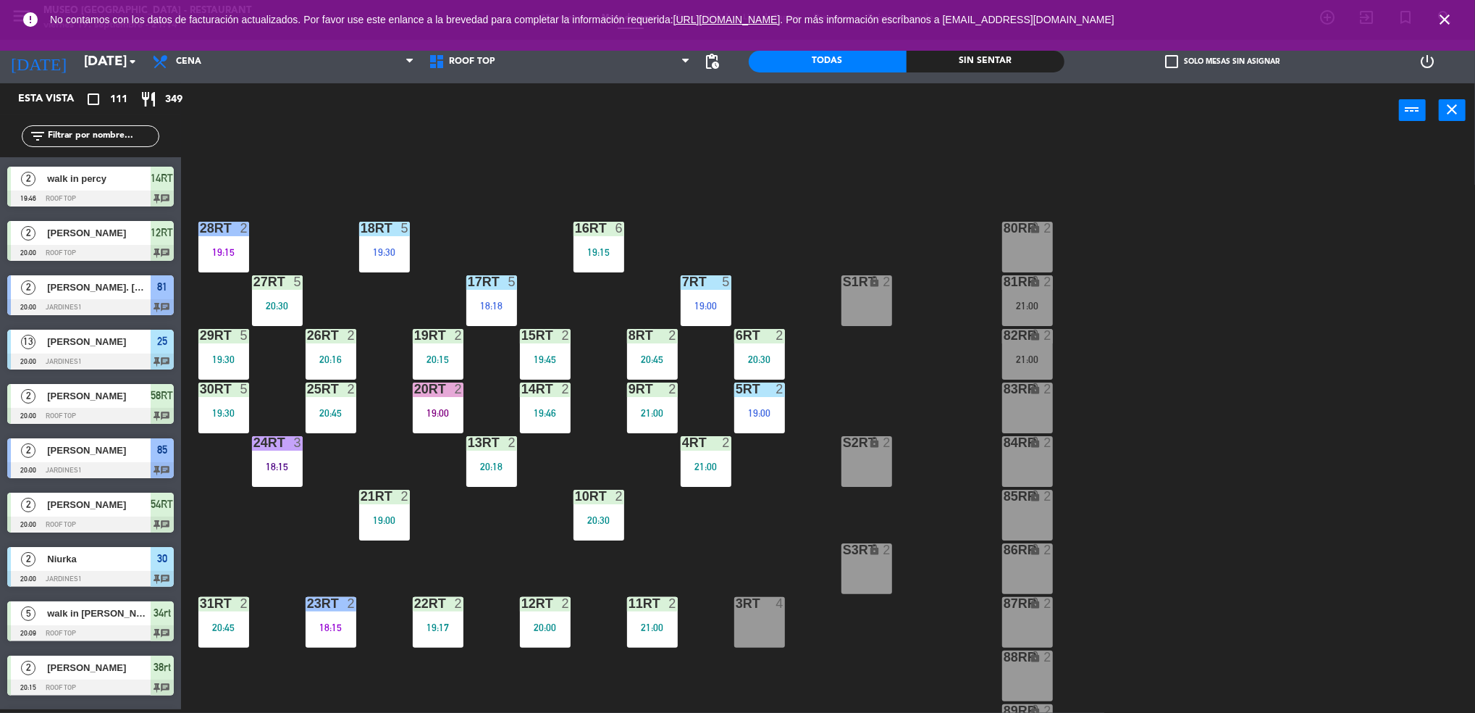
click at [130, 141] on input "text" at bounding box center [102, 136] width 112 height 16
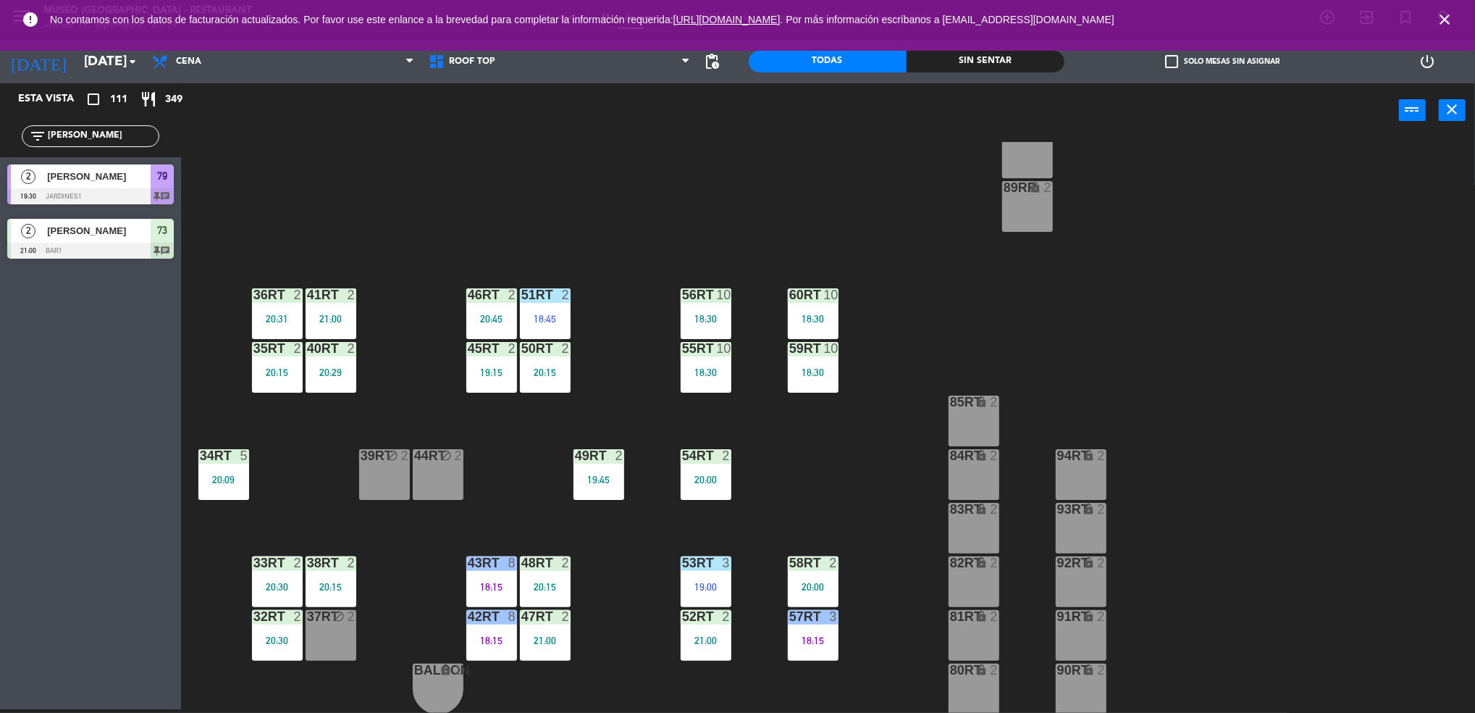
type input "[PERSON_NAME]"
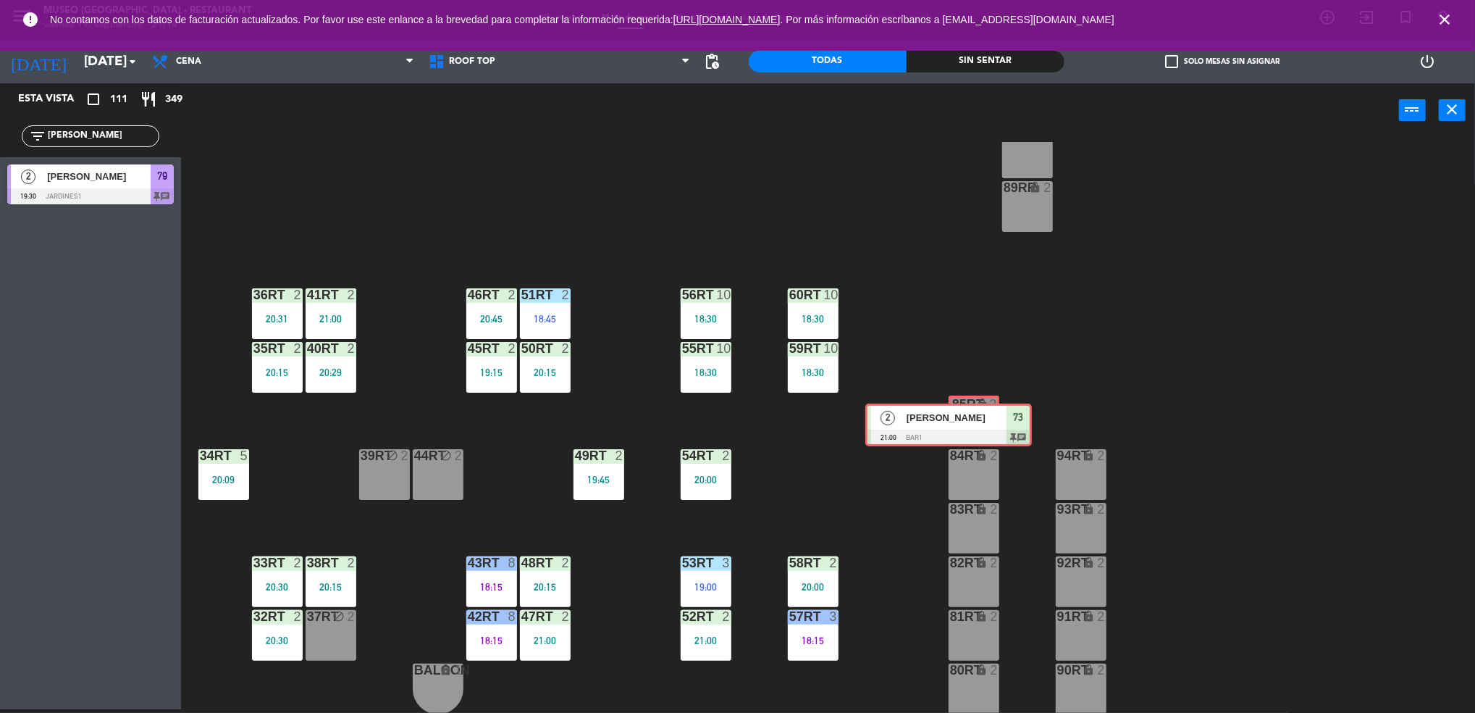
drag, startPoint x: 96, startPoint y: 235, endPoint x: 958, endPoint y: 419, distance: 882.0
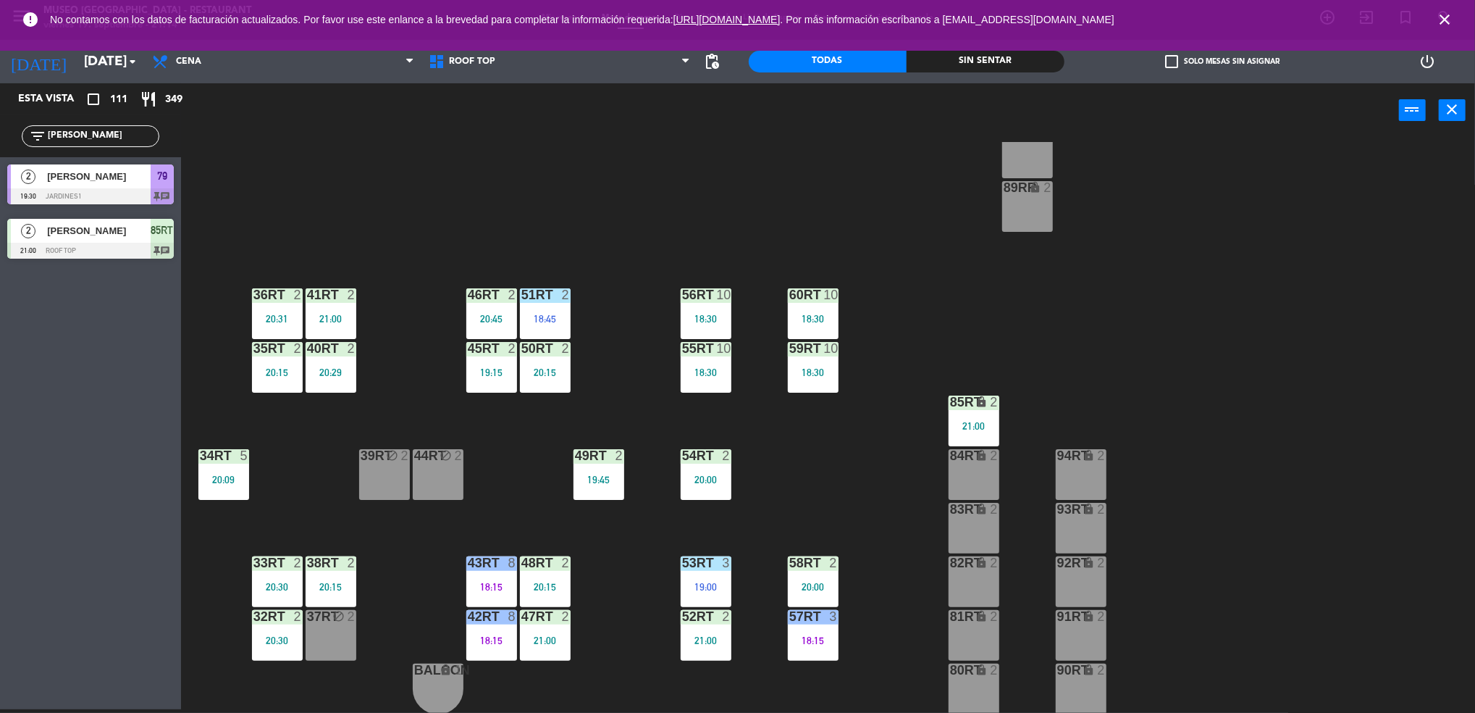
drag, startPoint x: 120, startPoint y: 132, endPoint x: 0, endPoint y: 114, distance: 120.9
click at [0, 114] on html "close × Museo Larco Café - Restaurant × chrome_reader_mode Listado de Reservas …" at bounding box center [737, 356] width 1475 height 713
type input "renz"
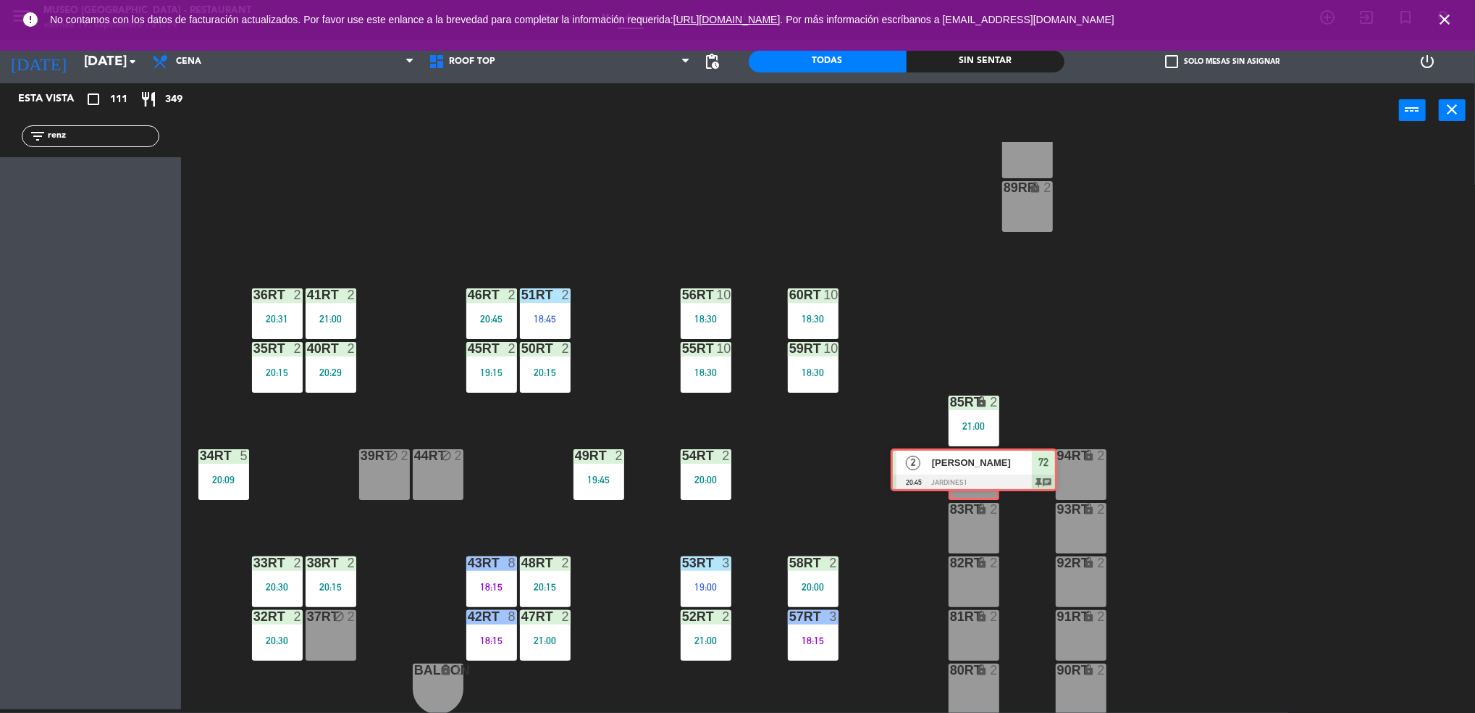
drag, startPoint x: 96, startPoint y: 181, endPoint x: 978, endPoint y: 464, distance: 927.2
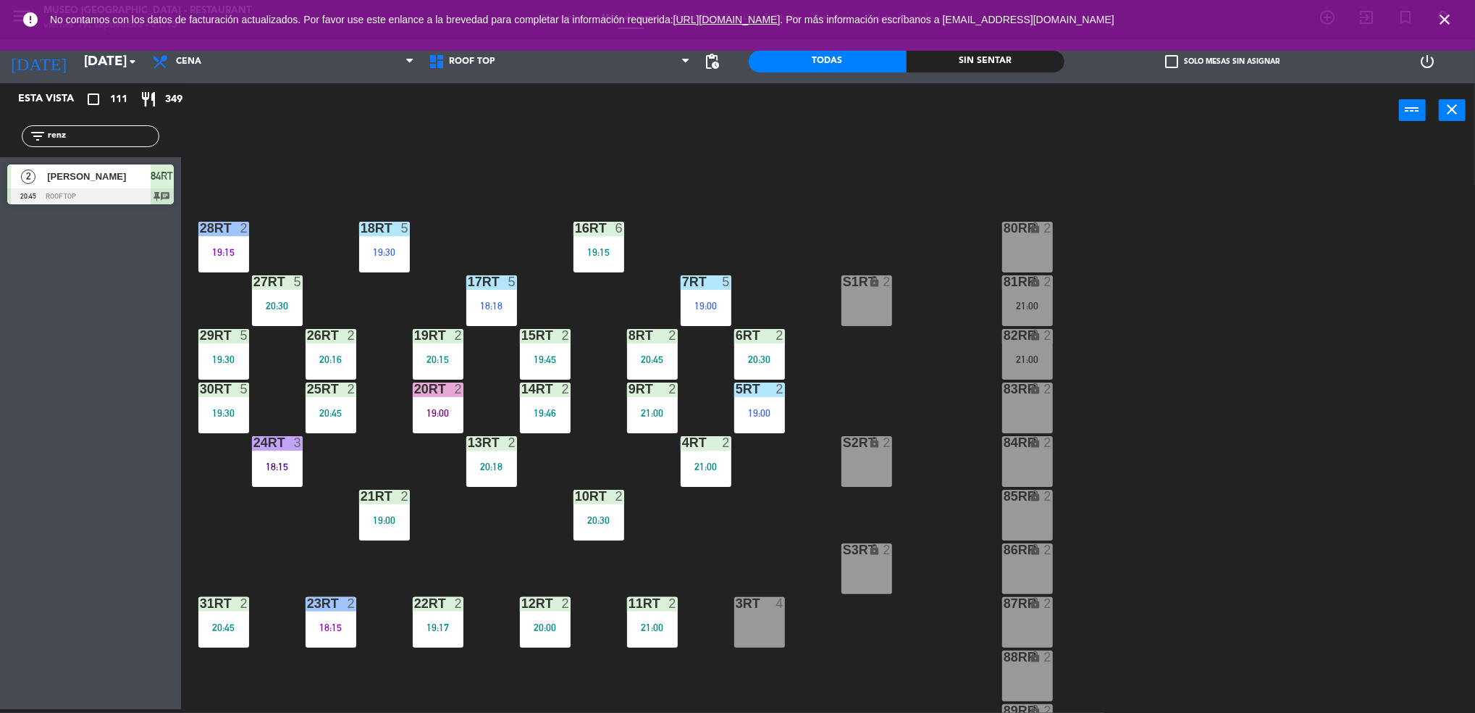
click at [448, 409] on div "19:00" at bounding box center [438, 413] width 51 height 10
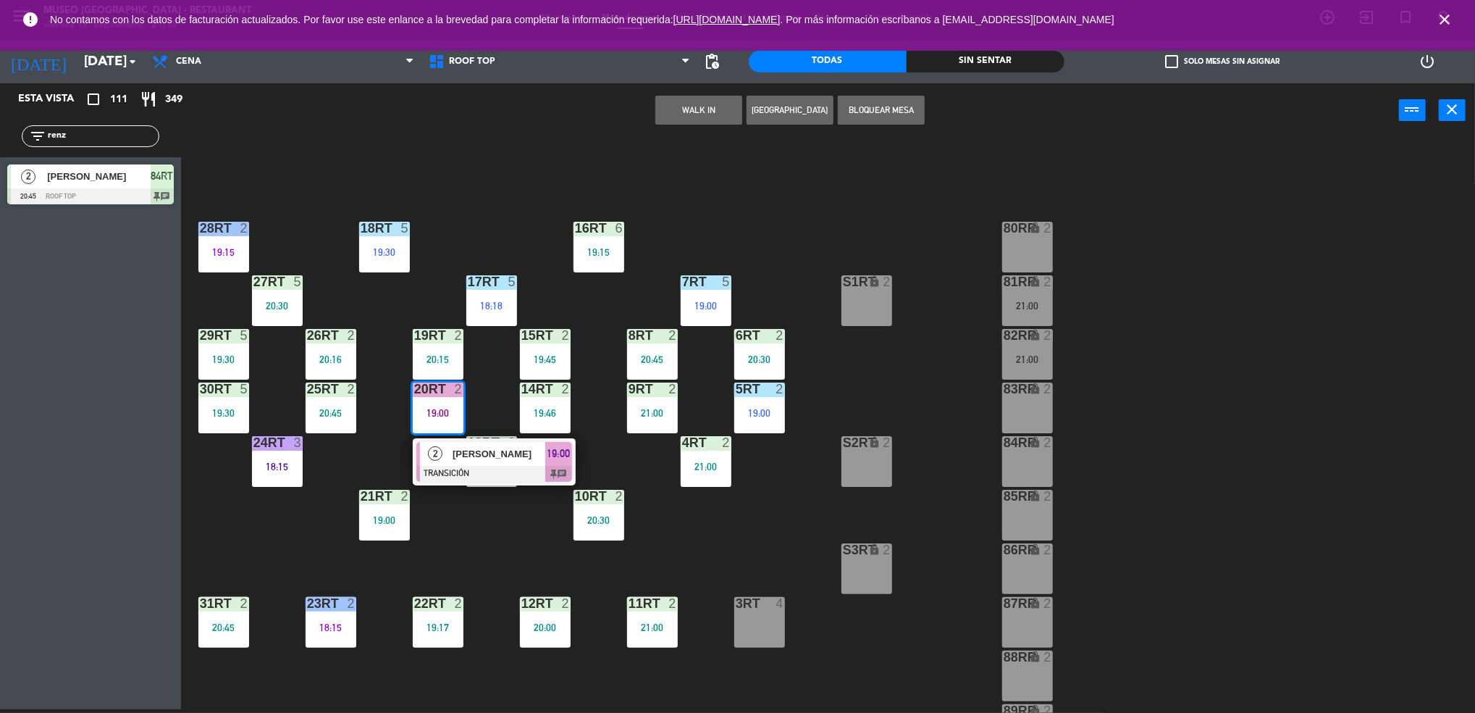
click at [787, 530] on div "18RT 5 19:30 16RT 6 19:15 28RT 2 19:15 80RR lock 2 27RT 5 20:30 7RT 5 19:00 S1R…" at bounding box center [836, 427] width 1280 height 571
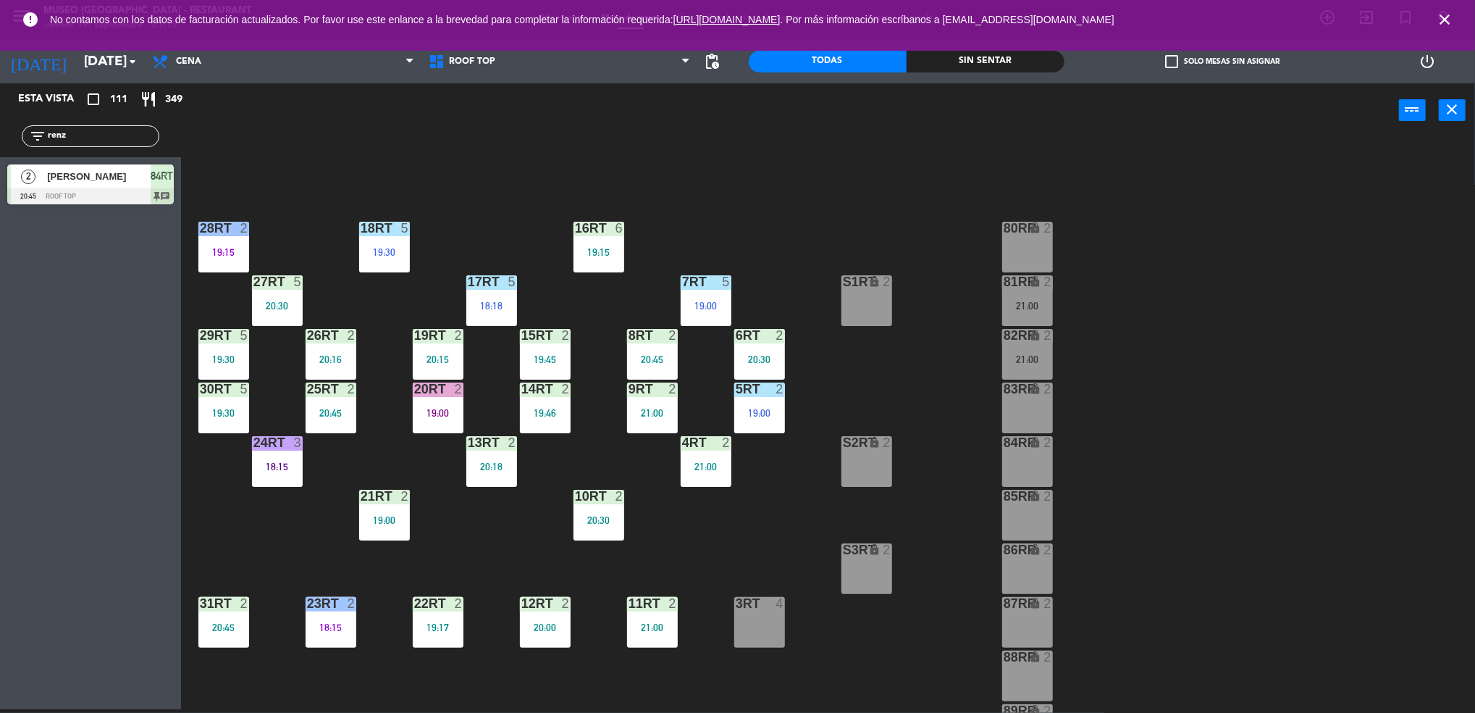
scroll to position [1, 0]
click at [442, 614] on div "22RT 2 19:17" at bounding box center [438, 621] width 51 height 51
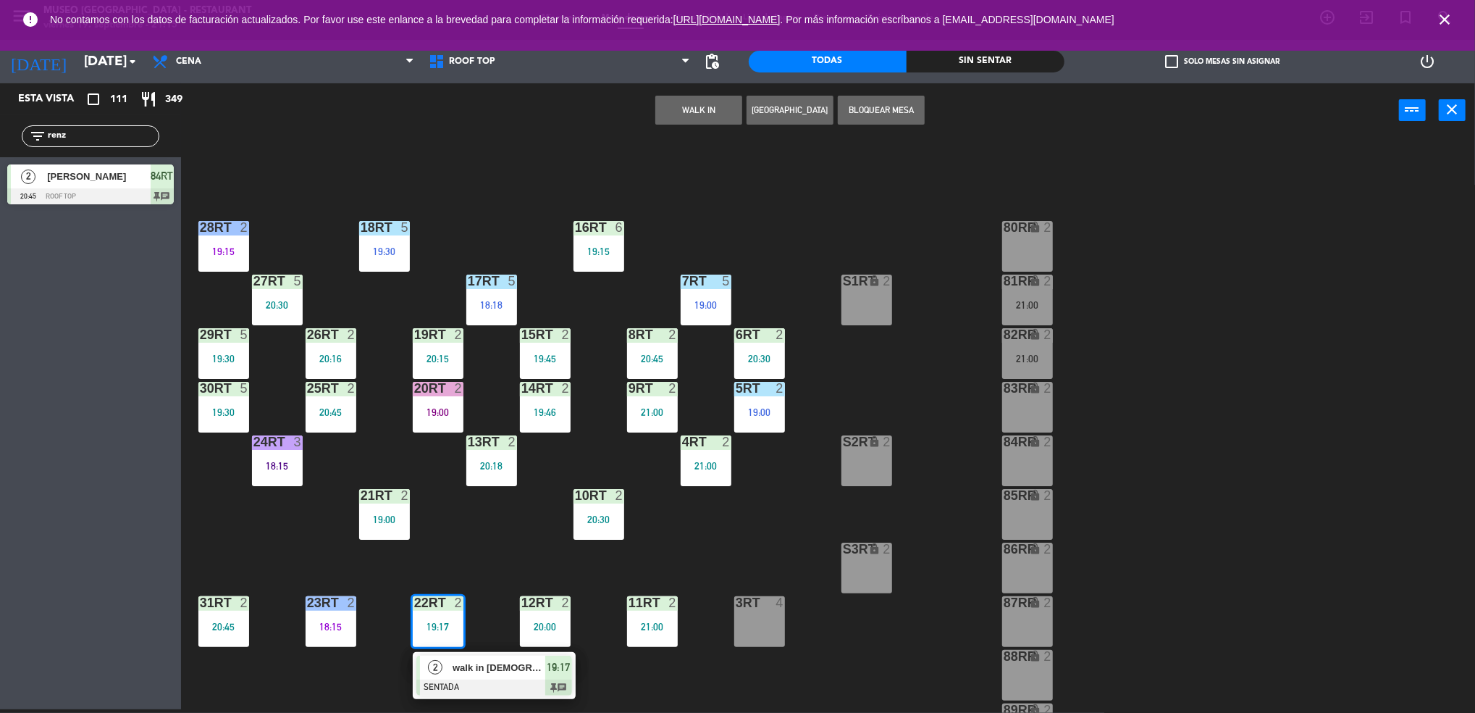
click at [495, 667] on span "walk in [DEMOGRAPHIC_DATA]" at bounding box center [499, 667] width 93 height 15
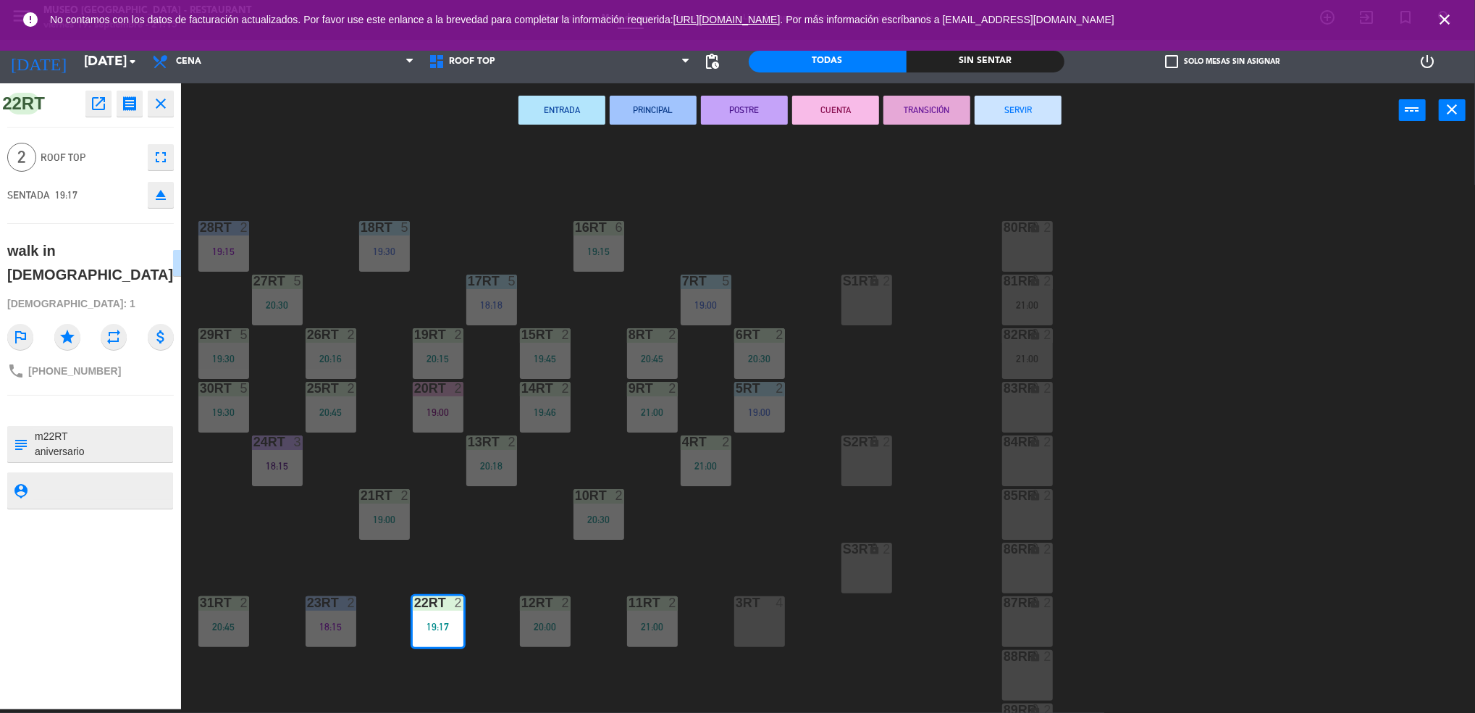
click at [1016, 99] on button "SERVIR" at bounding box center [1018, 110] width 87 height 29
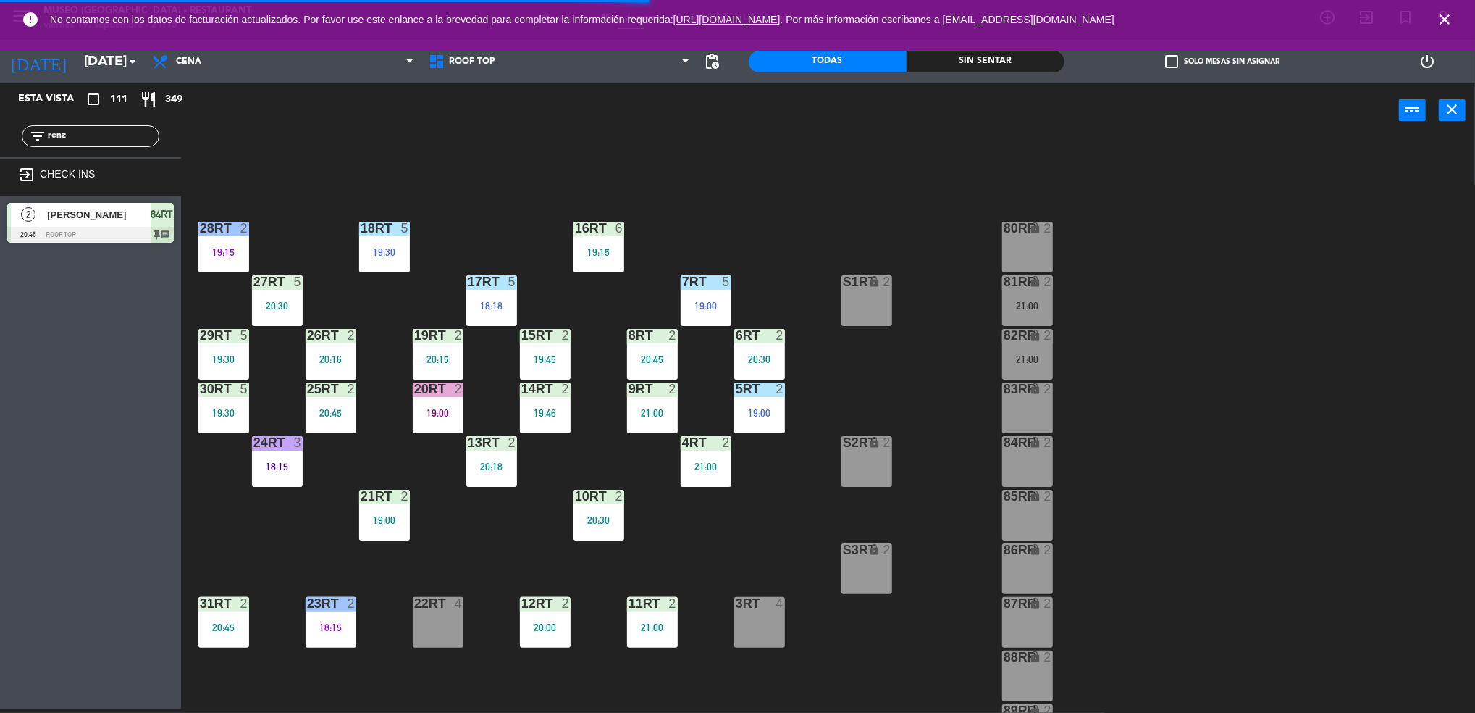
scroll to position [523, 0]
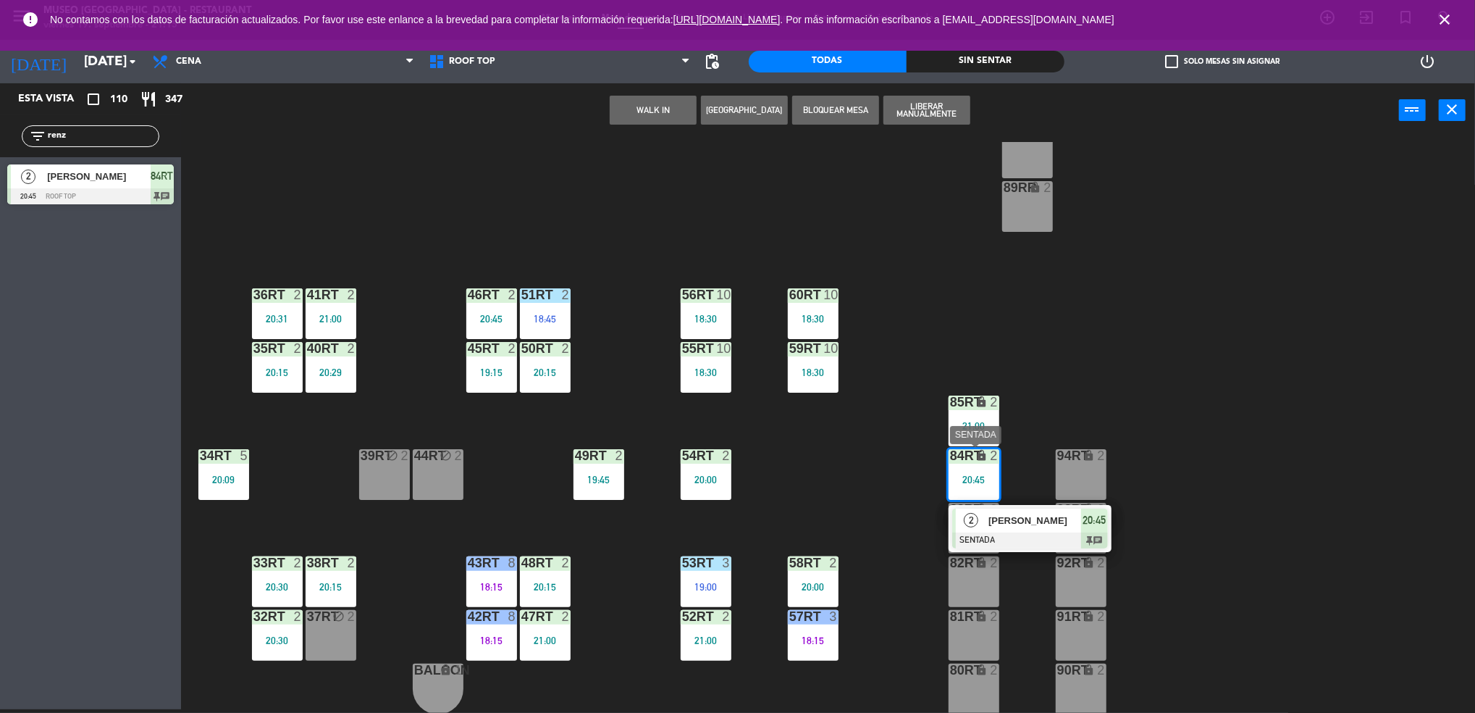
click at [1028, 535] on div at bounding box center [1030, 540] width 156 height 16
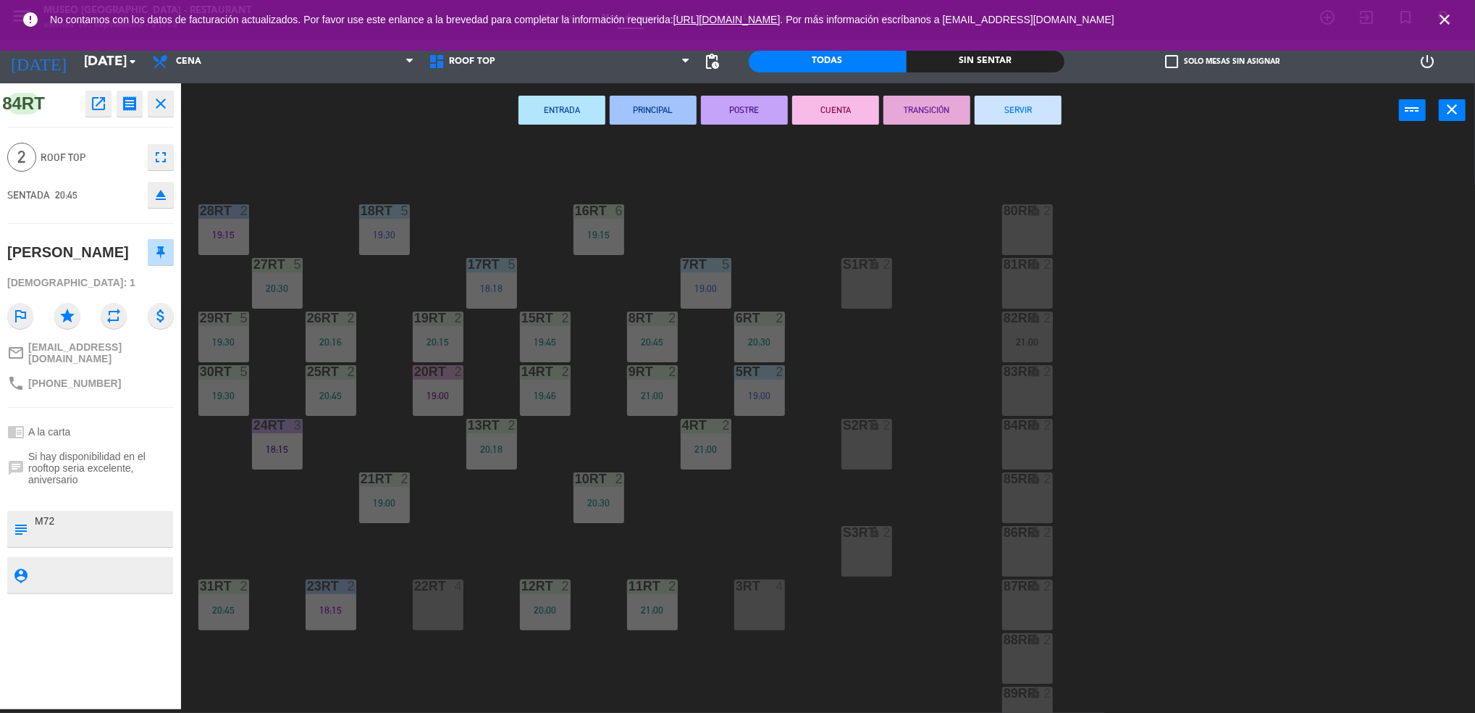
scroll to position [0, 0]
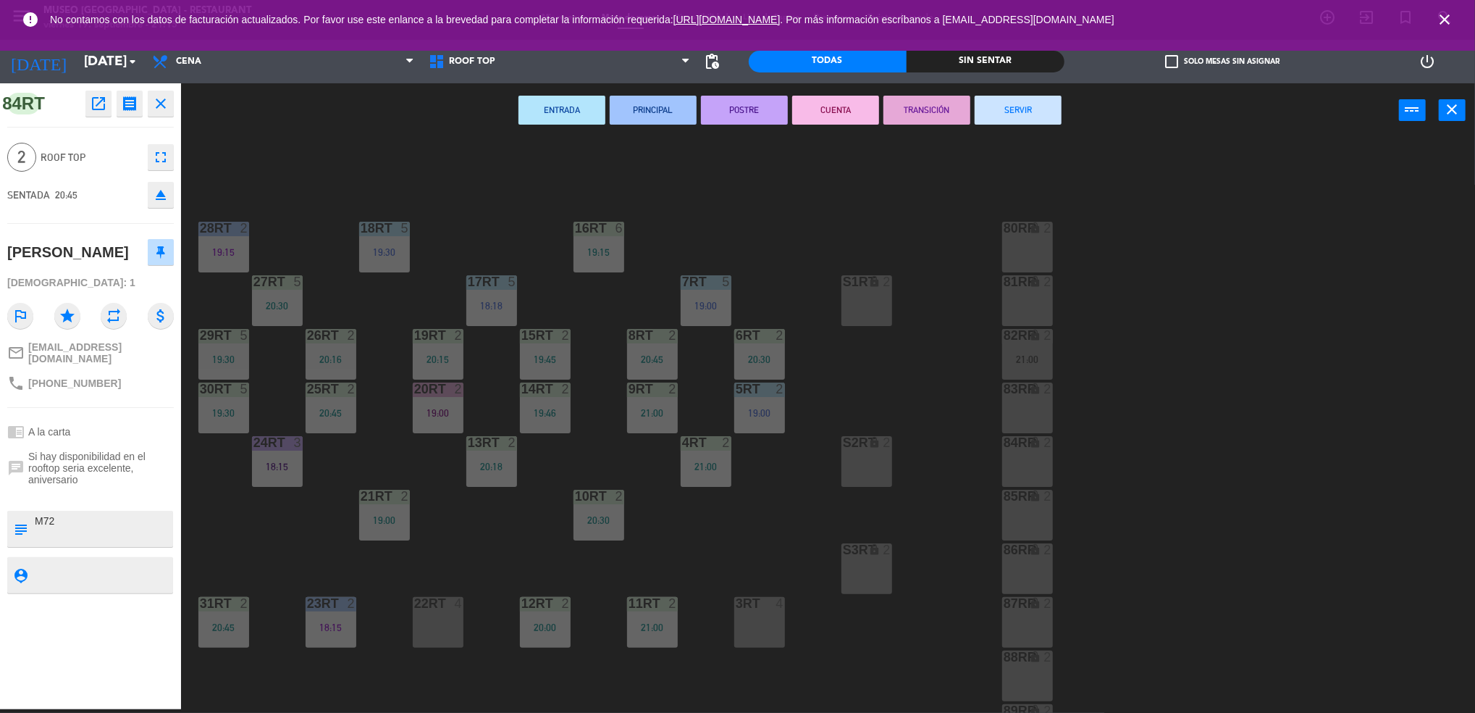
click at [767, 611] on div "3RT 4" at bounding box center [759, 604] width 51 height 14
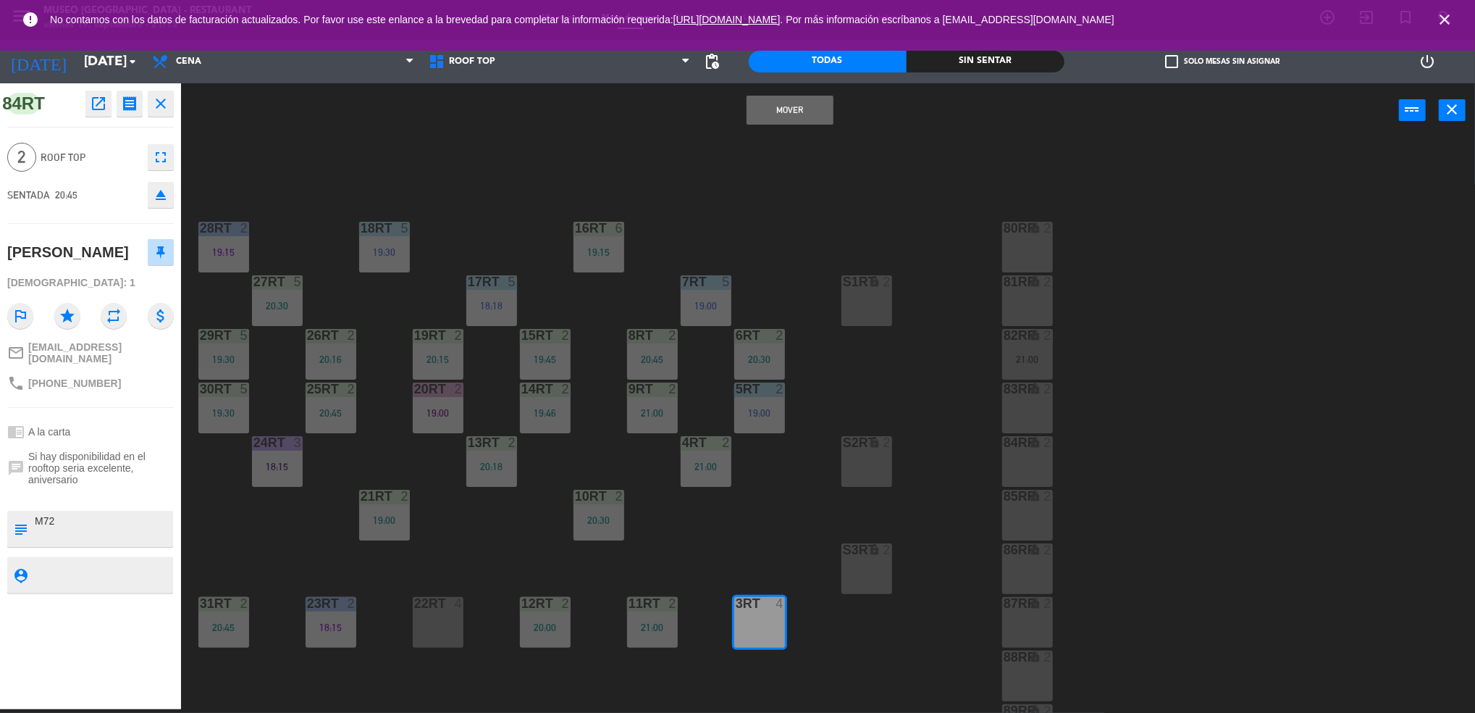
click at [775, 114] on button "Mover" at bounding box center [790, 110] width 87 height 29
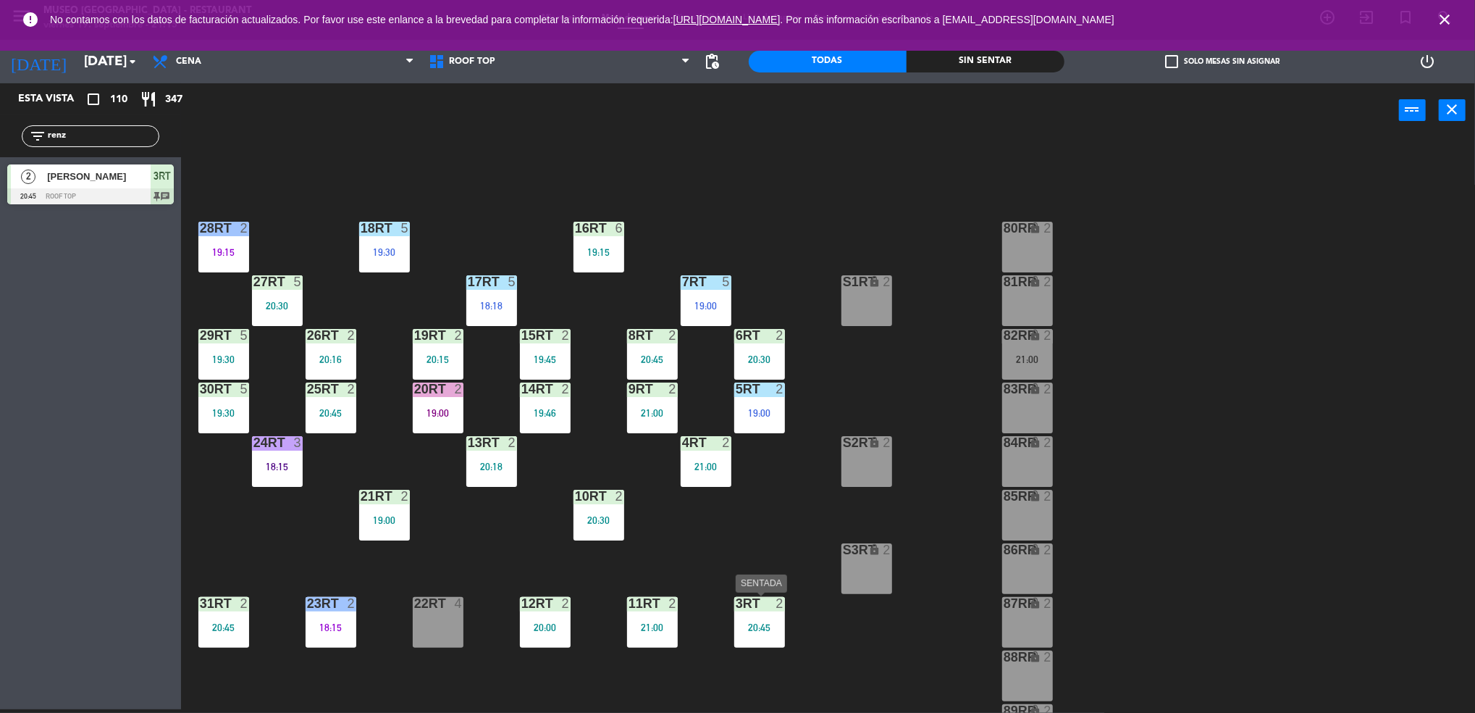
click at [742, 612] on div "3RT 2 20:45" at bounding box center [759, 622] width 51 height 51
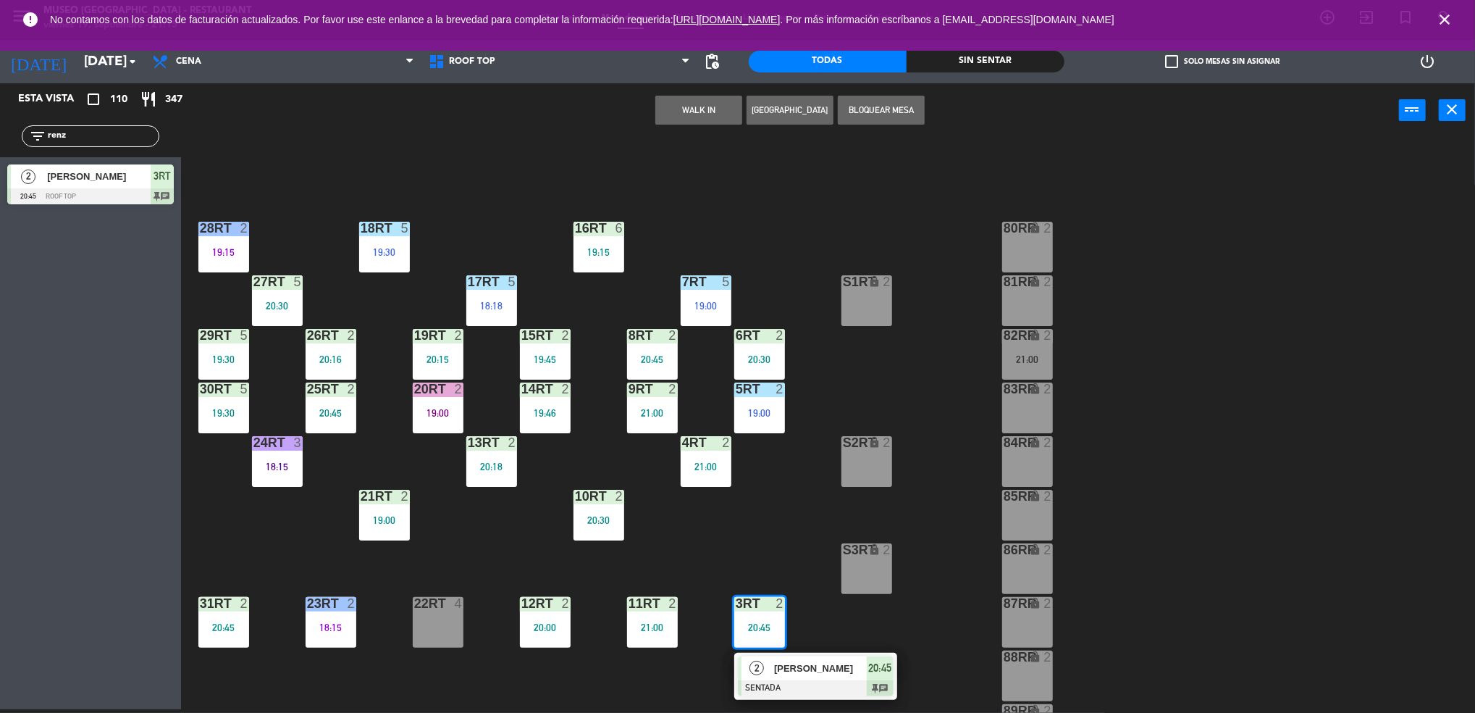
click at [791, 658] on div "[PERSON_NAME]" at bounding box center [820, 668] width 94 height 24
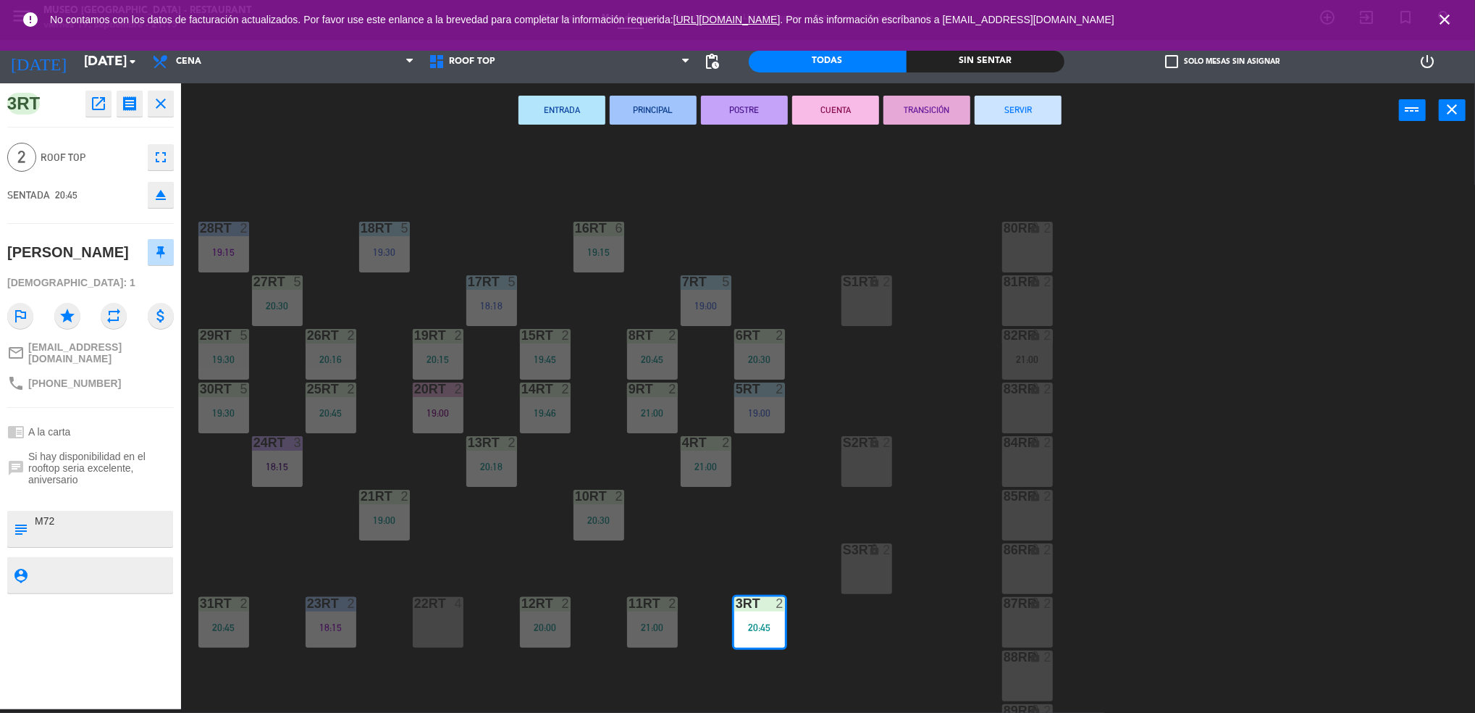
click at [59, 519] on textarea at bounding box center [102, 528] width 138 height 30
type textarea "M3RT aniversario"
click at [107, 267] on div "[PERSON_NAME]" at bounding box center [90, 252] width 167 height 36
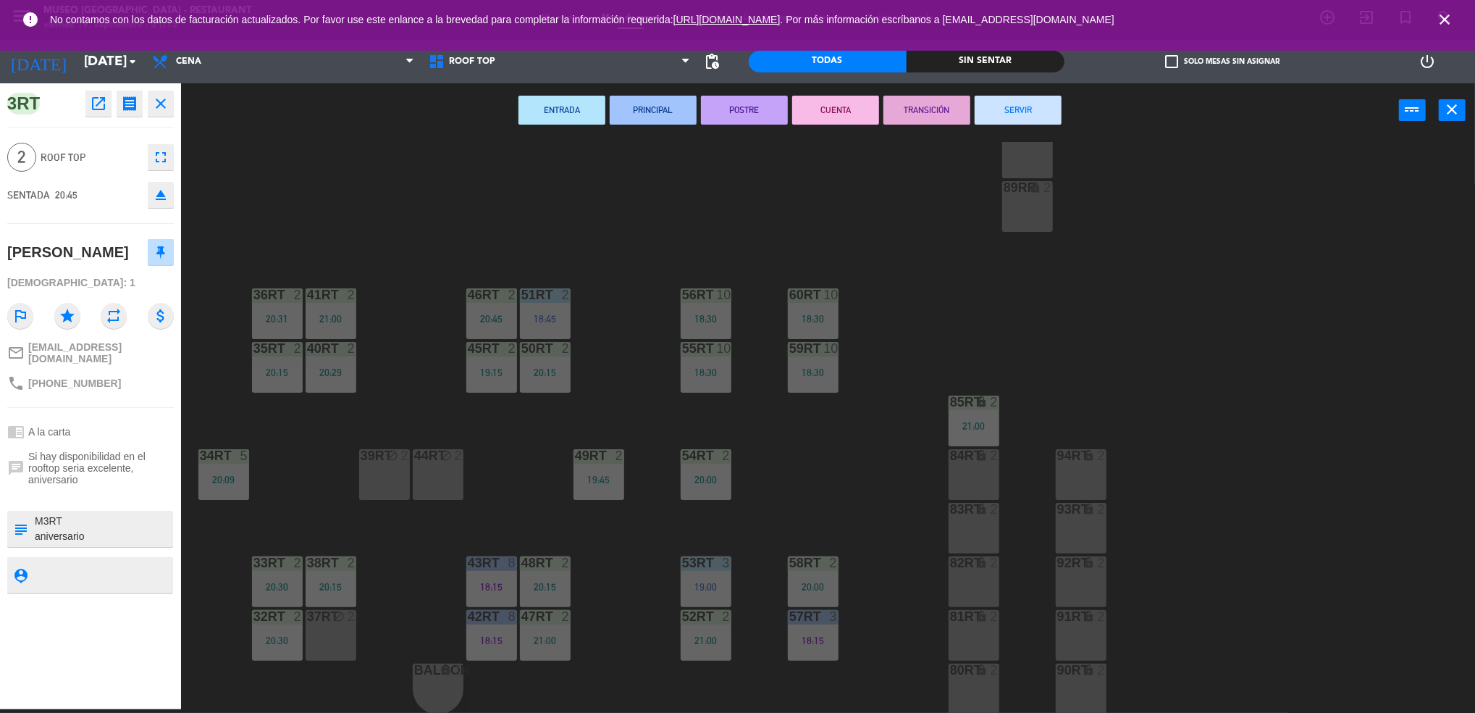
click at [813, 440] on div "18RT 5 19:30 16RT 6 19:15 28RT 2 19:15 80RR lock 2 27RT 5 20:30 7RT 5 19:00 S1R…" at bounding box center [836, 427] width 1280 height 571
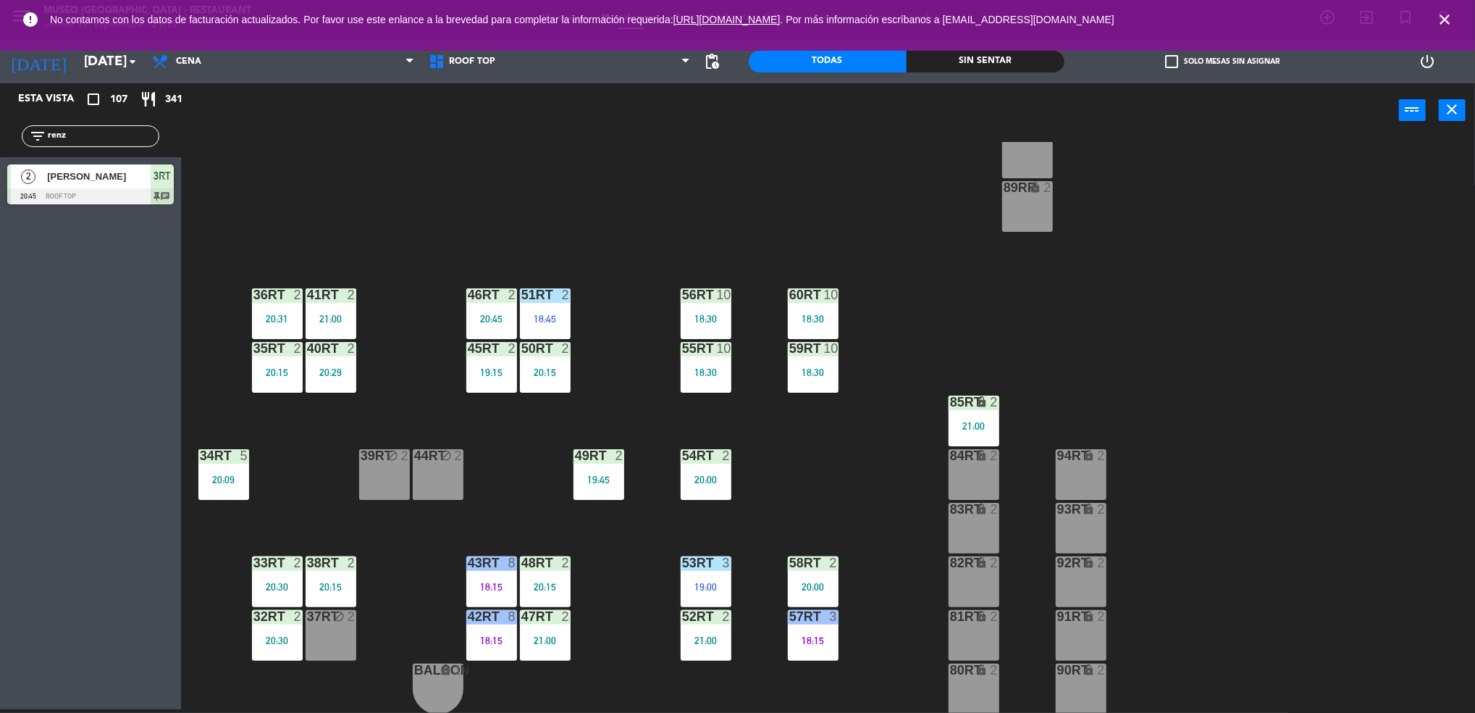
click at [949, 427] on div "21:00" at bounding box center [974, 426] width 51 height 10
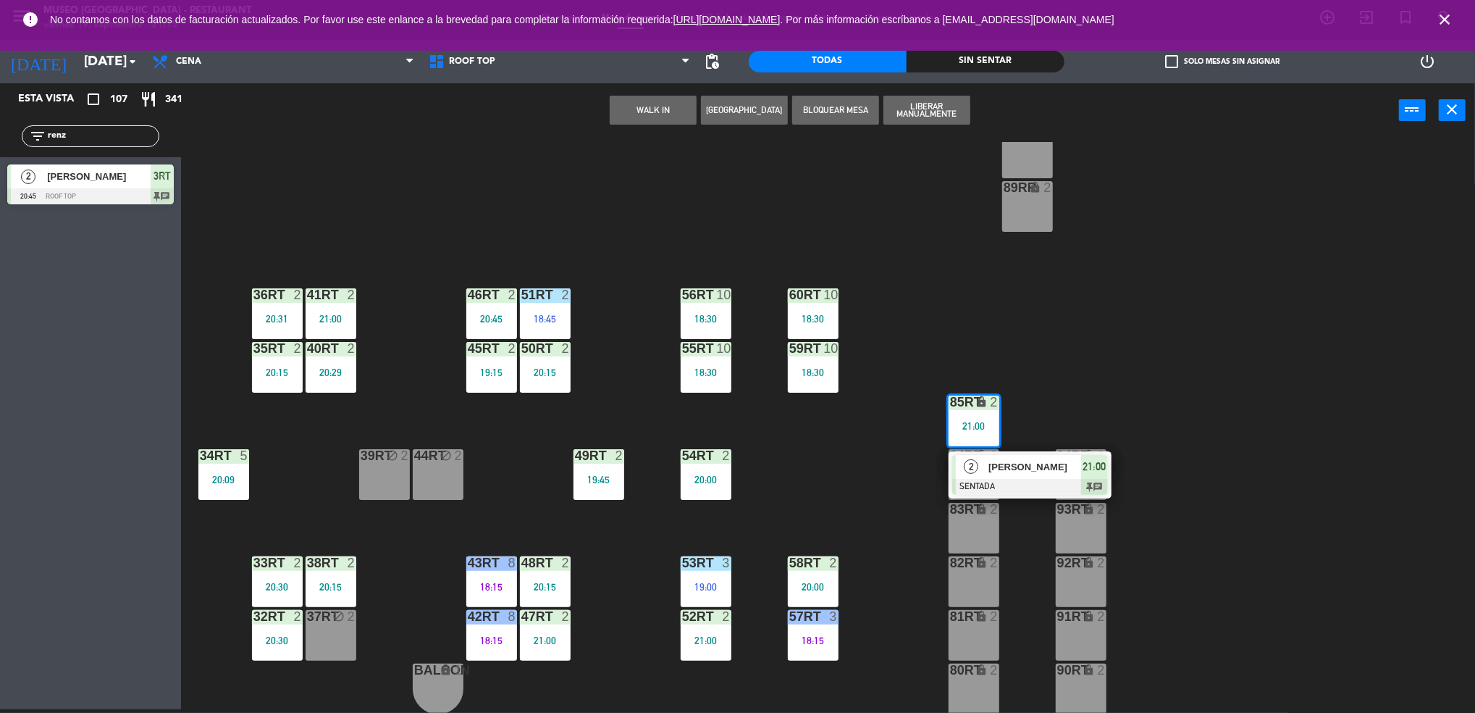
click at [1051, 479] on div at bounding box center [1030, 487] width 156 height 16
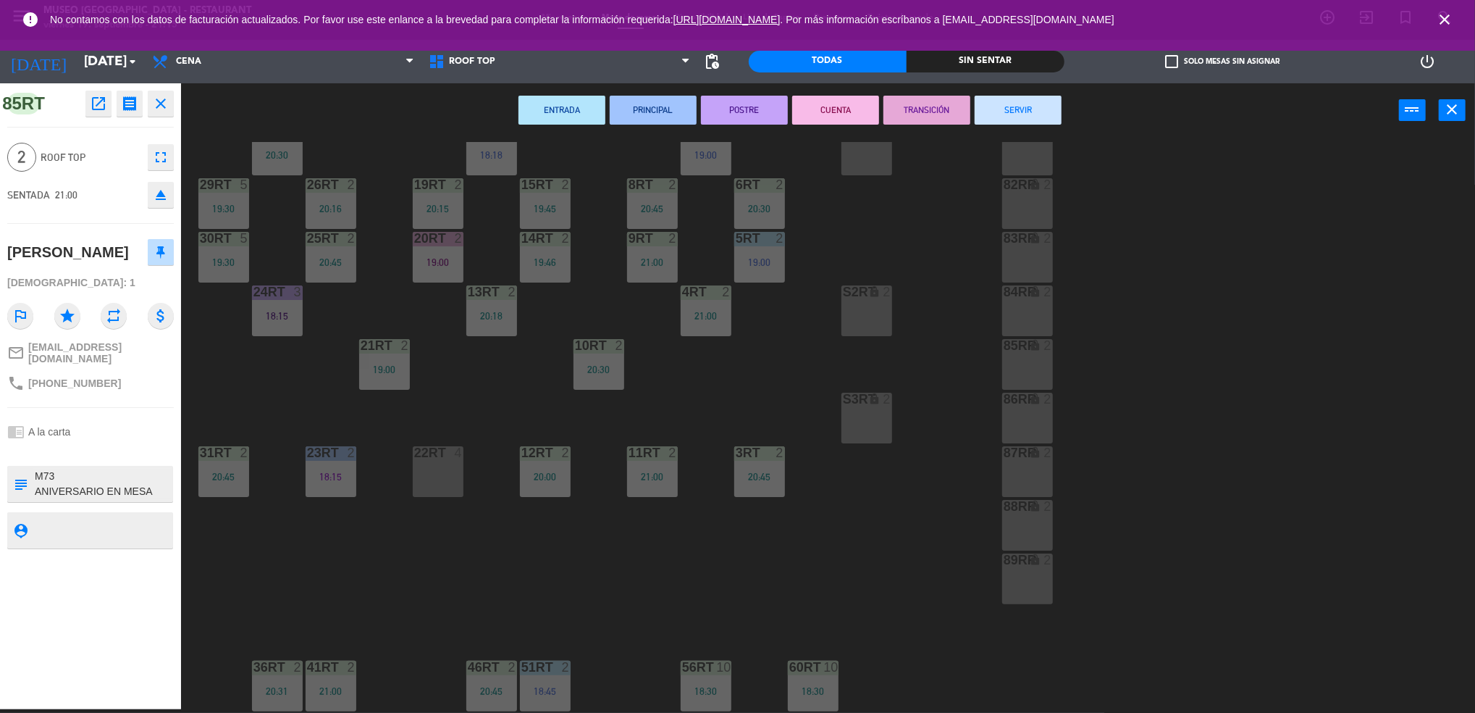
scroll to position [0, 0]
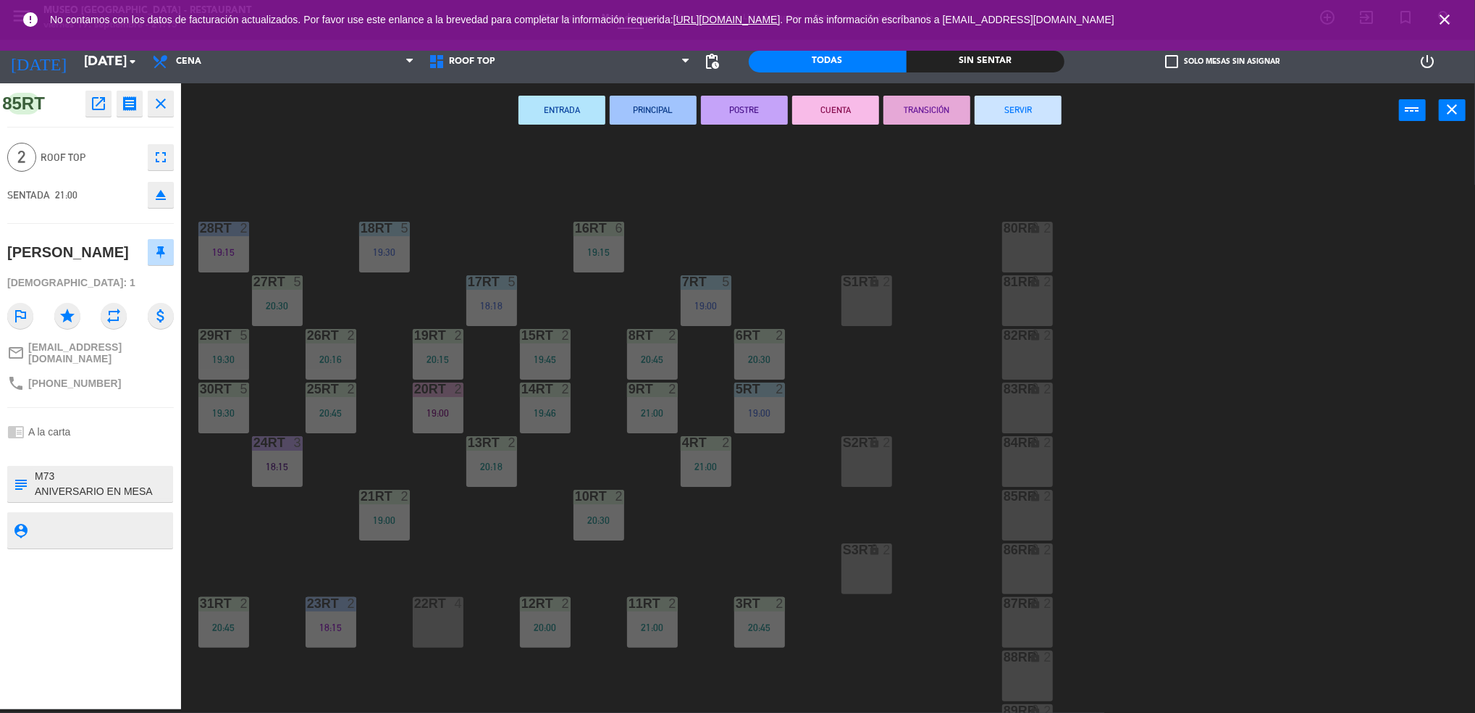
click at [415, 603] on div "22RT" at bounding box center [414, 603] width 1 height 13
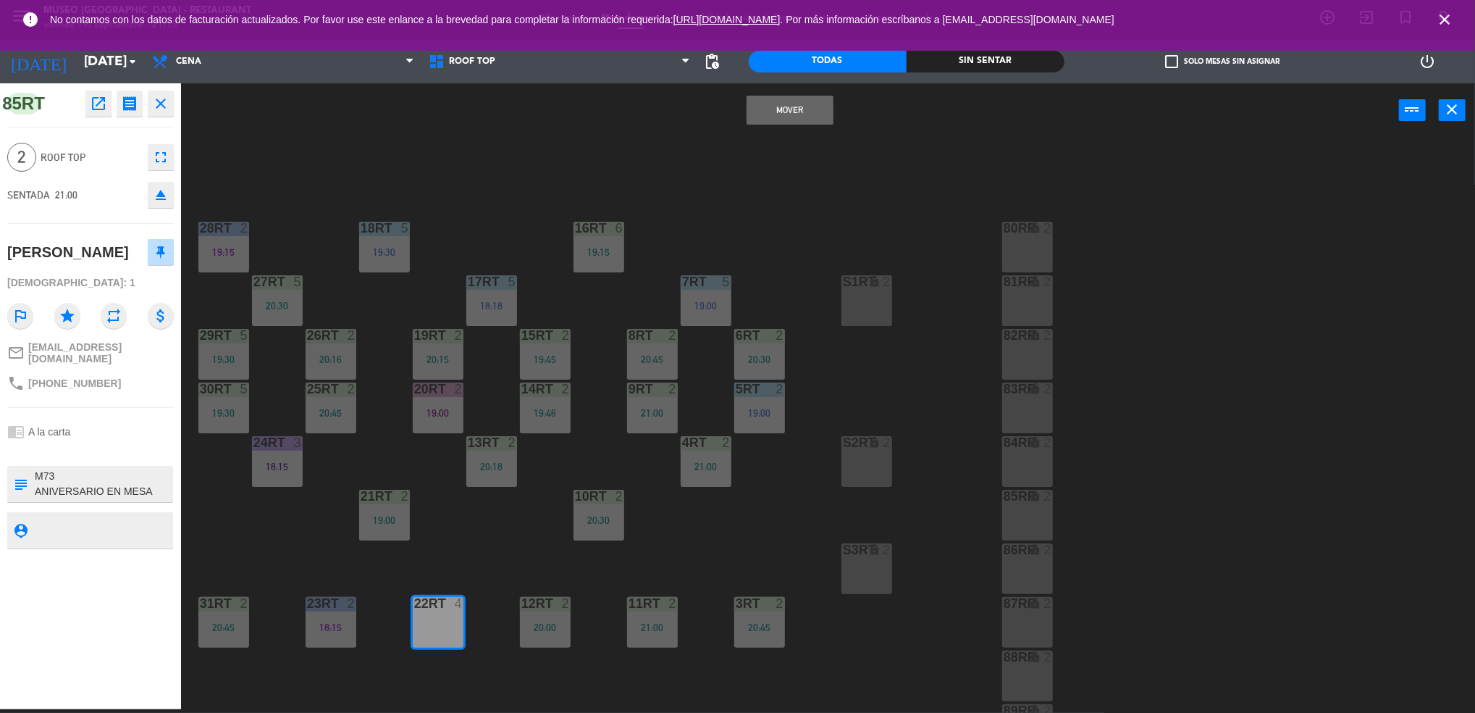
click at [810, 103] on button "Mover" at bounding box center [790, 110] width 87 height 29
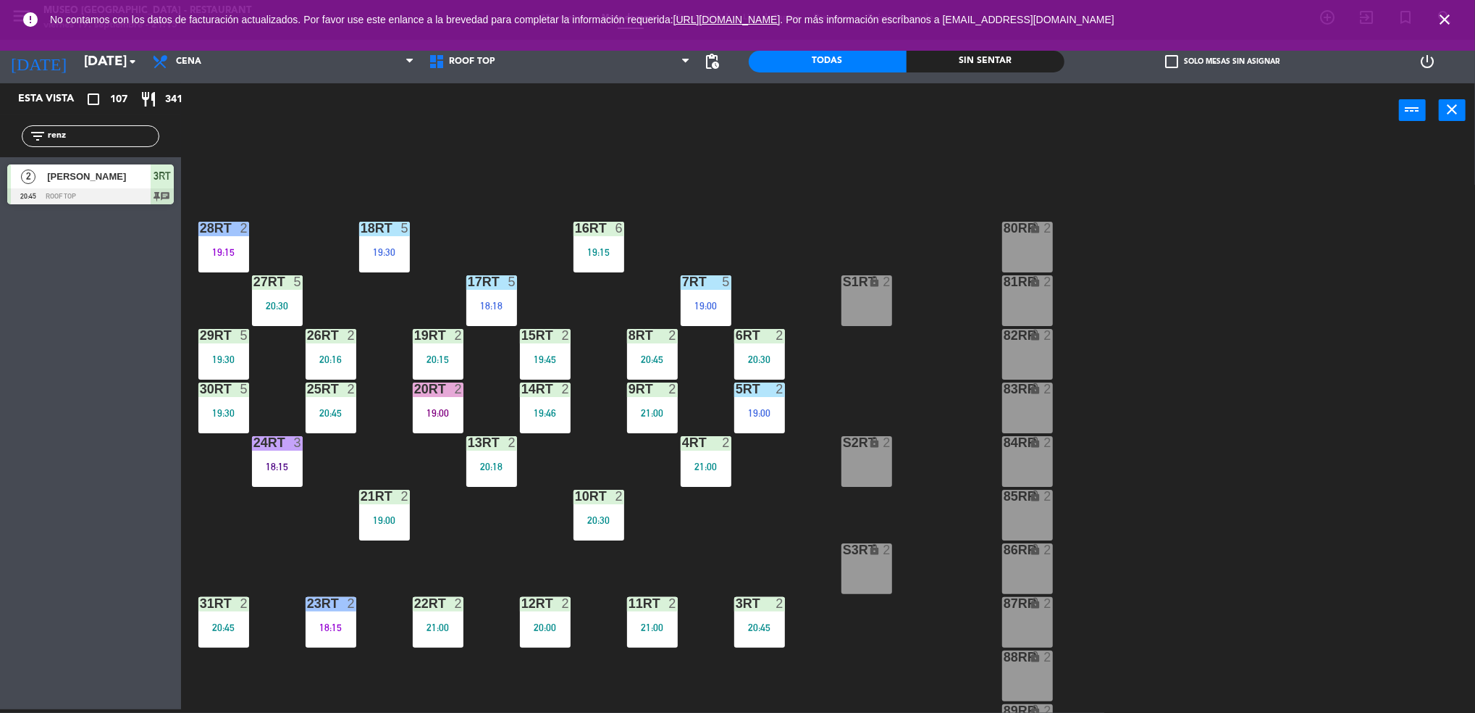
click at [450, 599] on div "2" at bounding box center [462, 603] width 24 height 13
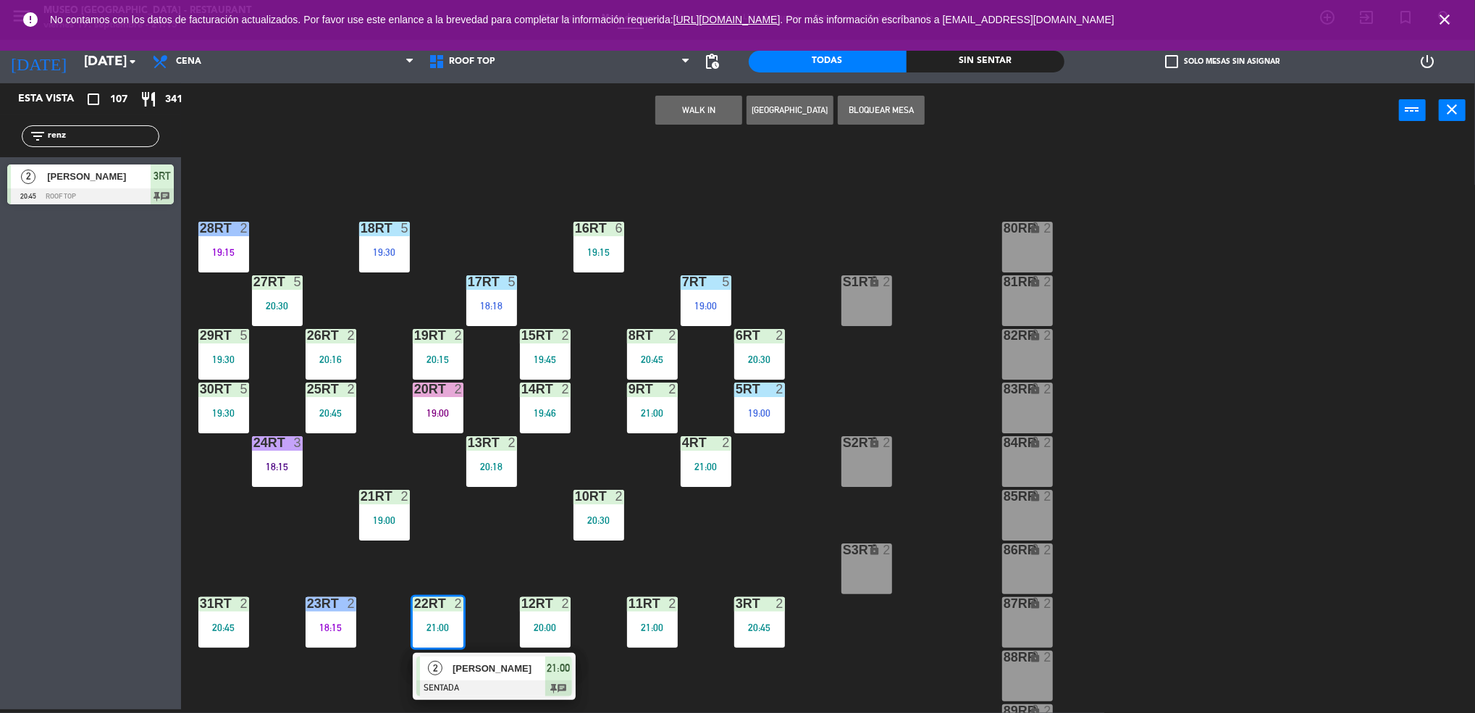
click at [493, 679] on div "[PERSON_NAME]" at bounding box center [498, 668] width 94 height 24
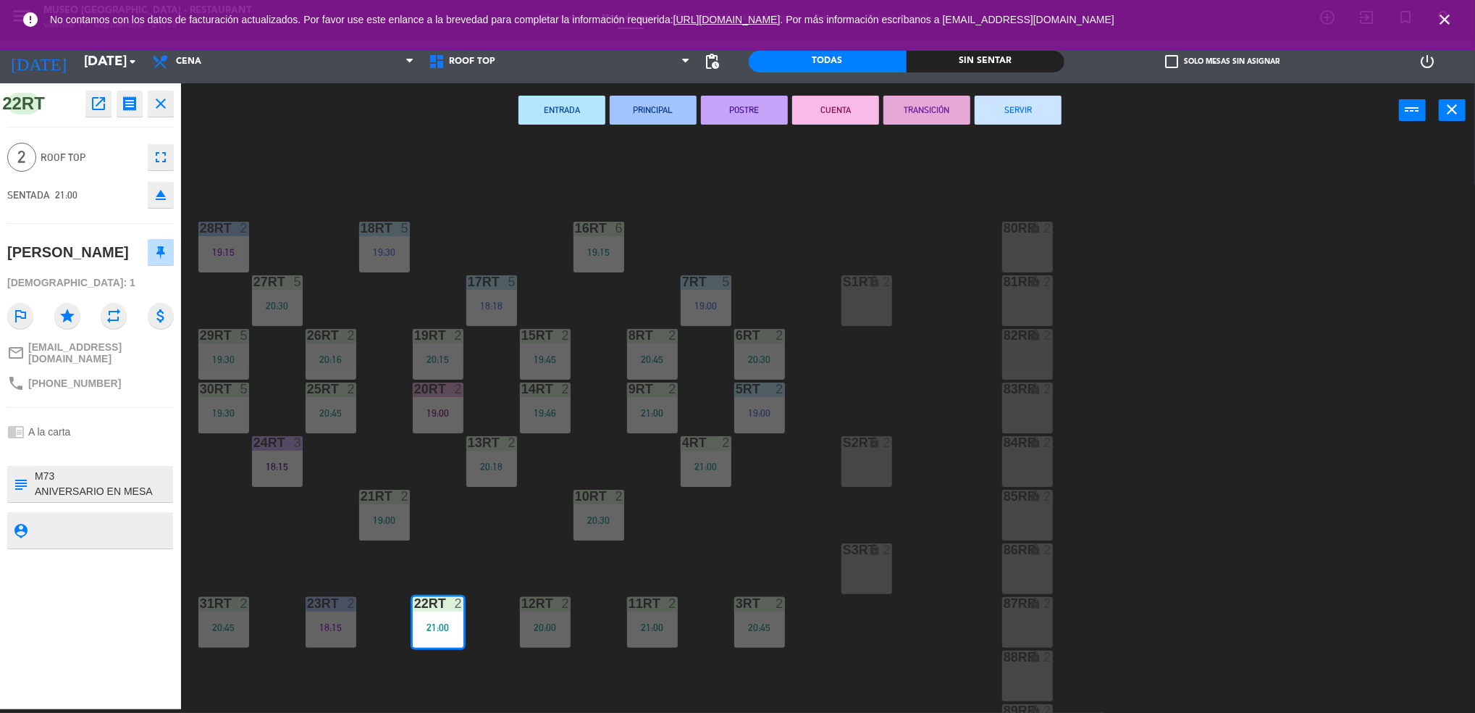
click at [50, 491] on textarea at bounding box center [102, 484] width 138 height 30
click at [61, 491] on textarea at bounding box center [102, 484] width 138 height 30
type textarea "M22RT ANIVERSARIO EN MESA"
click at [122, 264] on div "[PERSON_NAME]" at bounding box center [68, 252] width 122 height 24
click at [889, 338] on div "18RT 5 19:30 16RT 6 19:15 28RT 2 19:15 80RR lock 2 27RT 5 20:30 7RT 5 19:00 S1R…" at bounding box center [836, 427] width 1280 height 571
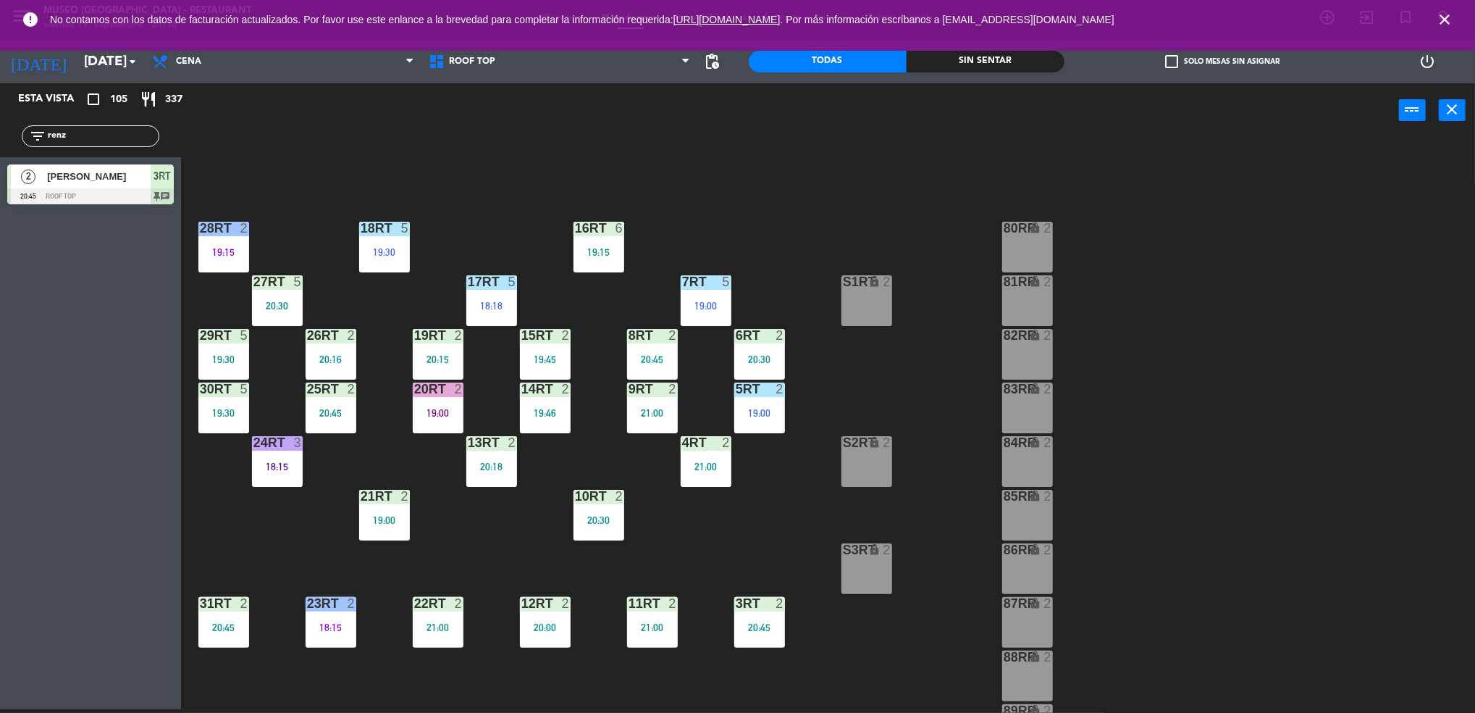
drag, startPoint x: 117, startPoint y: 141, endPoint x: -4, endPoint y: 148, distance: 121.2
click at [0, 148] on html "close × Museo Larco Café - Restaurant × chrome_reader_mode Listado de Reservas …" at bounding box center [737, 356] width 1475 height 713
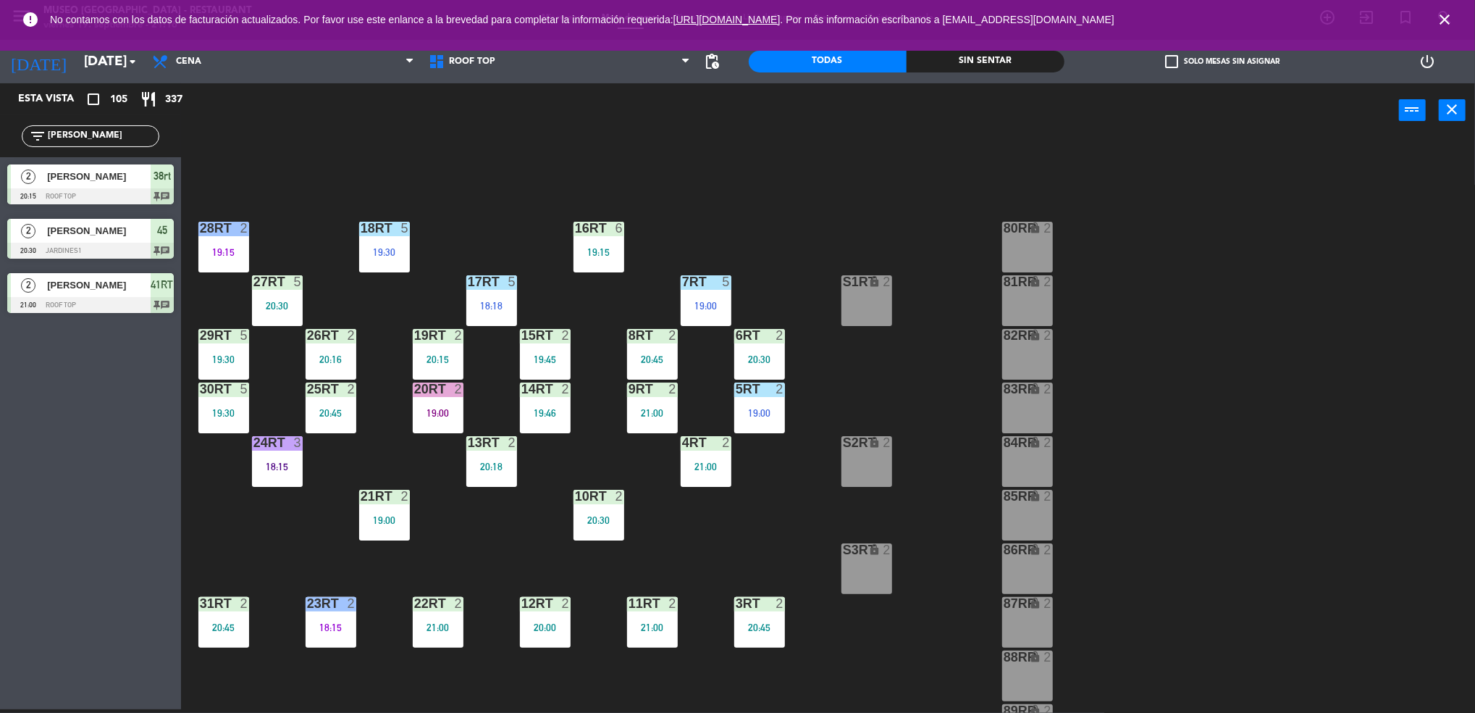
type input "[PERSON_NAME]"
click at [83, 298] on div at bounding box center [90, 305] width 167 height 16
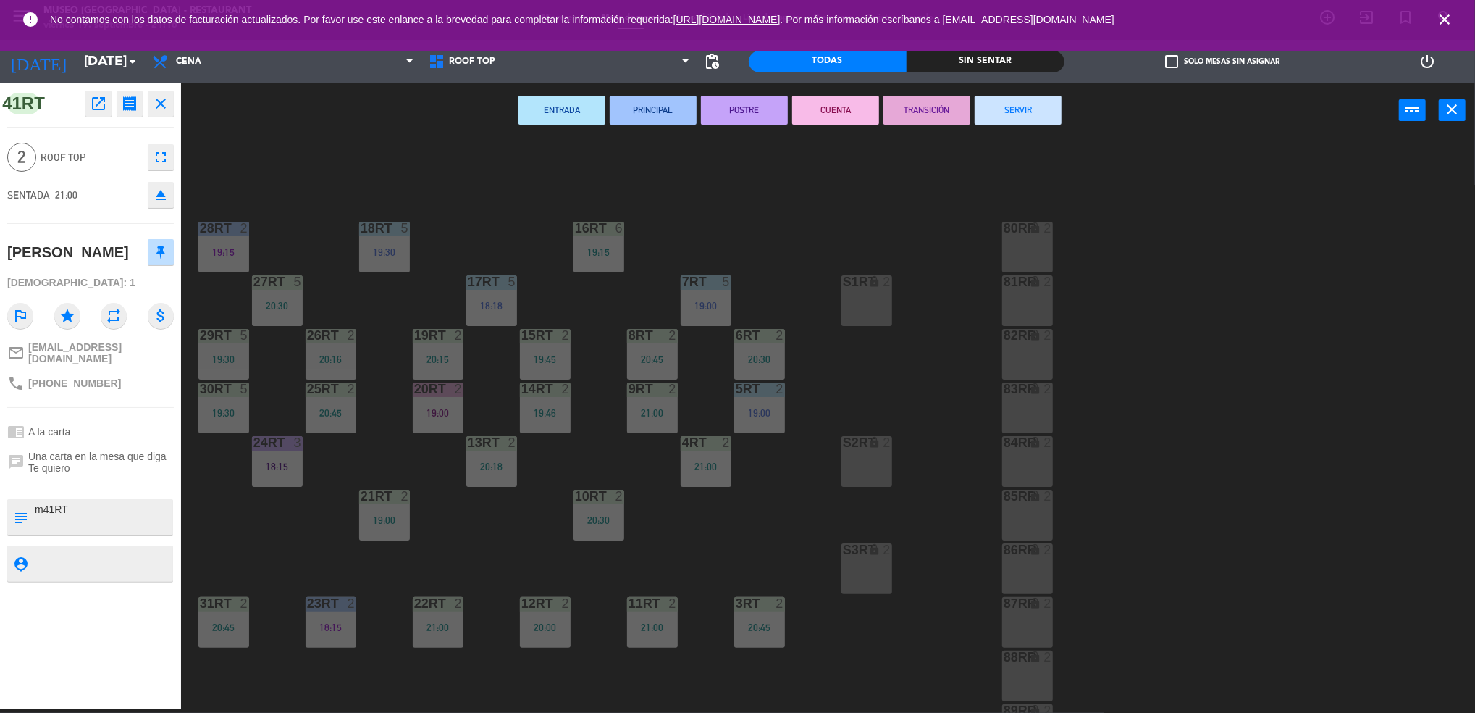
click at [287, 192] on div "18RT 5 19:30 16RT 6 19:15 28RT 2 19:15 80RR lock 2 27RT 5 20:30 7RT 5 19:00 S1R…" at bounding box center [836, 427] width 1280 height 571
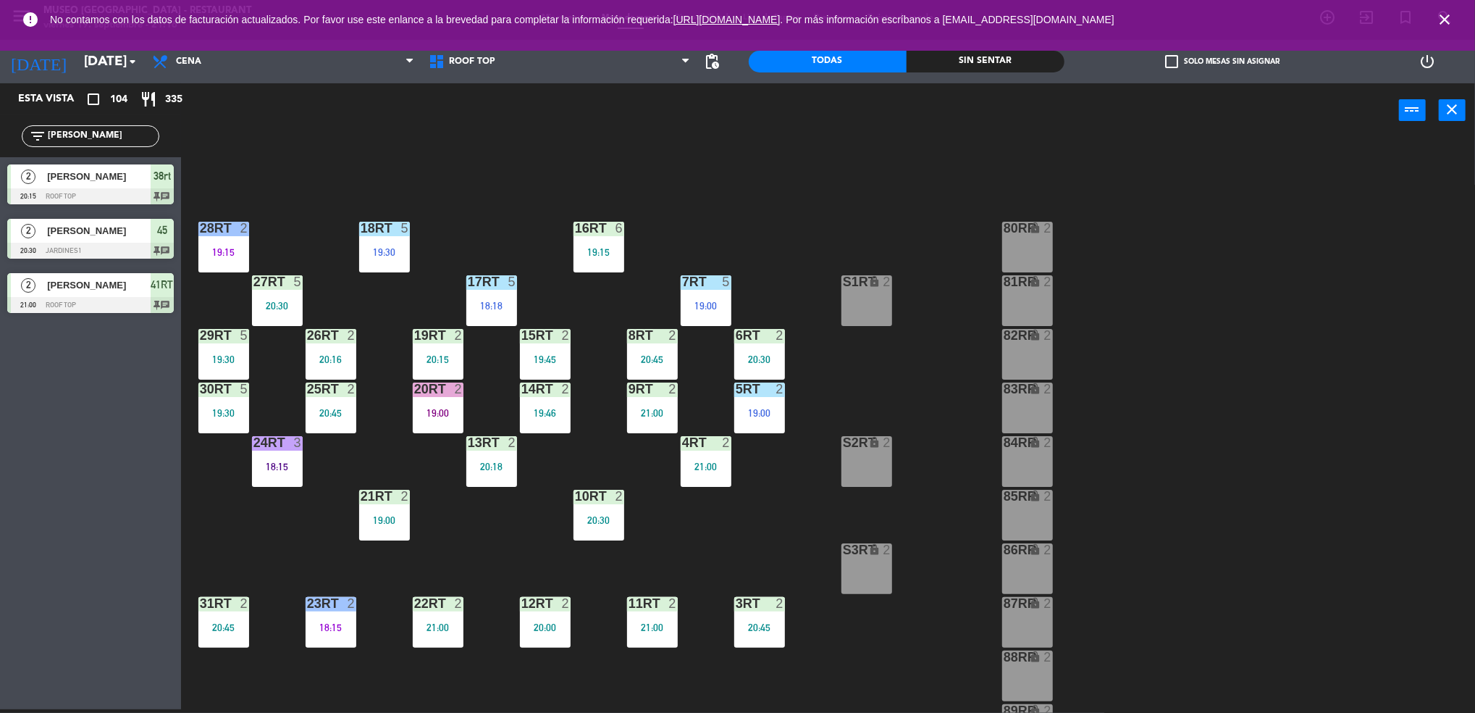
drag, startPoint x: 113, startPoint y: 125, endPoint x: 58, endPoint y: 130, distance: 55.2
click at [58, 130] on div "filter_list [PERSON_NAME]" at bounding box center [91, 136] width 138 height 22
drag, startPoint x: 76, startPoint y: 133, endPoint x: 0, endPoint y: 141, distance: 76.4
click at [0, 141] on html "close × Museo Larco Café - Restaurant × chrome_reader_mode Listado de Reservas …" at bounding box center [737, 356] width 1475 height 713
type input "[PERSON_NAME]"
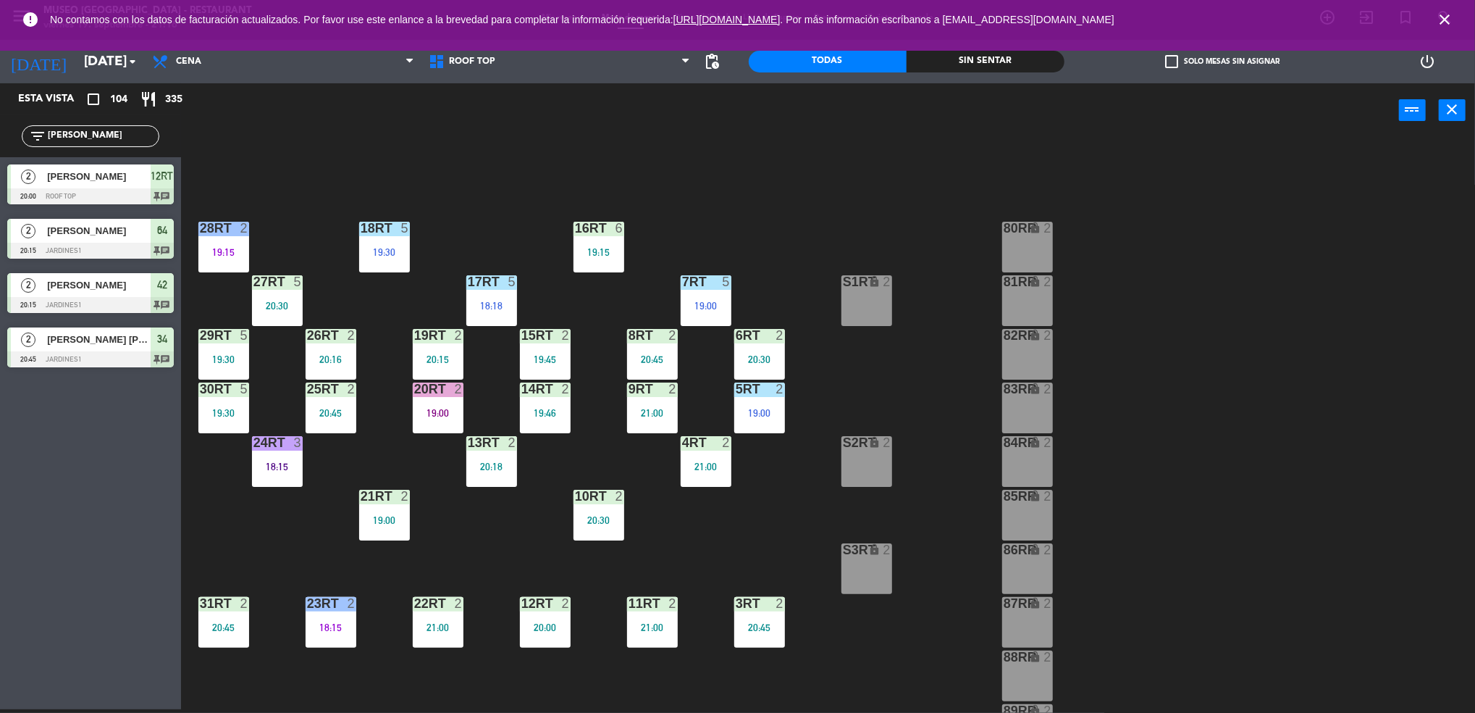
click at [66, 169] on span "[PERSON_NAME]" at bounding box center [99, 176] width 104 height 15
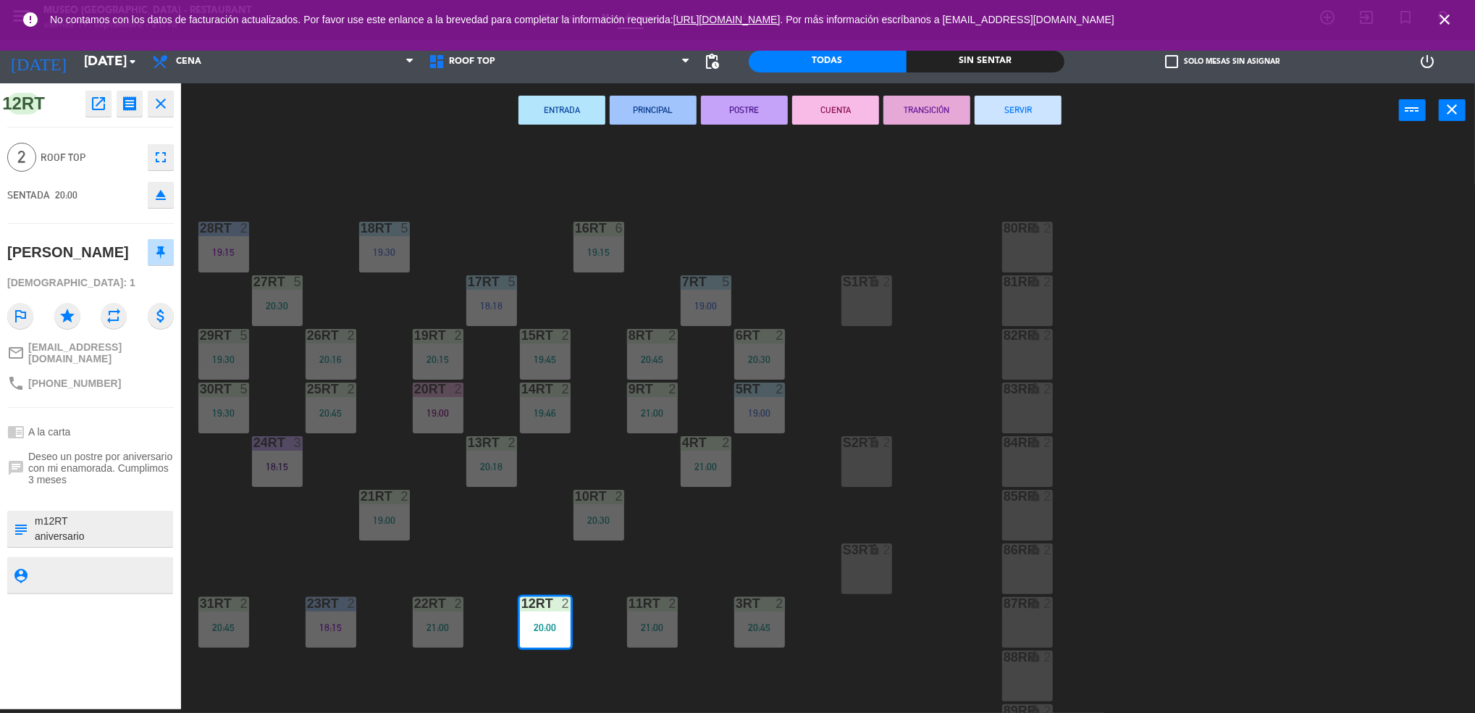
click at [437, 513] on div "18RT 5 19:30 16RT 6 19:15 28RT 2 19:15 80RR lock 2 27RT 5 20:30 7RT 5 19:00 S1R…" at bounding box center [836, 427] width 1280 height 571
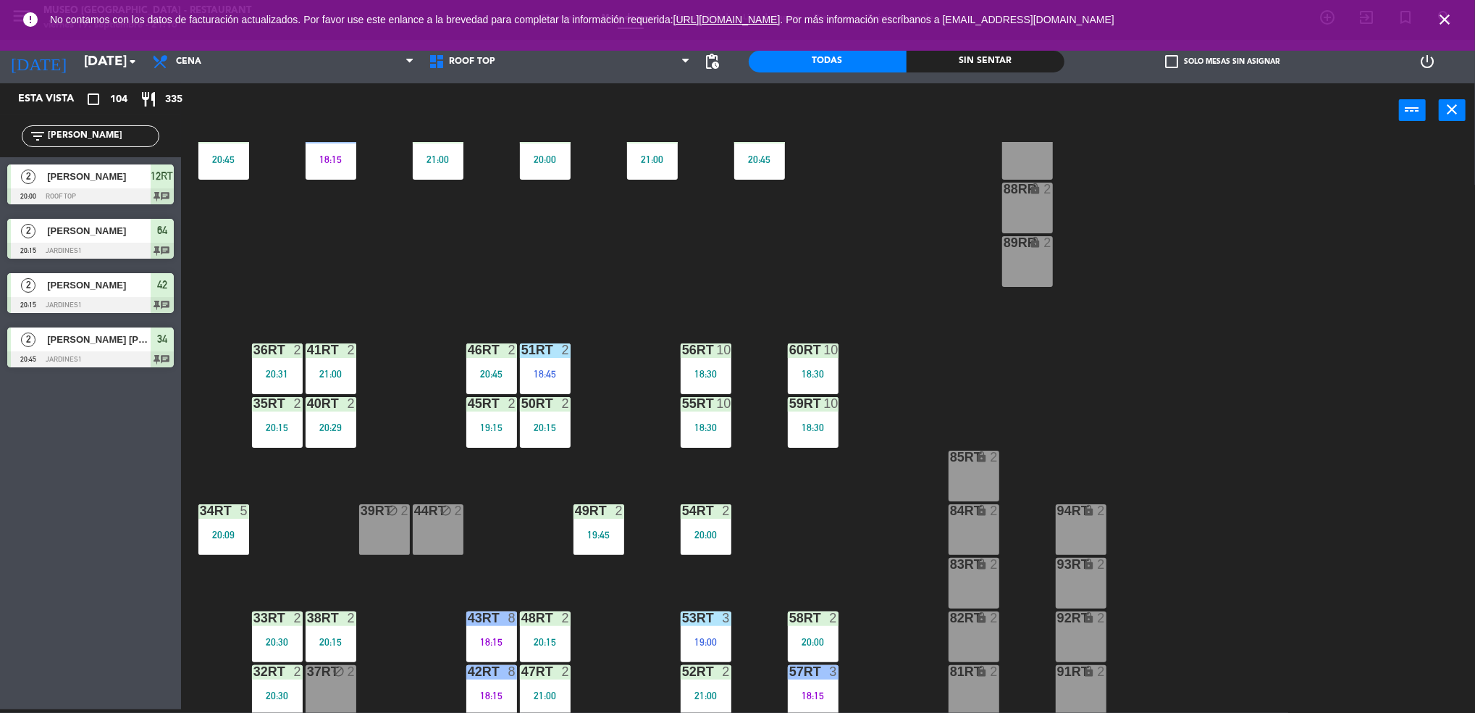
scroll to position [523, 0]
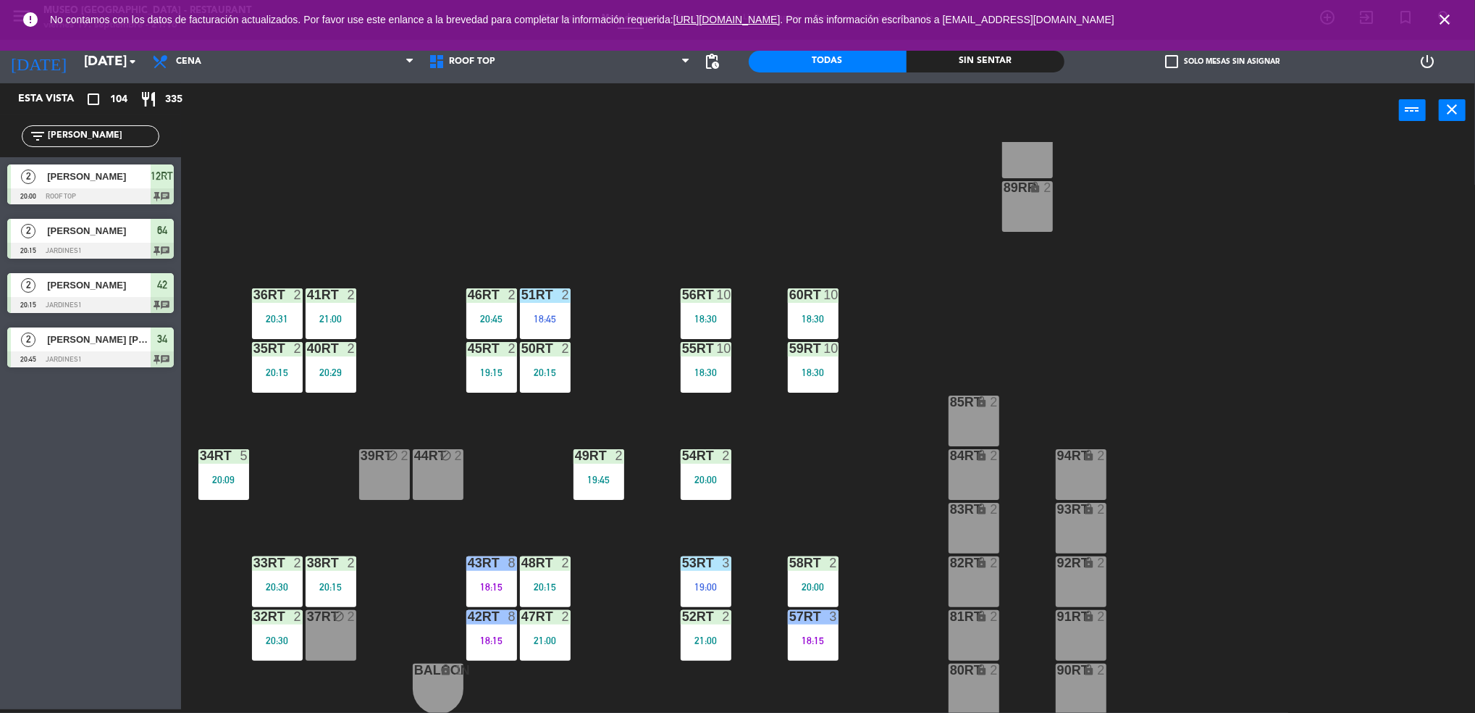
drag, startPoint x: 101, startPoint y: 135, endPoint x: 0, endPoint y: 167, distance: 106.1
click at [0, 167] on html "close × Museo Larco Café - Restaurant × chrome_reader_mode Listado de Reservas …" at bounding box center [737, 356] width 1475 height 713
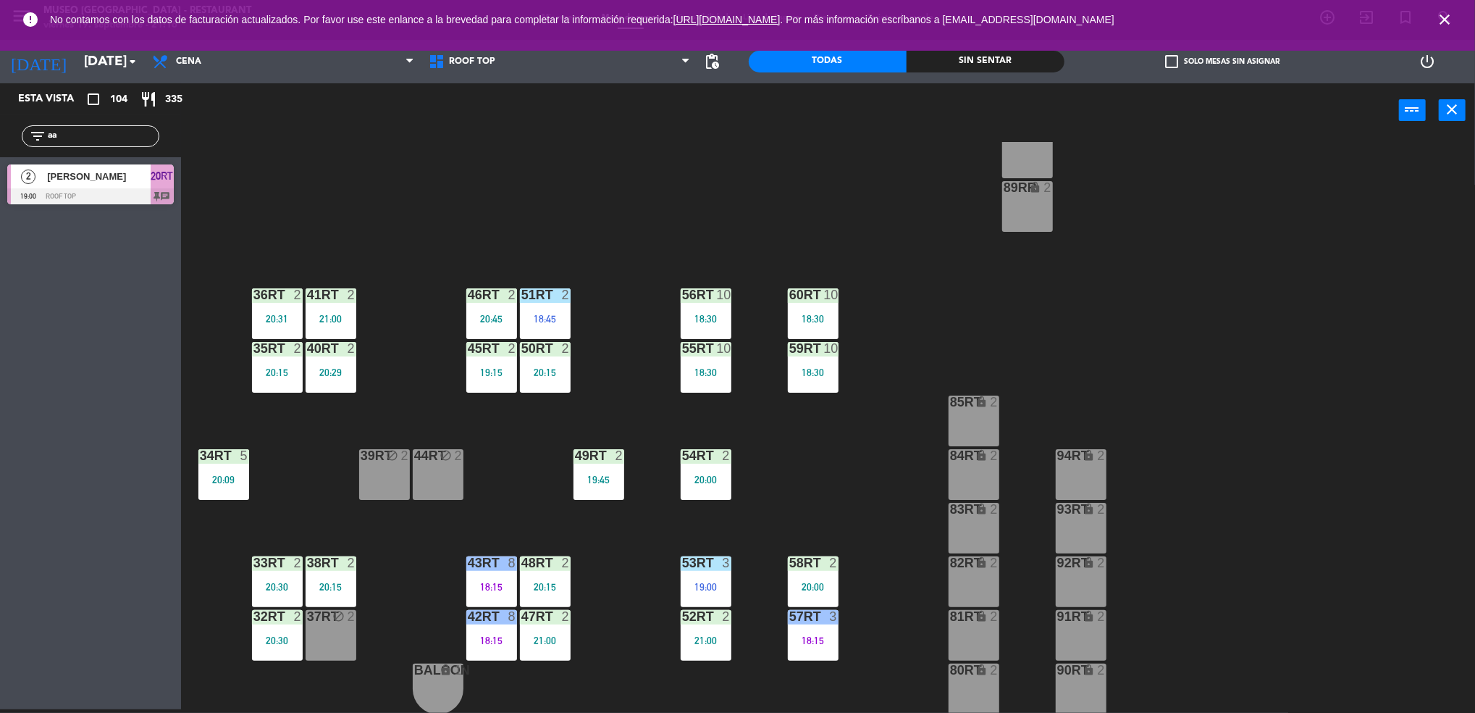
type input "a"
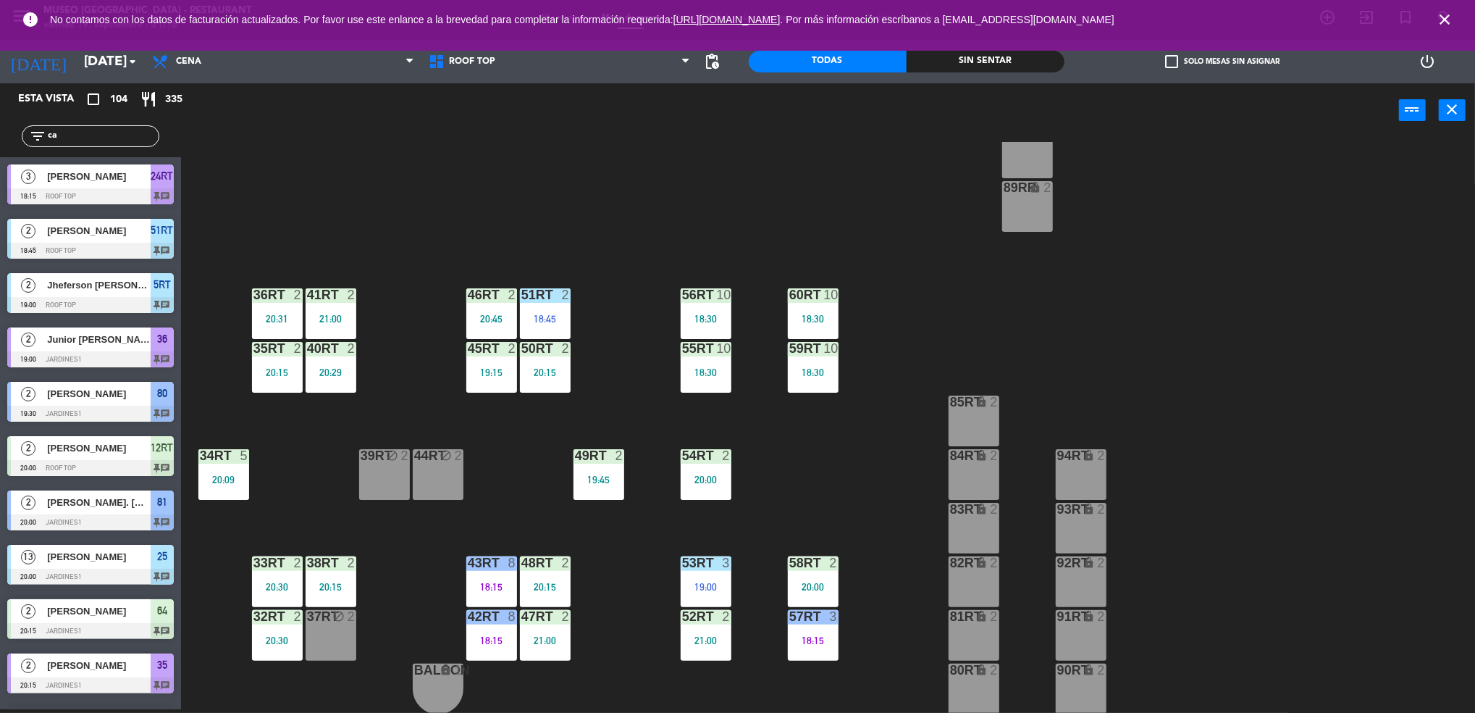
type input "c"
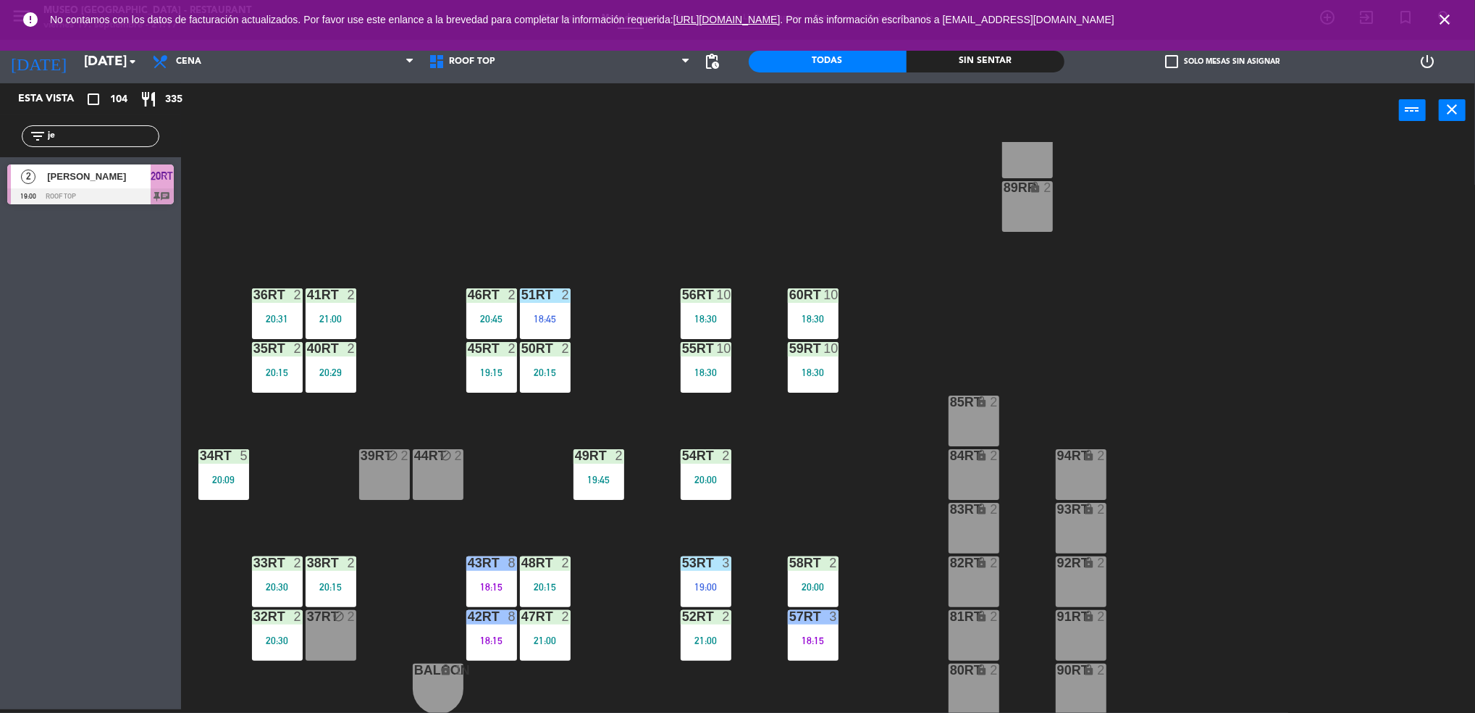
type input "j"
type input "g"
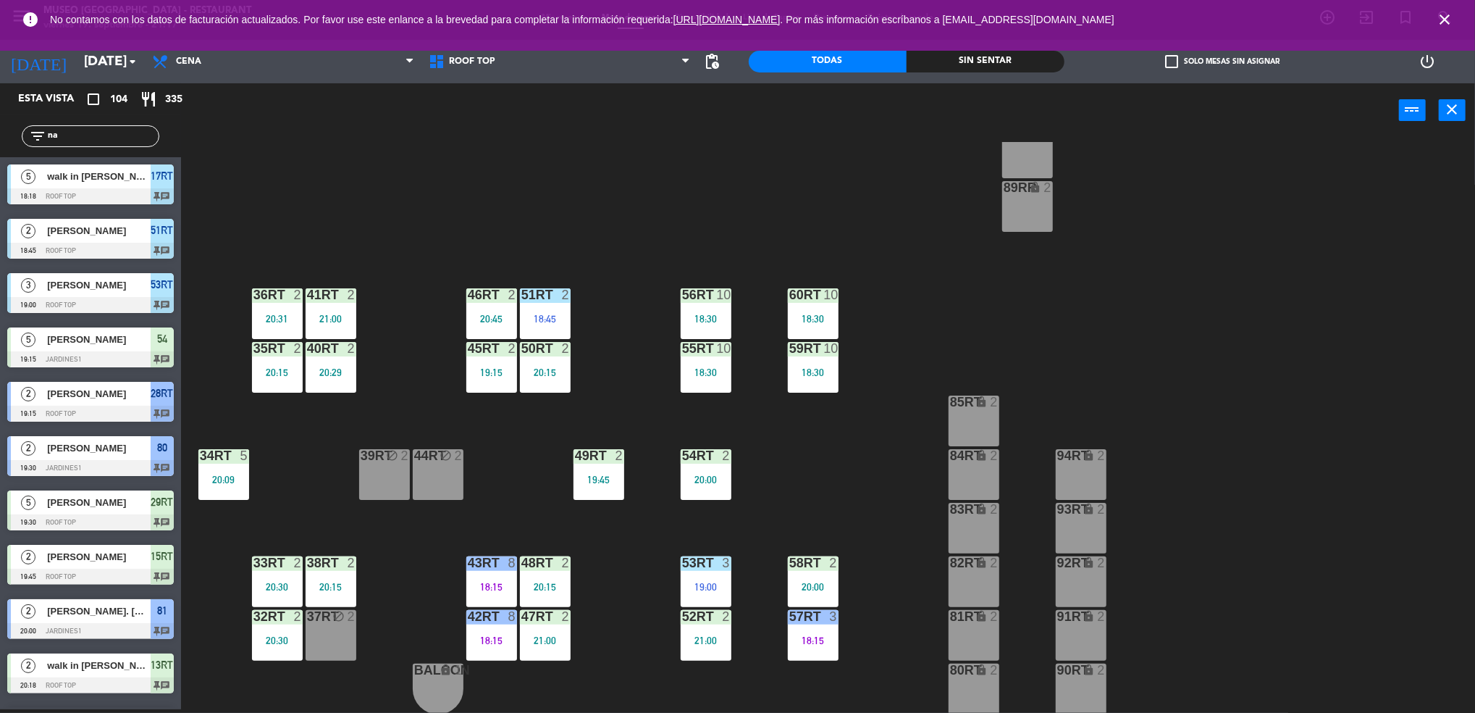
type input "n"
type input "a"
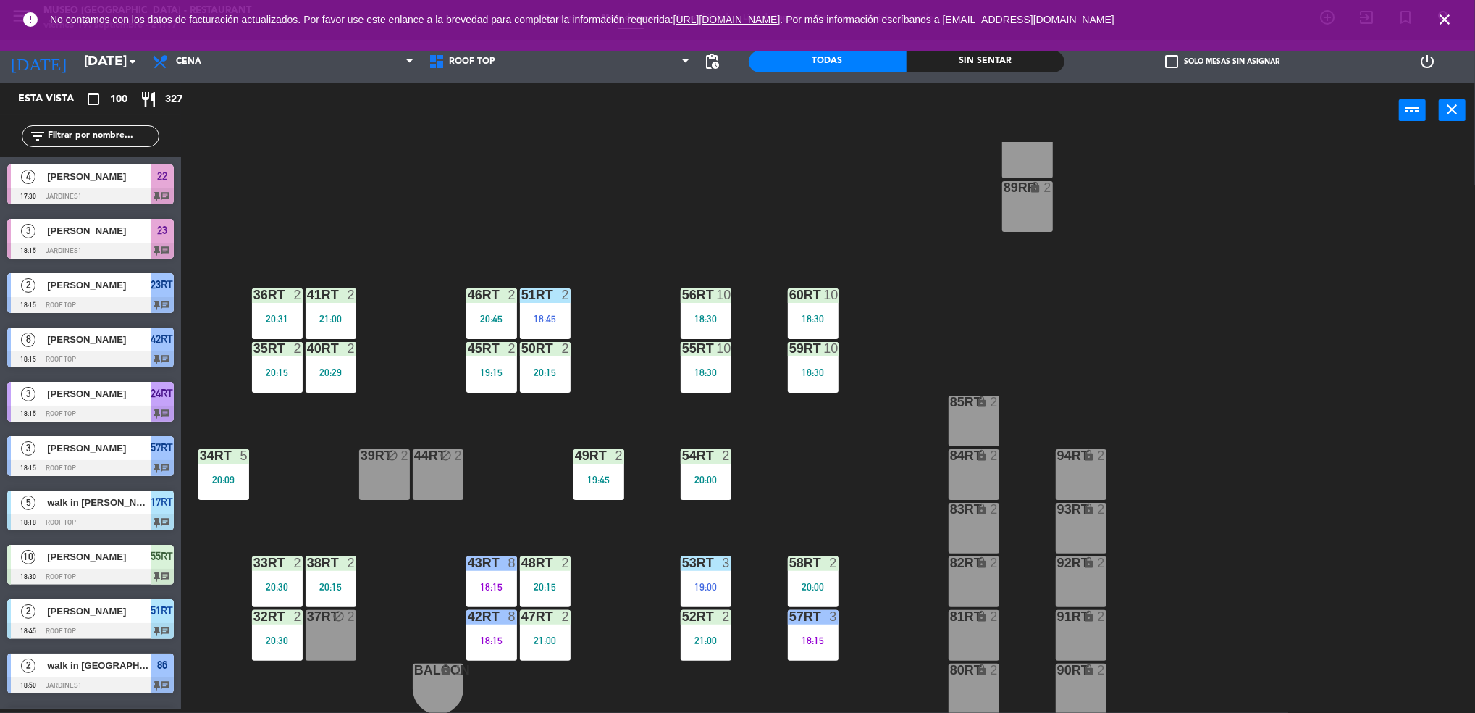
scroll to position [0, 0]
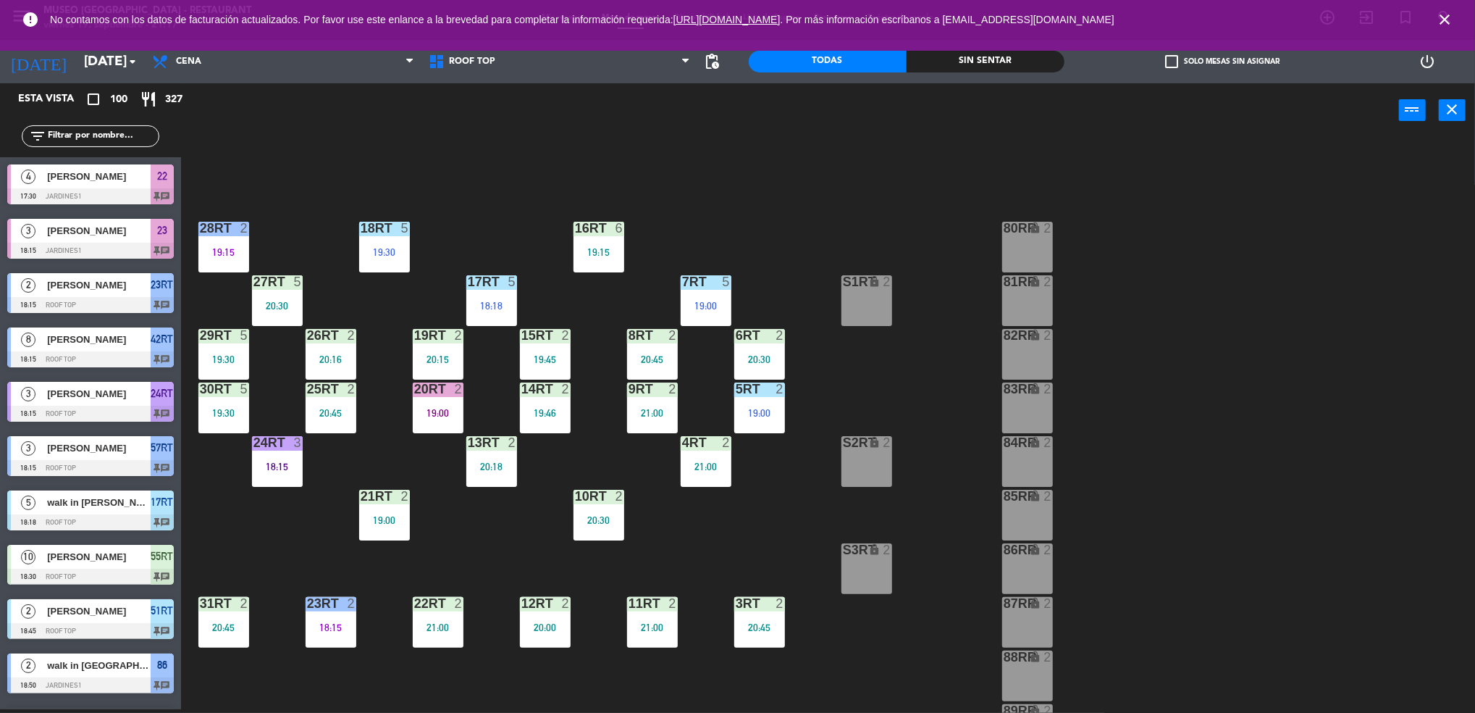
click at [598, 251] on div "19:15" at bounding box center [599, 252] width 51 height 10
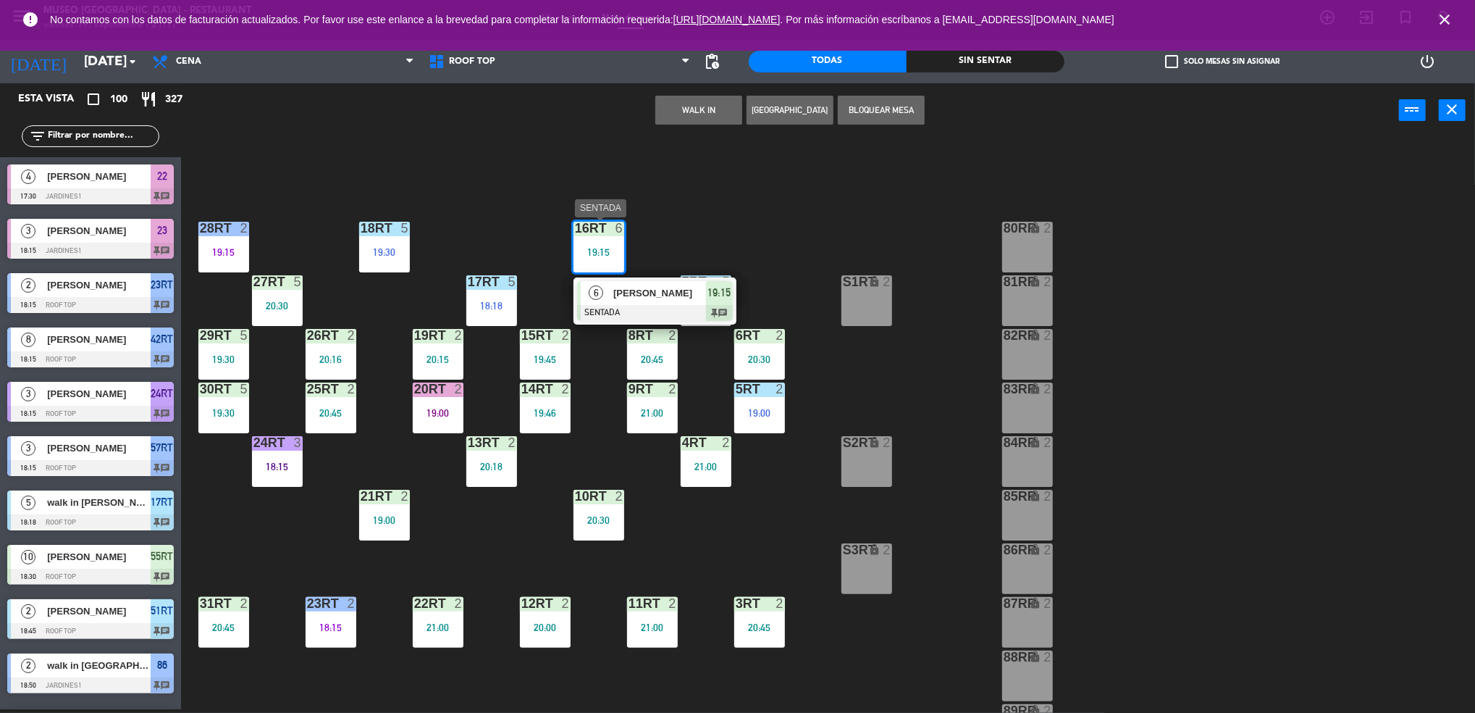
click at [647, 297] on span "[PERSON_NAME]" at bounding box center [659, 292] width 93 height 15
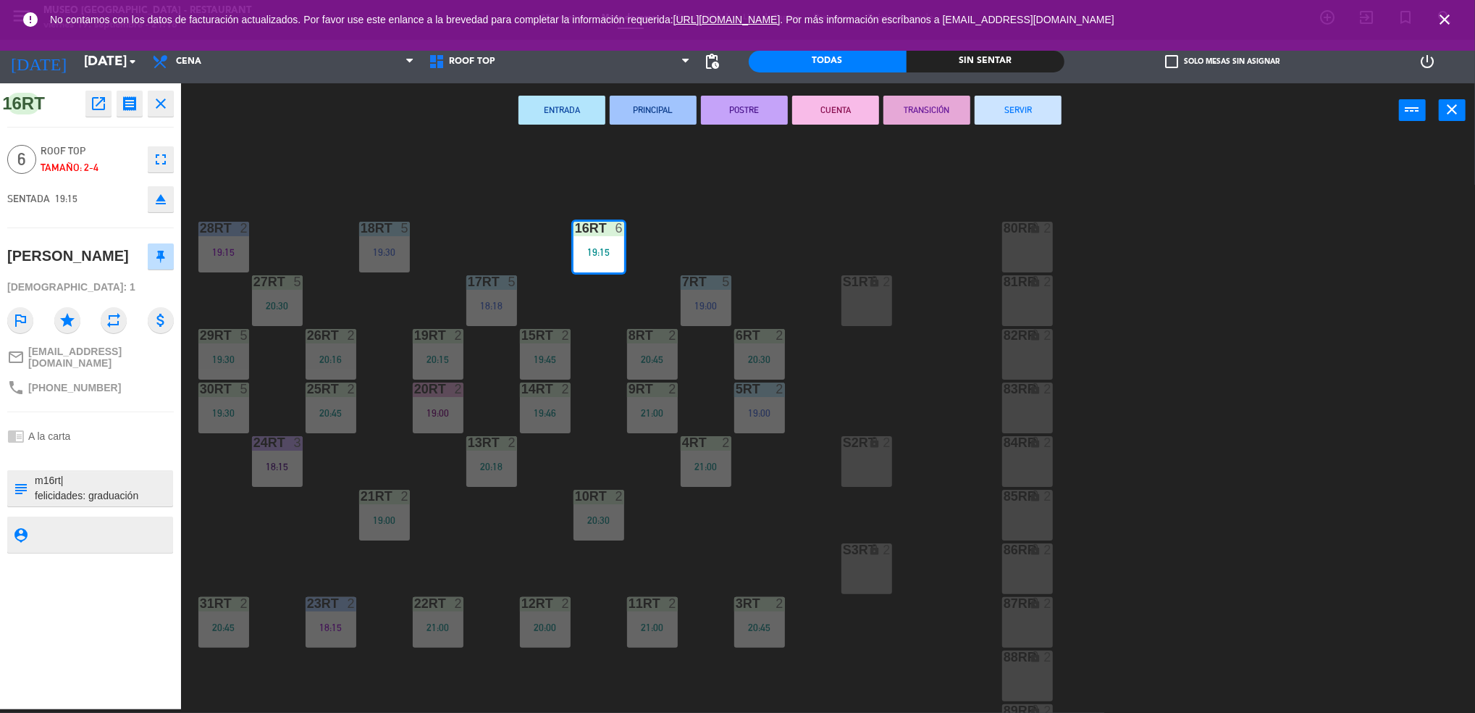
click at [101, 280] on div "[DEMOGRAPHIC_DATA]: 1" at bounding box center [90, 286] width 167 height 25
click at [429, 525] on div "18RT 5 19:30 16RT 6 19:15 28RT 2 19:15 80RR lock 2 27RT 5 20:30 7RT 5 19:00 S1R…" at bounding box center [836, 427] width 1280 height 571
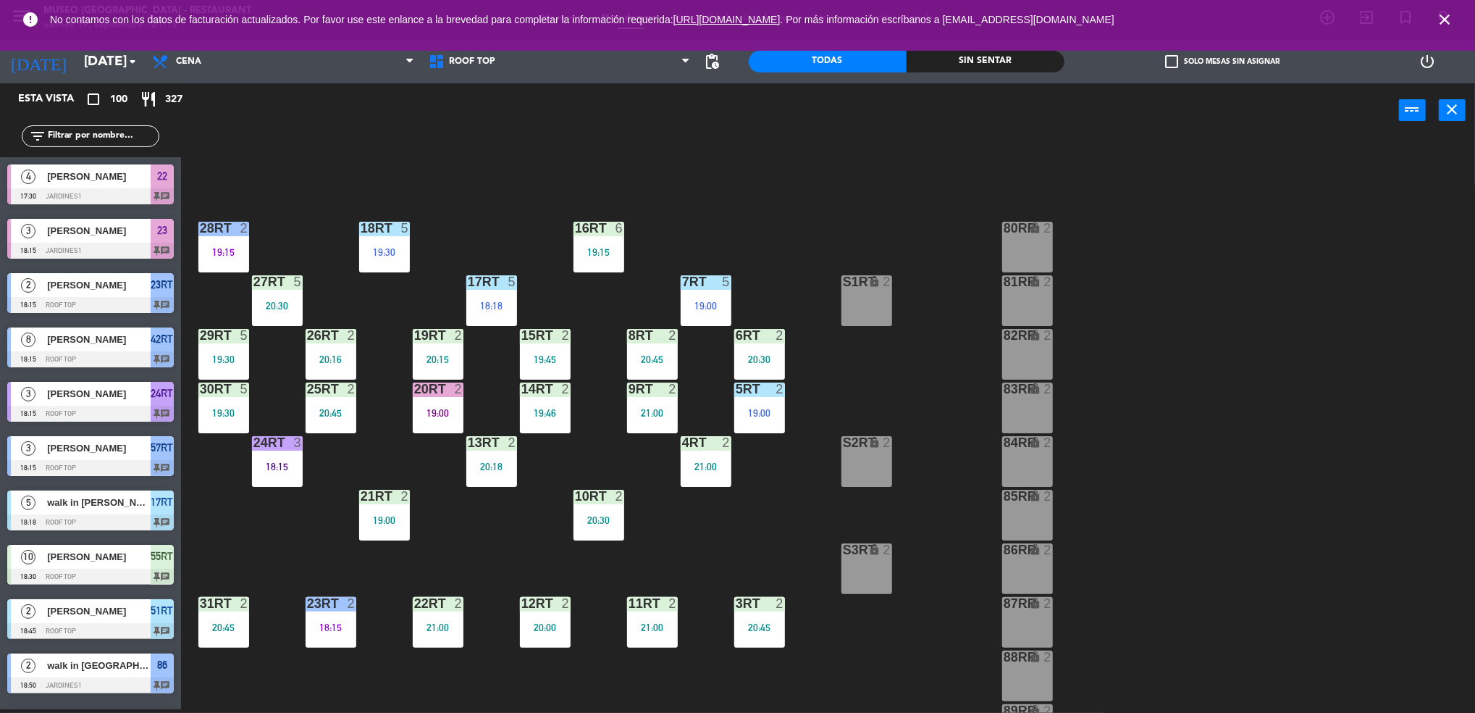
click at [402, 519] on div "19:00" at bounding box center [384, 520] width 51 height 10
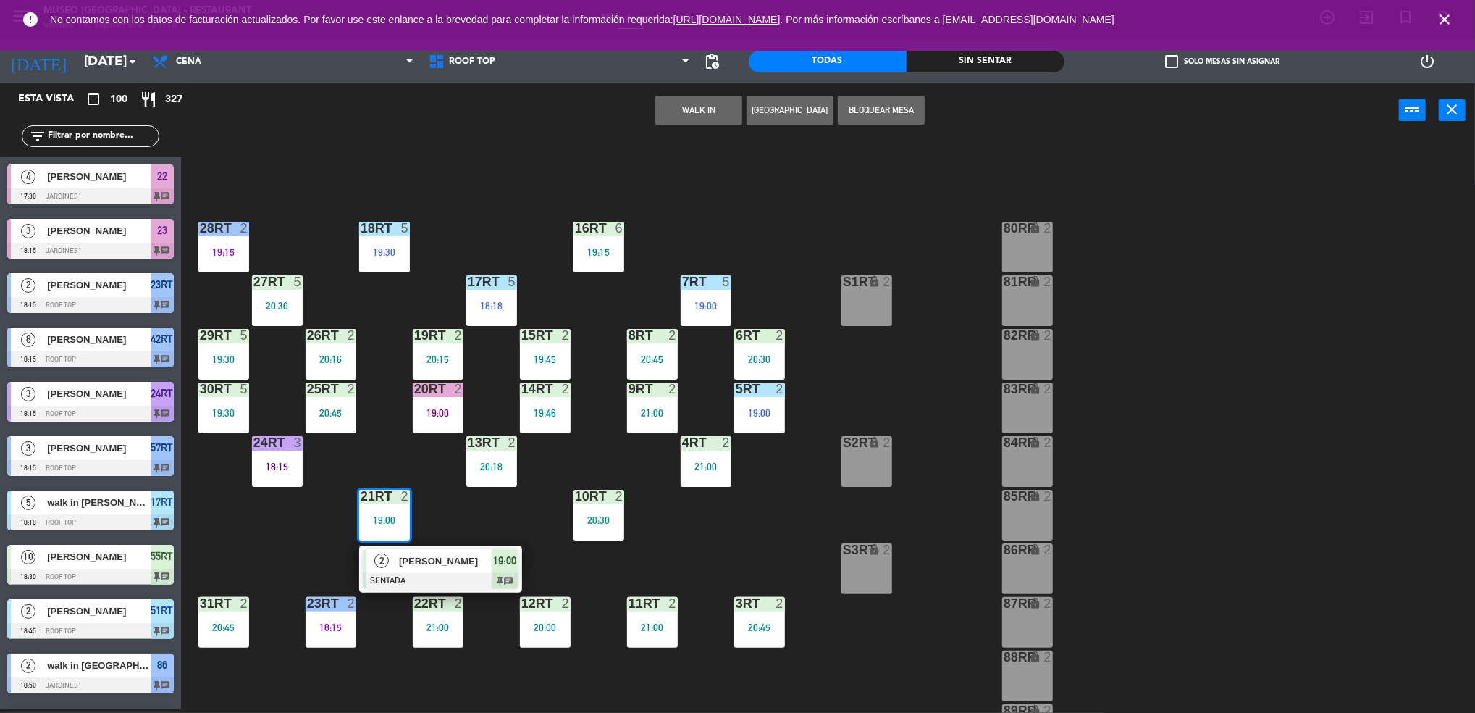
click at [432, 549] on div "[PERSON_NAME]" at bounding box center [445, 561] width 94 height 24
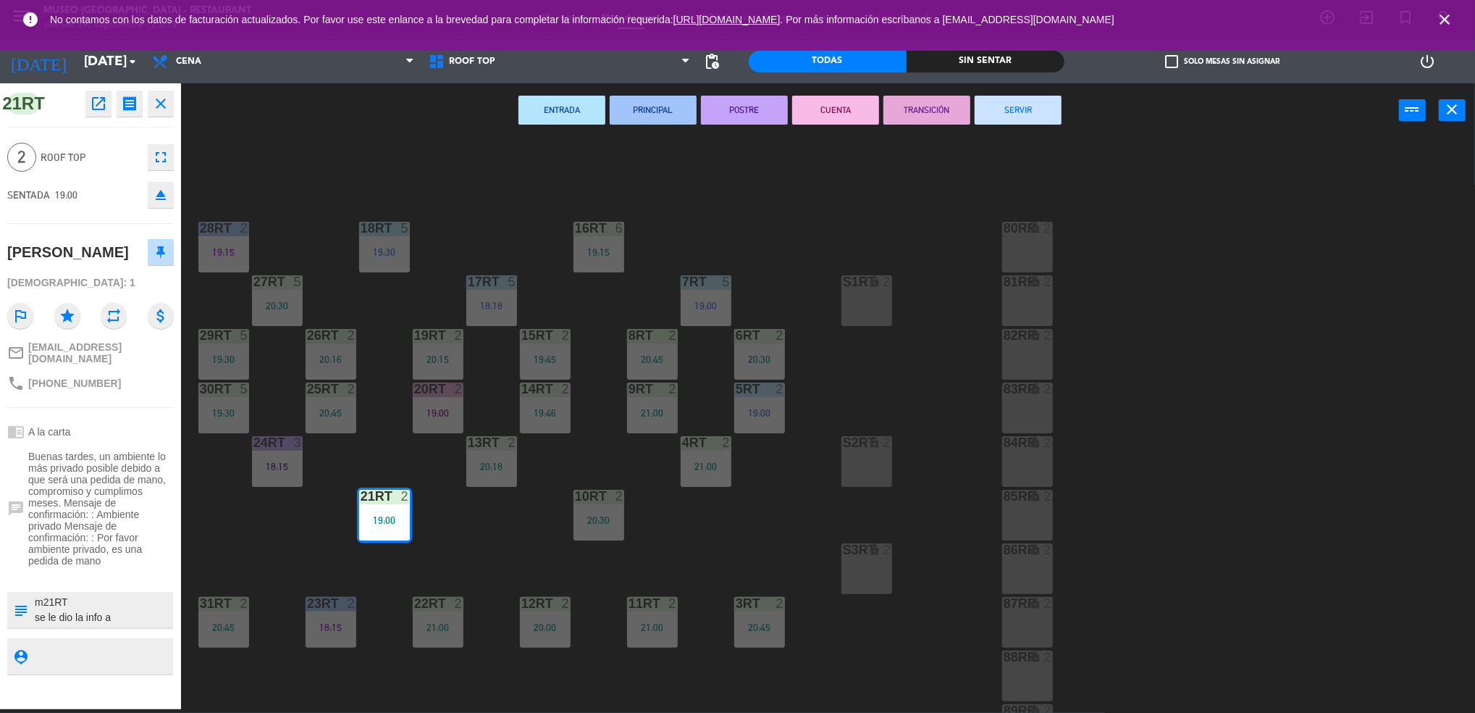
click at [901, 104] on button "TRANSICIÓN" at bounding box center [927, 110] width 87 height 29
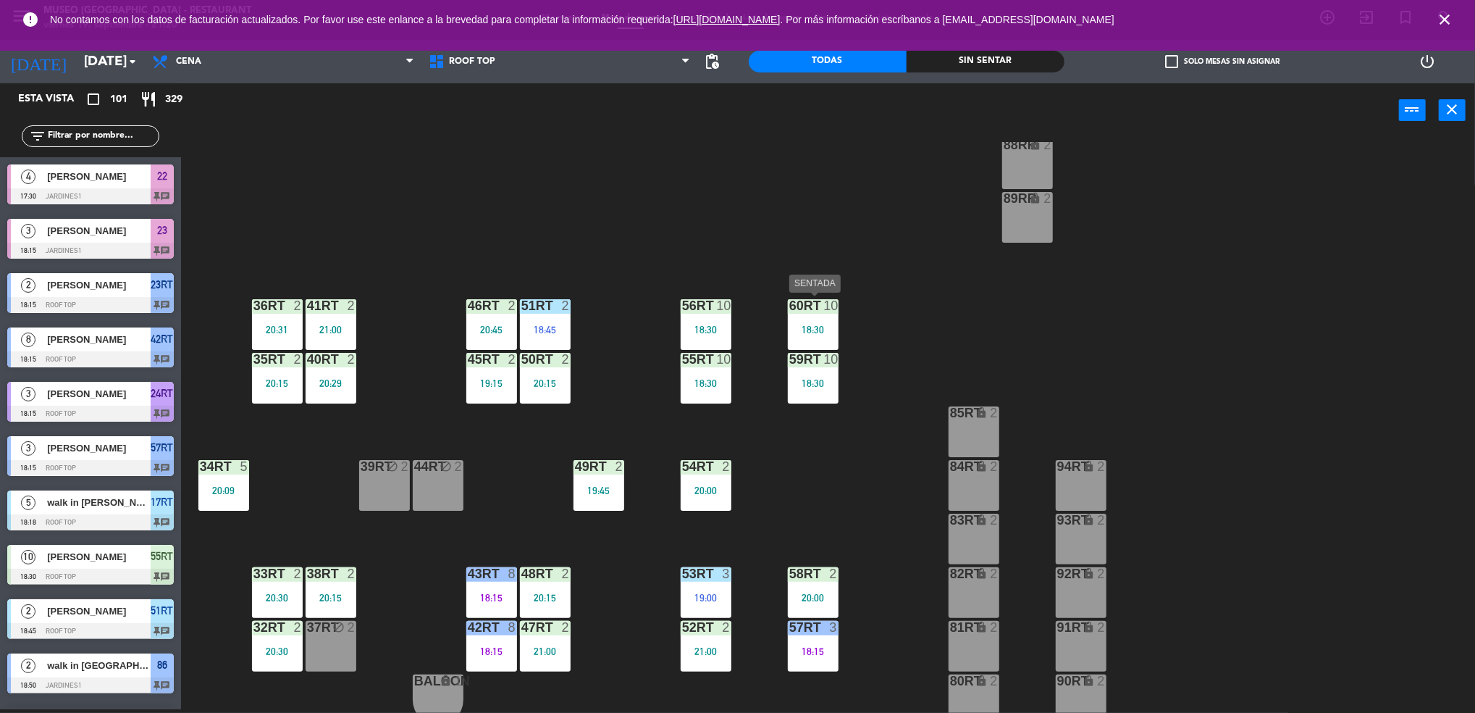
scroll to position [513, 0]
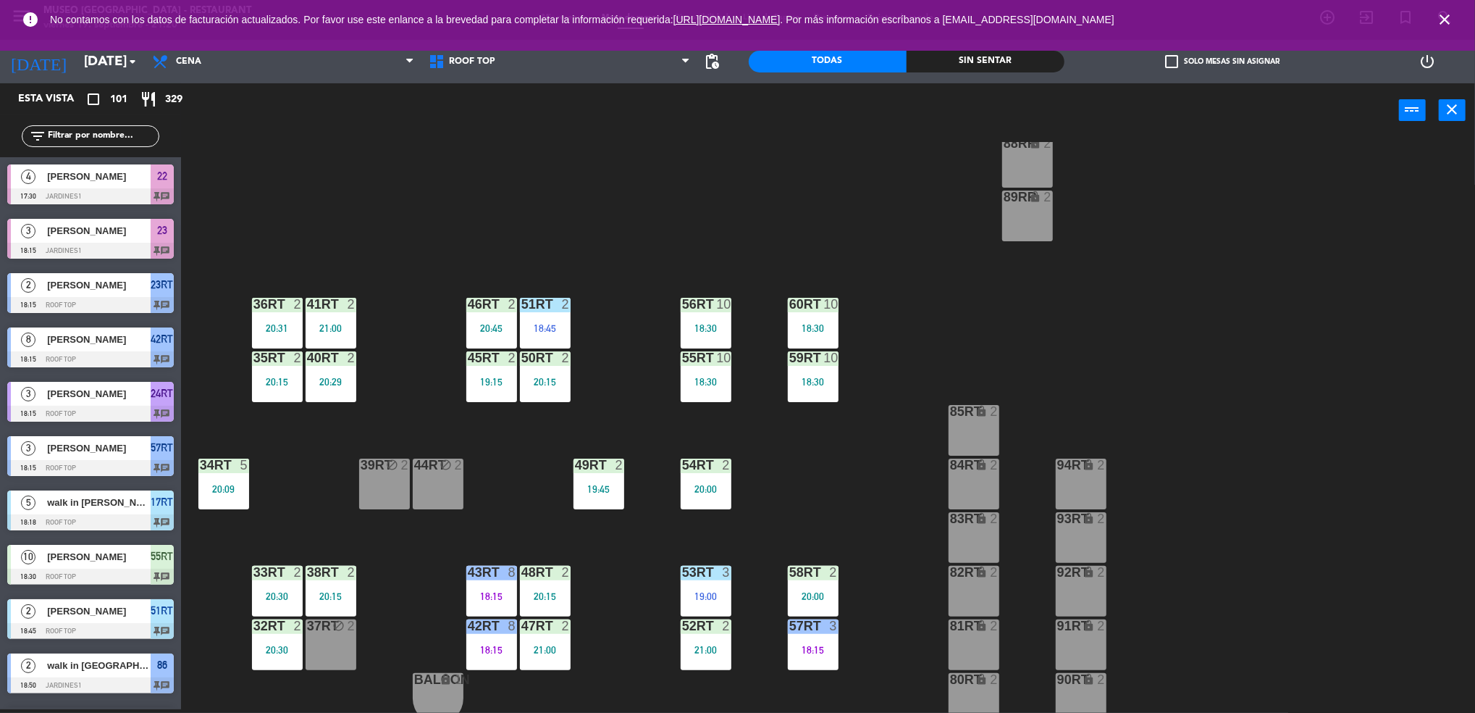
drag, startPoint x: 112, startPoint y: 143, endPoint x: 109, endPoint y: 135, distance: 9.2
click at [109, 135] on div "filter_list" at bounding box center [91, 136] width 138 height 22
click at [109, 135] on input "text" at bounding box center [102, 136] width 112 height 16
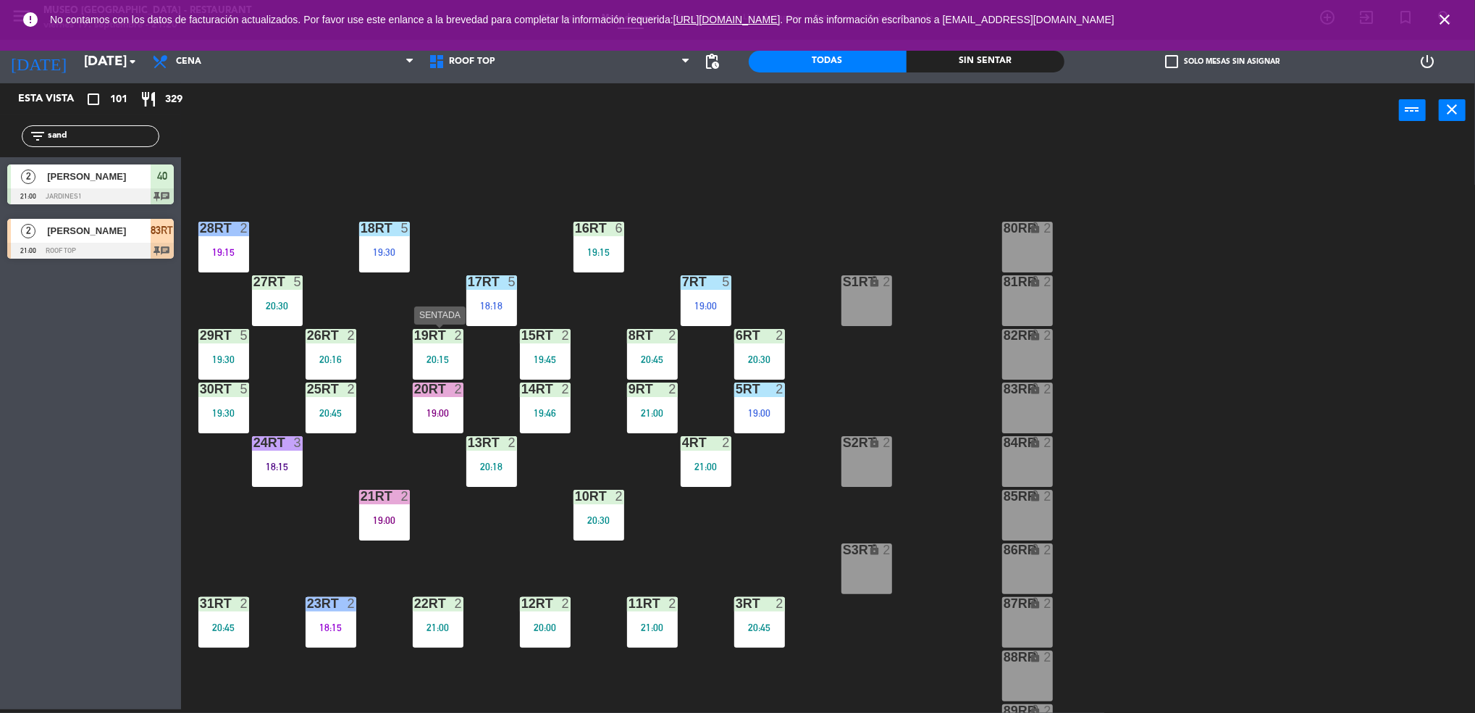
scroll to position [2, 0]
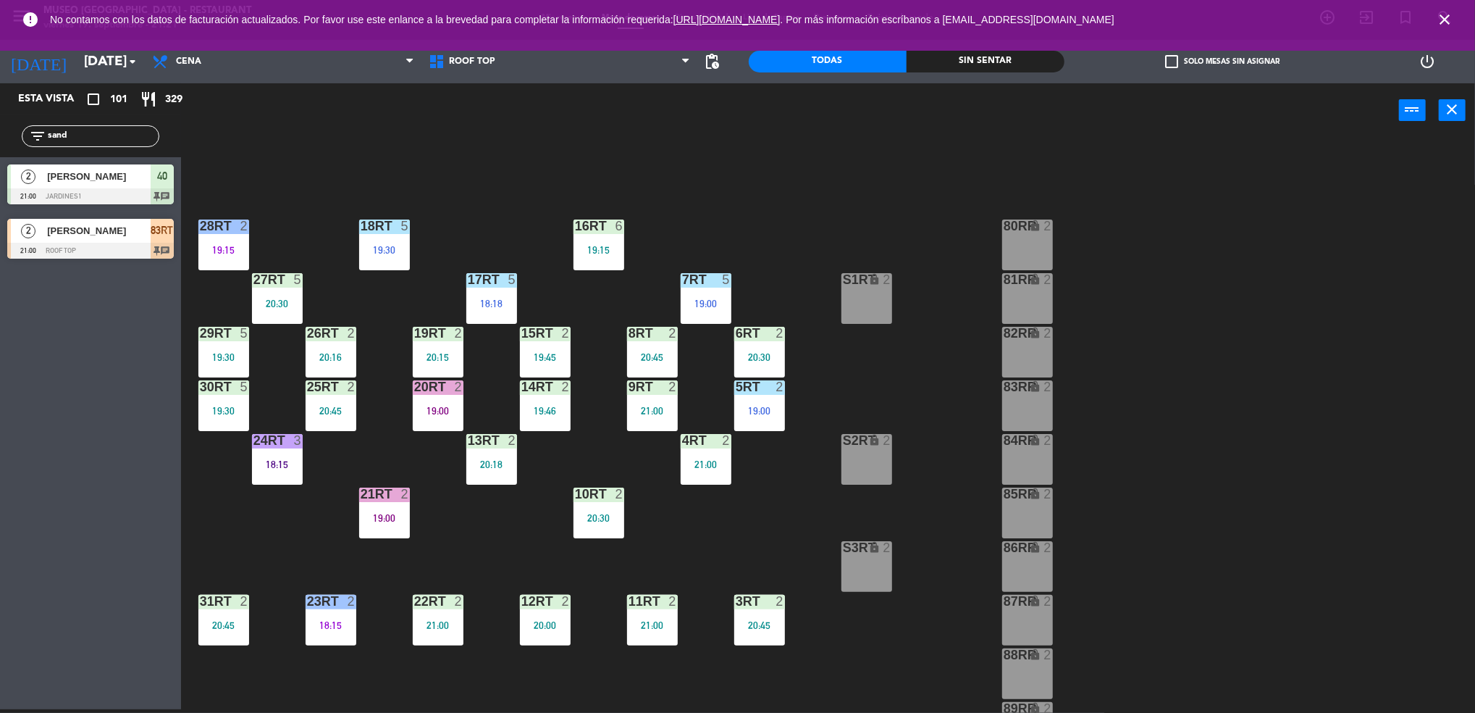
type input "sand"
click at [424, 277] on div "18RT 5 19:30 16RT 6 19:15 28RT 2 19:15 80RR lock 2 27RT 5 20:30 7RT 5 19:00 S1R…" at bounding box center [836, 427] width 1280 height 571
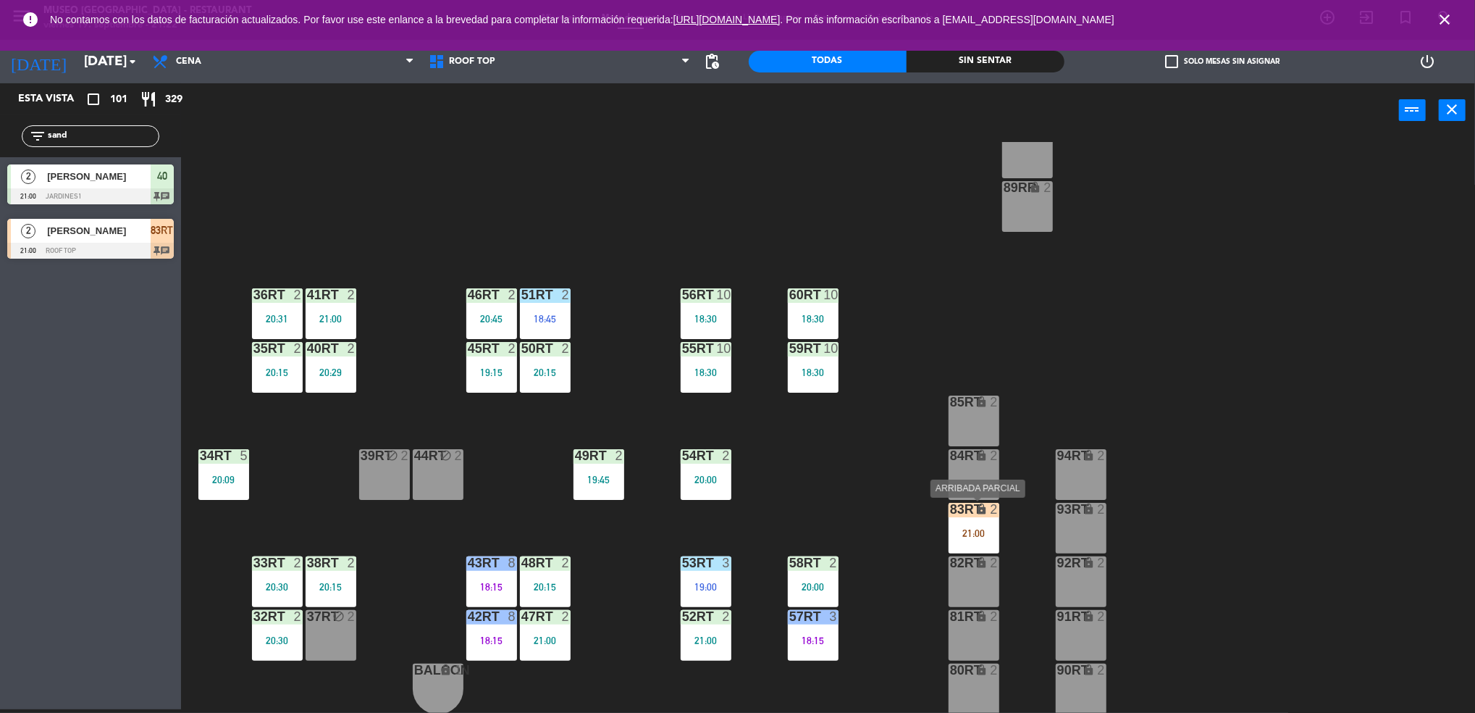
click at [974, 528] on div "21:00" at bounding box center [974, 533] width 51 height 10
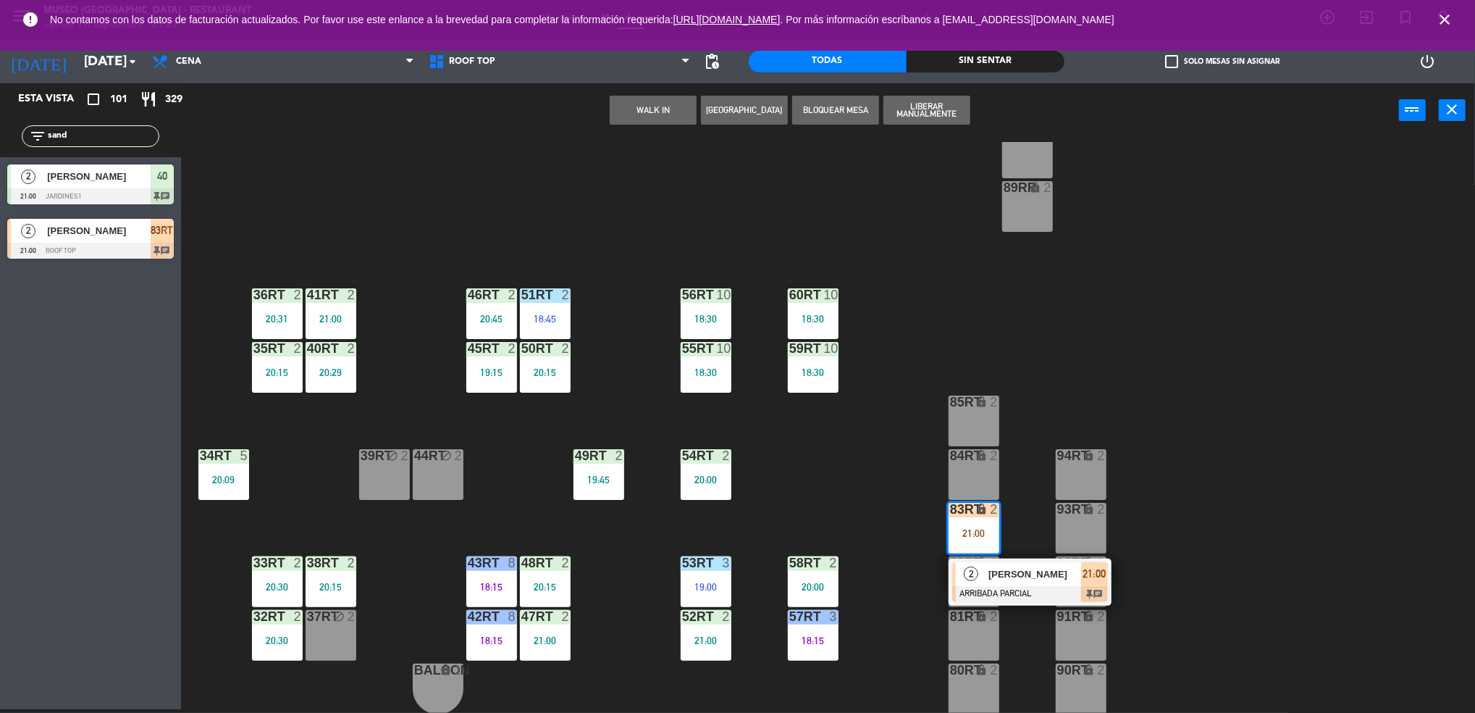
click at [1033, 582] on span "[PERSON_NAME]" at bounding box center [1035, 573] width 93 height 15
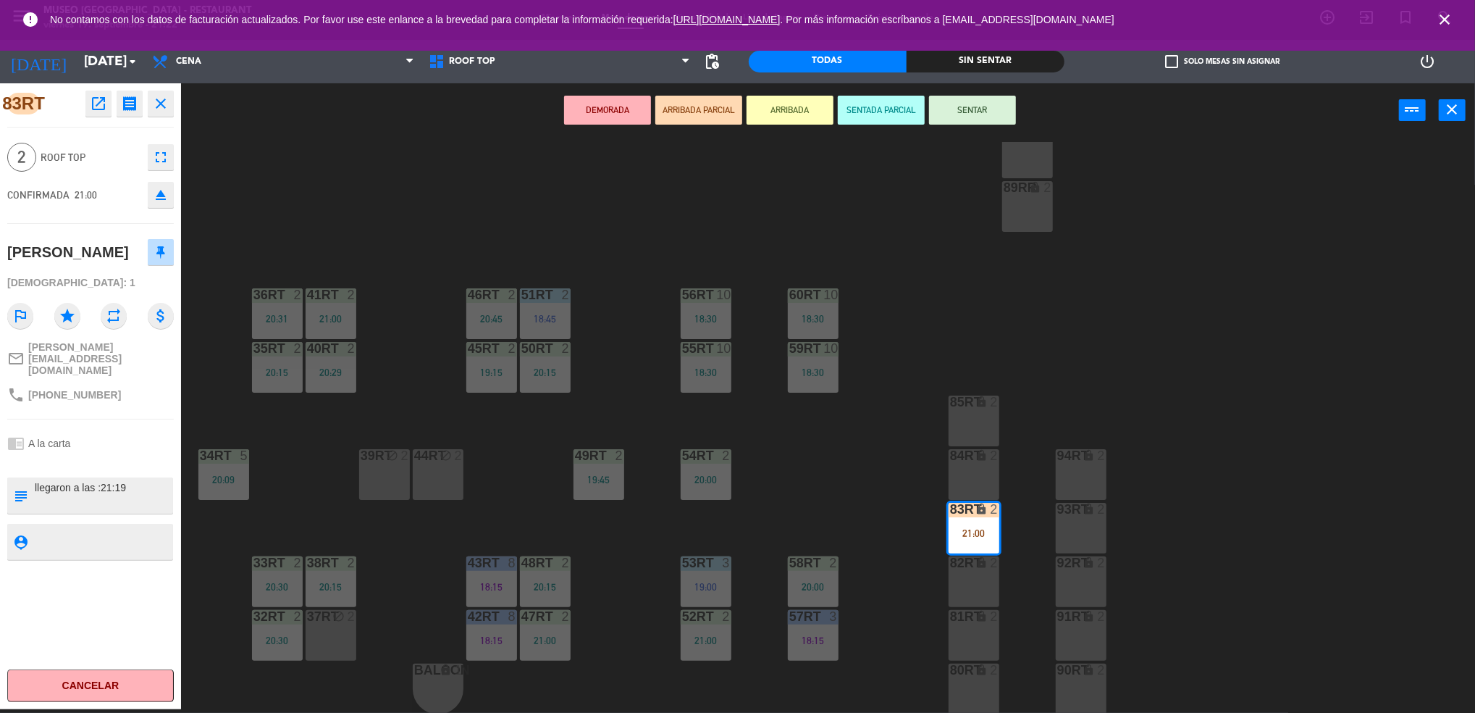
click at [831, 478] on div "18RT 5 19:30 16RT 6 19:15 28RT 2 19:15 80RR lock 2 27RT 5 20:30 7RT 5 19:00 S1R…" at bounding box center [836, 427] width 1280 height 571
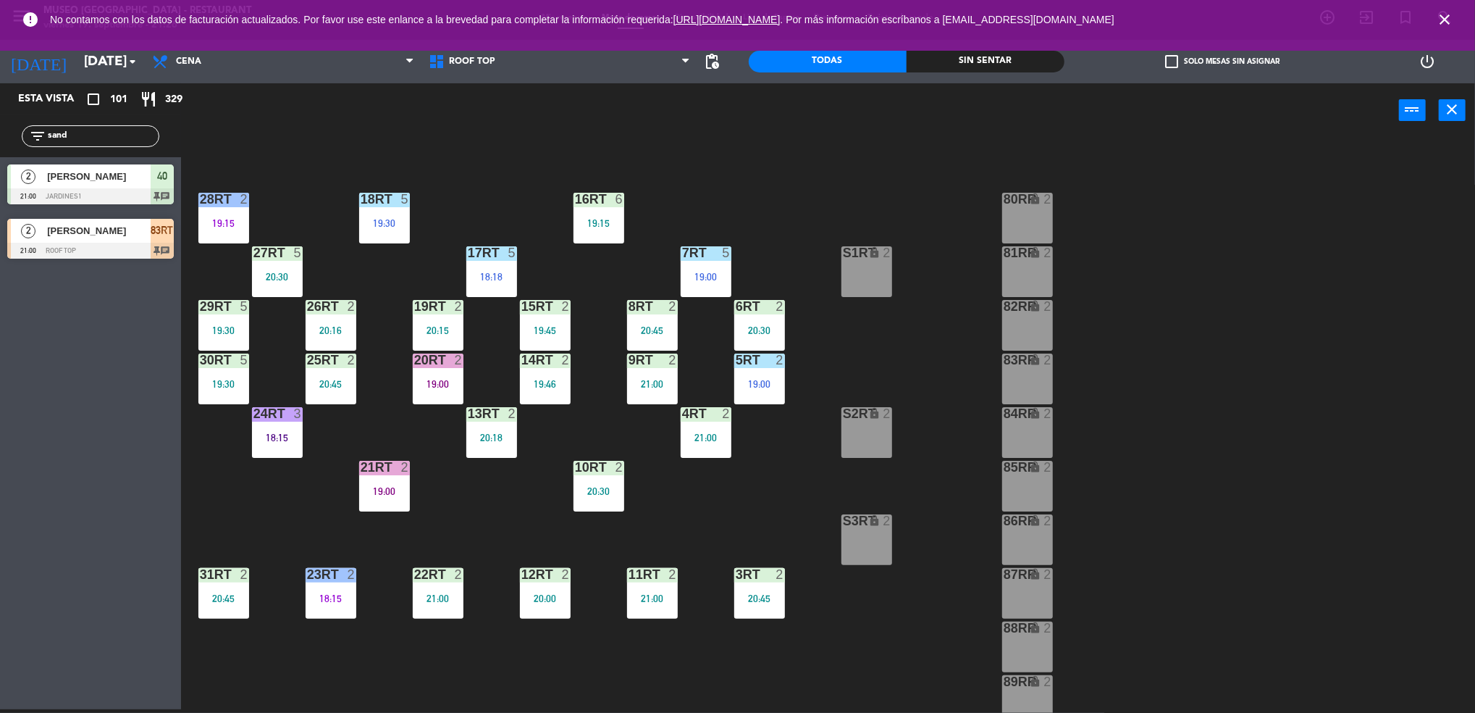
scroll to position [0, 0]
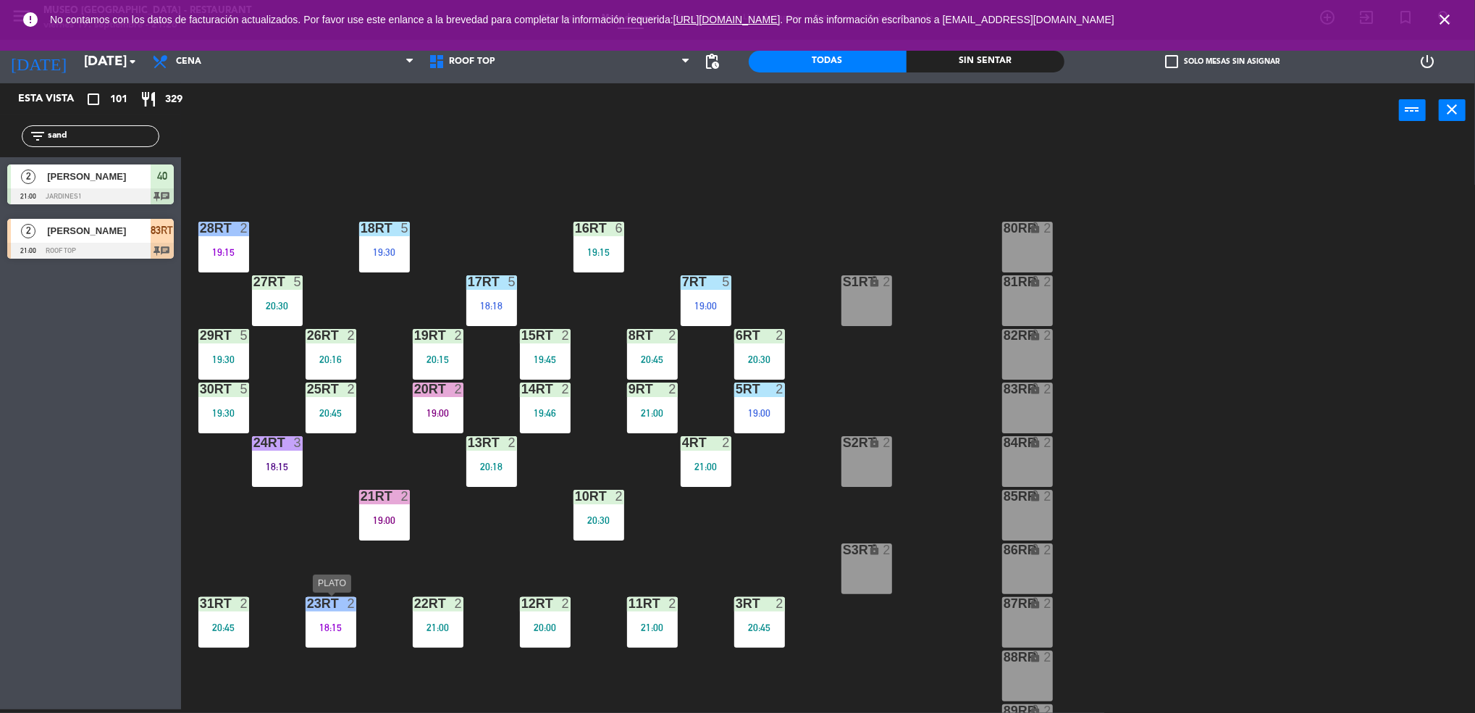
click at [351, 605] on div "2" at bounding box center [352, 603] width 9 height 13
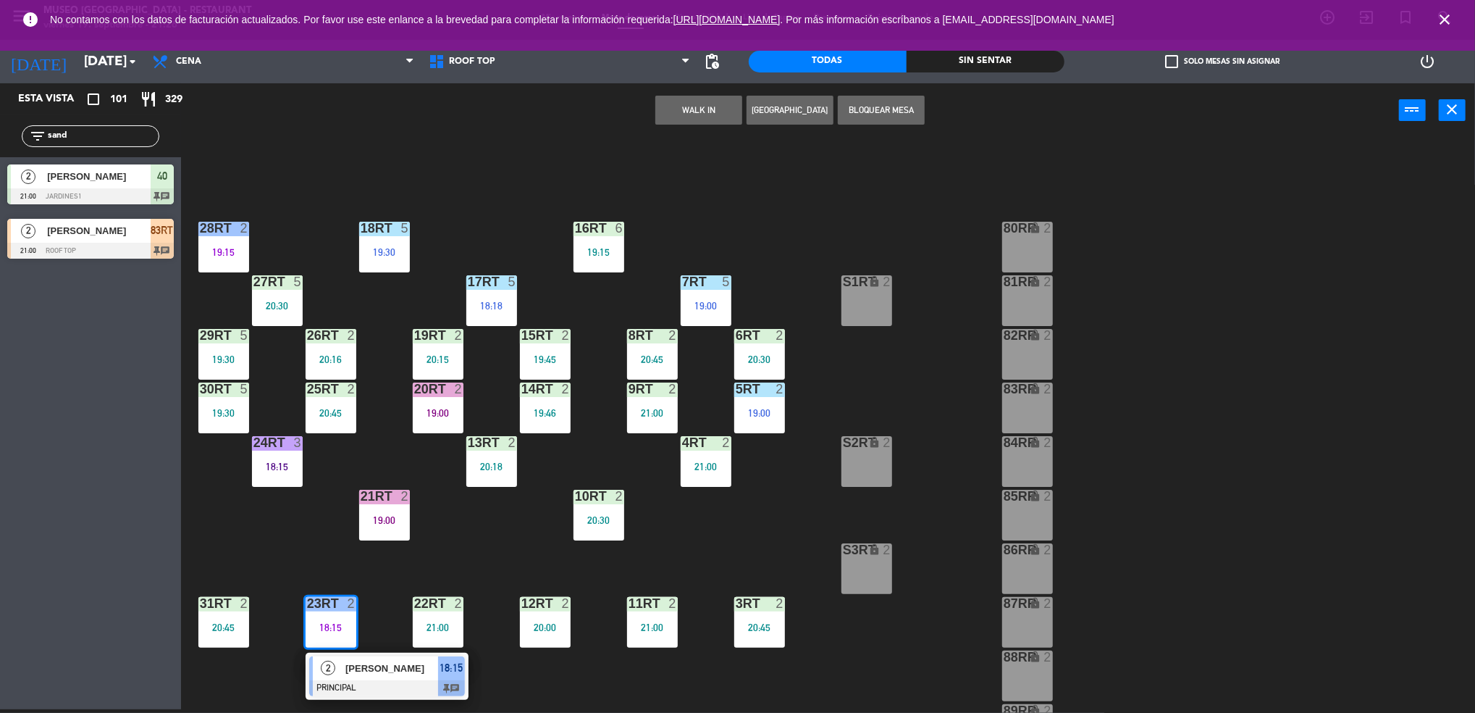
click at [380, 671] on span "[PERSON_NAME]" at bounding box center [391, 668] width 93 height 15
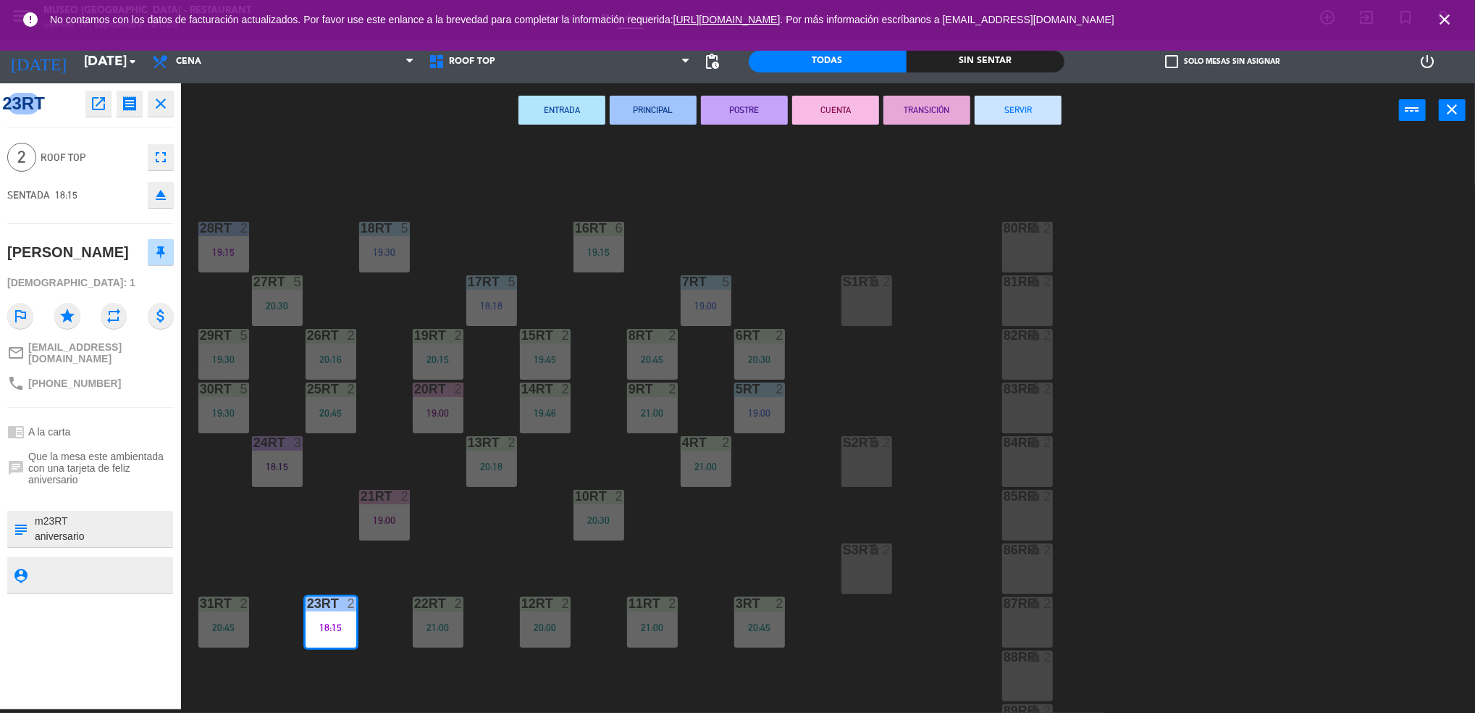
click at [1051, 106] on button "SERVIR" at bounding box center [1018, 110] width 87 height 29
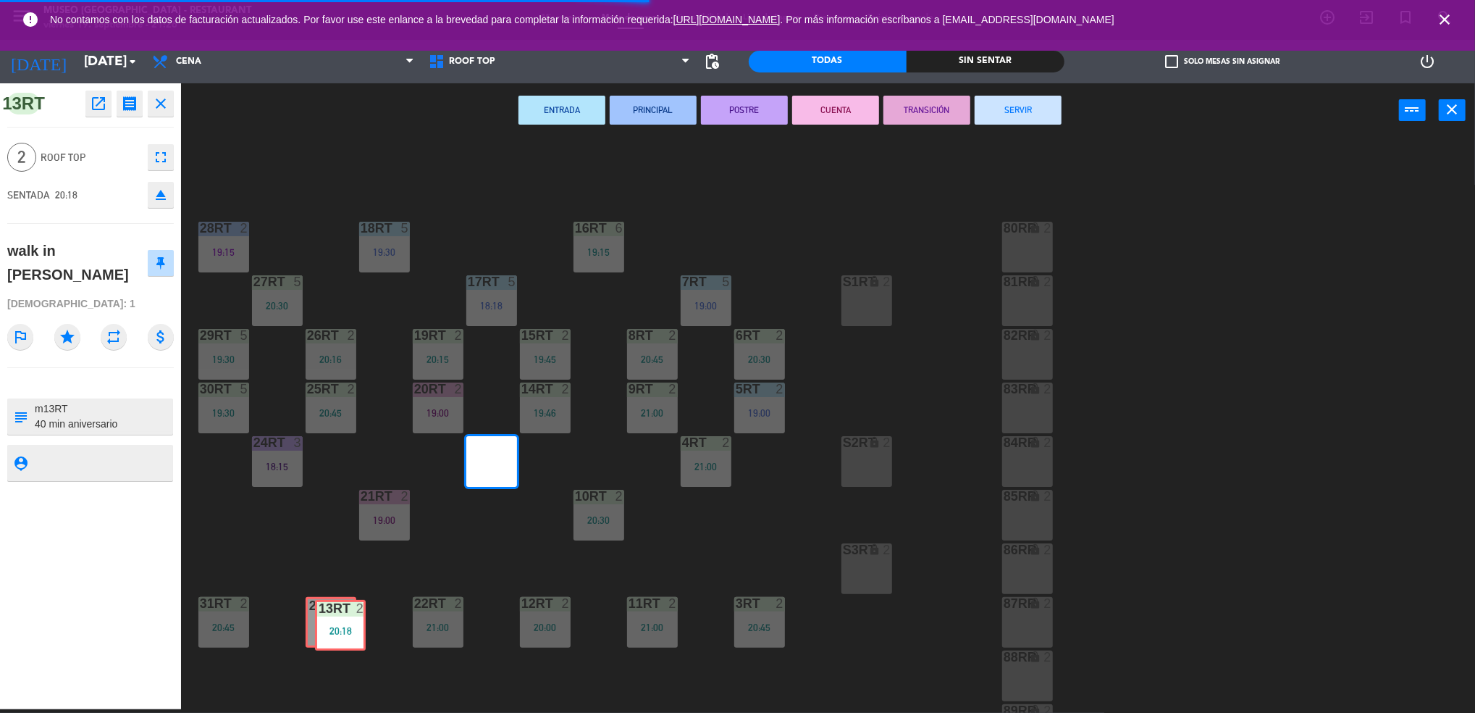
drag, startPoint x: 485, startPoint y: 461, endPoint x: 334, endPoint y: 624, distance: 222.4
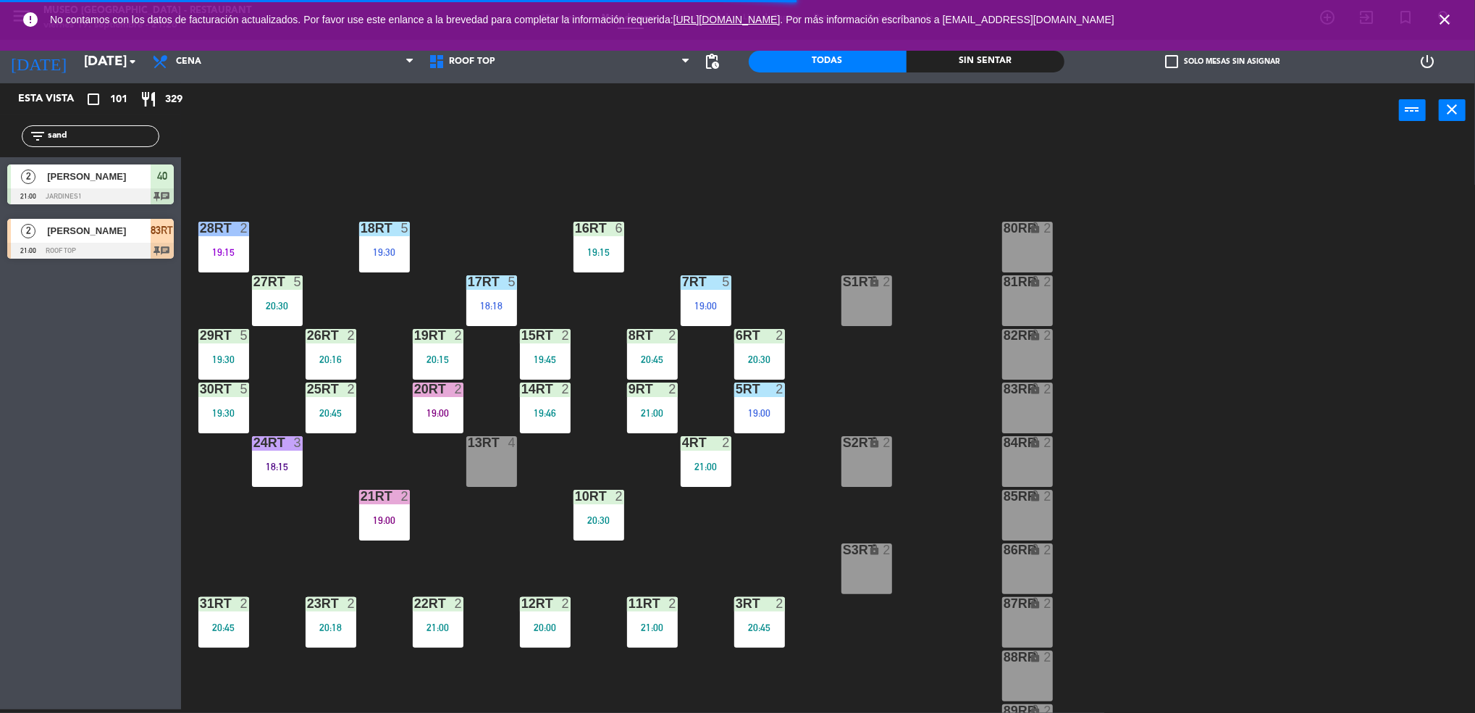
click at [413, 412] on div "19:00" at bounding box center [438, 413] width 51 height 10
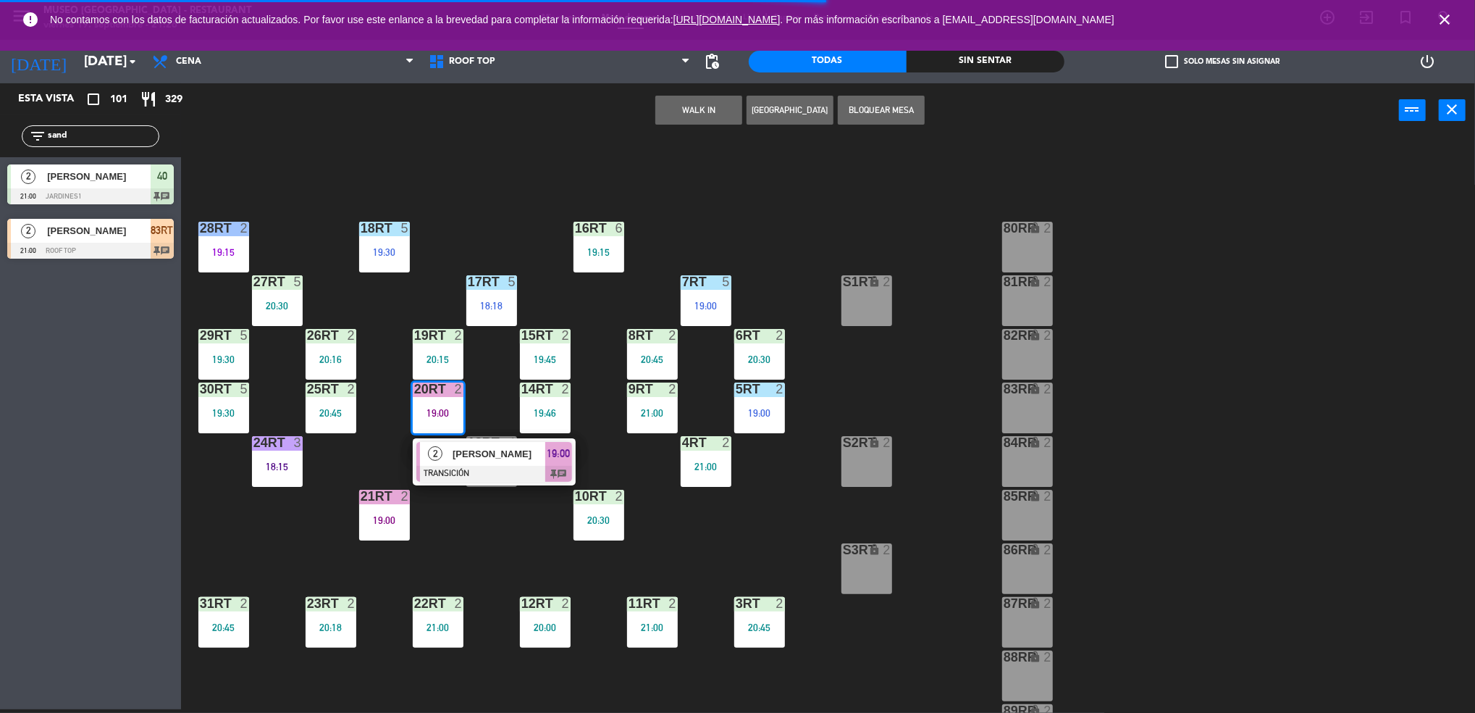
click at [468, 440] on div "2 [PERSON_NAME] TRANSICIÓN 19:00 chat" at bounding box center [494, 461] width 163 height 47
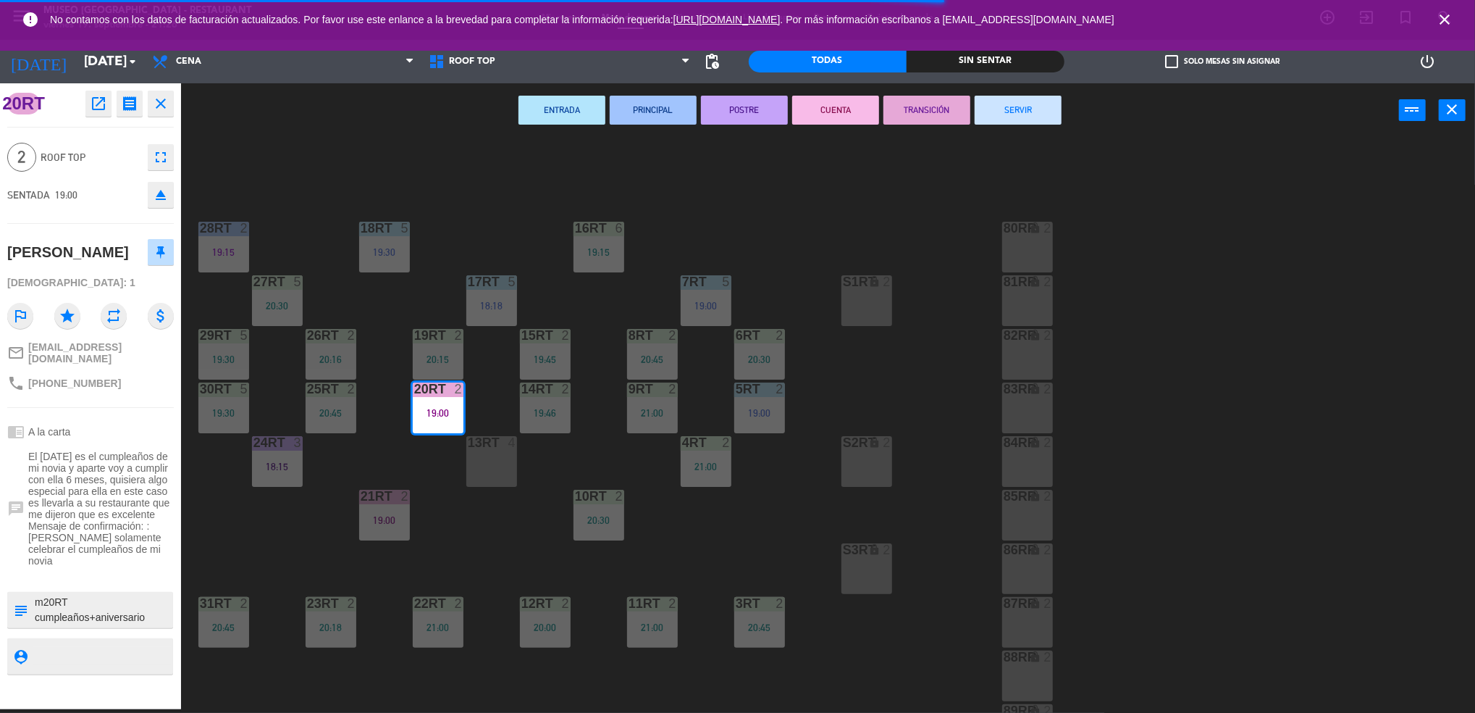
click at [1018, 93] on div "ENTRADA PRINCIPAL POSTRE CUENTA TRANSICIÓN SERVIR power_input close" at bounding box center [790, 110] width 1218 height 55
click at [1017, 106] on button "SERVIR" at bounding box center [1018, 110] width 87 height 29
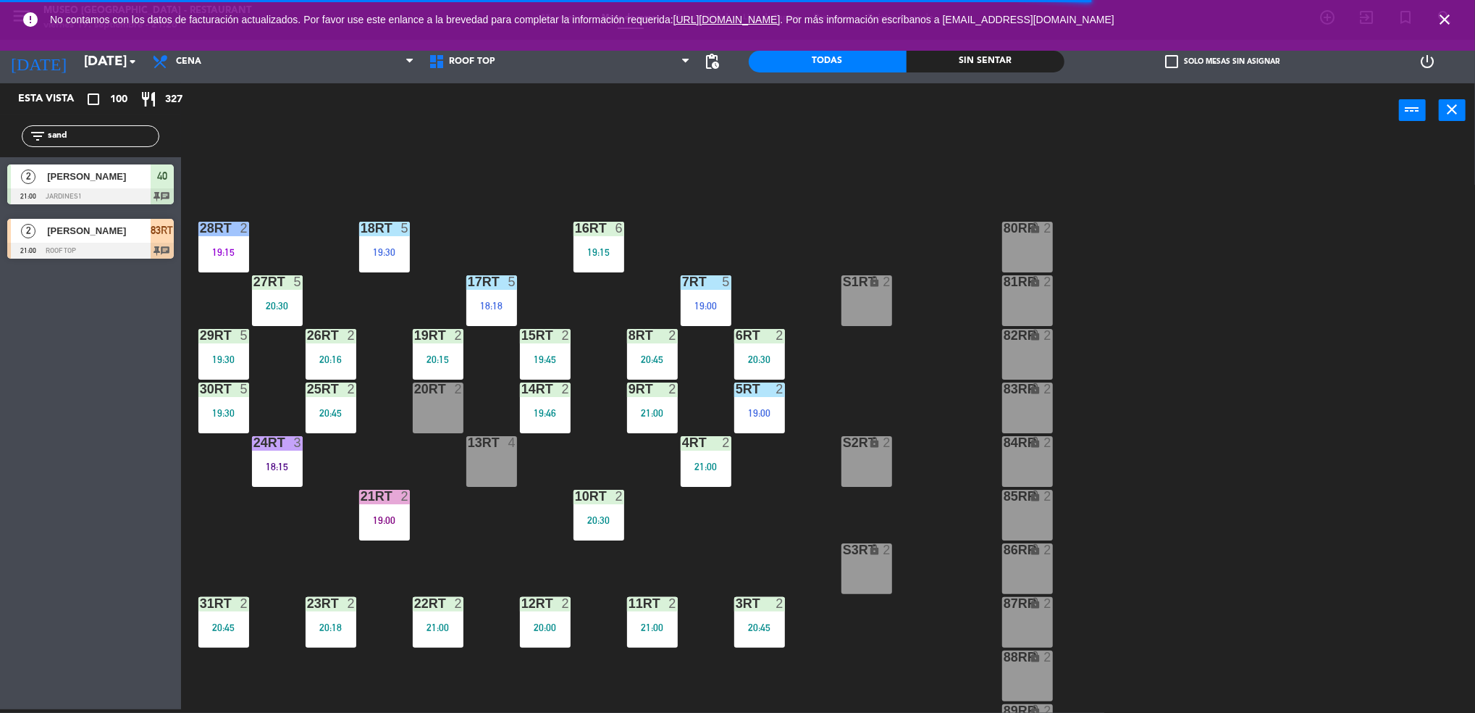
click at [394, 527] on div "21RT 2 19:00" at bounding box center [384, 515] width 51 height 51
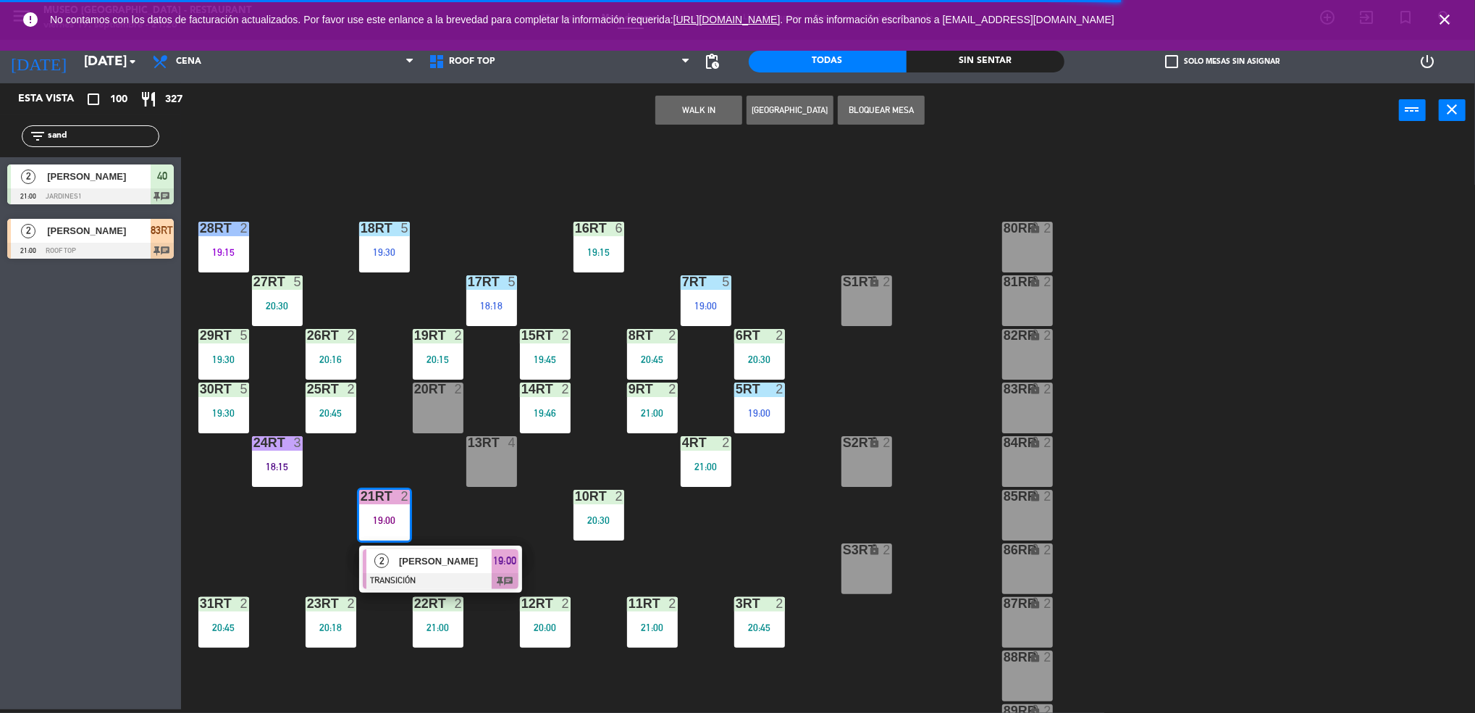
click at [452, 579] on div at bounding box center [441, 581] width 156 height 16
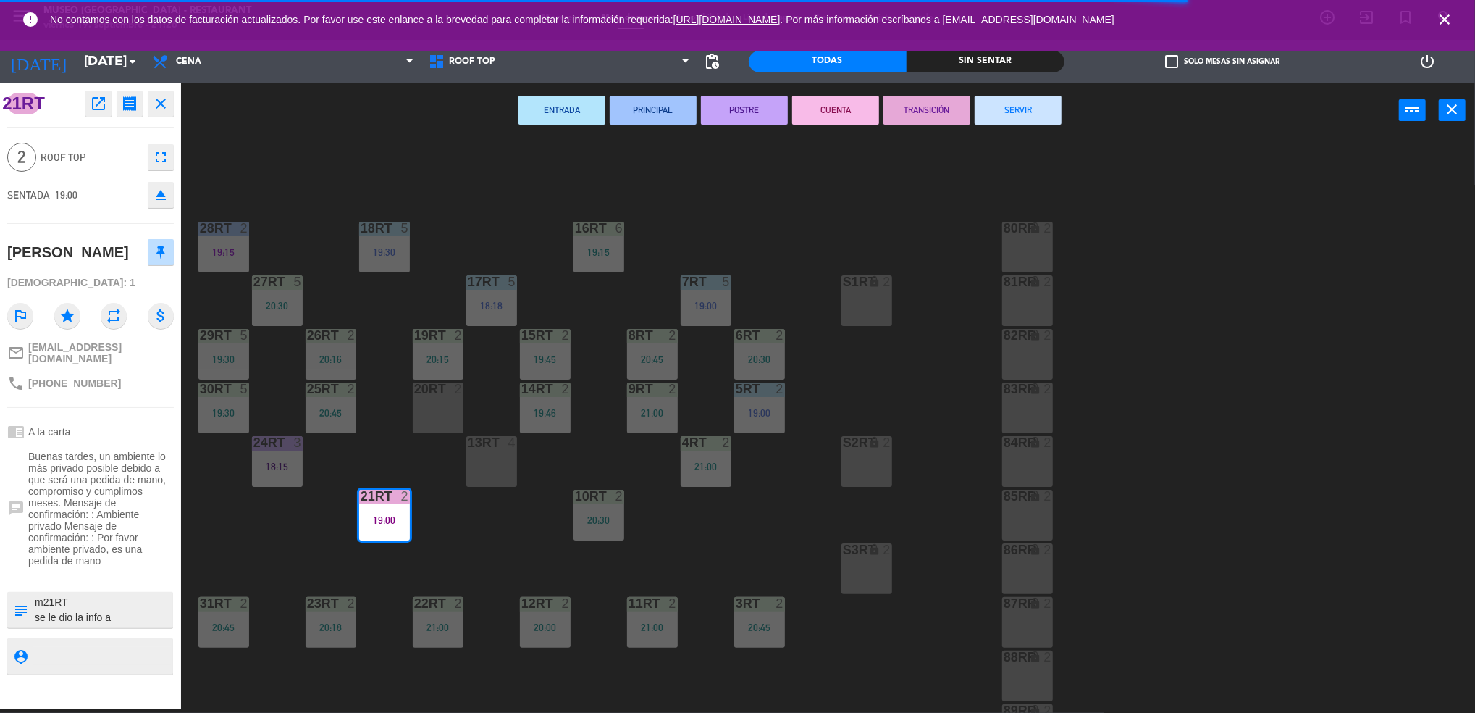
click at [1026, 114] on button "SERVIR" at bounding box center [1018, 110] width 87 height 29
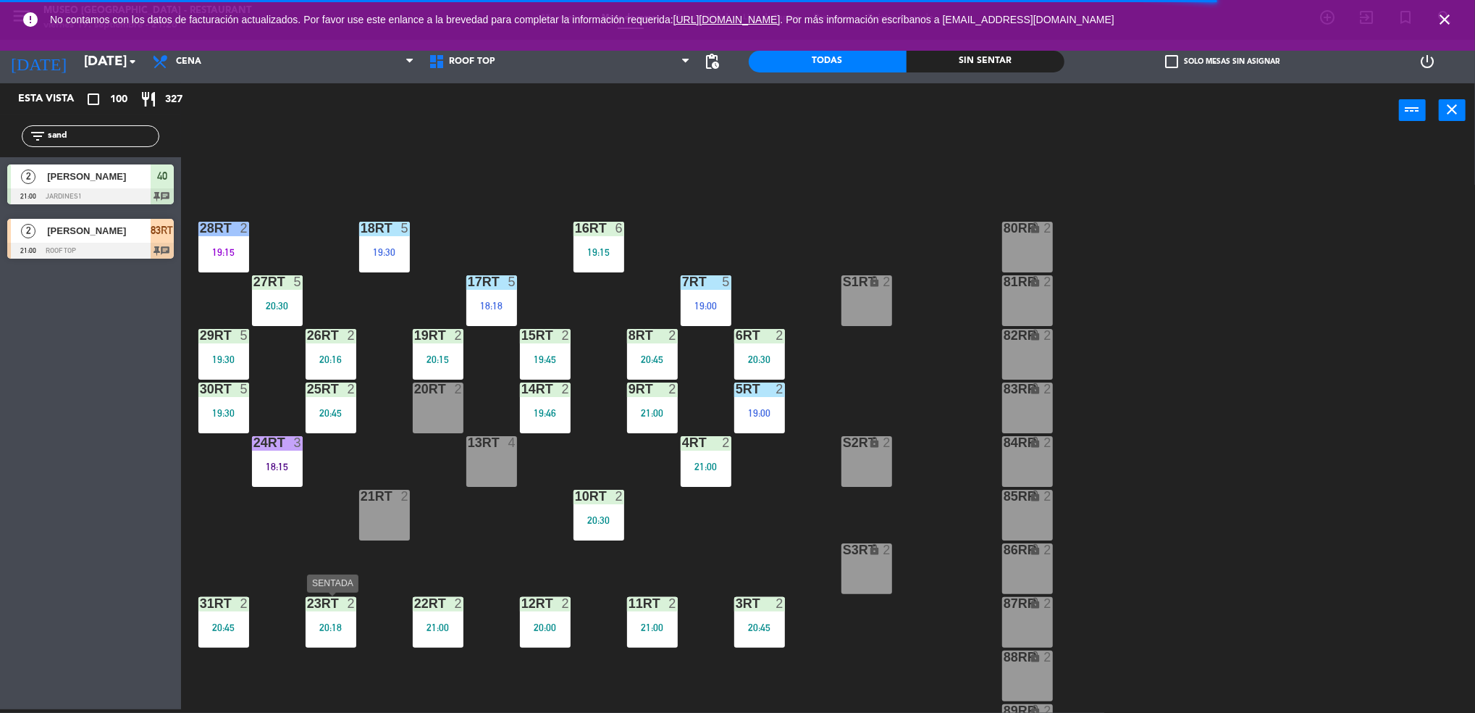
click at [349, 624] on div "20:18" at bounding box center [331, 627] width 51 height 10
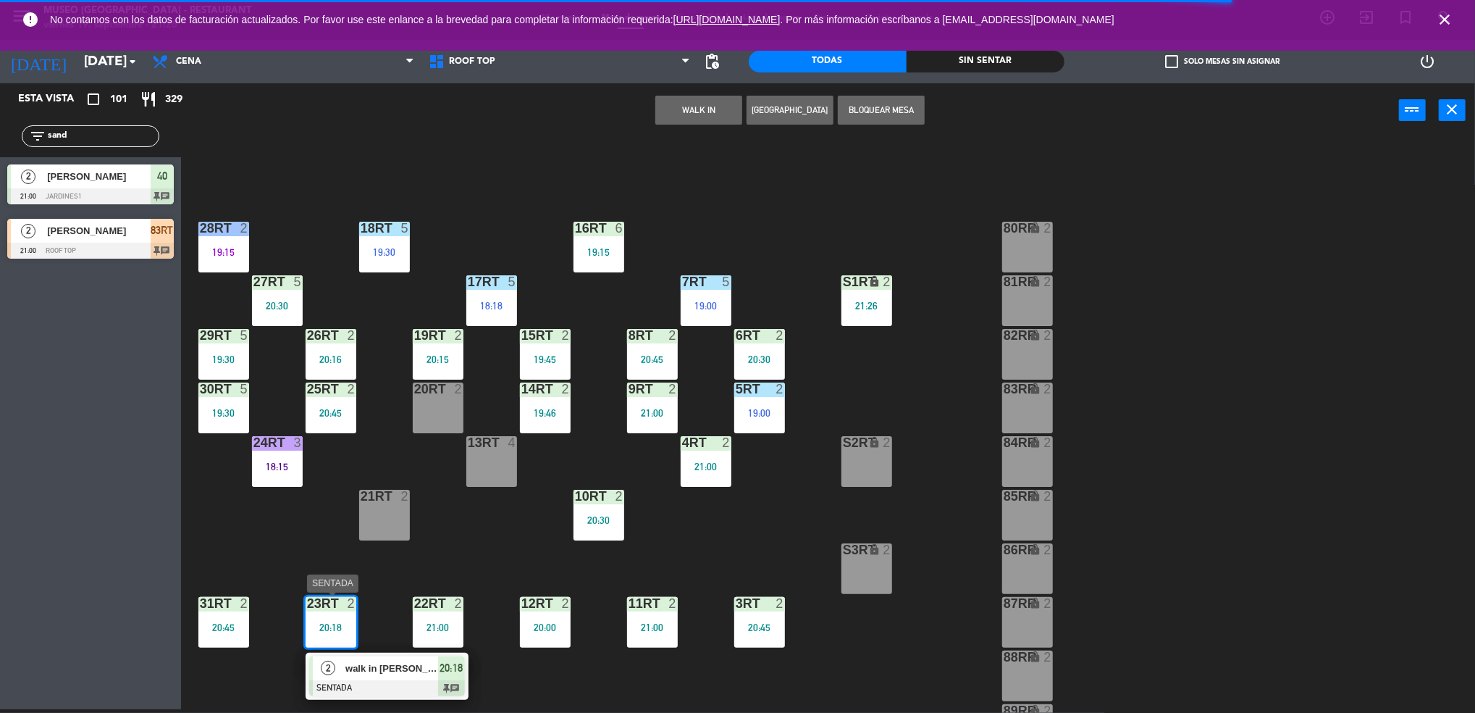
click at [392, 669] on span "walk in [PERSON_NAME]" at bounding box center [391, 668] width 93 height 15
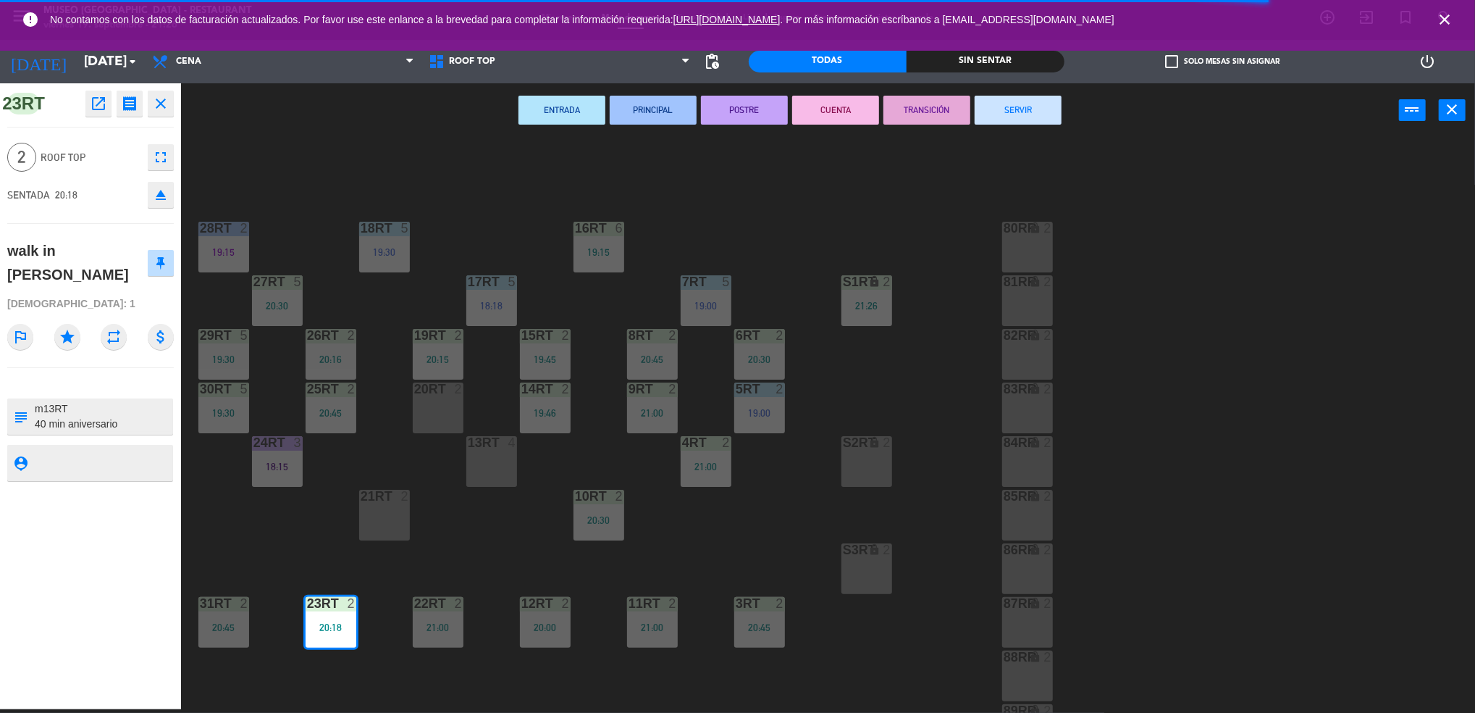
click at [52, 408] on textarea at bounding box center [102, 416] width 138 height 30
type textarea "m23RT 40 min aniversario"
click at [99, 291] on div "[DEMOGRAPHIC_DATA]: 1" at bounding box center [90, 303] width 167 height 25
click at [106, 282] on div "walk in [PERSON_NAME]" at bounding box center [77, 262] width 140 height 47
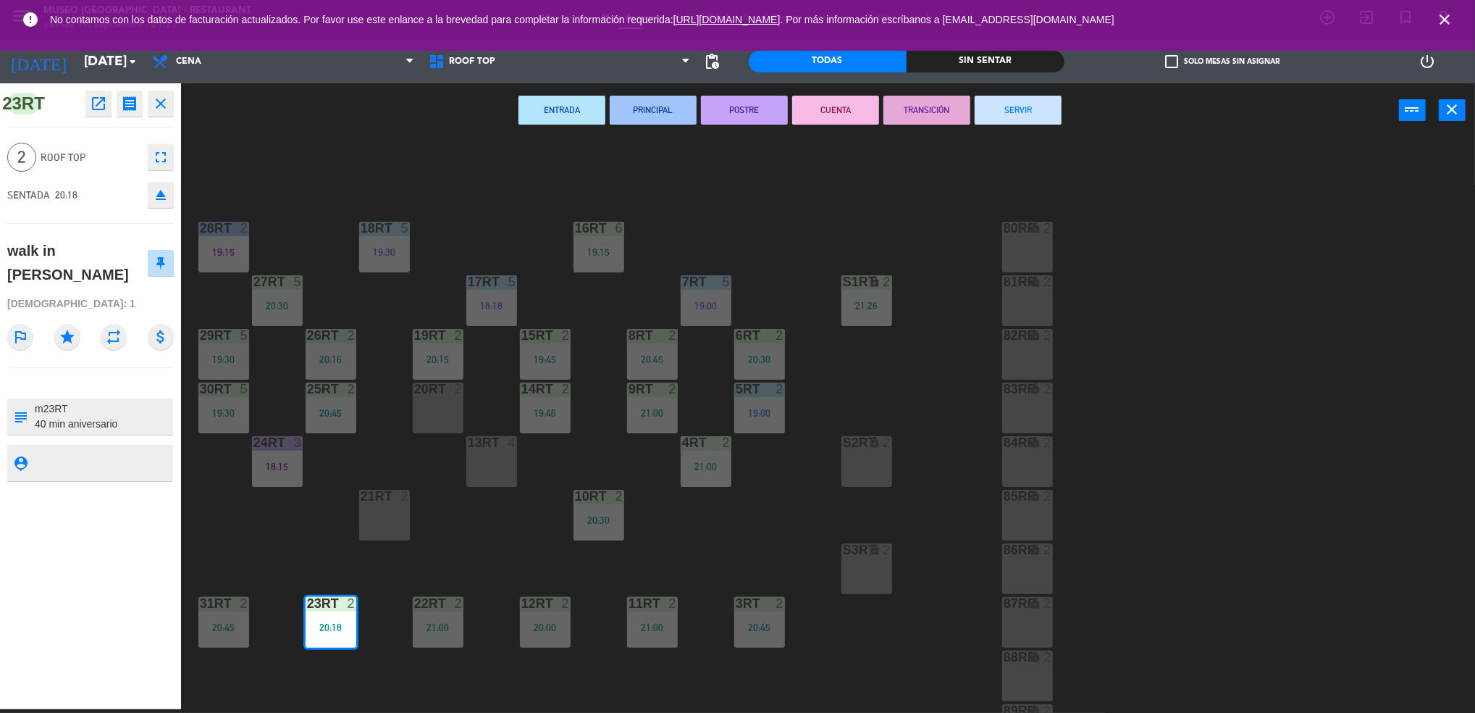
click at [758, 548] on div "18RT 5 19:30 16RT 6 19:15 28RT 2 19:15 80RR lock 2 27RT 5 20:30 7RT 5 19:00 S1R…" at bounding box center [836, 427] width 1280 height 571
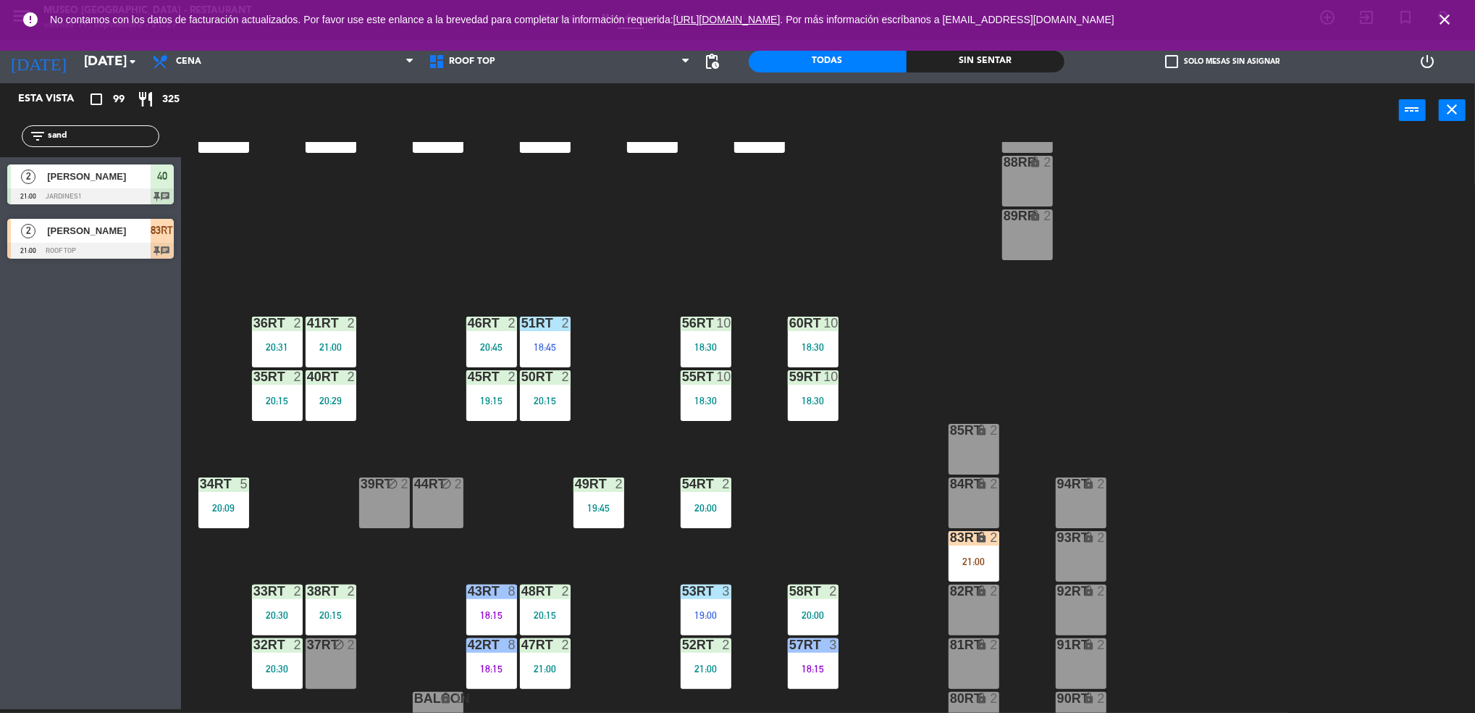
scroll to position [523, 0]
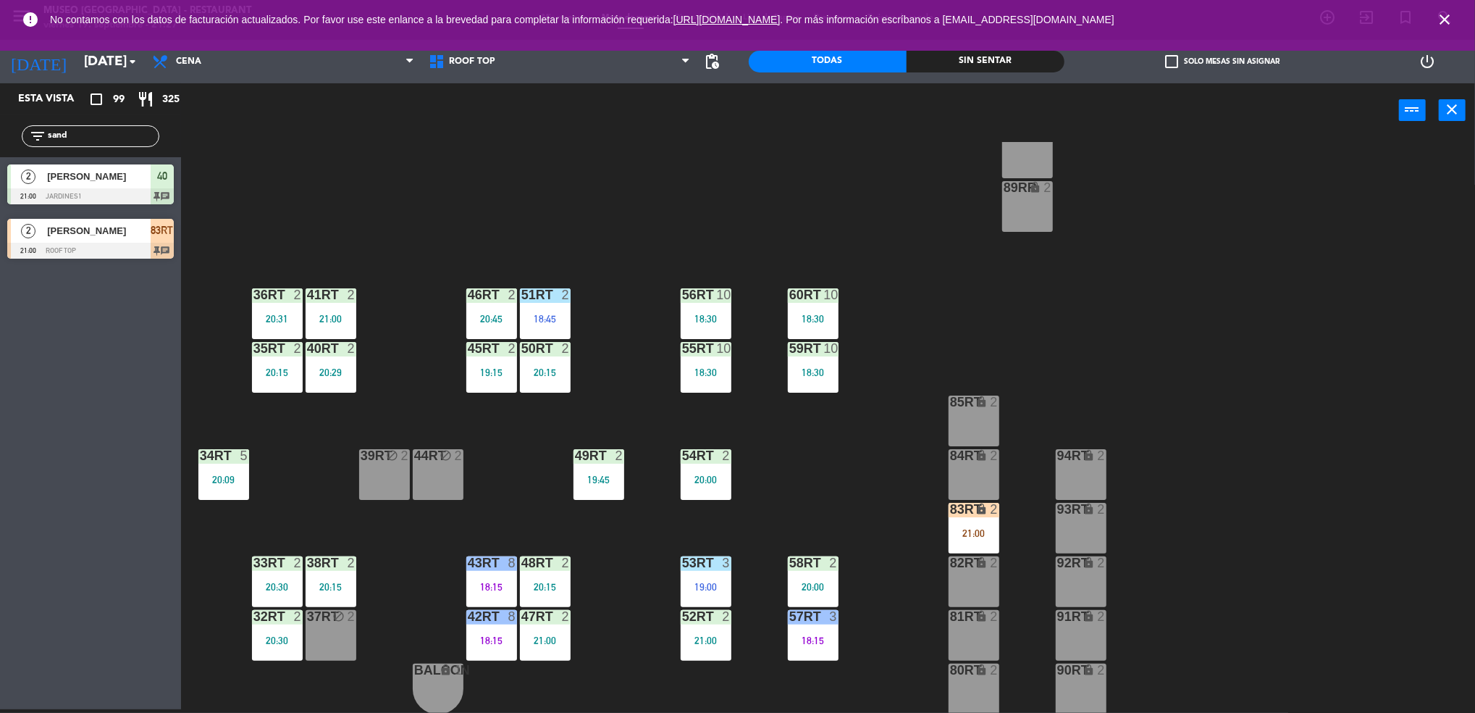
click at [957, 521] on div "83RT lock 2 21:00" at bounding box center [974, 528] width 51 height 51
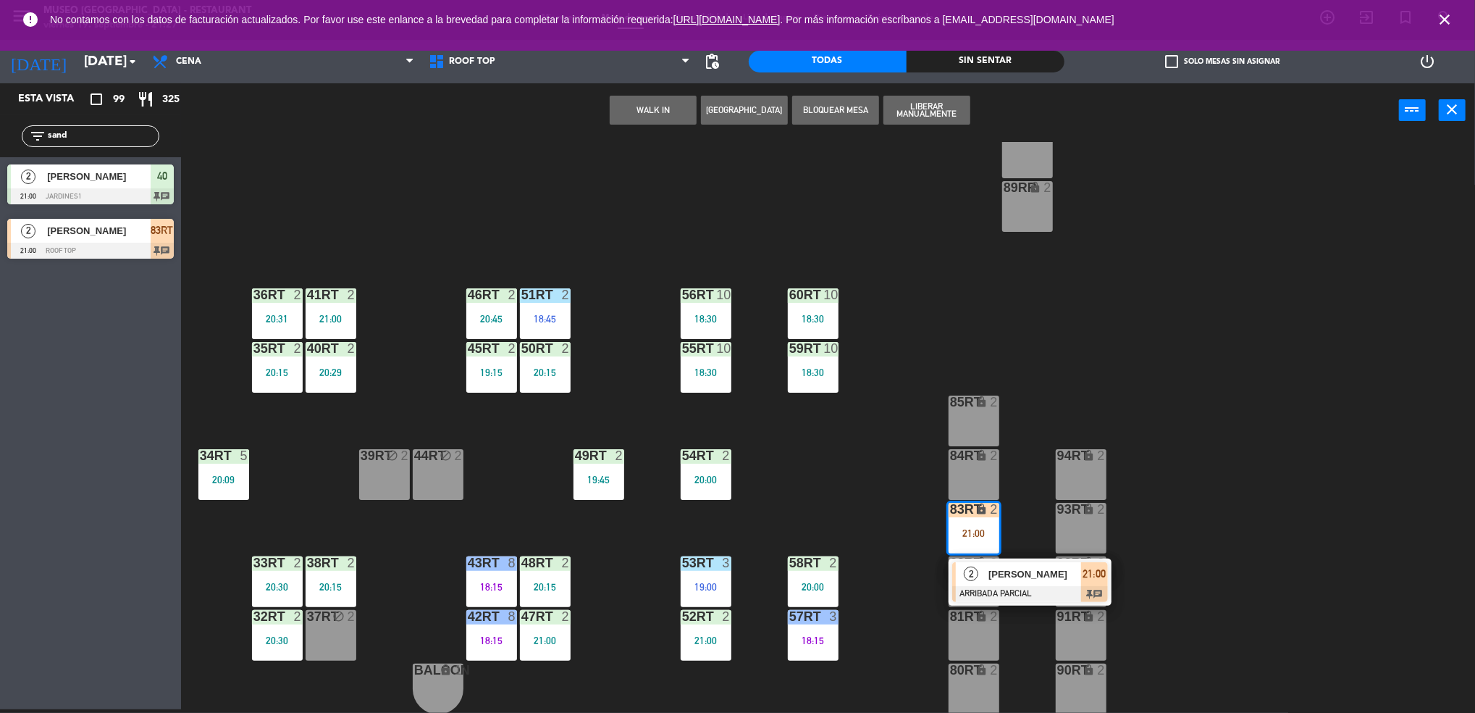
click at [1016, 575] on span "[PERSON_NAME]" at bounding box center [1035, 573] width 93 height 15
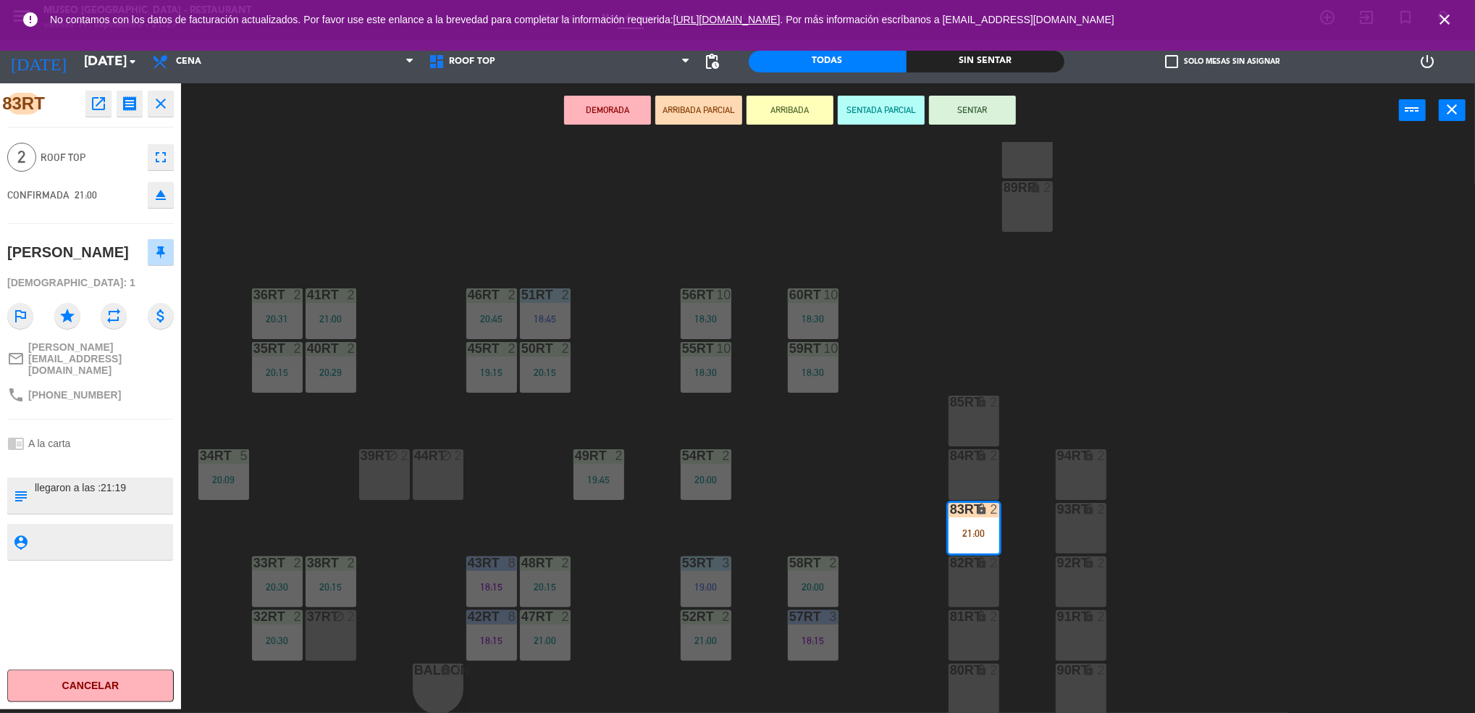
scroll to position [0, 0]
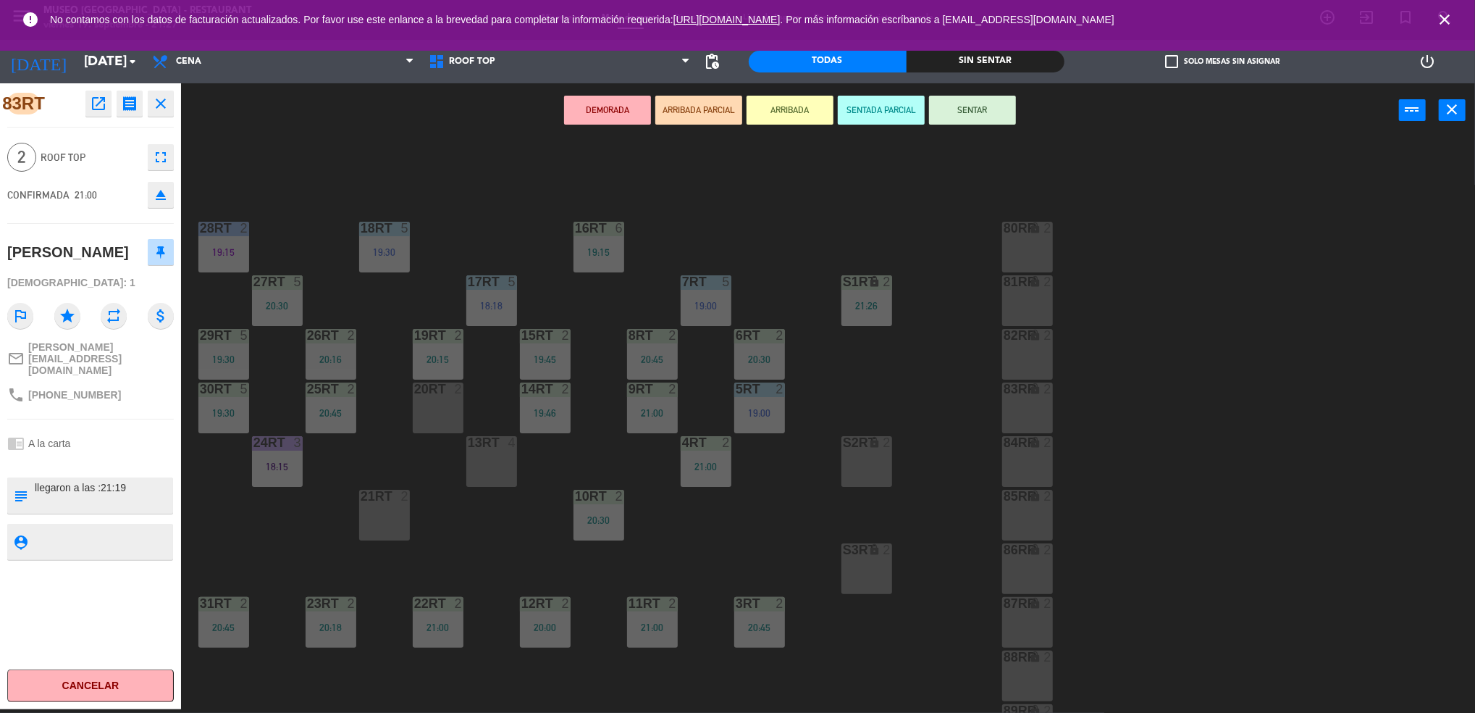
click at [789, 488] on div "18RT 5 19:30 16RT 6 19:15 28RT 2 19:15 80RR lock 2 27RT 5 20:30 7RT 5 19:00 S1R…" at bounding box center [836, 427] width 1280 height 571
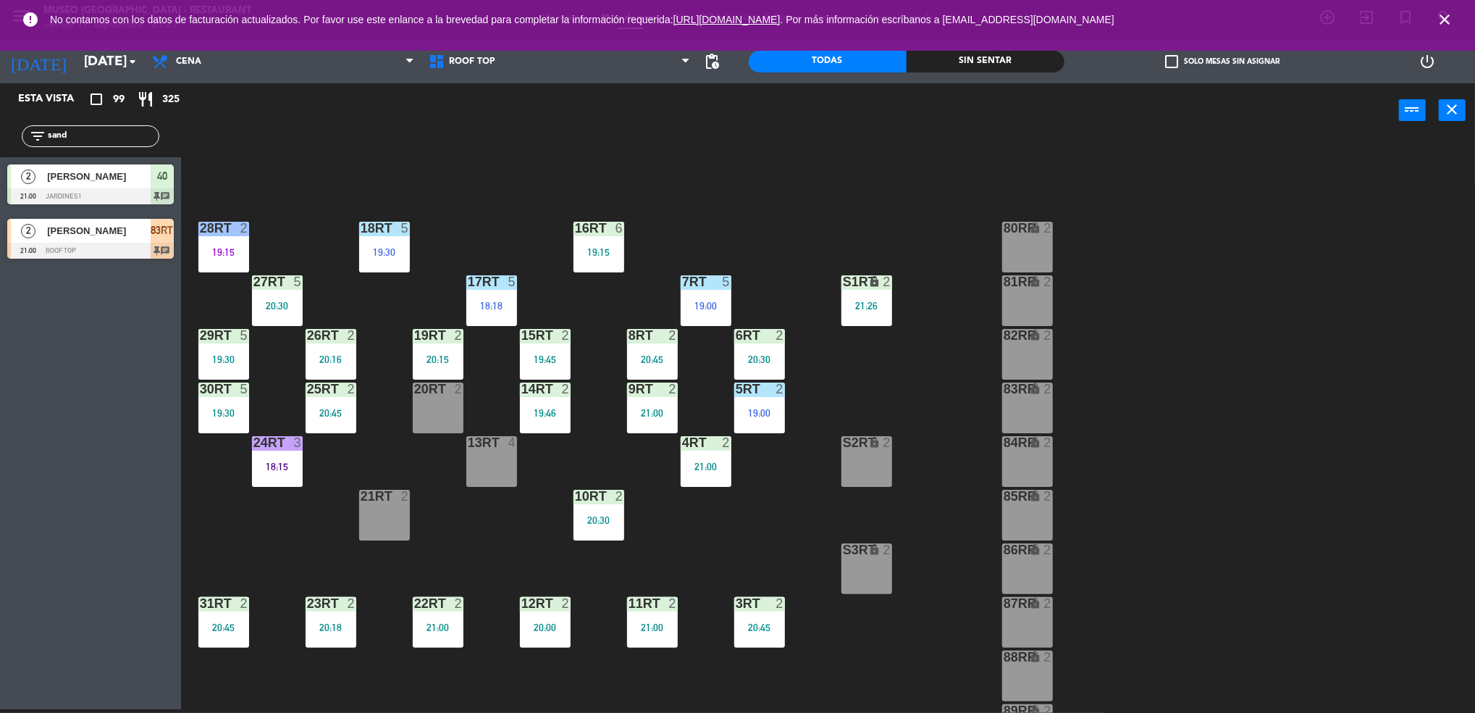
click at [867, 304] on div "21:26" at bounding box center [867, 306] width 51 height 10
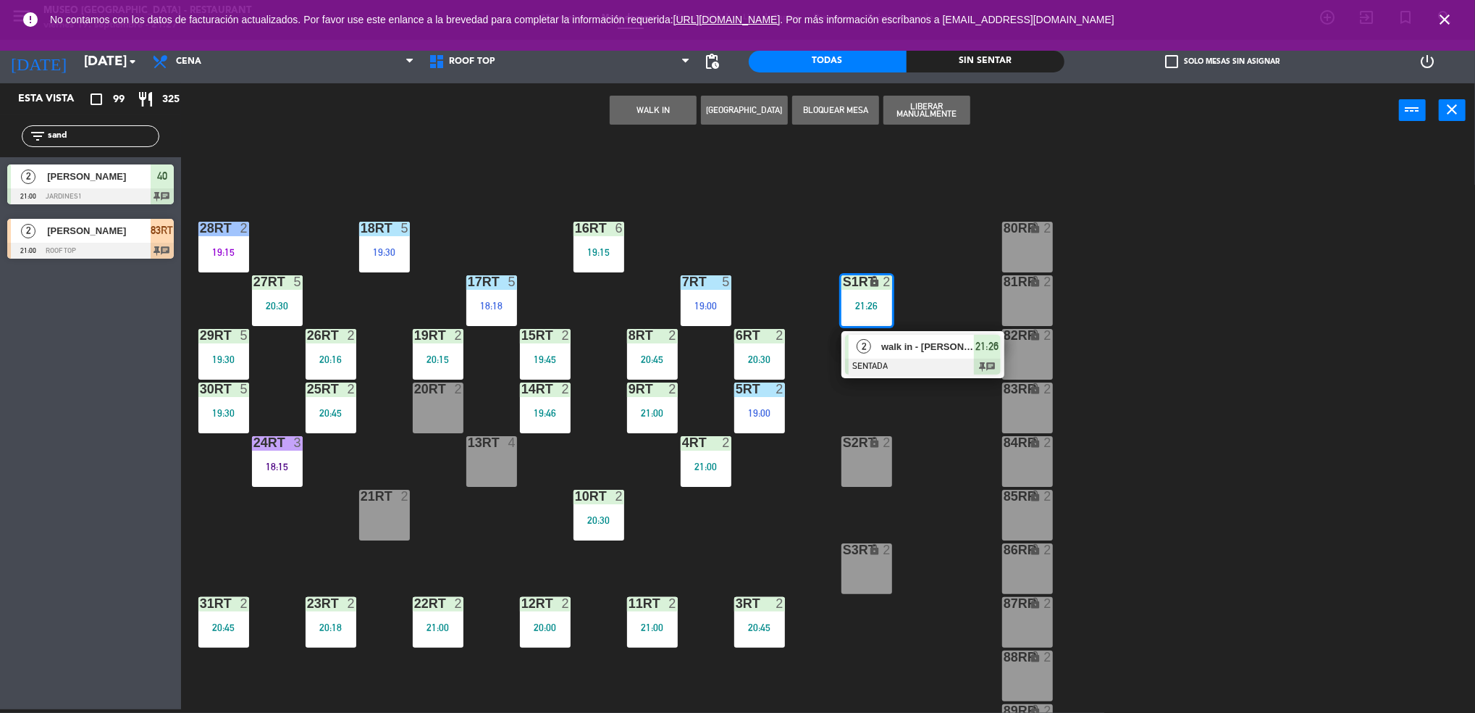
click at [919, 348] on span "walk in - [PERSON_NAME]" at bounding box center [927, 346] width 93 height 15
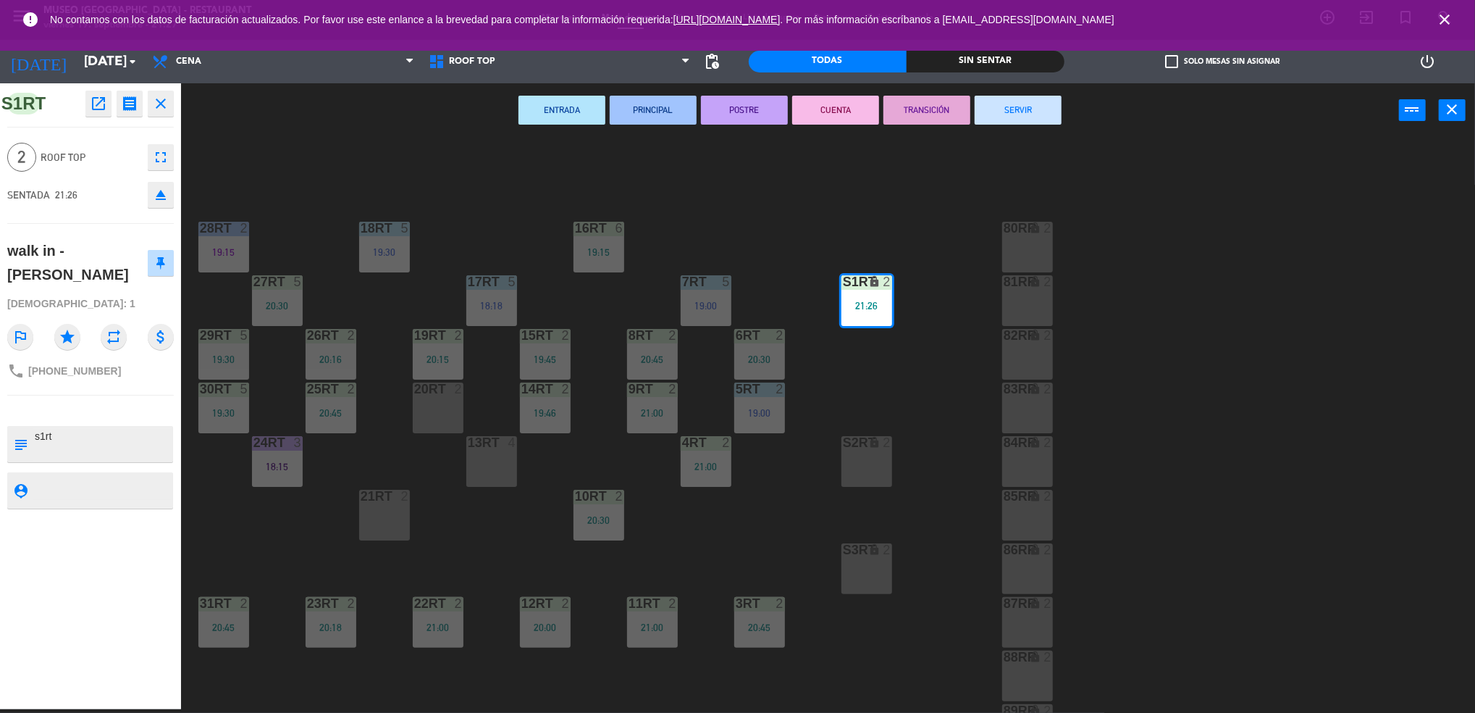
click at [784, 517] on div "18RT 5 19:30 16RT 6 19:15 28RT 2 19:15 80RR lock 2 27RT 5 20:30 7RT 5 19:00 S1R…" at bounding box center [836, 427] width 1280 height 571
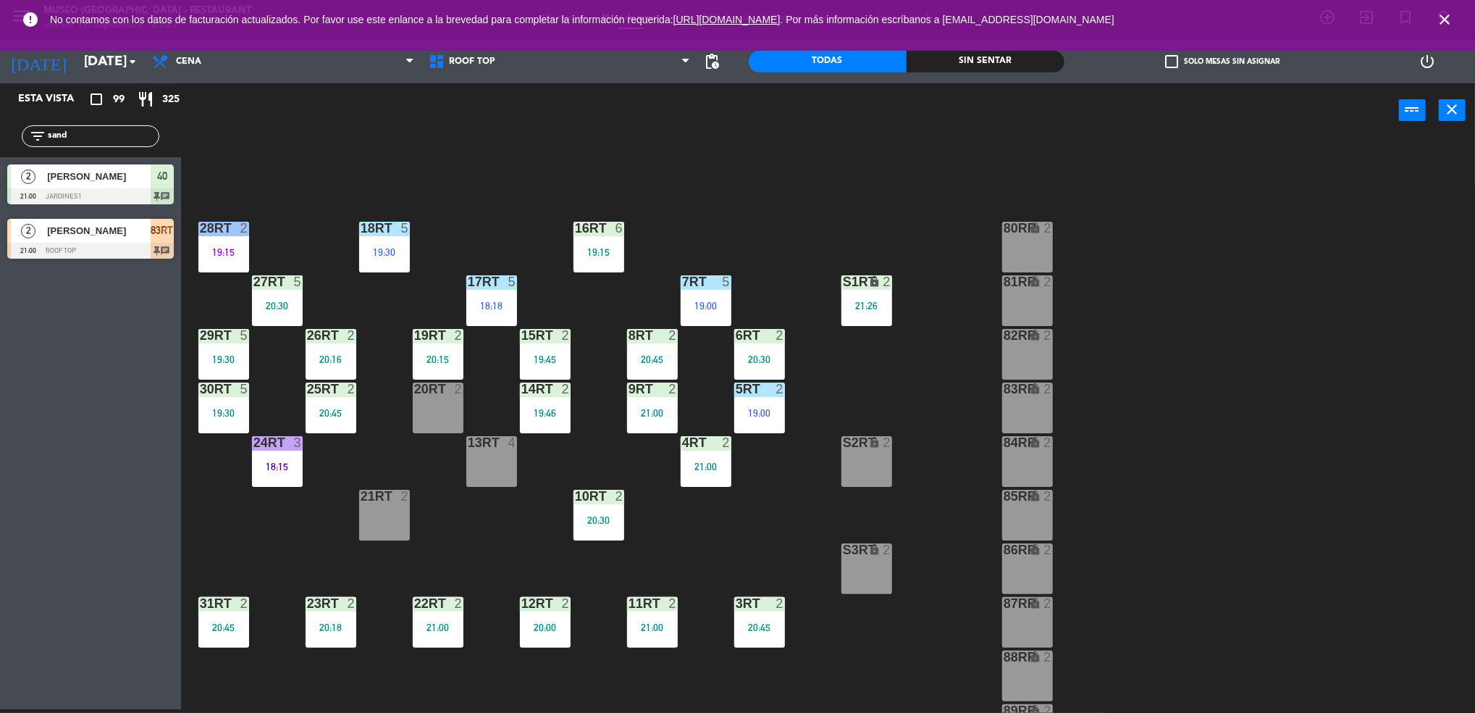
click at [866, 298] on div "S1RT lock 2 21:26" at bounding box center [867, 300] width 51 height 51
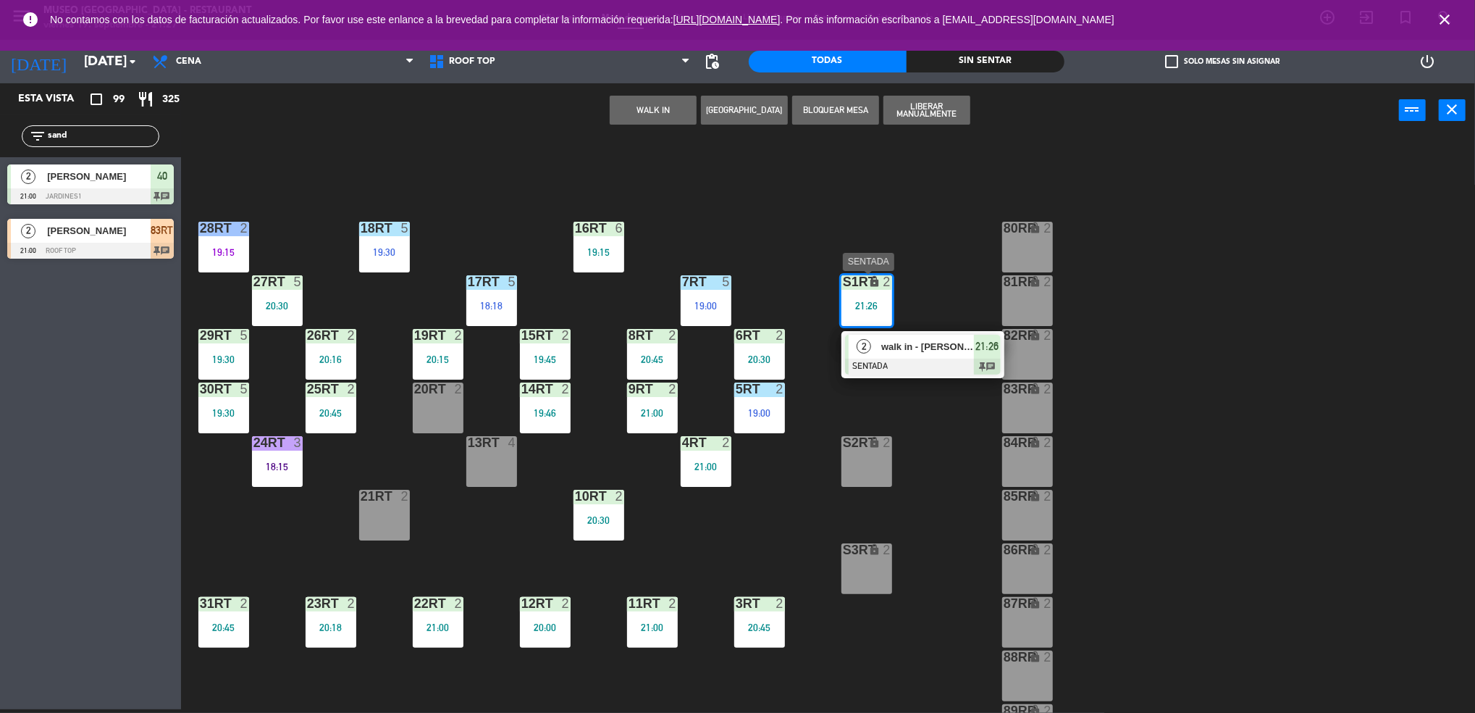
click at [916, 348] on span "walk in - [PERSON_NAME]" at bounding box center [927, 346] width 93 height 15
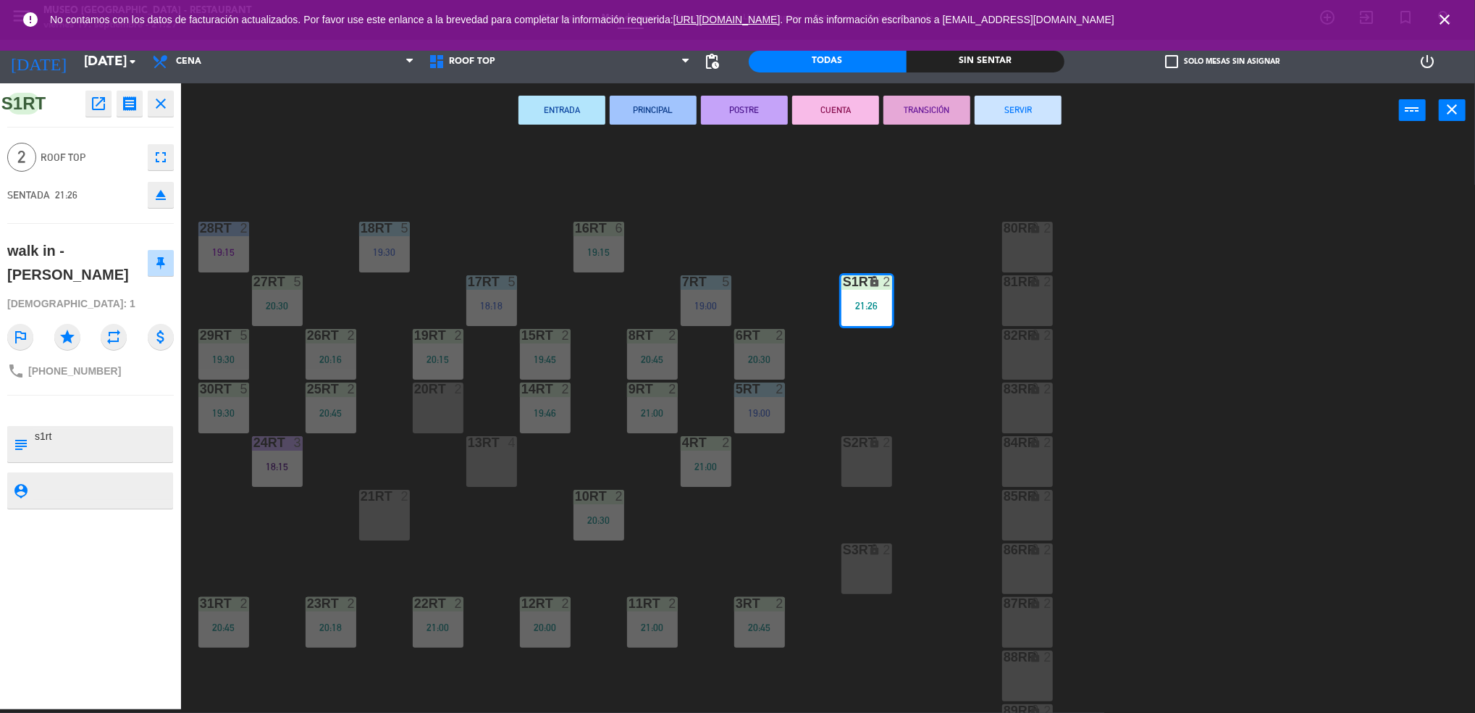
click at [914, 406] on div "18RT 5 19:30 16RT 6 19:15 28RT 2 19:15 80RR lock 2 27RT 5 20:30 7RT 5 19:00 S1R…" at bounding box center [836, 427] width 1280 height 571
drag, startPoint x: 881, startPoint y: 285, endPoint x: 873, endPoint y: 549, distance: 264.5
click at [873, 549] on div "18RT 5 19:30 16RT 6 19:15 28RT 2 19:15 80RR lock 2 27RT 5 20:30 7RT 5 19:00 S1R…" at bounding box center [836, 427] width 1280 height 571
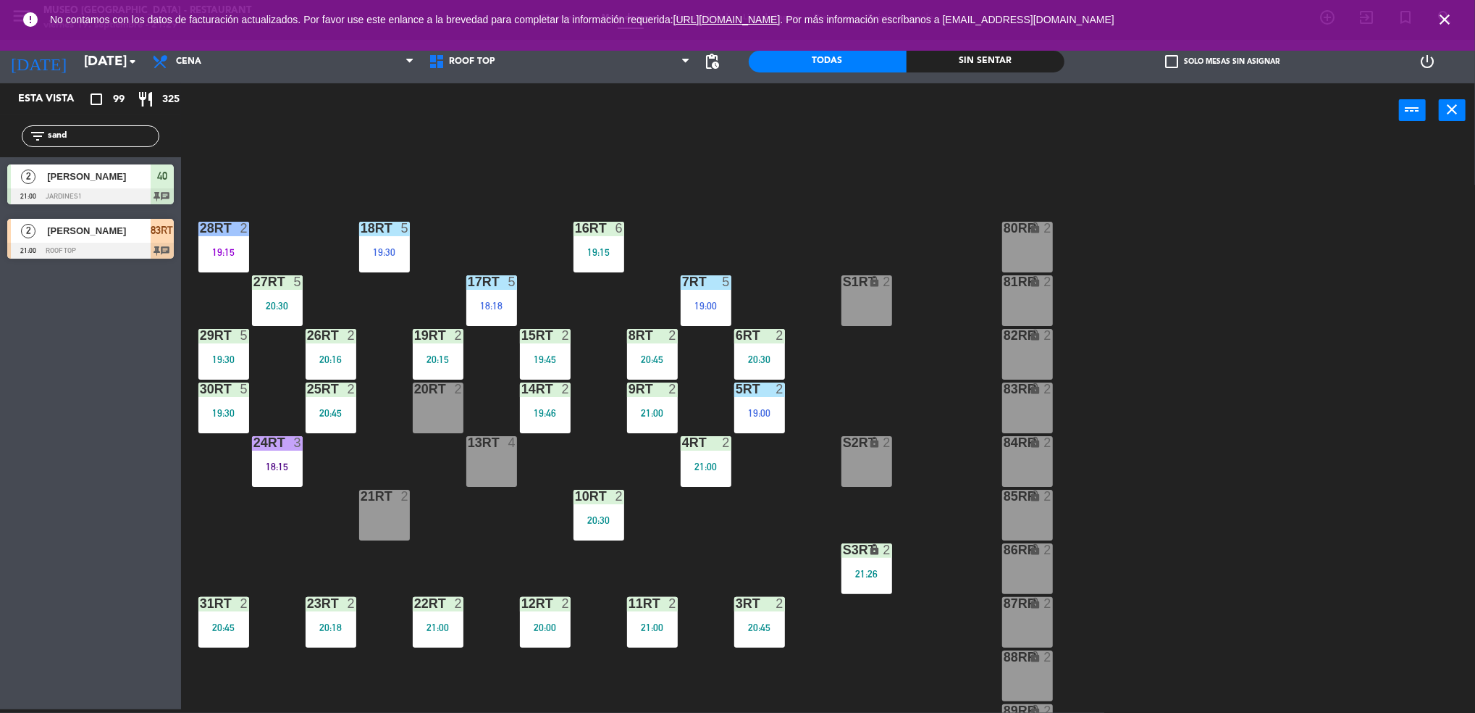
click at [867, 558] on div "S3RT lock 2 21:26" at bounding box center [867, 568] width 51 height 51
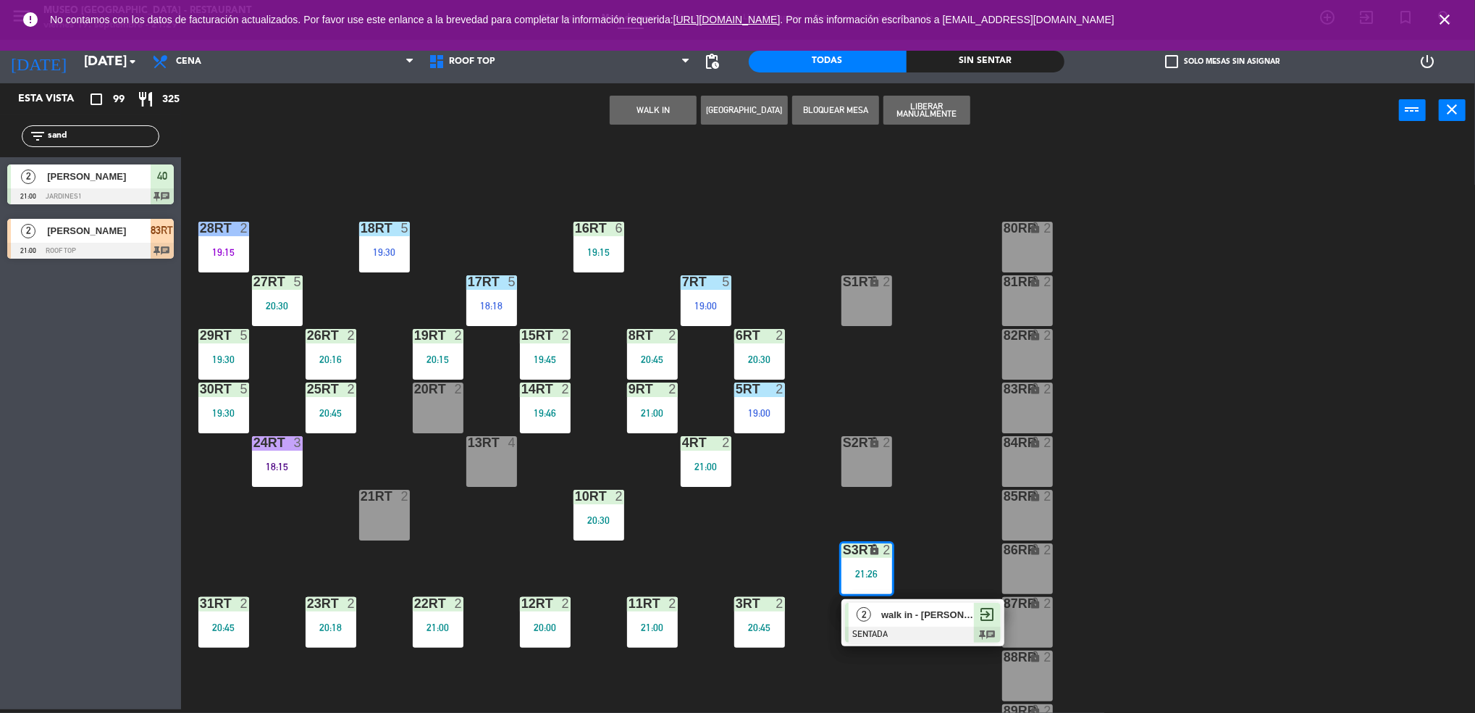
scroll to position [523, 0]
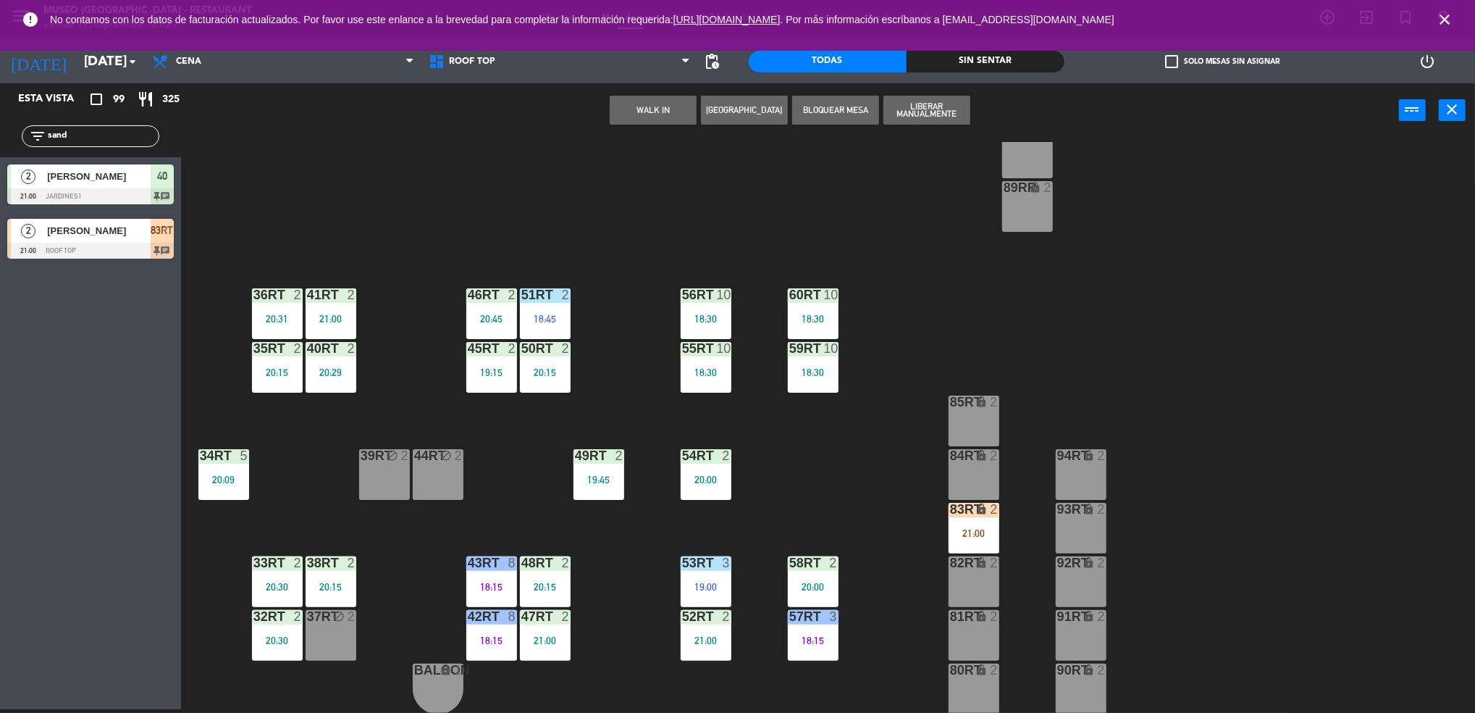
click at [1179, 464] on div "18RT 5 19:30 16RT 6 19:15 28RT 2 19:15 80RR lock 2 27RT 5 20:30 7RT 5 19:00 S1R…" at bounding box center [836, 427] width 1280 height 571
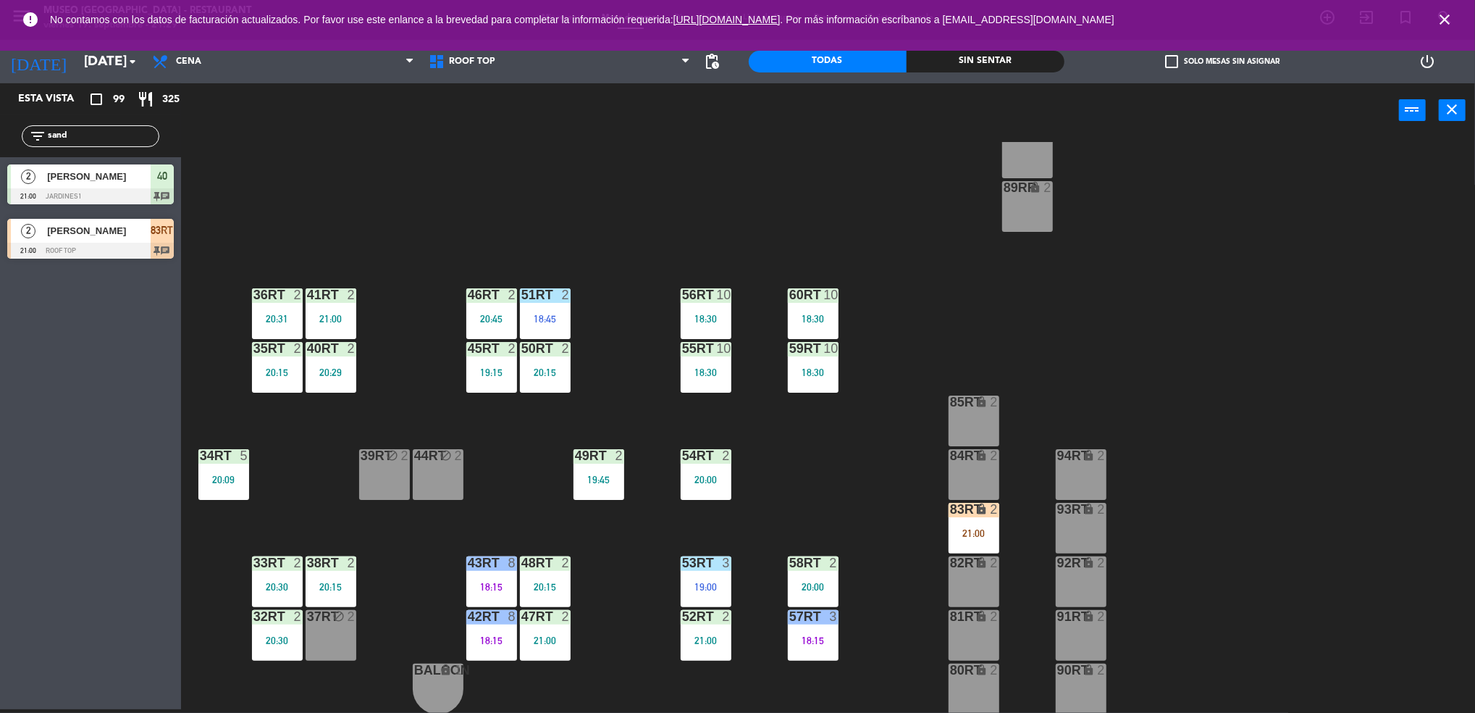
click at [963, 539] on div "83RT lock 2 21:00" at bounding box center [974, 528] width 51 height 51
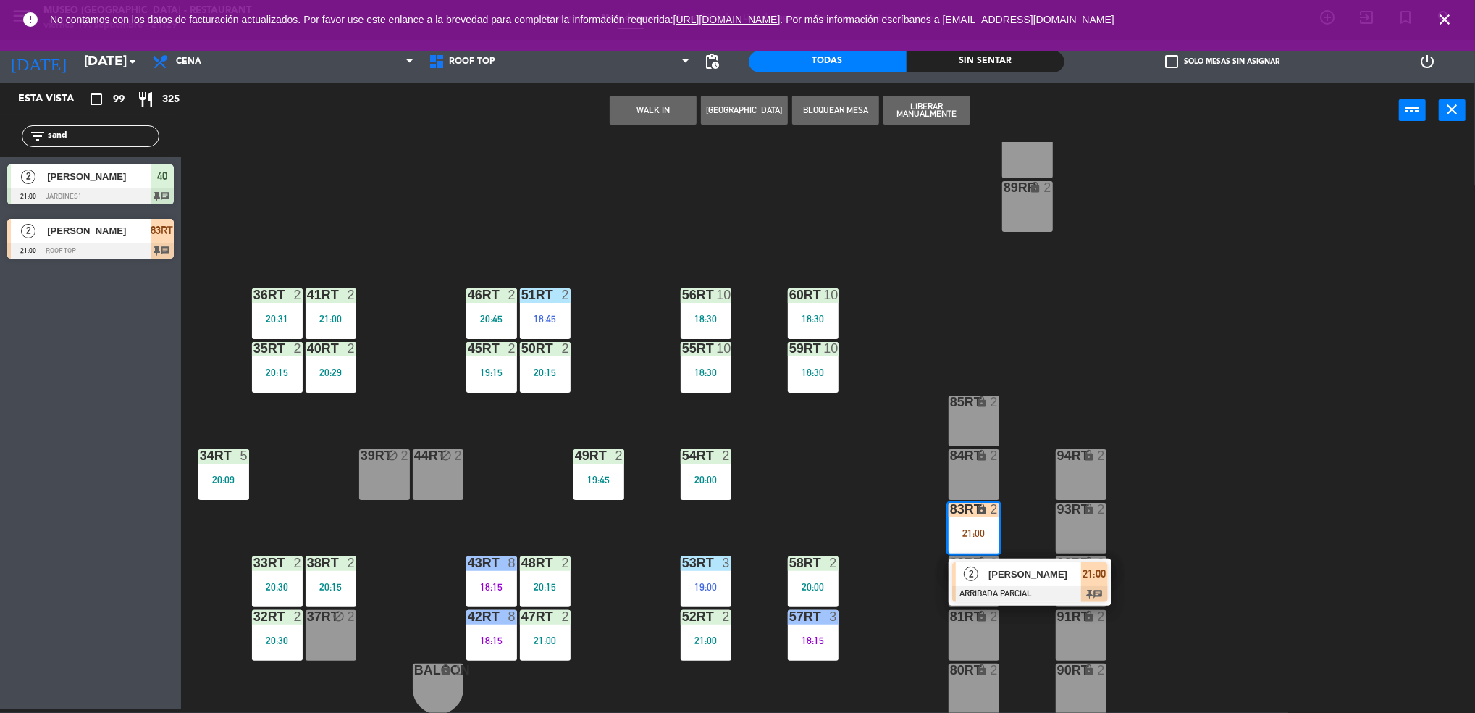
click at [1018, 592] on div at bounding box center [1030, 594] width 156 height 16
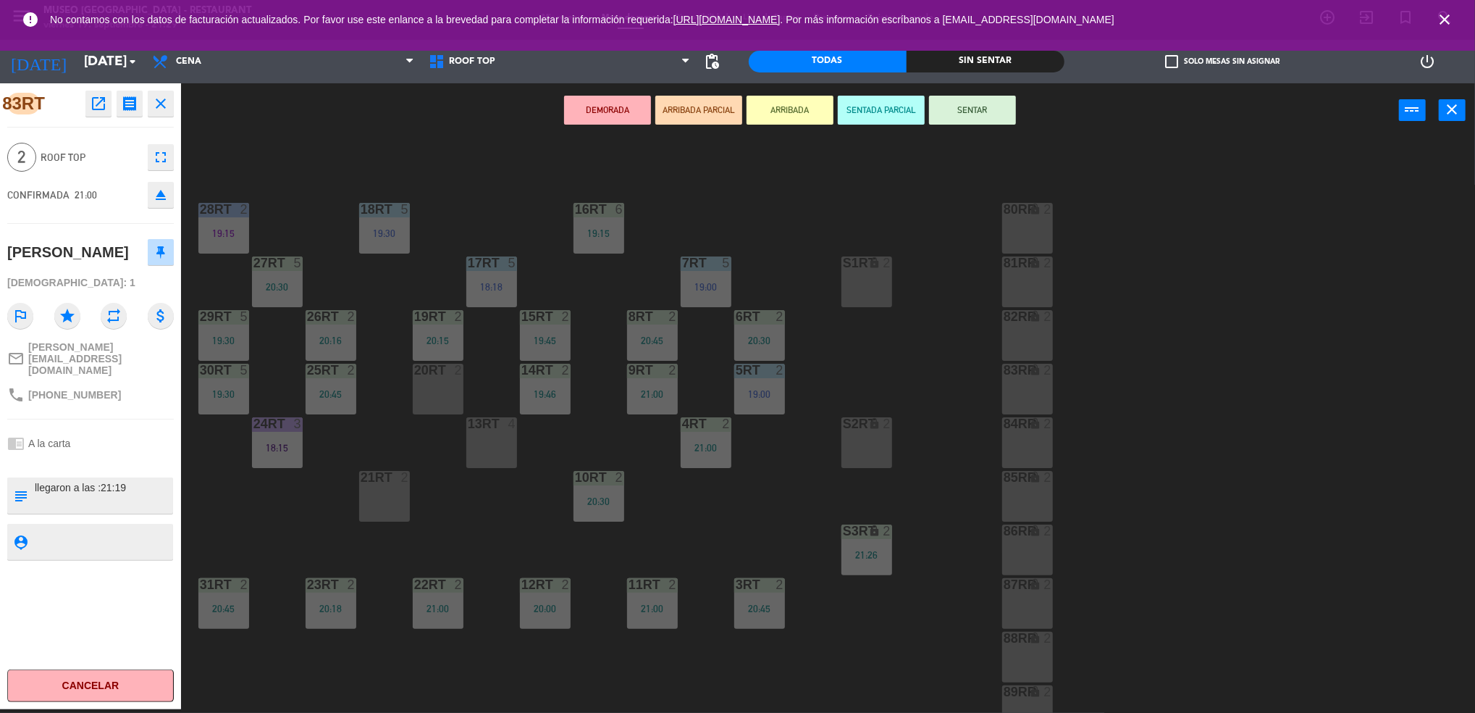
scroll to position [0, 0]
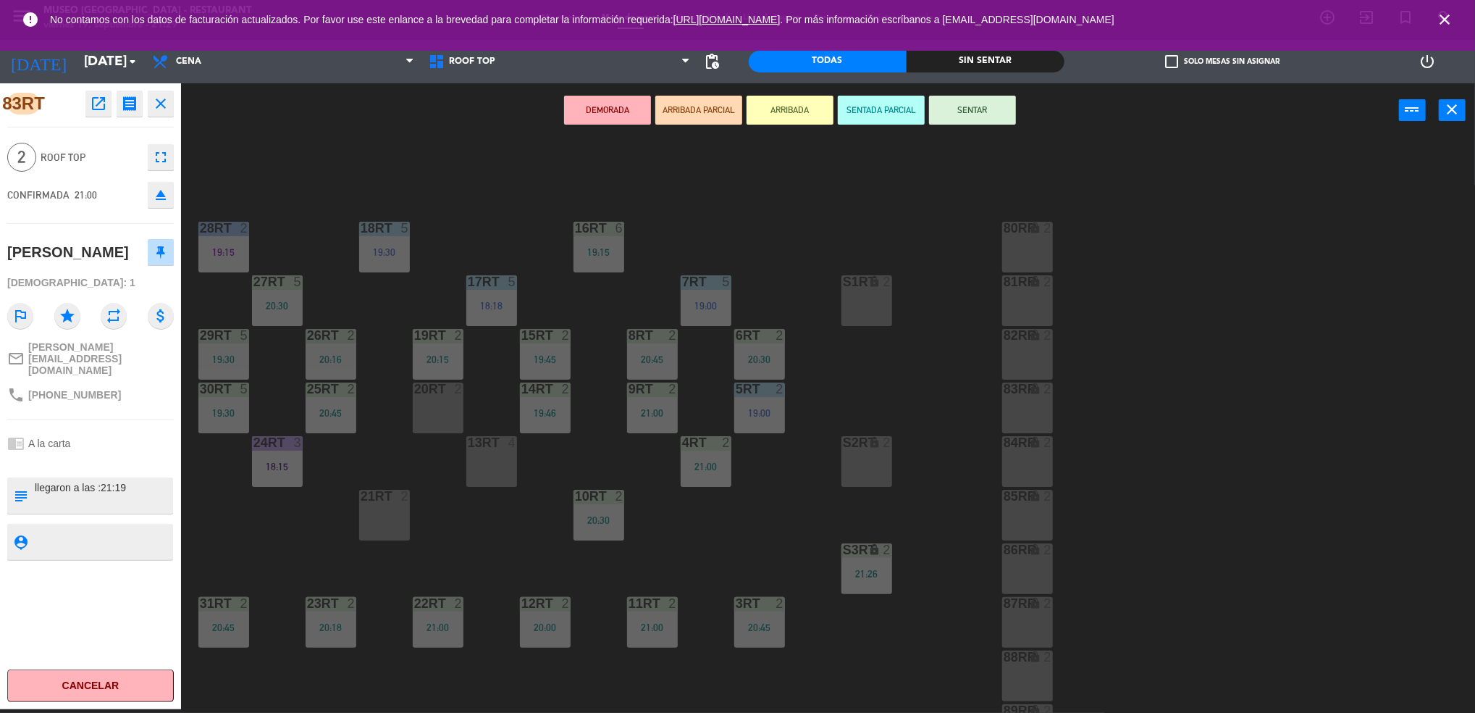
click at [395, 500] on div at bounding box center [384, 496] width 24 height 13
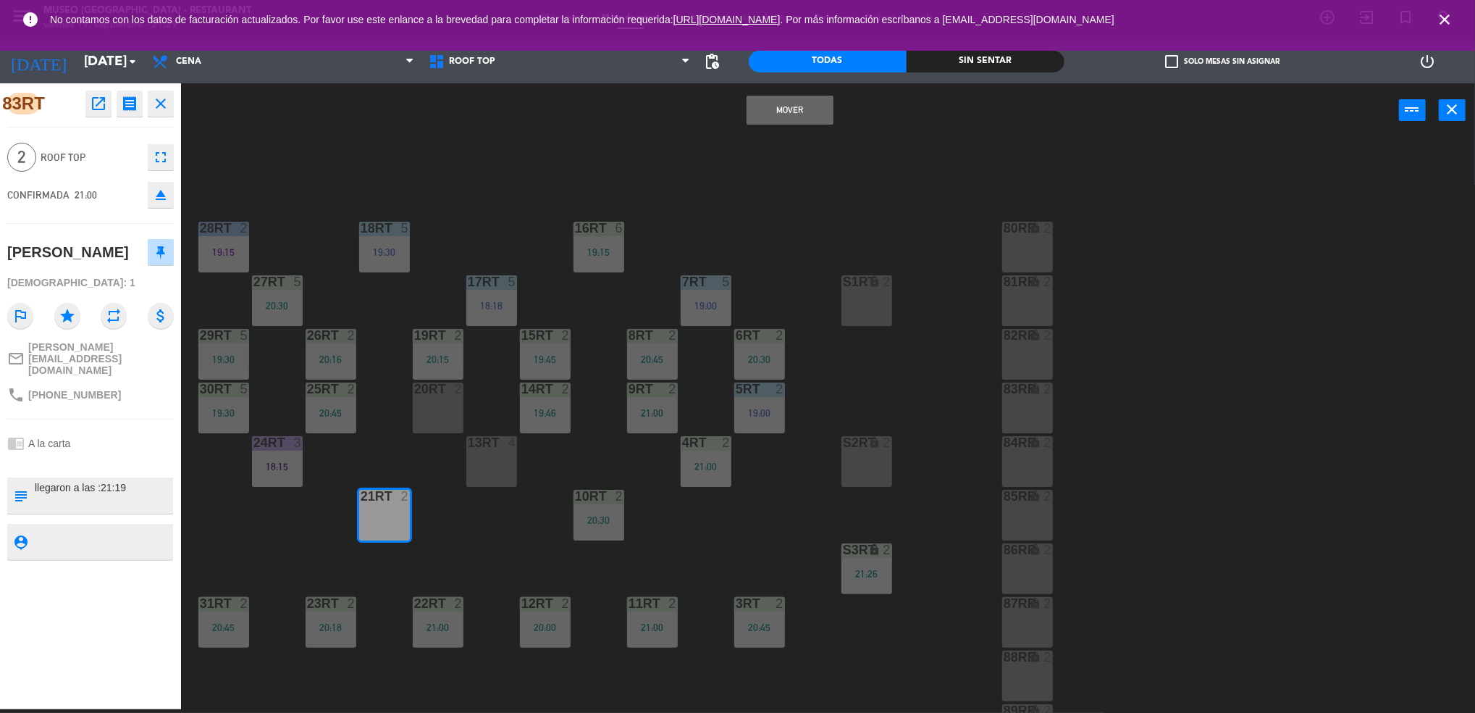
click at [770, 96] on button "Mover" at bounding box center [790, 110] width 87 height 29
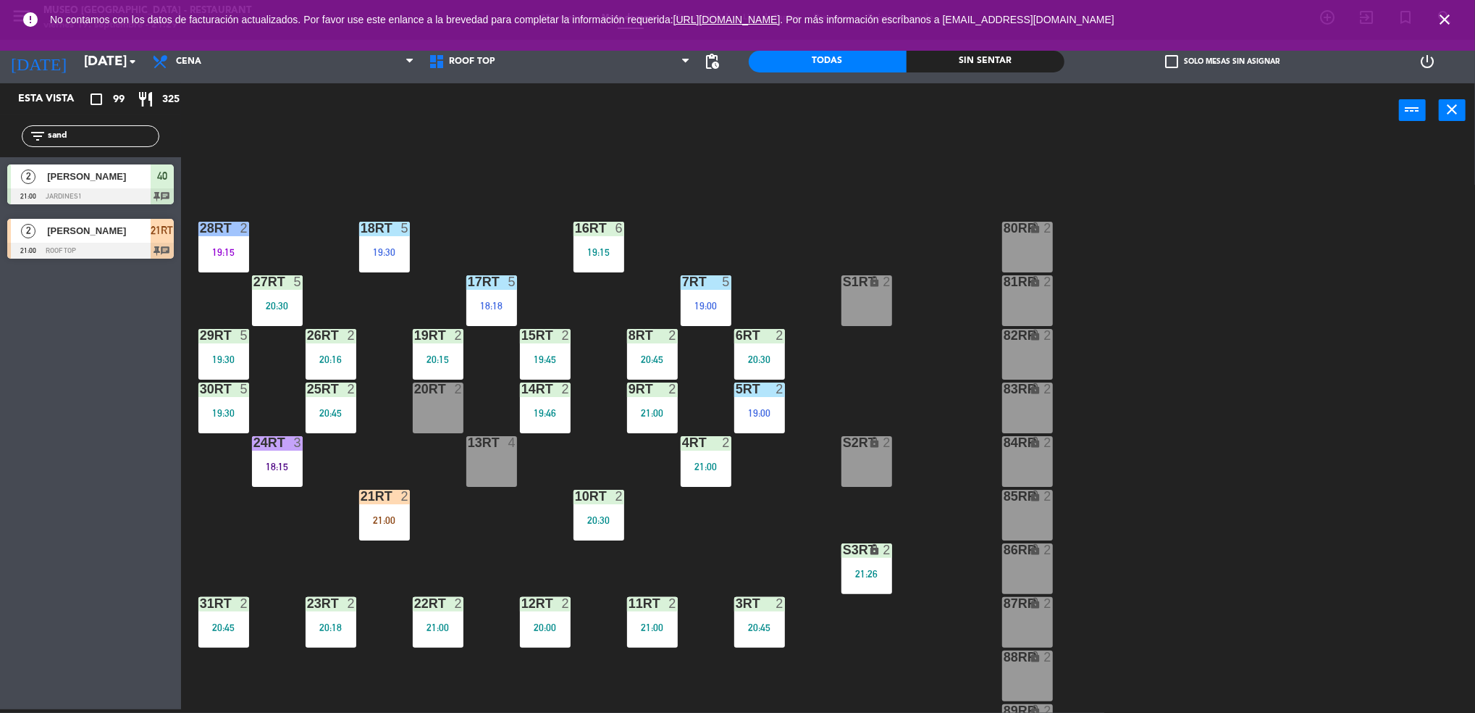
click at [393, 498] on div at bounding box center [384, 496] width 24 height 13
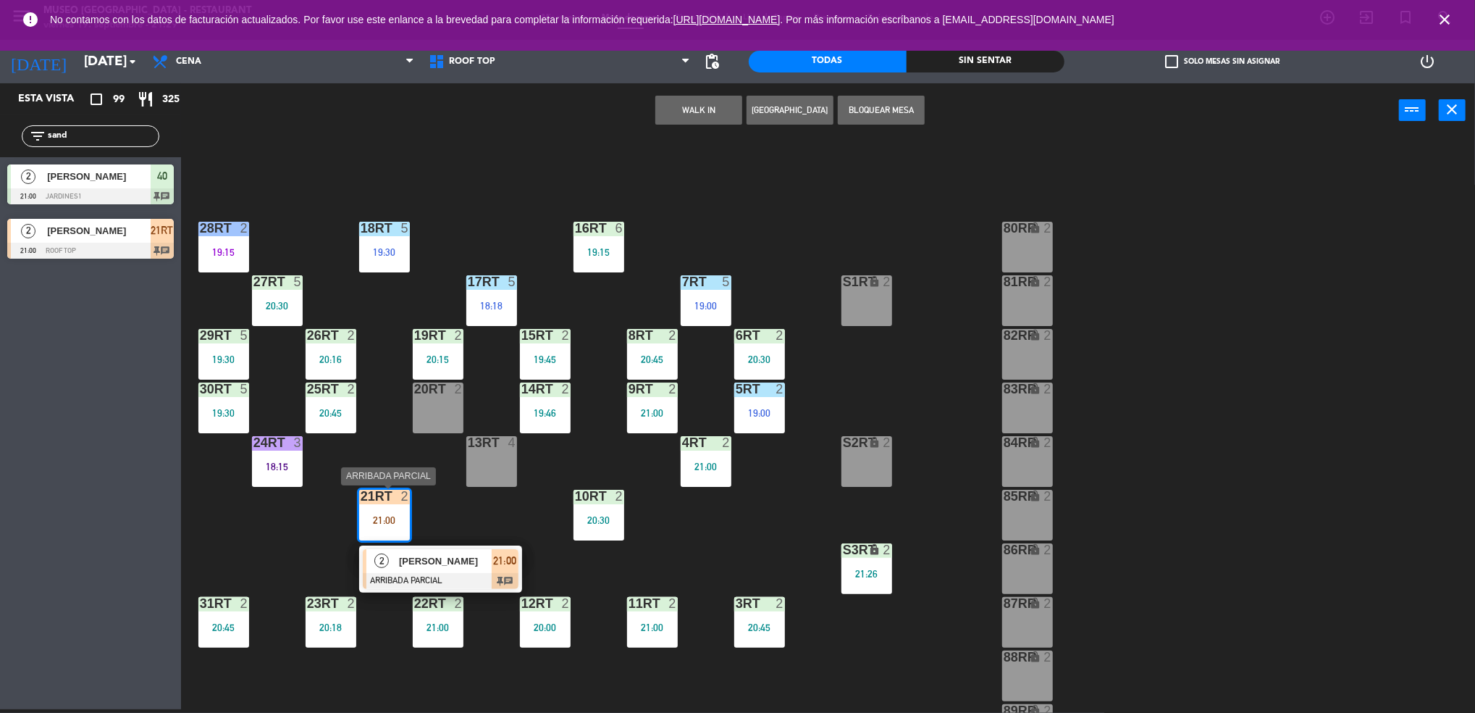
click at [443, 555] on span "[PERSON_NAME]" at bounding box center [445, 560] width 93 height 15
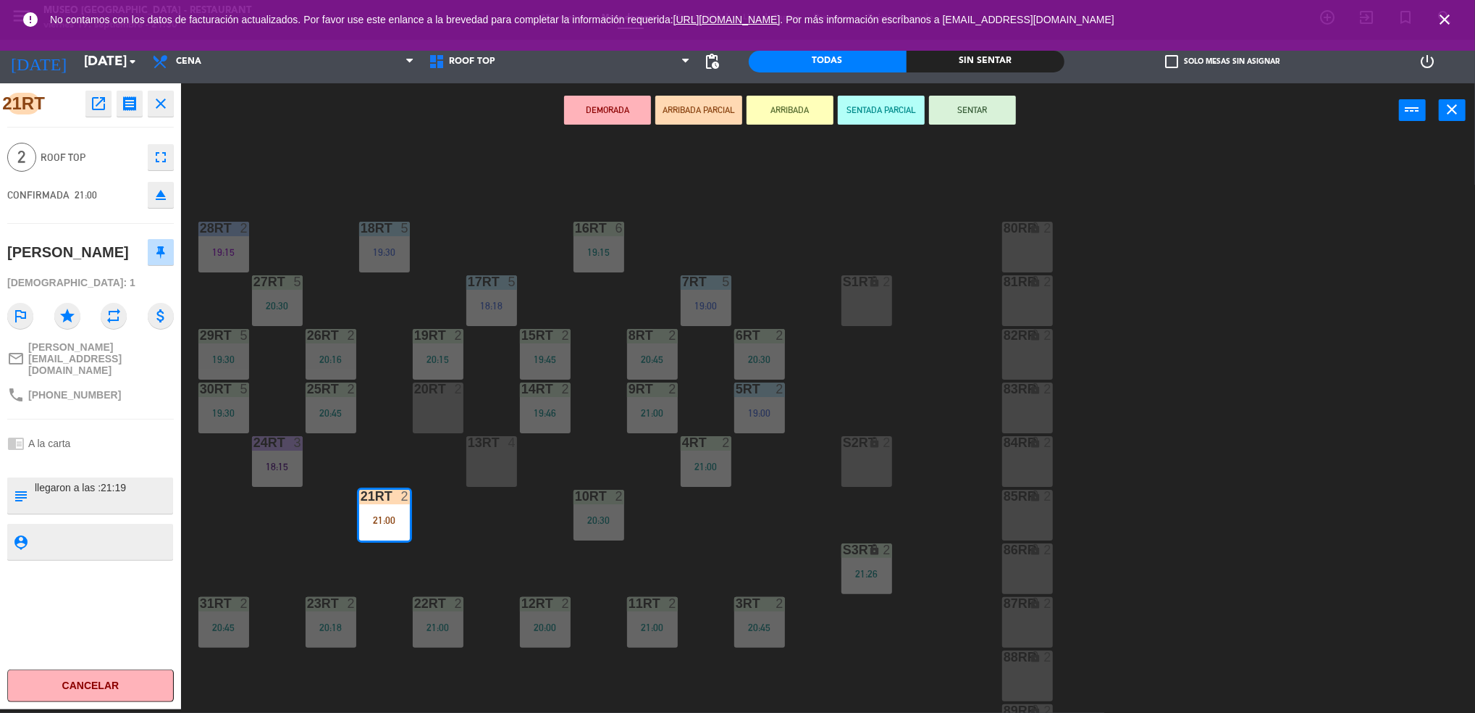
click at [35, 480] on textarea at bounding box center [102, 495] width 138 height 30
type textarea "m21RT llegaron a las :21:19"
click at [97, 262] on div "[PERSON_NAME]" at bounding box center [68, 252] width 122 height 24
click at [988, 110] on button "SENTAR" at bounding box center [972, 110] width 87 height 29
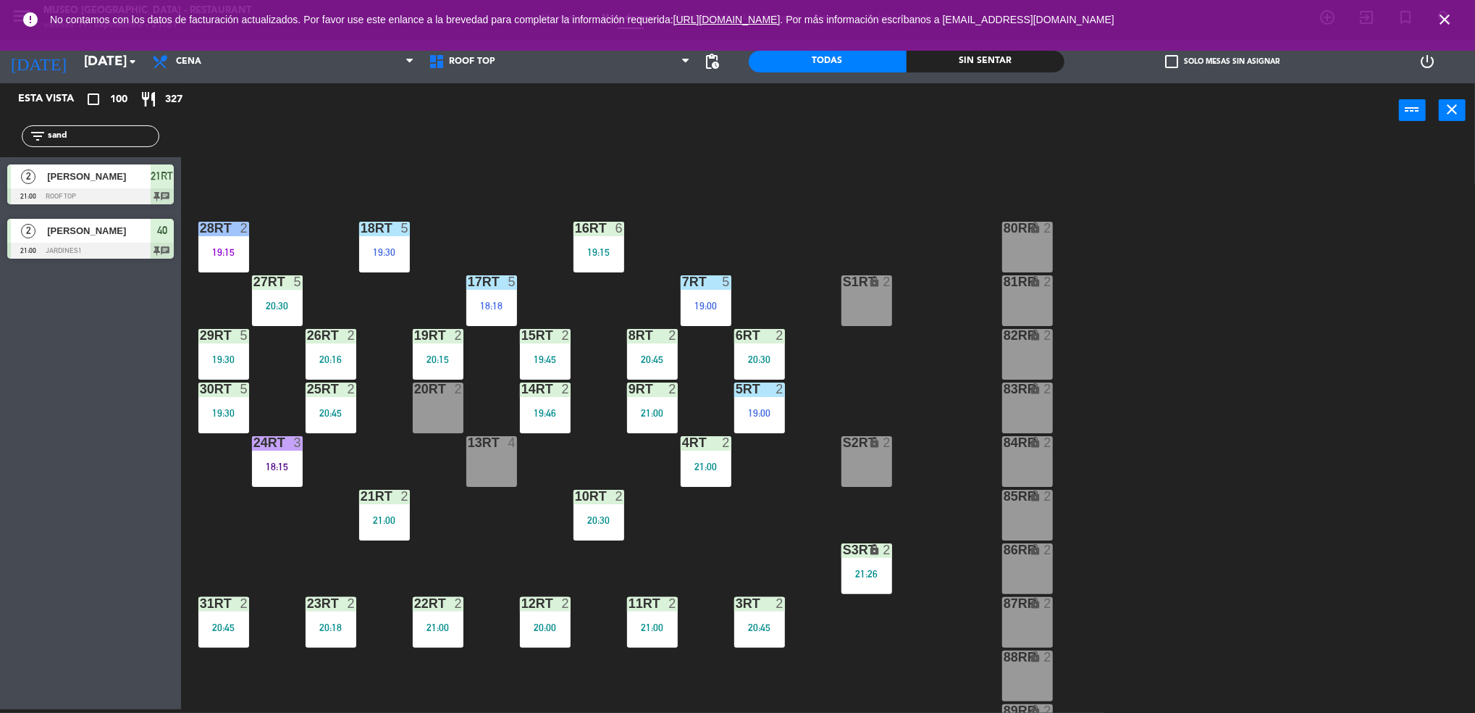
click at [856, 547] on div "lock" at bounding box center [867, 550] width 24 height 14
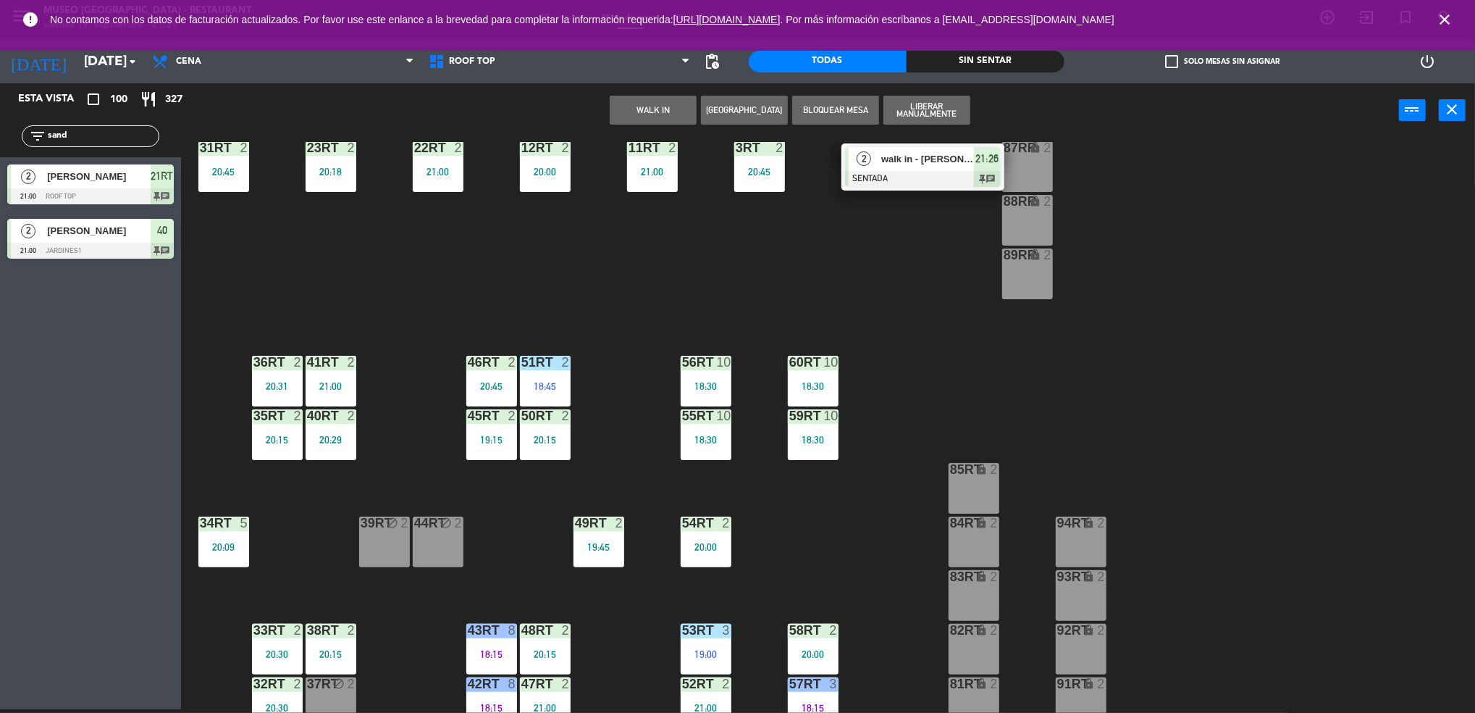
click at [858, 539] on div "18RT 5 19:30 16RT 6 19:15 28RT 2 19:15 80RR lock 2 27RT 5 20:30 7RT 5 19:00 S1R…" at bounding box center [836, 427] width 1280 height 571
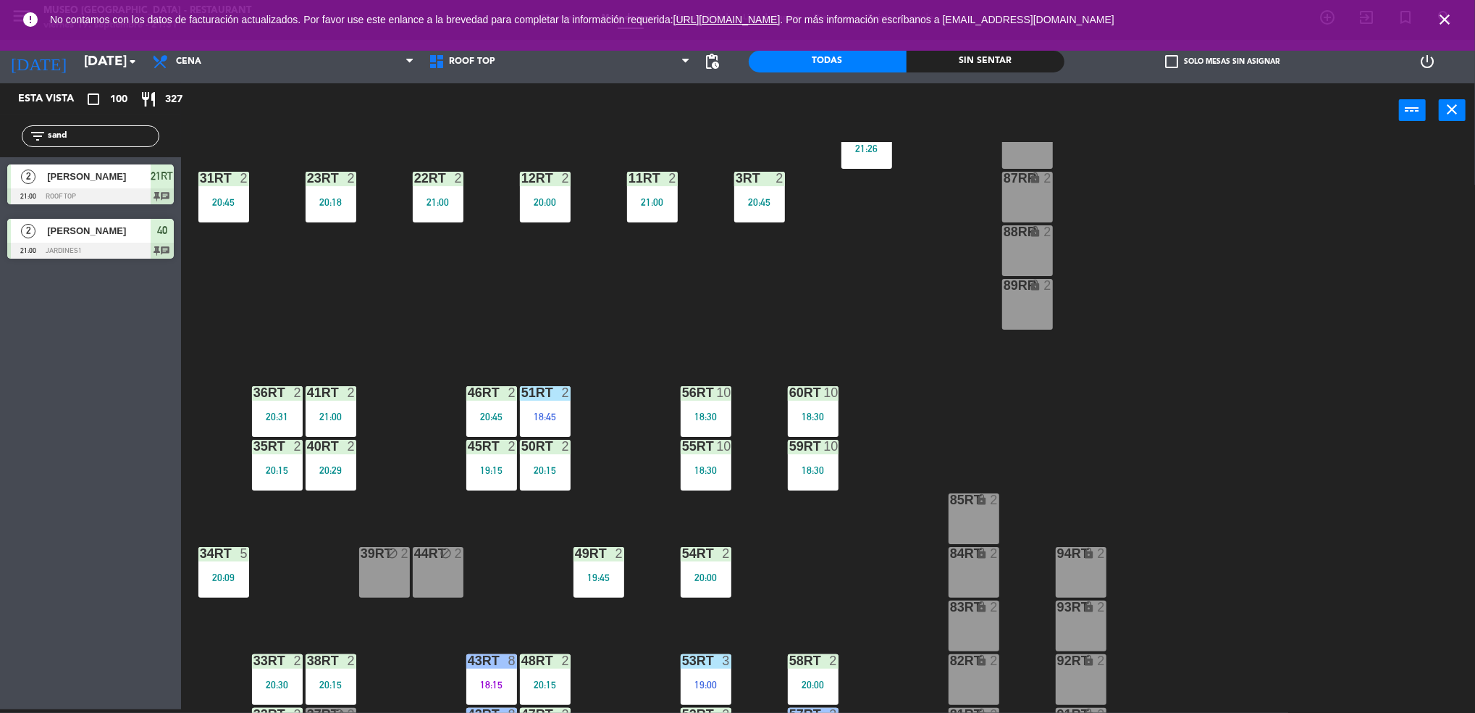
scroll to position [523, 0]
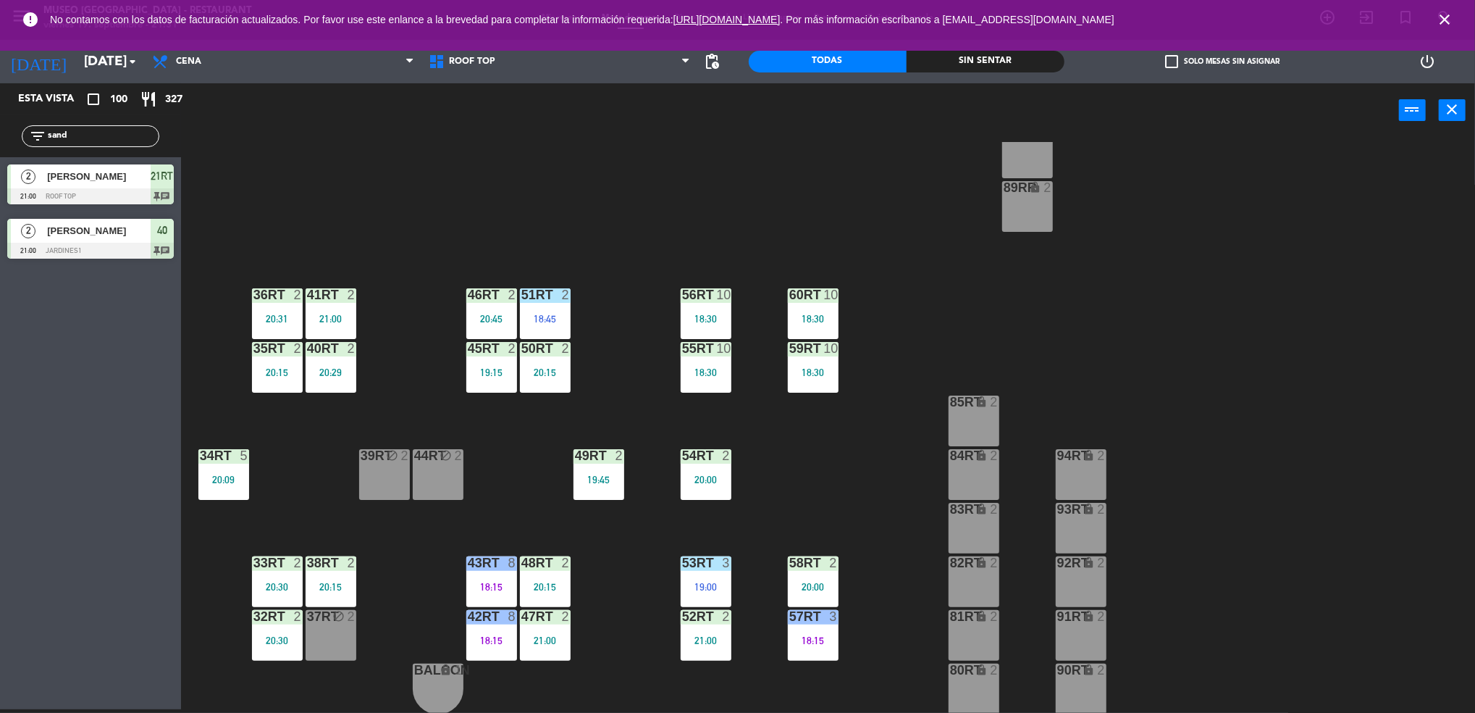
drag, startPoint x: 140, startPoint y: 141, endPoint x: -4, endPoint y: 138, distance: 144.2
click at [0, 138] on html "close × Museo Larco Café - Restaurant × chrome_reader_mode Listado de Reservas …" at bounding box center [737, 356] width 1475 height 713
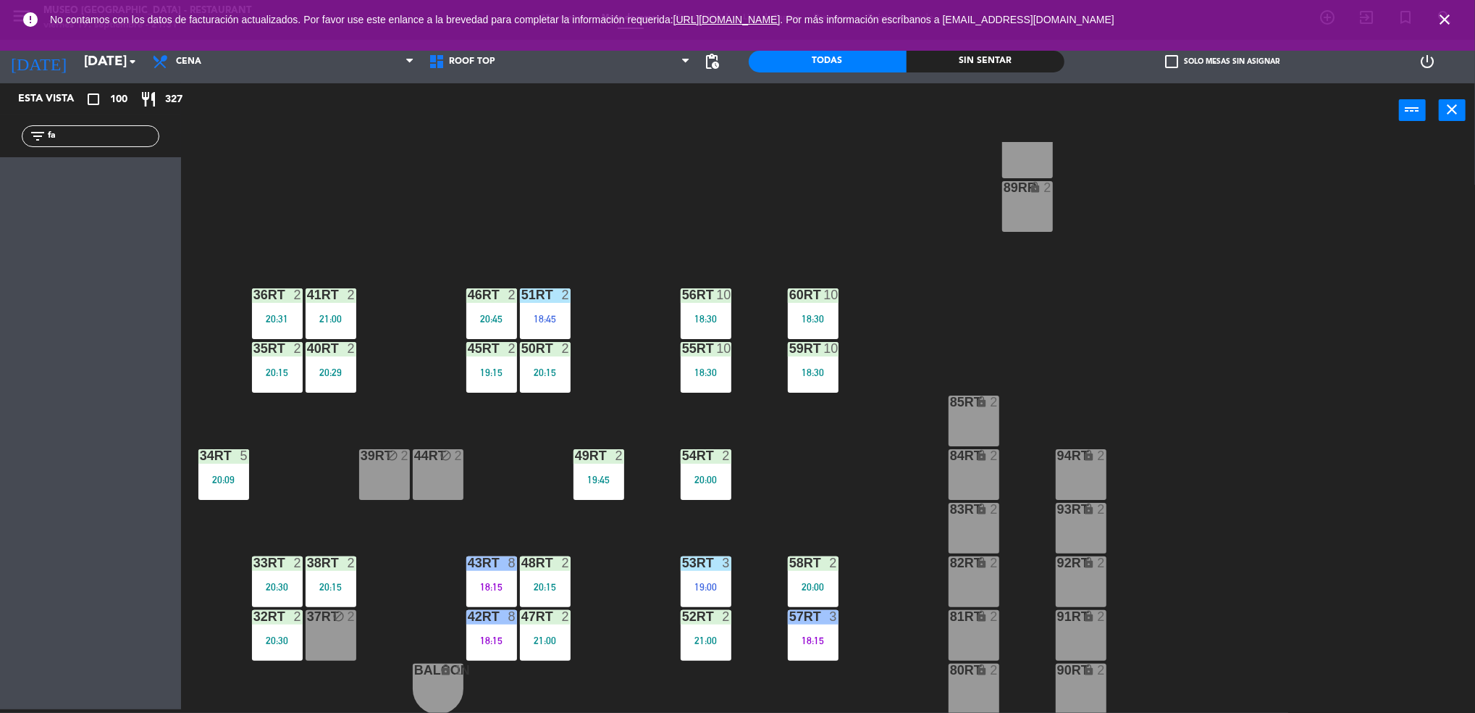
type input "f"
type input "arra"
click at [67, 184] on span "[PERSON_NAME]" at bounding box center [99, 176] width 104 height 15
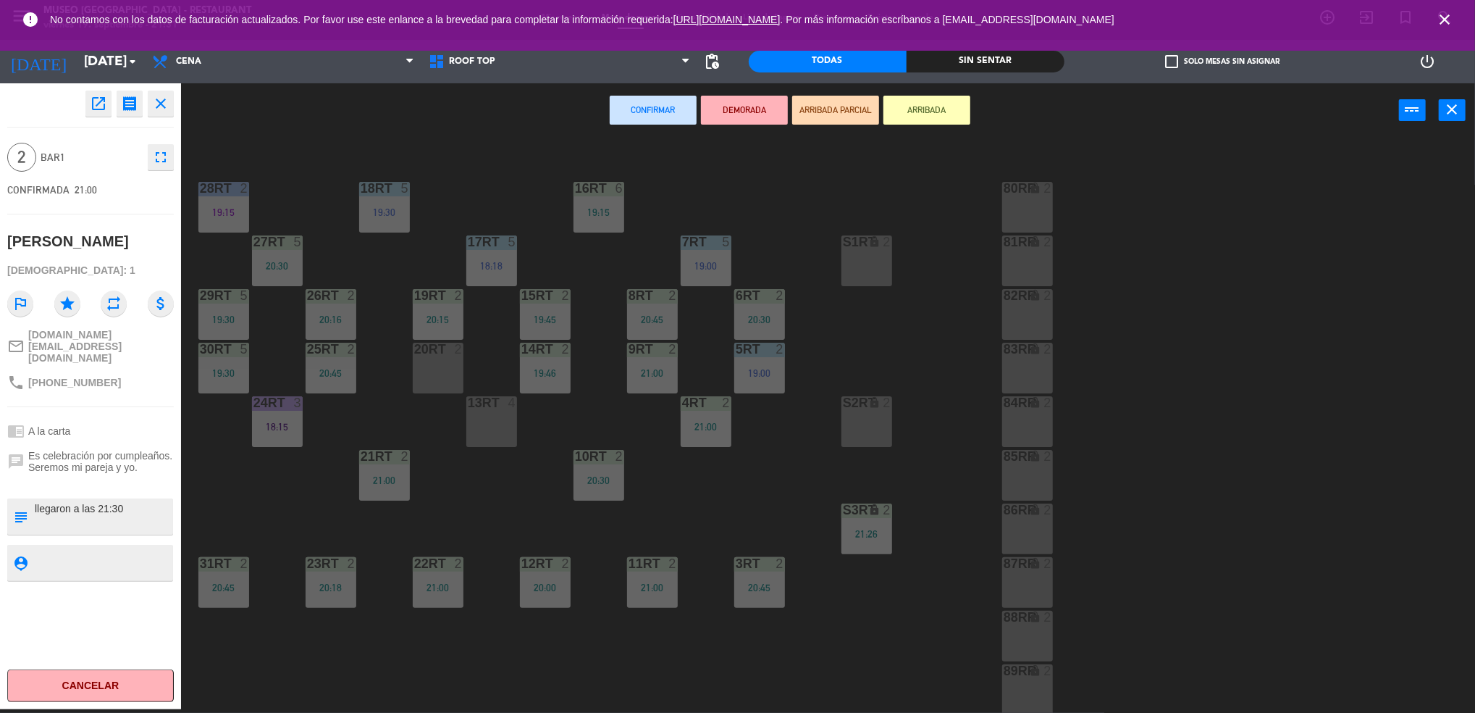
scroll to position [0, 0]
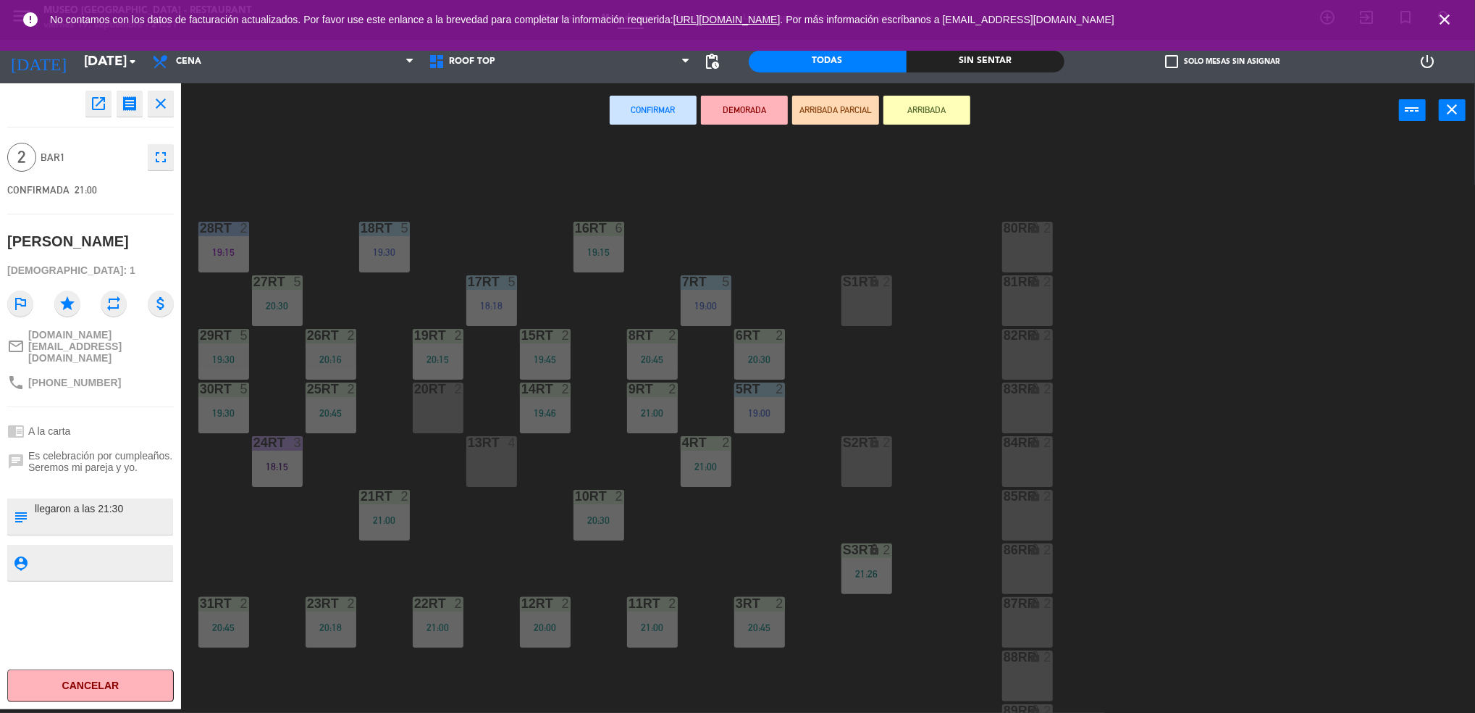
click at [443, 403] on div "20RT 2" at bounding box center [438, 407] width 51 height 51
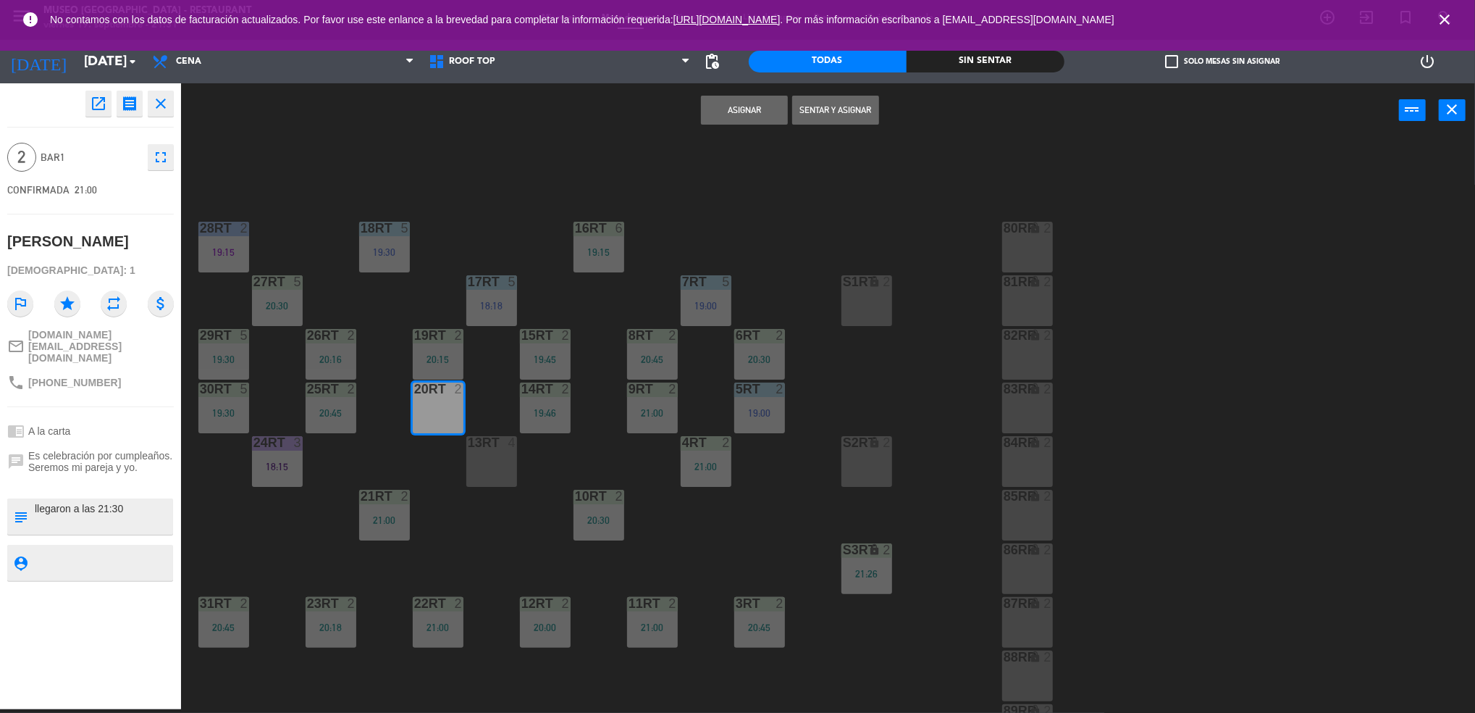
click at [751, 110] on button "Asignar" at bounding box center [744, 110] width 87 height 29
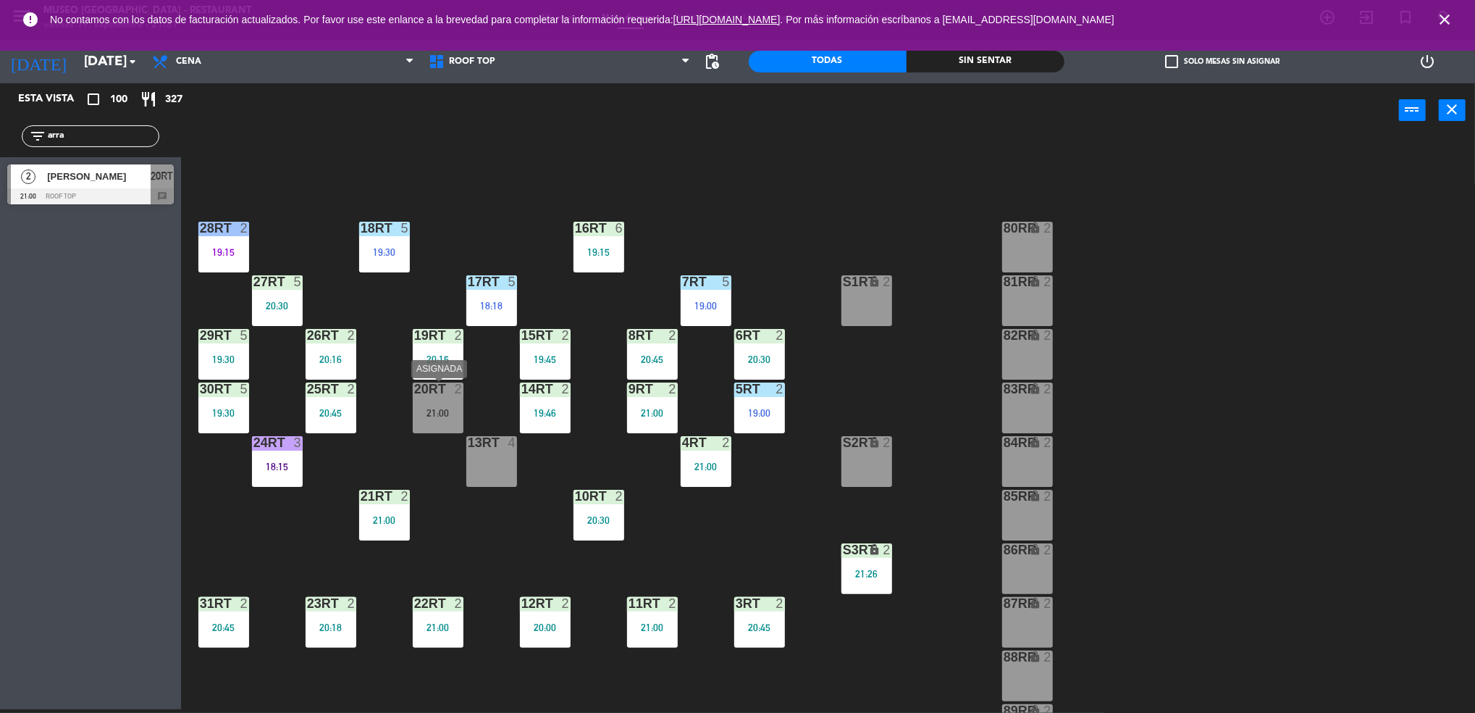
click at [415, 401] on div "20RT 2 21:00" at bounding box center [438, 407] width 51 height 51
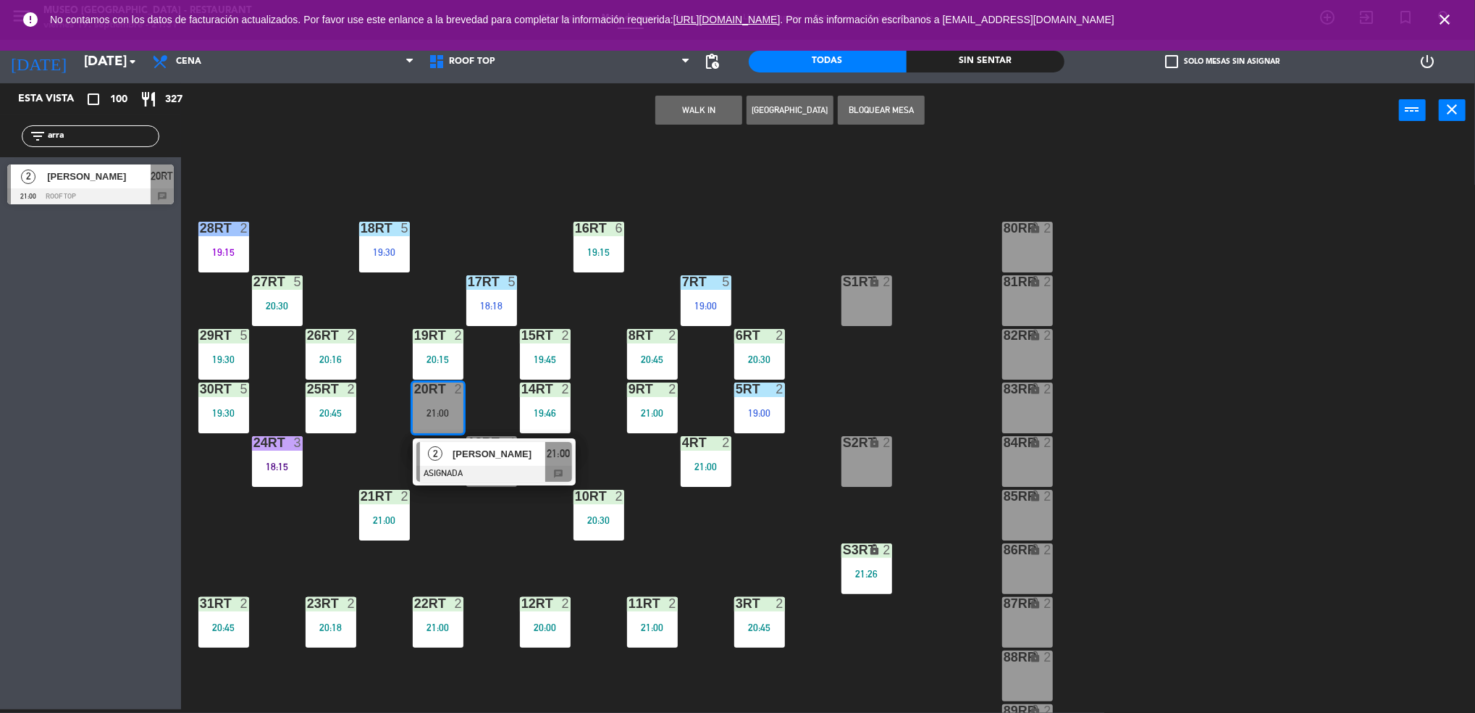
click at [478, 461] on span "[PERSON_NAME]" at bounding box center [499, 453] width 93 height 15
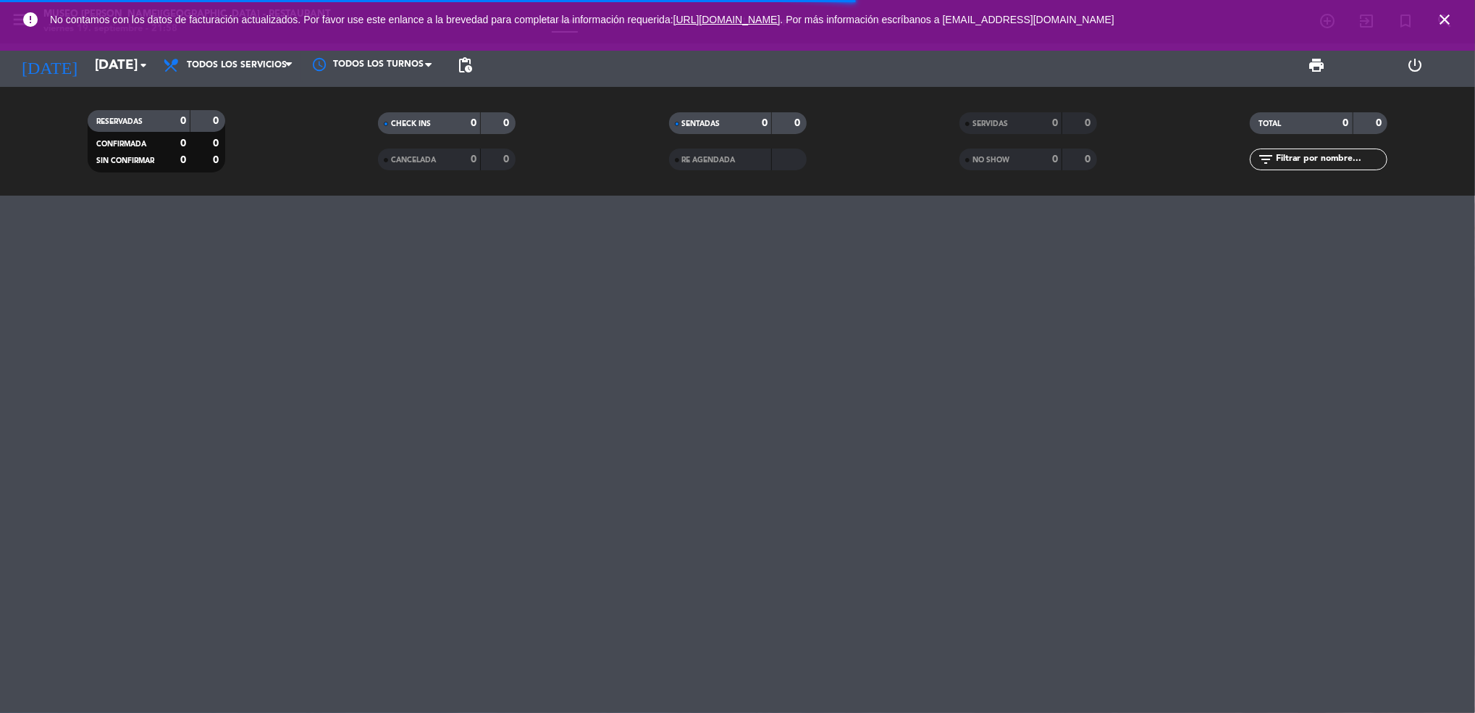
click at [985, 126] on span "SERVIDAS" at bounding box center [990, 123] width 35 height 7
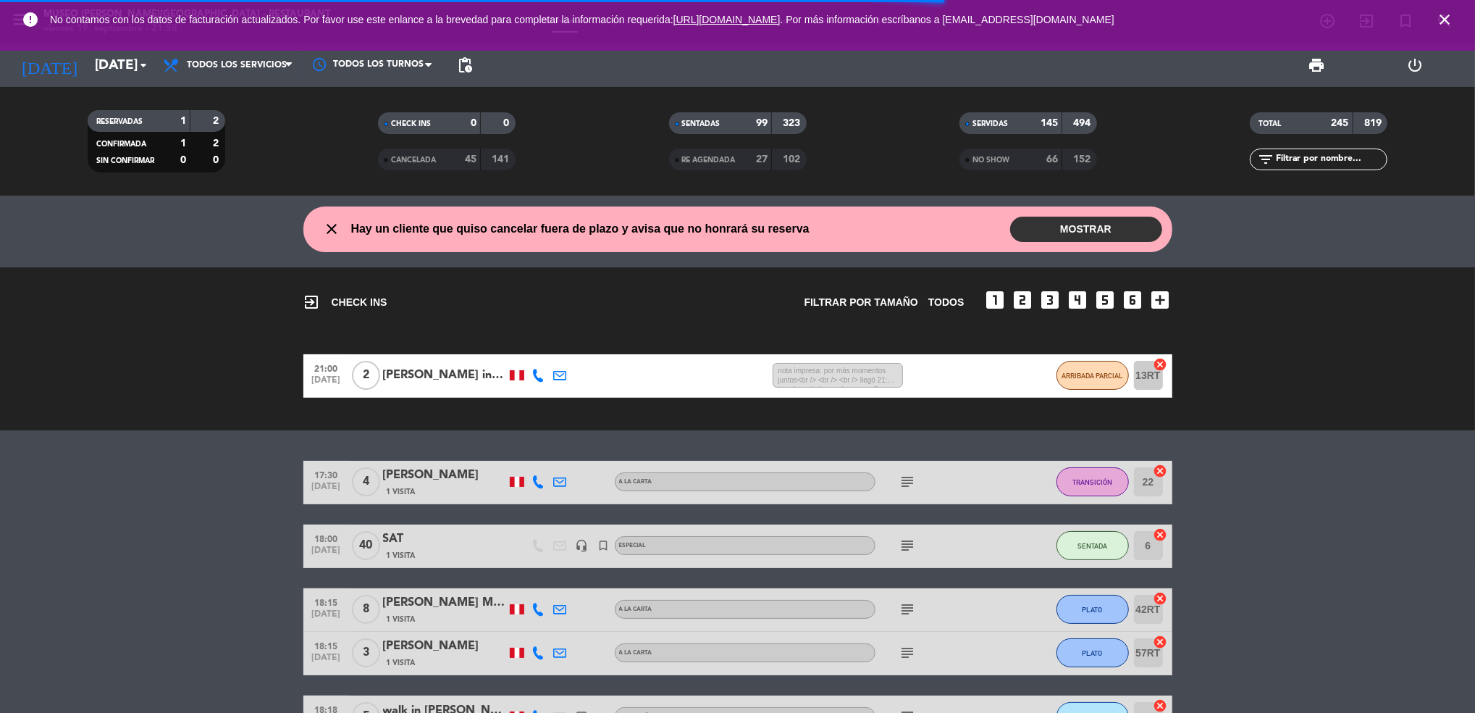
click at [1005, 153] on div "NO SHOW" at bounding box center [996, 159] width 67 height 17
click at [1442, 20] on icon "close" at bounding box center [1444, 19] width 17 height 17
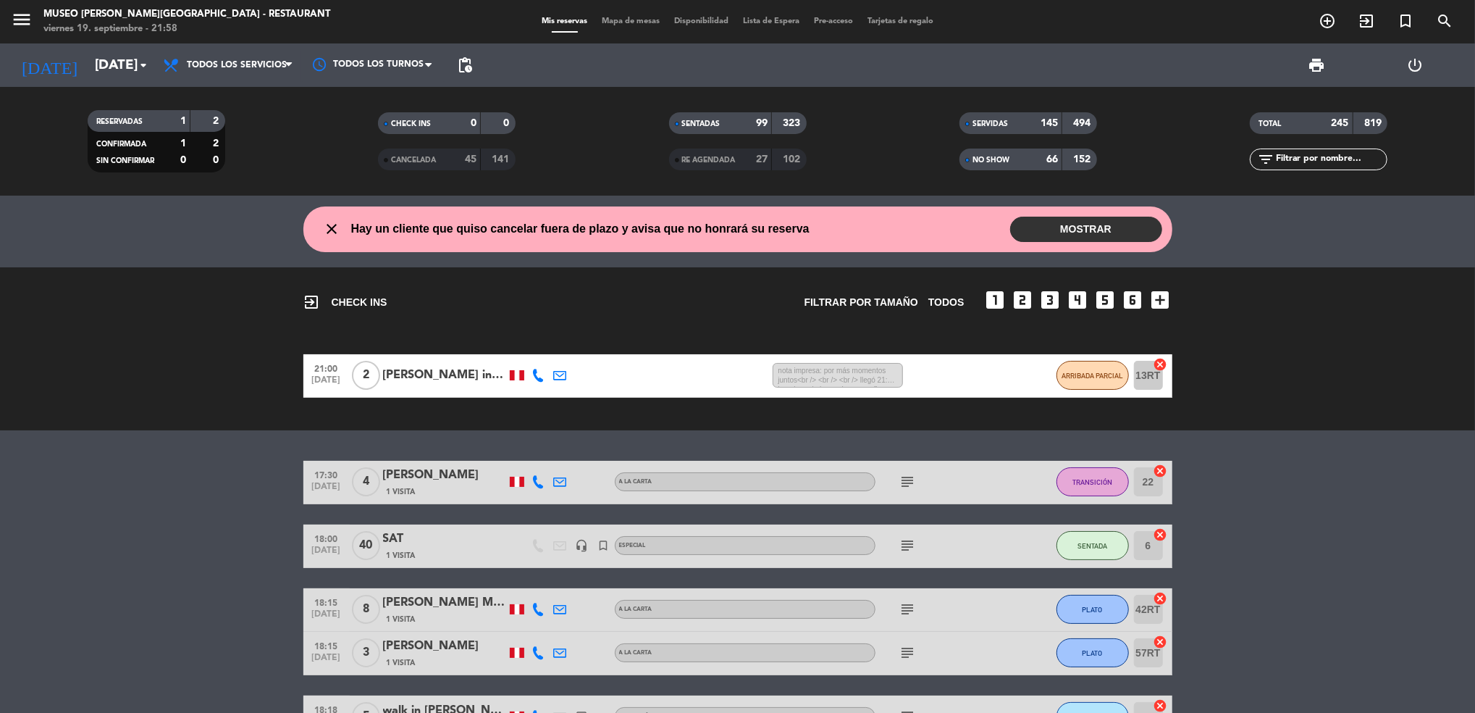
click at [1325, 70] on span "print" at bounding box center [1316, 65] width 29 height 29
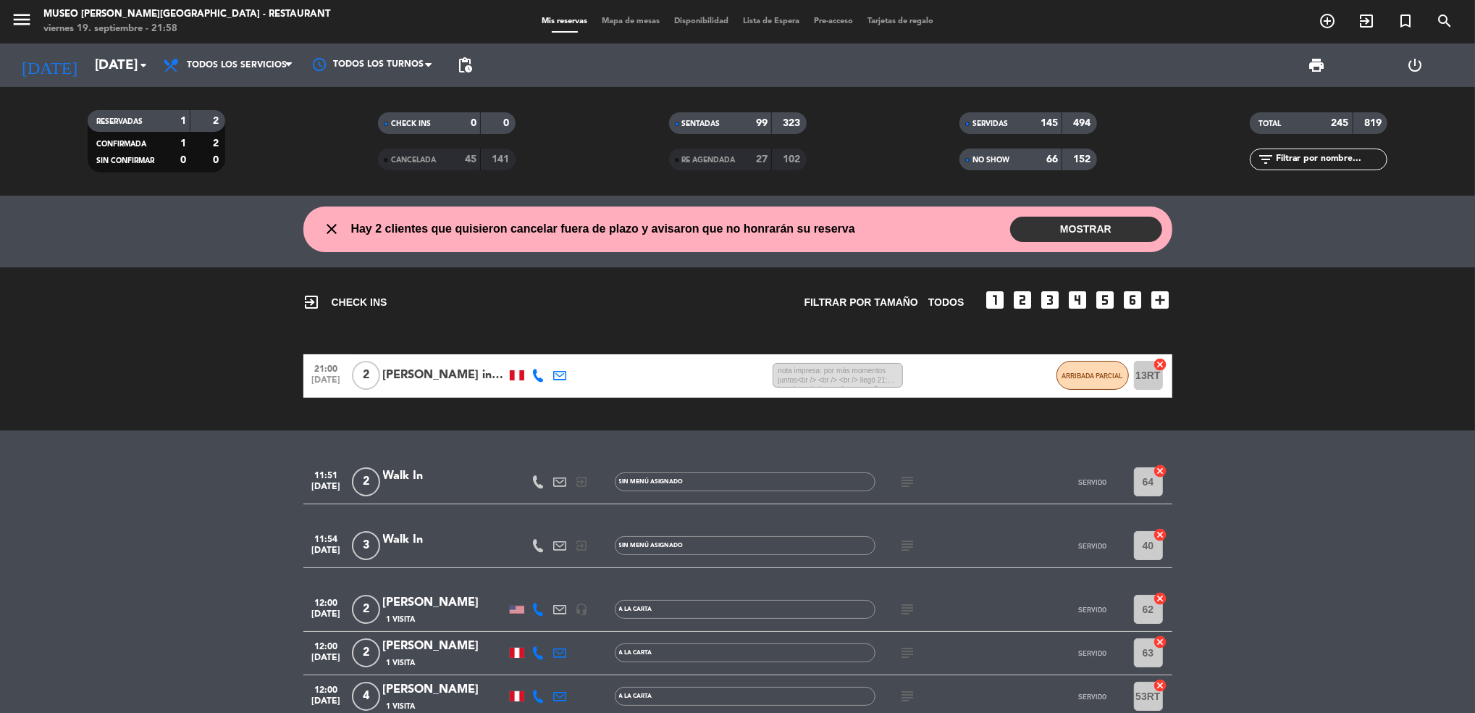
click at [1308, 77] on span "print" at bounding box center [1316, 65] width 29 height 29
click at [1317, 59] on span "print" at bounding box center [1316, 64] width 17 height 17
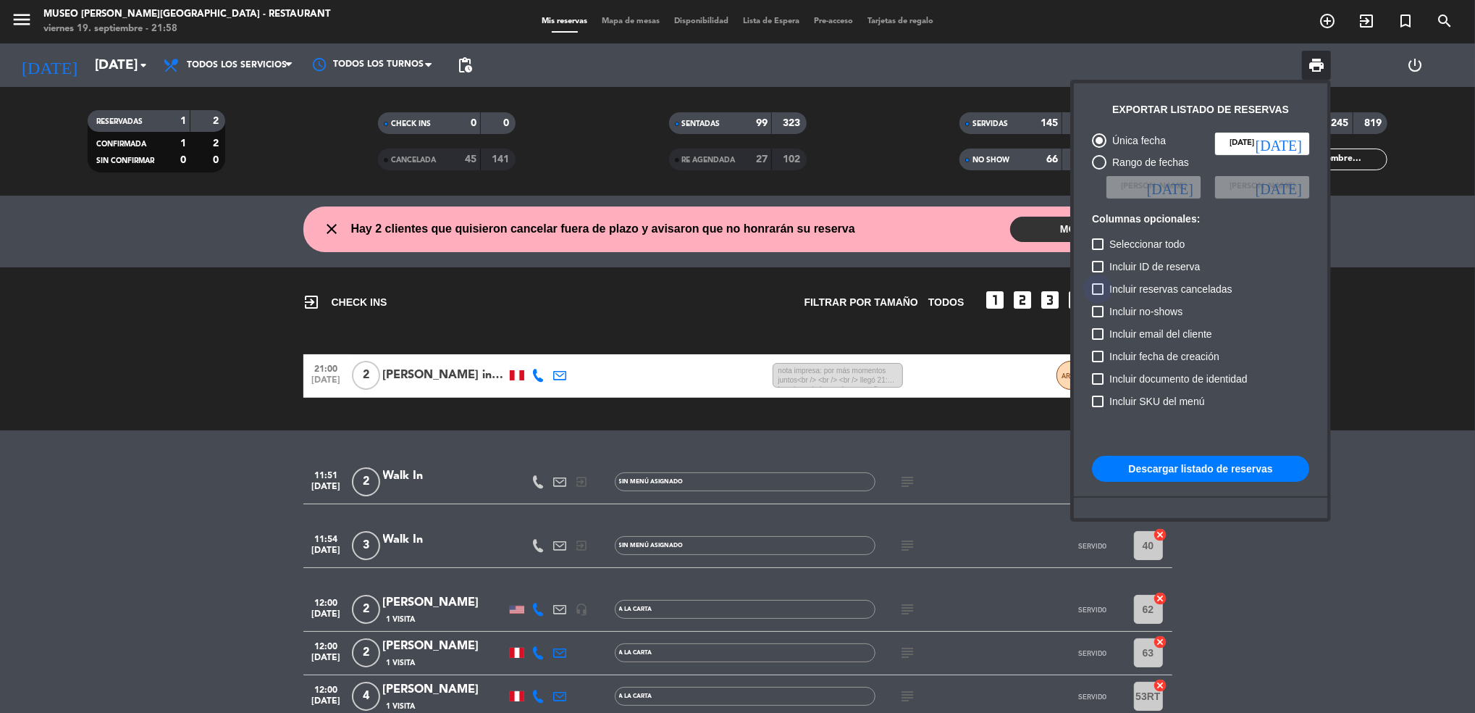
click at [1107, 291] on label "Incluir reservas canceladas" at bounding box center [1162, 288] width 141 height 17
click at [1098, 295] on input "Incluir reservas canceladas" at bounding box center [1097, 295] width 1 height 1
checkbox input "true"
click at [1104, 301] on div "Incluir reservas canceladas" at bounding box center [1200, 291] width 217 height 22
click at [1101, 309] on div at bounding box center [1098, 312] width 12 height 12
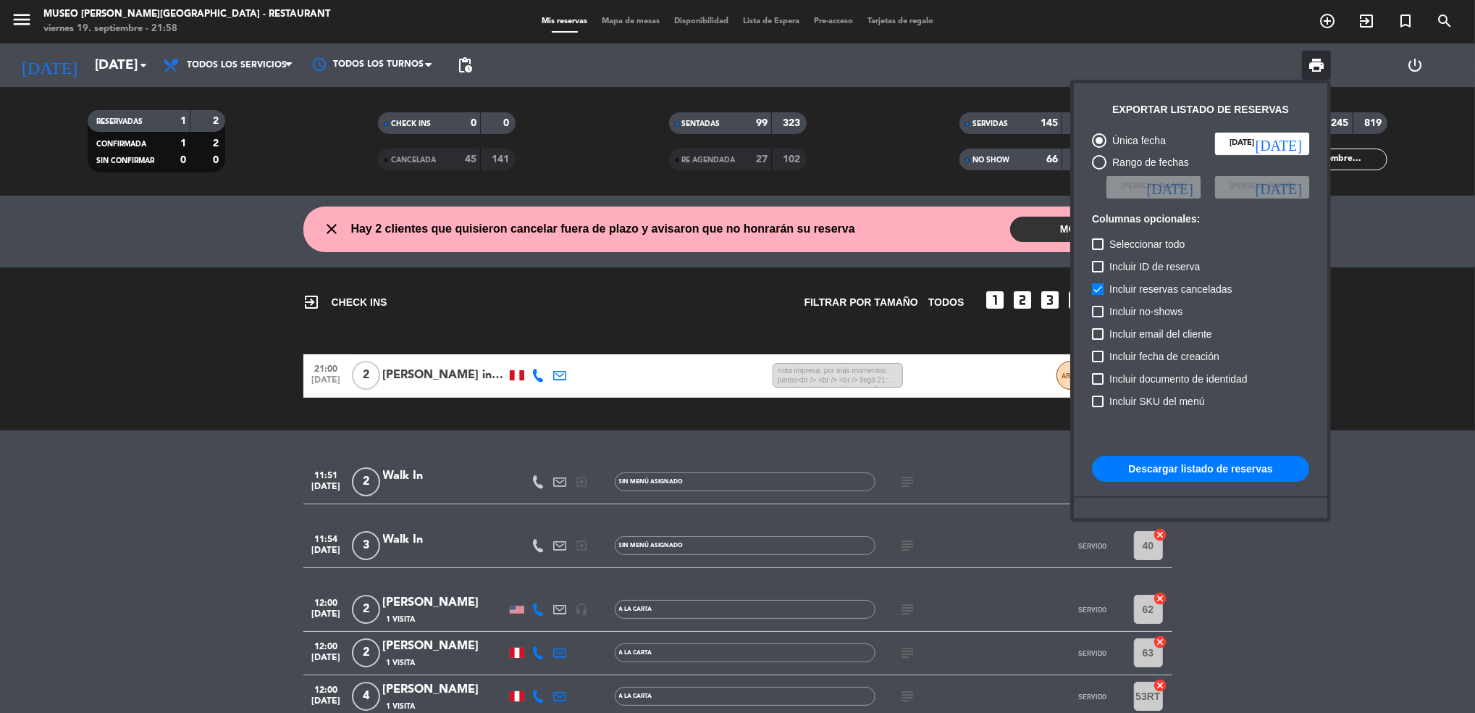
click at [1098, 317] on input "Incluir no-shows" at bounding box center [1097, 317] width 1 height 1
checkbox input "true"
click at [1196, 462] on button "Descargar listado de reservas" at bounding box center [1200, 469] width 217 height 26
click at [1195, 464] on button "Descargar listado de reservas" at bounding box center [1200, 469] width 217 height 26
click at [630, 20] on div at bounding box center [737, 356] width 1475 height 713
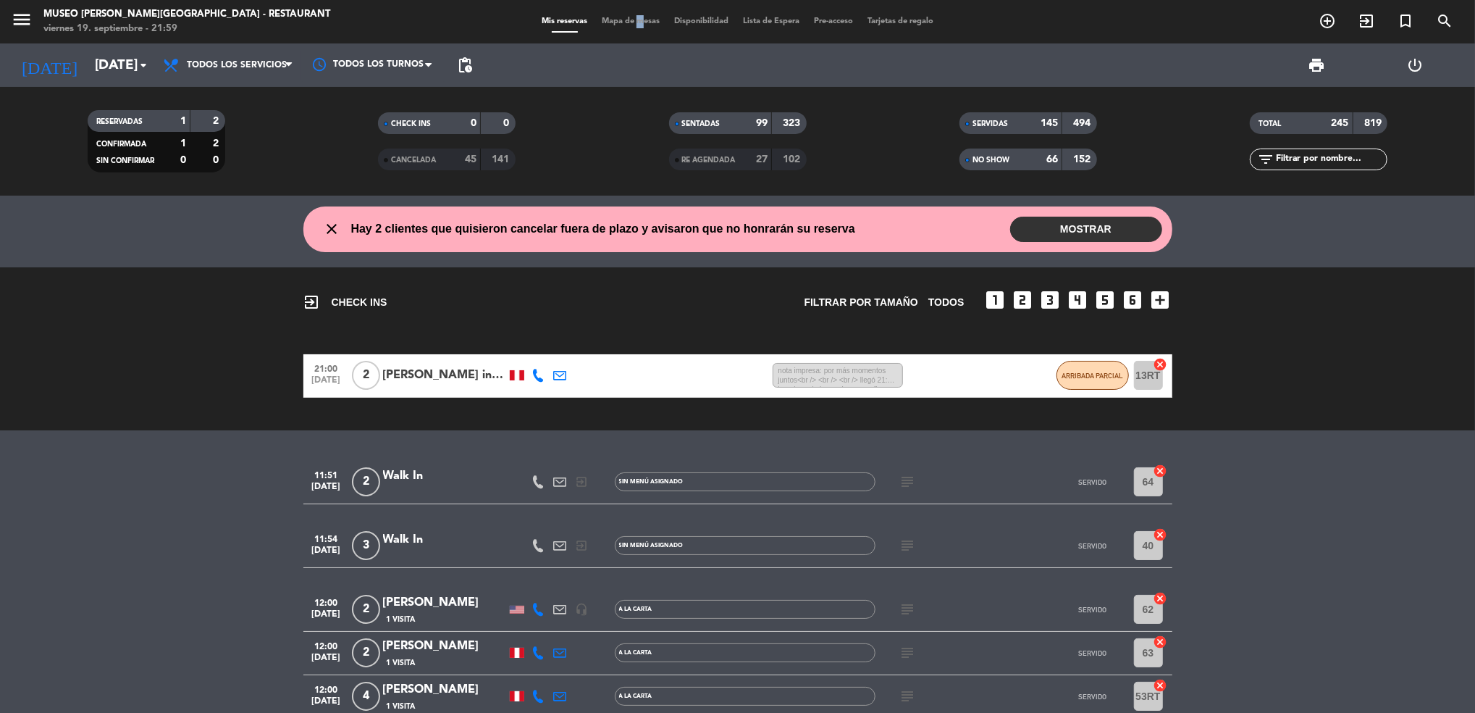
click at [630, 20] on span "Mapa de mesas" at bounding box center [631, 21] width 72 height 8
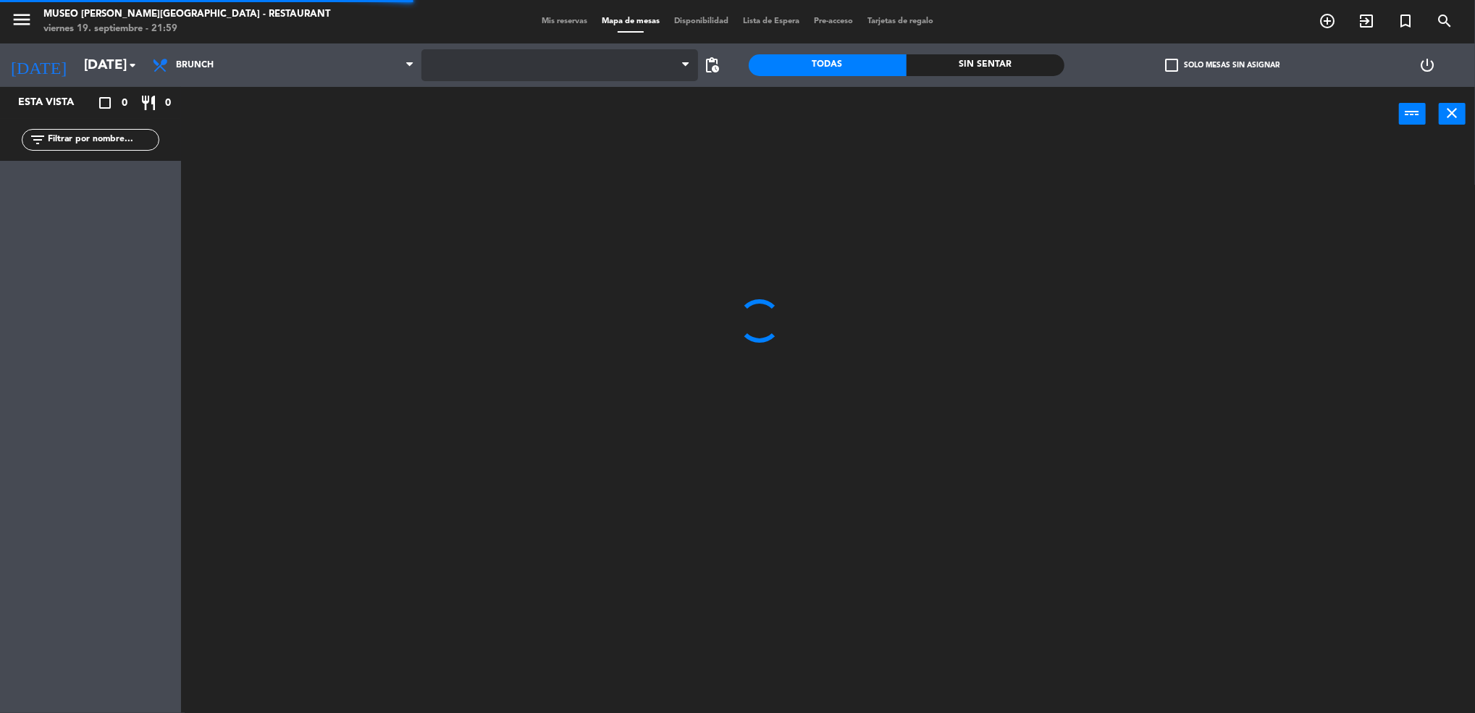
click at [553, 66] on span at bounding box center [560, 65] width 277 height 32
click at [563, 77] on span "Restaurante" at bounding box center [560, 65] width 277 height 32
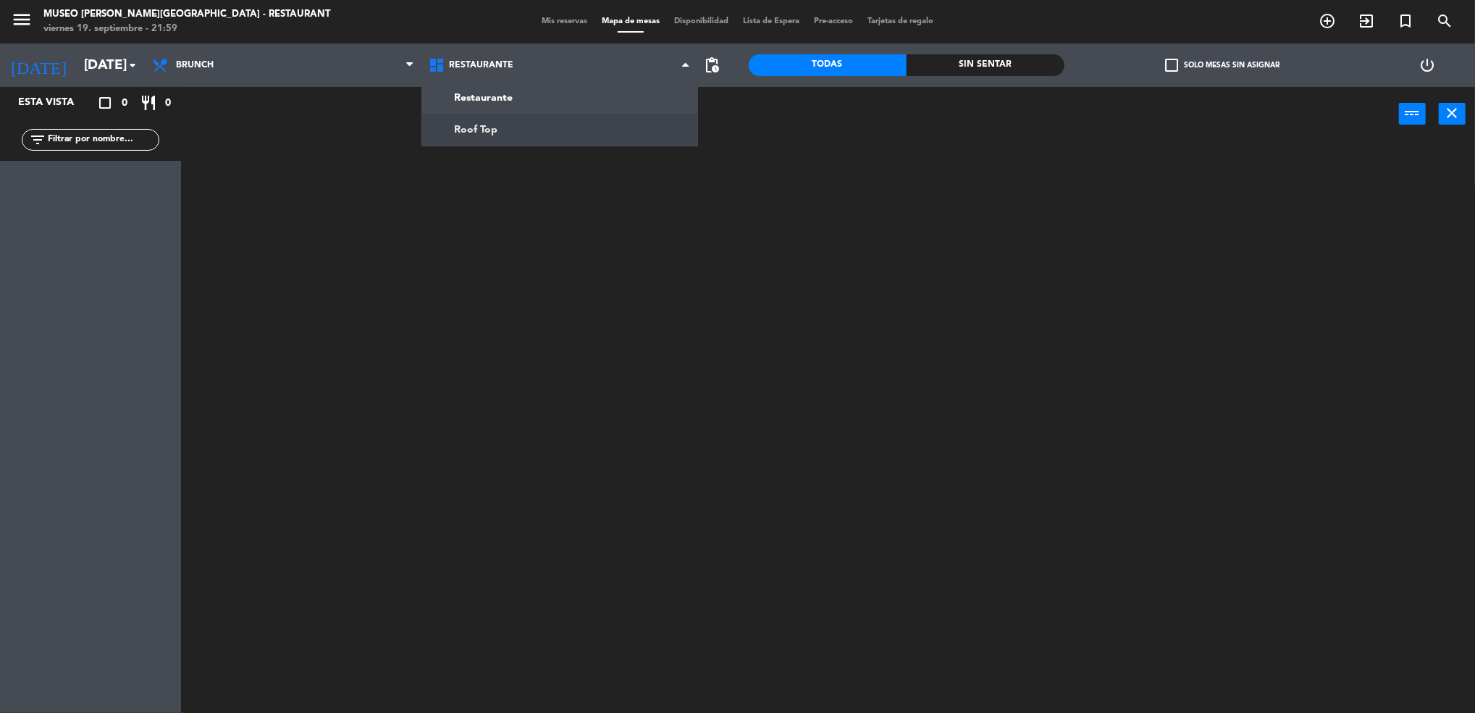
click at [571, 154] on div at bounding box center [836, 431] width 1280 height 571
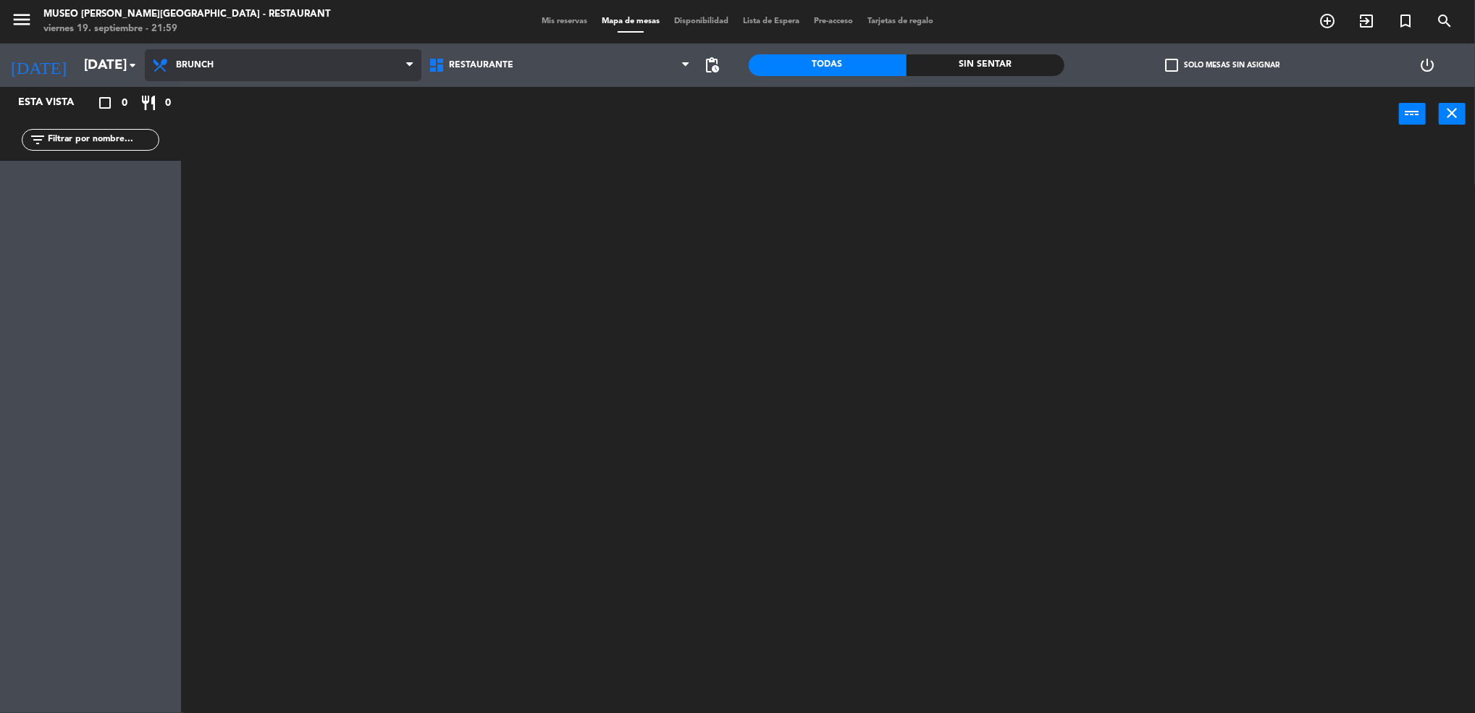
click at [342, 80] on span "Brunch" at bounding box center [283, 65] width 277 height 32
click at [344, 151] on ng-component "menu Museo Larco Café - Restaurant viernes 19. septiembre - 21:59 Mis reservas …" at bounding box center [737, 358] width 1475 height 717
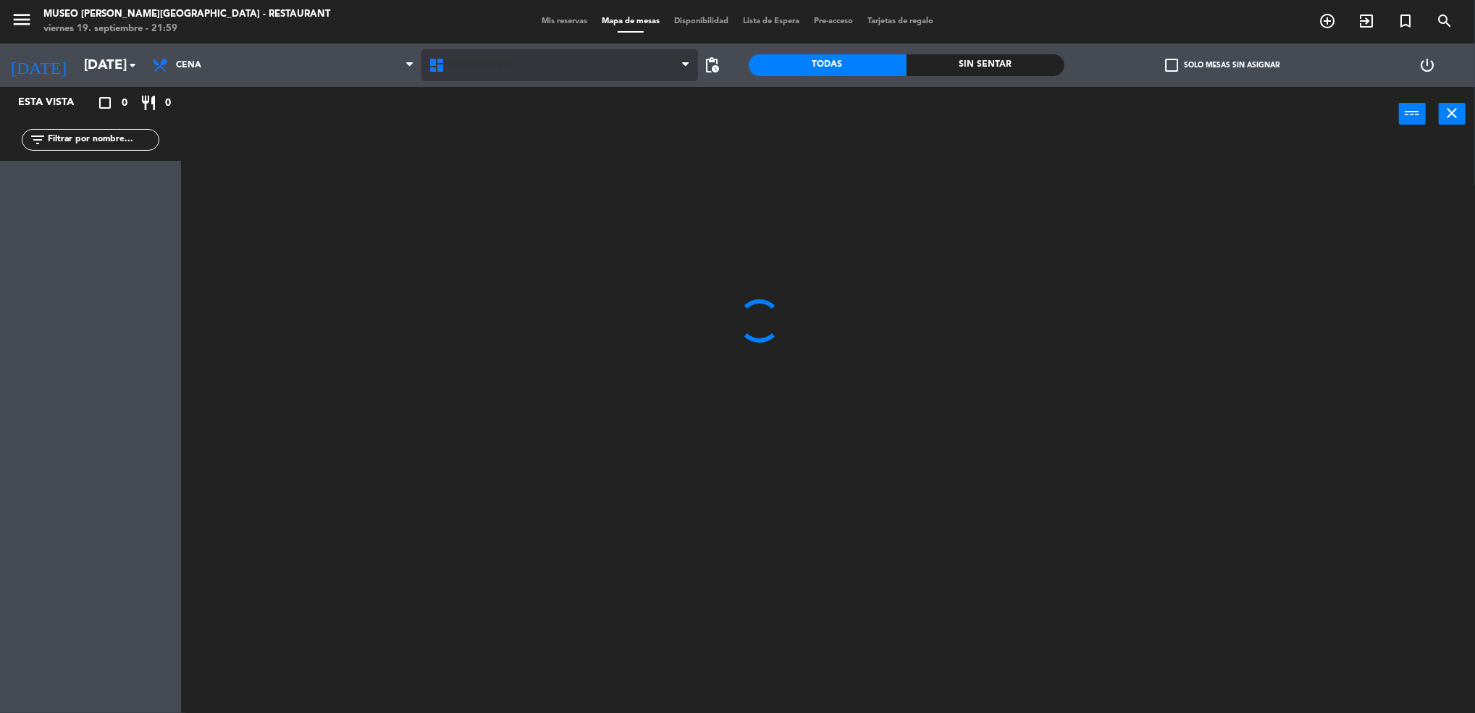
click at [519, 62] on span "Restaurante" at bounding box center [560, 65] width 277 height 32
click at [526, 126] on ng-component "menu Museo Larco Café - Restaurant viernes 19. septiembre - 21:59 Mis reservas …" at bounding box center [737, 358] width 1475 height 717
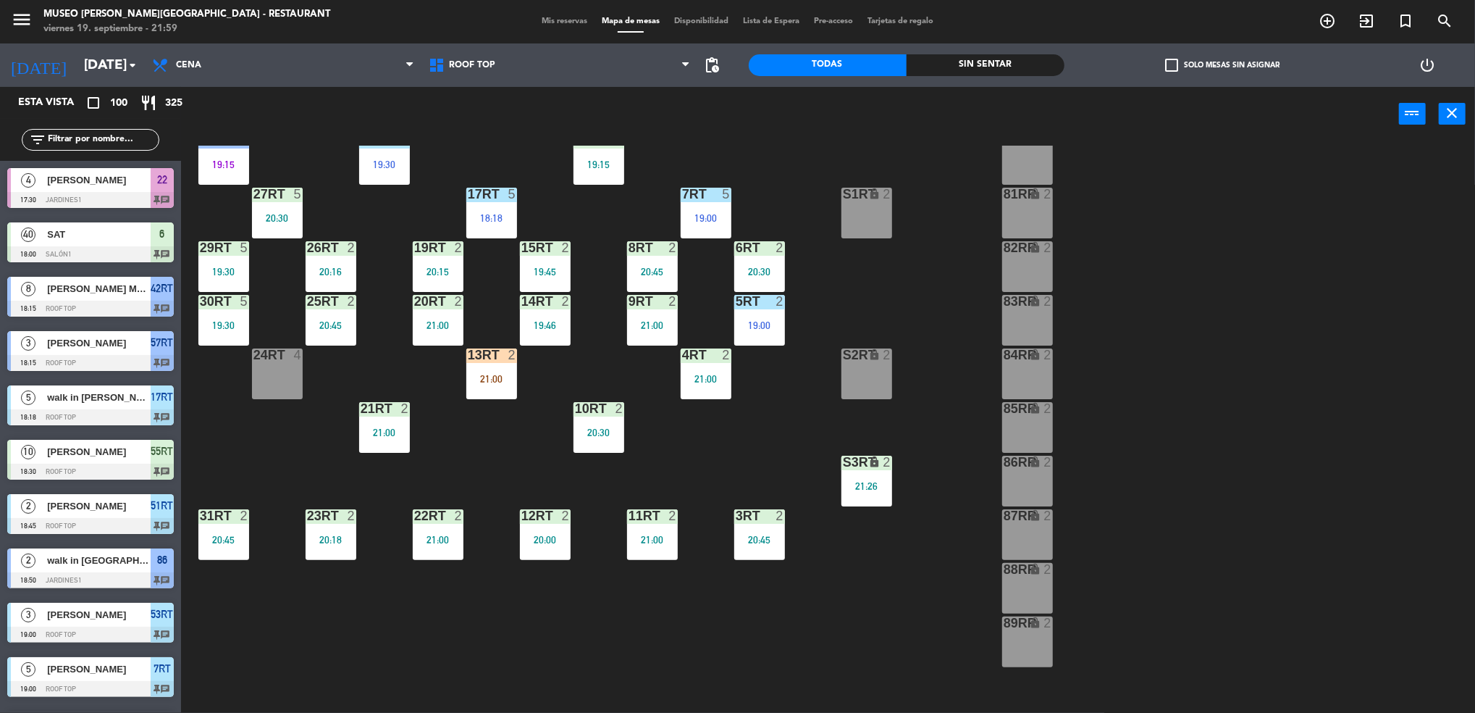
scroll to position [93, 0]
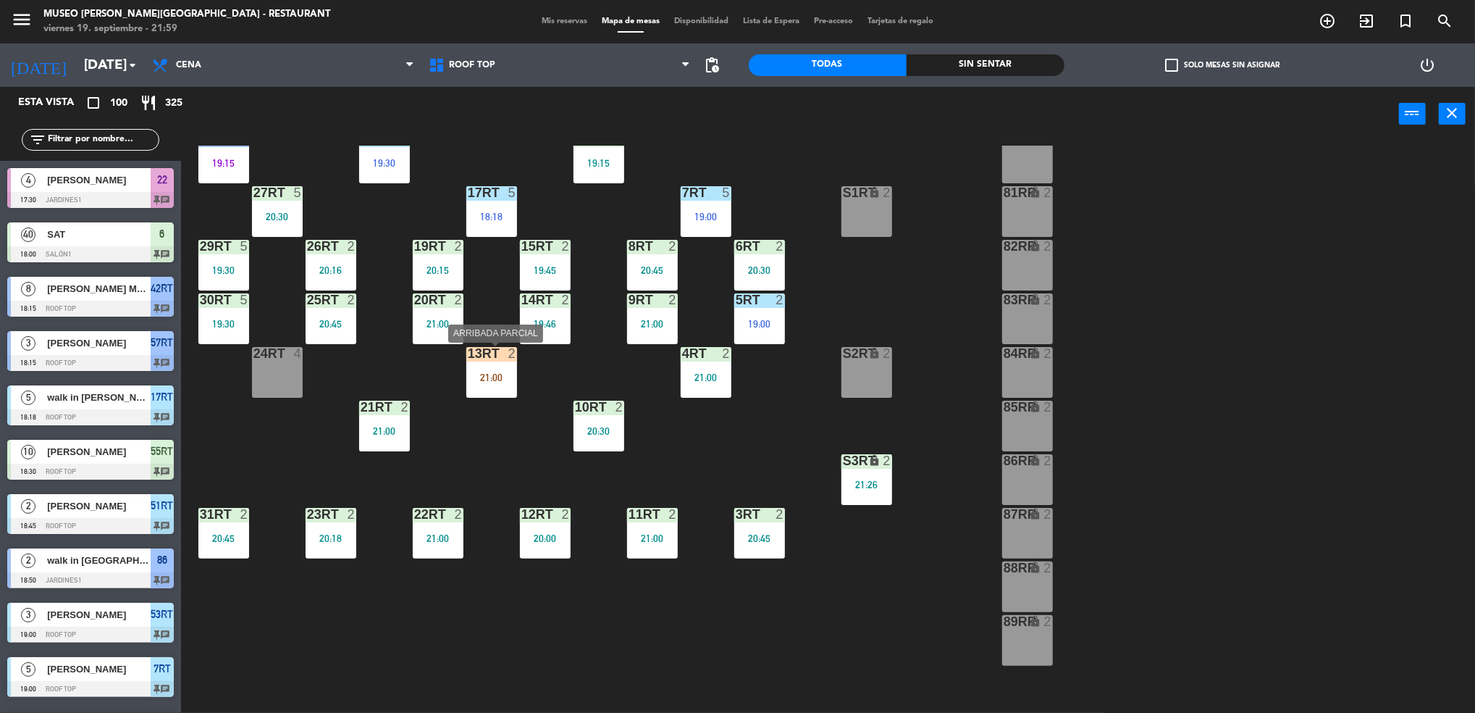
click at [471, 386] on div "13RT 2 21:00" at bounding box center [491, 372] width 51 height 51
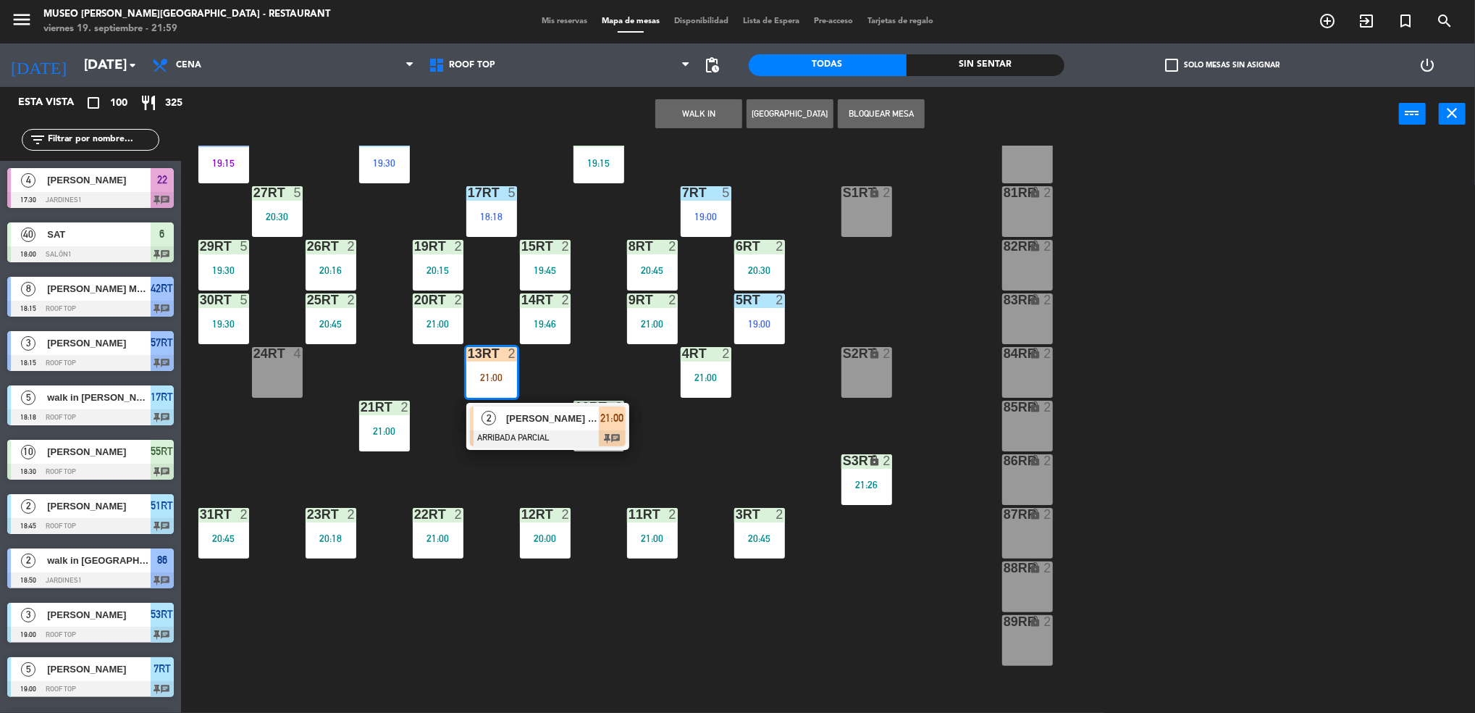
click at [531, 432] on div at bounding box center [548, 438] width 156 height 16
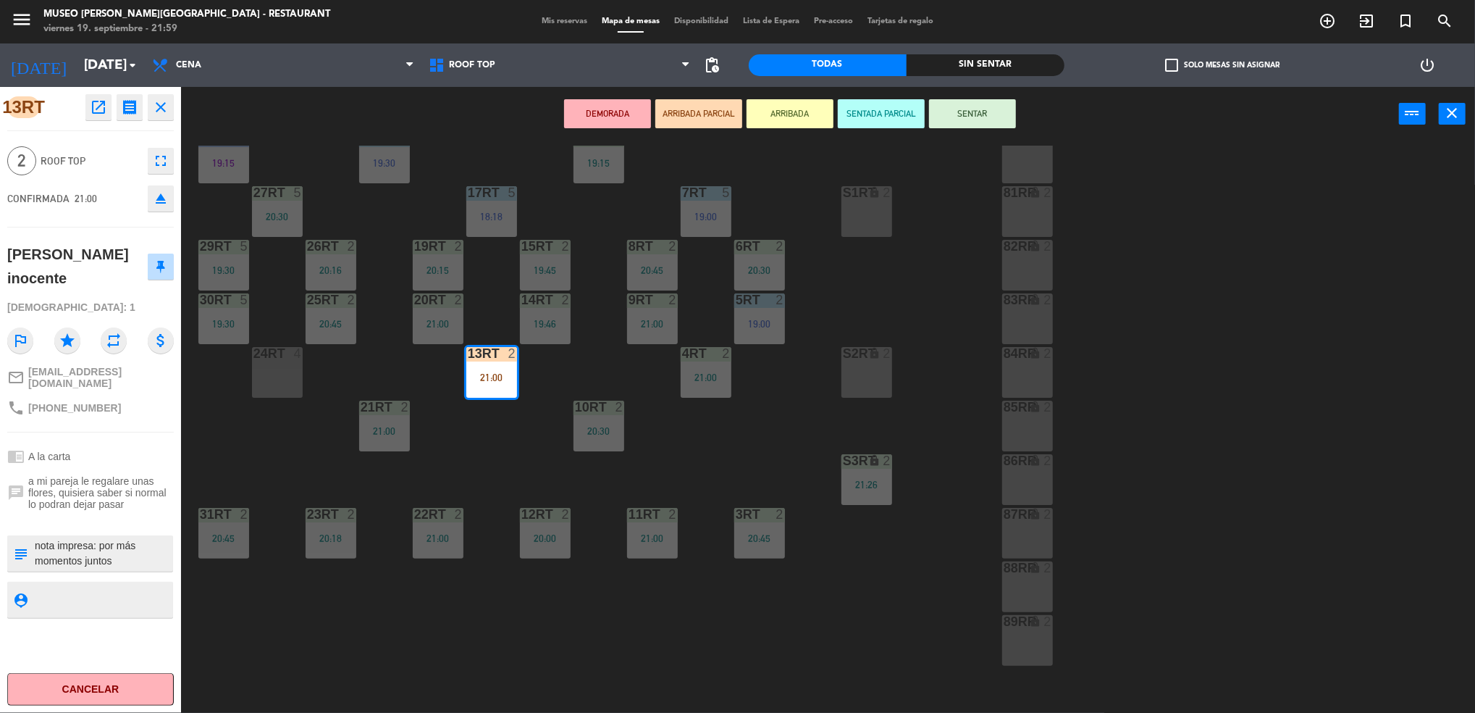
click at [992, 114] on button "SENTAR" at bounding box center [972, 113] width 87 height 29
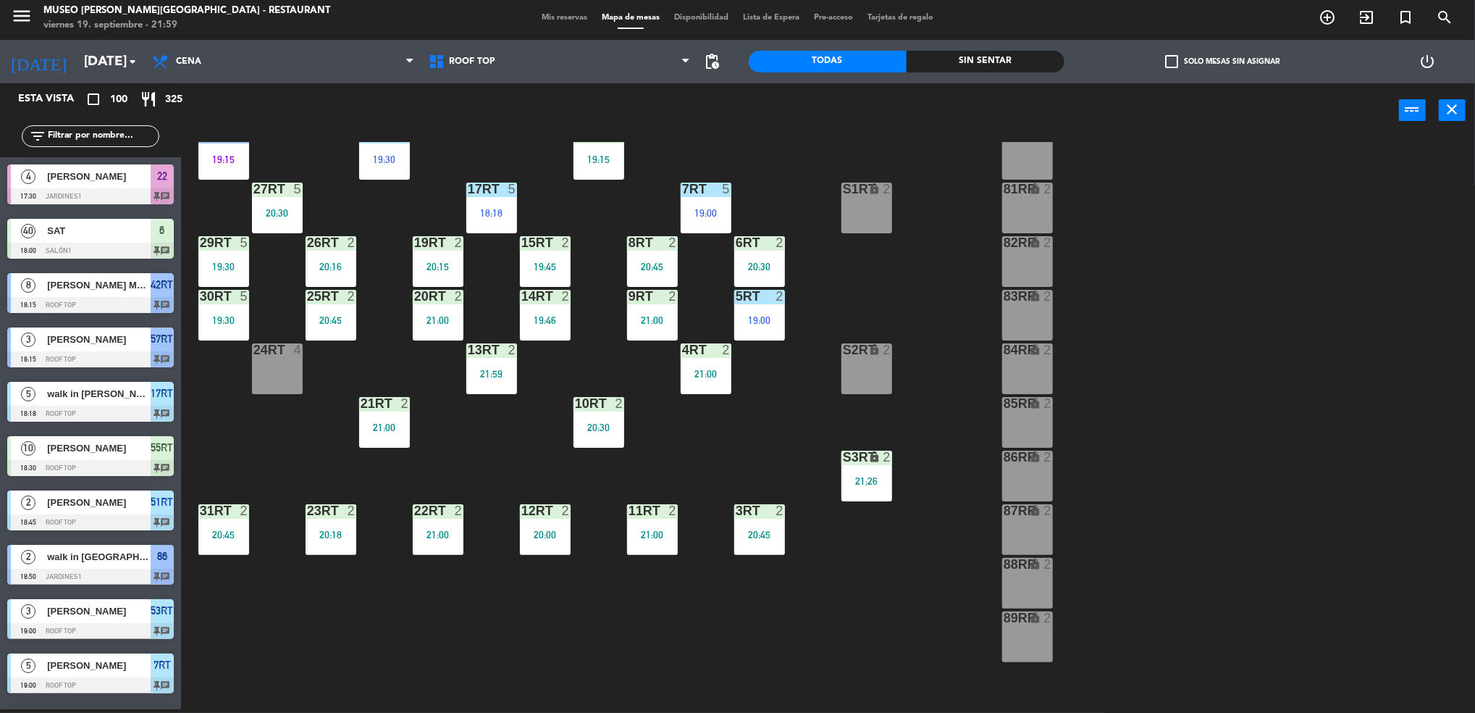
scroll to position [1853, 0]
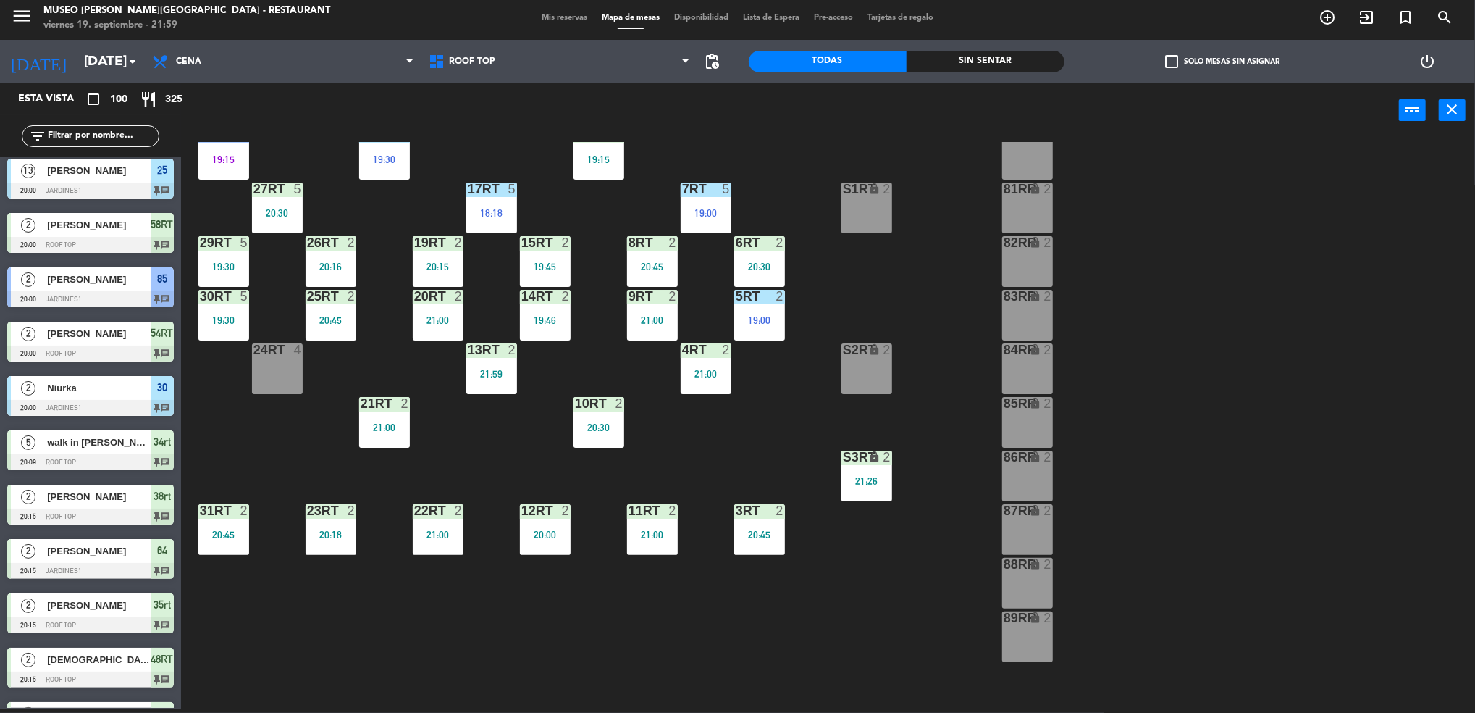
click at [561, 14] on span "Mis reservas" at bounding box center [564, 18] width 60 height 8
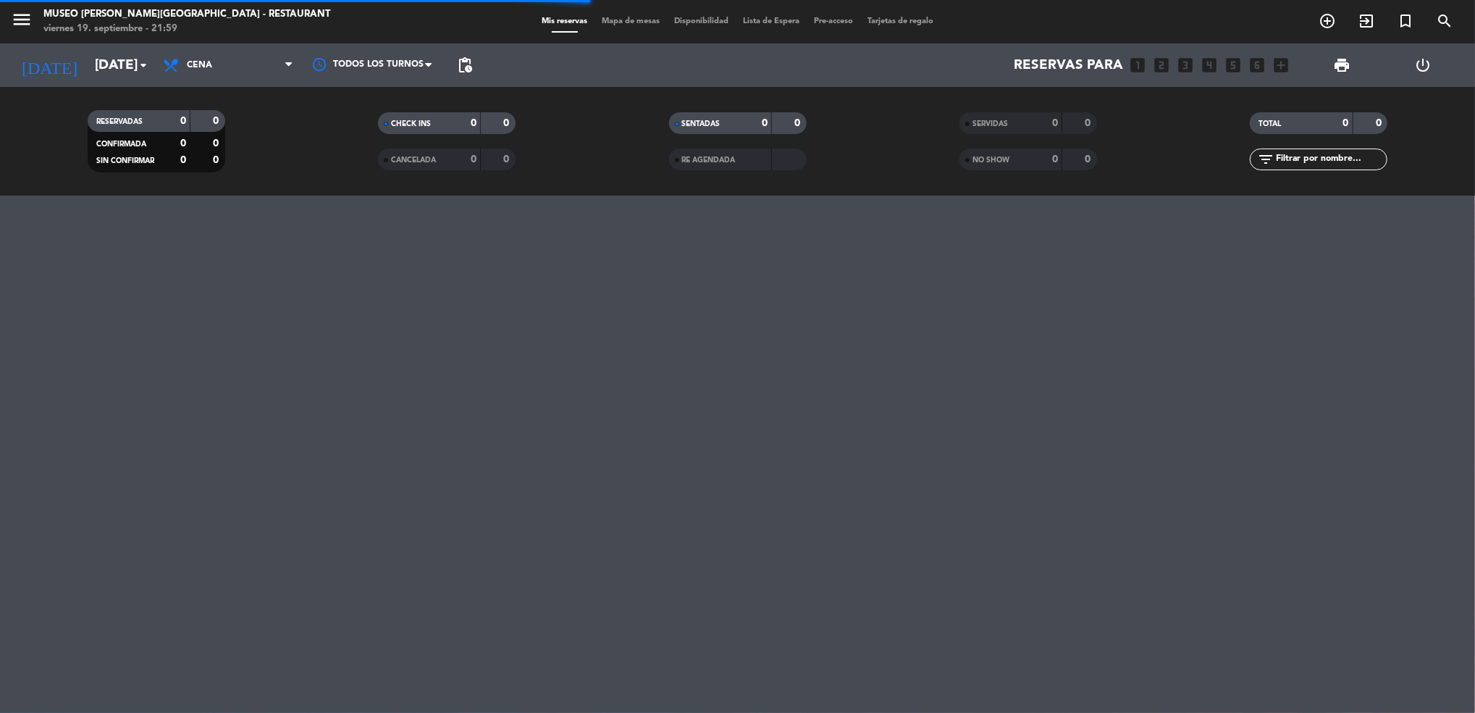
click at [977, 130] on div "SERVIDAS" at bounding box center [996, 123] width 67 height 17
click at [988, 161] on span "NO SHOW" at bounding box center [991, 159] width 37 height 7
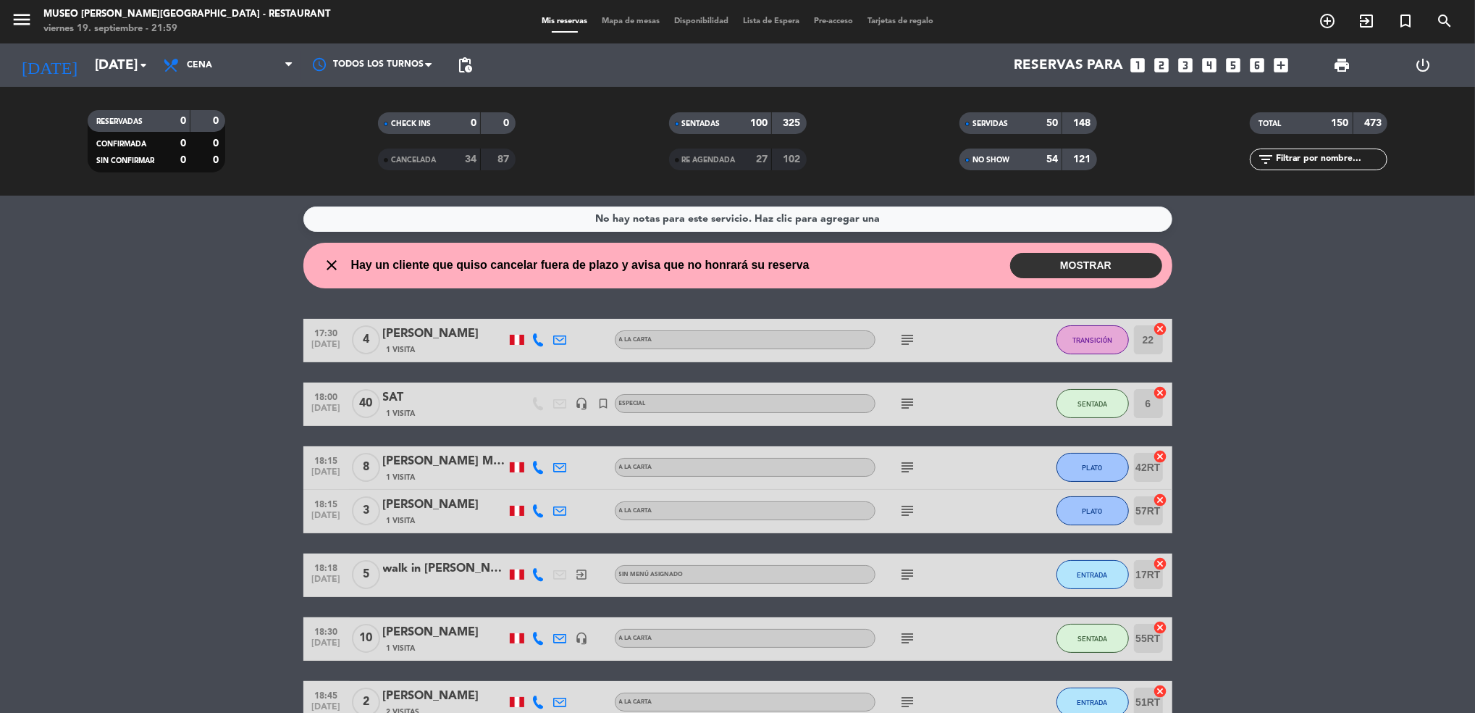
click at [1338, 47] on div "print" at bounding box center [1342, 64] width 82 height 43
click at [1338, 59] on span "print" at bounding box center [1341, 64] width 17 height 17
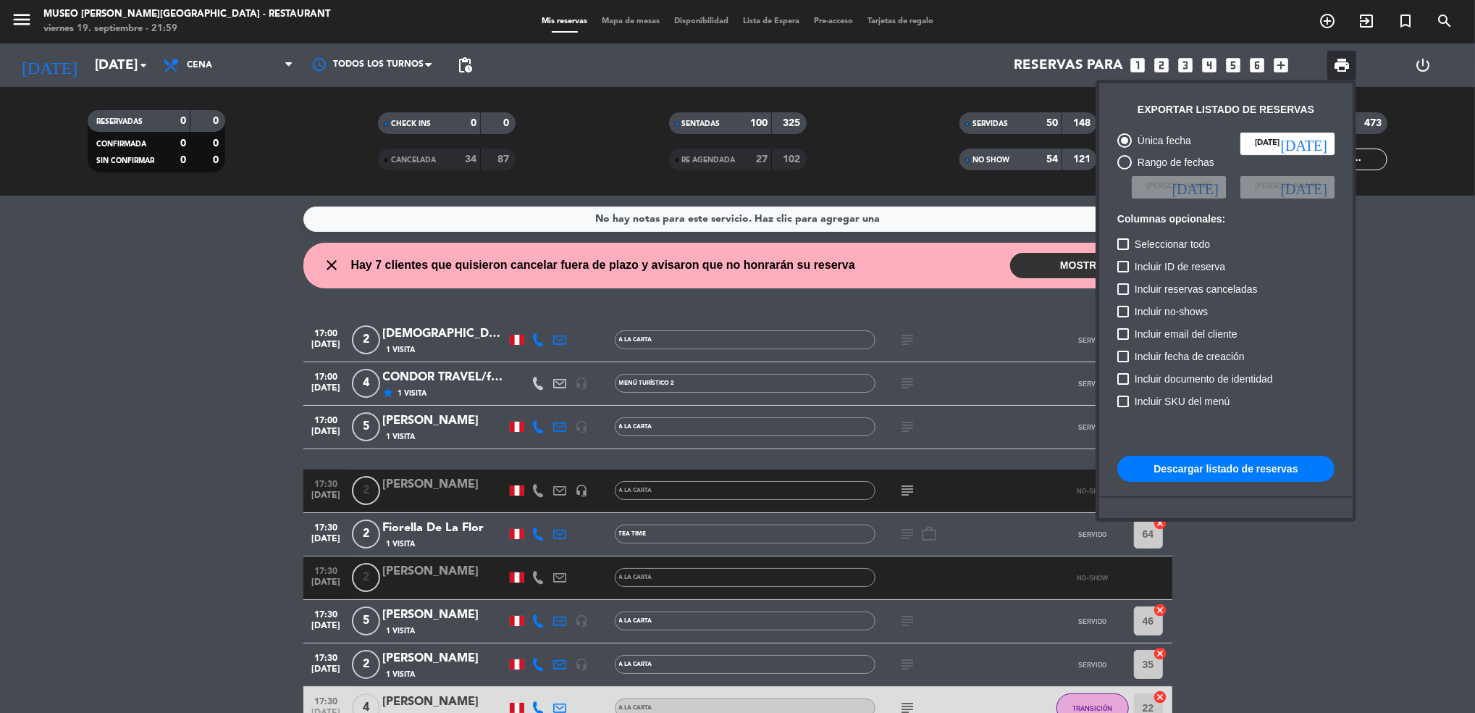
click at [1126, 287] on div at bounding box center [1124, 289] width 12 height 12
click at [1123, 295] on input "Incluir reservas canceladas" at bounding box center [1123, 295] width 1 height 1
checkbox input "true"
click at [1126, 309] on div at bounding box center [1124, 312] width 12 height 12
click at [1123, 317] on input "Incluir no-shows" at bounding box center [1123, 317] width 1 height 1
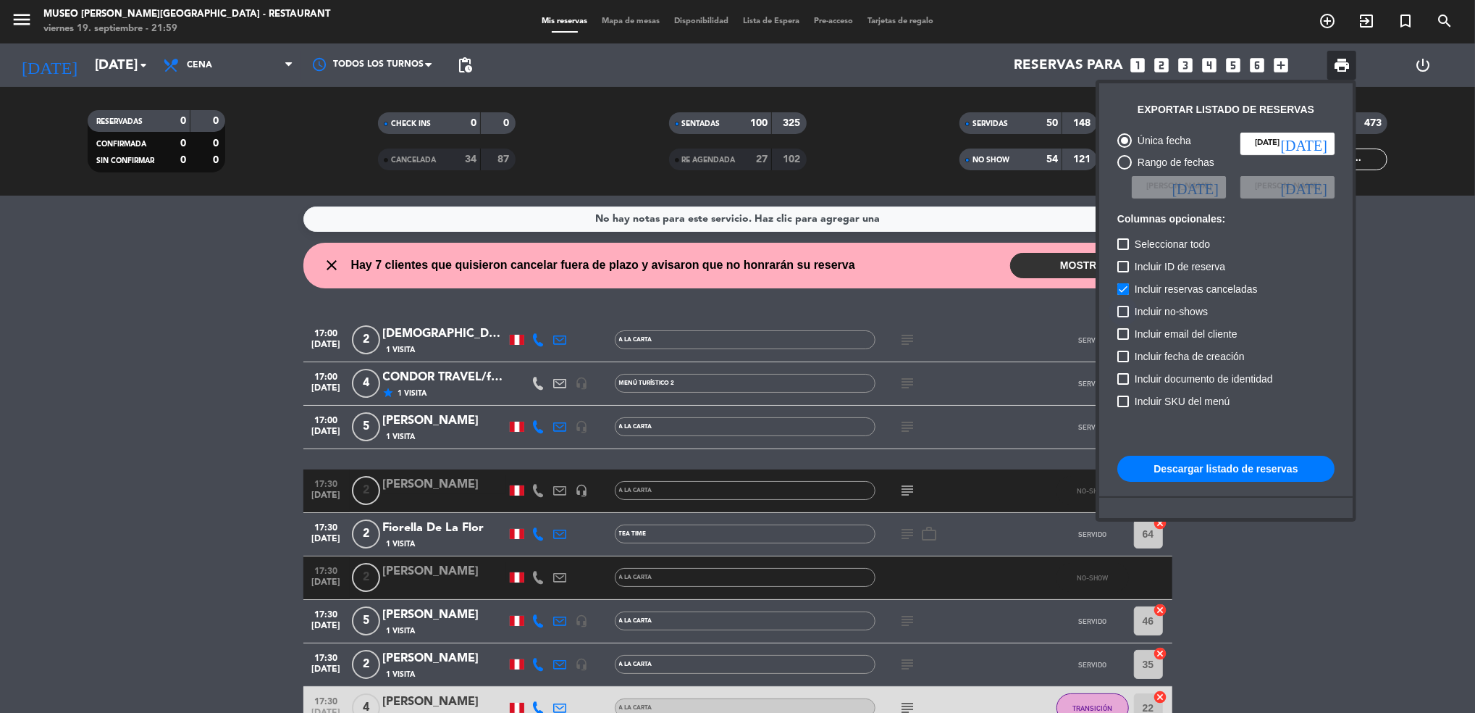
checkbox input "true"
click at [1200, 464] on button "Descargar listado de reservas" at bounding box center [1226, 469] width 217 height 26
click at [219, 48] on div at bounding box center [737, 356] width 1475 height 713
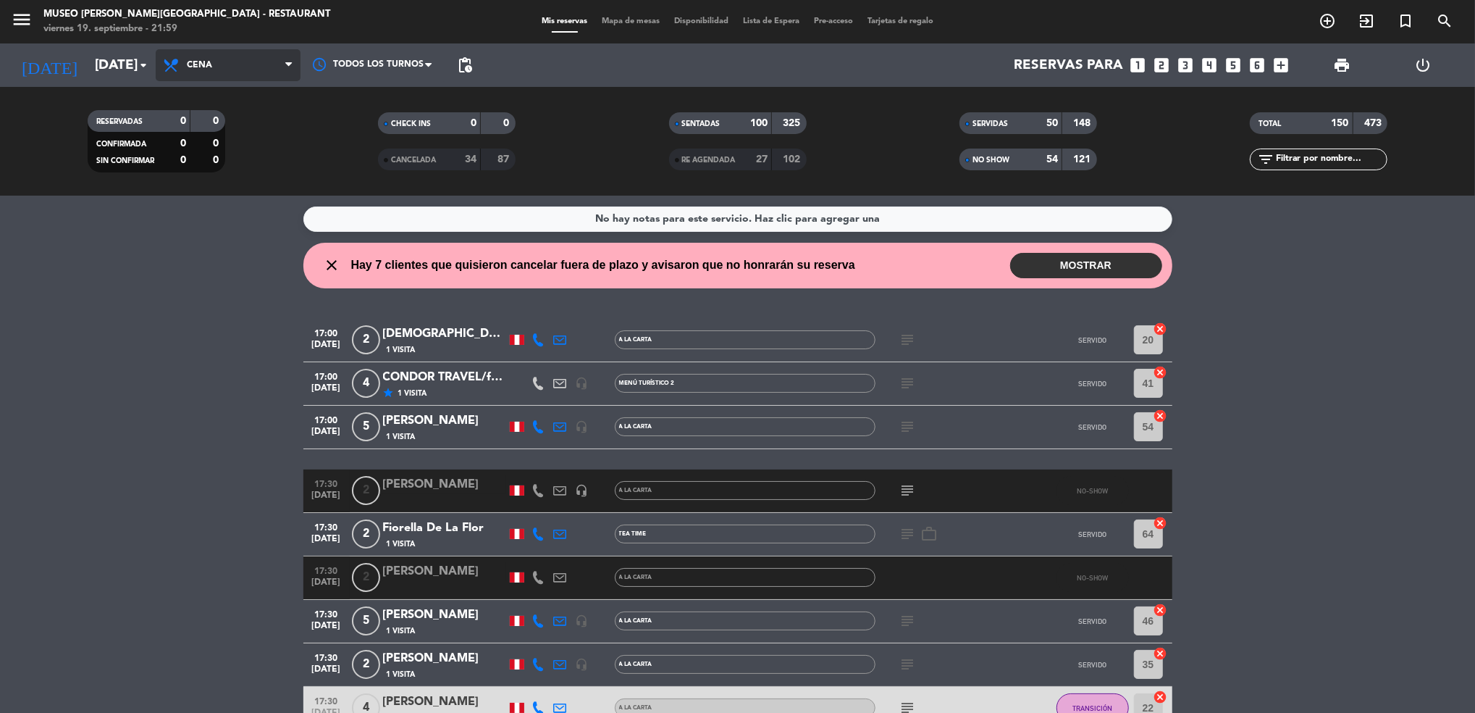
click at [219, 54] on span "Cena" at bounding box center [228, 65] width 145 height 32
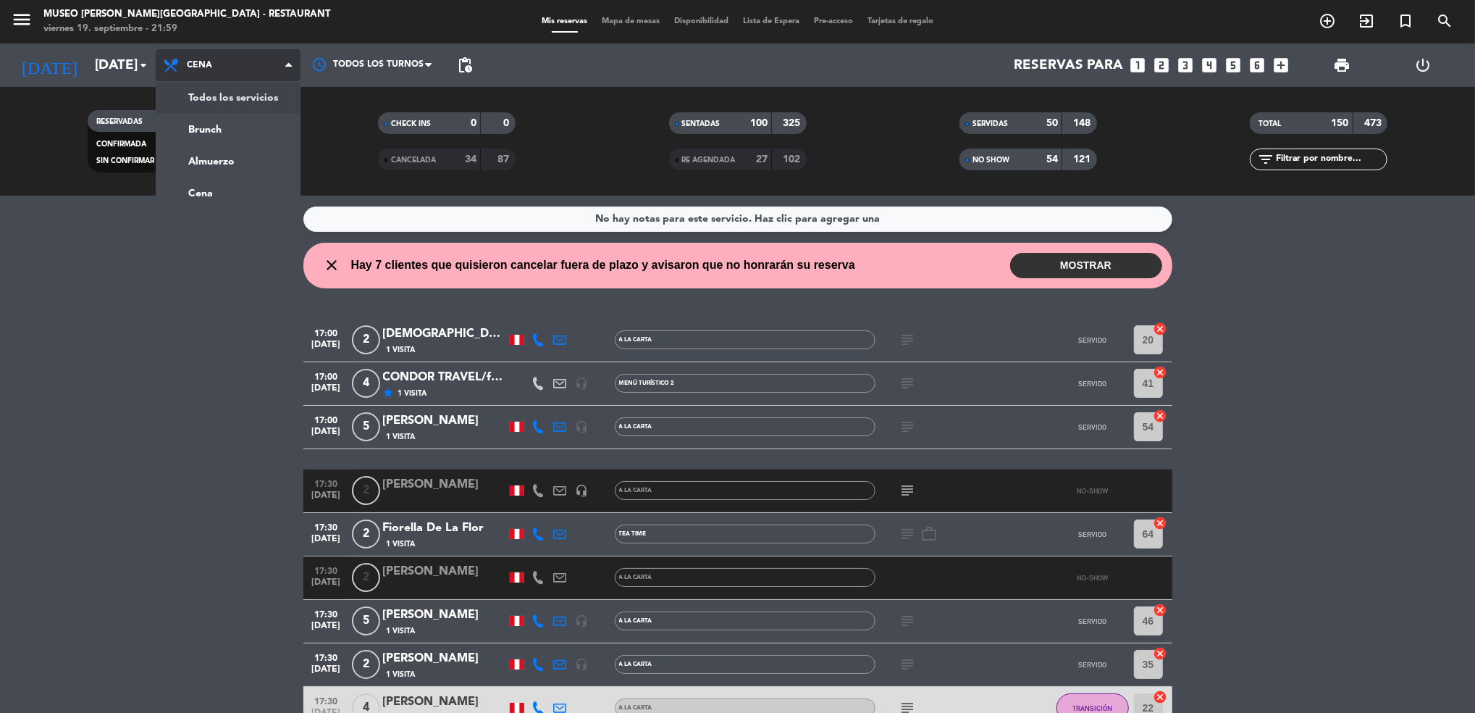
click at [238, 101] on div "menu Museo Larco Café - Restaurant viernes 19. septiembre - 21:59 Mis reservas …" at bounding box center [737, 98] width 1475 height 196
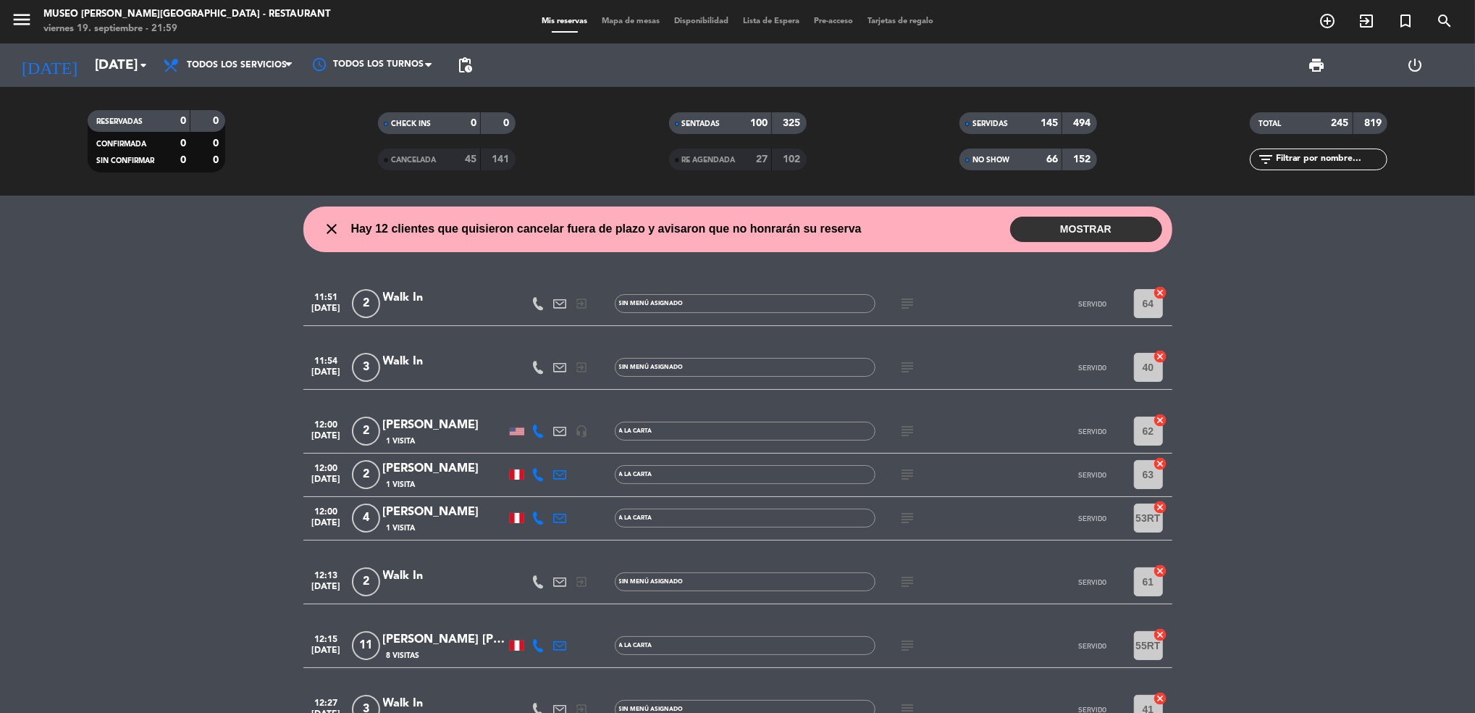
click at [1320, 69] on span "print" at bounding box center [1316, 64] width 17 height 17
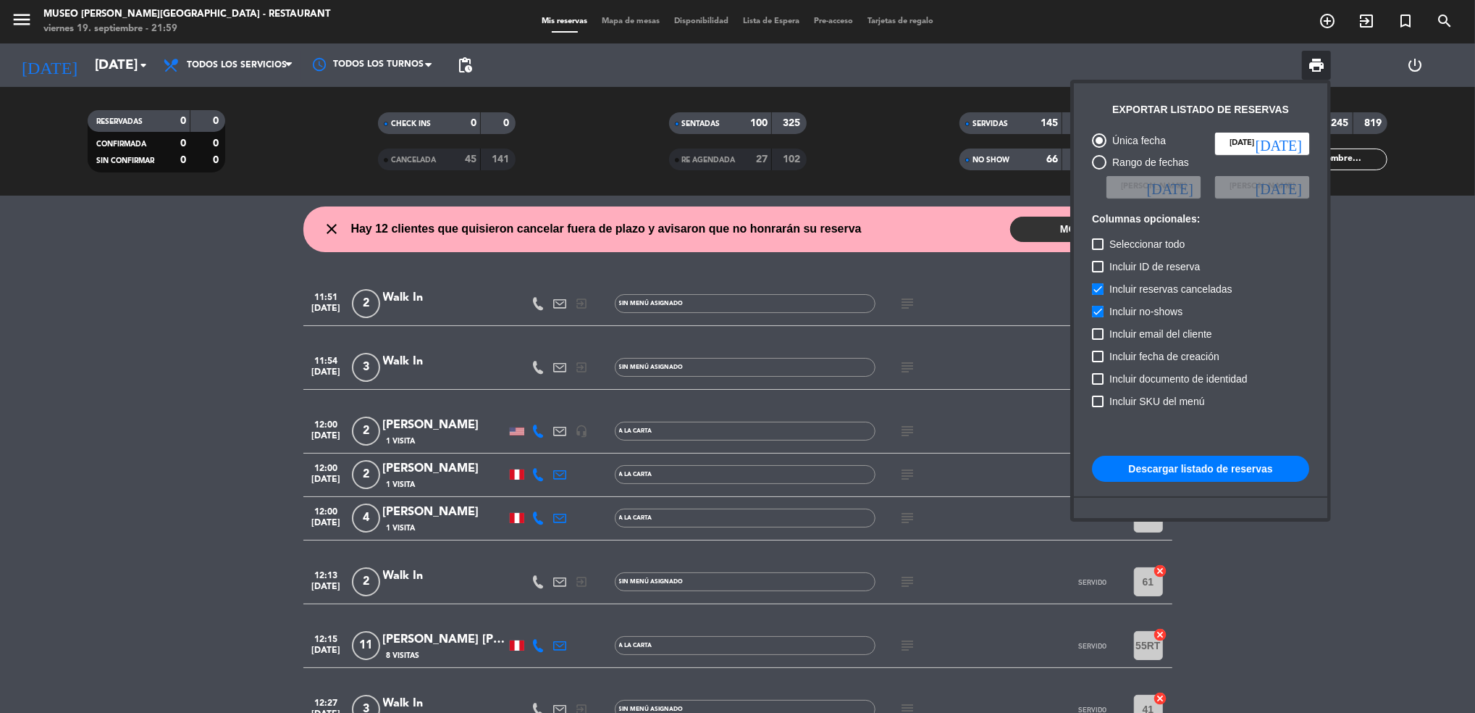
click at [1223, 474] on button "Descargar listado de reservas" at bounding box center [1200, 469] width 217 height 26
